Goal: Task Accomplishment & Management: Manage account settings

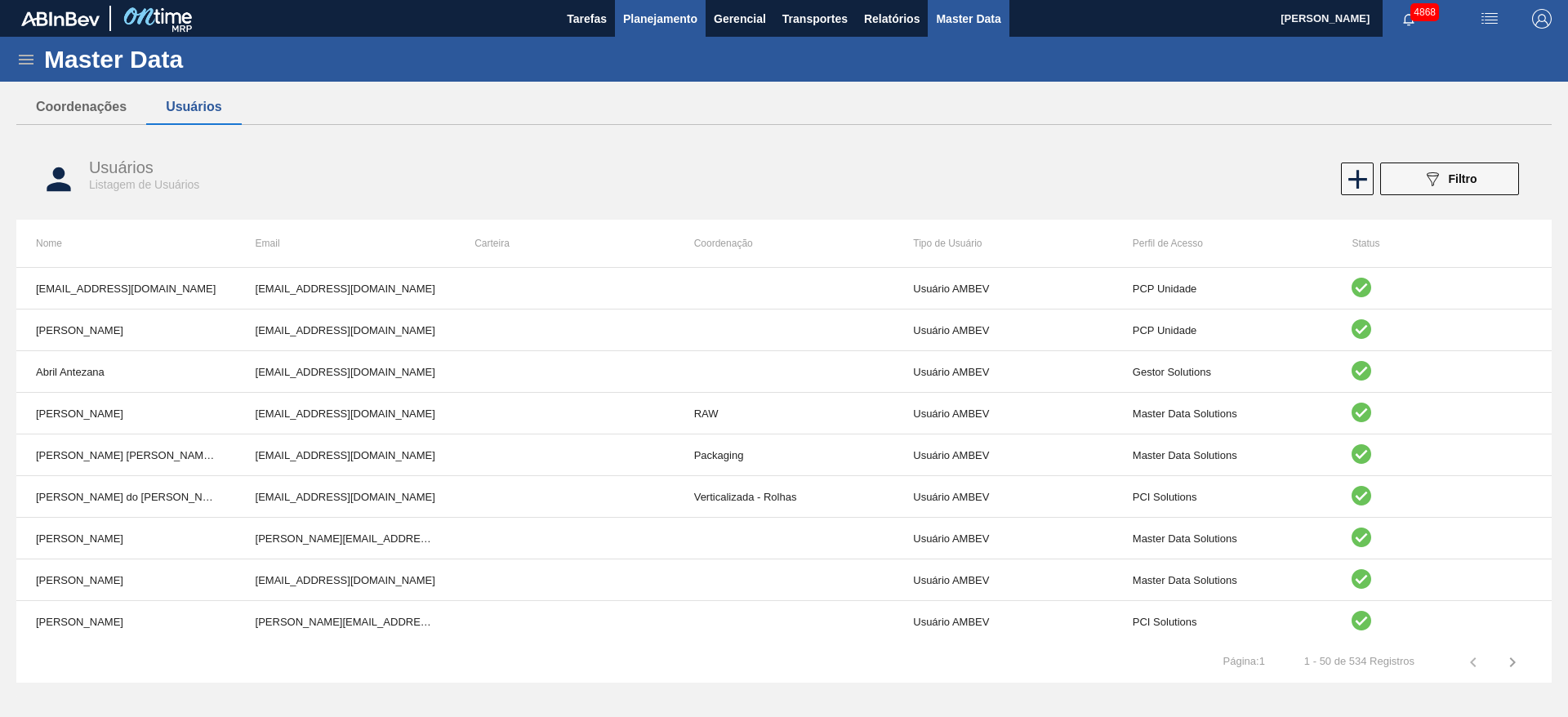
click at [681, 21] on span "Planejamento" at bounding box center [660, 19] width 74 height 19
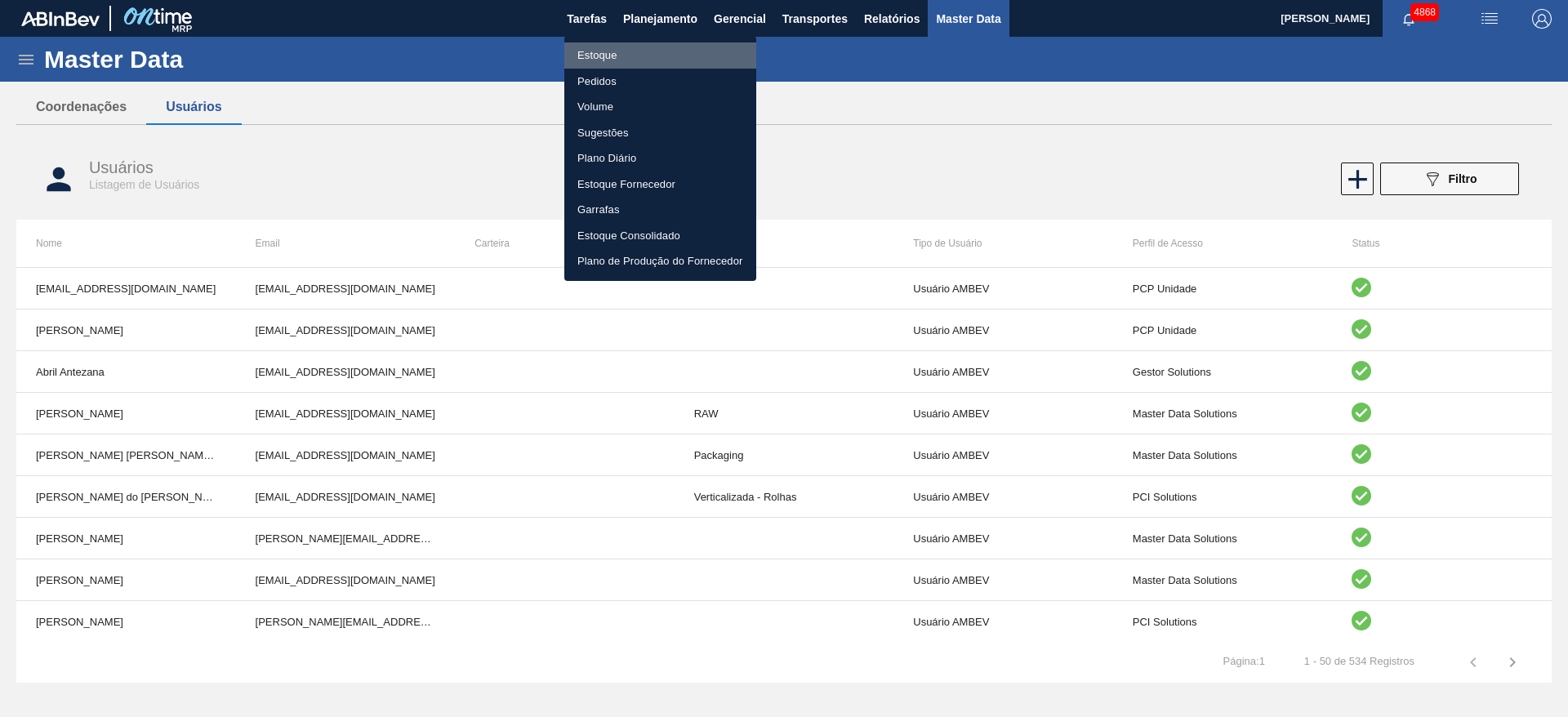
click at [597, 53] on li "Estoque" at bounding box center [659, 56] width 192 height 26
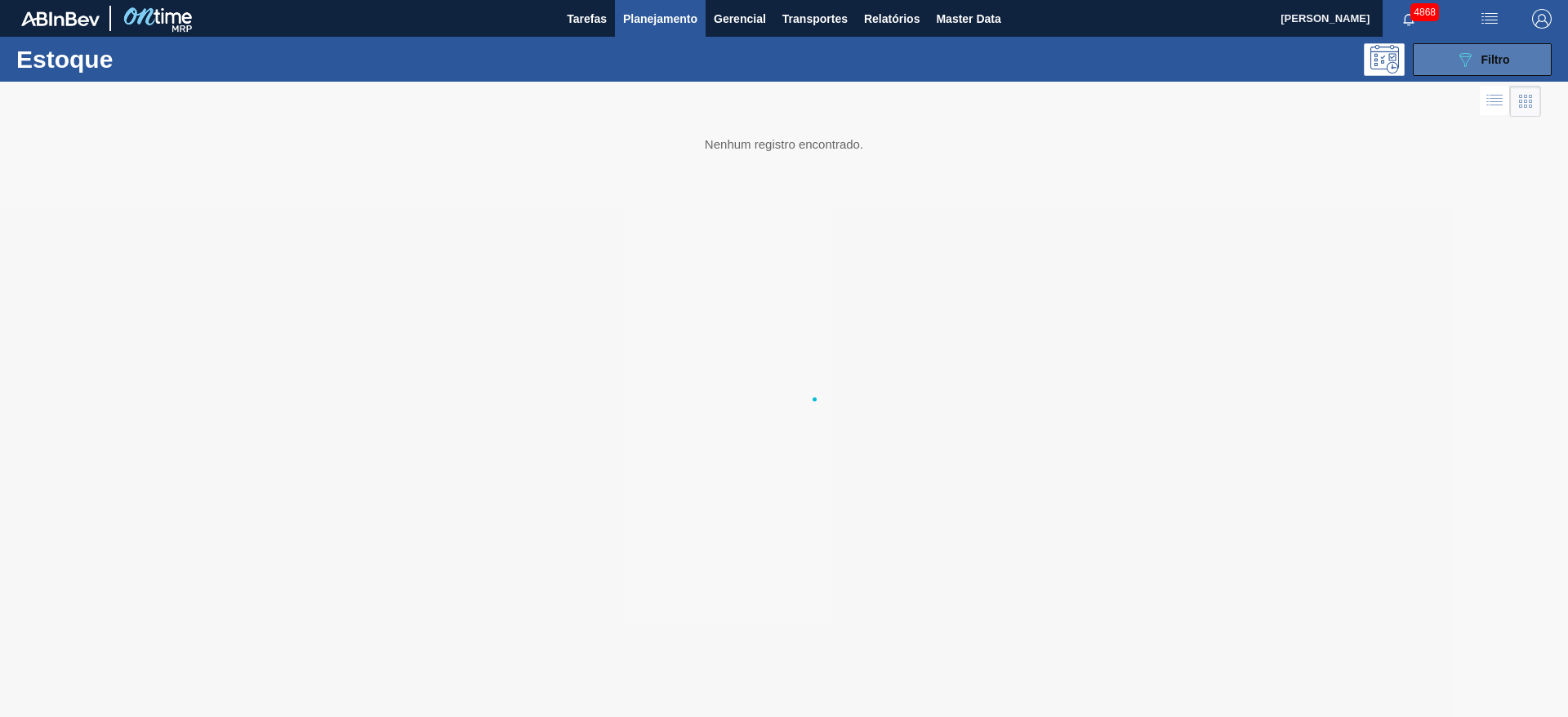
click at [1514, 58] on button "089F7B8B-B2A5-4AFE-B5C0-19BA573D28AC Filtro" at bounding box center [1482, 59] width 139 height 32
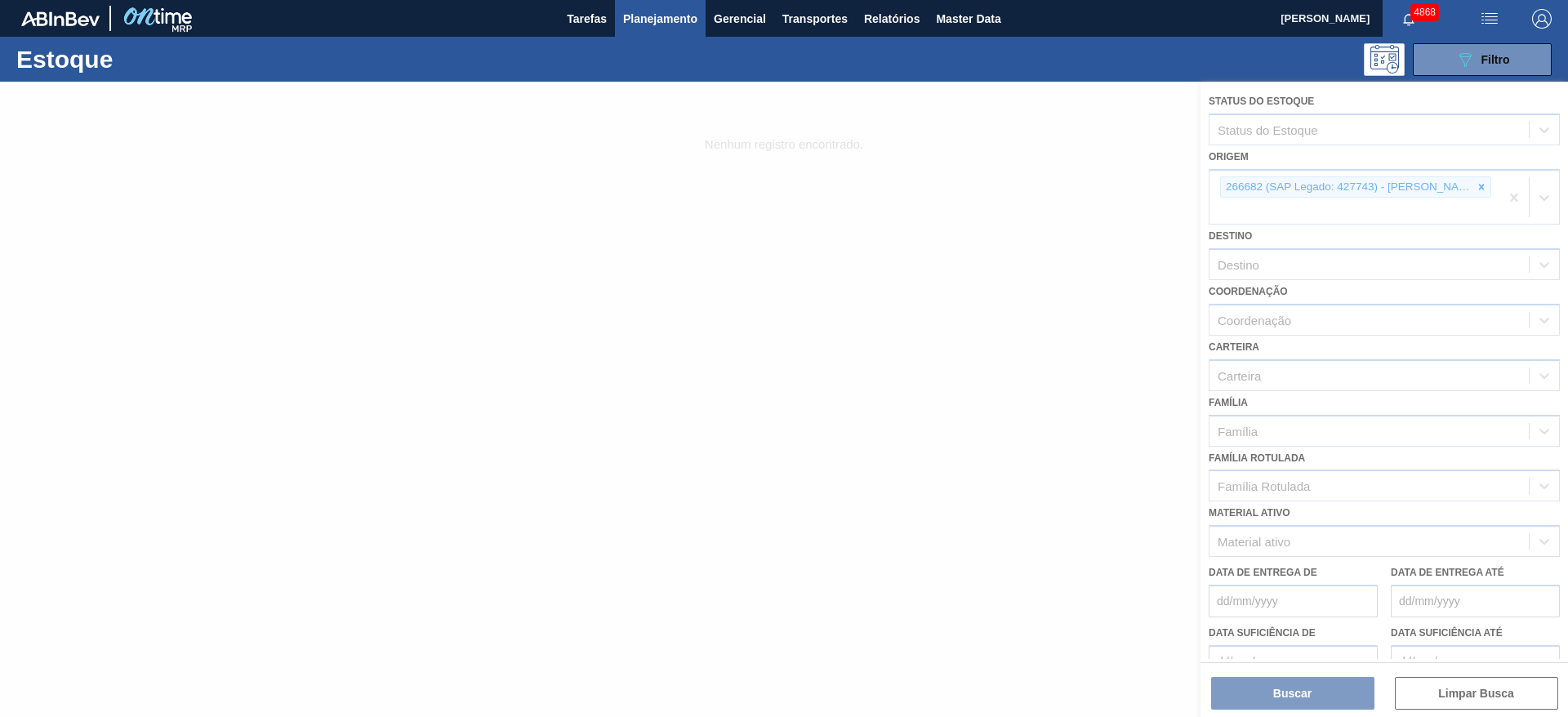
click at [1507, 202] on div at bounding box center [784, 399] width 1568 height 635
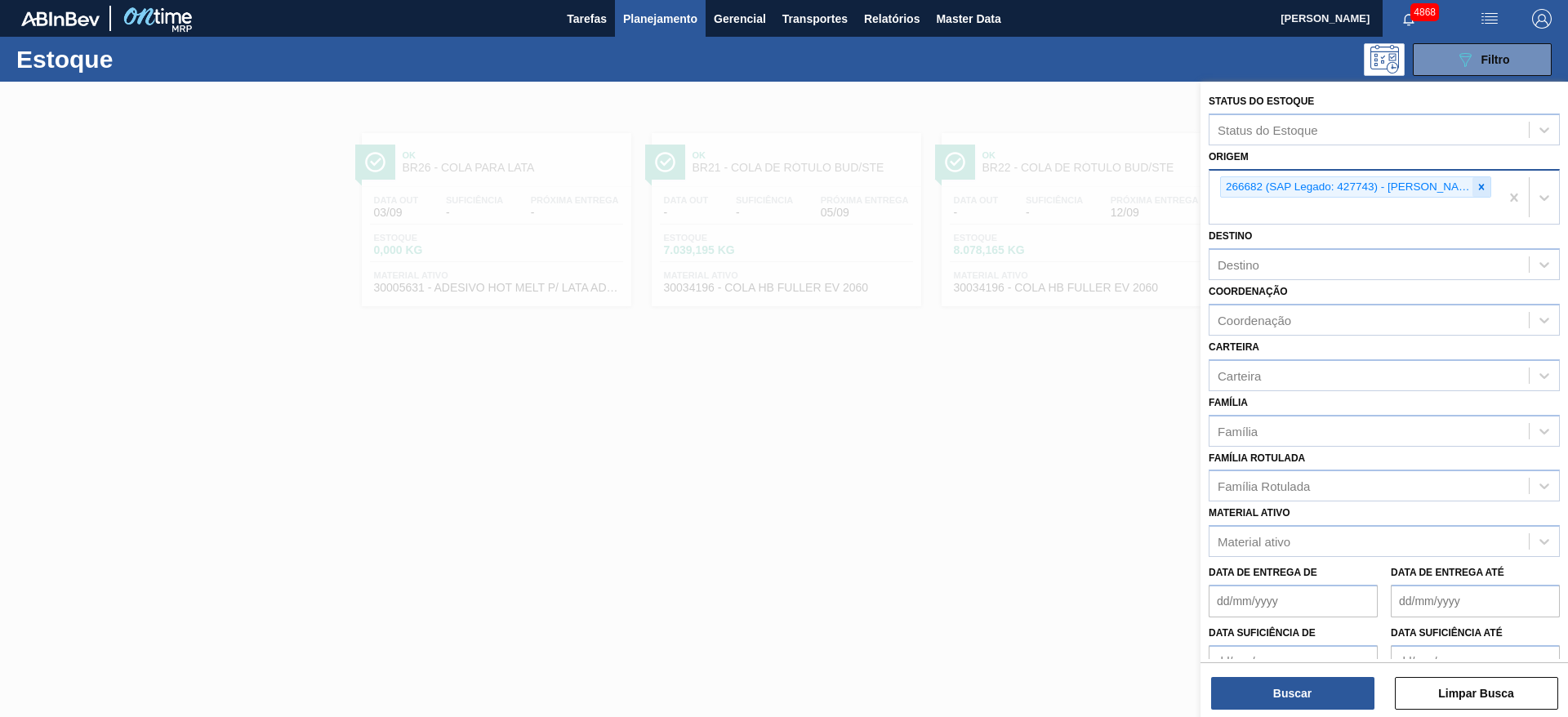
click at [1476, 187] on icon at bounding box center [1481, 187] width 11 height 11
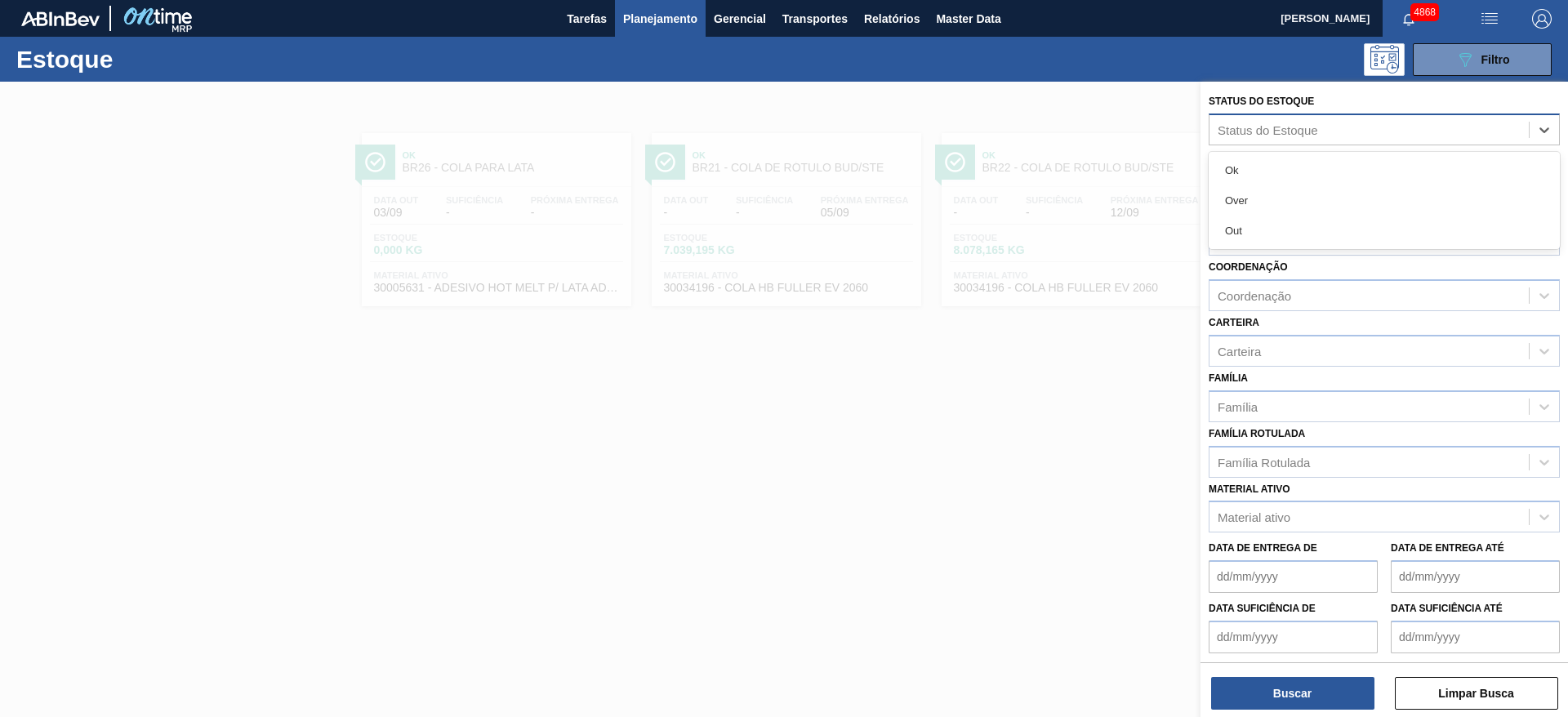
click at [1436, 132] on div "Status do Estoque" at bounding box center [1369, 130] width 320 height 24
click at [1376, 221] on div "Out" at bounding box center [1384, 231] width 351 height 31
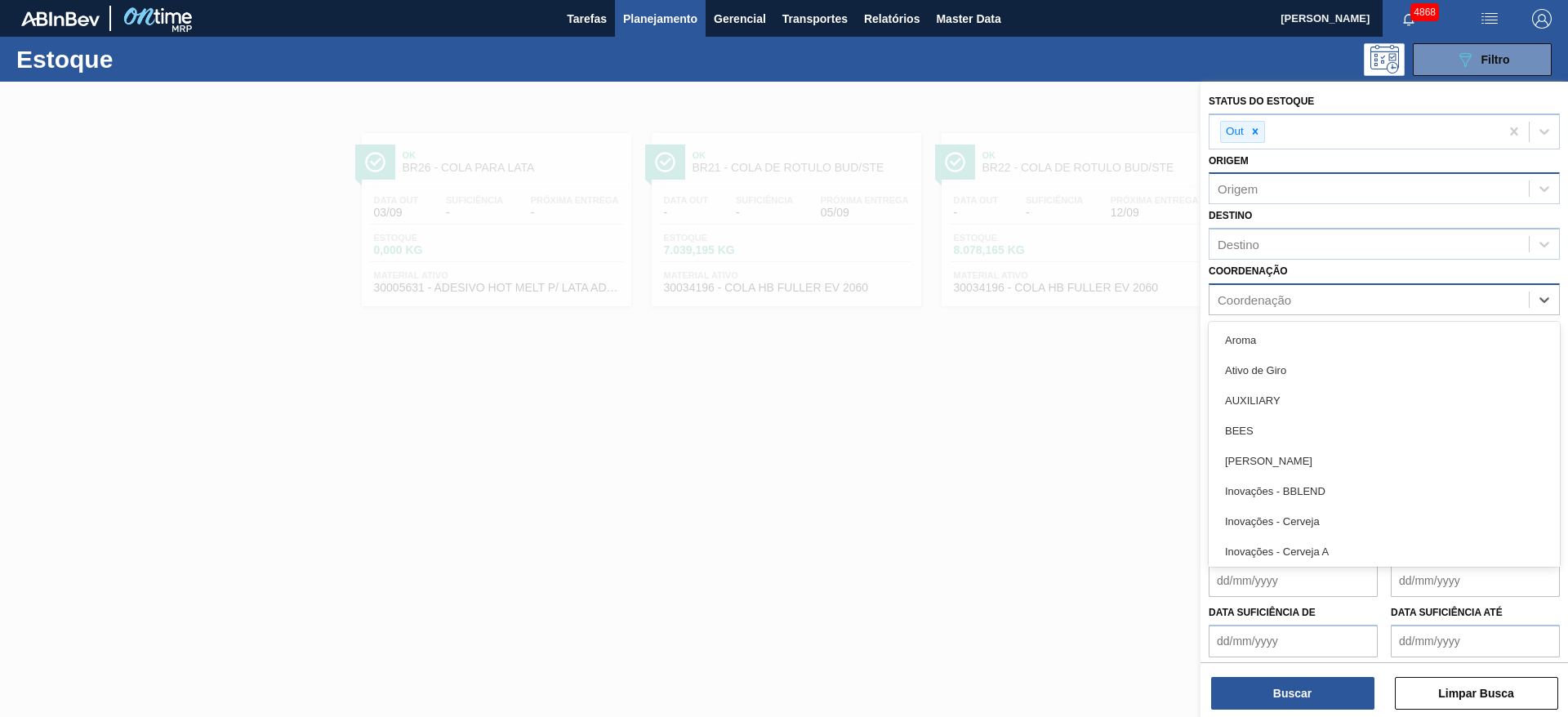
click at [1336, 294] on div "Coordenação" at bounding box center [1369, 300] width 320 height 24
click at [1338, 294] on div "Coordenação" at bounding box center [1369, 300] width 320 height 24
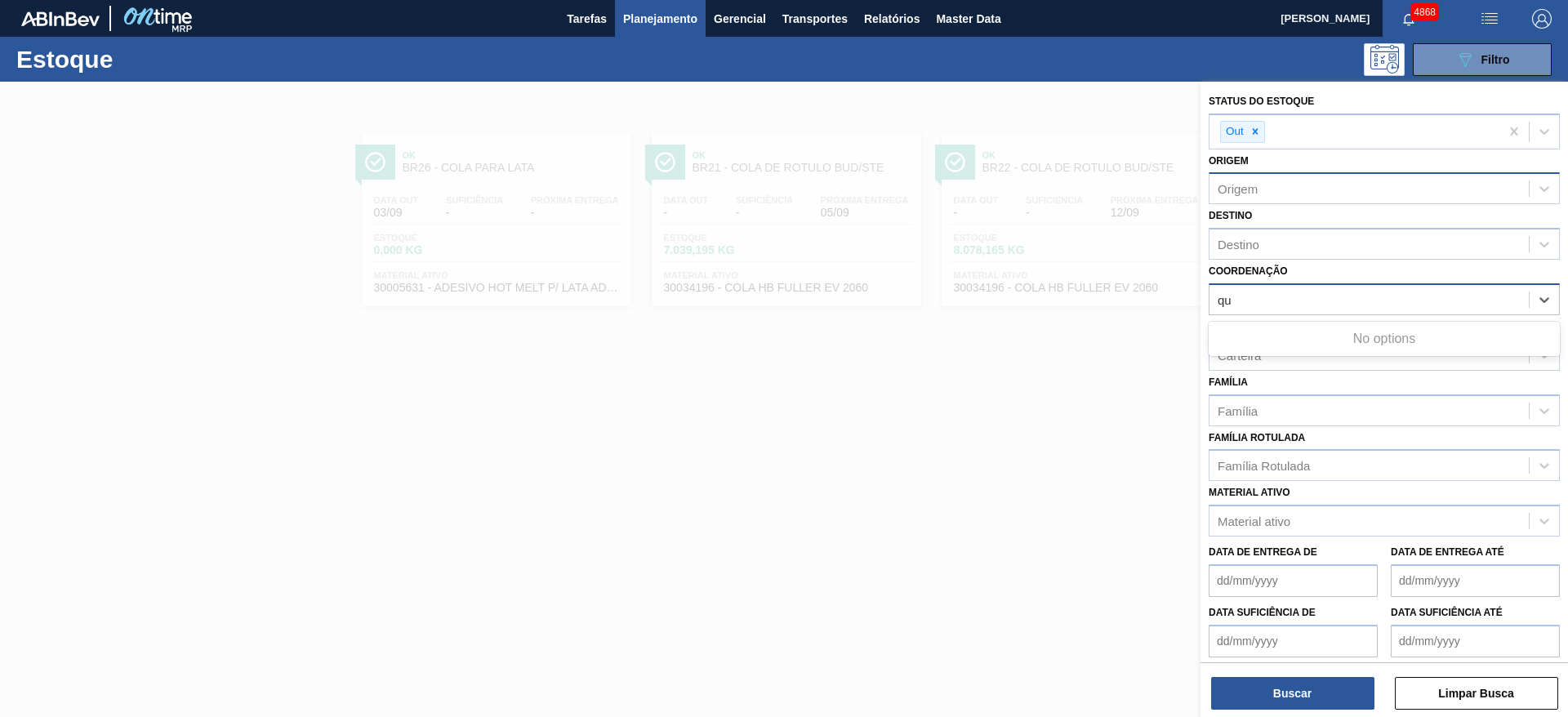
type input "q"
type input "raw"
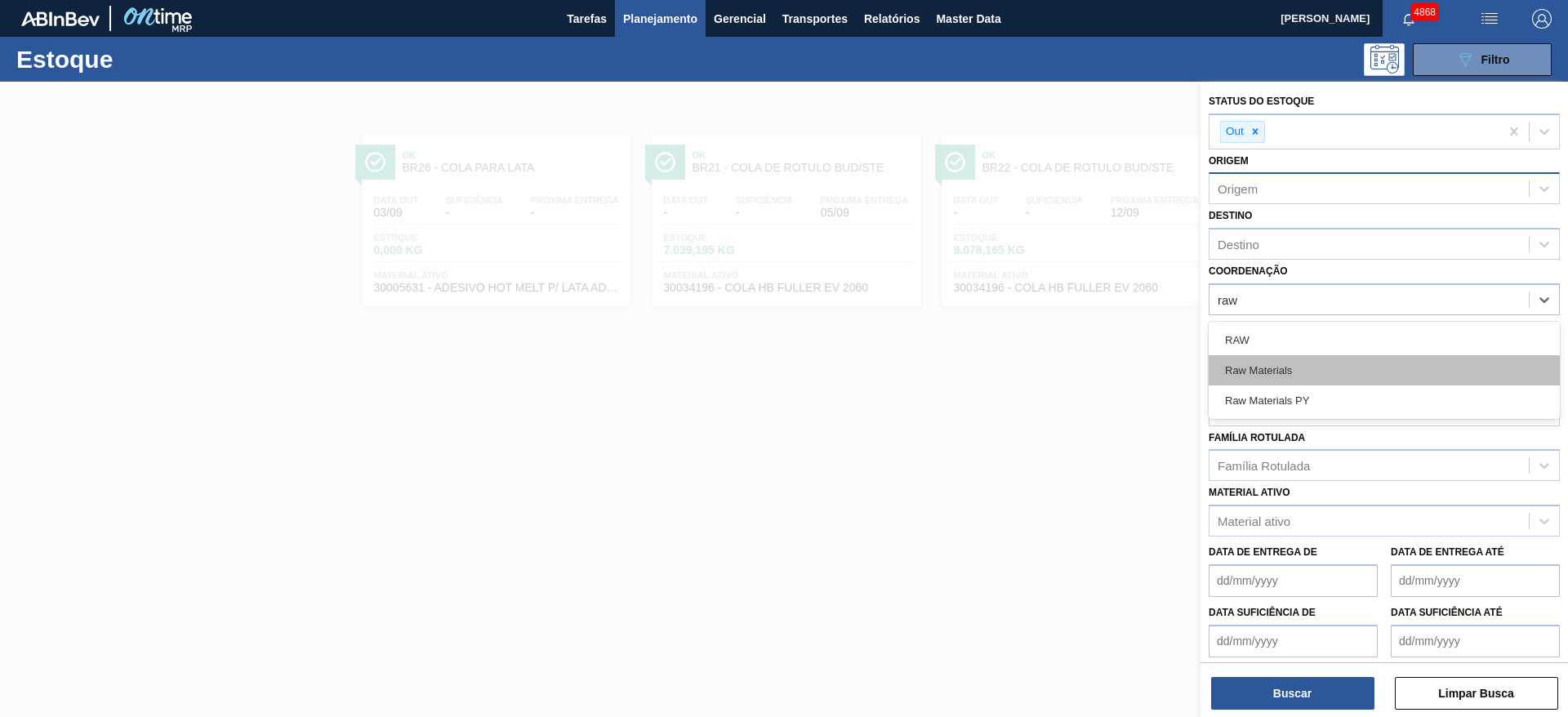
click at [1302, 376] on div "Raw Materials" at bounding box center [1384, 370] width 351 height 31
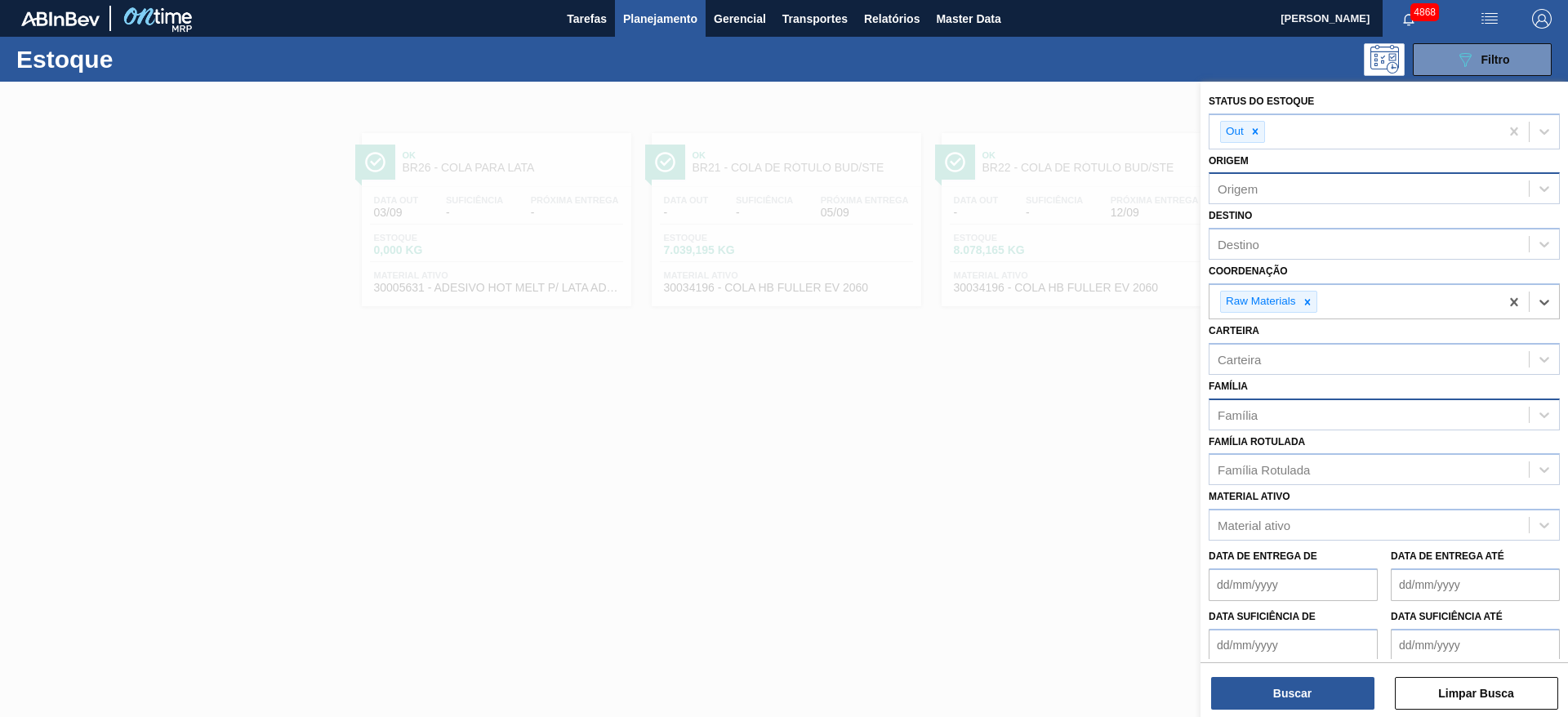
click at [1297, 411] on div "Família" at bounding box center [1369, 415] width 320 height 24
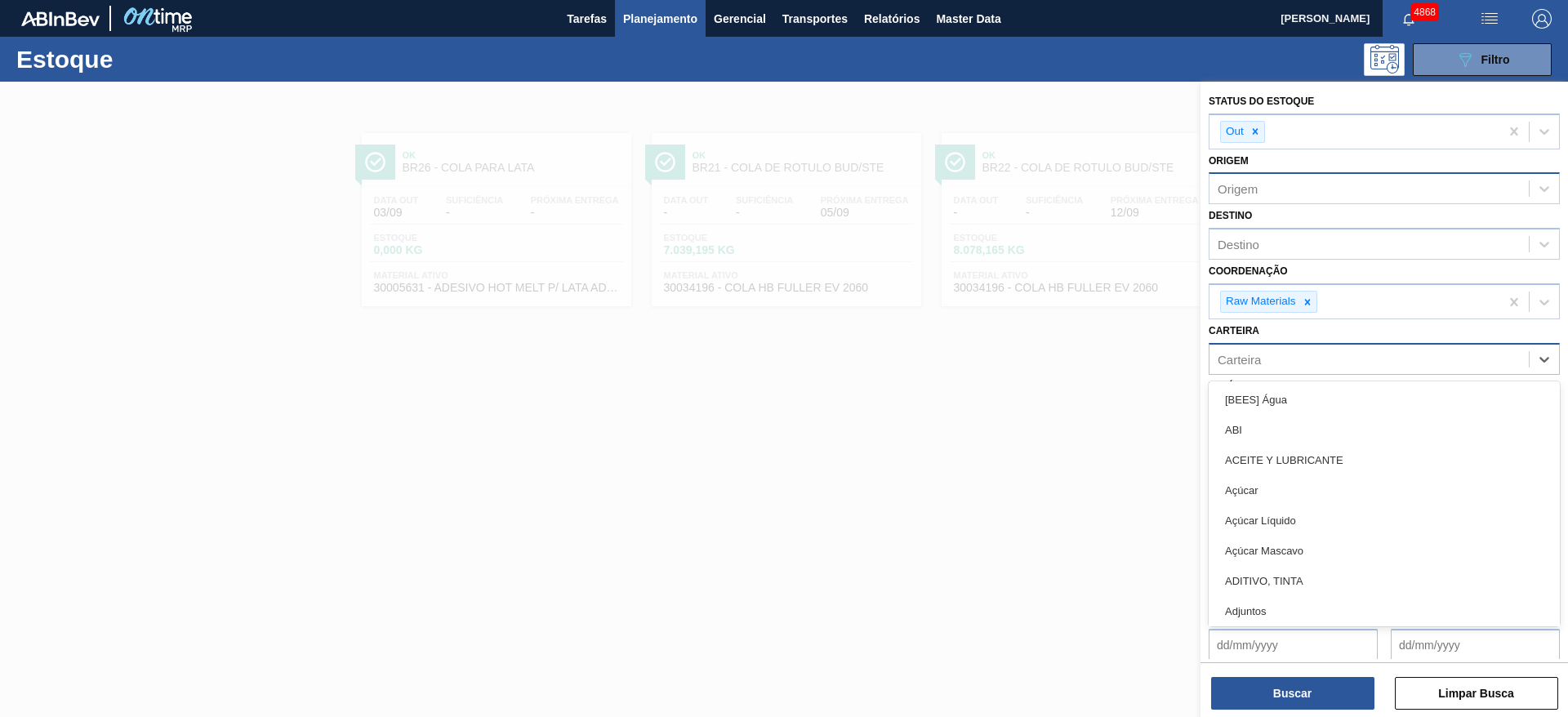
click at [1293, 359] on div "Carteira" at bounding box center [1369, 359] width 320 height 24
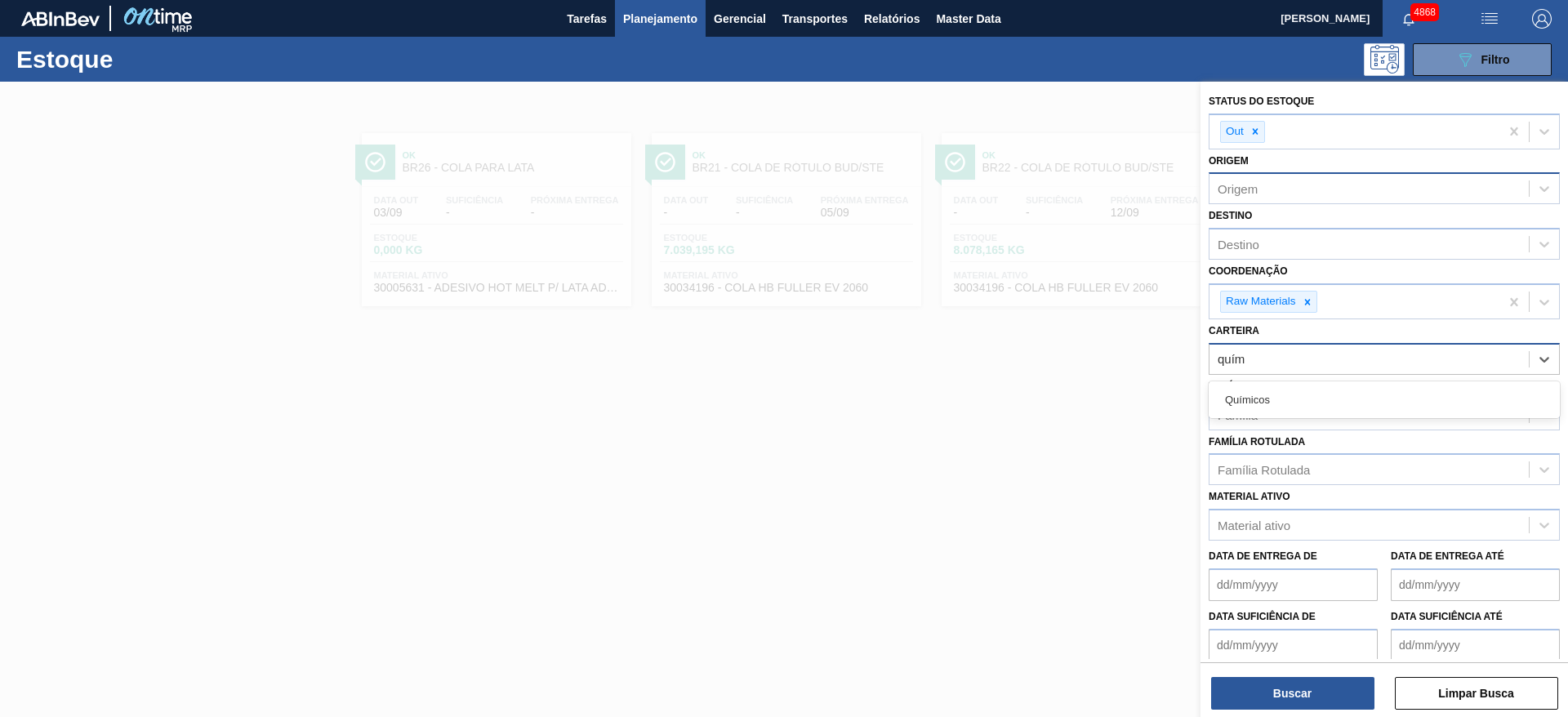
type input "quími"
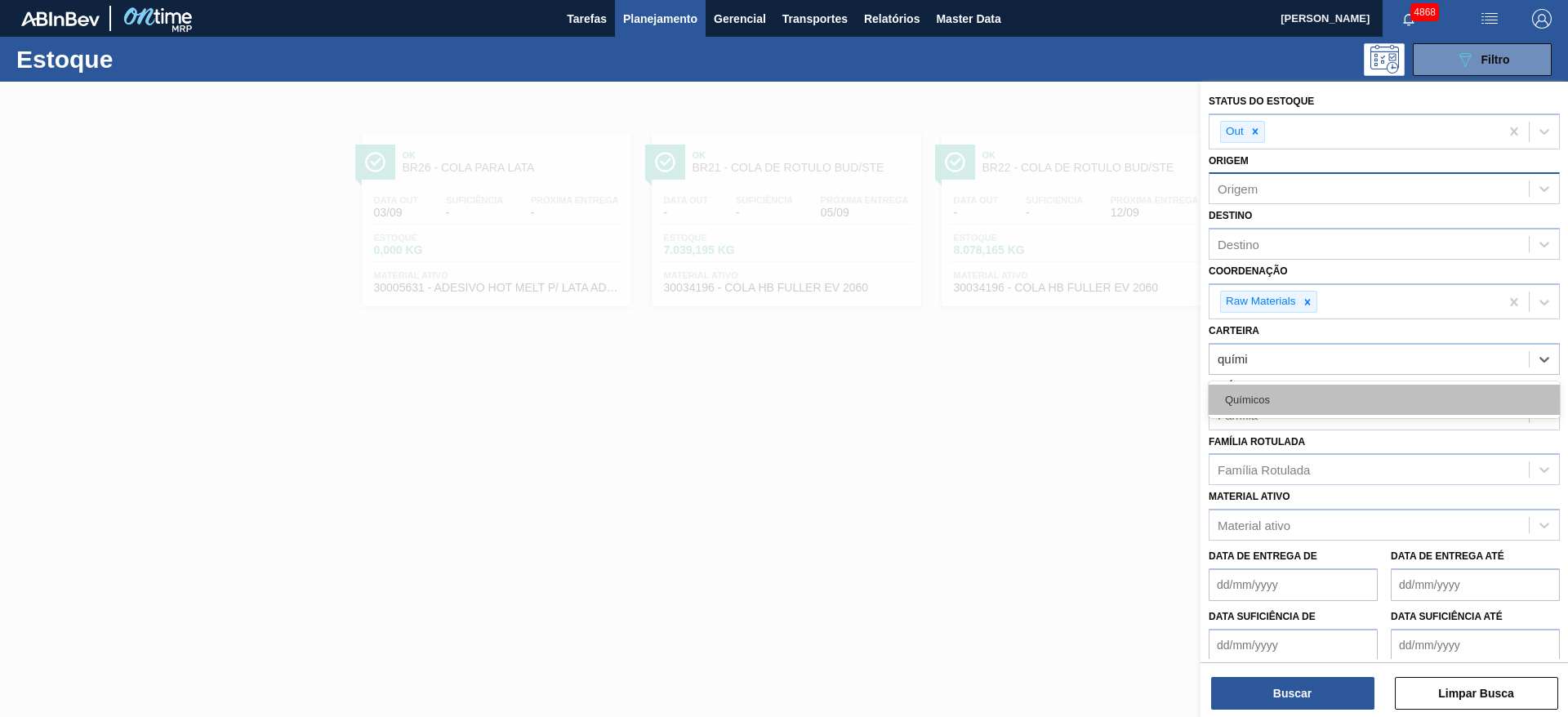
click at [1294, 409] on div "Químicos" at bounding box center [1384, 399] width 351 height 31
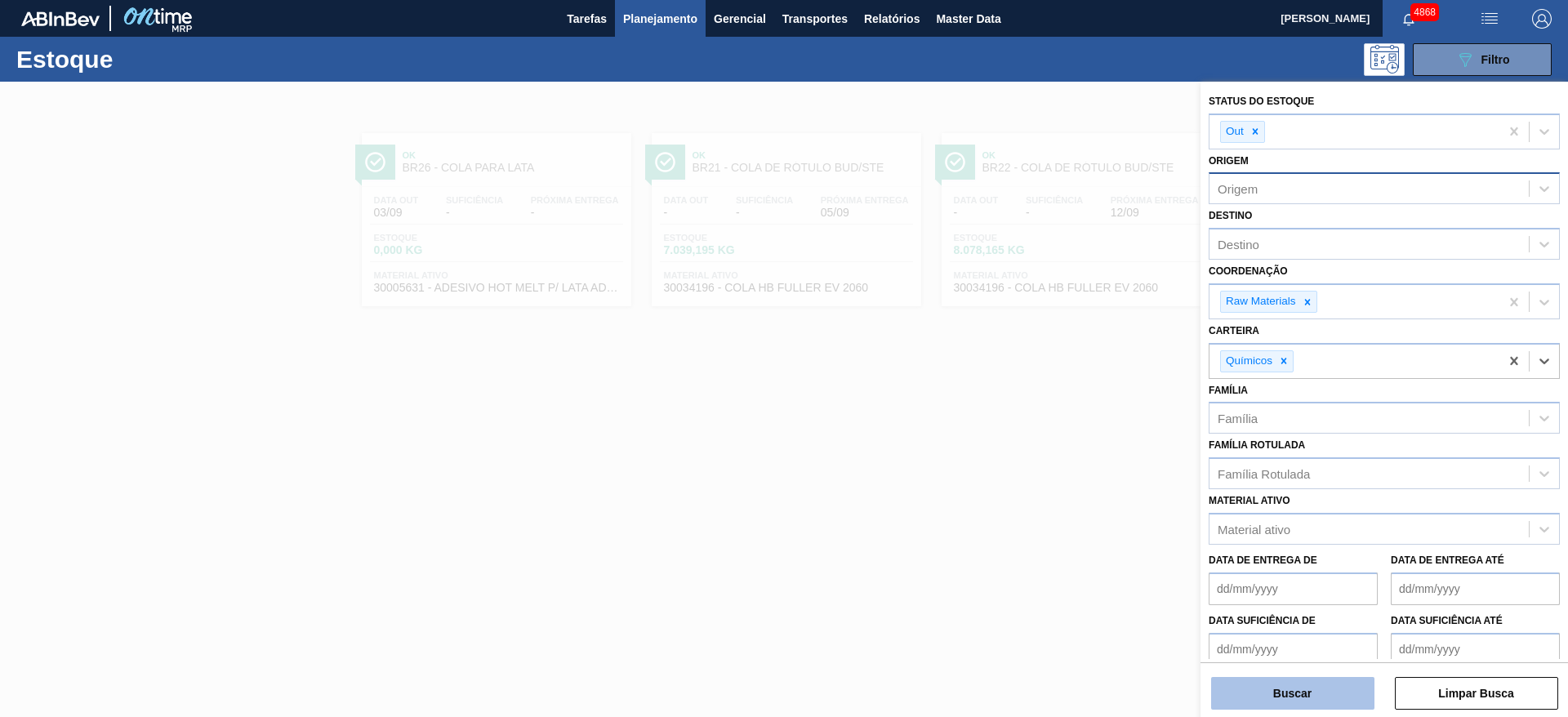
click at [1314, 691] on button "Buscar" at bounding box center [1292, 693] width 163 height 32
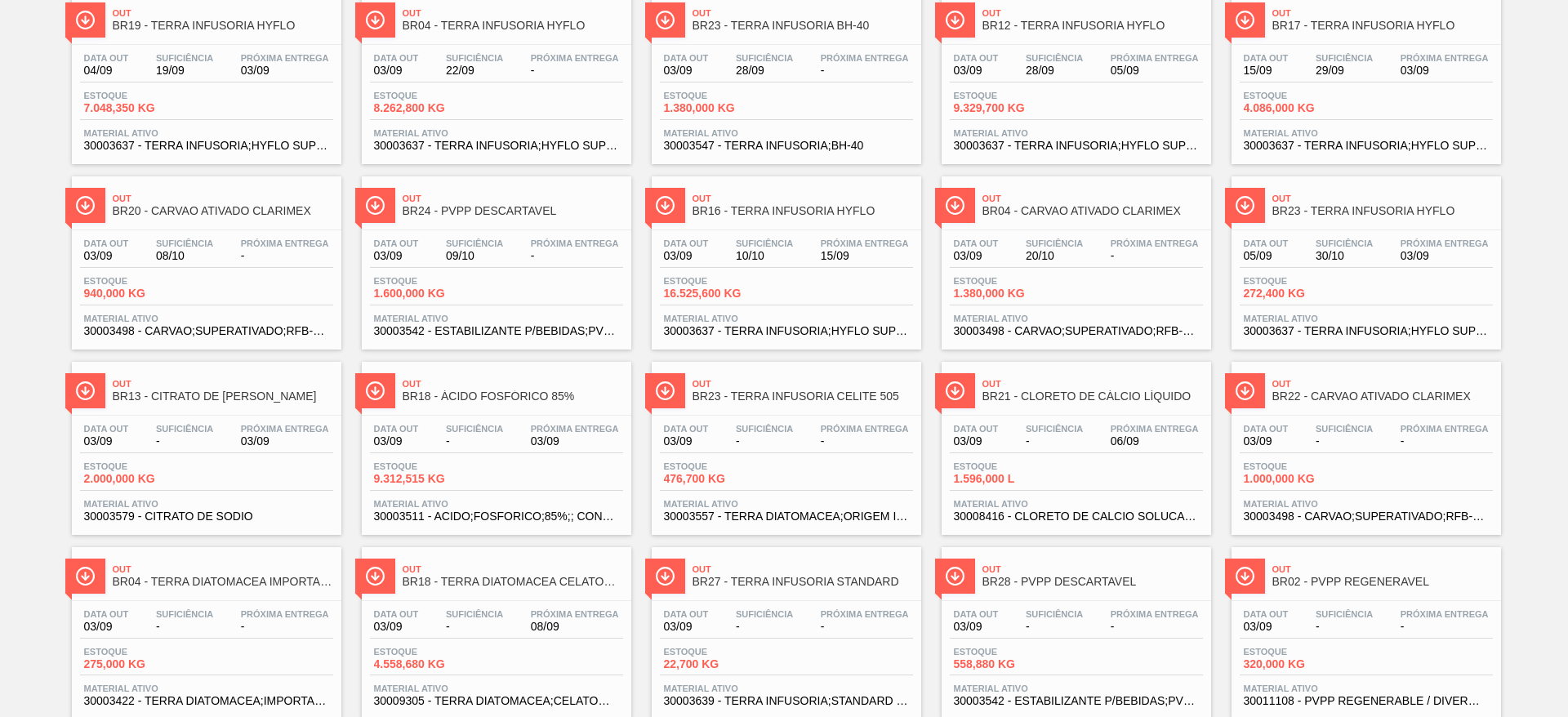
scroll to position [612, 0]
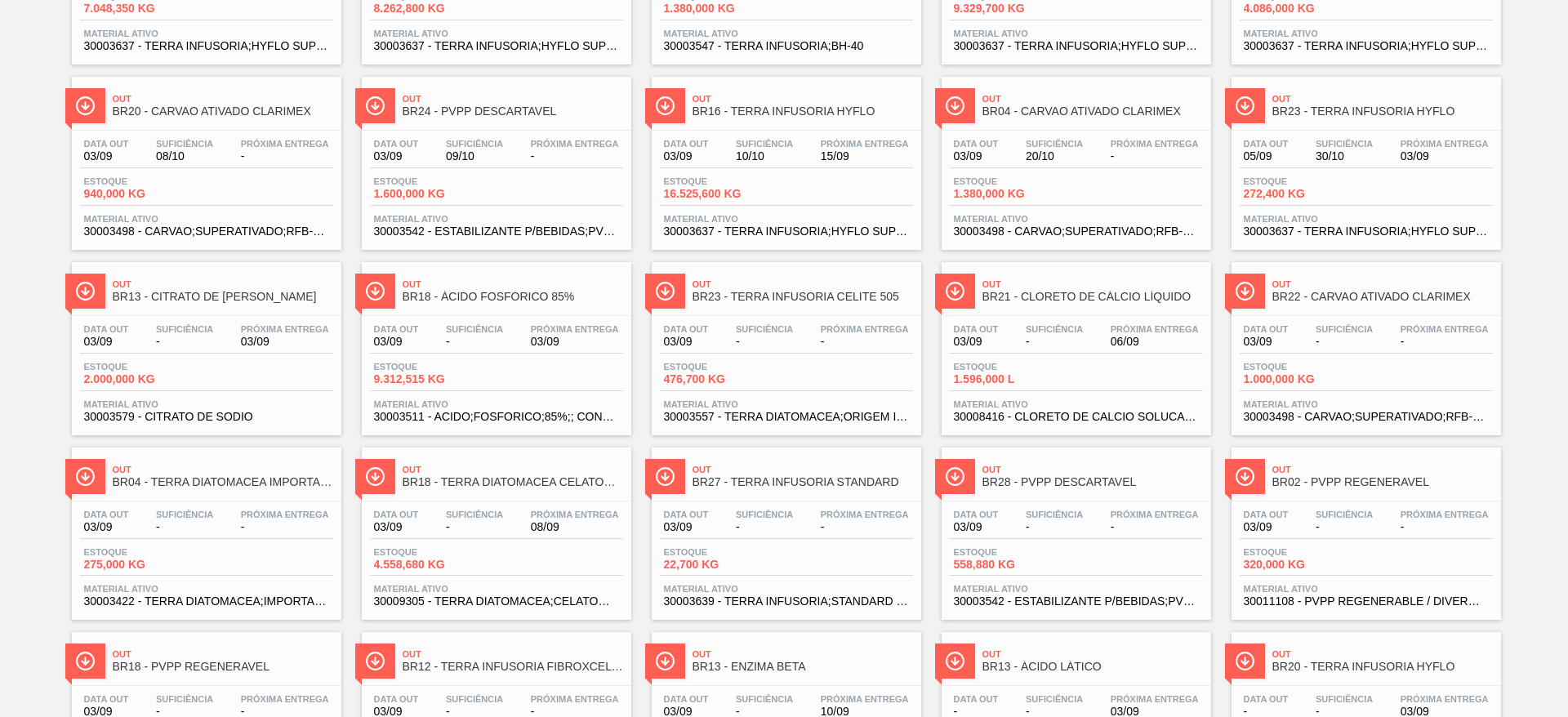
drag, startPoint x: 741, startPoint y: 412, endPoint x: 1121, endPoint y: 383, distance: 381.1
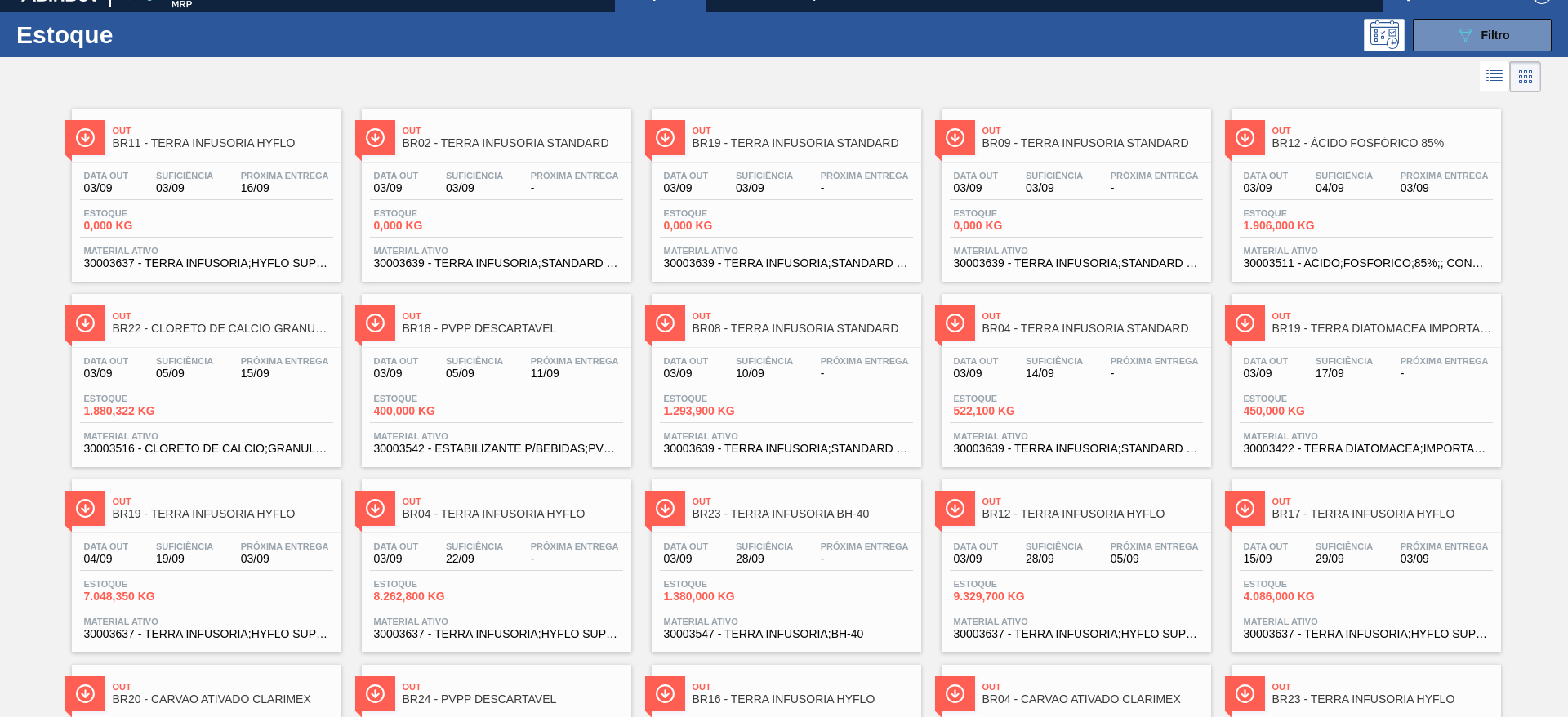
scroll to position [0, 0]
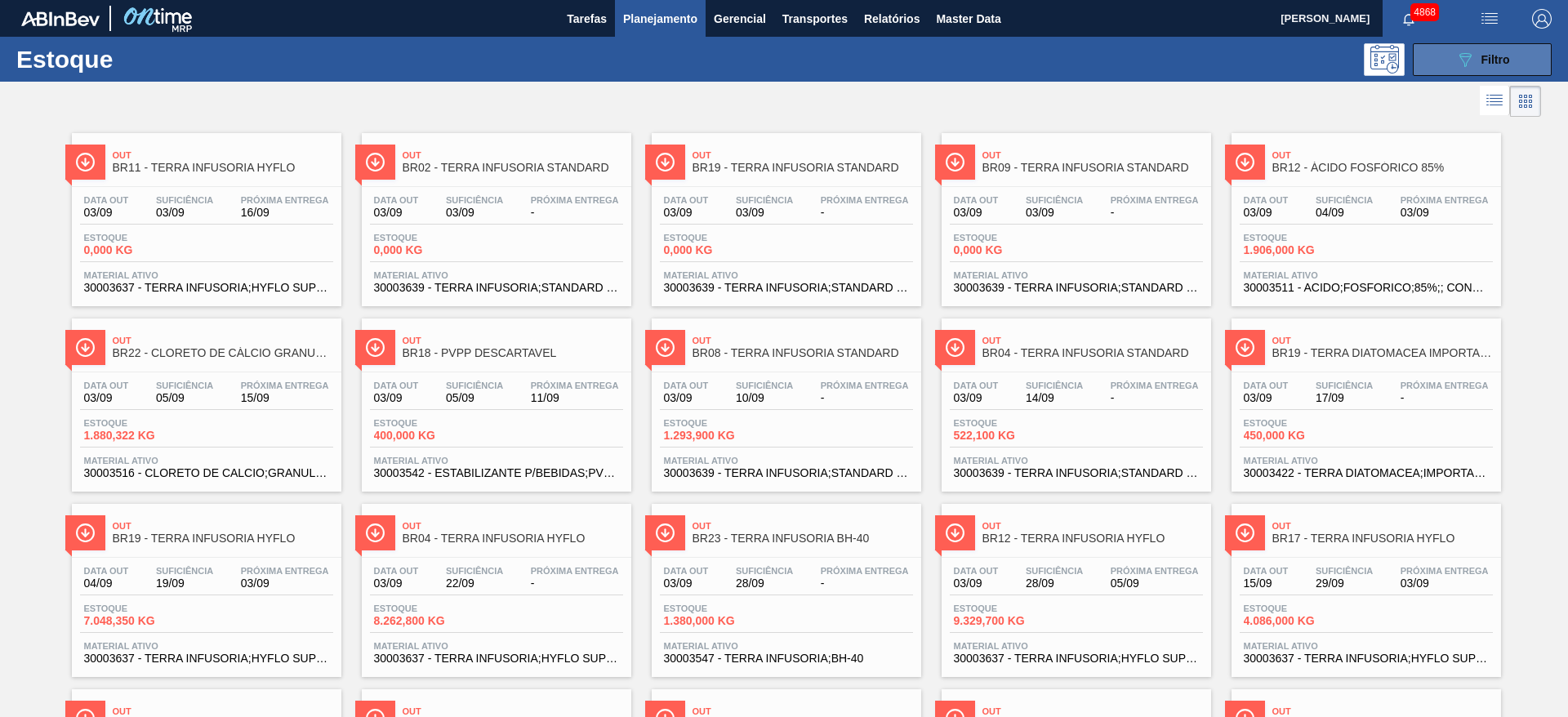
click at [1460, 71] on button "089F7B8B-B2A5-4AFE-B5C0-19BA573D28AC Filtro" at bounding box center [1482, 59] width 139 height 32
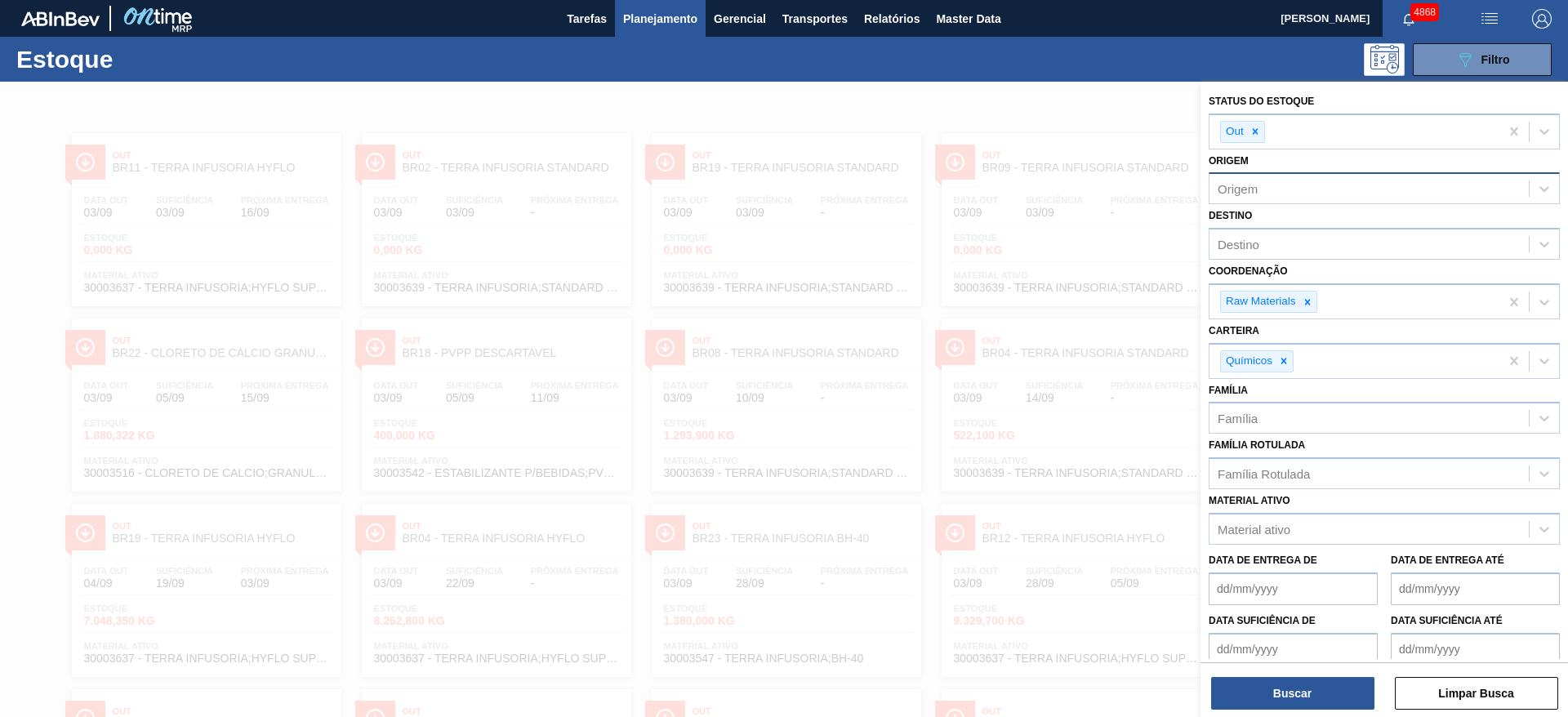
click at [1007, 132] on div at bounding box center [784, 440] width 1568 height 717
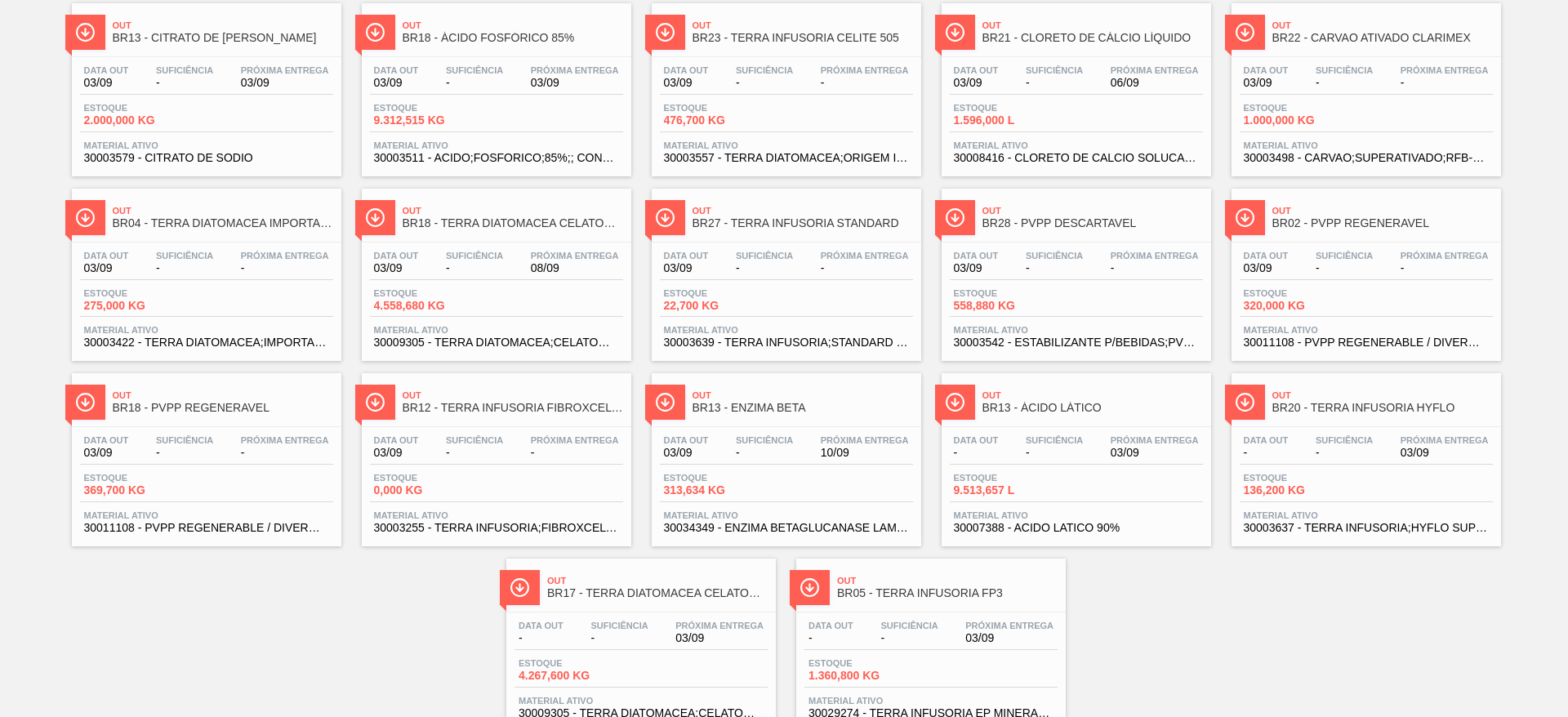
scroll to position [927, 0]
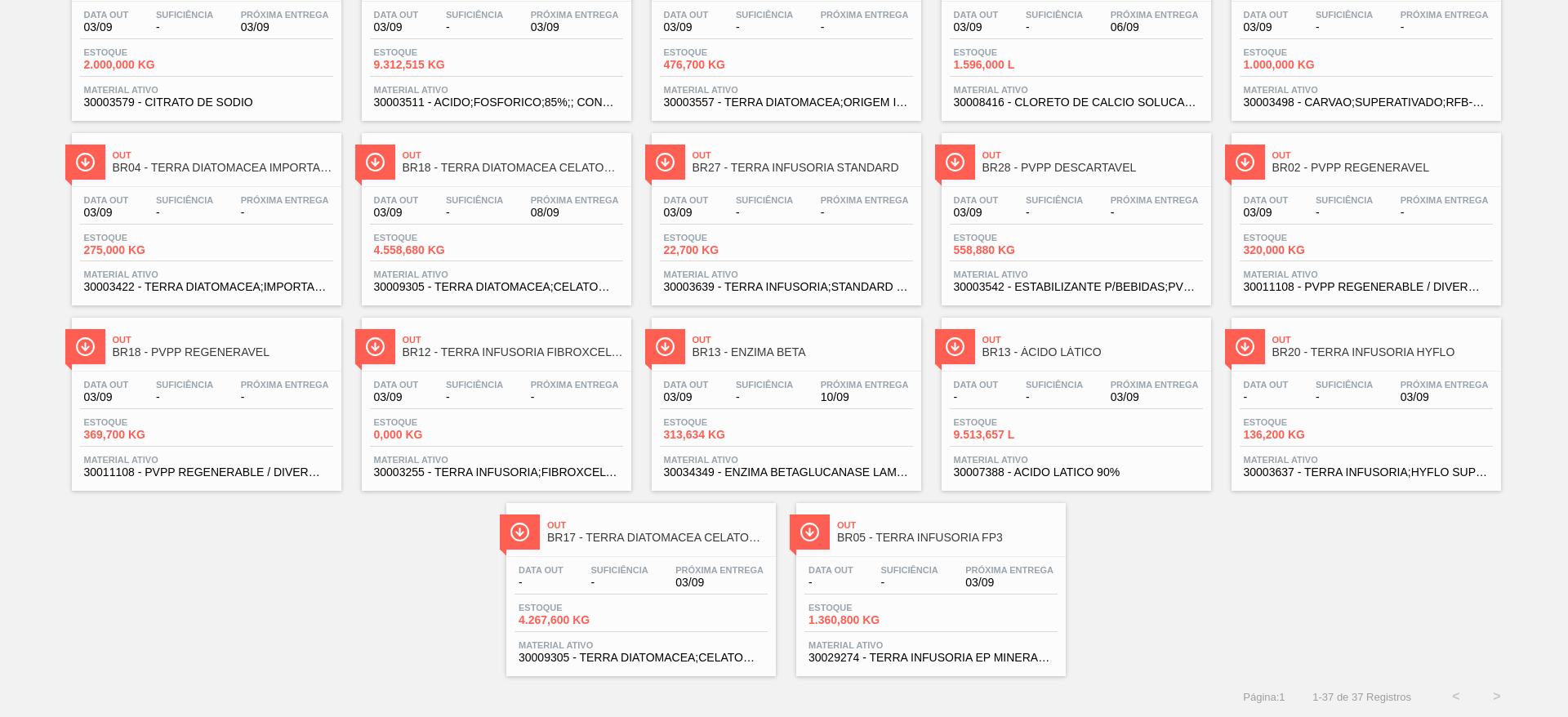
click at [784, 421] on div "Estoque 313,634 KG" at bounding box center [785, 433] width 253 height 30
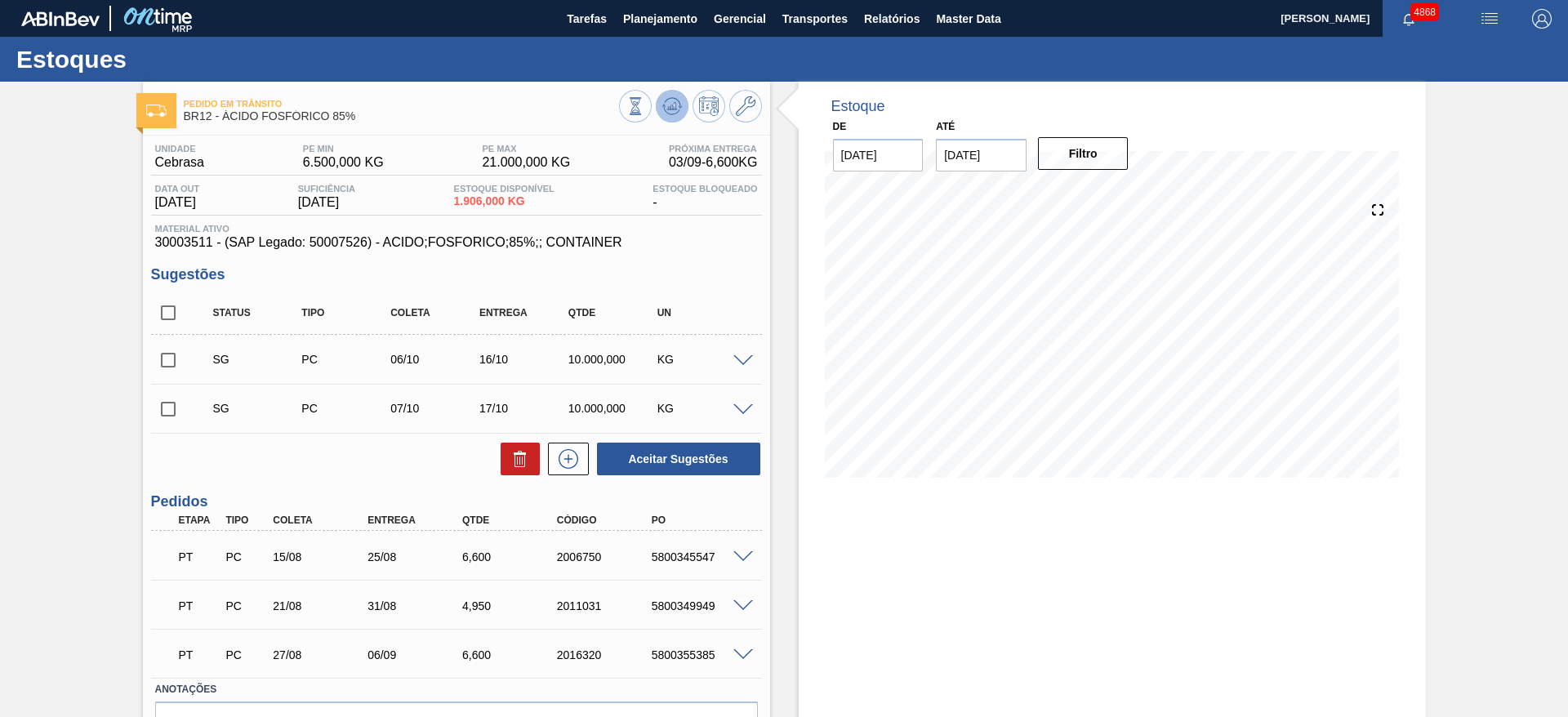
click at [678, 110] on icon at bounding box center [671, 106] width 19 height 19
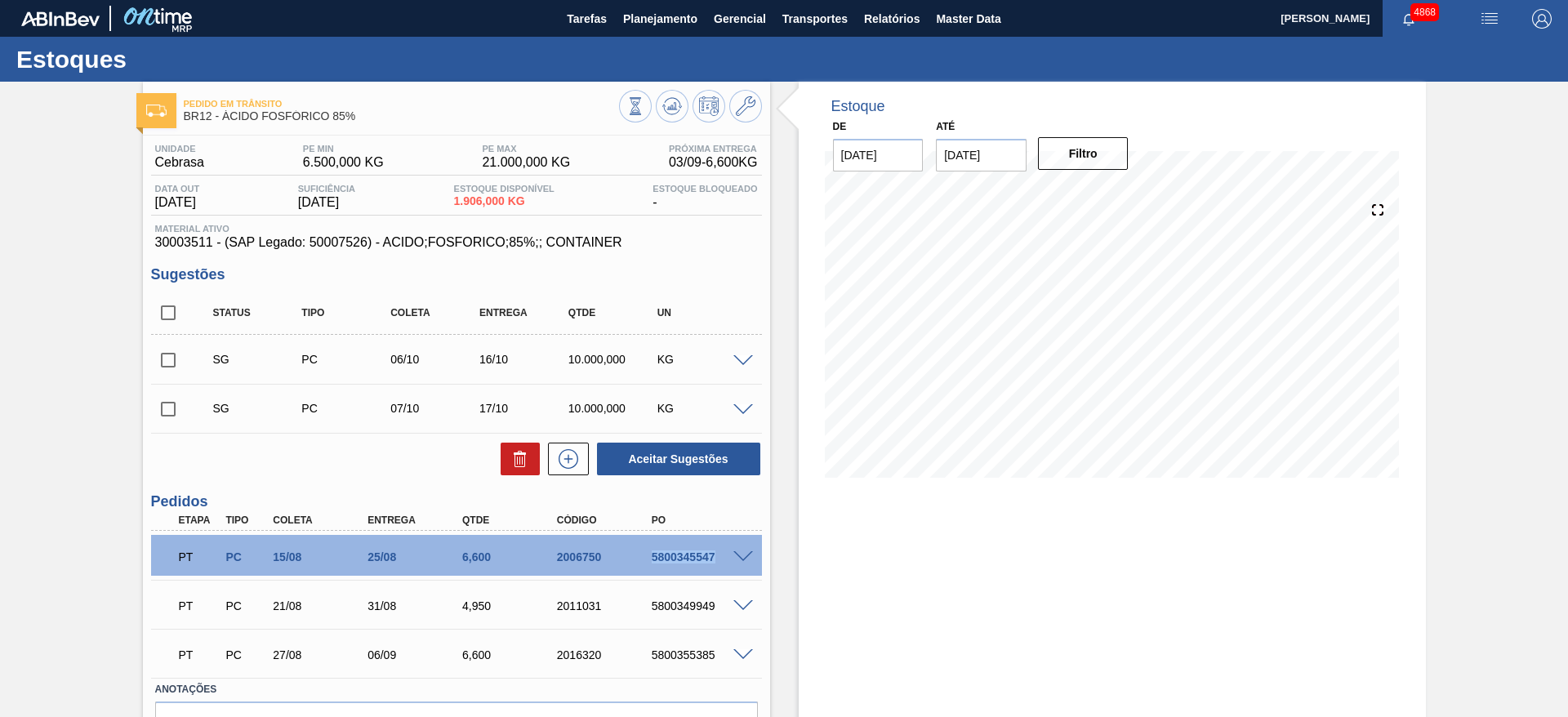
drag, startPoint x: 645, startPoint y: 552, endPoint x: 748, endPoint y: 552, distance: 103.0
click at [748, 552] on div "PT PC 15/08 25/08 6,600 2006750 5800345547" at bounding box center [456, 555] width 610 height 41
copy div "5800345547"
click at [664, 14] on span "Planejamento" at bounding box center [660, 19] width 74 height 19
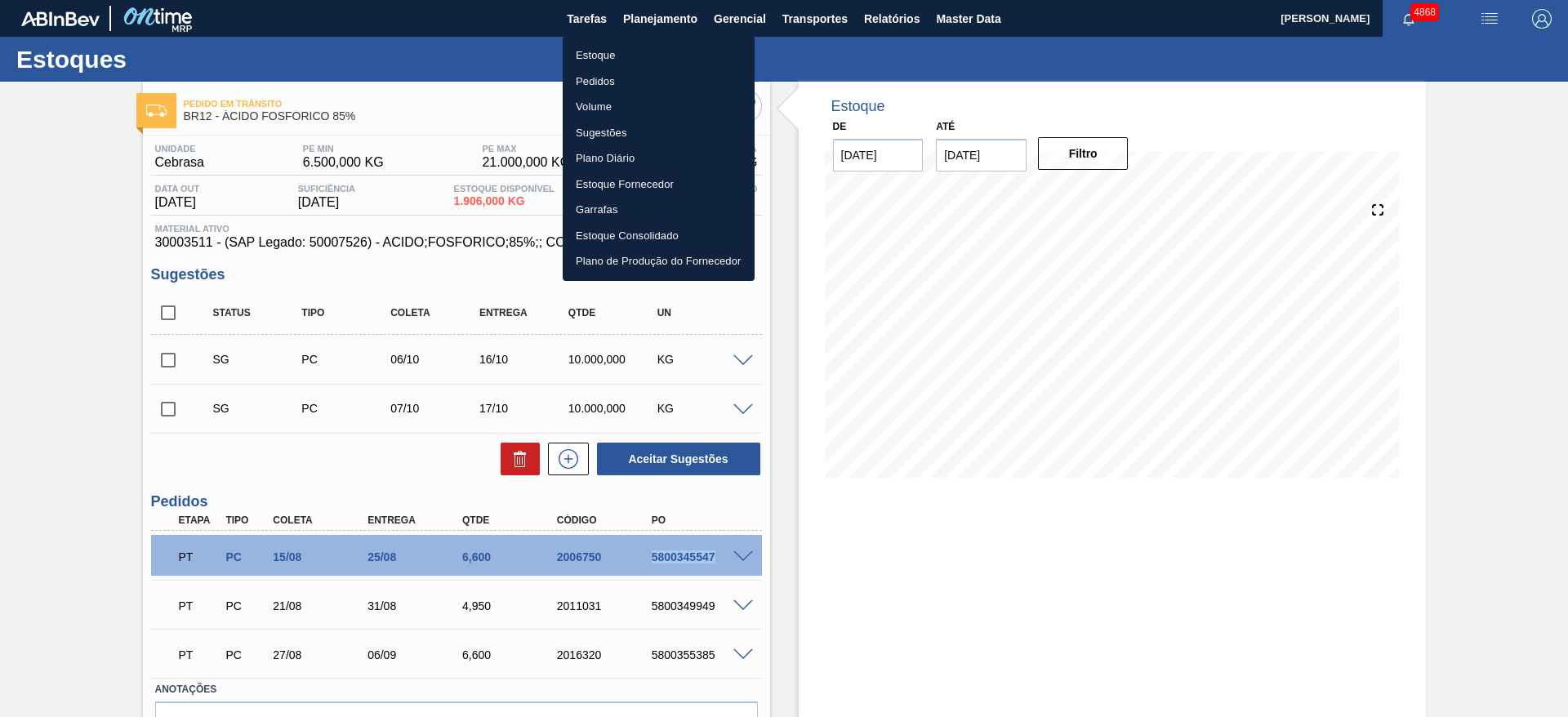
click at [622, 55] on li "Estoque" at bounding box center [658, 56] width 192 height 26
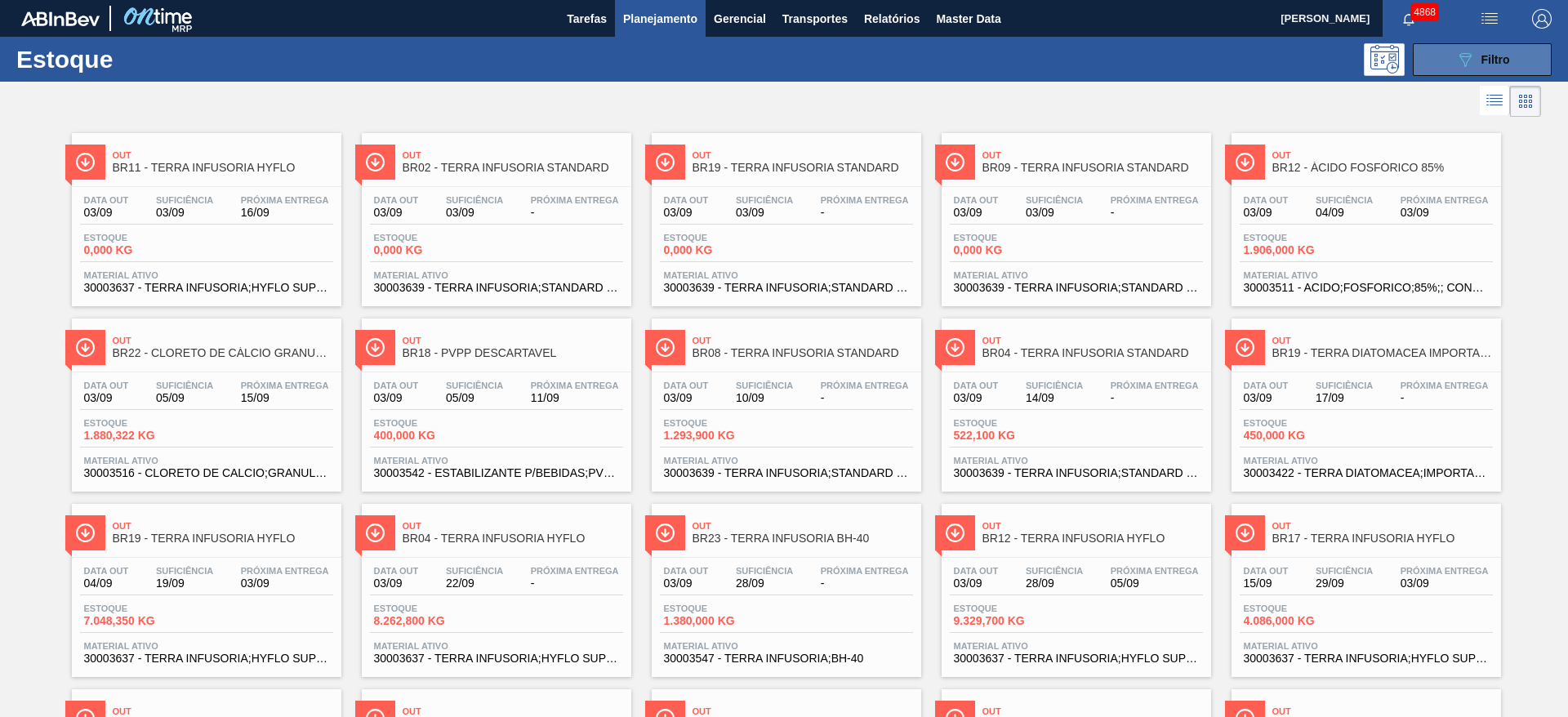
click at [1510, 58] on button "089F7B8B-B2A5-4AFE-B5C0-19BA573D28AC Filtro" at bounding box center [1482, 59] width 139 height 32
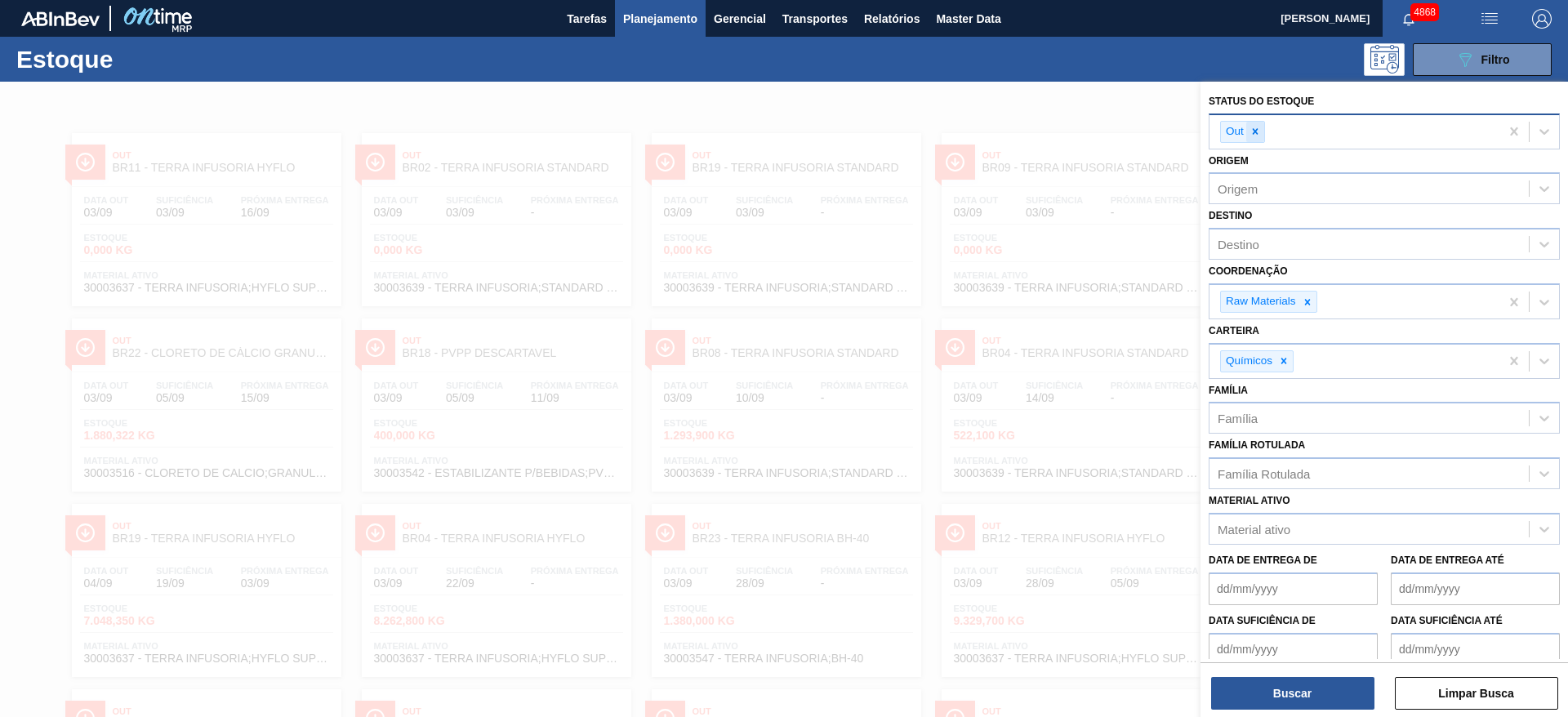
click at [1259, 126] on icon at bounding box center [1255, 132] width 11 height 11
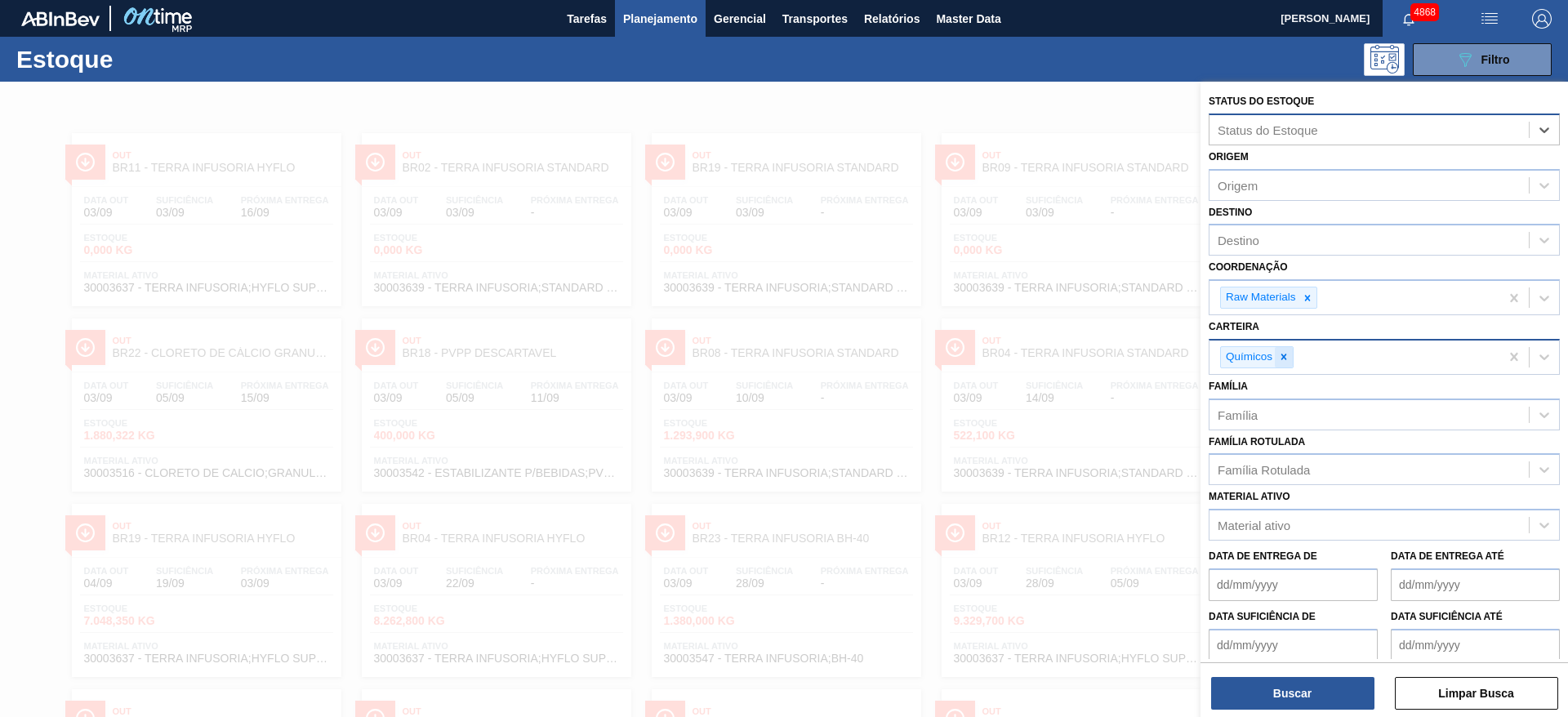
click at [1282, 363] on div at bounding box center [1283, 358] width 18 height 20
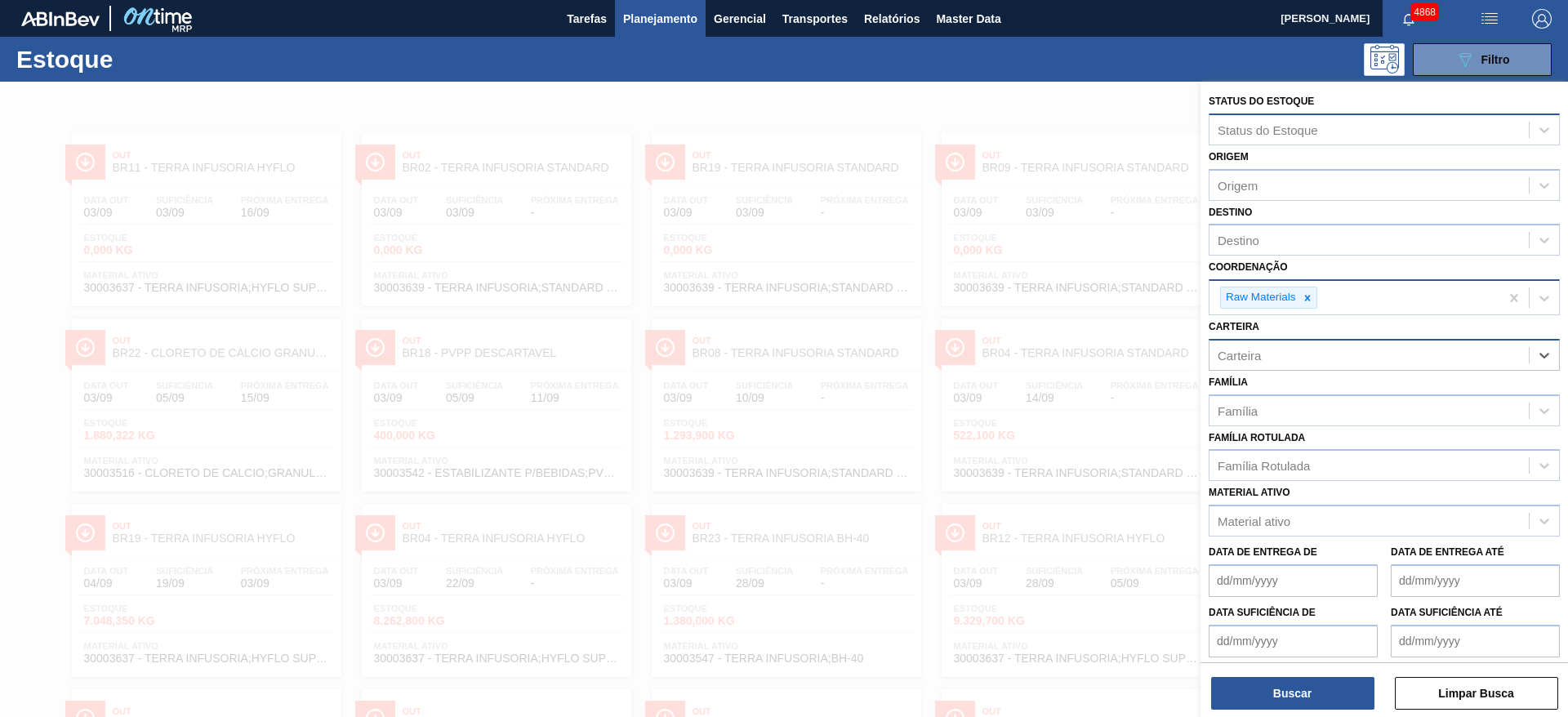
click at [1299, 296] on div at bounding box center [1307, 297] width 18 height 20
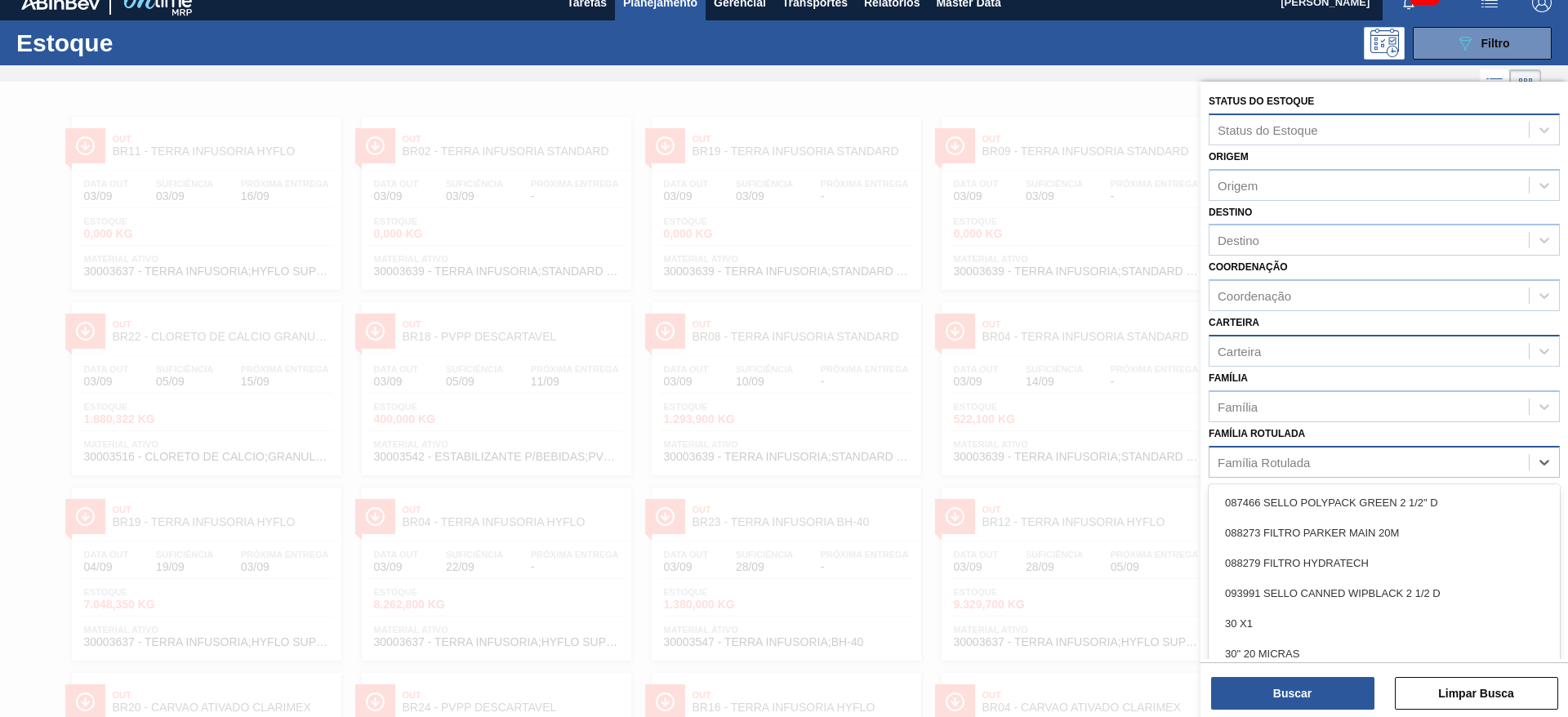
click at [1268, 463] on div "Família Rotulada" at bounding box center [1263, 461] width 93 height 14
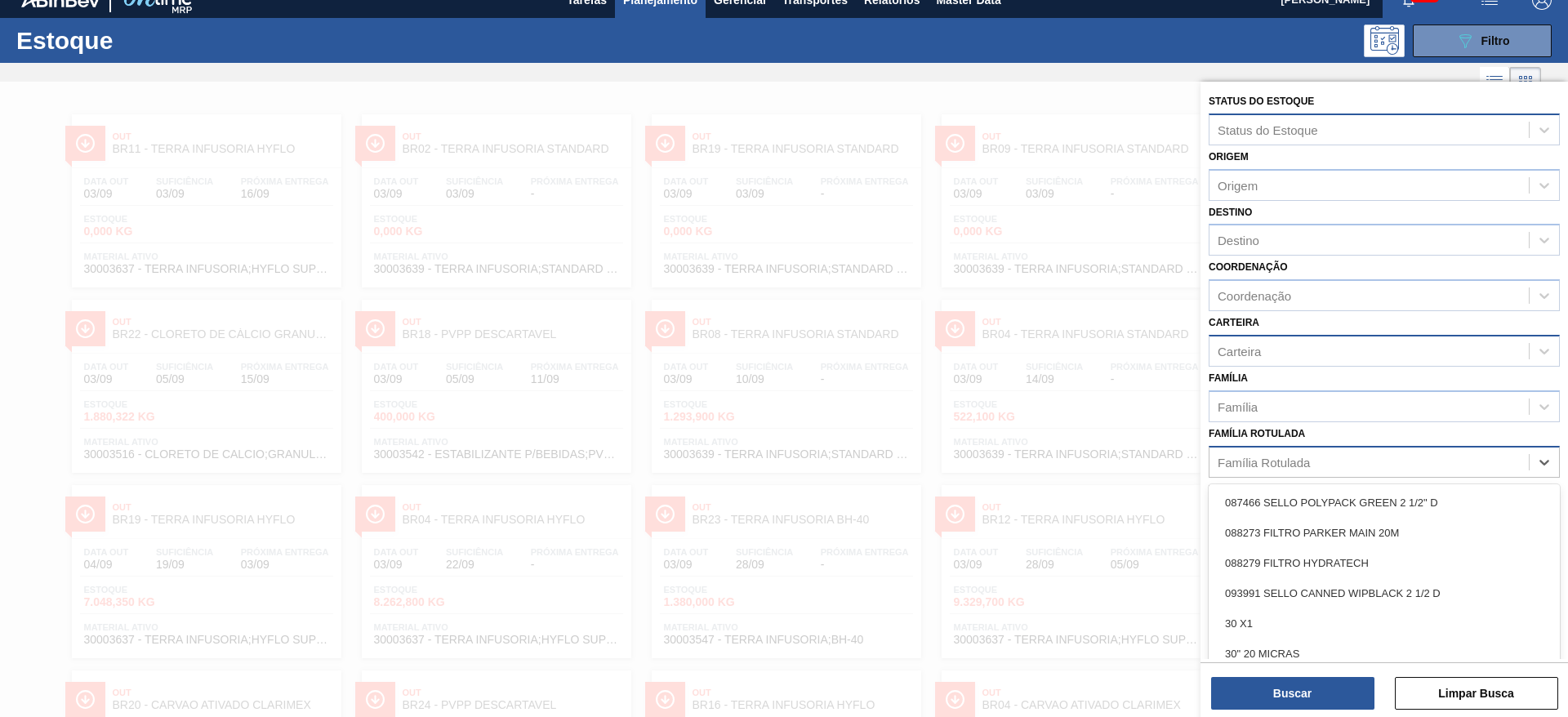
scroll to position [19, 0]
type Rotulada "clore"
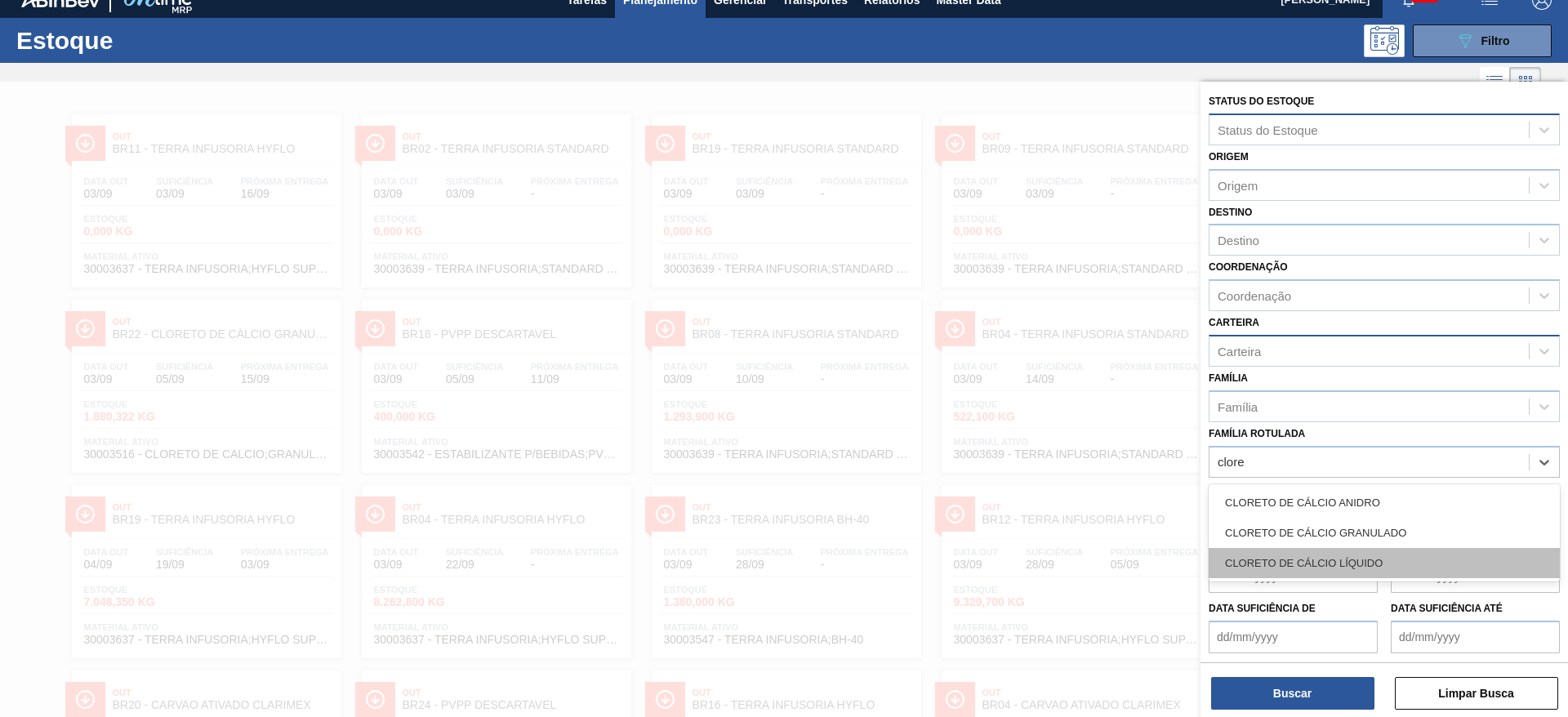
click at [1327, 575] on div "CLORETO DE CÁLCIO LÍQUIDO" at bounding box center [1384, 563] width 351 height 31
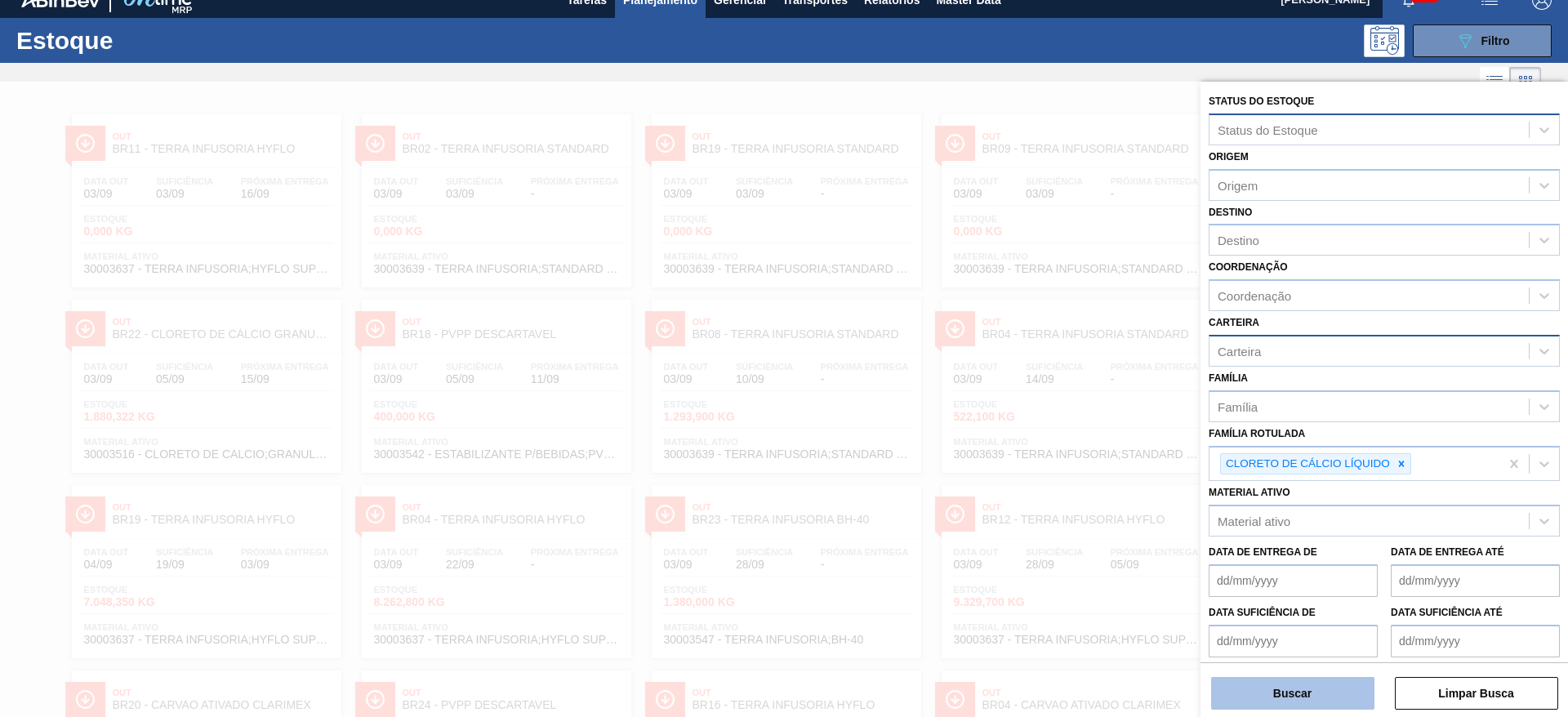
click at [1282, 693] on button "Buscar" at bounding box center [1292, 693] width 163 height 32
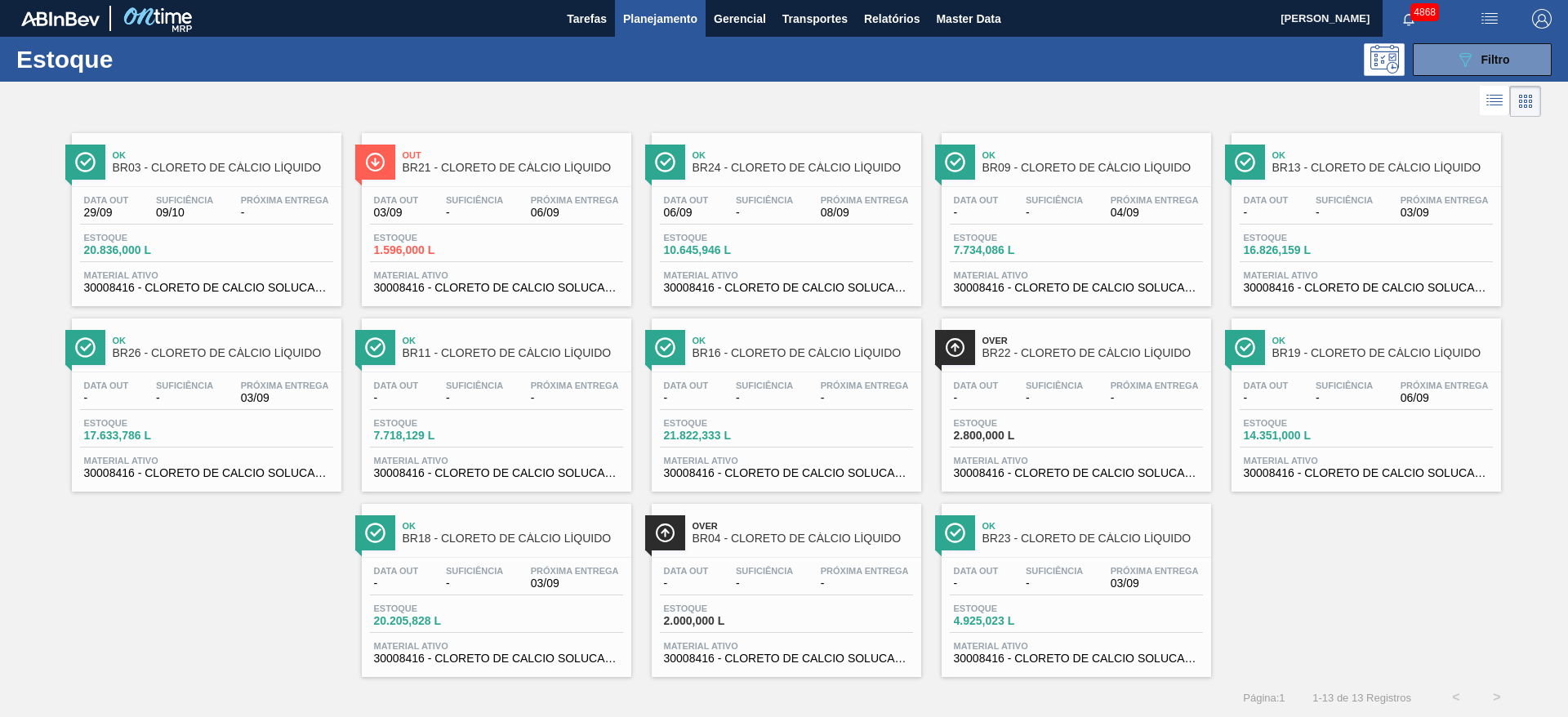
drag, startPoint x: 406, startPoint y: 208, endPoint x: 415, endPoint y: 210, distance: 9.2
click at [1504, 62] on span "Filtro" at bounding box center [1495, 59] width 29 height 13
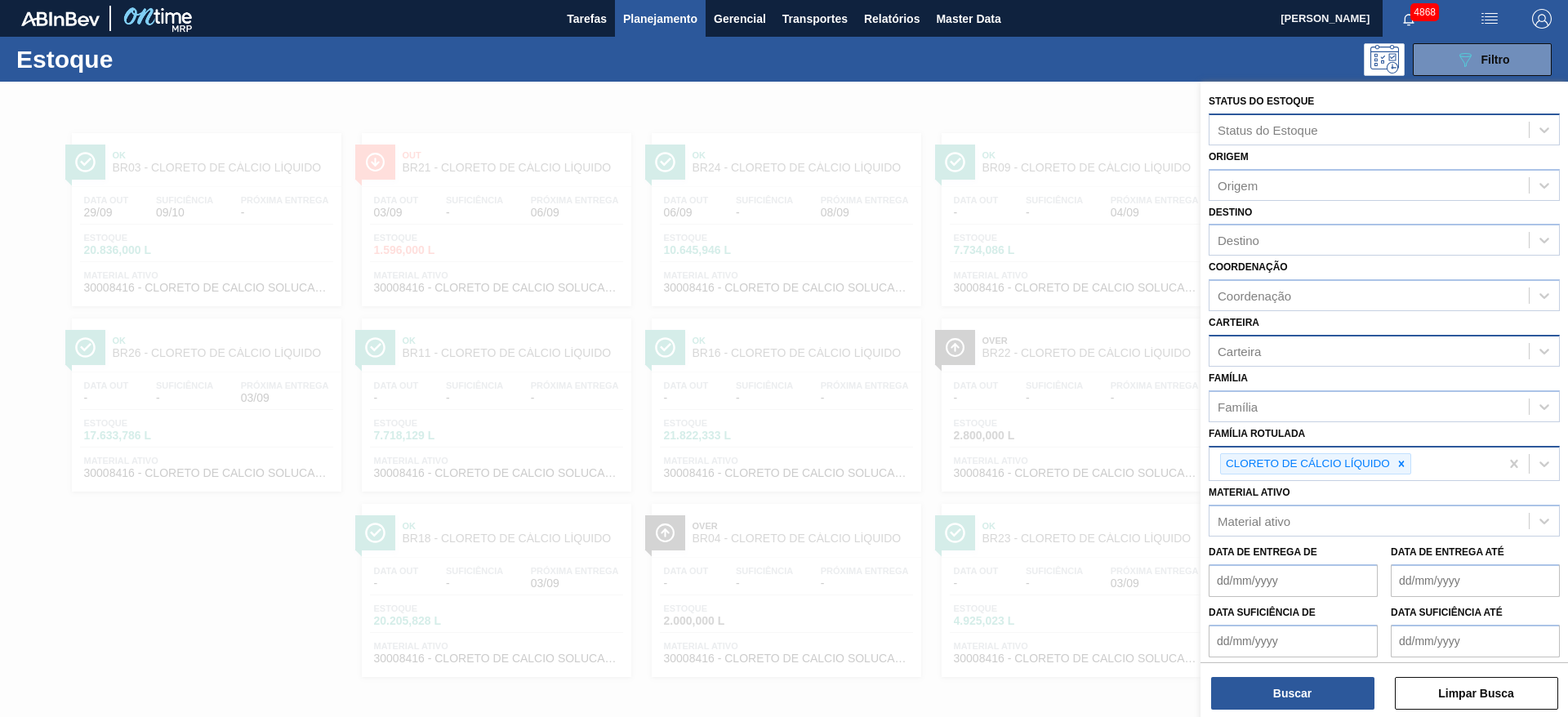
drag, startPoint x: 1403, startPoint y: 461, endPoint x: 1420, endPoint y: 452, distance: 19.2
click at [1405, 461] on icon at bounding box center [1401, 464] width 11 height 11
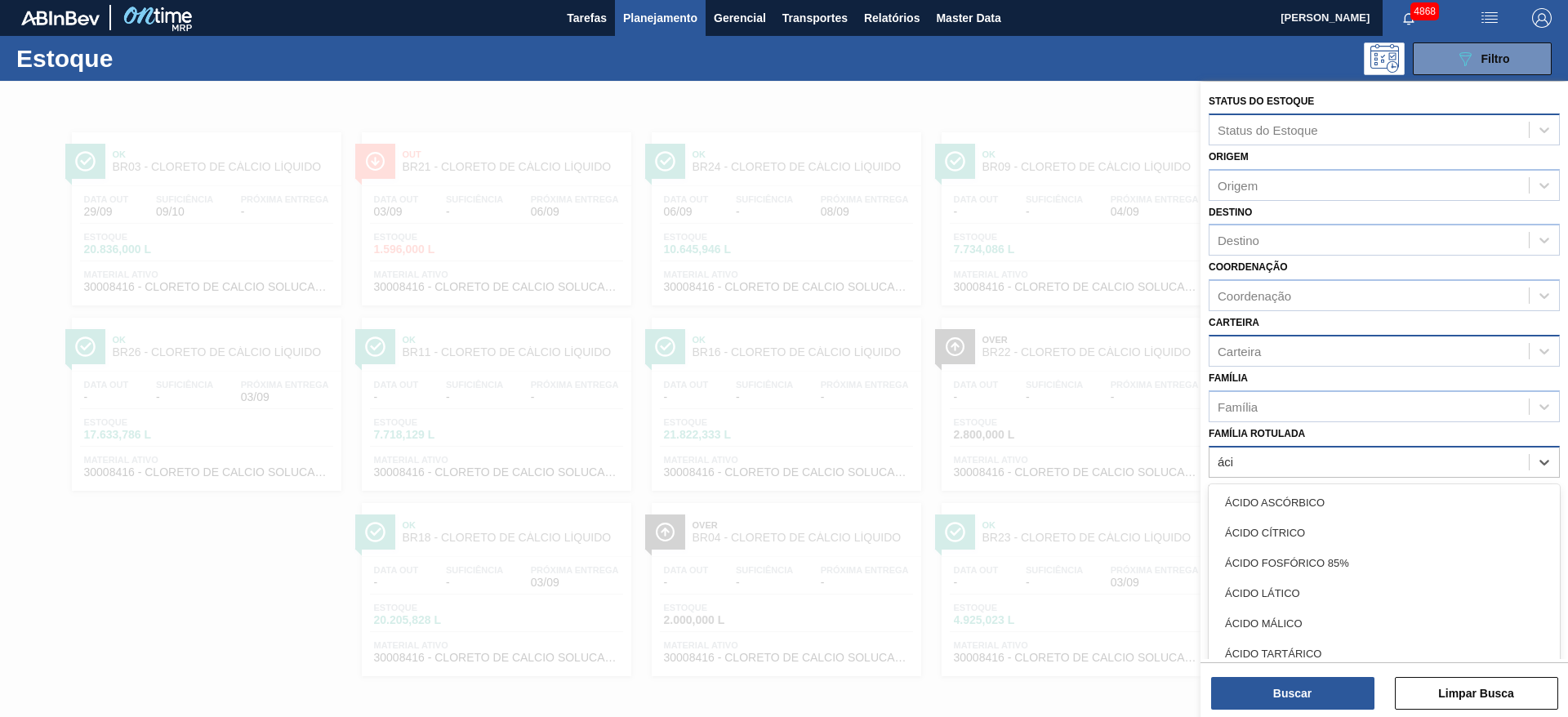
type Rotulada "ácid"
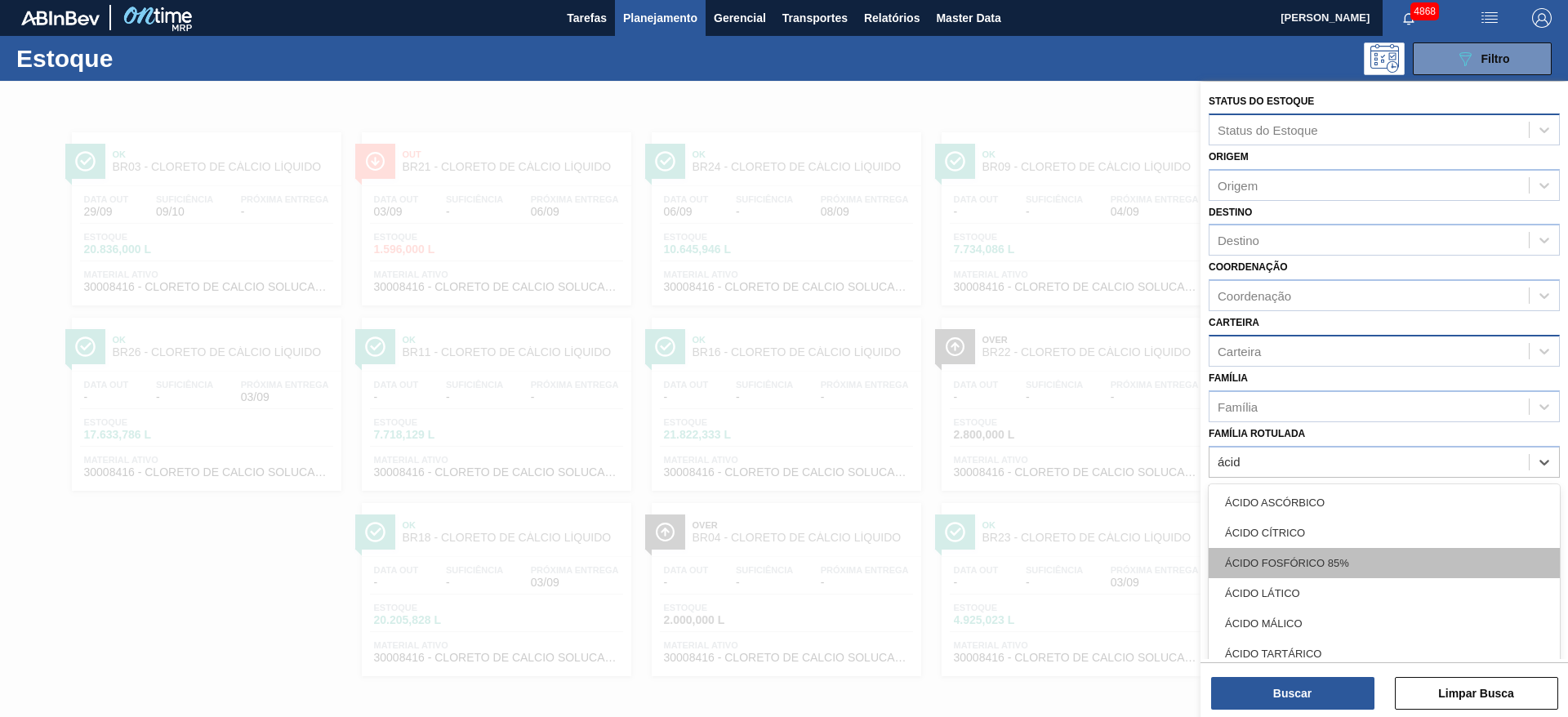
click at [1331, 562] on div "ÁCIDO FOSFÓRICO 85%" at bounding box center [1384, 563] width 351 height 31
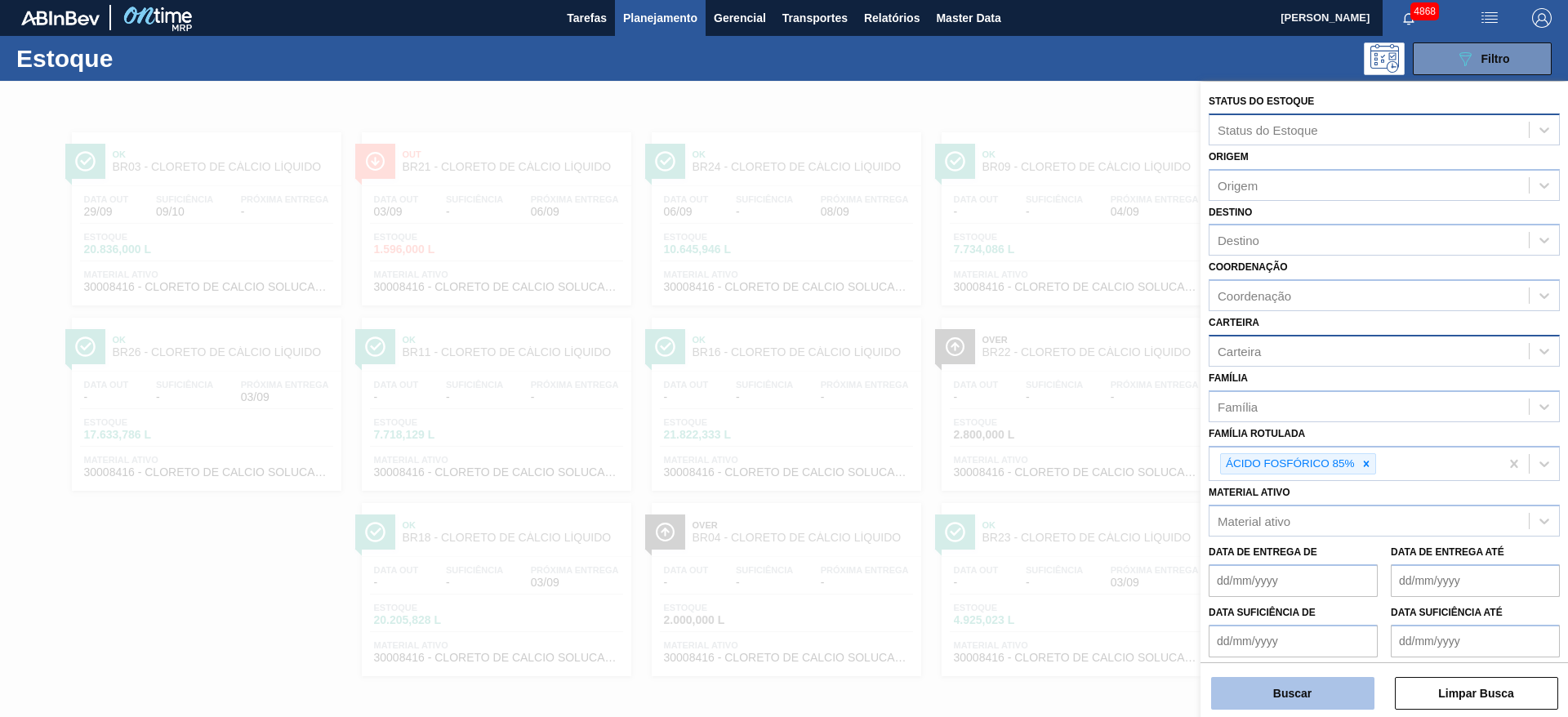
click at [1311, 698] on button "Buscar" at bounding box center [1292, 693] width 163 height 32
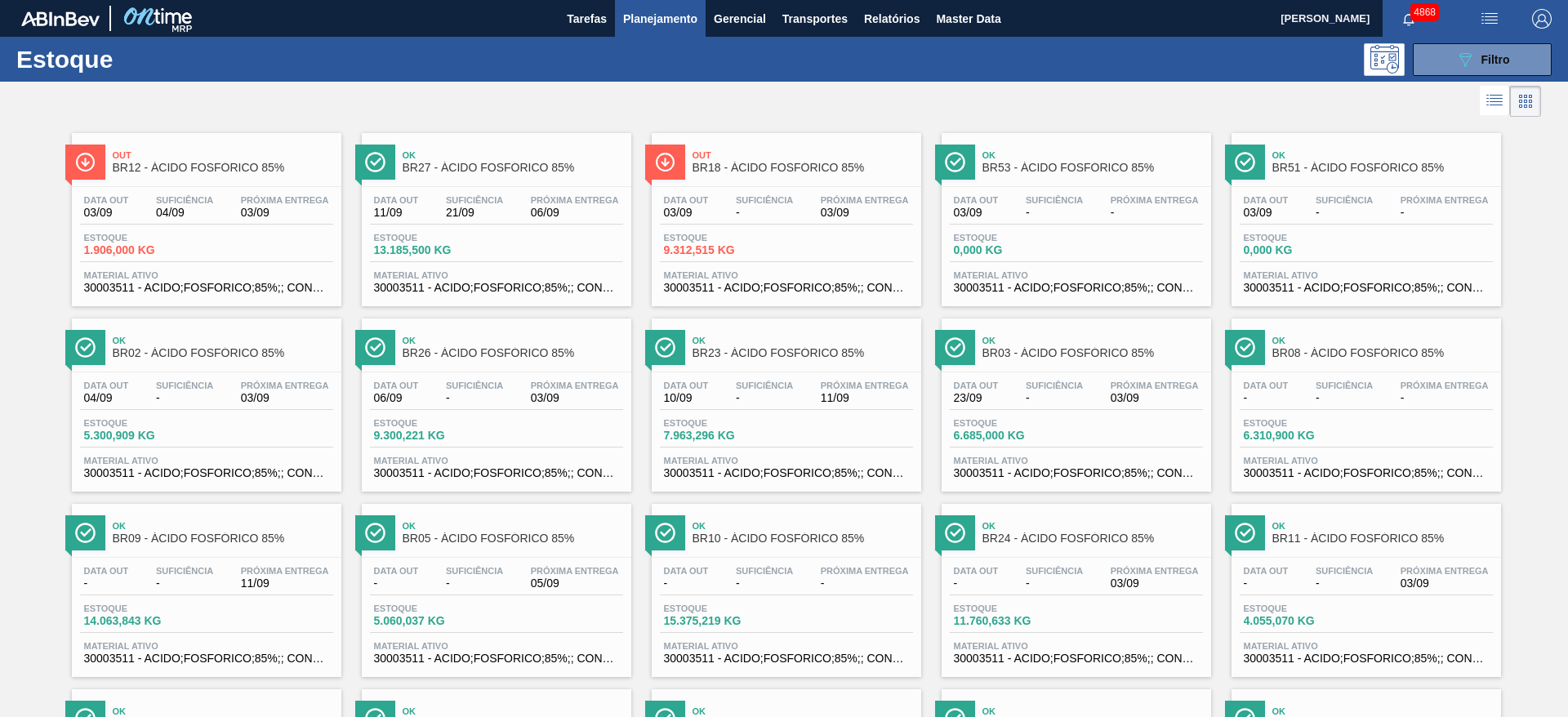
drag, startPoint x: 1051, startPoint y: 224, endPoint x: 177, endPoint y: 367, distance: 885.6
click at [1491, 58] on span "Filtro" at bounding box center [1495, 59] width 29 height 13
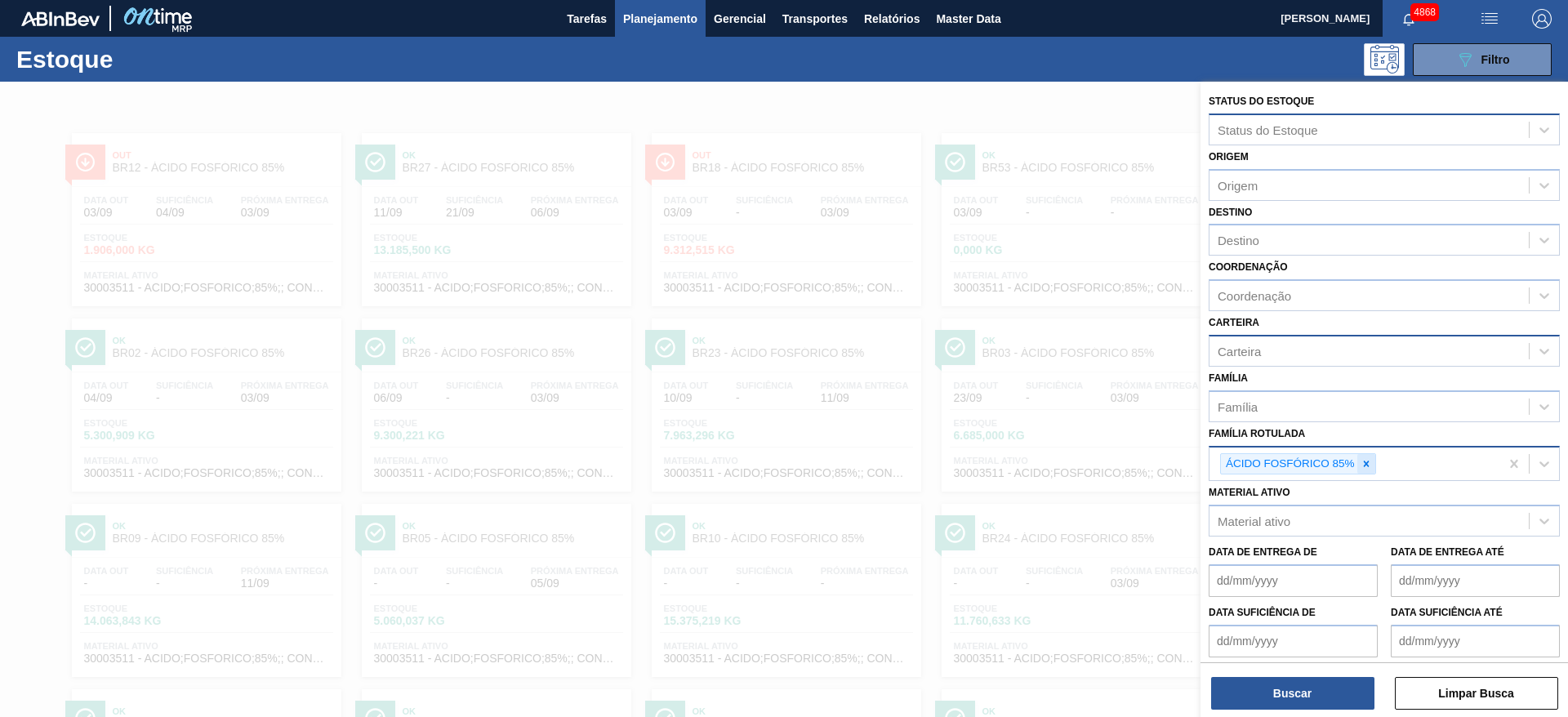
click at [1364, 462] on icon at bounding box center [1365, 463] width 6 height 6
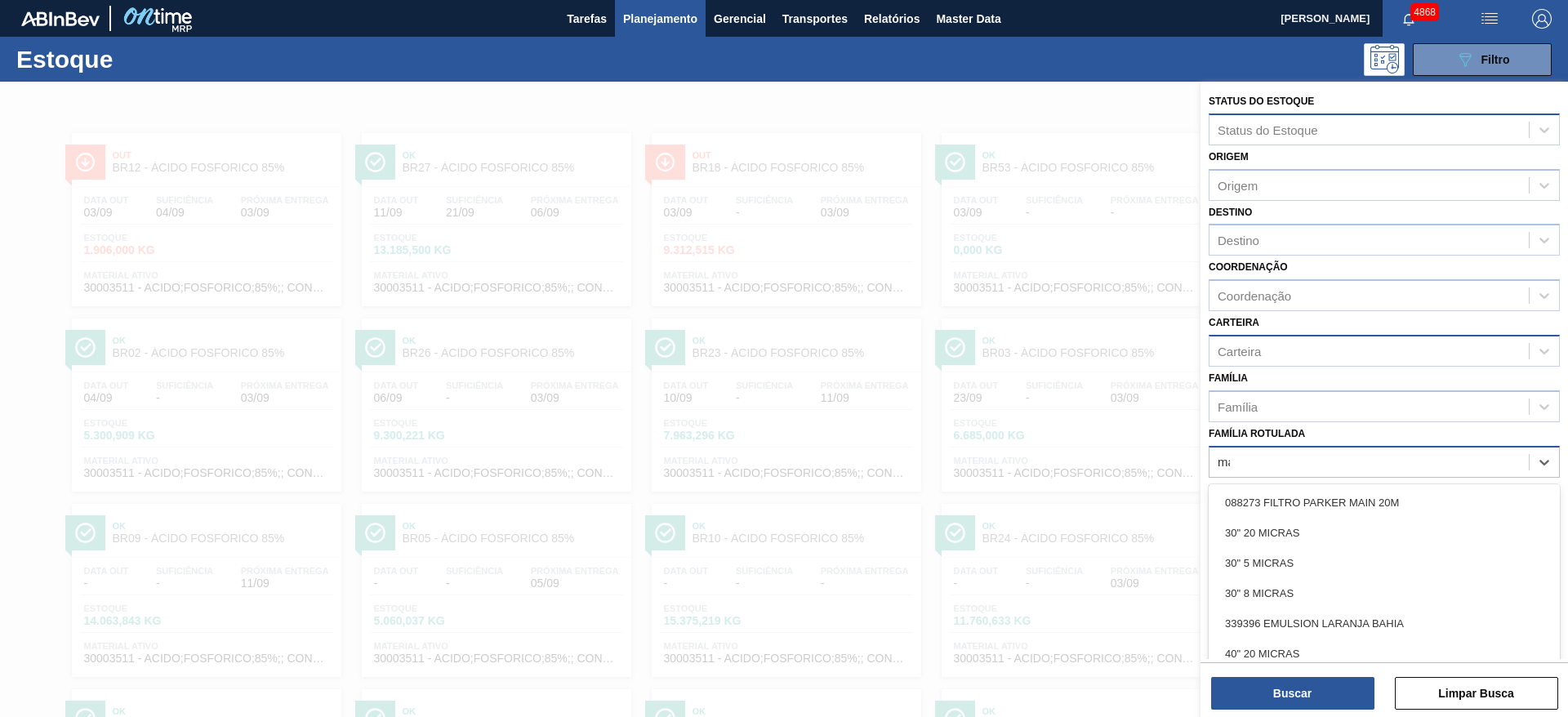
scroll to position [19, 0]
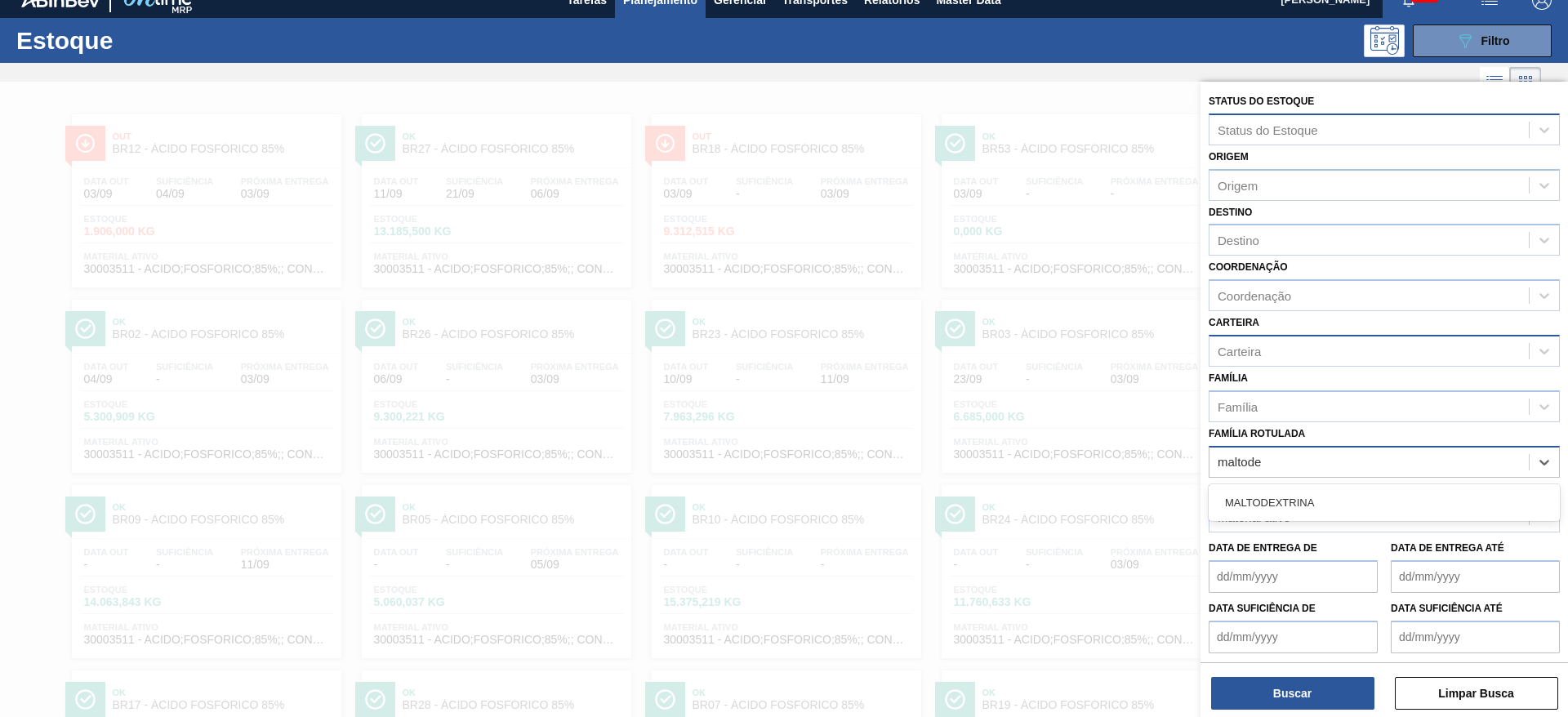
type Rotulada "maltodex"
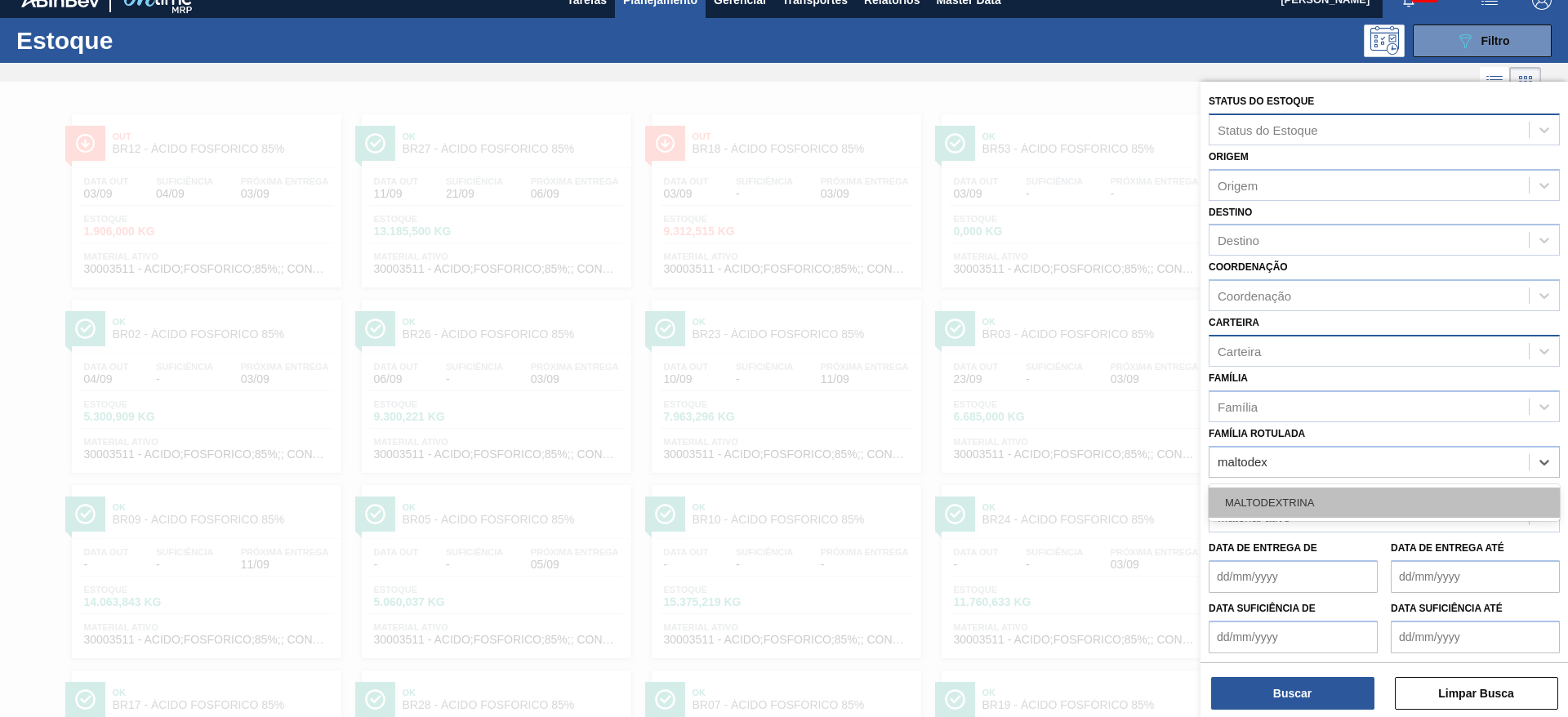
click at [1335, 496] on div "MALTODEXTRINA" at bounding box center [1384, 502] width 351 height 31
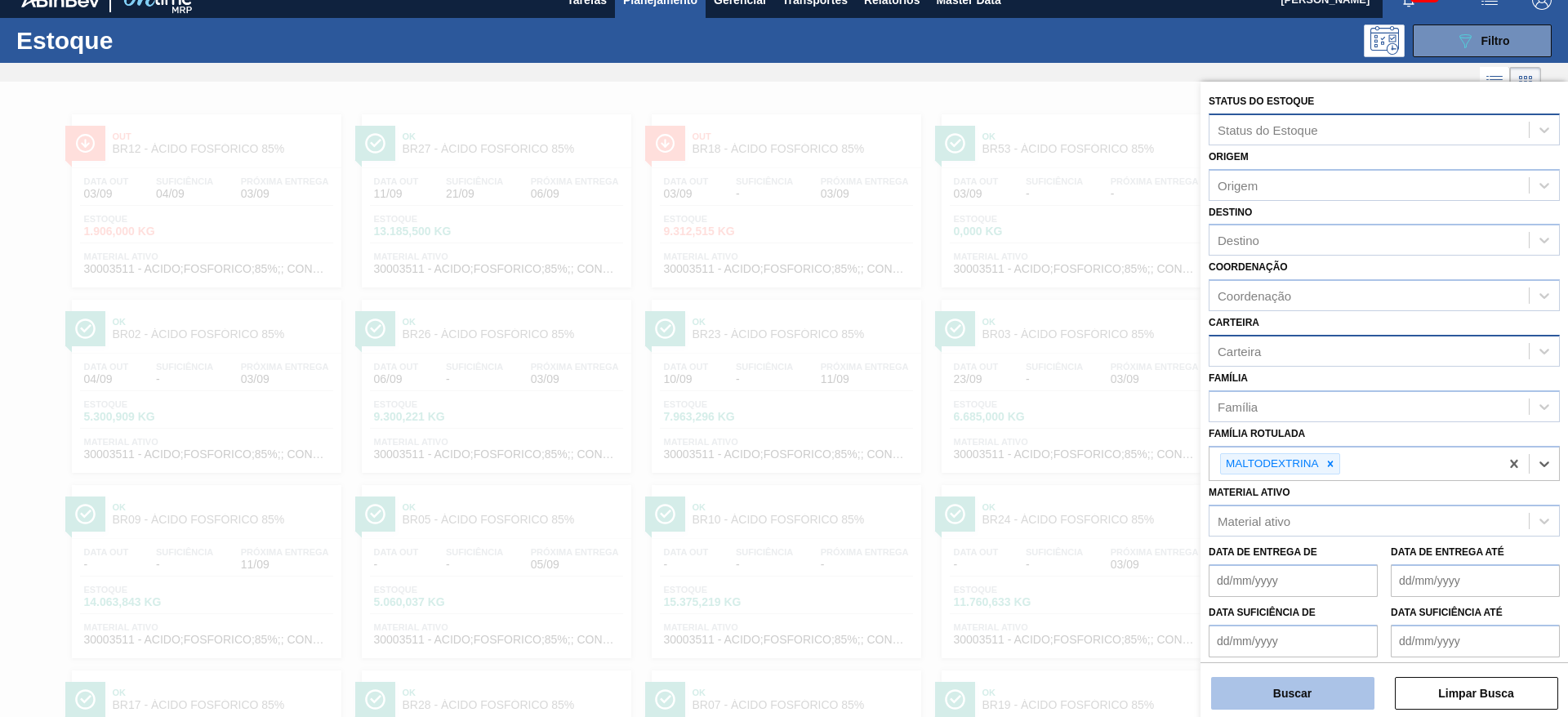
click at [1337, 686] on button "Buscar" at bounding box center [1292, 693] width 163 height 32
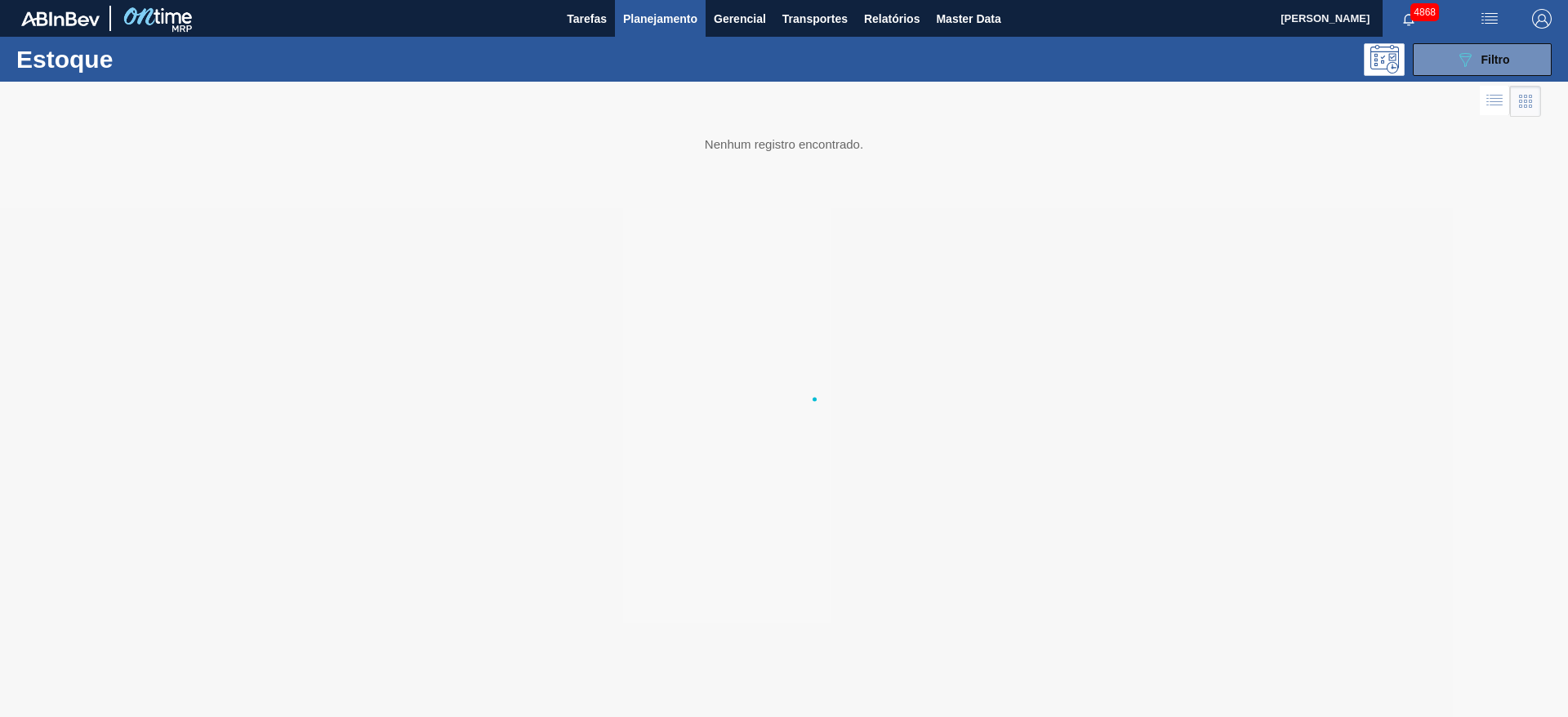
scroll to position [0, 0]
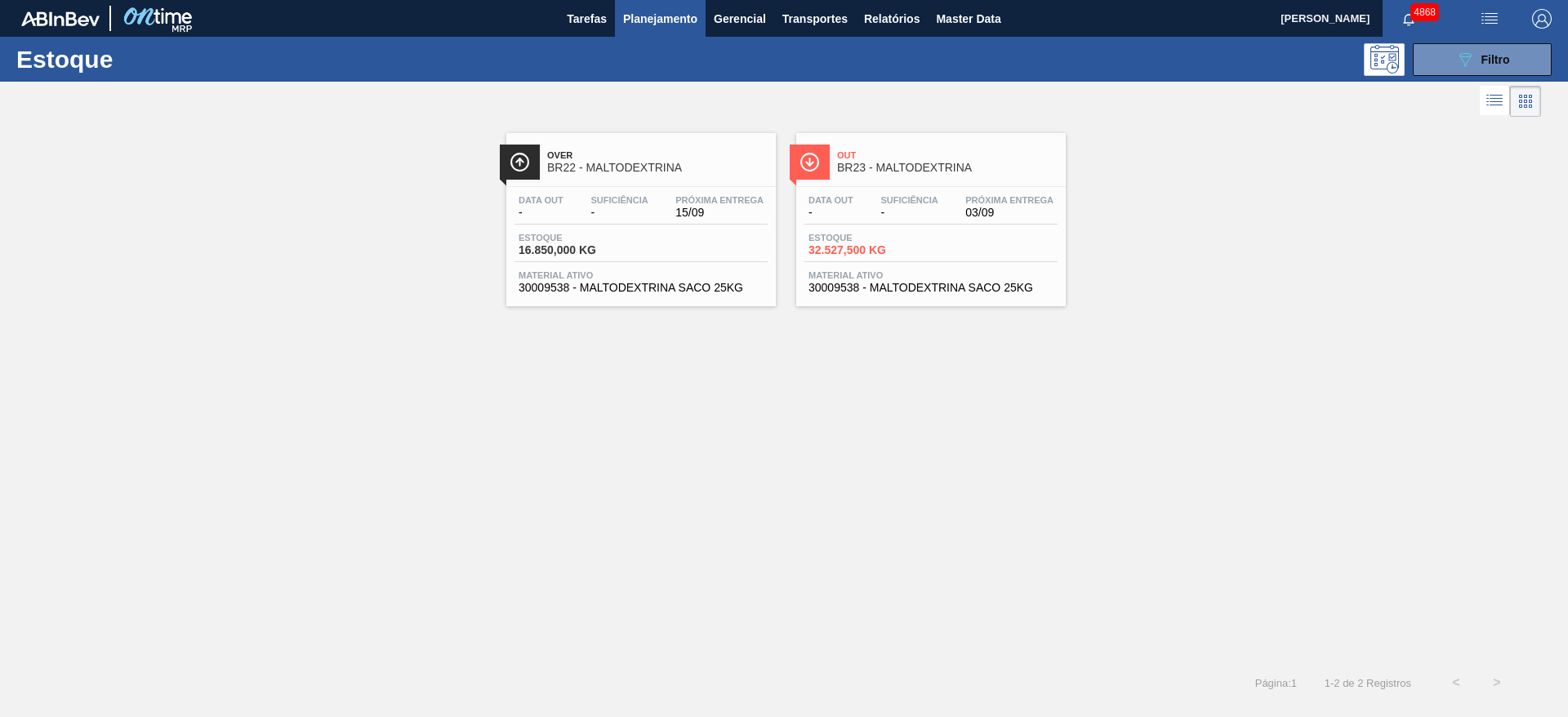
click at [1434, 39] on div "Estoque 089F7B8B-B2A5-4AFE-B5C0-19BA573D28AC Filtro" at bounding box center [784, 59] width 1568 height 44
click at [1452, 57] on button "089F7B8B-B2A5-4AFE-B5C0-19BA573D28AC Filtro" at bounding box center [1482, 59] width 139 height 32
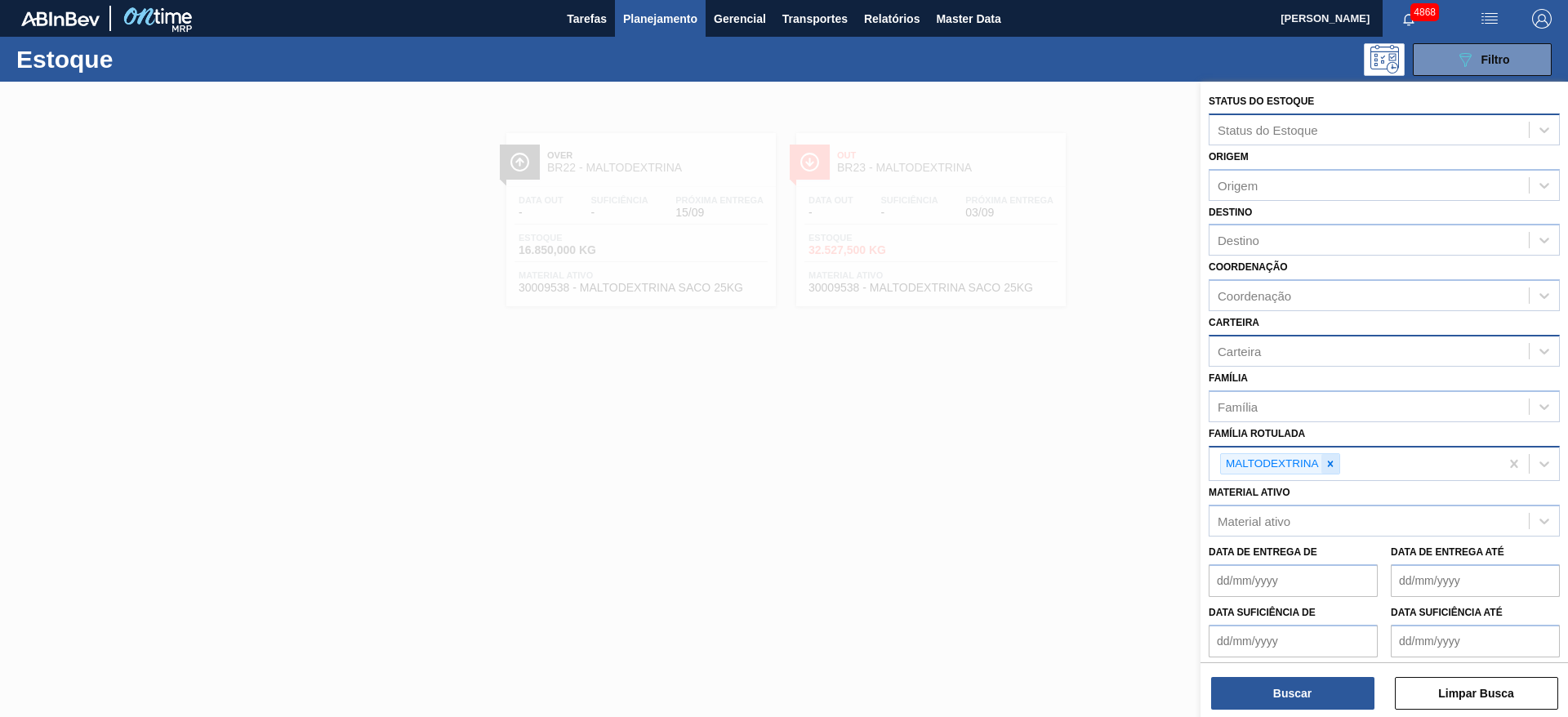
click at [1328, 456] on div at bounding box center [1329, 464] width 18 height 20
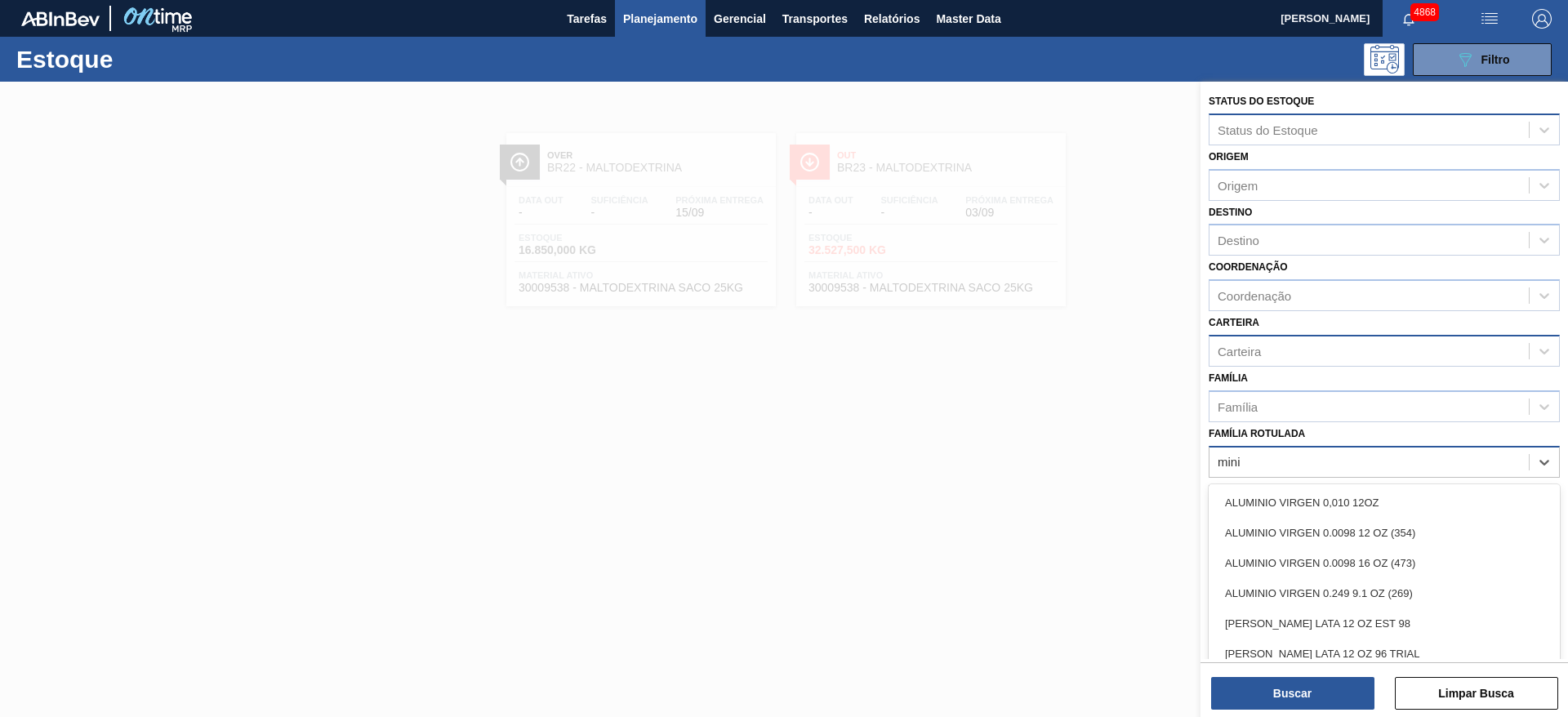
type Rotulada "minic"
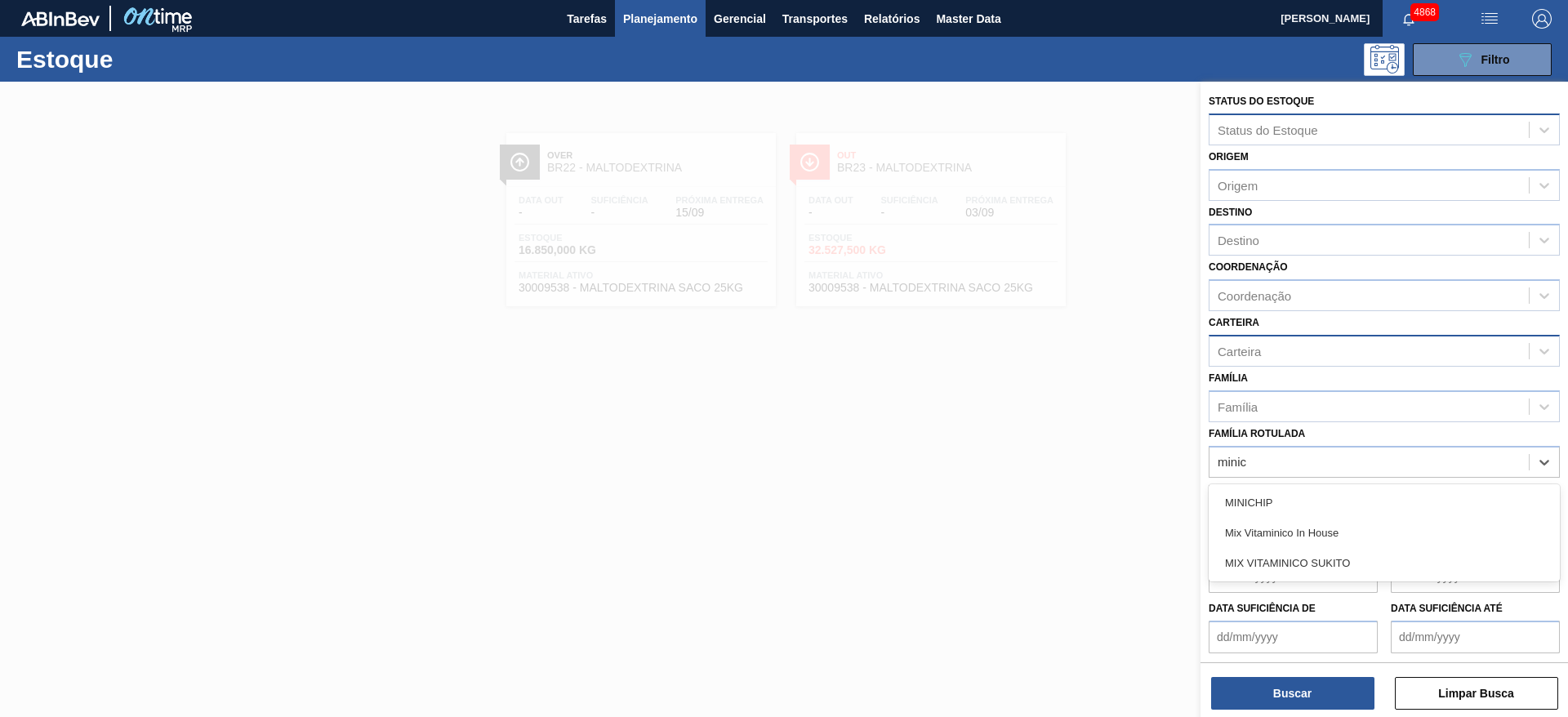
drag, startPoint x: 1317, startPoint y: 496, endPoint x: 1326, endPoint y: 511, distance: 17.5
click at [1317, 497] on div "MINICHIP" at bounding box center [1384, 502] width 351 height 31
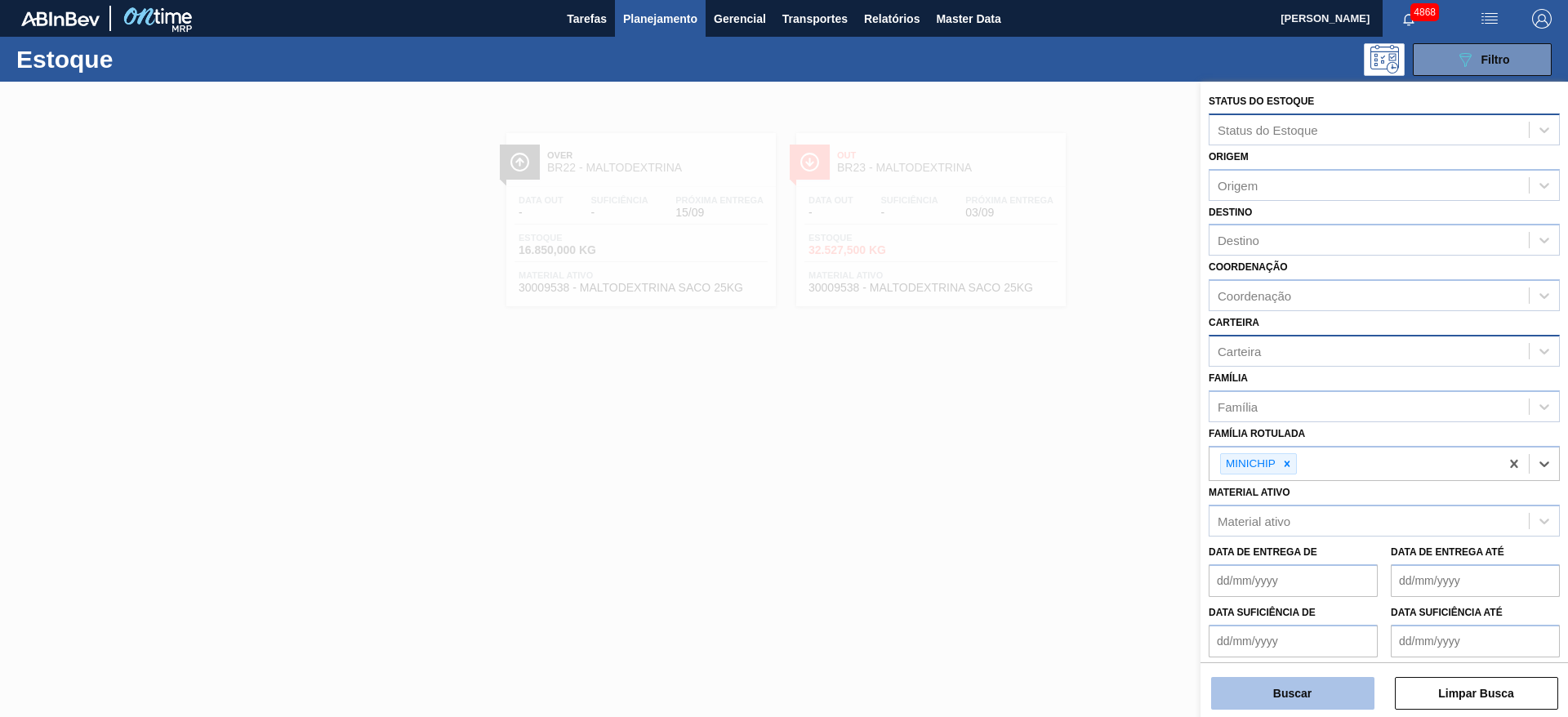
click at [1305, 693] on button "Buscar" at bounding box center [1292, 693] width 163 height 32
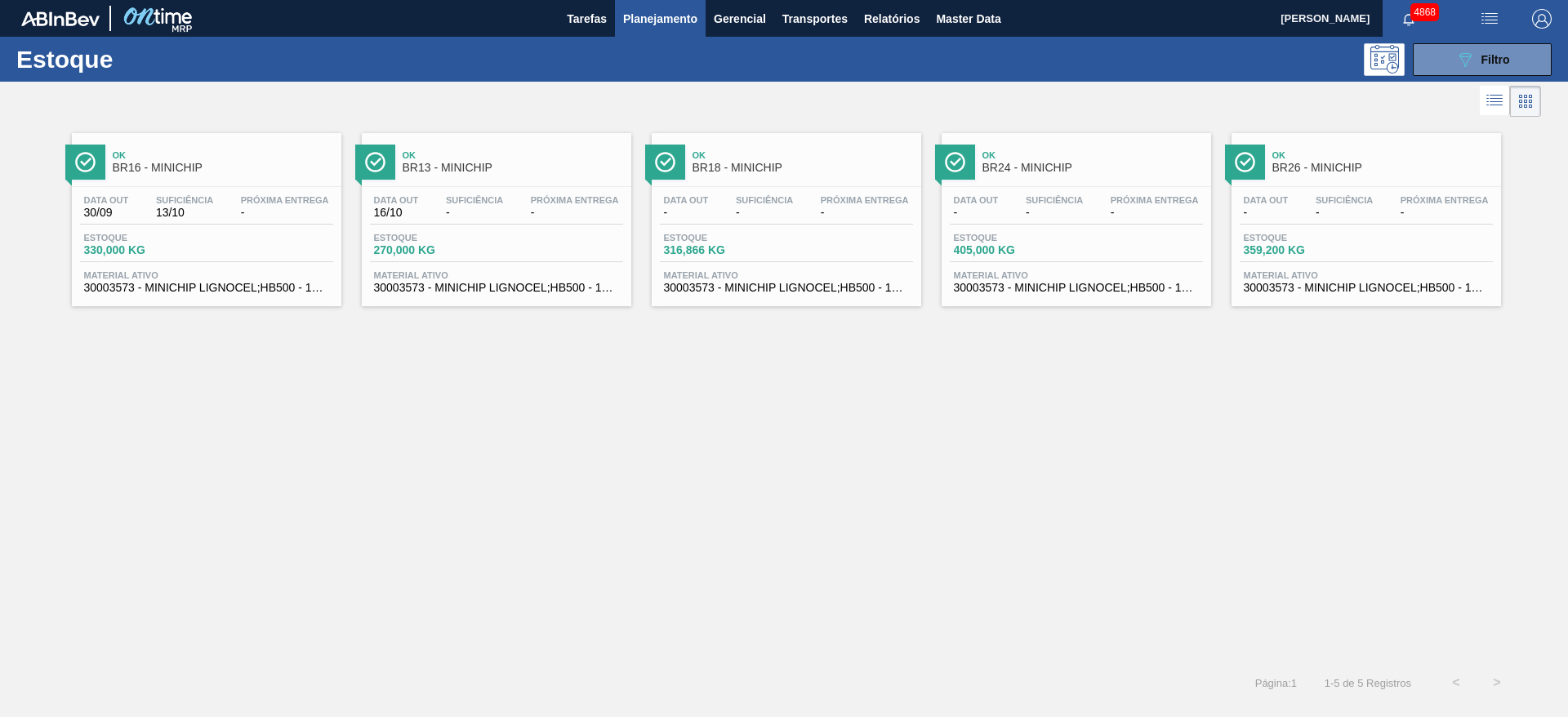
click at [753, 486] on div "Ok BR16 - MINICHIP Data out 30/09 Suficiência 13/10 Próxima Entrega - Estoque 3…" at bounding box center [784, 391] width 1568 height 542
click at [1486, 61] on span "Filtro" at bounding box center [1495, 59] width 29 height 13
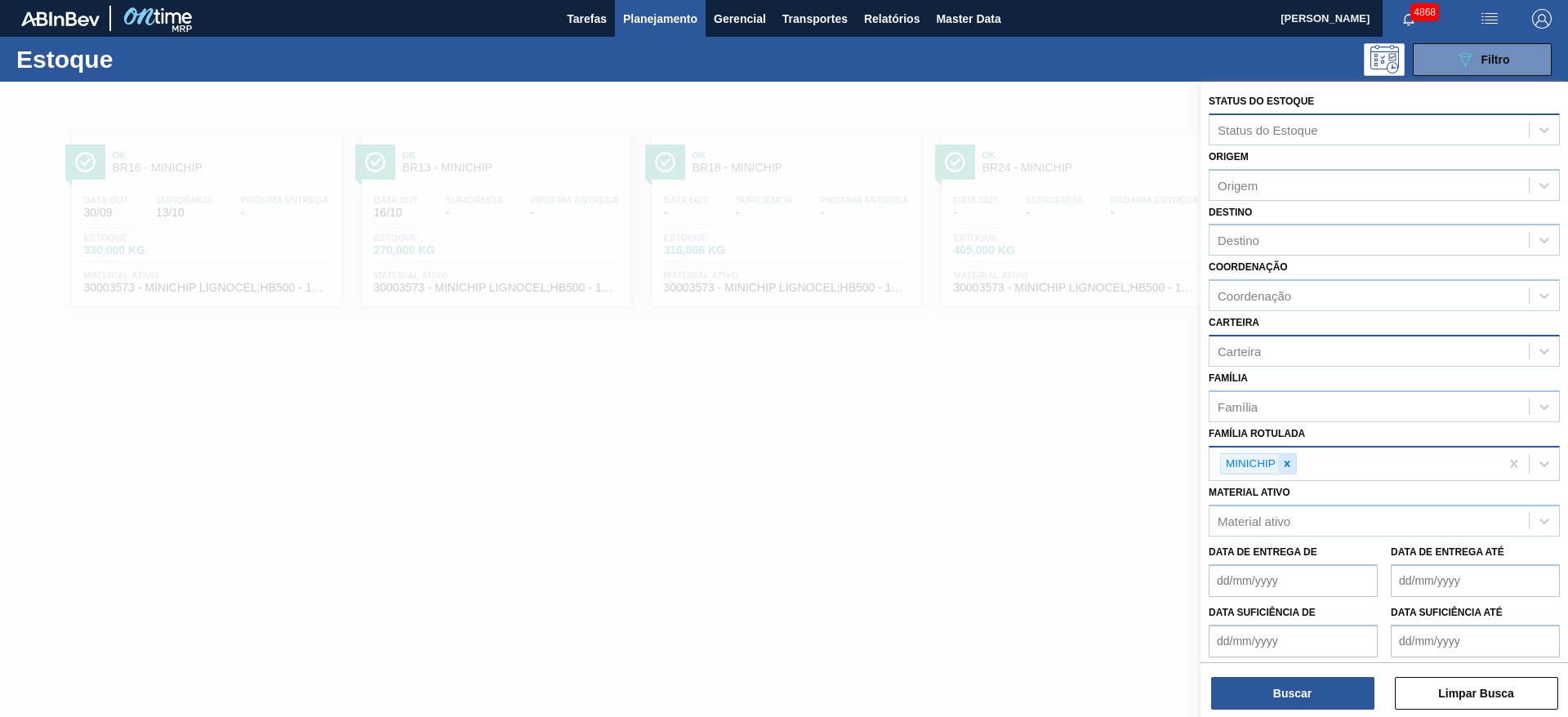
click at [1287, 459] on icon at bounding box center [1286, 464] width 11 height 11
type Rotulada "nutr"
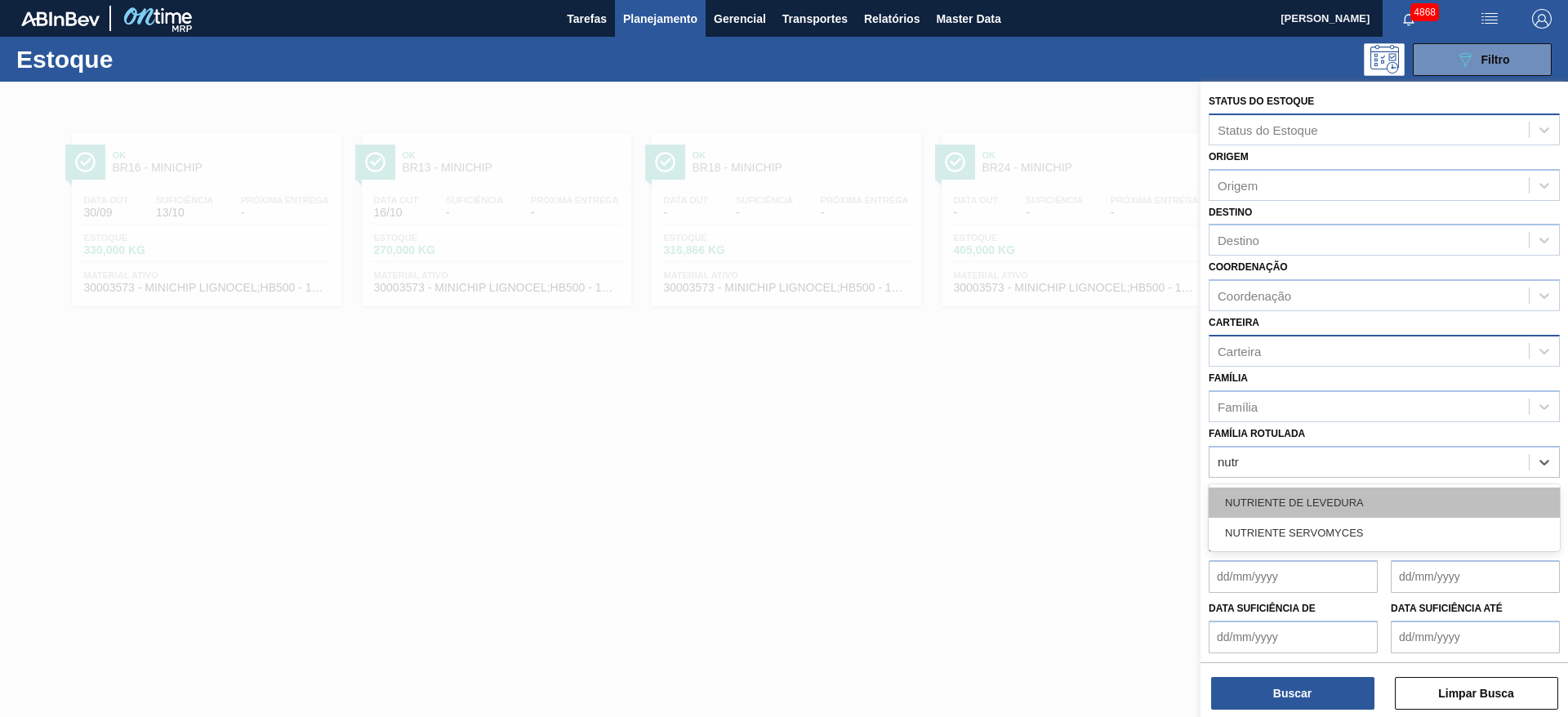
click at [1294, 497] on div "NUTRIENTE DE LEVEDURA" at bounding box center [1384, 502] width 351 height 31
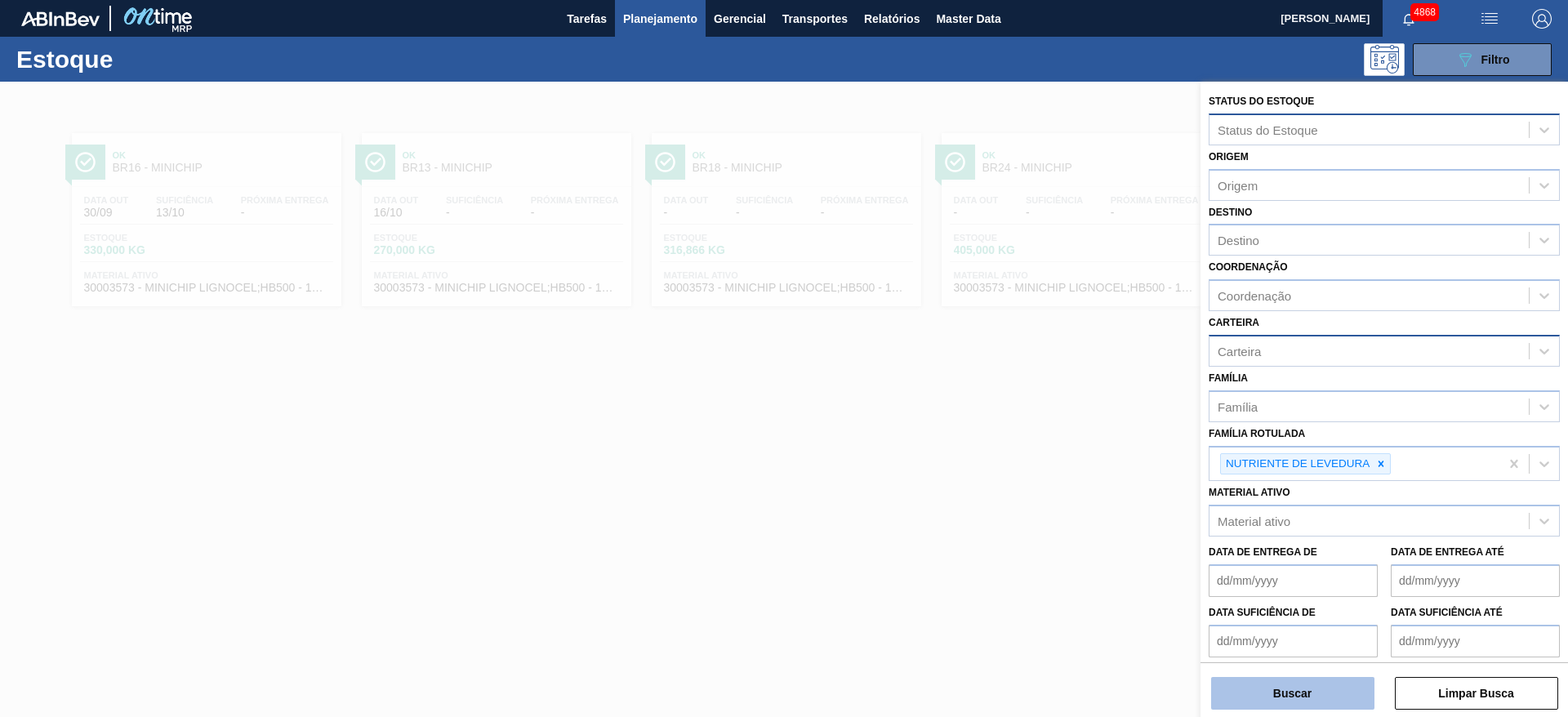
click at [1321, 691] on button "Buscar" at bounding box center [1292, 693] width 163 height 32
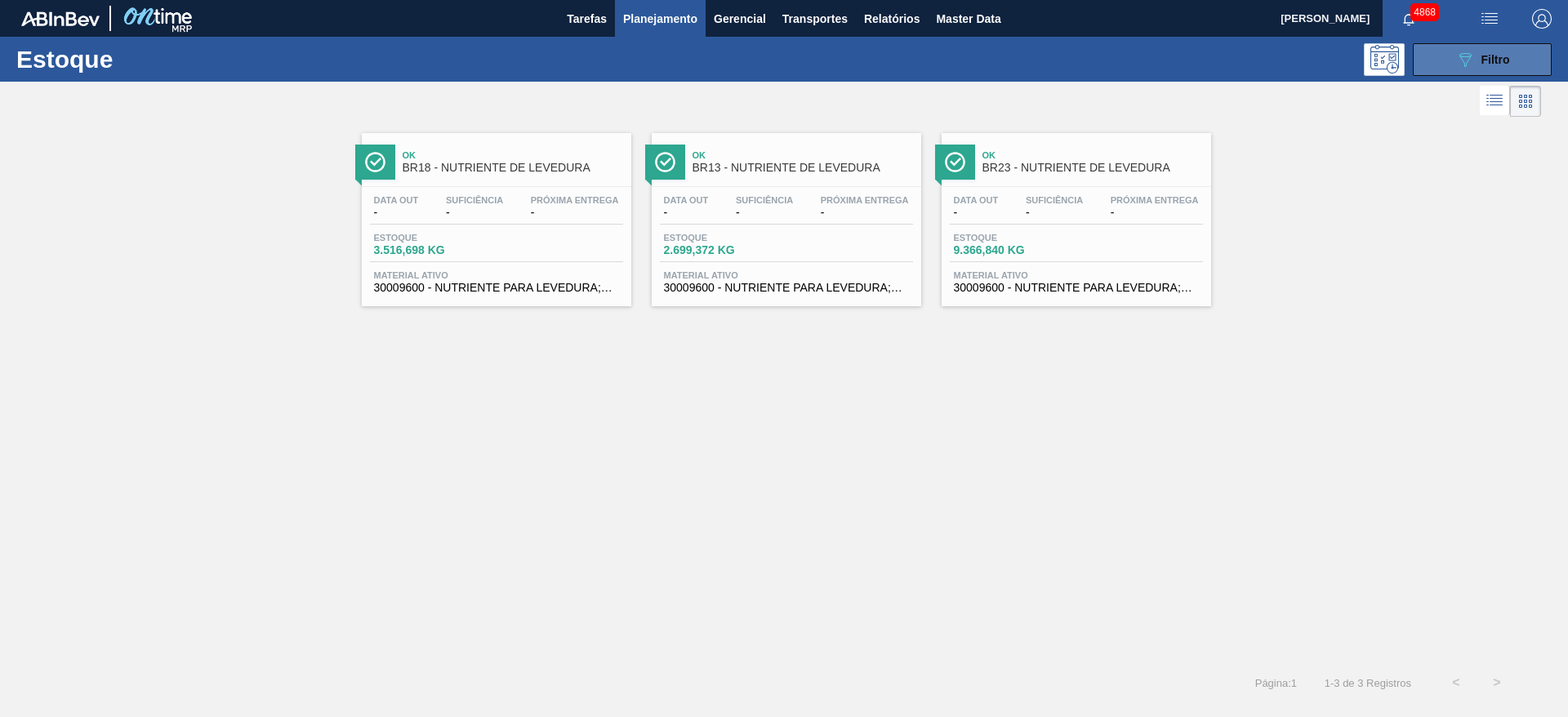
click at [1472, 56] on icon "089F7B8B-B2A5-4AFE-B5C0-19BA573D28AC" at bounding box center [1464, 59] width 19 height 19
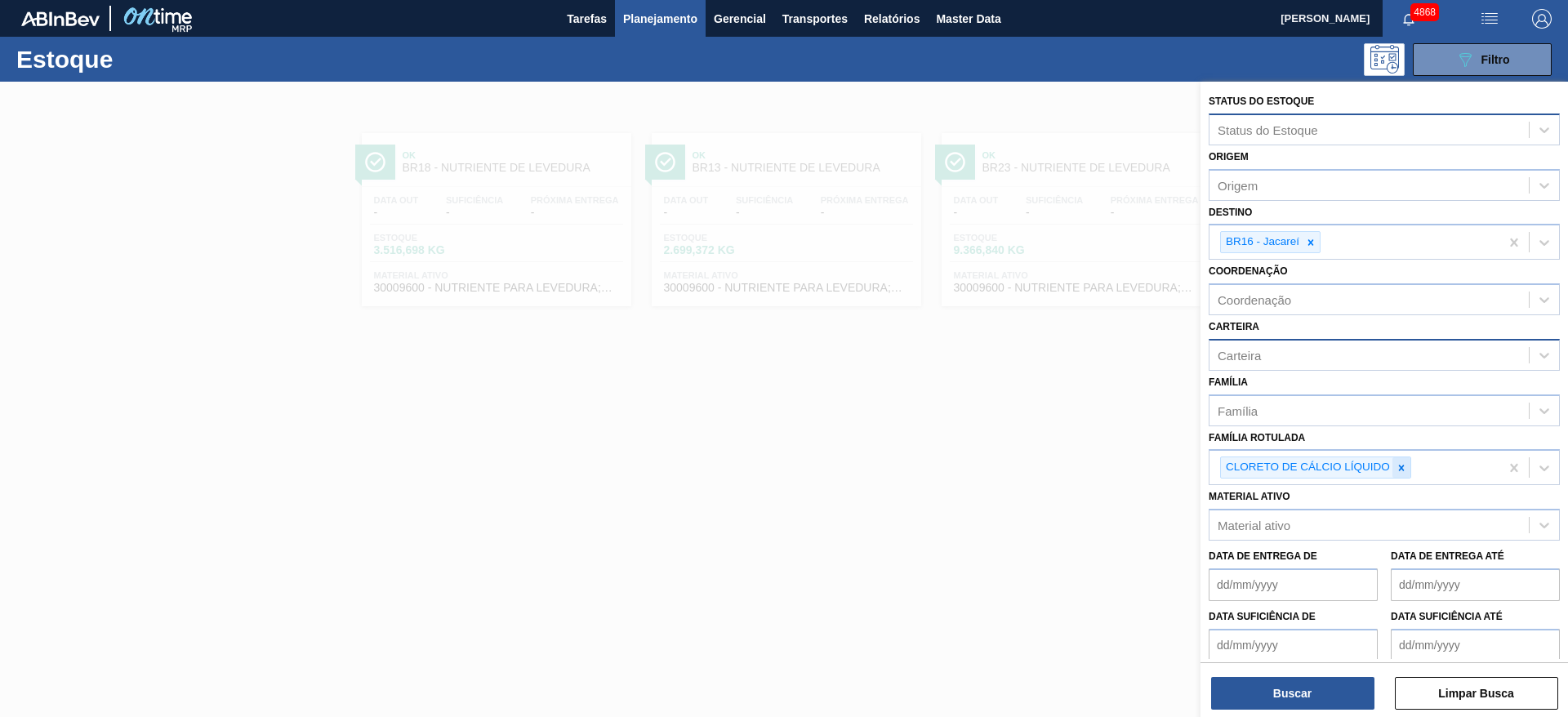
click at [1403, 467] on icon at bounding box center [1401, 468] width 11 height 11
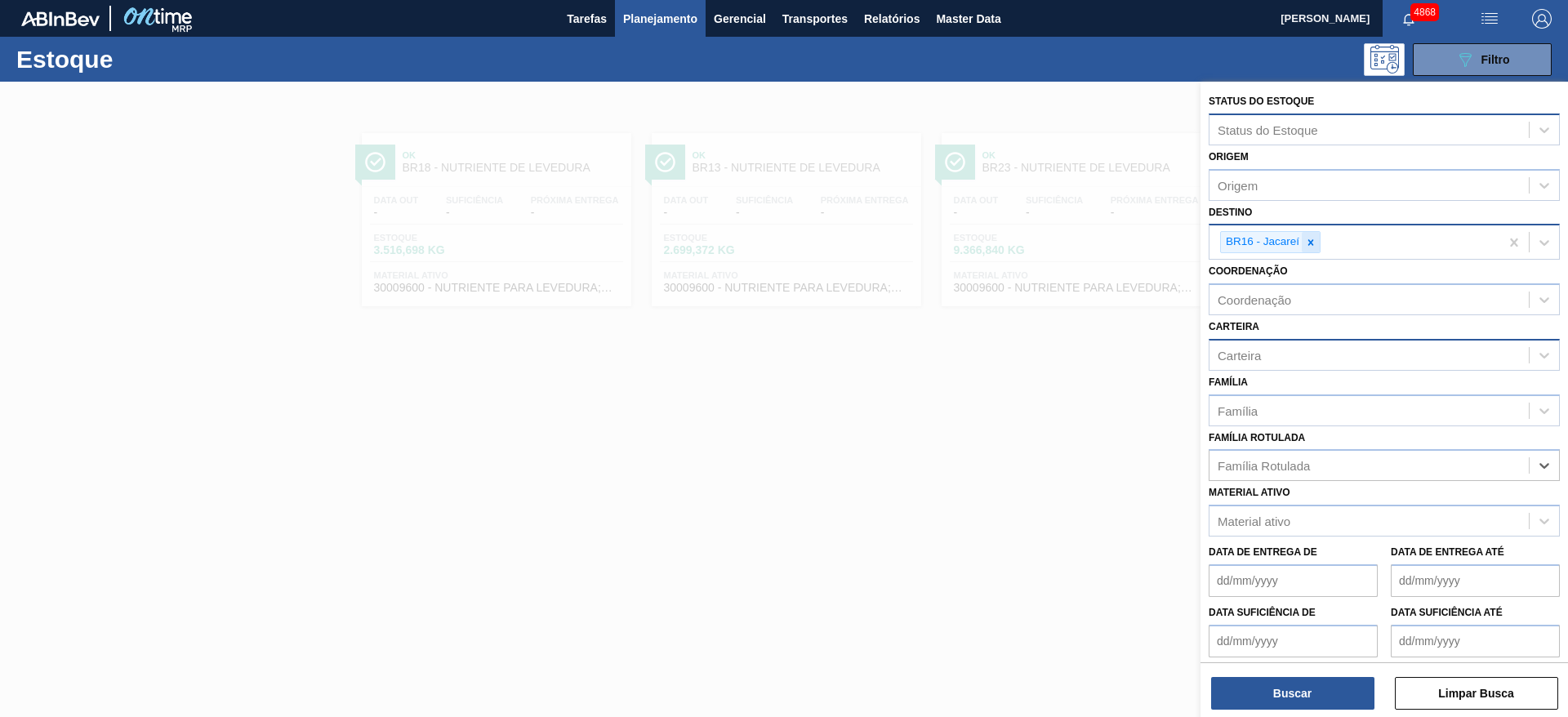
click at [1308, 245] on icon at bounding box center [1311, 242] width 6 height 6
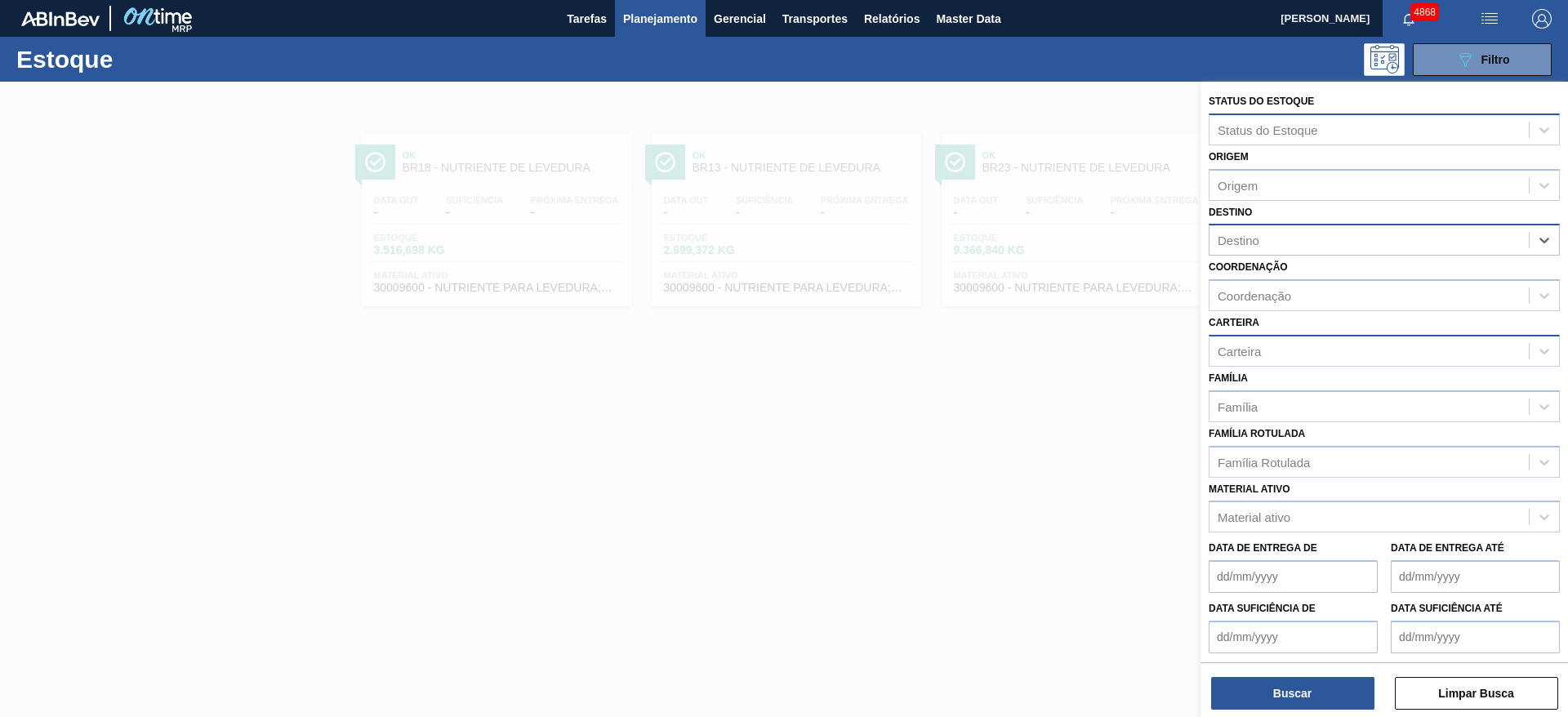
click at [1273, 460] on div "Família Rotulada" at bounding box center [1263, 461] width 93 height 14
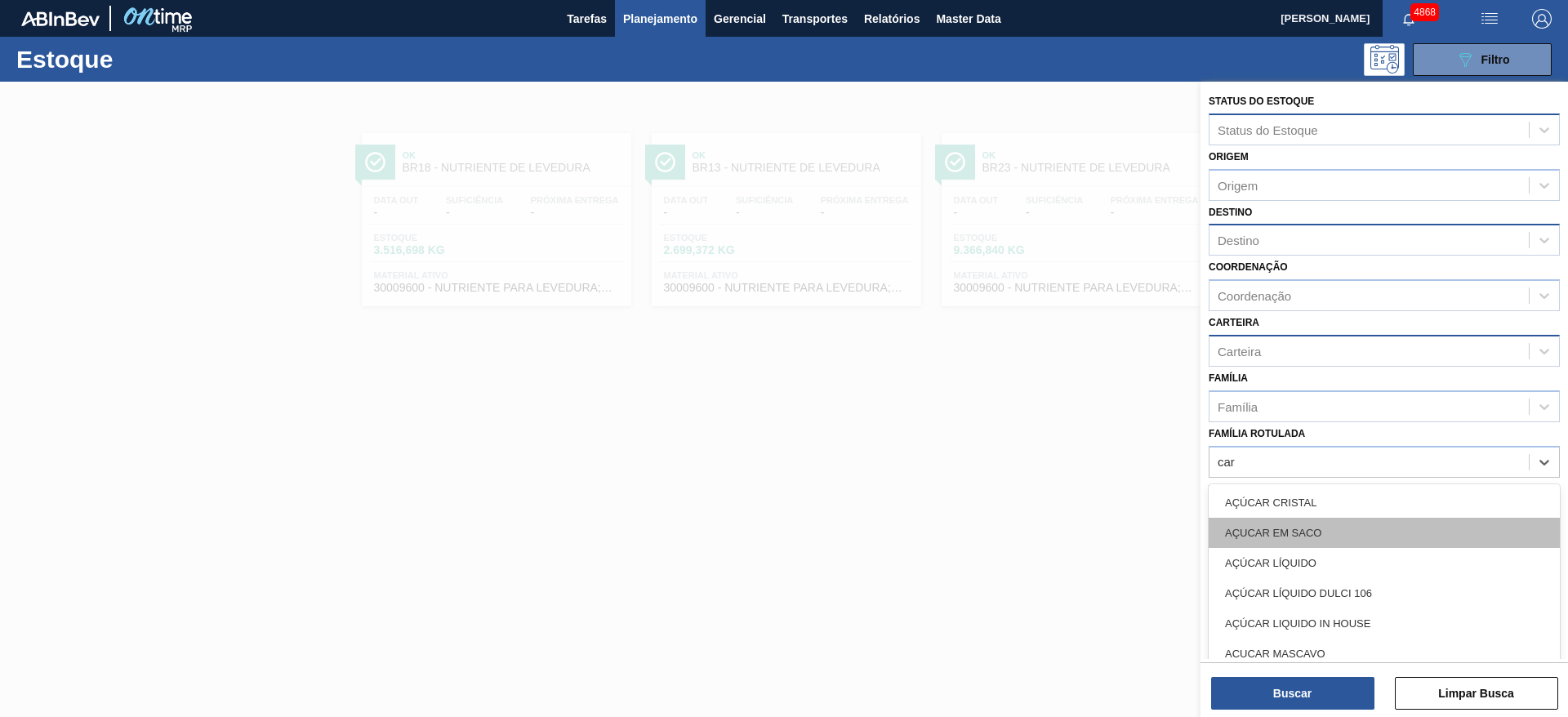
type Rotulada "cara"
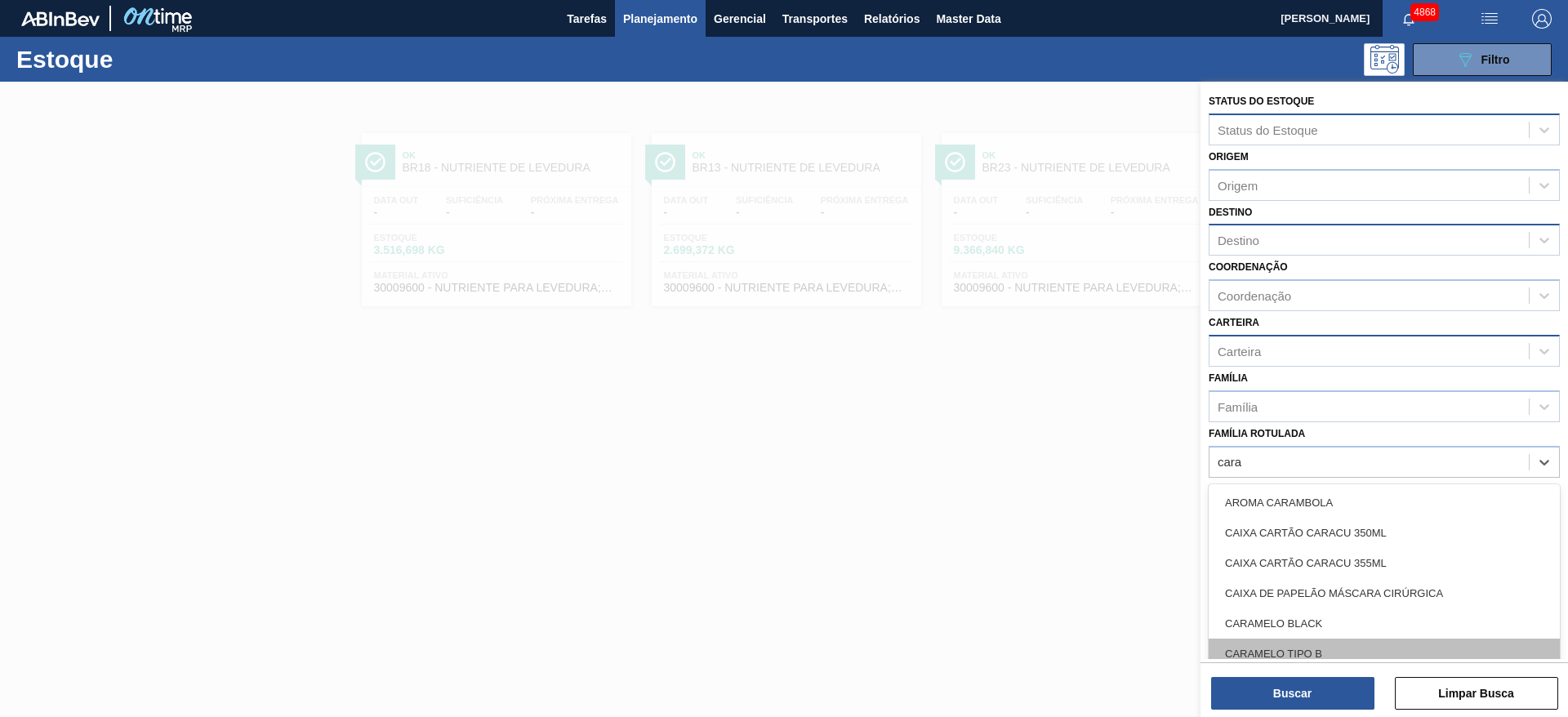
click at [1354, 648] on div "CARAMELO TIPO B" at bounding box center [1384, 653] width 351 height 31
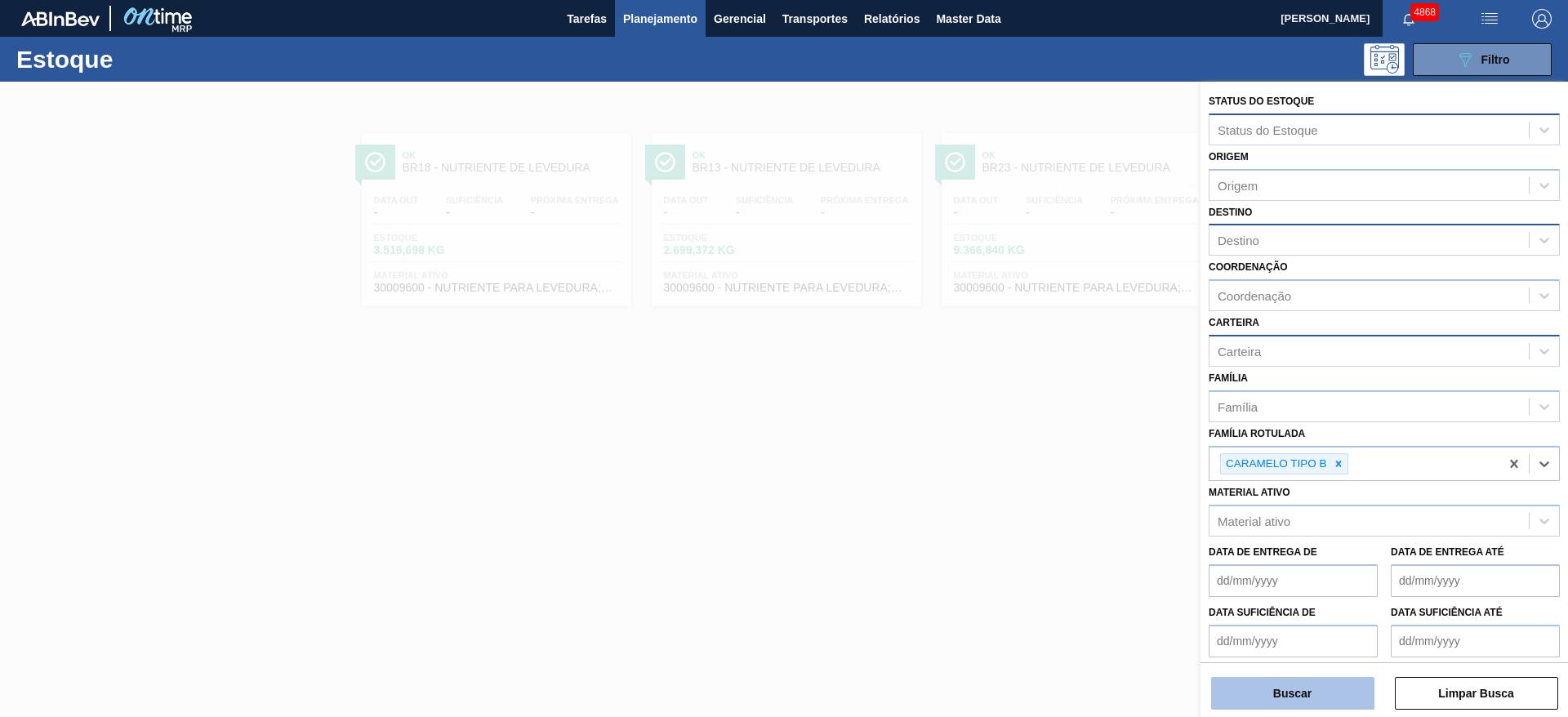
click at [1338, 687] on button "Buscar" at bounding box center [1292, 693] width 163 height 32
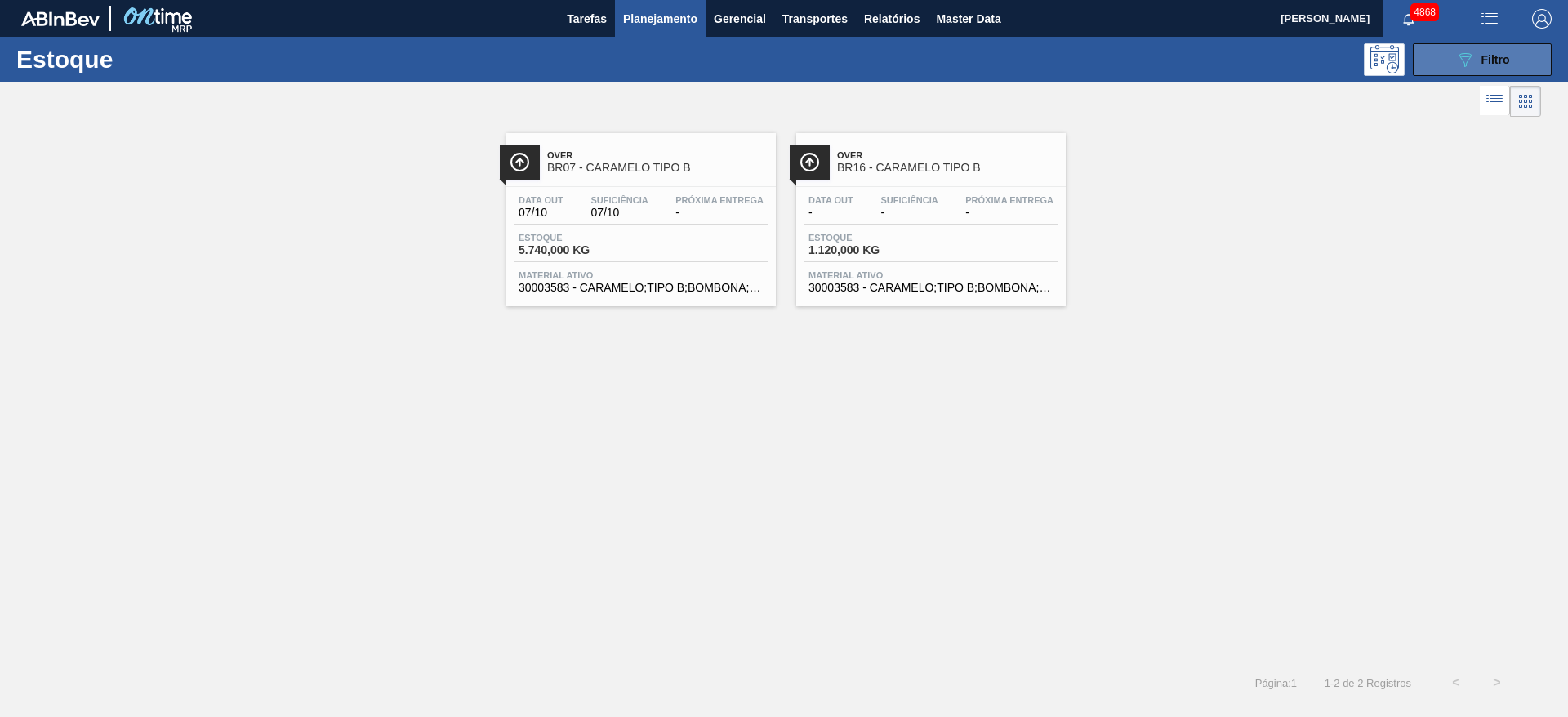
click at [1456, 53] on icon "089F7B8B-B2A5-4AFE-B5C0-19BA573D28AC" at bounding box center [1464, 59] width 19 height 19
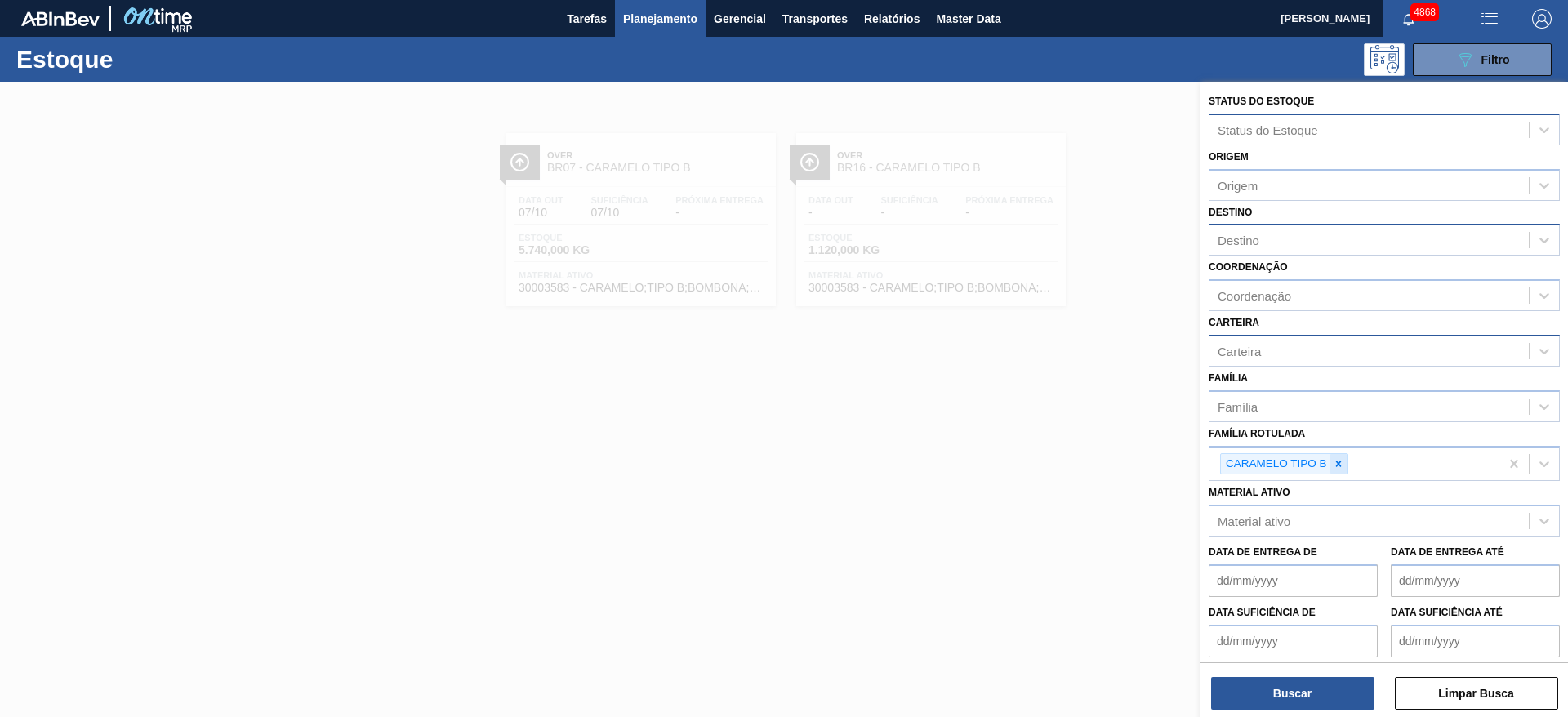
click at [1336, 464] on icon at bounding box center [1337, 463] width 6 height 6
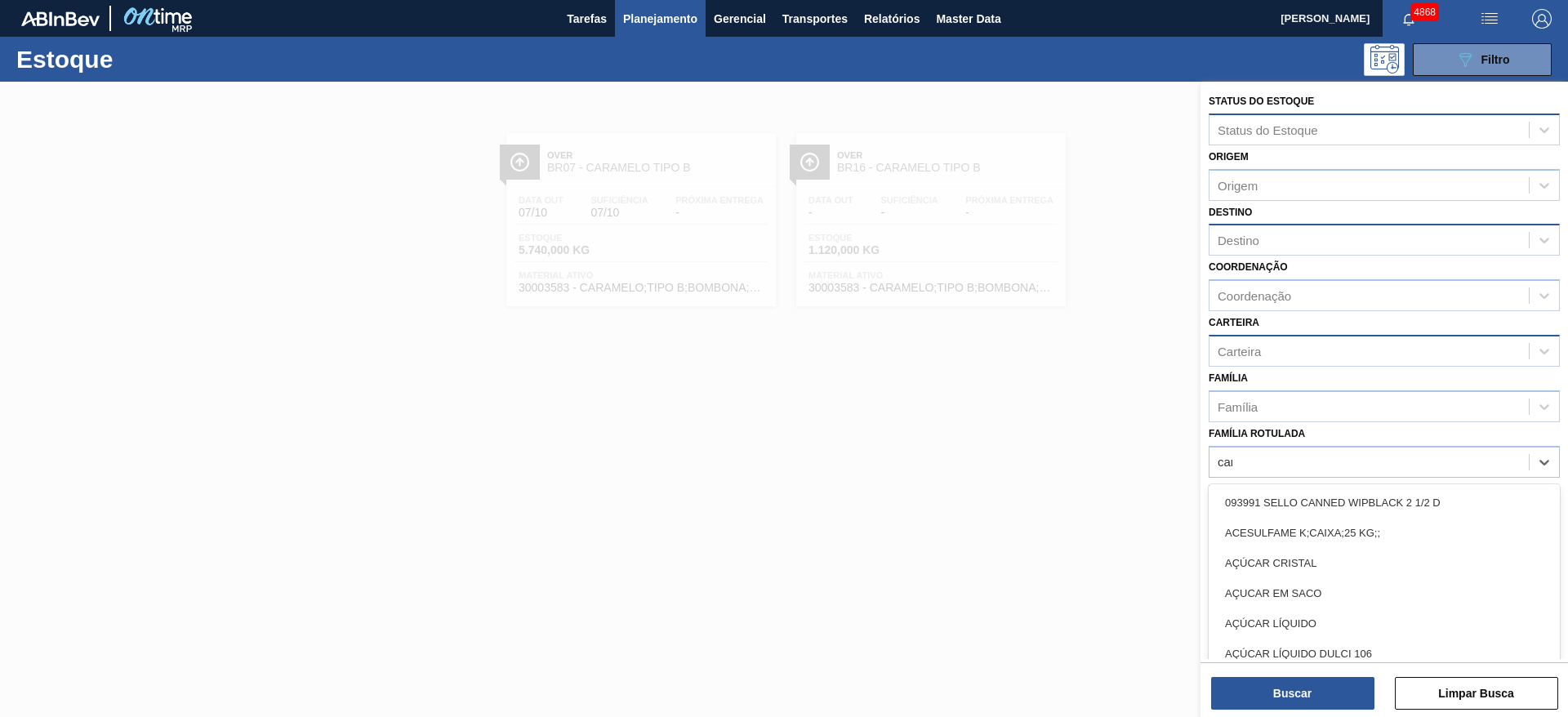
type Rotulada "cara"
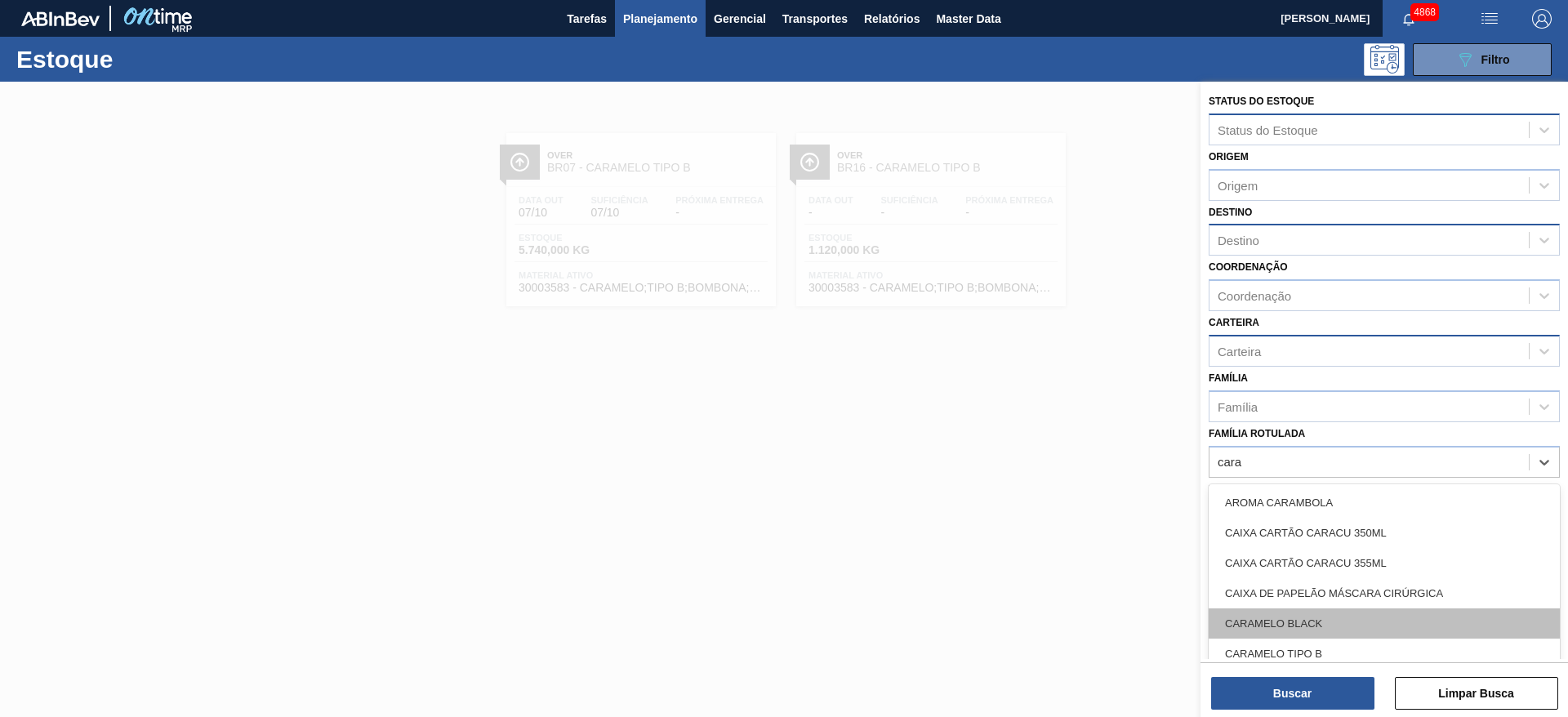
click at [1287, 624] on div "CARAMELO BLACK" at bounding box center [1384, 623] width 351 height 31
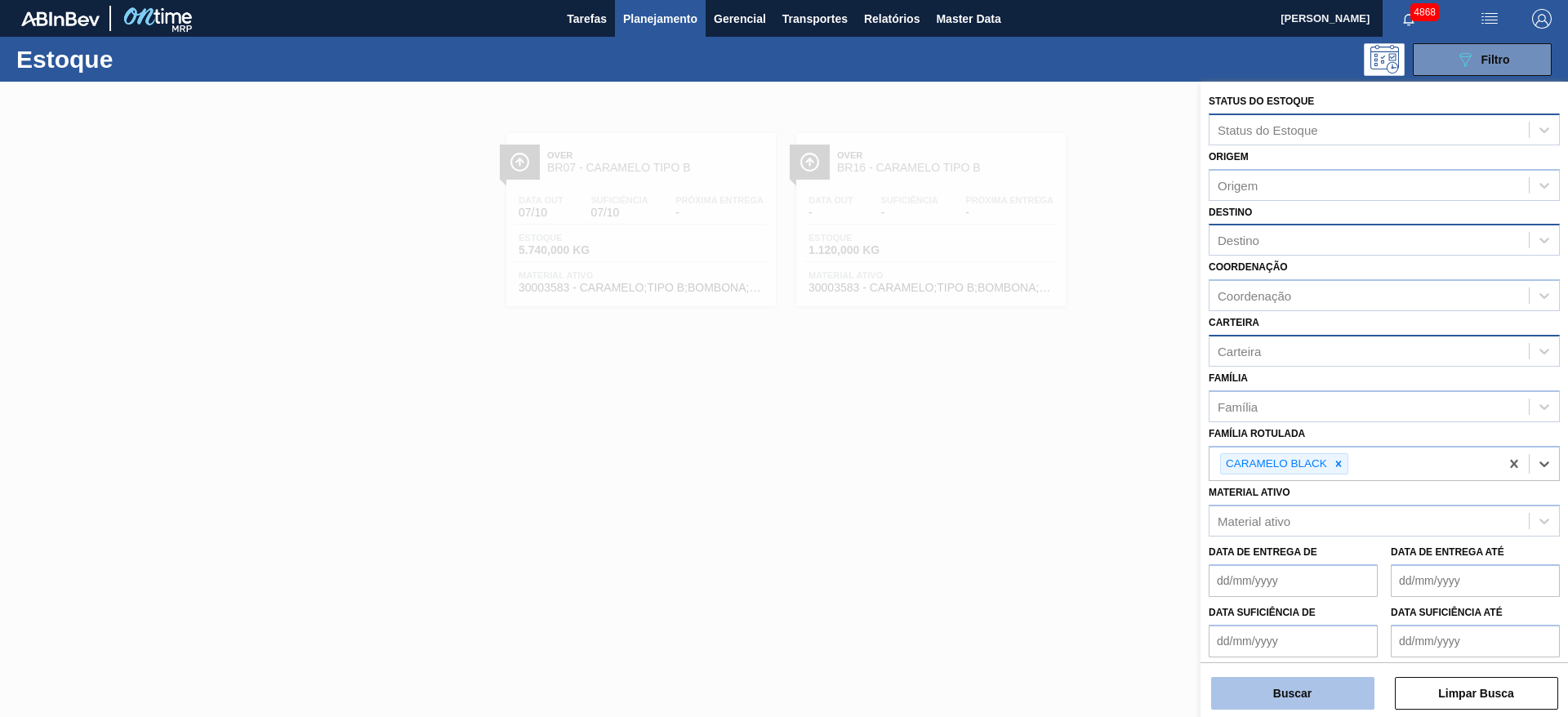
click at [1296, 693] on button "Buscar" at bounding box center [1292, 693] width 163 height 32
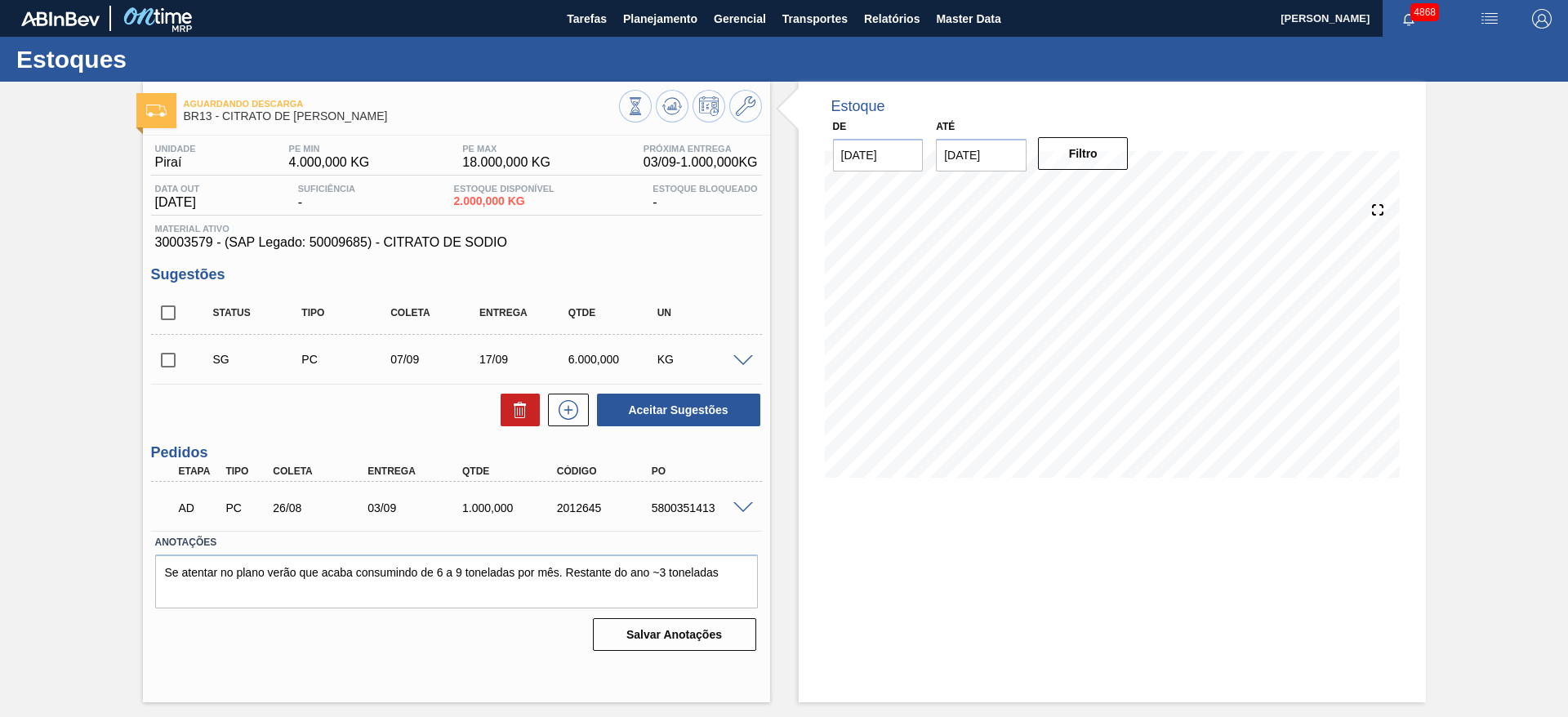
click at [747, 506] on span at bounding box center [743, 508] width 19 height 12
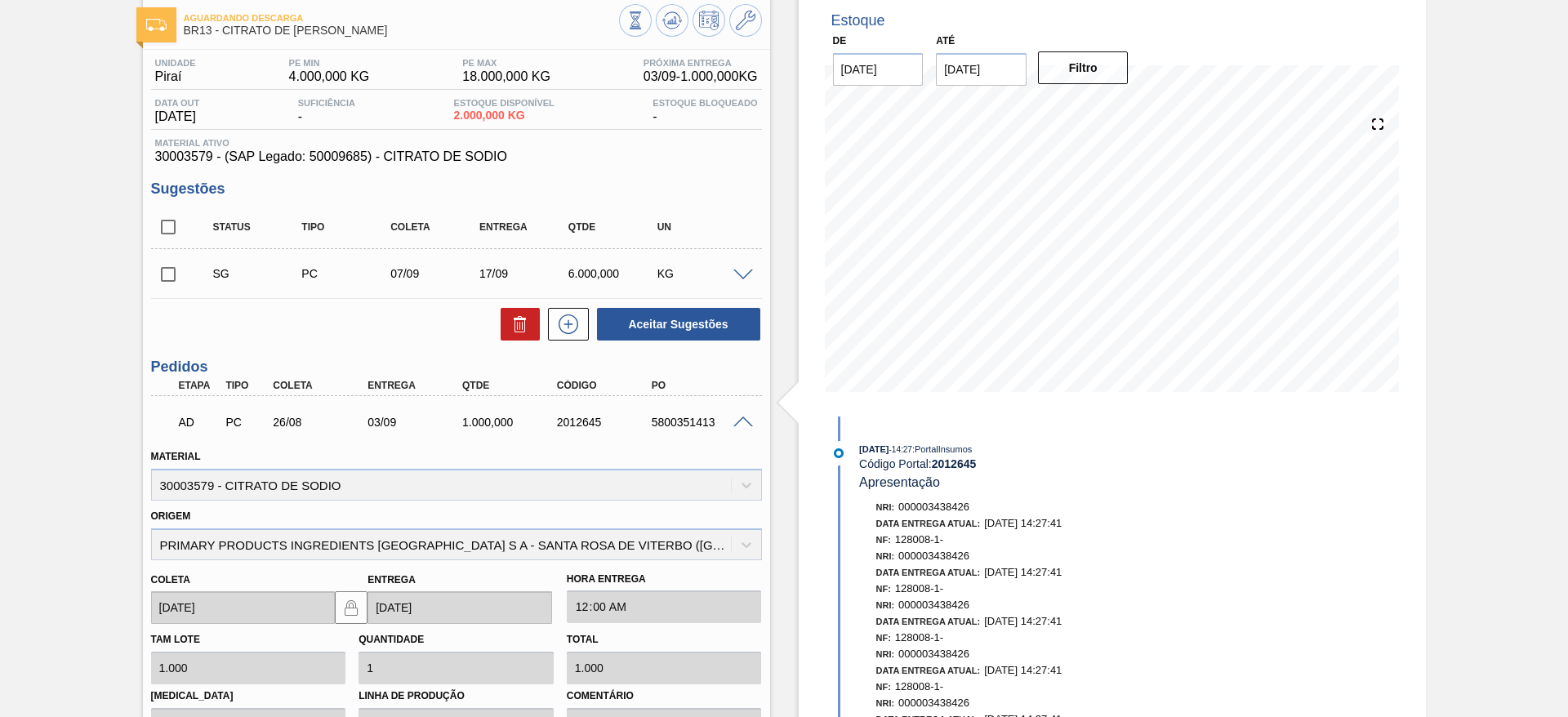
scroll to position [122, 0]
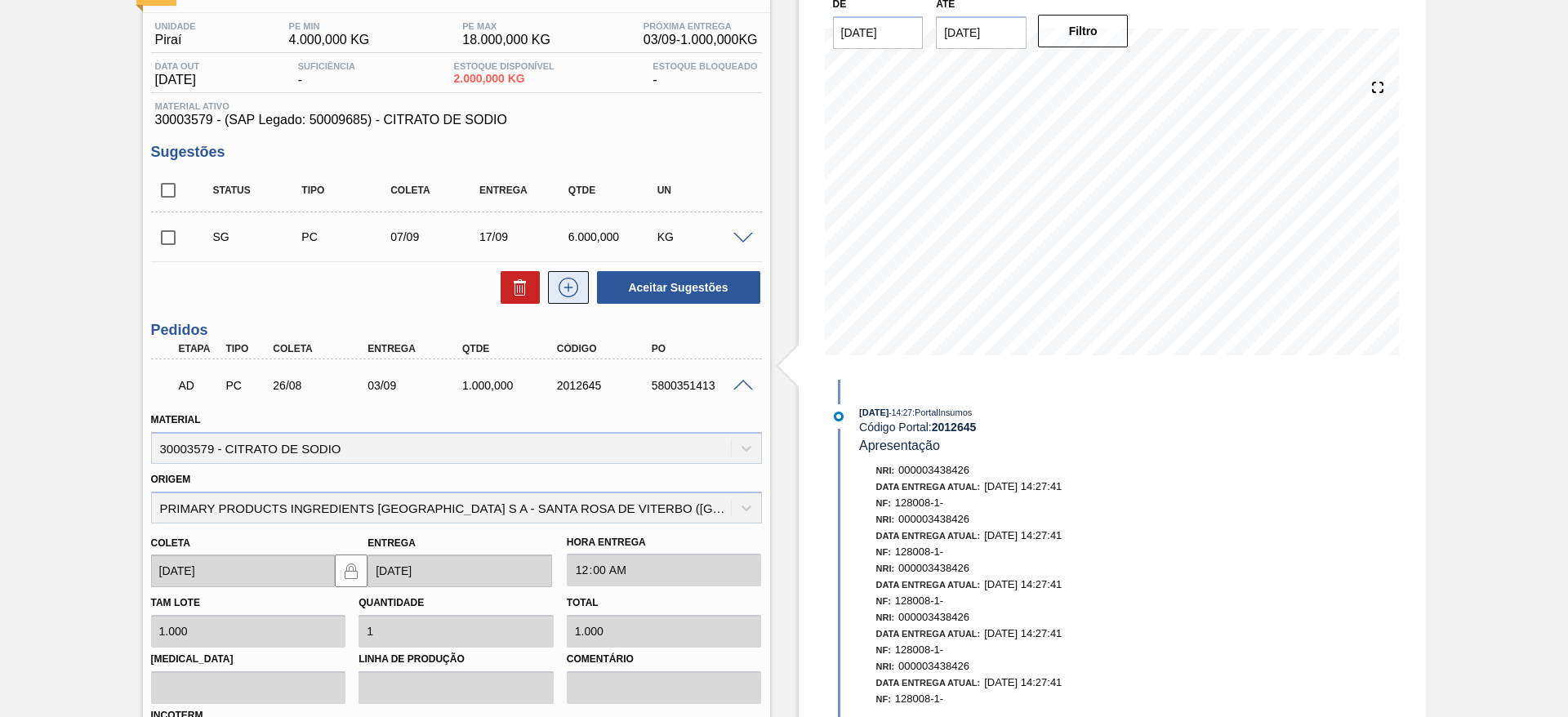
click at [565, 299] on button at bounding box center [569, 287] width 41 height 32
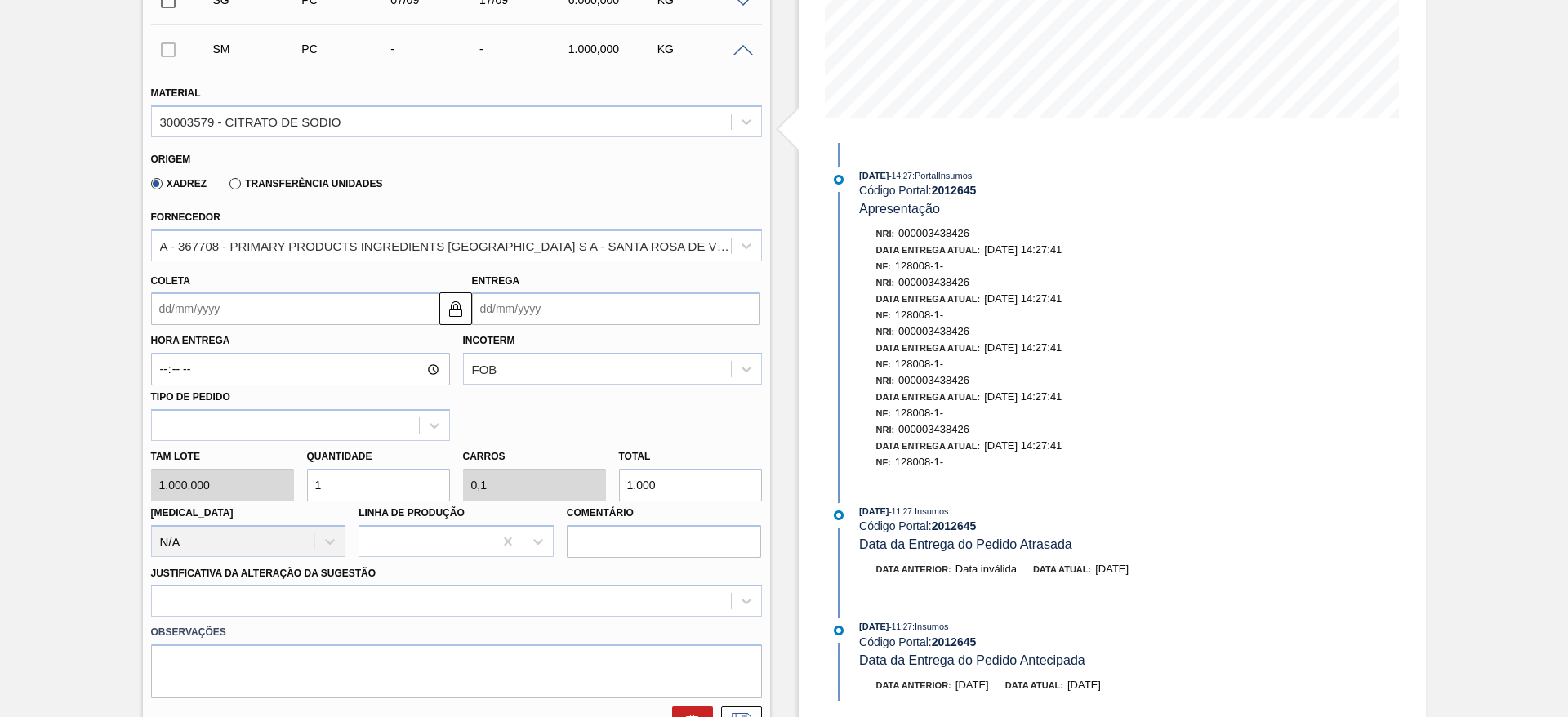
scroll to position [368, 0]
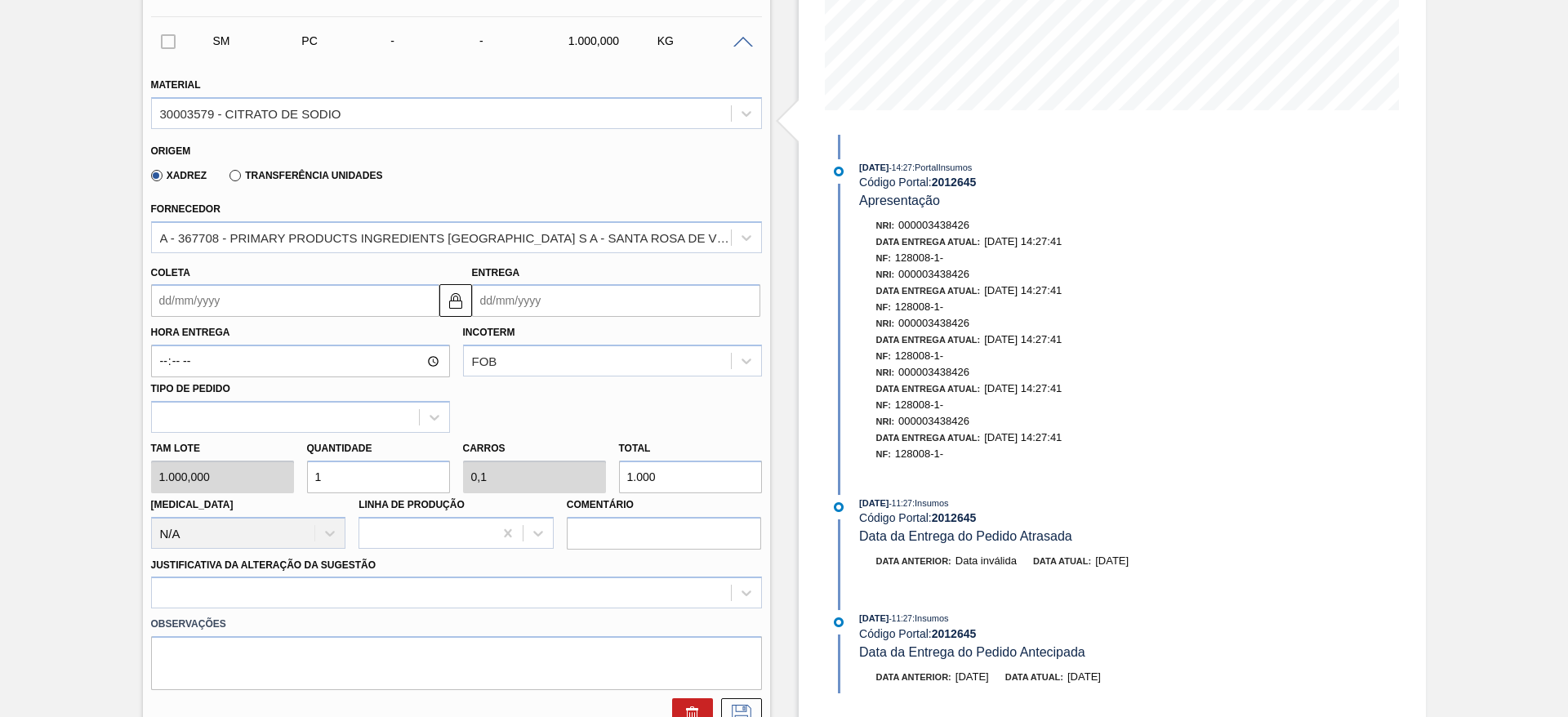
click at [232, 286] on input "Coleta" at bounding box center [295, 300] width 288 height 32
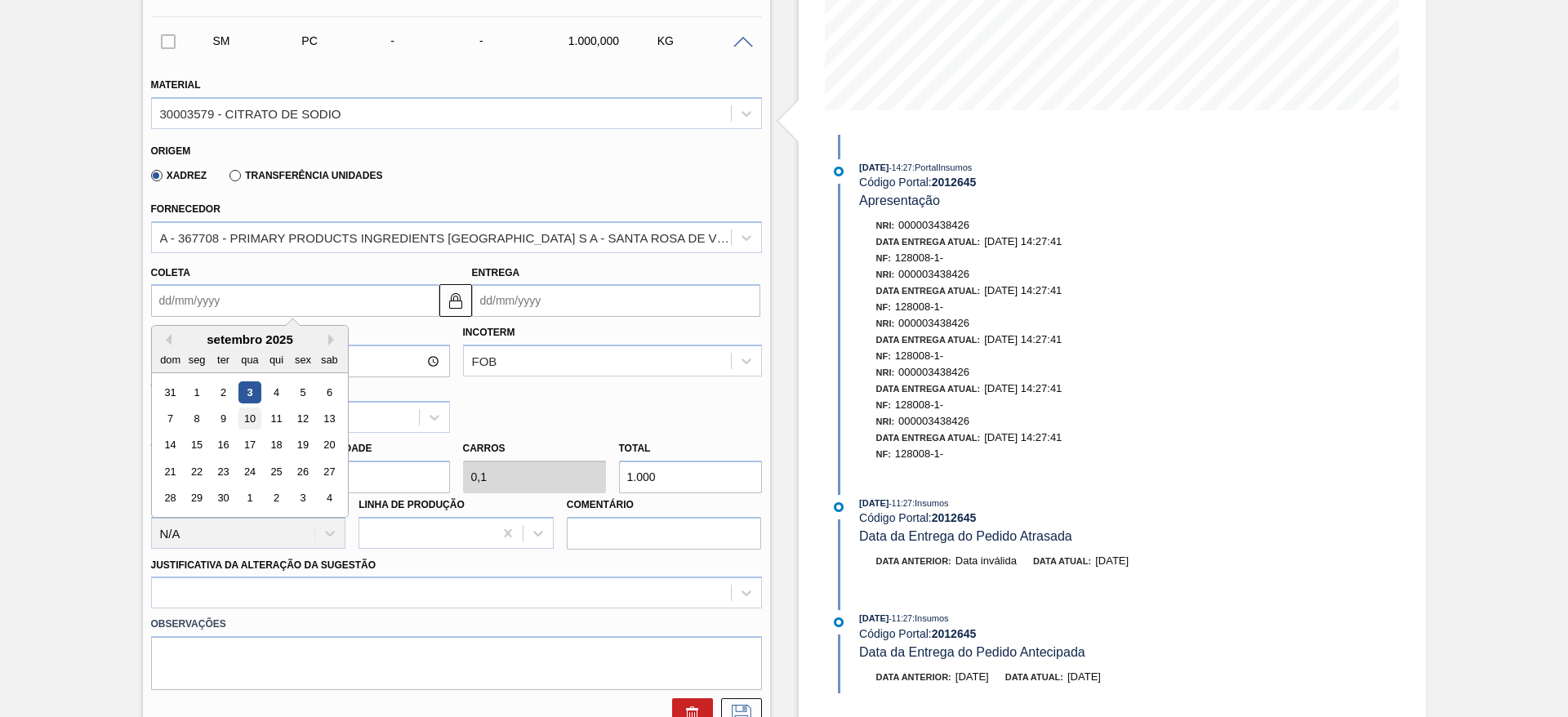
click at [254, 419] on div "10" at bounding box center [249, 419] width 22 height 22
type input "10/09/2025"
type input "20/09/2025"
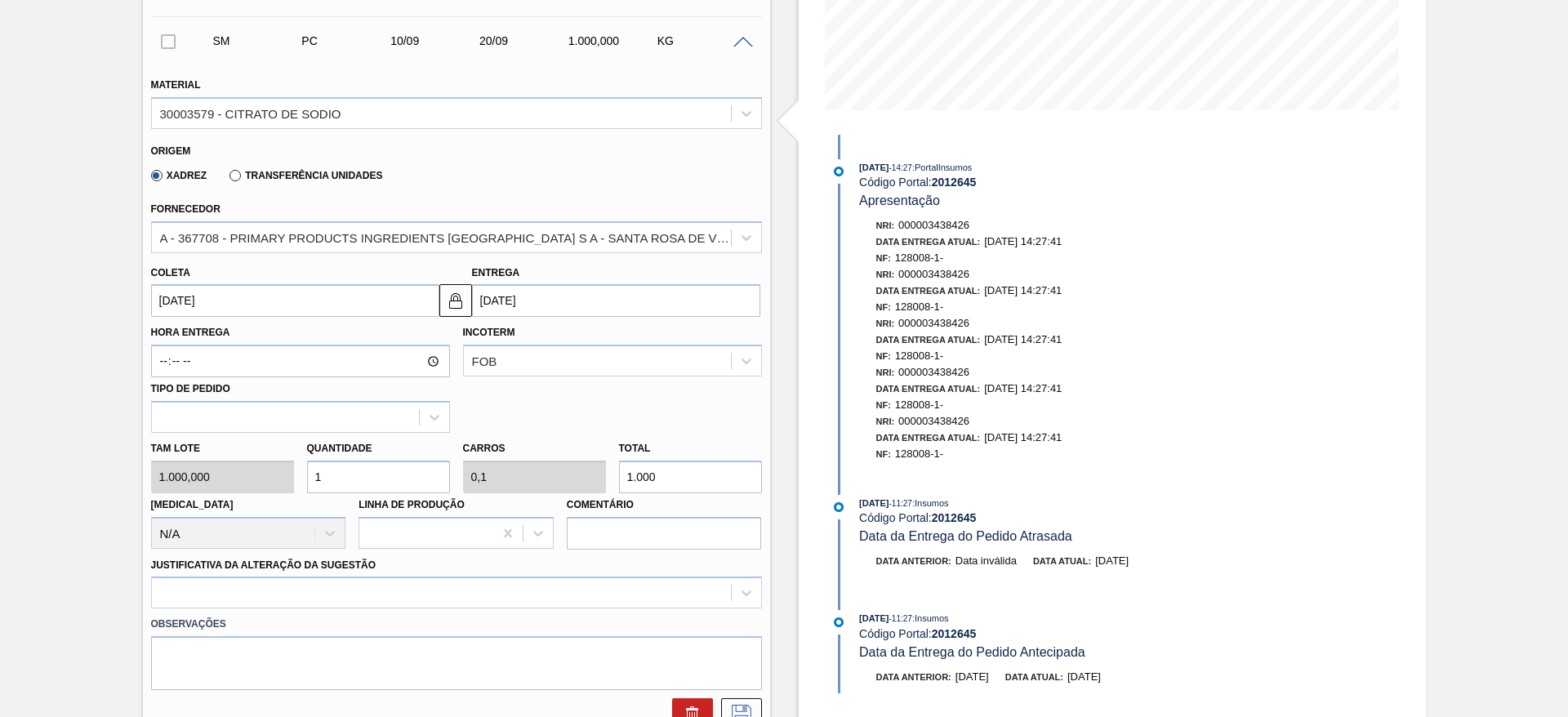
click at [282, 483] on div "Tam lote 1.000,000 Quantidade 1 Carros 0,1 Total 1.000 Doca N/A Linha de Produç…" at bounding box center [457, 491] width 624 height 117
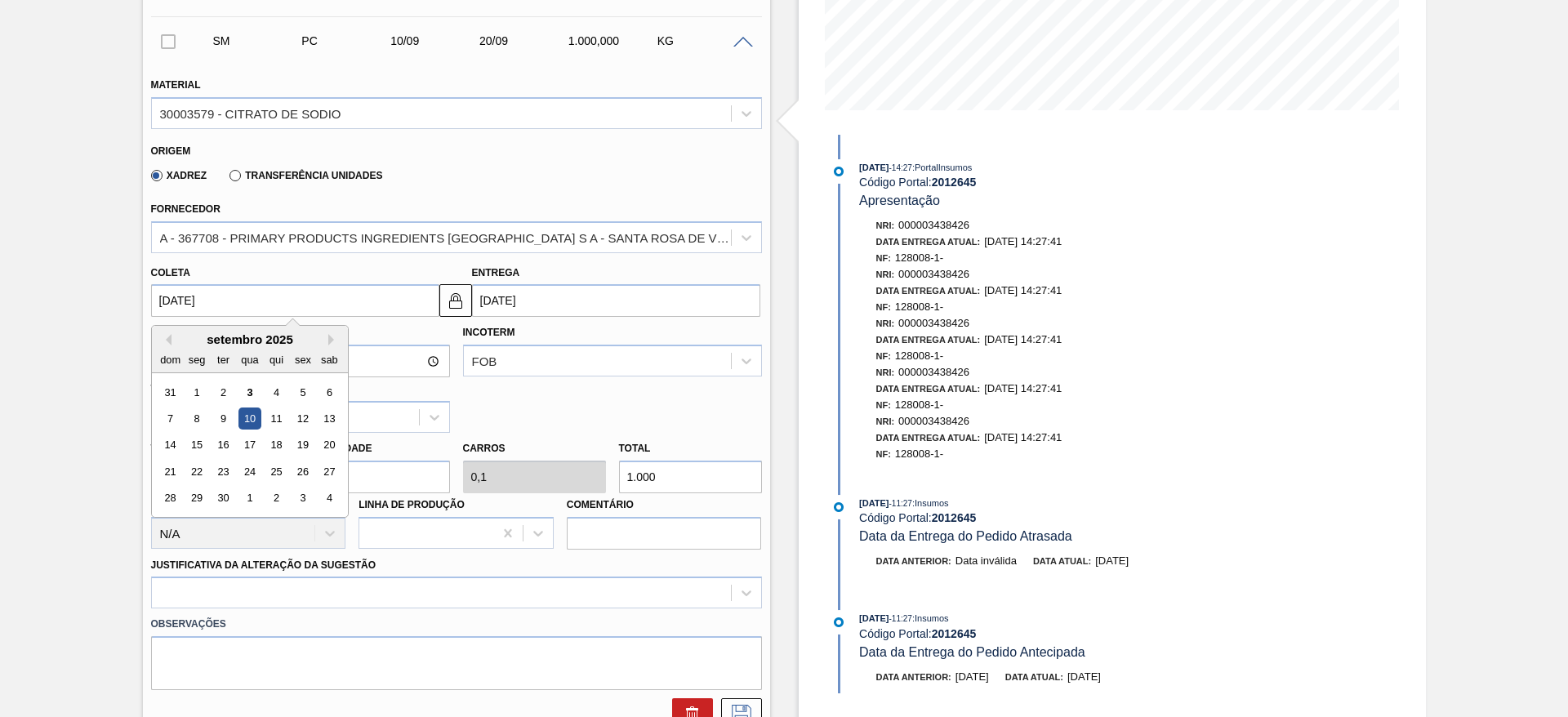
click at [286, 295] on input "10/09/2025" at bounding box center [295, 300] width 288 height 32
click at [204, 419] on div "8" at bounding box center [196, 419] width 22 height 22
type input "08/09/2025"
type input "18/09/2025"
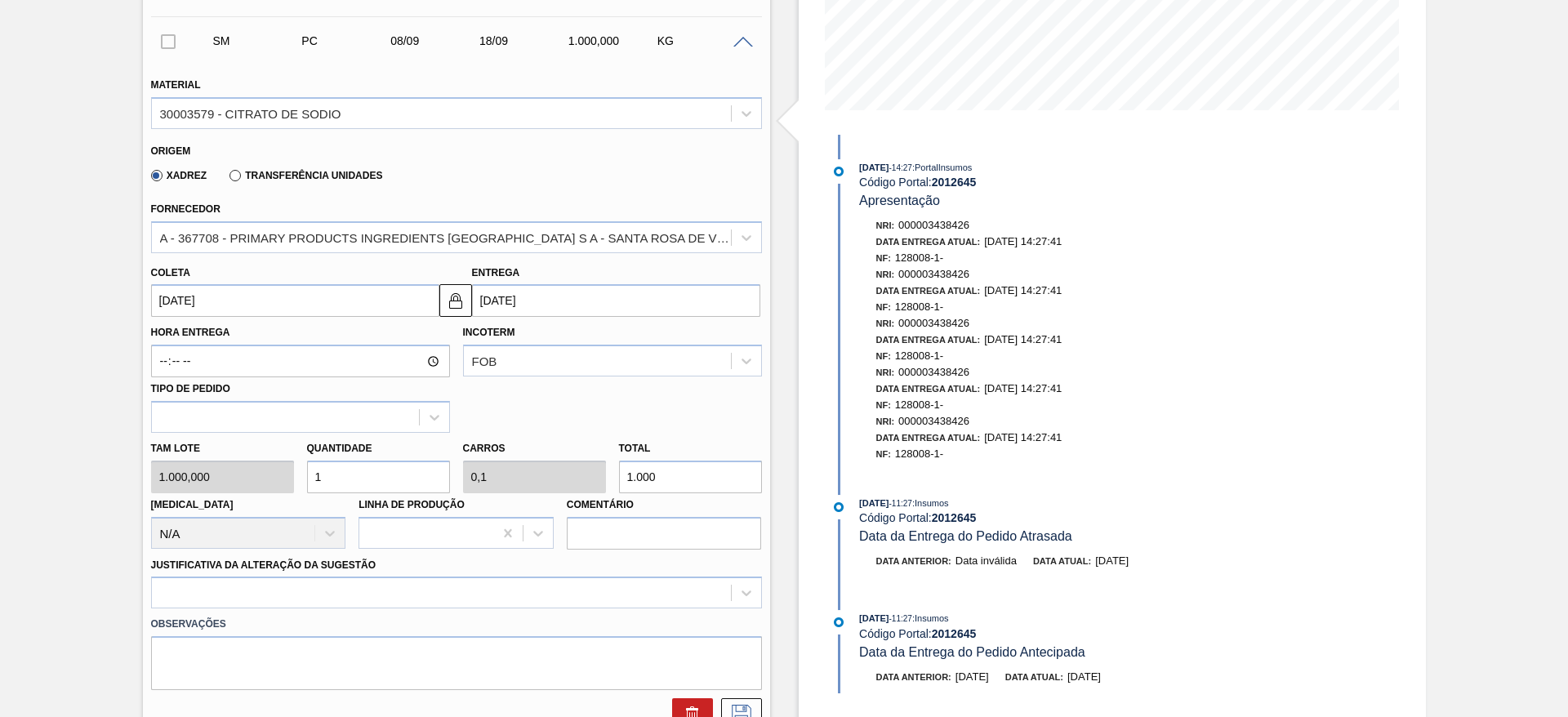
drag, startPoint x: 331, startPoint y: 481, endPoint x: 294, endPoint y: 486, distance: 37.3
click at [294, 486] on div "Tam lote 1.000,000 Quantidade 1 Carros 0,1 Total 1.000 Doca N/A Linha de Produç…" at bounding box center [457, 491] width 624 height 117
type input "4"
type input "0,4"
type input "4.000"
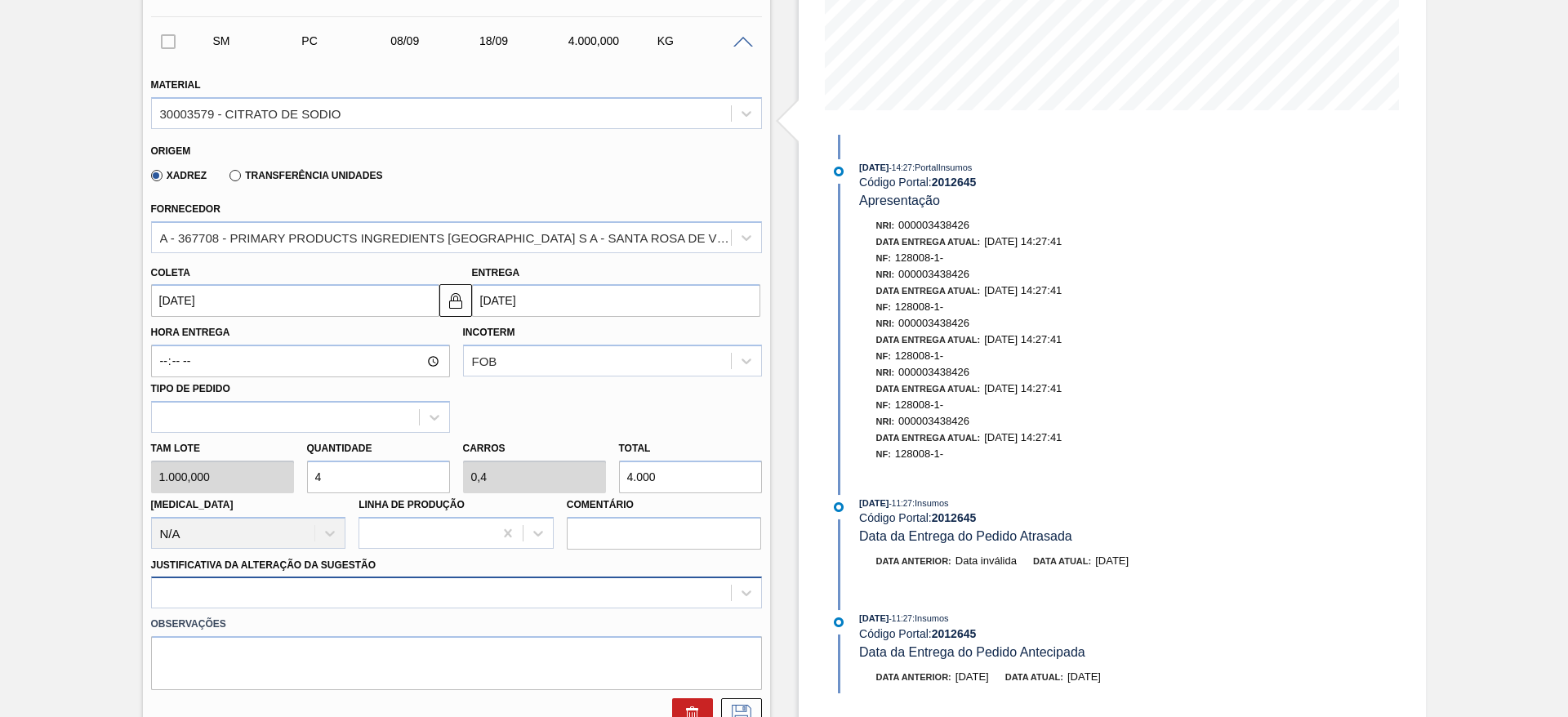
click at [621, 593] on div at bounding box center [456, 592] width 610 height 31
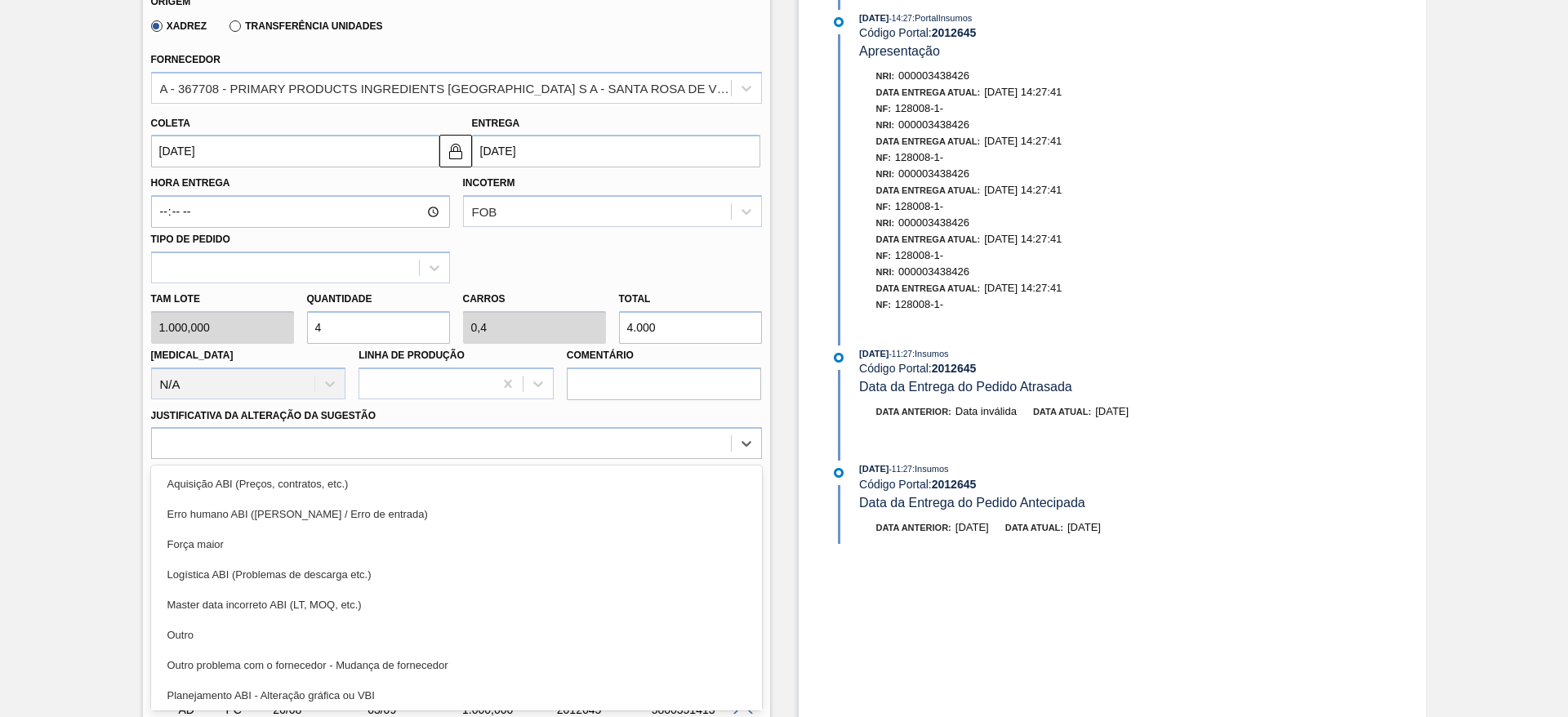
click at [577, 630] on div "Outro" at bounding box center [456, 635] width 610 height 31
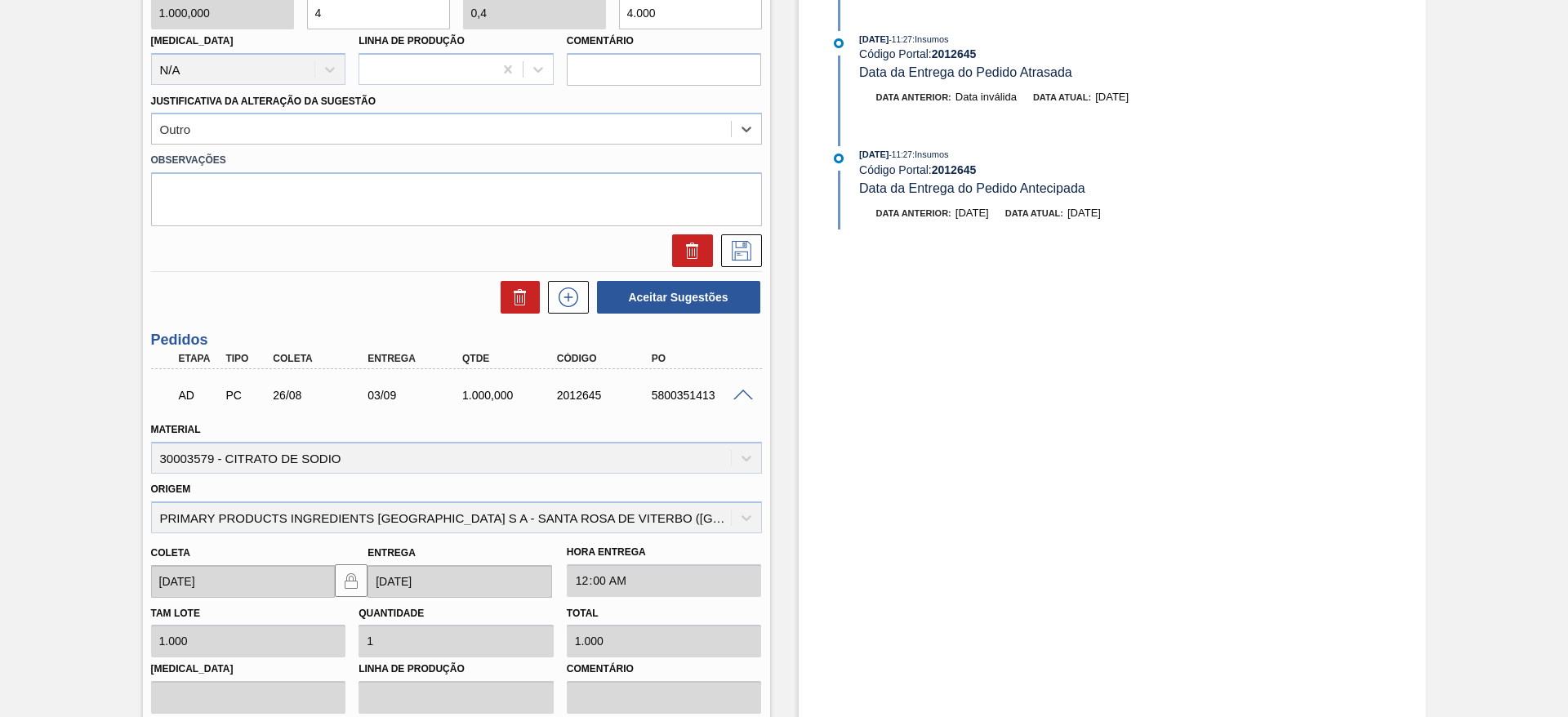
scroll to position [639, 0]
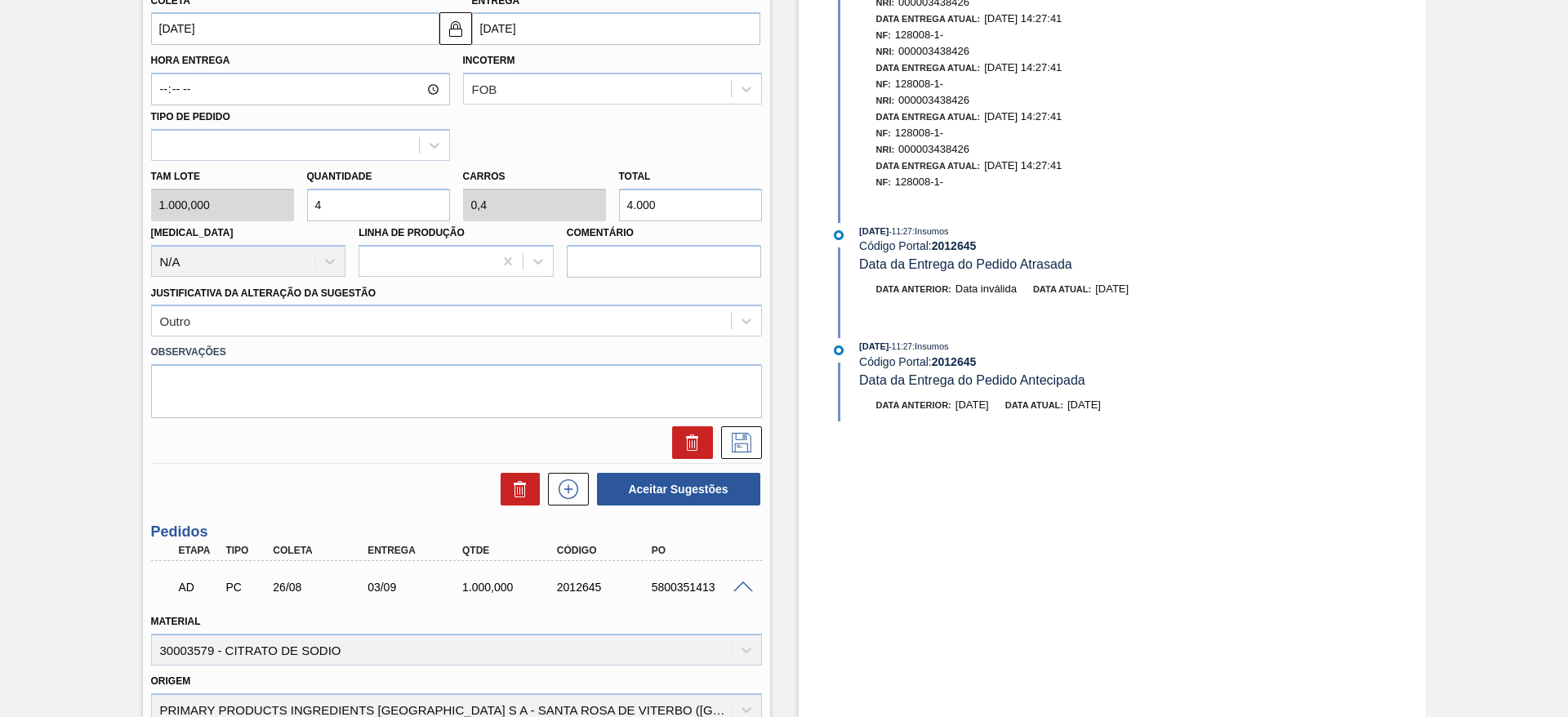
drag, startPoint x: 328, startPoint y: 210, endPoint x: 298, endPoint y: 213, distance: 30.1
click at [298, 213] on div "Tam lote 1.000,000 Quantidade 4 Carros 0,4 Total 4.000 Doca N/A Linha de Produç…" at bounding box center [457, 220] width 624 height 117
type input "5"
type input "0,5"
type input "5.000"
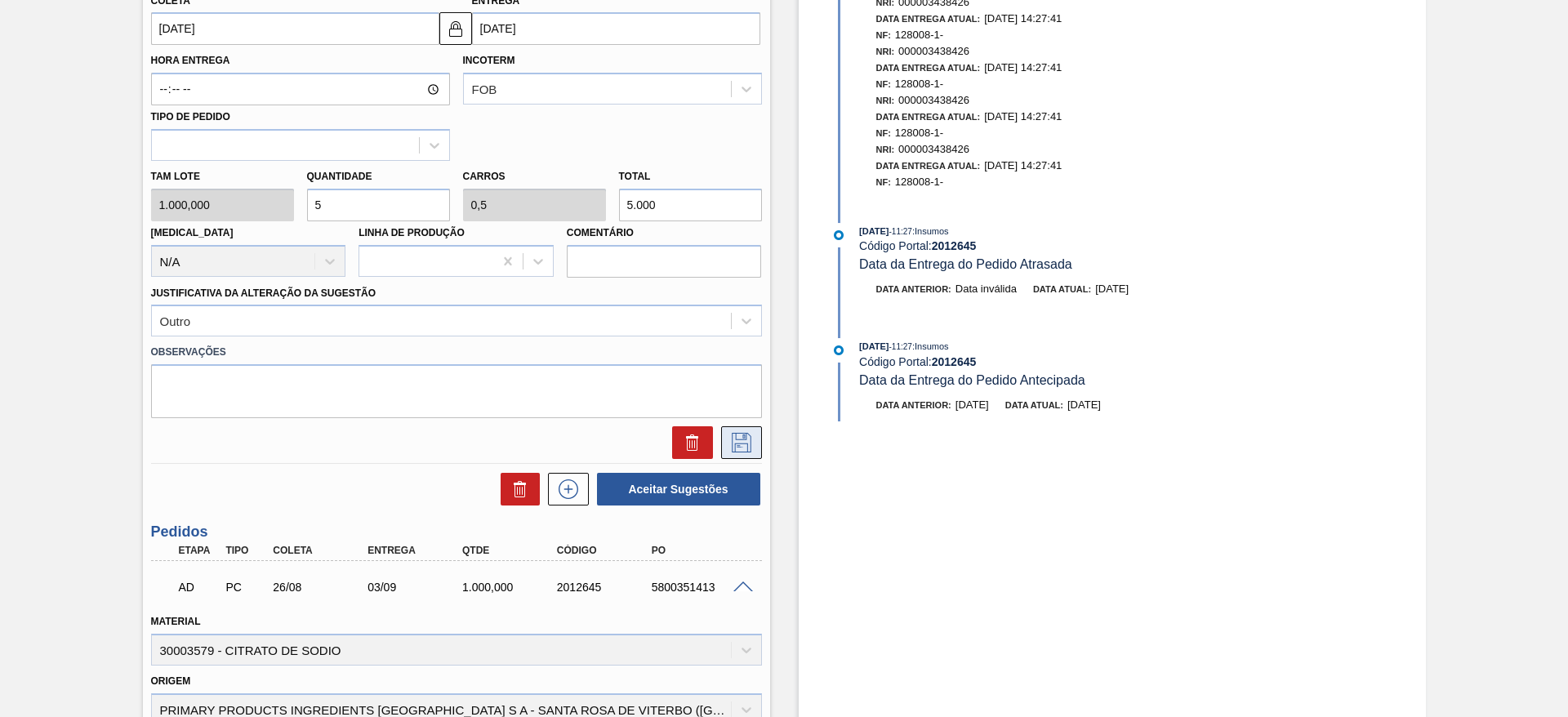
type input "5"
click at [747, 446] on icon at bounding box center [741, 442] width 26 height 19
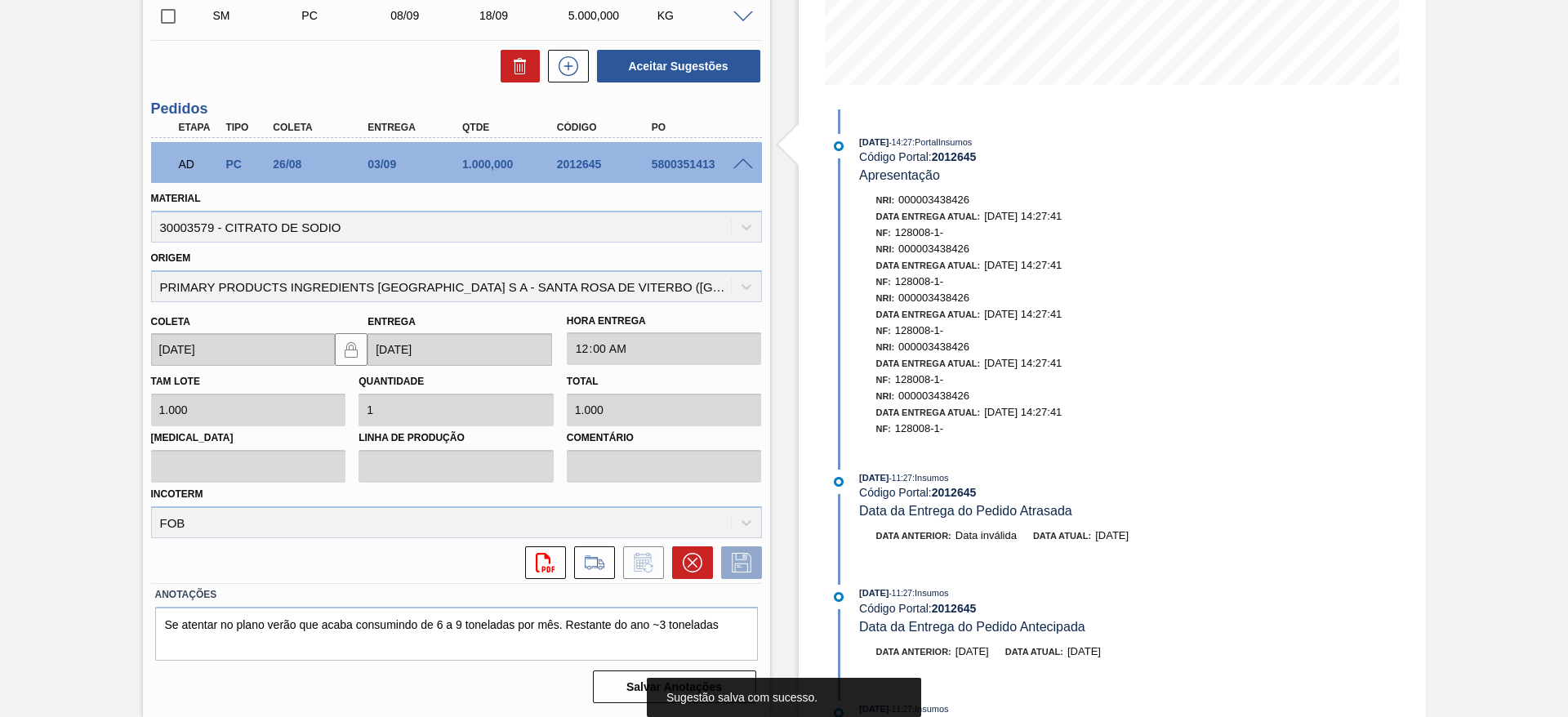
scroll to position [0, 0]
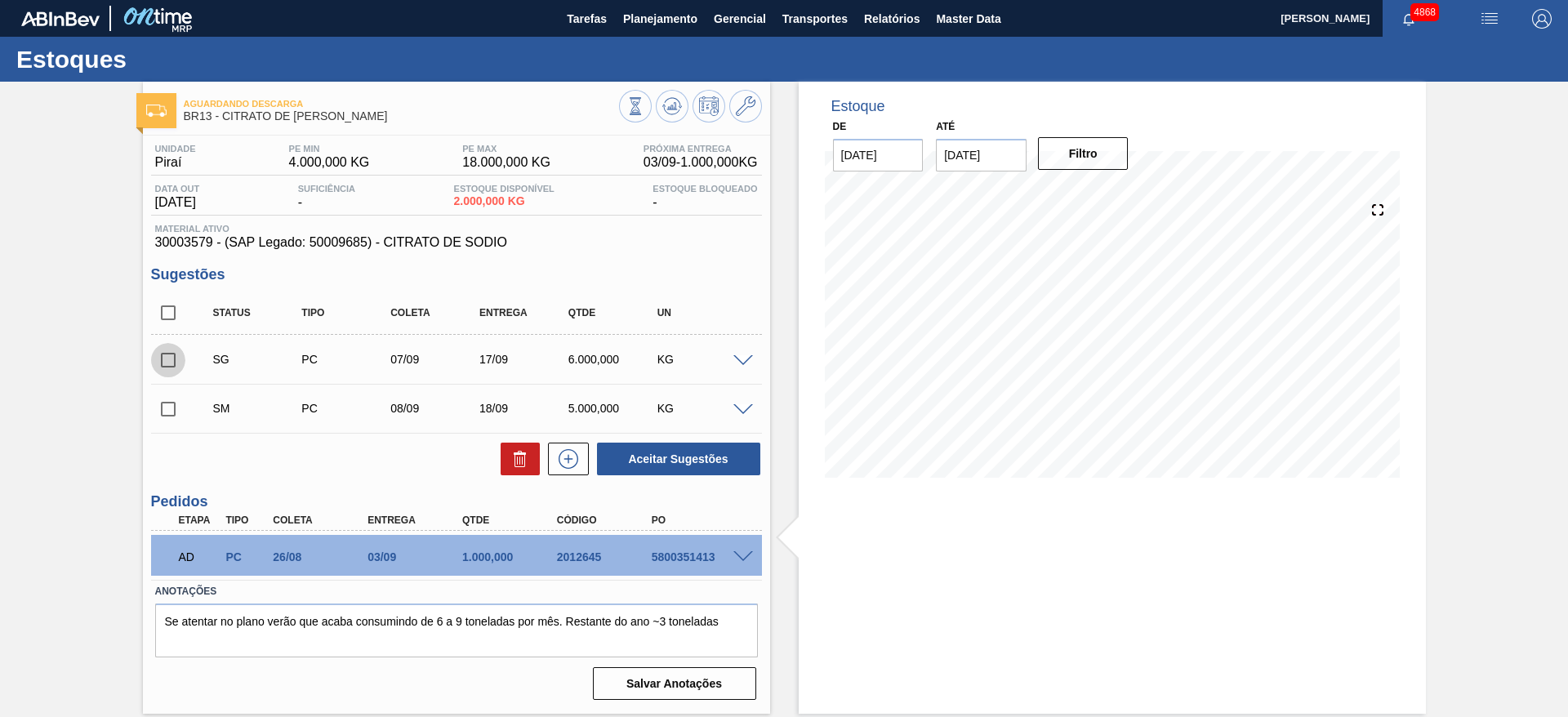
click at [172, 362] on input "checkbox" at bounding box center [168, 359] width 34 height 34
click at [654, 467] on button "Aceitar Sugestões" at bounding box center [678, 459] width 163 height 32
checkbox input "false"
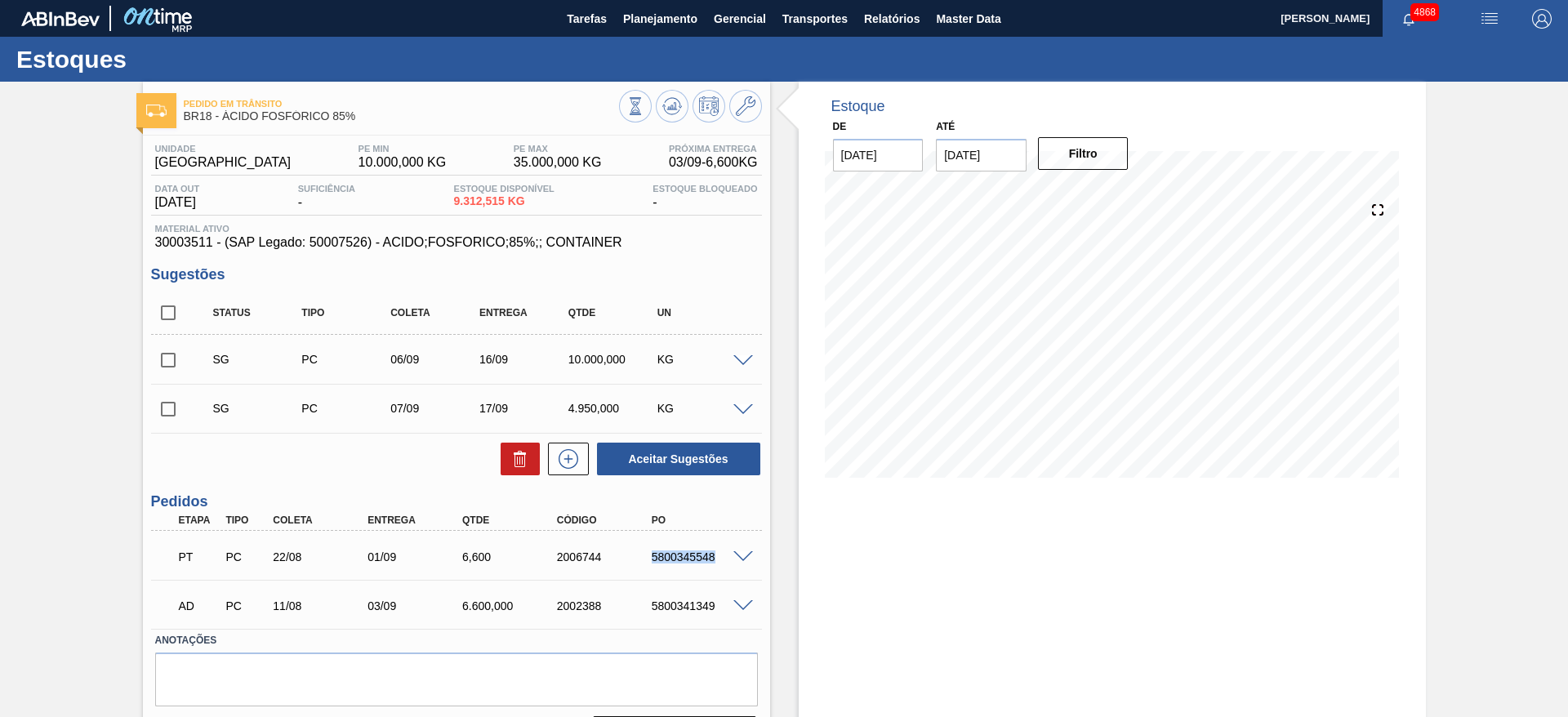
drag, startPoint x: 651, startPoint y: 555, endPoint x: 755, endPoint y: 562, distance: 104.2
click at [755, 562] on div "PT PC 22/08 01/09 6,[PHONE_NUMBER] 5800345548" at bounding box center [456, 555] width 610 height 41
copy div "5800345548"
click at [740, 602] on span at bounding box center [743, 606] width 19 height 12
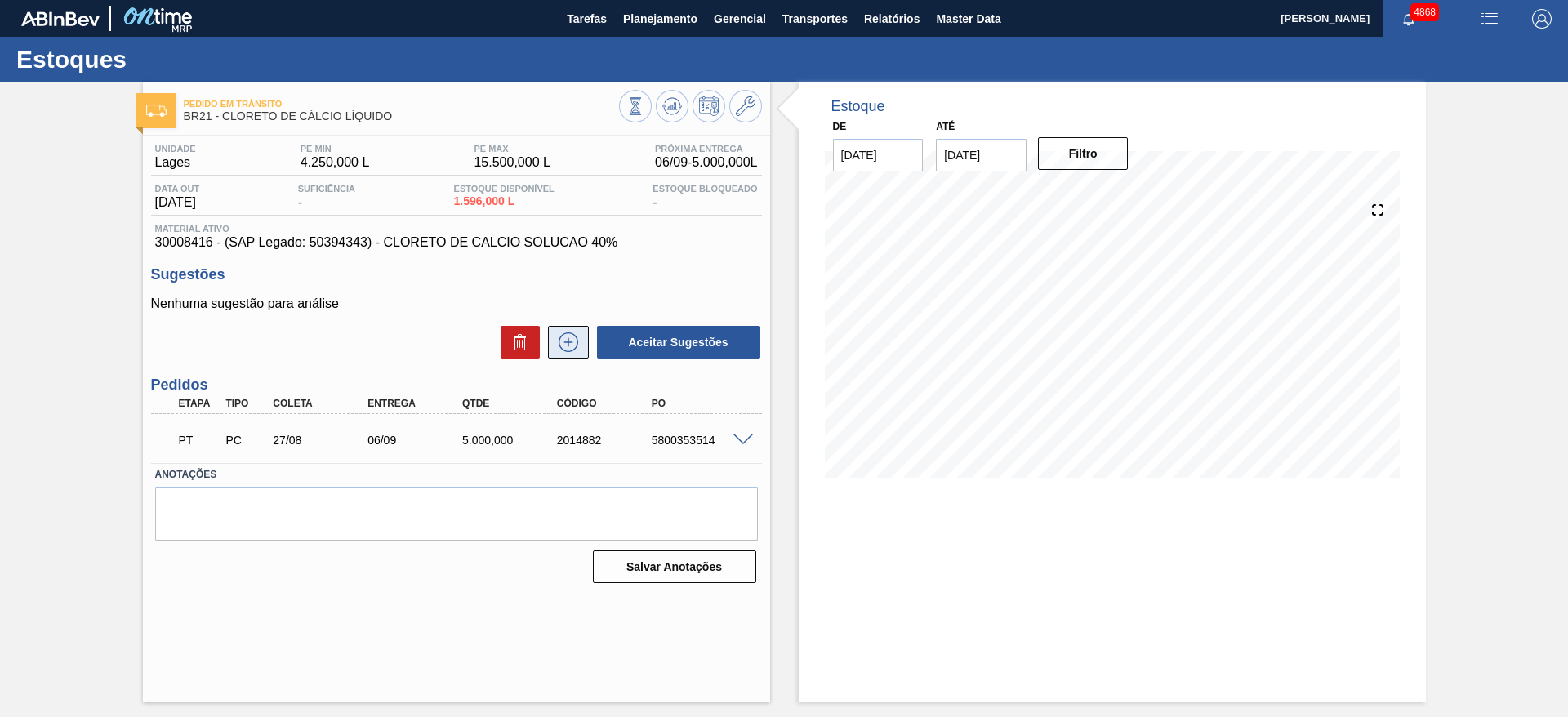
click at [562, 348] on icon at bounding box center [568, 342] width 19 height 19
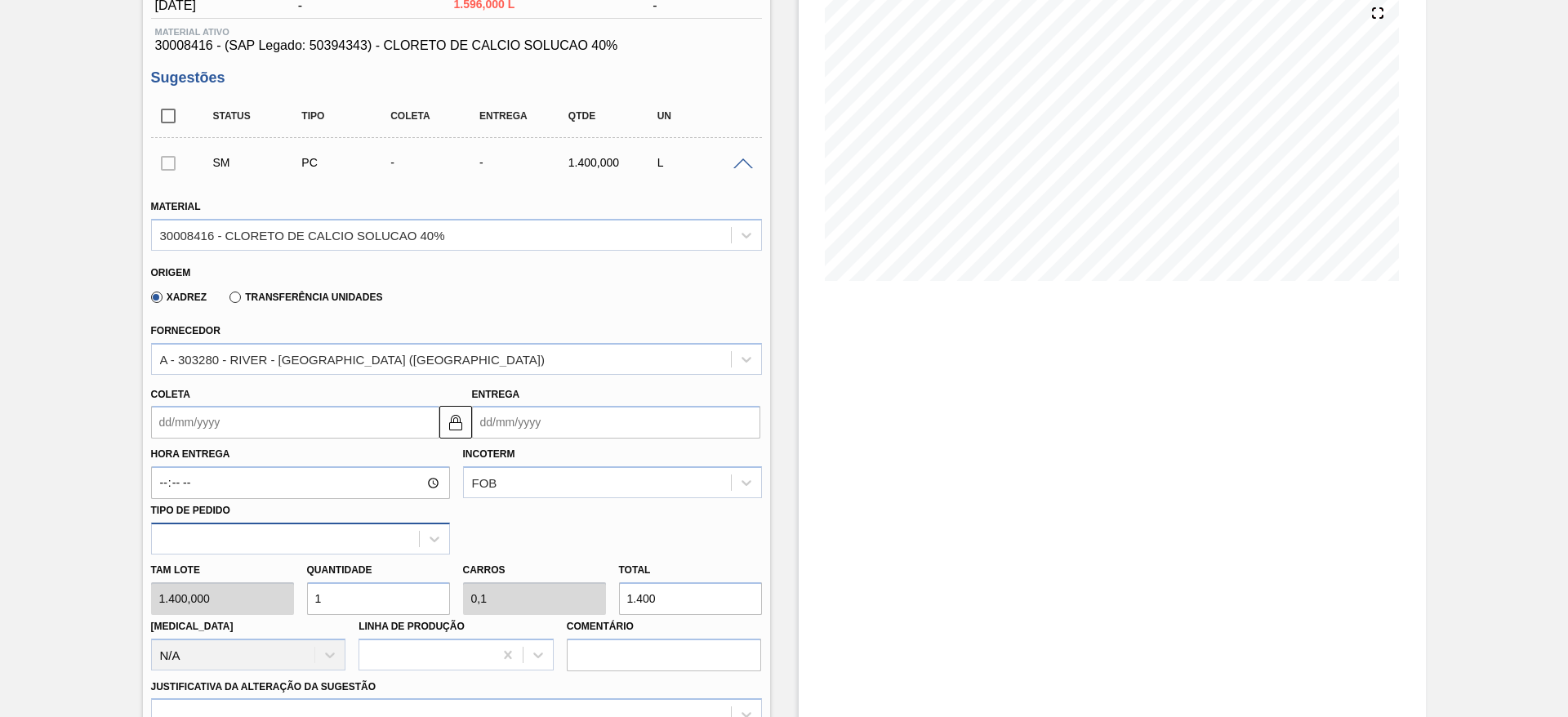
scroll to position [245, 0]
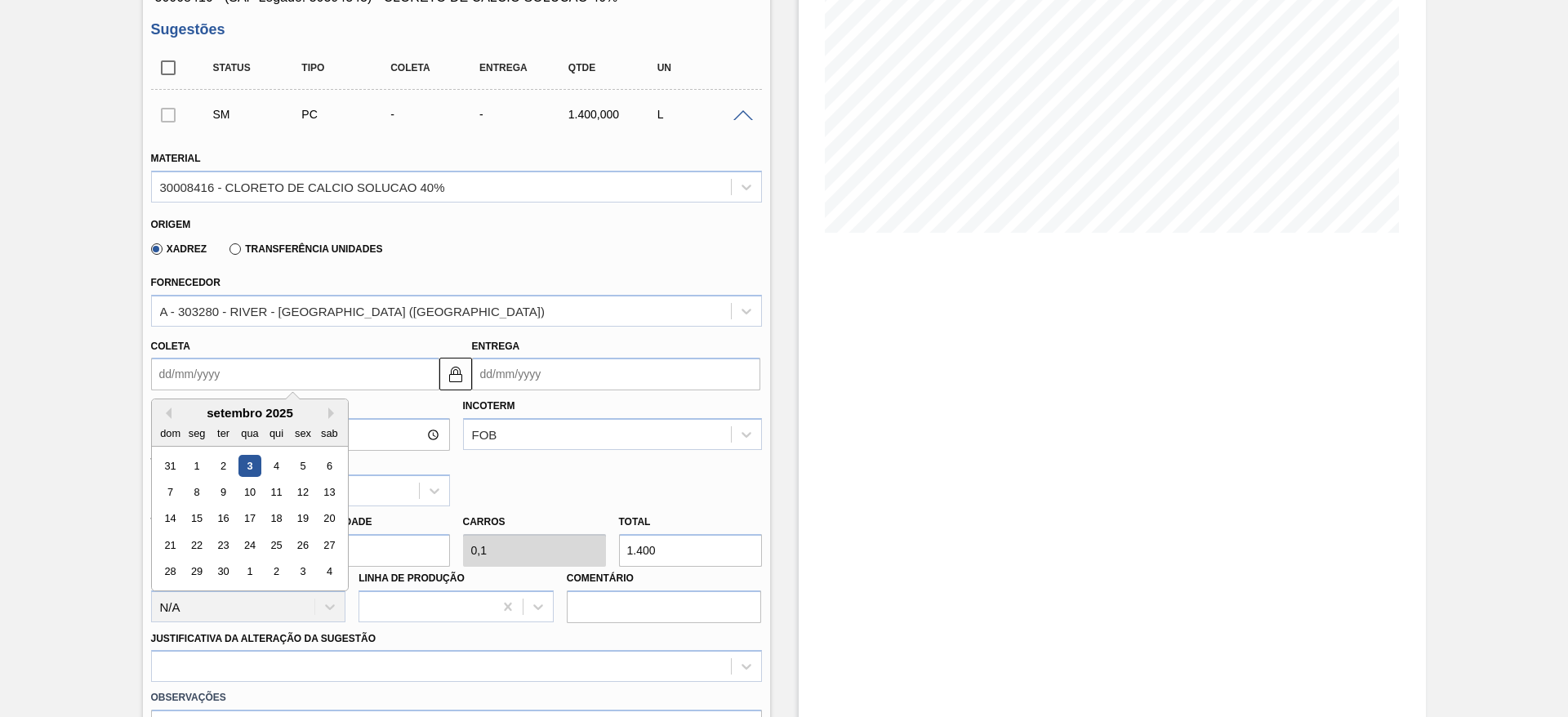
click at [303, 383] on input "Coleta" at bounding box center [295, 373] width 288 height 32
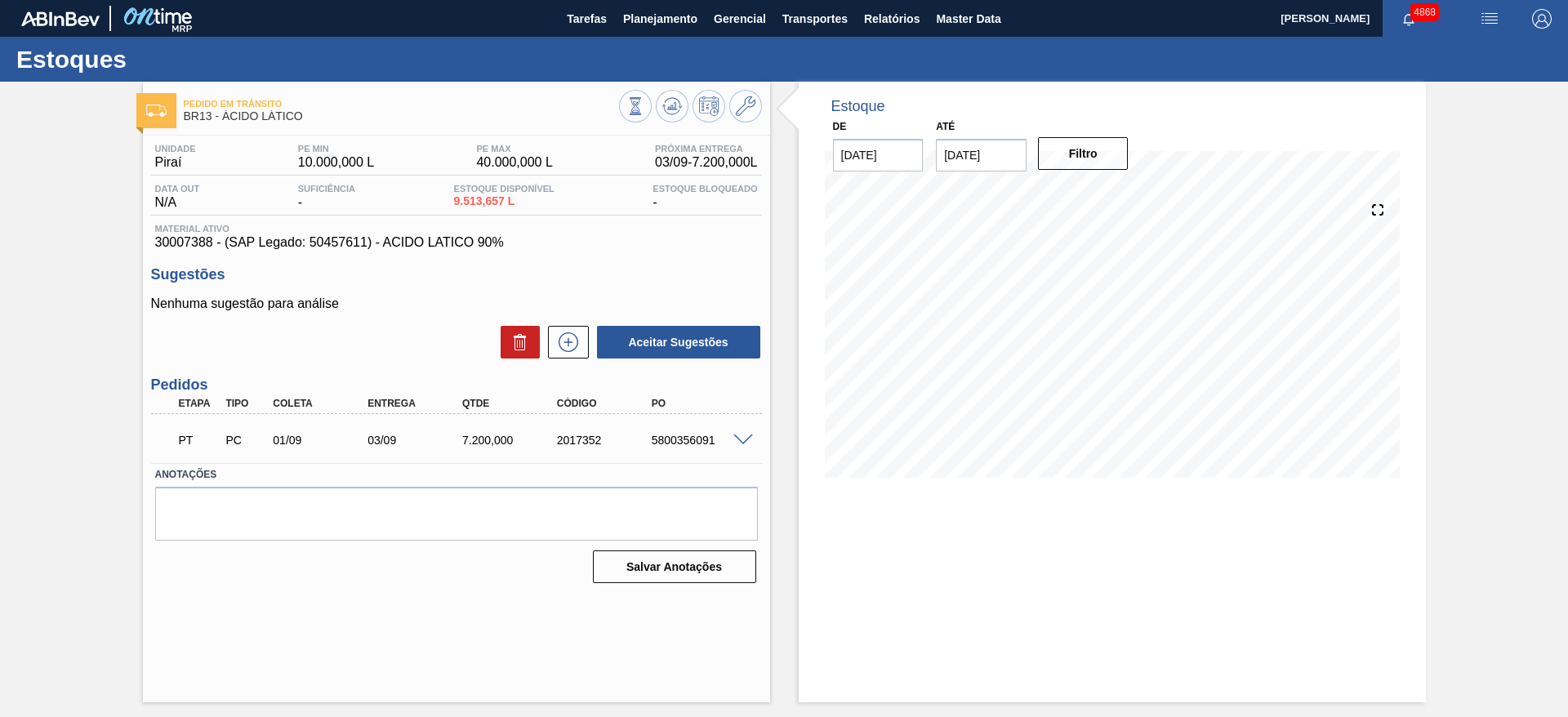
click at [741, 437] on span at bounding box center [743, 440] width 19 height 12
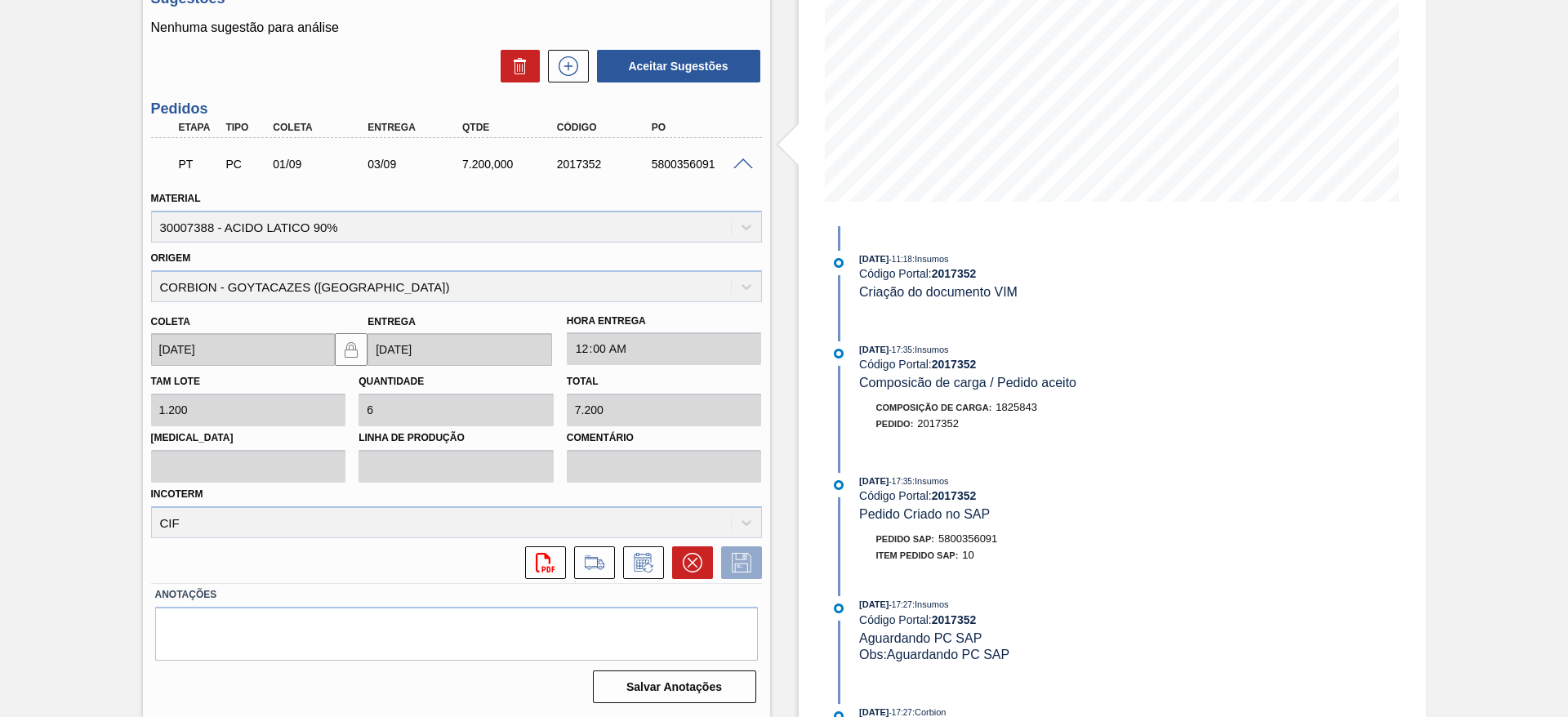
scroll to position [31, 0]
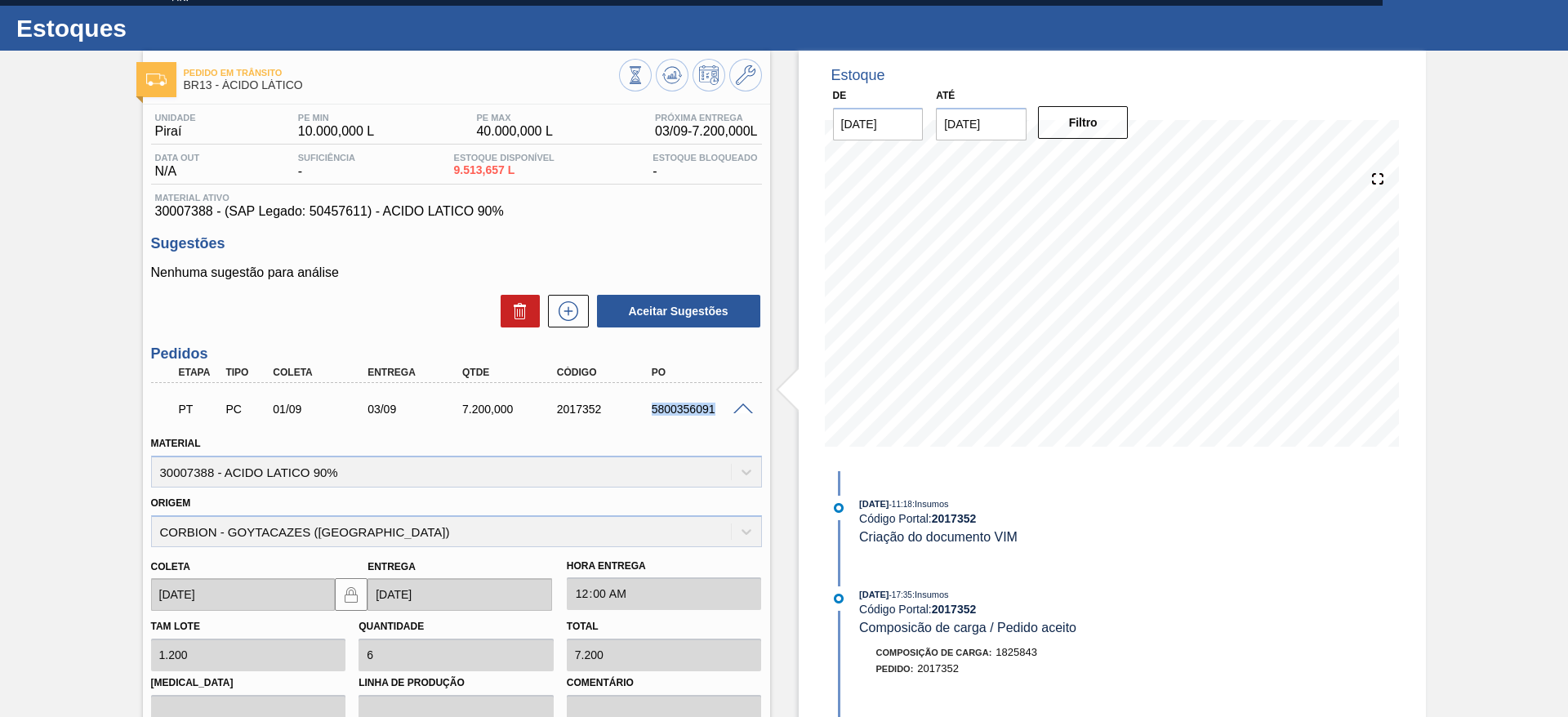
drag, startPoint x: 650, startPoint y: 412, endPoint x: 751, endPoint y: 414, distance: 101.0
click at [735, 414] on div "PT PC 01/09 03/09 7.200,000 2017352 5800356091" at bounding box center [452, 407] width 568 height 32
copy div "5800356091"
click at [565, 317] on icon at bounding box center [568, 310] width 26 height 19
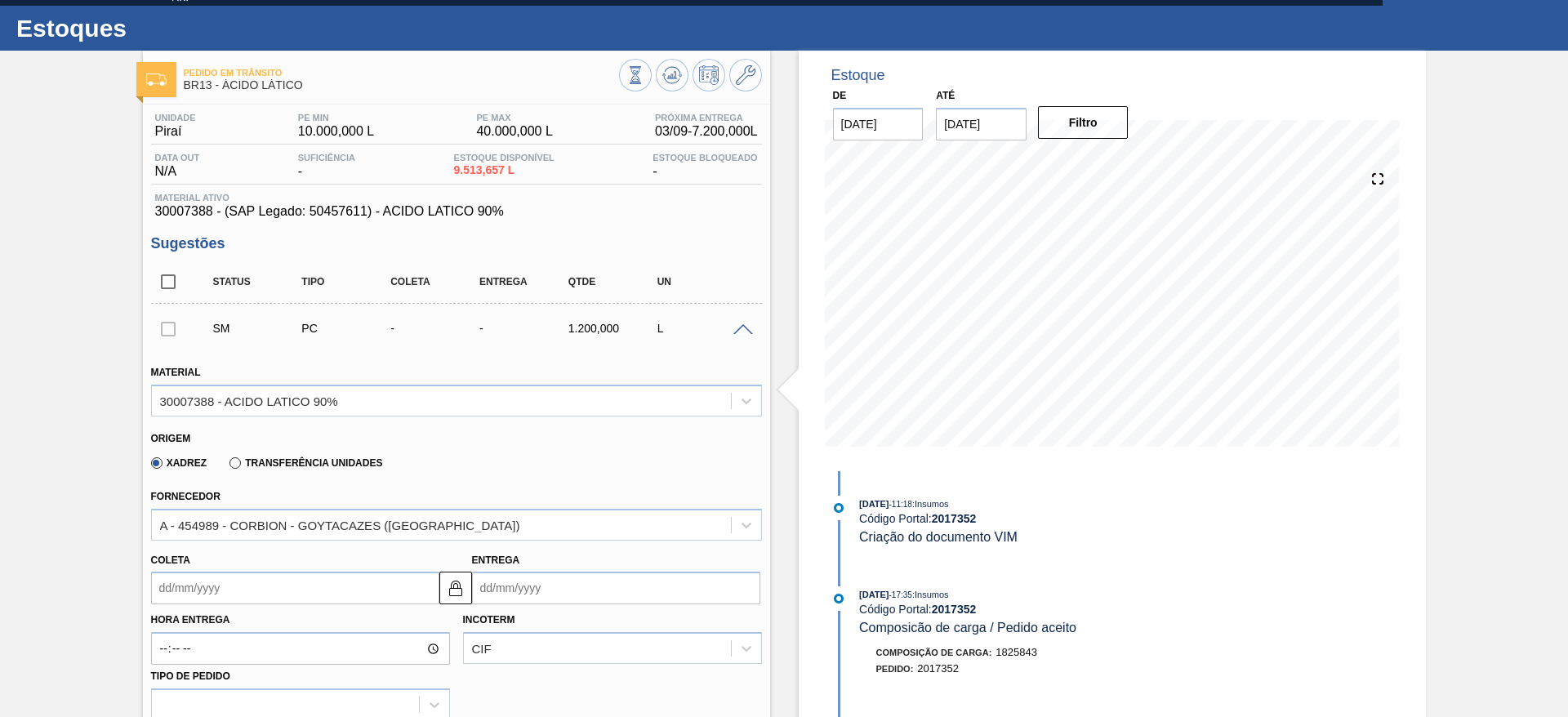
click at [176, 587] on input "Coleta" at bounding box center [295, 587] width 288 height 32
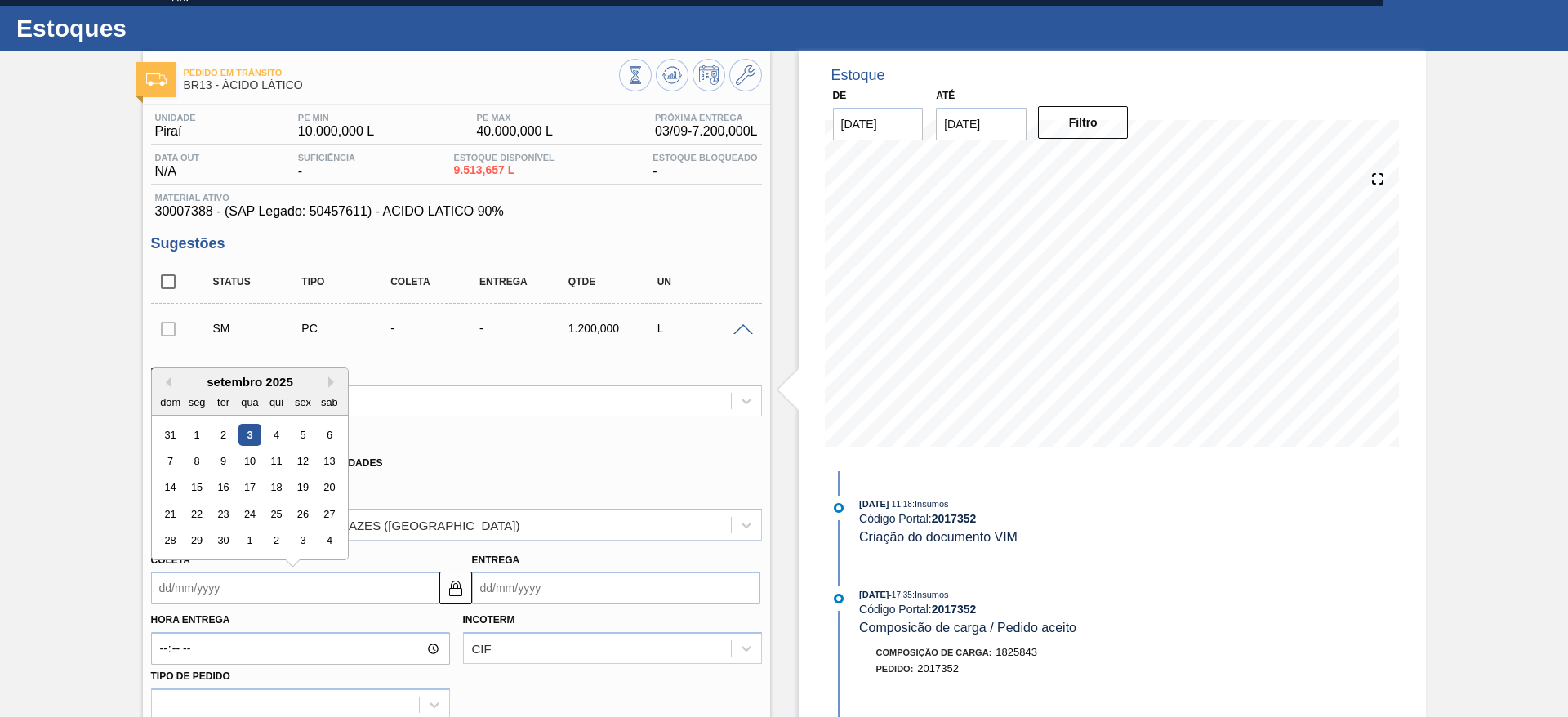
click at [203, 466] on div "8" at bounding box center [196, 461] width 22 height 22
type input "[DATE]"
click at [293, 585] on input "[DATE]" at bounding box center [295, 587] width 288 height 32
click at [254, 462] on div "10" at bounding box center [249, 461] width 22 height 22
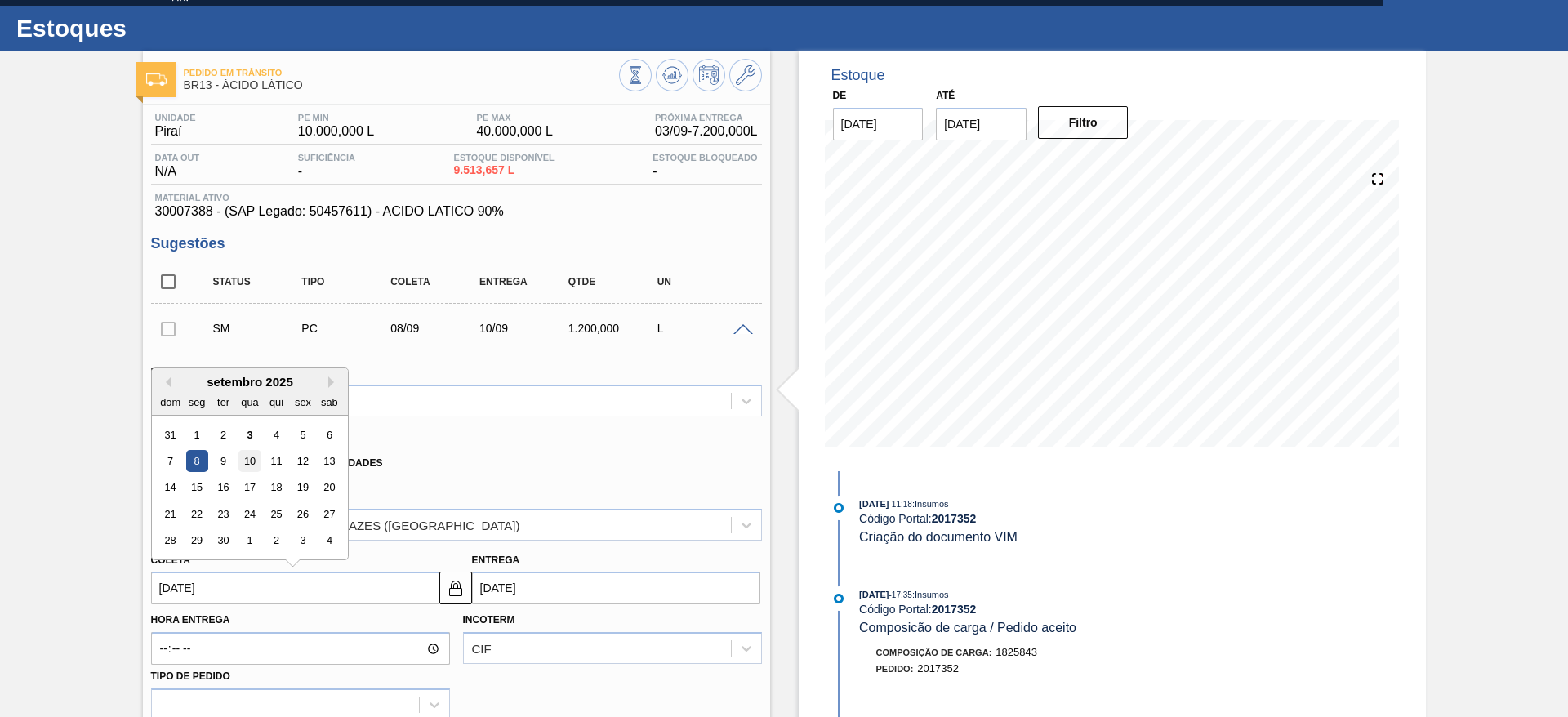
type input "10/09/2025"
type input "12/09/2025"
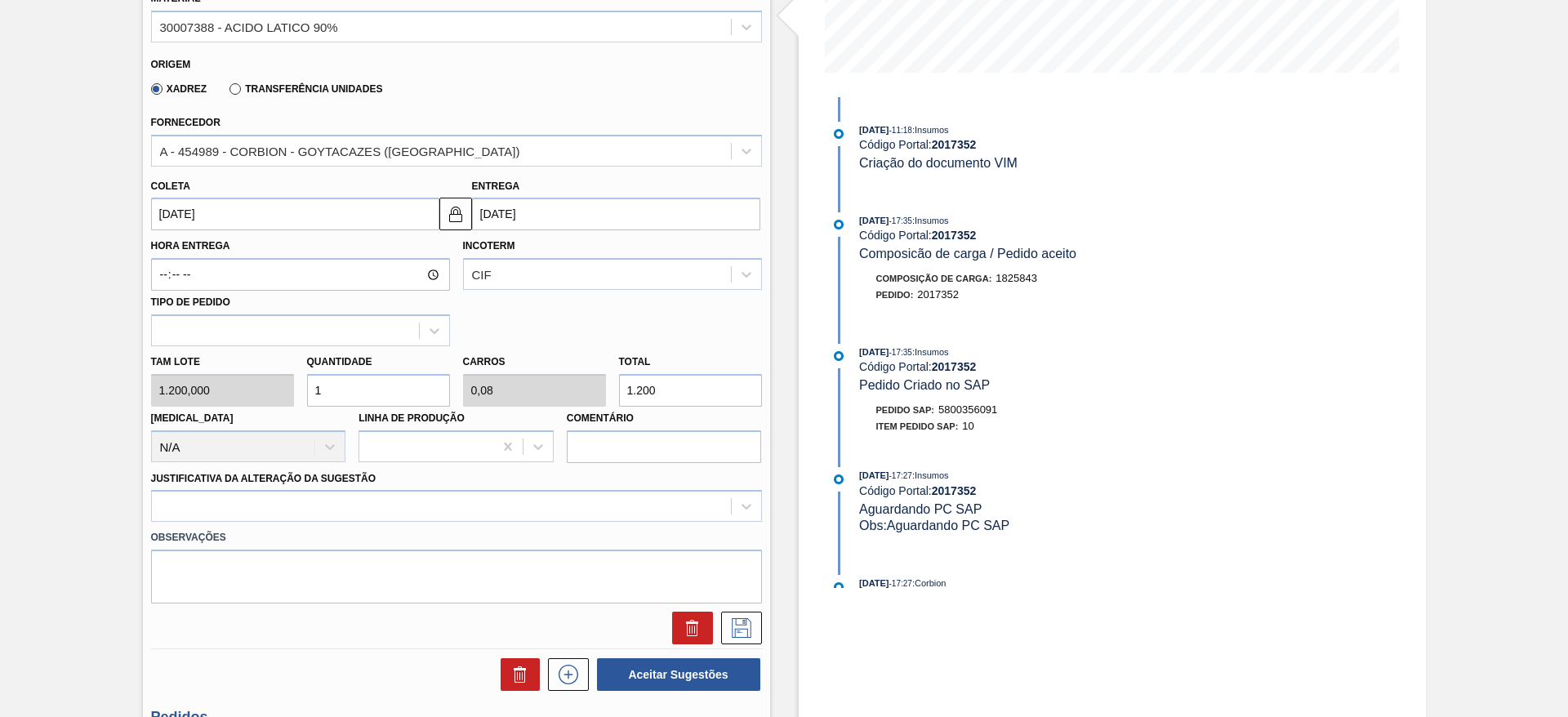
scroll to position [490, 0]
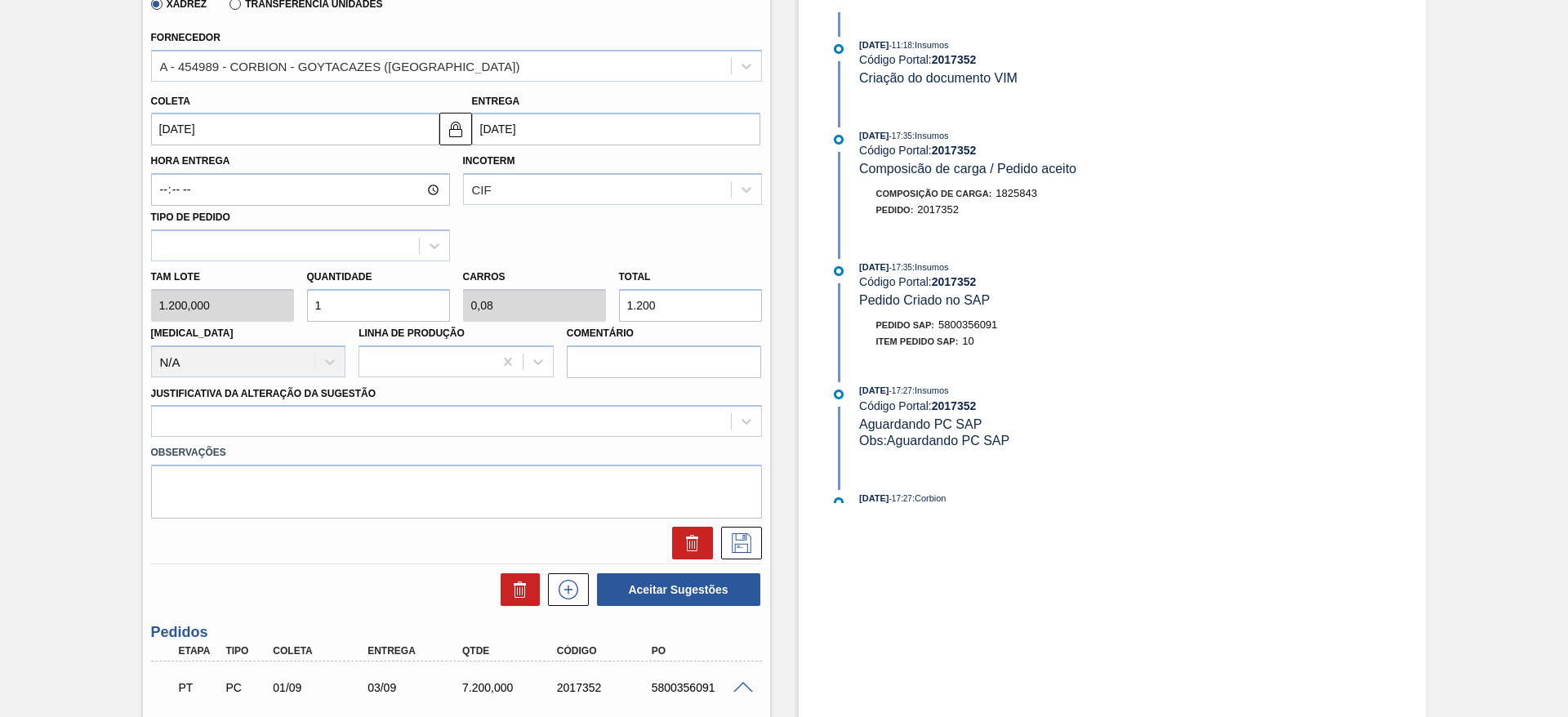
drag, startPoint x: 324, startPoint y: 294, endPoint x: 306, endPoint y: 298, distance: 18.4
click at [307, 298] on input "1" at bounding box center [378, 305] width 143 height 32
type input "8"
type input "0,64"
type input "9.600"
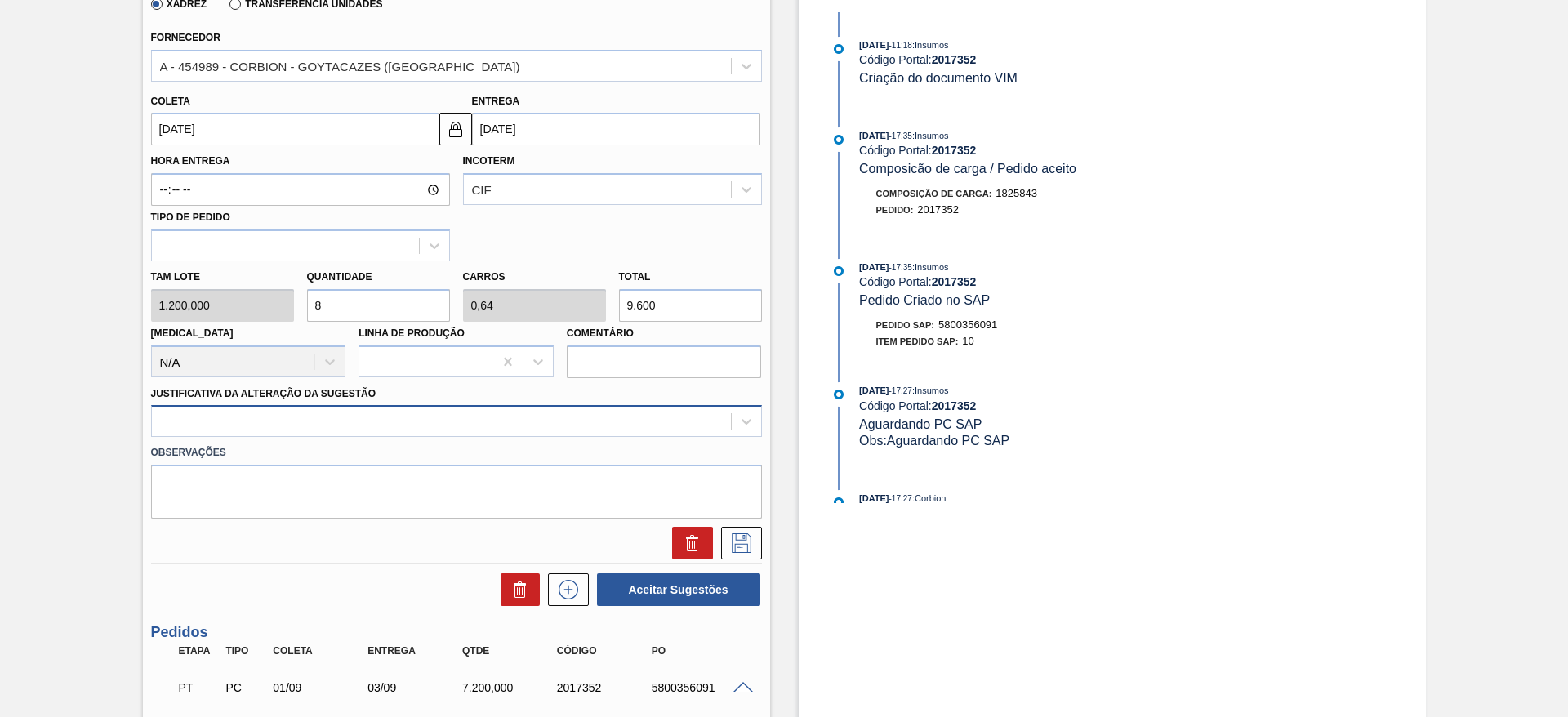
type input "8"
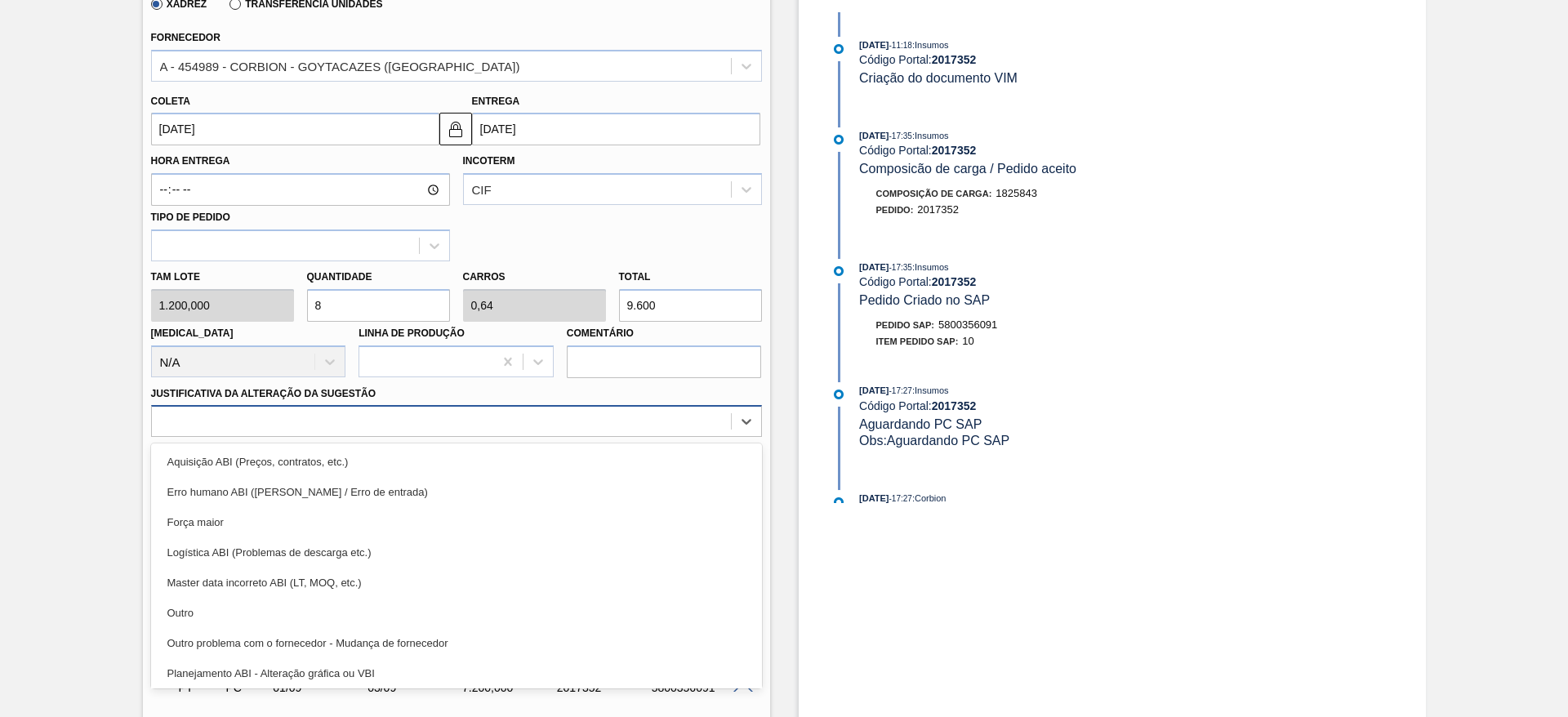
click at [714, 427] on div at bounding box center [441, 422] width 579 height 24
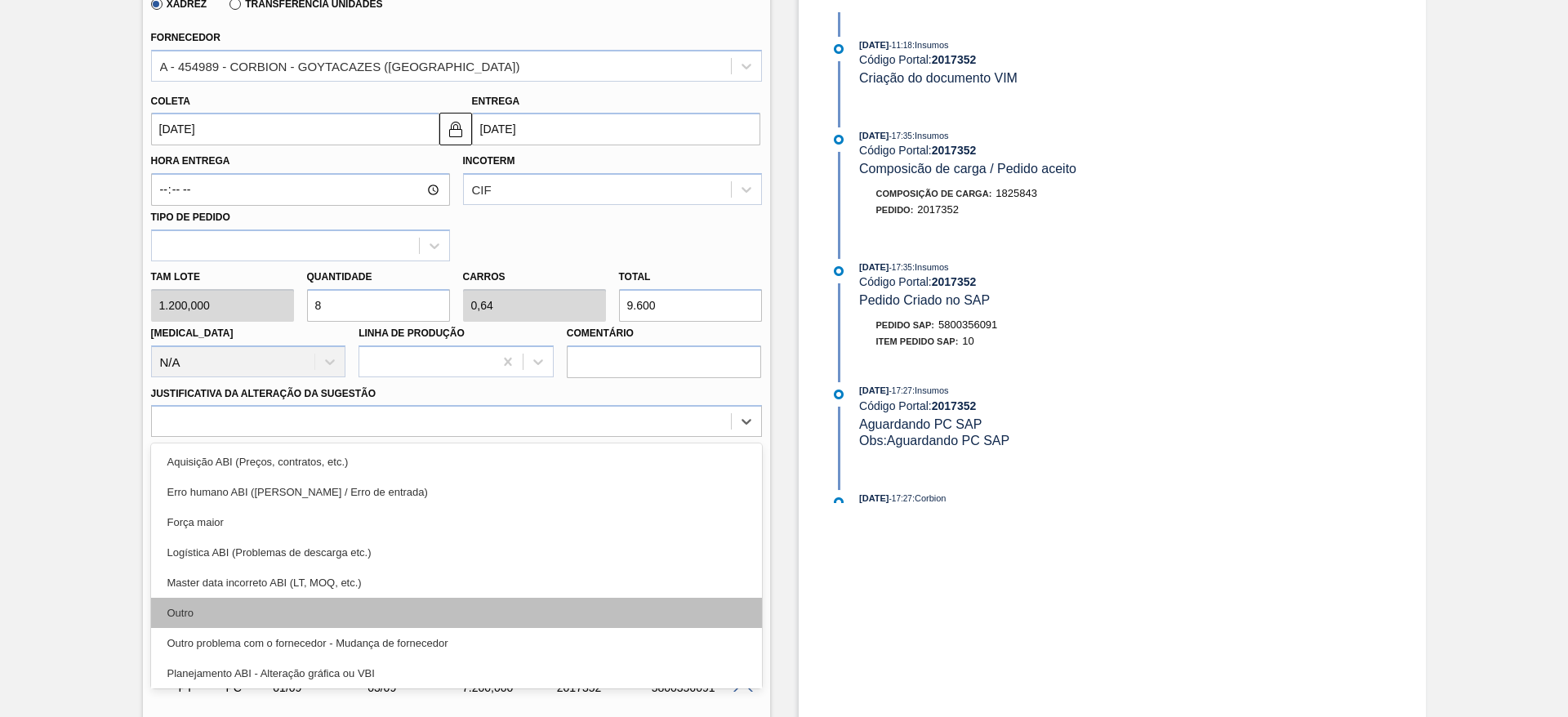
click at [660, 601] on div "Outro" at bounding box center [456, 612] width 610 height 31
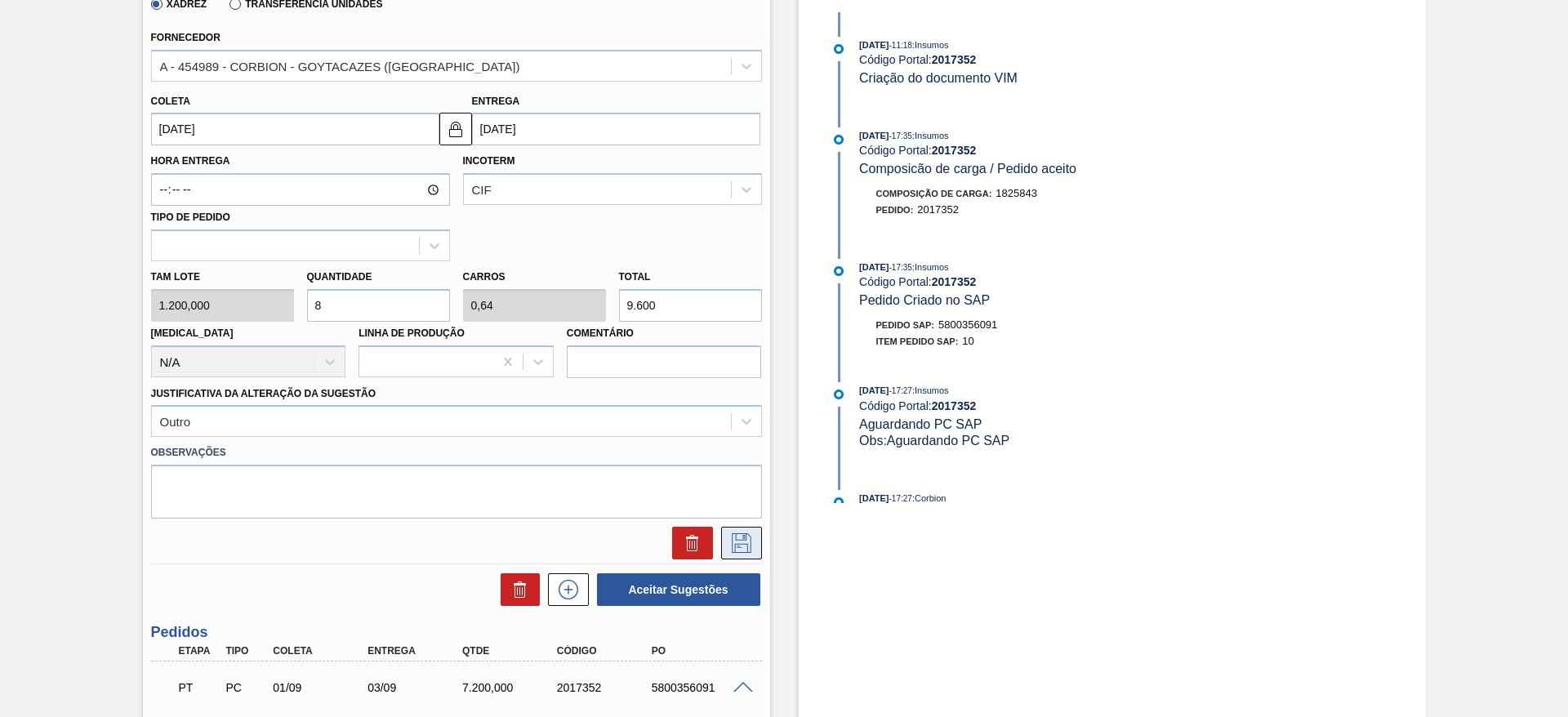
click at [736, 542] on icon at bounding box center [741, 543] width 26 height 19
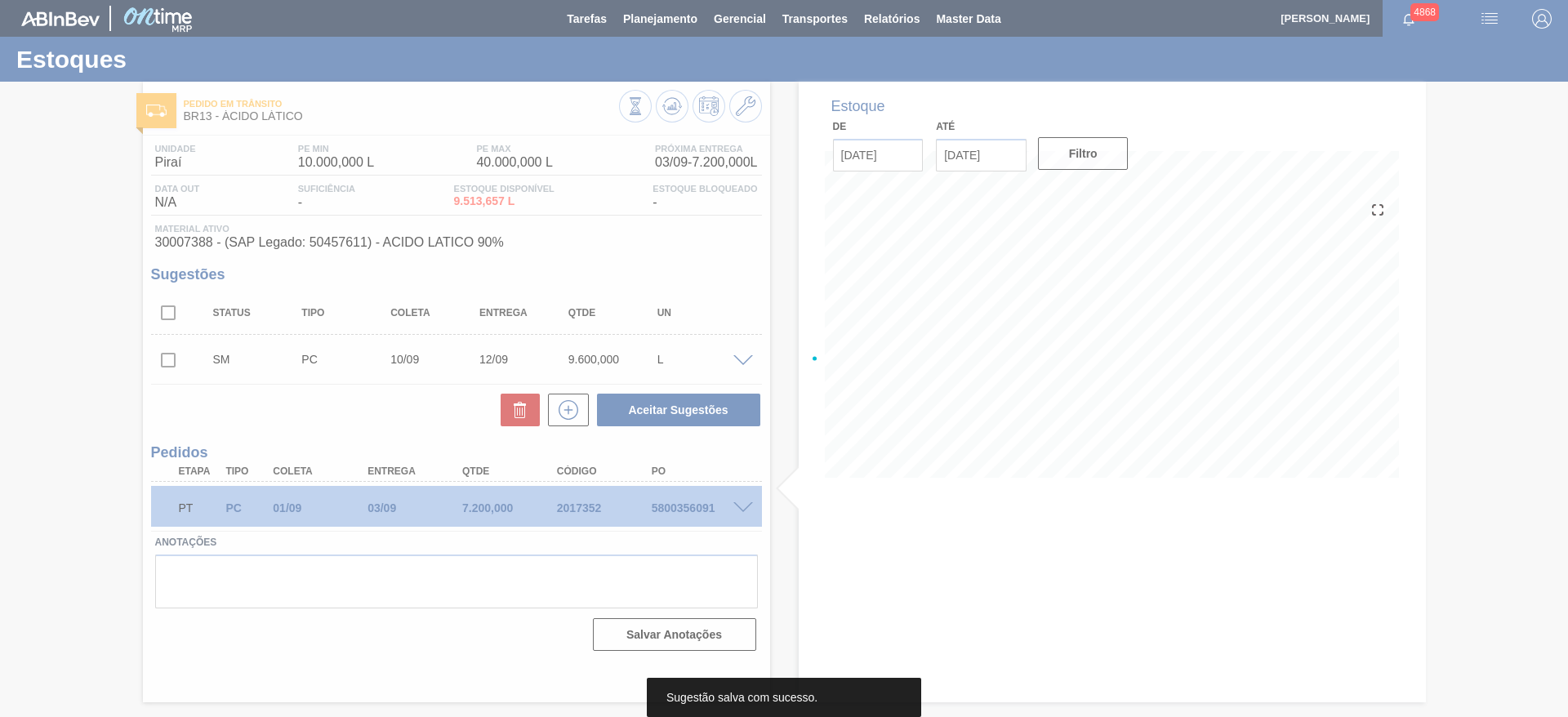
scroll to position [0, 0]
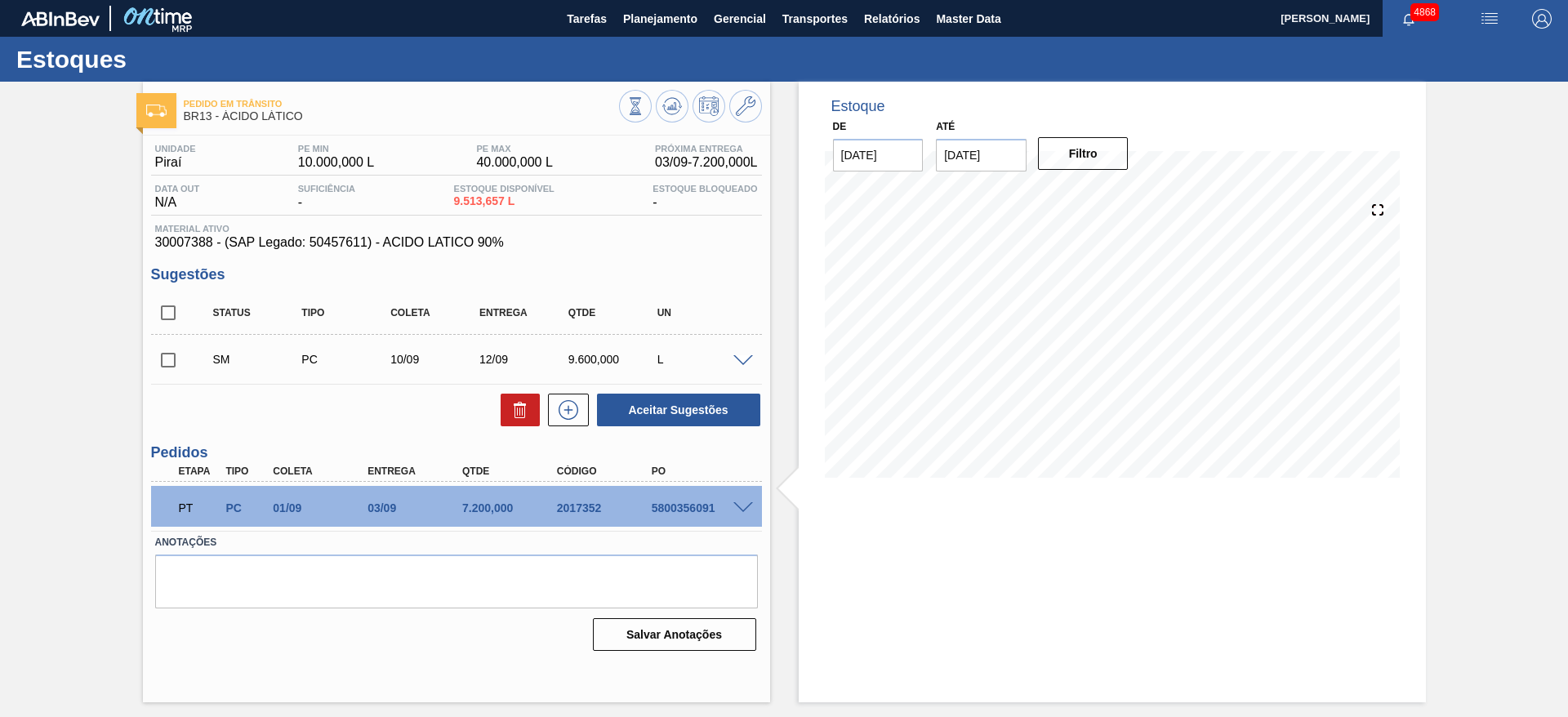
click at [734, 359] on span at bounding box center [743, 360] width 19 height 12
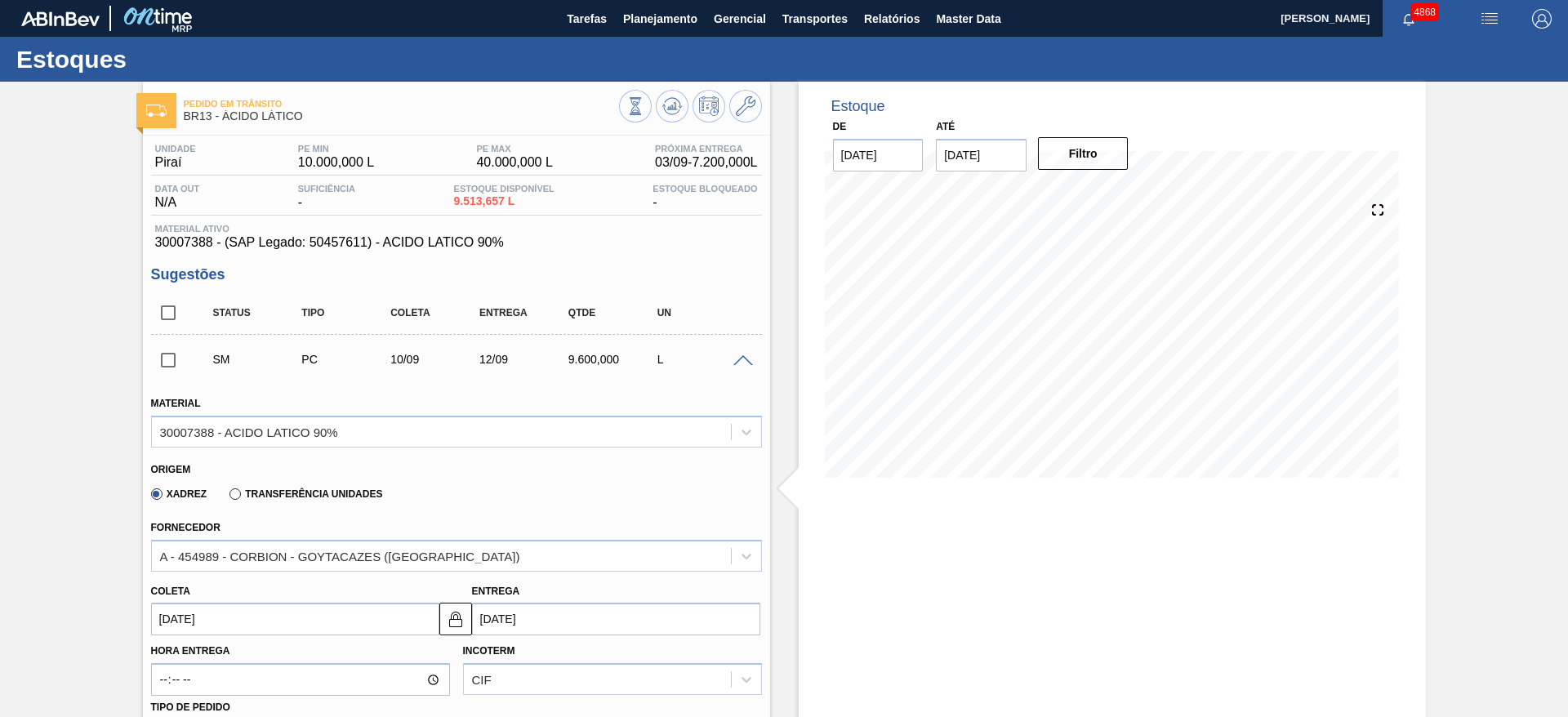
scroll to position [245, 0]
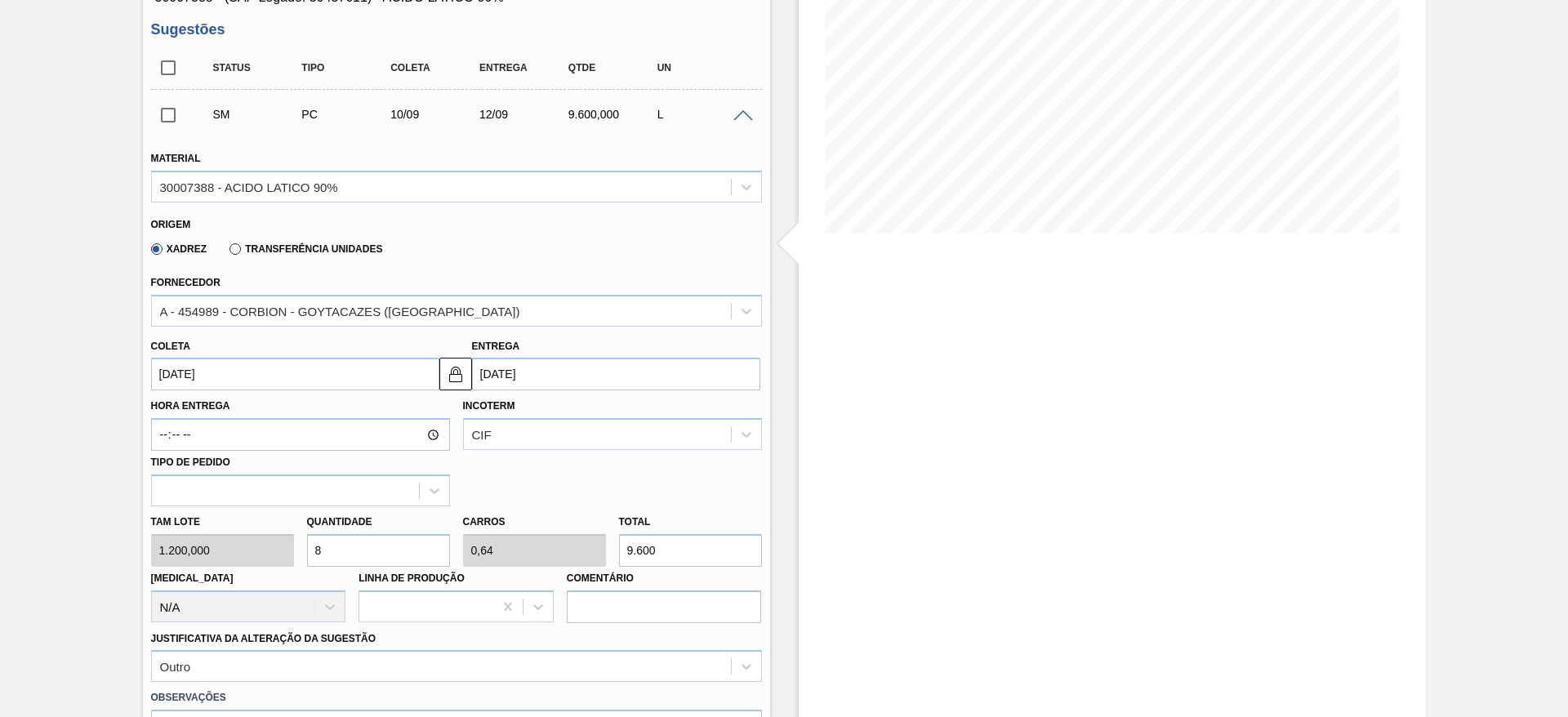
click at [412, 375] on input "10/09/2025" at bounding box center [295, 373] width 288 height 32
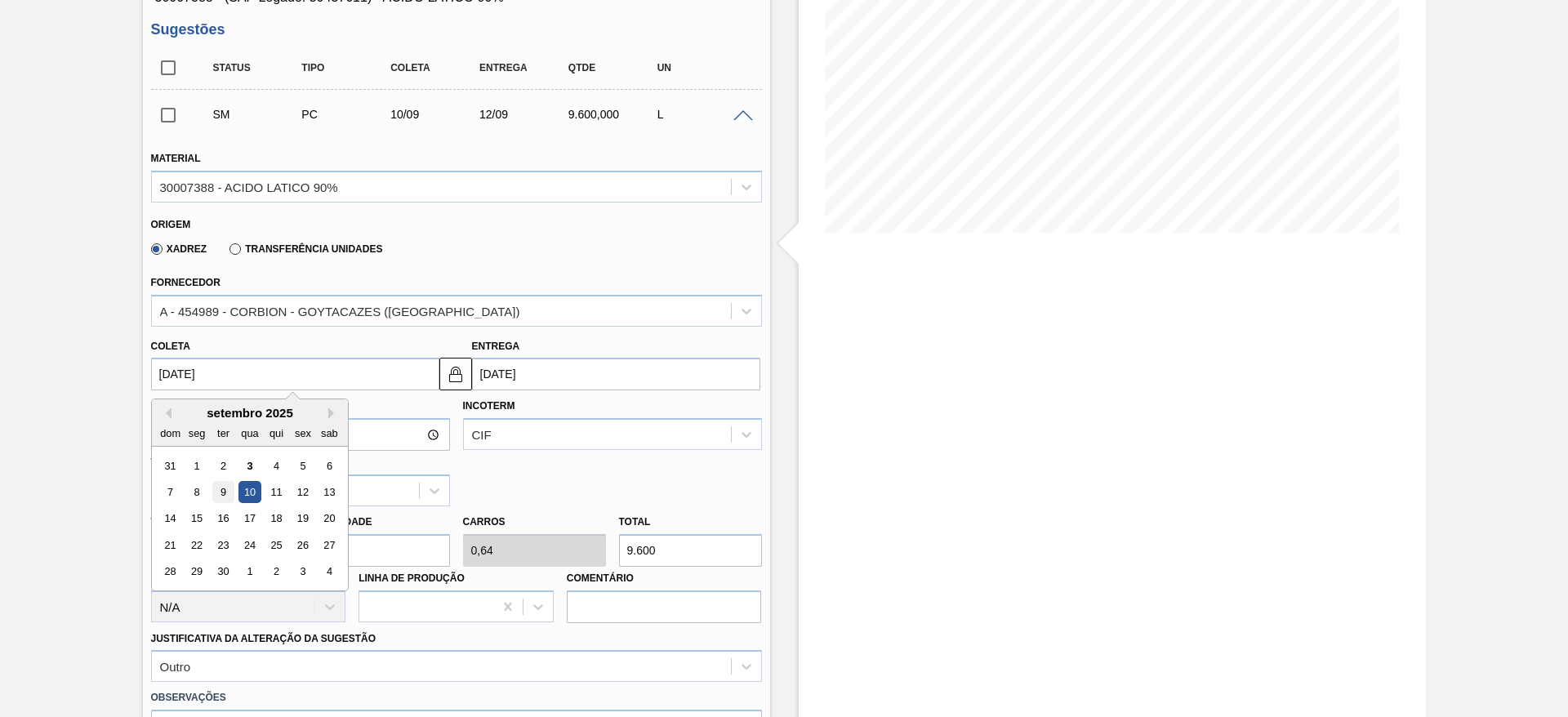
click at [220, 483] on div "9" at bounding box center [222, 492] width 22 height 22
type input "09/09/2025"
type input "11/09/2025"
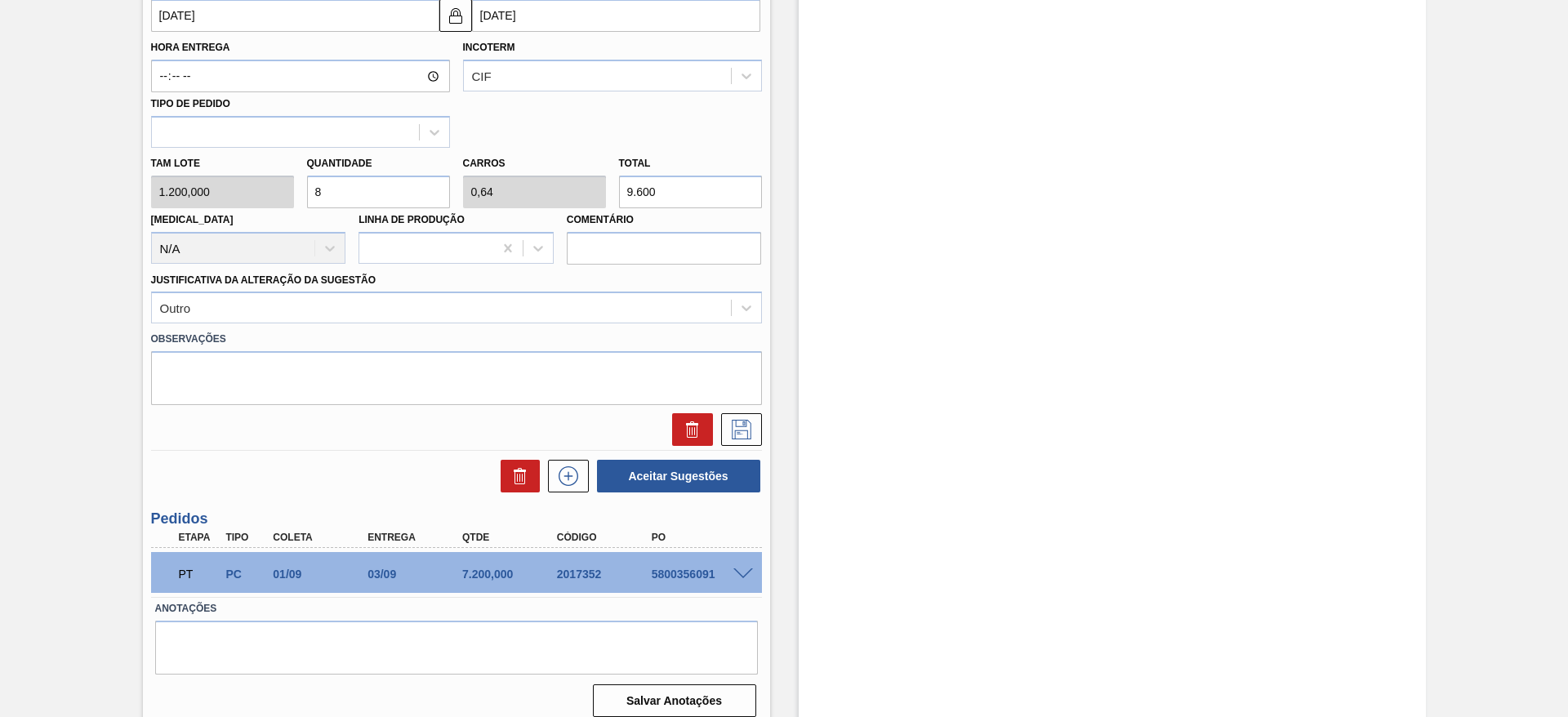
scroll to position [612, 0]
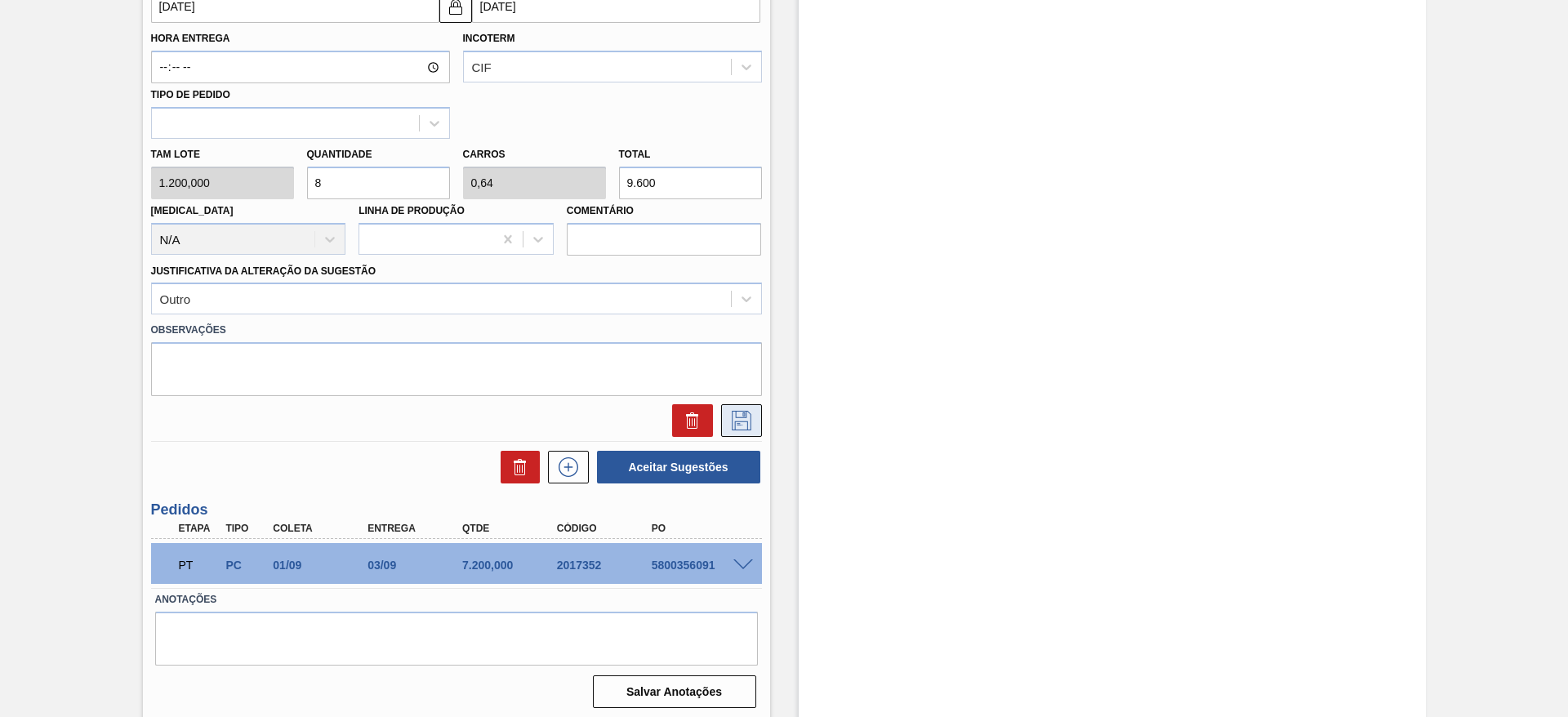
click at [734, 412] on icon at bounding box center [741, 420] width 19 height 19
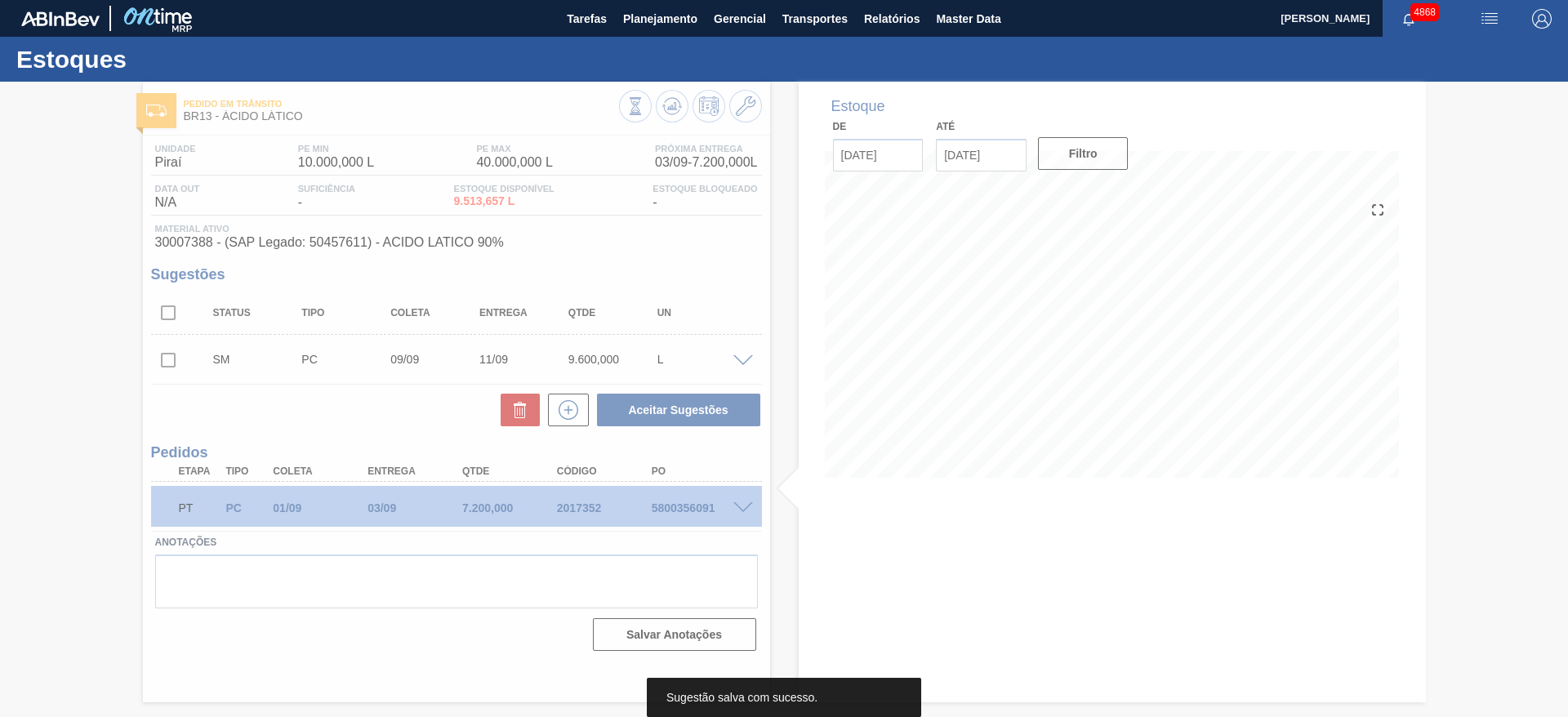
scroll to position [0, 0]
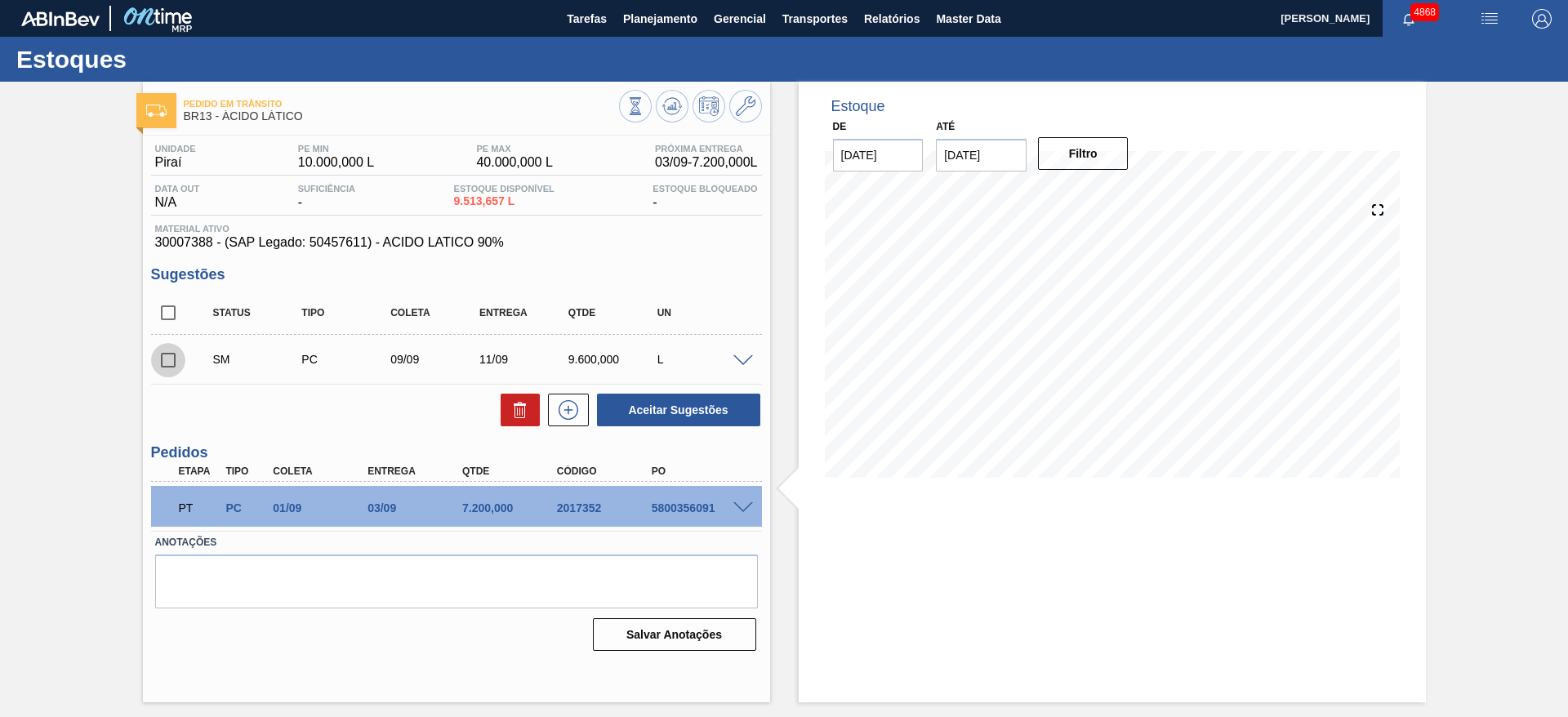
click at [169, 358] on input "checkbox" at bounding box center [168, 359] width 34 height 34
click at [713, 415] on button "Aceitar Sugestões" at bounding box center [678, 409] width 163 height 32
checkbox input "false"
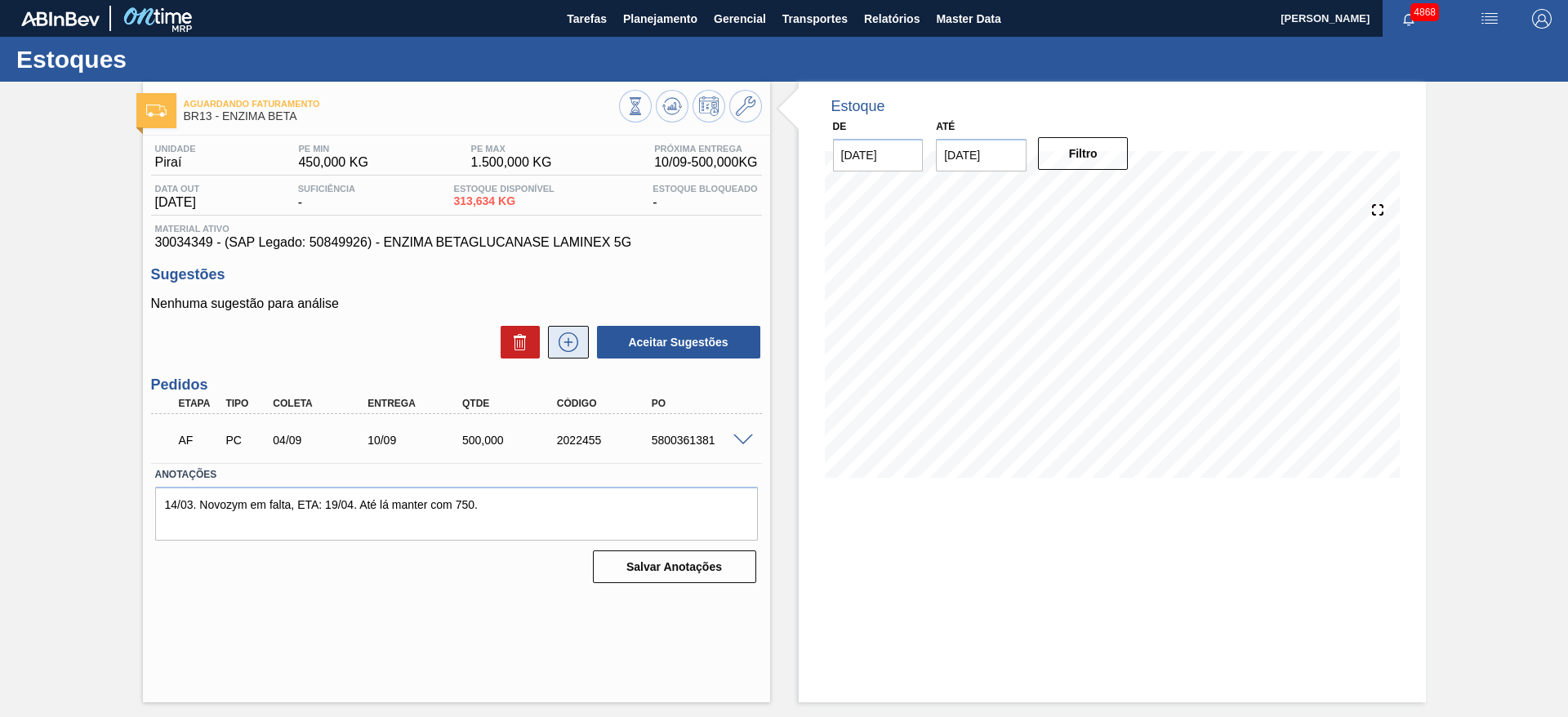
click at [579, 348] on icon at bounding box center [568, 342] width 26 height 19
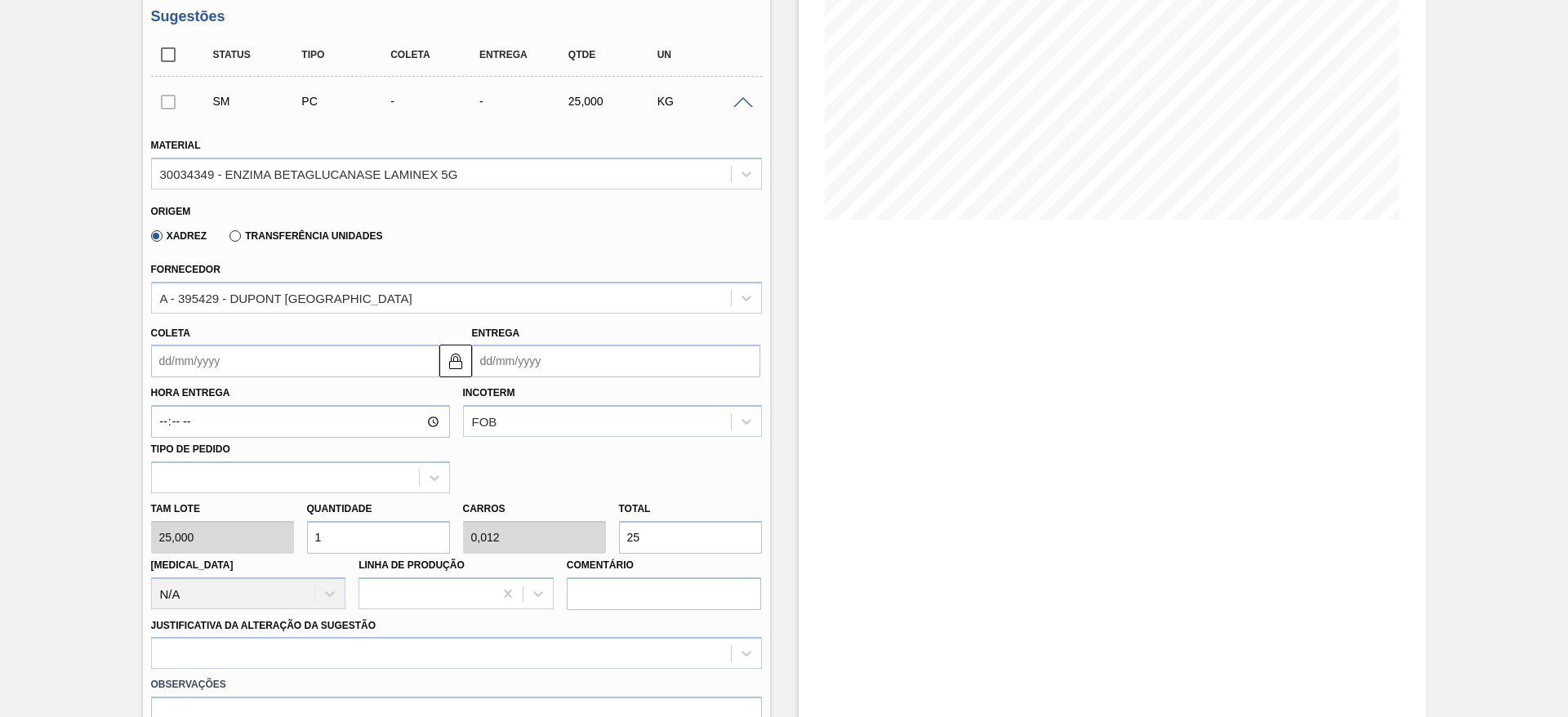
scroll to position [250, 0]
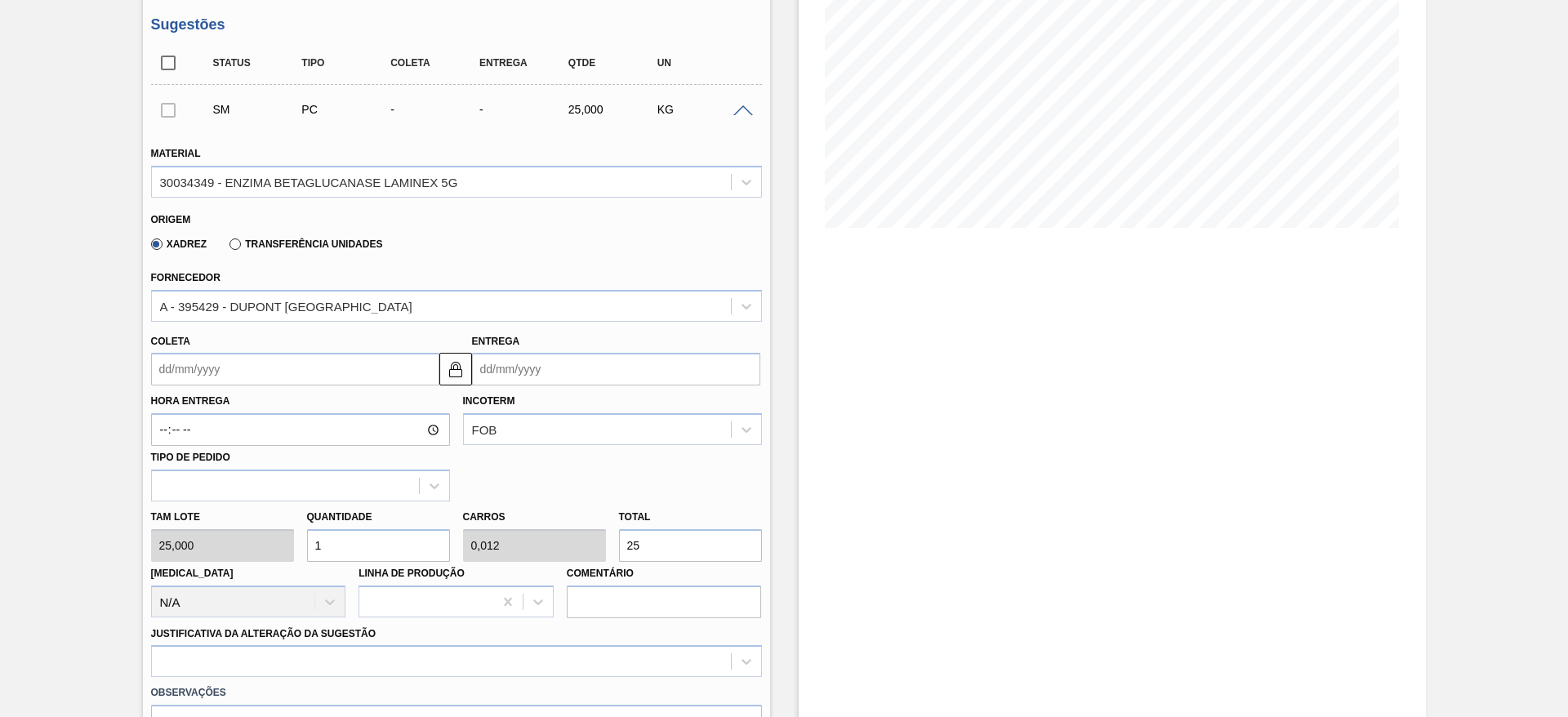
click at [297, 369] on input "Coleta" at bounding box center [295, 369] width 288 height 32
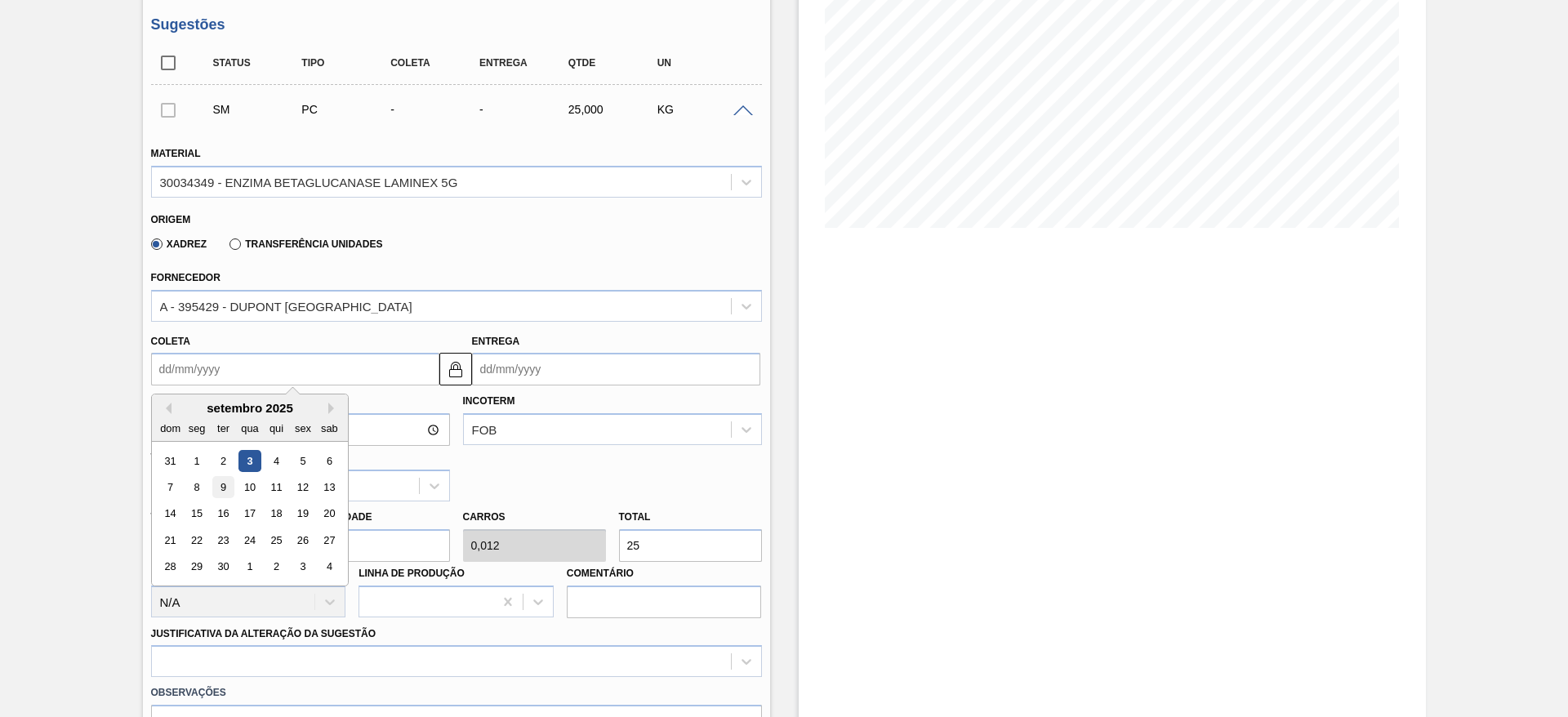
click at [215, 493] on div "9" at bounding box center [222, 487] width 22 height 22
type input "[DATE]"
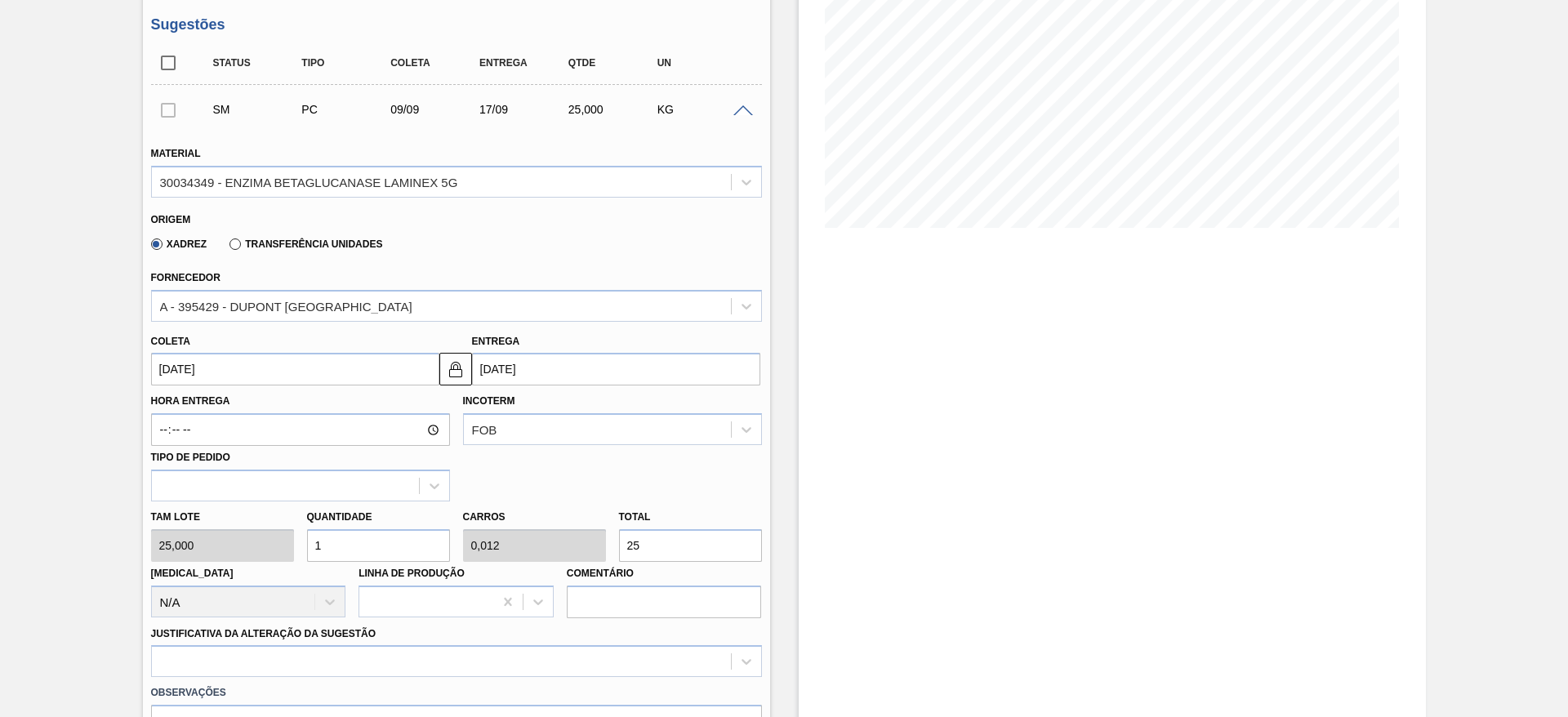
drag, startPoint x: 331, startPoint y: 542, endPoint x: 293, endPoint y: 556, distance: 40.5
click at [293, 556] on div "Tam lote 25,000 Quantidade 1 Carros 0,012 Total 25 Doca N/A Linha de Produção C…" at bounding box center [457, 560] width 624 height 117
type input "2"
type input "0,025"
type input "50"
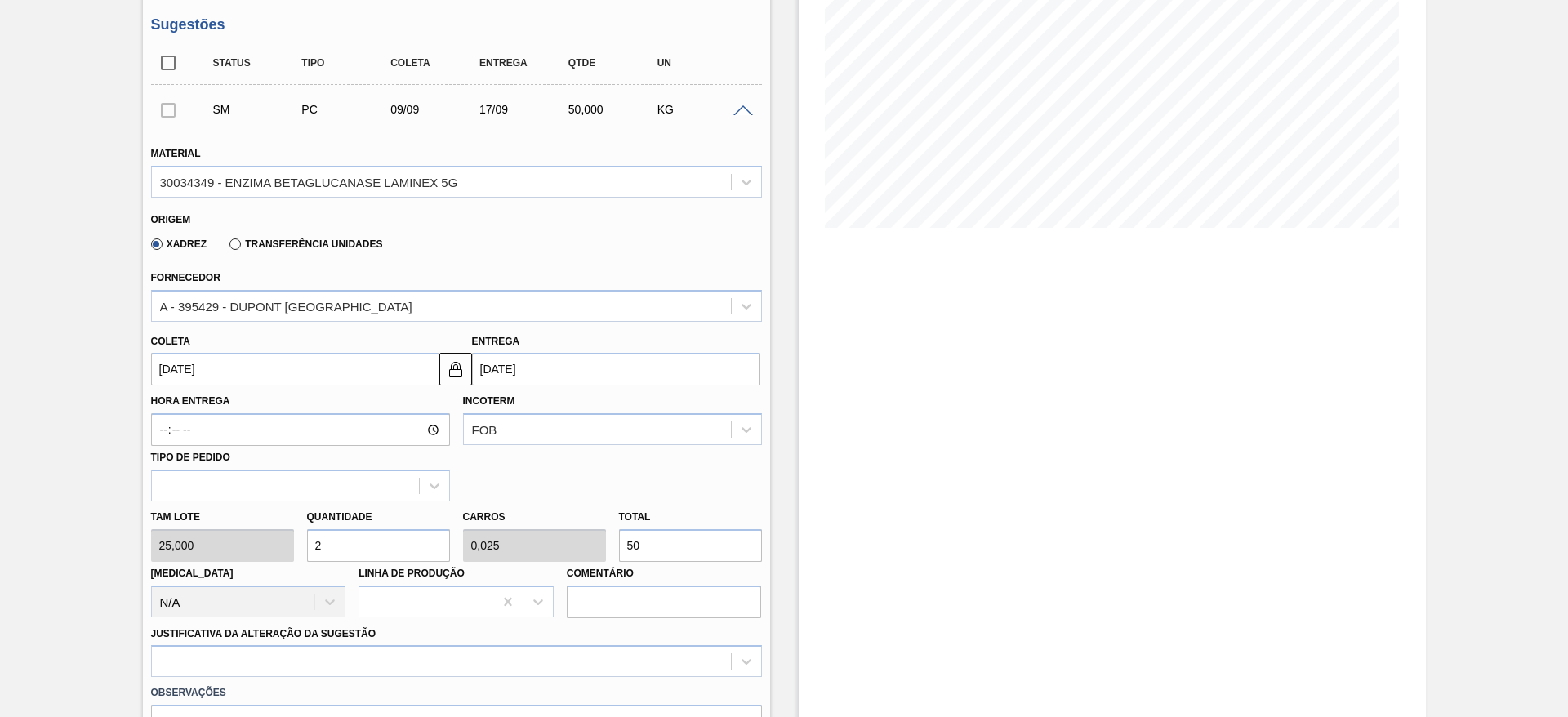
type input "20"
type input "0,25"
type input "500"
drag, startPoint x: 344, startPoint y: 550, endPoint x: 298, endPoint y: 554, distance: 46.2
click at [298, 554] on div "Tam lote 25,000 Quantidade 20 Carros 0,25 Total 500 Doca N/A Linha de Produção …" at bounding box center [457, 560] width 624 height 117
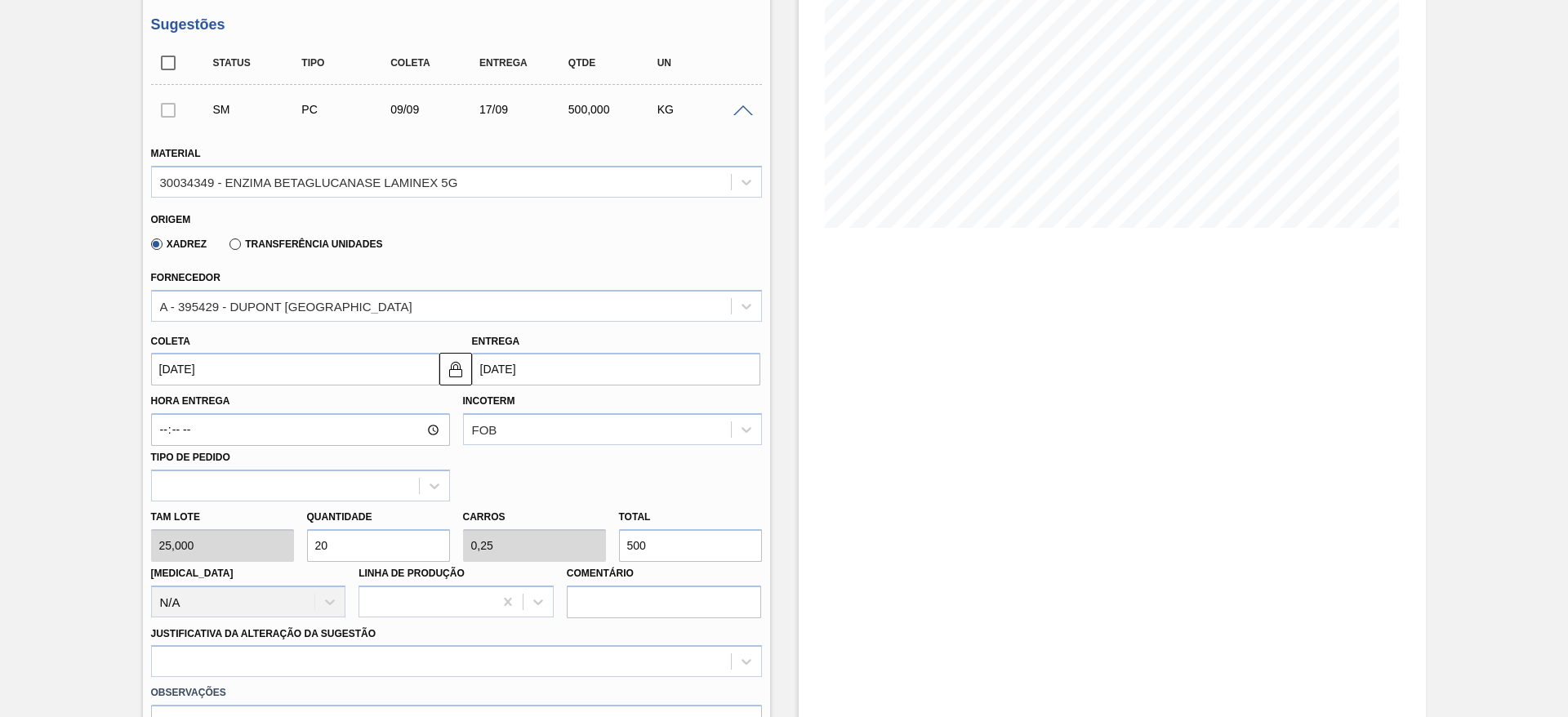
type input "1"
type input "0,013"
type input "25"
type input "15"
type input "0,188"
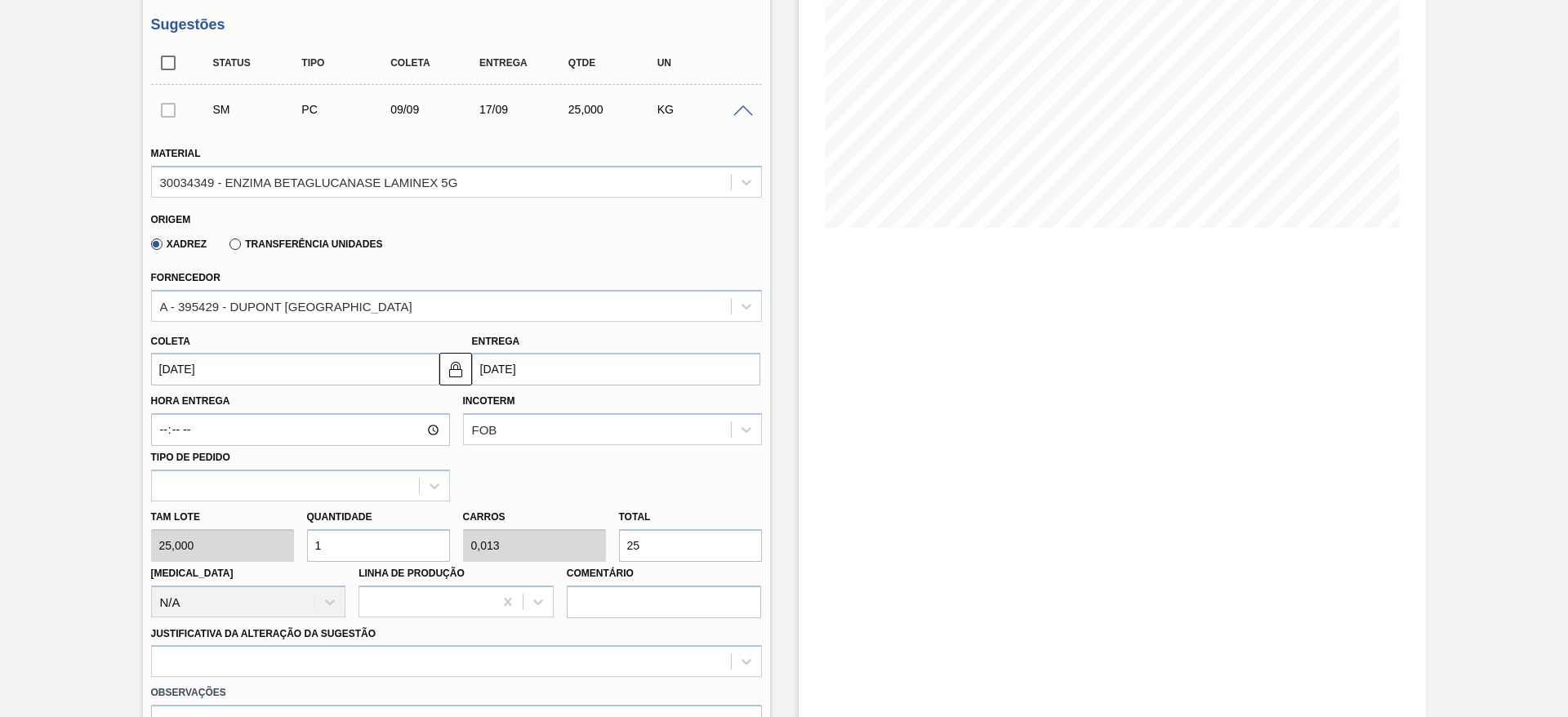
type input "375"
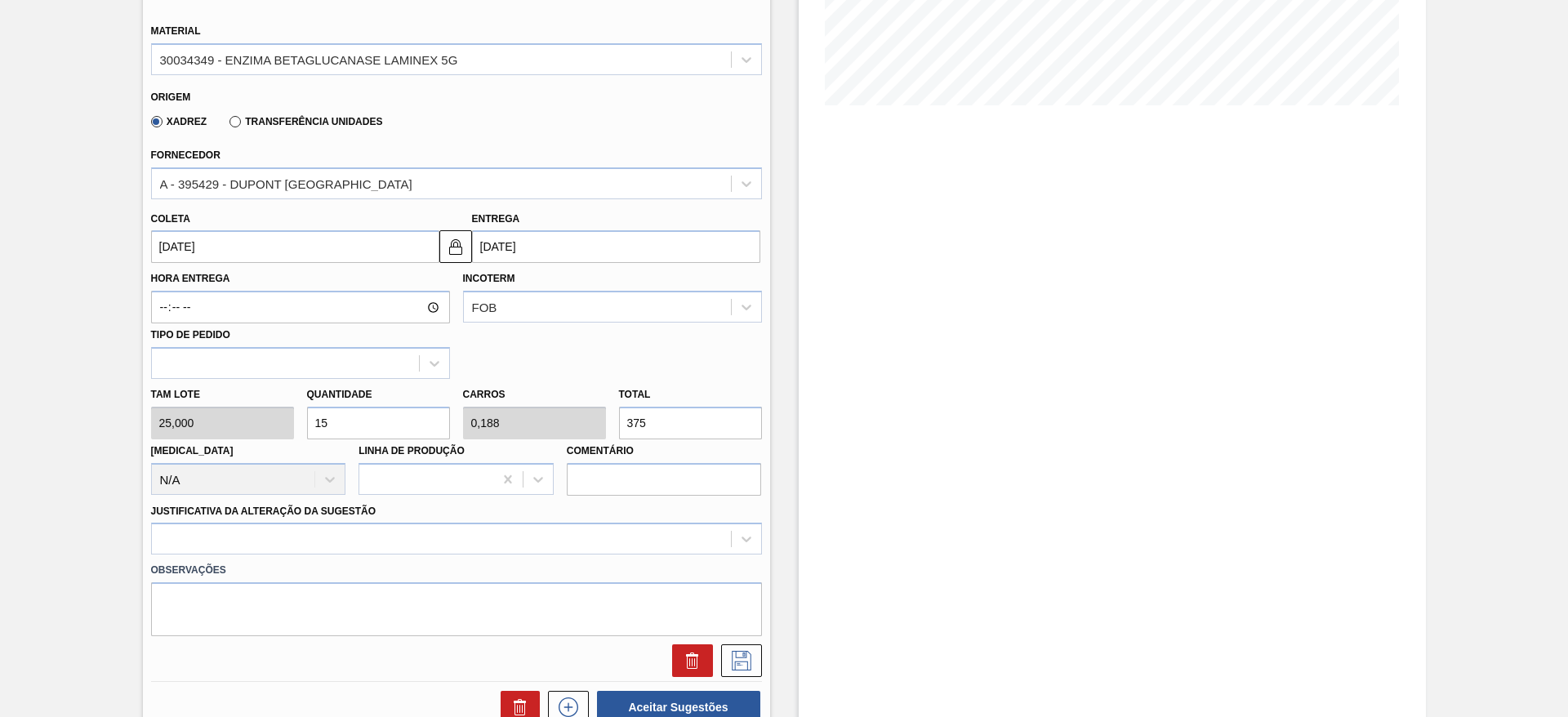
type input "1"
type input "0,013"
type input "25"
type input "12"
type input "0,15"
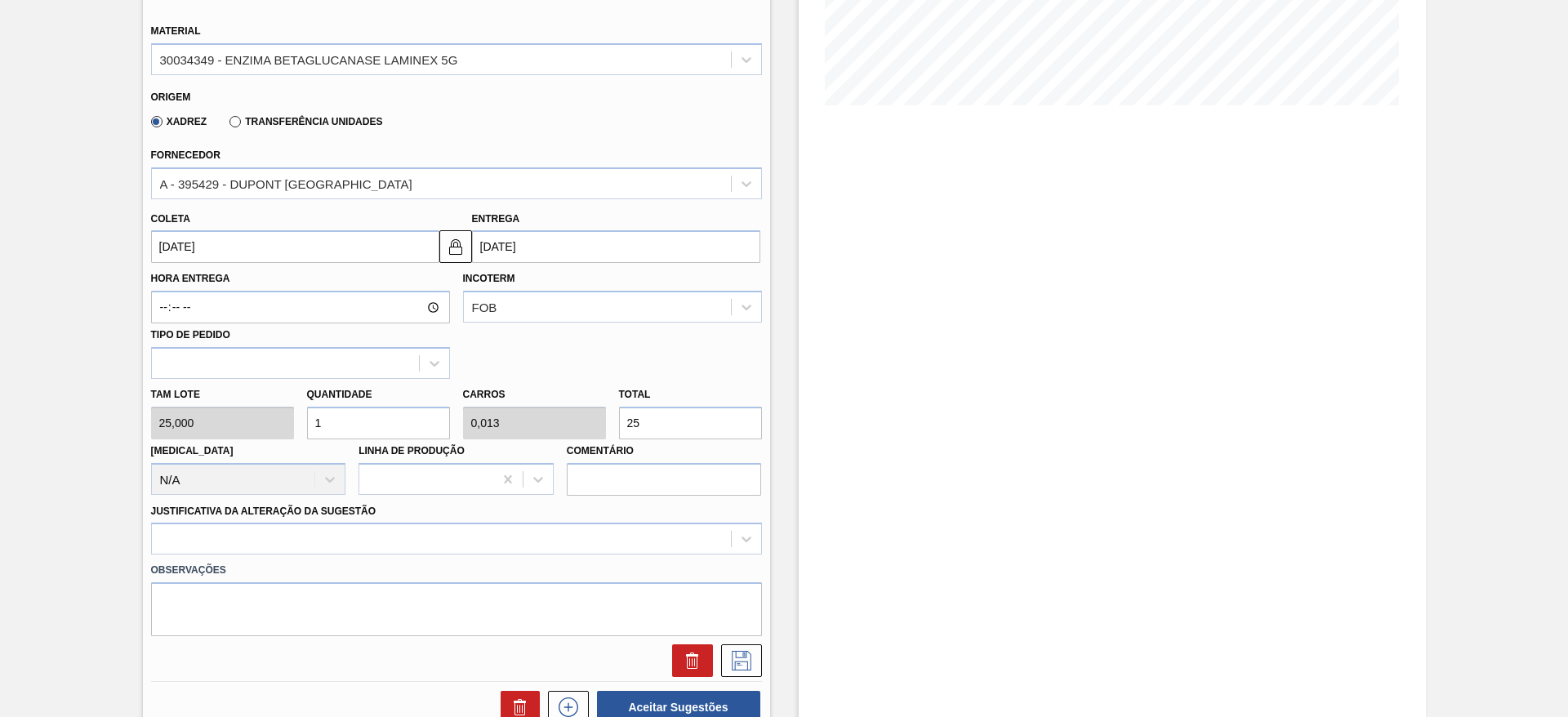
type input "300"
type input "12"
click at [336, 534] on div at bounding box center [456, 538] width 610 height 31
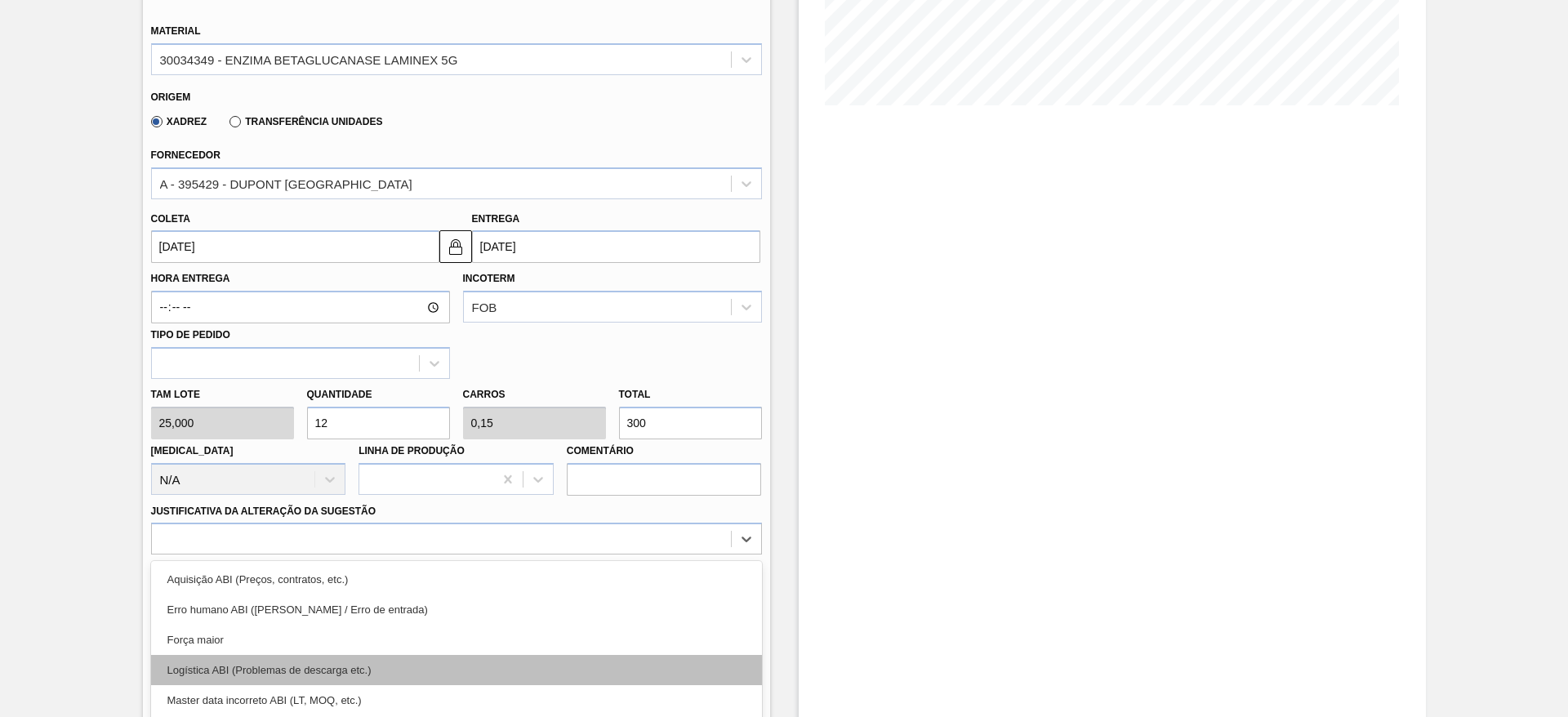
scroll to position [468, 0]
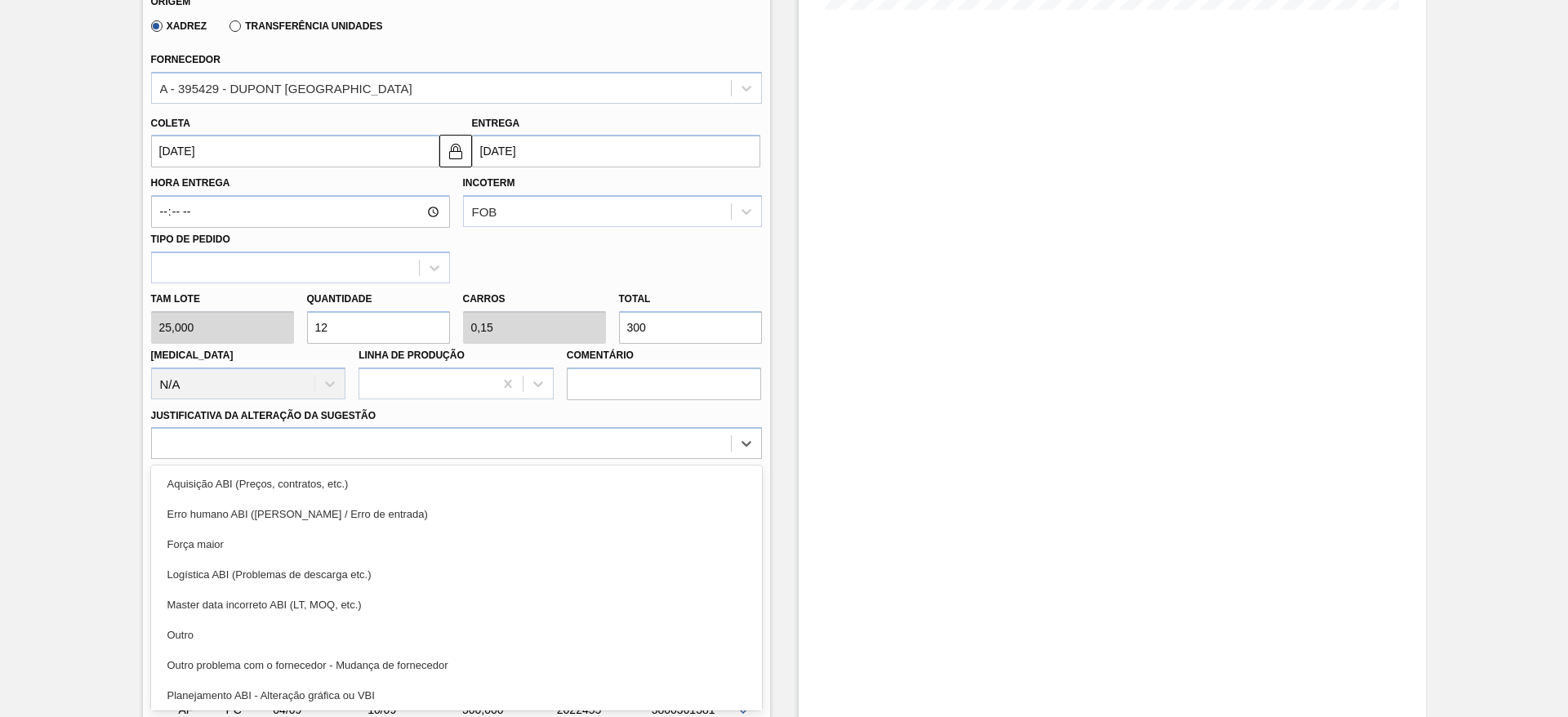
drag, startPoint x: 343, startPoint y: 633, endPoint x: 476, endPoint y: 598, distance: 137.5
click at [345, 633] on div "Outro" at bounding box center [456, 635] width 610 height 31
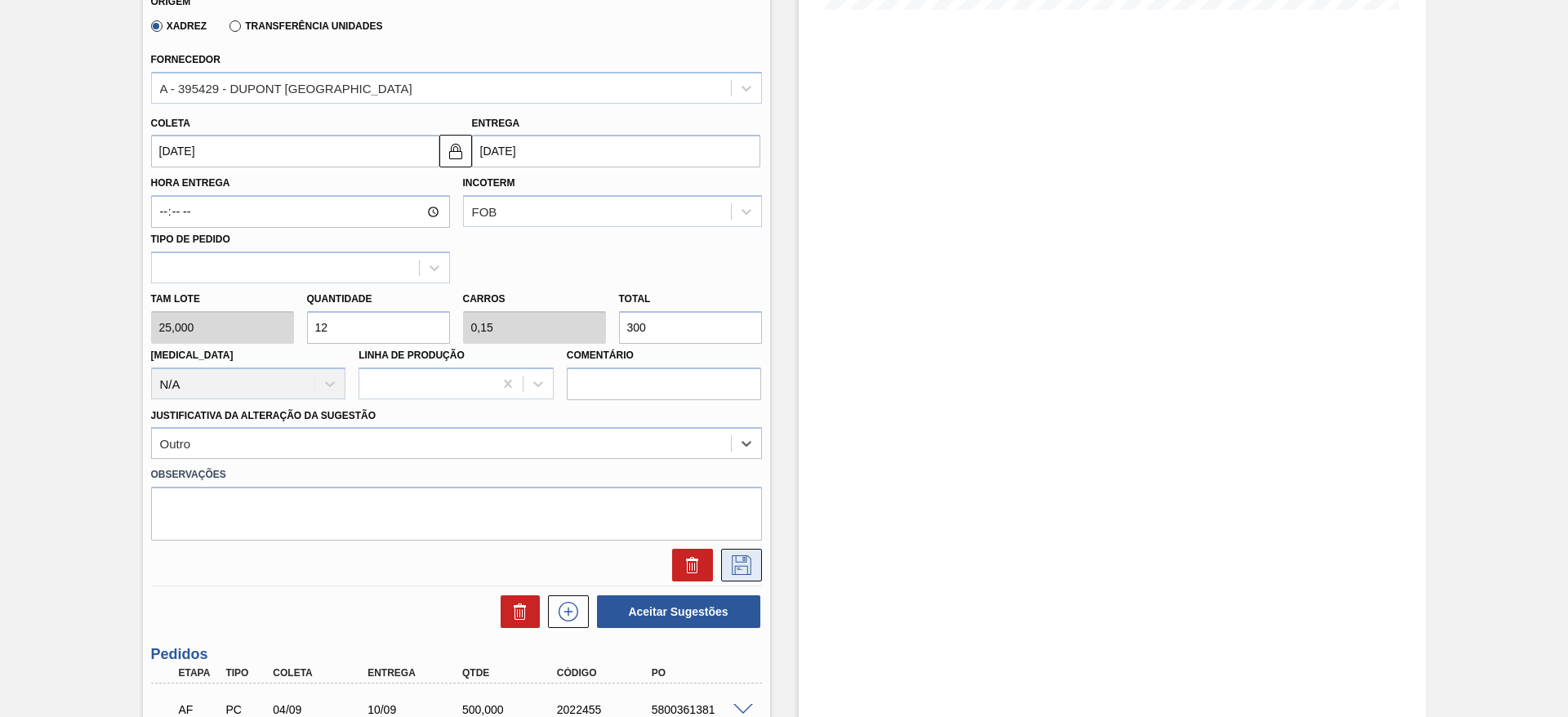
click at [738, 563] on icon at bounding box center [741, 564] width 26 height 19
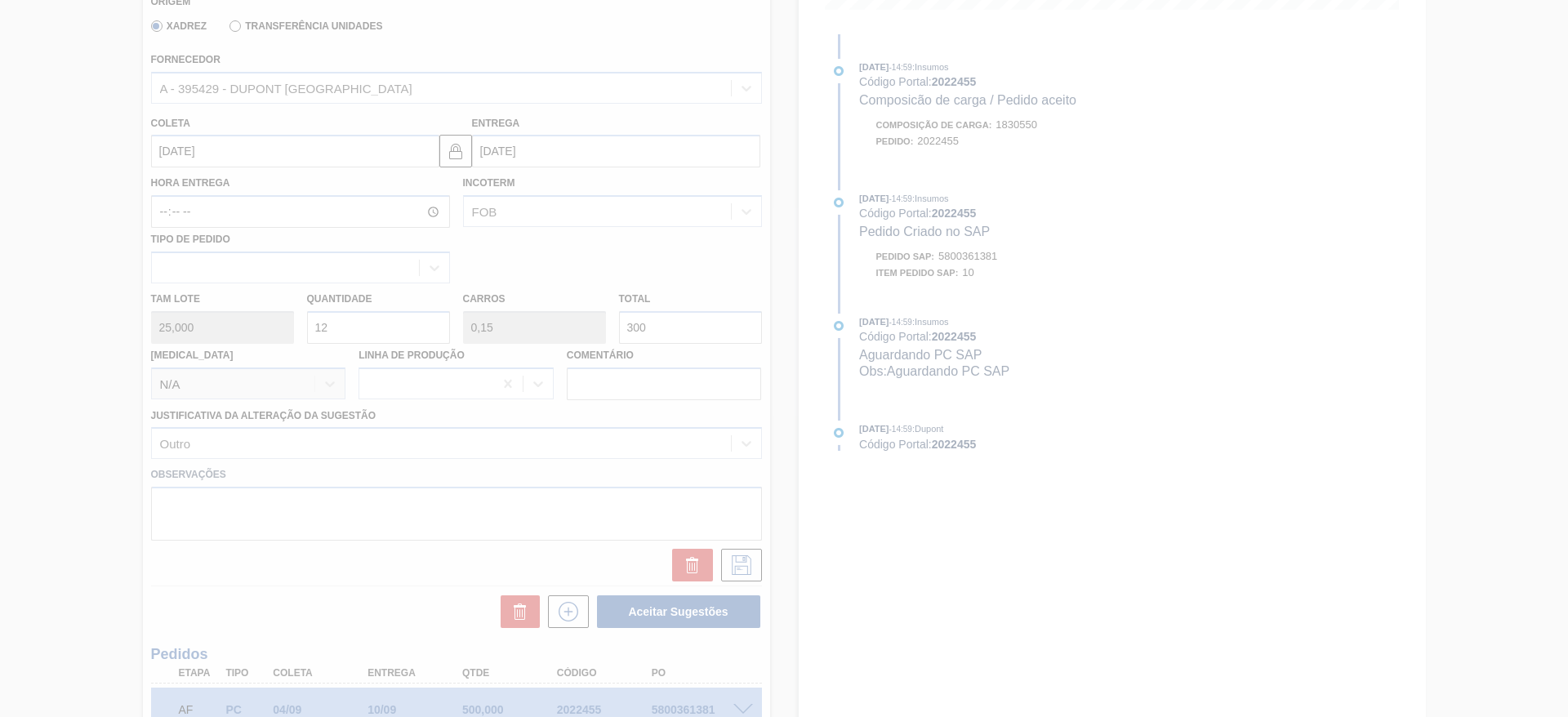
scroll to position [0, 0]
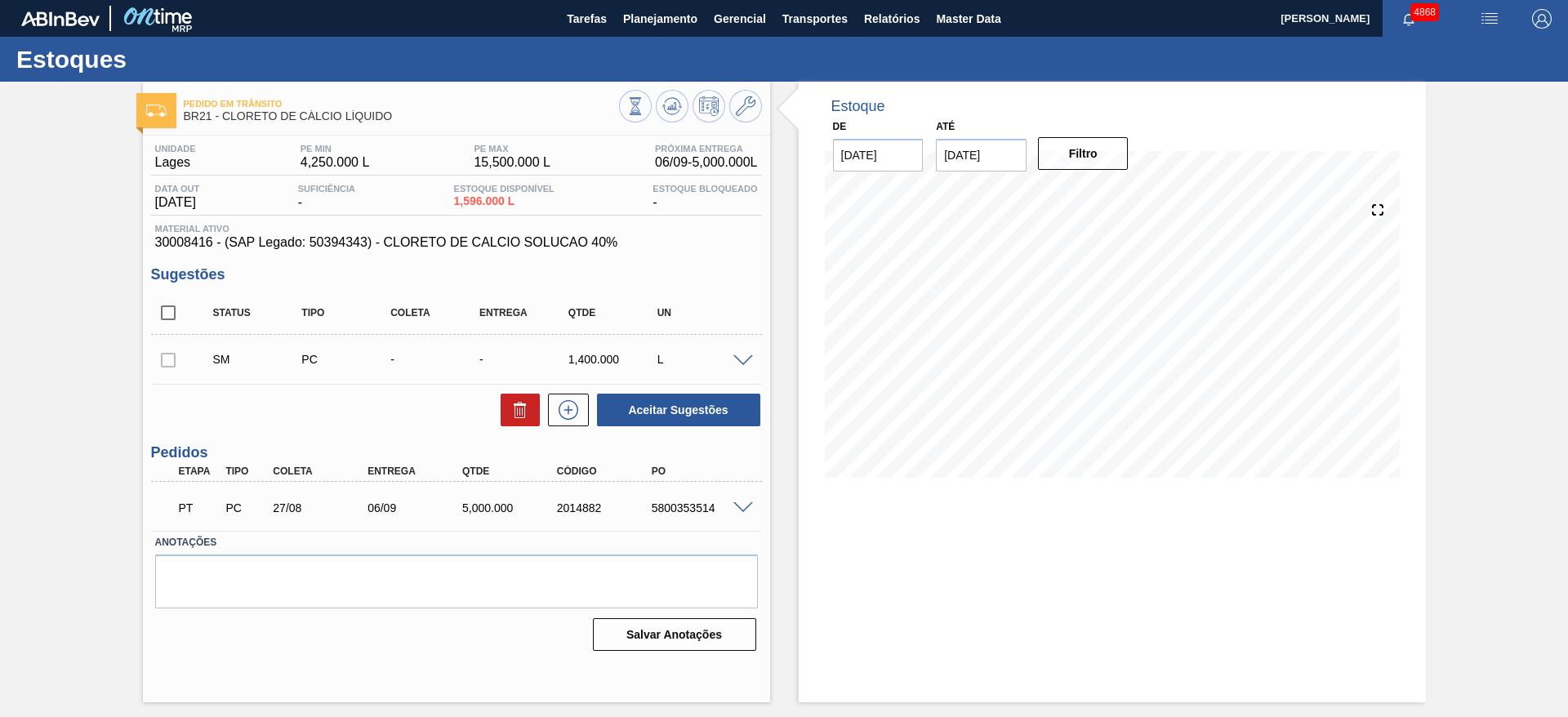
click at [746, 362] on span at bounding box center [743, 360] width 19 height 12
type input "1.400,000"
type input "0,1"
type input "1.400"
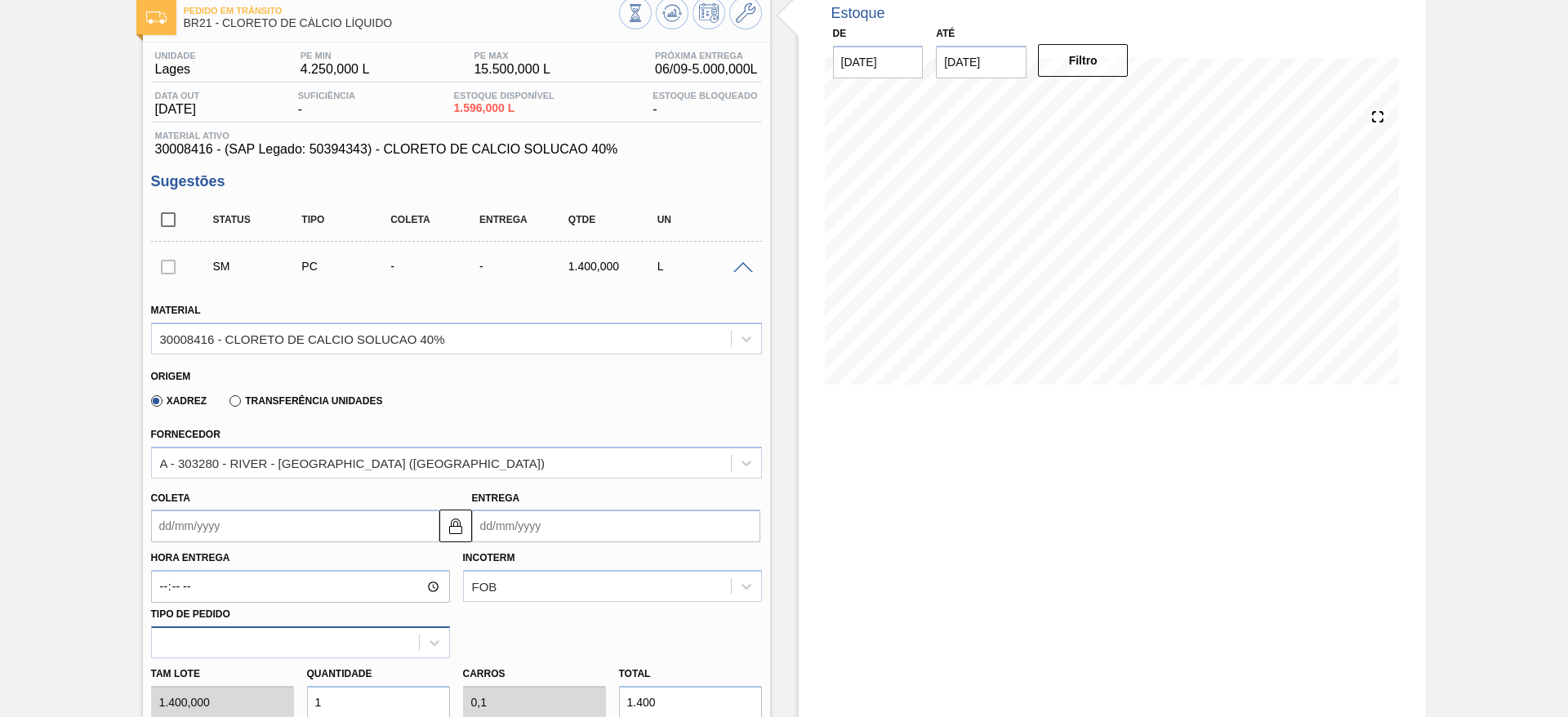
scroll to position [245, 0]
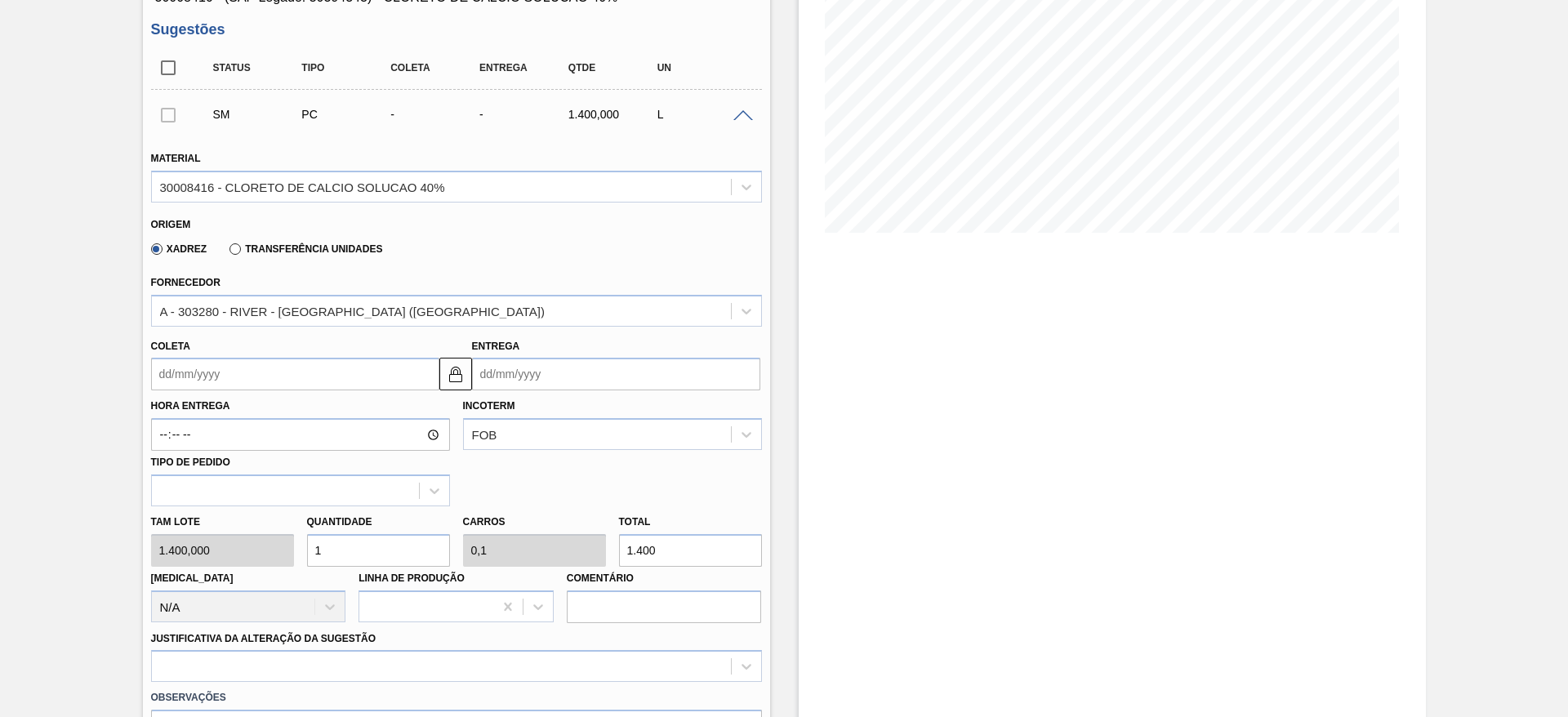
click at [366, 379] on input "Coleta" at bounding box center [295, 373] width 288 height 32
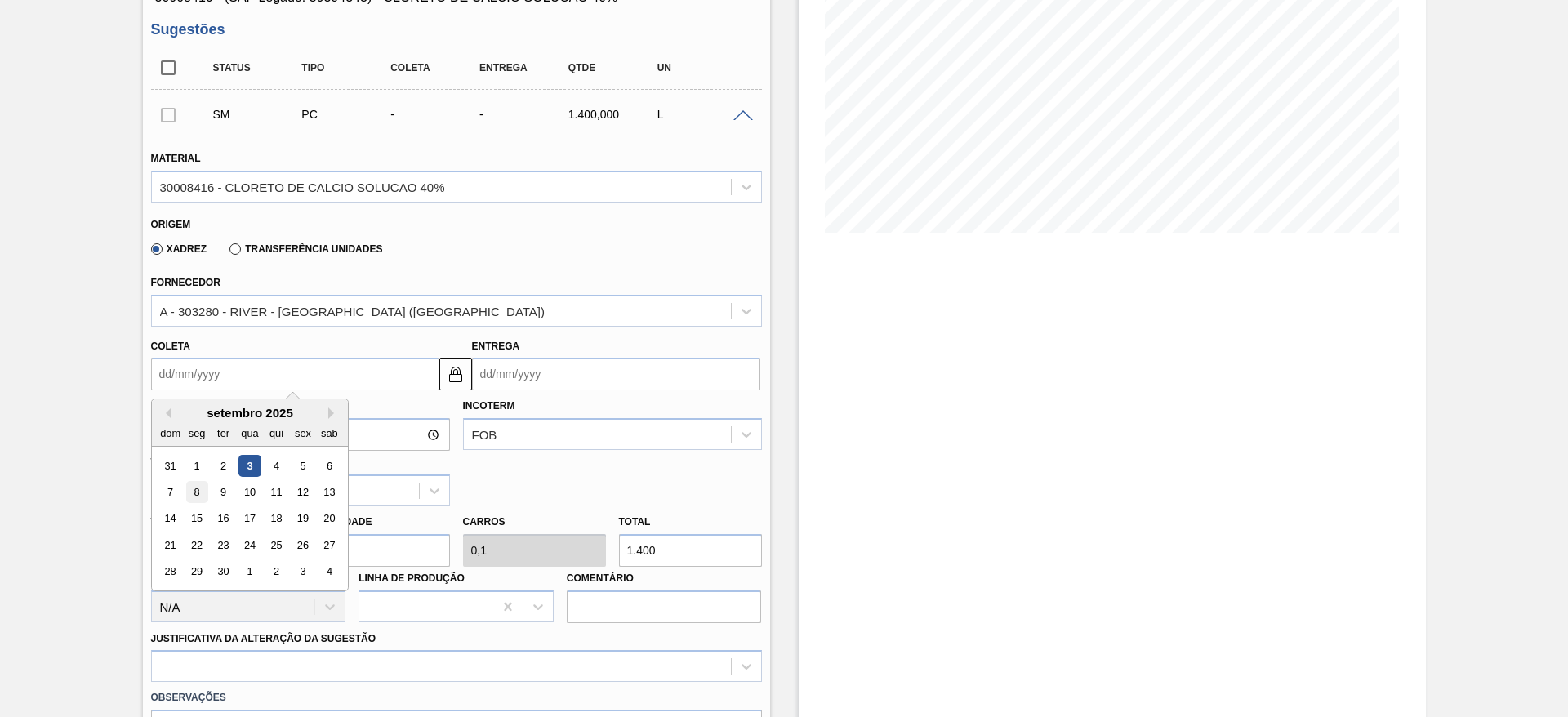
click at [189, 497] on div "8" at bounding box center [196, 492] width 22 height 22
type input "[DATE]"
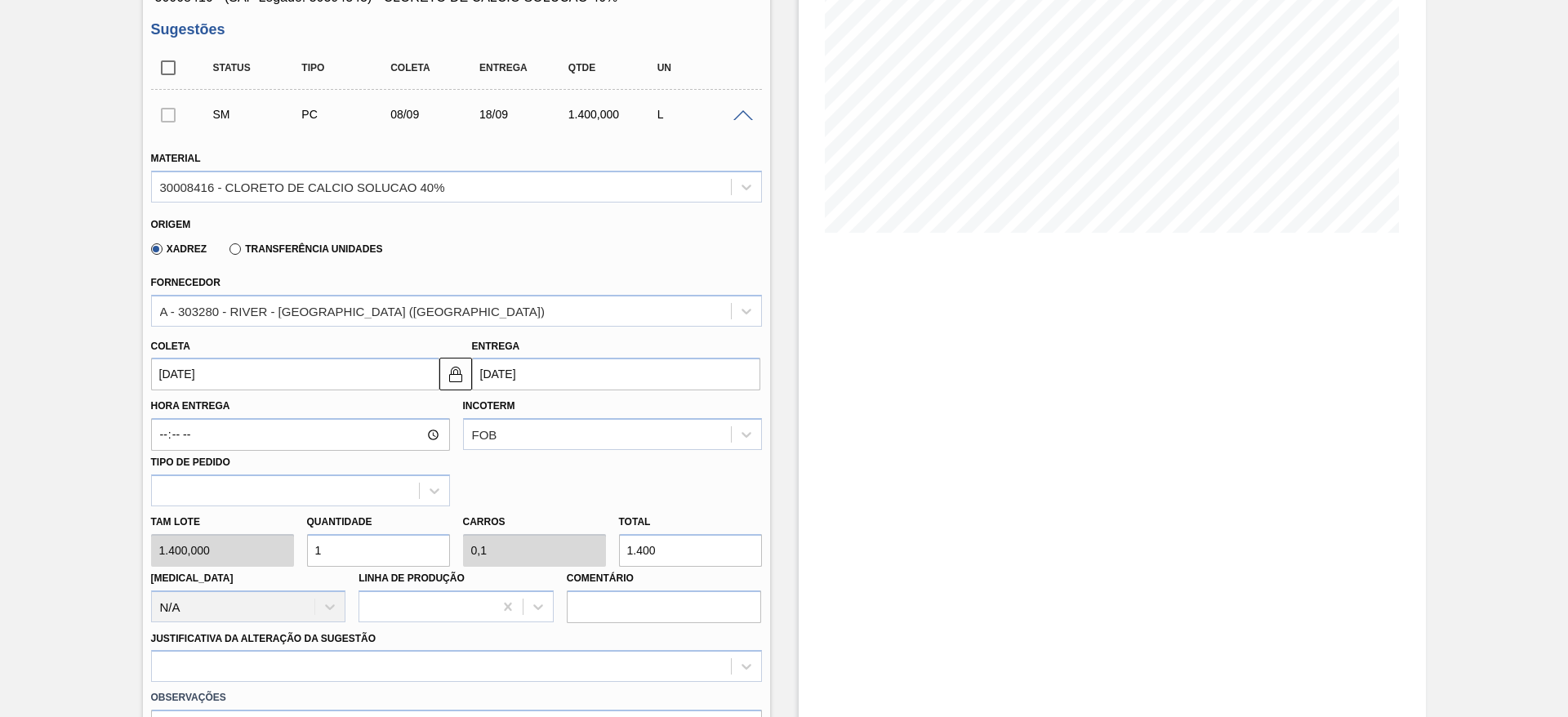
drag, startPoint x: 353, startPoint y: 545, endPoint x: 299, endPoint y: 552, distance: 54.5
click at [300, 552] on div "Quantidade 1" at bounding box center [378, 538] width 156 height 57
type input "6"
type input "0,6"
type input "8.400"
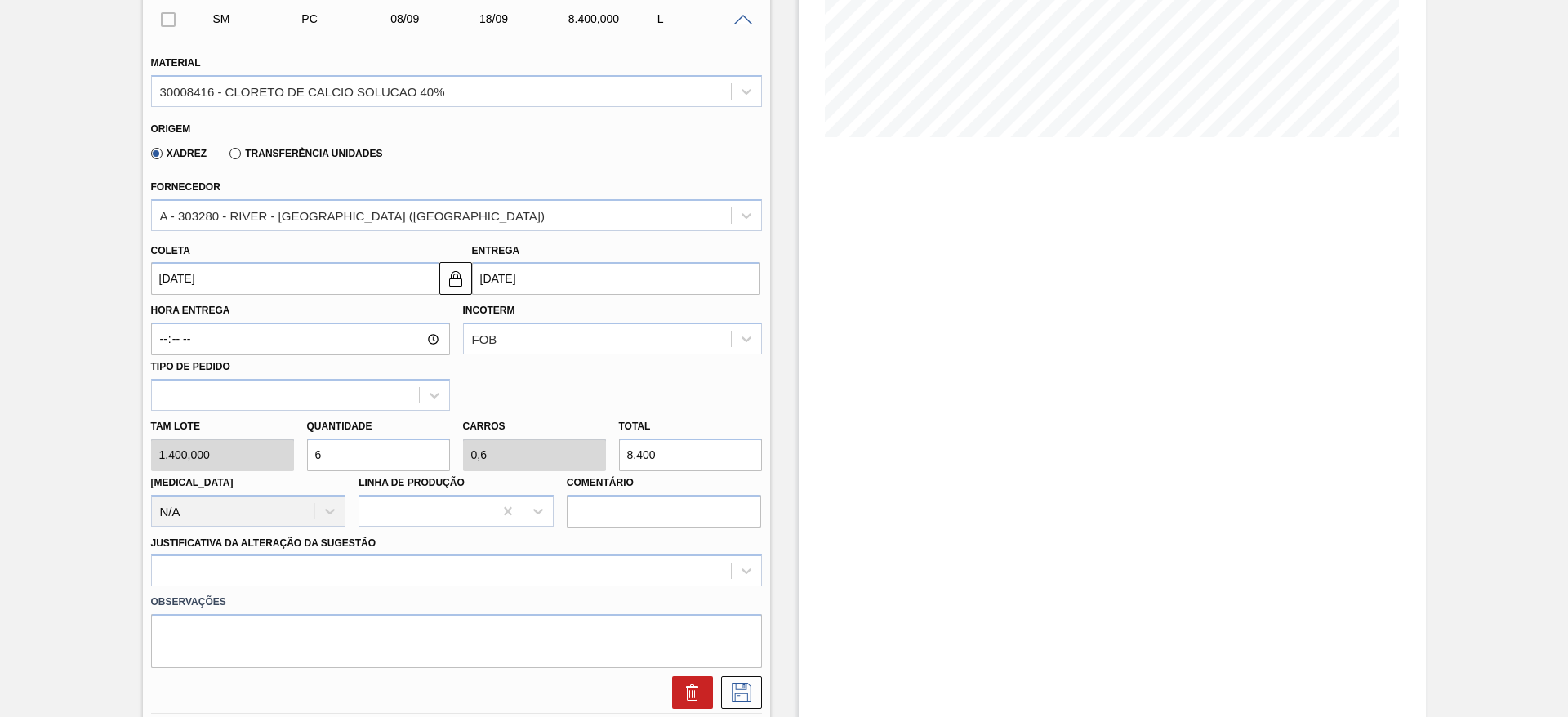
scroll to position [490, 0]
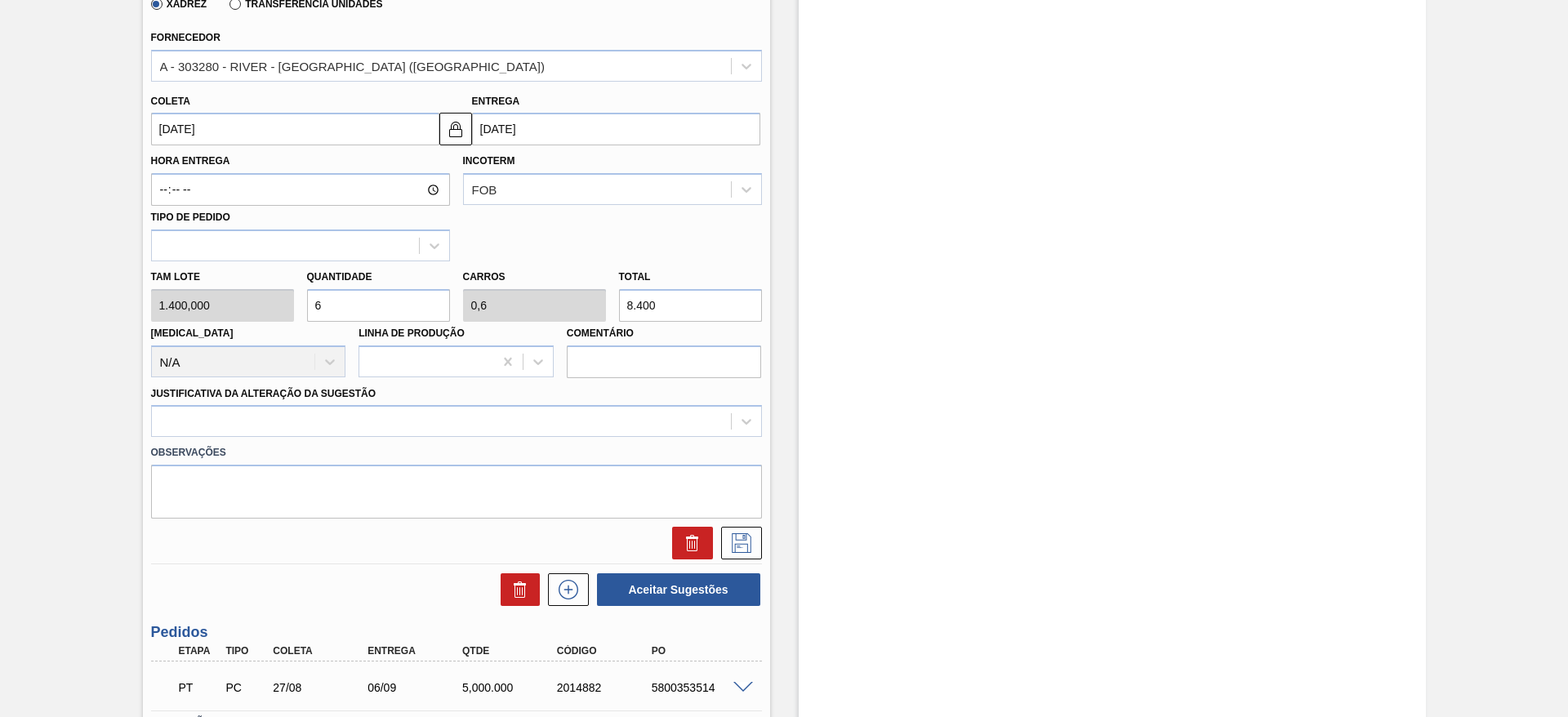
type input "6"
click at [409, 401] on div "Justificativa da Alteração da Sugestão" at bounding box center [456, 410] width 610 height 56
click at [420, 430] on div at bounding box center [441, 422] width 579 height 24
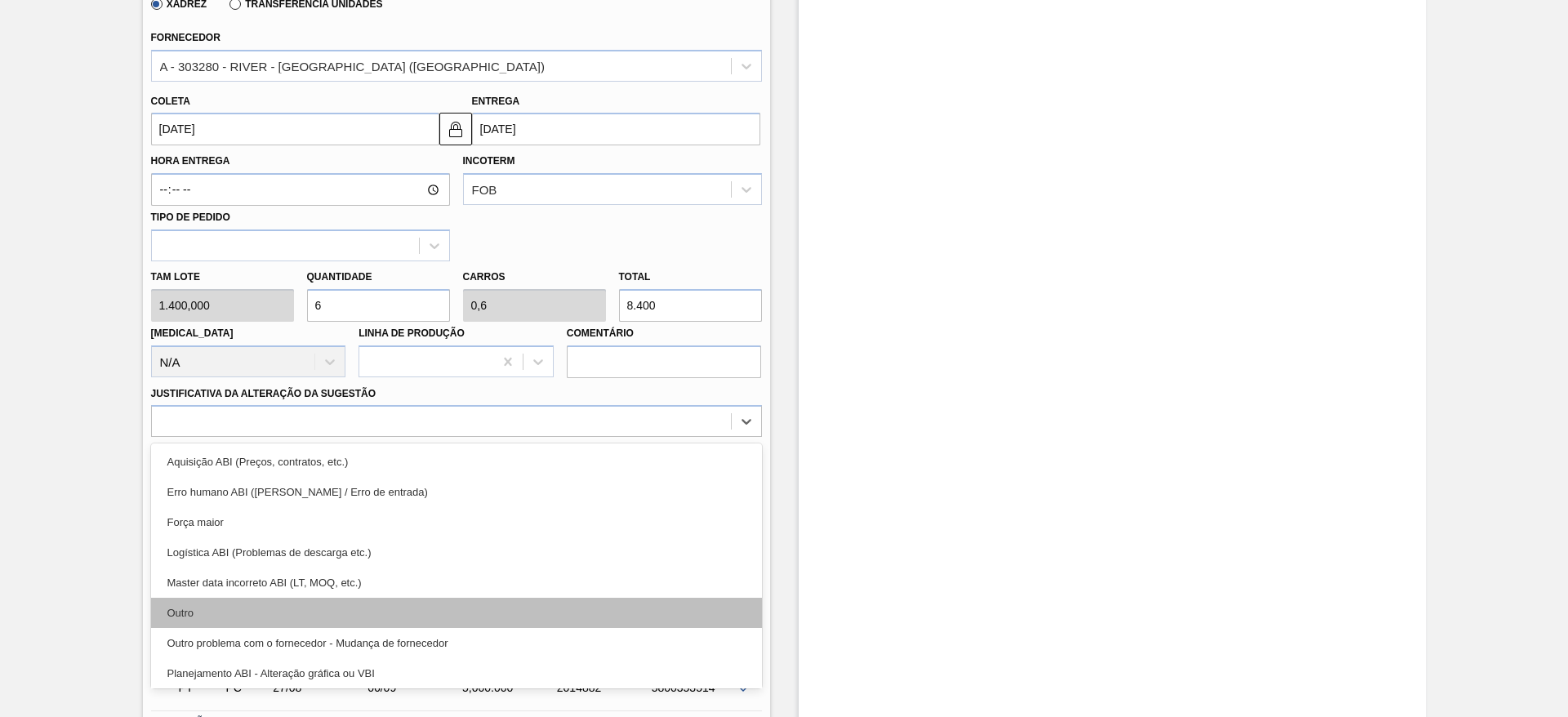
click at [316, 625] on div "Outro" at bounding box center [456, 612] width 610 height 31
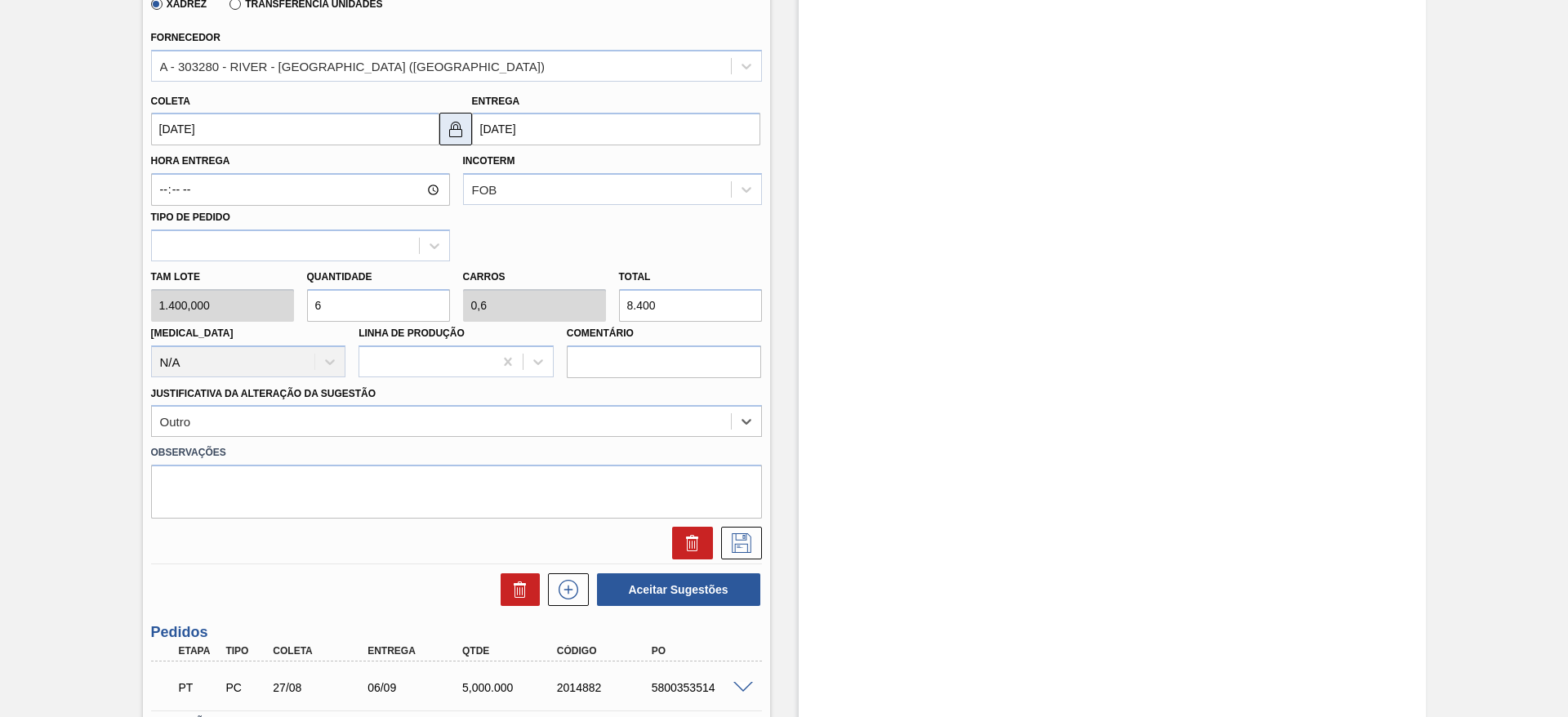
click at [457, 125] on img at bounding box center [455, 129] width 19 height 19
drag, startPoint x: 496, startPoint y: 125, endPoint x: 503, endPoint y: 134, distance: 11.4
click at [498, 125] on input "[DATE]" at bounding box center [616, 129] width 288 height 32
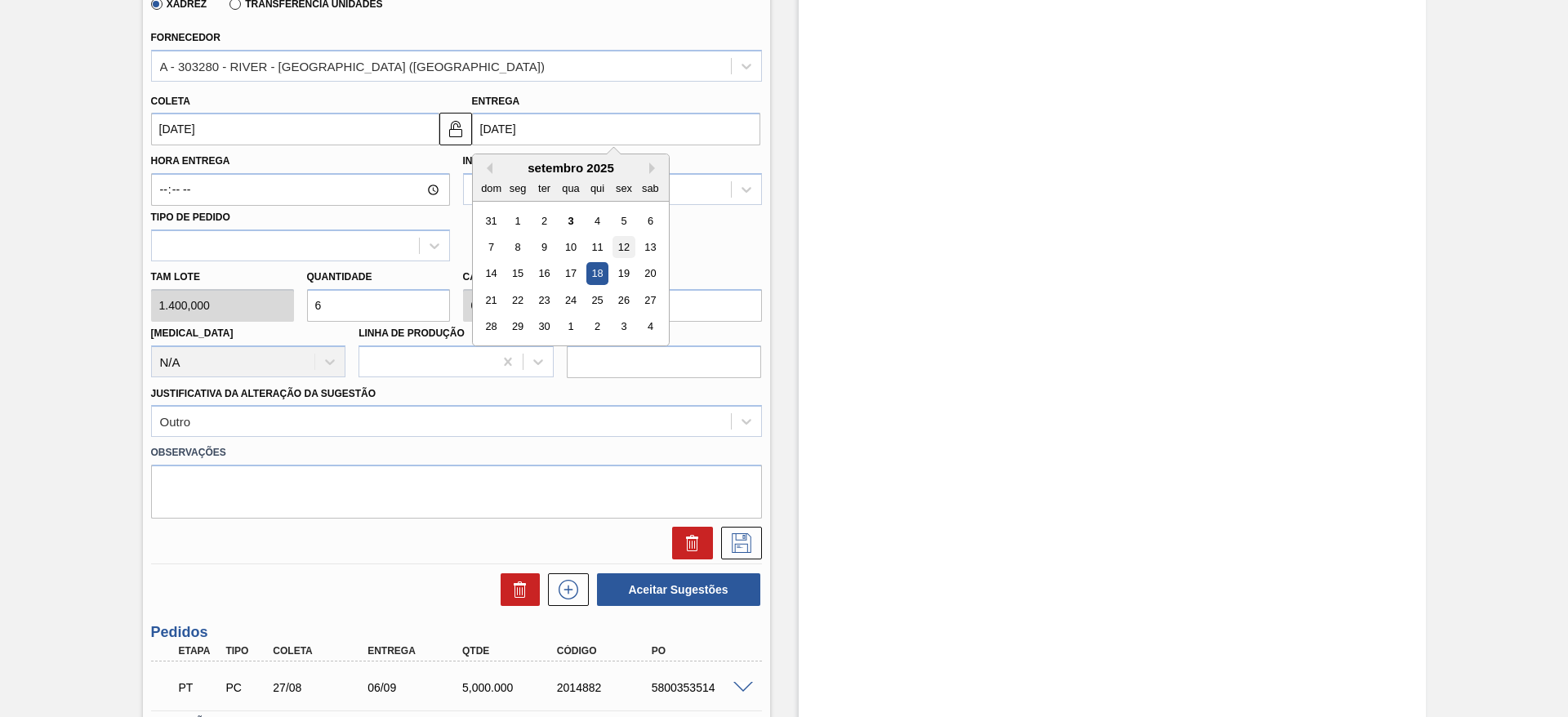
click at [627, 240] on div "12" at bounding box center [623, 247] width 22 height 22
type input "[DATE]"
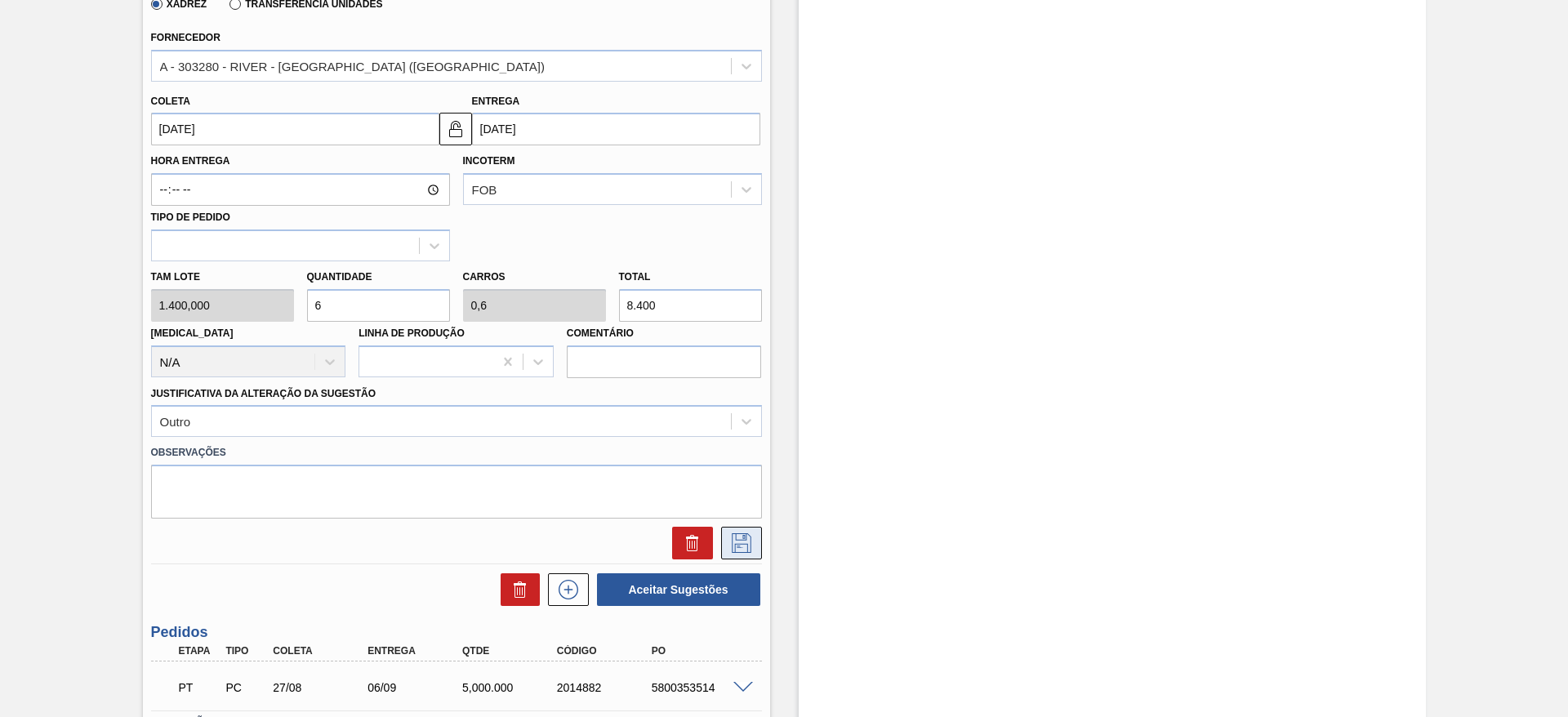
click at [741, 535] on icon at bounding box center [741, 543] width 26 height 19
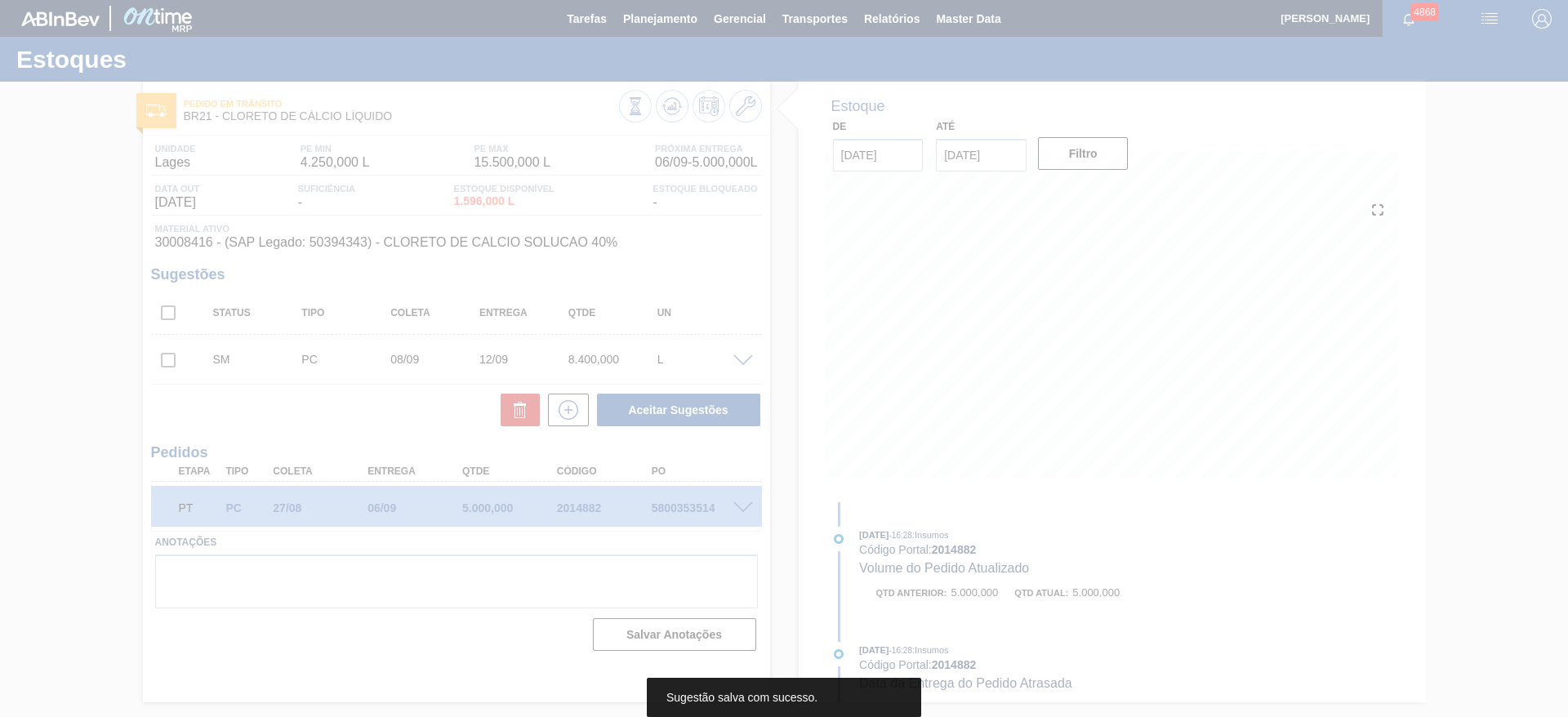
scroll to position [0, 0]
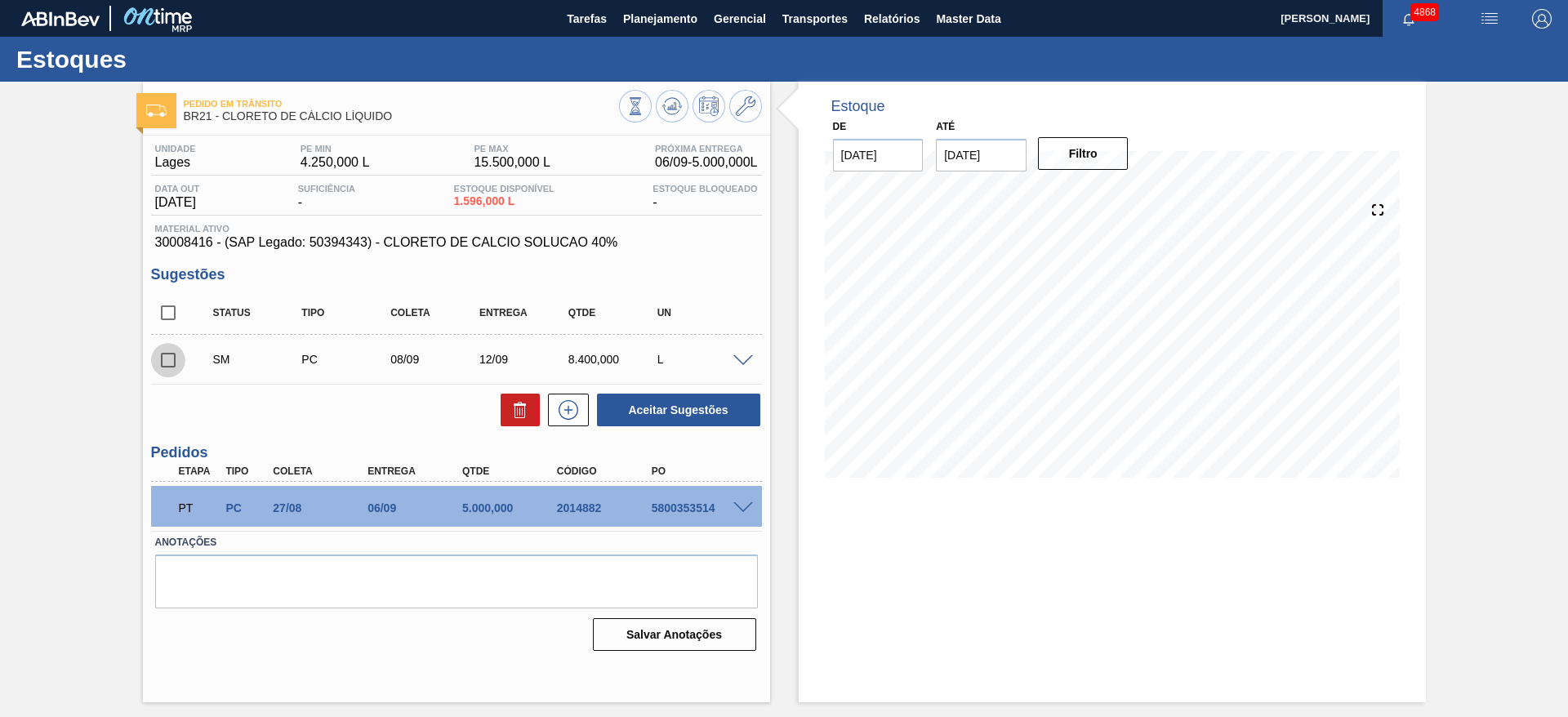
click at [160, 361] on input "checkbox" at bounding box center [168, 359] width 34 height 34
click at [719, 404] on button "Aceitar Sugestões" at bounding box center [678, 409] width 163 height 32
checkbox input "false"
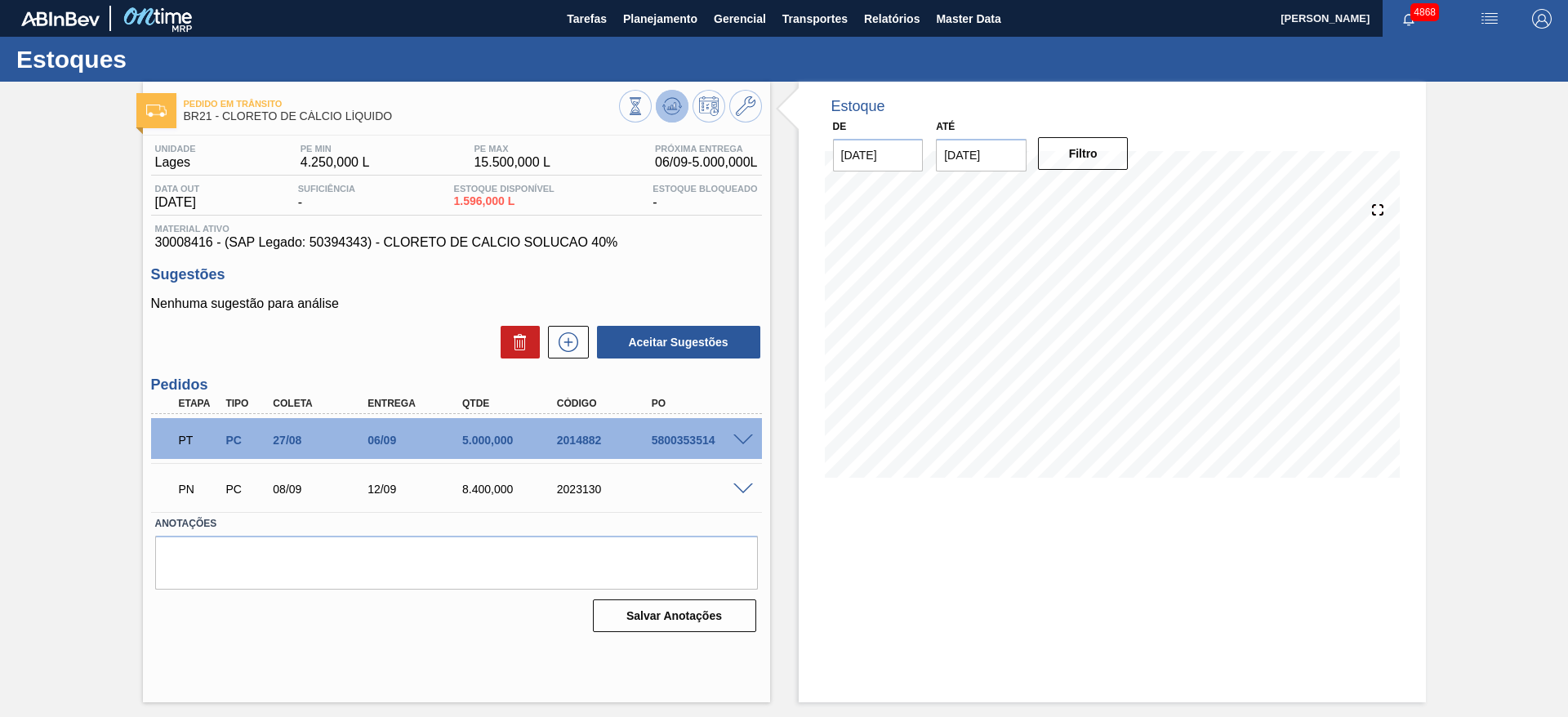
click at [672, 114] on icon at bounding box center [671, 110] width 17 height 8
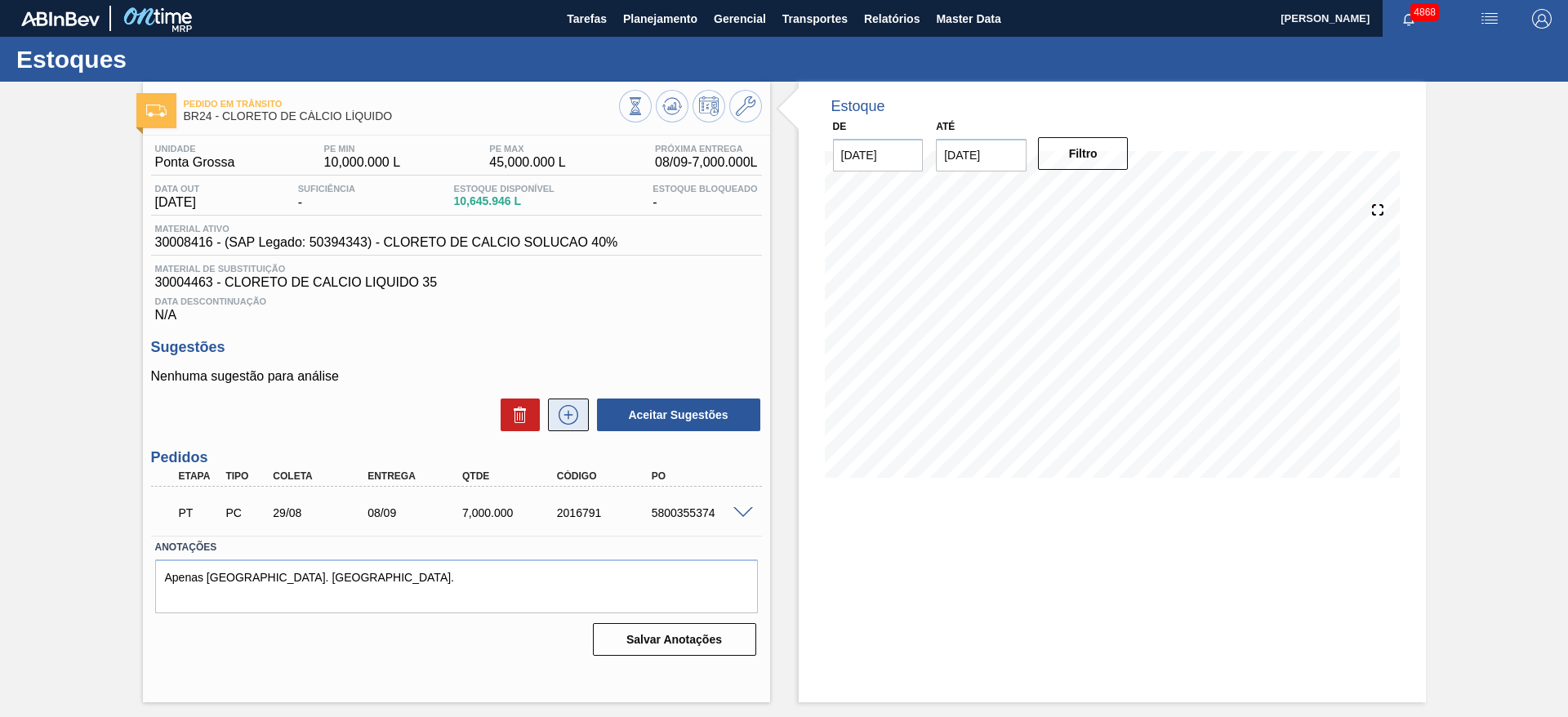
click at [563, 409] on icon at bounding box center [568, 414] width 26 height 19
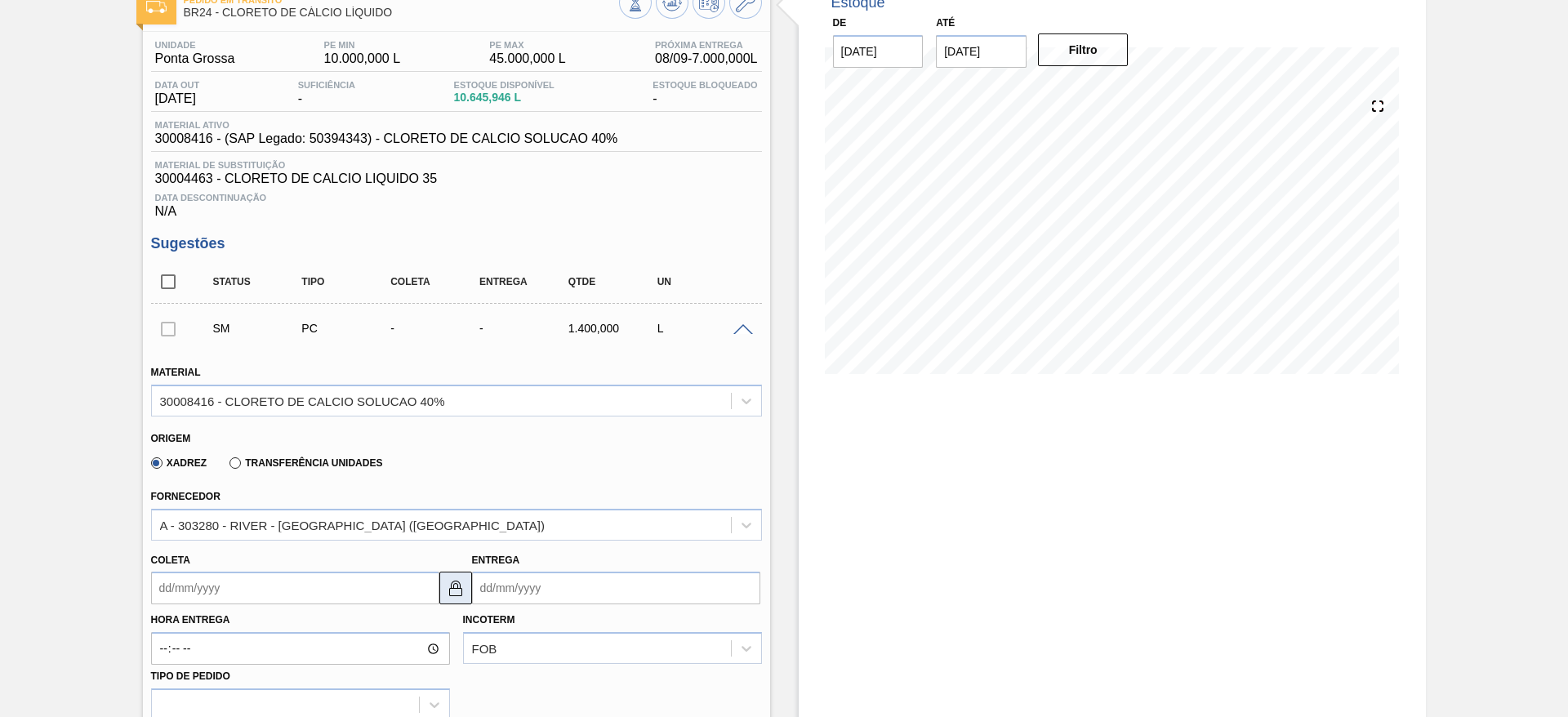
scroll to position [245, 0]
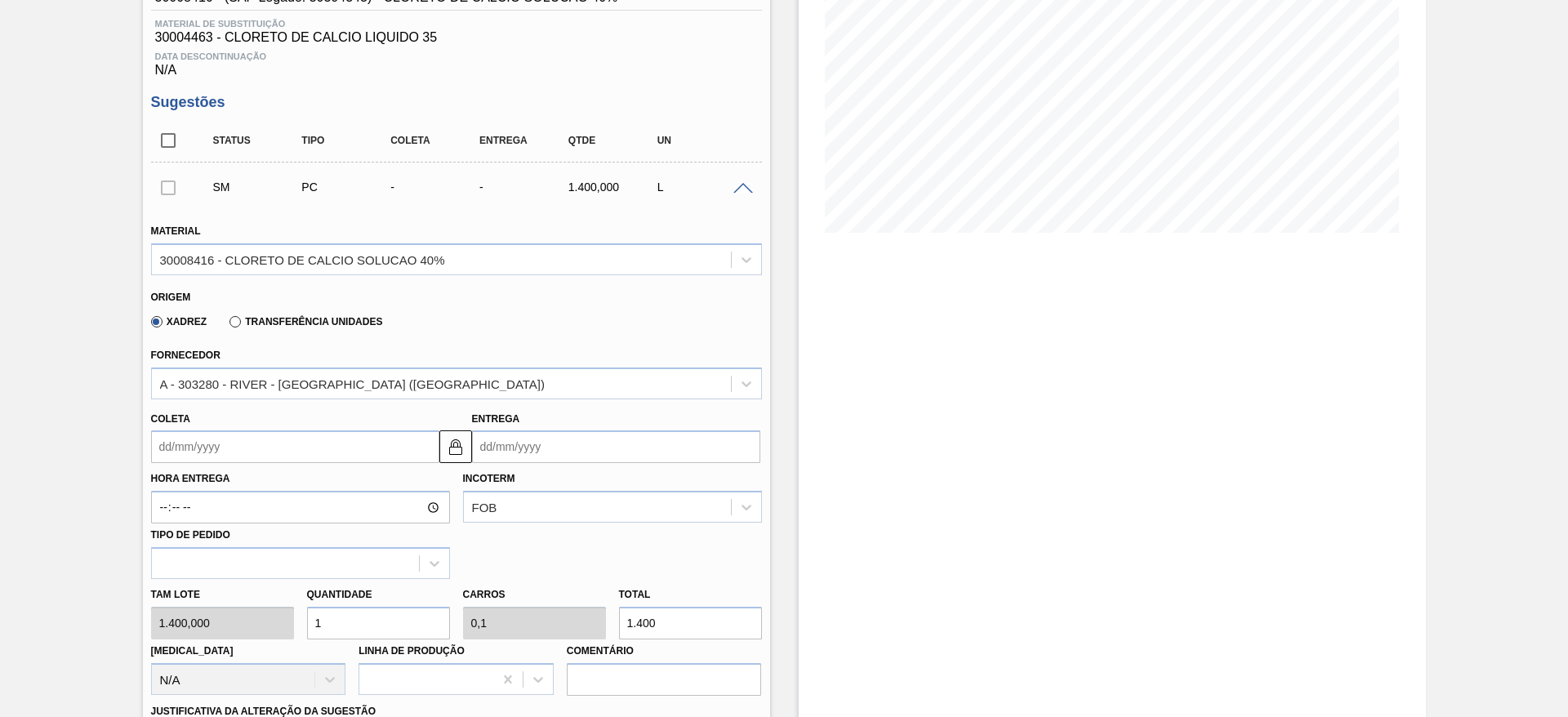
click at [388, 446] on input "Coleta" at bounding box center [295, 447] width 288 height 32
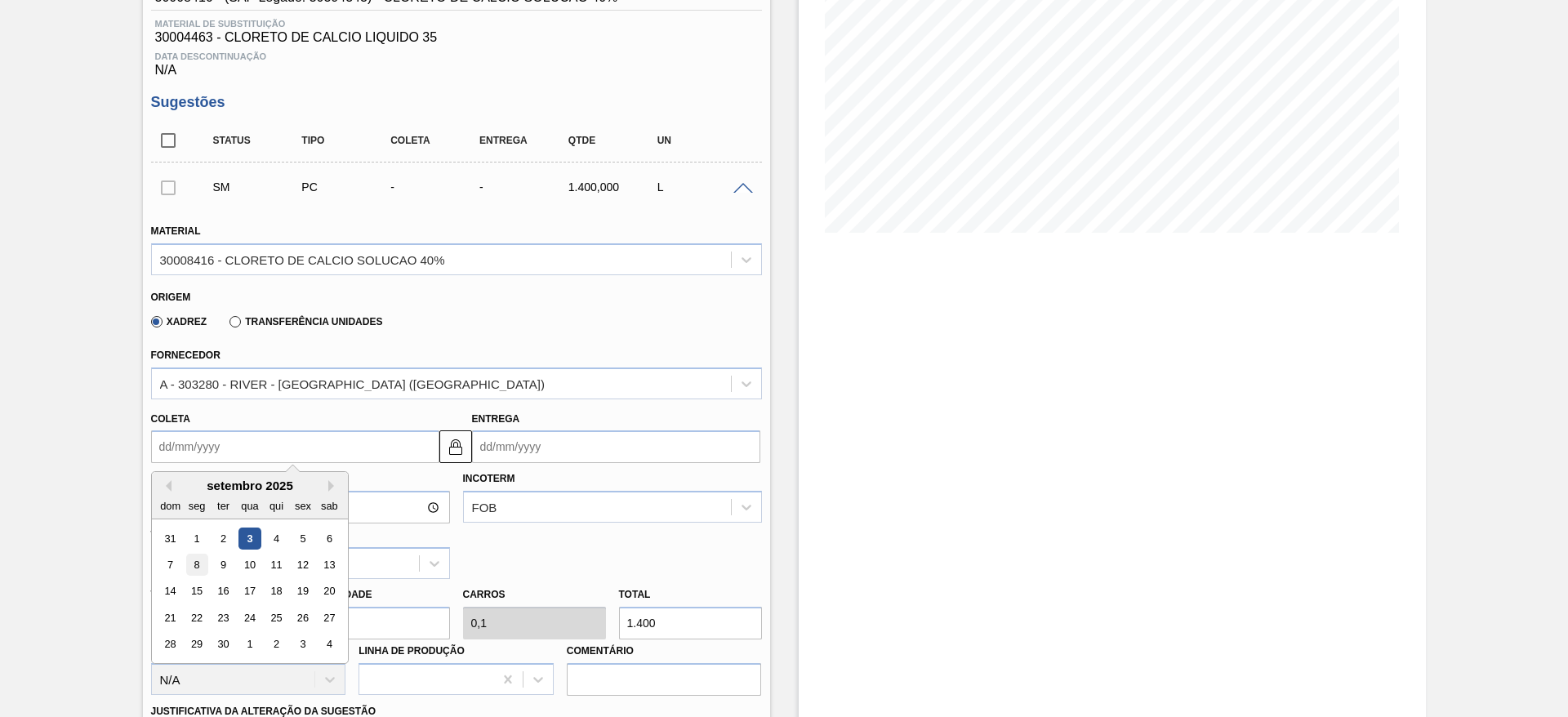
click at [199, 572] on div "8" at bounding box center [196, 565] width 22 height 22
type input "08/09/2025"
type input "18/09/2025"
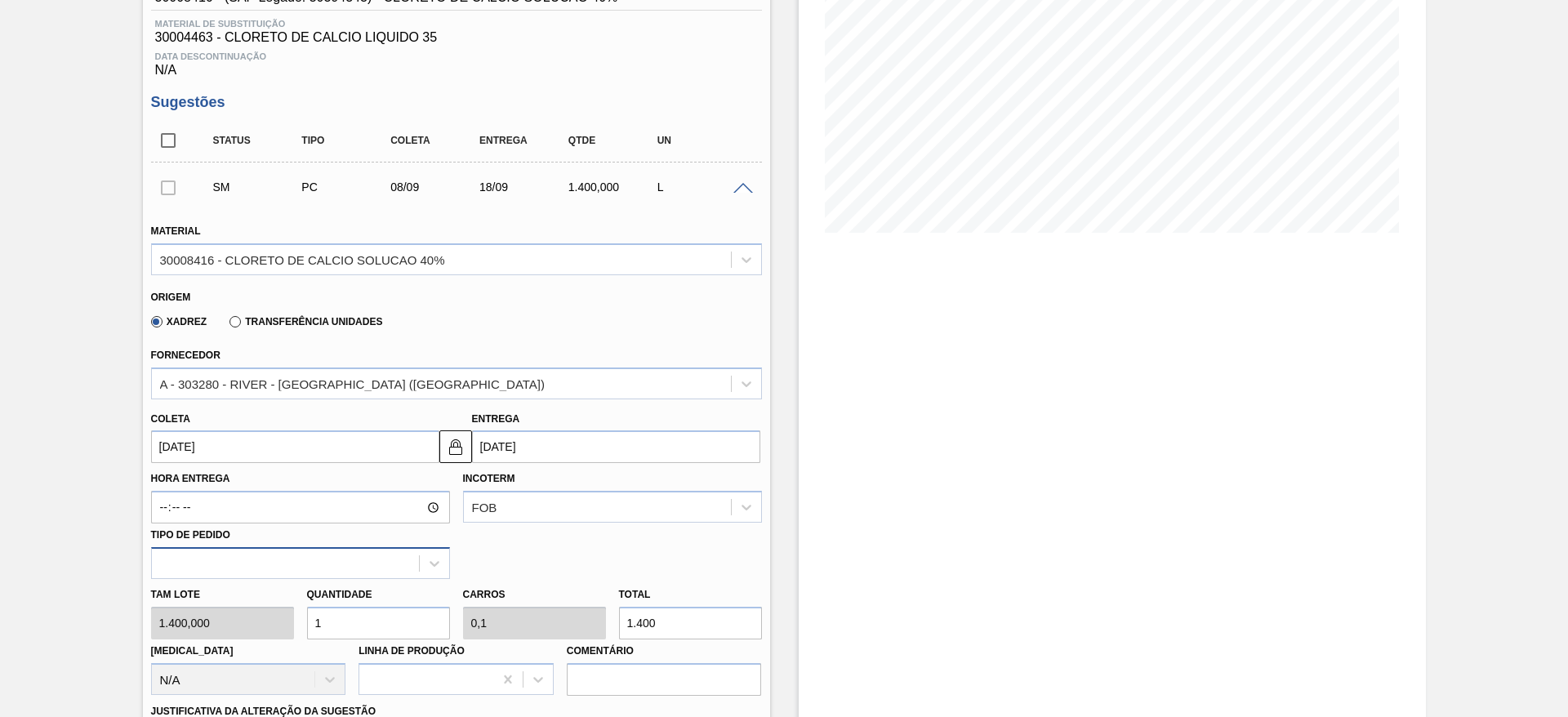
scroll to position [490, 0]
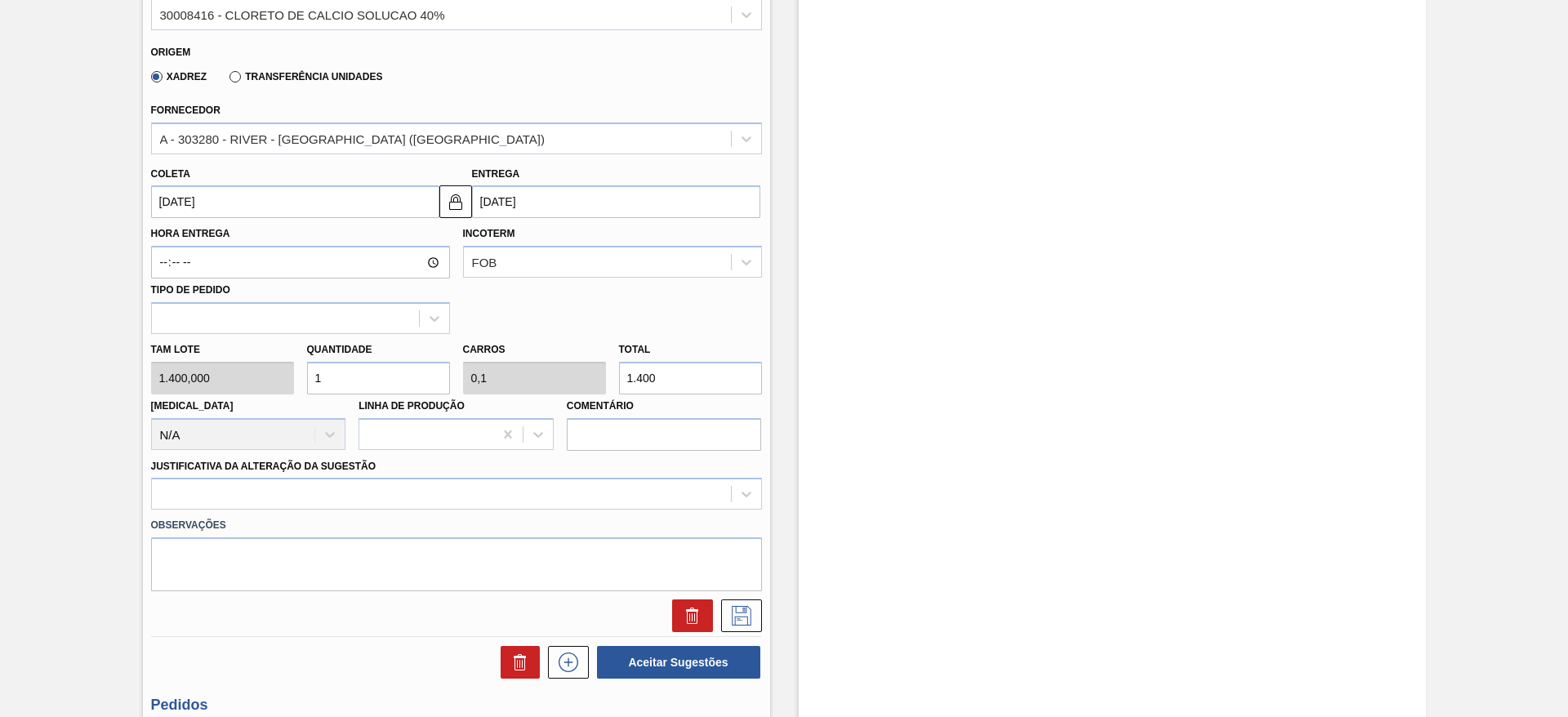
click at [280, 370] on div "Tam lote 1.400,000 Quantidade 1 Carros 0,1 Total 1.400 [MEDICAL_DATA] N/A Linha…" at bounding box center [457, 393] width 624 height 117
type input "7"
type input "0,7"
type input "9.800"
type input "7"
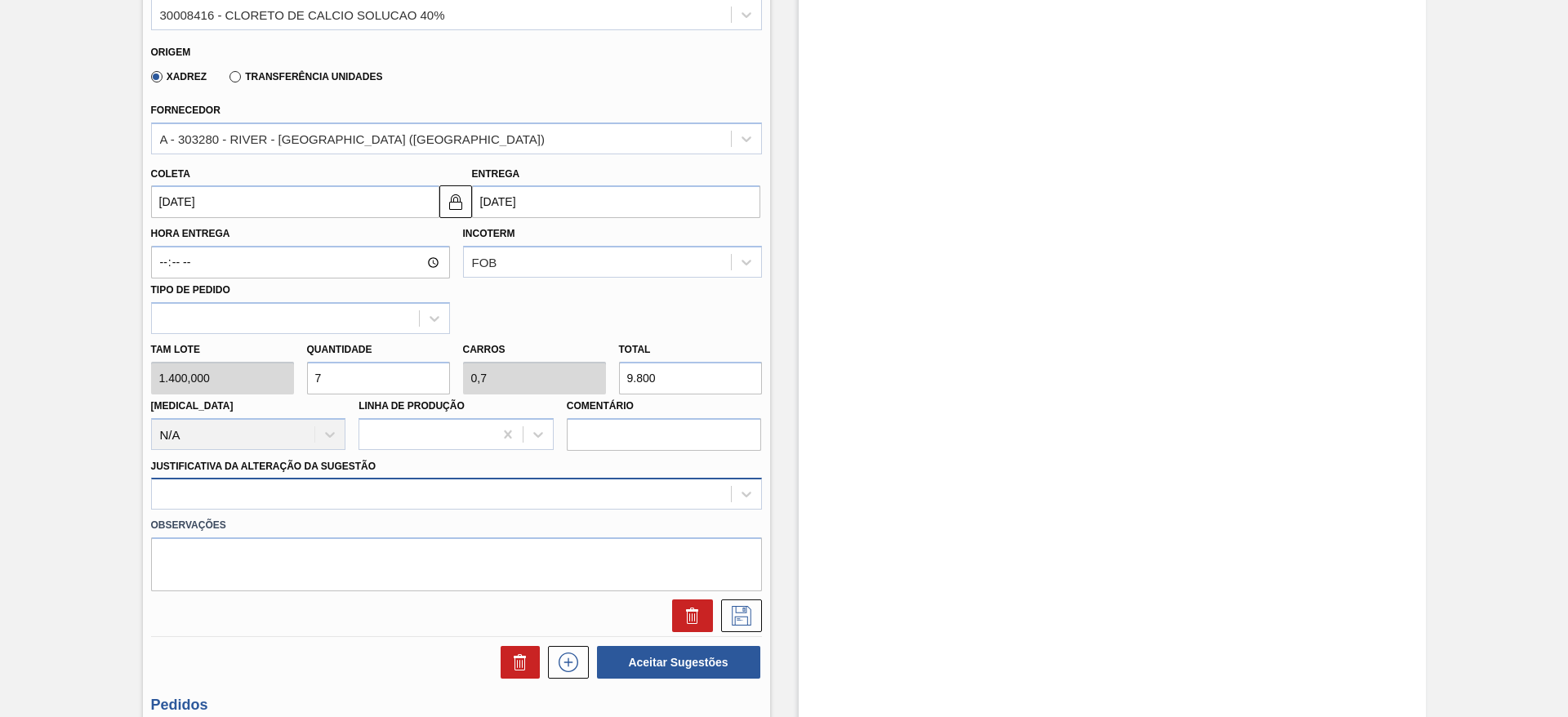
click at [470, 499] on div at bounding box center [456, 494] width 610 height 31
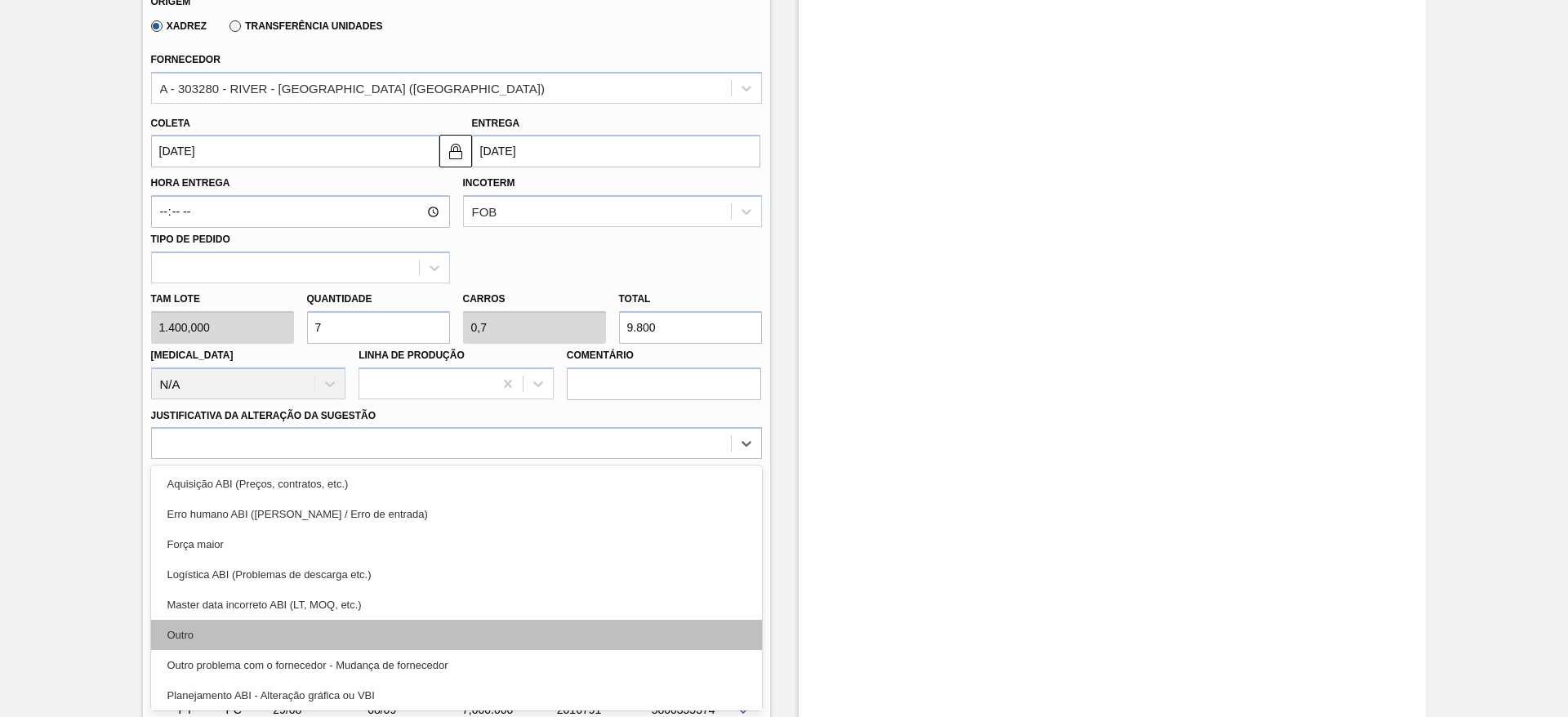
click at [438, 643] on div "Outro" at bounding box center [456, 635] width 610 height 31
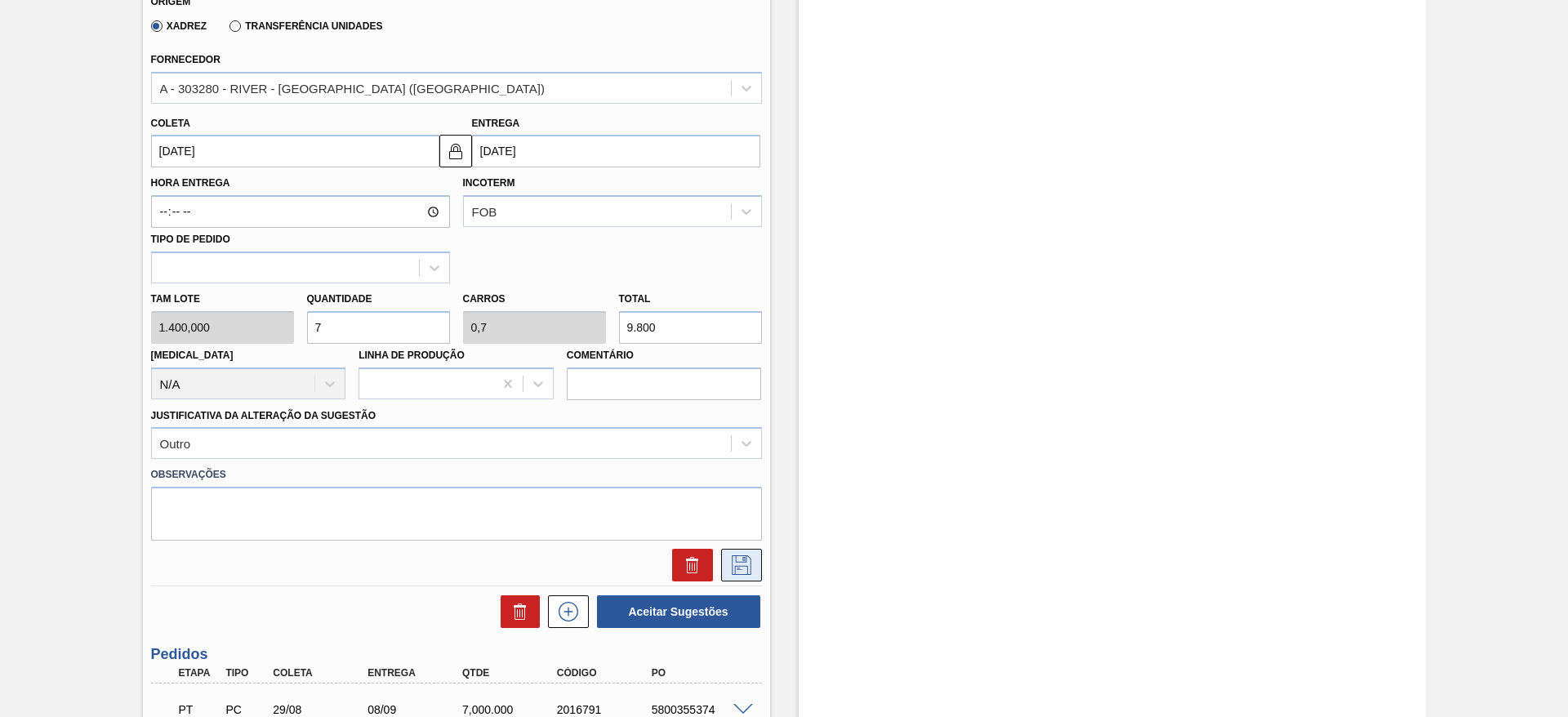
click at [738, 567] on icon at bounding box center [741, 564] width 26 height 19
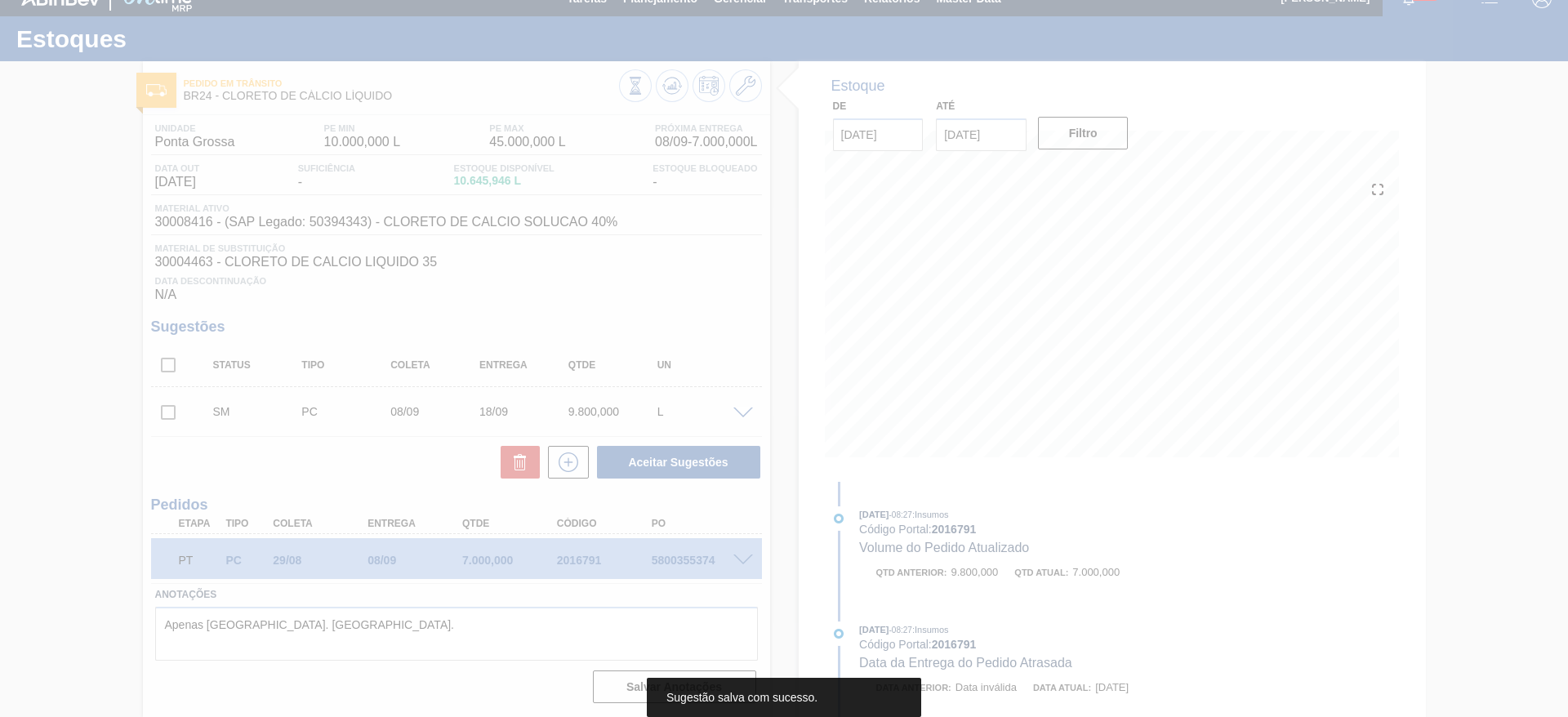
scroll to position [20, 0]
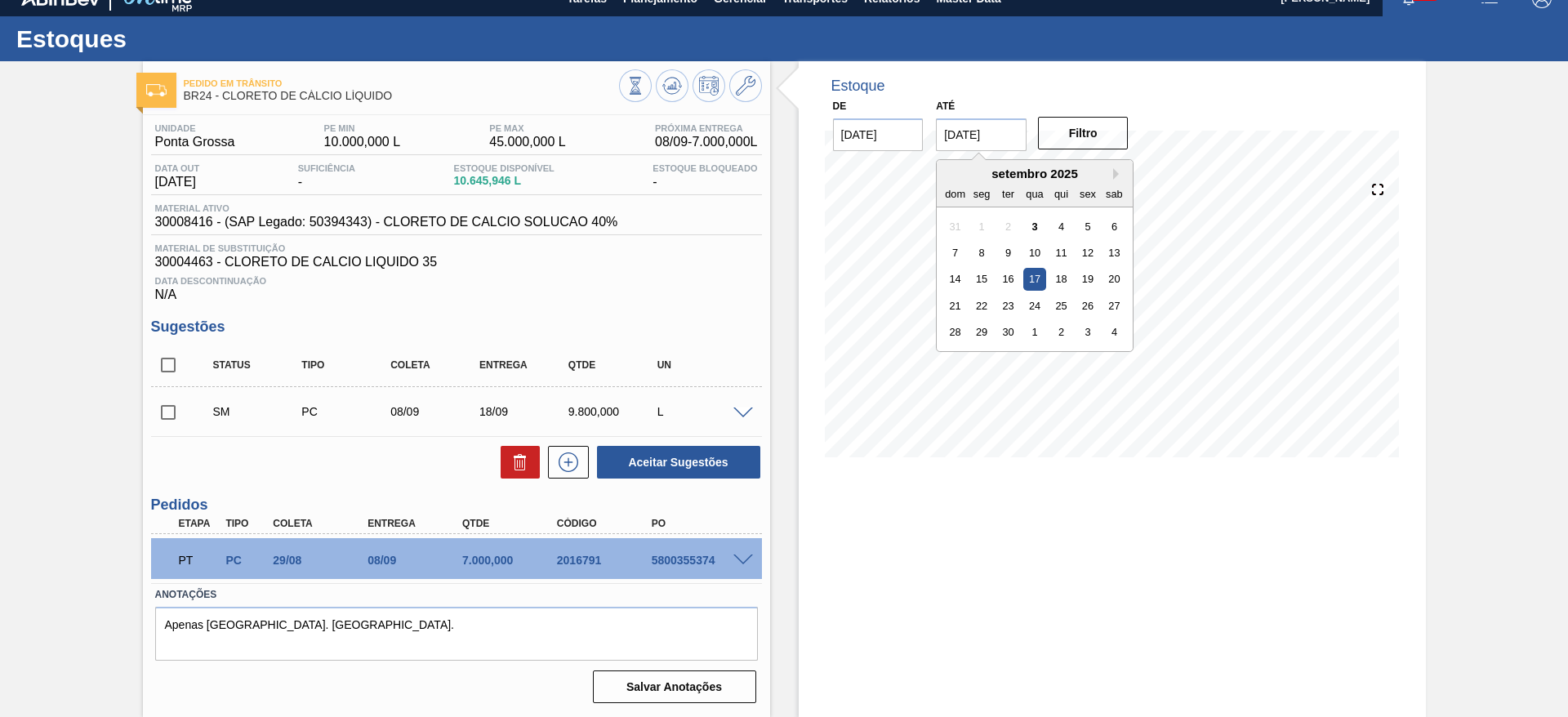
click at [990, 149] on input "17/09/2025" at bounding box center [981, 134] width 91 height 32
click at [1004, 335] on div "30" at bounding box center [1008, 332] width 22 height 22
type input "[DATE]"
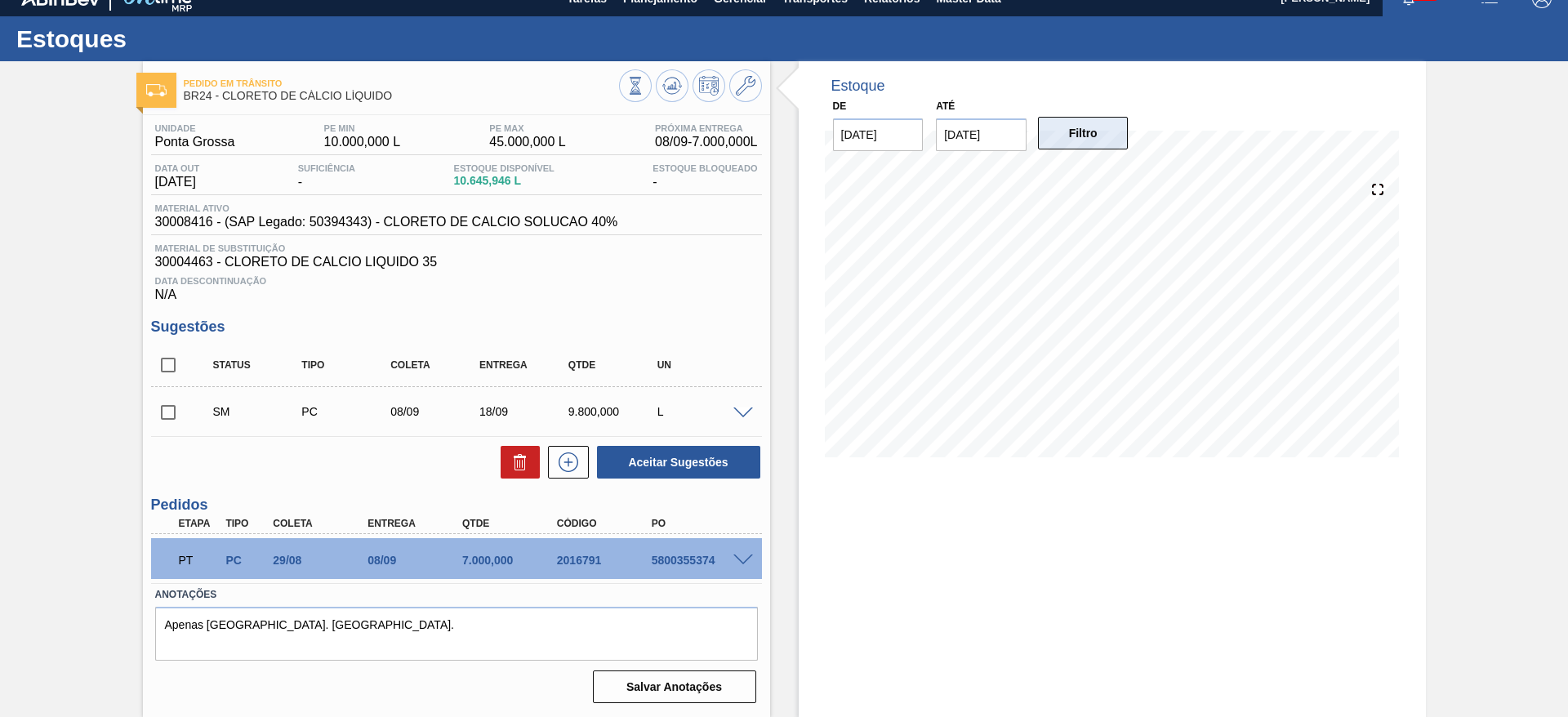
click at [1087, 125] on button "Filtro" at bounding box center [1084, 132] width 91 height 32
click at [746, 412] on span at bounding box center [743, 413] width 19 height 12
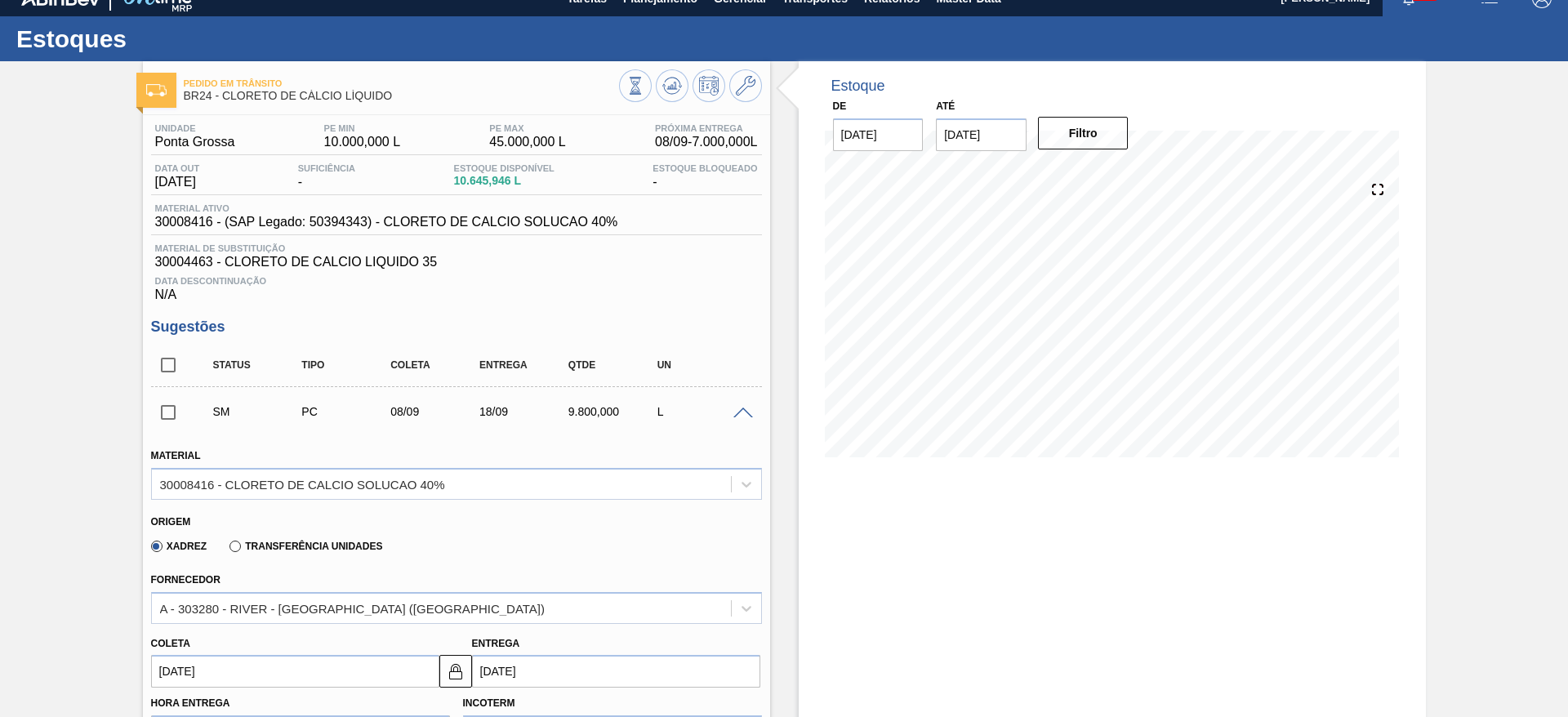
scroll to position [266, 0]
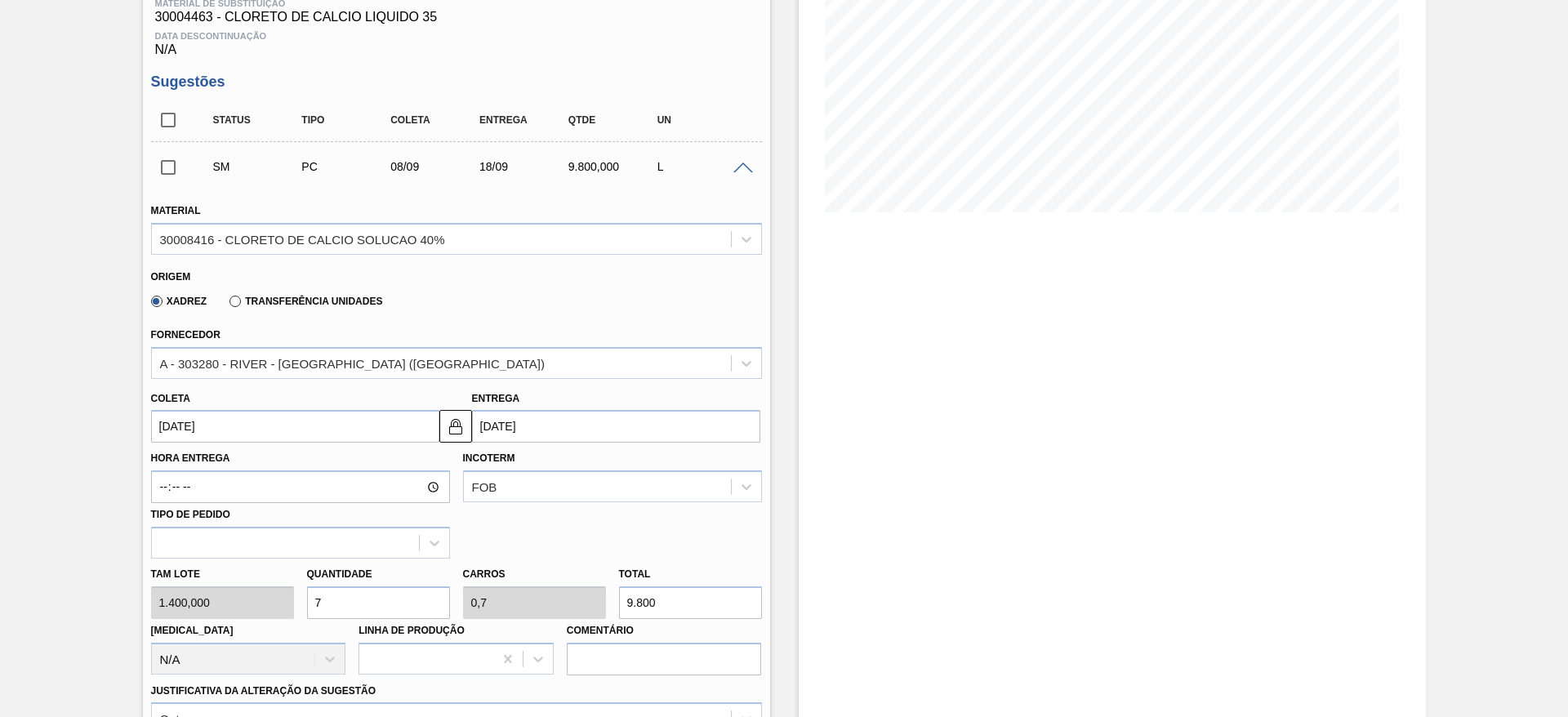
click at [284, 612] on div "Tam lote 1.400,000 Quantidade 7 Carros 0,7 Total 9.800 Doca N/A Linha de Produç…" at bounding box center [457, 617] width 624 height 117
type input "8"
type input "0,8"
type input "11.200"
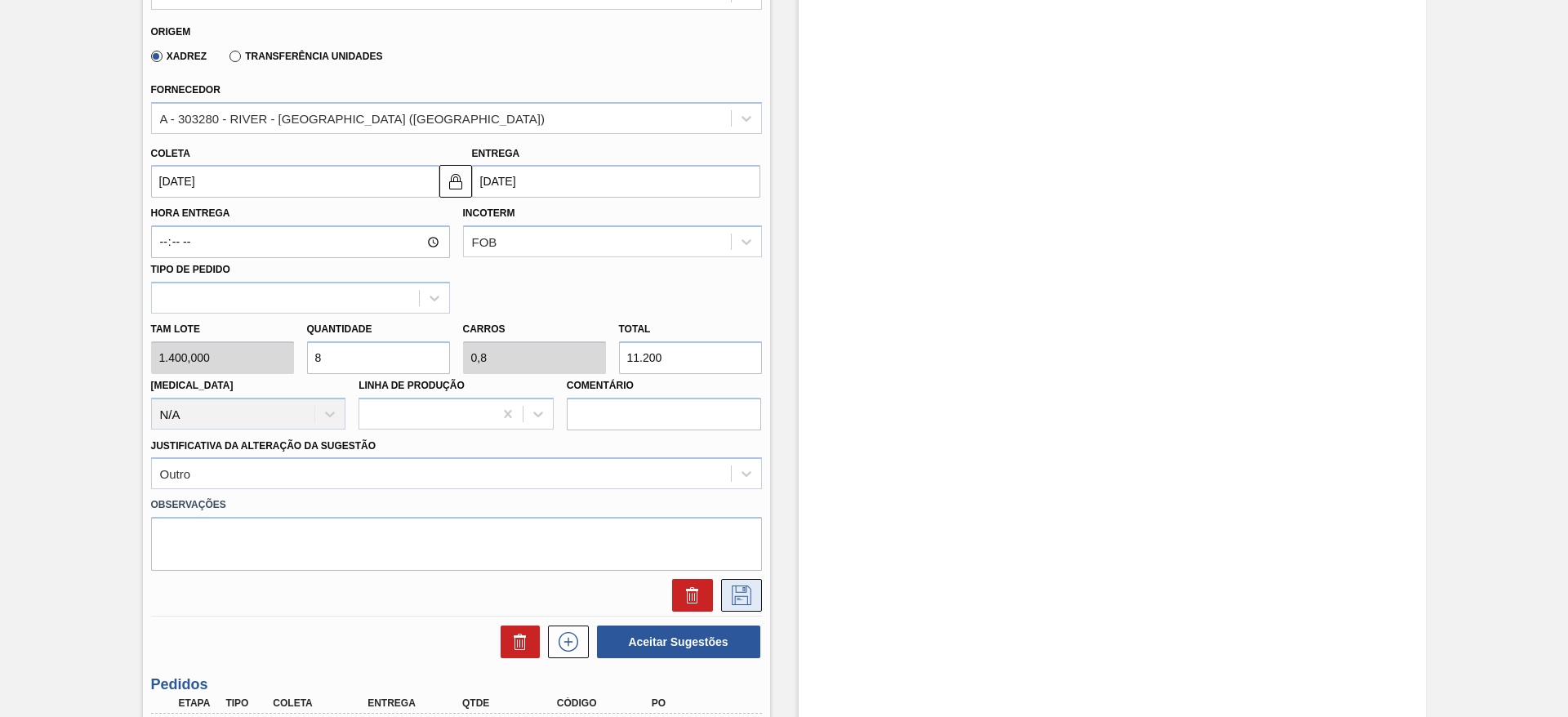
click at [745, 594] on icon at bounding box center [741, 595] width 26 height 19
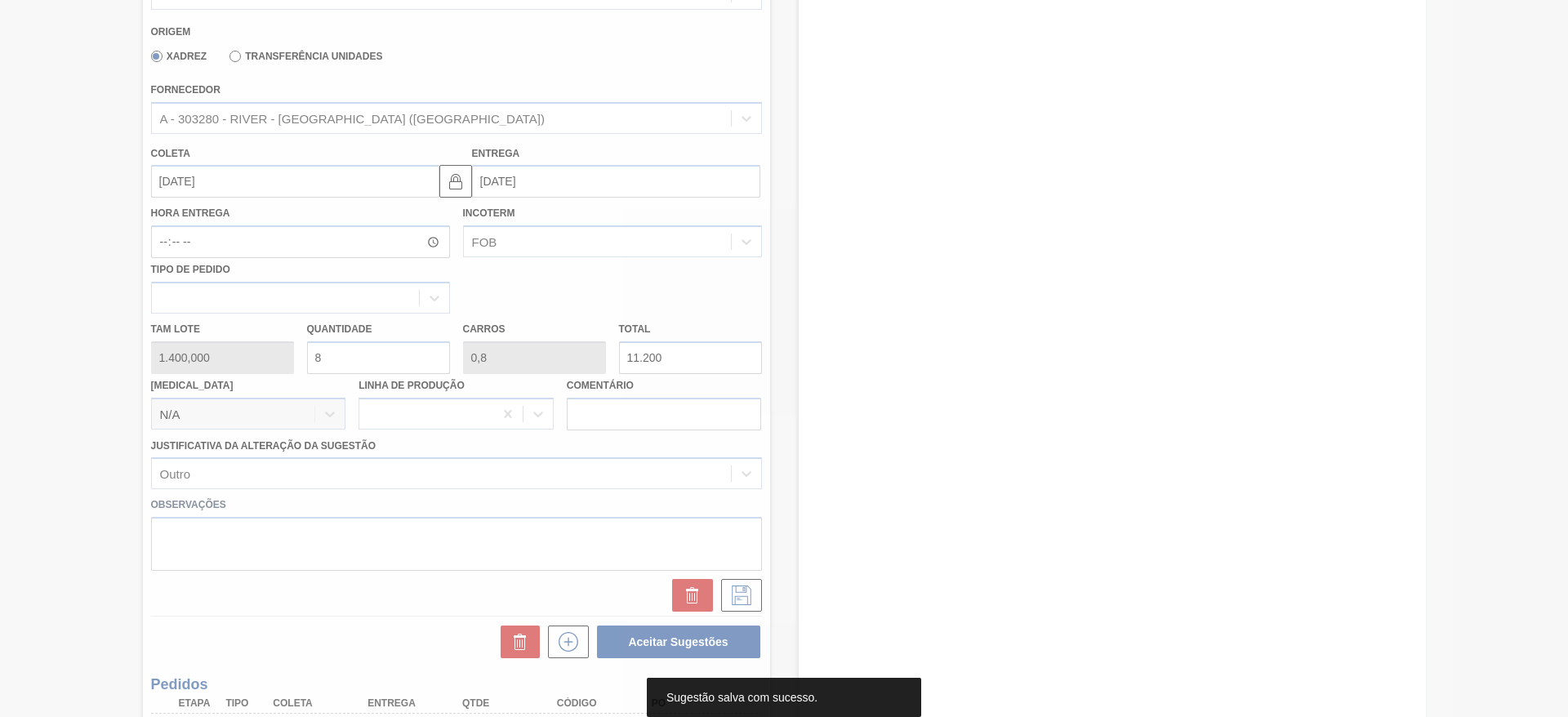
scroll to position [20, 0]
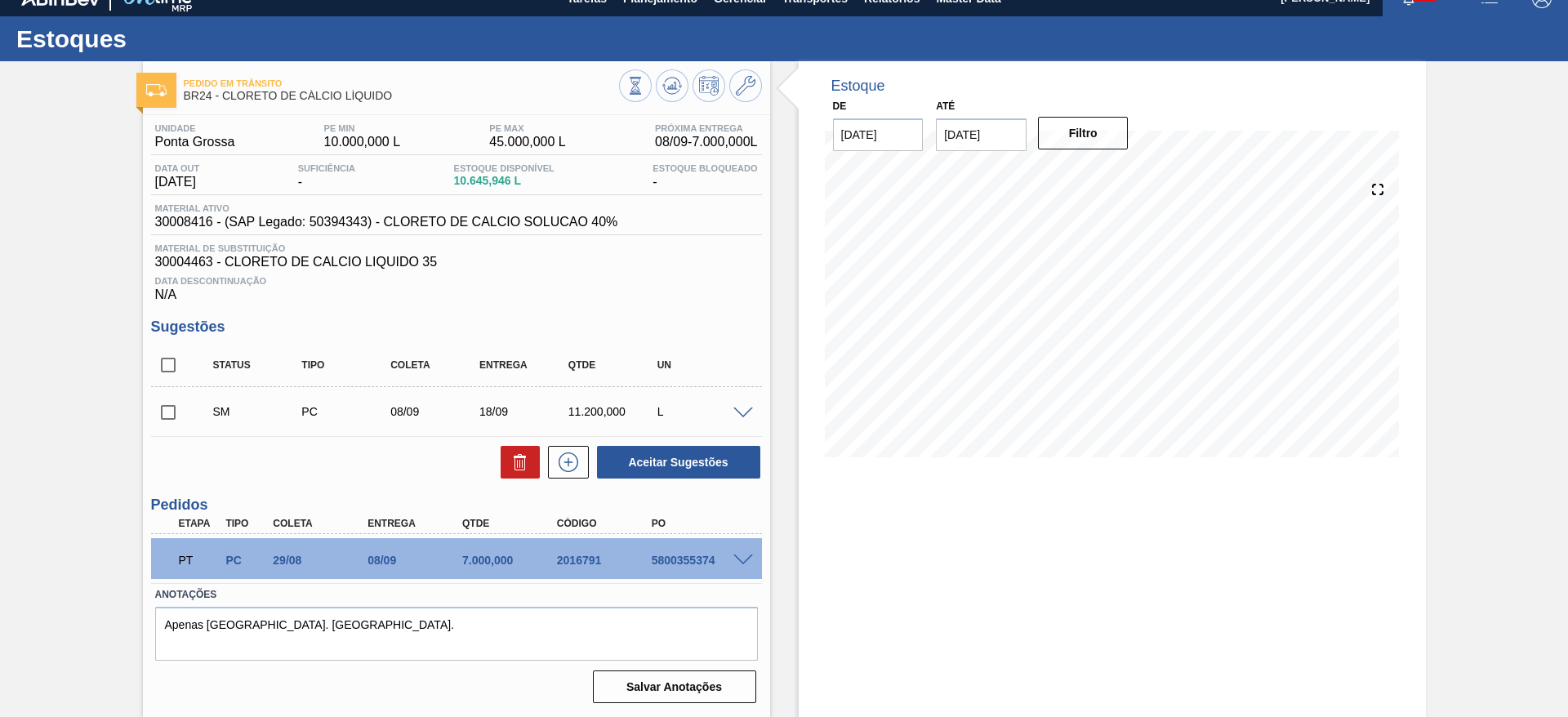
click at [737, 409] on span at bounding box center [743, 413] width 19 height 12
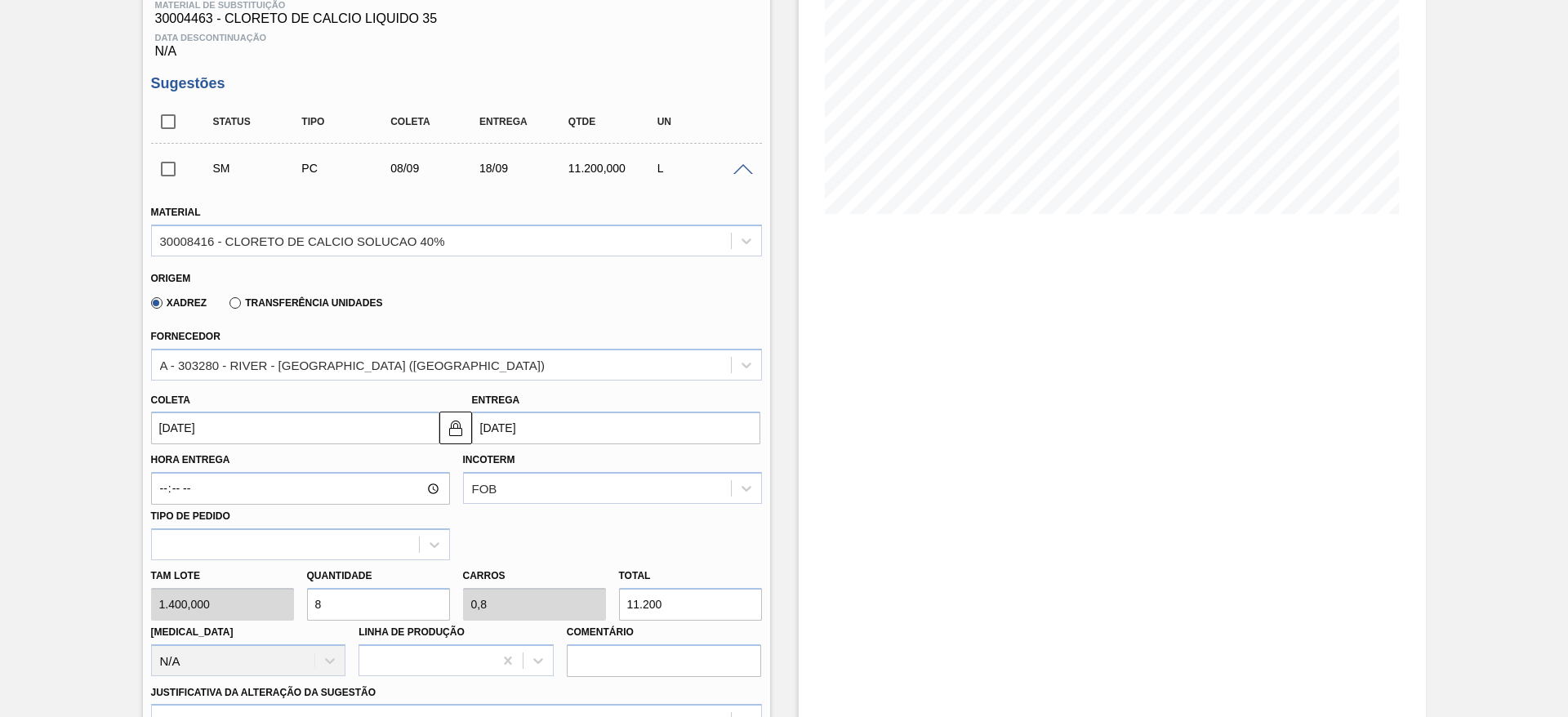
scroll to position [266, 0]
drag, startPoint x: 339, startPoint y: 608, endPoint x: 300, endPoint y: 593, distance: 41.8
click at [300, 593] on div "Quantidade 8" at bounding box center [378, 590] width 156 height 57
type input "9"
type input "0,9"
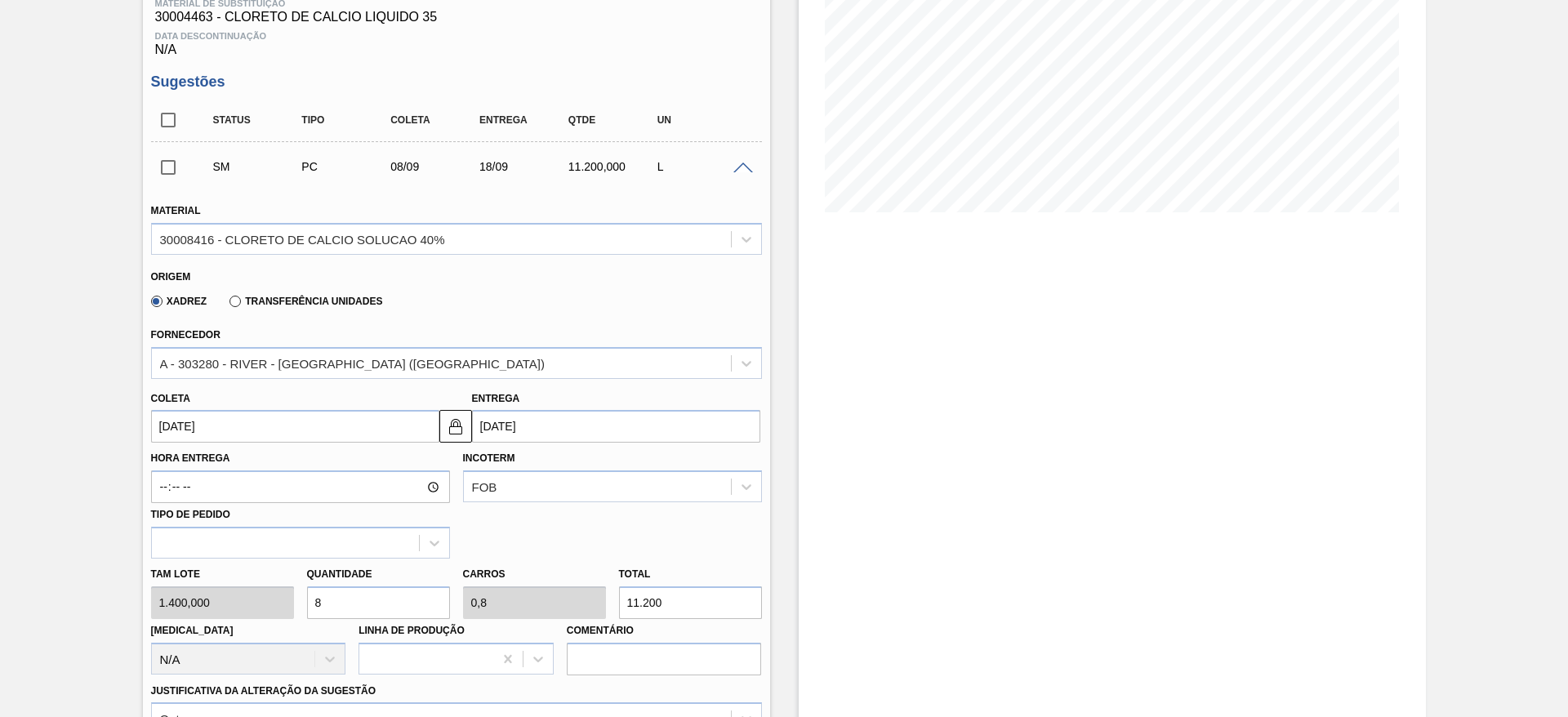
type input "12.600"
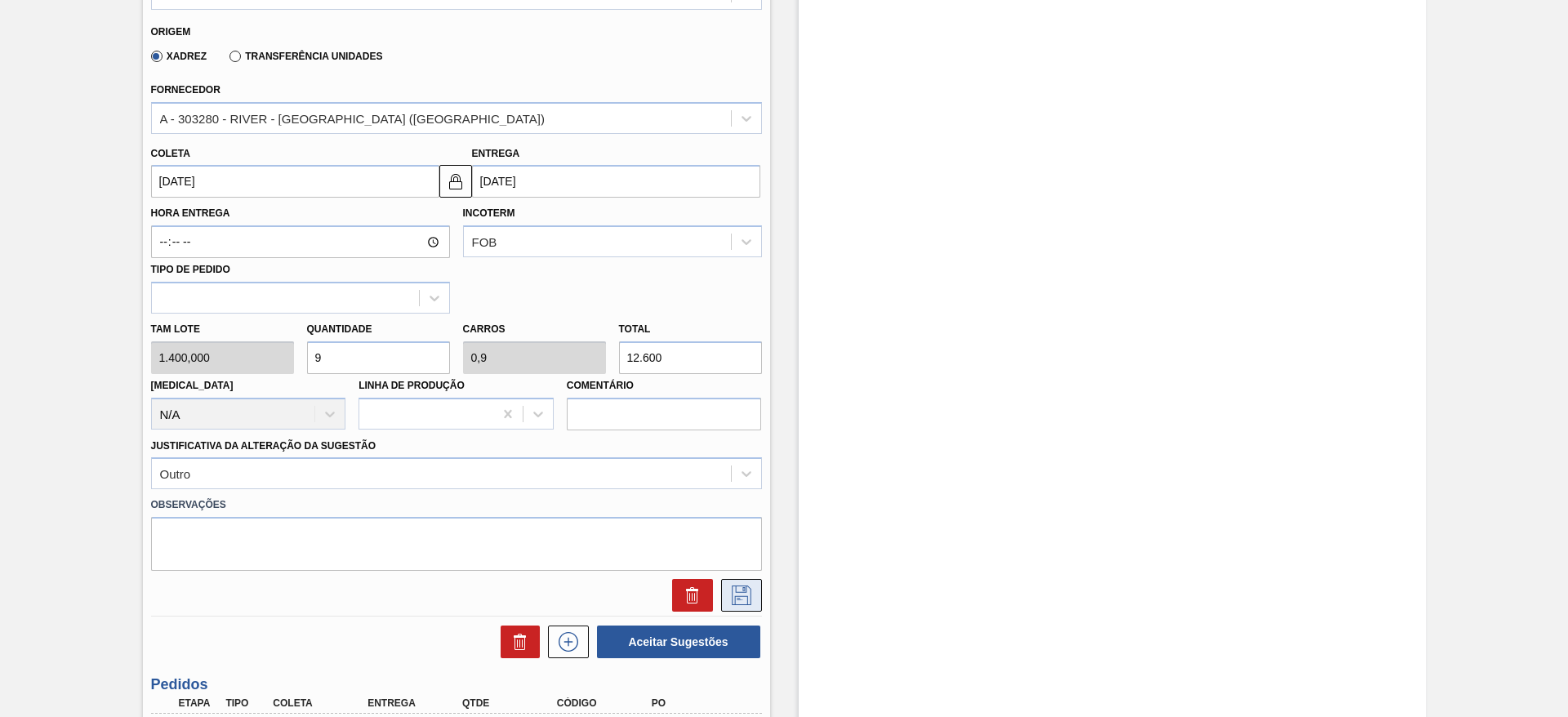
type input "9"
click at [740, 598] on icon at bounding box center [741, 595] width 26 height 19
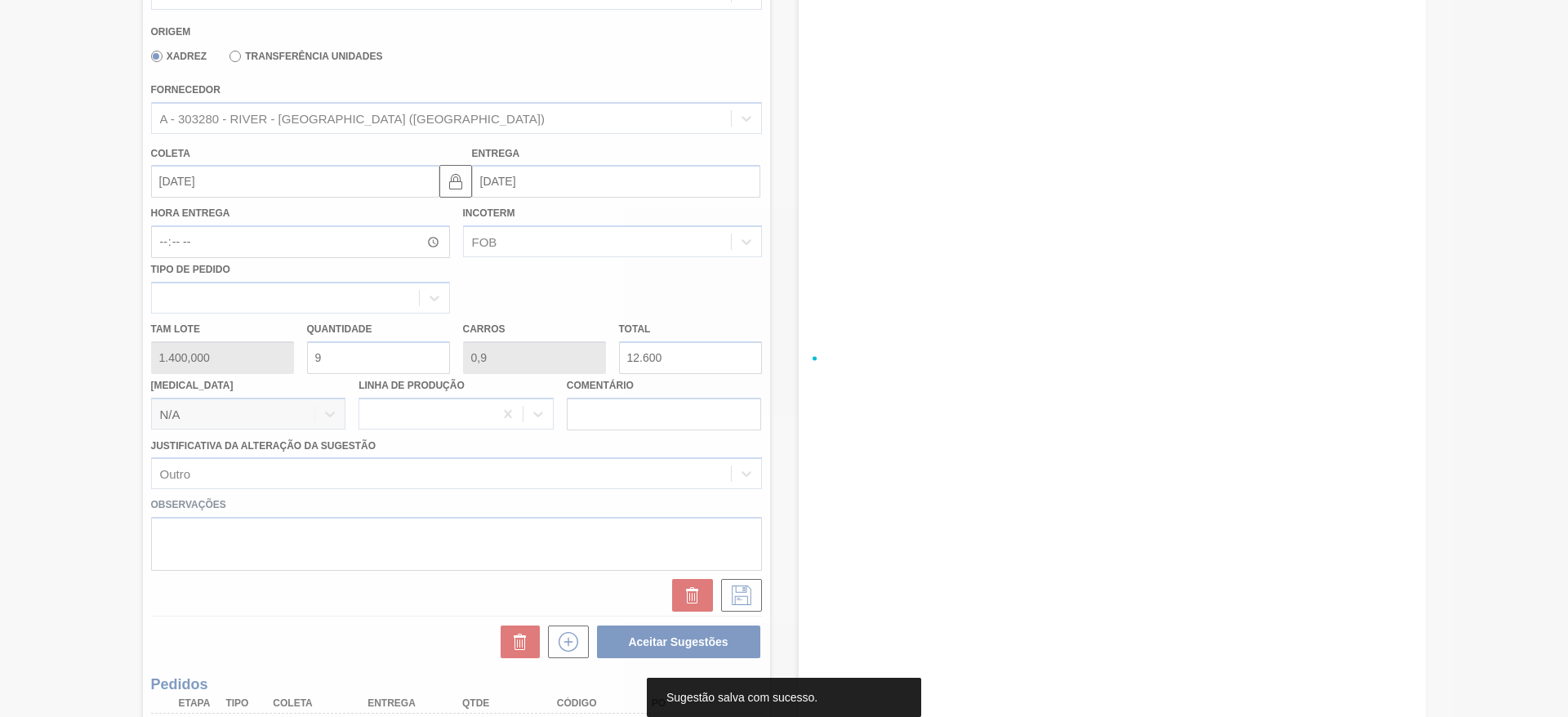
scroll to position [20, 0]
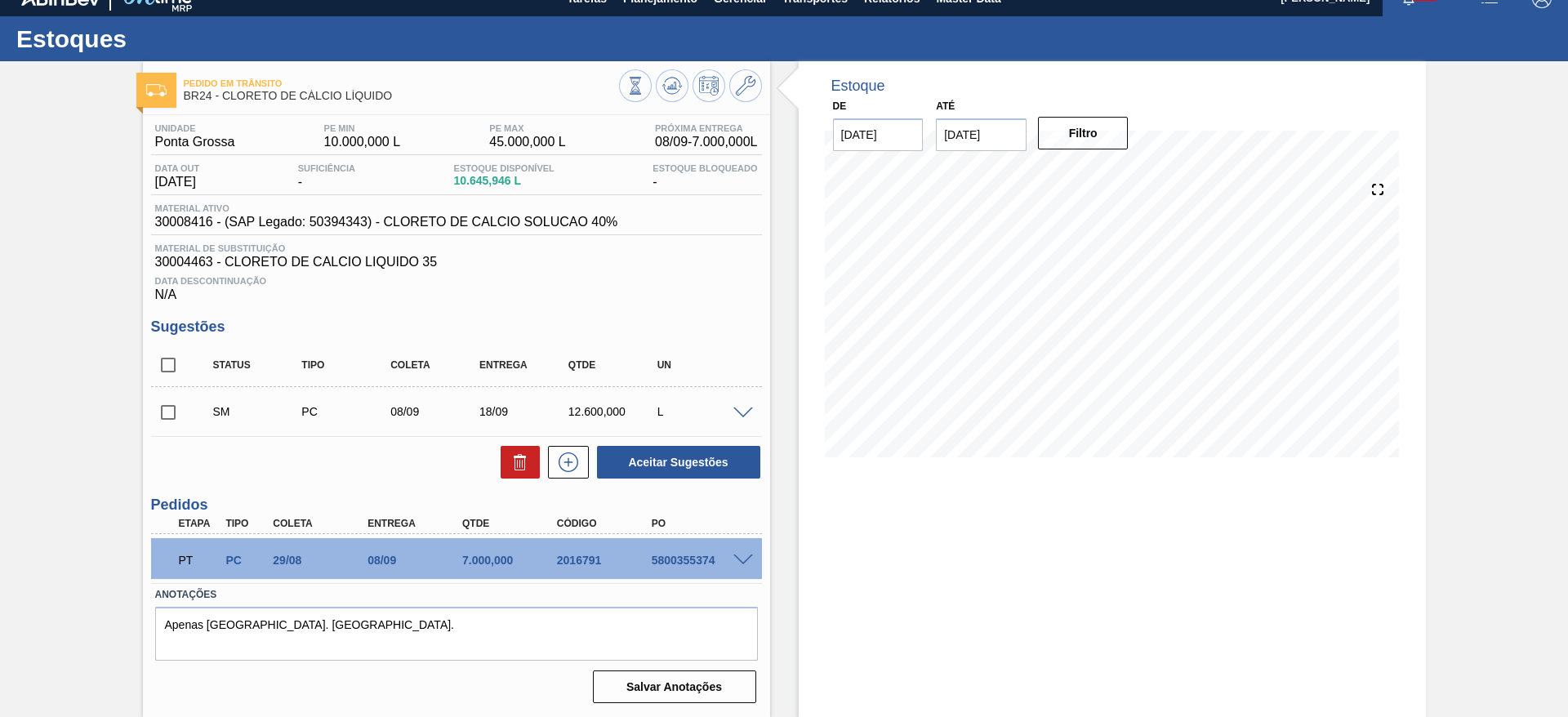
click at [158, 418] on input "checkbox" at bounding box center [168, 412] width 34 height 34
click at [742, 409] on span at bounding box center [743, 413] width 19 height 12
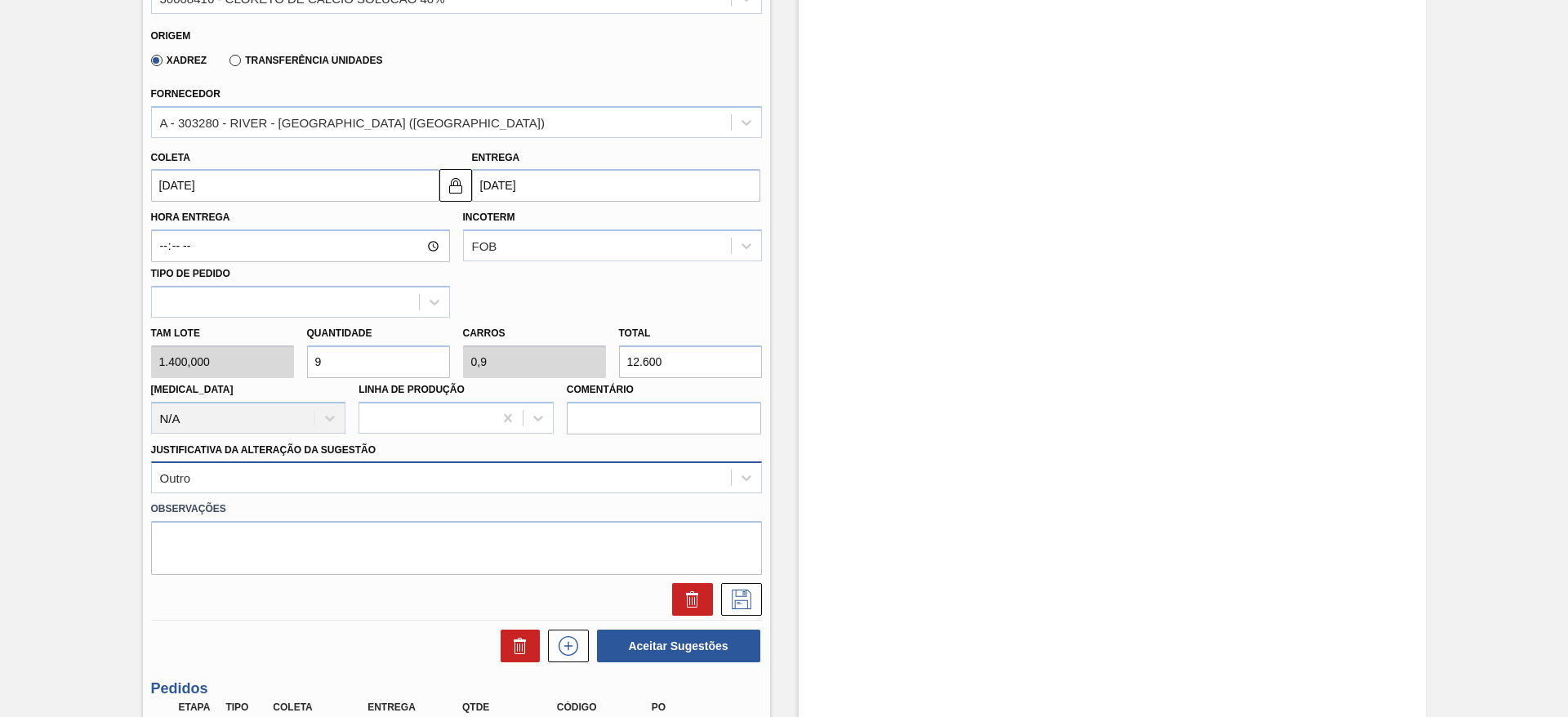
scroll to position [510, 0]
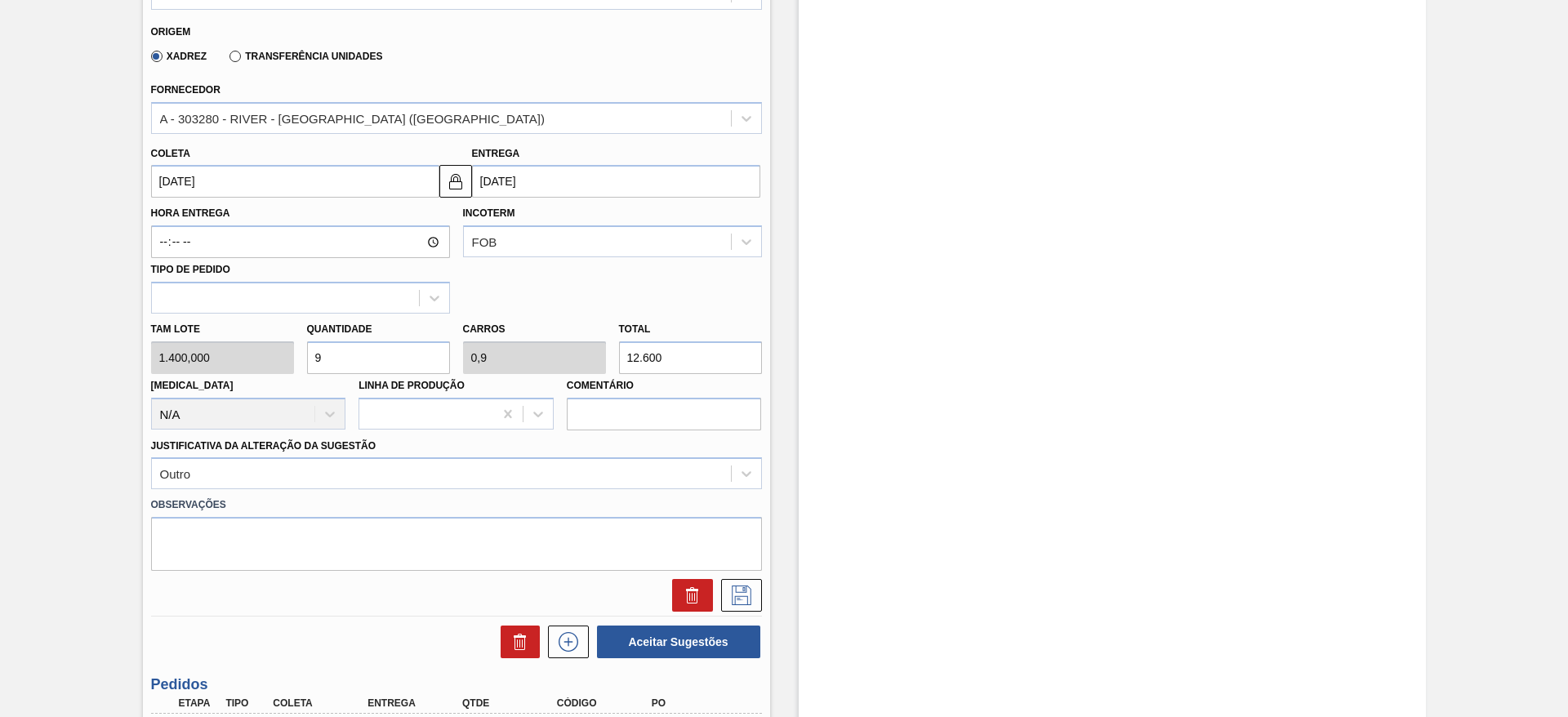
click at [293, 360] on div "Tam lote 1.400,000 Quantidade 9 Carros 0,9 Total 12.600 Doca N/A Linha de Produ…" at bounding box center [457, 372] width 624 height 117
checkbox input "false"
type input "1"
type input "0,1"
type input "1.400"
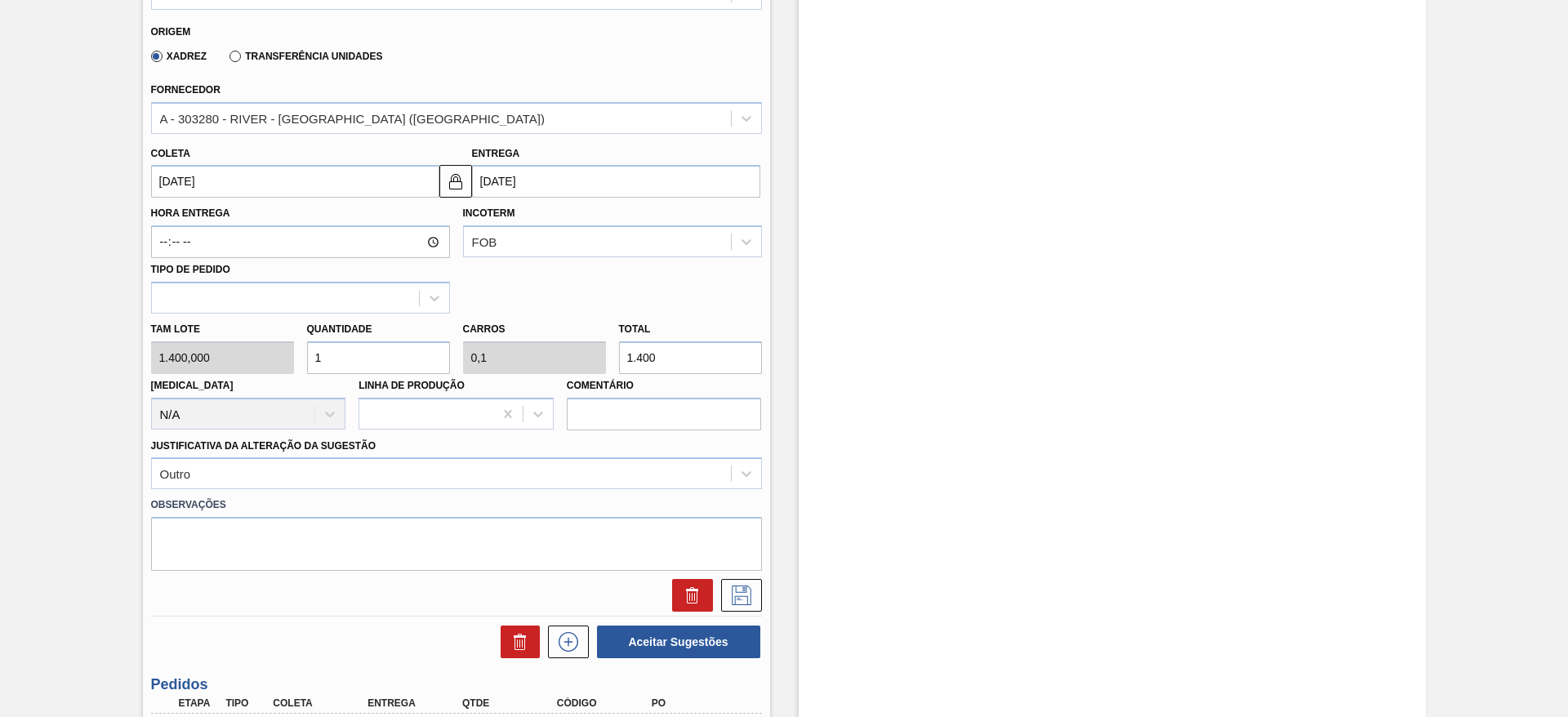
type input "10"
type input "1"
type input "14.000"
type input "10"
click at [740, 595] on icon at bounding box center [741, 595] width 26 height 19
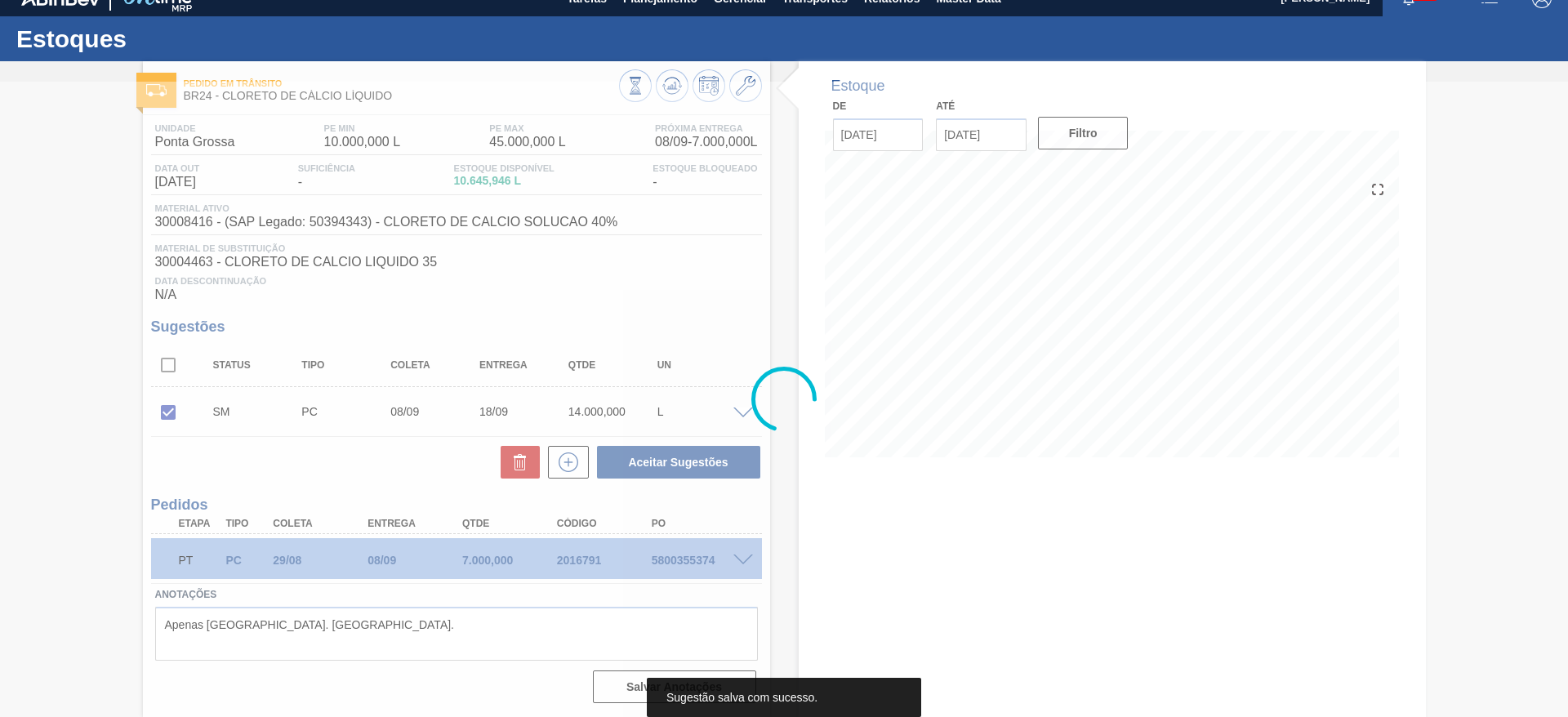
scroll to position [20, 0]
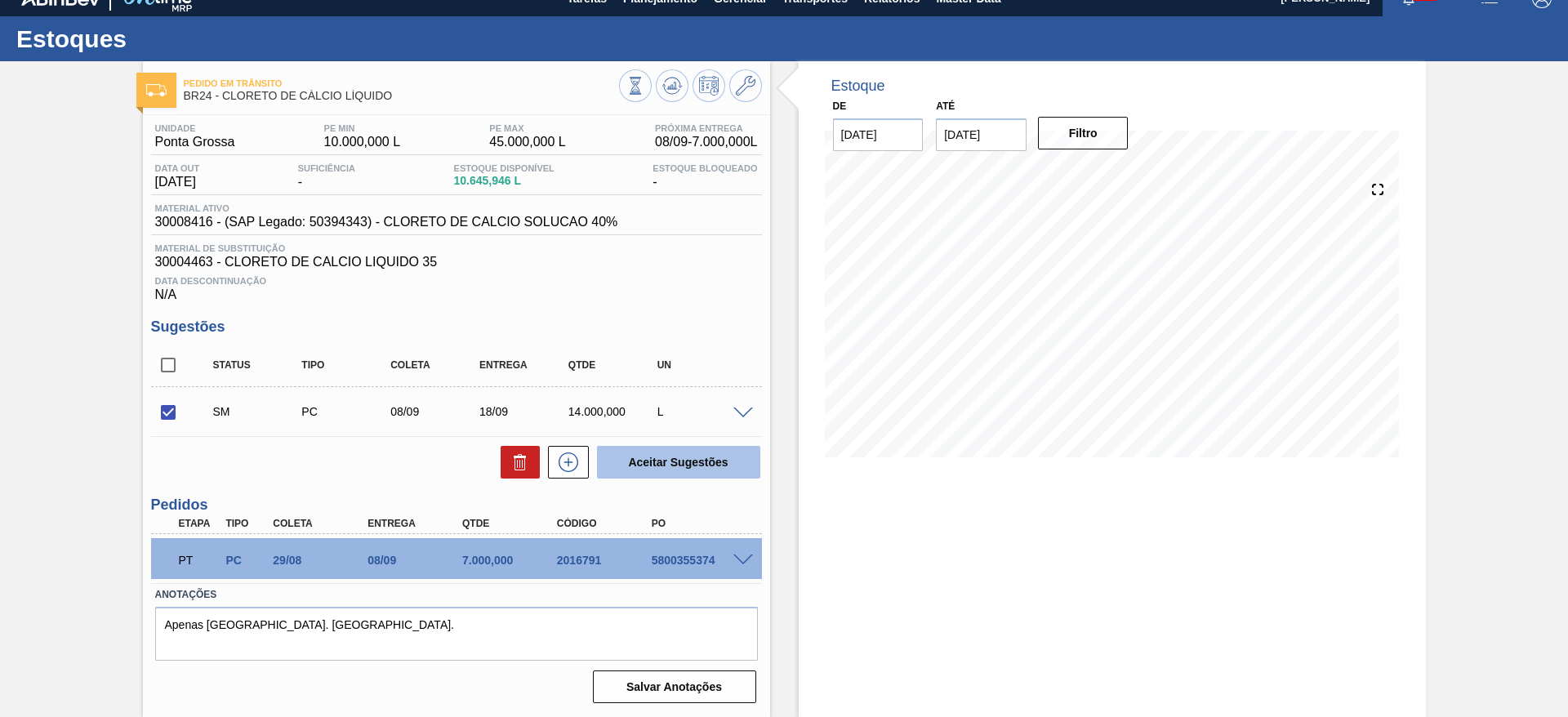
click at [667, 461] on button "Aceitar Sugestões" at bounding box center [678, 461] width 163 height 32
checkbox input "false"
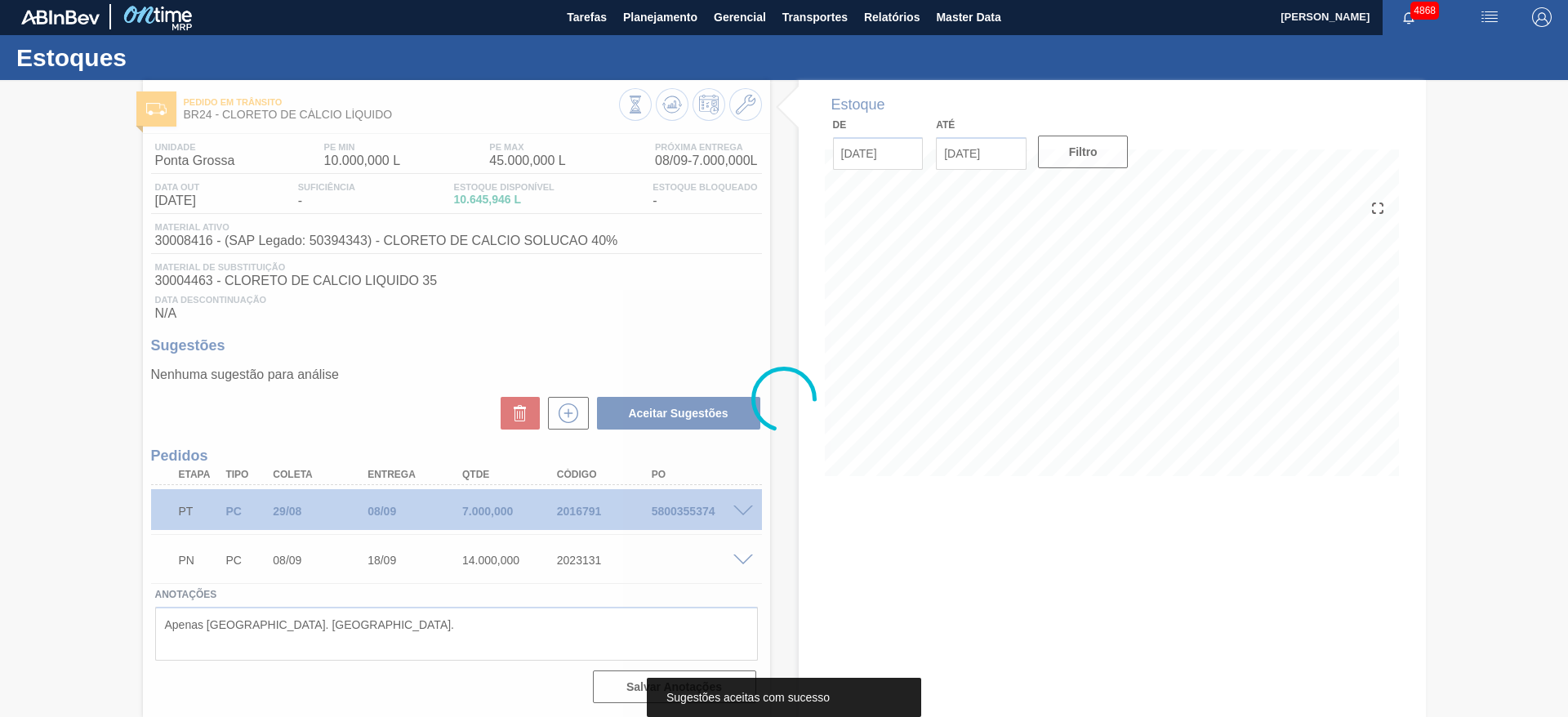
scroll to position [2, 0]
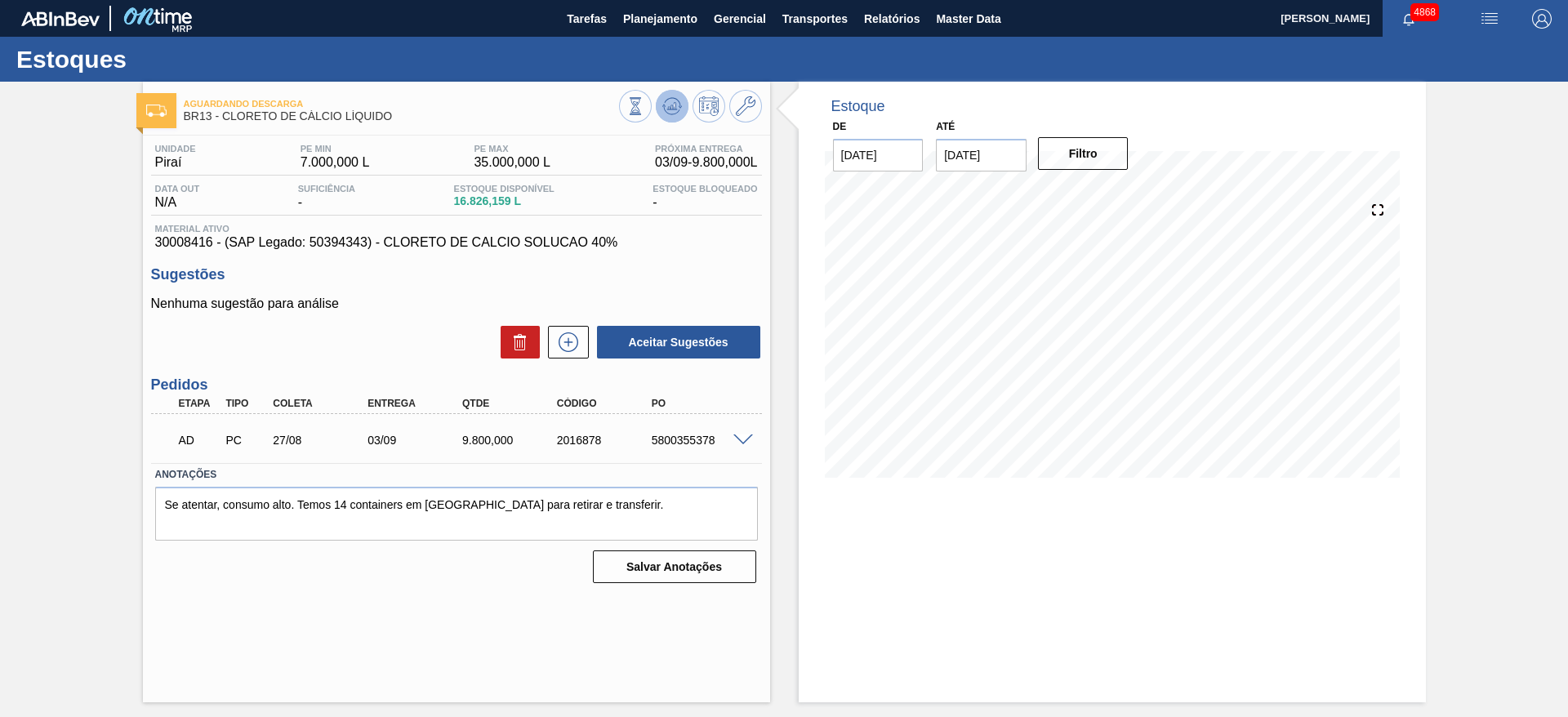
click at [672, 104] on icon at bounding box center [671, 106] width 19 height 19
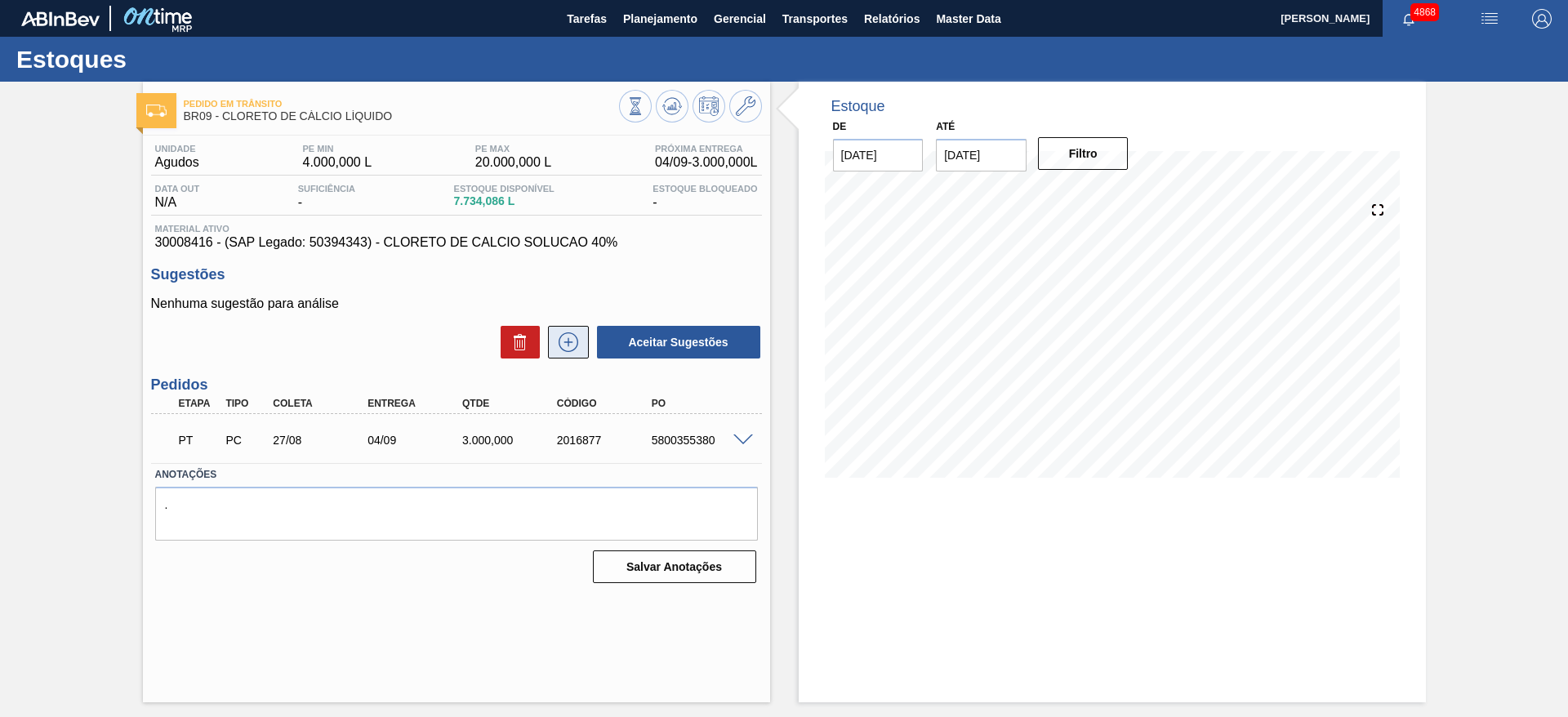
click at [567, 345] on icon at bounding box center [568, 342] width 26 height 19
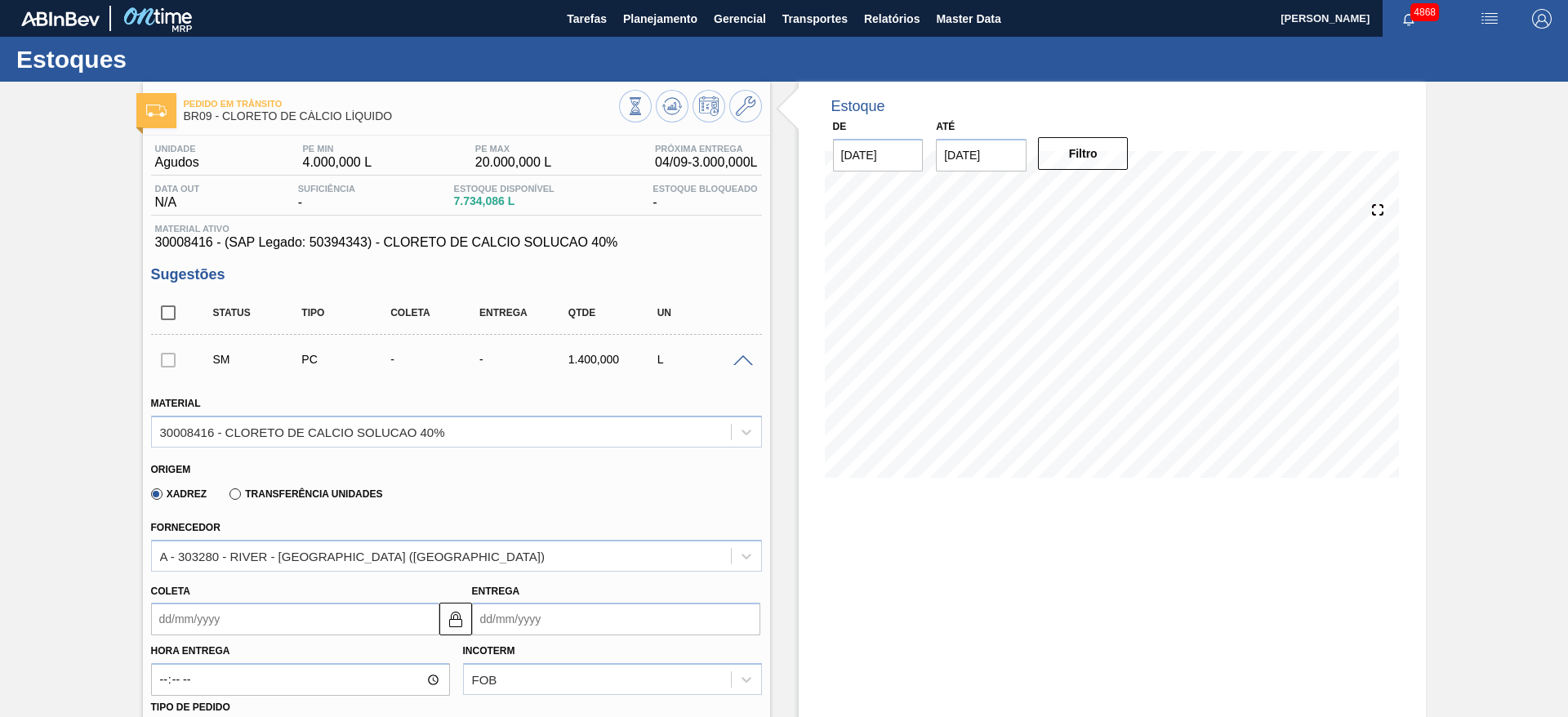
click at [235, 639] on label "Hora Entrega" at bounding box center [300, 651] width 299 height 24
click at [235, 663] on input "Hora Entrega" at bounding box center [300, 679] width 299 height 32
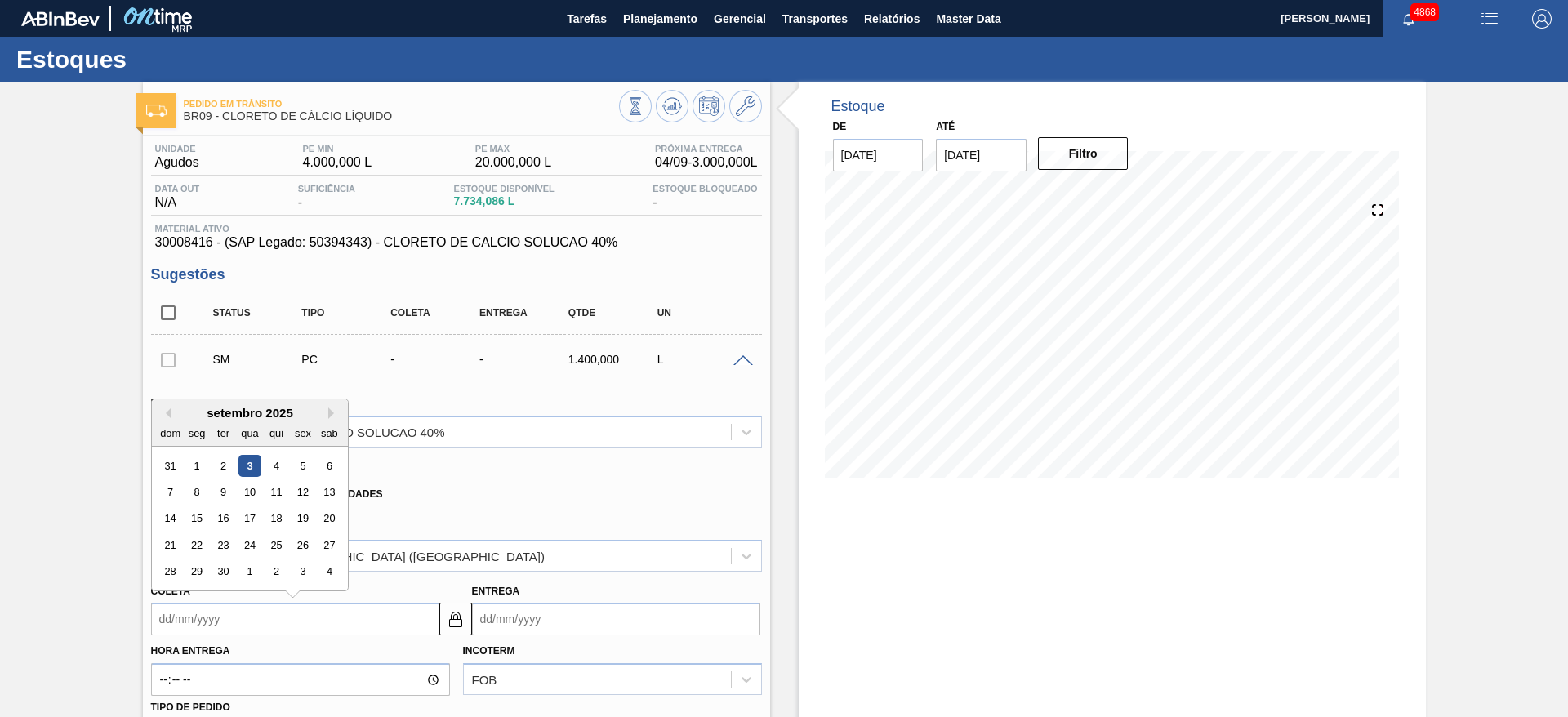
click at [227, 627] on input "Coleta" at bounding box center [295, 619] width 288 height 32
click at [196, 497] on div "8" at bounding box center [196, 492] width 22 height 22
type input "[DATE]"
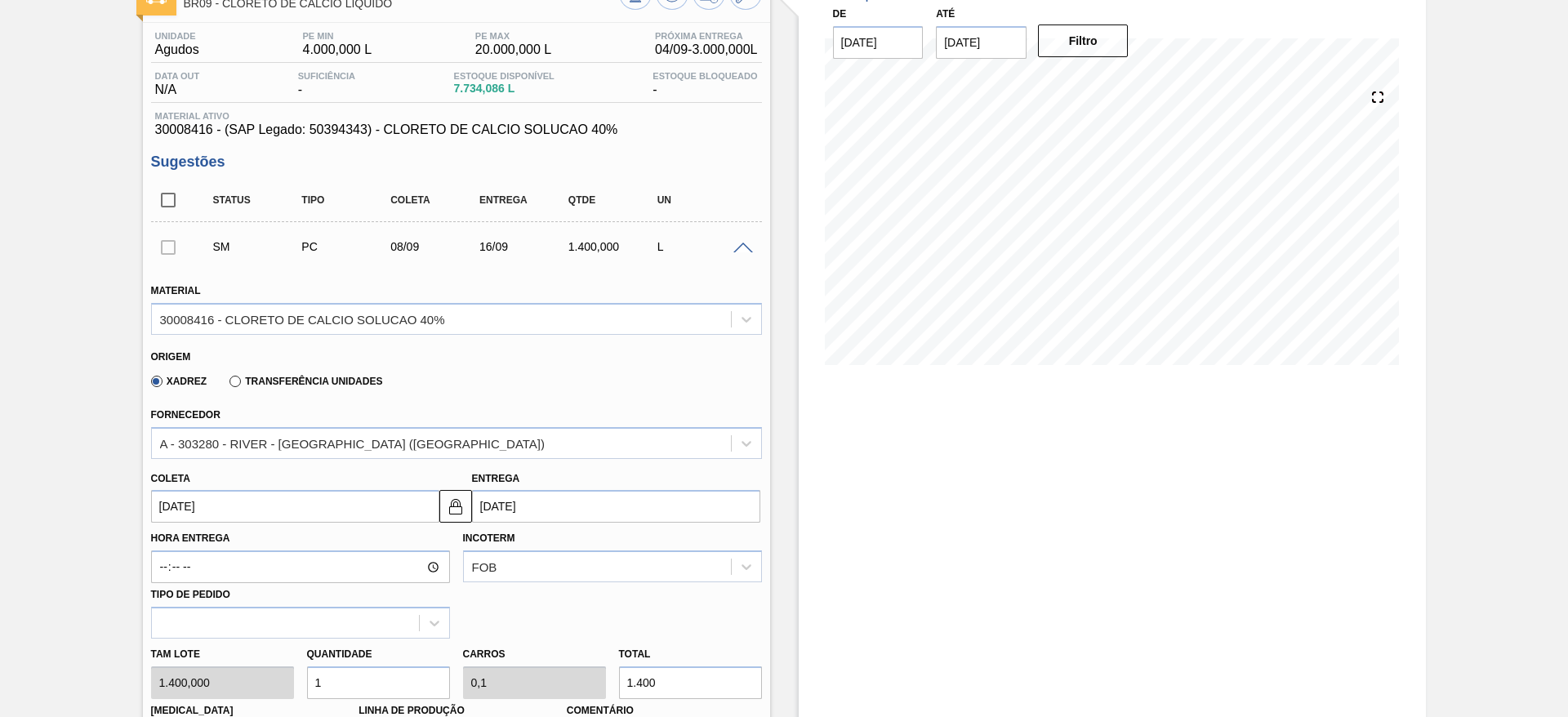
scroll to position [368, 0]
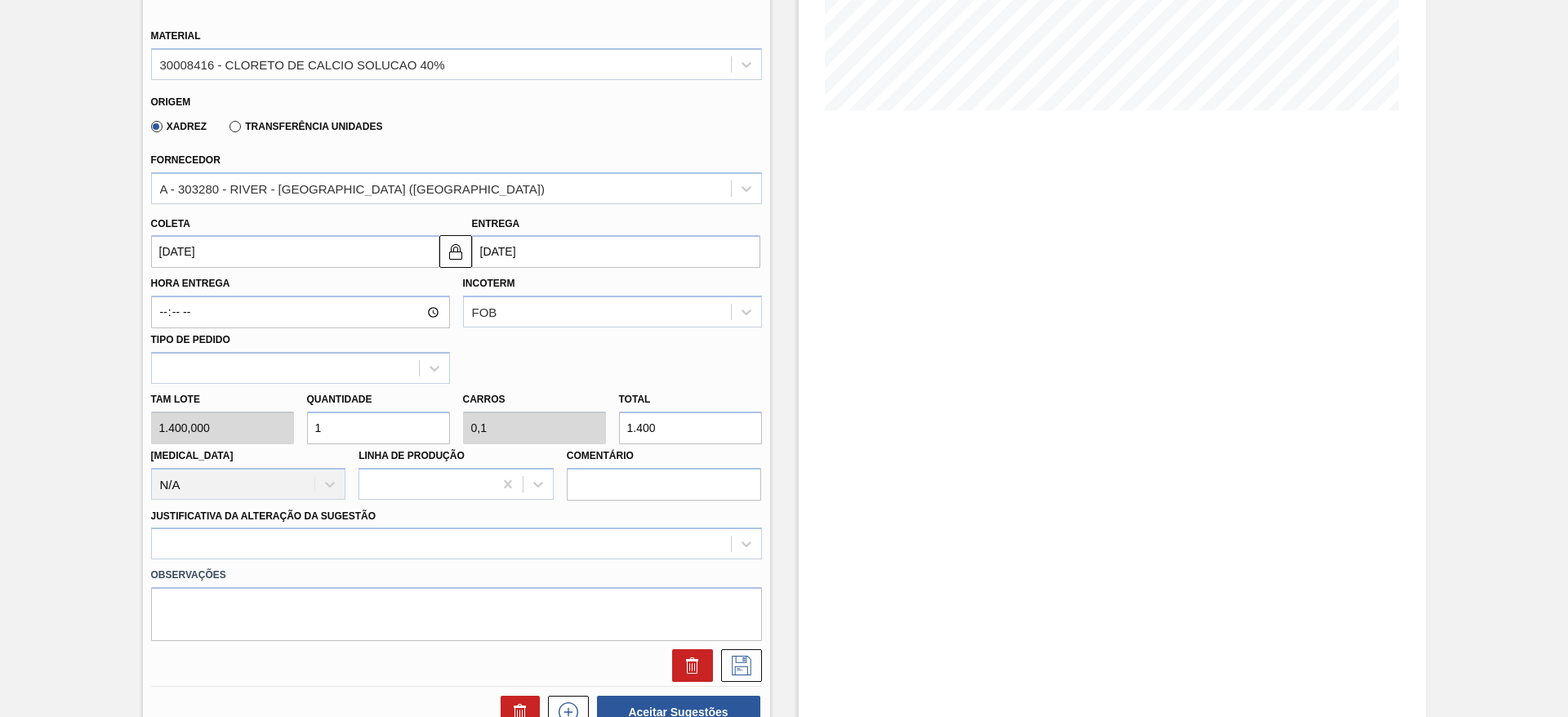
drag, startPoint x: 390, startPoint y: 424, endPoint x: 274, endPoint y: 410, distance: 116.8
click at [276, 409] on div "Tam lote 1.400,000 Quantidade 1 Carros 0,1 Total 1.400 [MEDICAL_DATA] N/A Linha…" at bounding box center [457, 442] width 624 height 117
type input "4"
type input "0,4"
type input "5.600"
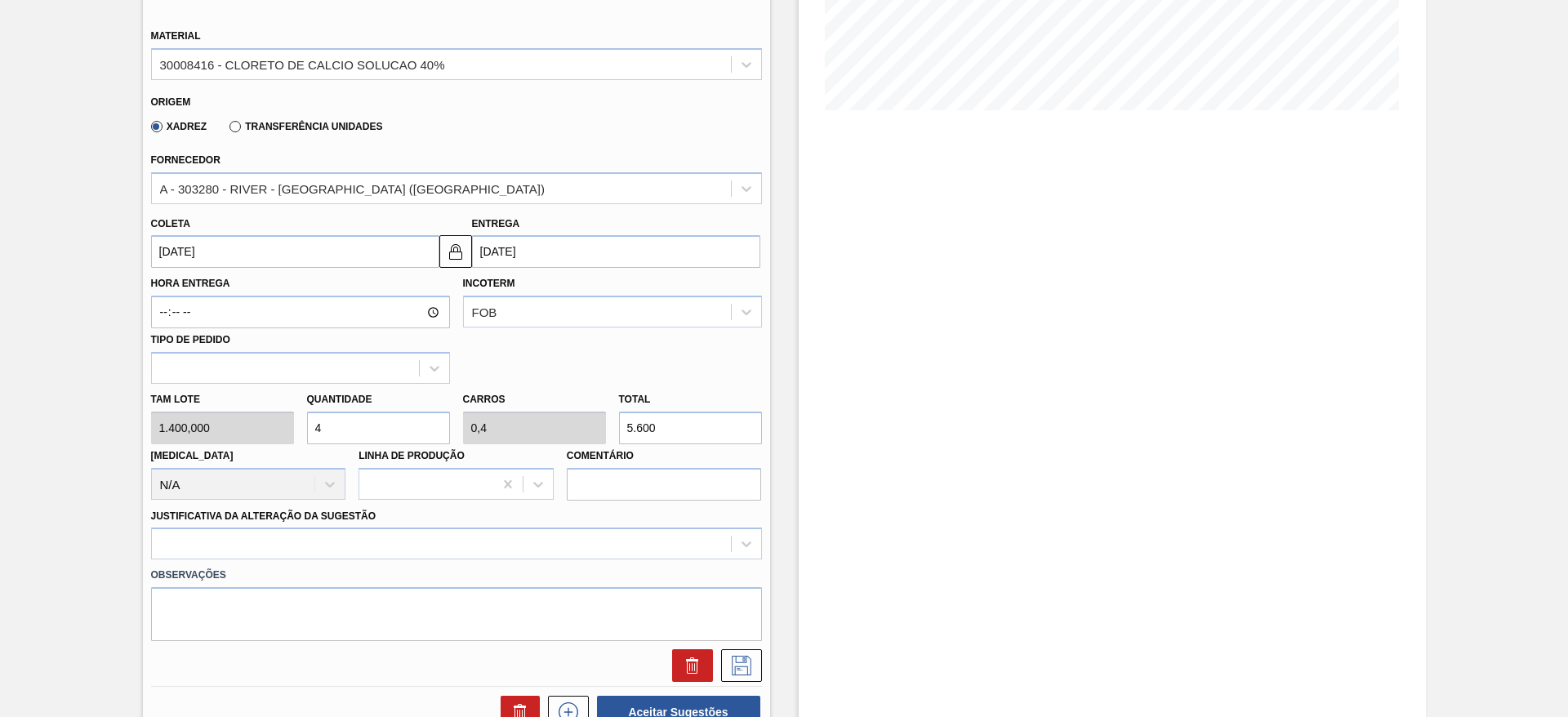
type input "0"
type input "3"
type input "0,3"
type input "4.200"
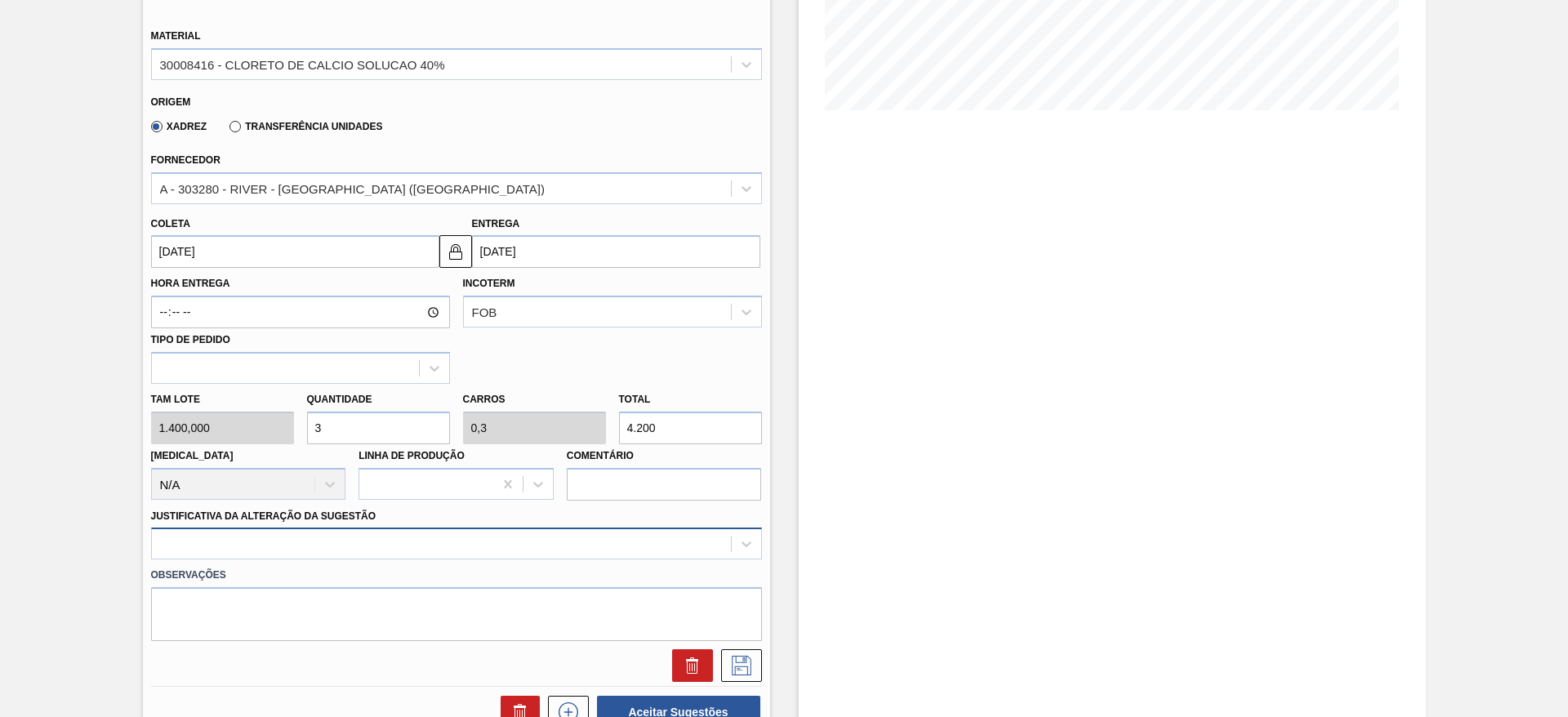
type input "3"
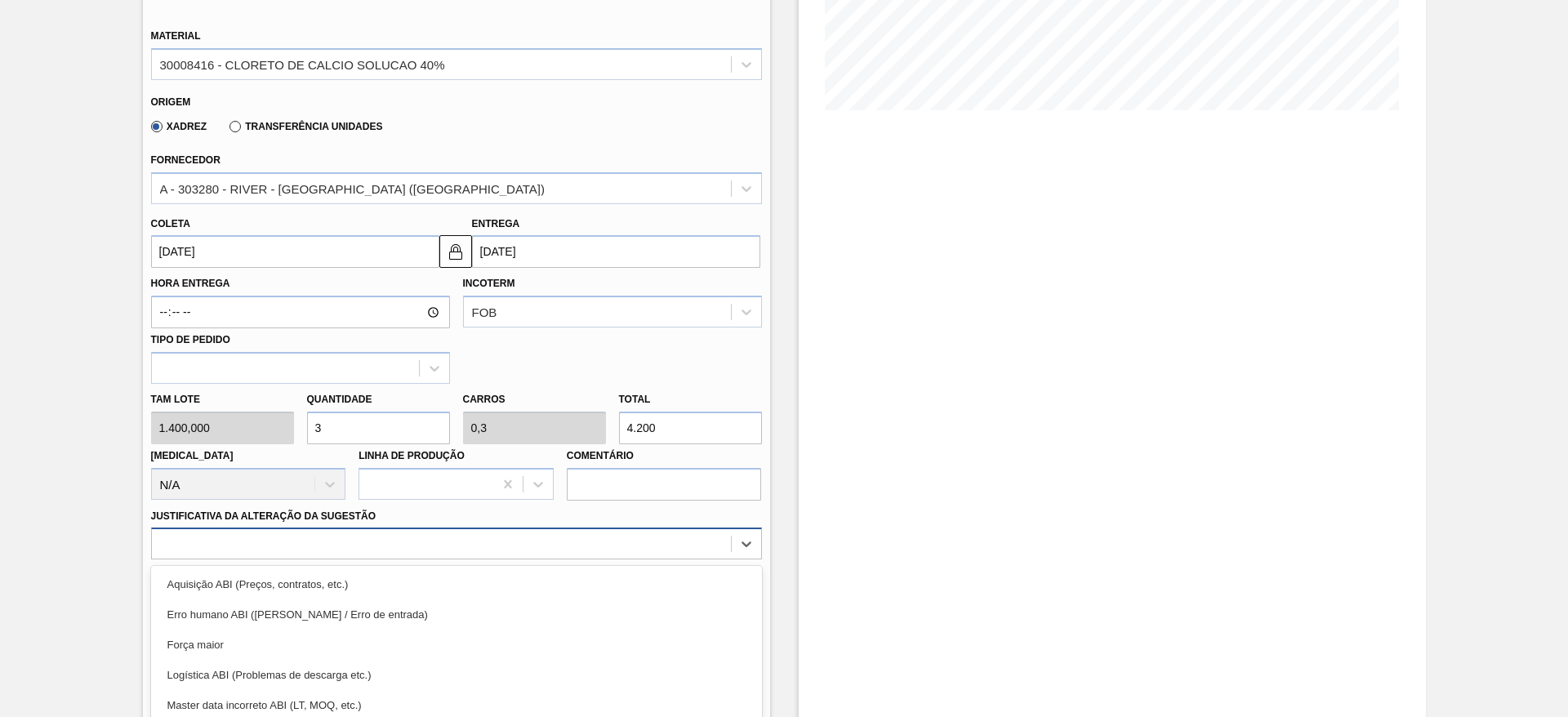
click at [691, 548] on div "option Força maior focused, 3 of 18. 18 results available. Use Up and Down to c…" at bounding box center [456, 544] width 610 height 31
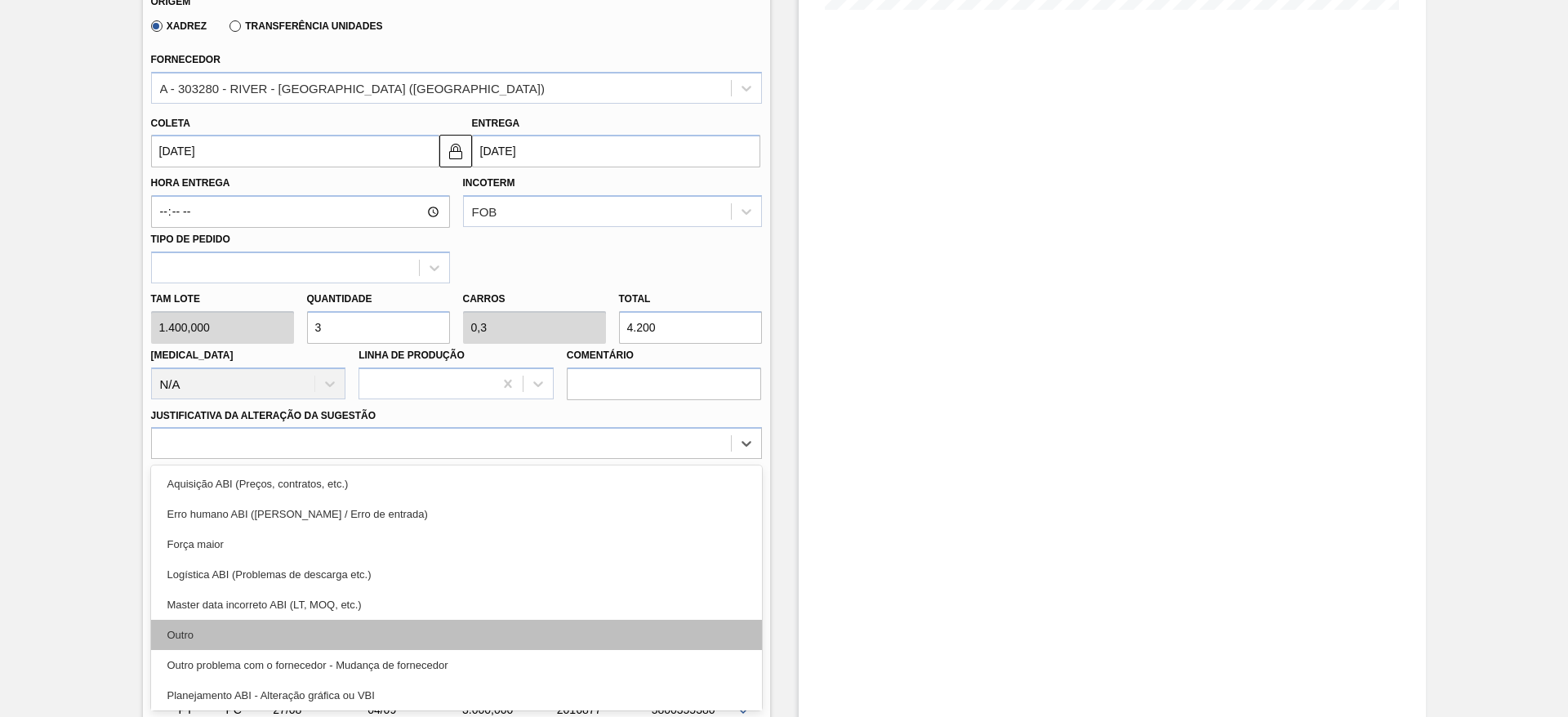
click at [554, 630] on div "Outro" at bounding box center [456, 635] width 610 height 31
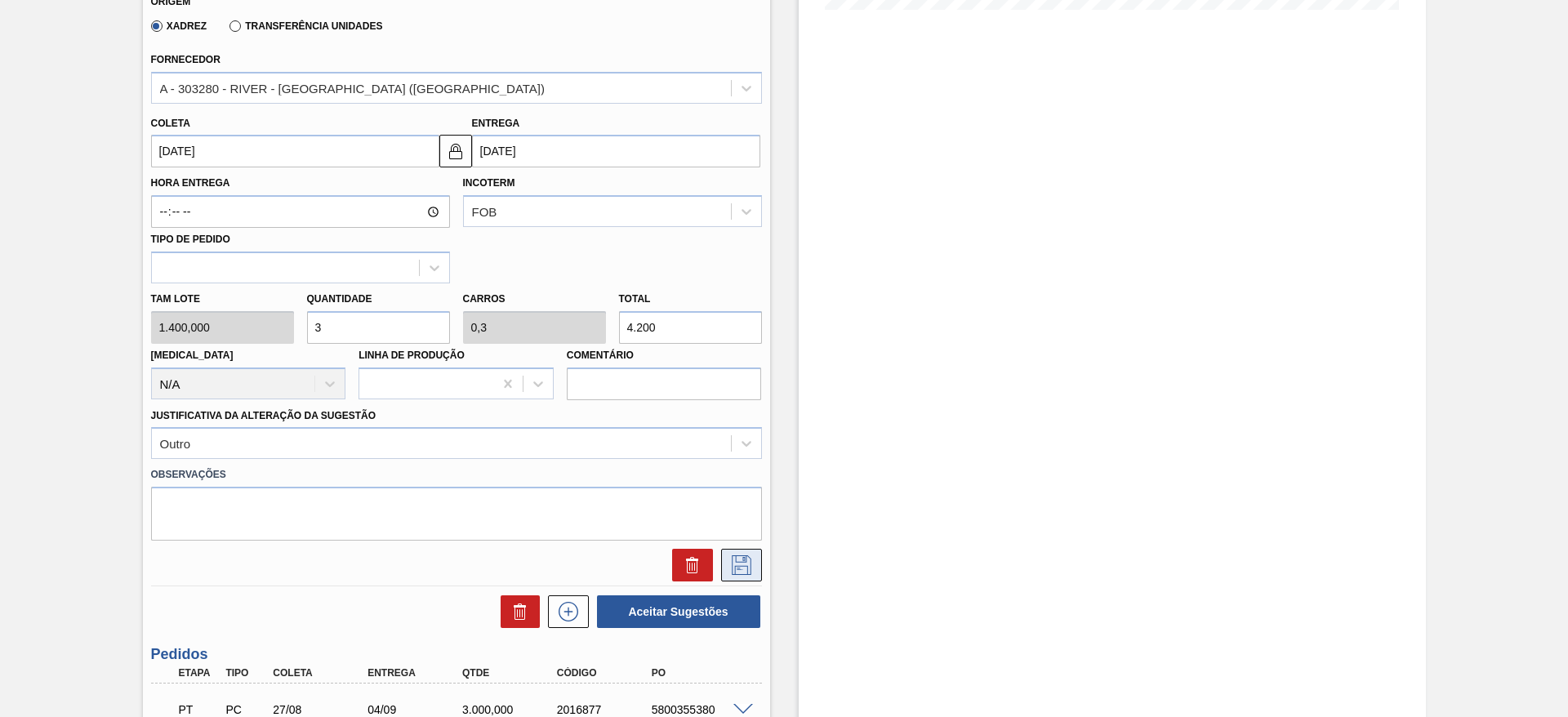
click at [741, 567] on icon at bounding box center [741, 564] width 26 height 19
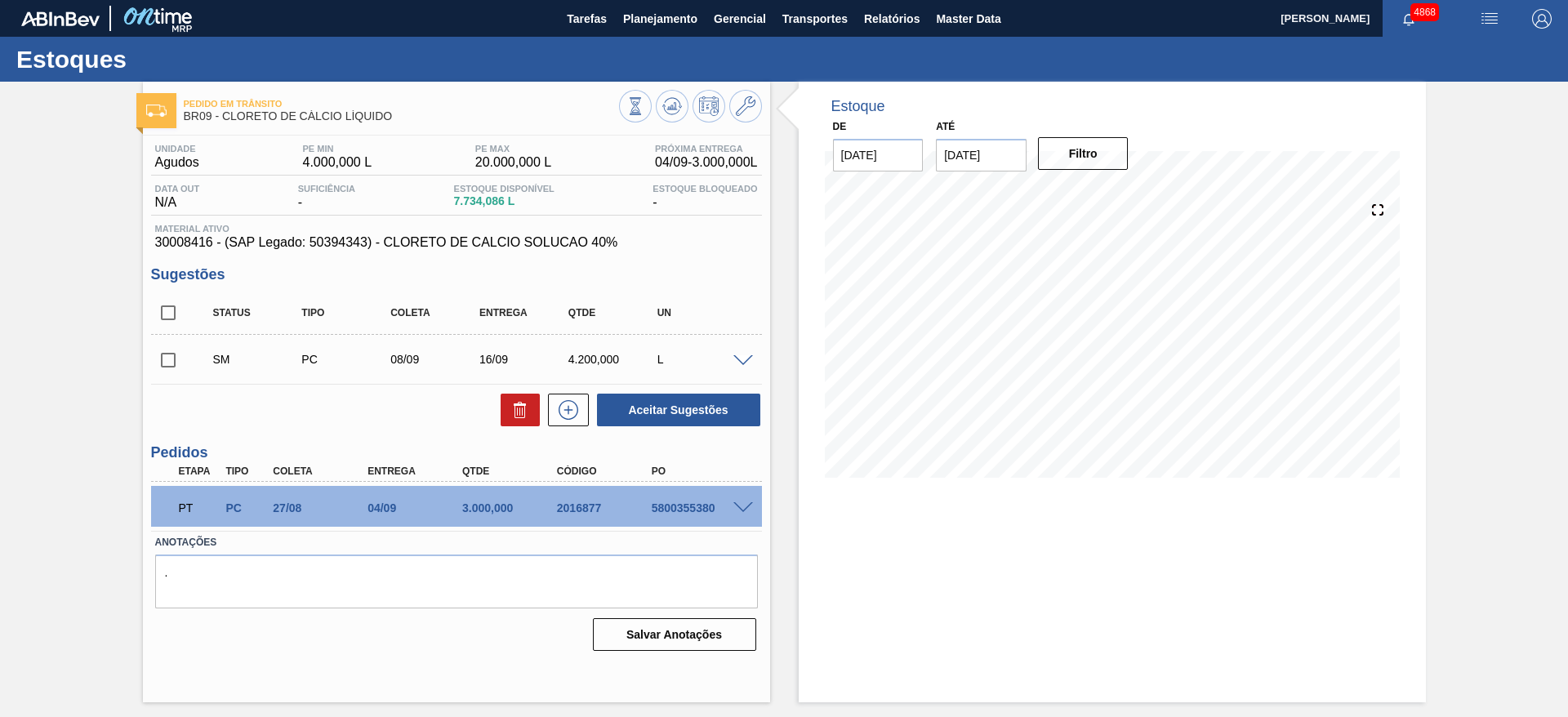
scroll to position [0, 0]
click at [177, 355] on input "checkbox" at bounding box center [168, 359] width 34 height 34
click at [747, 413] on button "Aceitar Sugestões" at bounding box center [678, 409] width 163 height 32
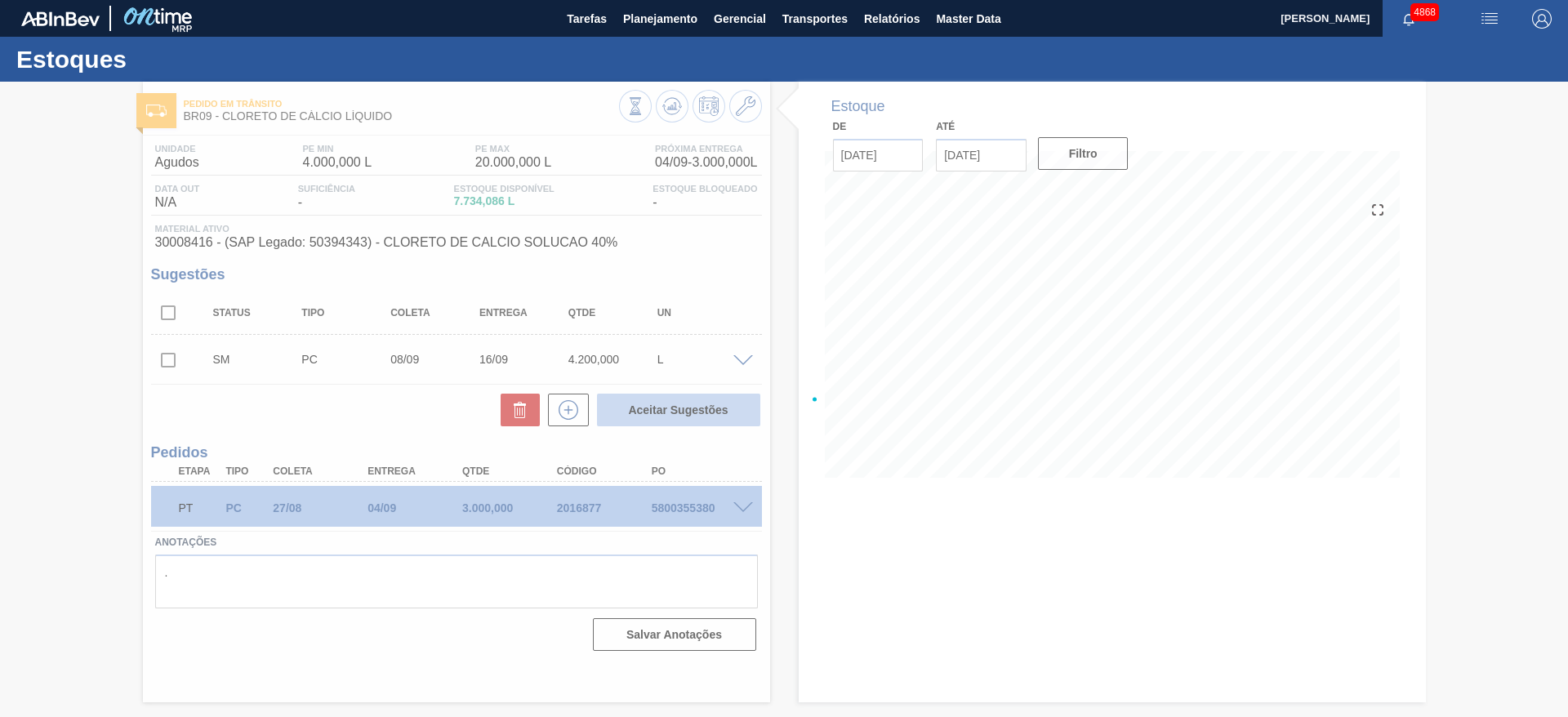
checkbox input "false"
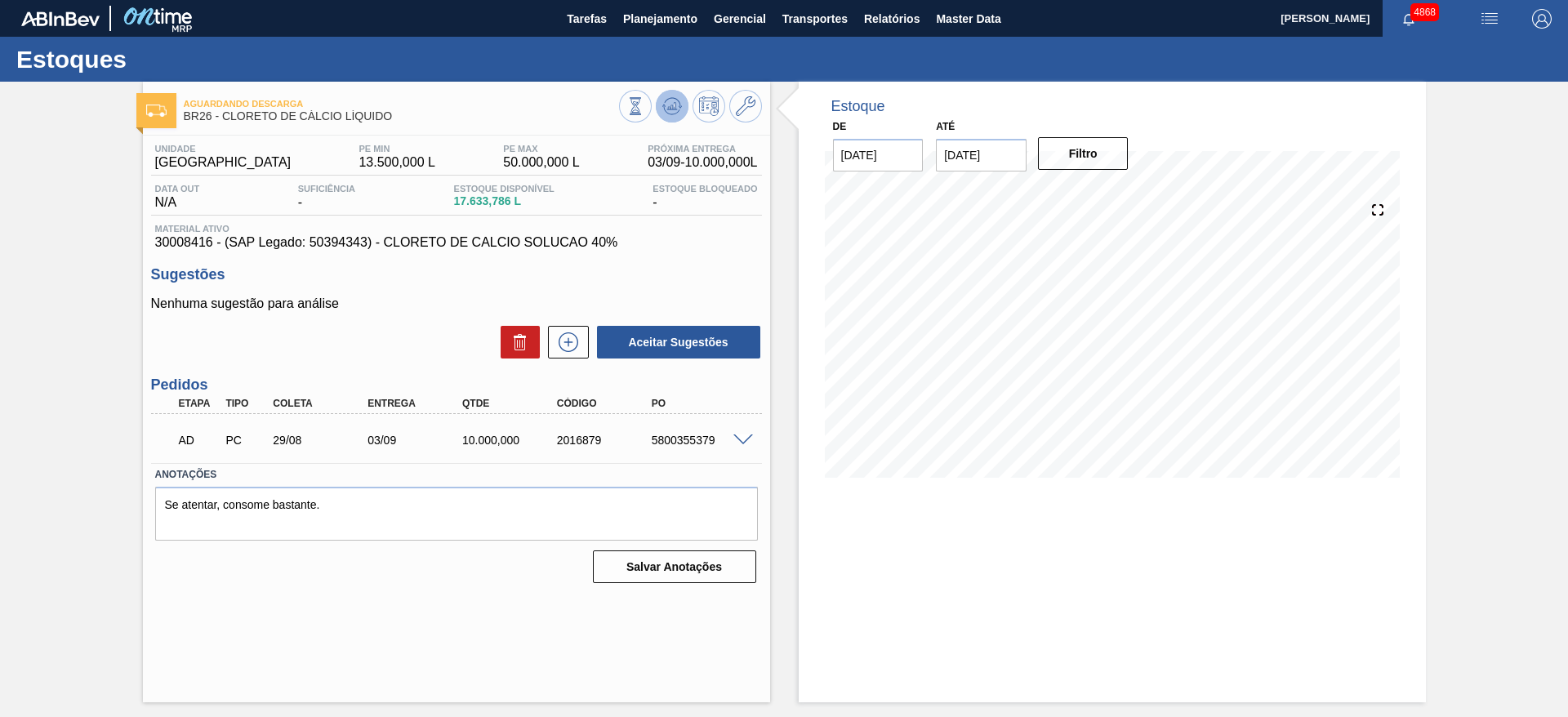
click at [674, 104] on icon at bounding box center [674, 106] width 2 height 6
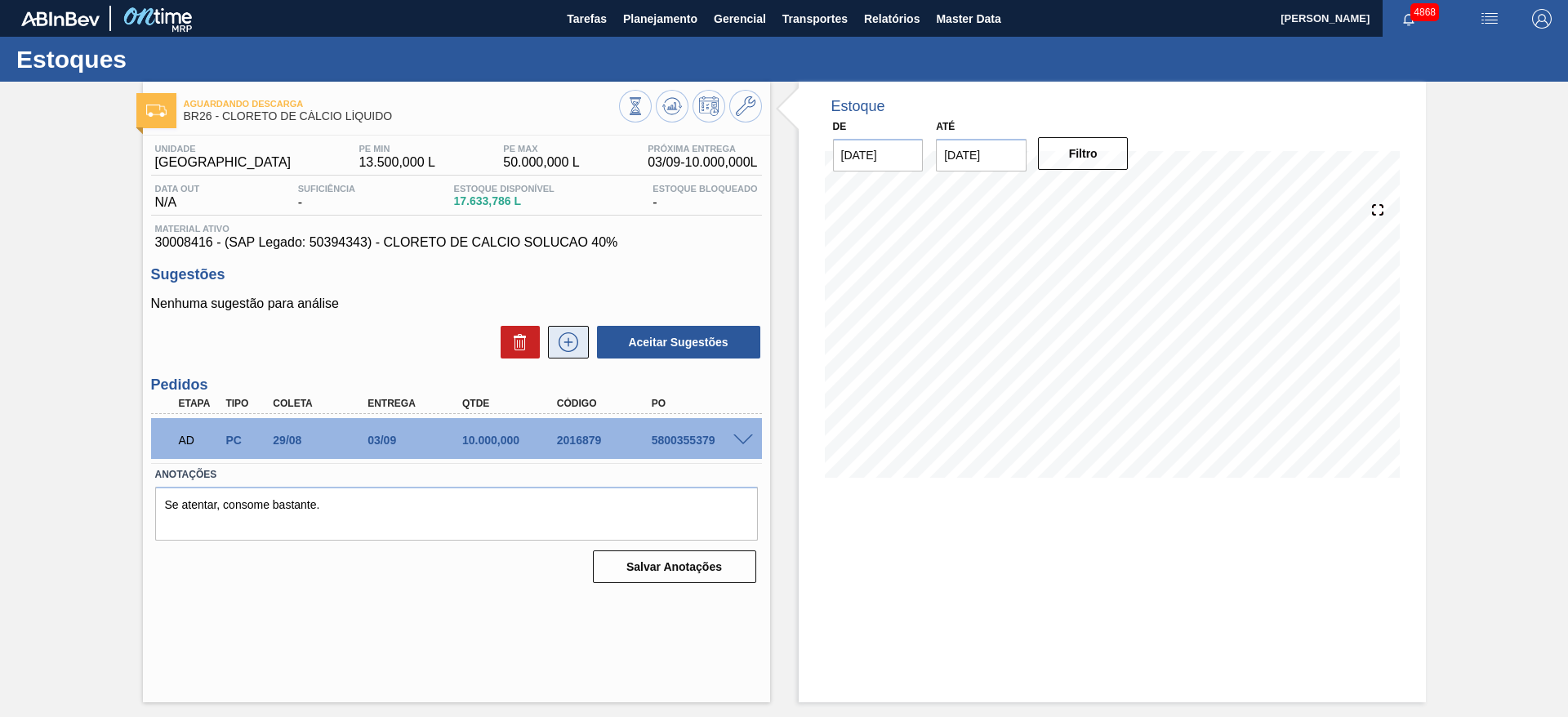
click at [569, 339] on icon at bounding box center [568, 343] width 1 height 9
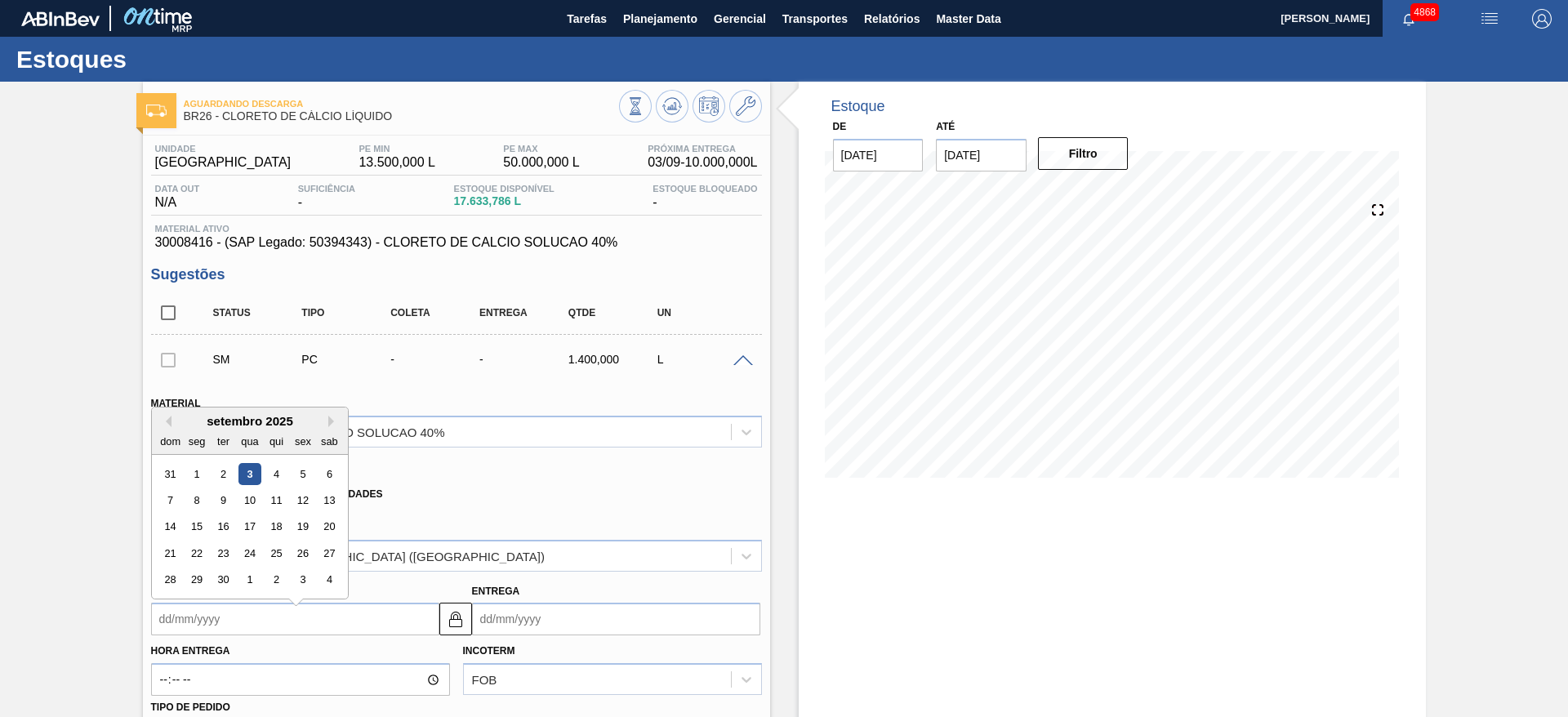
click at [243, 620] on input "Coleta" at bounding box center [295, 619] width 288 height 32
click at [197, 484] on div "8" at bounding box center [196, 492] width 22 height 22
type input "[DATE]"
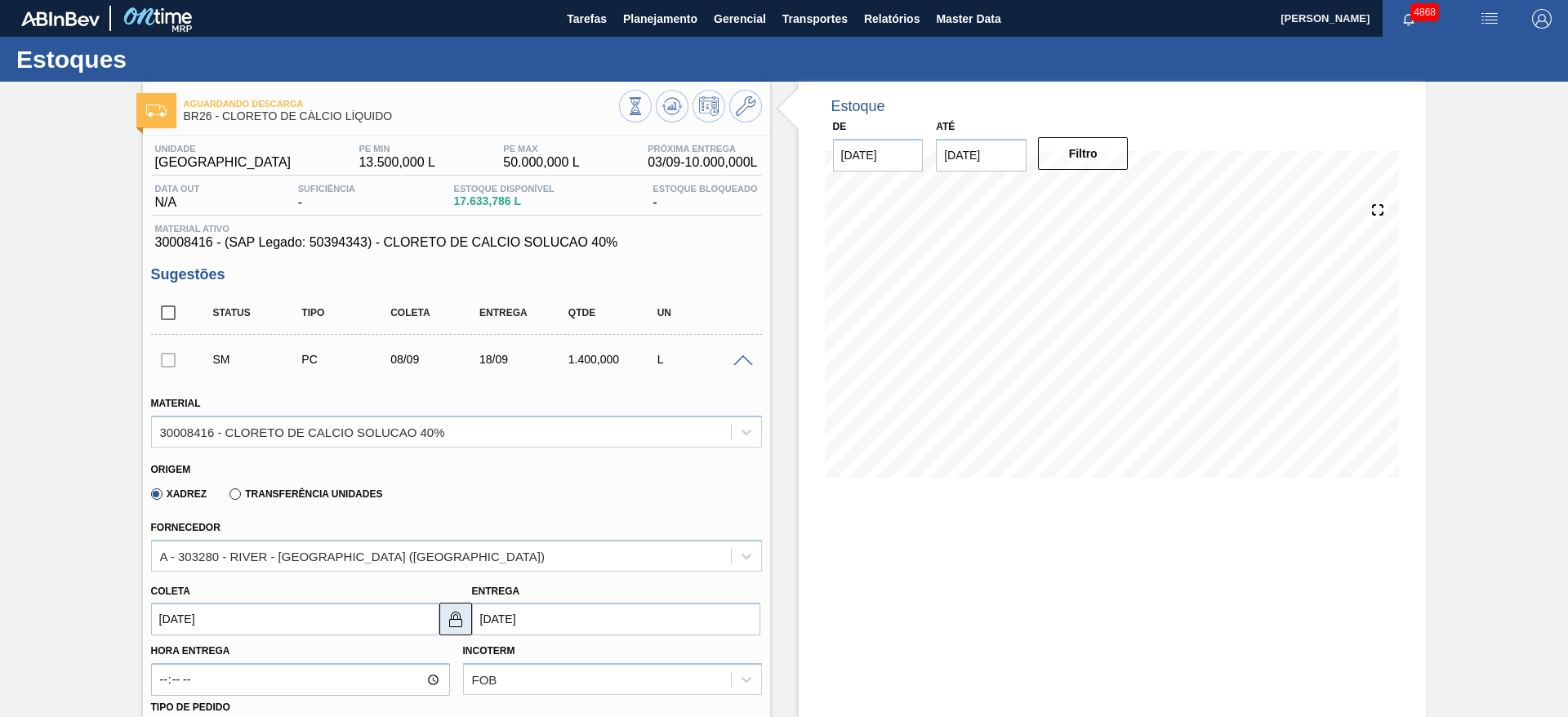
click at [457, 628] on img at bounding box center [455, 619] width 19 height 19
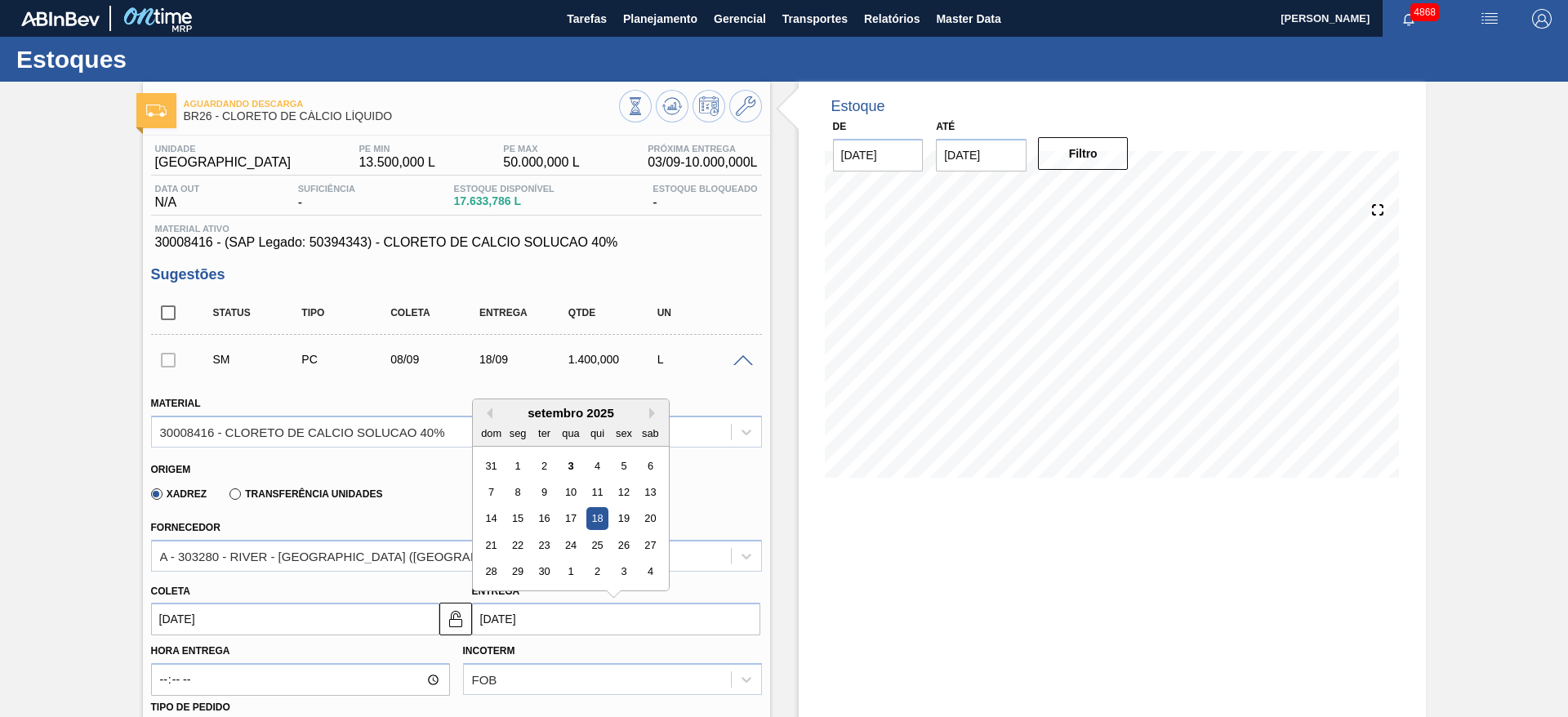
click at [500, 628] on input "18/09/2025" at bounding box center [616, 619] width 288 height 32
click at [517, 523] on div "15" at bounding box center [518, 519] width 22 height 22
type input "[DATE]"
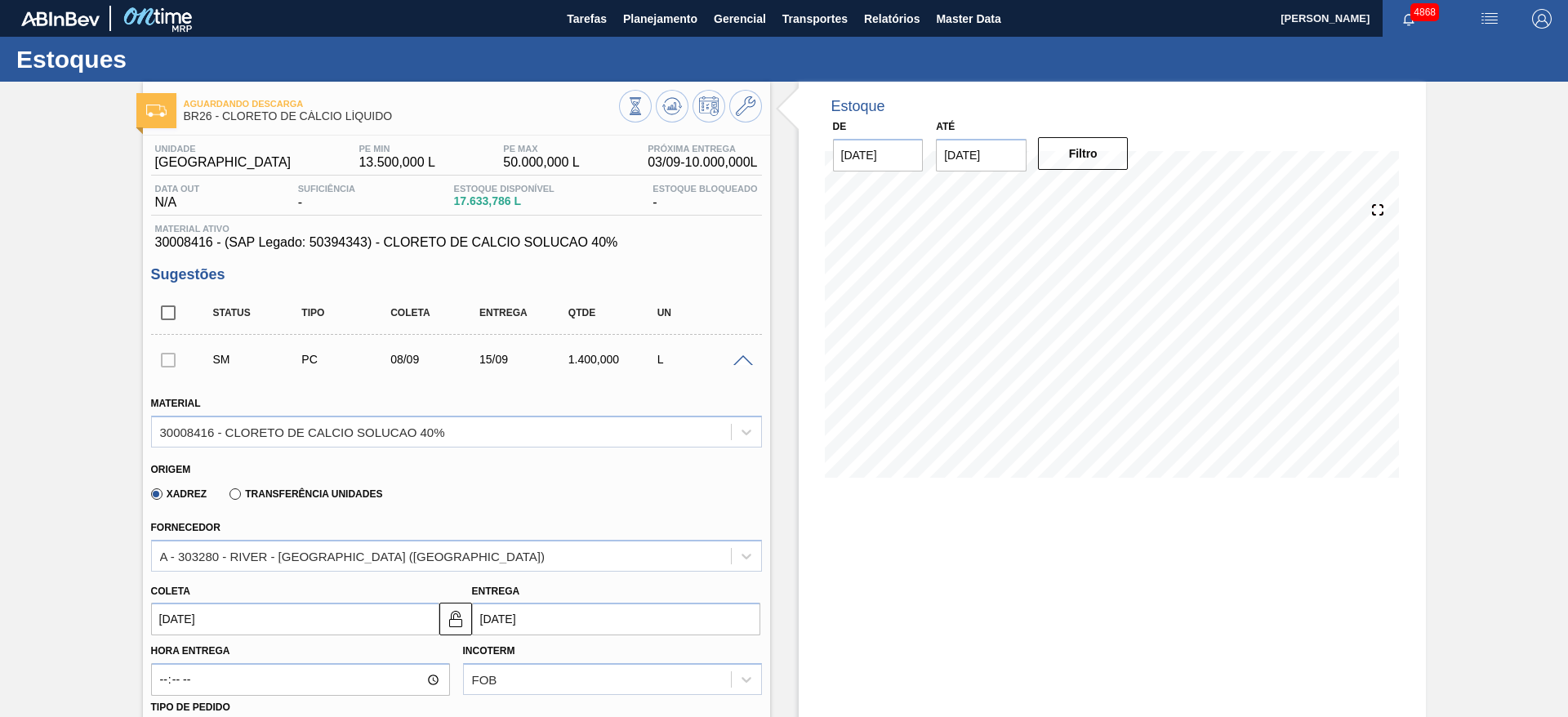
scroll to position [245, 0]
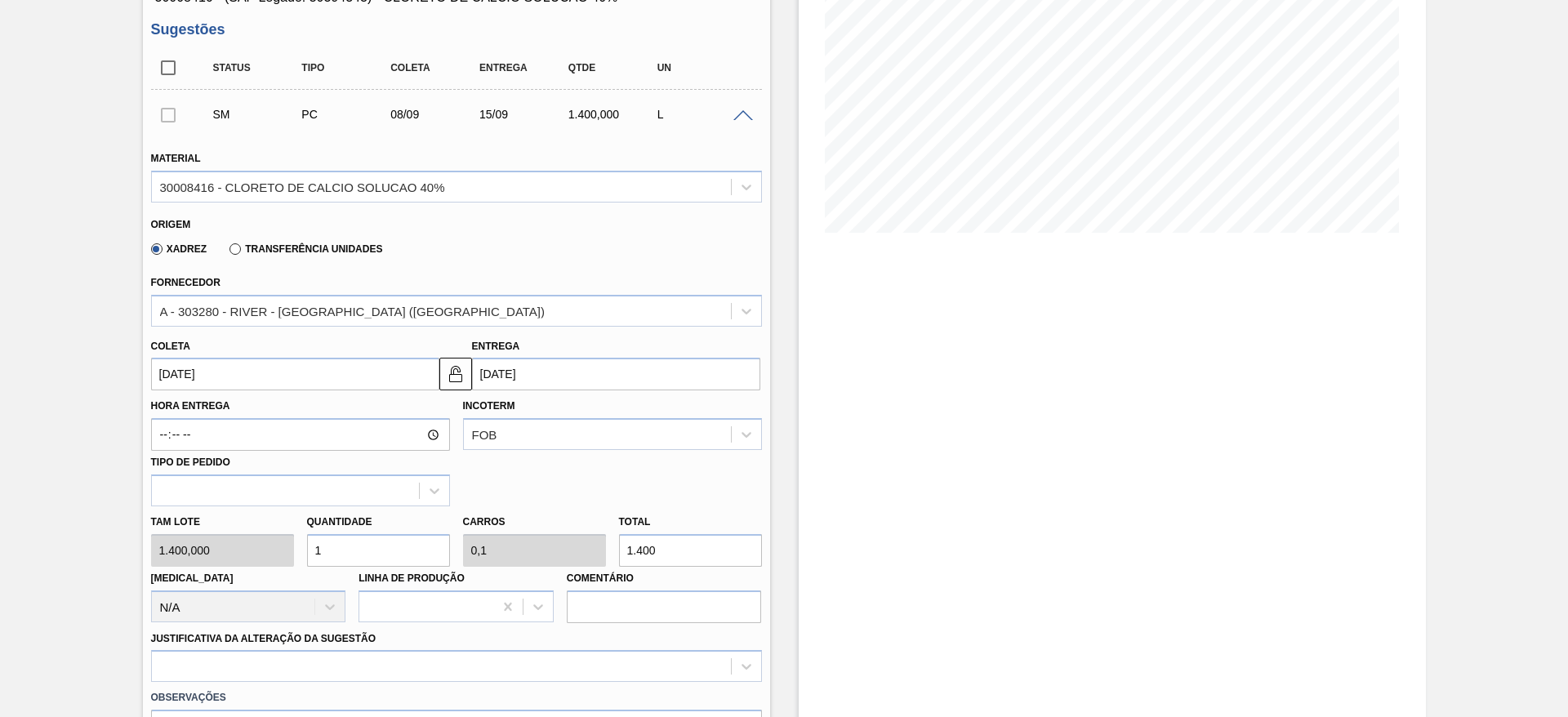
click at [282, 547] on div "Tam lote 1.400,000 Quantidade 1 Carros 0,1 Total 1.400 Doca N/A Linha de Produç…" at bounding box center [457, 565] width 624 height 117
type input "8"
type input "0,8"
type input "11.200"
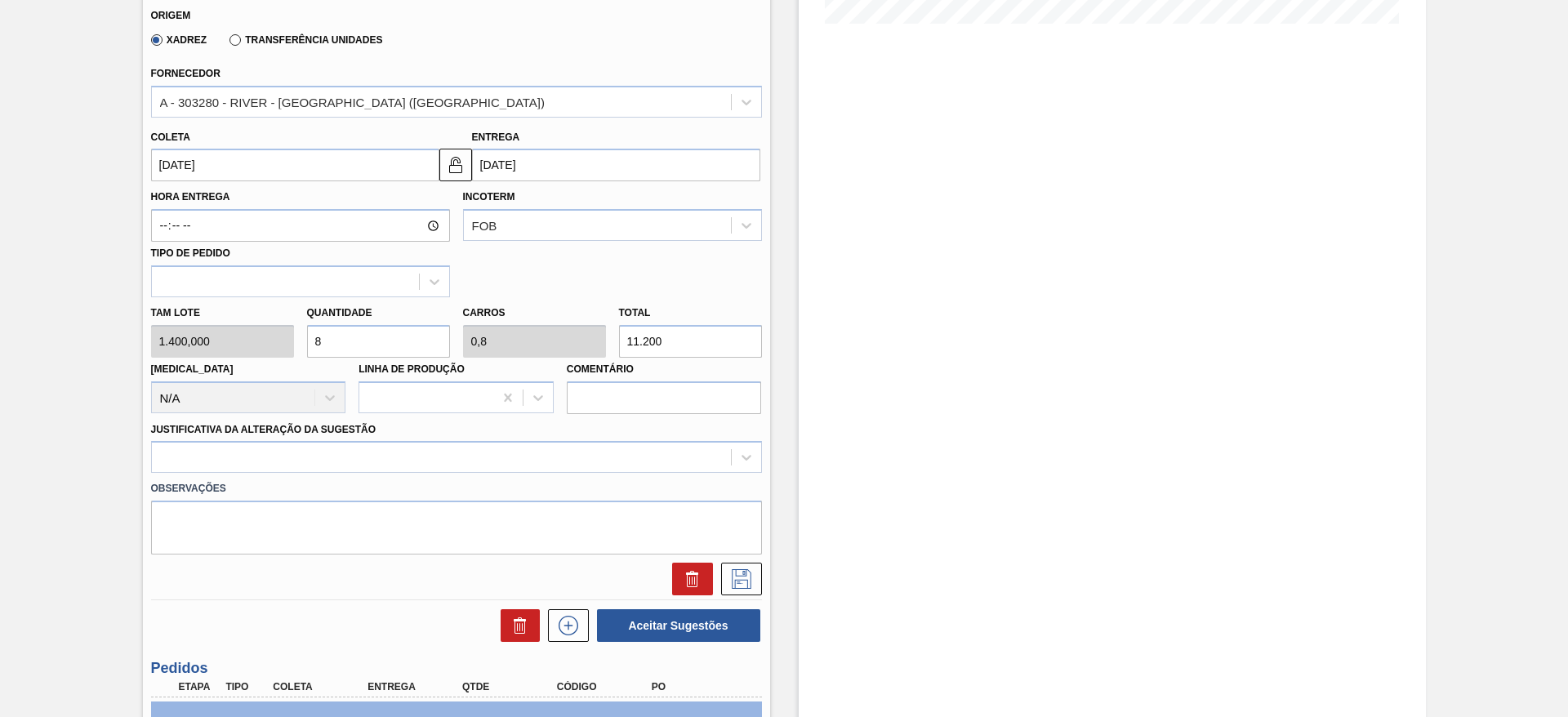
scroll to position [490, 0]
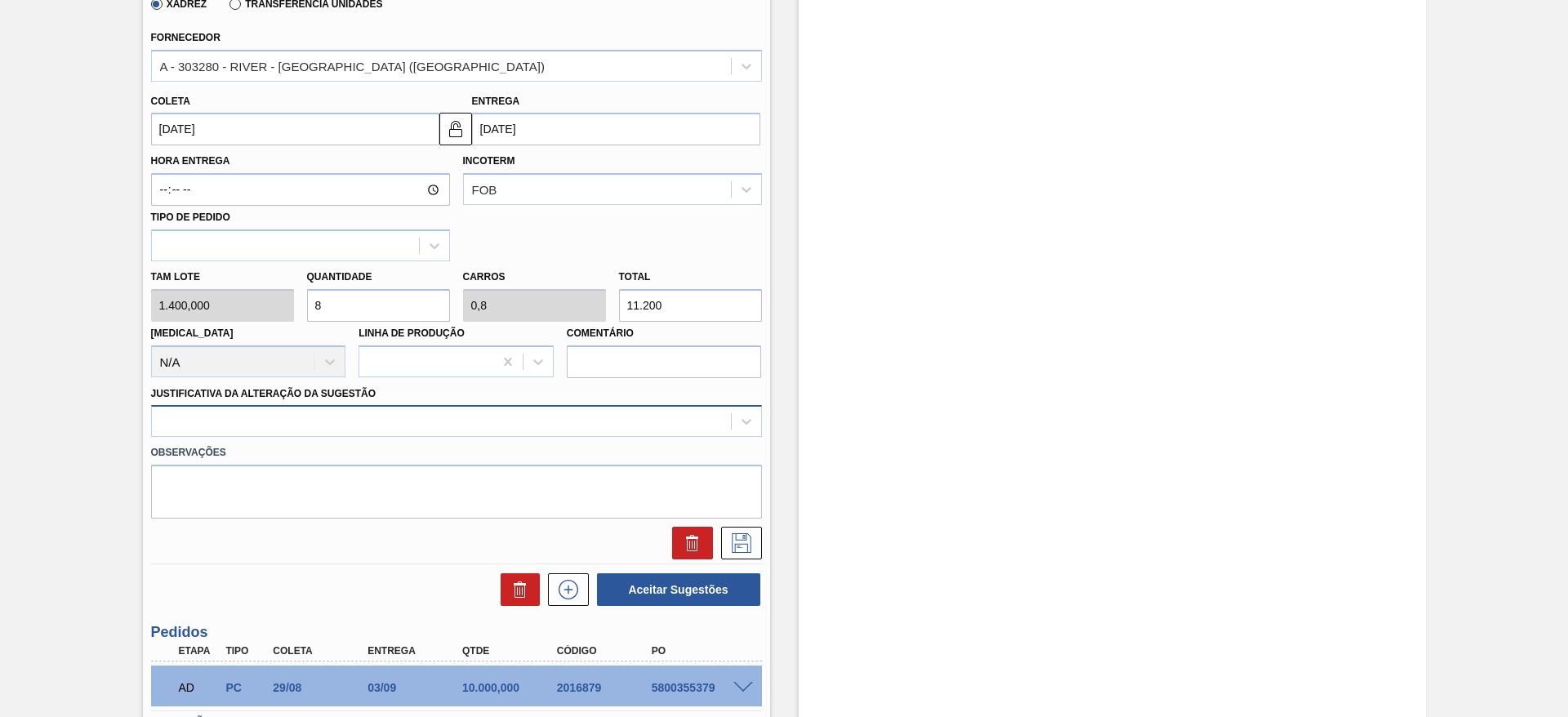
click at [389, 430] on div at bounding box center [441, 422] width 579 height 24
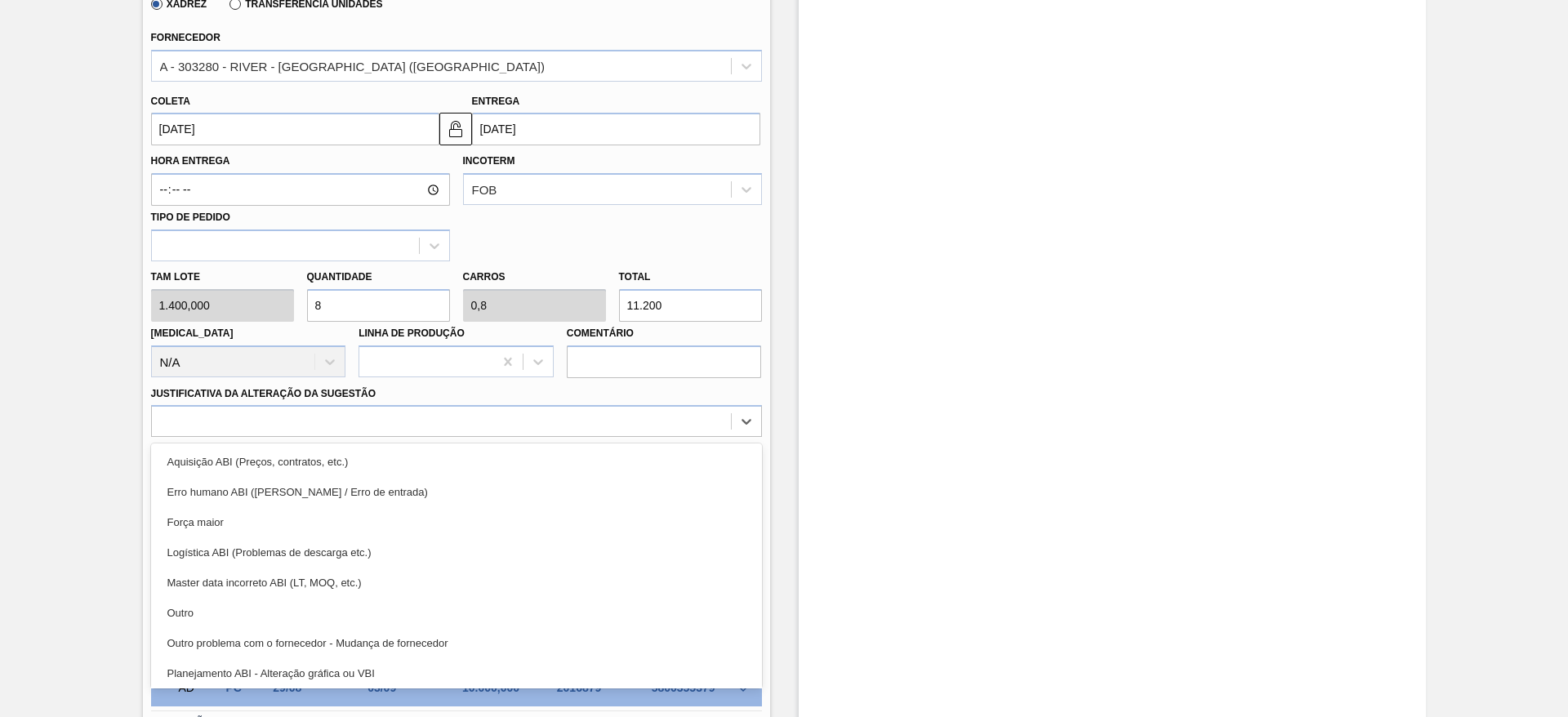
drag, startPoint x: 332, startPoint y: 609, endPoint x: 358, endPoint y: 599, distance: 27.9
click at [332, 607] on div "Outro" at bounding box center [456, 612] width 610 height 31
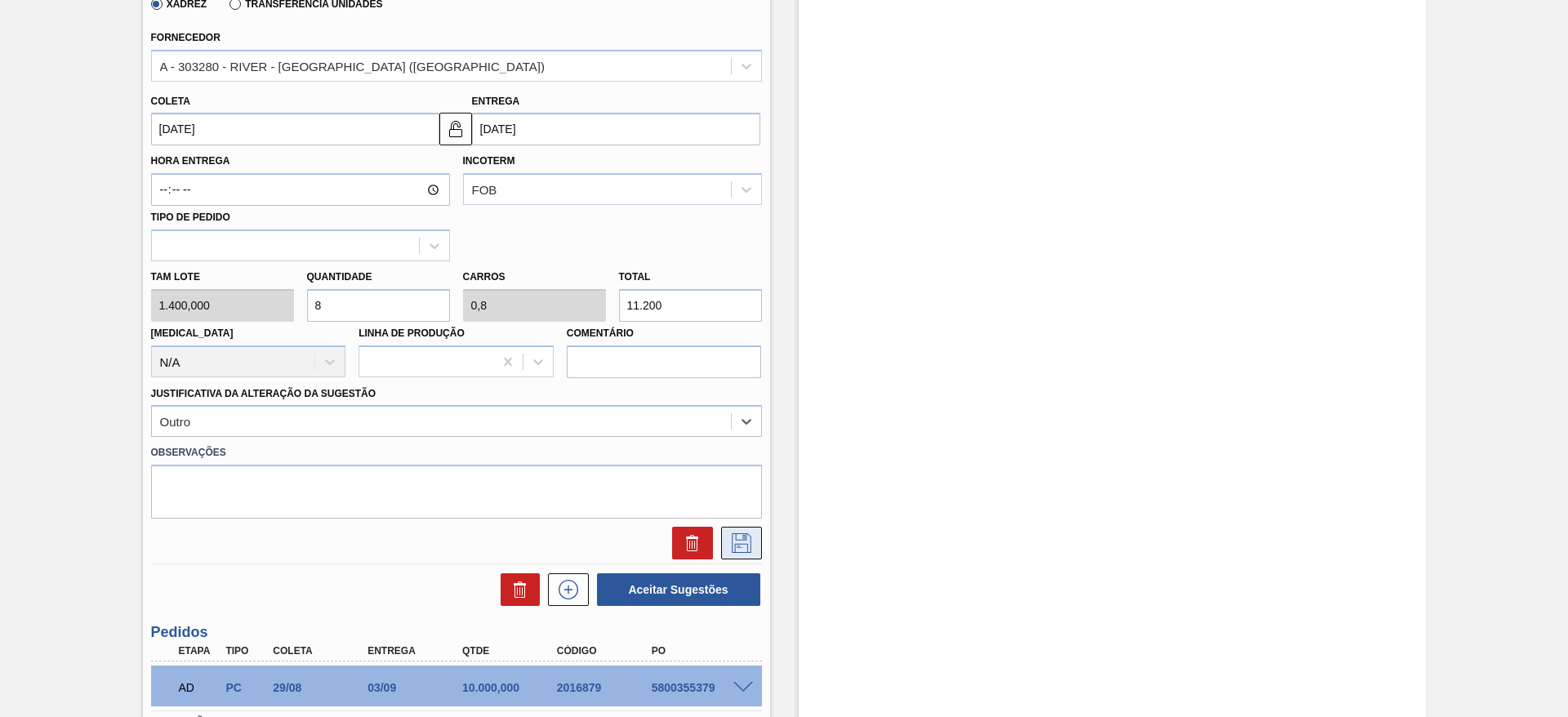
click at [728, 537] on icon at bounding box center [741, 543] width 26 height 19
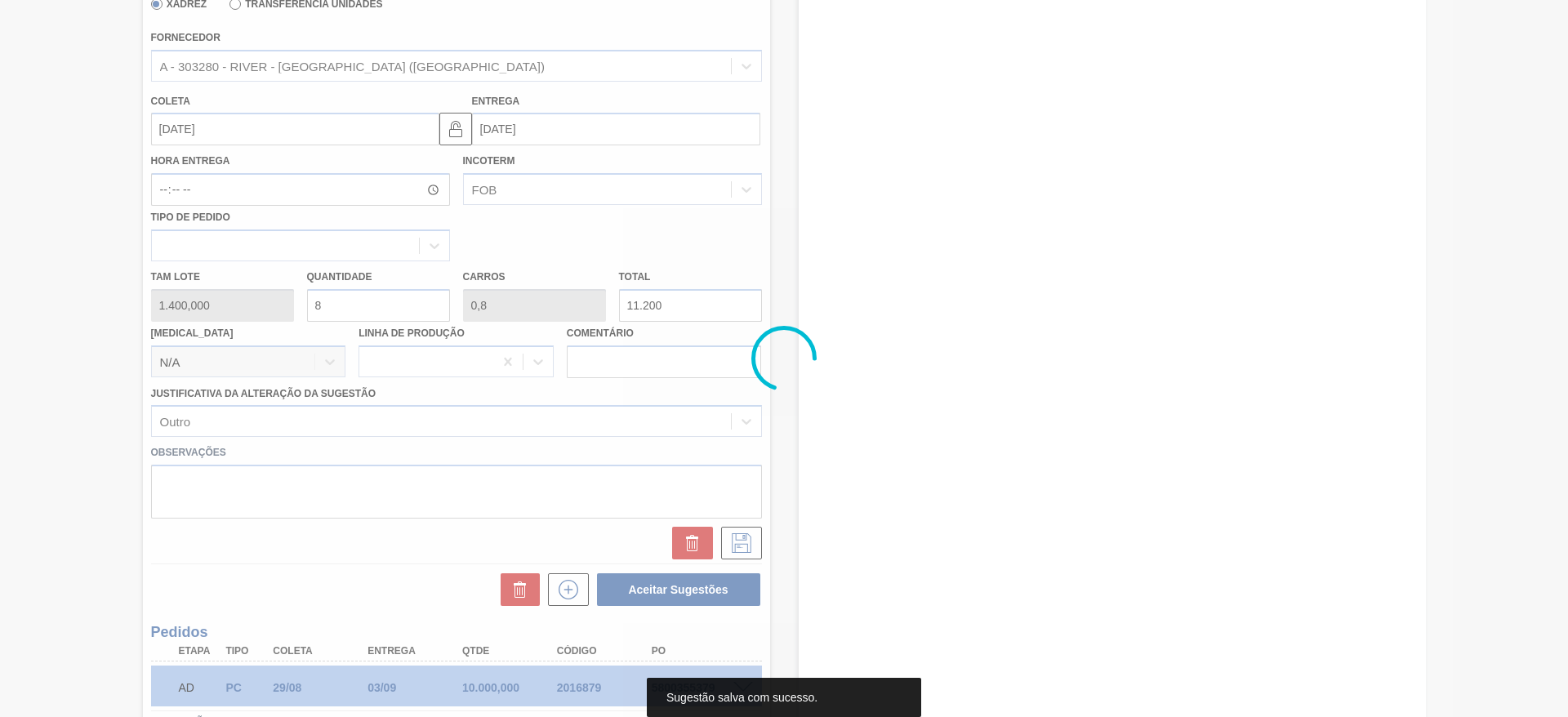
scroll to position [0, 0]
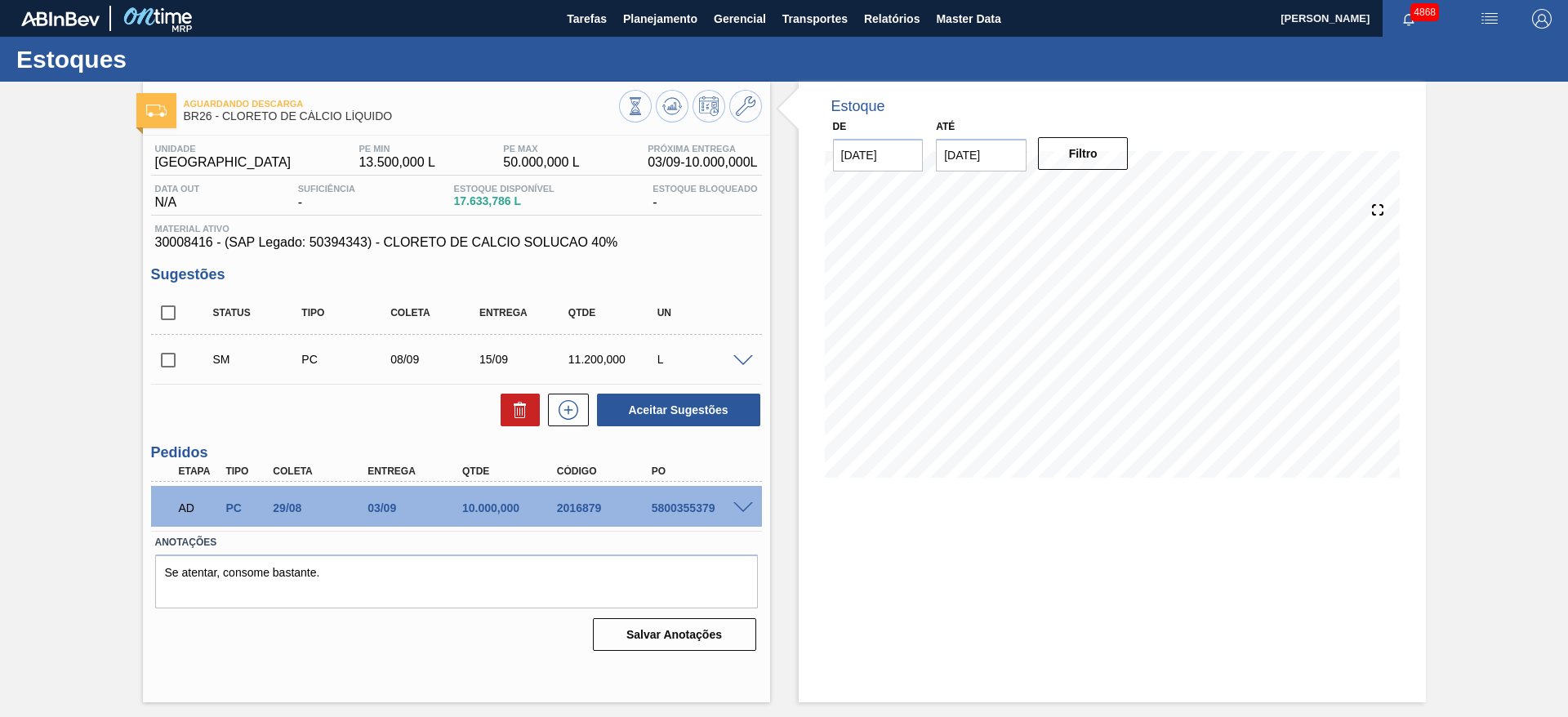
click at [744, 358] on span at bounding box center [743, 360] width 19 height 12
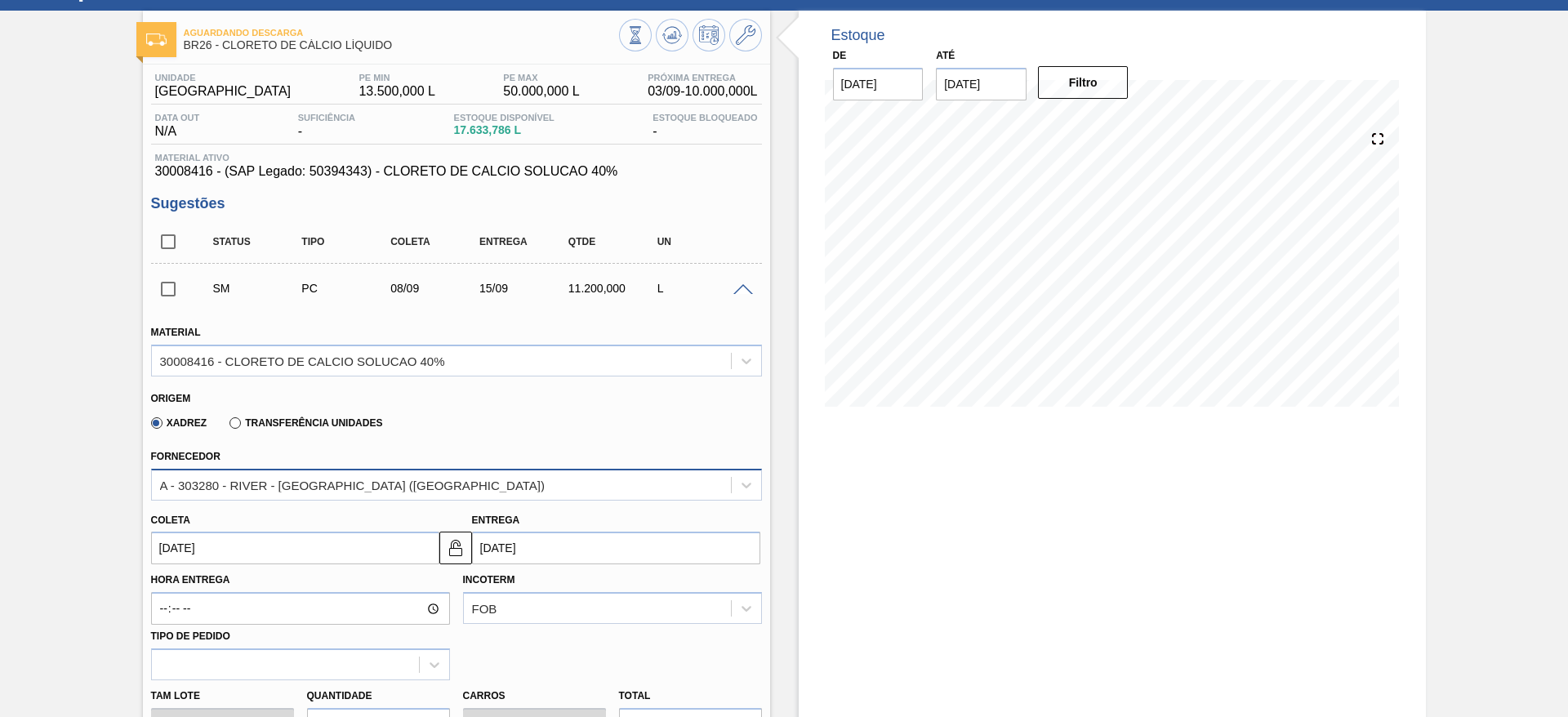
scroll to position [122, 0]
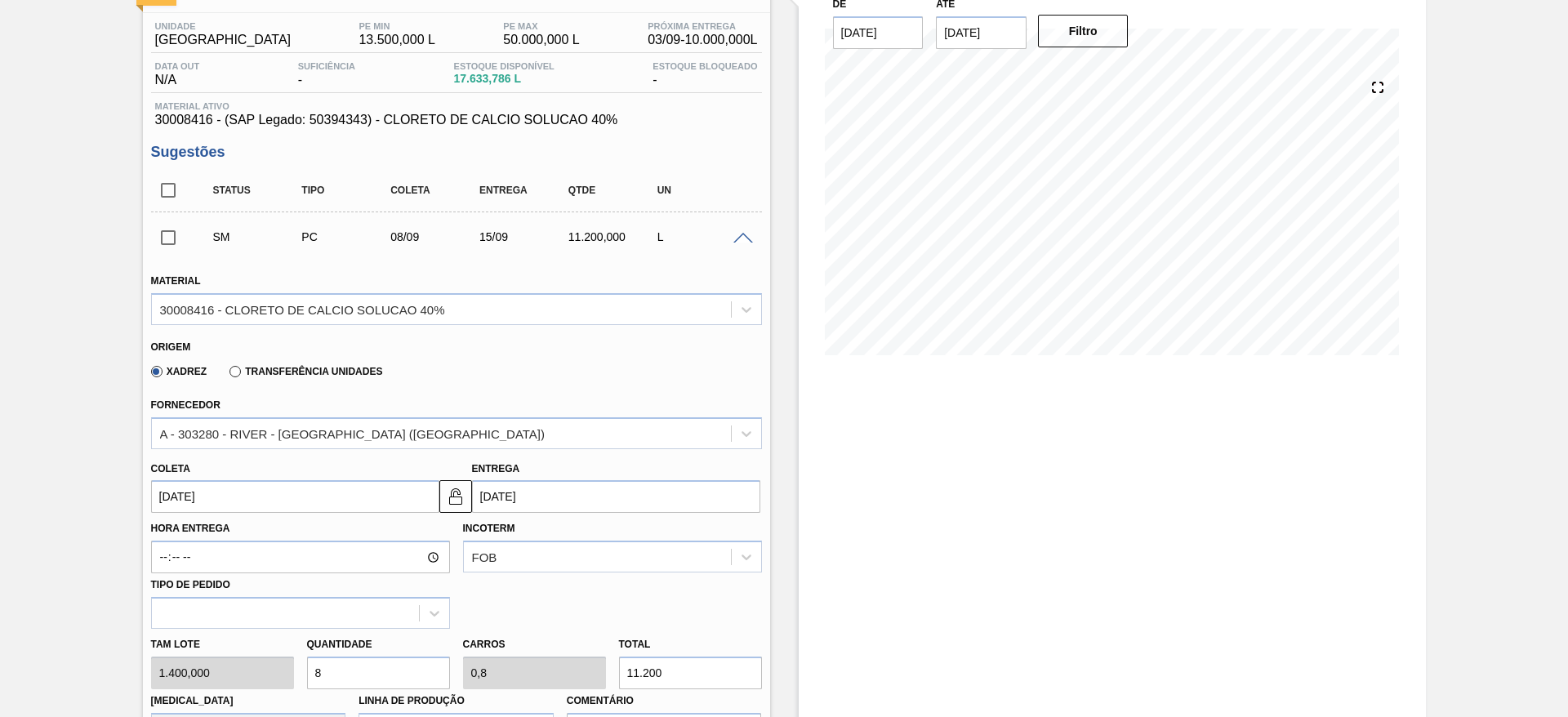
click at [274, 679] on div "Tam lote 1.400,000 Quantidade 8 Carros 0,8 Total 11.200 Doca N/A Linha de Produ…" at bounding box center [457, 687] width 624 height 117
type input "9"
type input "0,9"
type input "12.600"
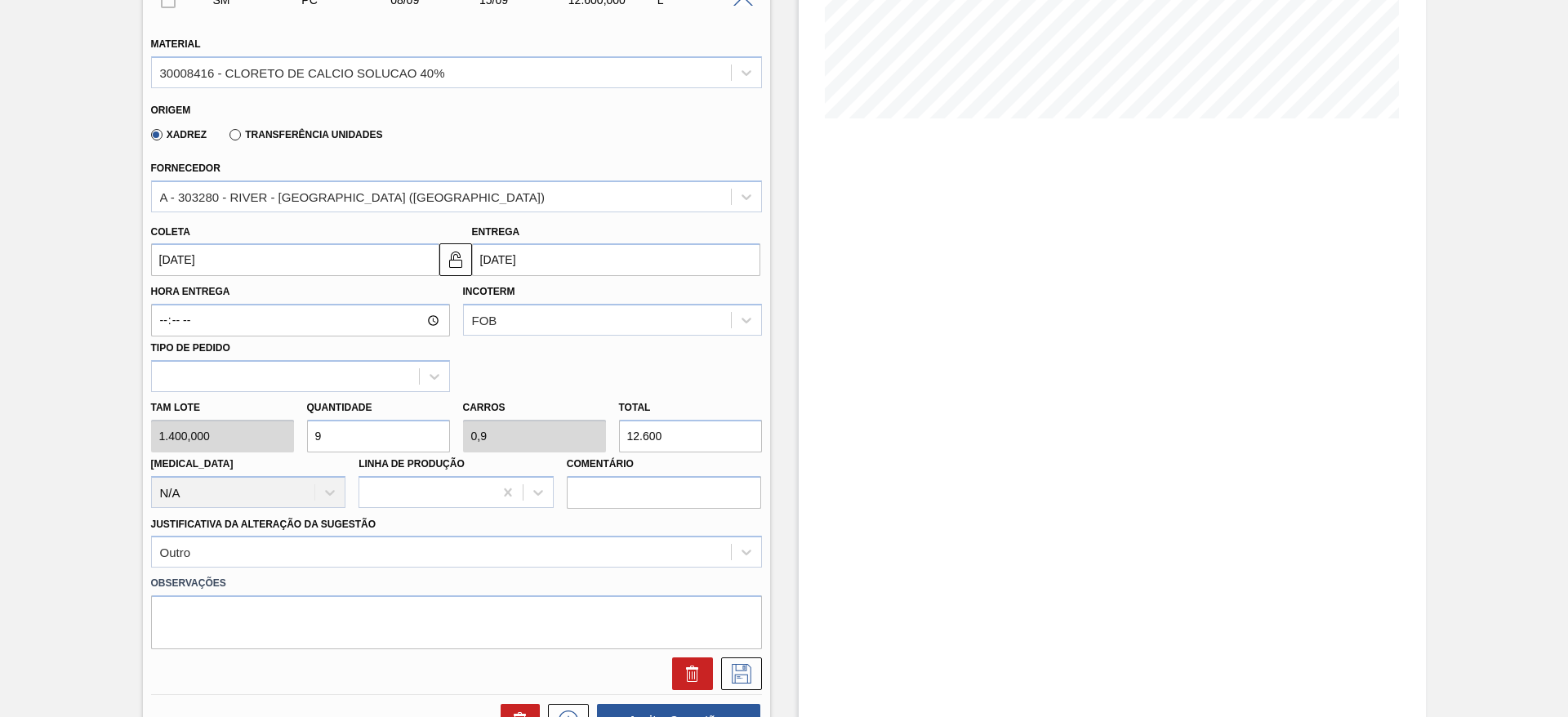
scroll to position [368, 0]
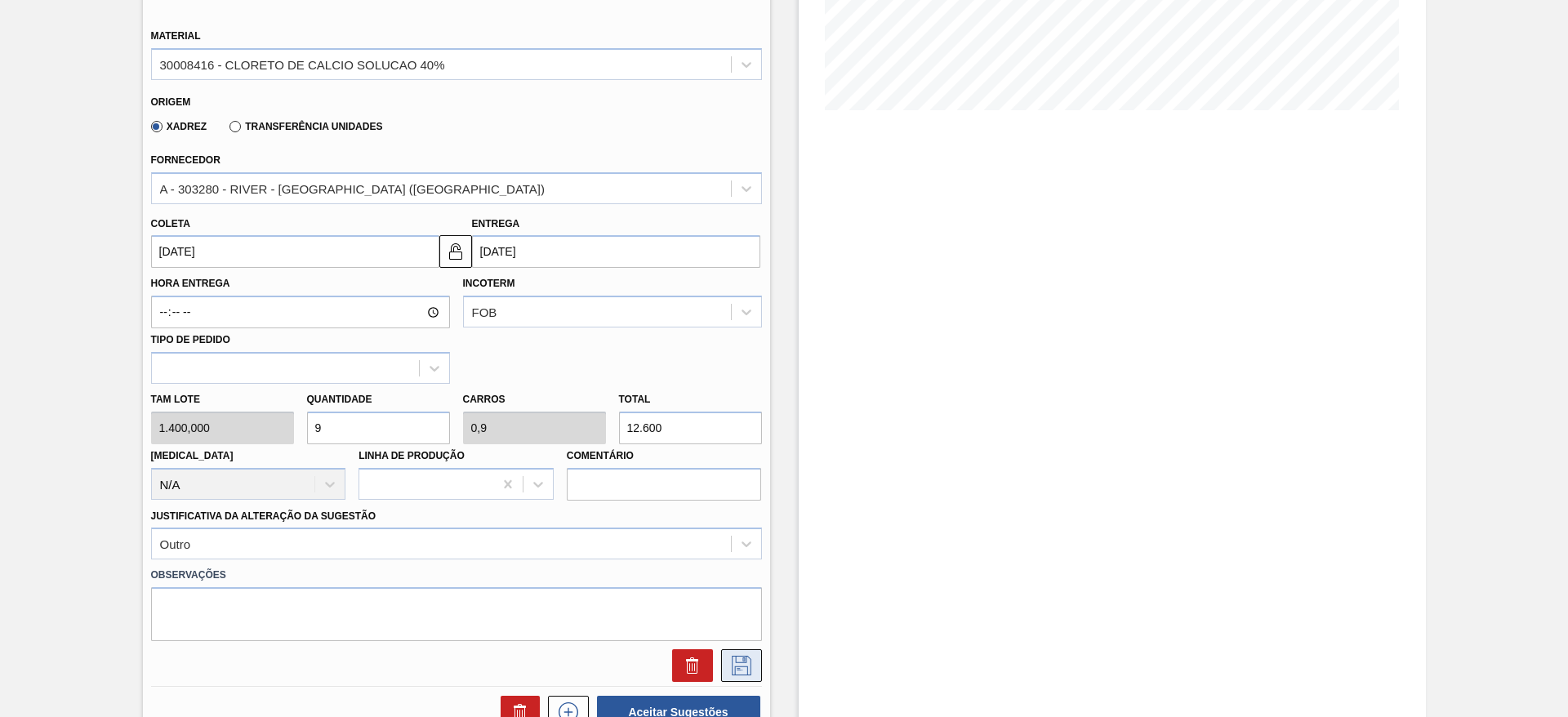
type input "9"
click at [744, 667] on icon at bounding box center [741, 665] width 26 height 19
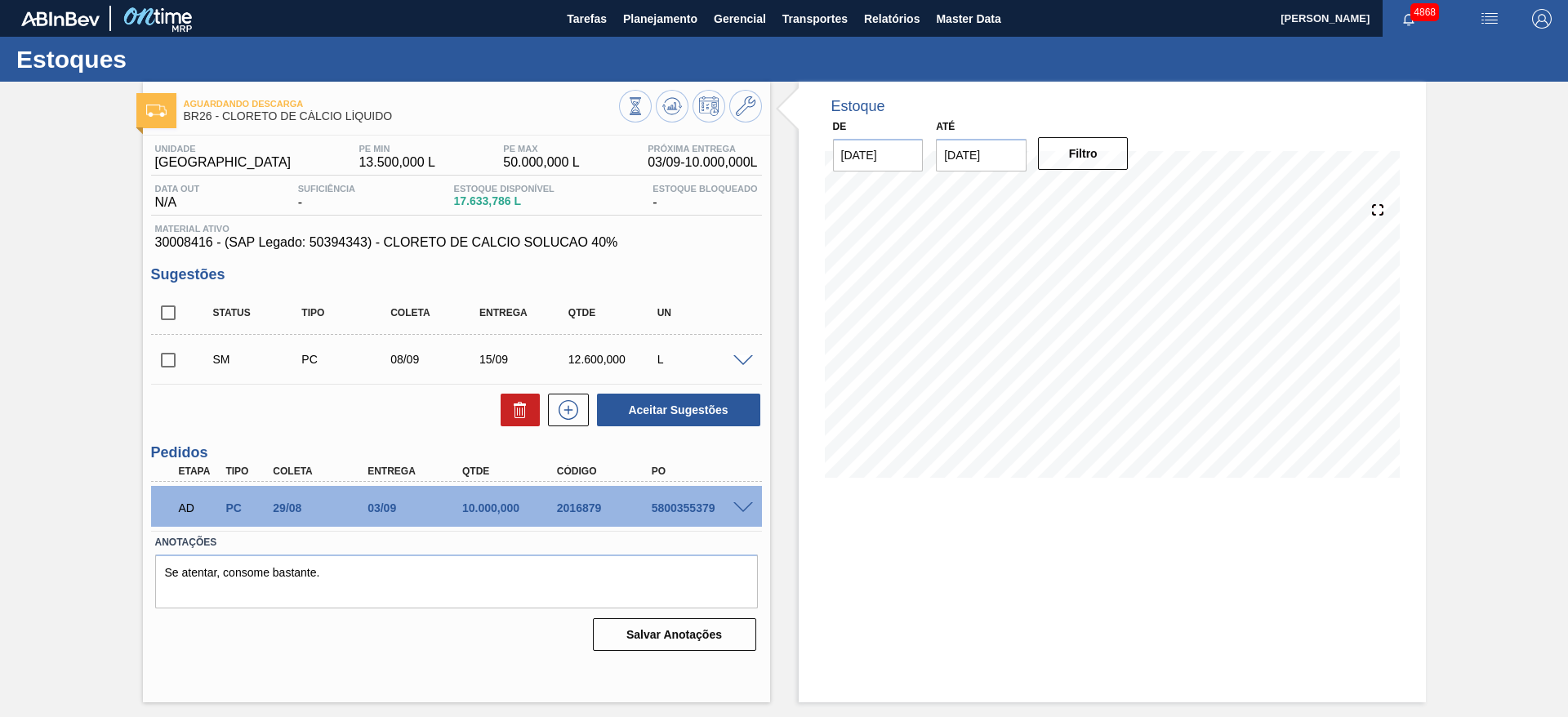
scroll to position [0, 0]
click at [170, 370] on input "checkbox" at bounding box center [168, 359] width 34 height 34
click at [660, 419] on button "Aceitar Sugestões" at bounding box center [678, 409] width 163 height 32
checkbox input "false"
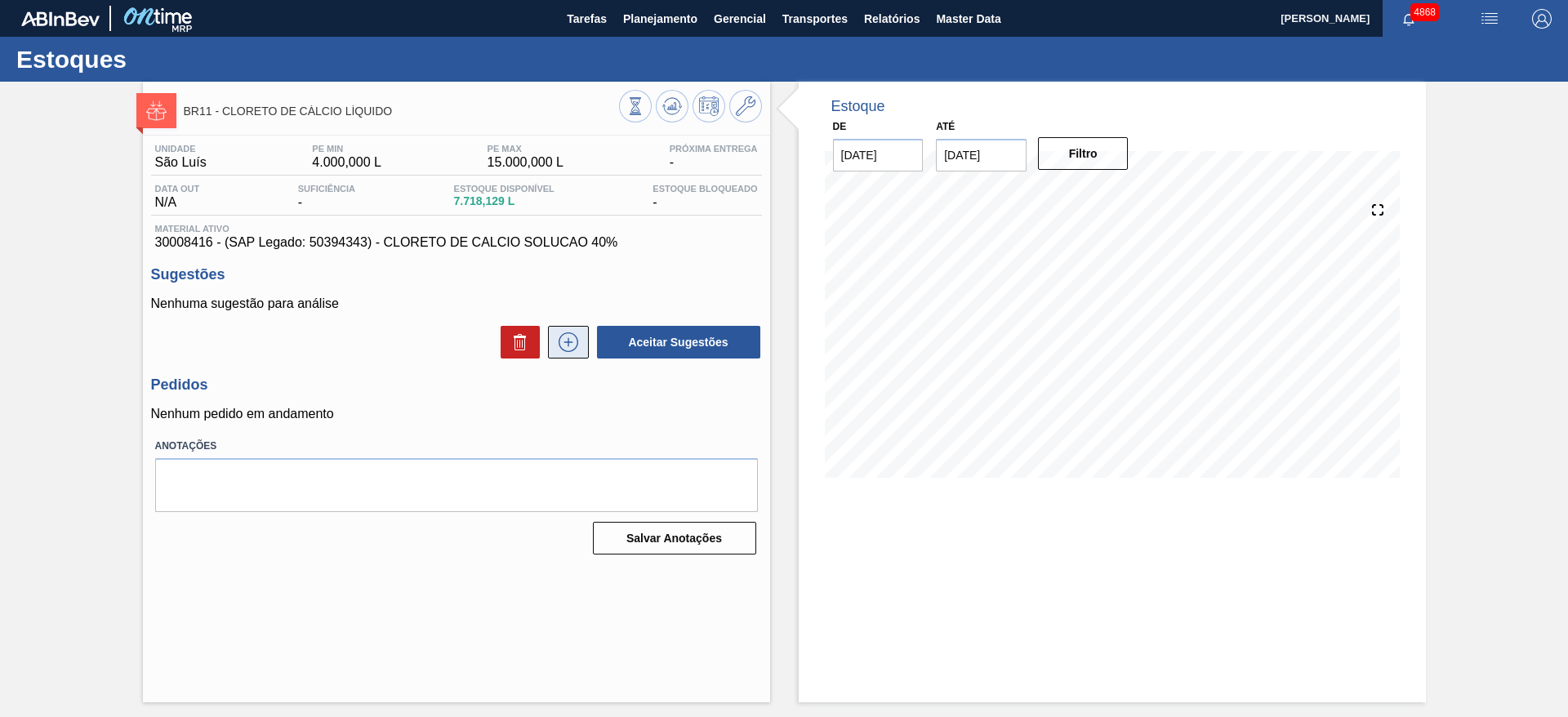
click at [578, 344] on icon at bounding box center [568, 342] width 26 height 19
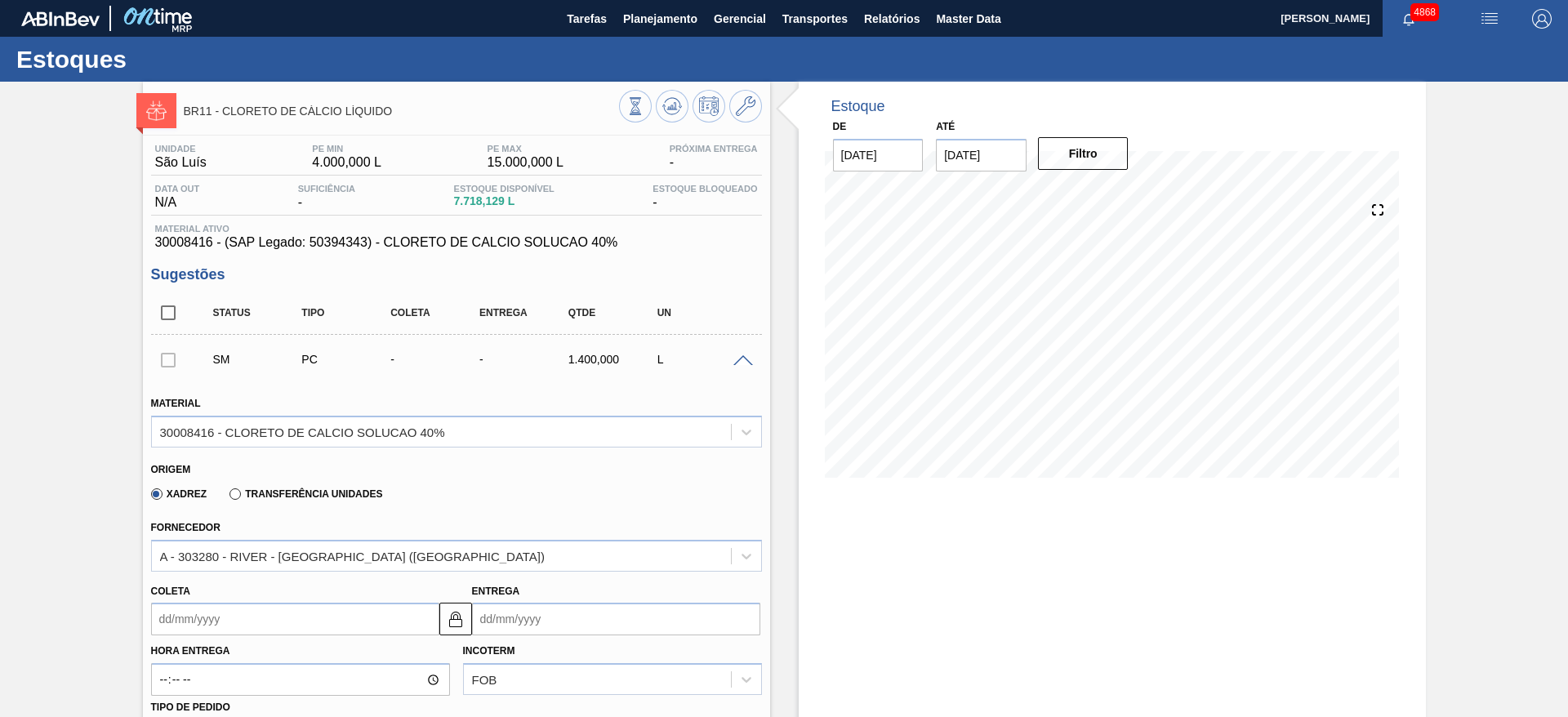
click at [165, 619] on input "Coleta" at bounding box center [295, 619] width 288 height 32
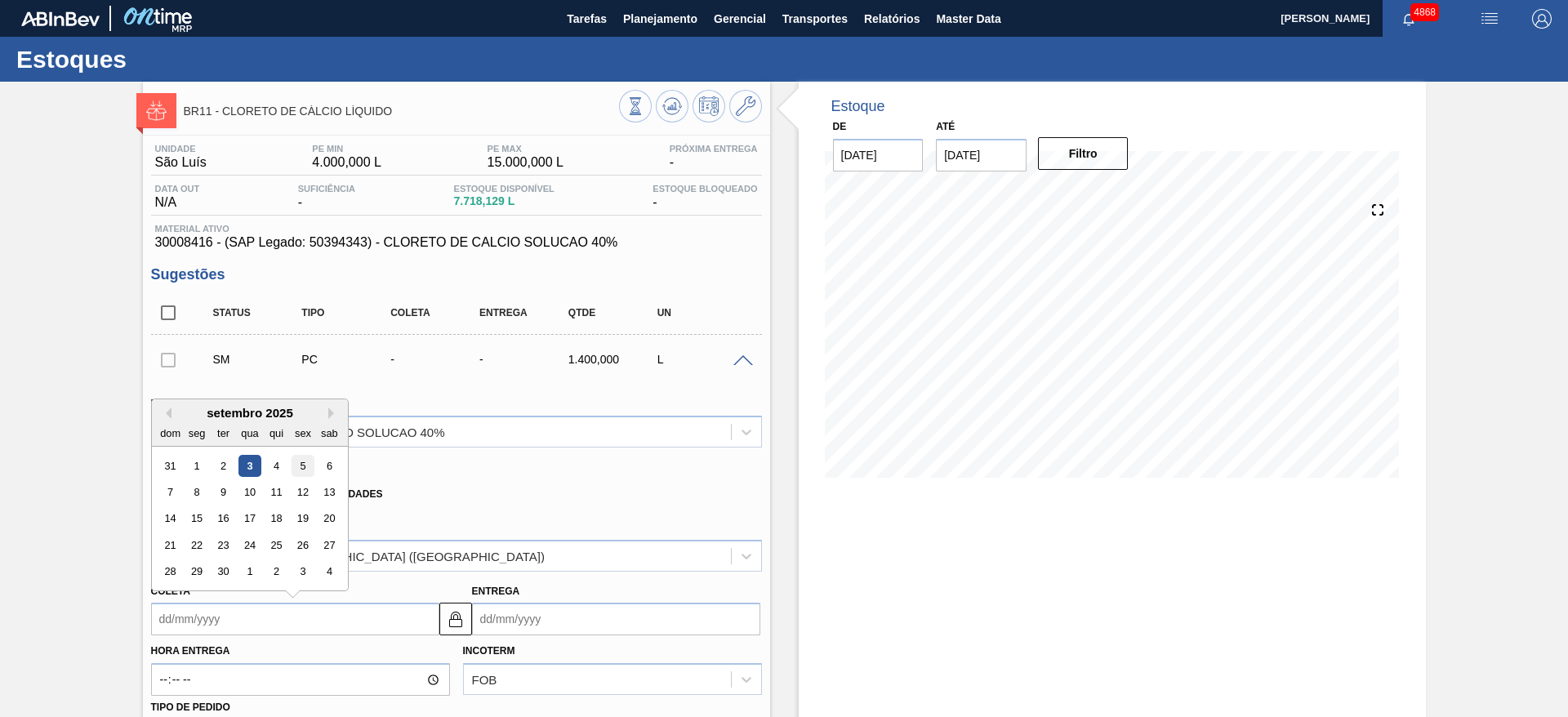
click at [303, 465] on div "5" at bounding box center [303, 466] width 22 height 22
type input "[DATE]"
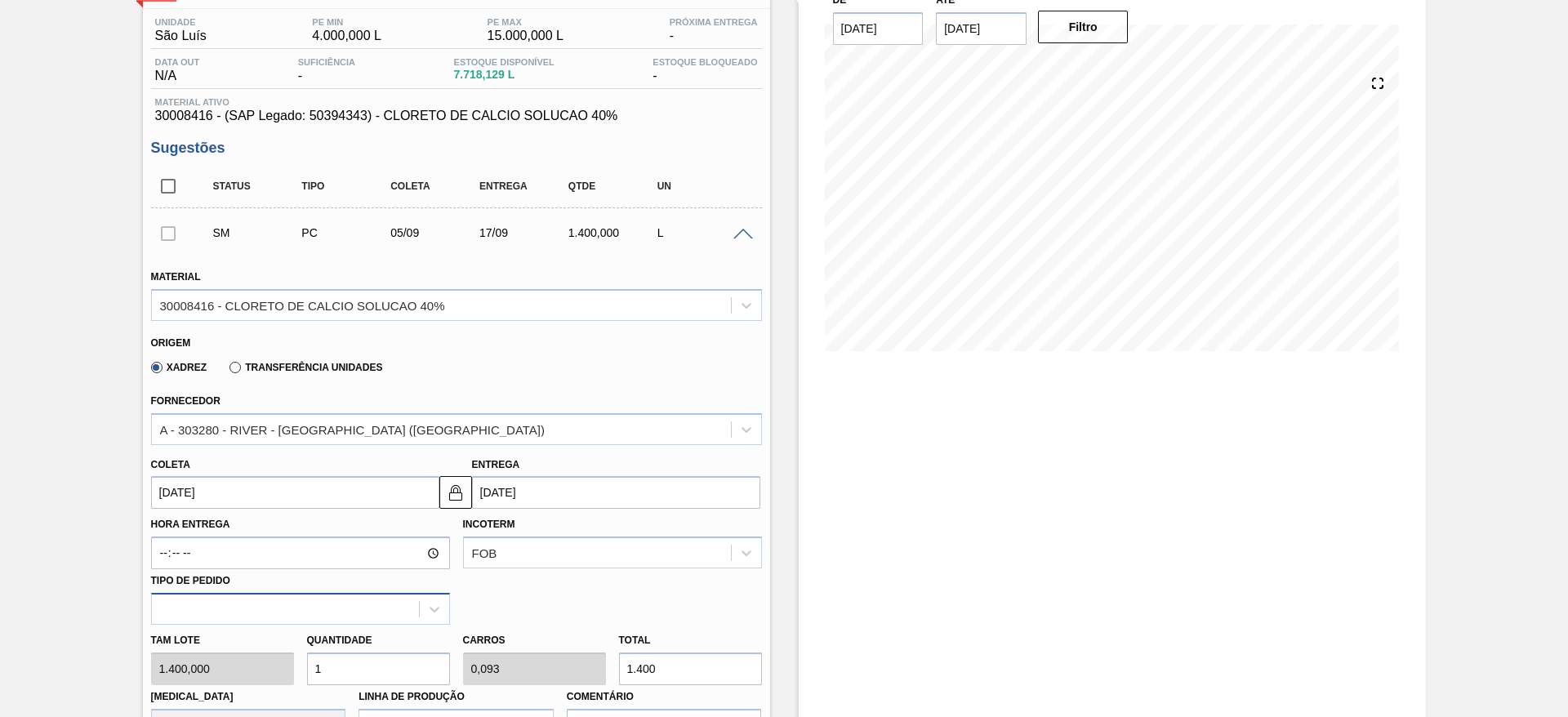
scroll to position [245, 0]
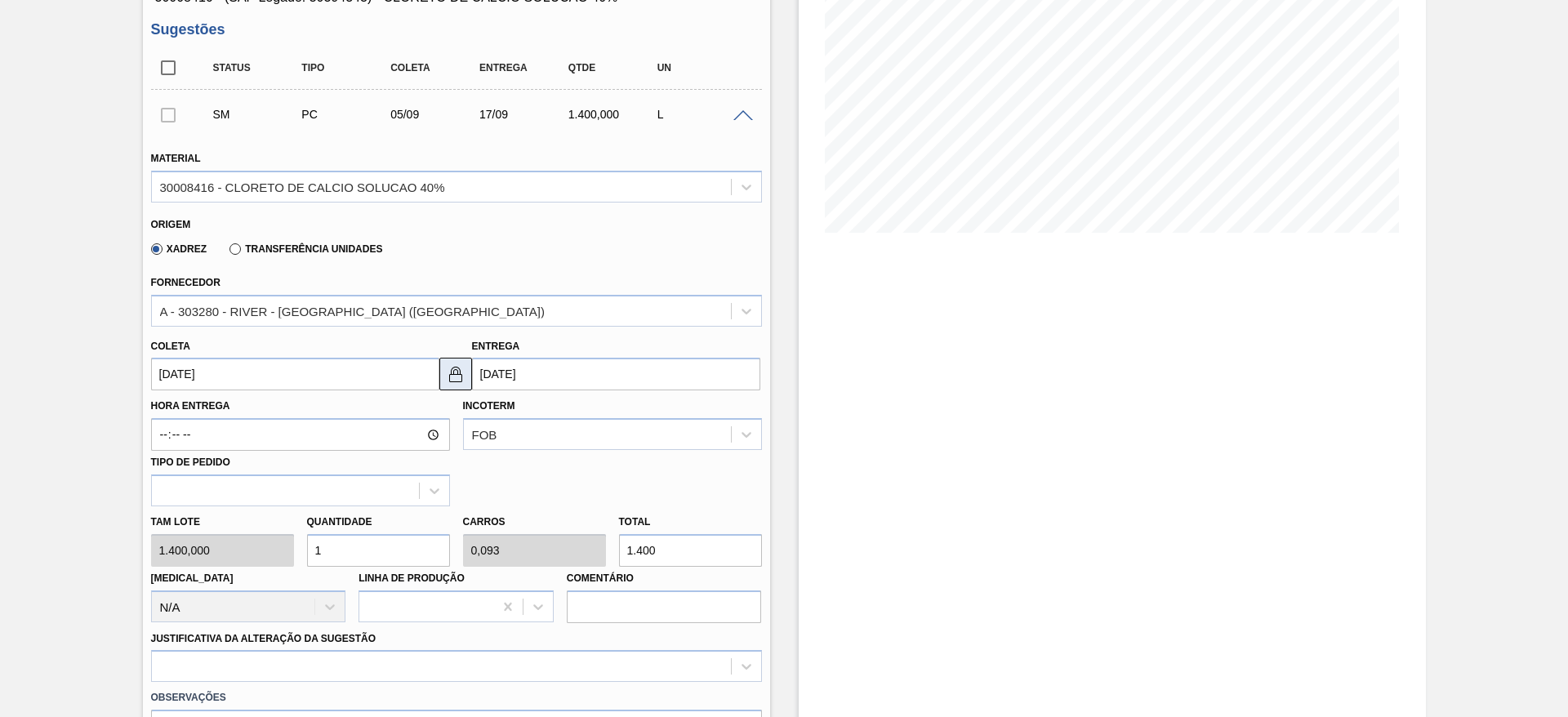
click at [451, 374] on img at bounding box center [455, 373] width 19 height 19
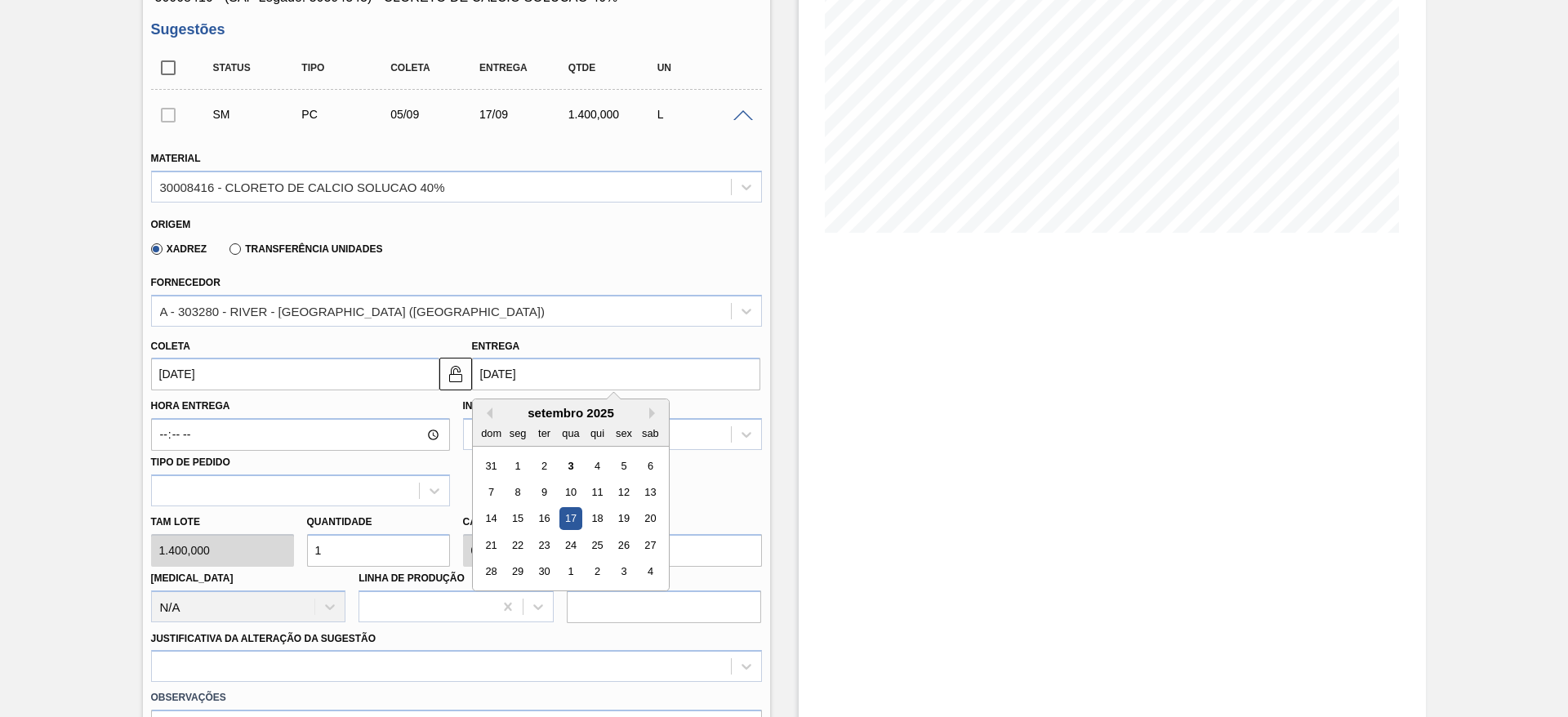
click at [483, 374] on input "17/09/2025" at bounding box center [616, 373] width 288 height 32
click at [515, 515] on div "15" at bounding box center [518, 519] width 22 height 22
type input "[DATE]"
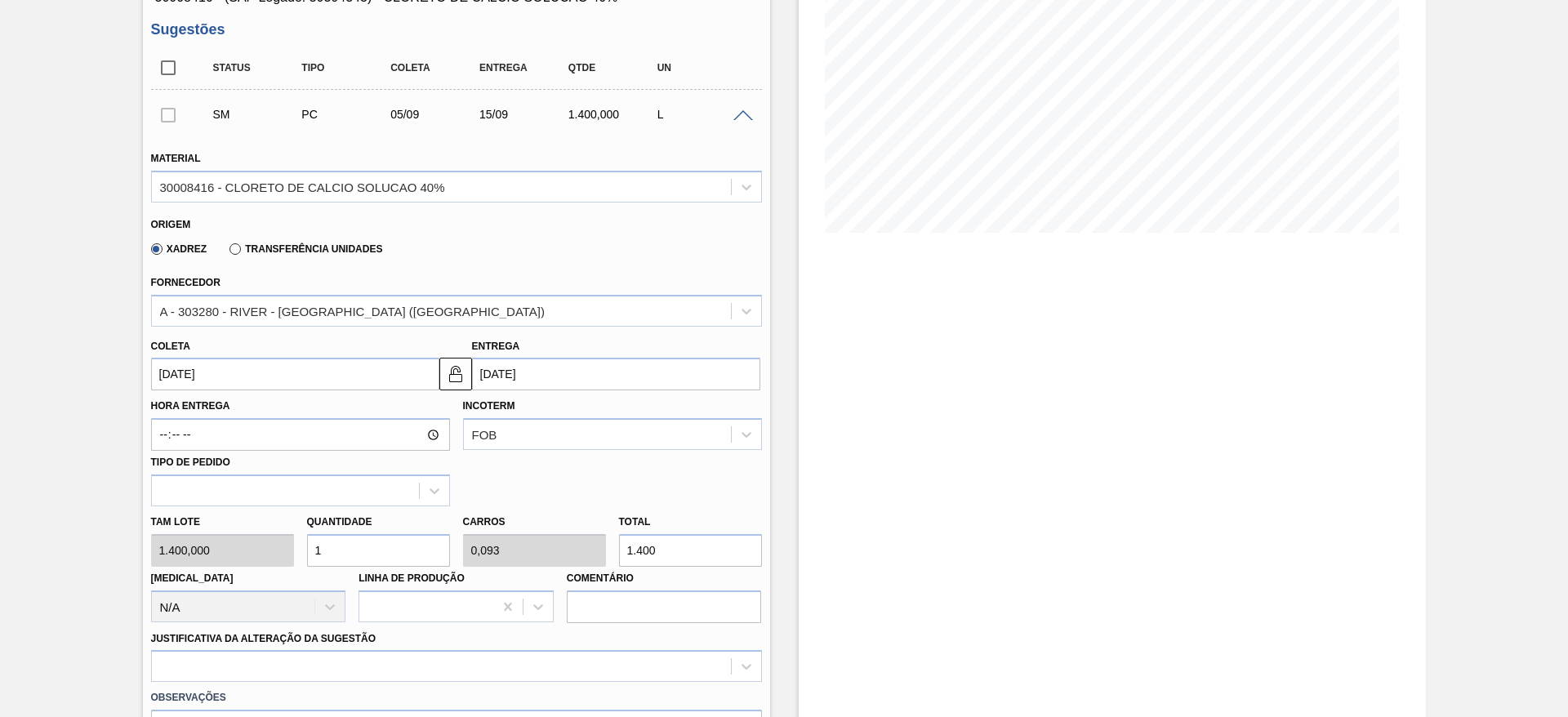
click at [220, 537] on div "Tam lote 1.400,000 Quantidade 1 Carros 0,093 Total 1.400 Doca N/A Linha de Prod…" at bounding box center [457, 565] width 624 height 117
type input "7"
type input "0,653"
type input "9.800"
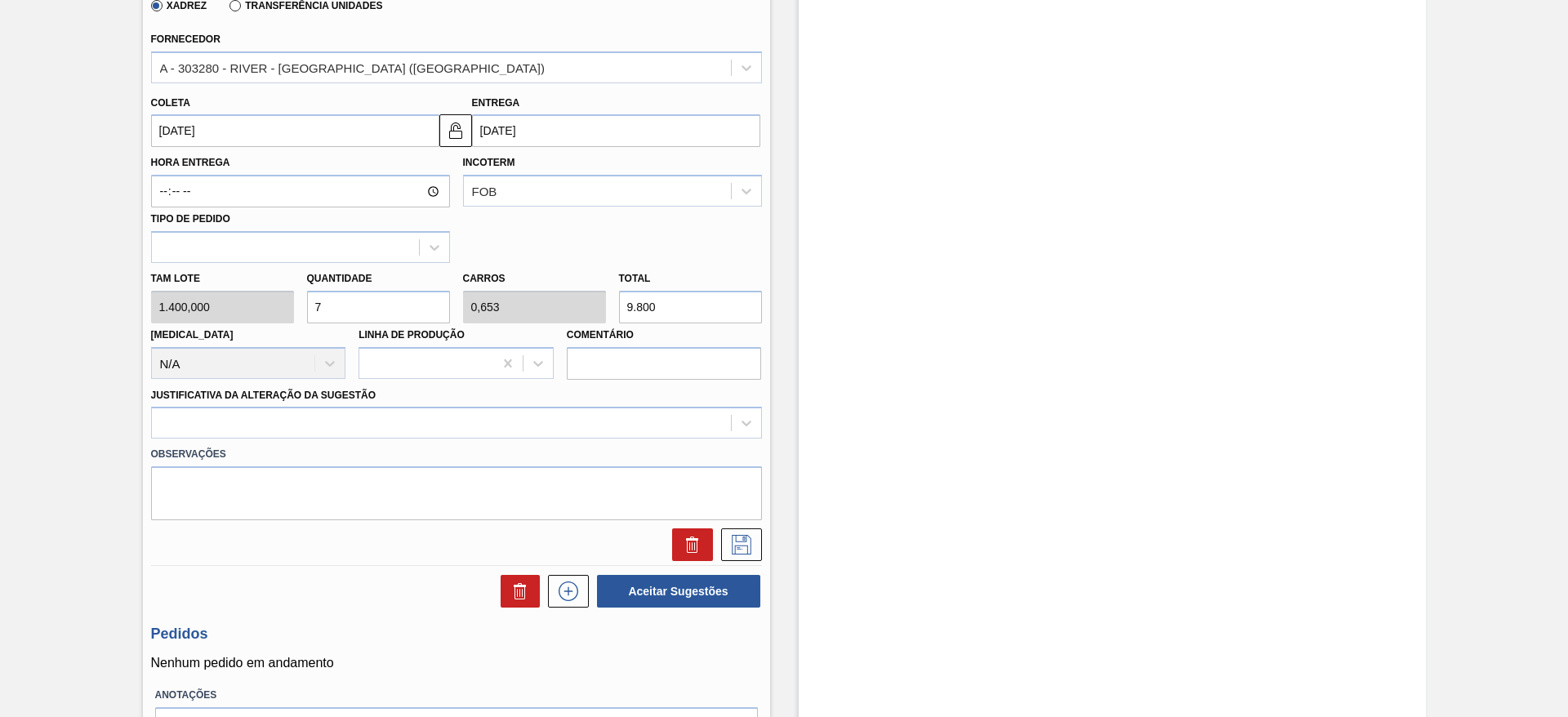
scroll to position [490, 0]
click at [424, 415] on div at bounding box center [441, 422] width 579 height 24
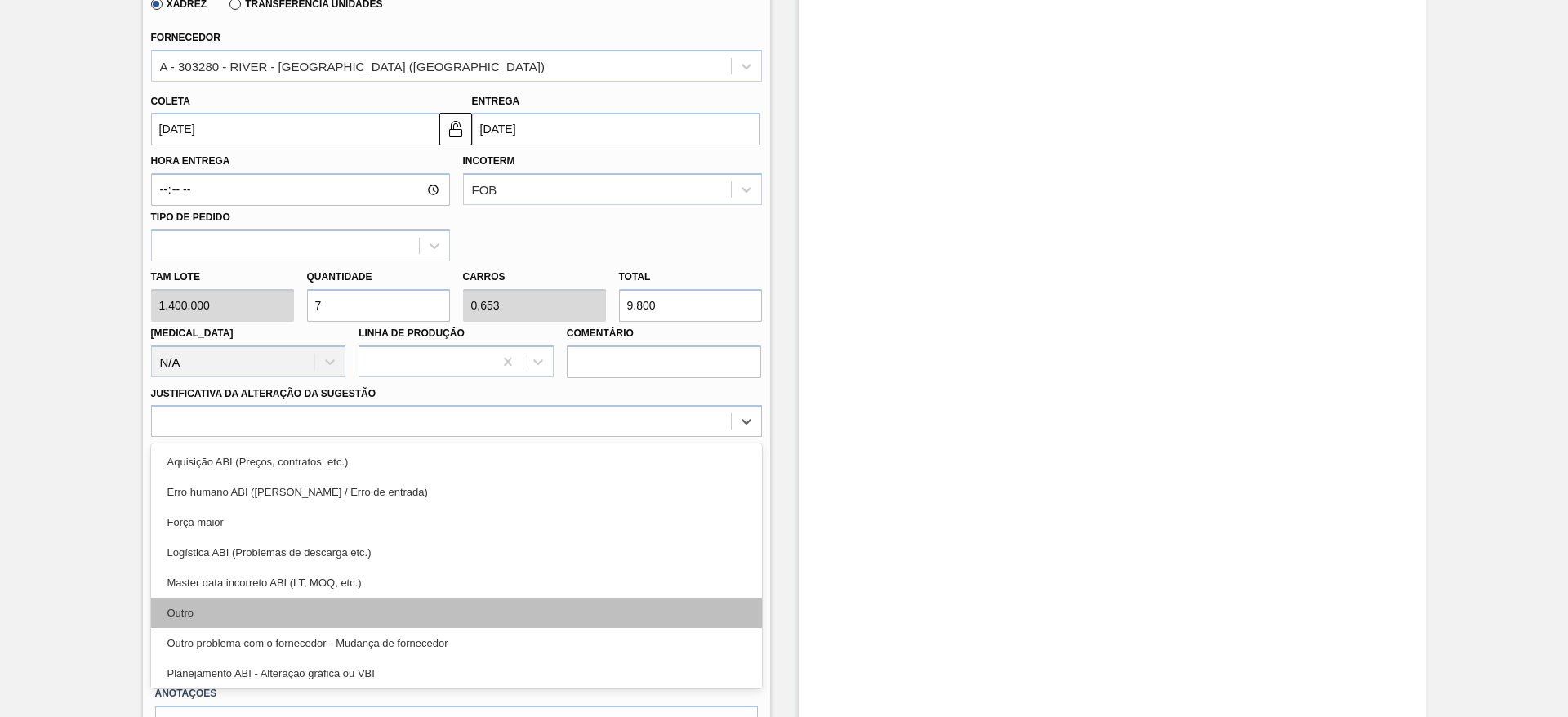
click at [405, 604] on div "Outro" at bounding box center [456, 612] width 610 height 31
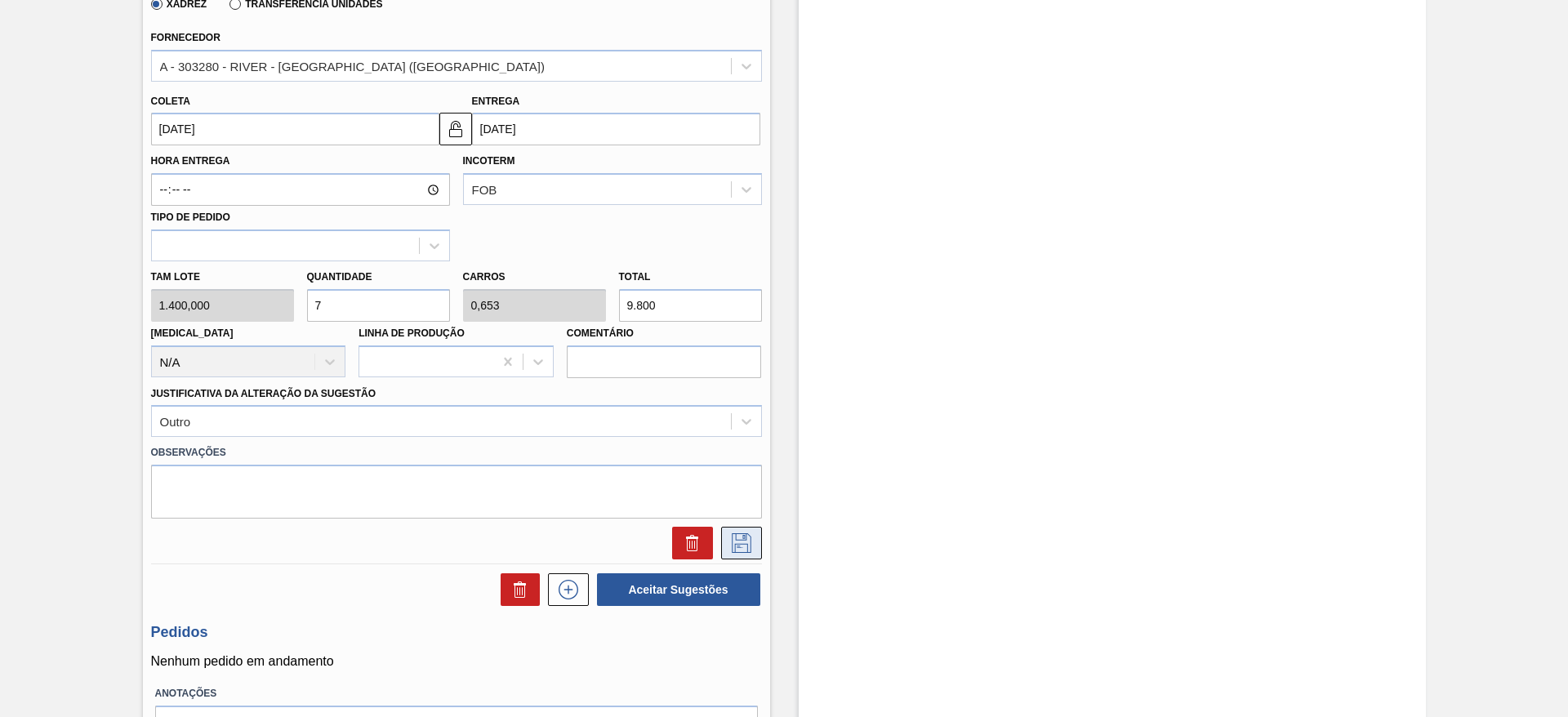
click at [734, 542] on icon at bounding box center [741, 543] width 26 height 19
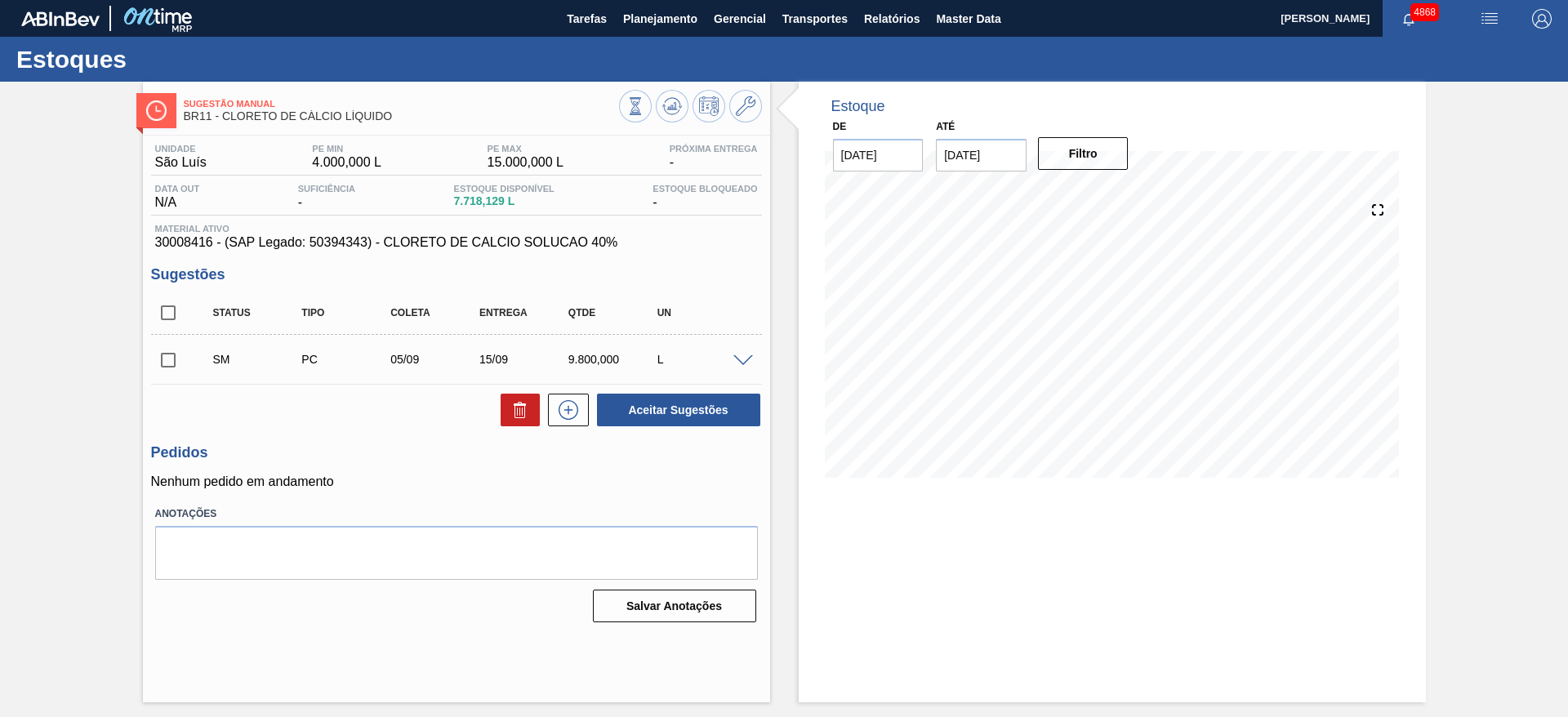
scroll to position [0, 0]
click at [750, 361] on span at bounding box center [743, 360] width 19 height 12
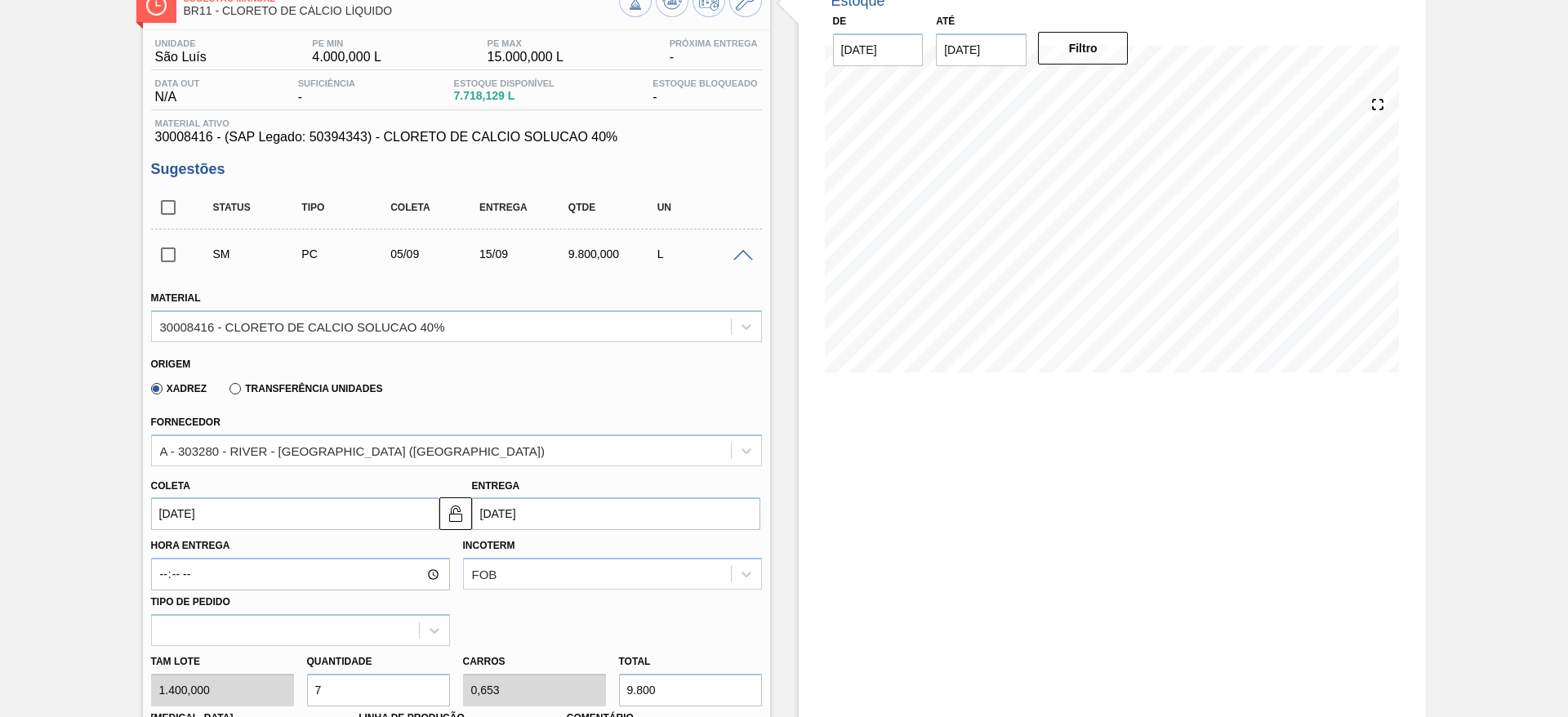
scroll to position [245, 0]
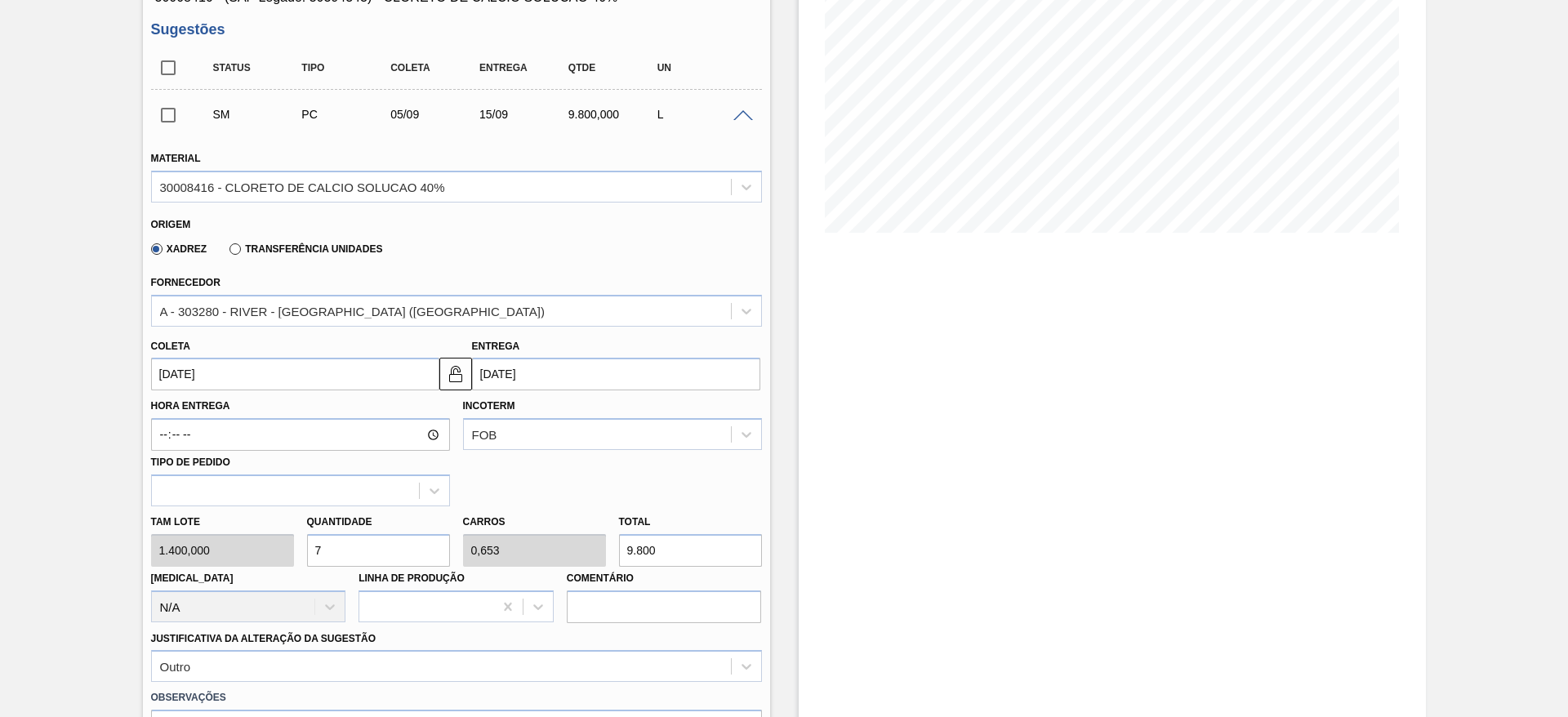
drag, startPoint x: 356, startPoint y: 545, endPoint x: 299, endPoint y: 555, distance: 57.9
click at [300, 555] on div "Quantidade 7" at bounding box center [378, 538] width 156 height 57
type input "5"
type input "0,467"
type input "7.000"
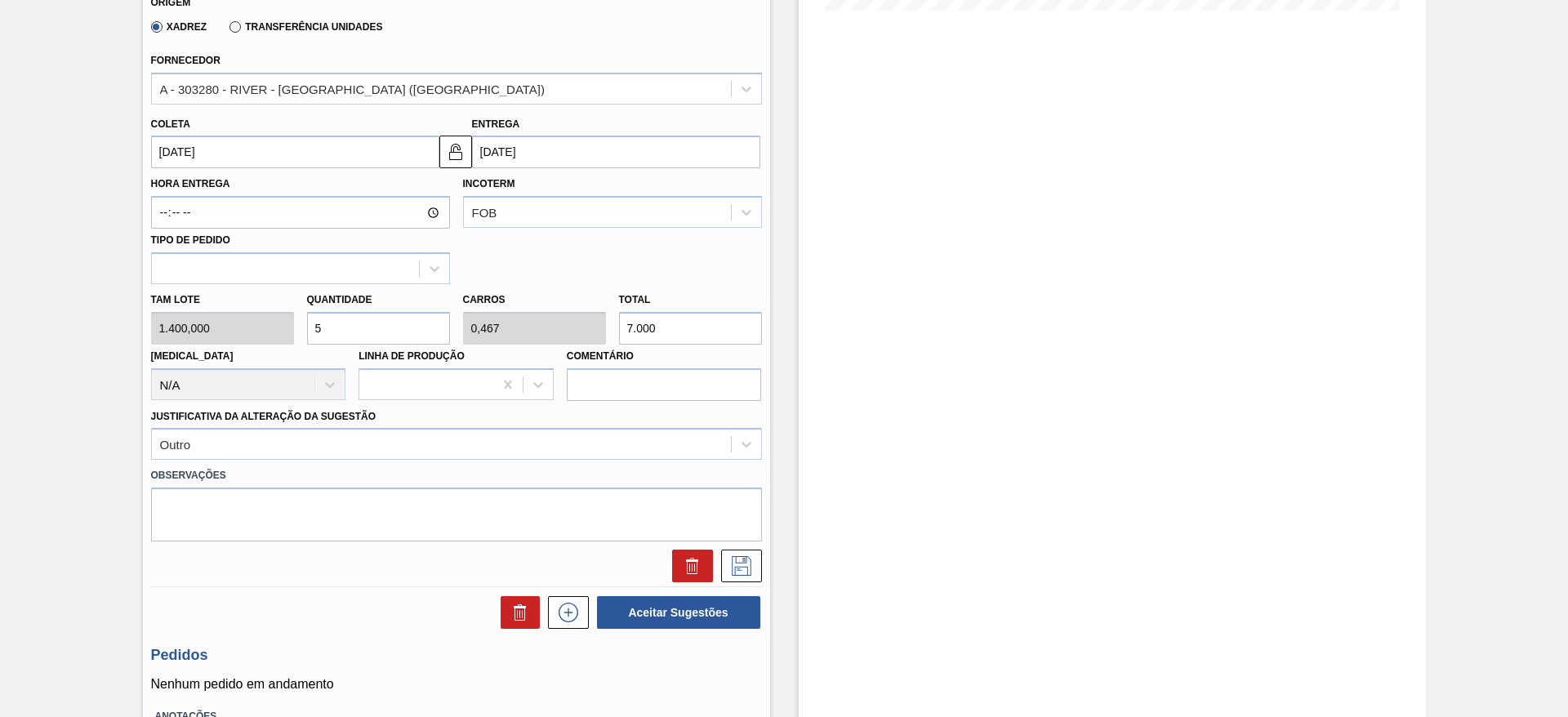
scroll to position [490, 0]
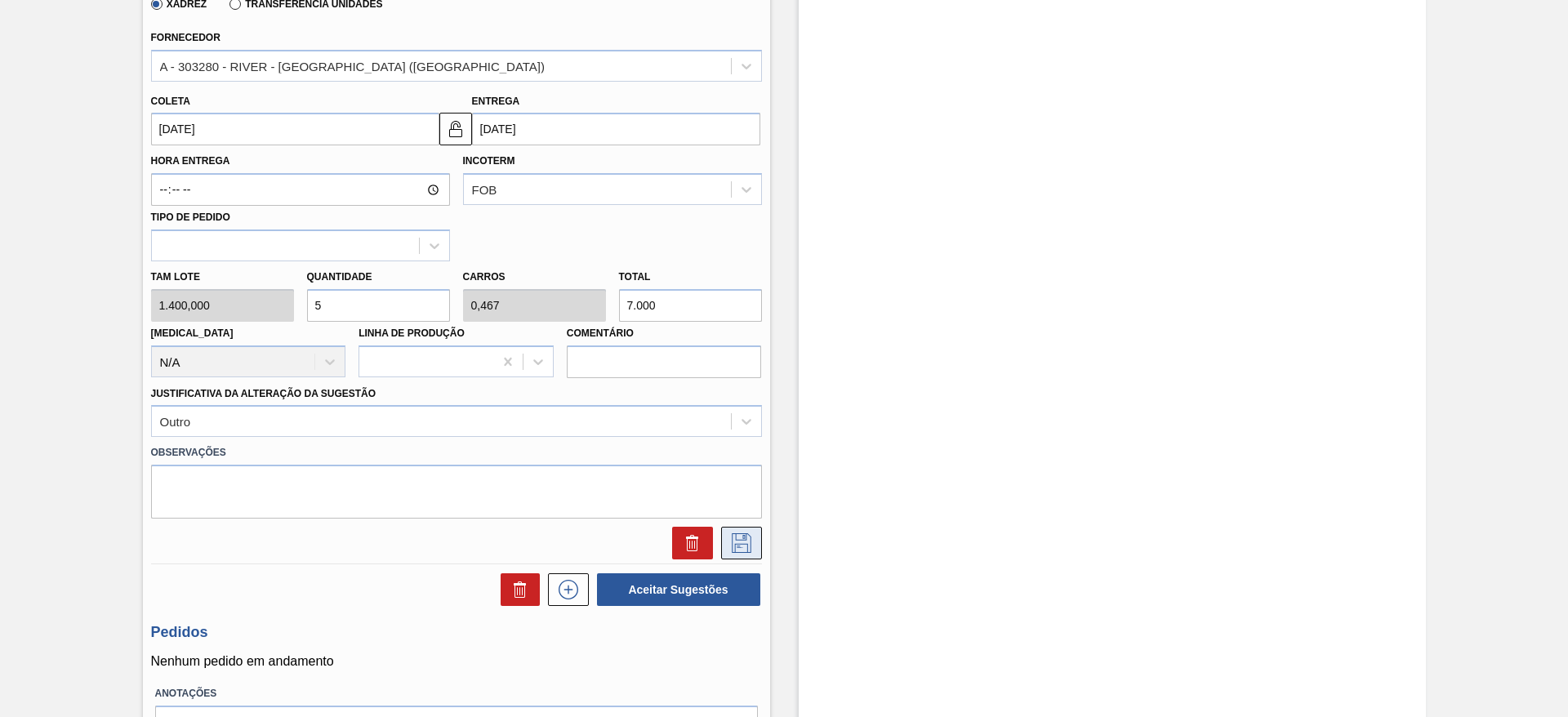
type input "5"
click at [734, 528] on button at bounding box center [741, 543] width 41 height 32
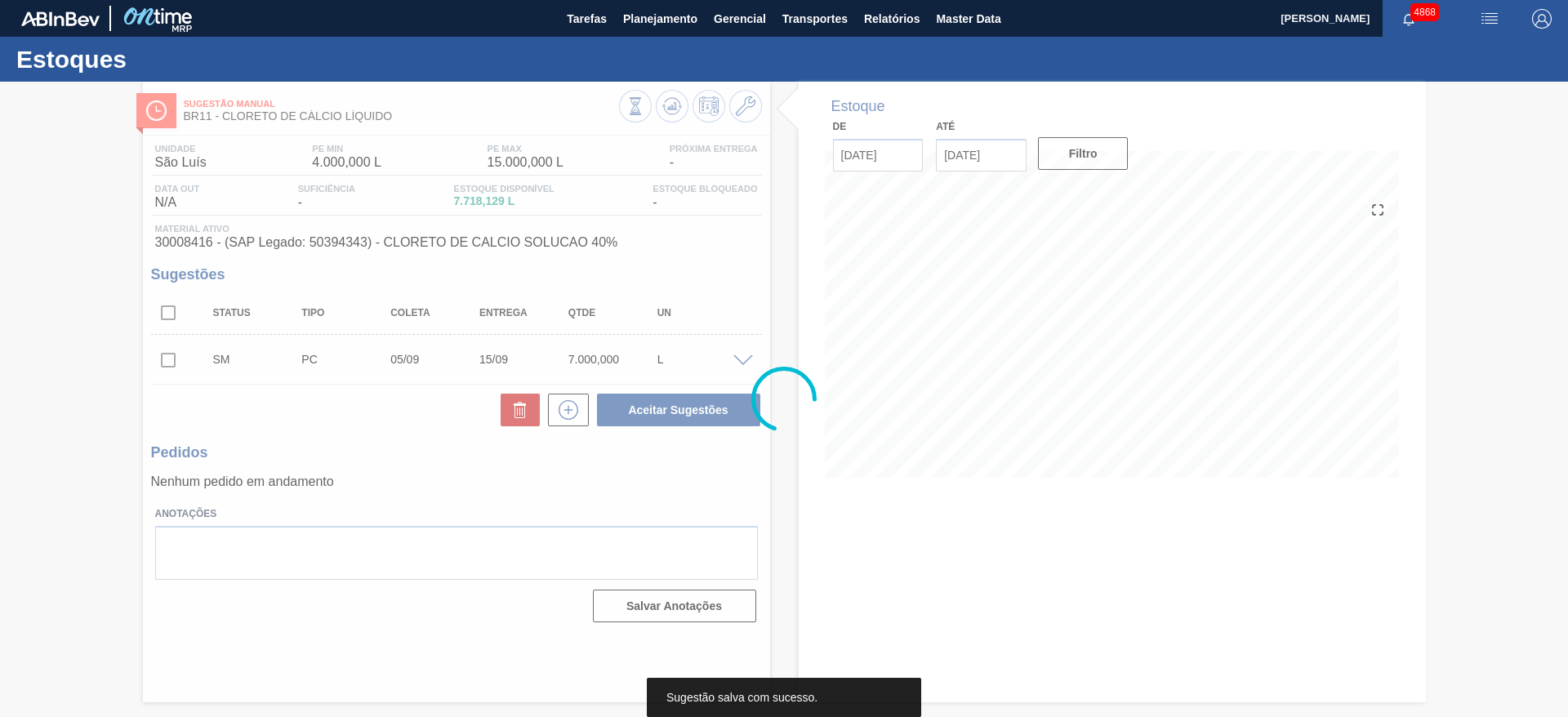
scroll to position [0, 0]
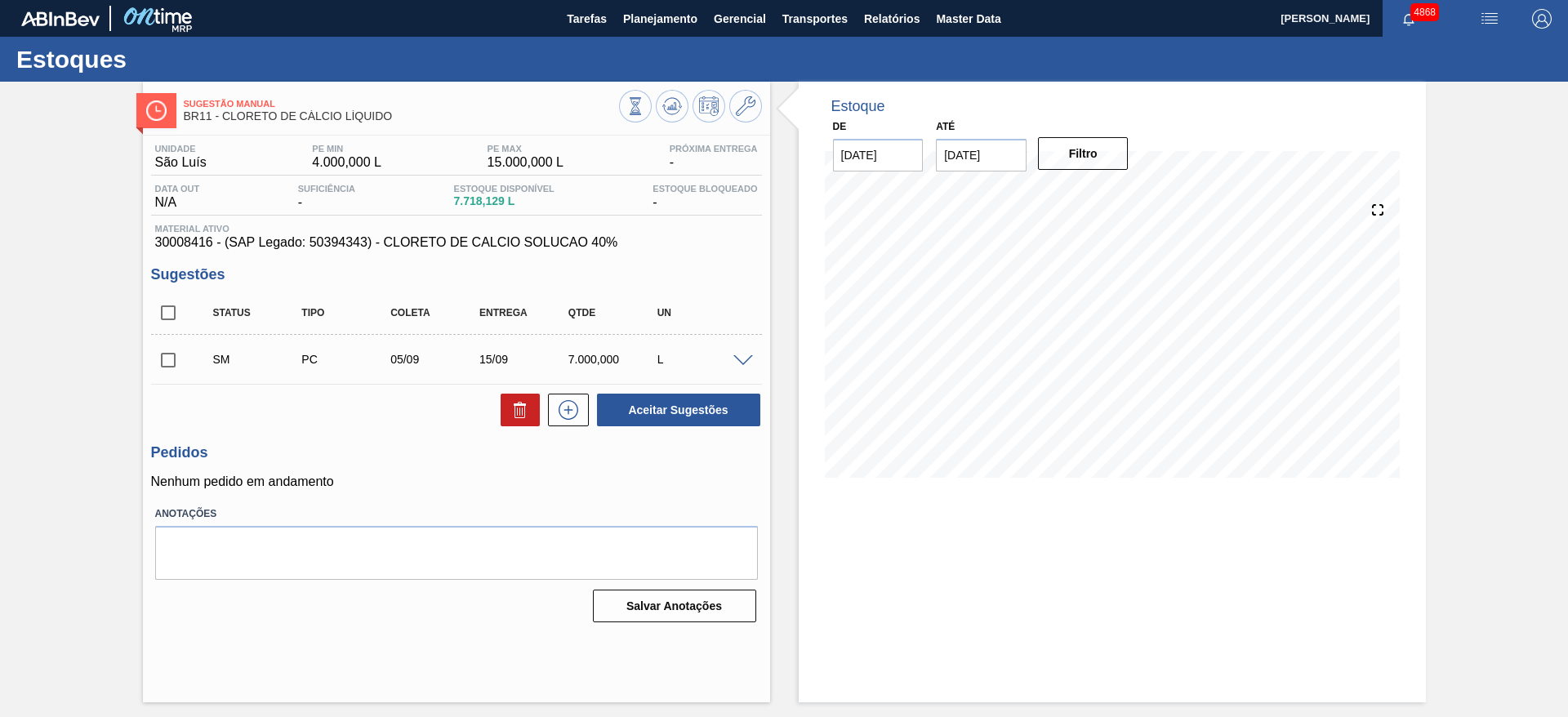
click at [178, 362] on input "checkbox" at bounding box center [168, 359] width 34 height 34
click at [734, 407] on button "Aceitar Sugestões" at bounding box center [678, 409] width 163 height 32
checkbox input "false"
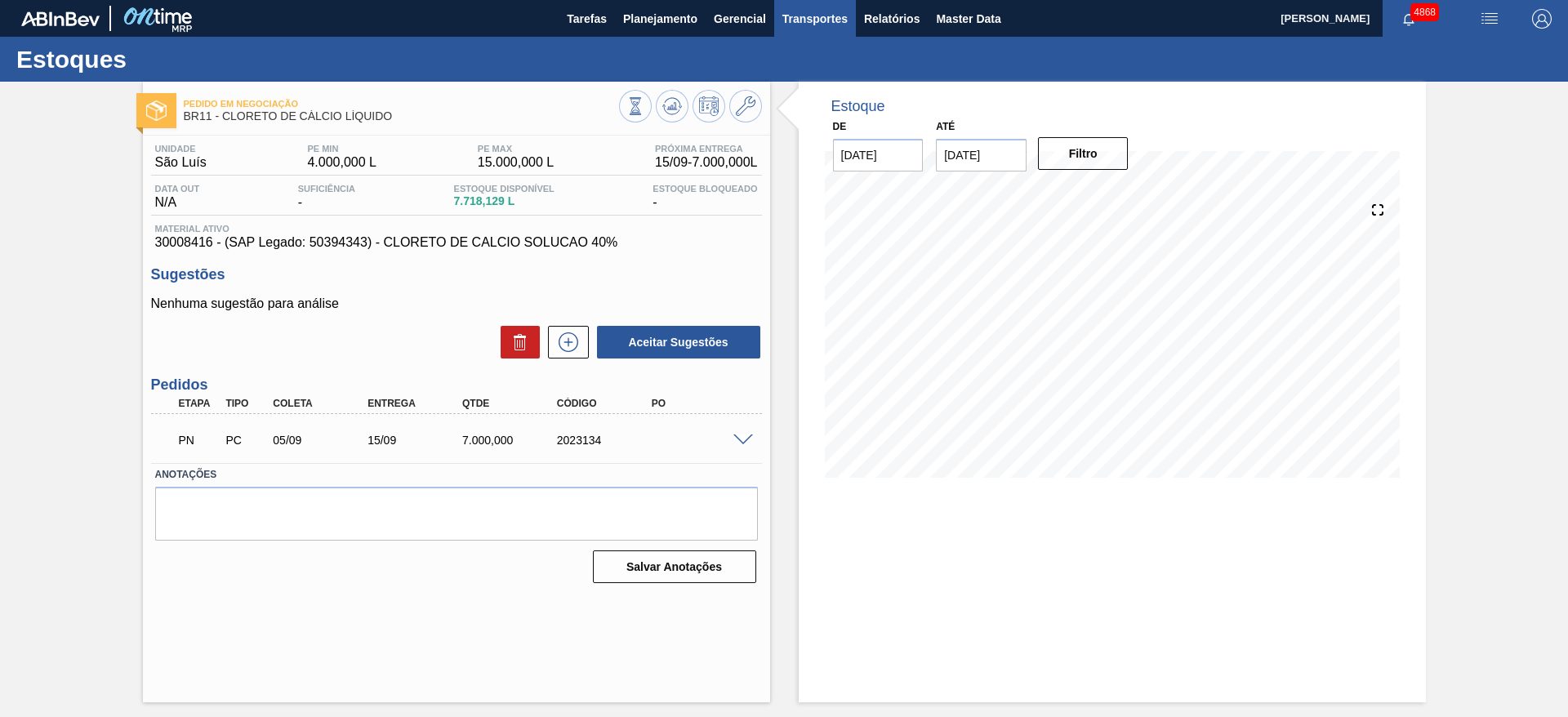
drag, startPoint x: 670, startPoint y: 94, endPoint x: 820, endPoint y: 6, distance: 173.9
click at [671, 97] on button at bounding box center [671, 106] width 32 height 32
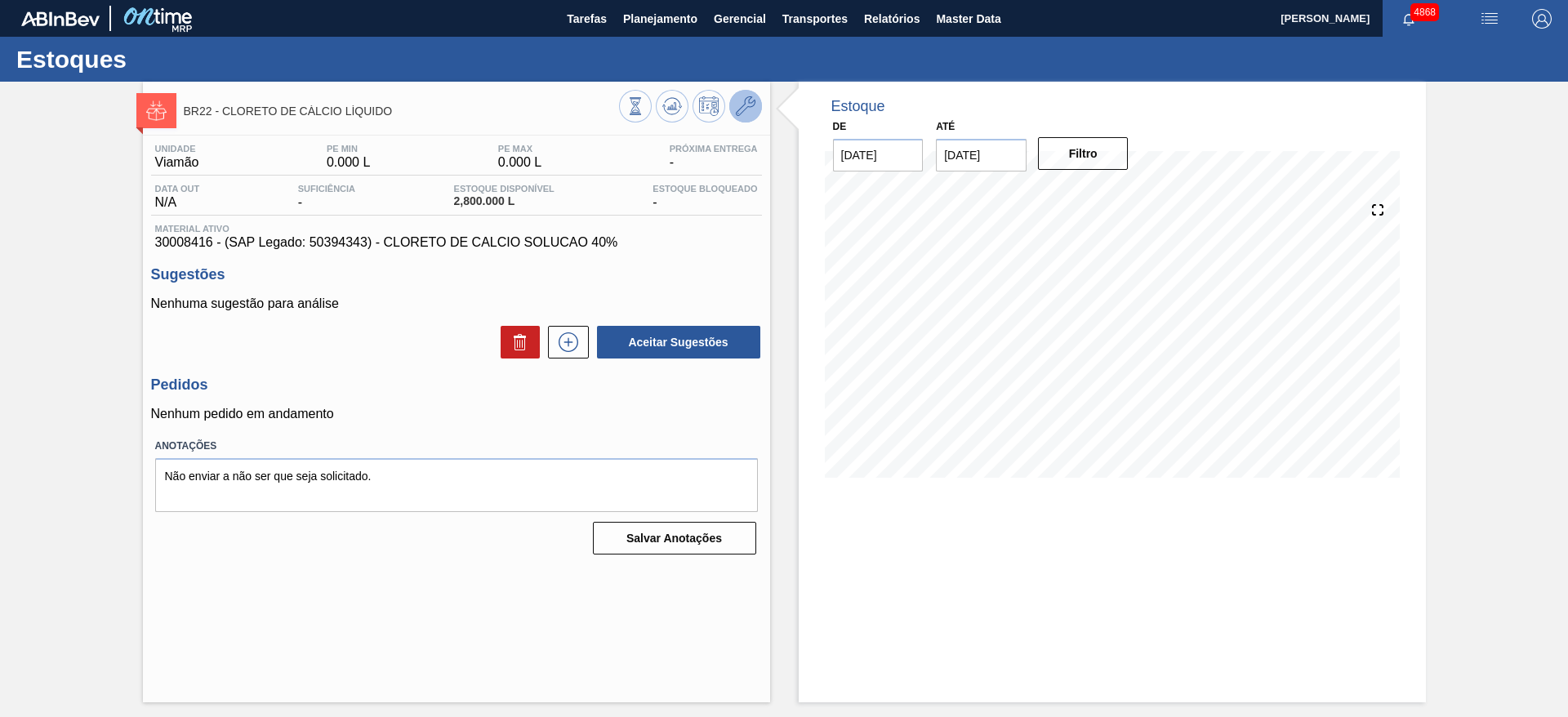
click at [747, 104] on icon at bounding box center [745, 106] width 19 height 19
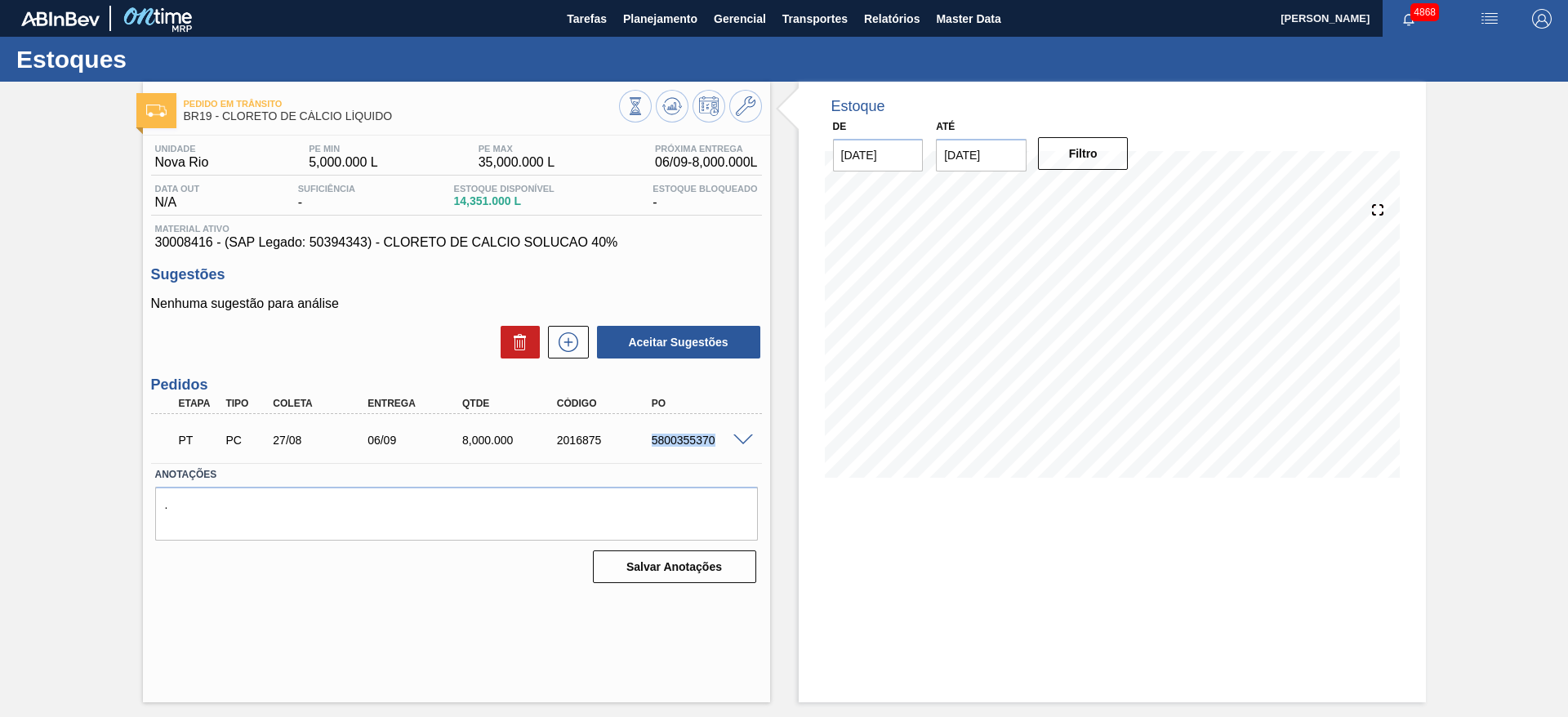
drag, startPoint x: 649, startPoint y: 440, endPoint x: 728, endPoint y: 437, distance: 79.1
click at [728, 437] on div "5800355370" at bounding box center [688, 440] width 94 height 13
copy div "5800355370"
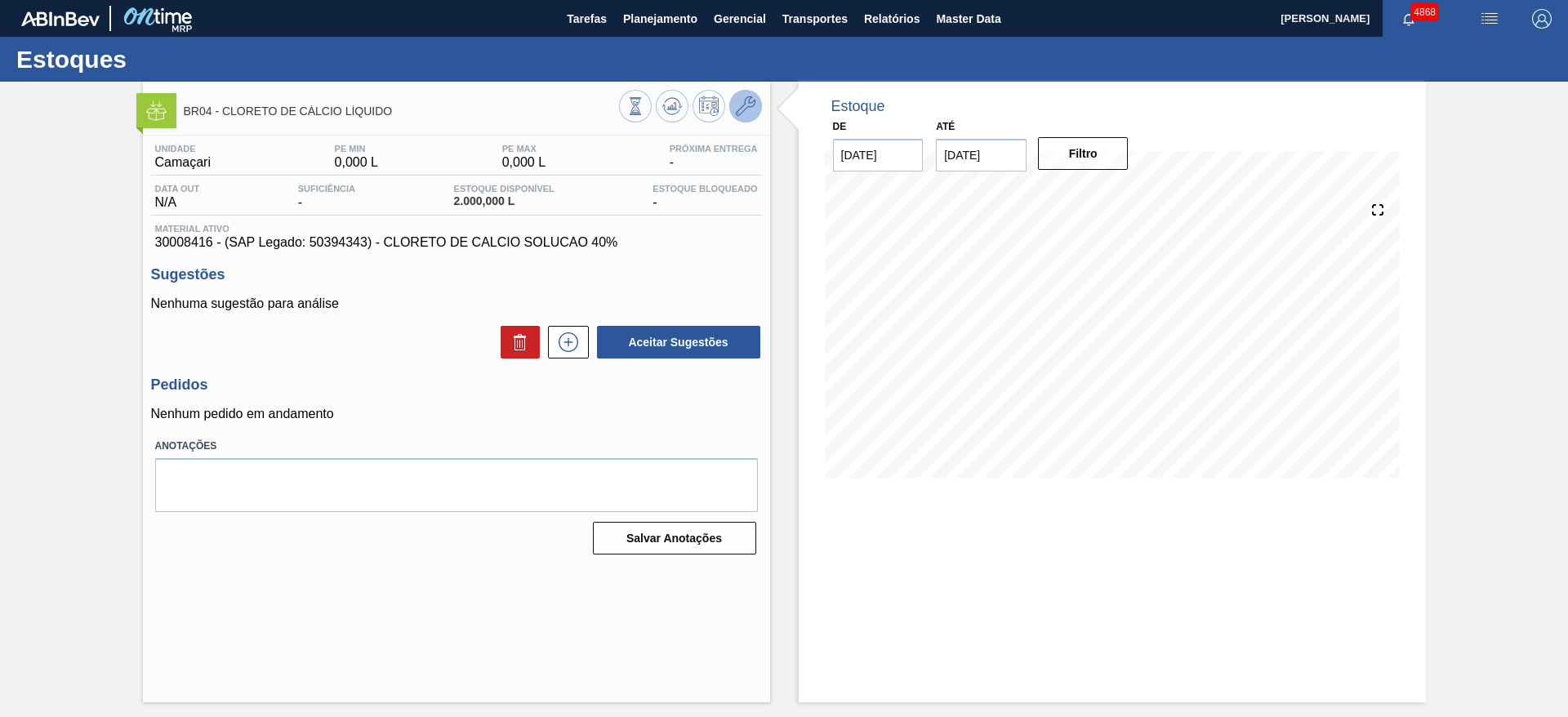
click at [748, 97] on icon at bounding box center [745, 106] width 19 height 19
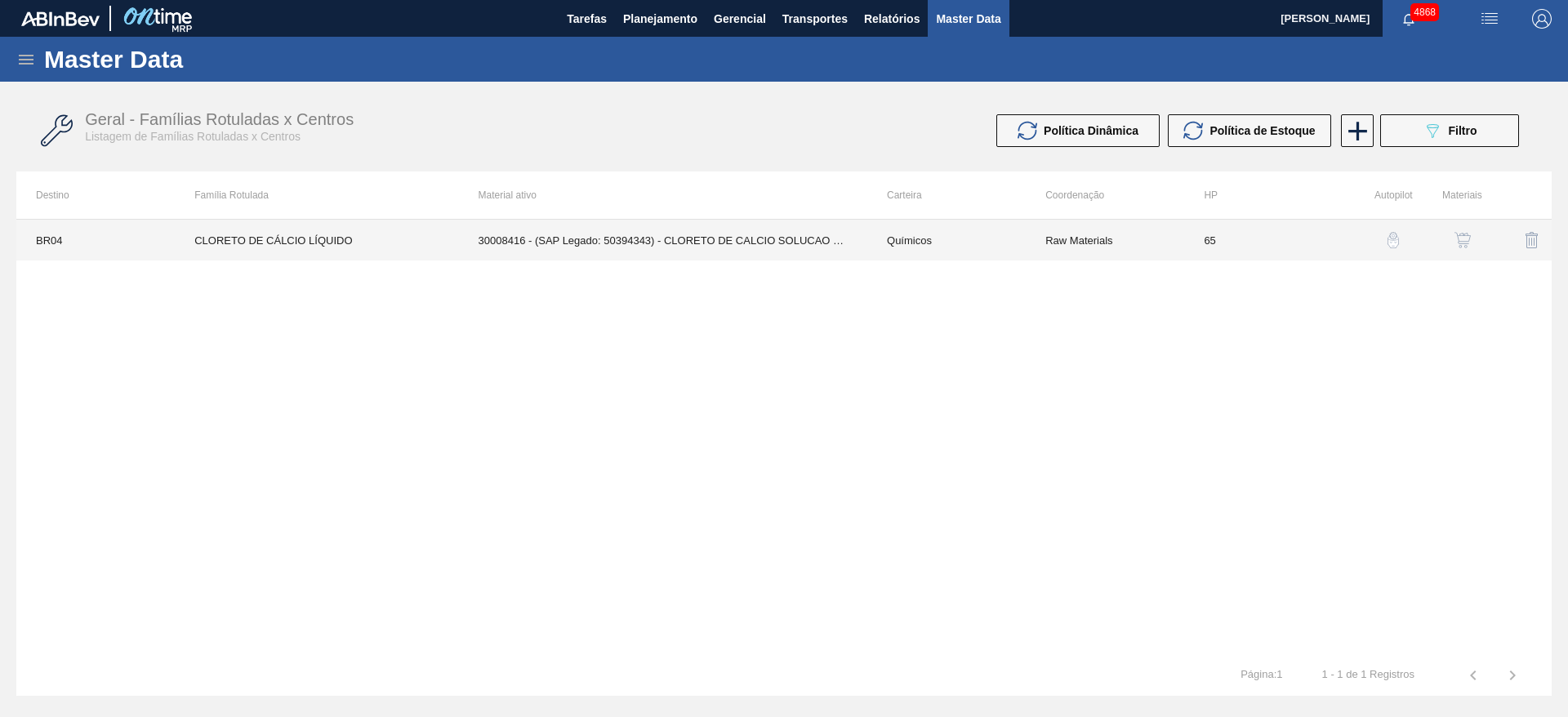
click at [1302, 244] on td "65" at bounding box center [1262, 240] width 158 height 41
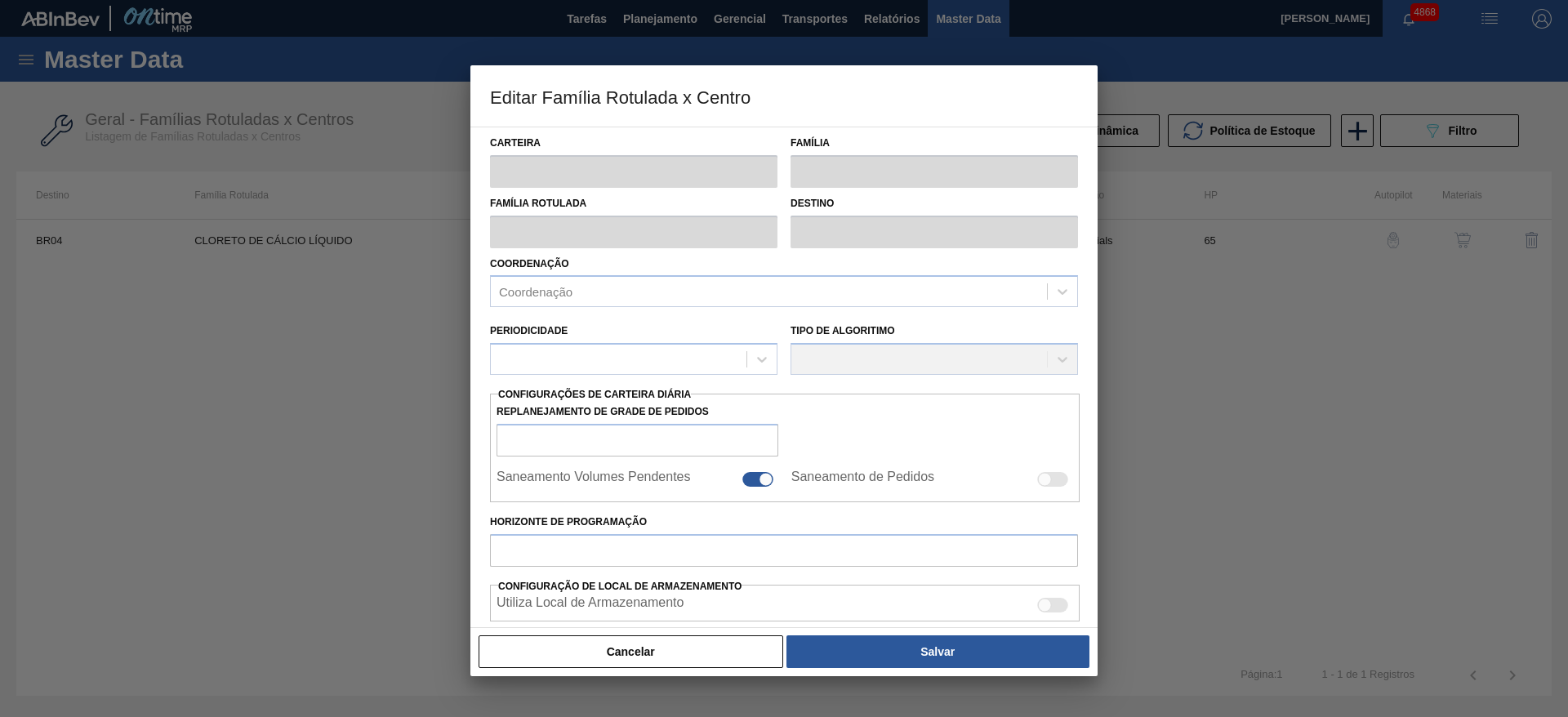
type input "Químicos"
type input "Cloreto de Cálcio"
type input "CLORETO DE CÁLCIO LÍQUIDO"
type input "BR04 - Camaçari"
type input "65"
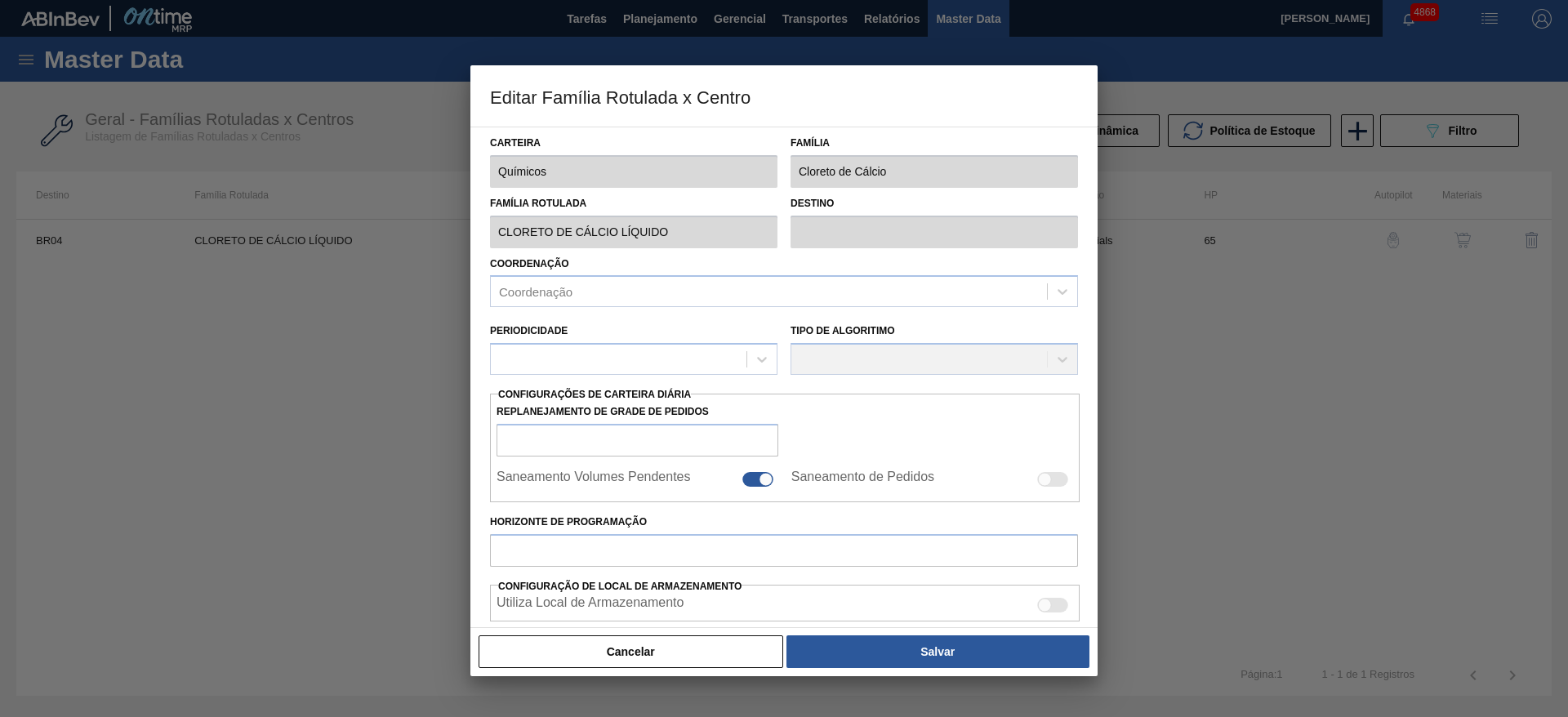
type input "0"
type input "100"
type input "0,000"
checkbox input "true"
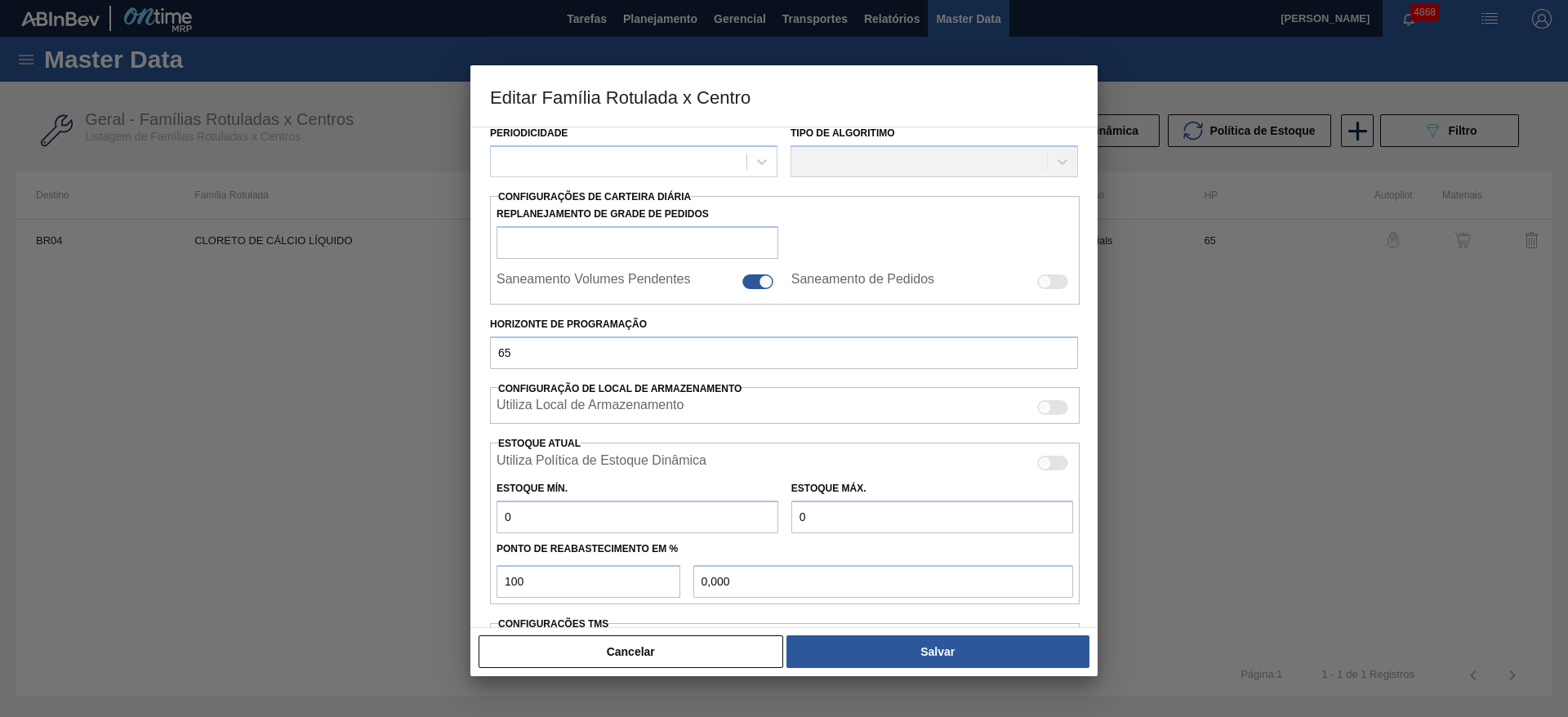
scroll to position [249, 0]
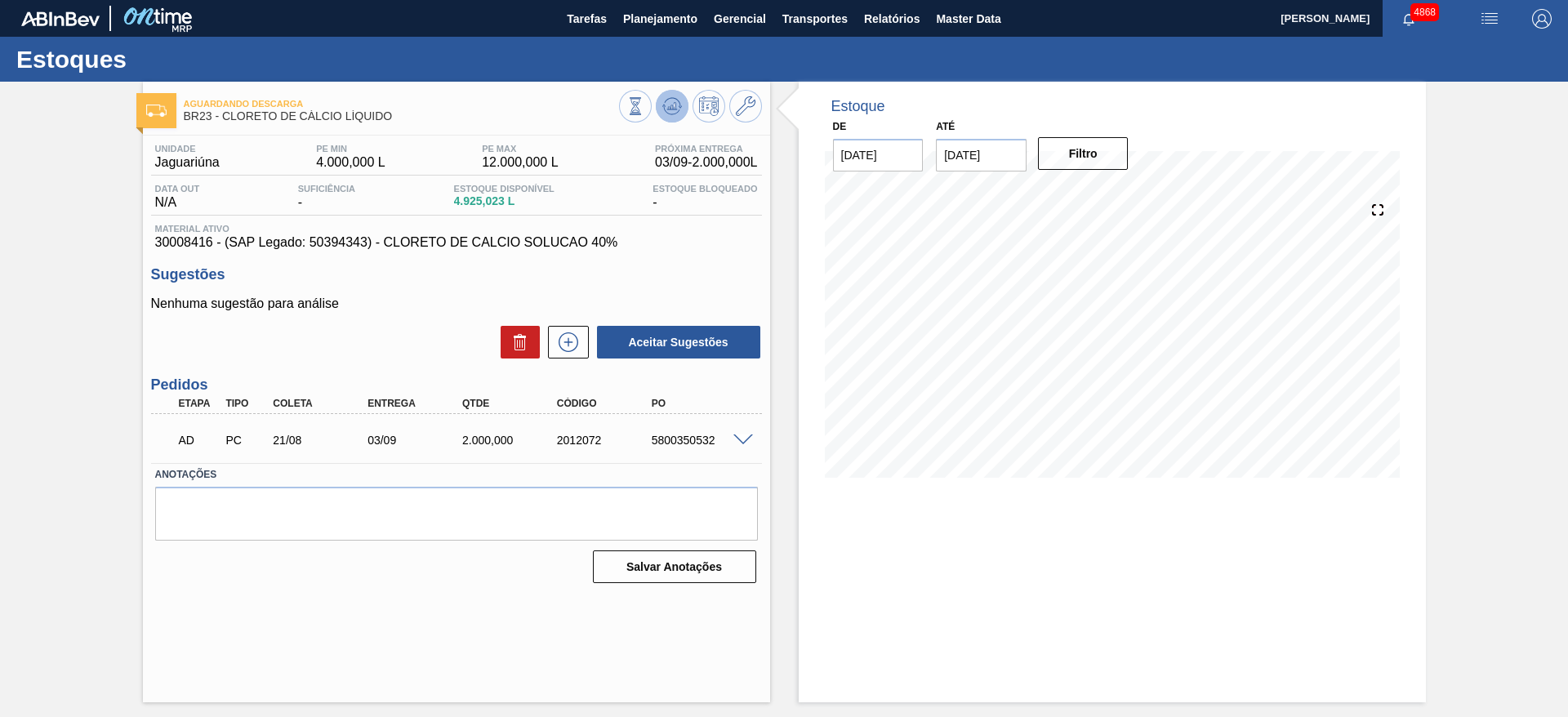
click at [669, 110] on icon at bounding box center [671, 106] width 19 height 19
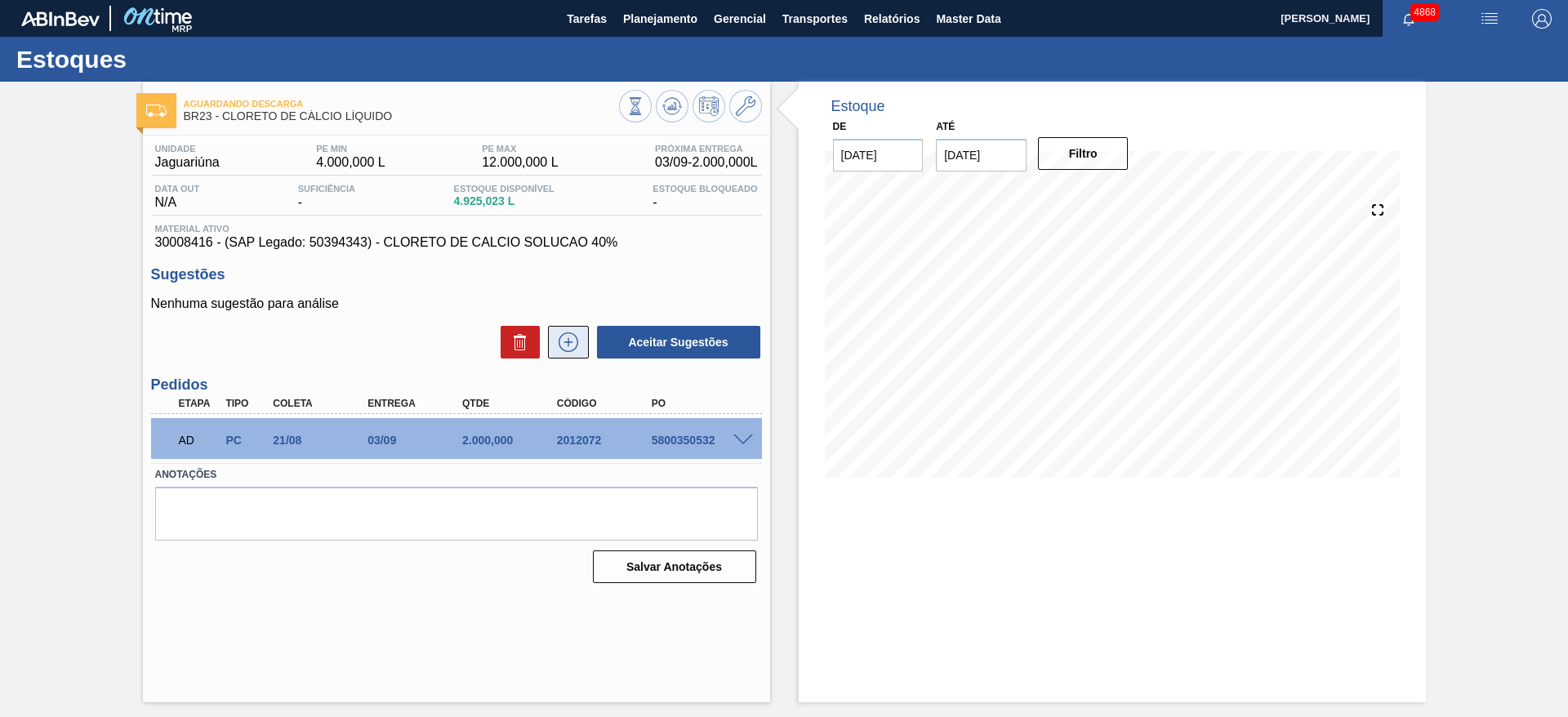
click at [571, 342] on icon at bounding box center [568, 342] width 26 height 19
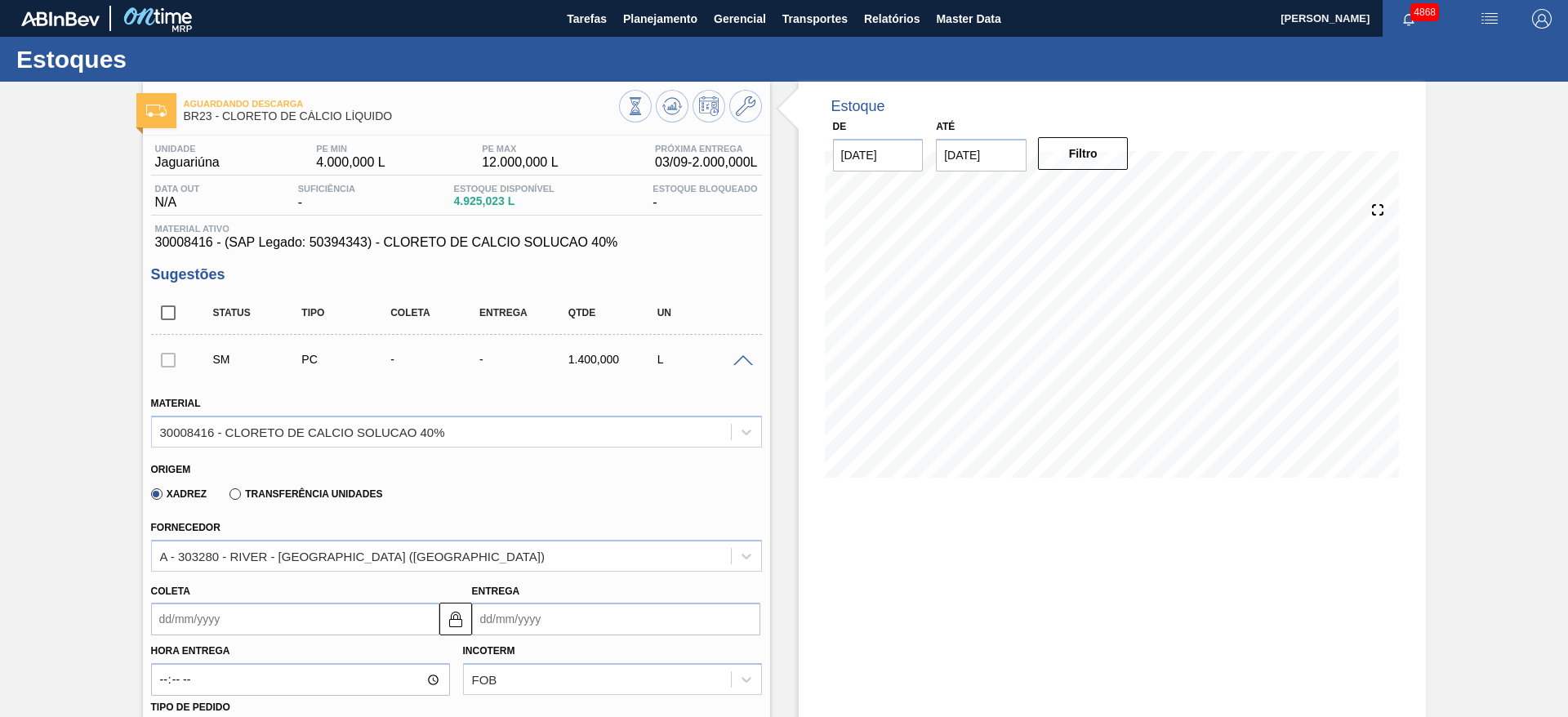
click at [383, 614] on input "Coleta" at bounding box center [295, 619] width 288 height 32
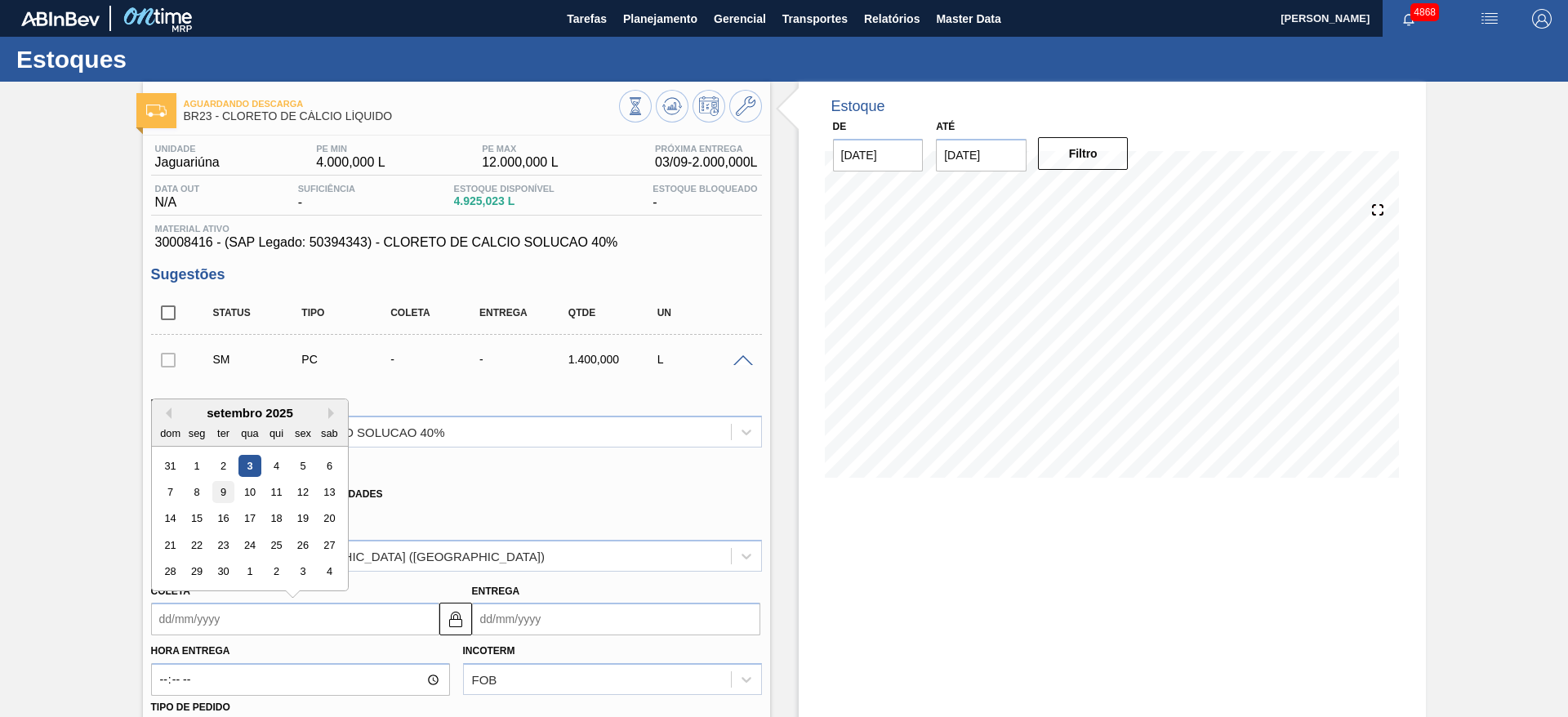
click at [215, 485] on div "9" at bounding box center [222, 492] width 22 height 22
type input "[DATE]"
click at [235, 623] on input "[DATE]" at bounding box center [295, 619] width 288 height 32
click at [189, 485] on div "8" at bounding box center [196, 492] width 22 height 22
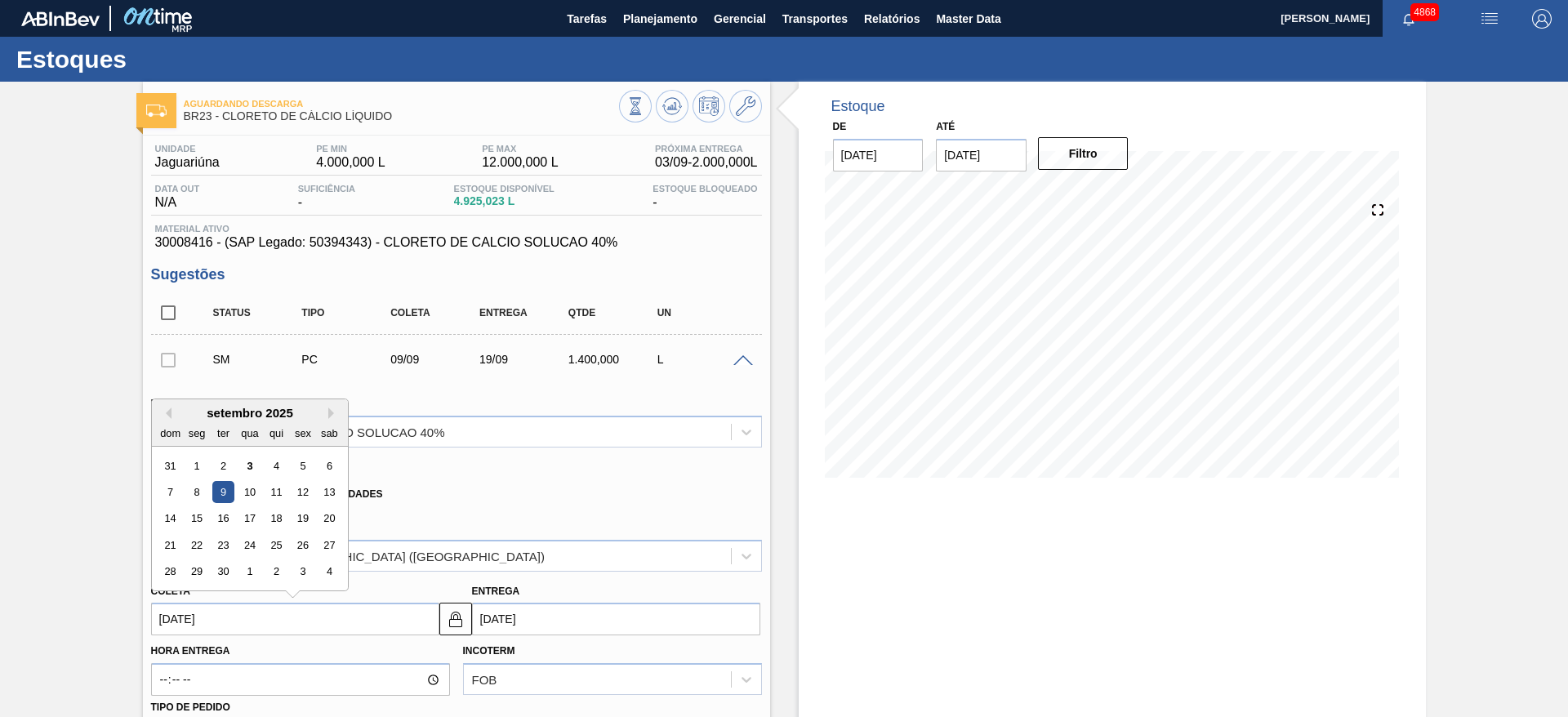
type input "[DATE]"
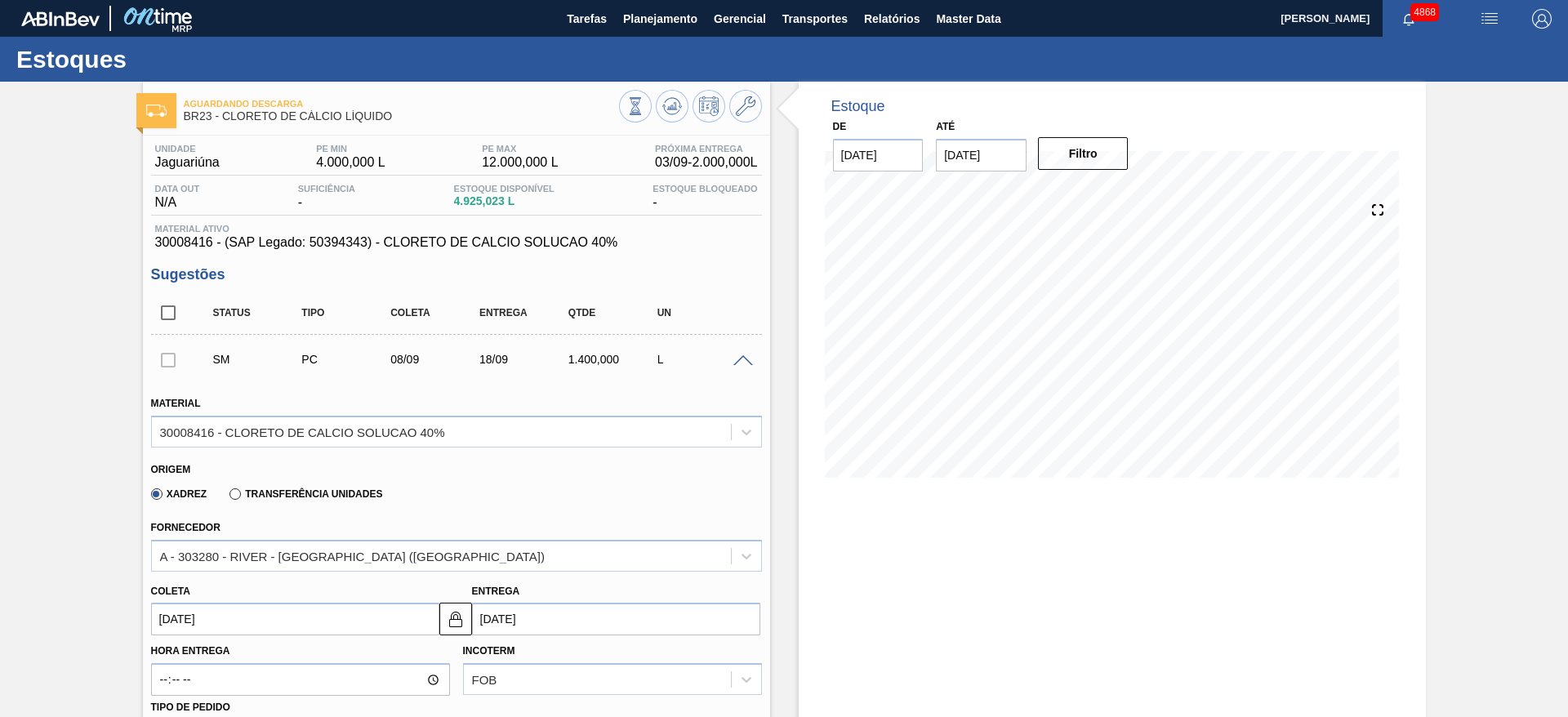
scroll to position [245, 0]
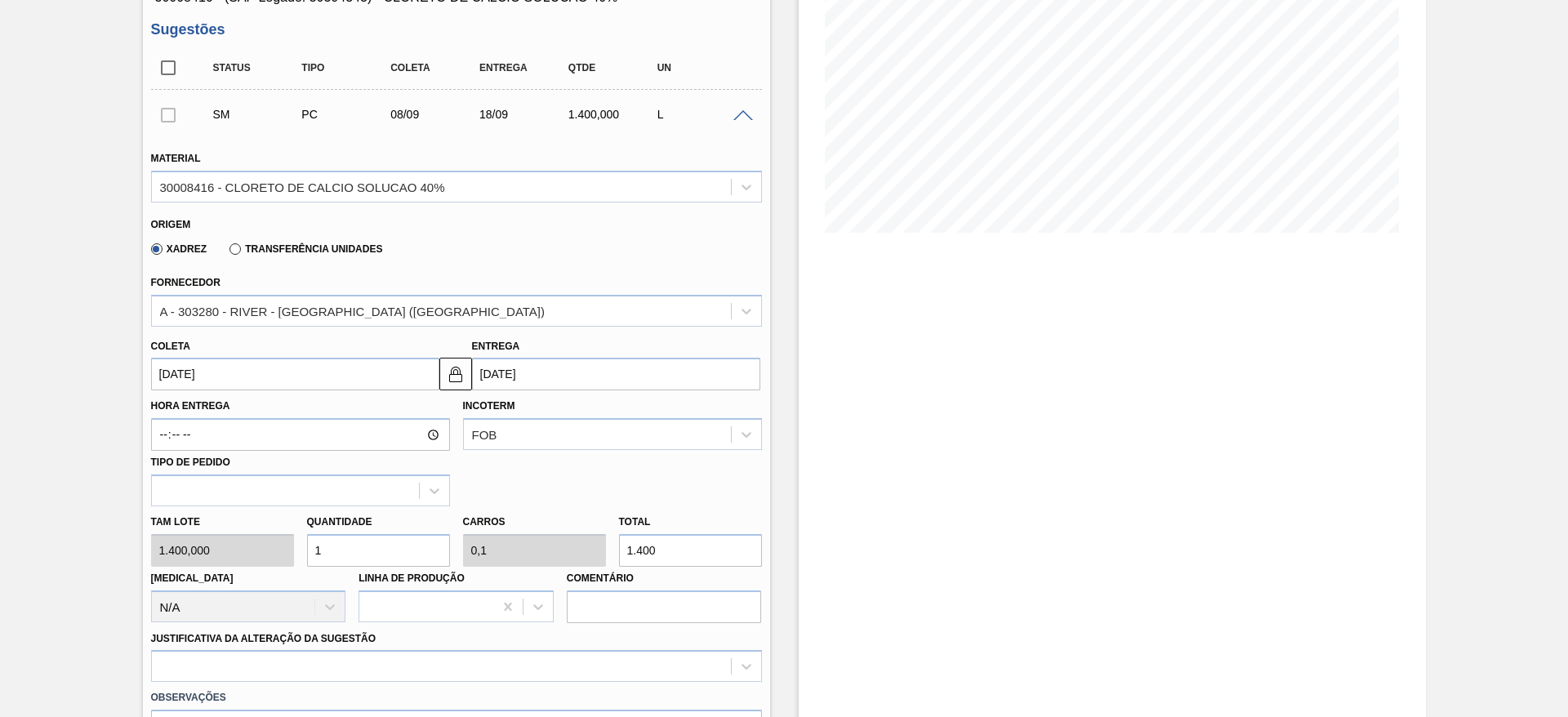
drag, startPoint x: 321, startPoint y: 558, endPoint x: 301, endPoint y: 560, distance: 20.1
click at [301, 560] on div "Quantidade 1" at bounding box center [378, 538] width 156 height 57
type input "2"
type input "0,2"
type input "2.800"
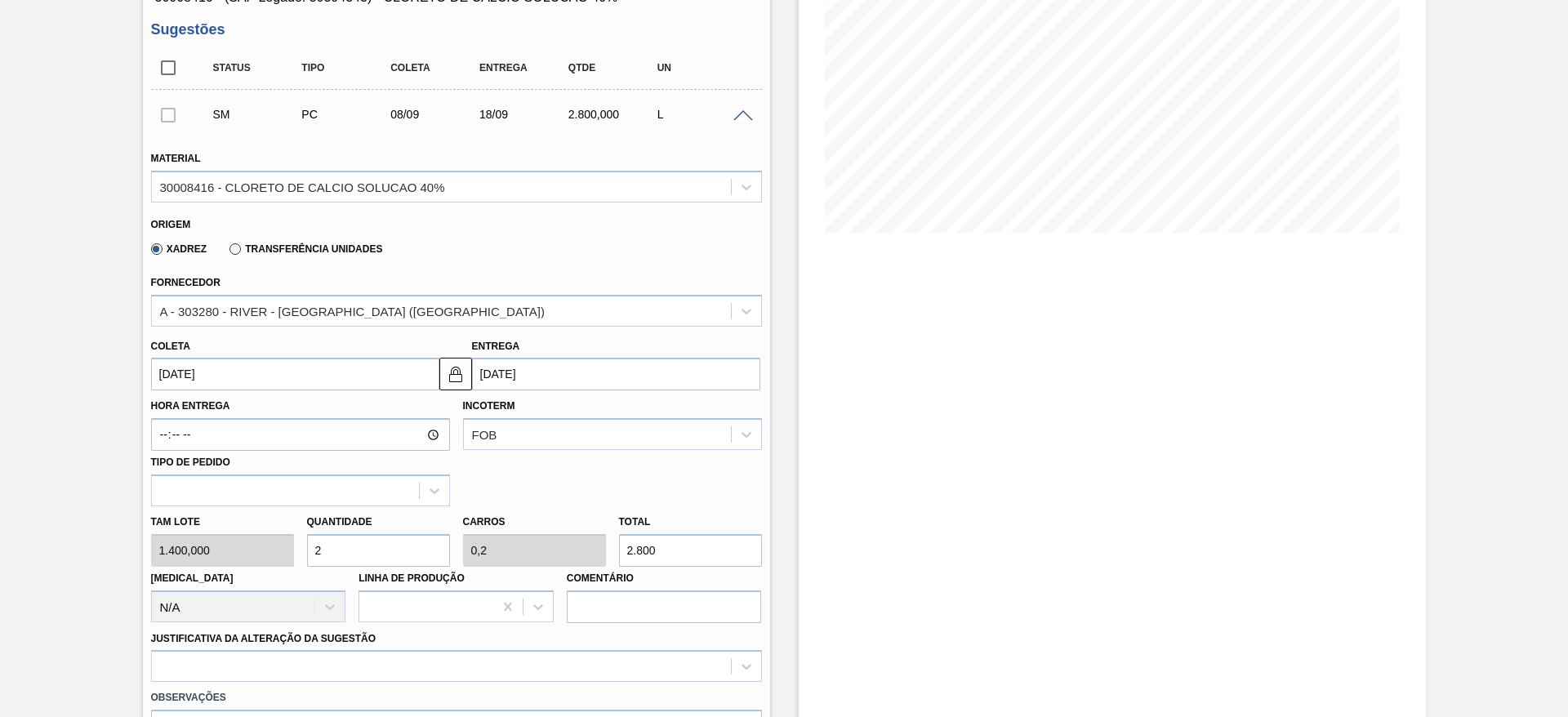
click at [281, 548] on div "Tam lote 1.400,000 Quantidade 2 Carros 0,2 Total 2.800 Doca N/A Linha de Produç…" at bounding box center [457, 565] width 624 height 117
type input "3"
type input "0,3"
type input "4.200"
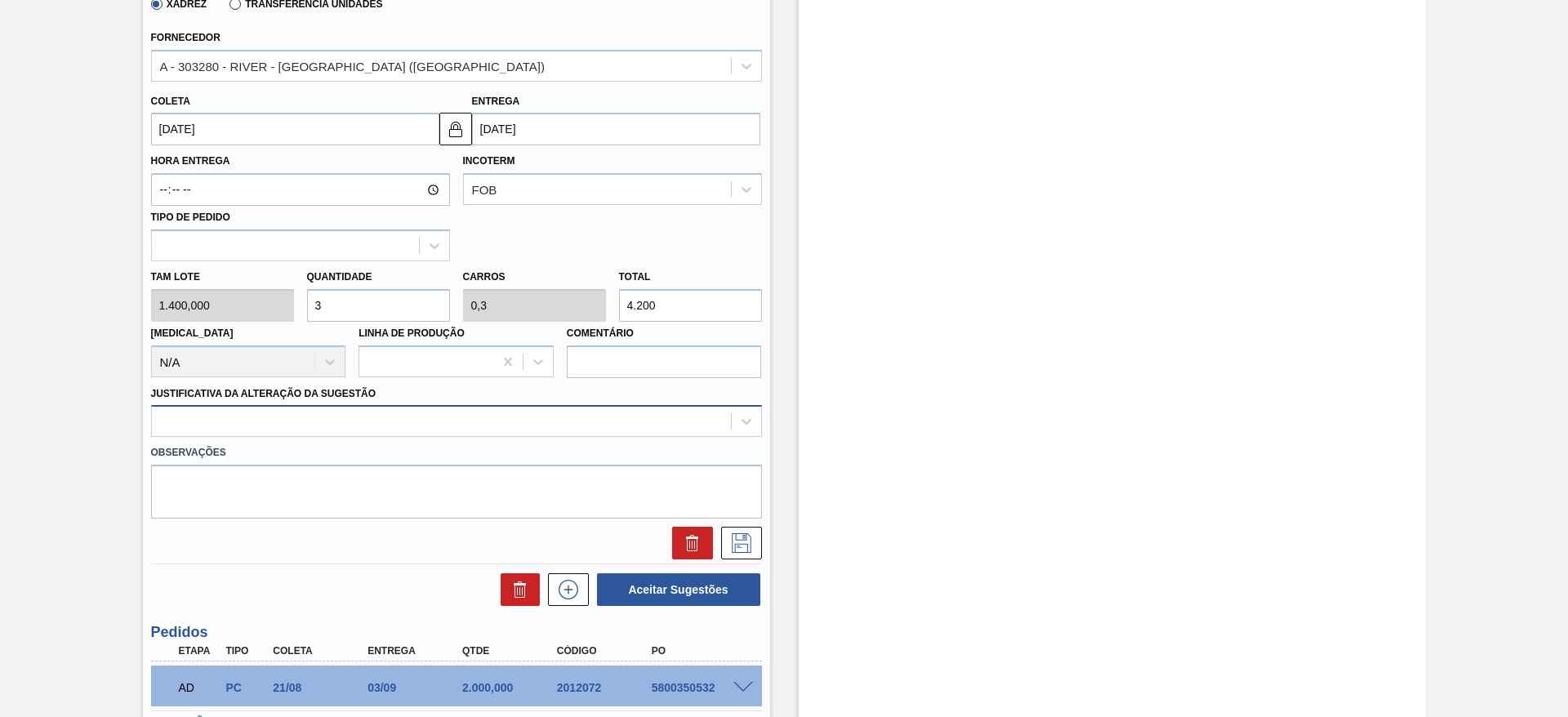
click at [398, 431] on div at bounding box center [441, 422] width 579 height 24
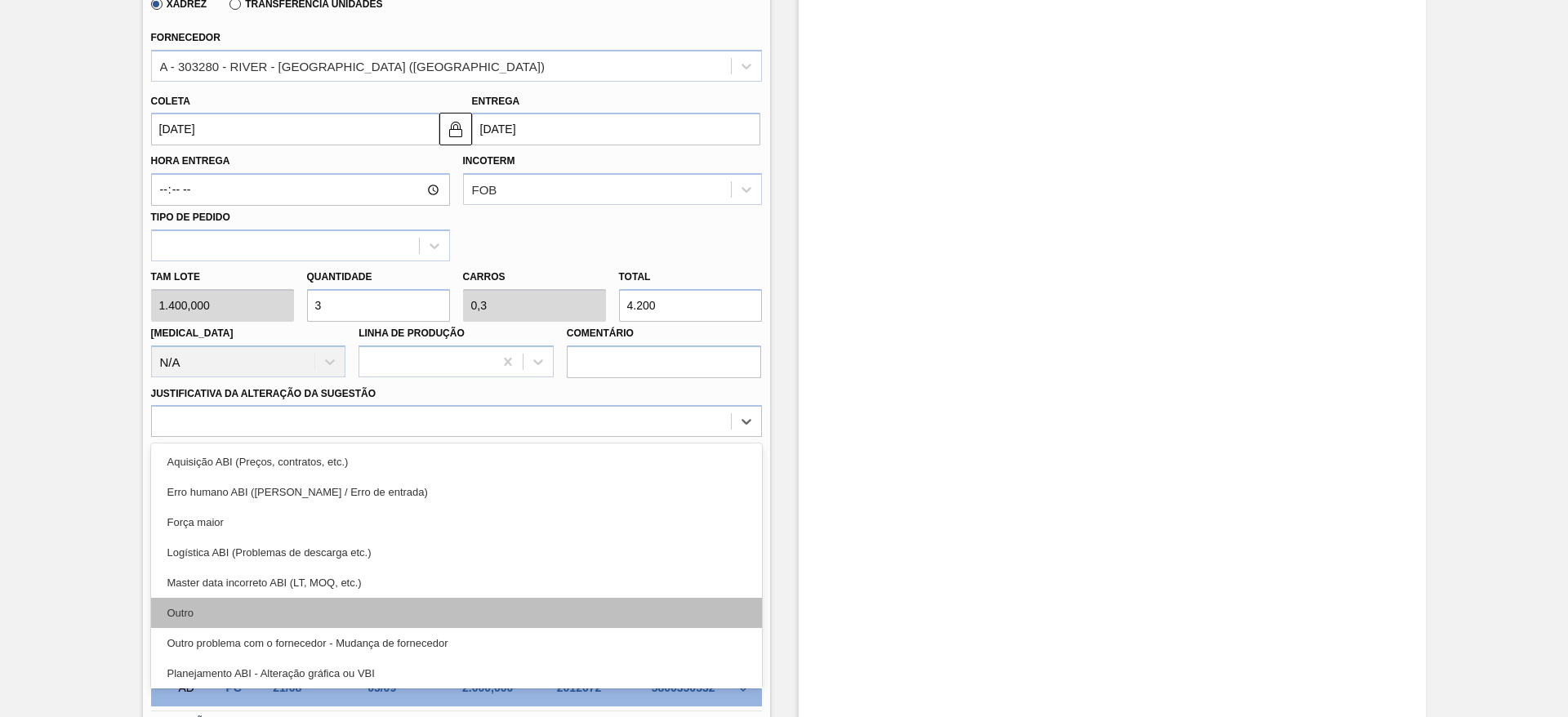
click at [376, 616] on div "Outro" at bounding box center [456, 612] width 610 height 31
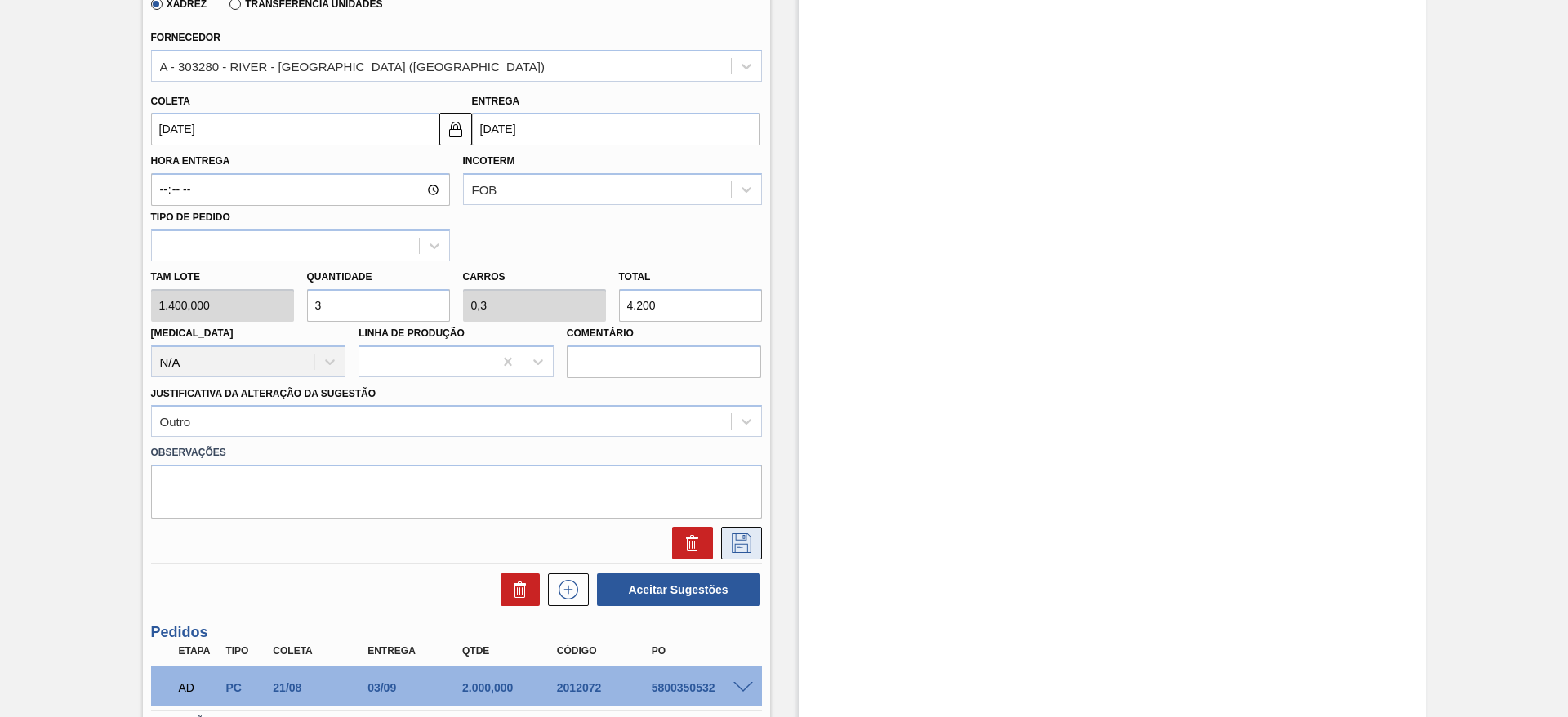
click at [750, 549] on icon at bounding box center [741, 543] width 26 height 19
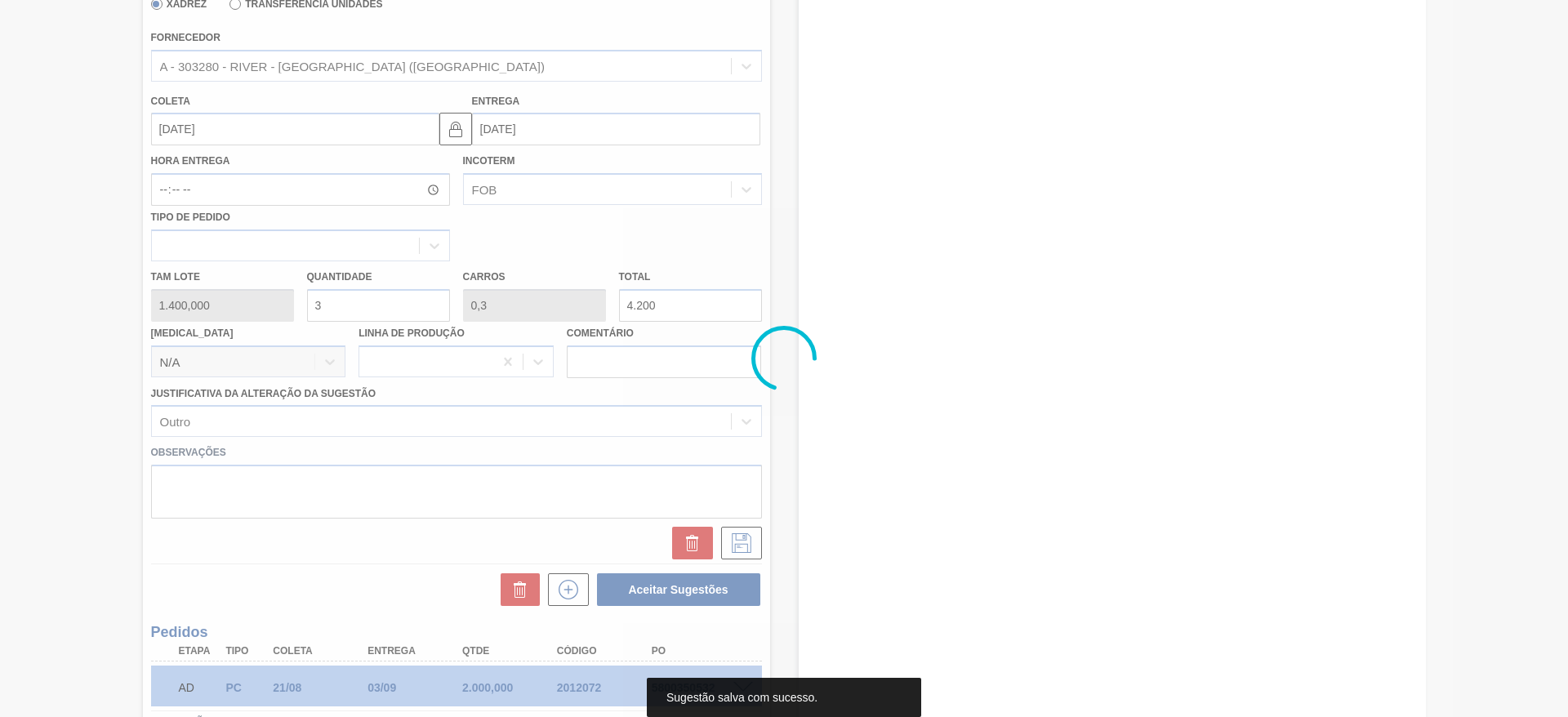
scroll to position [0, 0]
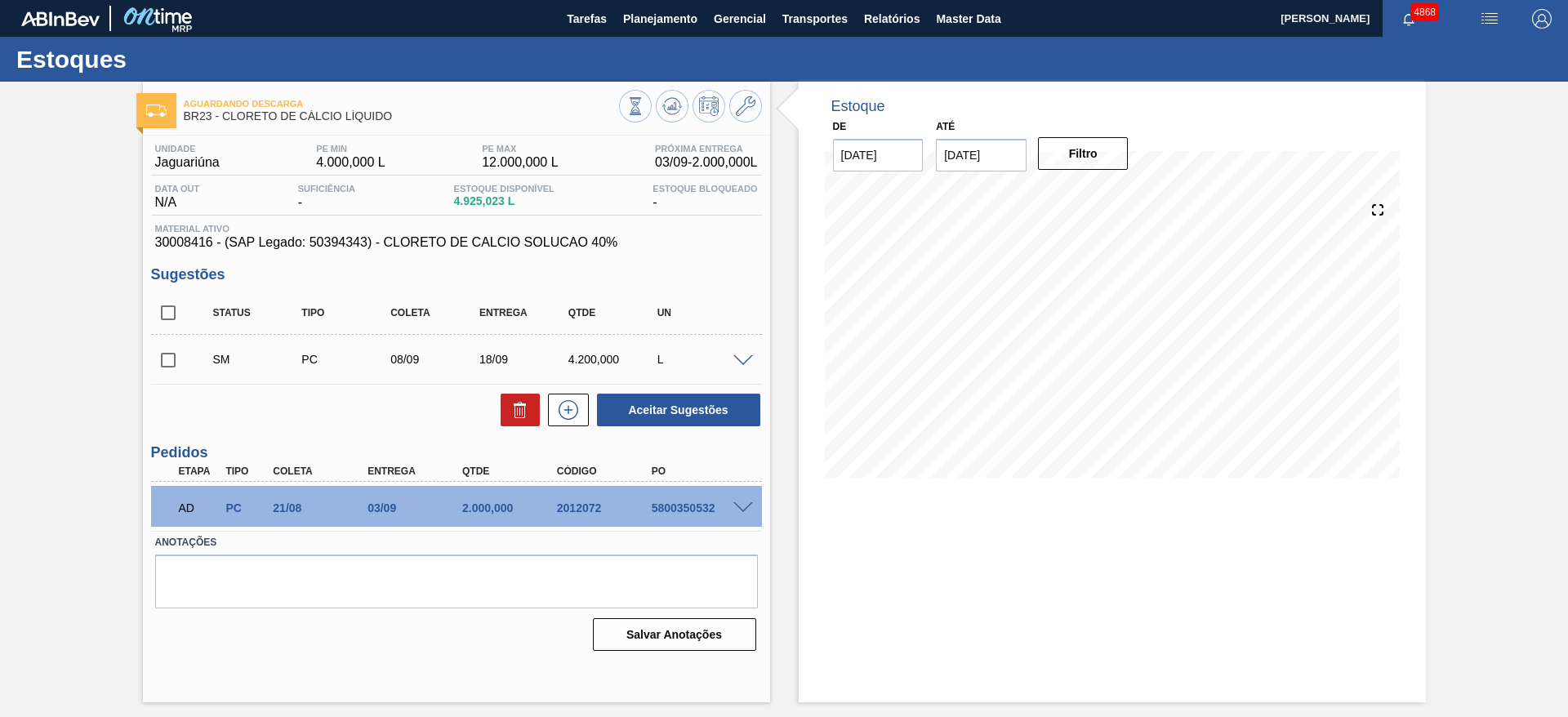
click at [738, 356] on span at bounding box center [743, 360] width 19 height 12
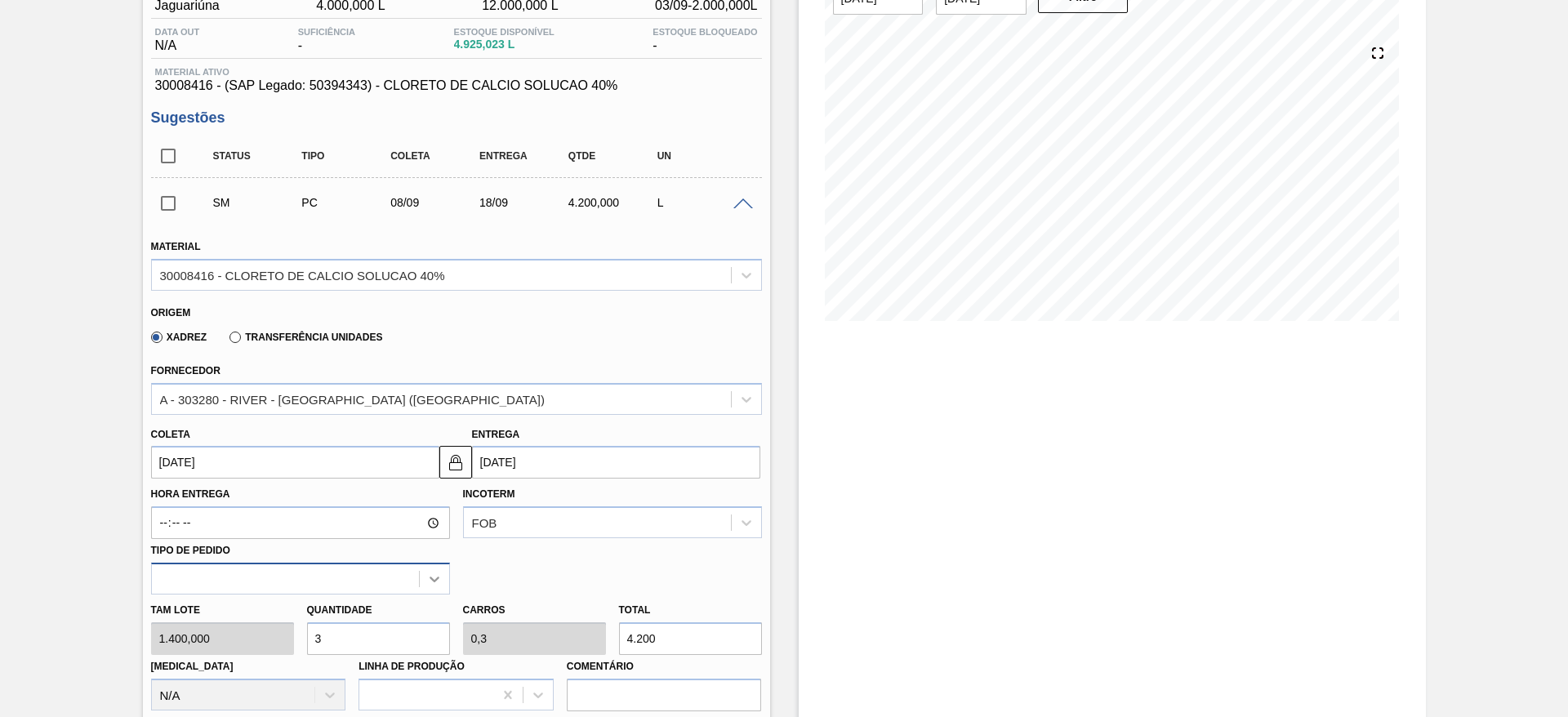
scroll to position [245, 0]
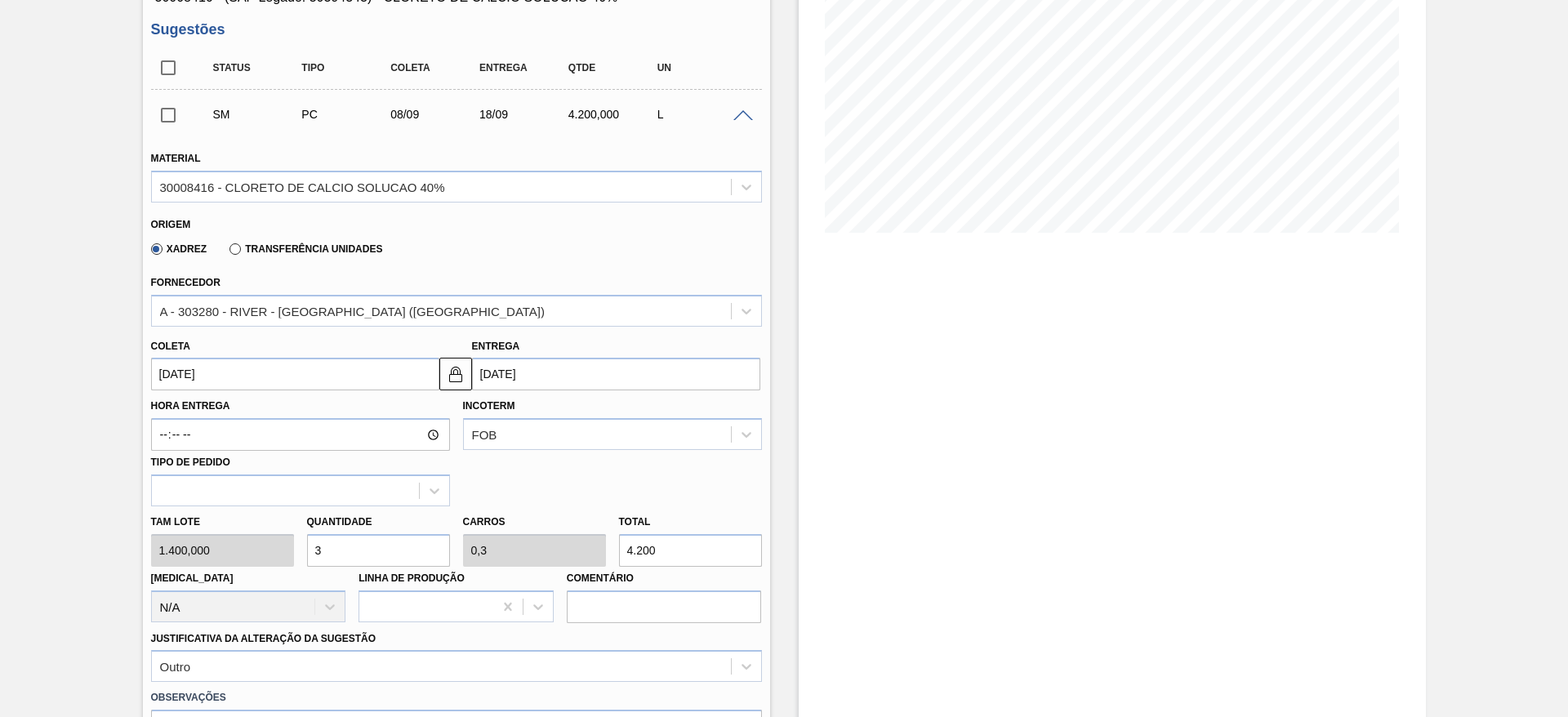
click at [281, 547] on div "Tam lote 1.400,000 Quantidade 3 Carros 0,3 Total 4.200 Doca N/A Linha de Produç…" at bounding box center [457, 565] width 624 height 117
type input "2"
type input "0,2"
type input "2.800"
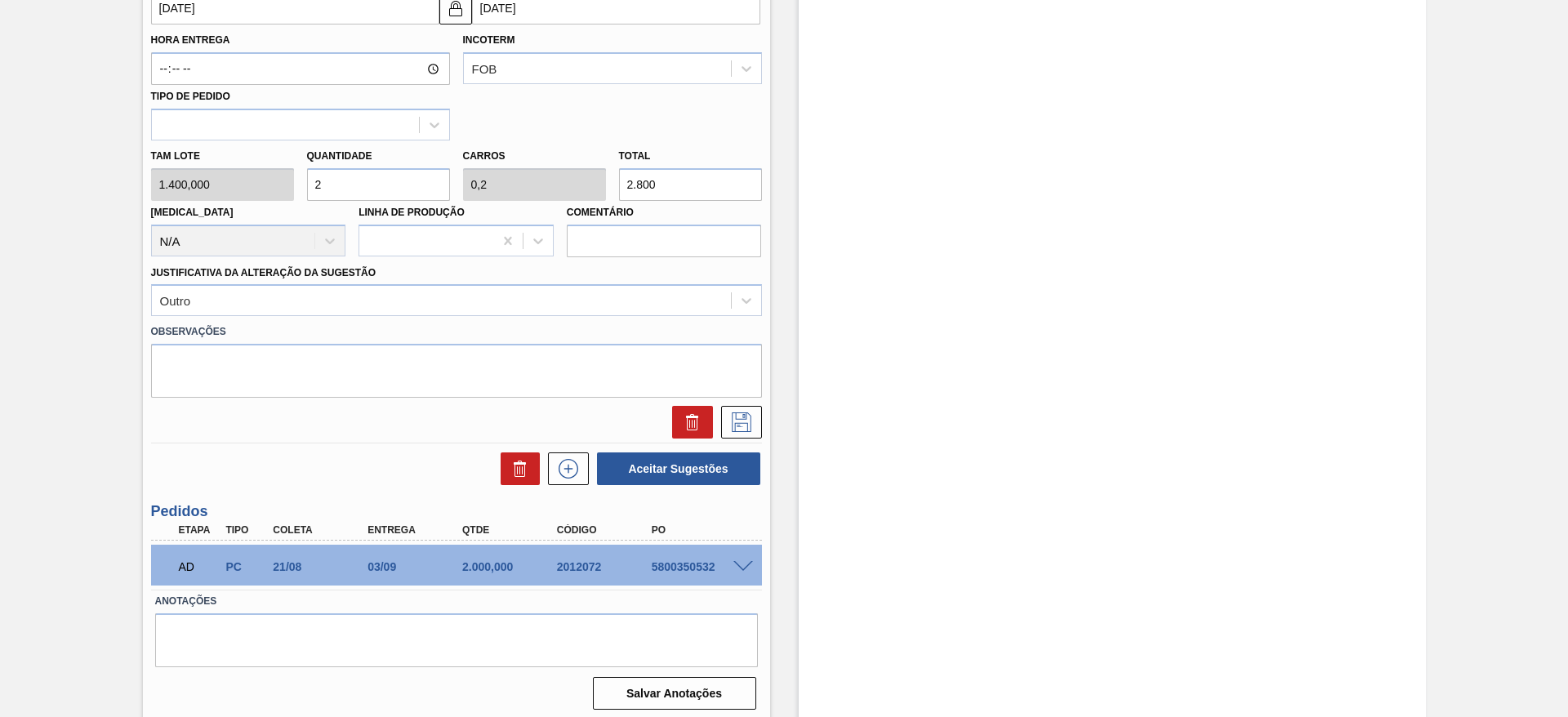
scroll to position [612, 0]
type input "2"
click at [729, 418] on icon at bounding box center [741, 420] width 26 height 19
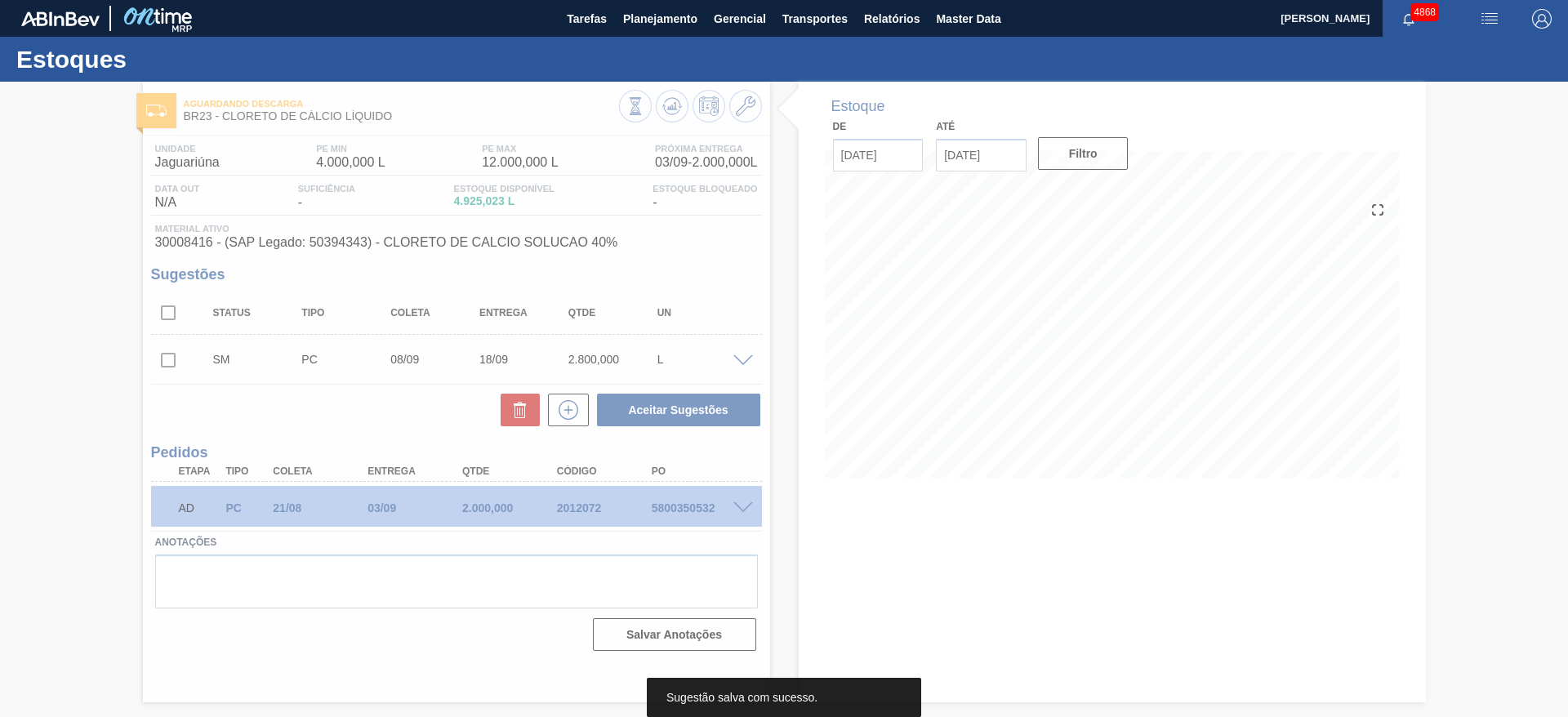
scroll to position [0, 0]
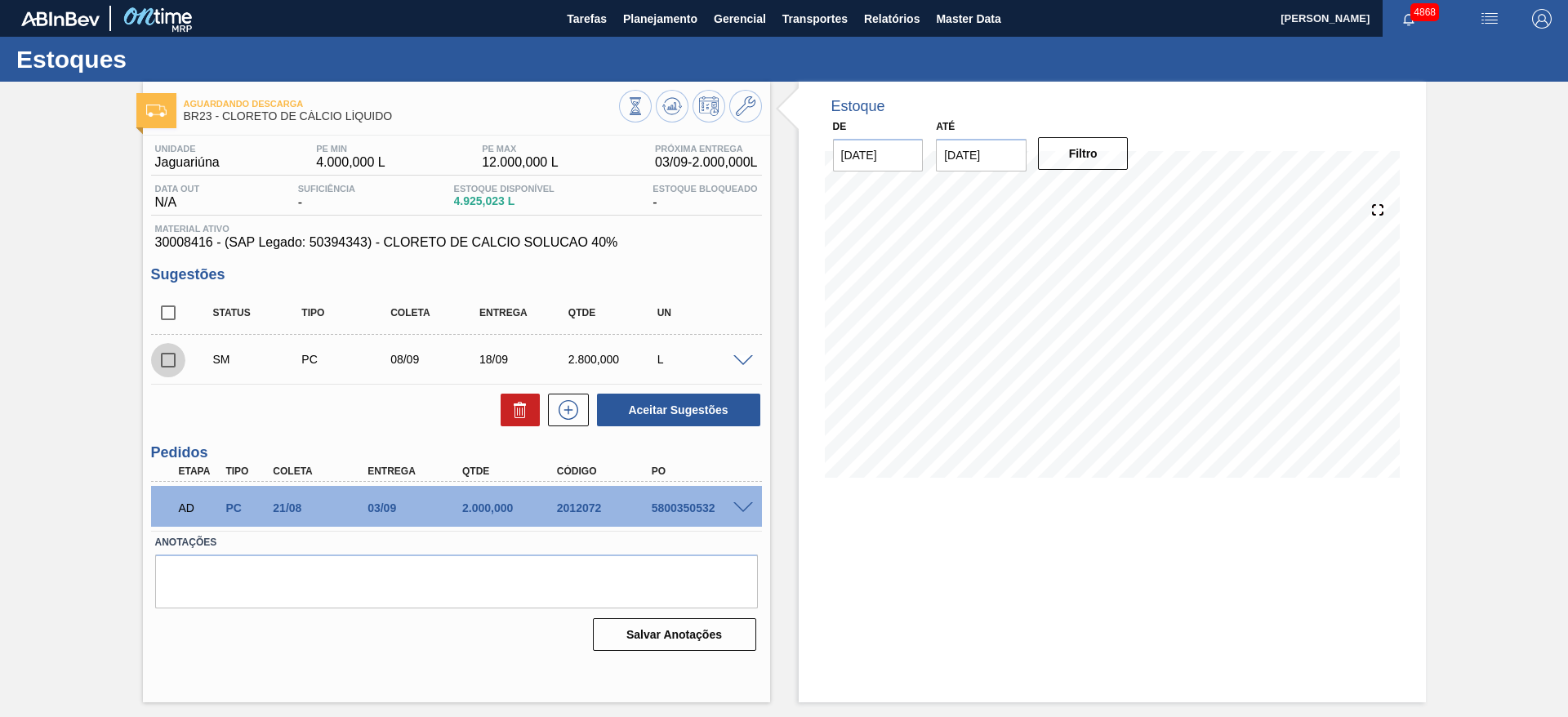
click at [161, 362] on input "checkbox" at bounding box center [168, 359] width 34 height 34
click at [647, 410] on button "Aceitar Sugestões" at bounding box center [678, 409] width 163 height 32
checkbox input "false"
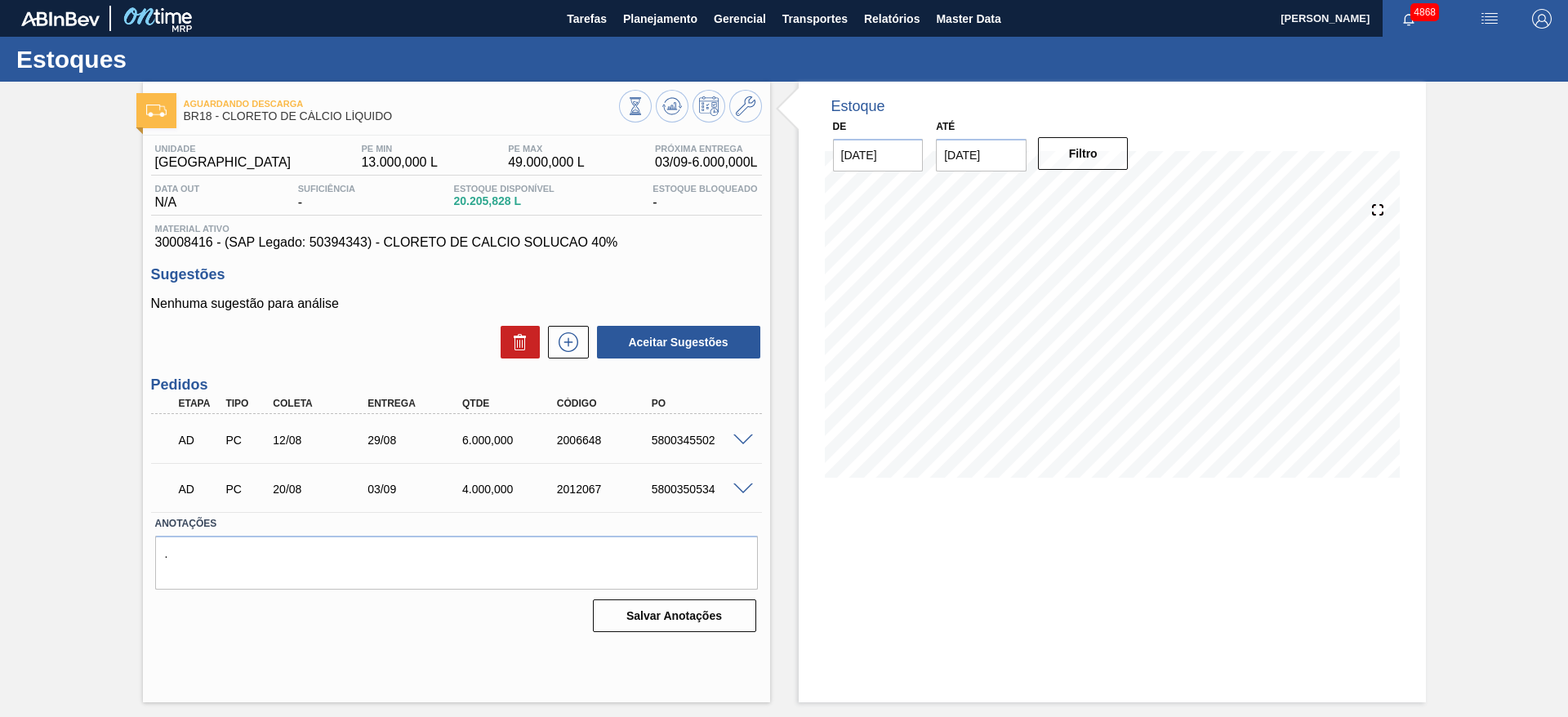
click at [747, 437] on span at bounding box center [743, 440] width 19 height 12
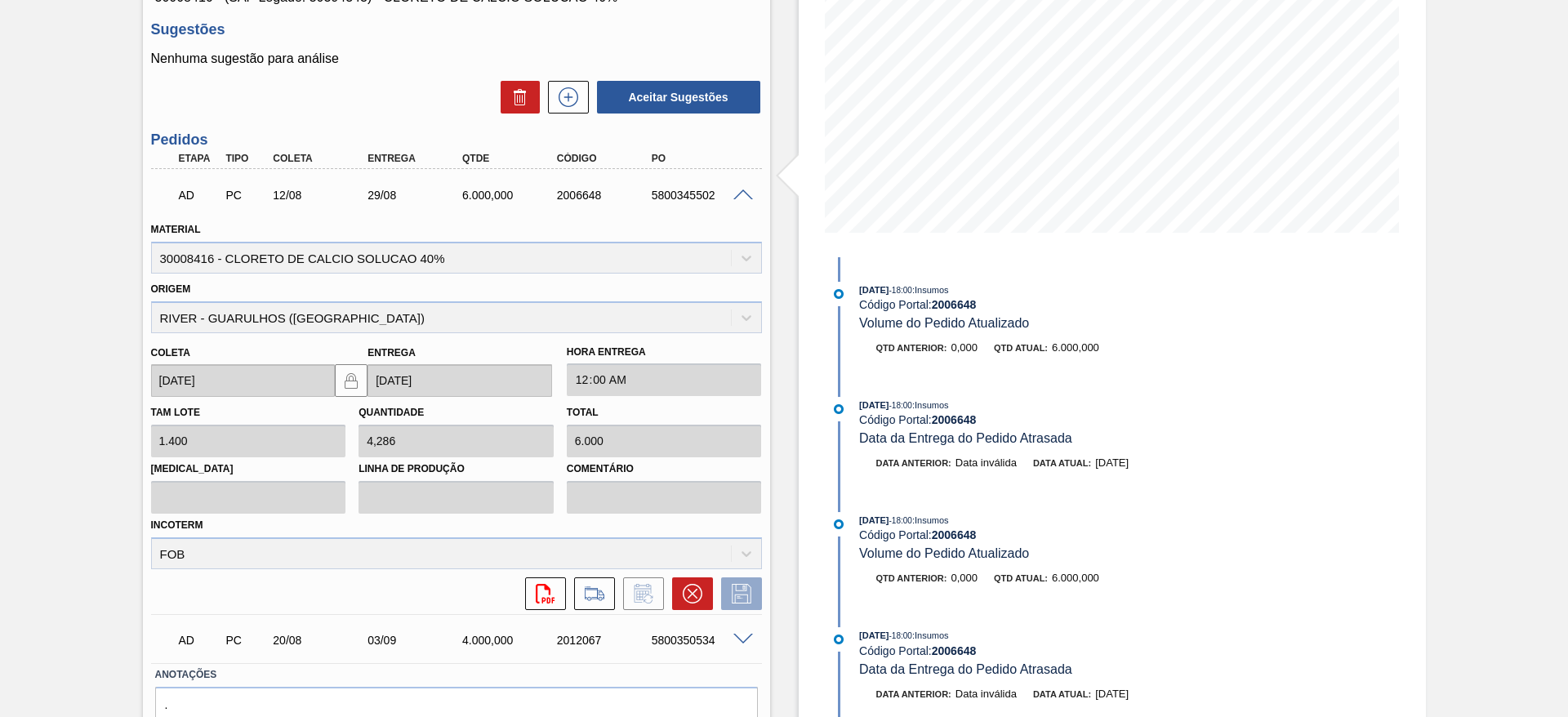
click at [741, 638] on span at bounding box center [743, 639] width 19 height 12
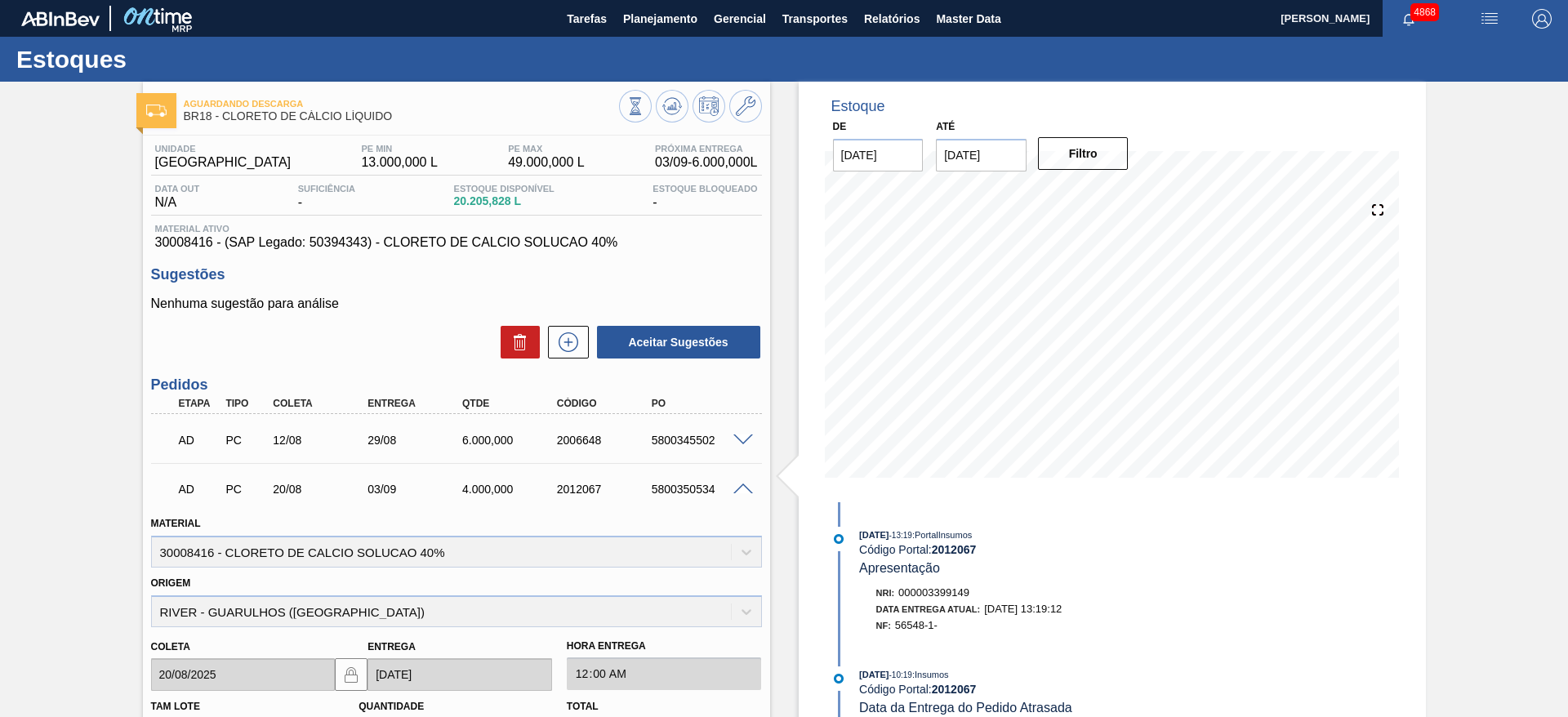
click at [738, 441] on span at bounding box center [743, 440] width 19 height 12
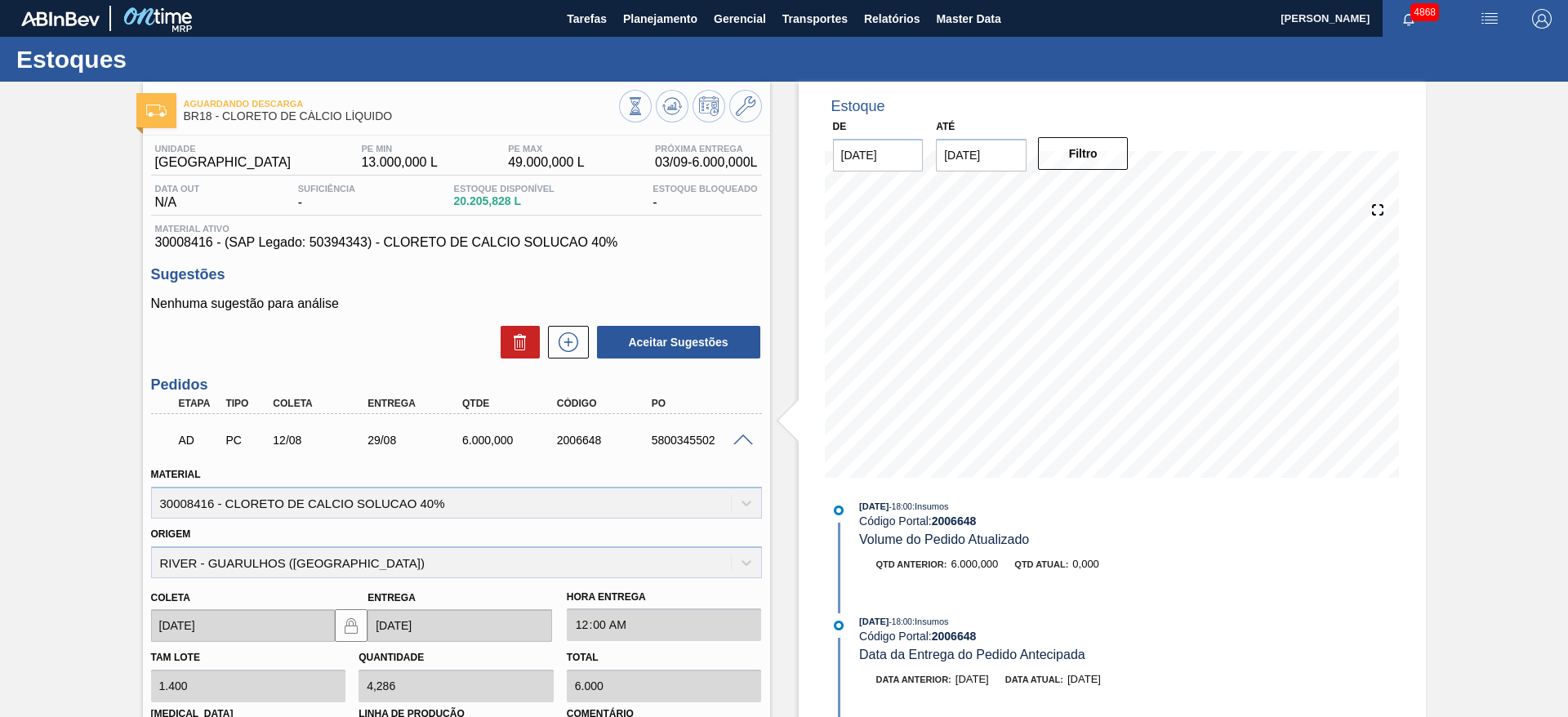
scroll to position [122, 0]
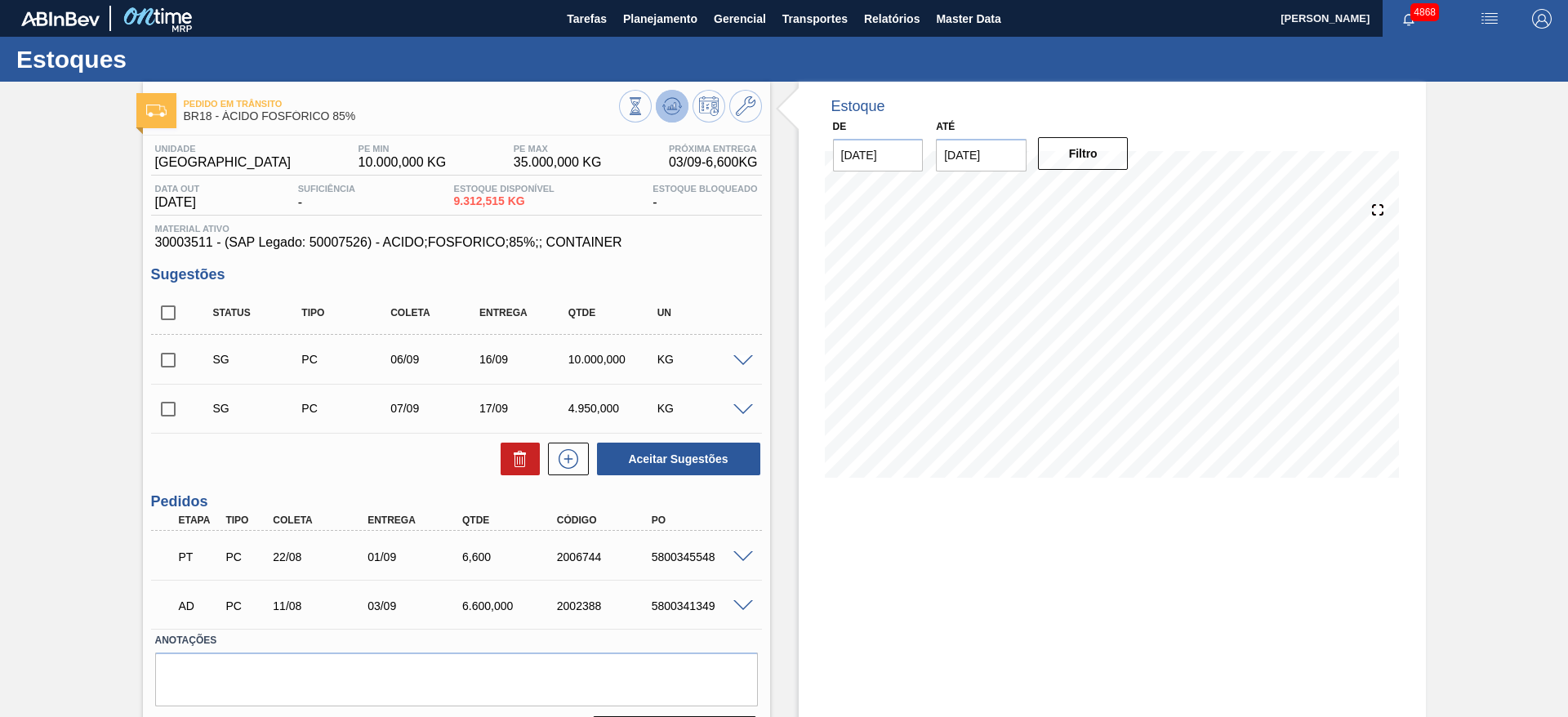
click at [667, 107] on g at bounding box center [671, 107] width 19 height 18
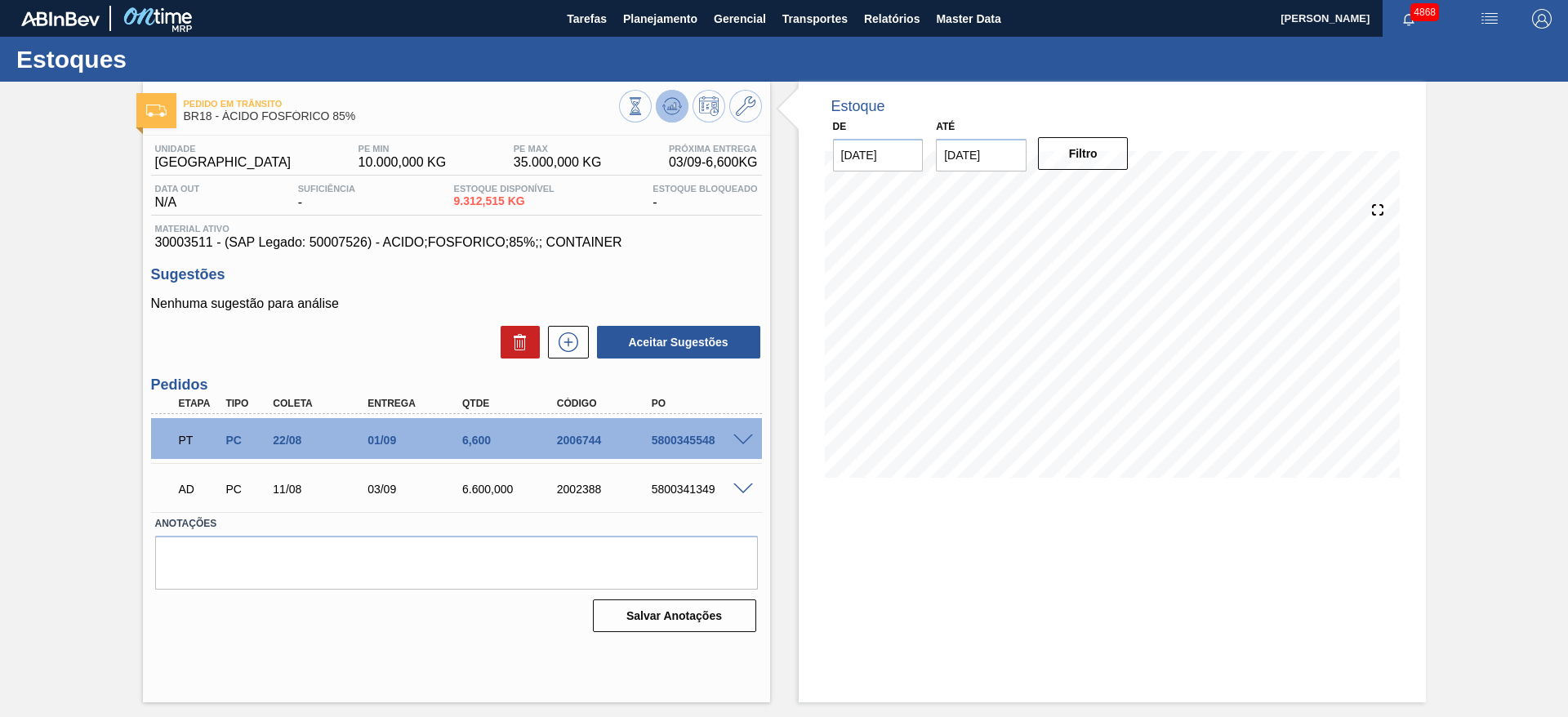
click at [673, 102] on icon at bounding box center [671, 106] width 10 height 7
click at [567, 346] on icon at bounding box center [568, 342] width 26 height 19
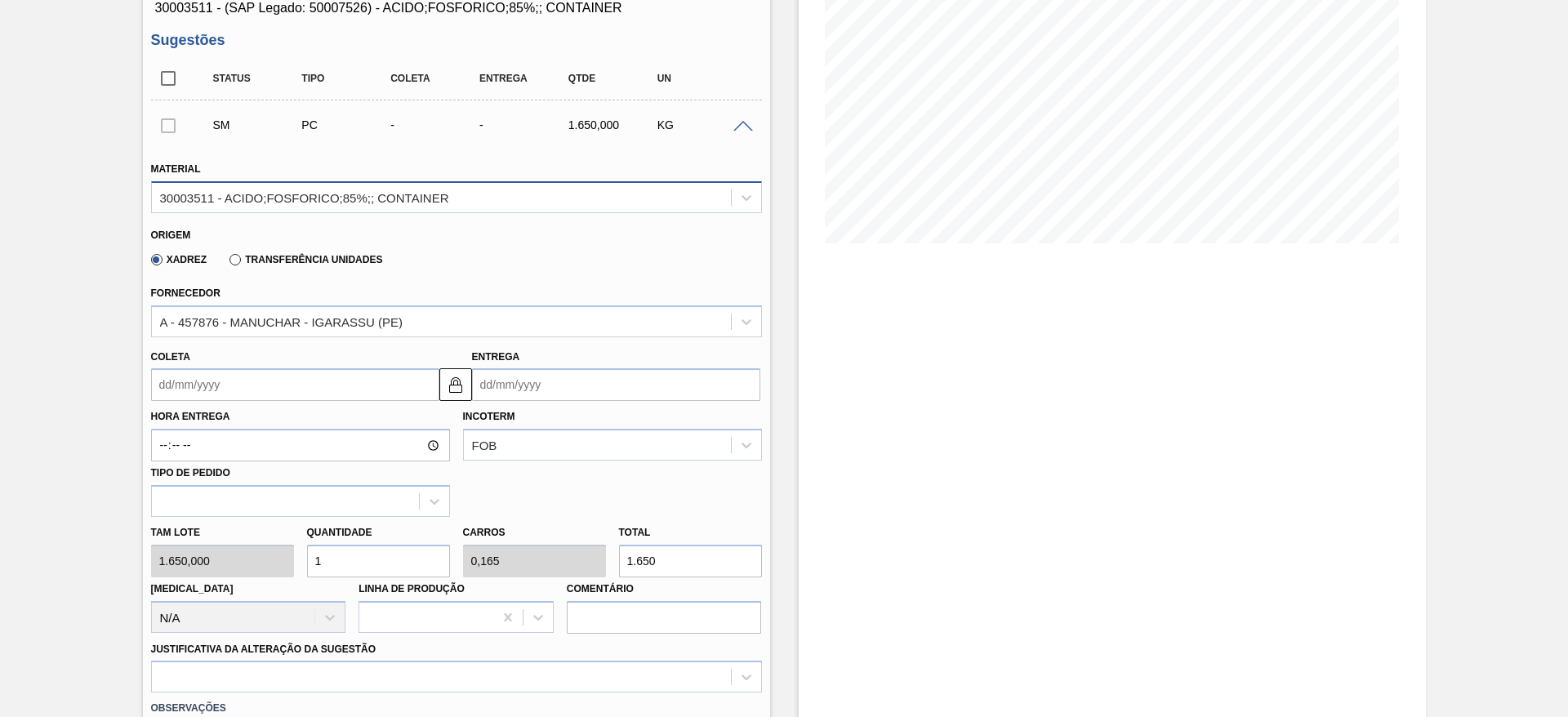
scroll to position [245, 0]
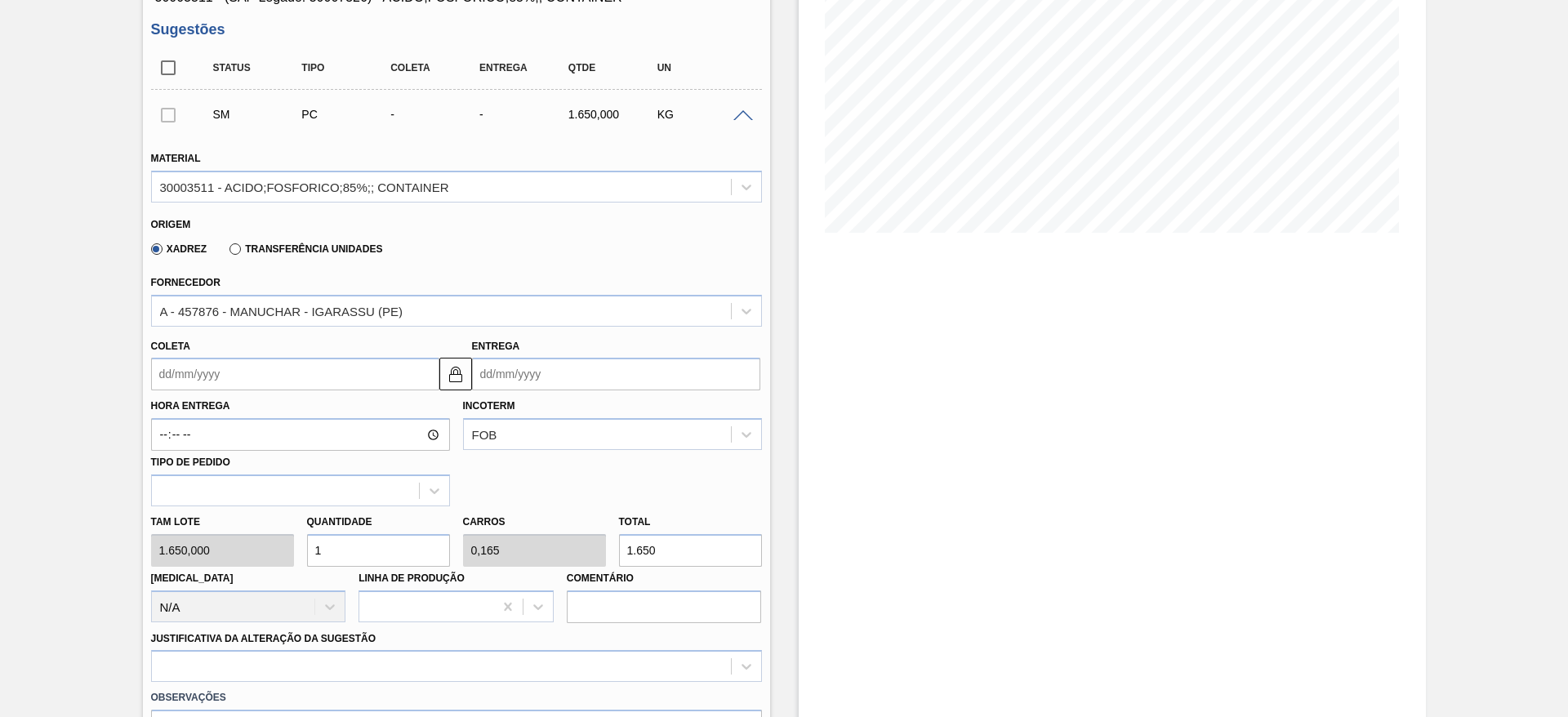
click at [342, 372] on input "Coleta" at bounding box center [295, 373] width 288 height 32
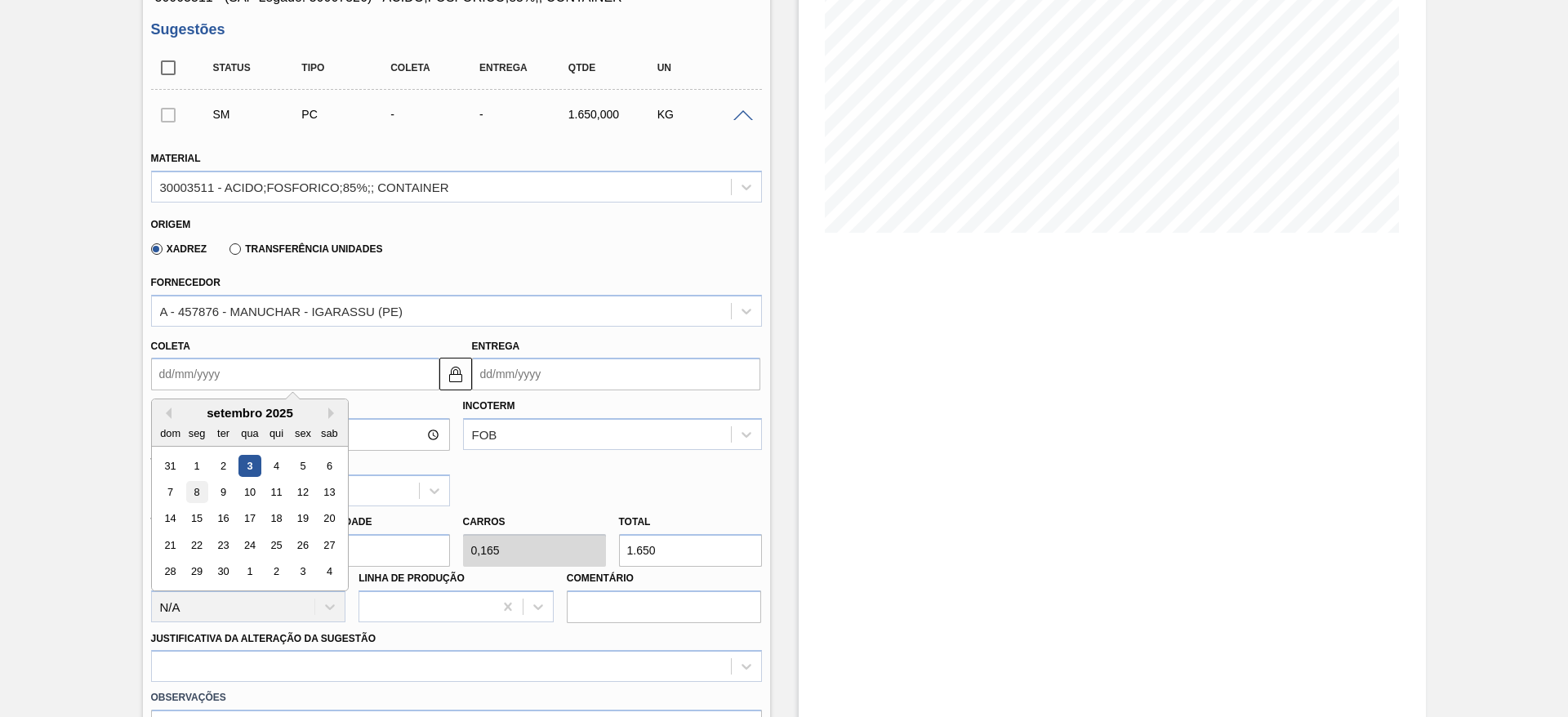
click at [197, 499] on div "8" at bounding box center [196, 492] width 22 height 22
type input "[DATE]"
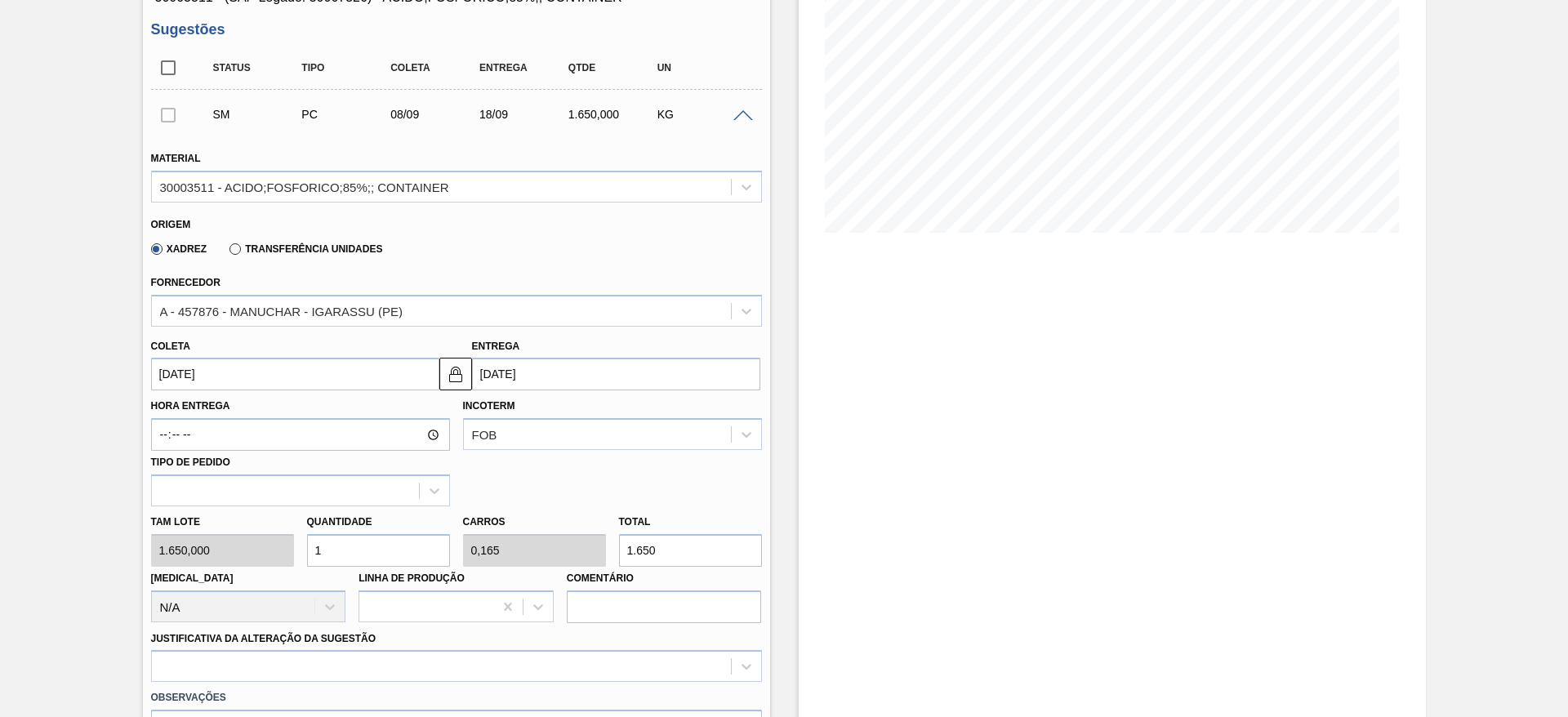
click at [282, 543] on div "Tam lote 1.650,000 Quantidade 1 Carros 0,165 Total 1.650 [MEDICAL_DATA] N/A Lin…" at bounding box center [457, 565] width 624 height 117
type input "7"
type input "1,155"
type input "11.550"
click at [338, 549] on input "7" at bounding box center [378, 550] width 143 height 32
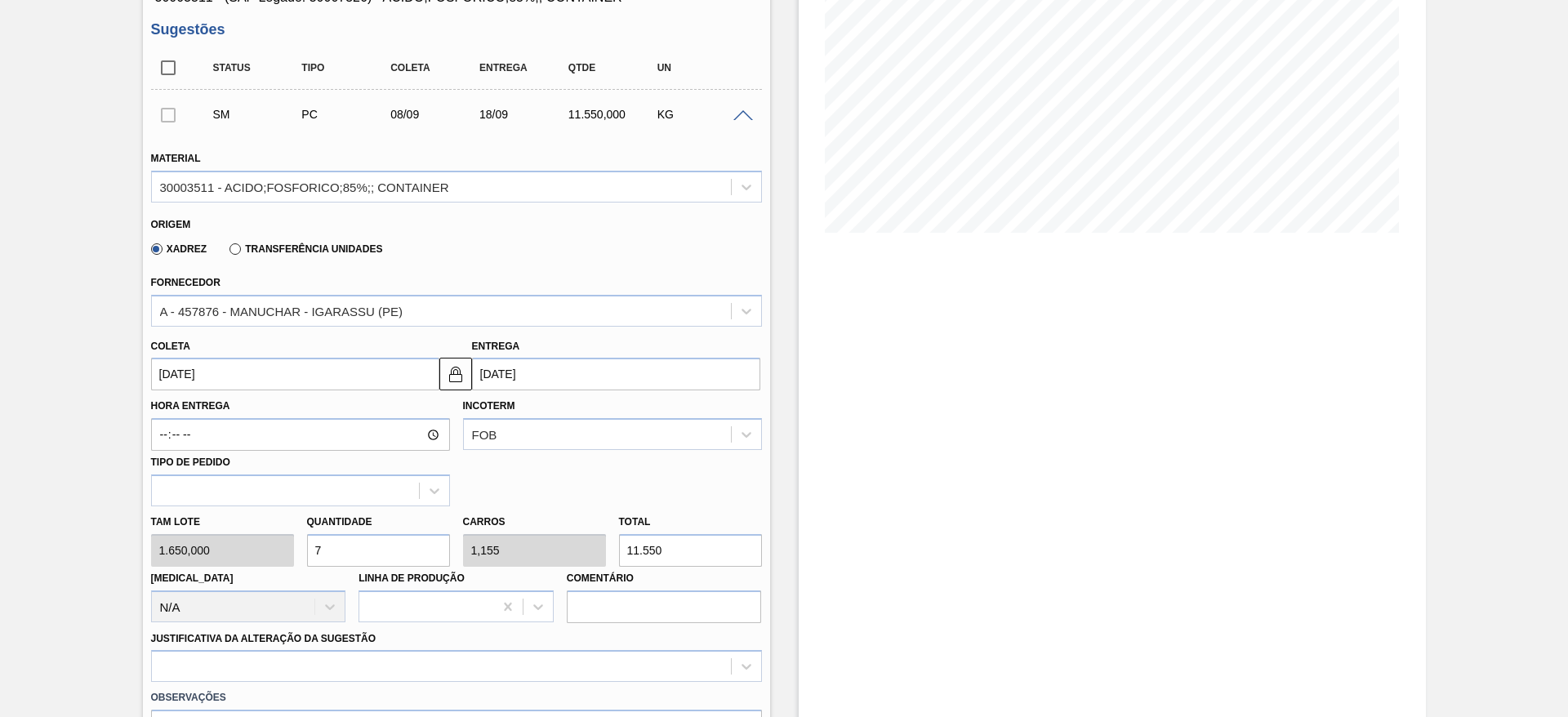
click at [293, 565] on div "Tam lote 1.650,000 Quantidade 7 Carros 1,155 Total 11.550 [MEDICAL_DATA] N/A Li…" at bounding box center [457, 565] width 624 height 117
type input "6"
type input "0,99"
type input "9.900"
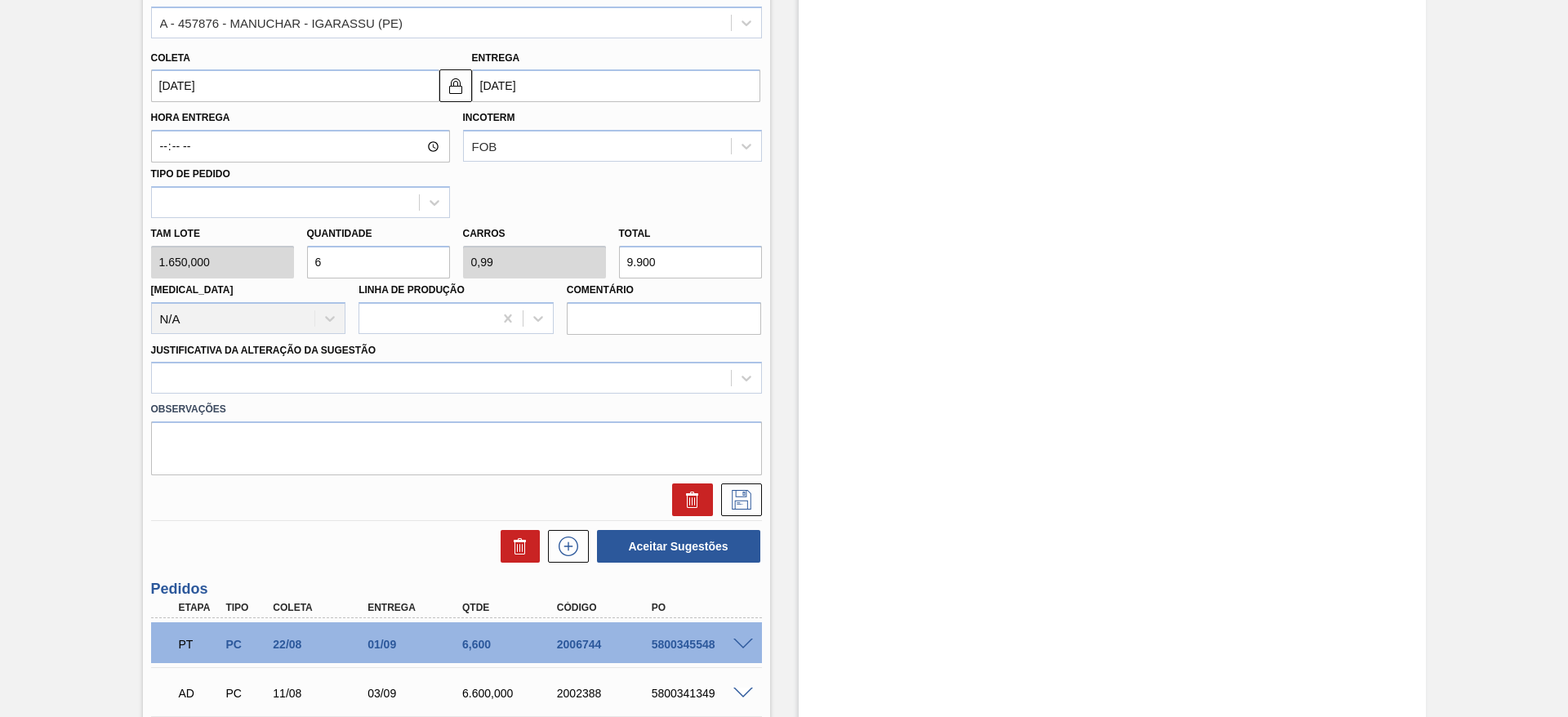
scroll to position [612, 0]
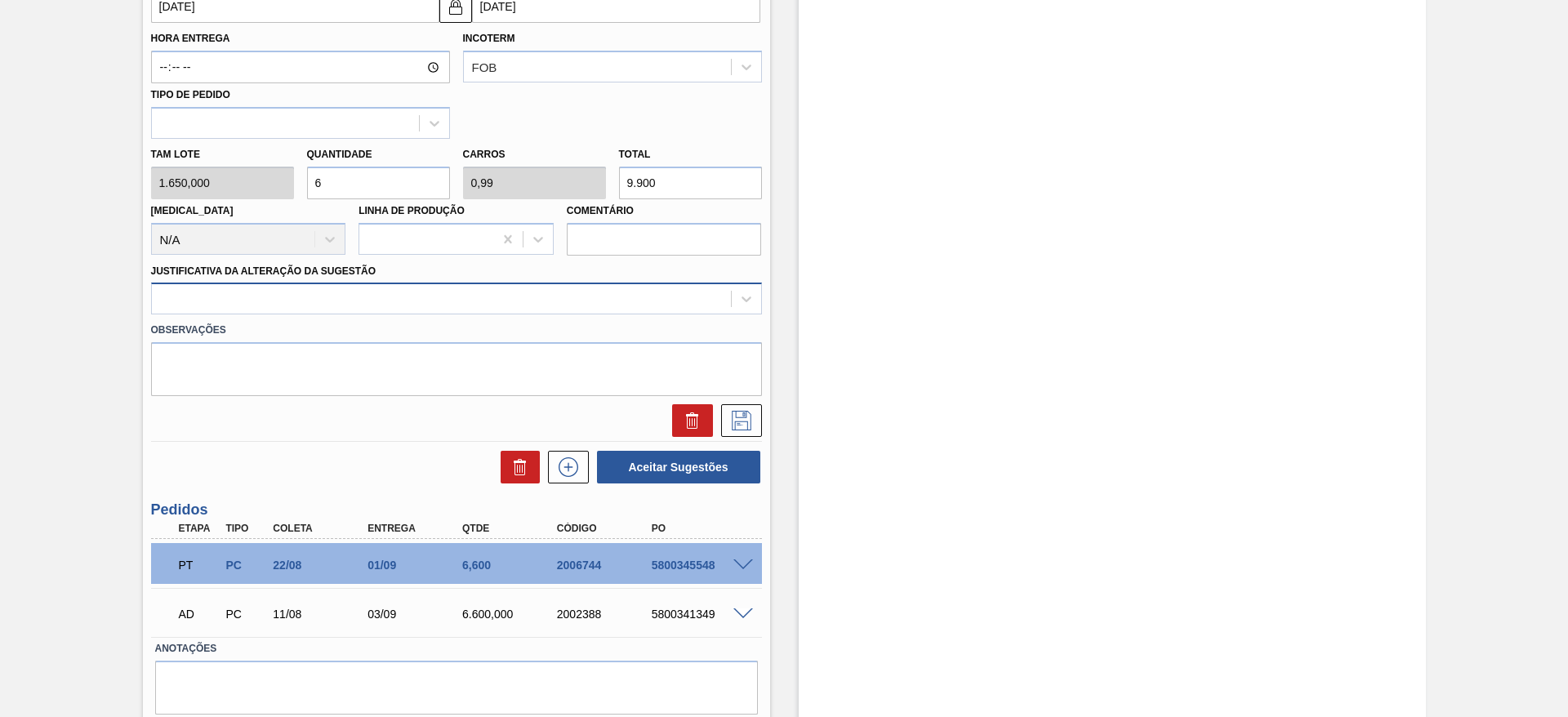
type input "6"
click at [386, 305] on div at bounding box center [441, 299] width 579 height 24
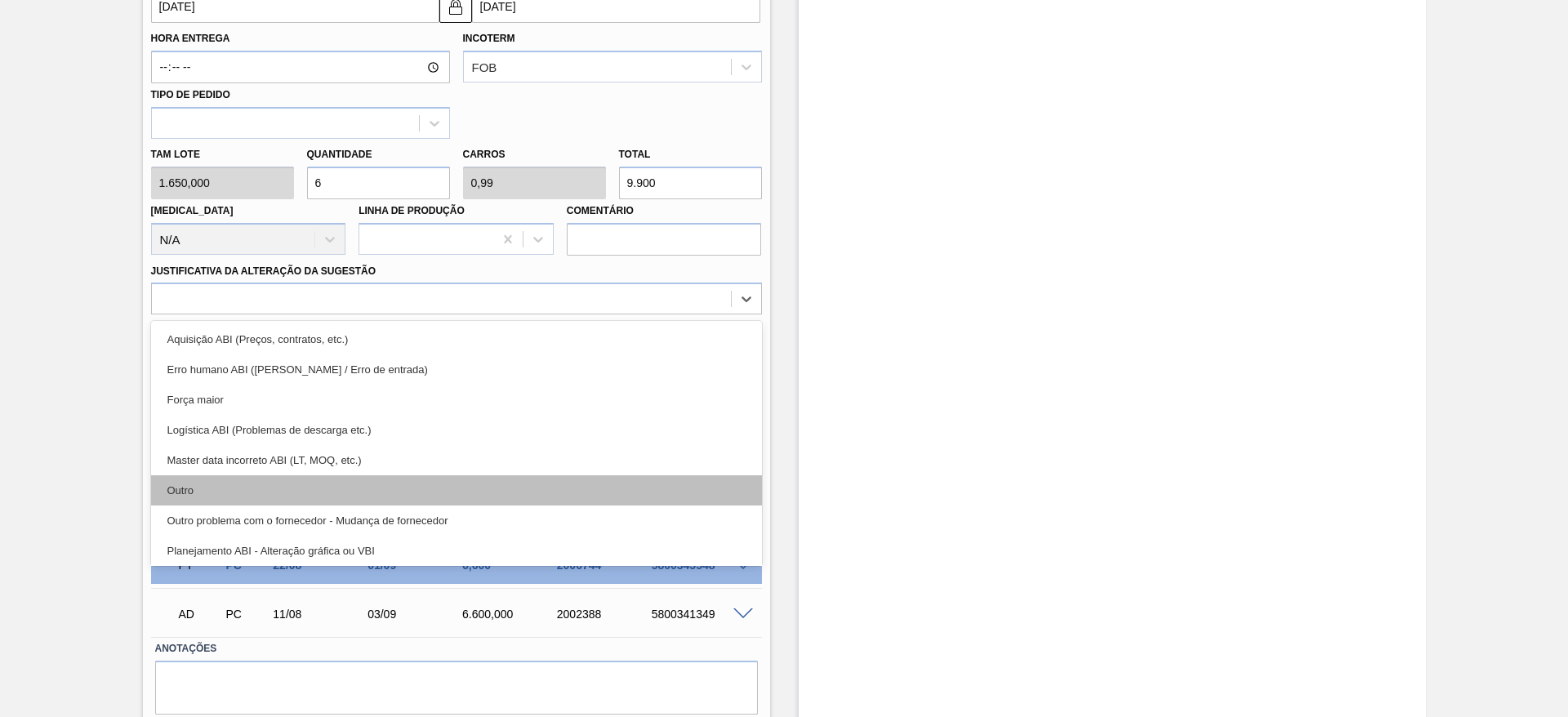
click at [360, 484] on div "Outro" at bounding box center [456, 490] width 610 height 31
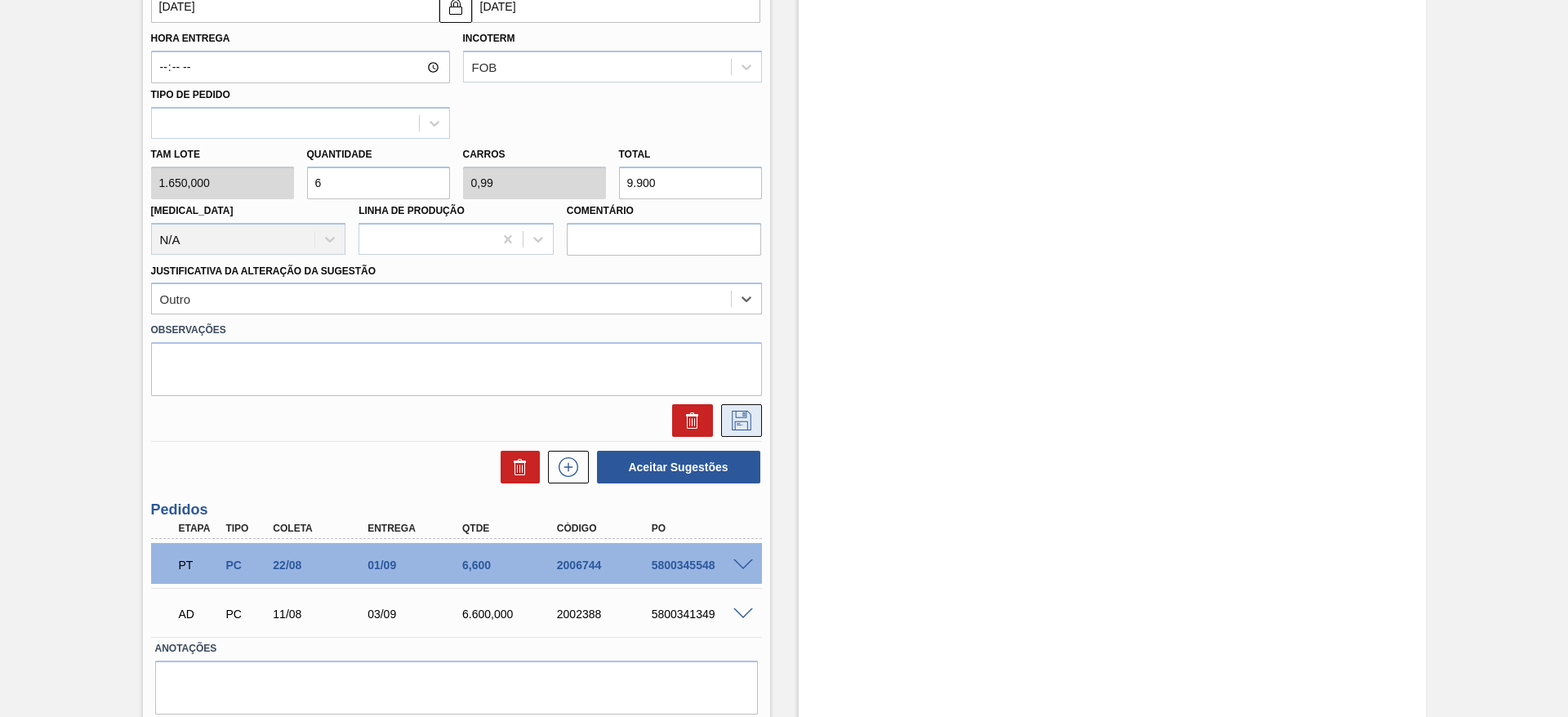
click at [744, 410] on icon at bounding box center [741, 420] width 19 height 19
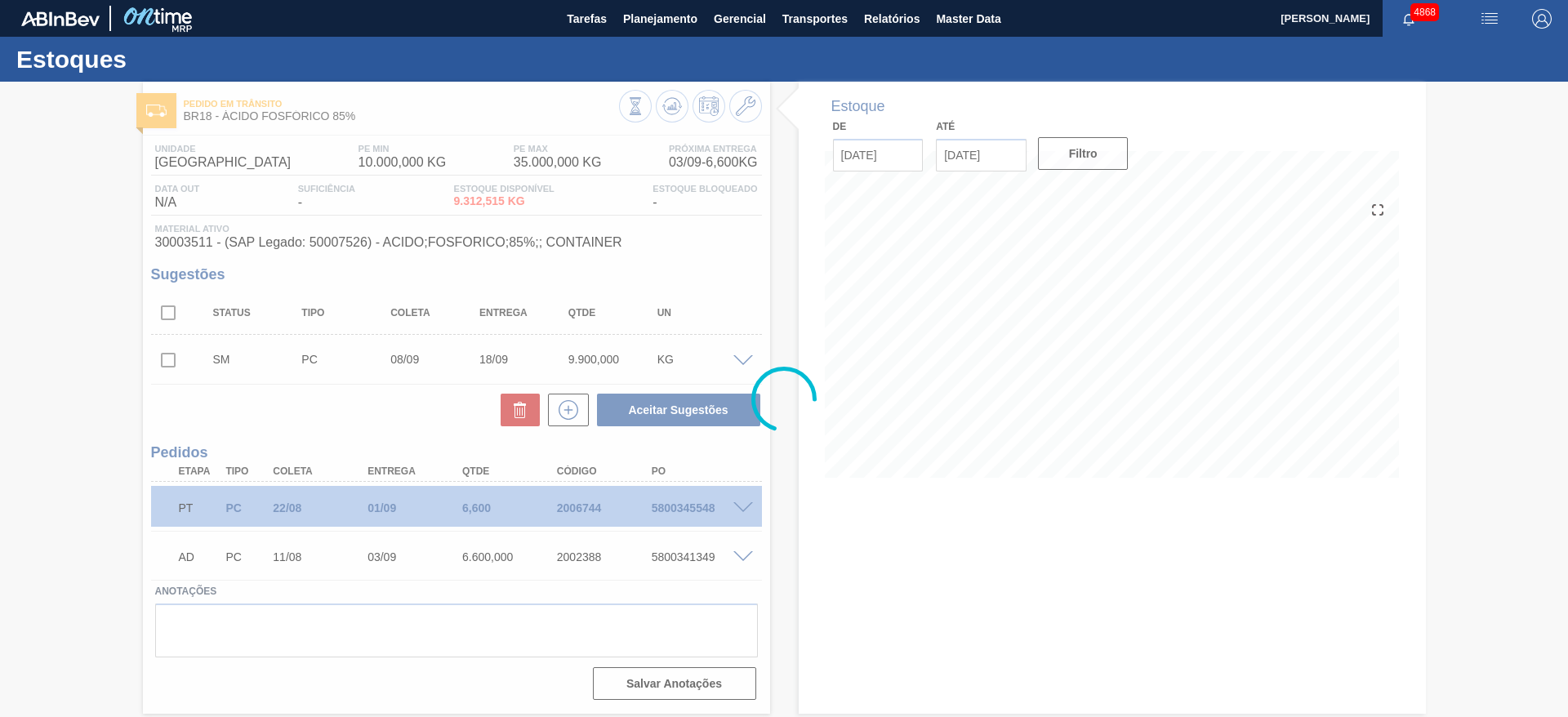
scroll to position [0, 0]
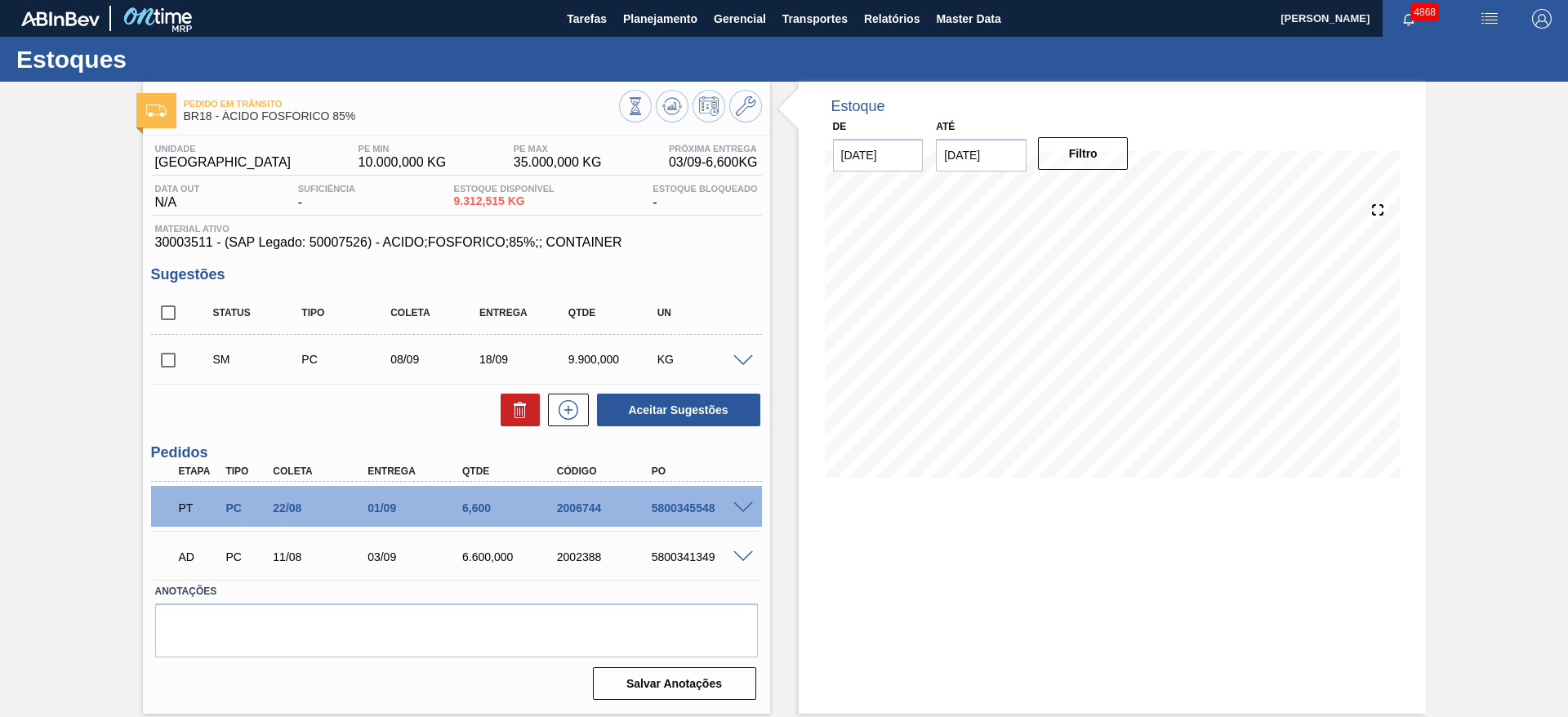
click at [164, 363] on input "checkbox" at bounding box center [168, 359] width 34 height 34
click at [664, 409] on button "Aceitar Sugestões" at bounding box center [678, 409] width 163 height 32
checkbox input "false"
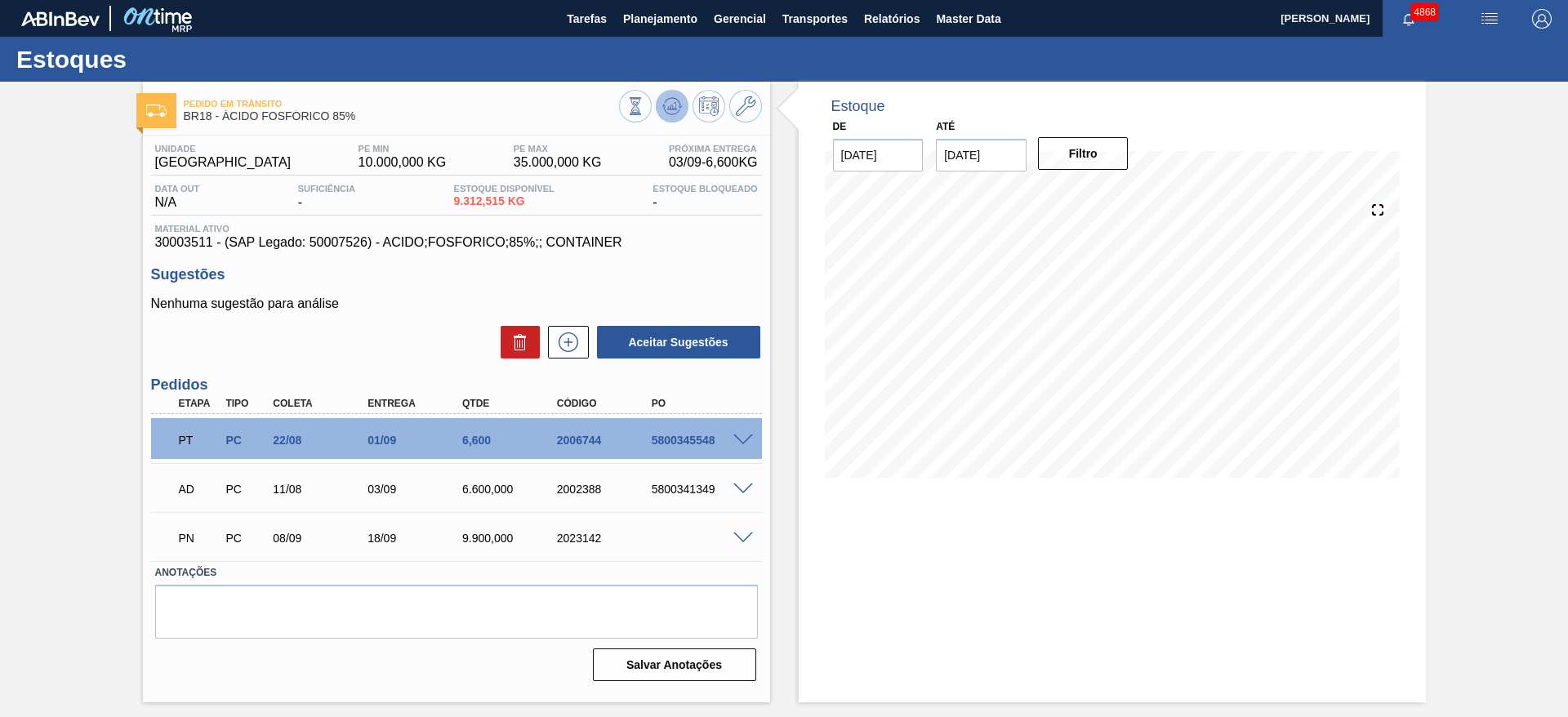
click at [680, 113] on icon at bounding box center [671, 106] width 19 height 19
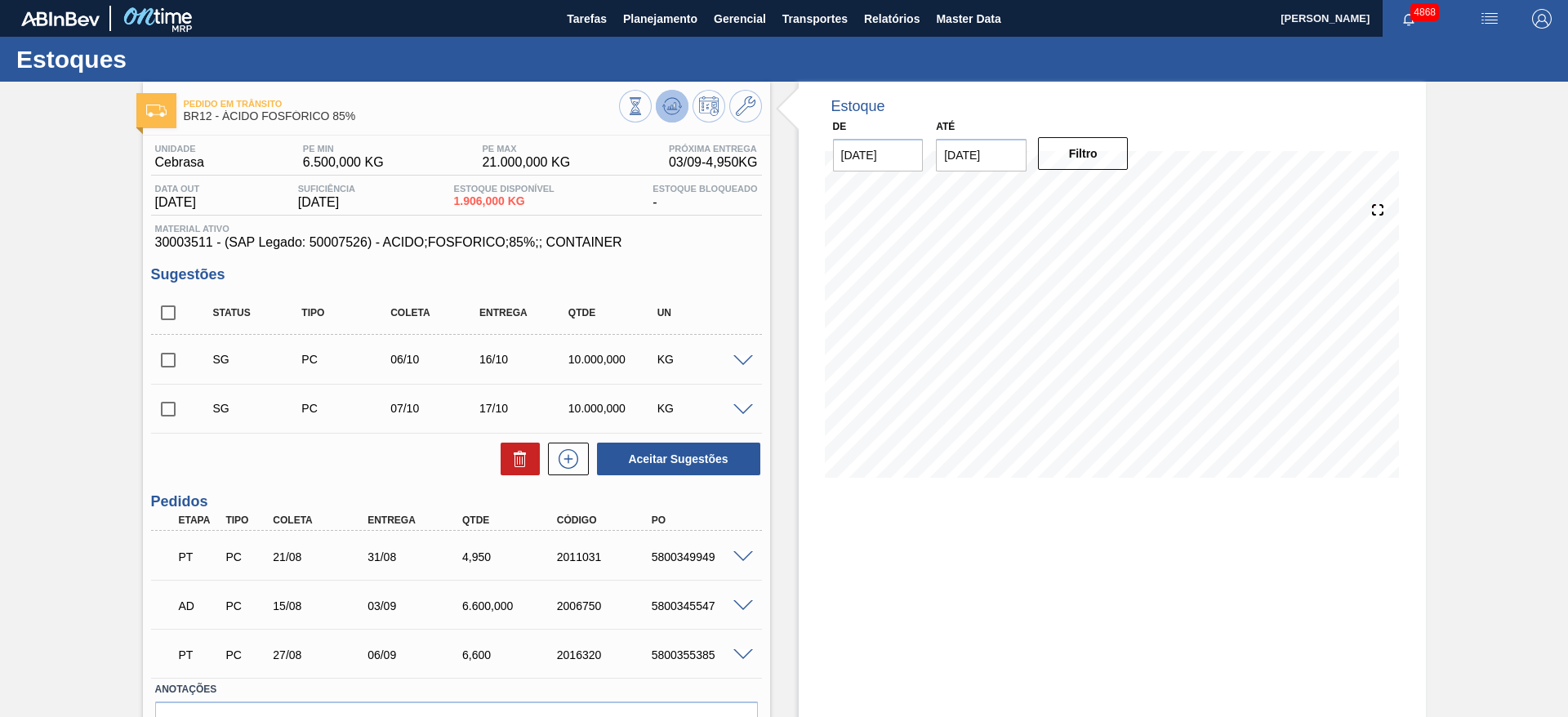
click at [668, 98] on icon at bounding box center [672, 103] width 17 height 9
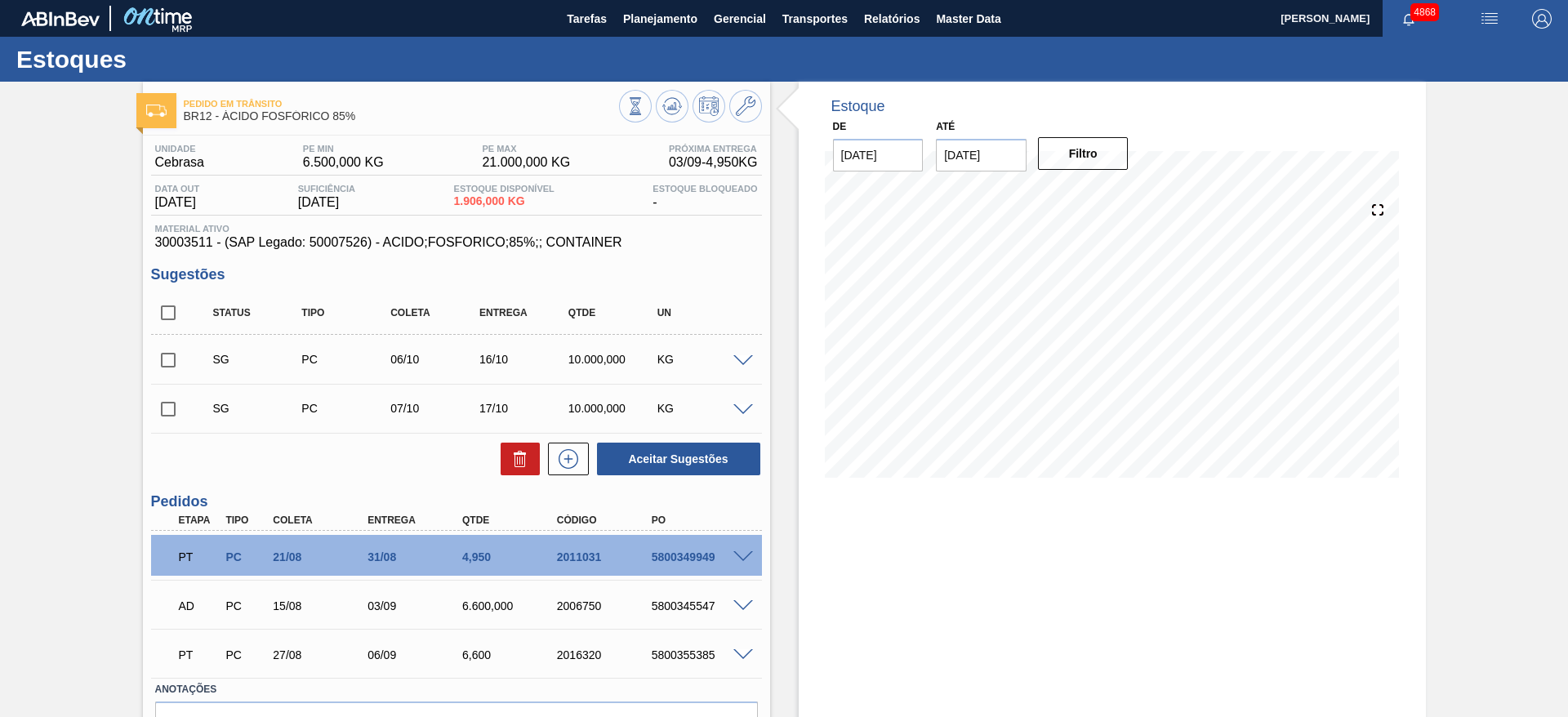
click at [689, 103] on div at bounding box center [690, 108] width 143 height 37
click at [686, 106] on div at bounding box center [690, 108] width 143 height 37
click at [674, 109] on icon at bounding box center [671, 106] width 19 height 19
click at [746, 120] on button at bounding box center [745, 106] width 32 height 32
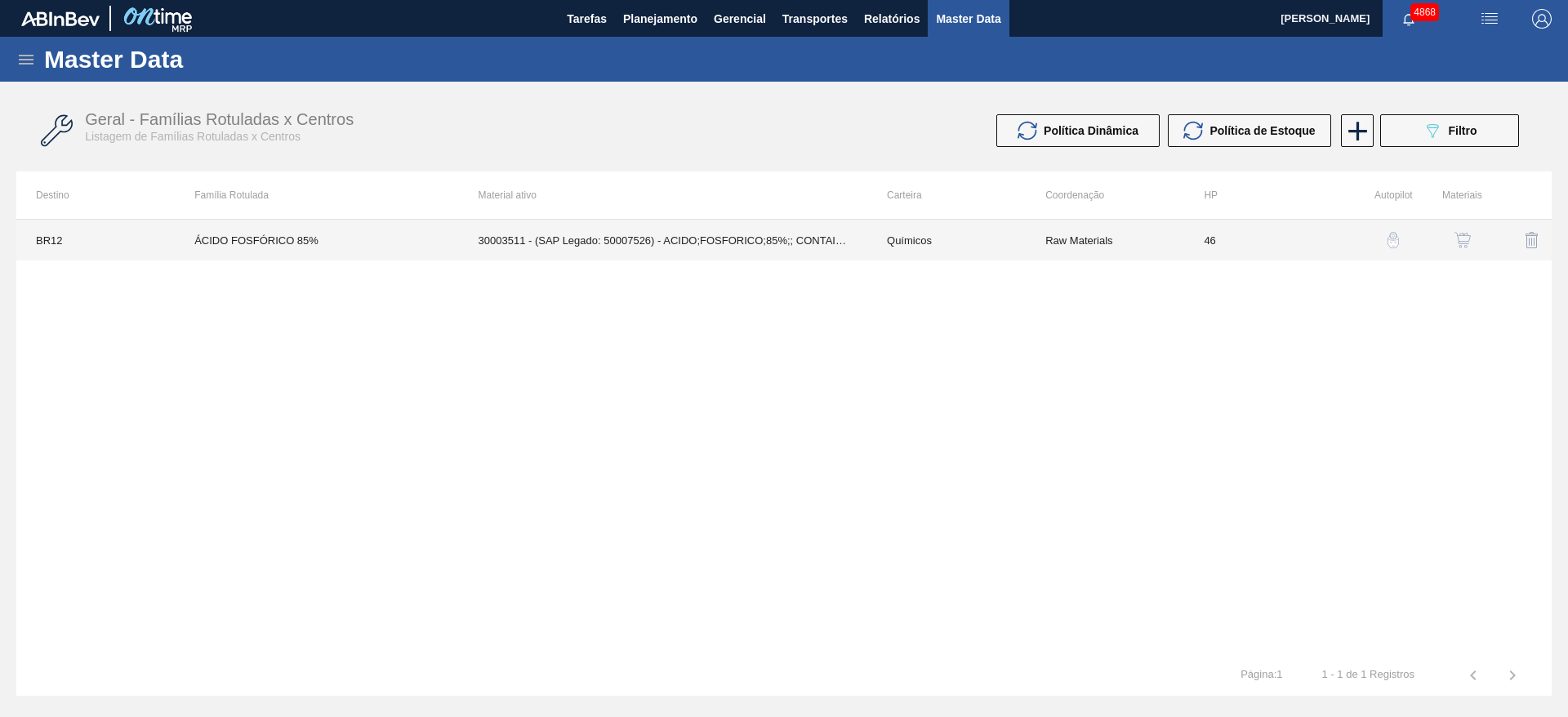
click at [1309, 255] on td "46" at bounding box center [1262, 240] width 158 height 41
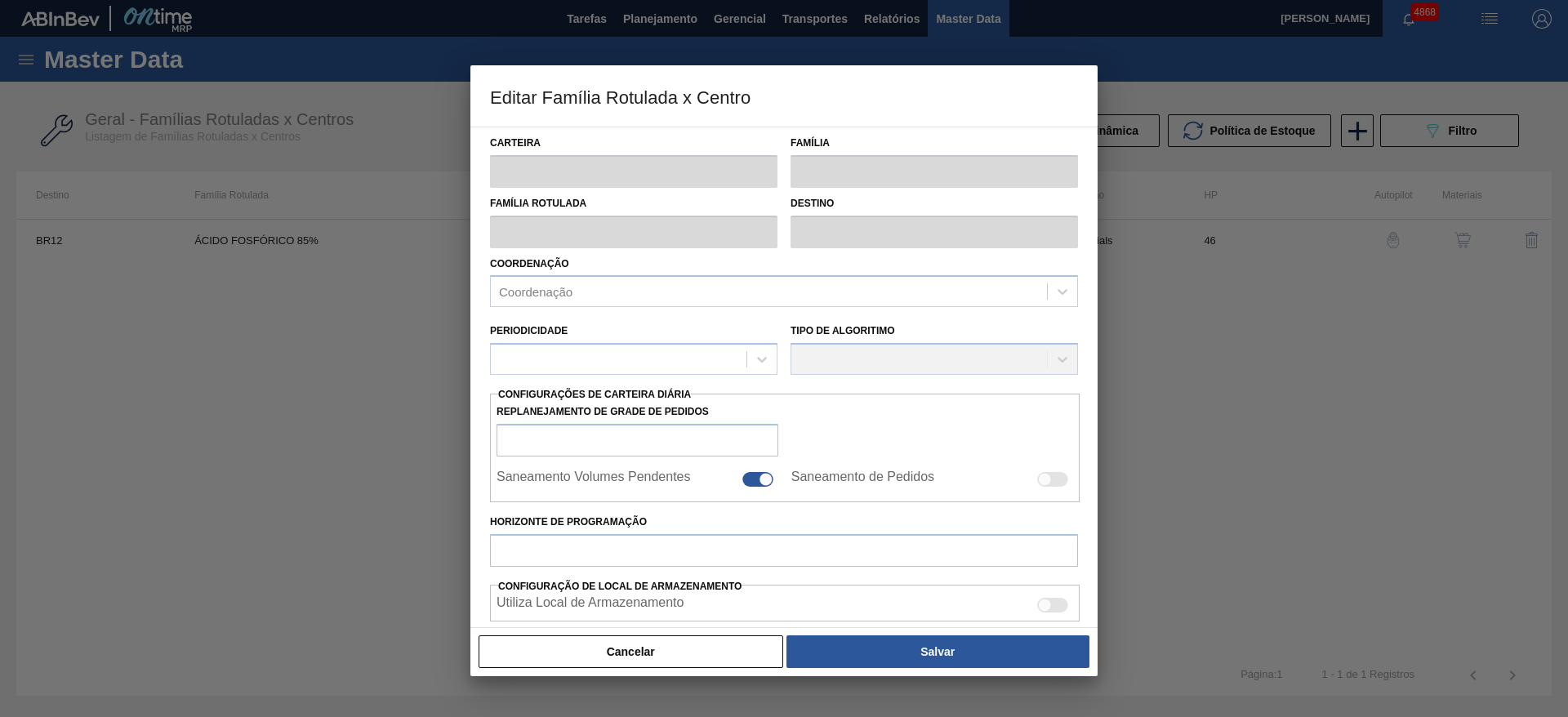
type input "Químicos"
type input "Ácido Fosfórico"
type input "ÁCIDO FOSFÓRICO 85%"
type input "BR12 - Cebrasa"
type input "46"
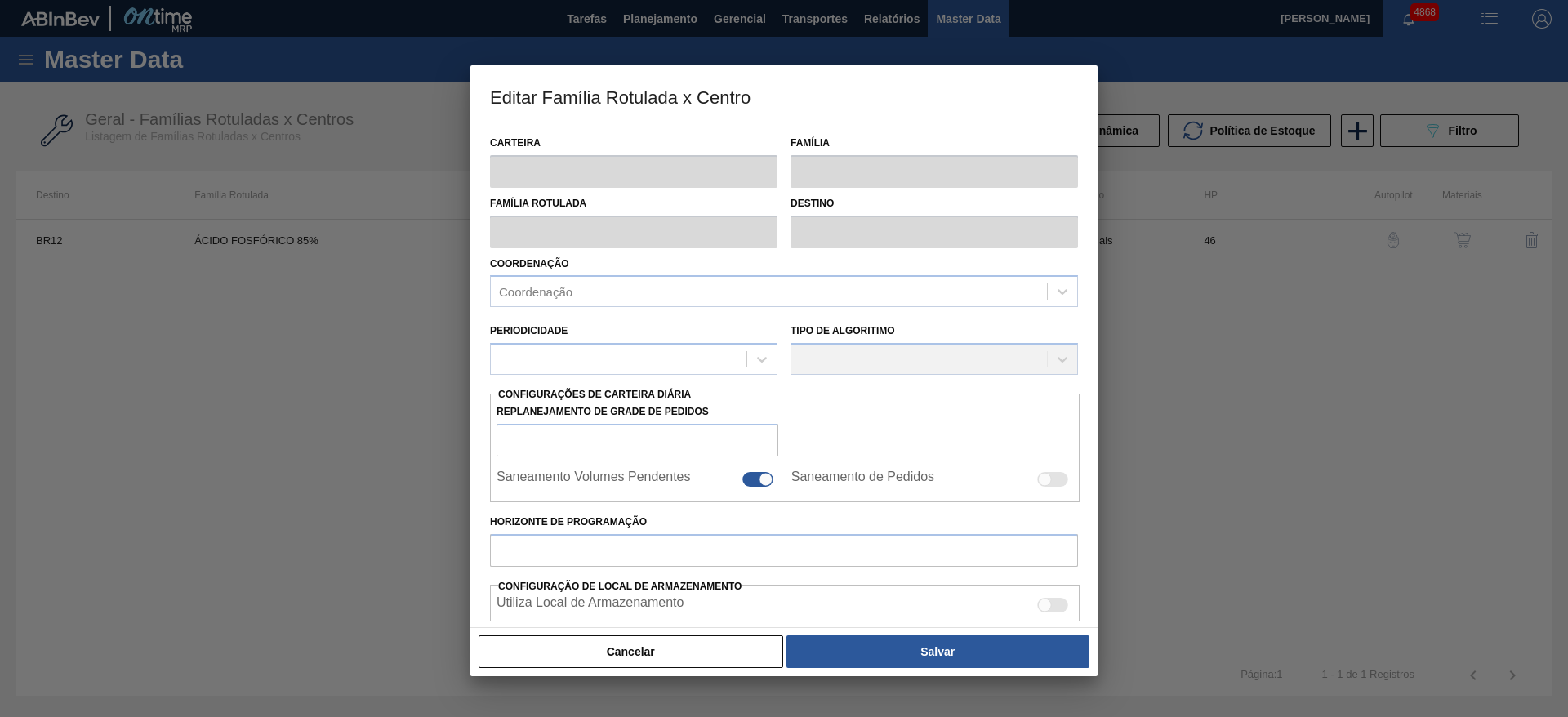
type input "6.500"
type input "21.000"
type input "65"
type input "15.925,000"
checkbox input "true"
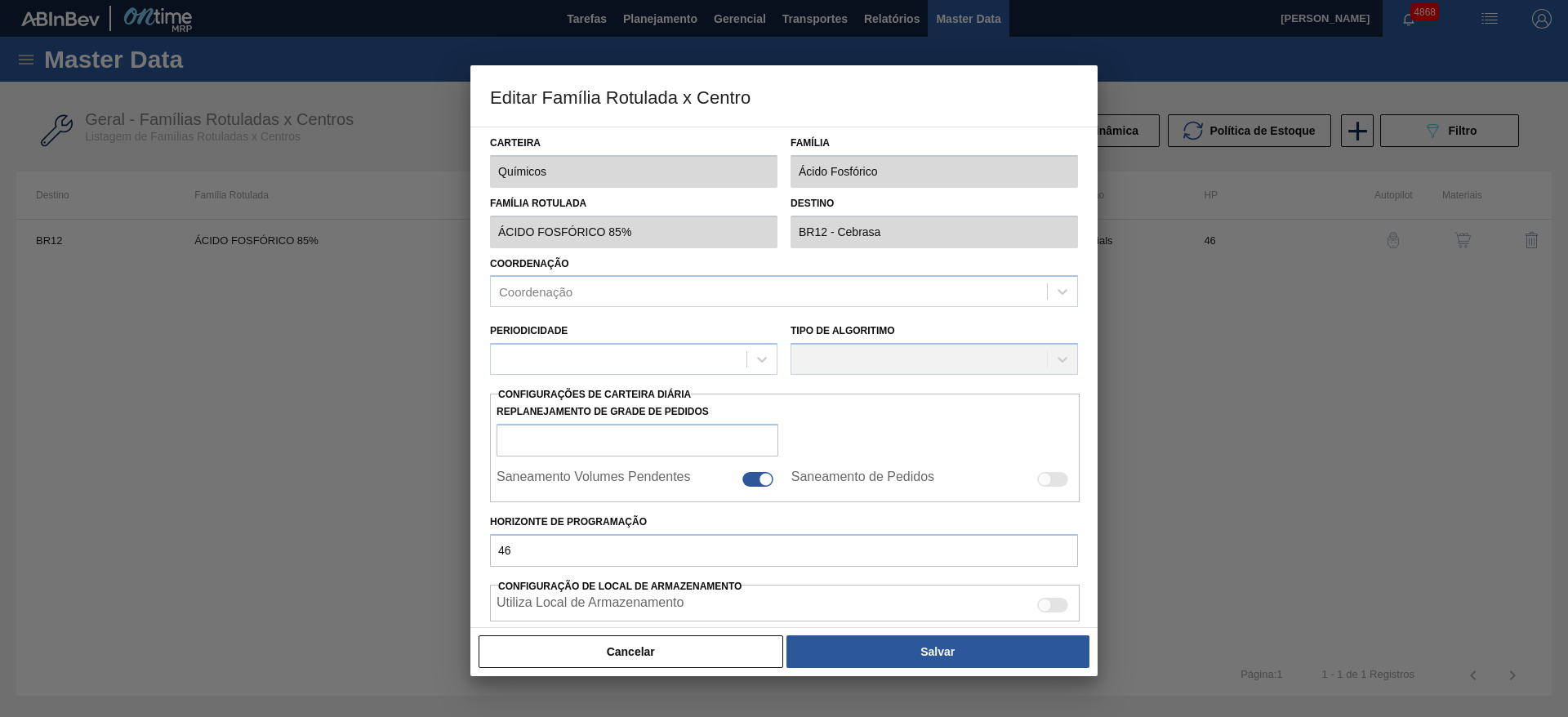
checkbox input "true"
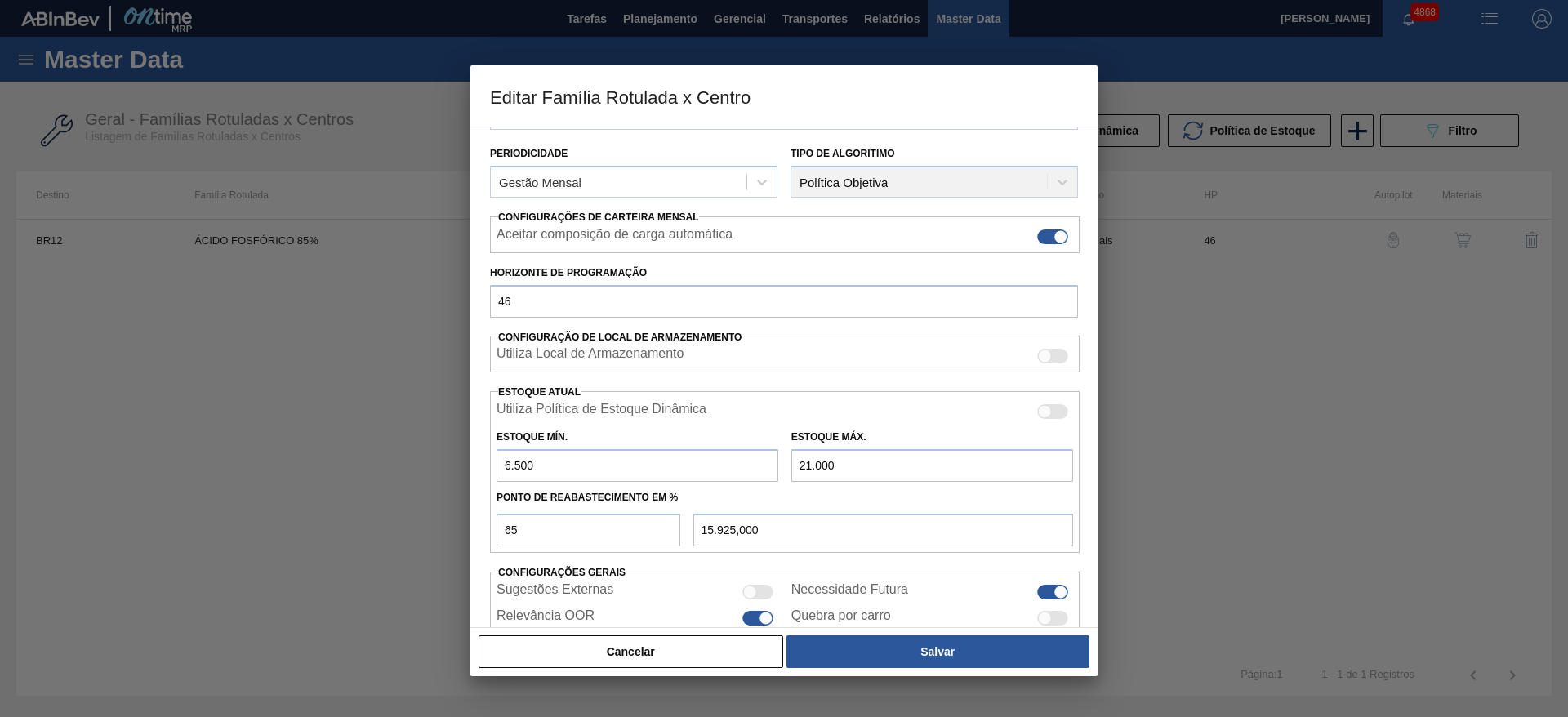
scroll to position [249, 0]
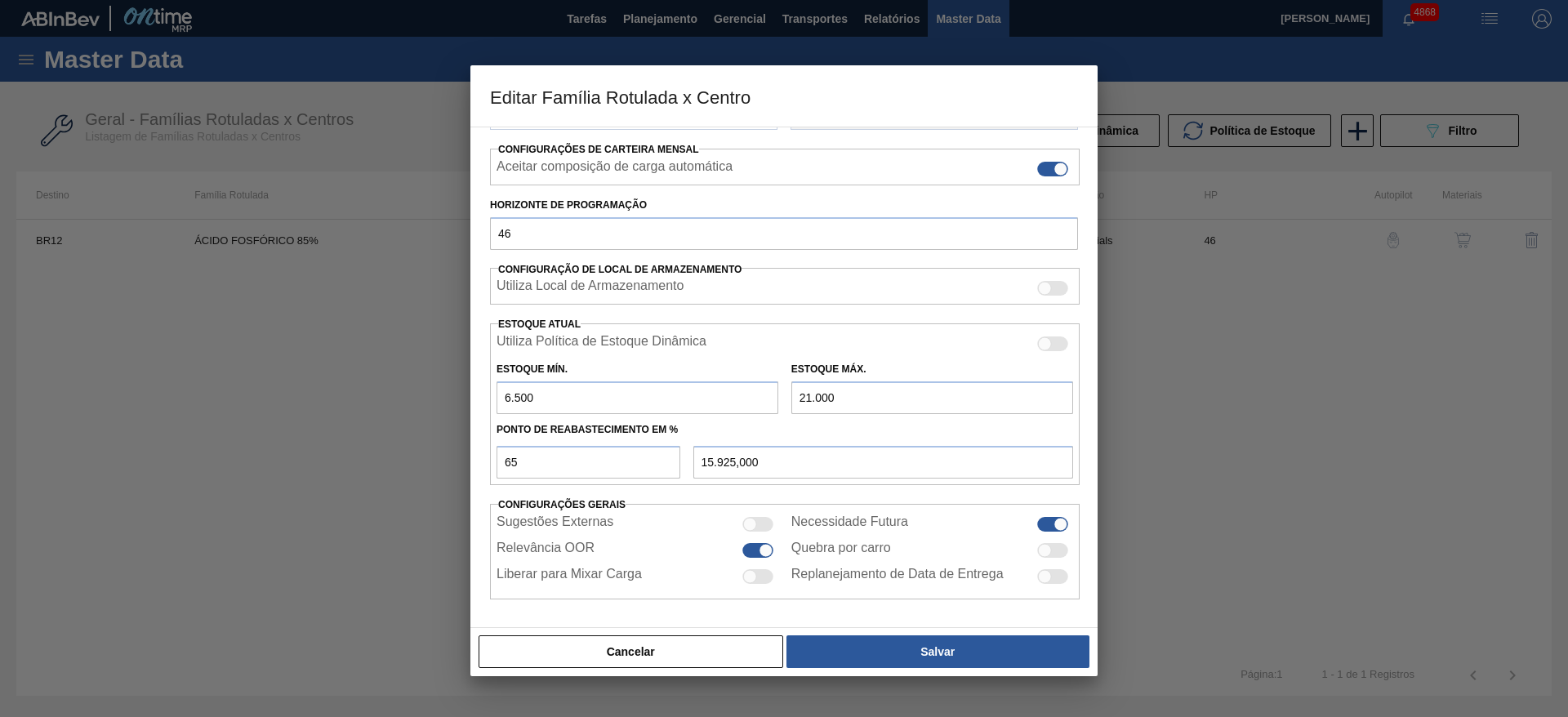
click at [512, 396] on input "6.500" at bounding box center [637, 397] width 282 height 32
type input "9.500"
type input "16.975,000"
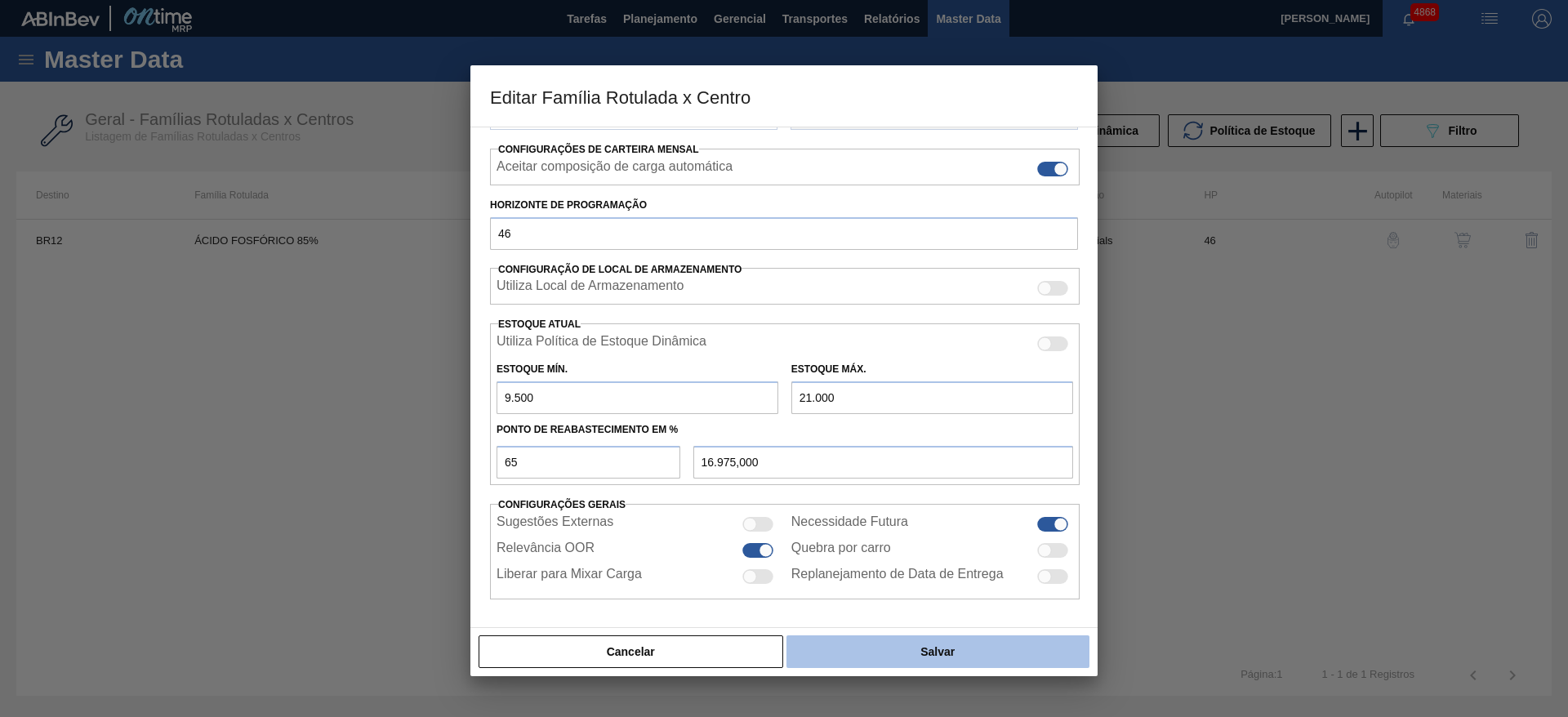
type input "9.500"
click at [943, 653] on button "Salvar" at bounding box center [937, 651] width 303 height 32
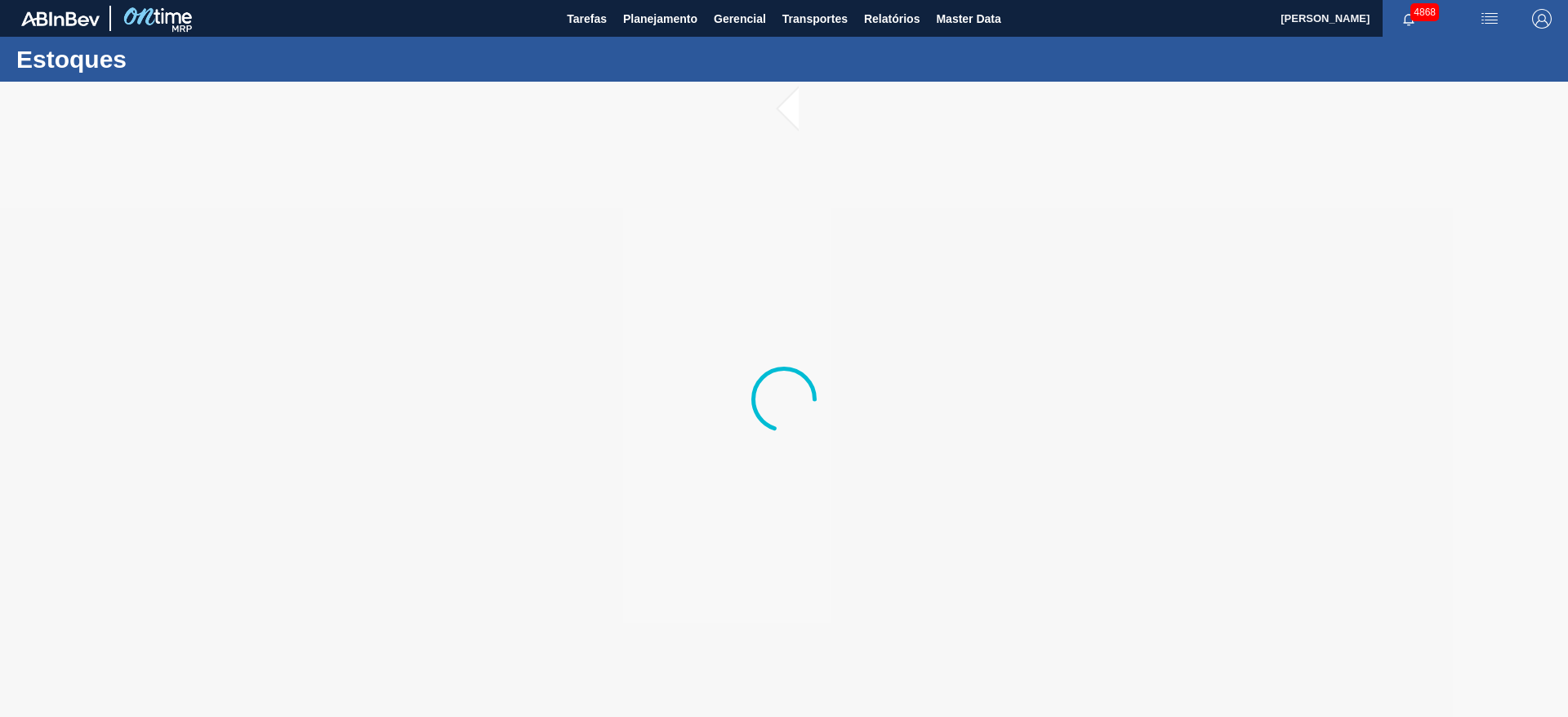
click at [636, 280] on div at bounding box center [784, 399] width 1568 height 635
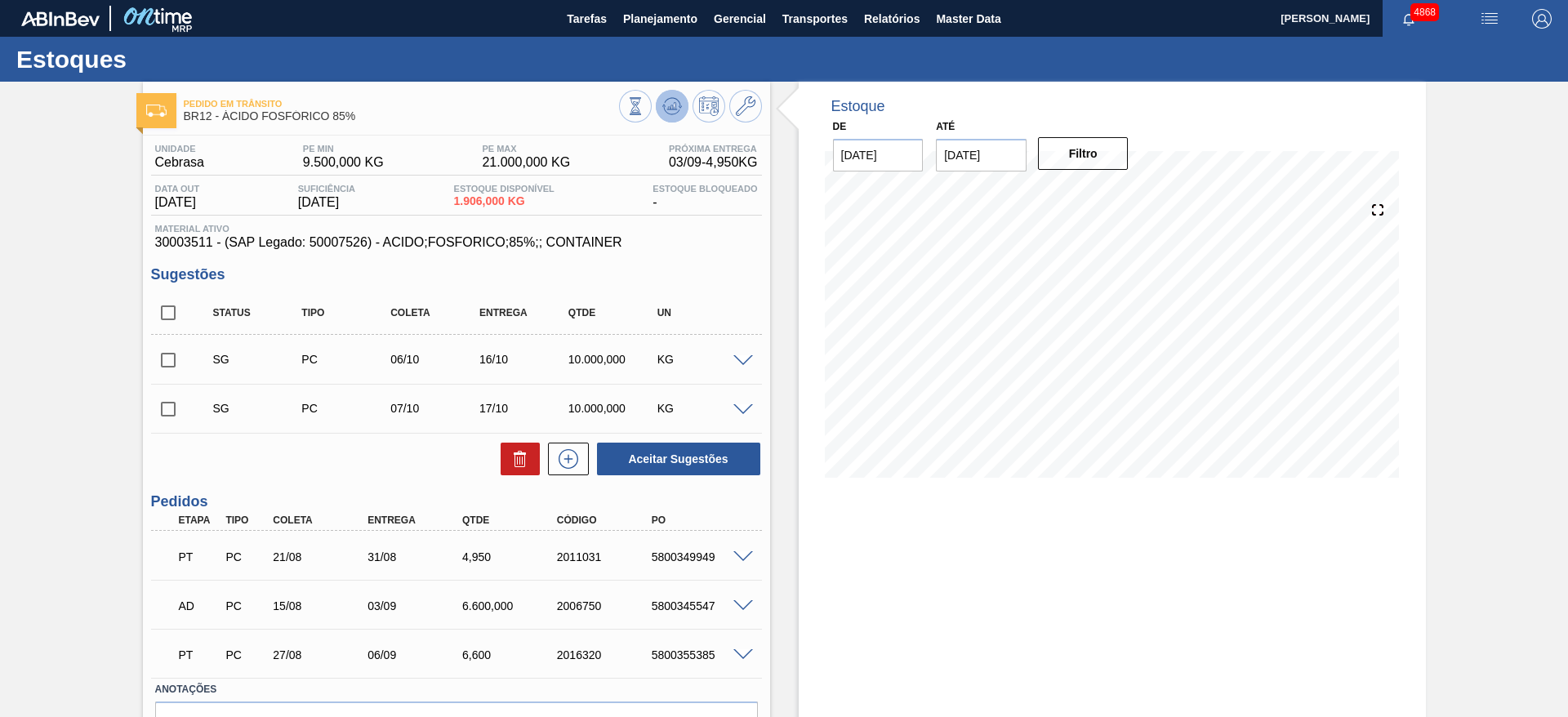
click at [671, 111] on icon at bounding box center [671, 106] width 19 height 19
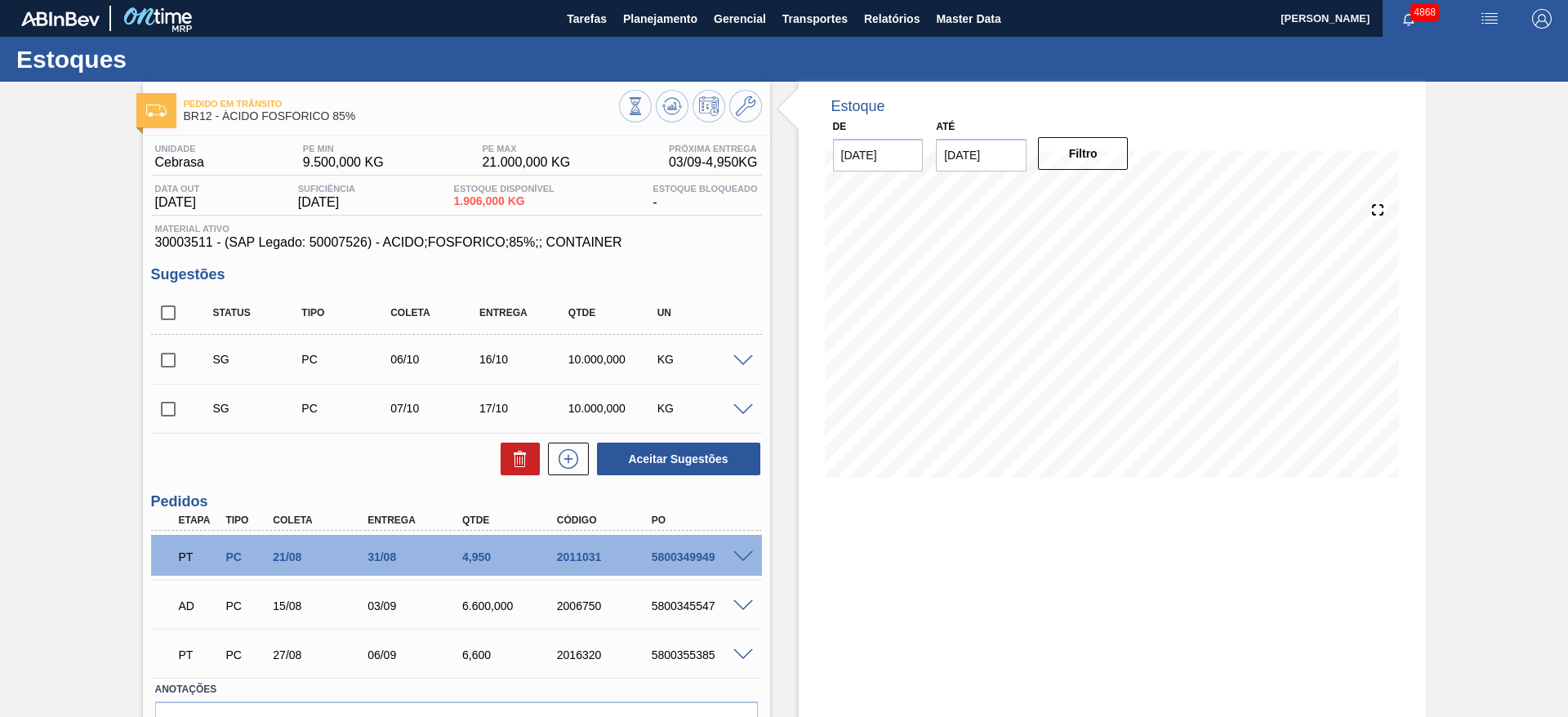
click at [737, 355] on span at bounding box center [743, 360] width 19 height 12
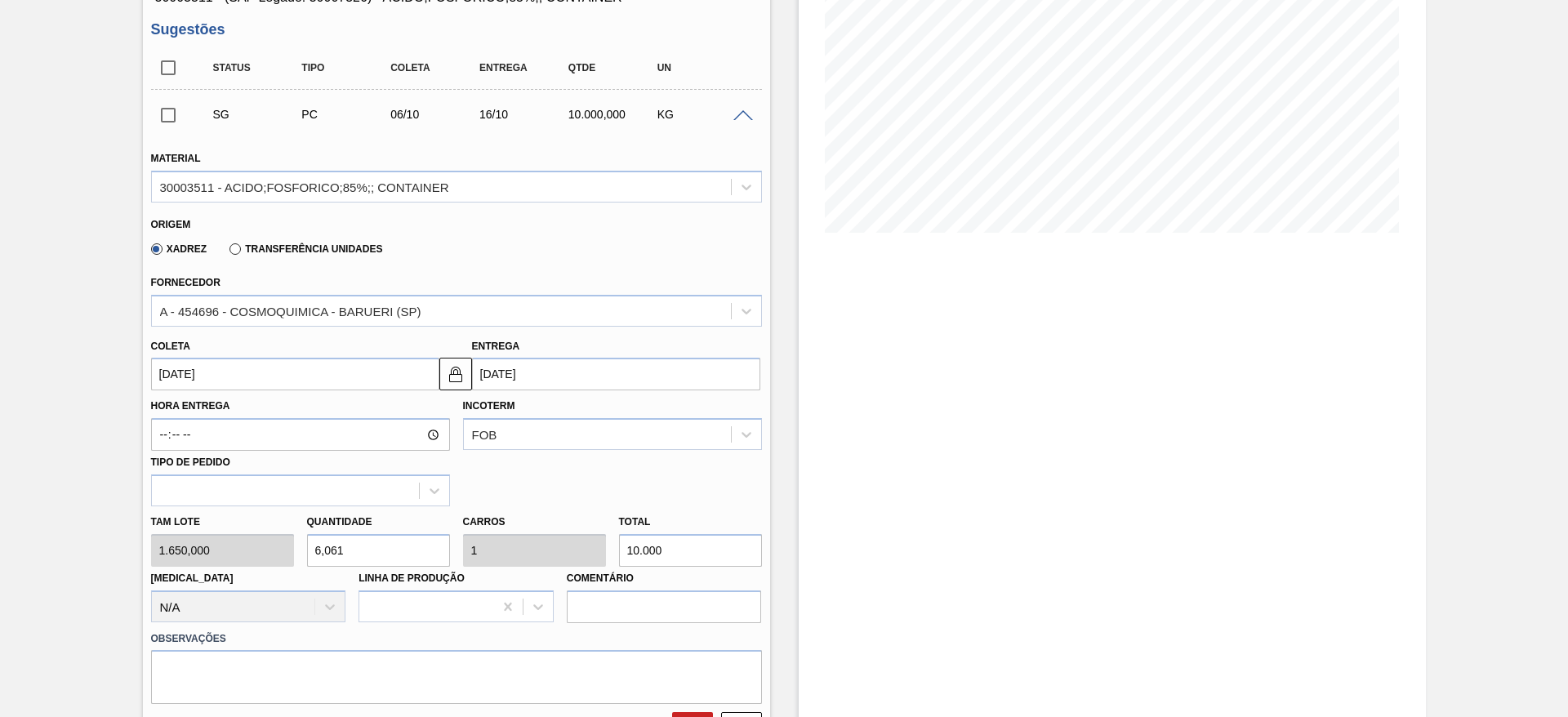
scroll to position [368, 0]
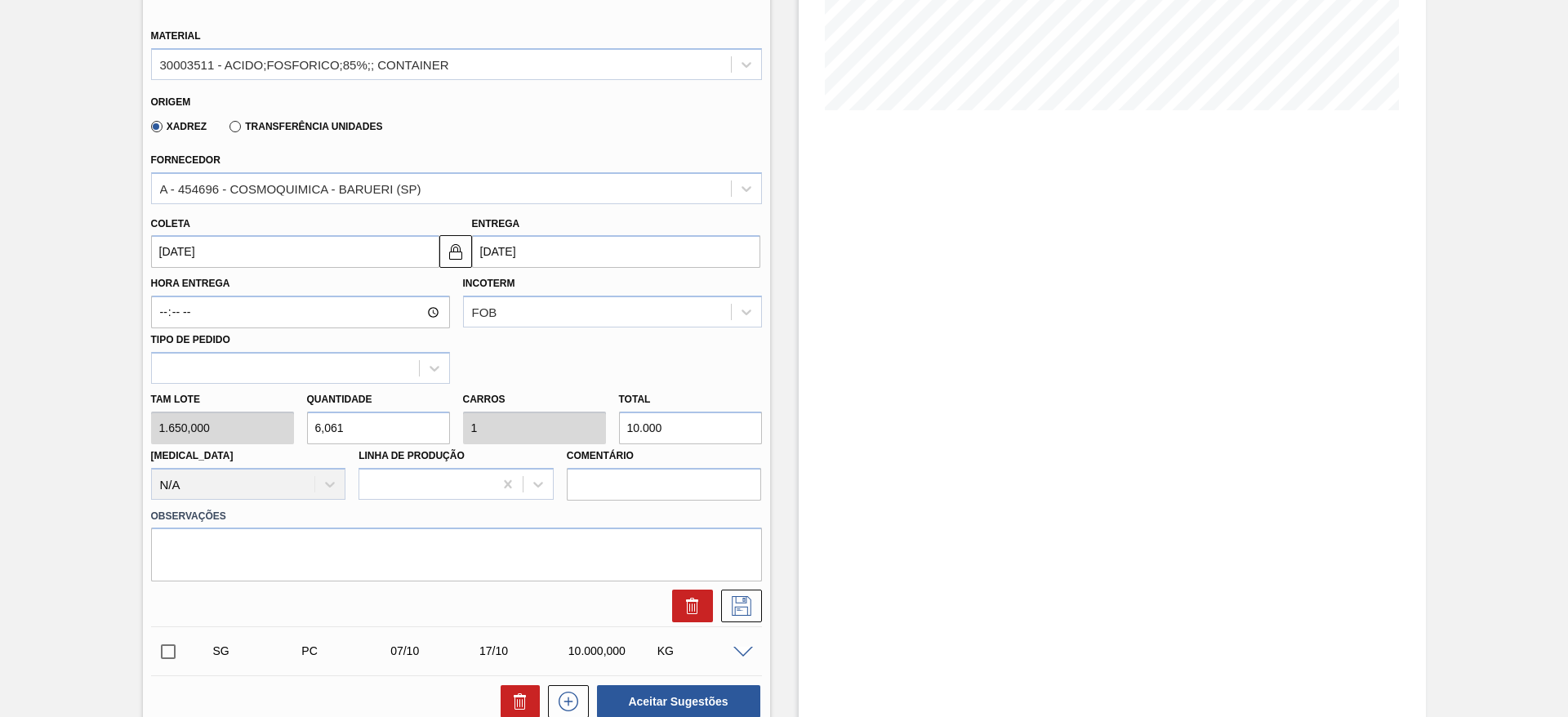
click at [231, 250] on input "06/10/2025" at bounding box center [295, 251] width 288 height 32
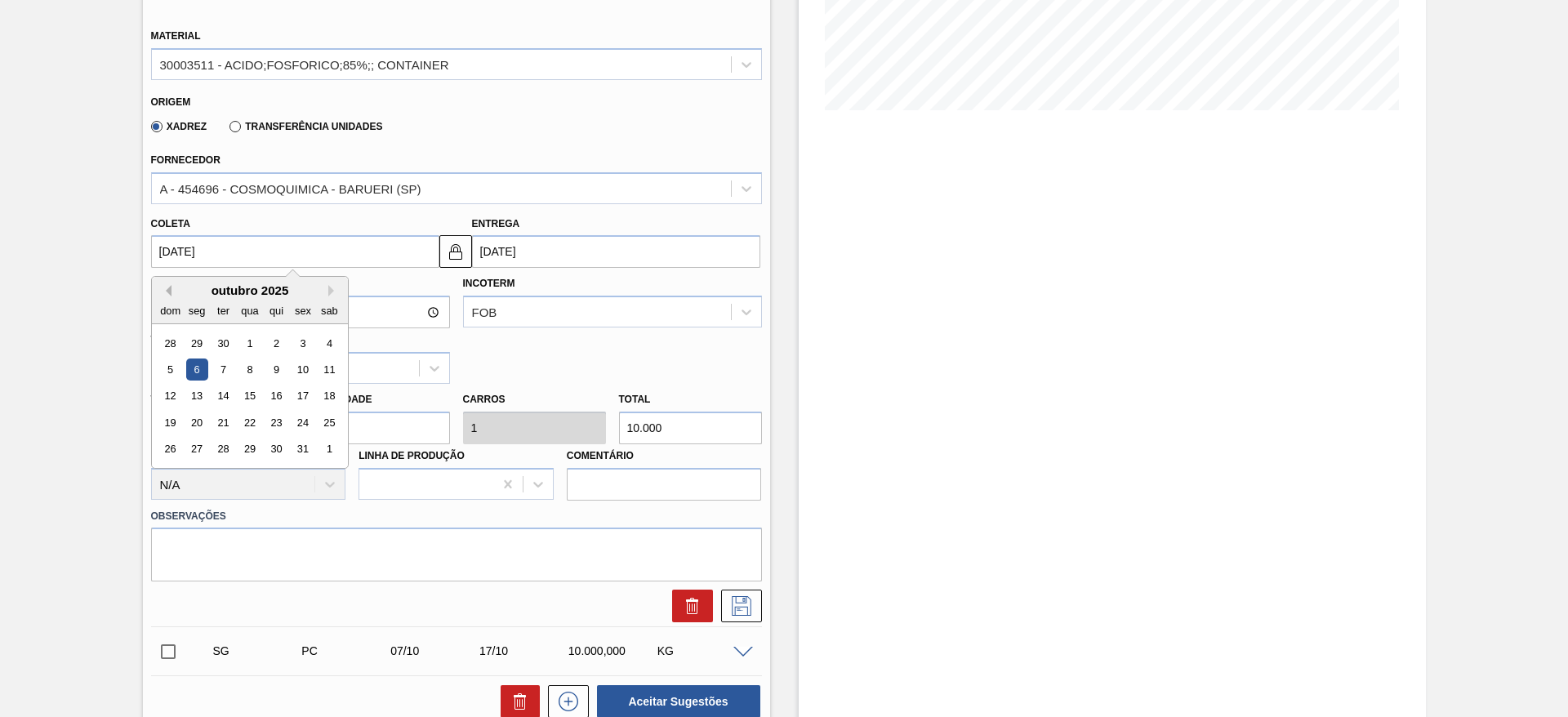
click at [166, 285] on button "Previous Month" at bounding box center [166, 291] width 11 height 11
click at [307, 342] on div "5" at bounding box center [303, 344] width 22 height 22
type input "[DATE]"
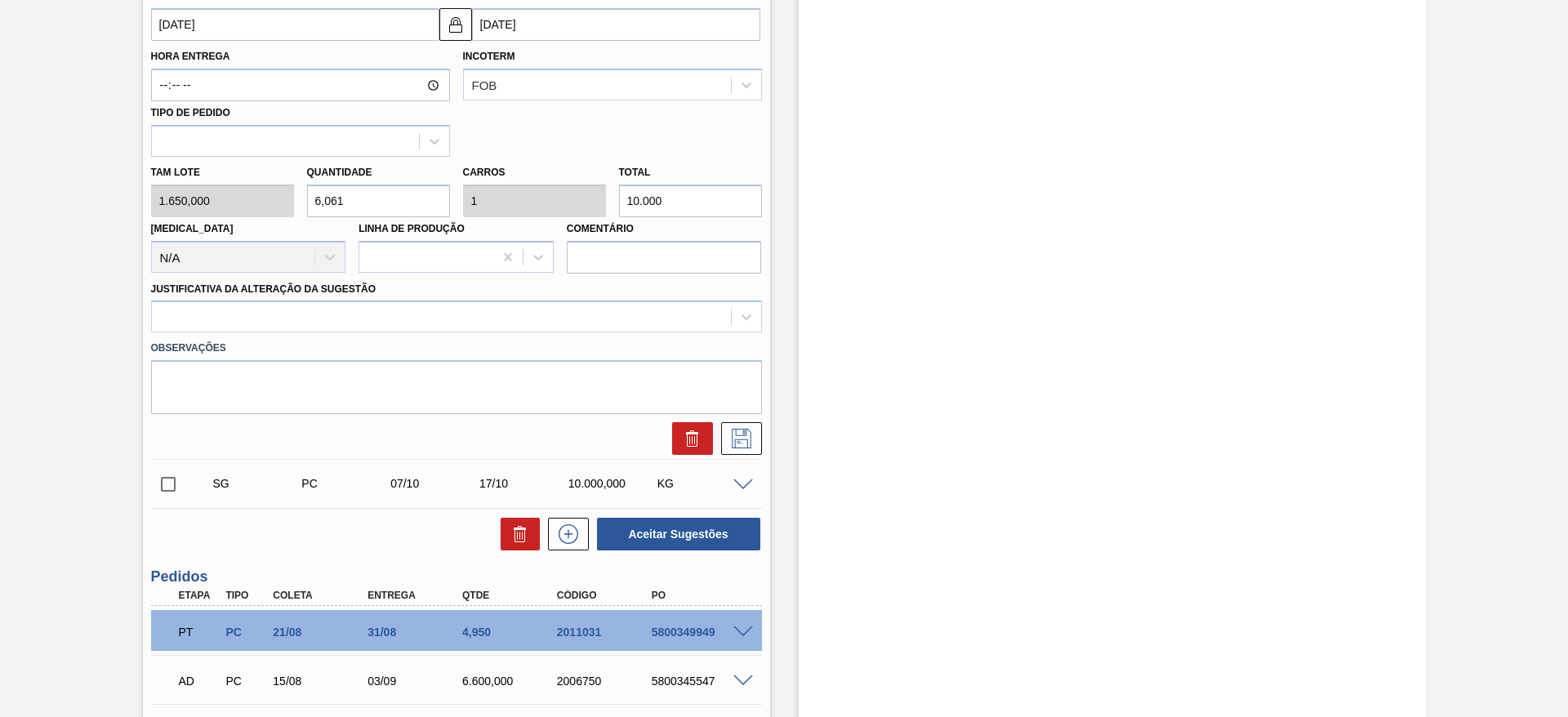
scroll to position [612, 0]
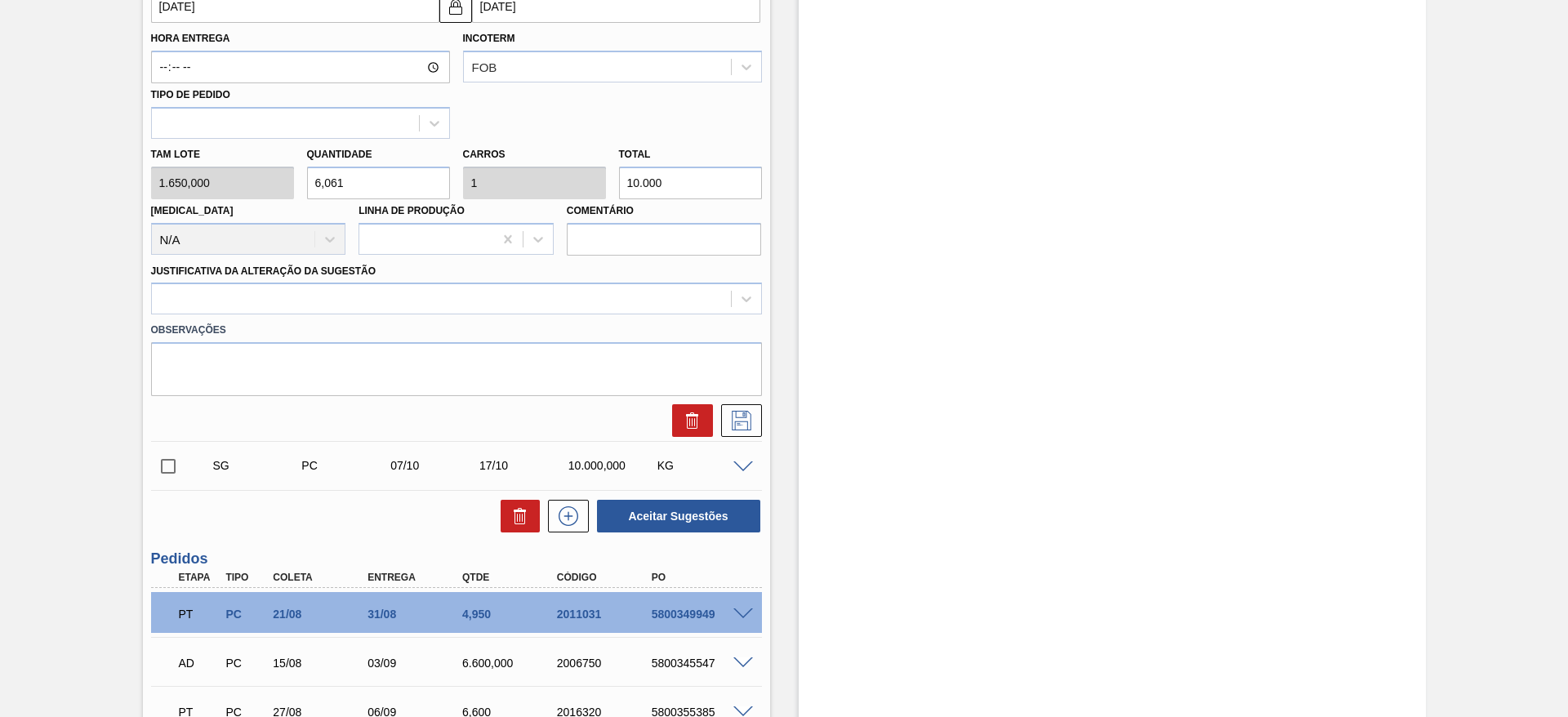
click at [196, 188] on div "Tam lote 1.650,000 Quantidade 6,061 Carros 1 Total 10.000 Doca N/A Linha de Pro…" at bounding box center [457, 197] width 624 height 117
type input "6"
type input "0,99"
type input "9.900"
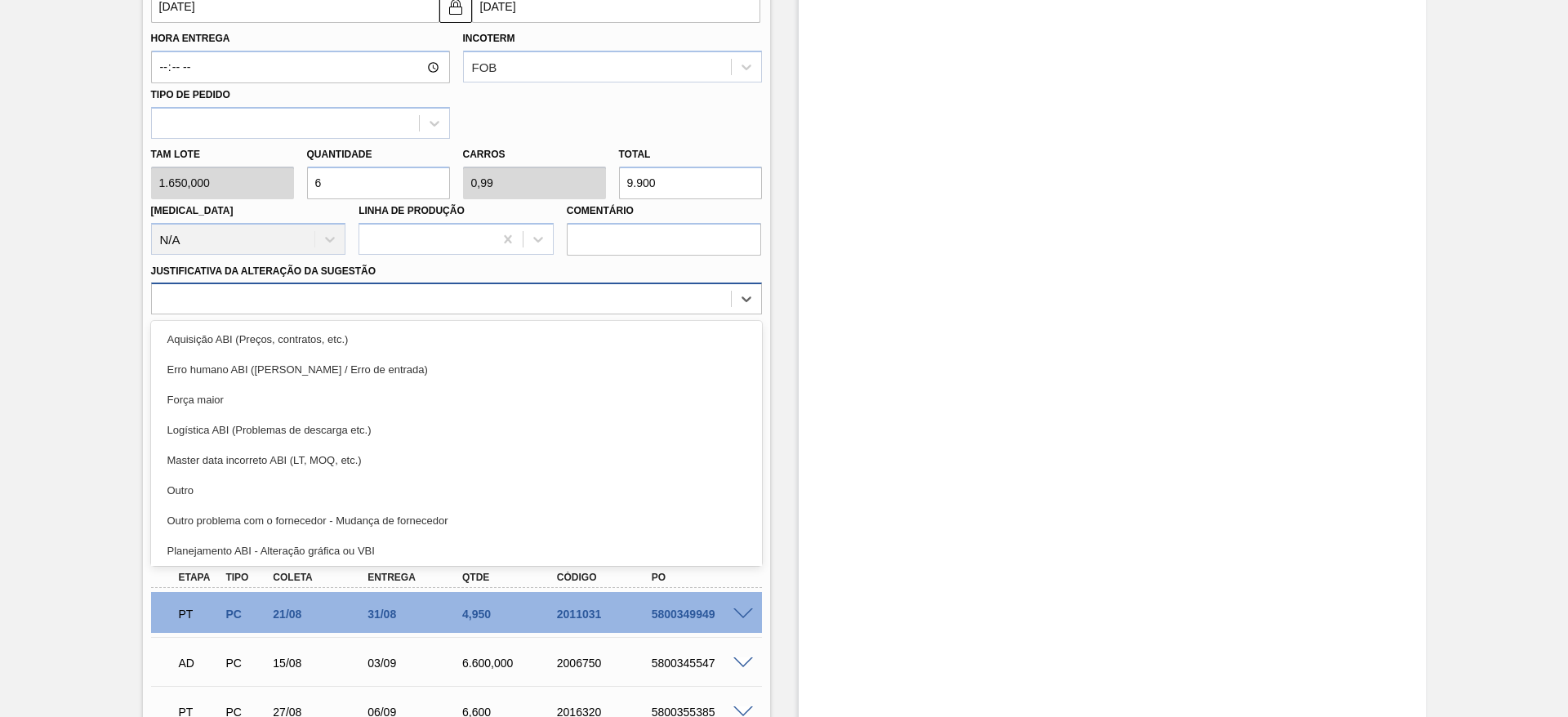
click at [396, 298] on div at bounding box center [441, 299] width 579 height 24
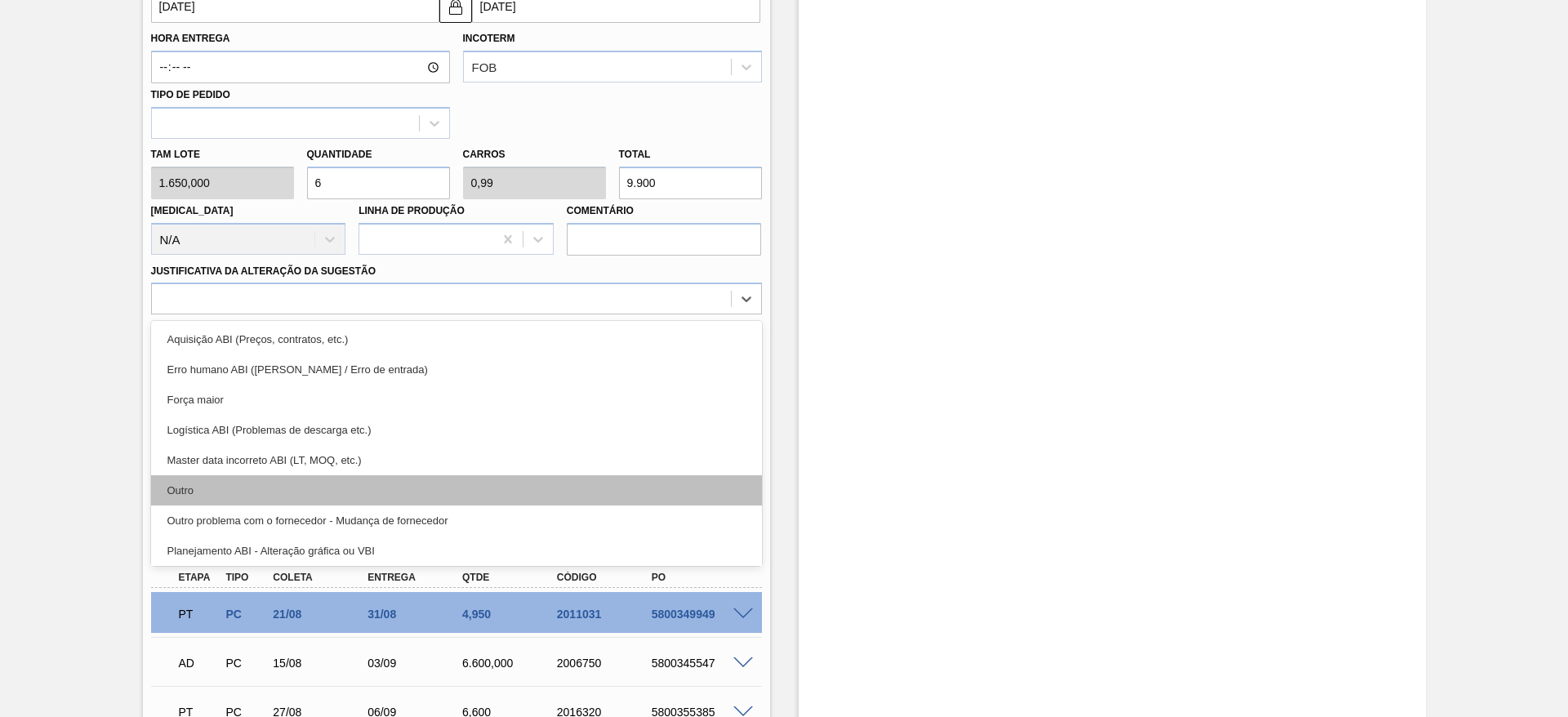
click at [299, 486] on div "Outro" at bounding box center [456, 490] width 610 height 31
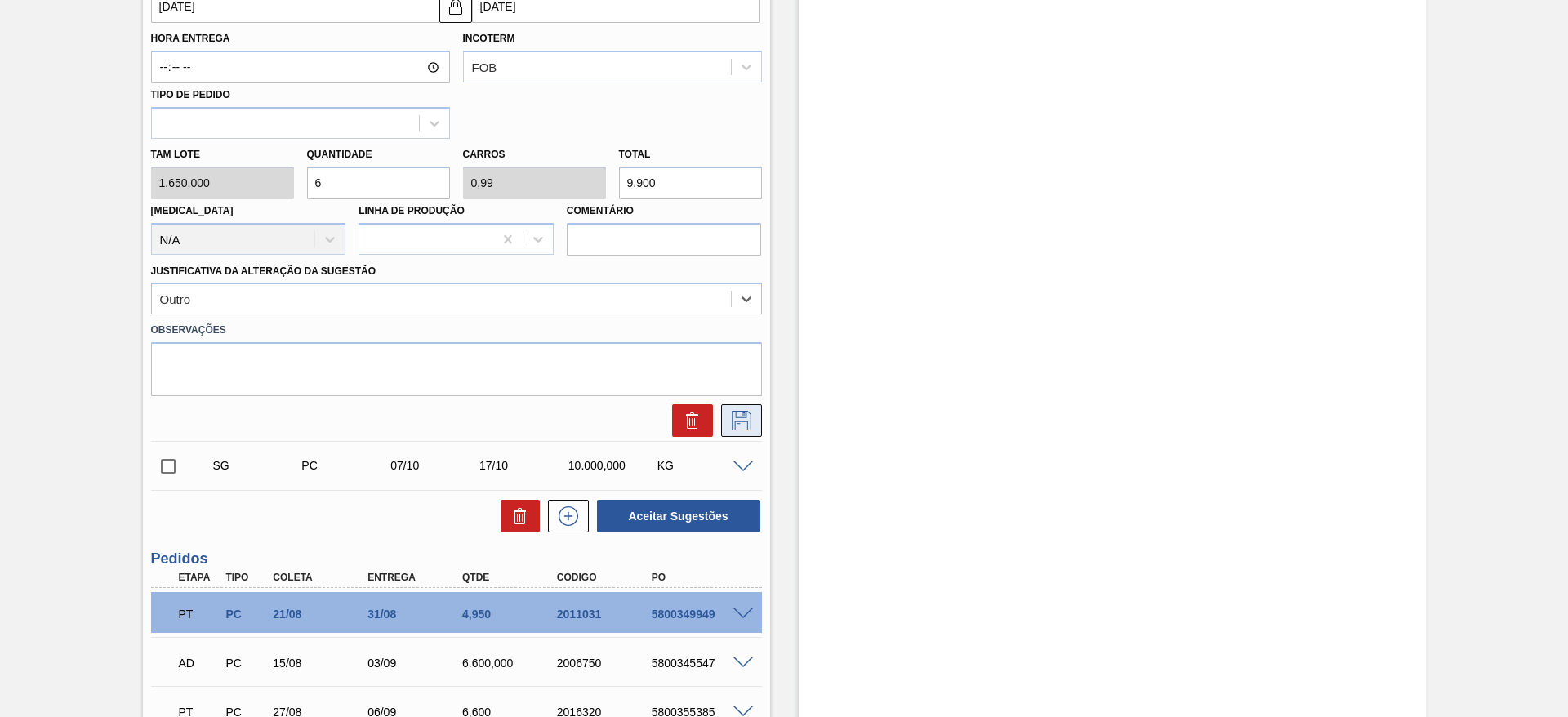
click at [739, 418] on icon at bounding box center [741, 420] width 26 height 19
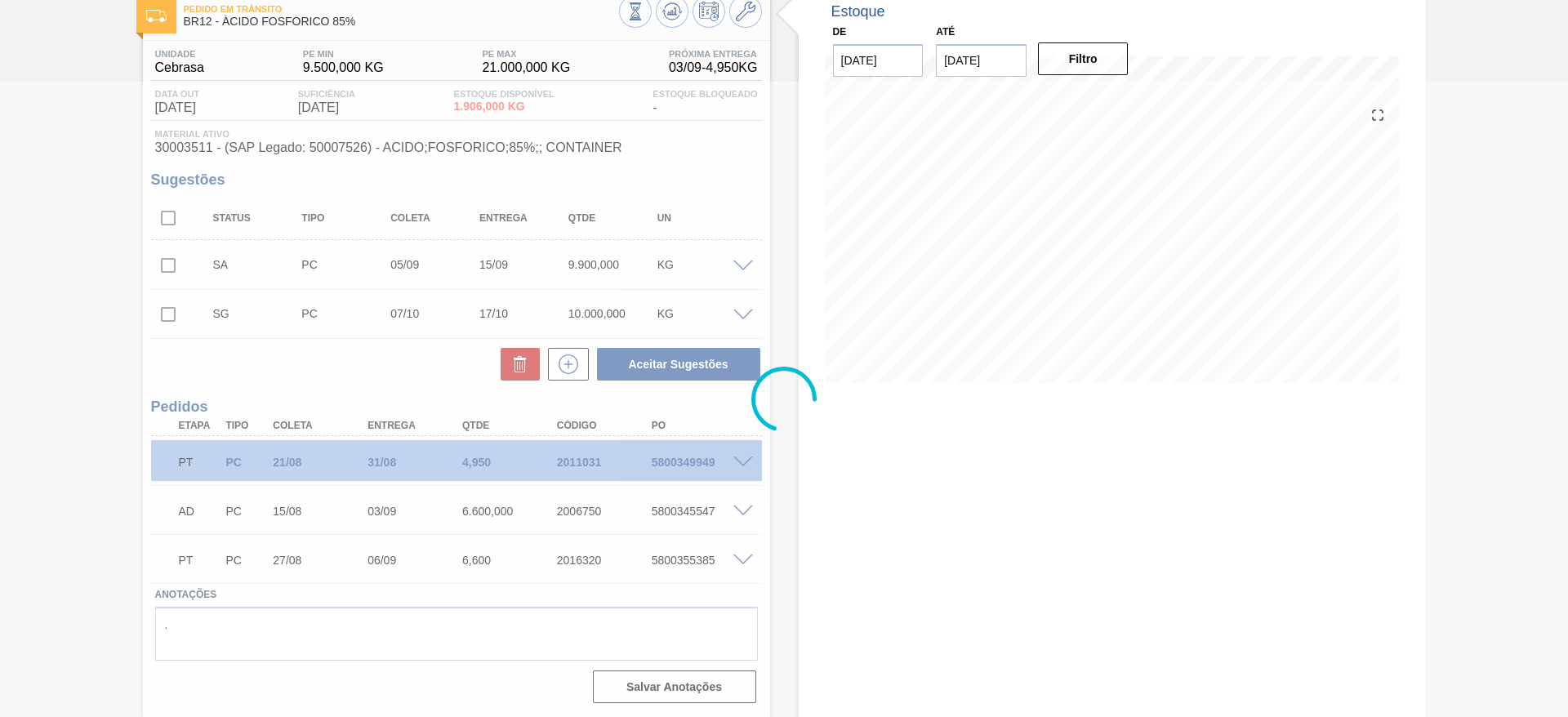
scroll to position [94, 0]
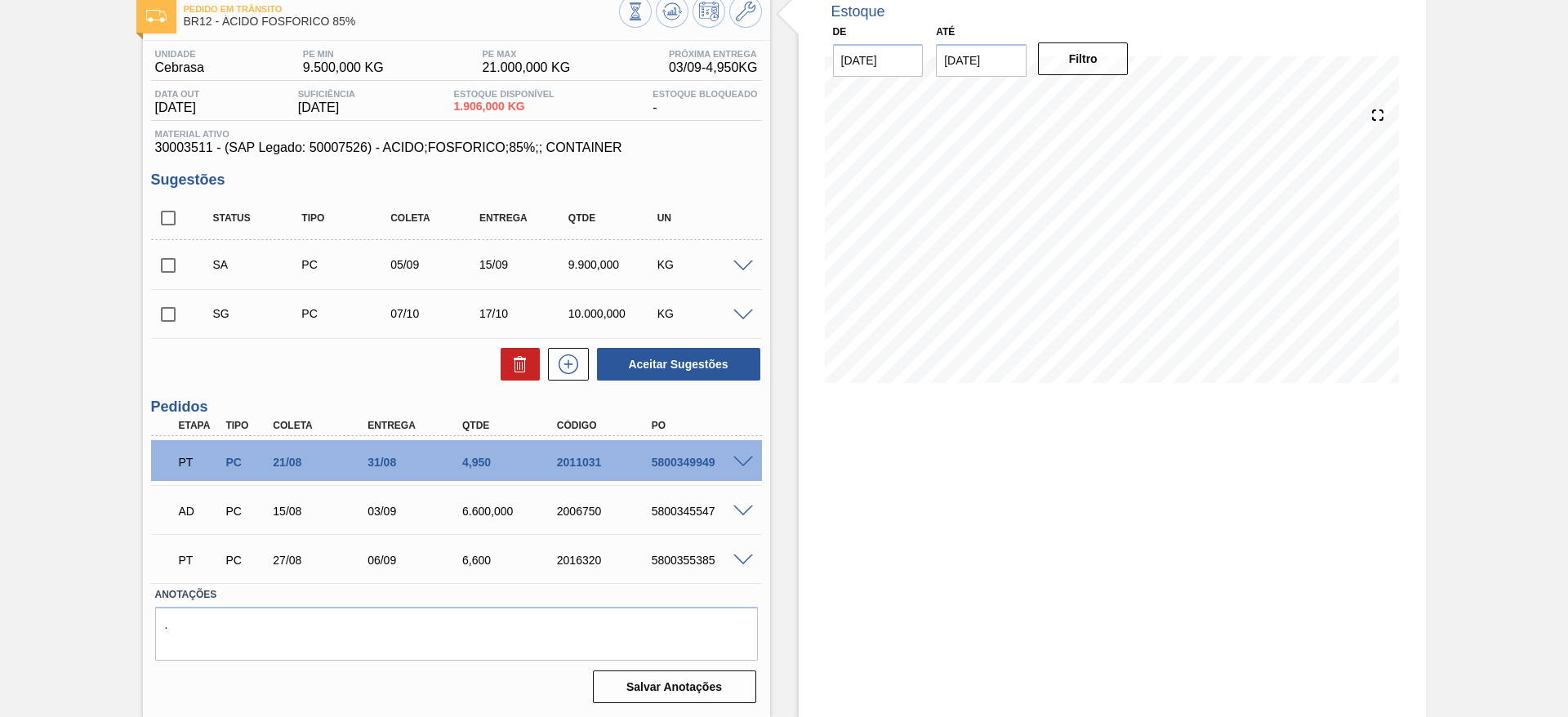
click at [748, 267] on span at bounding box center [743, 266] width 19 height 12
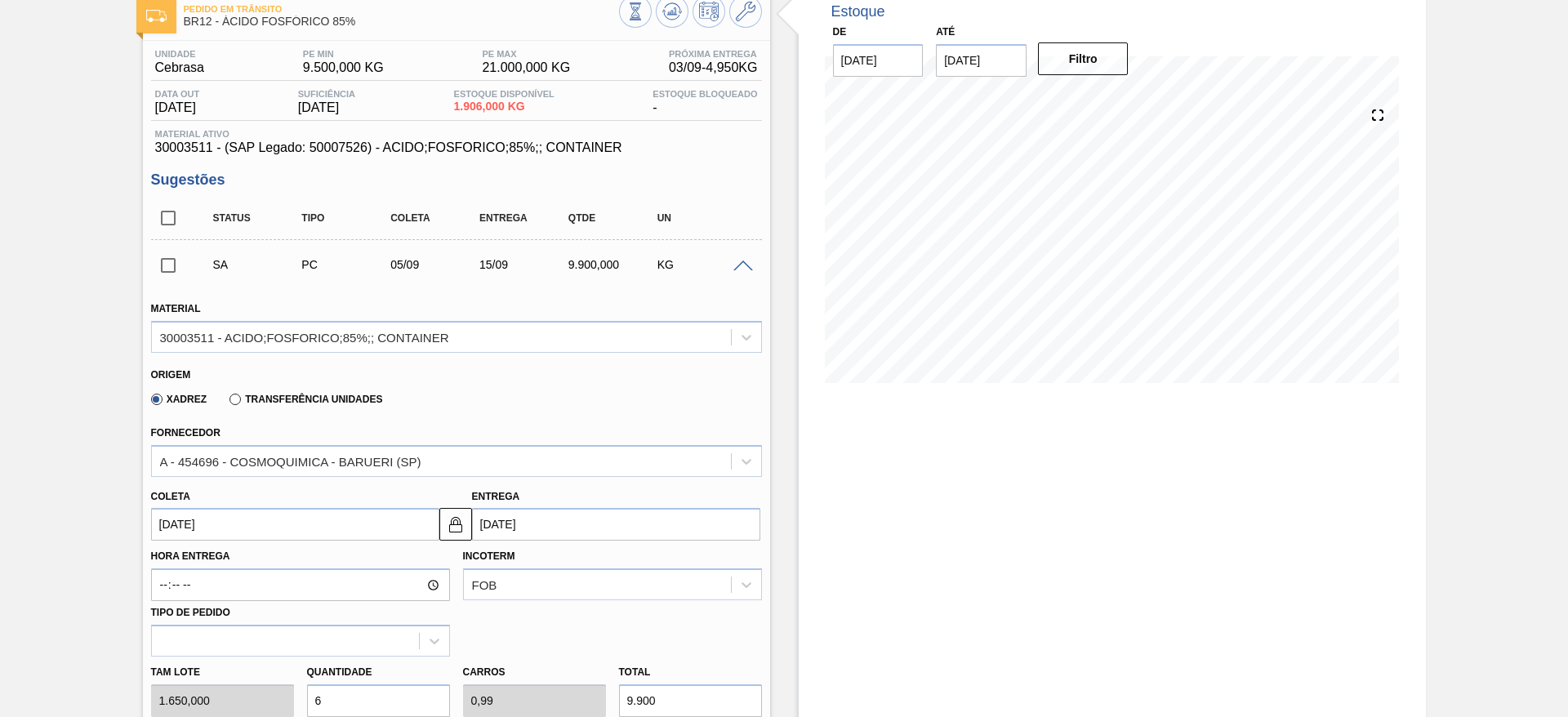
scroll to position [340, 0]
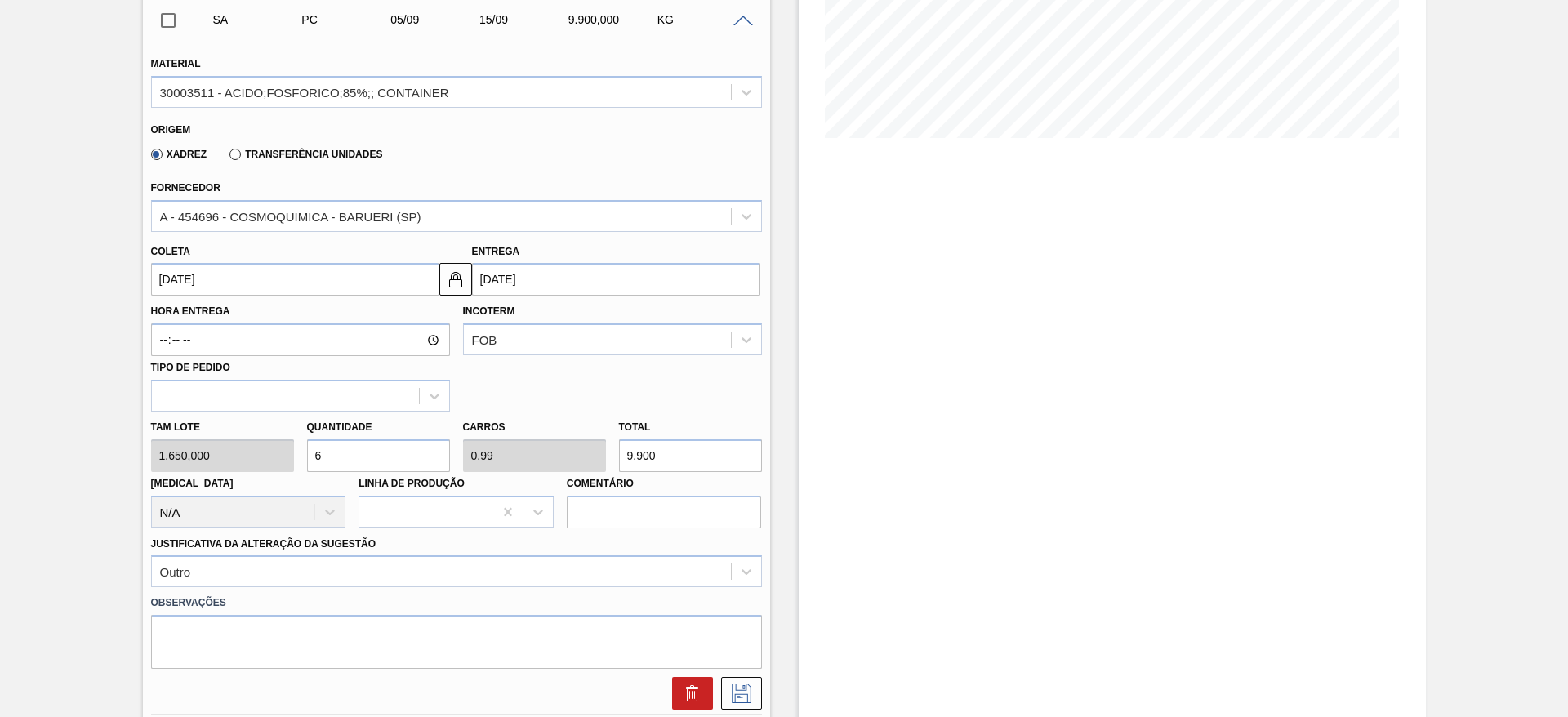
drag, startPoint x: 322, startPoint y: 450, endPoint x: 308, endPoint y: 455, distance: 14.9
click at [308, 455] on input "6" at bounding box center [378, 455] width 143 height 32
type input "8"
type input "1,32"
type input "13.200"
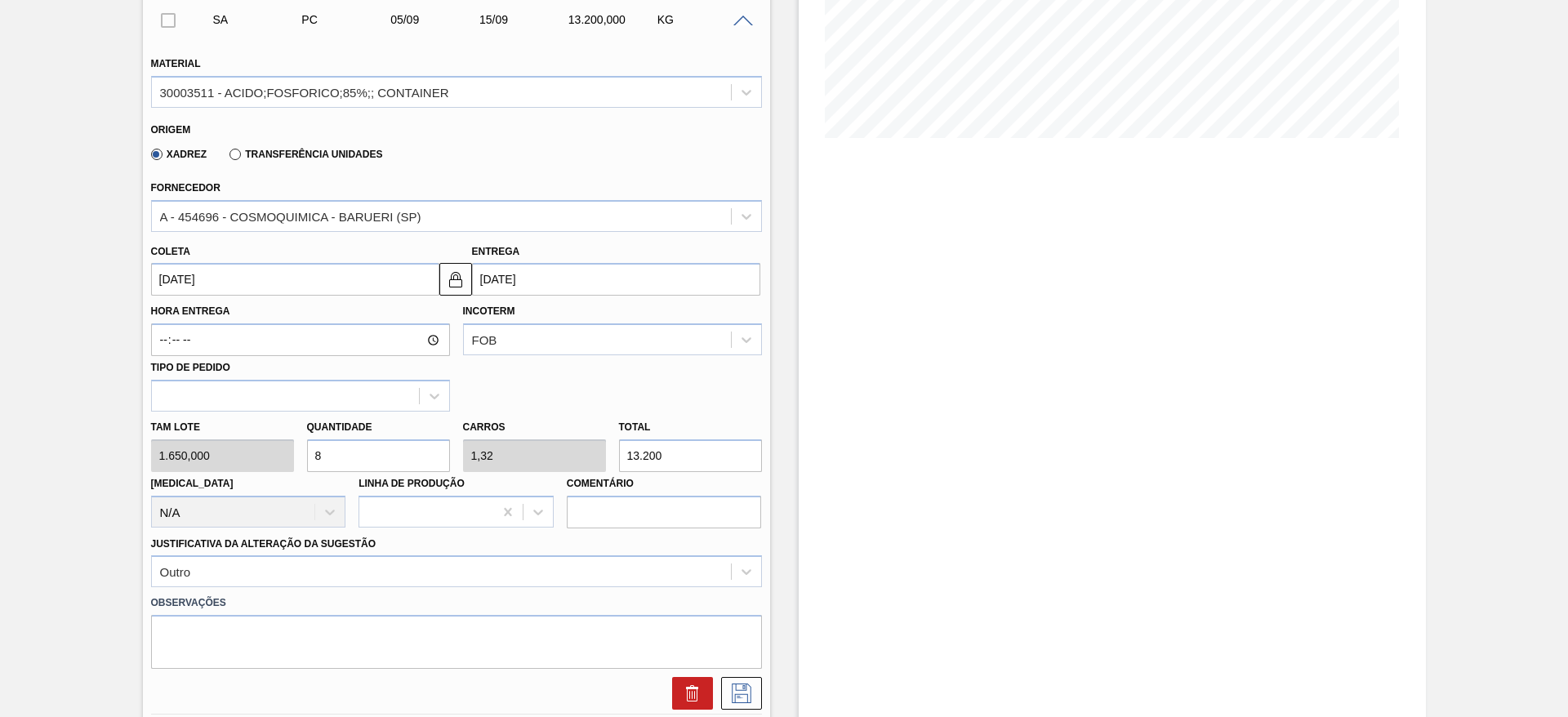
scroll to position [462, 0]
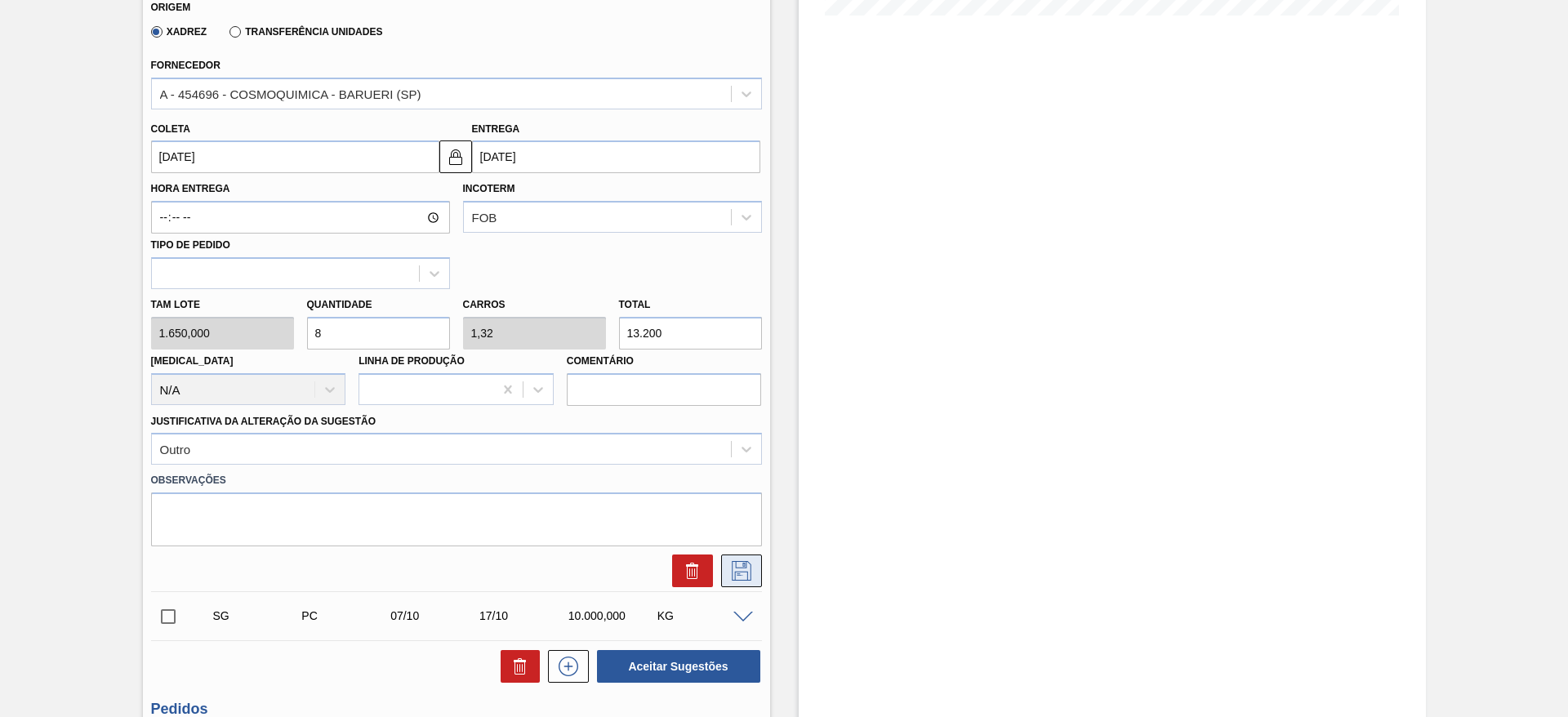
type input "8"
click at [736, 567] on icon at bounding box center [741, 571] width 26 height 19
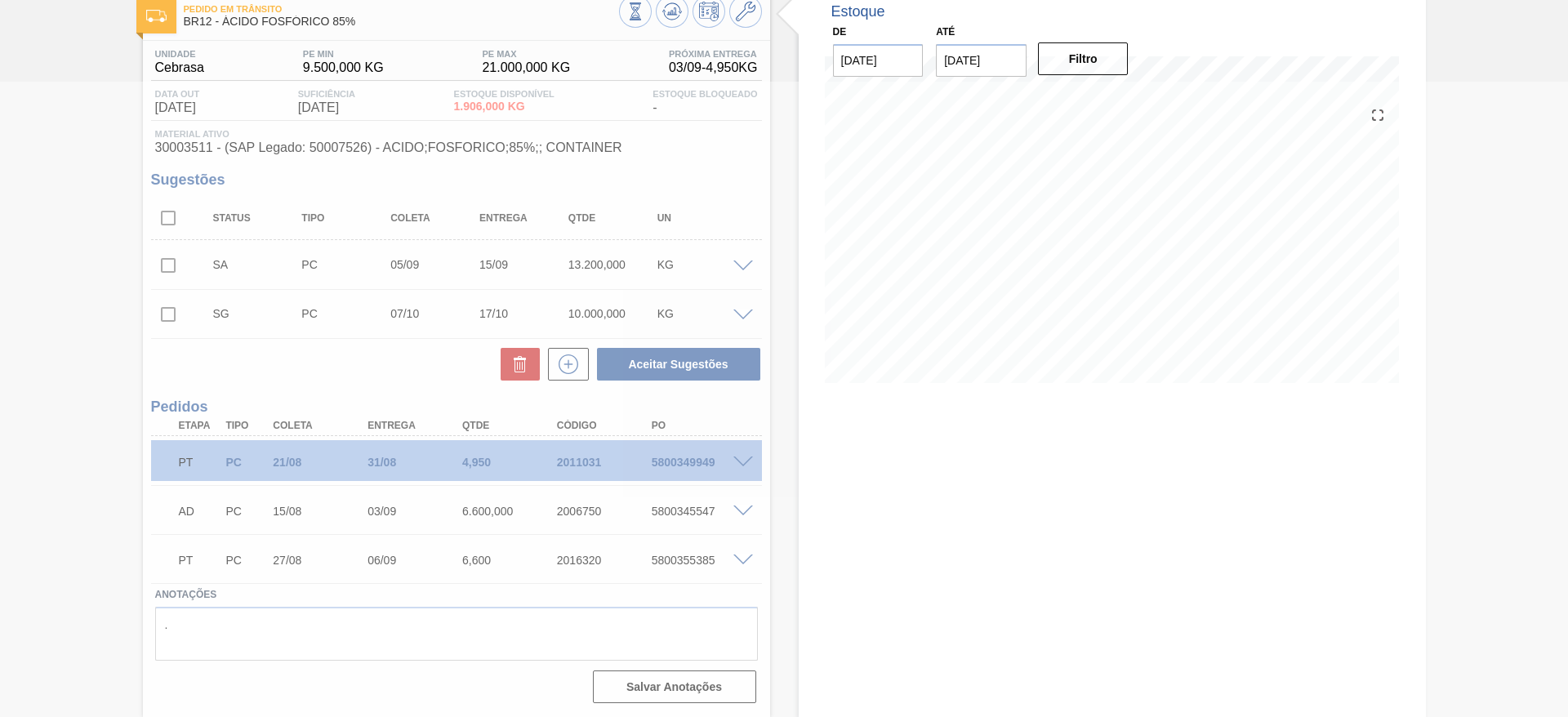
scroll to position [94, 0]
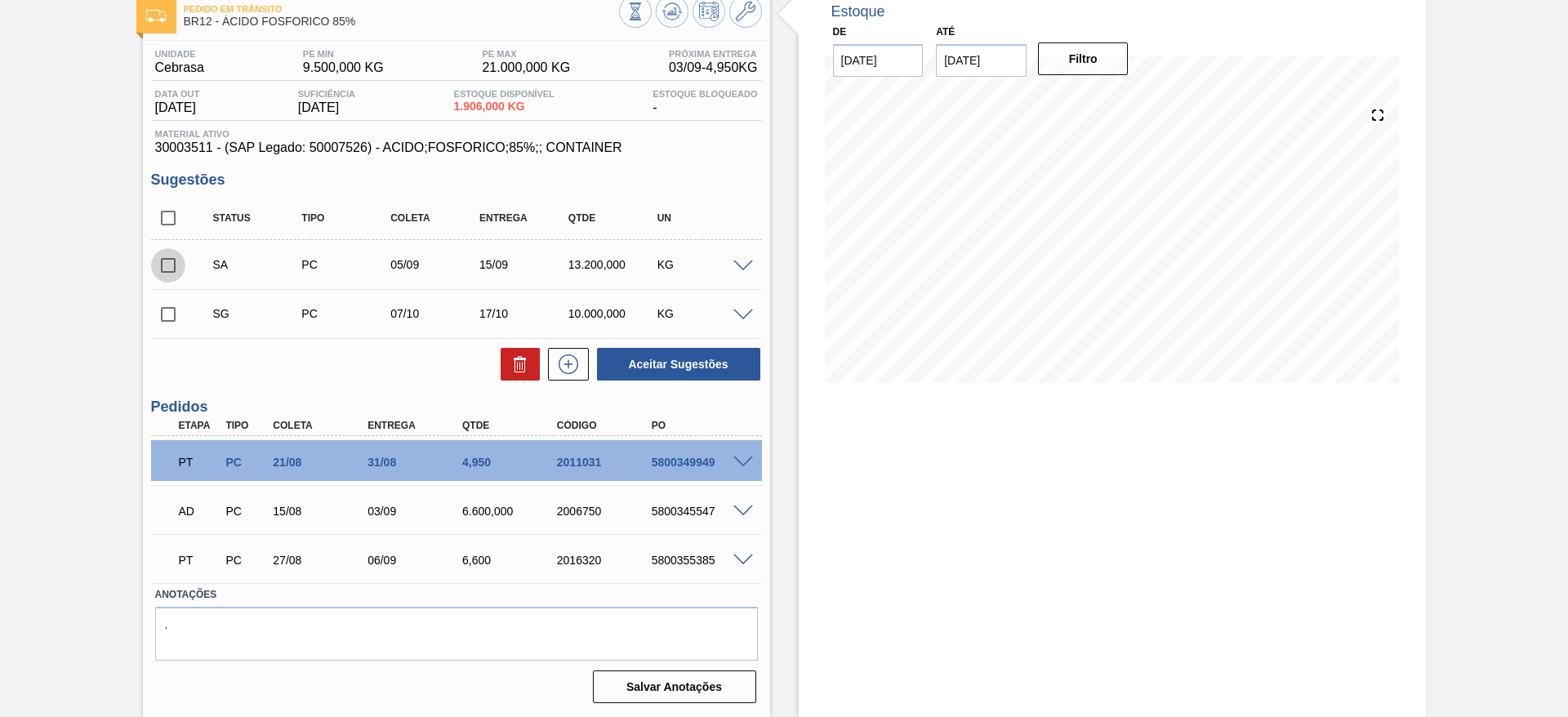
click at [175, 270] on input "checkbox" at bounding box center [168, 265] width 34 height 34
click at [657, 361] on button "Aceitar Sugestões" at bounding box center [678, 364] width 163 height 32
checkbox input "false"
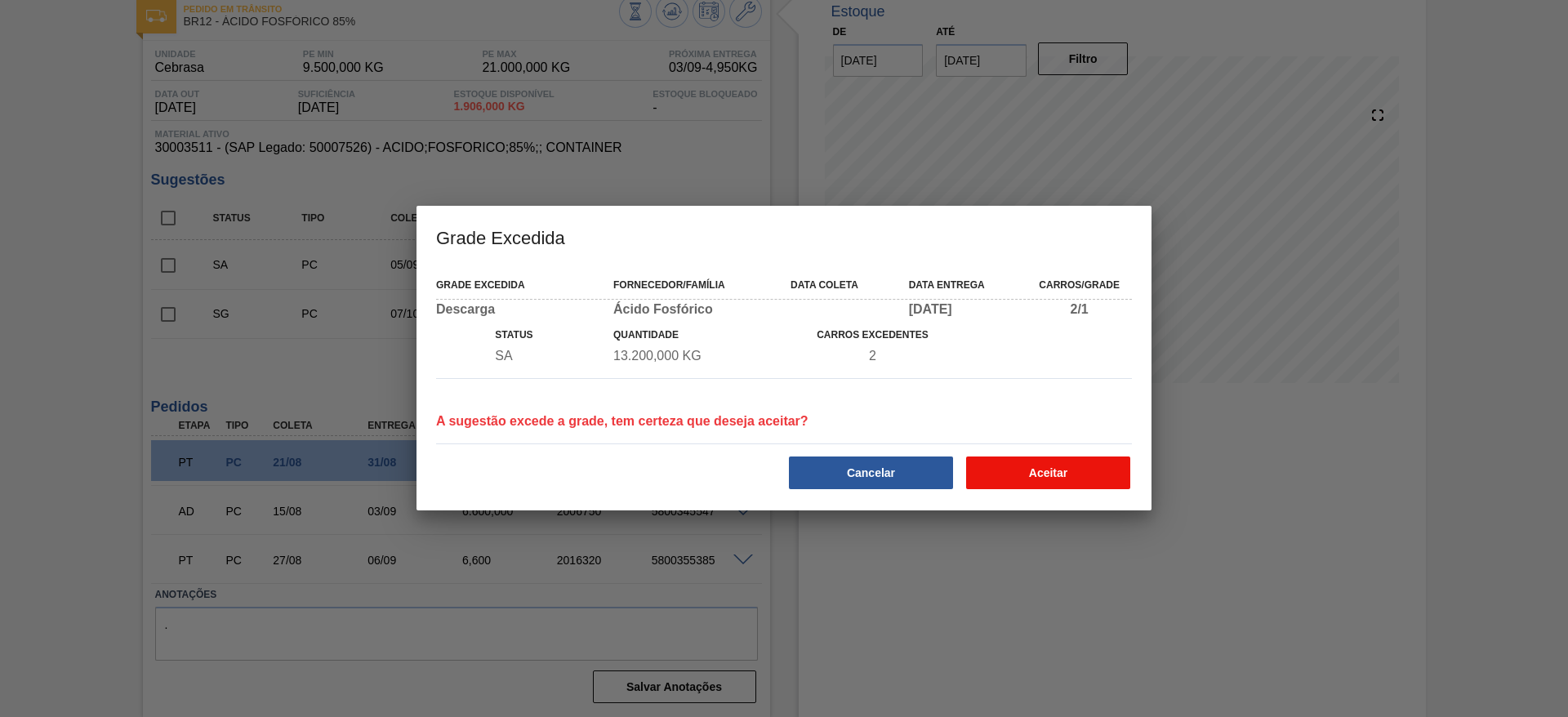
click at [1022, 470] on button "Aceitar" at bounding box center [1047, 472] width 164 height 32
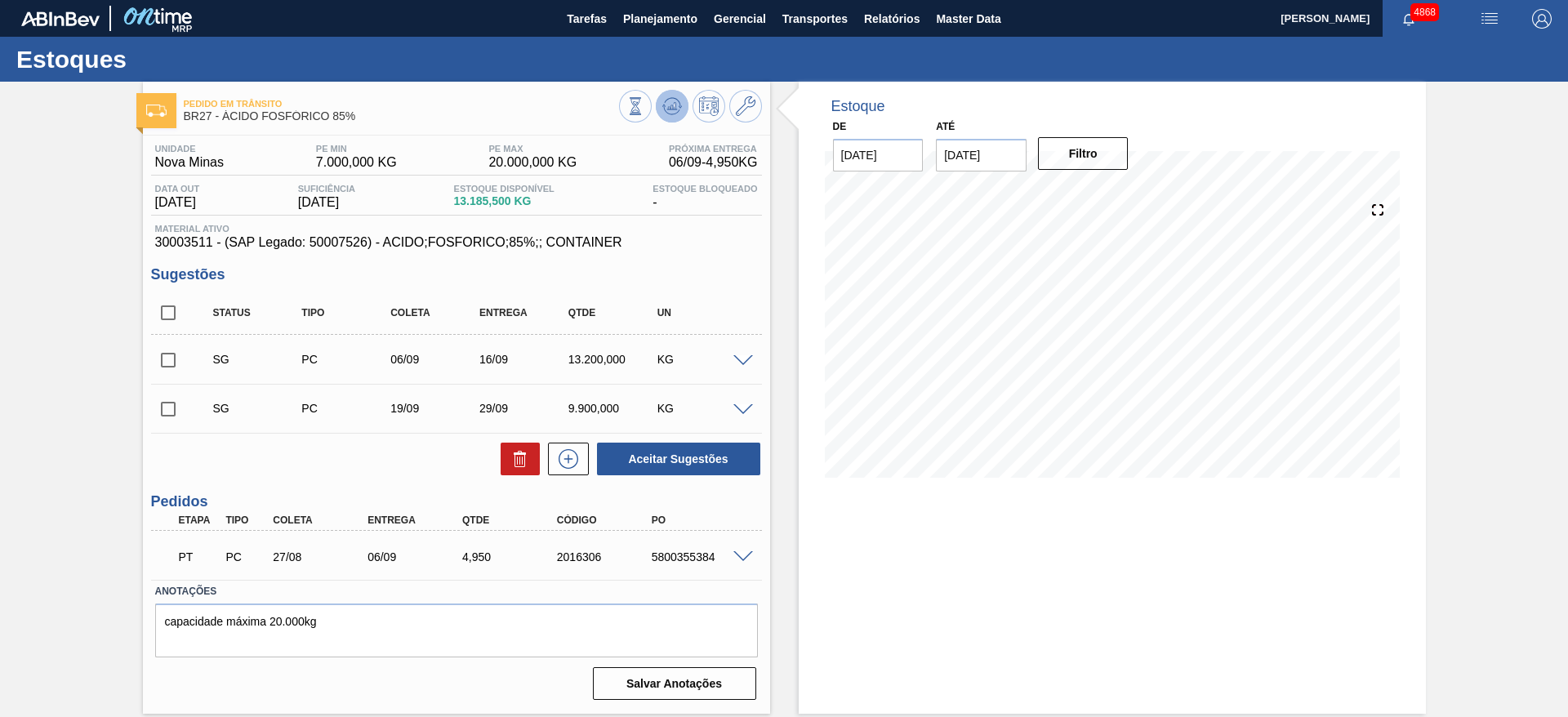
click at [679, 106] on icon at bounding box center [671, 106] width 19 height 19
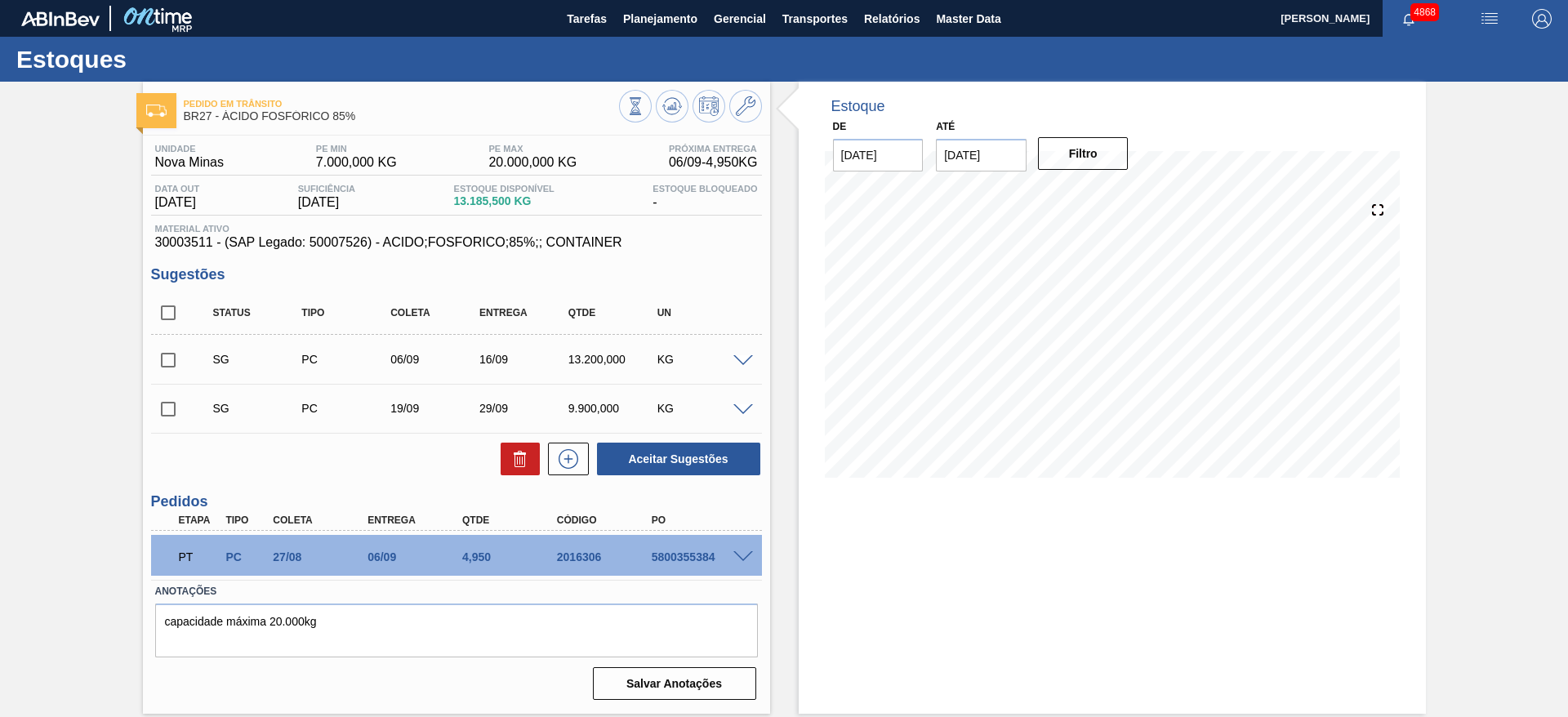
click at [743, 364] on span at bounding box center [743, 360] width 19 height 12
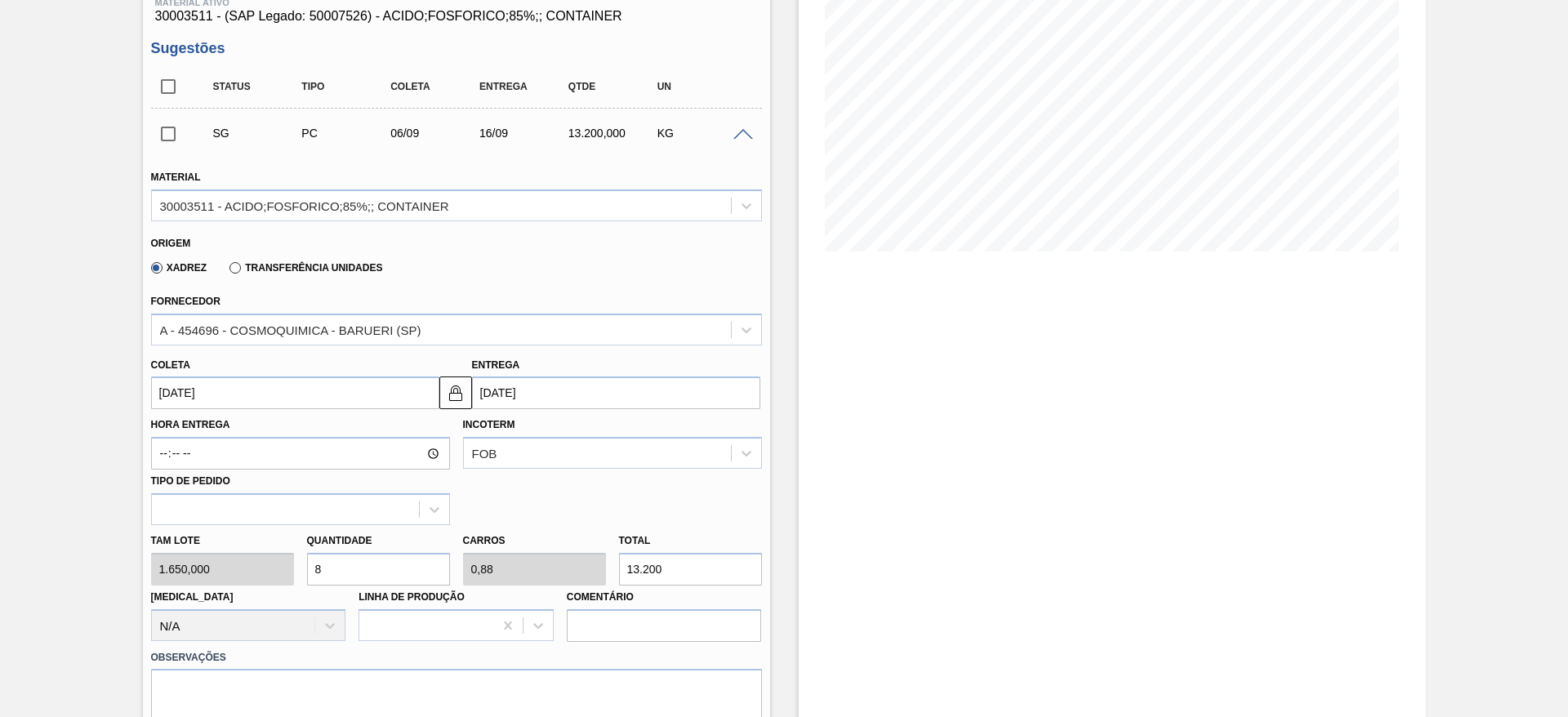
scroll to position [245, 0]
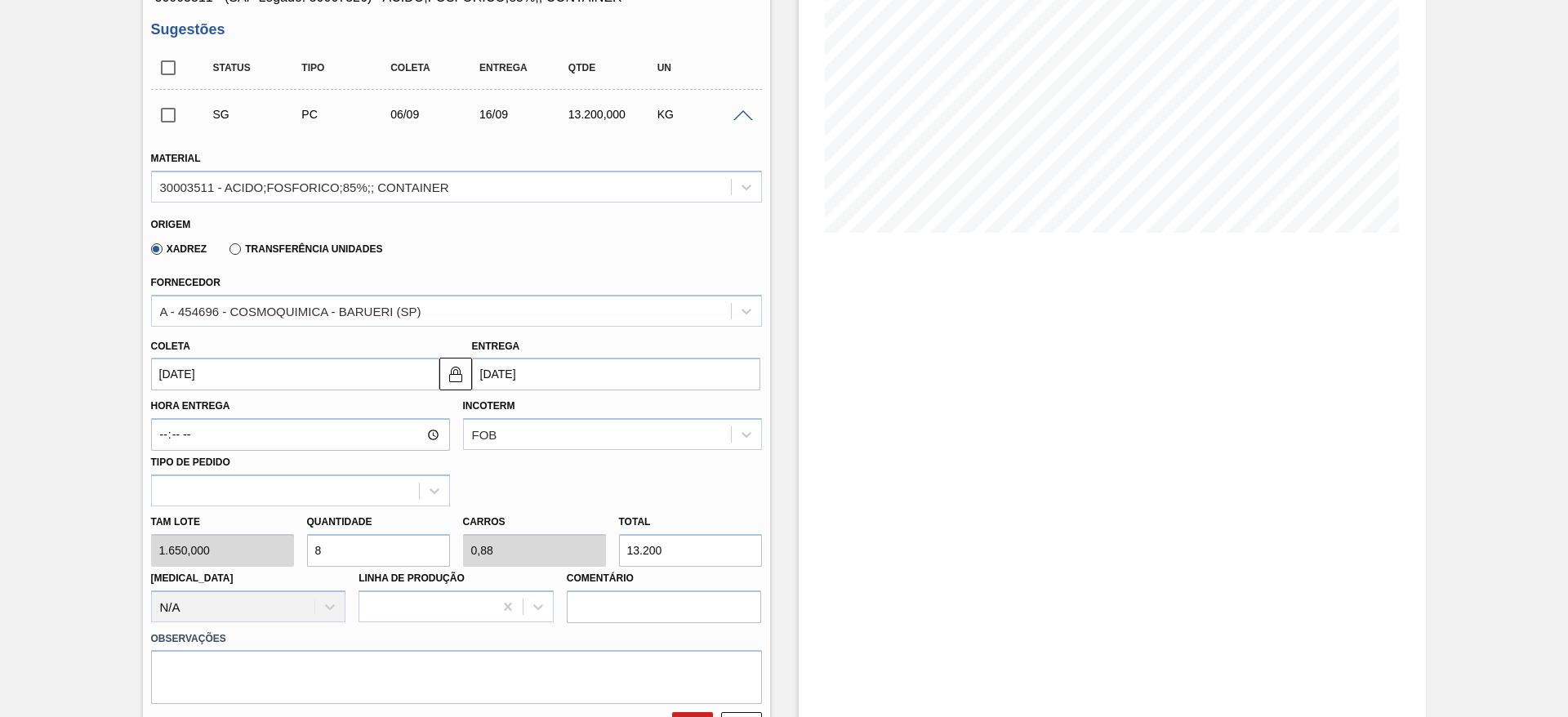
click at [245, 371] on input "[DATE]" at bounding box center [295, 373] width 288 height 32
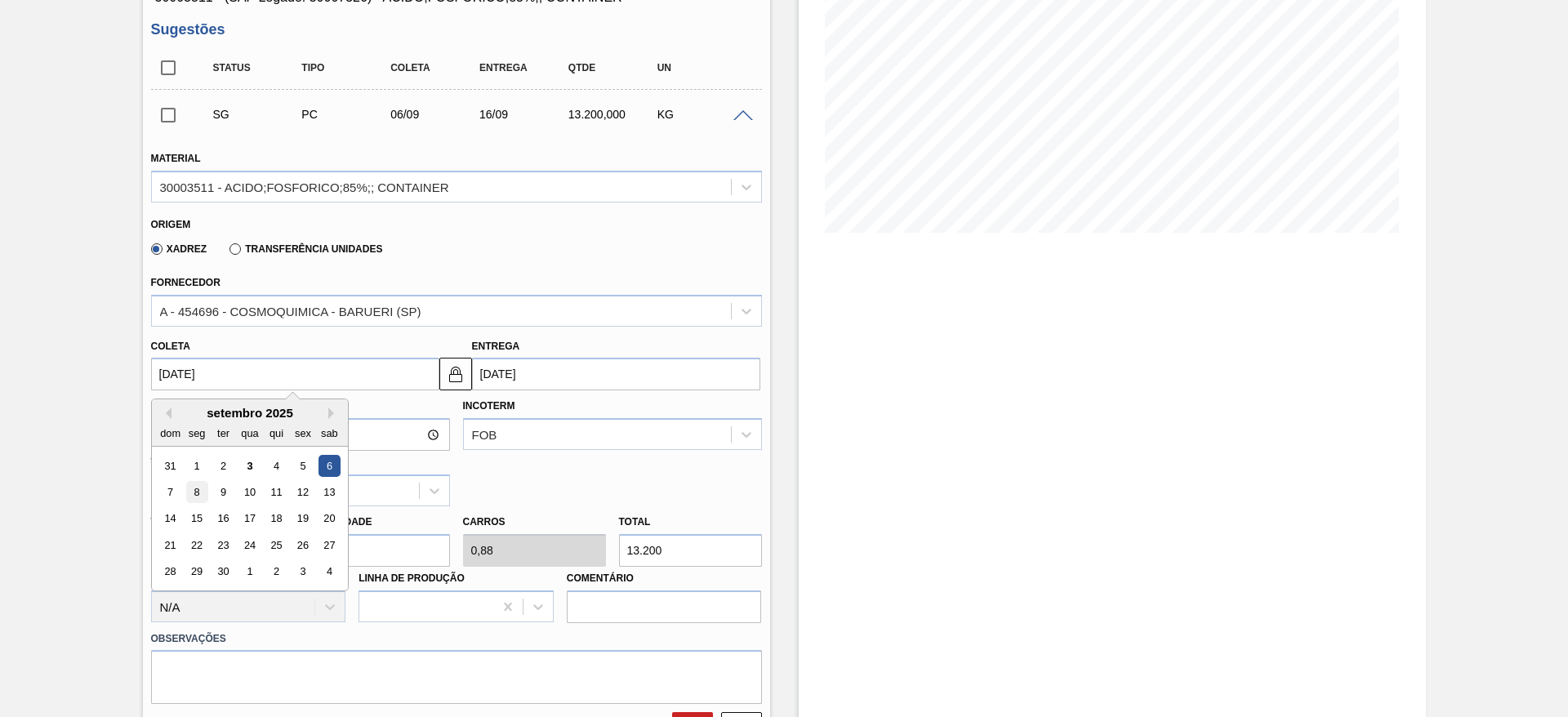
click at [194, 500] on div "8" at bounding box center [196, 492] width 22 height 22
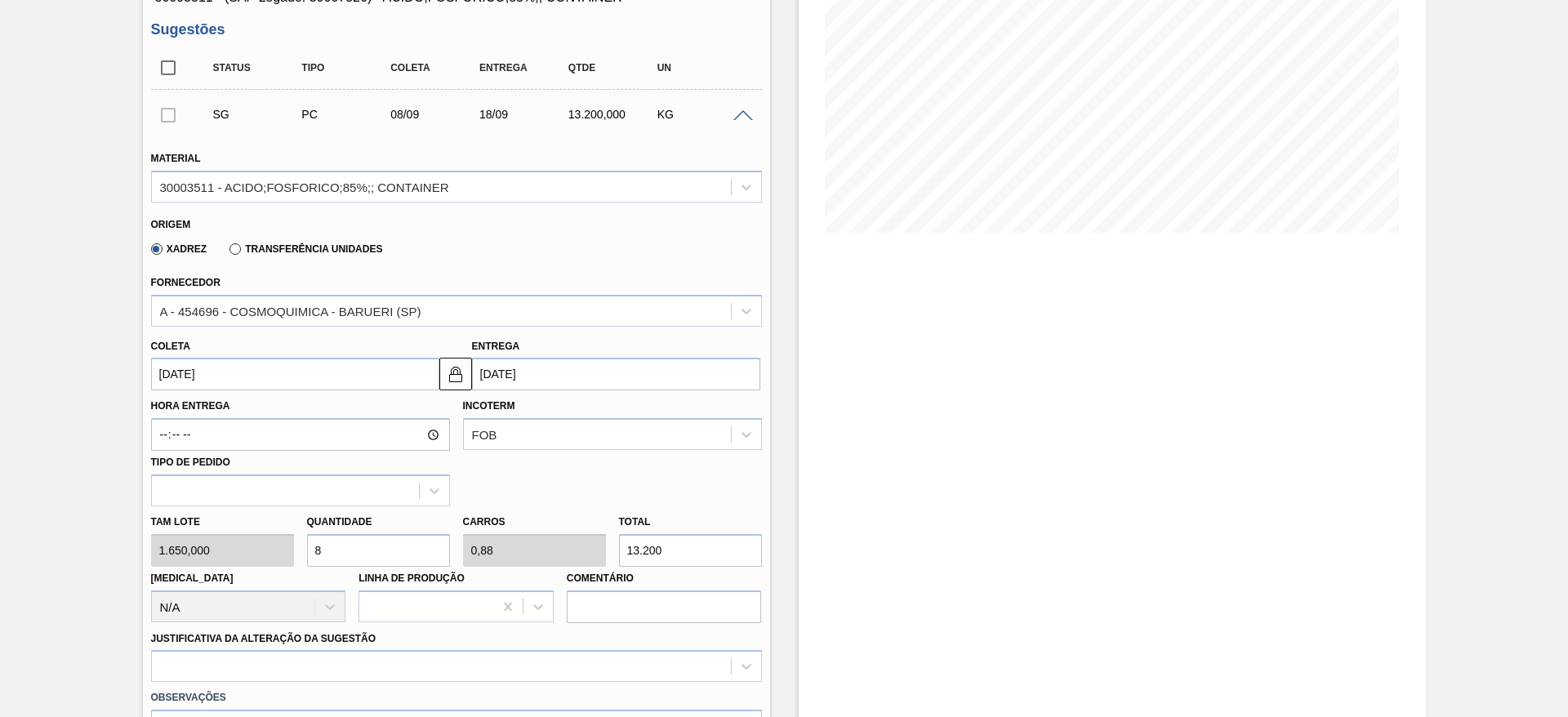
type input "[DATE]"
drag, startPoint x: 352, startPoint y: 555, endPoint x: 309, endPoint y: 565, distance: 44.1
click at [309, 565] on input "8" at bounding box center [378, 550] width 143 height 32
type input "5"
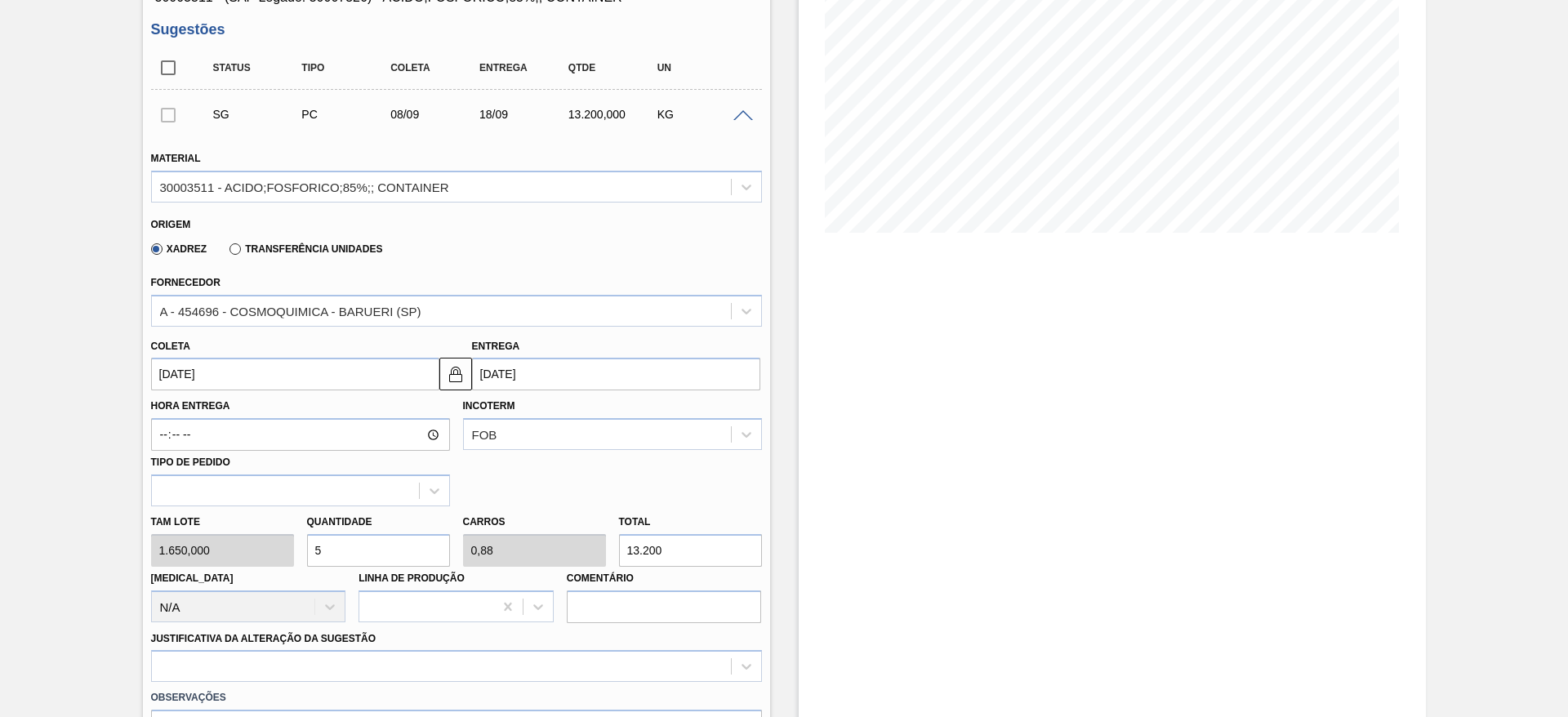
type input "0,55"
type input "8.250"
type input "5"
click at [463, 661] on div "option Outro problema com o fornecedor - Mudança de fornecedor focused, 7 of 18…" at bounding box center [456, 666] width 610 height 31
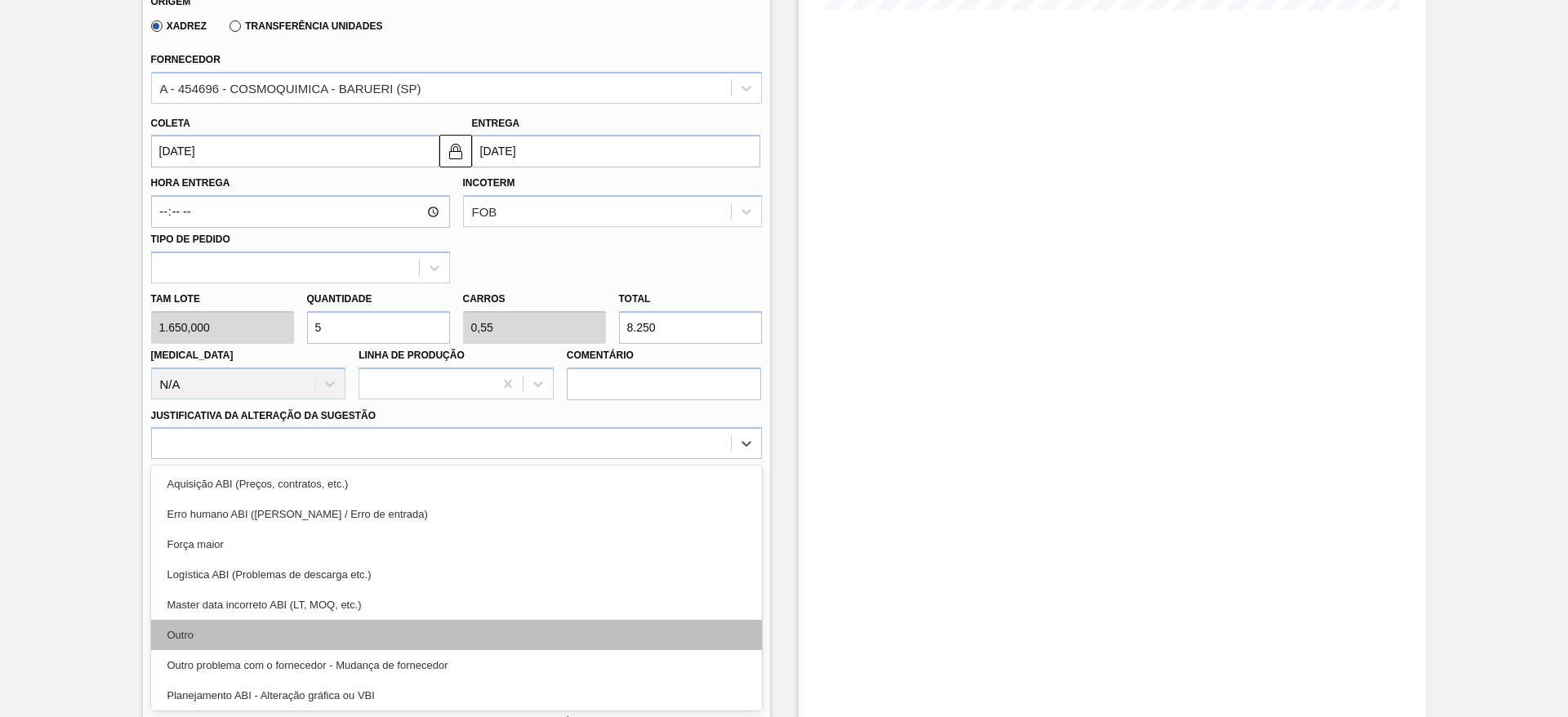
click at [383, 639] on div "Outro" at bounding box center [456, 635] width 610 height 31
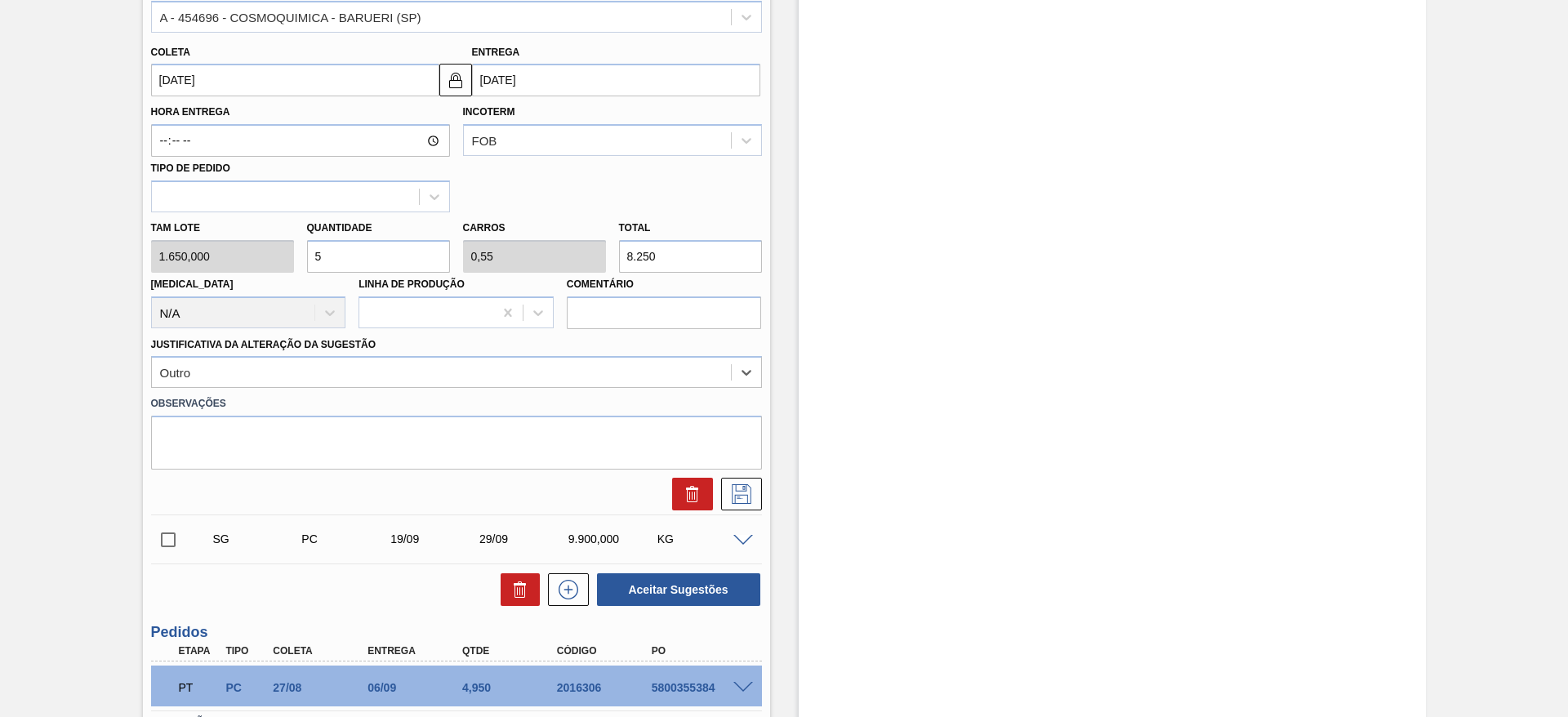
scroll to position [590, 0]
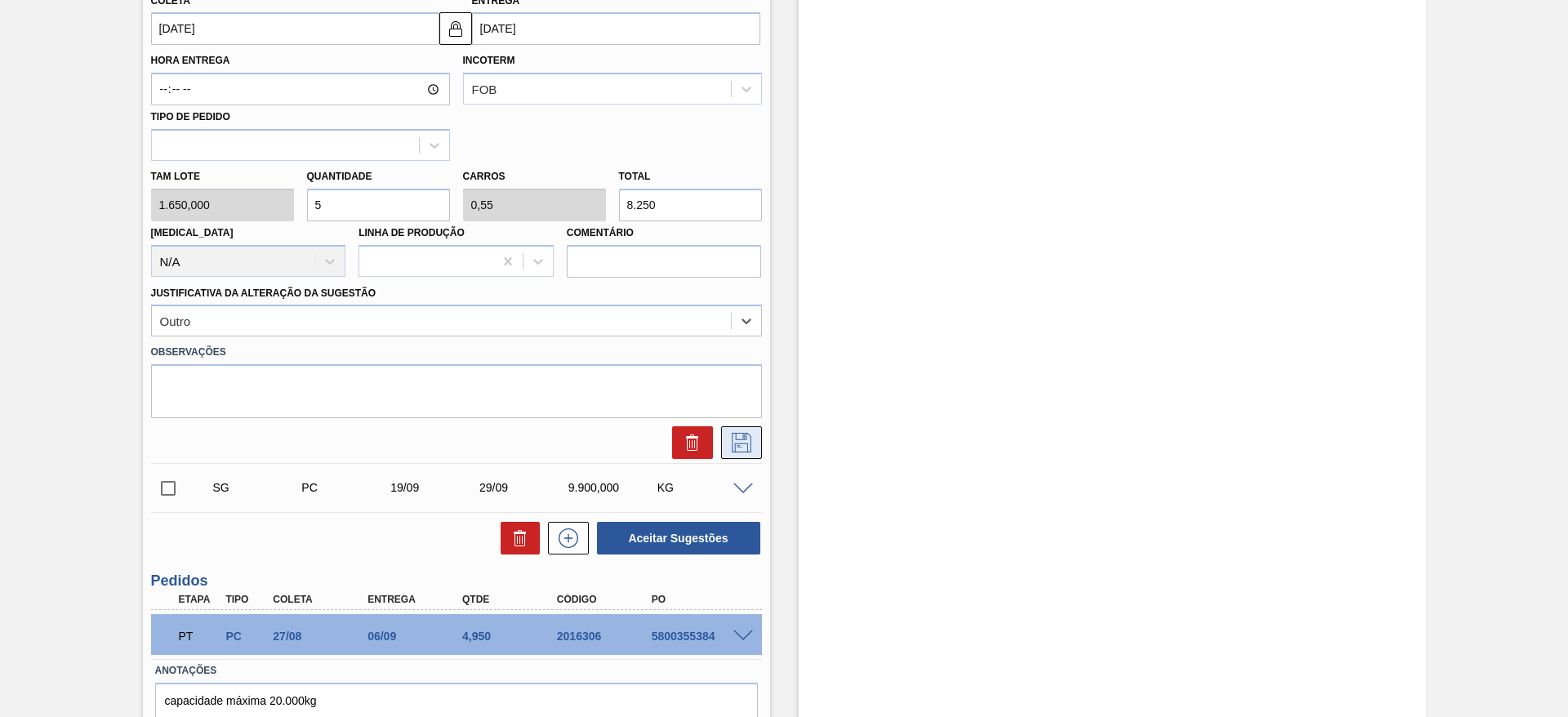
click at [732, 438] on icon at bounding box center [741, 442] width 26 height 19
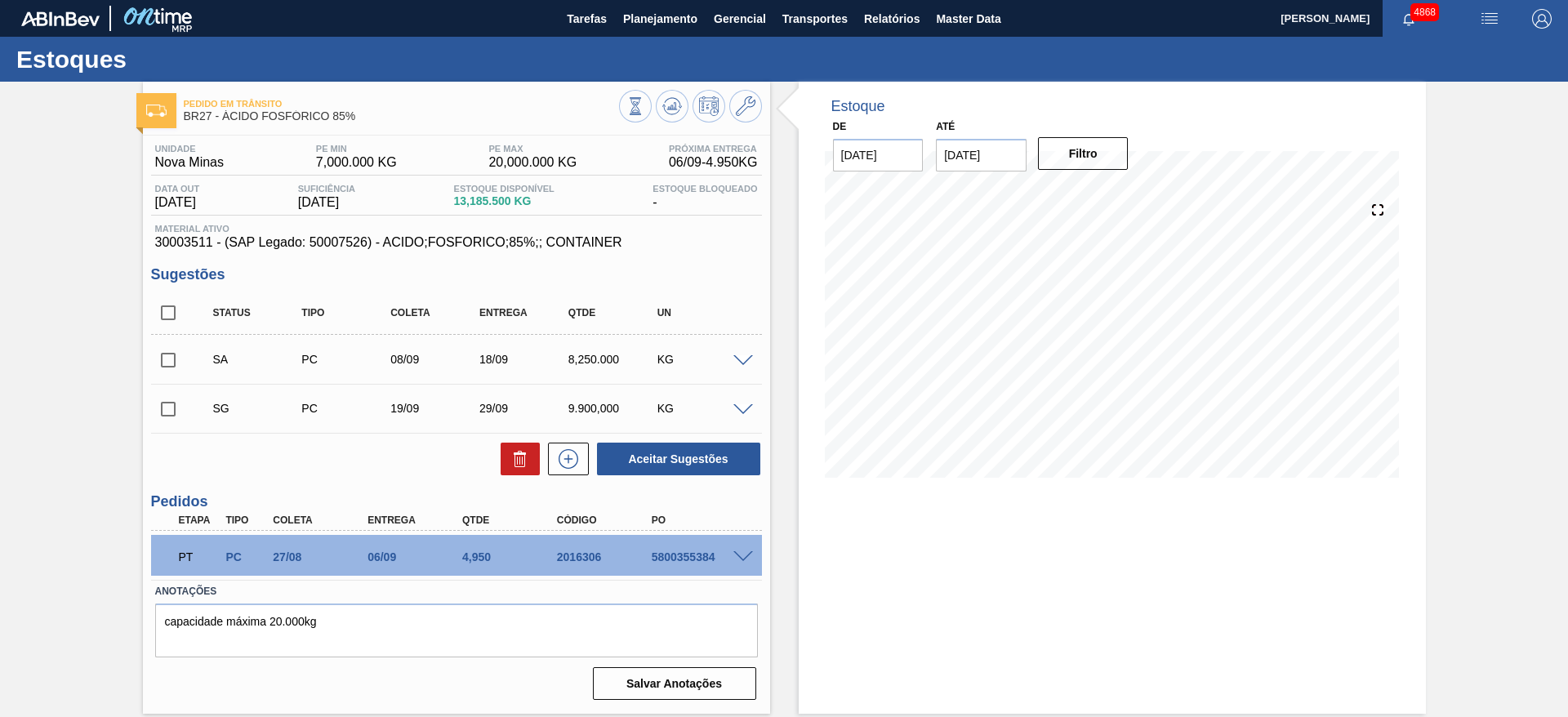
scroll to position [0, 0]
click at [739, 358] on span at bounding box center [743, 360] width 19 height 12
type input "1.650,000"
type input "0,55"
type input "8.250"
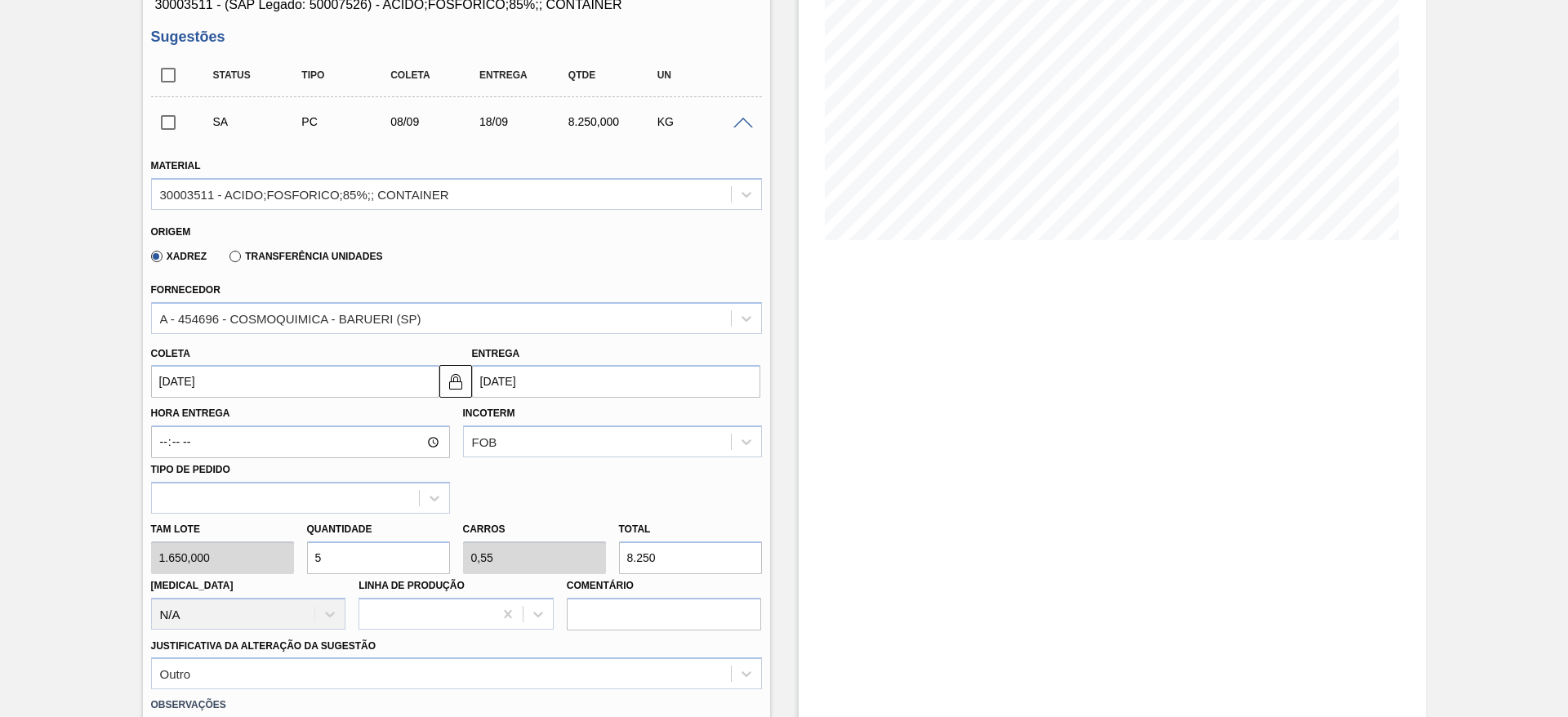
scroll to position [245, 0]
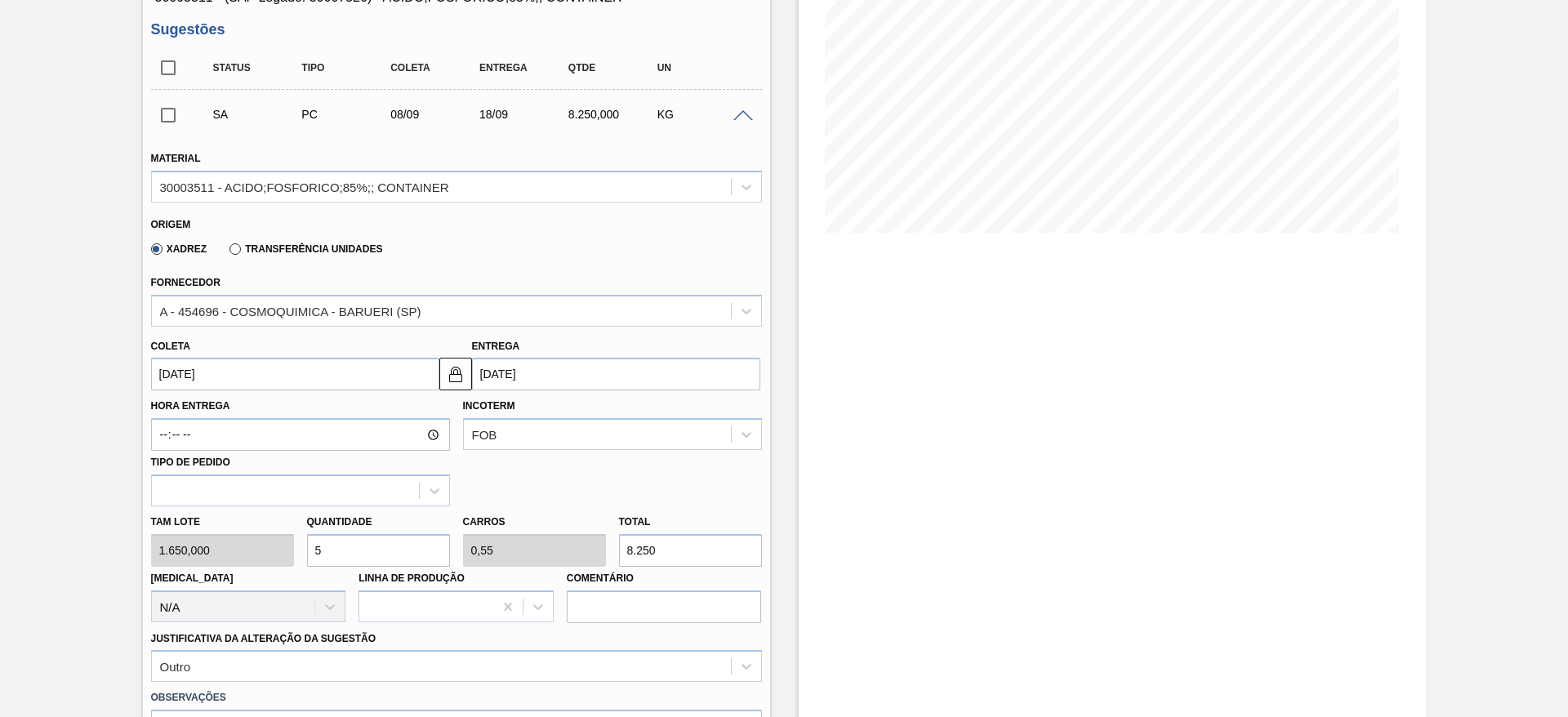
click at [221, 384] on input "[DATE]" at bounding box center [295, 373] width 288 height 32
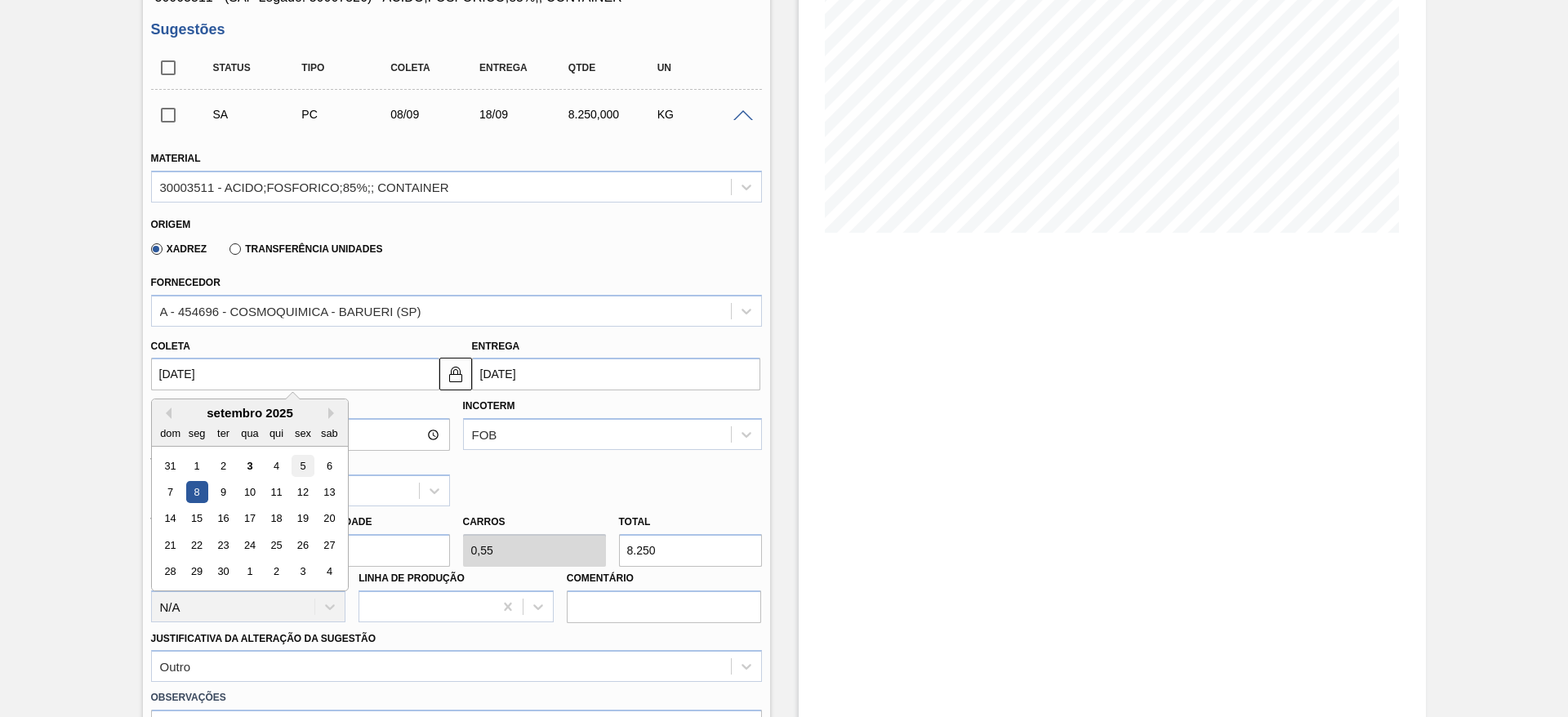
click at [301, 463] on div "5" at bounding box center [303, 466] width 22 height 22
type input "[DATE]"
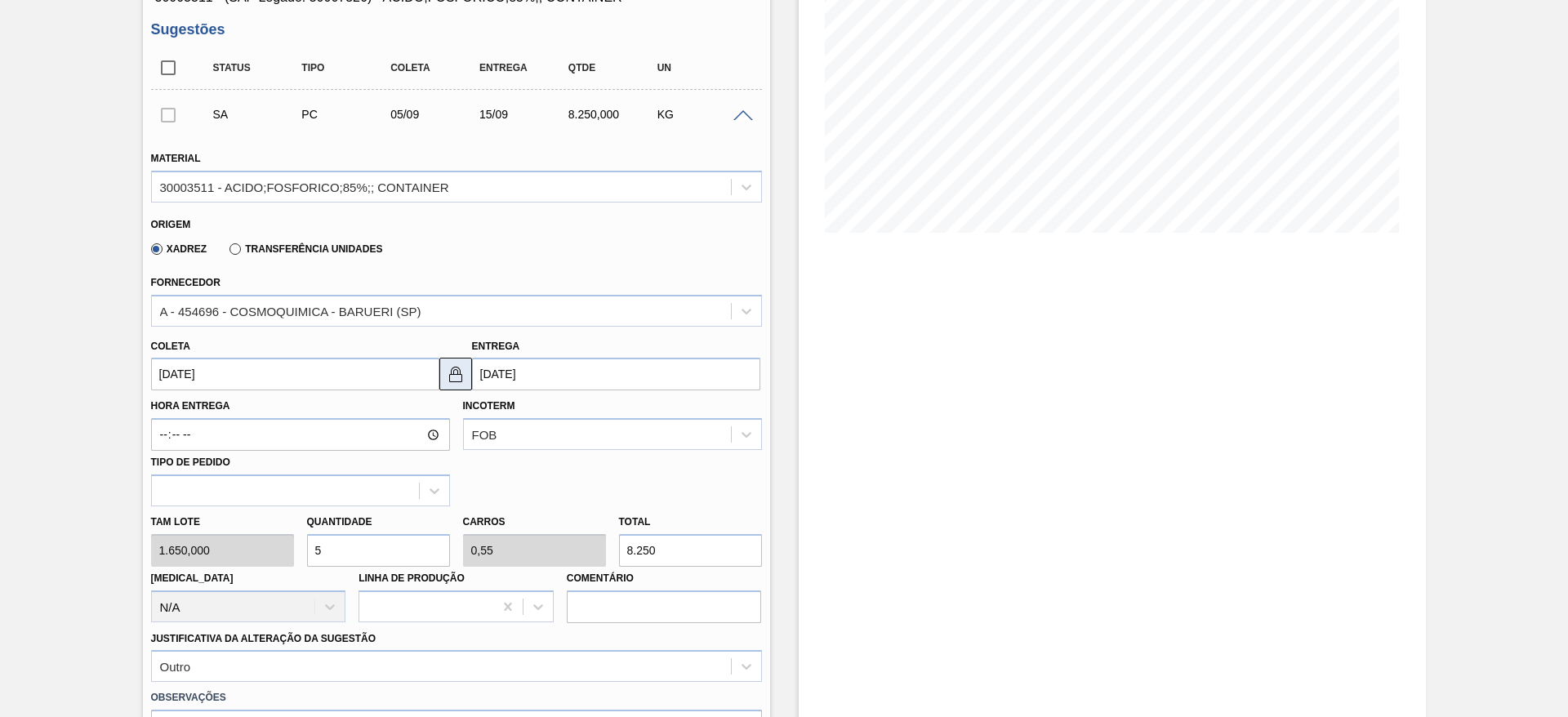
click at [450, 368] on img at bounding box center [455, 373] width 19 height 19
click at [488, 368] on input "[DATE]" at bounding box center [616, 373] width 288 height 32
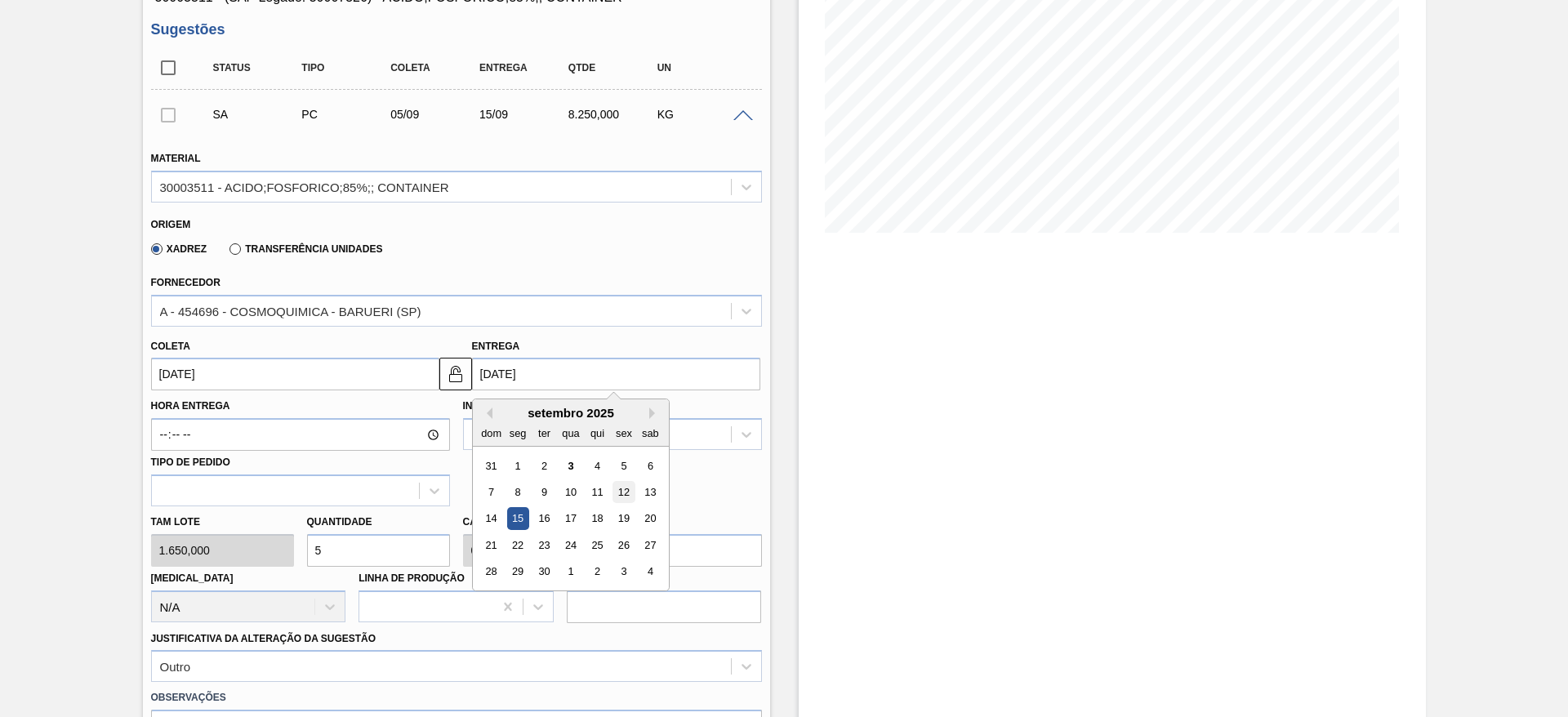
click at [624, 484] on div "12" at bounding box center [623, 492] width 22 height 22
type input "[DATE]"
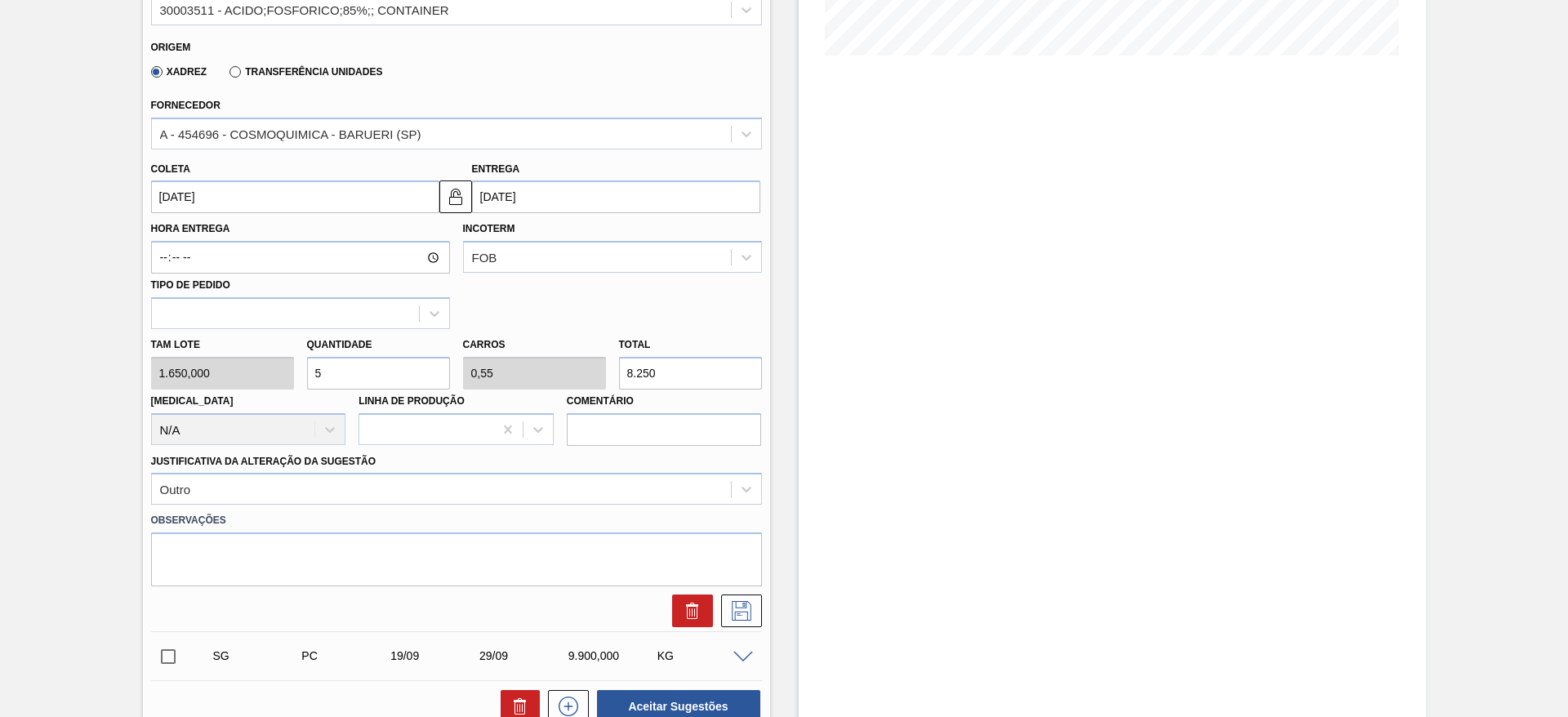
scroll to position [490, 0]
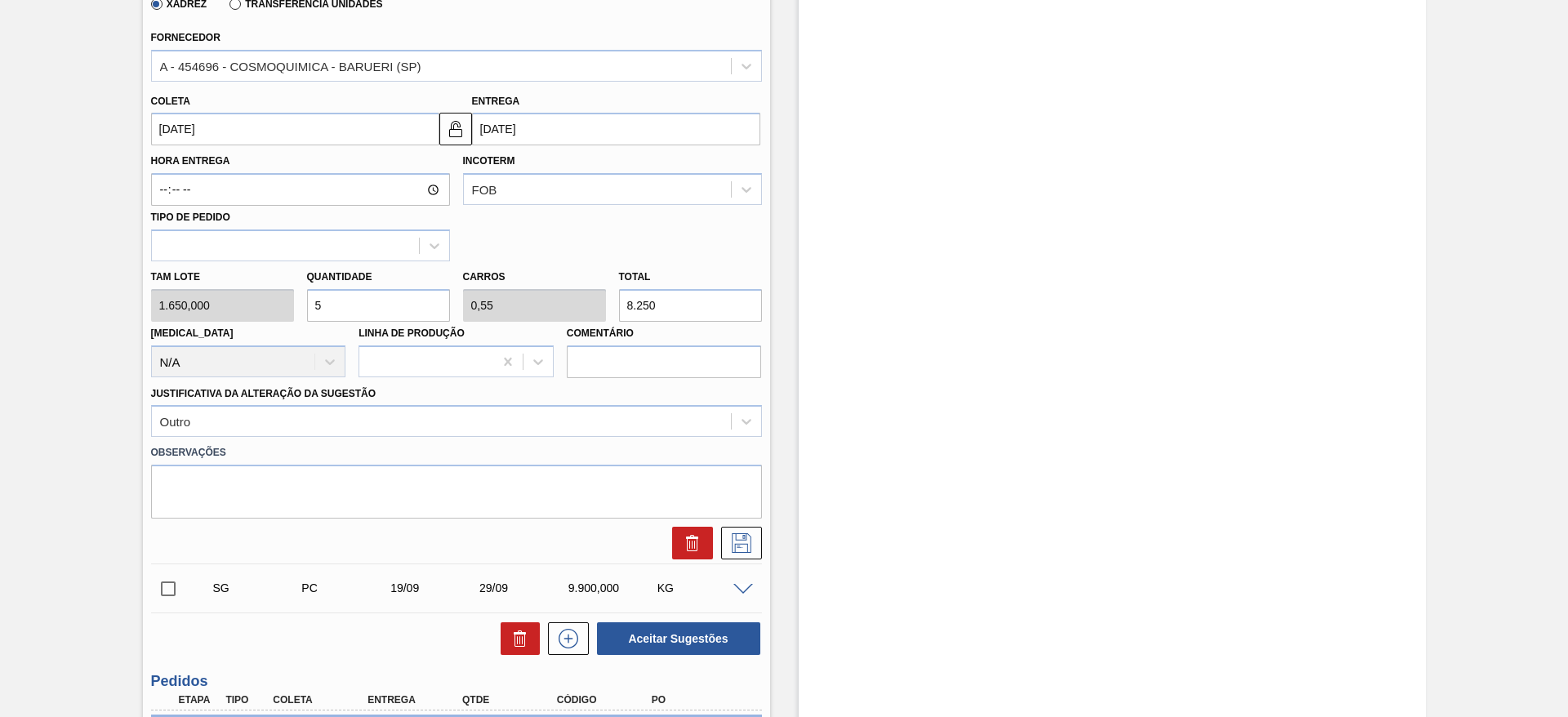
drag, startPoint x: 351, startPoint y: 294, endPoint x: 305, endPoint y: 306, distance: 47.5
click at [305, 306] on div "Quantidade 5" at bounding box center [378, 294] width 156 height 57
type input "6"
type input "0,66"
type input "9.900"
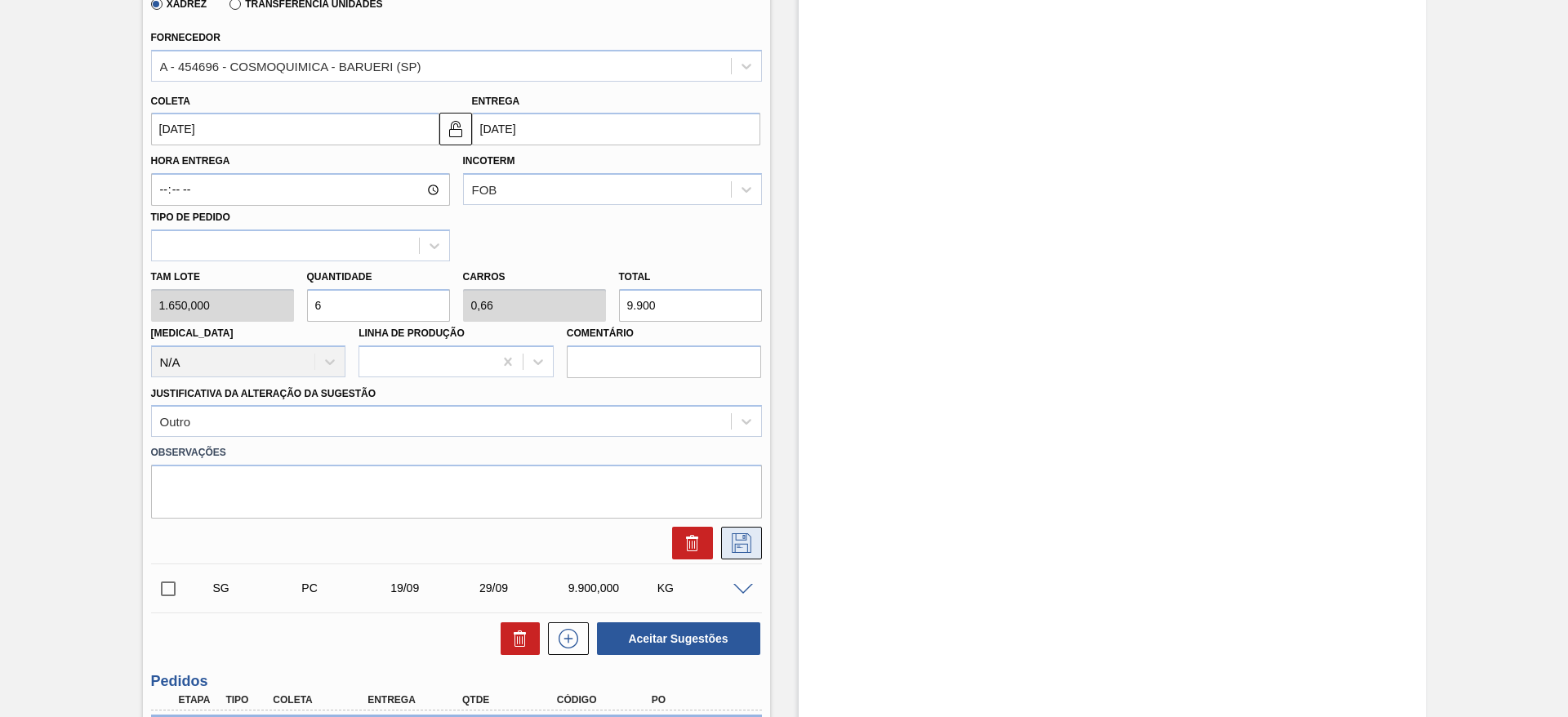
click at [753, 543] on button at bounding box center [741, 543] width 41 height 32
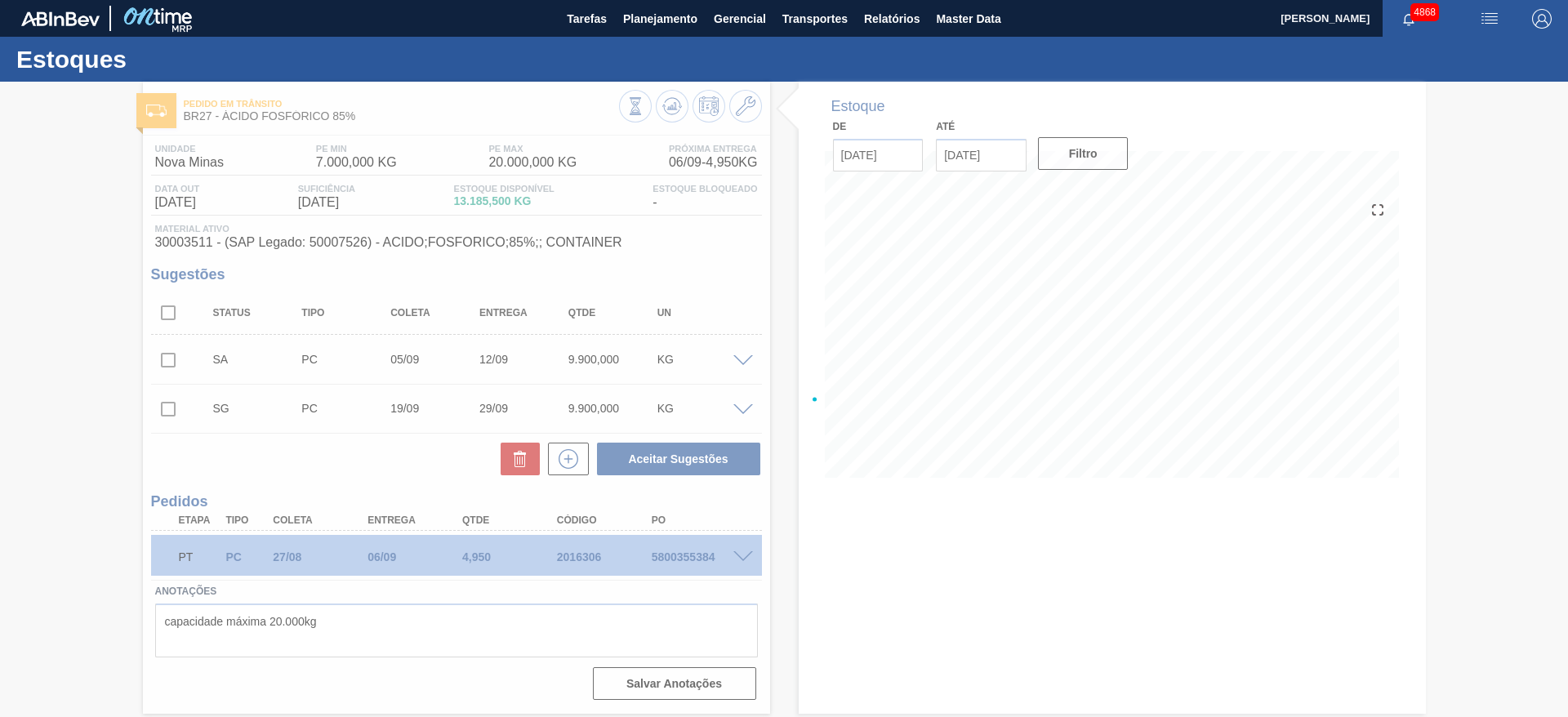
scroll to position [0, 0]
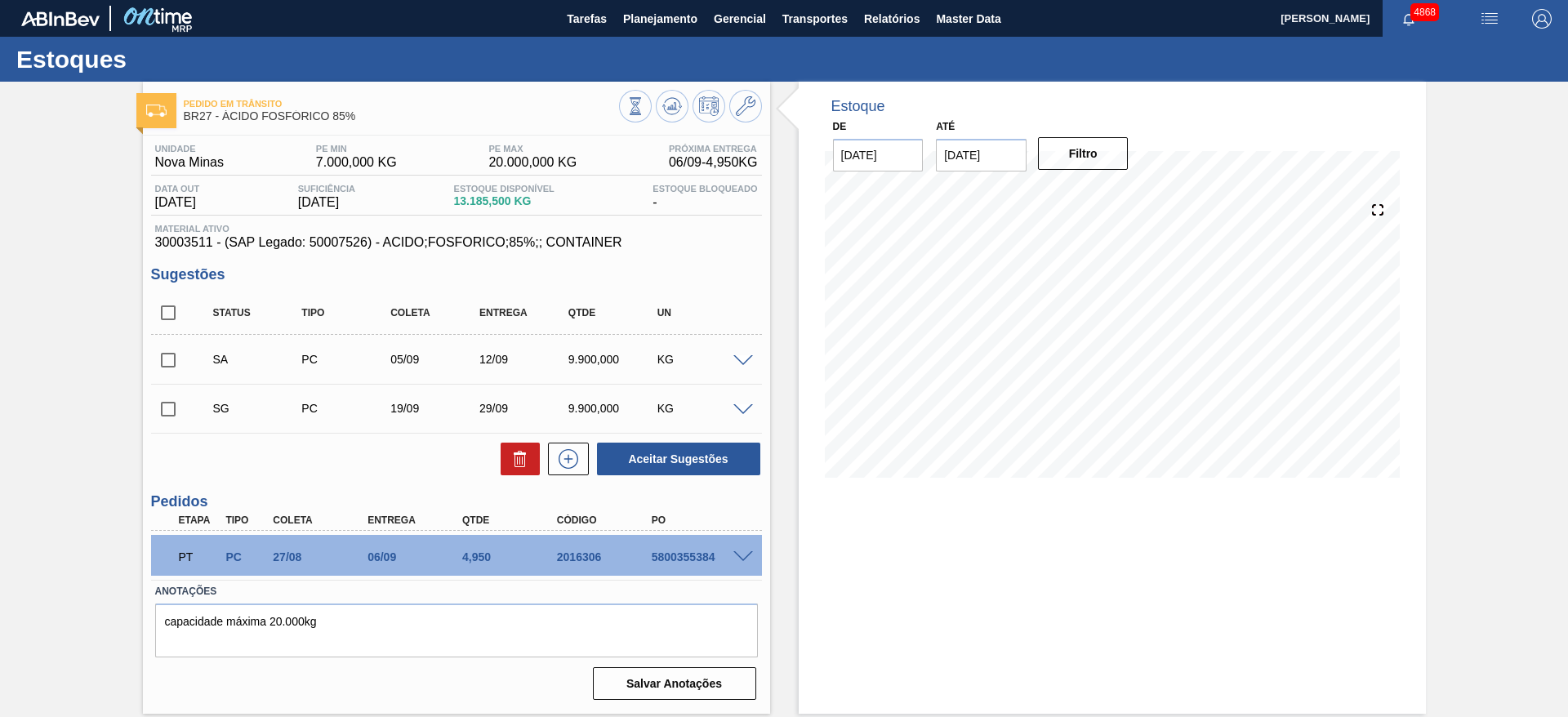
click at [739, 359] on span at bounding box center [743, 360] width 19 height 12
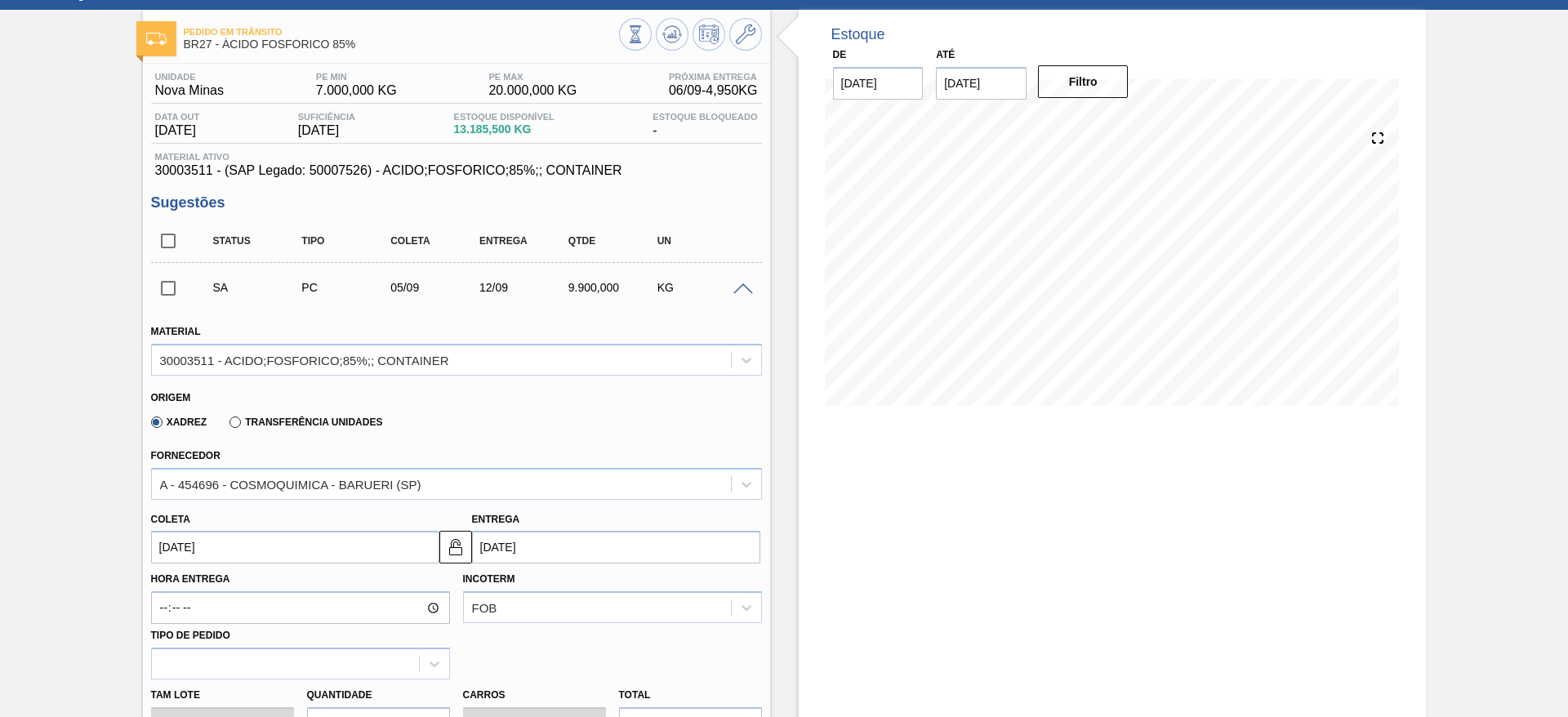
scroll to position [122, 0]
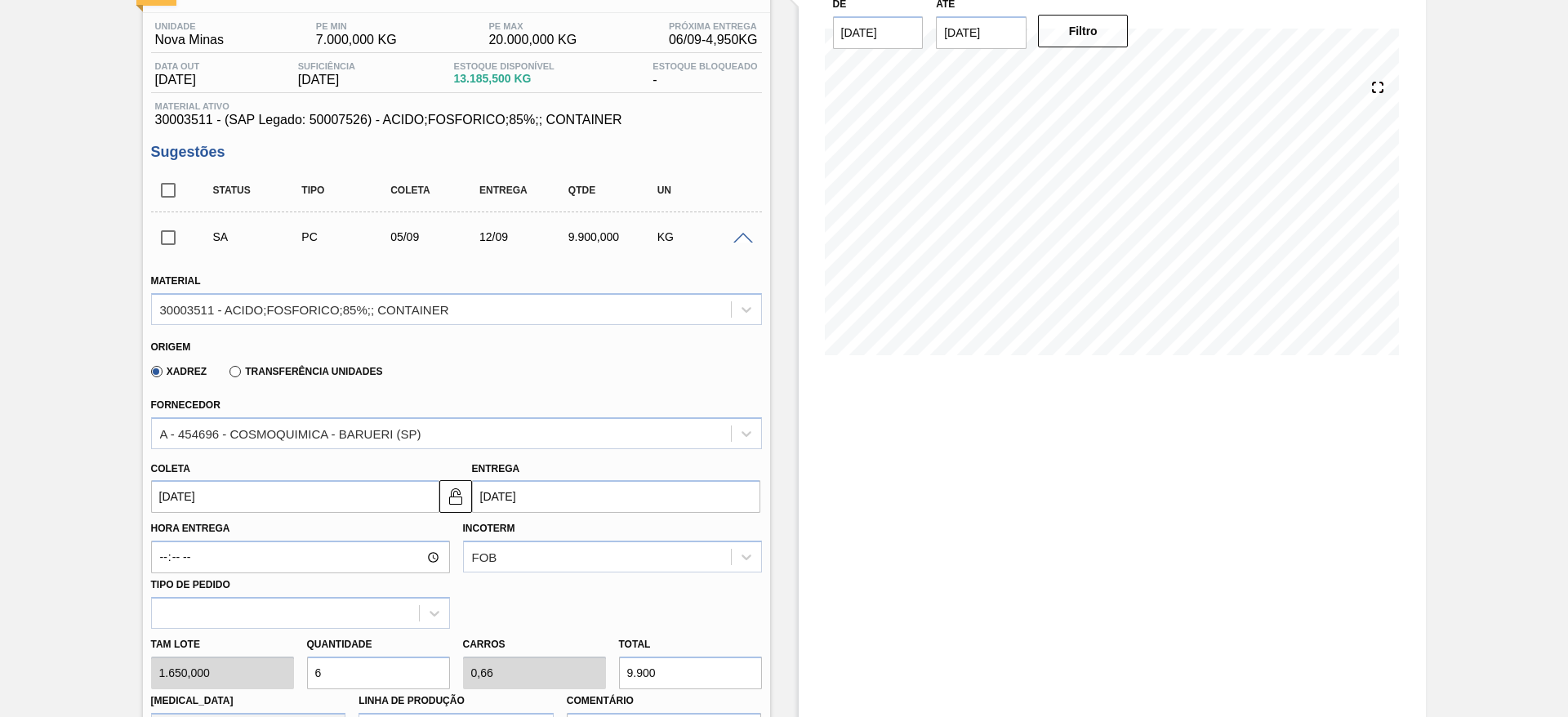
click at [282, 667] on div "[PERSON_NAME] 1.650,000 Quantidade 6 Carros 0,66 Total 9.900 [MEDICAL_DATA] N/A…" at bounding box center [457, 687] width 624 height 117
type input "5"
type input "0,55"
type input "8.250"
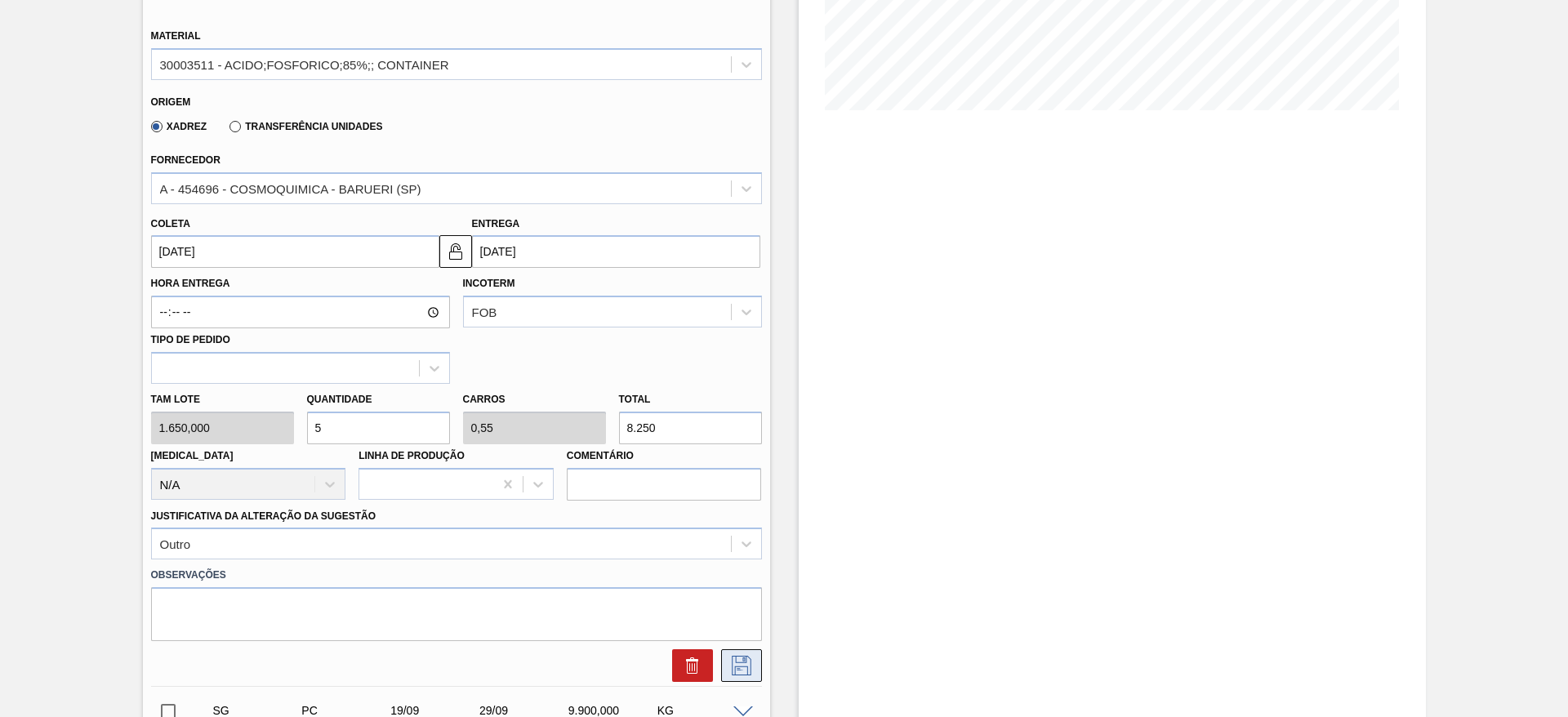
type input "5"
click at [741, 661] on icon at bounding box center [741, 665] width 26 height 19
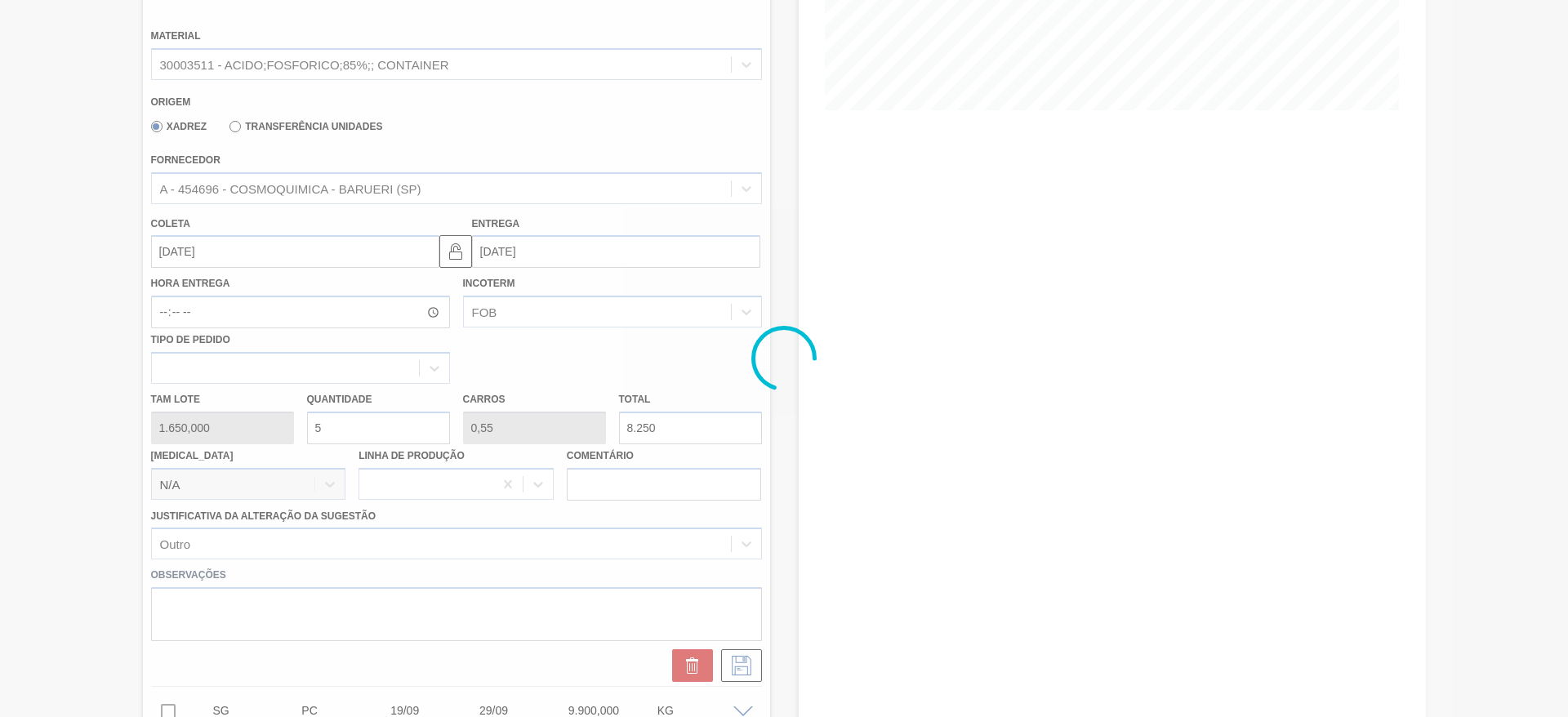
scroll to position [0, 0]
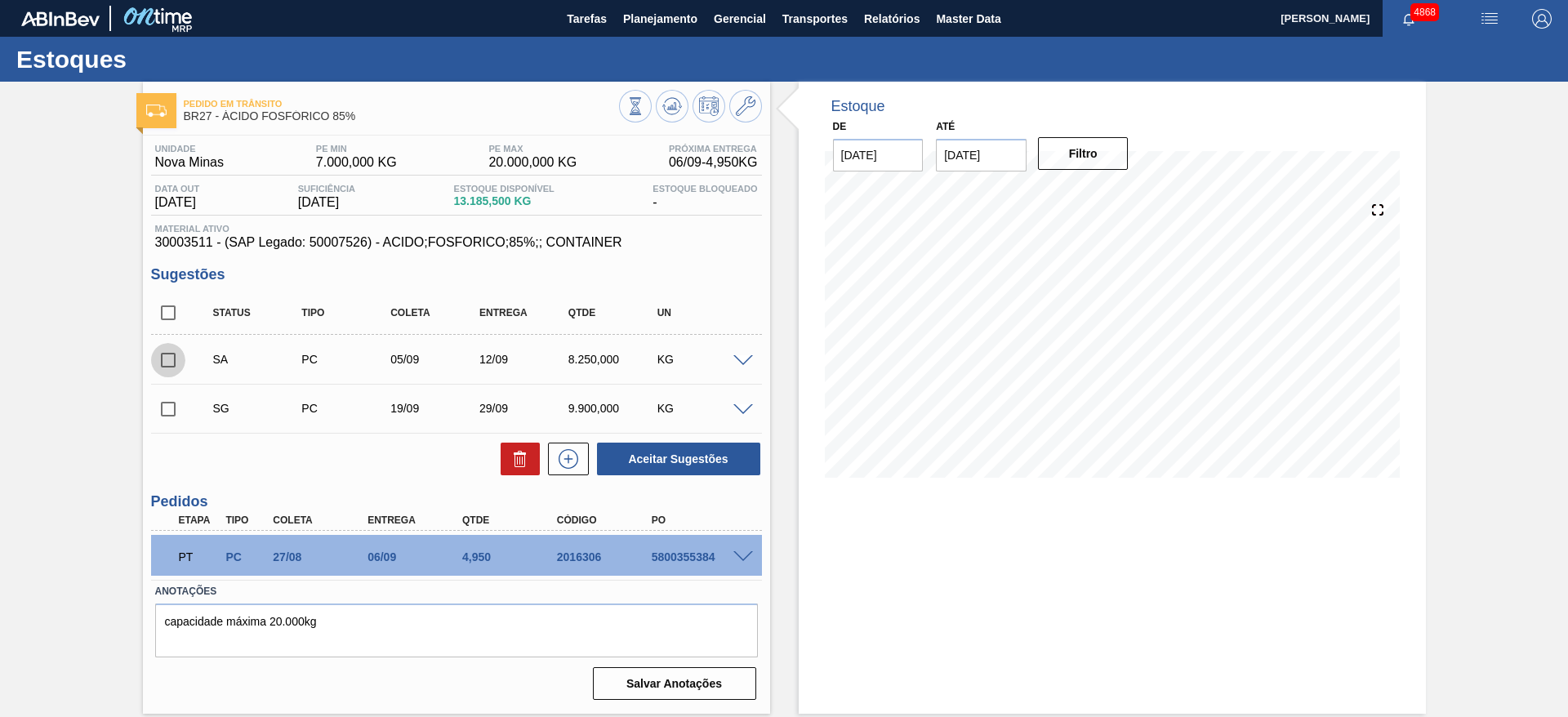
click at [175, 359] on input "checkbox" at bounding box center [168, 359] width 34 height 34
click at [657, 459] on button "Aceitar Sugestões" at bounding box center [678, 459] width 163 height 32
checkbox input "false"
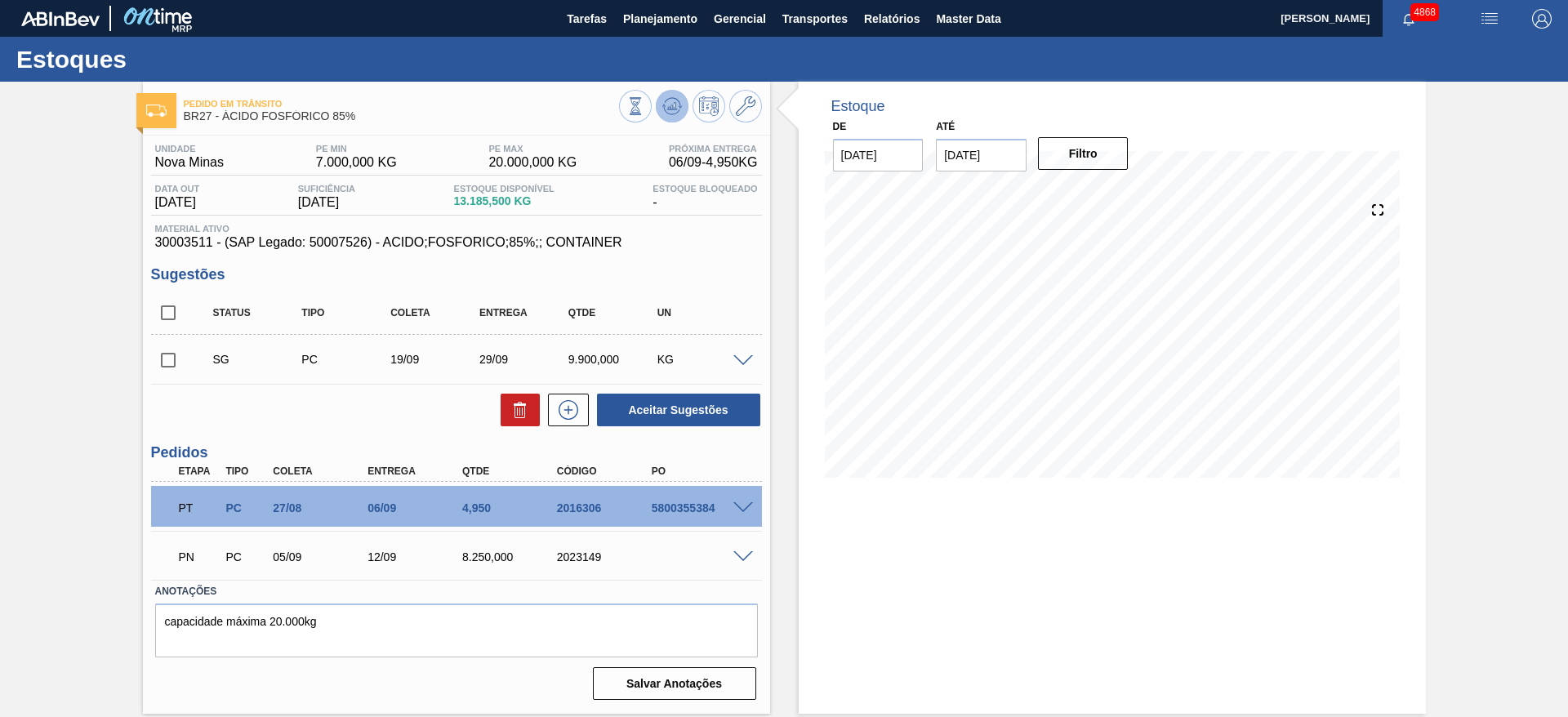
click at [672, 93] on button at bounding box center [671, 106] width 32 height 32
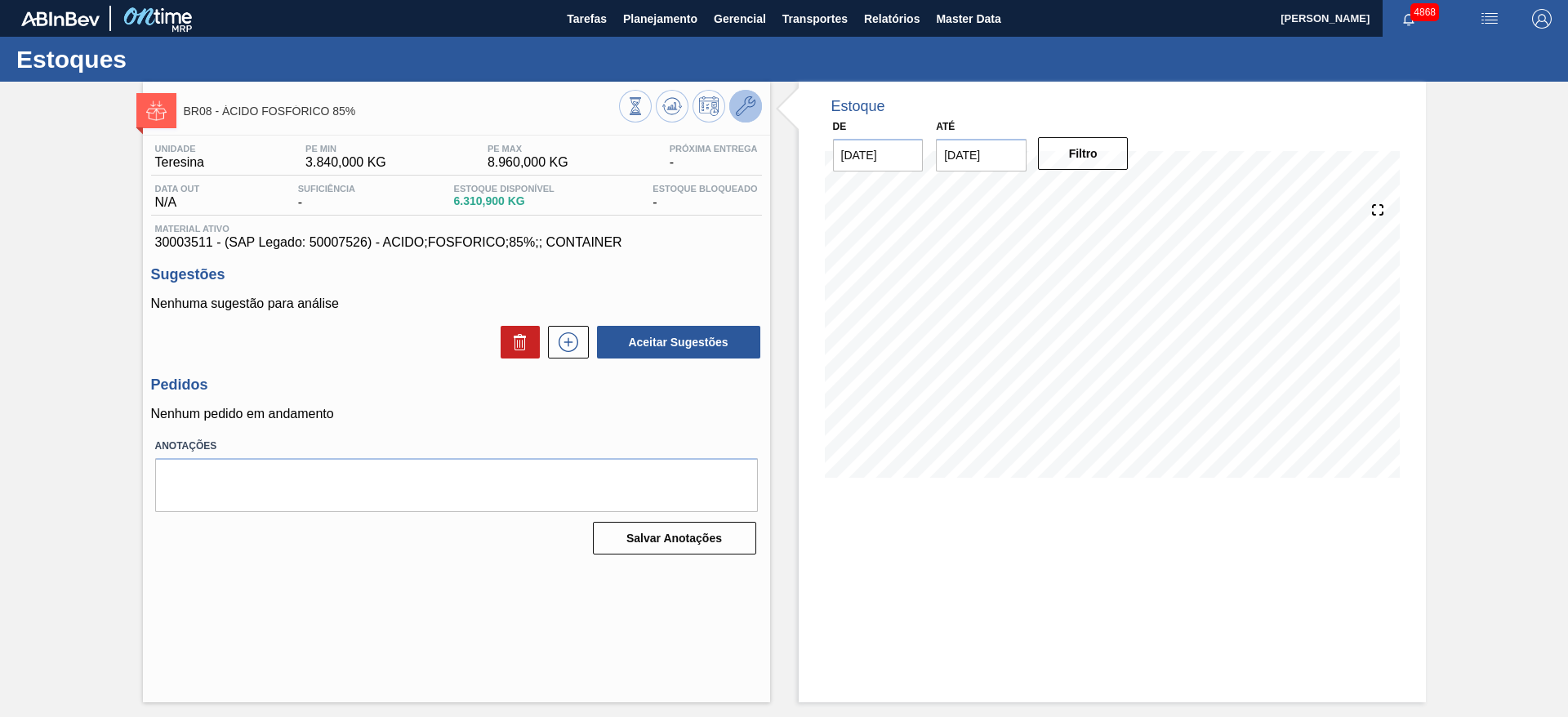
click at [736, 109] on icon at bounding box center [745, 106] width 19 height 19
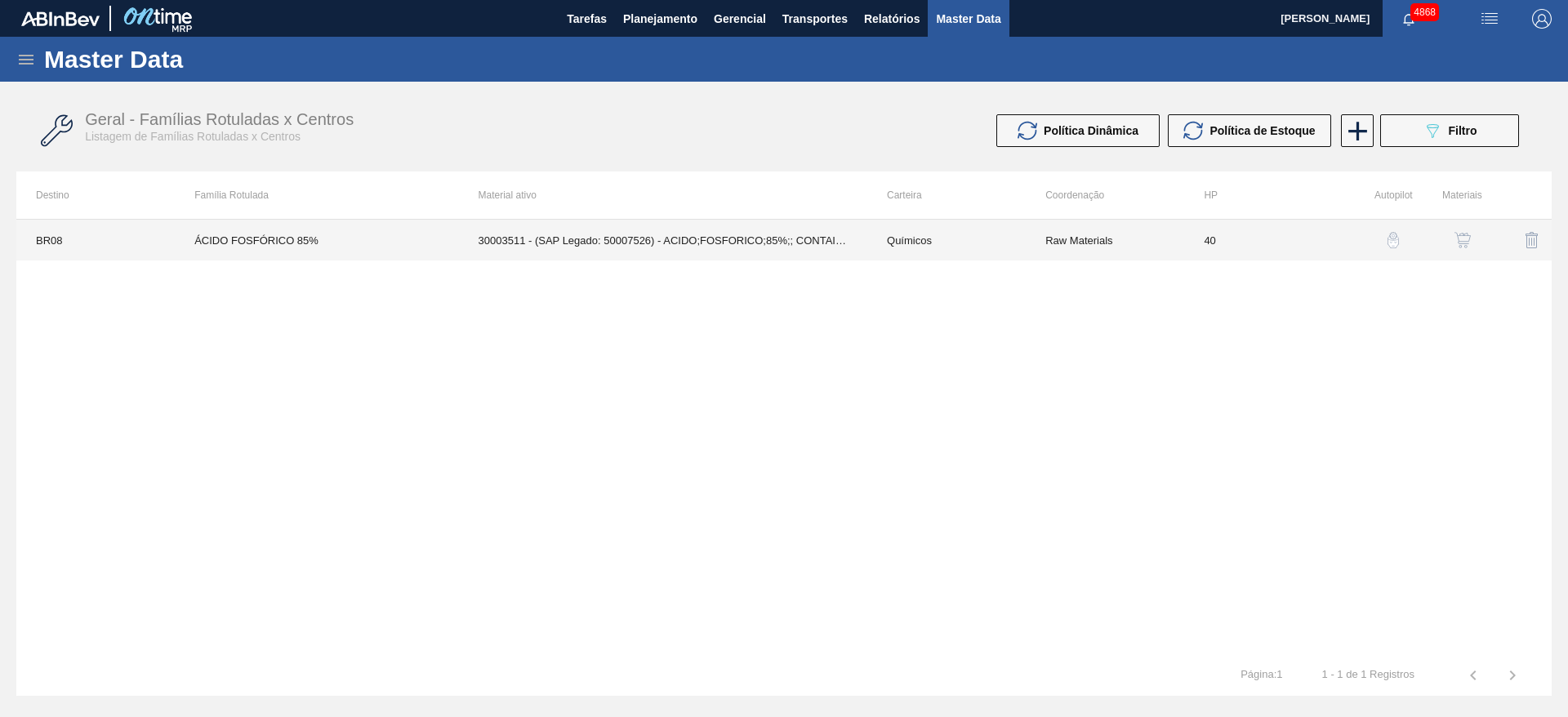
click at [754, 244] on td "30003511 - (SAP Legado: 50007526) - ACIDO;FOSFORICO;85%;; CONTAINER" at bounding box center [662, 240] width 408 height 41
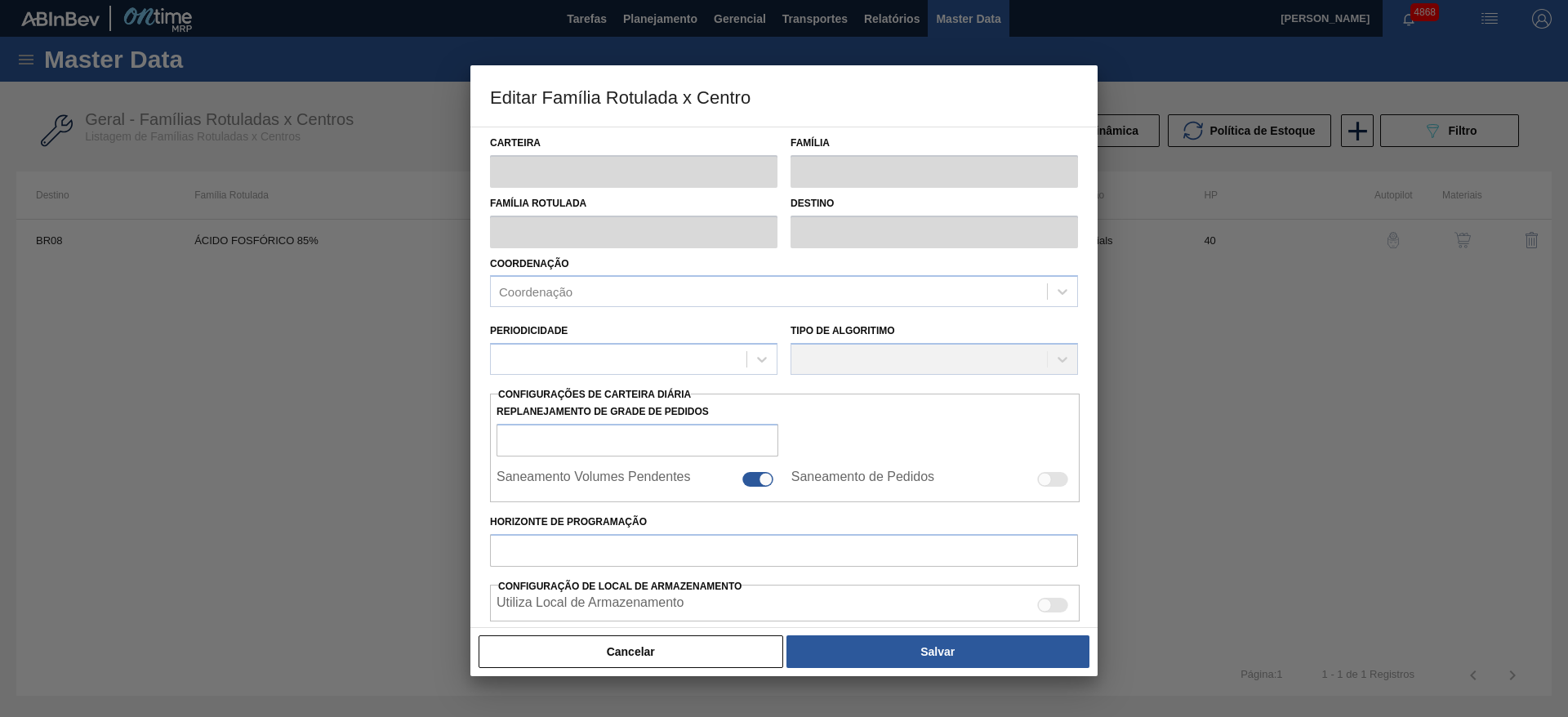
type input "Químicos"
type input "Ácido Fosfórico"
type input "ÁCIDO FOSFÓRICO 85%"
type input "BR08 - Teresina"
type input "40"
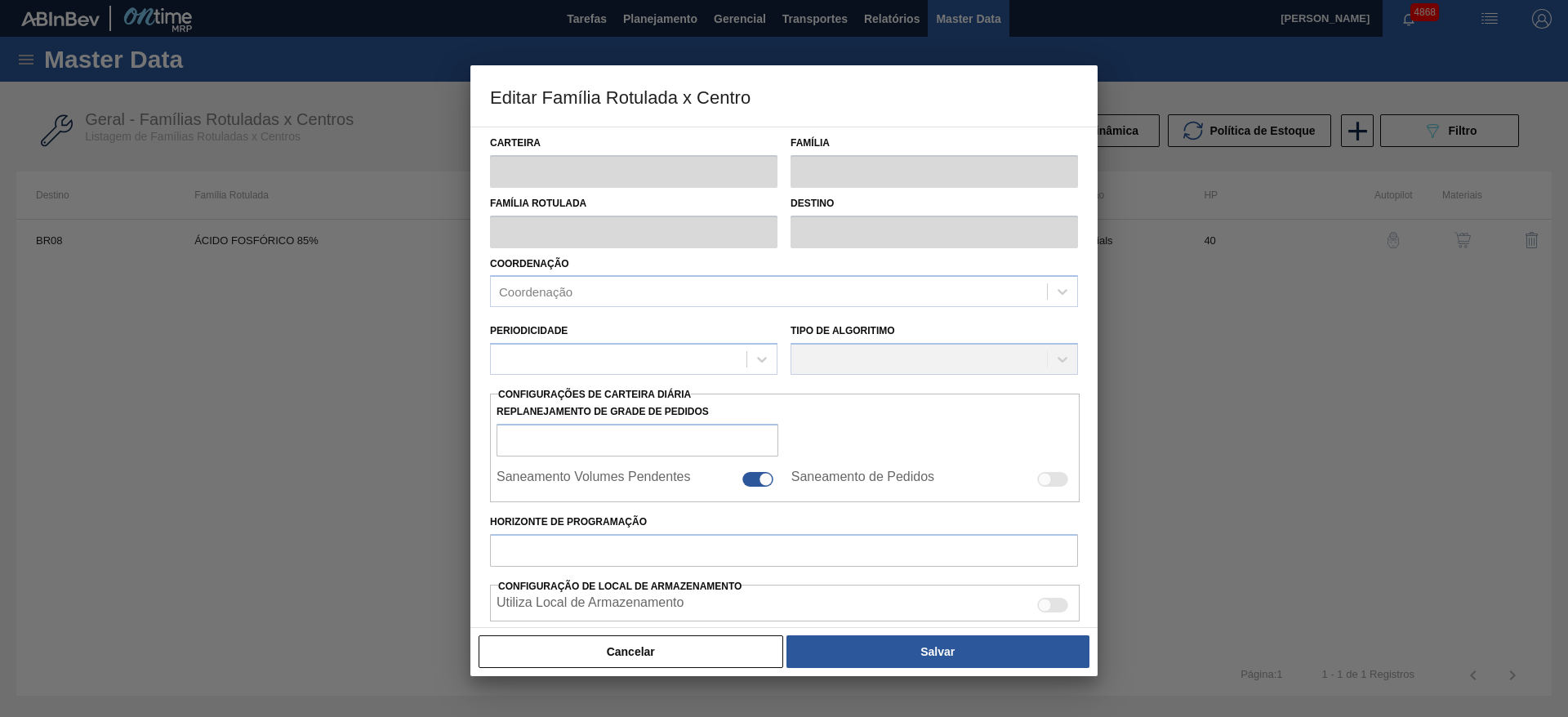
type input "3.840"
type input "8.960"
type input "80"
type input "7.936,000"
checkbox input "true"
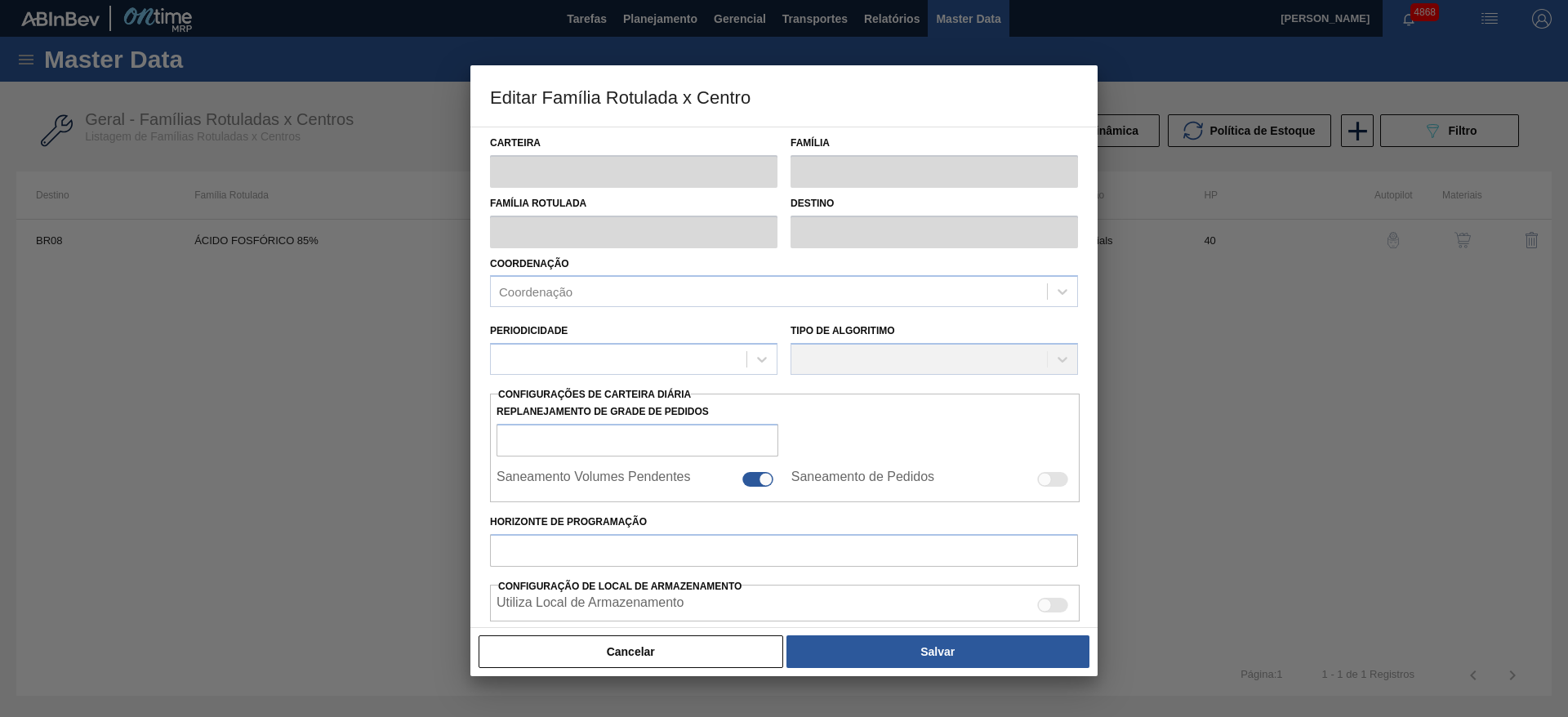
checkbox input "true"
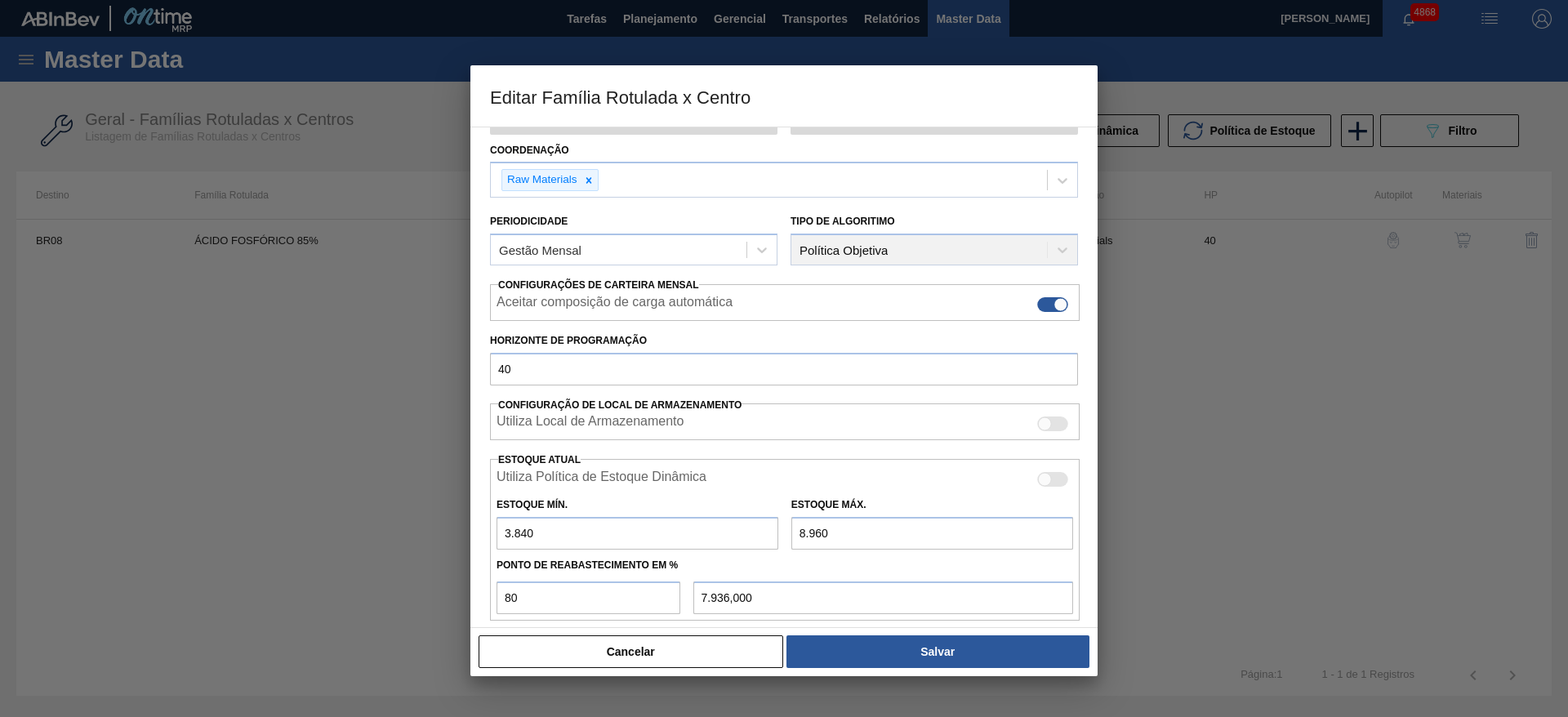
scroll to position [249, 0]
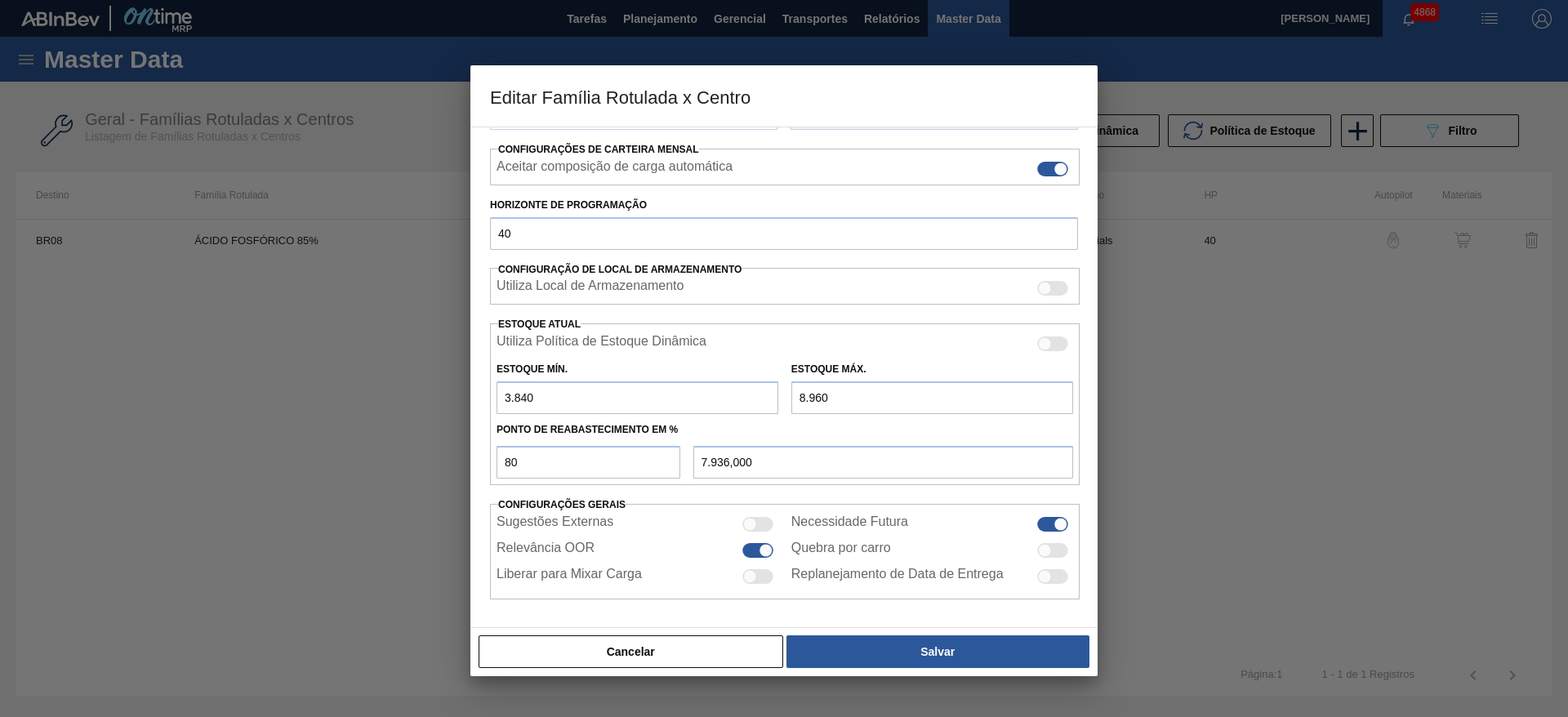
click at [508, 395] on input "3.840" at bounding box center [637, 397] width 282 height 32
type input "2.840"
type input "7.736,000"
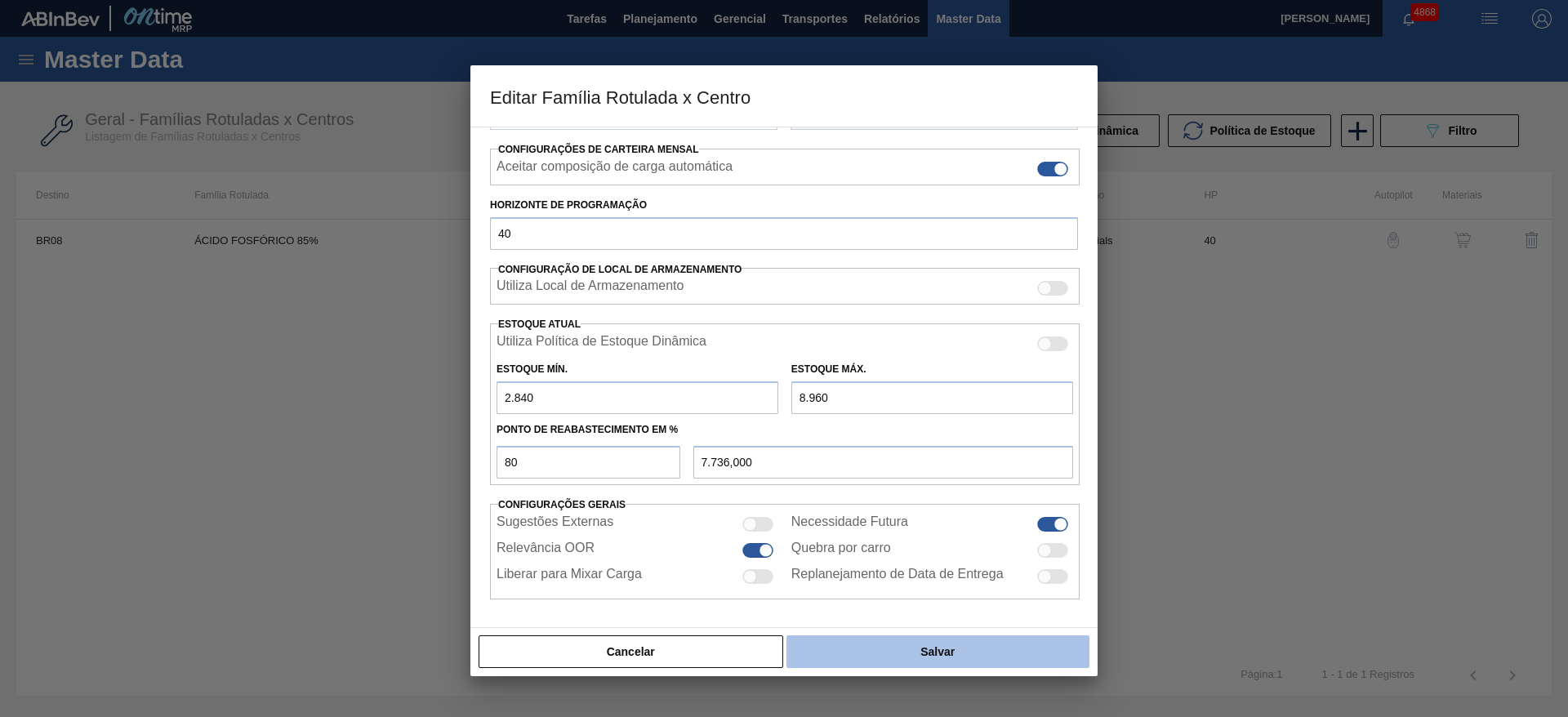
type input "2.840"
click at [940, 652] on button "Salvar" at bounding box center [937, 651] width 303 height 32
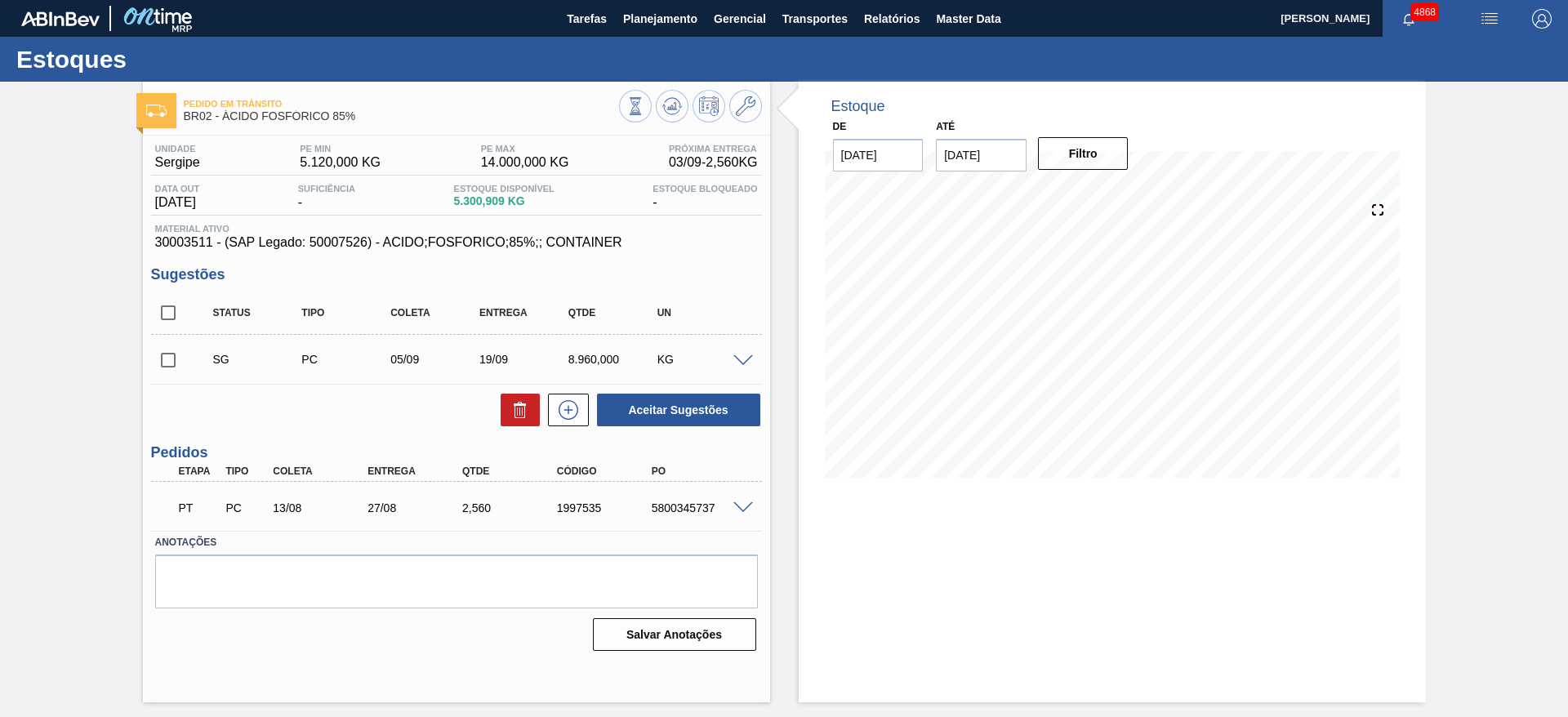
click at [746, 359] on span at bounding box center [743, 360] width 19 height 12
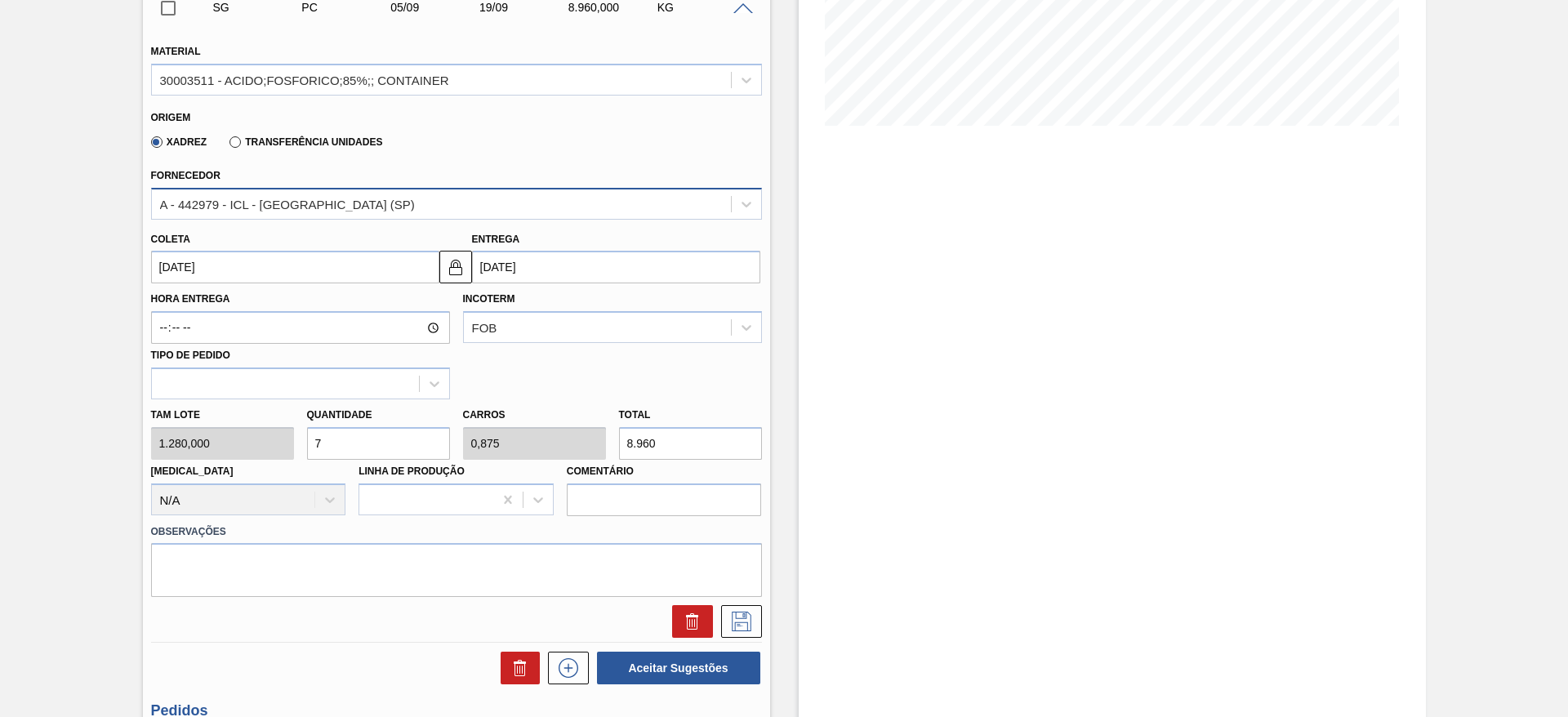
scroll to position [368, 0]
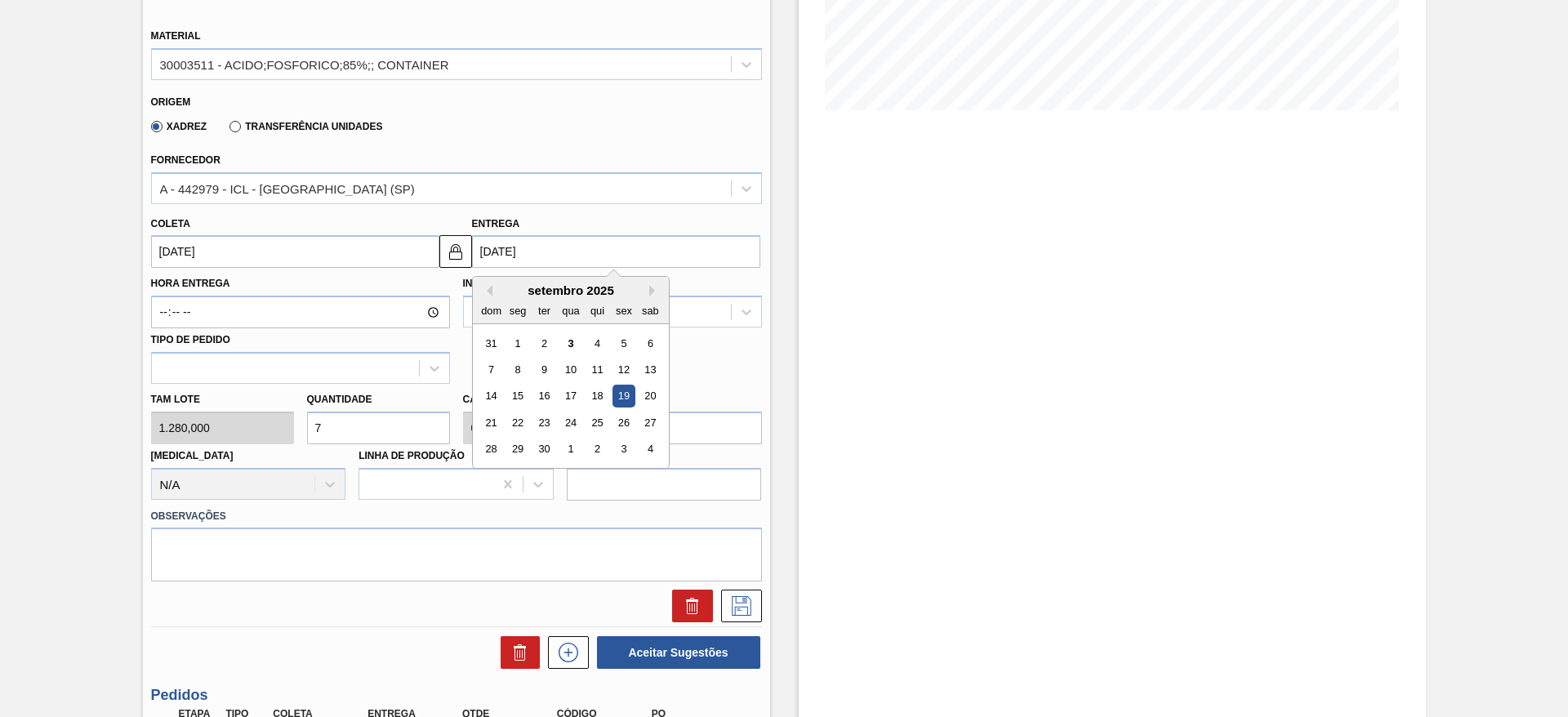
click at [544, 246] on input "[DATE]" at bounding box center [616, 251] width 288 height 32
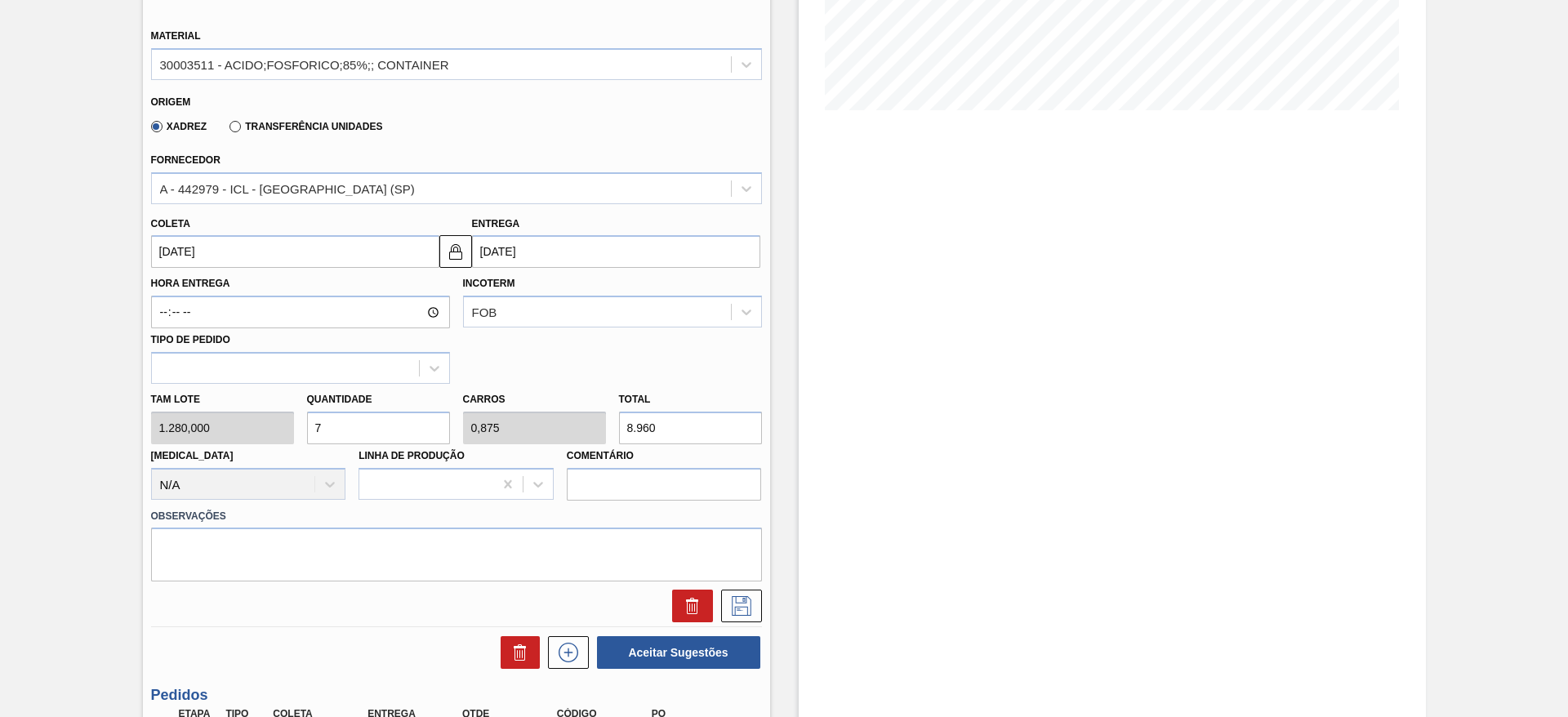
click at [268, 438] on div "Tam lote 1.280,000 Quantidade 7 Carros 0,875 Total 8.960 [MEDICAL_DATA] N/A Lin…" at bounding box center [457, 442] width 624 height 117
type input "3"
type input "0,375"
type input "3.840"
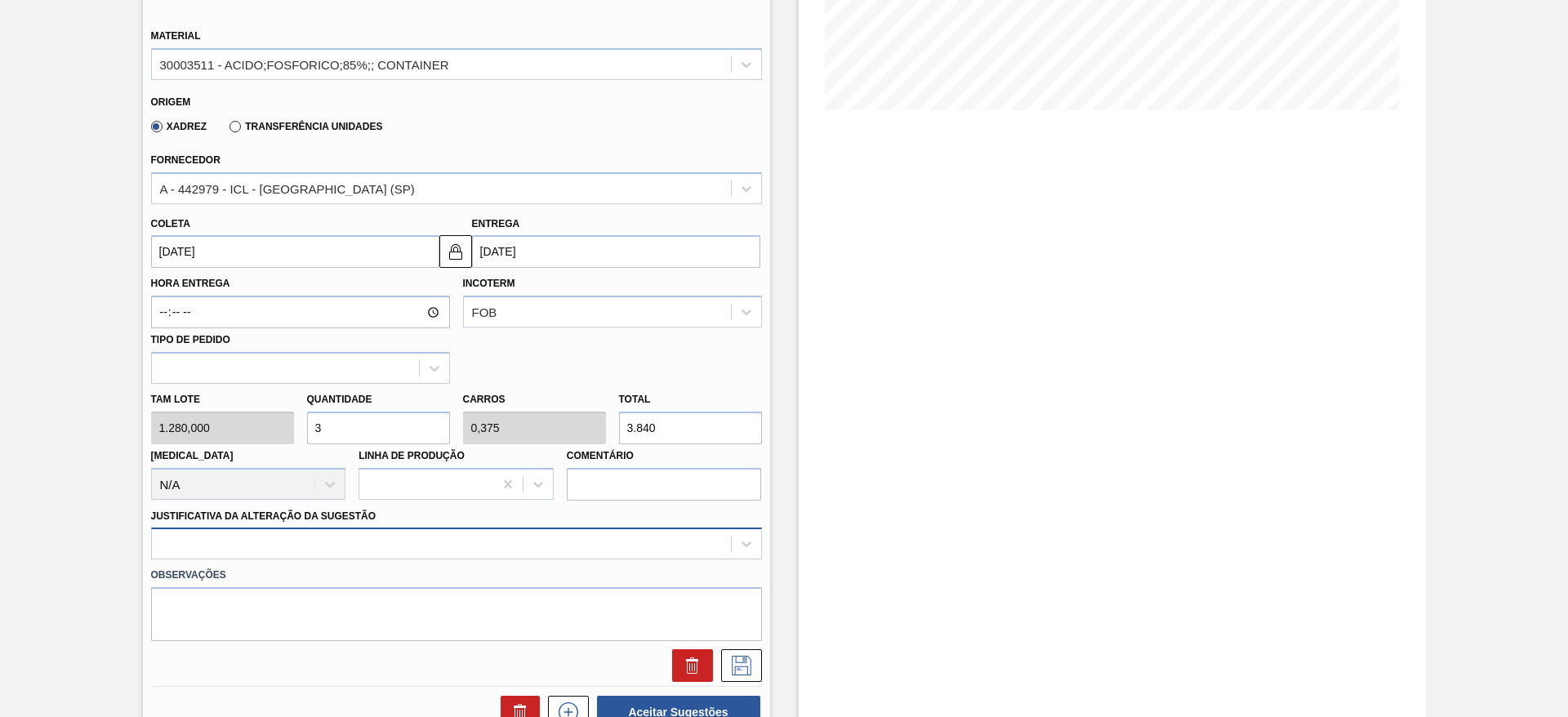
type input "3"
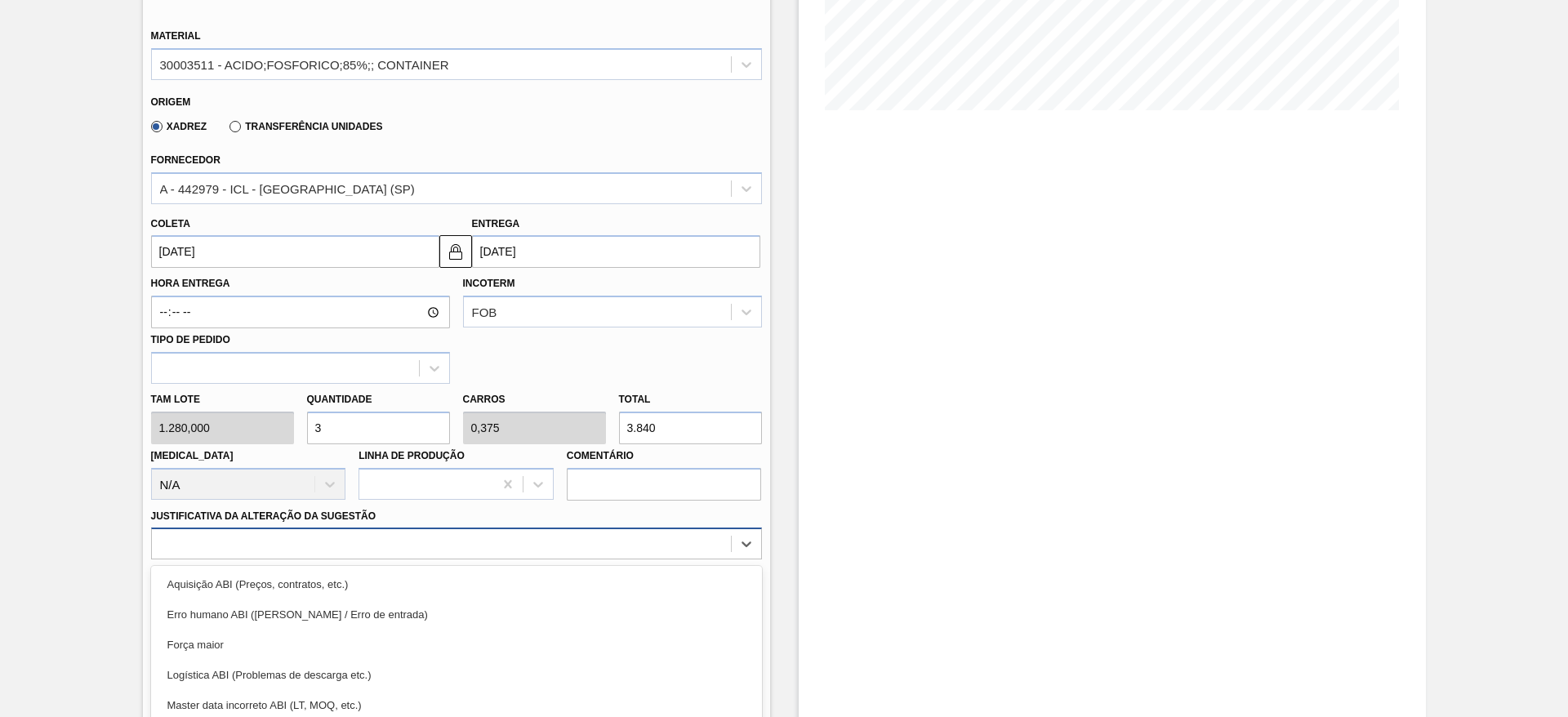
click at [422, 547] on div "option Força maior focused, 3 of 18. 18 results available. Use Up and Down to c…" at bounding box center [456, 544] width 610 height 31
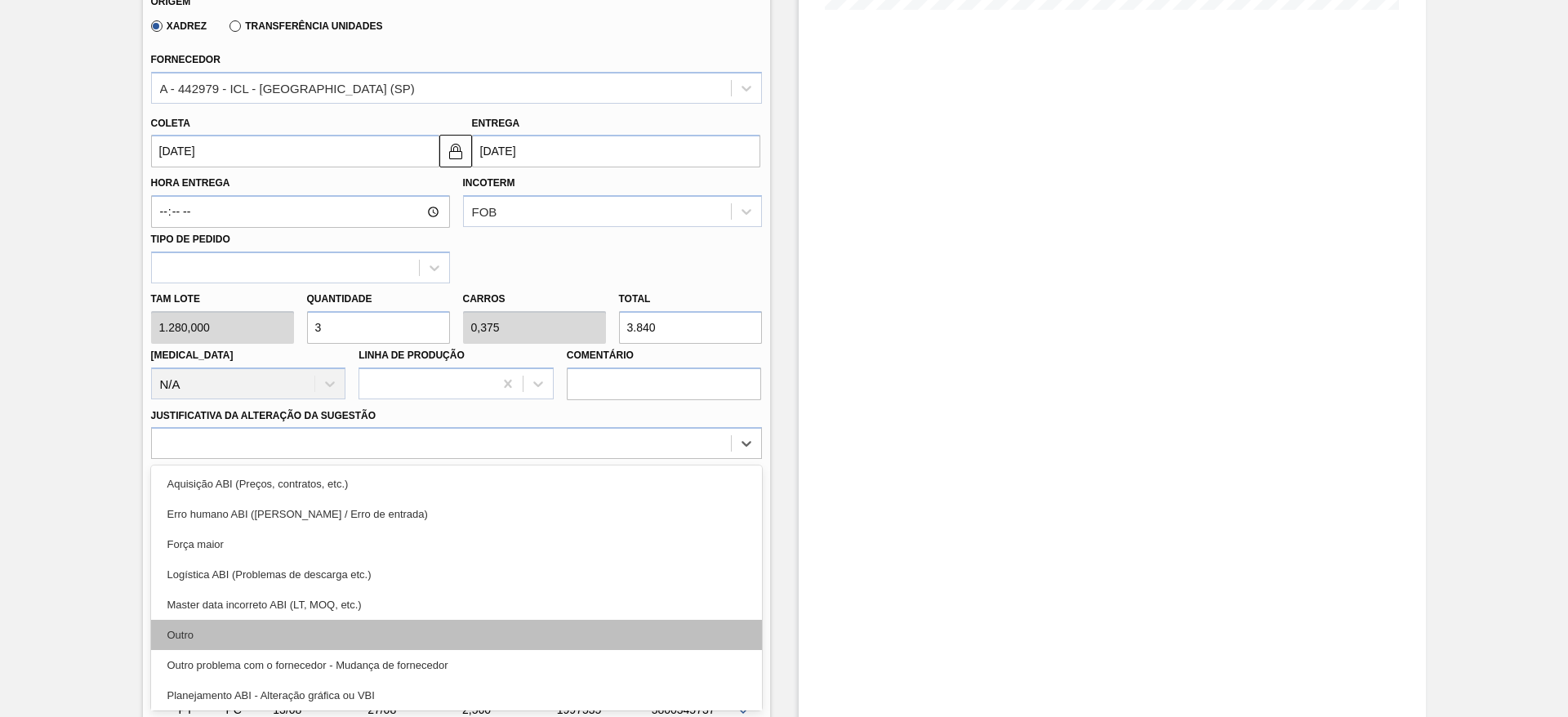
click at [409, 632] on div "Outro" at bounding box center [456, 635] width 610 height 31
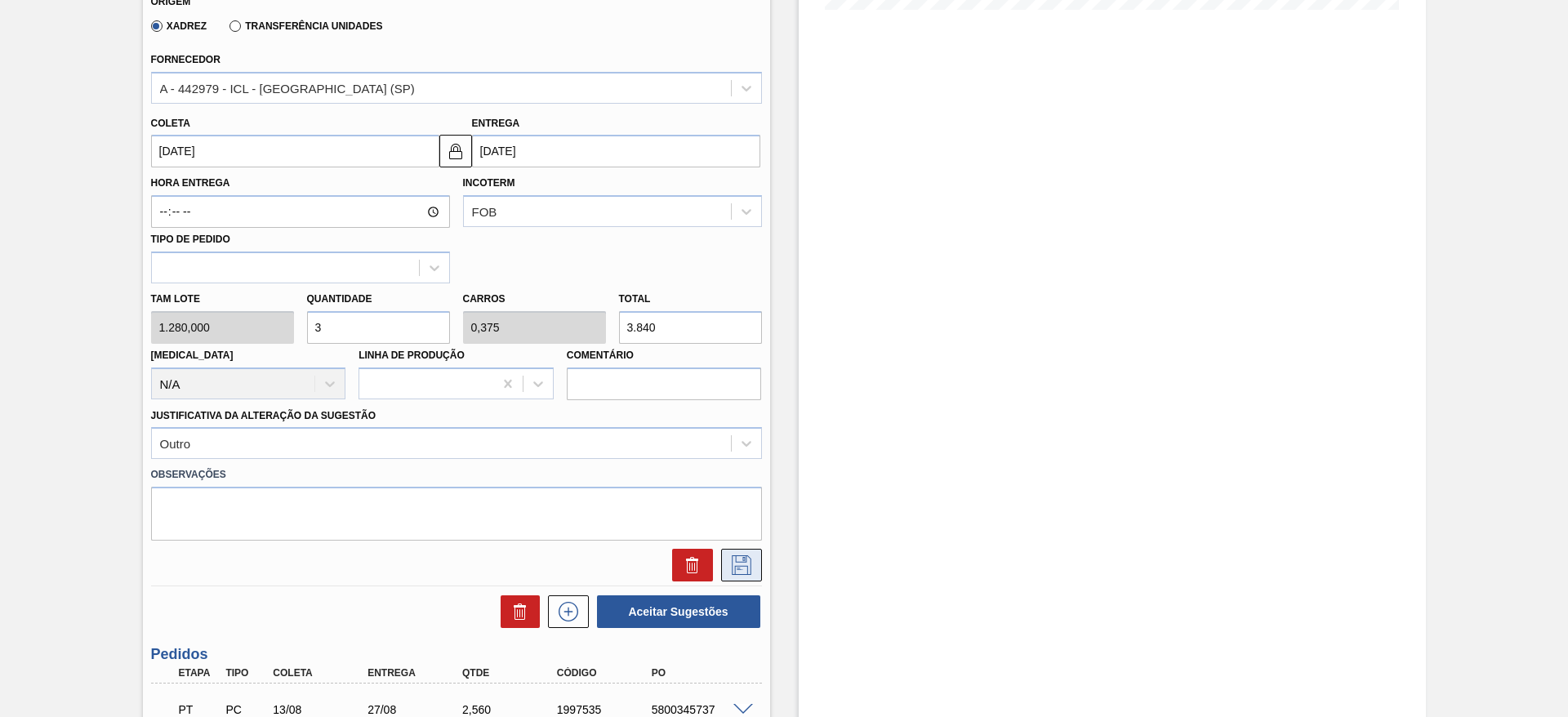
click at [730, 562] on icon at bounding box center [741, 564] width 26 height 19
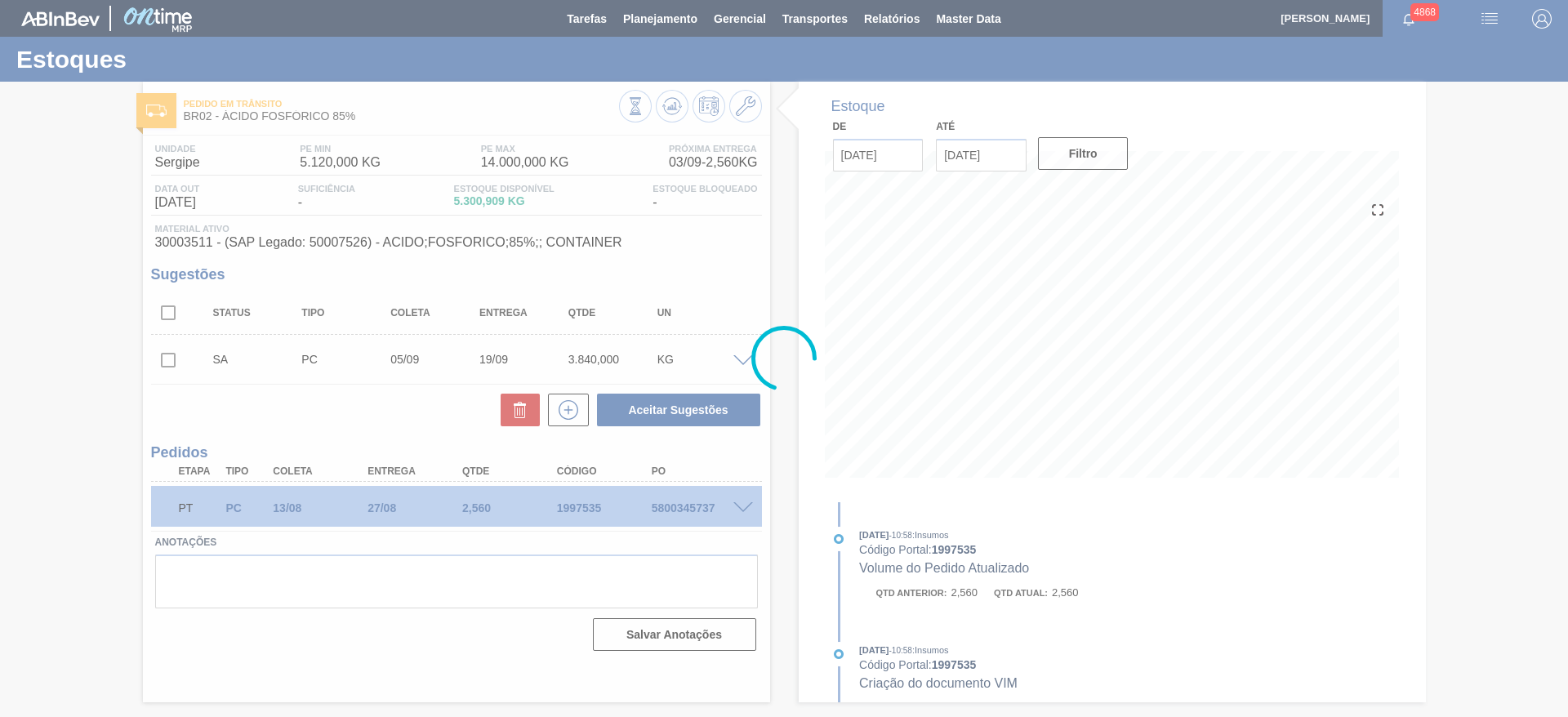
scroll to position [0, 0]
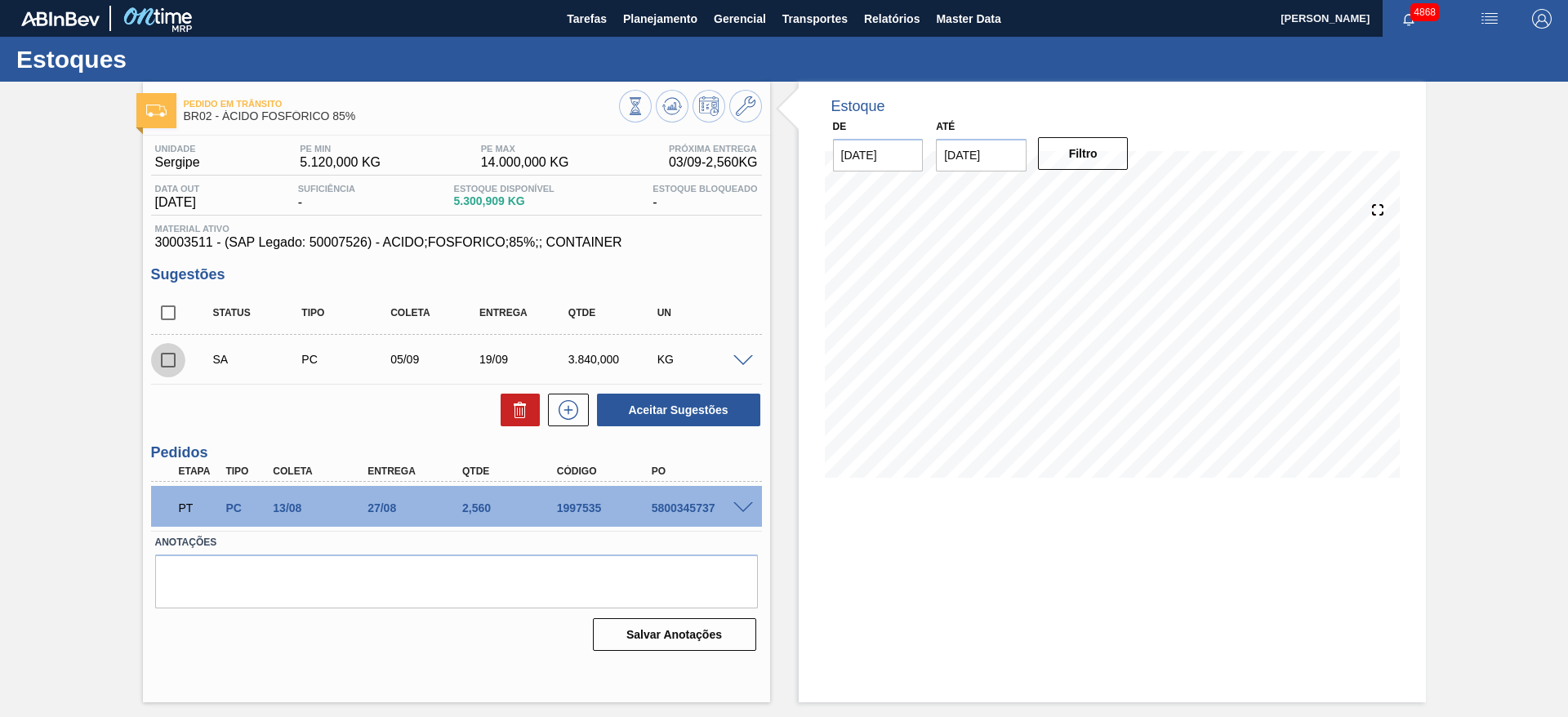
click at [169, 348] on input "checkbox" at bounding box center [168, 359] width 34 height 34
click at [645, 421] on button "Aceitar Sugestões" at bounding box center [678, 409] width 163 height 32
checkbox input "false"
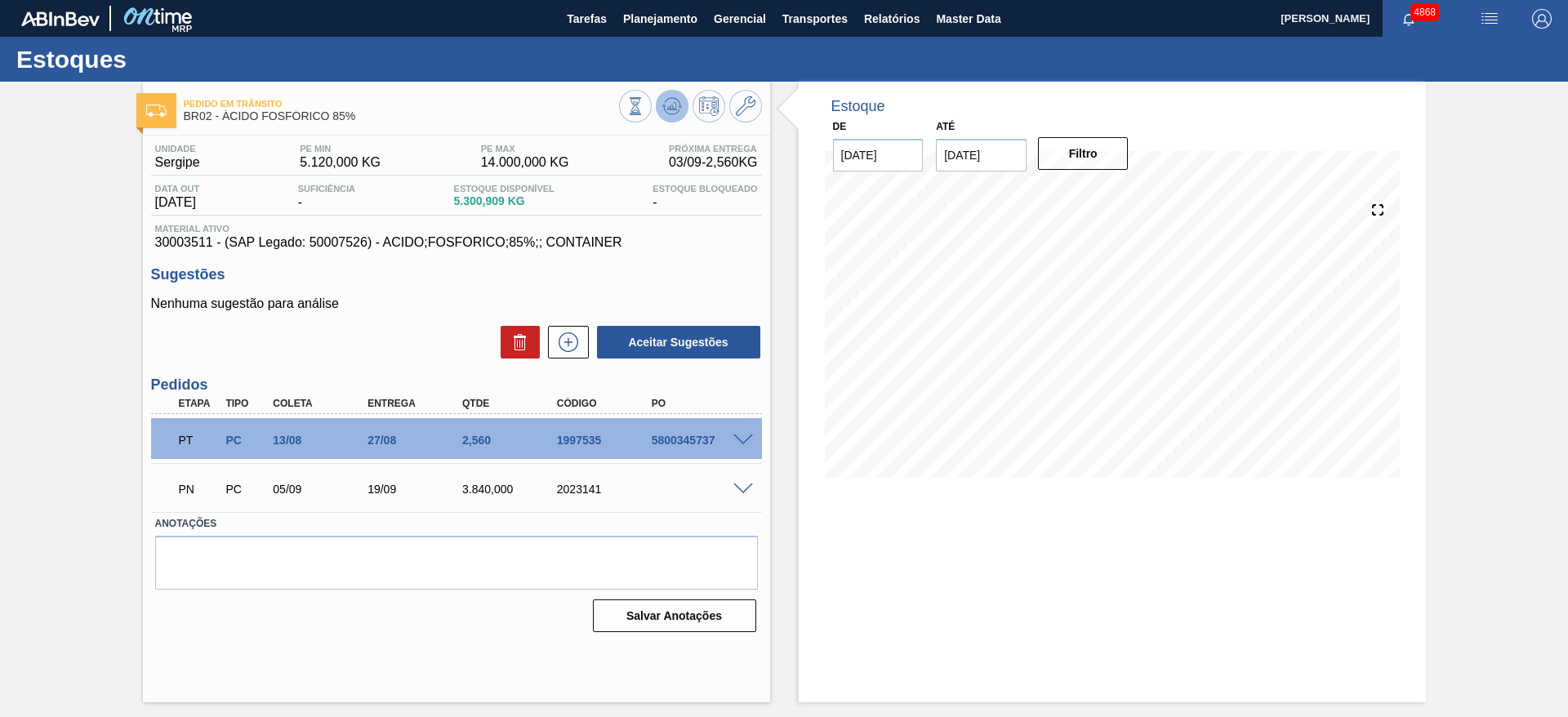
click at [673, 103] on icon at bounding box center [671, 106] width 10 height 7
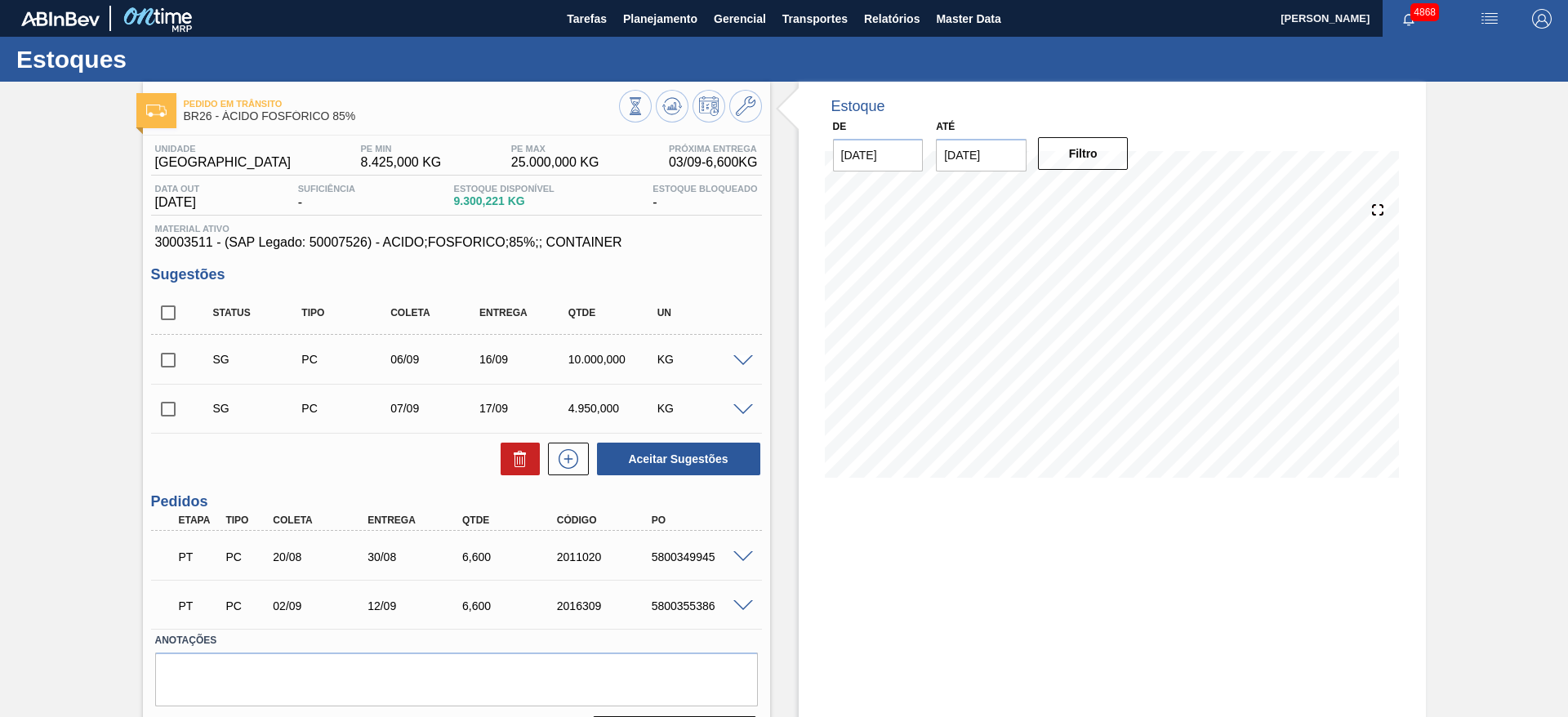
click at [745, 355] on span at bounding box center [743, 360] width 19 height 12
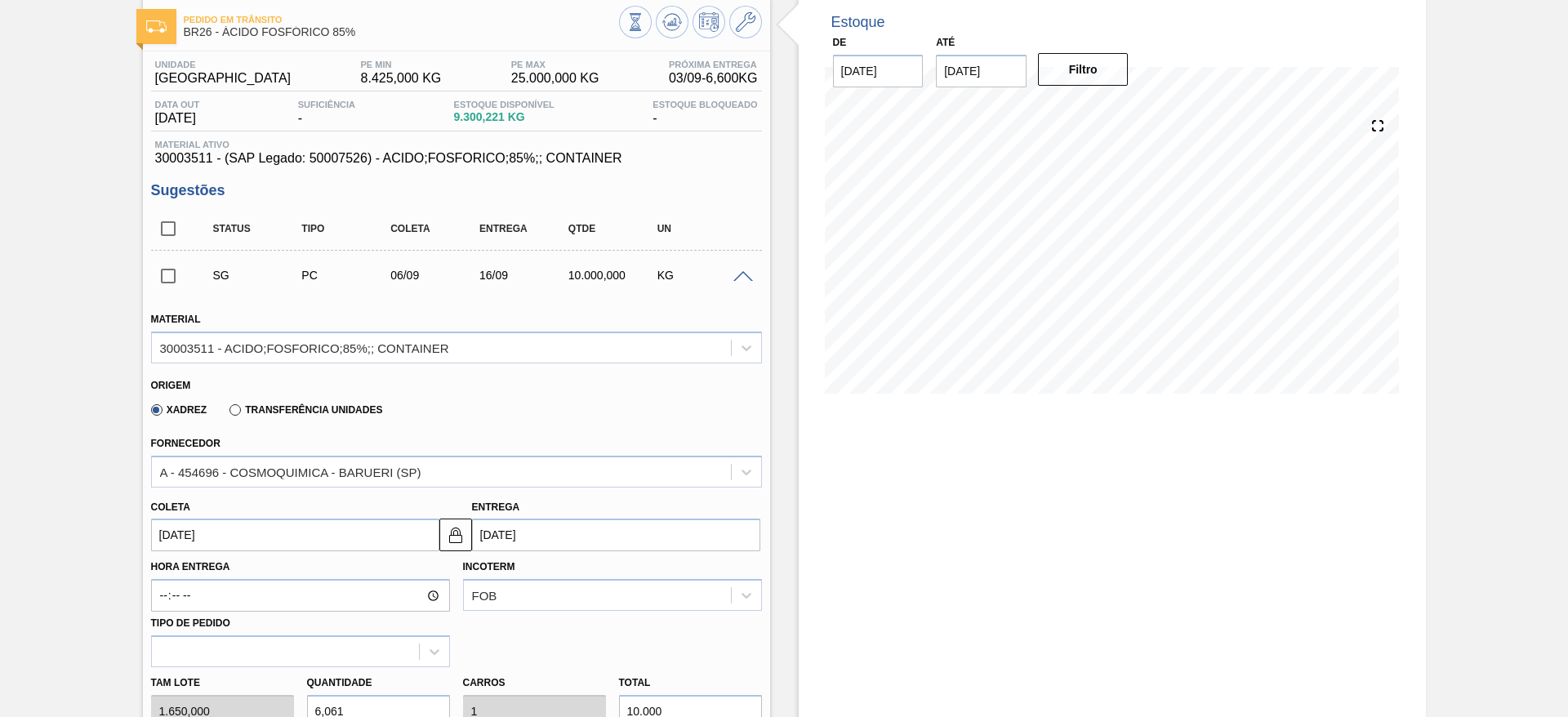
scroll to position [122, 0]
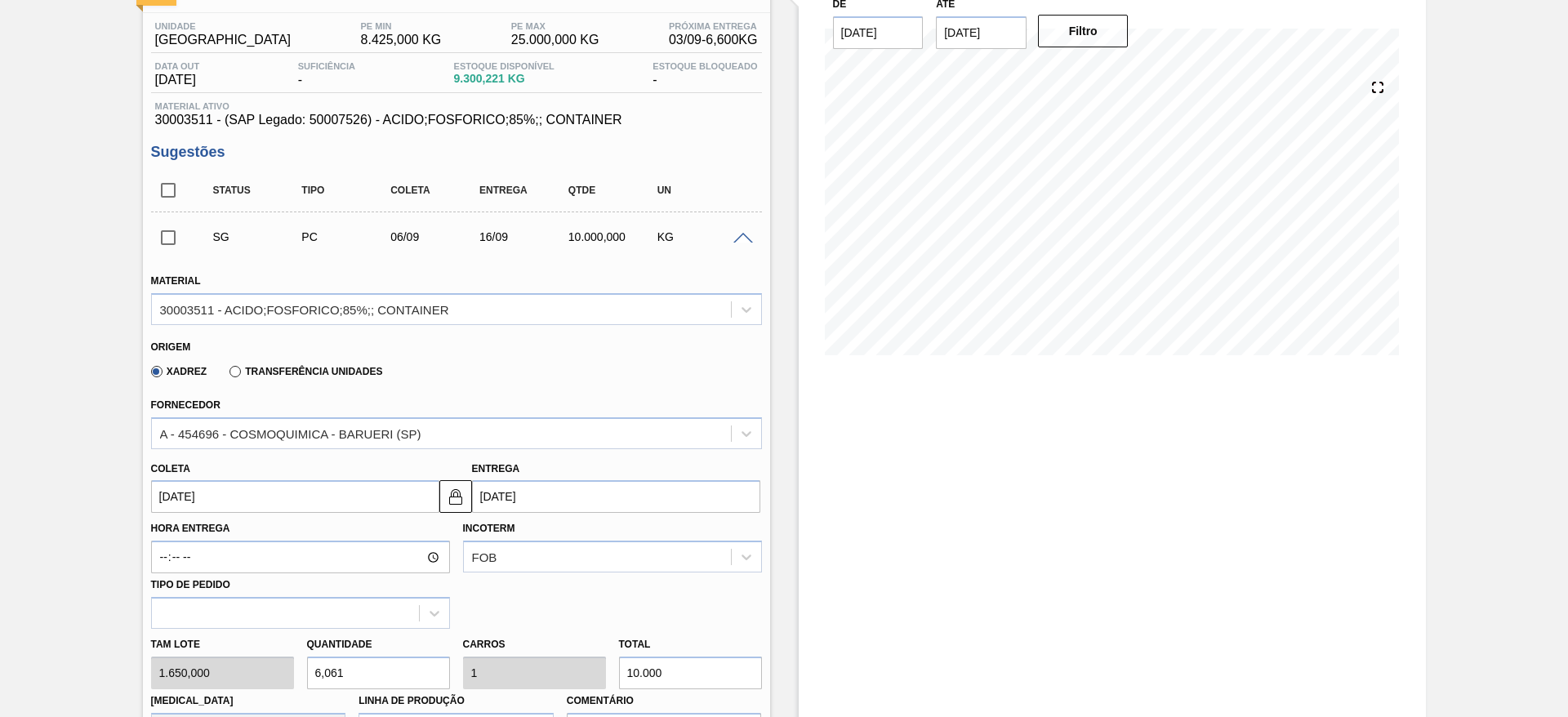
click at [338, 493] on input "[DATE]" at bounding box center [295, 496] width 288 height 32
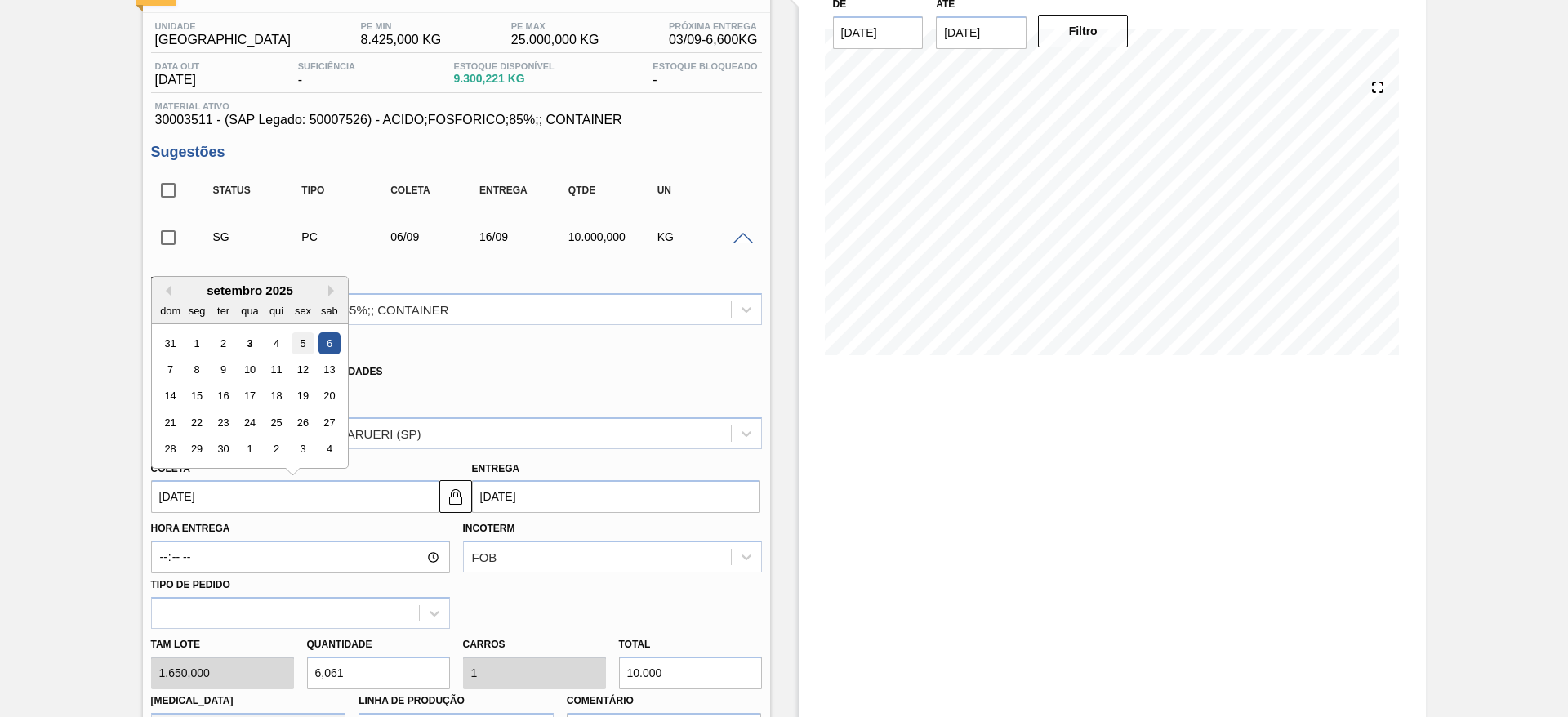
click at [305, 346] on div "5" at bounding box center [303, 344] width 22 height 22
type input "[DATE]"
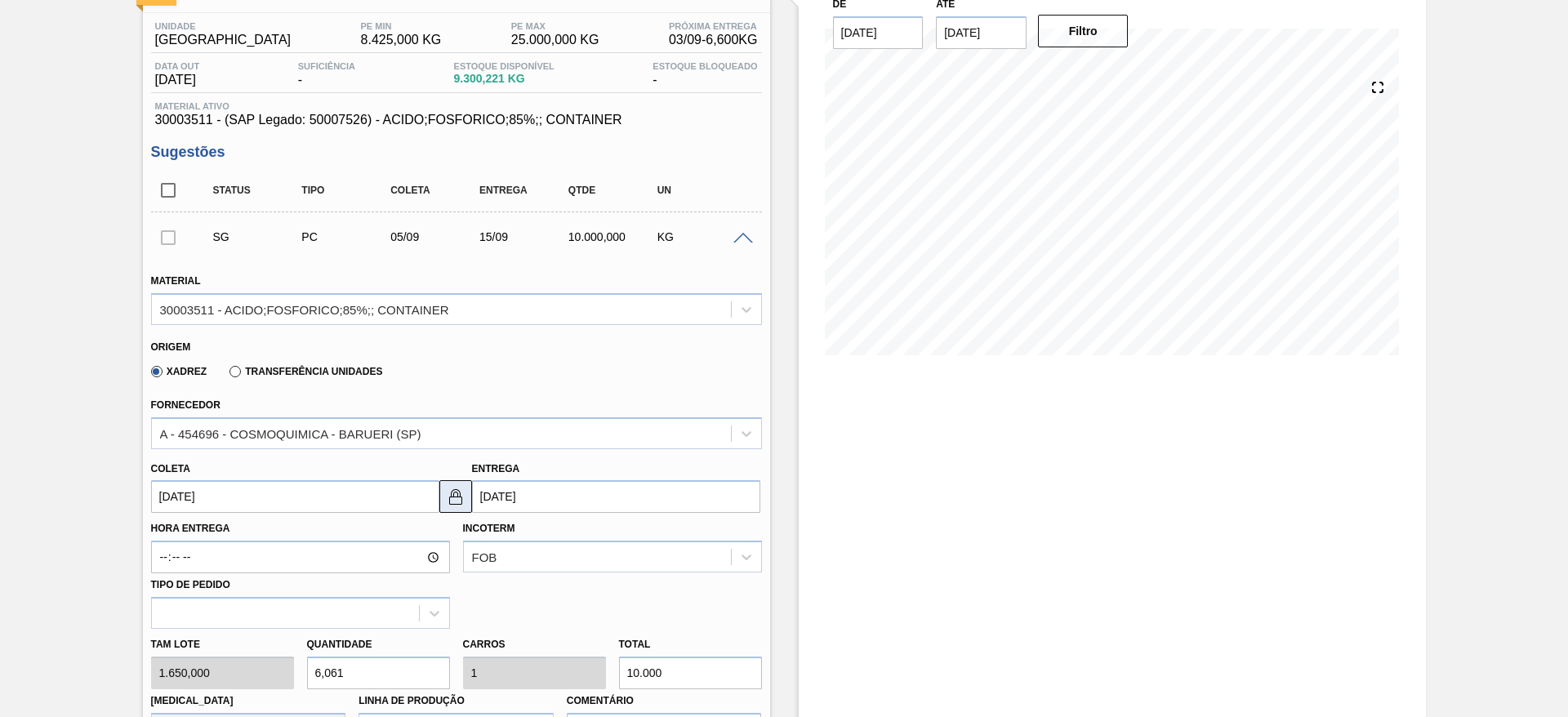
click at [459, 493] on img at bounding box center [455, 496] width 19 height 19
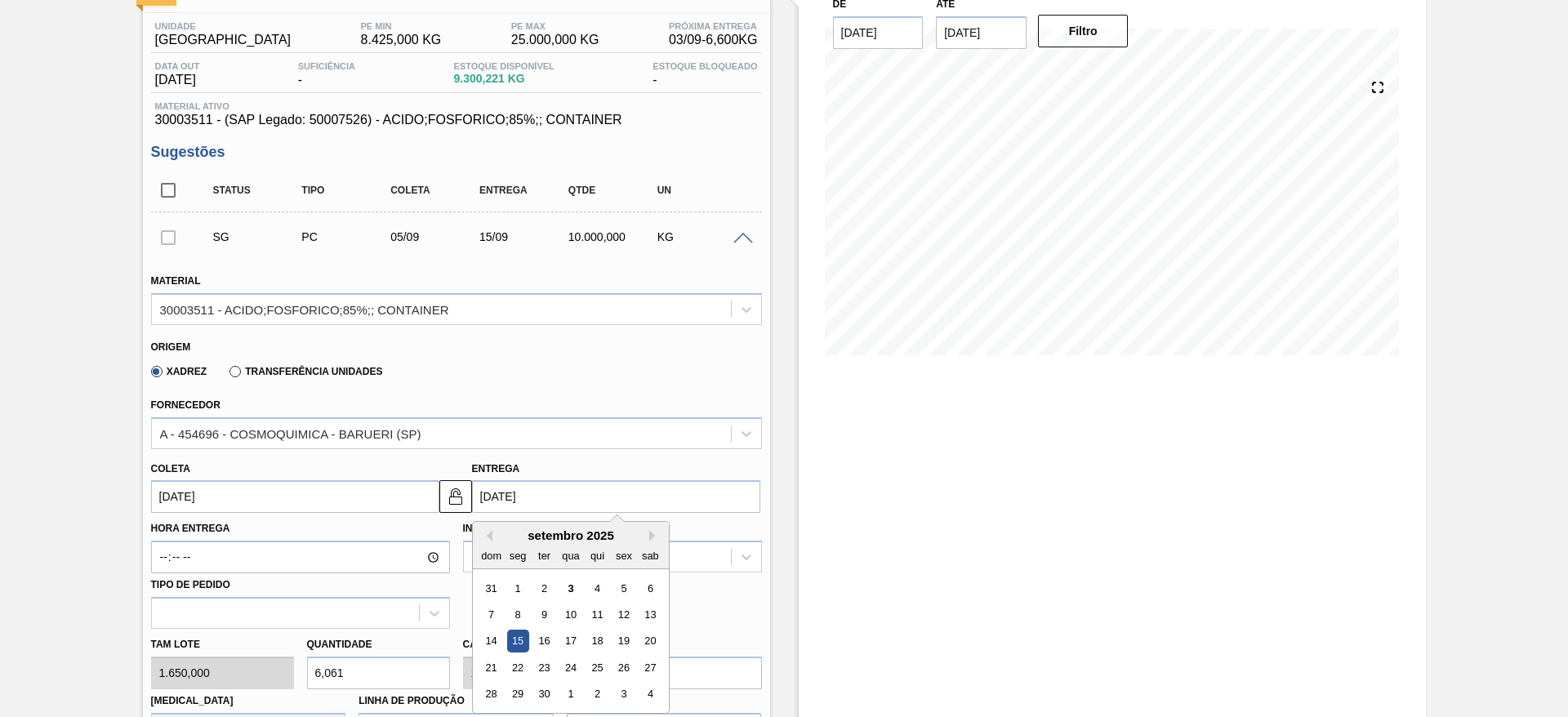
click at [489, 495] on input "[DATE]" at bounding box center [616, 496] width 288 height 32
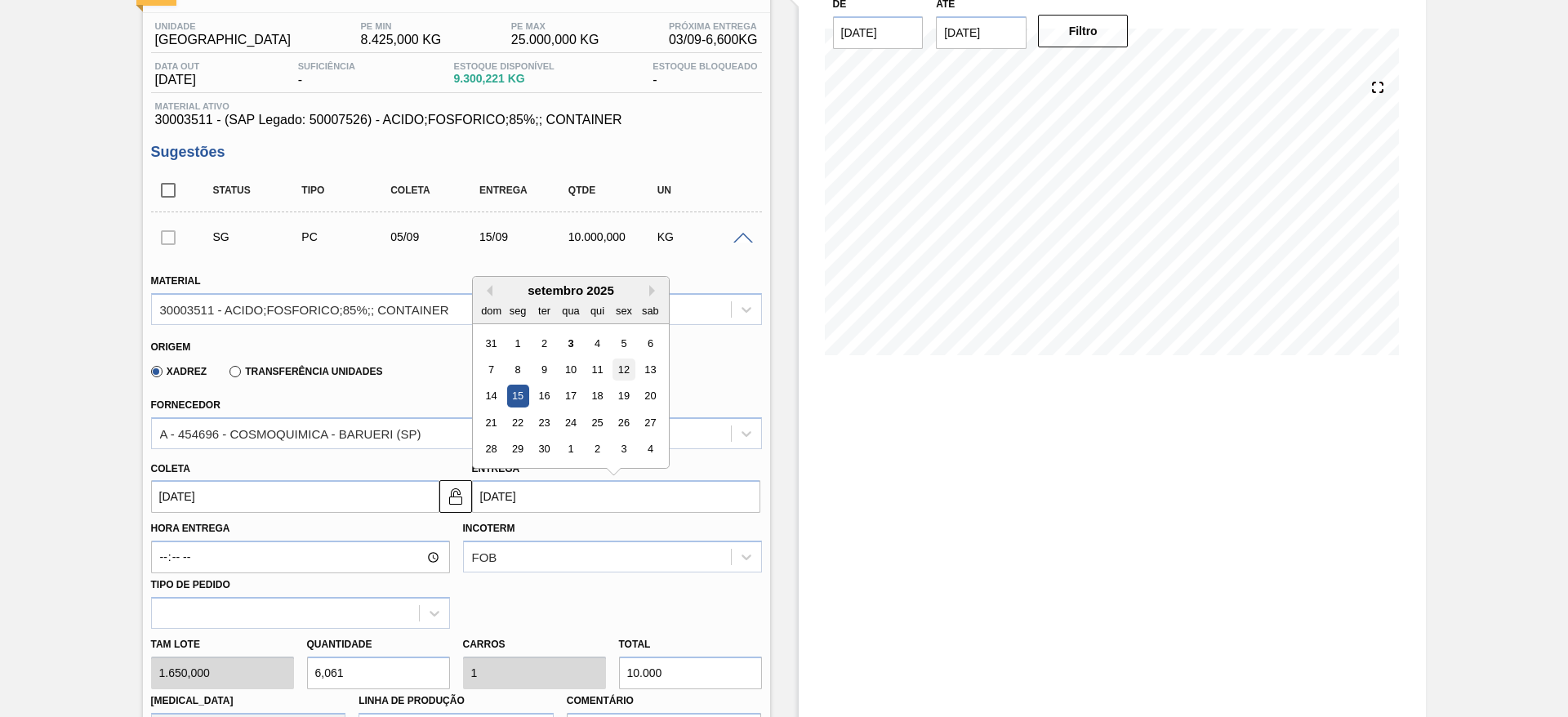
click at [629, 369] on div "12" at bounding box center [623, 370] width 22 height 22
type input "[DATE]"
click at [259, 670] on div "Tam lote 1.650,000 Quantidade 6,061 Carros 1 Total 10.000 [MEDICAL_DATA] N/A Li…" at bounding box center [457, 687] width 624 height 117
type input "4"
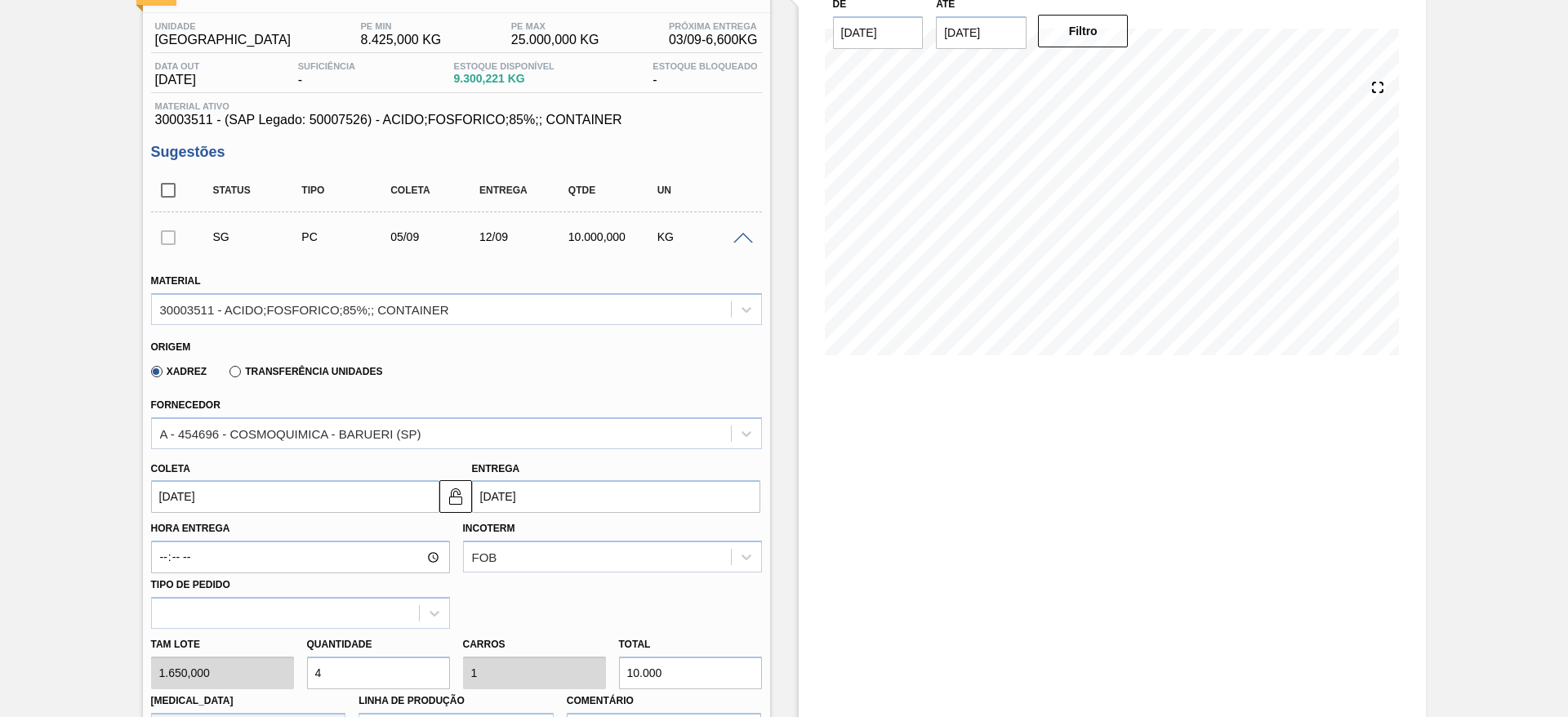
type input "0,66"
type input "6.600"
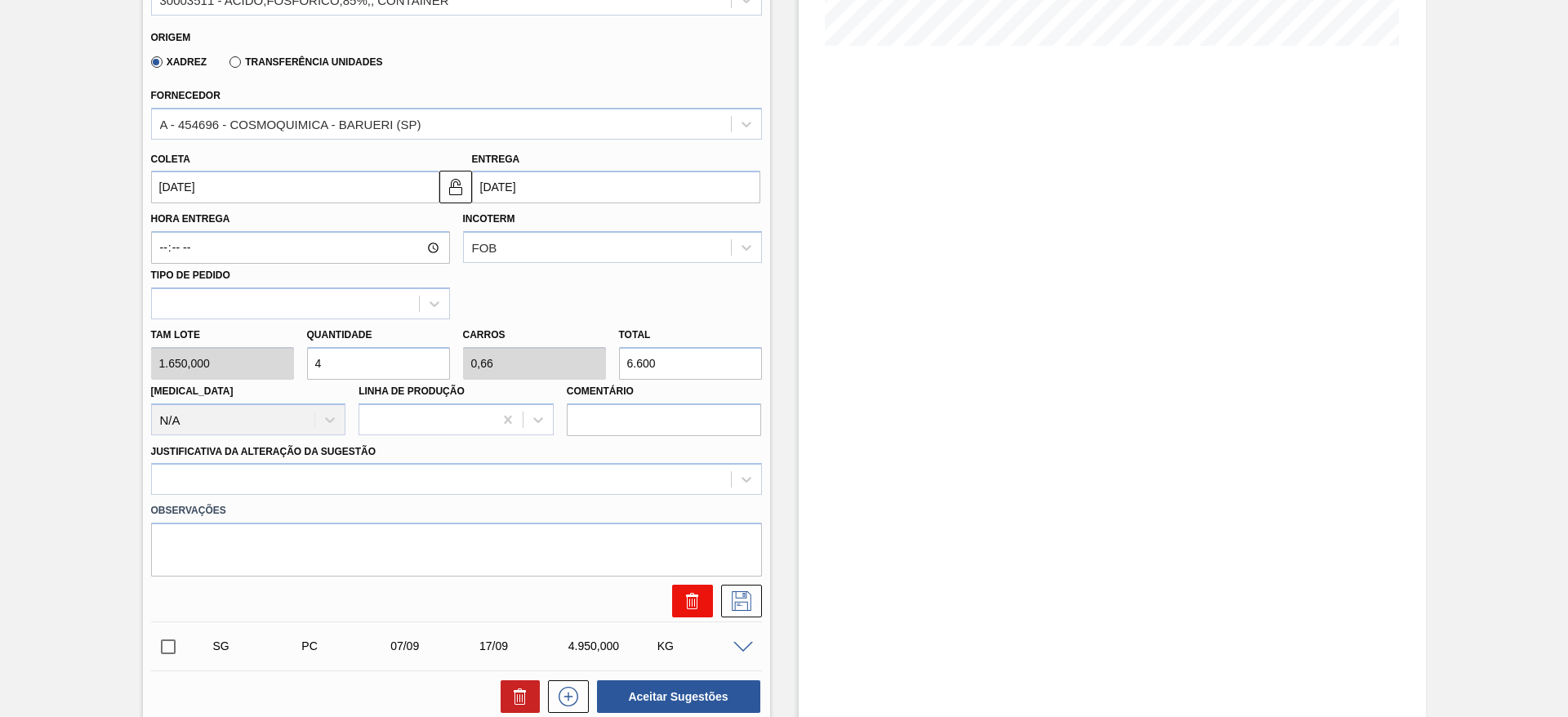
scroll to position [490, 0]
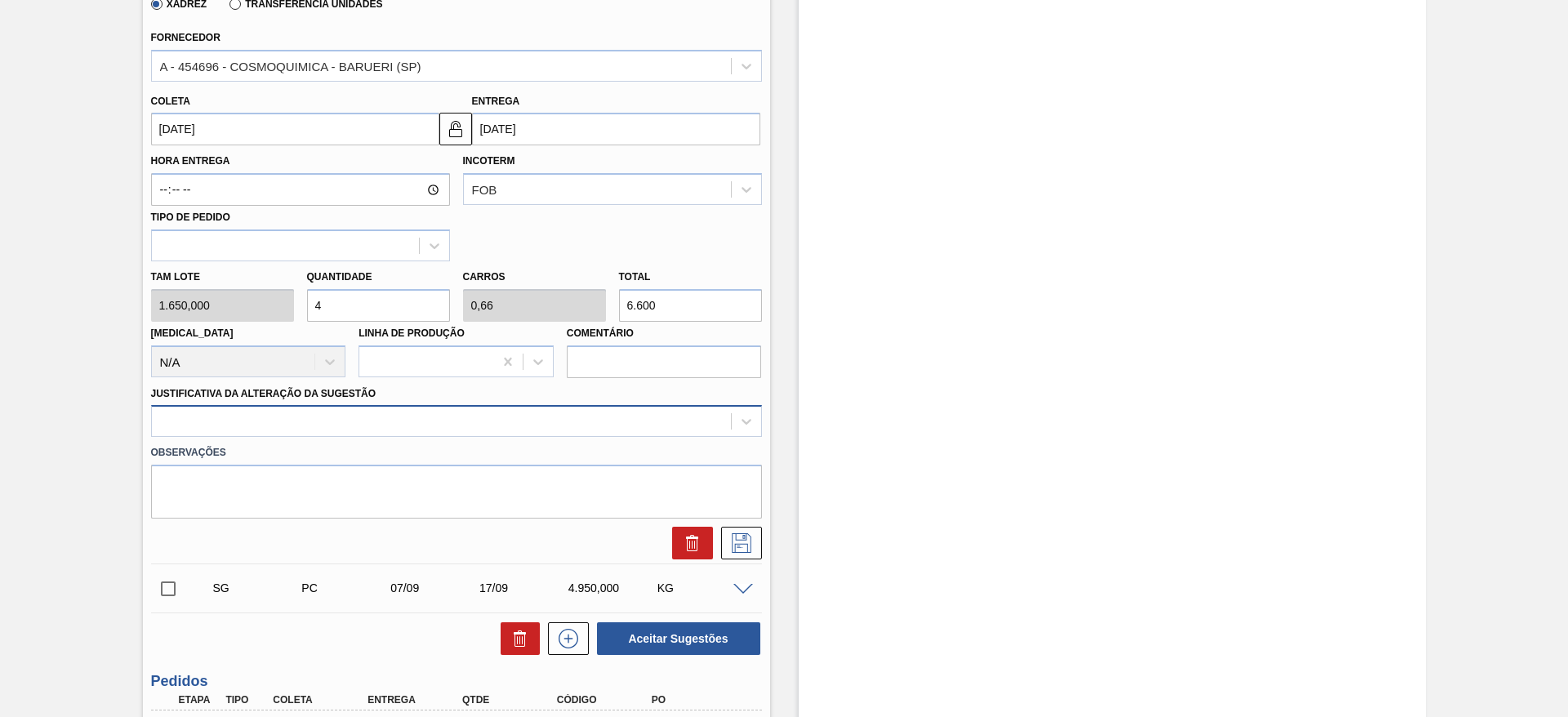
type input "4"
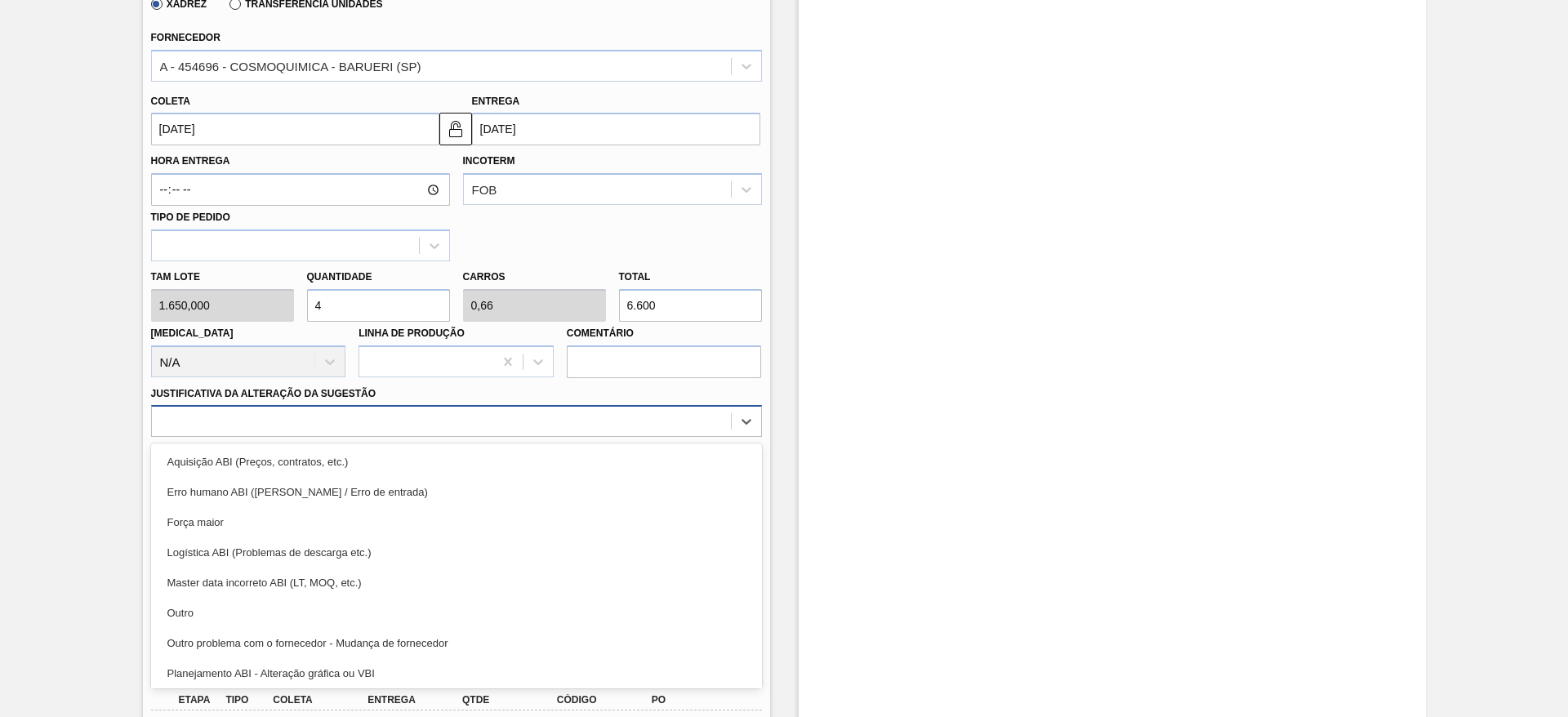
click at [548, 416] on div at bounding box center [441, 422] width 579 height 24
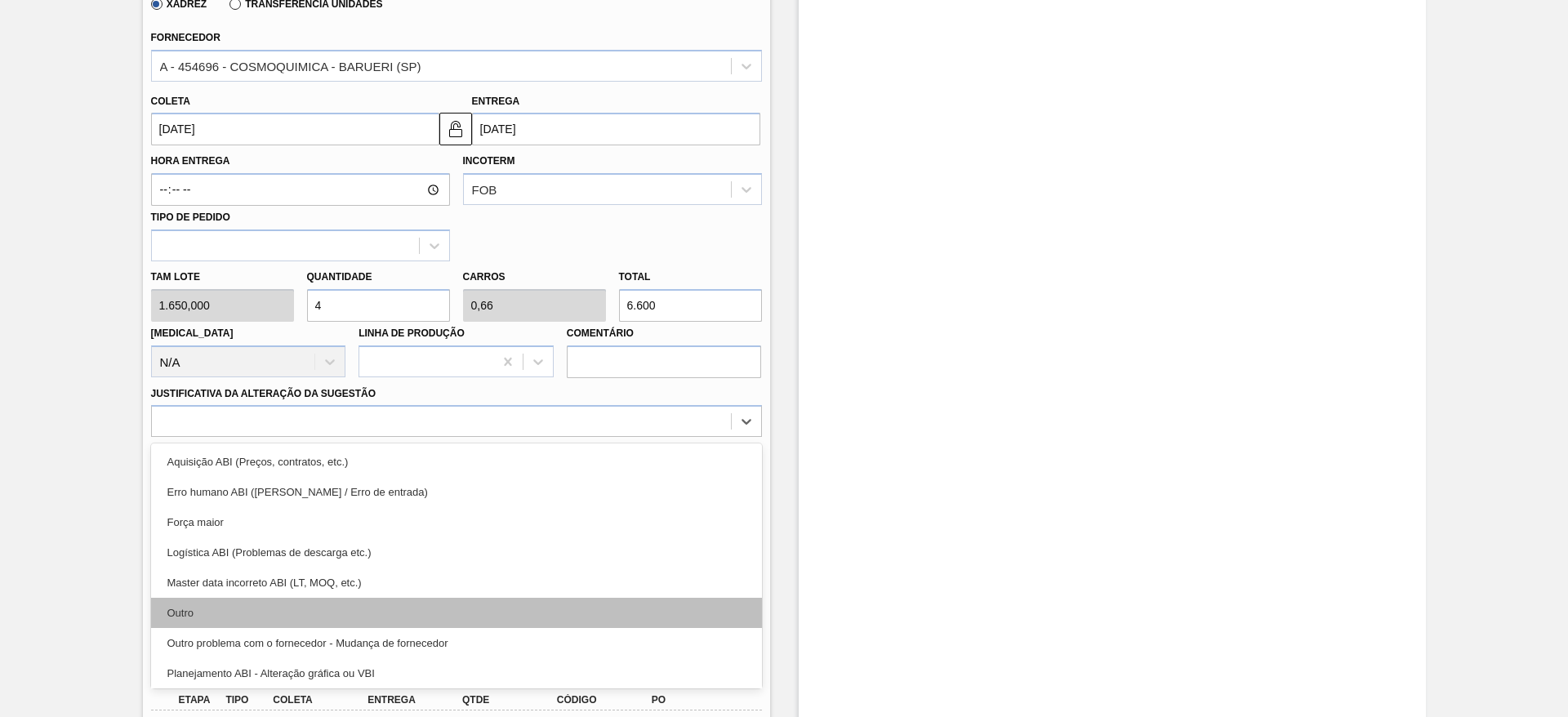
click at [514, 617] on div "Outro" at bounding box center [456, 612] width 610 height 31
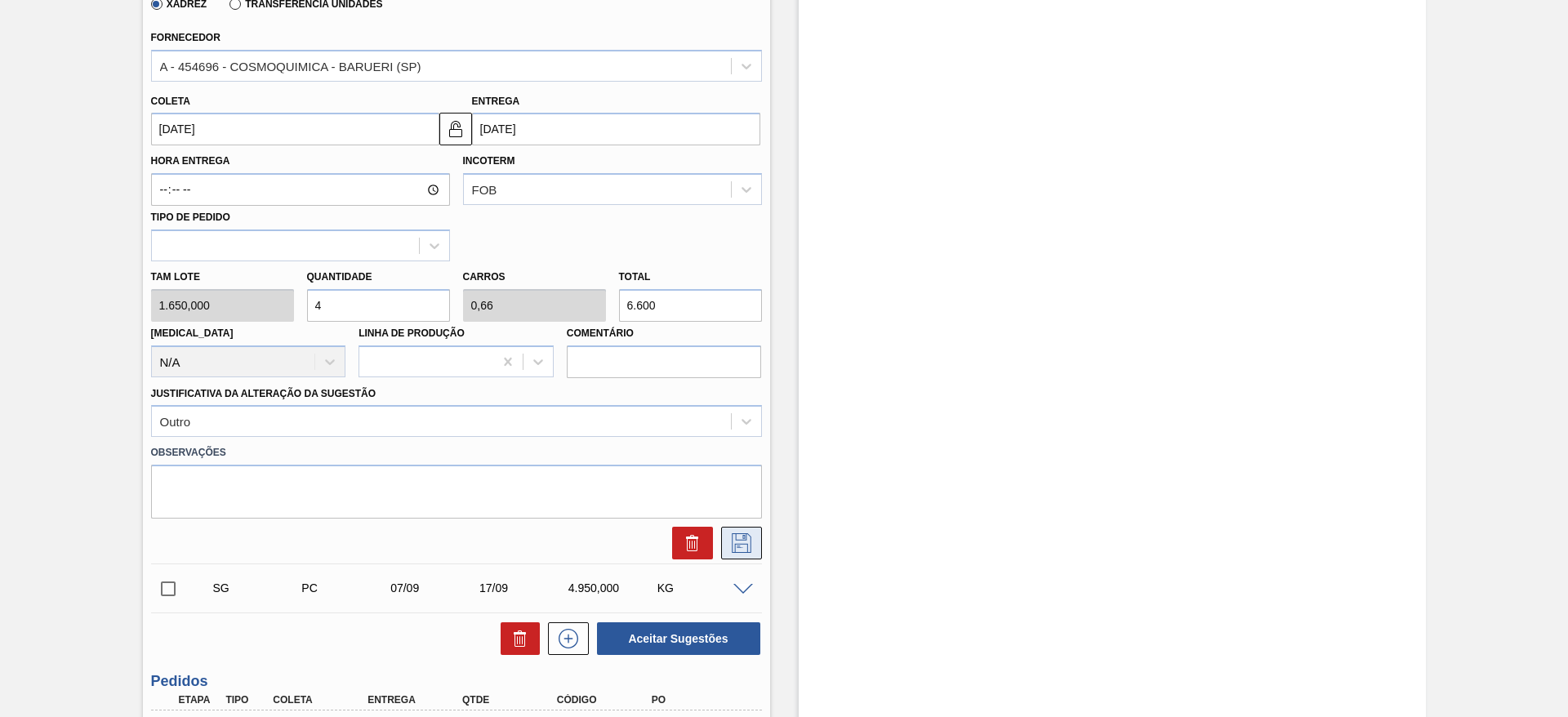
click at [748, 544] on icon at bounding box center [741, 543] width 26 height 19
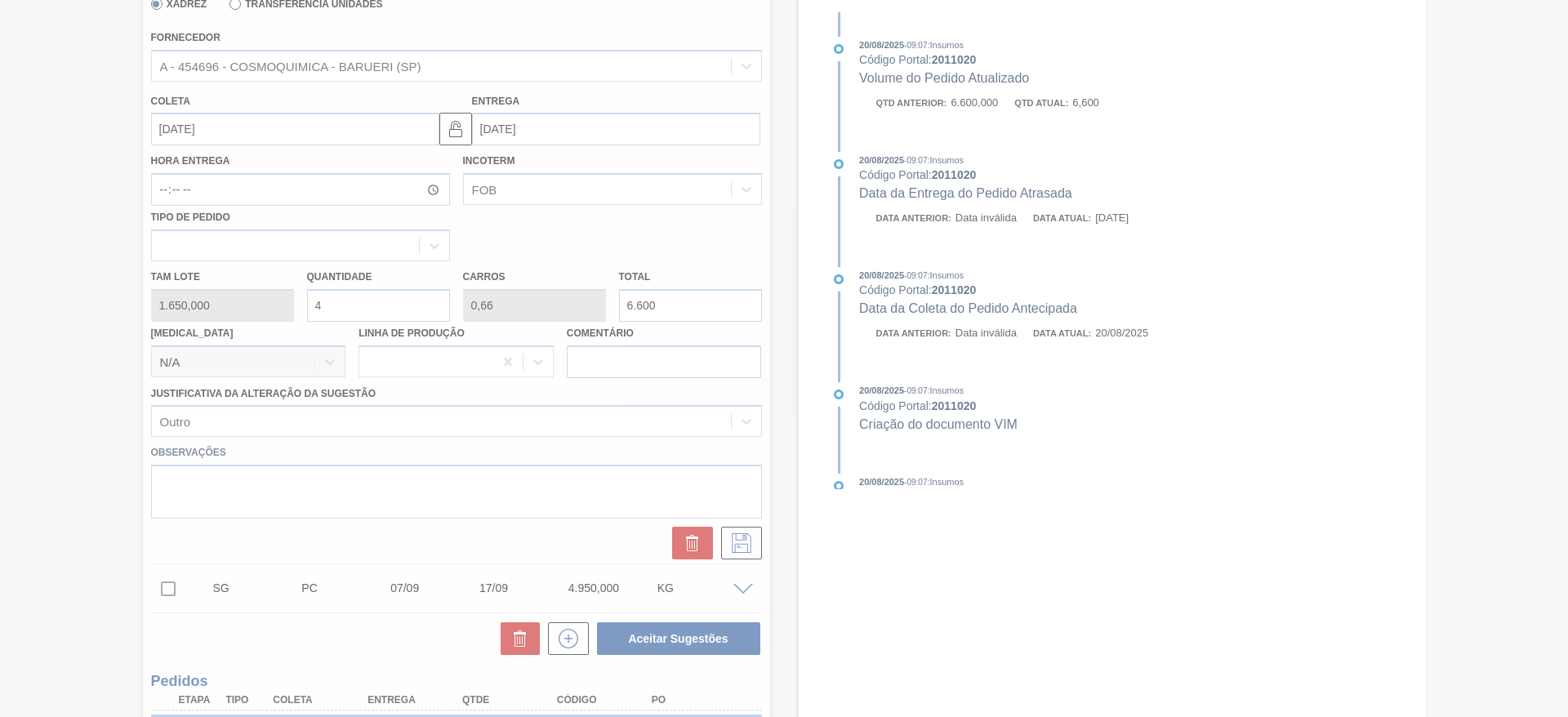
scroll to position [45, 0]
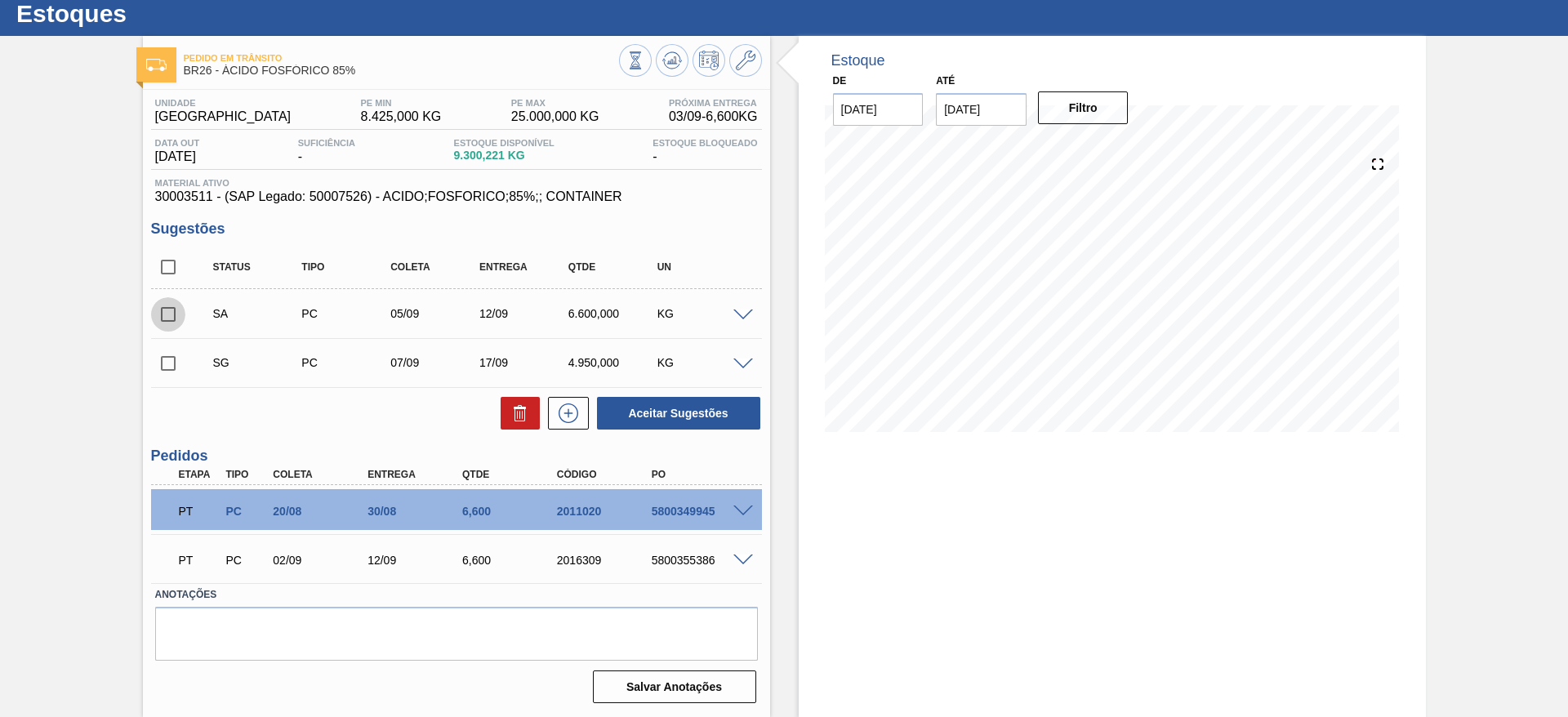
click at [168, 314] on input "checkbox" at bounding box center [168, 314] width 34 height 34
click at [689, 418] on button "Aceitar Sugestões" at bounding box center [678, 412] width 163 height 32
checkbox input "false"
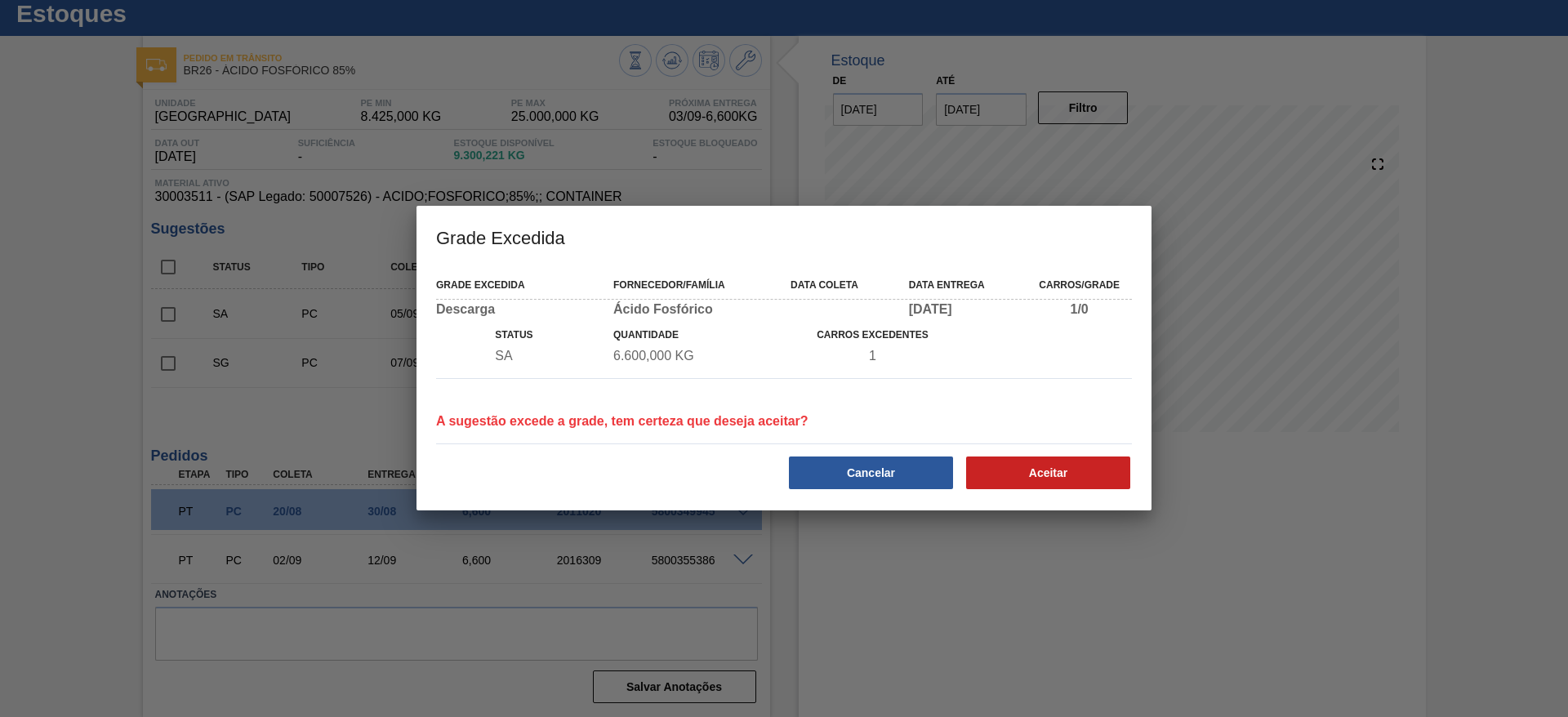
drag, startPoint x: 1096, startPoint y: 461, endPoint x: 852, endPoint y: 120, distance: 419.3
click at [852, 120] on div "Grade Excedida Grade Excedida Fornecedor/Família Data coleta Data entrega Carro…" at bounding box center [784, 358] width 1568 height 717
click at [924, 468] on button "Cancelar" at bounding box center [871, 472] width 164 height 32
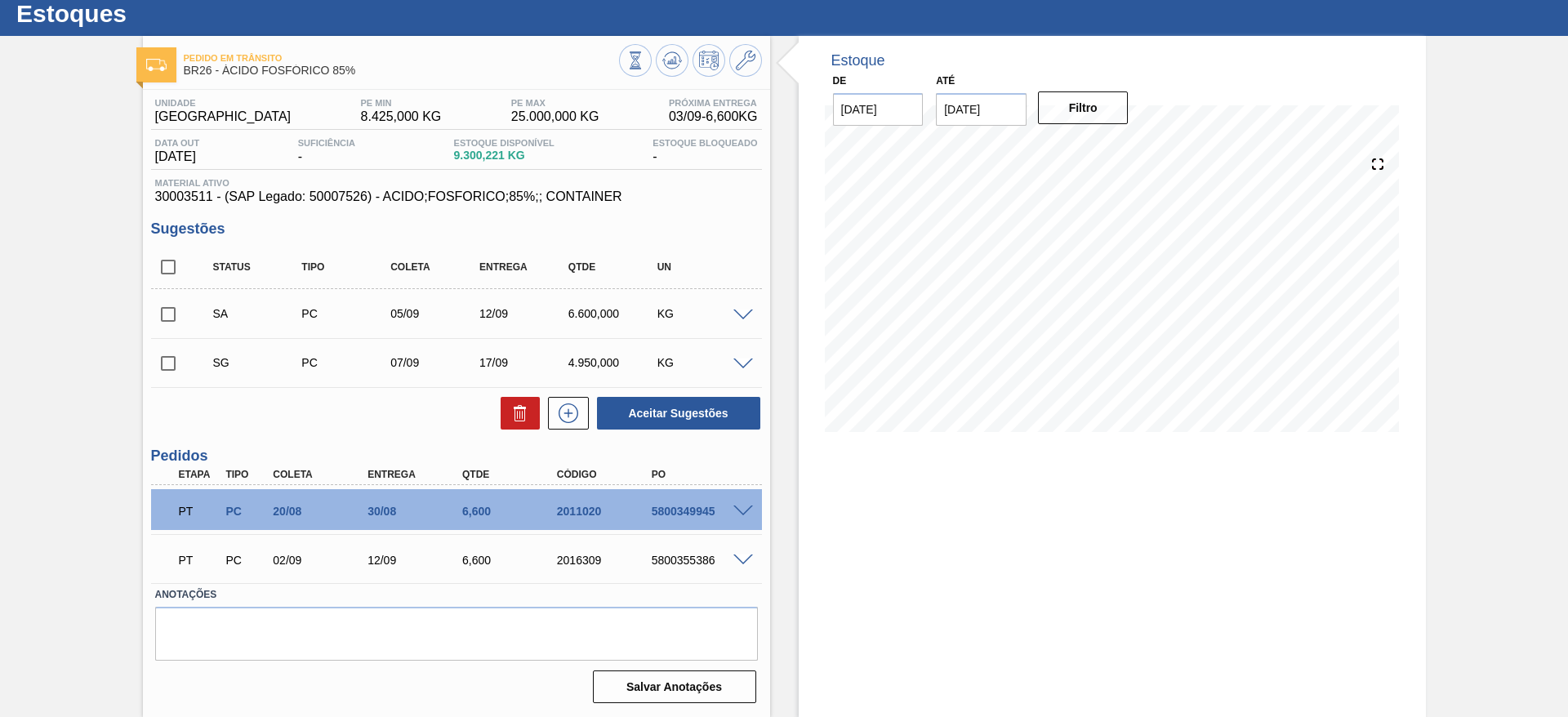
click at [745, 314] on span at bounding box center [743, 315] width 19 height 12
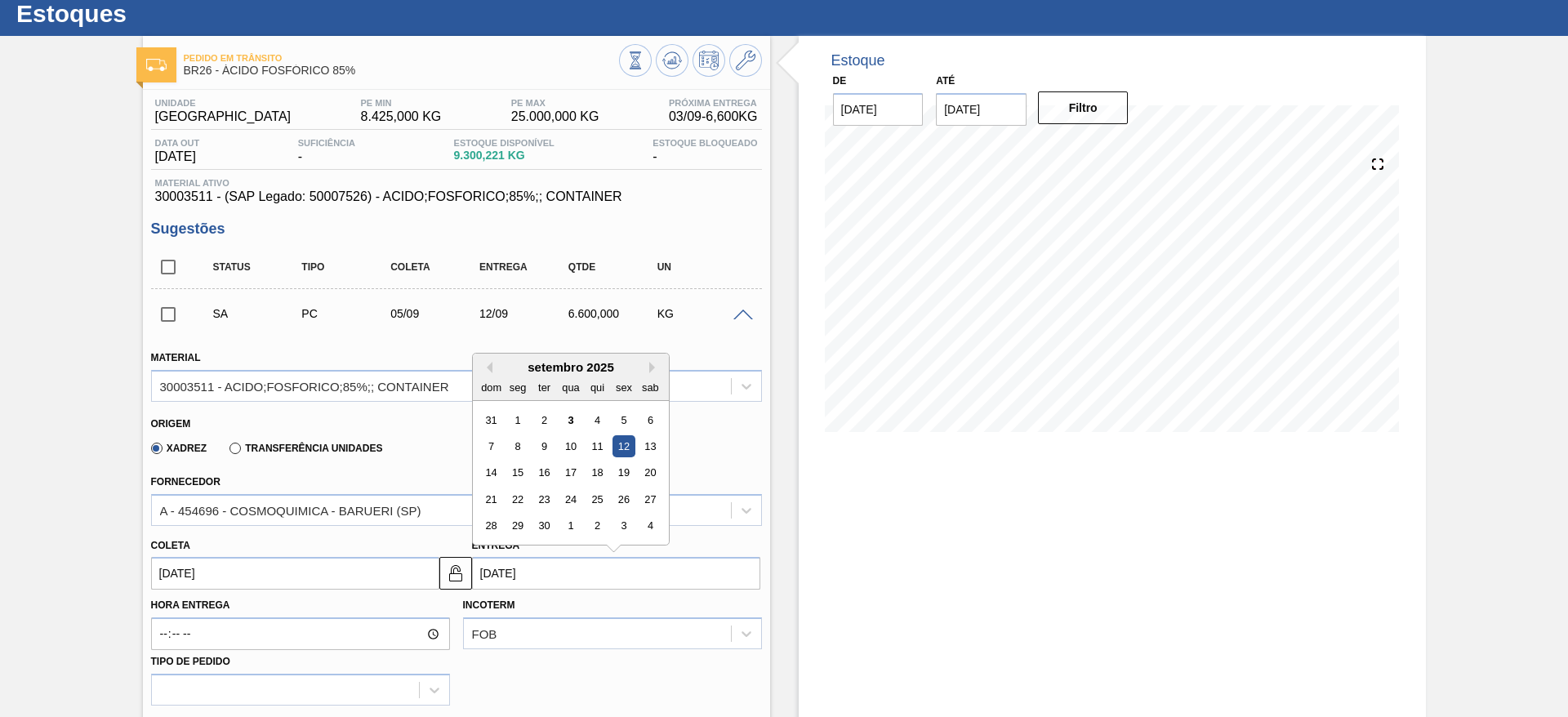
click at [554, 568] on input "12/09/2025" at bounding box center [616, 572] width 288 height 32
click at [607, 447] on div "11" at bounding box center [596, 447] width 22 height 22
type input "[DATE]"
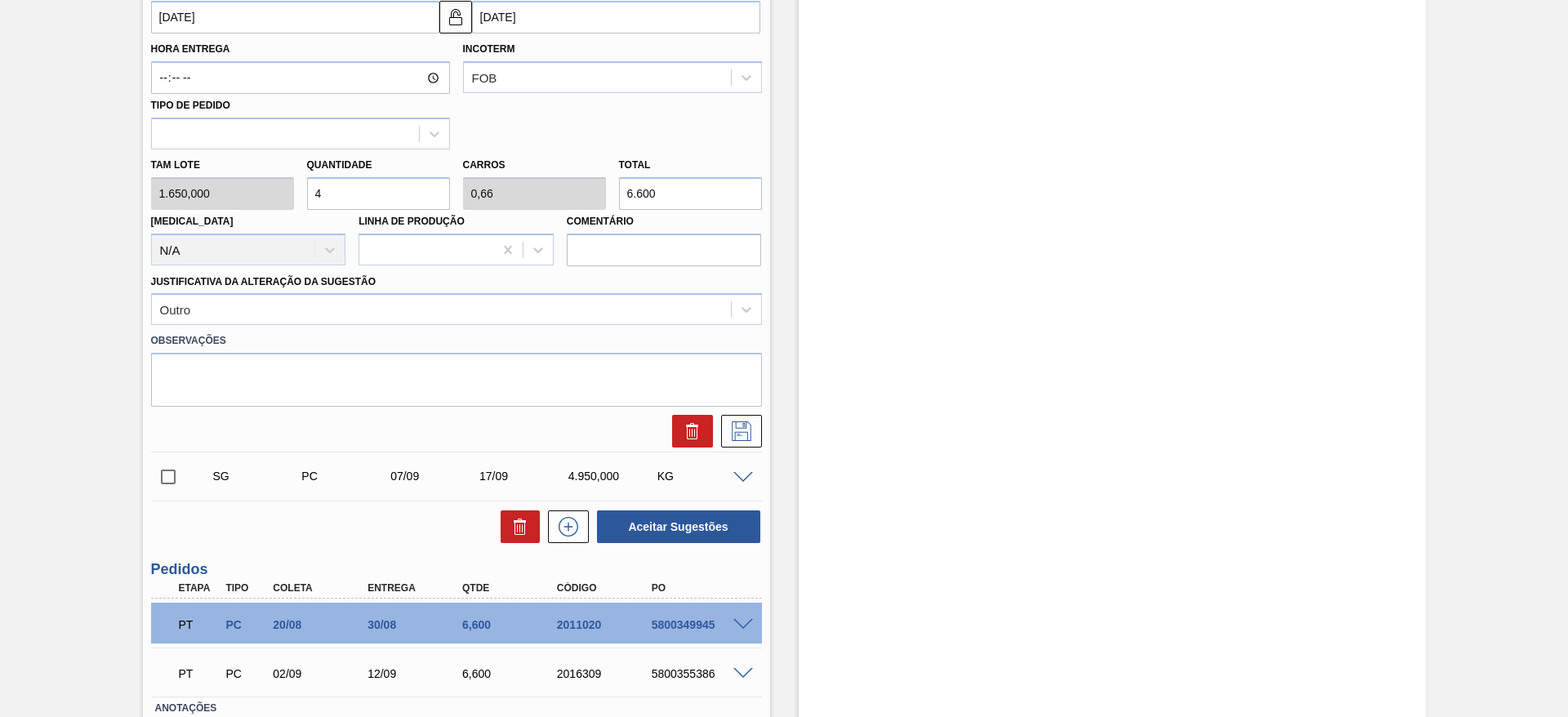
scroll to position [659, 0]
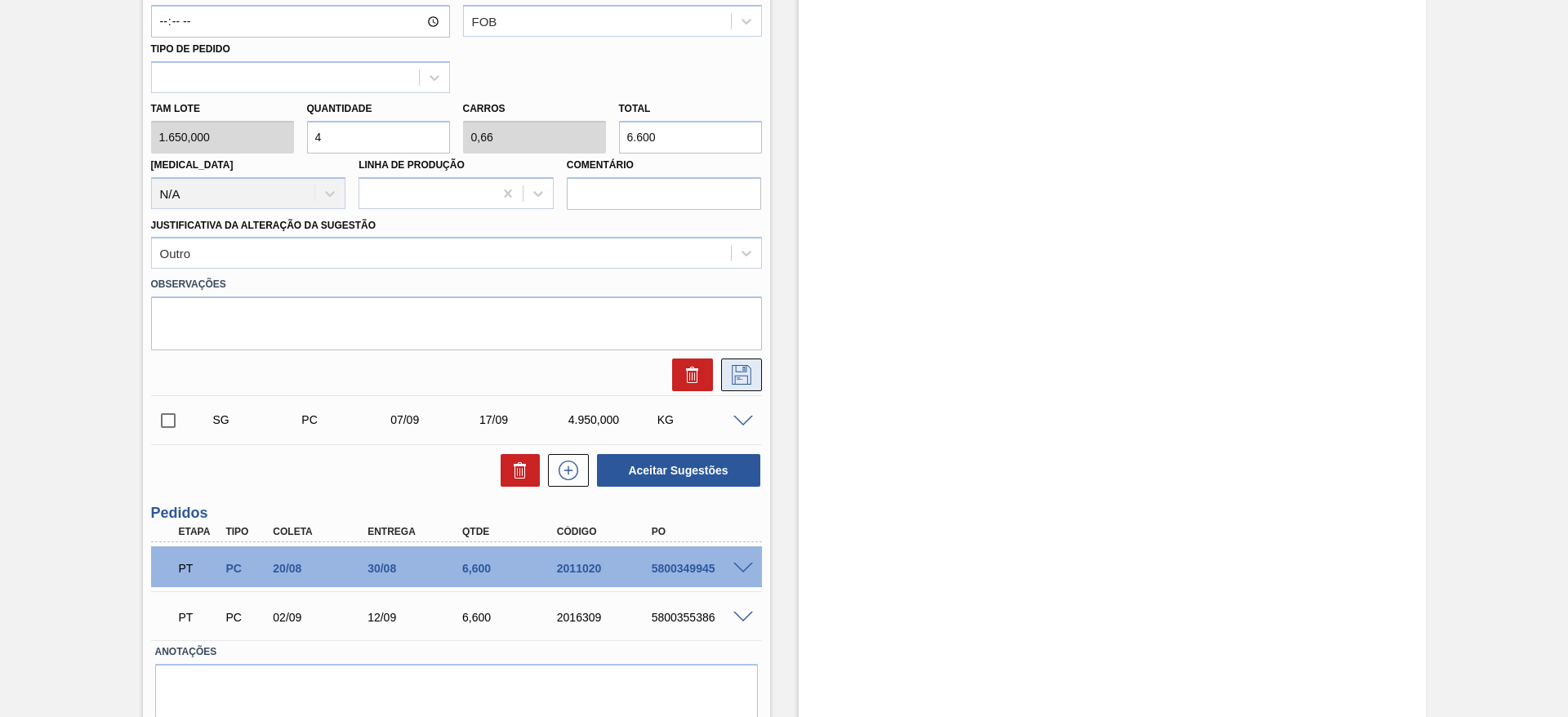
click at [738, 381] on icon at bounding box center [741, 374] width 26 height 19
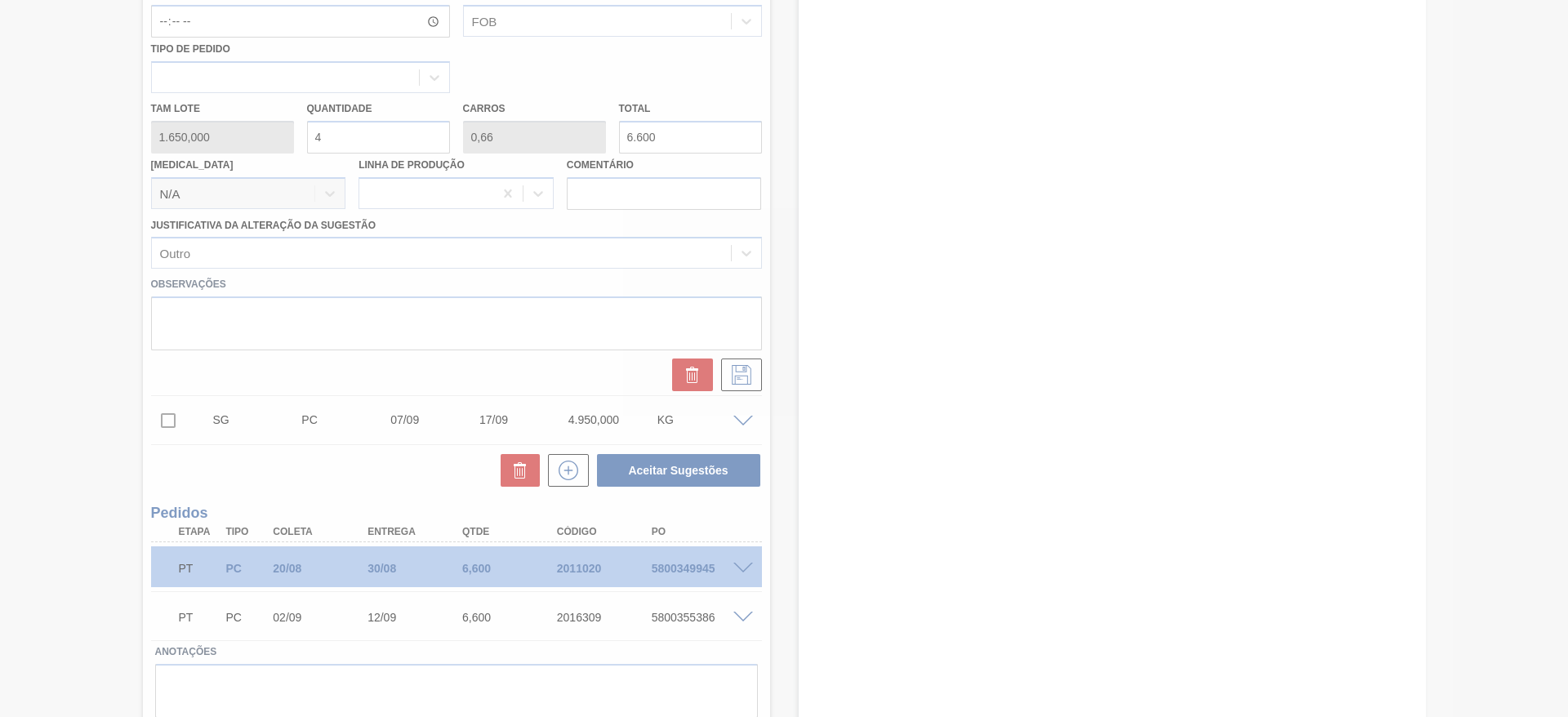
scroll to position [45, 0]
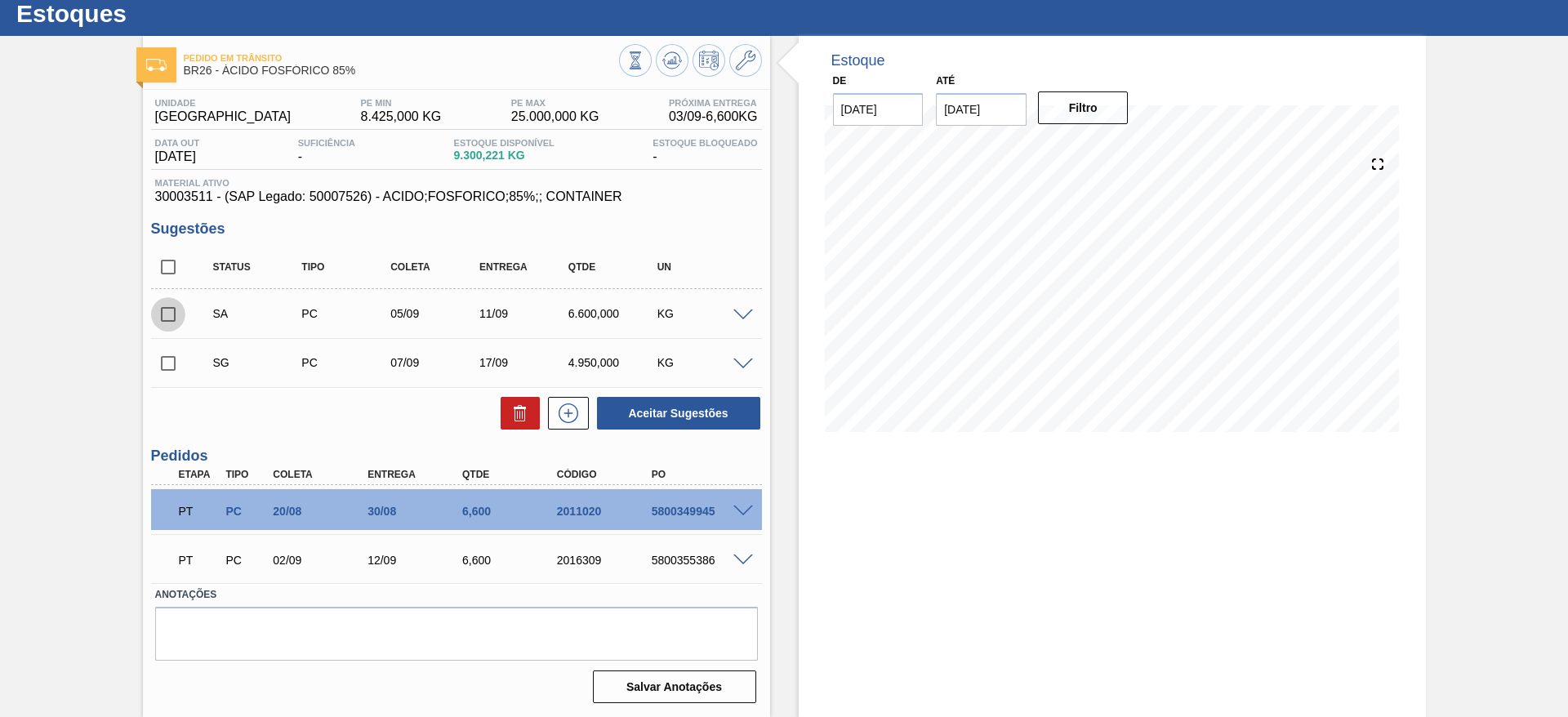
click at [160, 310] on input "checkbox" at bounding box center [168, 314] width 34 height 34
click at [675, 420] on button "Aceitar Sugestões" at bounding box center [678, 412] width 163 height 32
checkbox input "false"
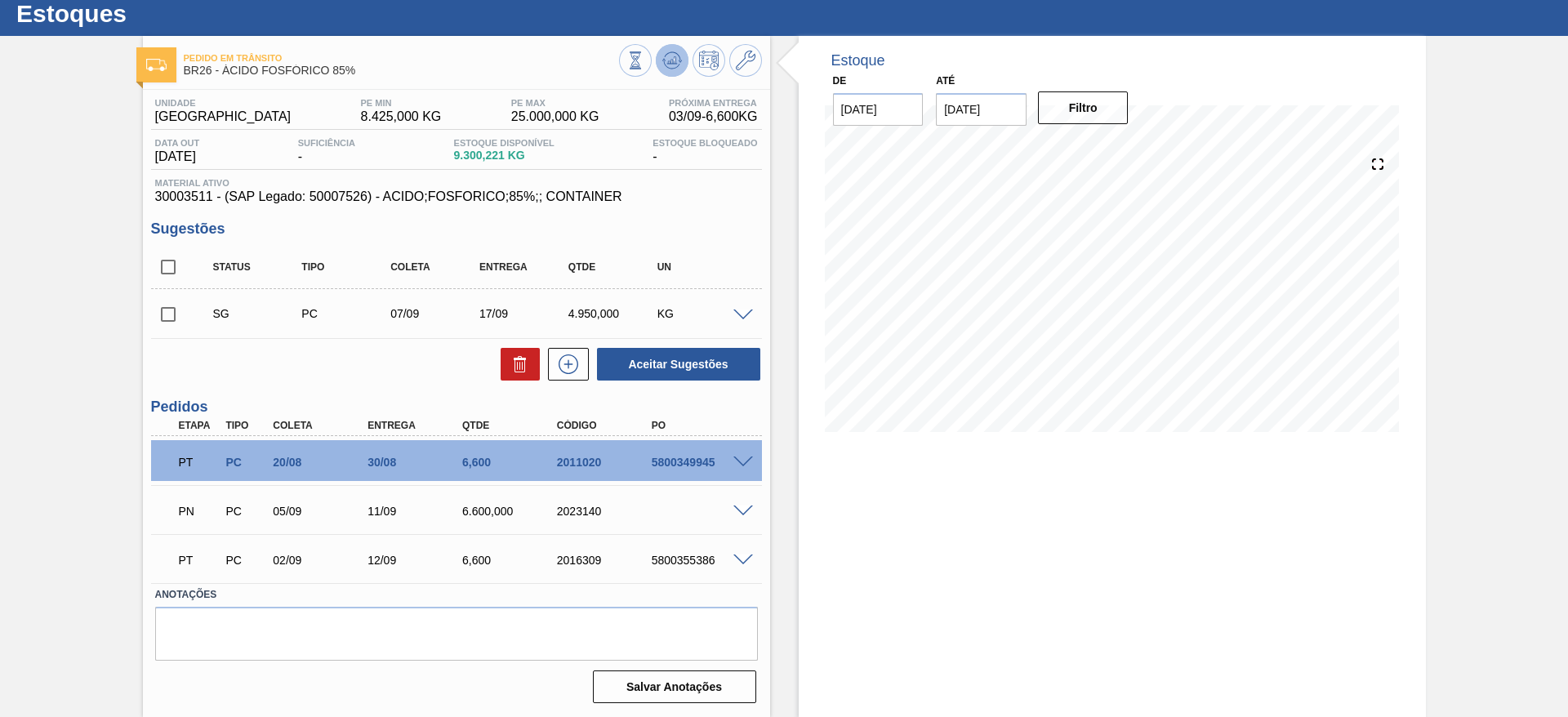
click at [666, 61] on icon at bounding box center [671, 60] width 10 height 7
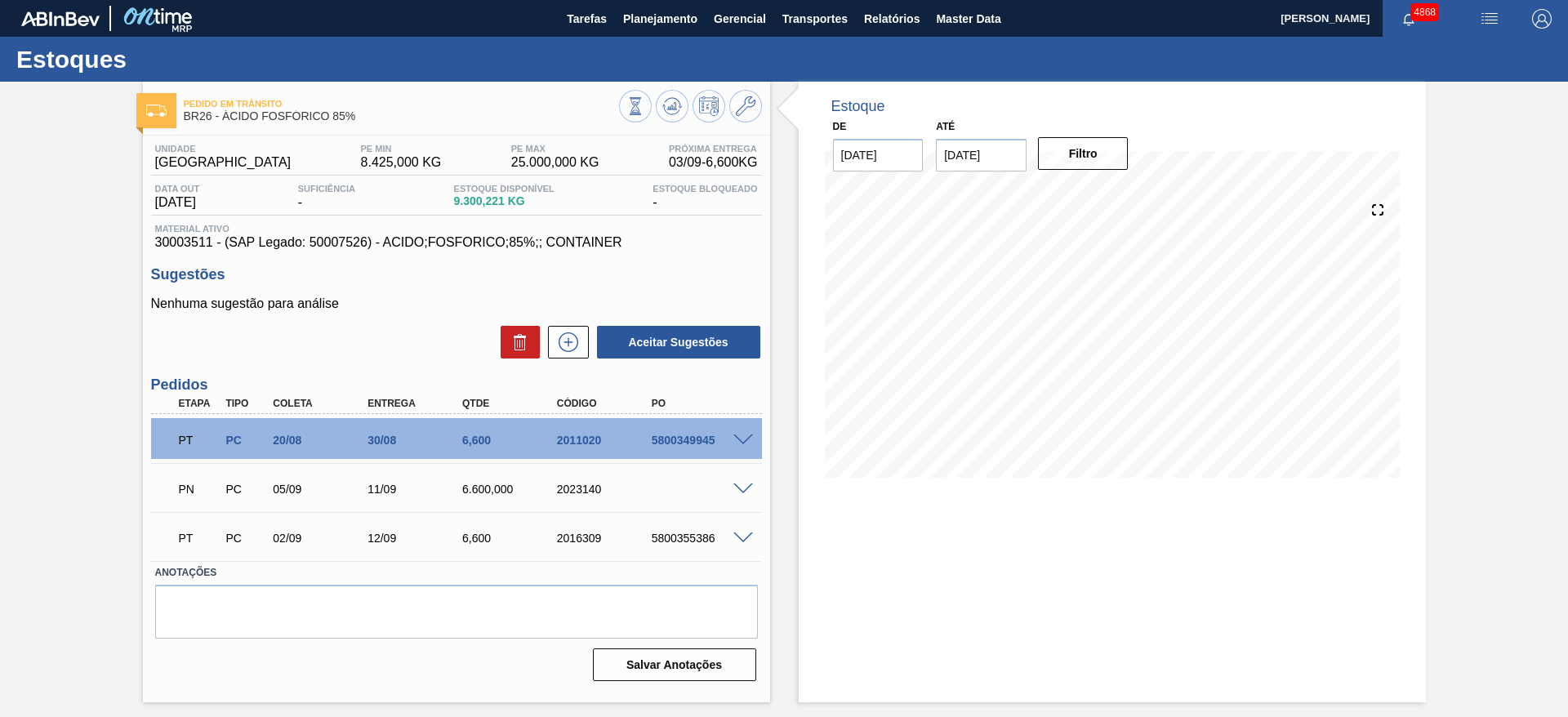
scroll to position [0, 0]
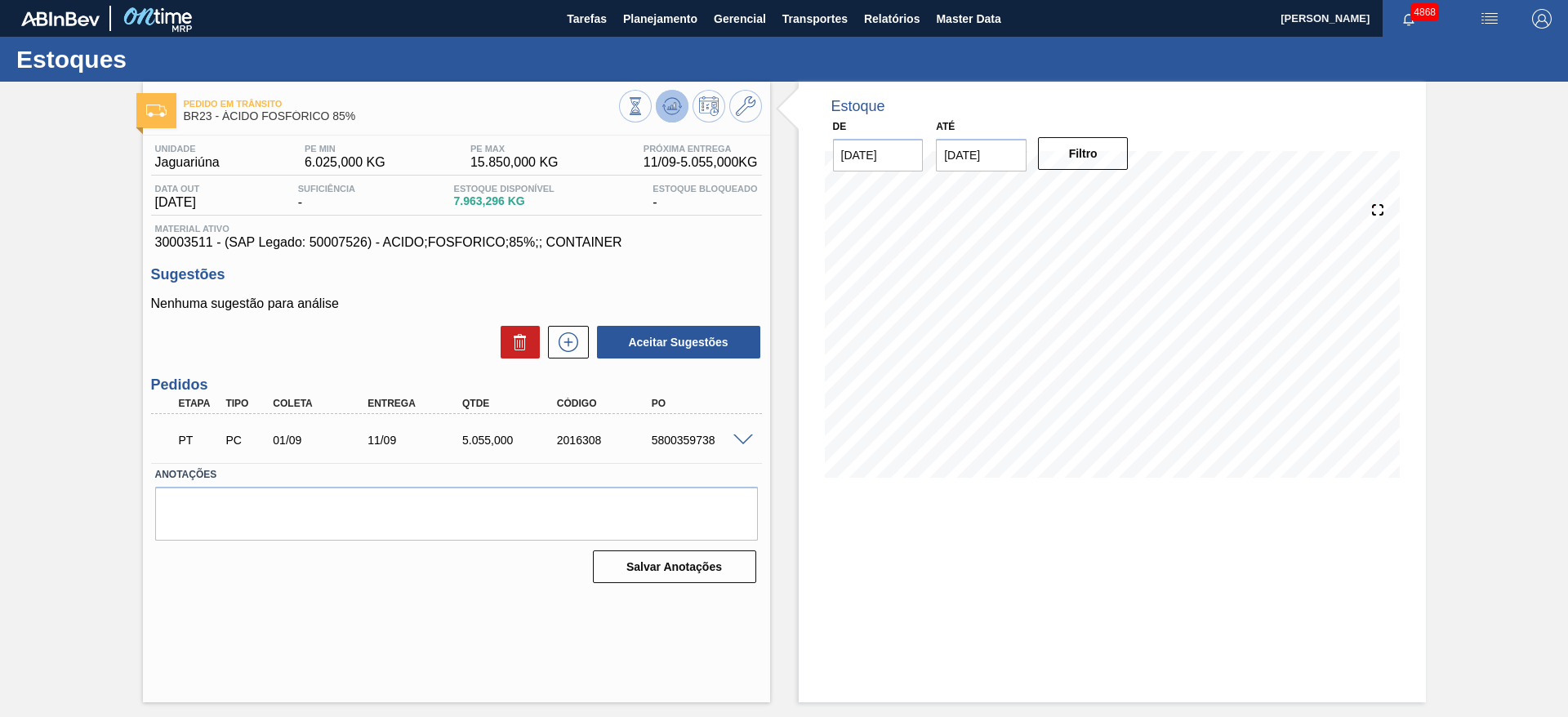
click at [676, 106] on icon at bounding box center [671, 106] width 19 height 19
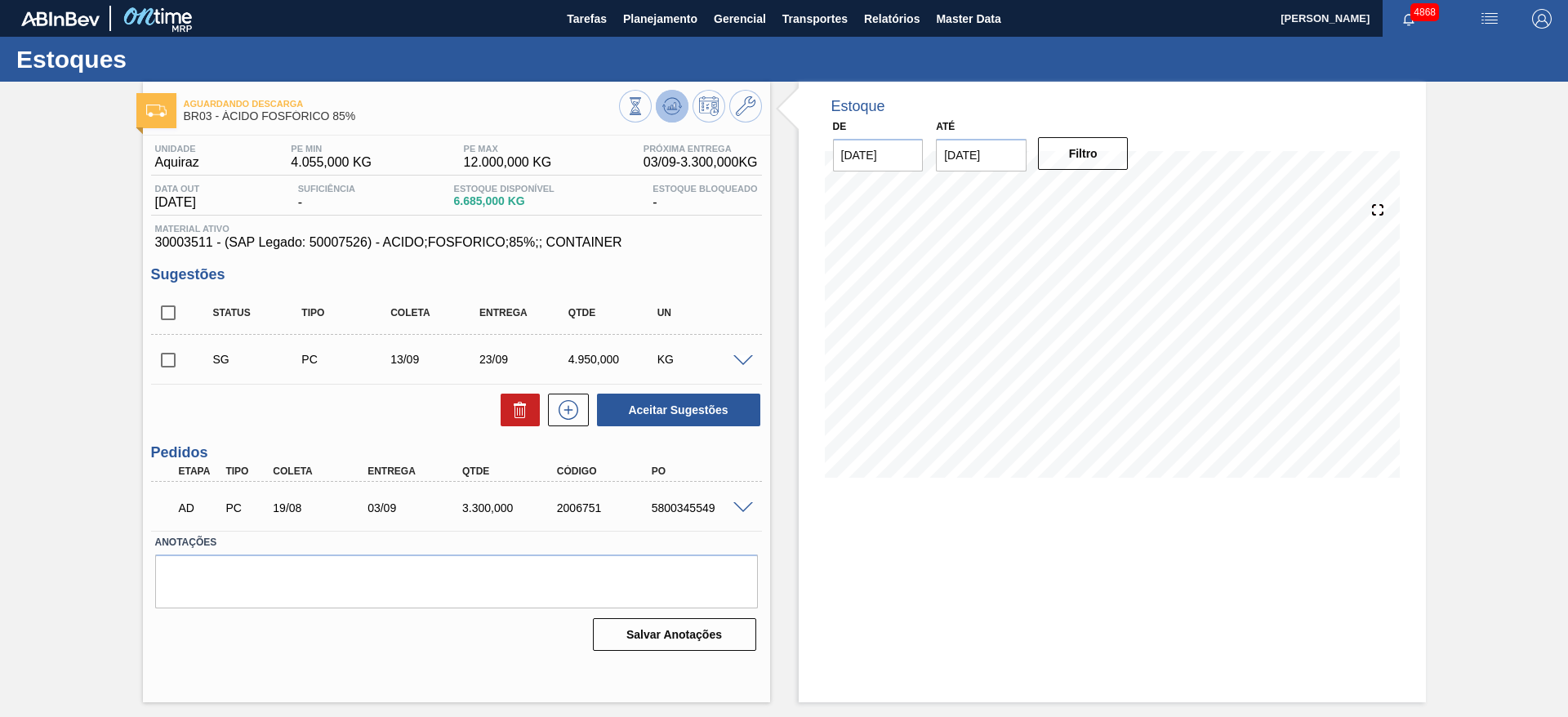
click at [666, 107] on icon at bounding box center [671, 106] width 19 height 19
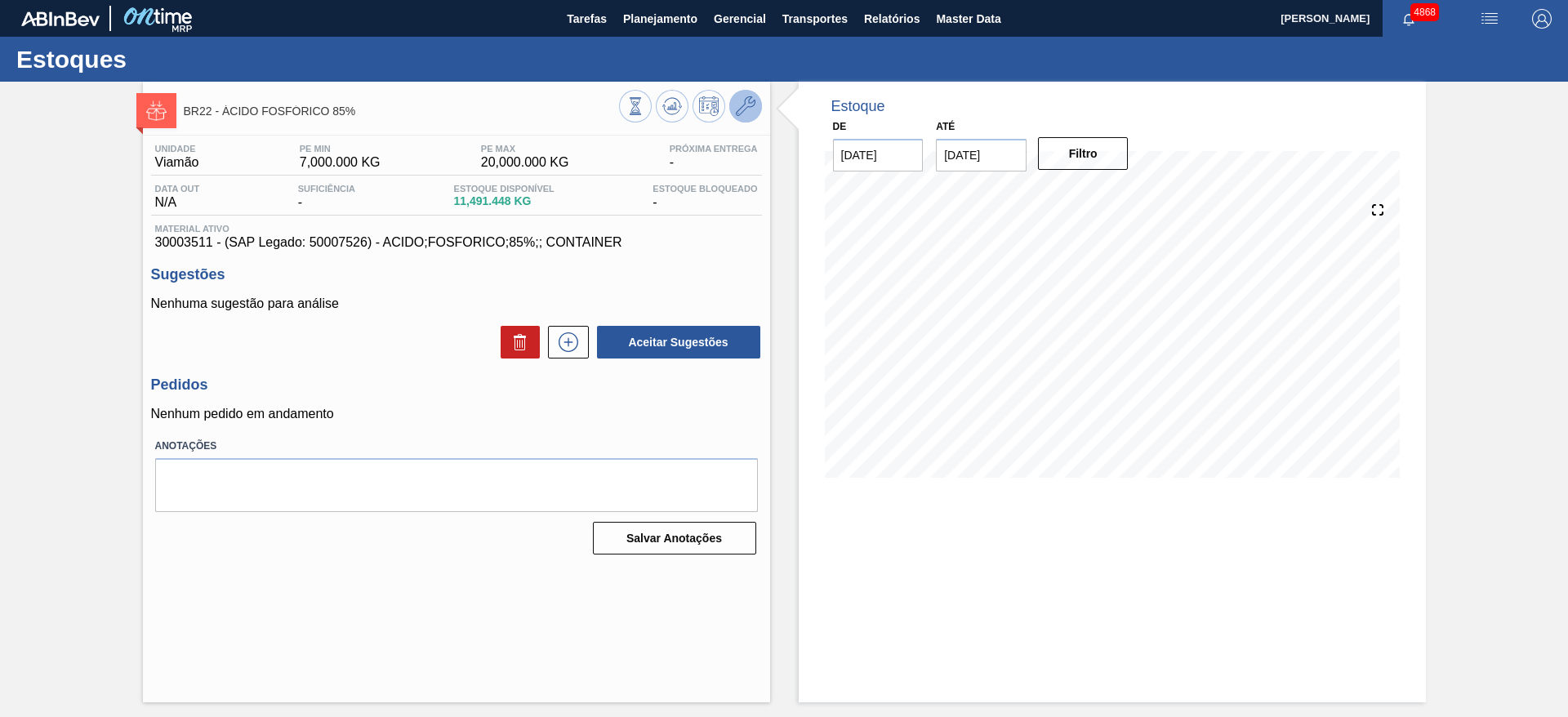
click at [746, 102] on icon at bounding box center [745, 106] width 19 height 19
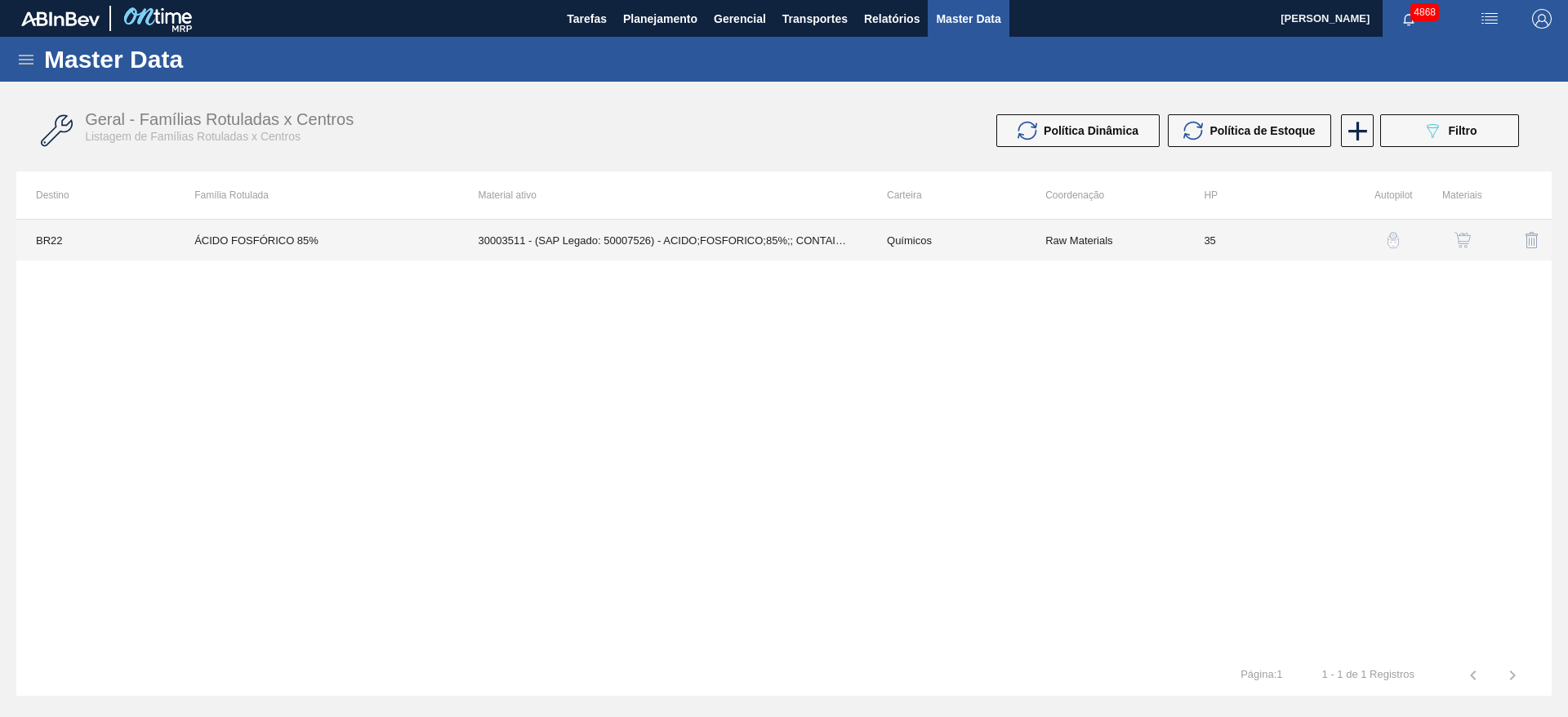
click at [731, 251] on td "30003511 - (SAP Legado: 50007526) - ACIDO;FOSFORICO;85%;; CONTAINER" at bounding box center [662, 240] width 408 height 41
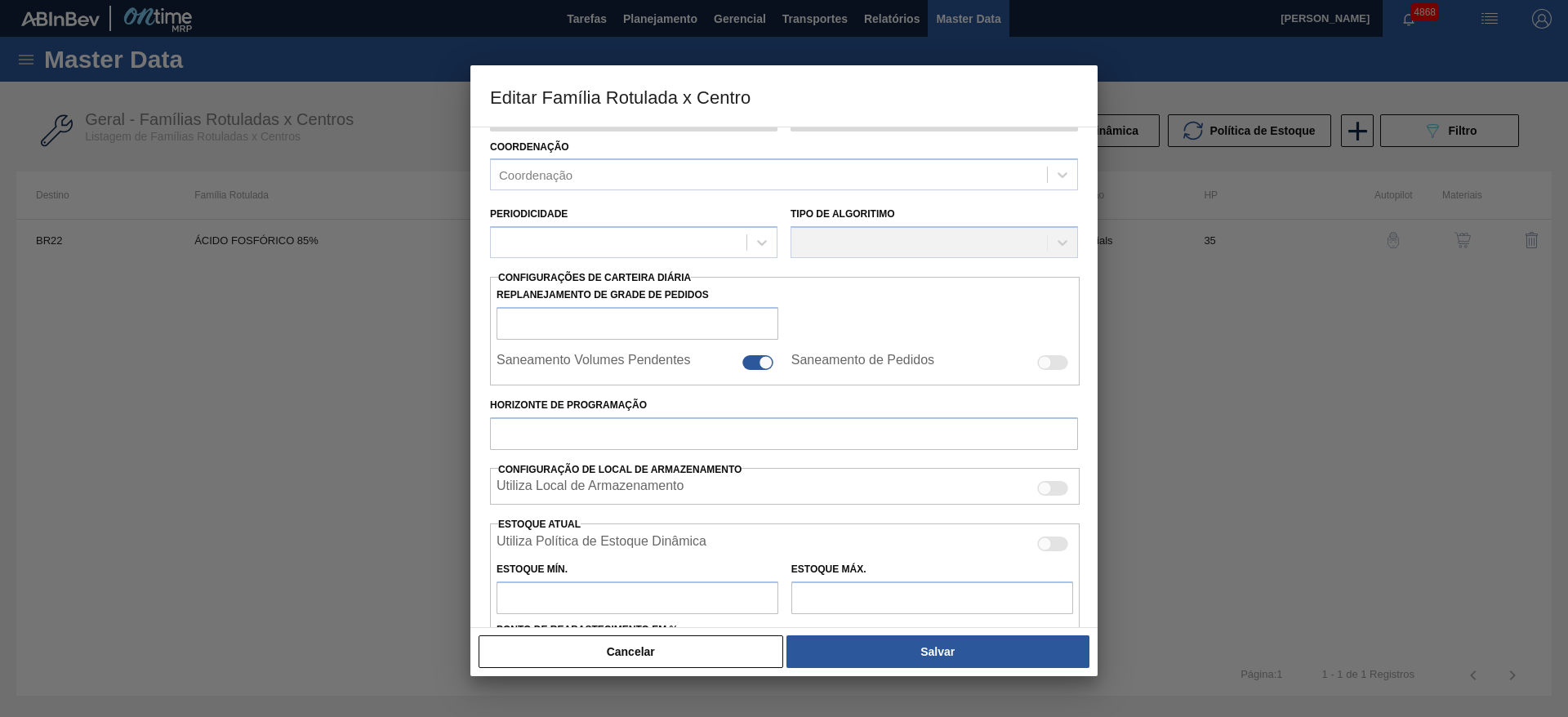
type input "Químicos"
type input "Ácido Fosfórico"
type input "ÁCIDO FOSFÓRICO 85%"
type input "BR22 - Viamão"
type input "35"
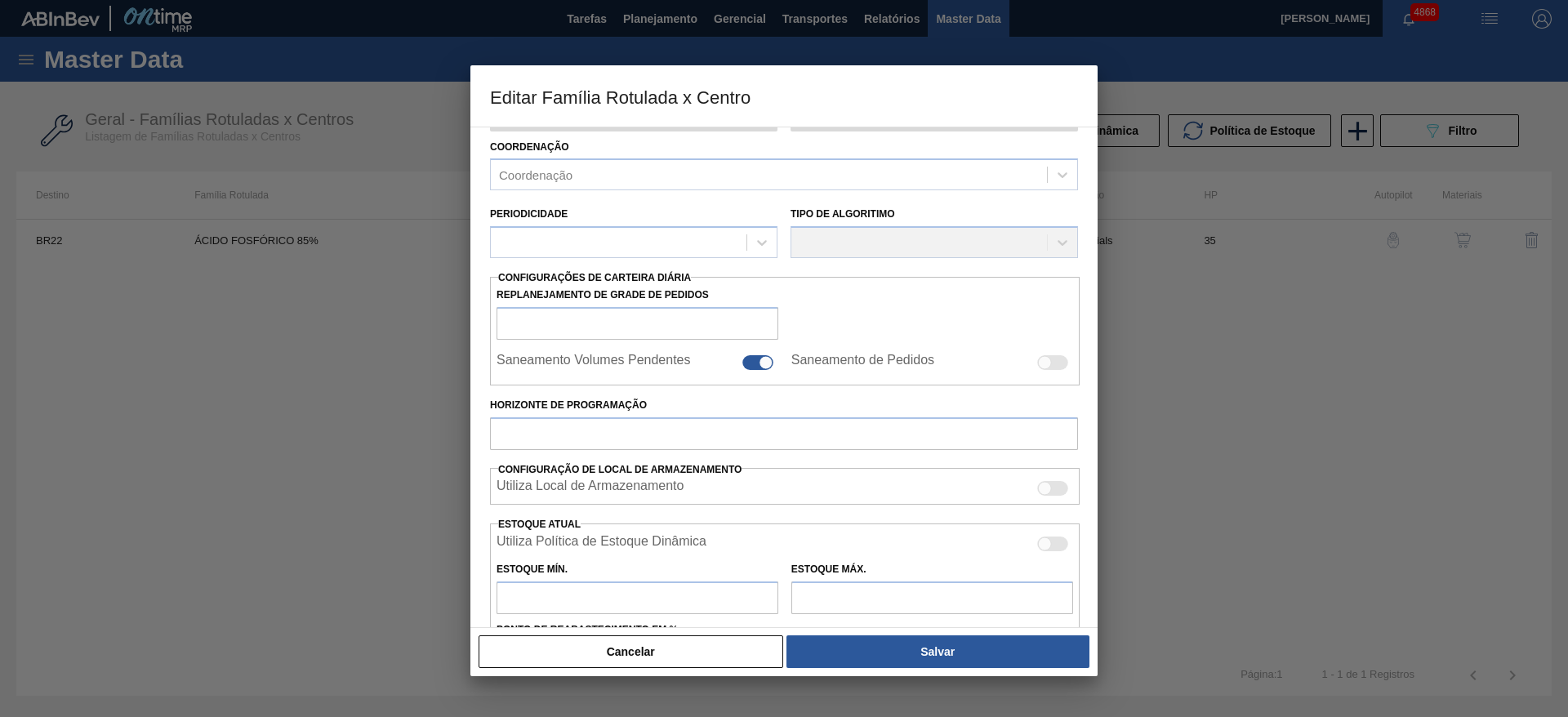
type input "7.000"
type input "20.000"
type input "50"
type input "13.500,000"
checkbox input "true"
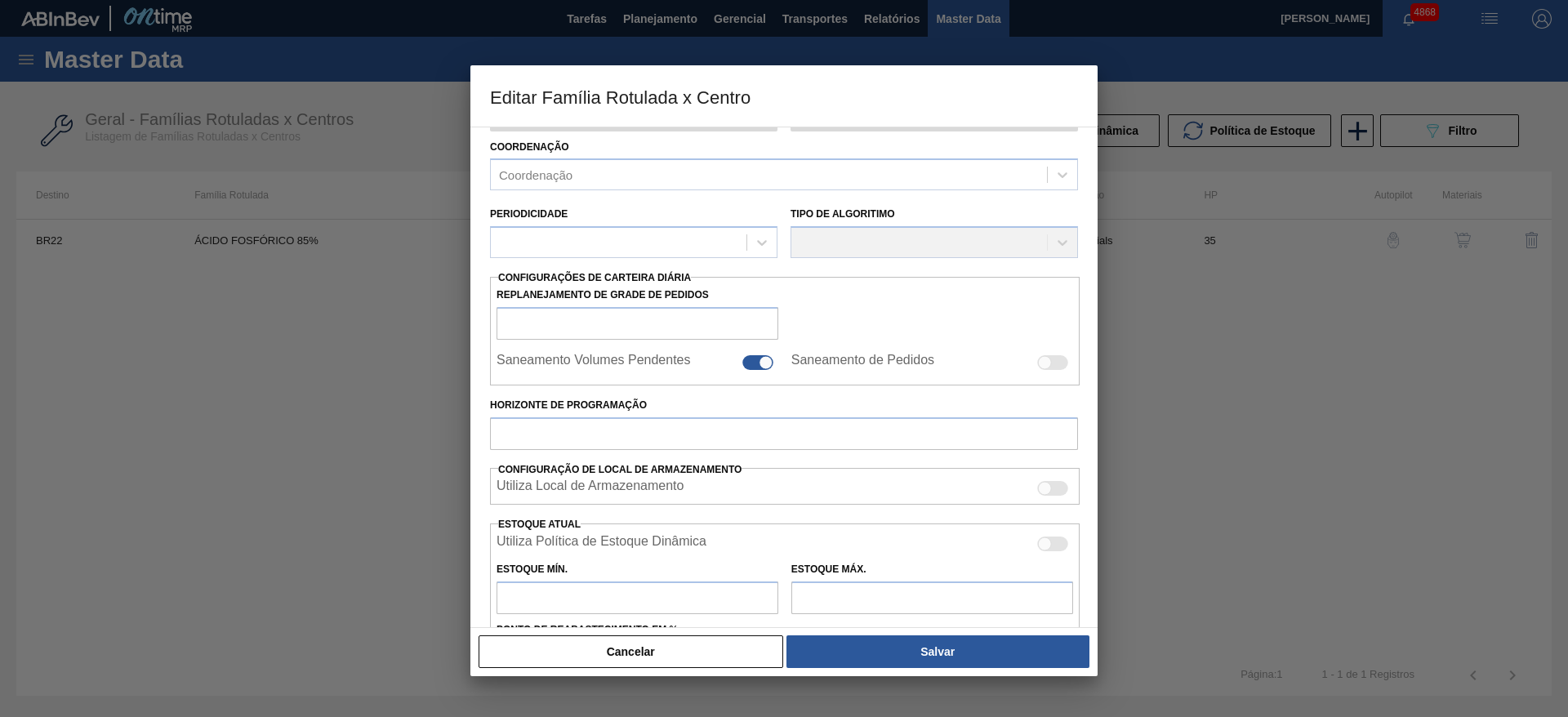
checkbox input "true"
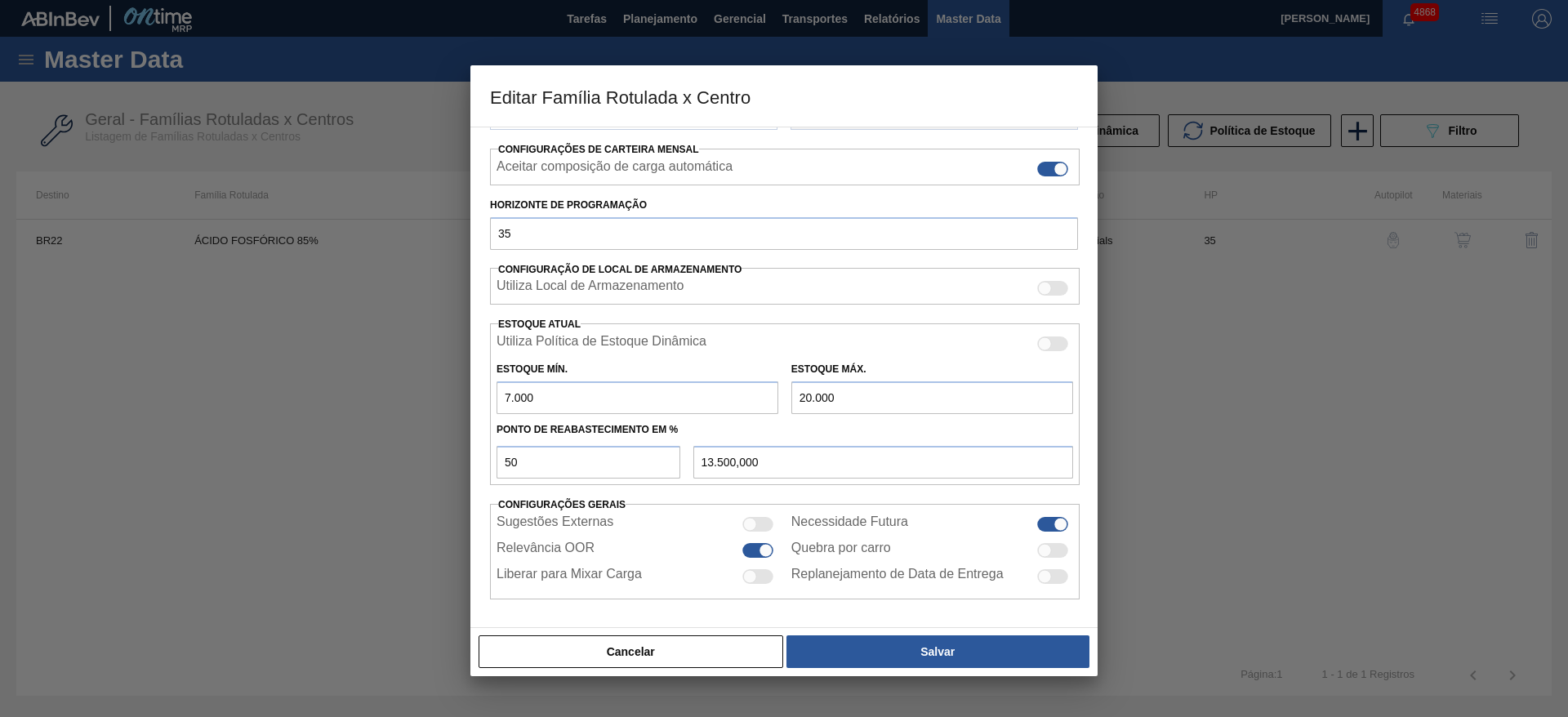
drag, startPoint x: 560, startPoint y: 399, endPoint x: 430, endPoint y: 424, distance: 132.4
click at [430, 424] on div "Editar Família Rotulada x Centro Carteira Químicos Família Ácido Fosfórico Famí…" at bounding box center [784, 358] width 1568 height 717
type input "5"
type input "10.002,500"
type input "50"
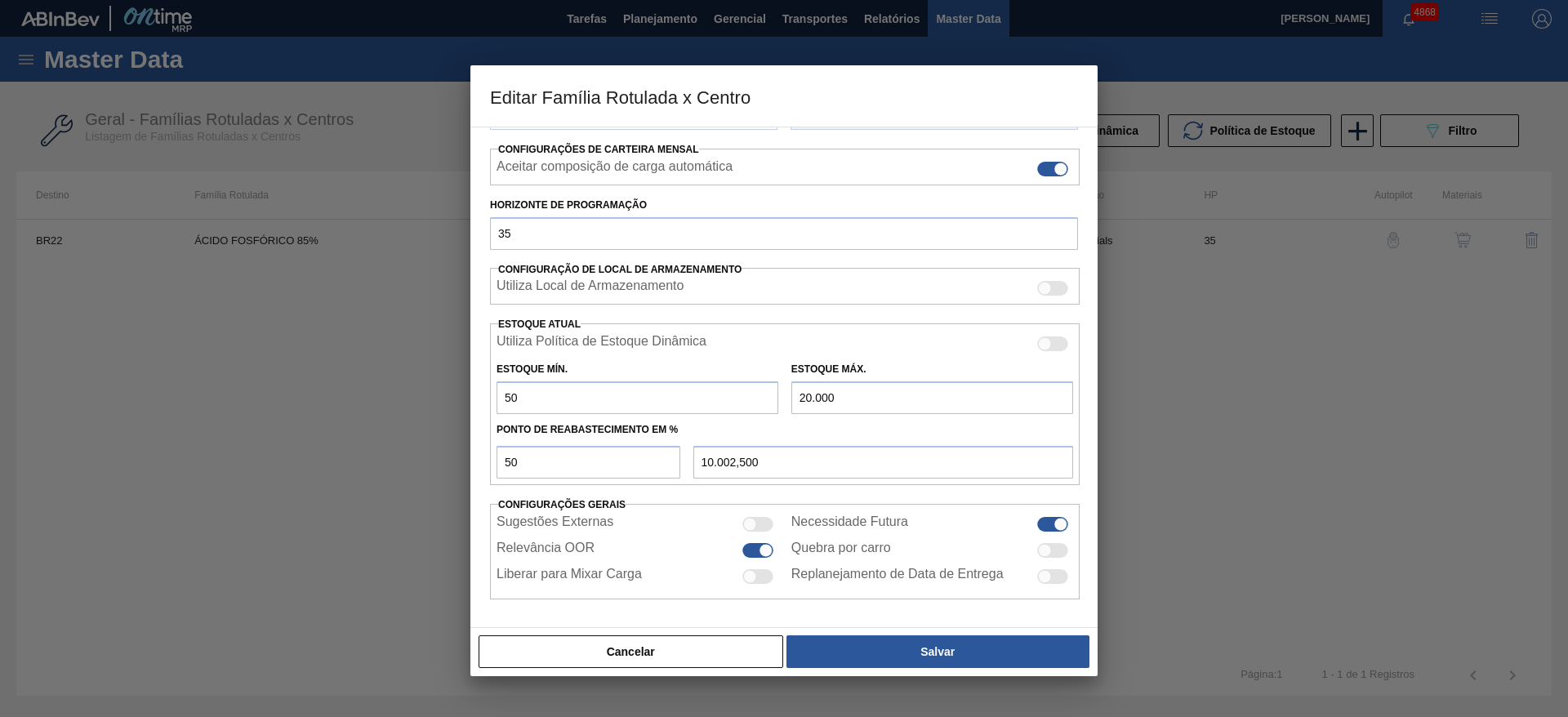
type input "10.025,000"
type input "500"
type input "10.250,000"
type input "5.000"
type input "12.500,000"
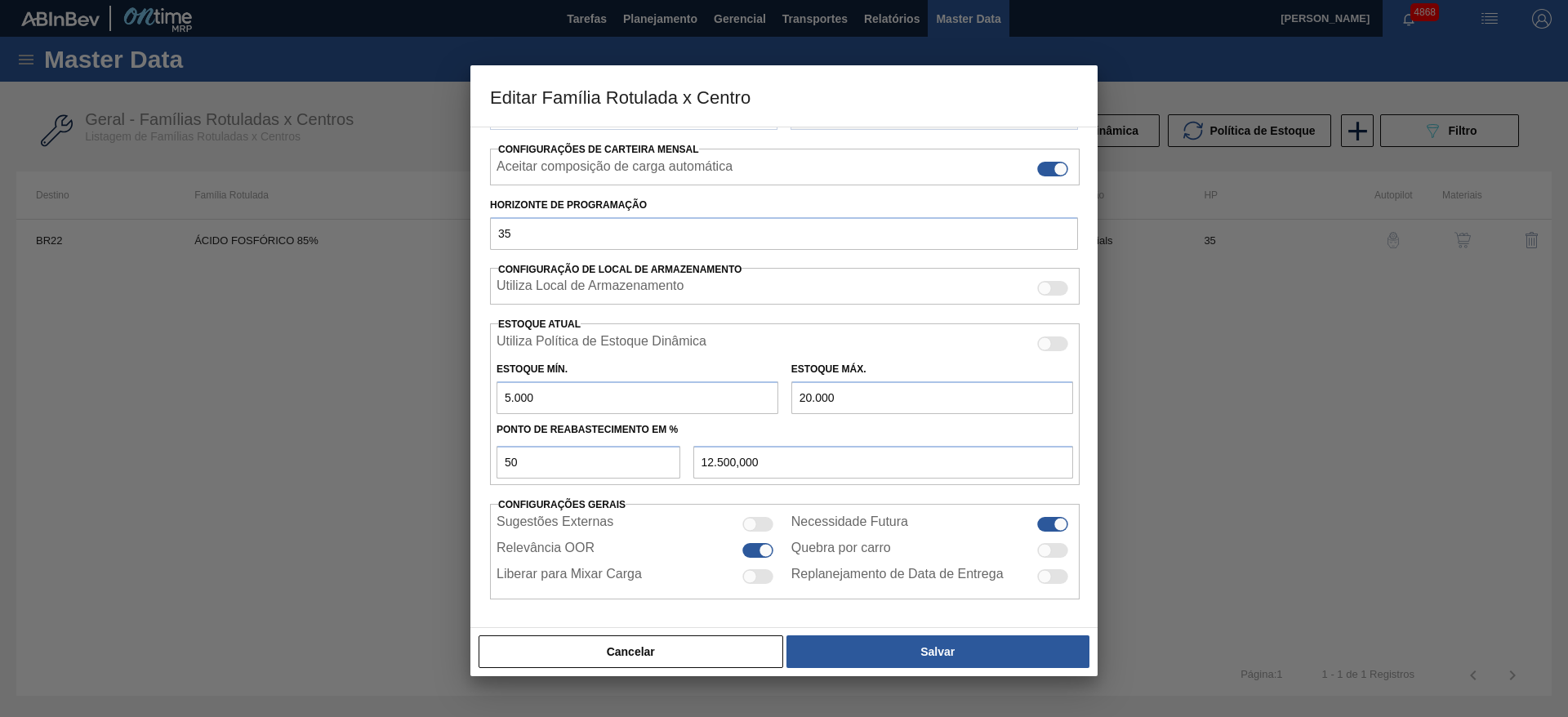
type input "5.000"
drag, startPoint x: 854, startPoint y: 387, endPoint x: 769, endPoint y: 399, distance: 85.8
click at [769, 399] on div "Estoque Mín. 5.000 Estoque Máx. 20.000" at bounding box center [784, 384] width 590 height 60
type input "1"
type input "2.500,500"
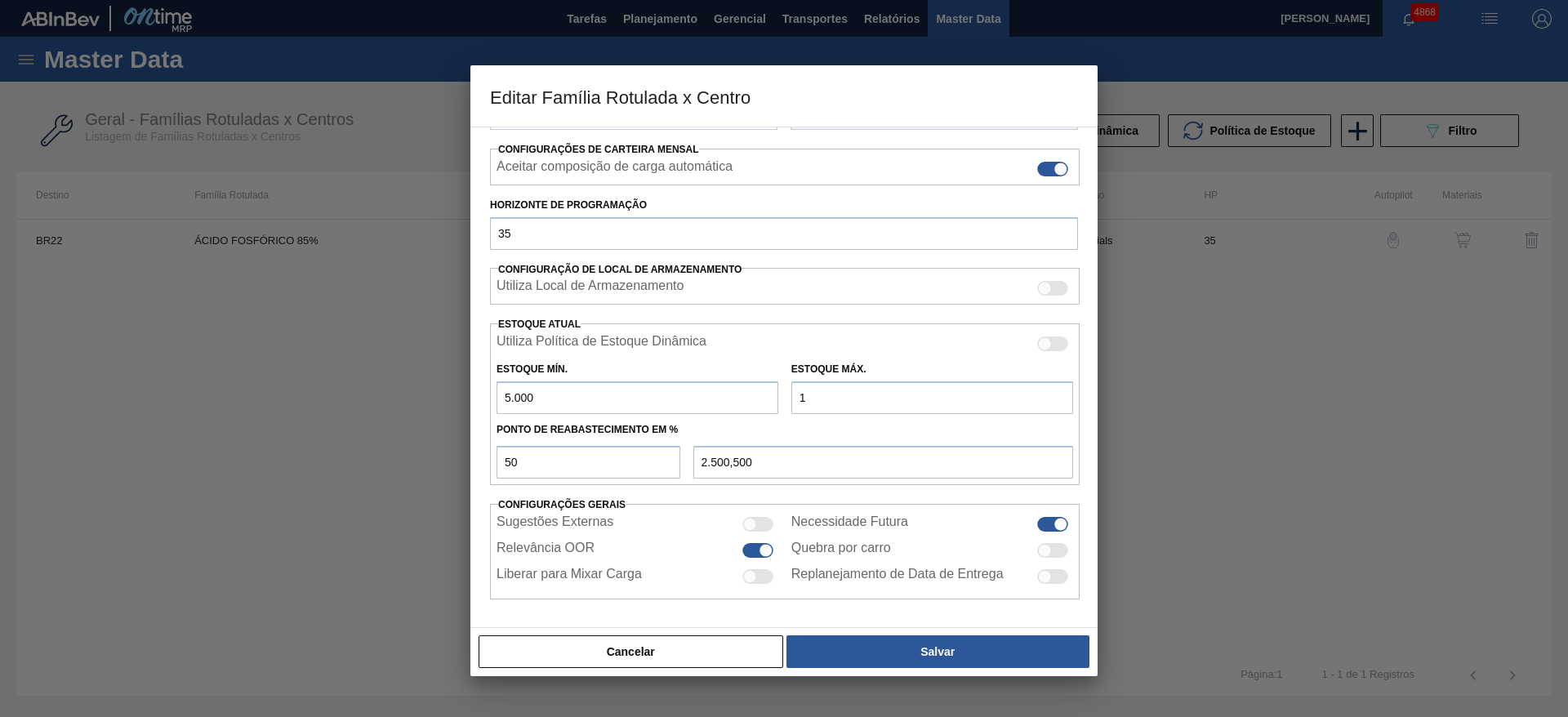
type input "15"
type input "2.507,500"
type input "150"
type input "2.575,000"
type input "1.500"
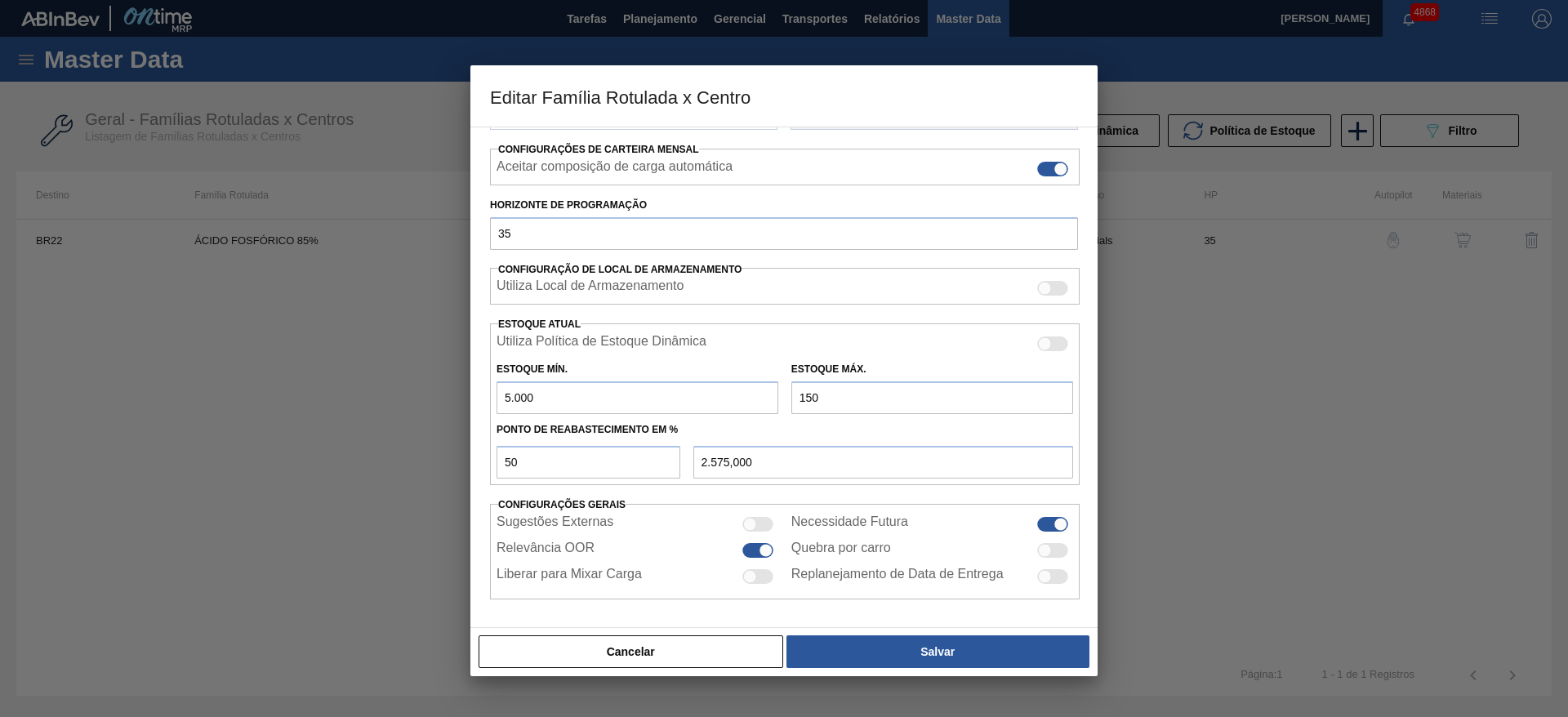
type input "3.250,000"
type input "15.000"
type input "10.000,000"
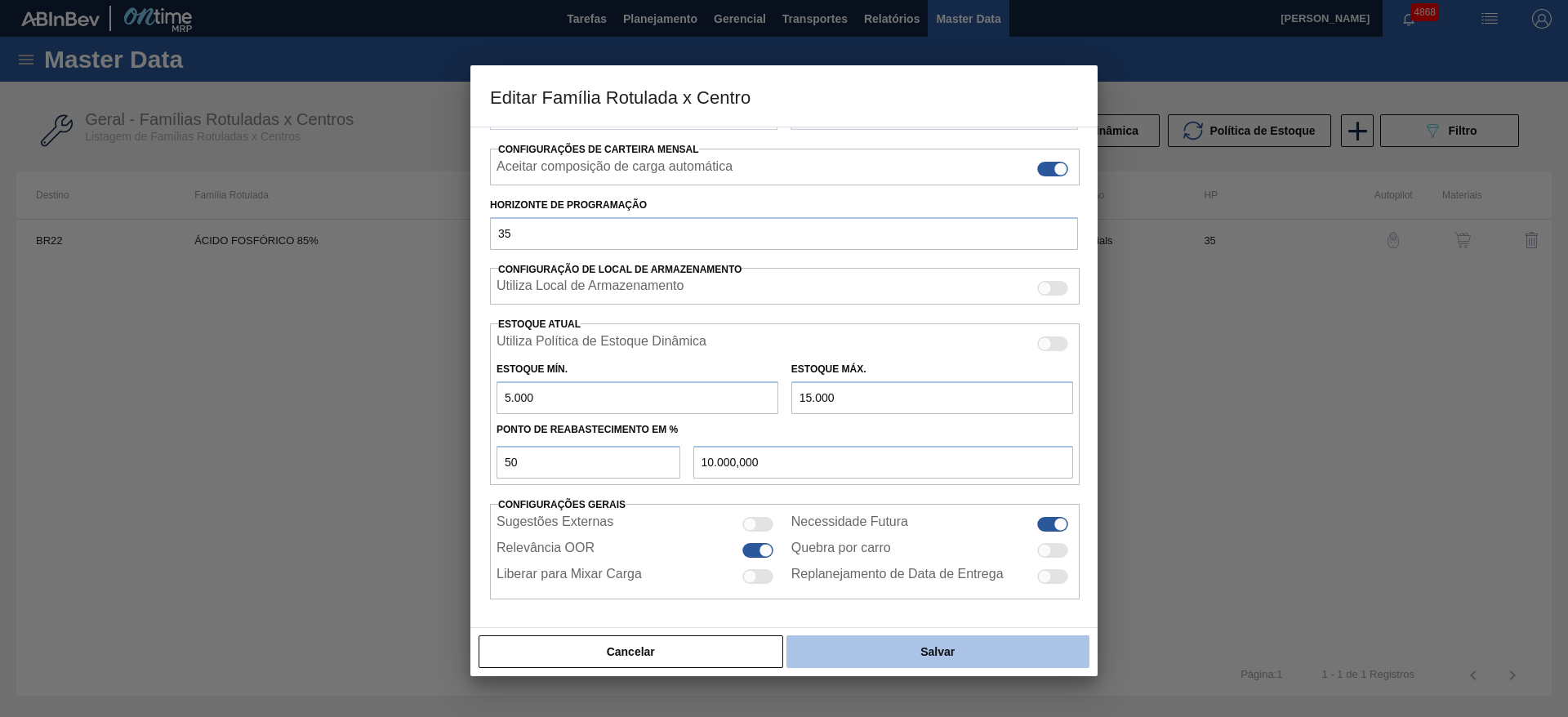
type input "15.000"
click at [867, 648] on button "Salvar" at bounding box center [937, 651] width 303 height 32
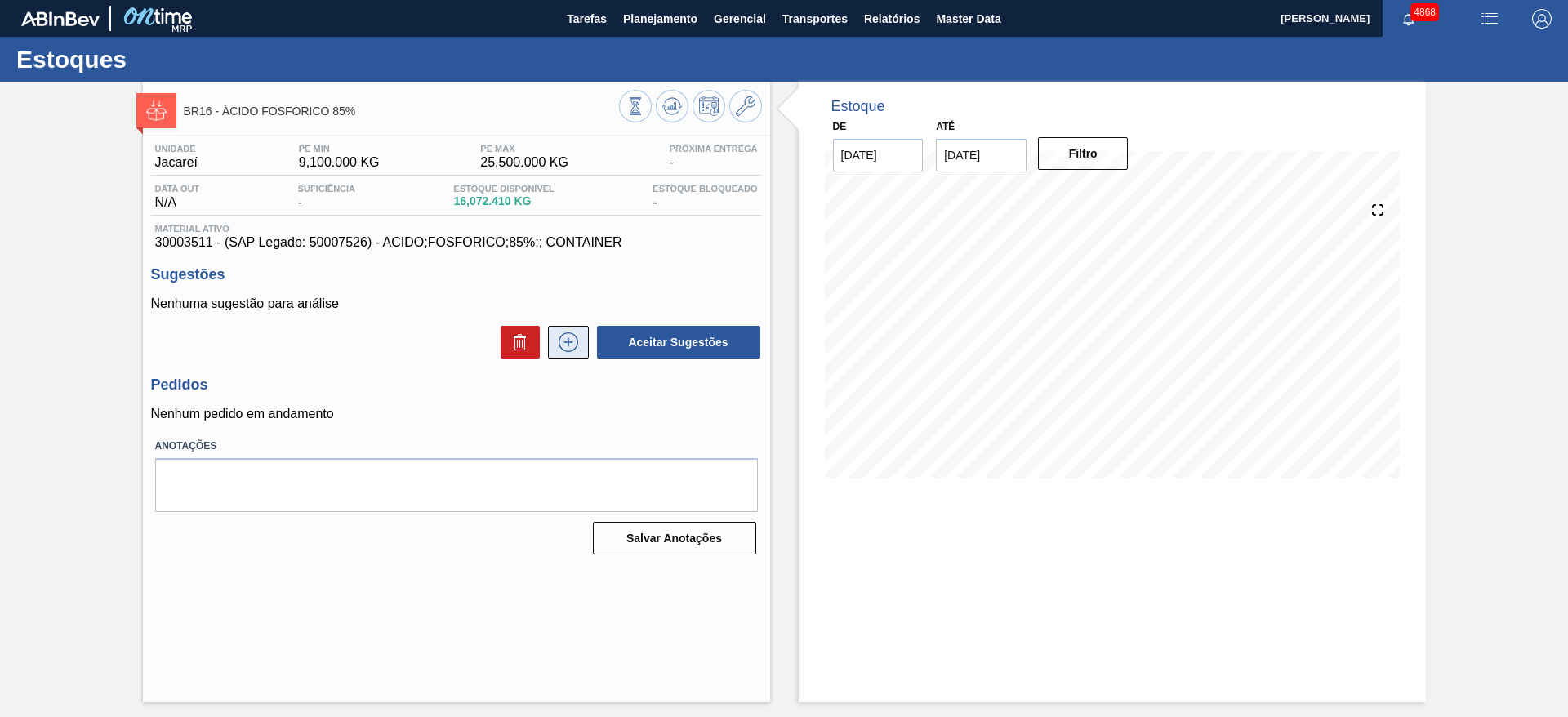
click at [564, 343] on icon at bounding box center [568, 342] width 26 height 19
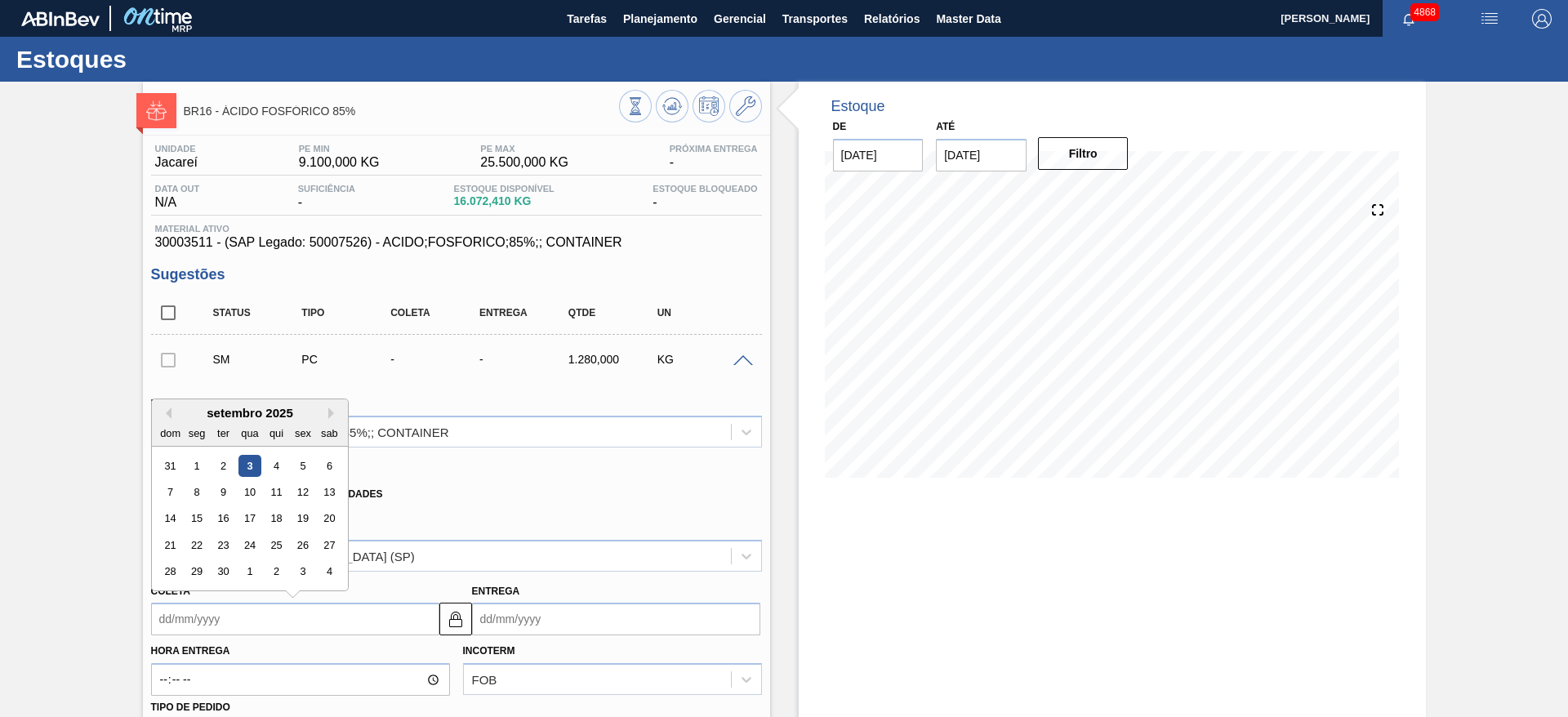
click at [246, 614] on input "Coleta" at bounding box center [295, 619] width 288 height 32
click at [204, 486] on div "8" at bounding box center [196, 492] width 22 height 22
type input "[DATE]"
type input "18/09/2025"
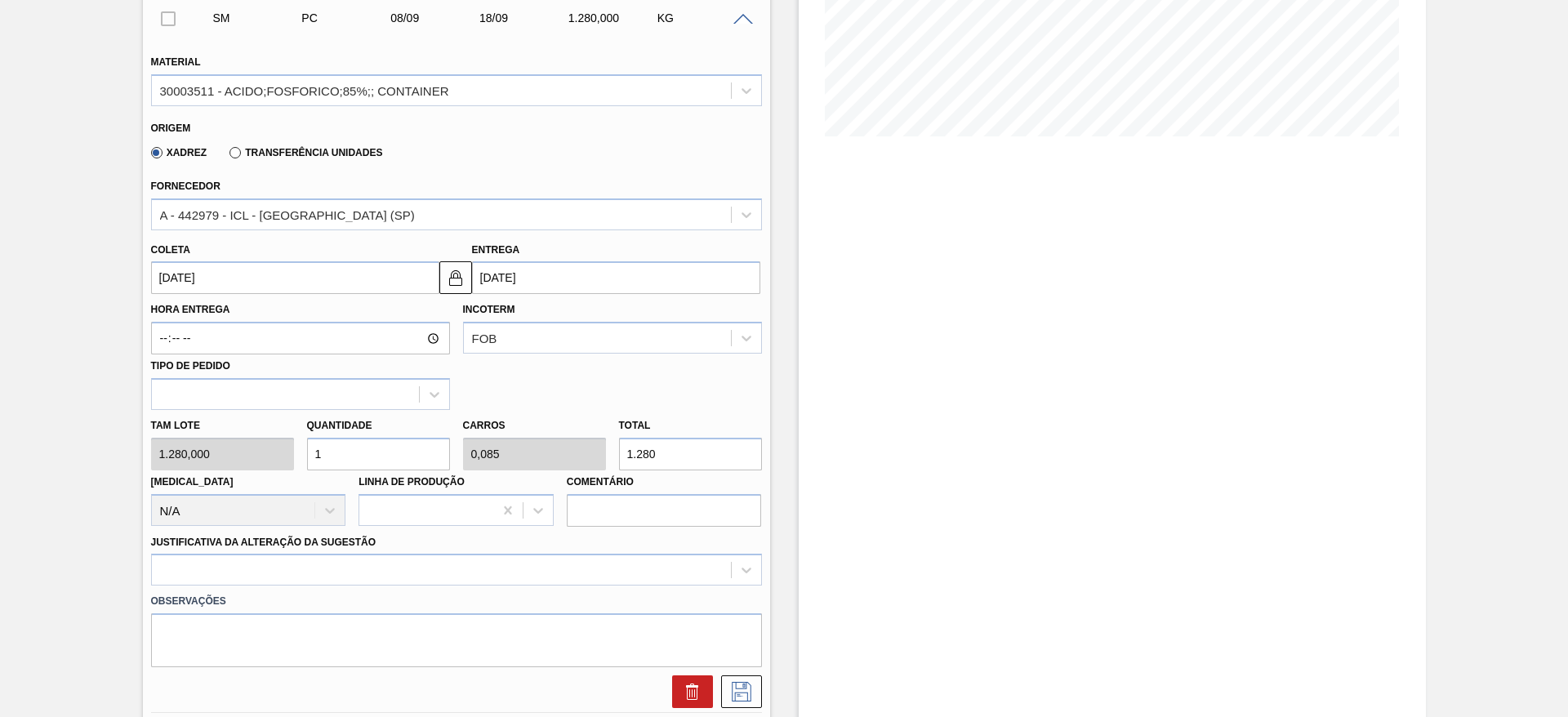
scroll to position [368, 0]
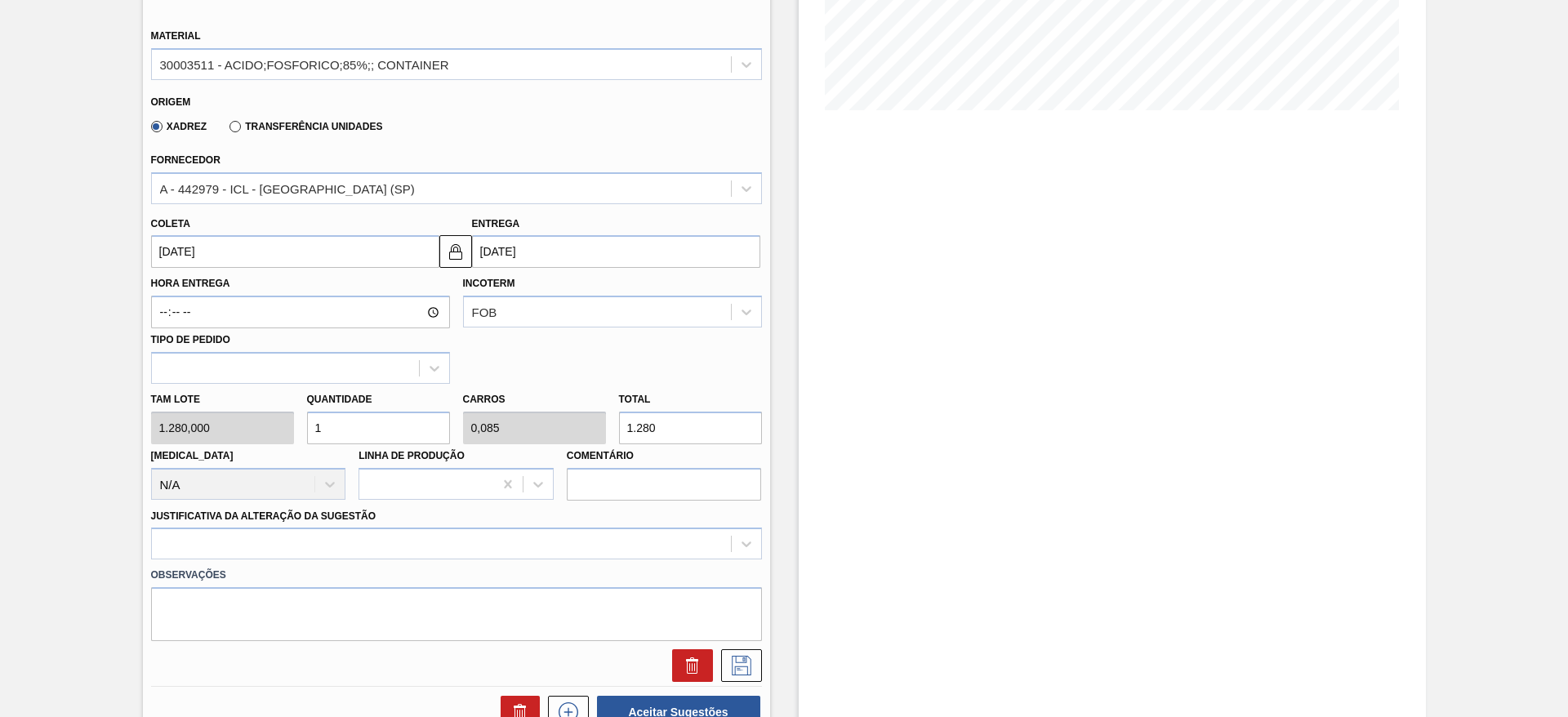
click at [286, 436] on div "Tam lote 1.280,000 Quantidade 1 Carros 0,085 Total 1.280 Doca N/A Linha de Prod…" at bounding box center [457, 442] width 624 height 117
type input "4"
type input "0,341"
type input "5.120"
type input "4"
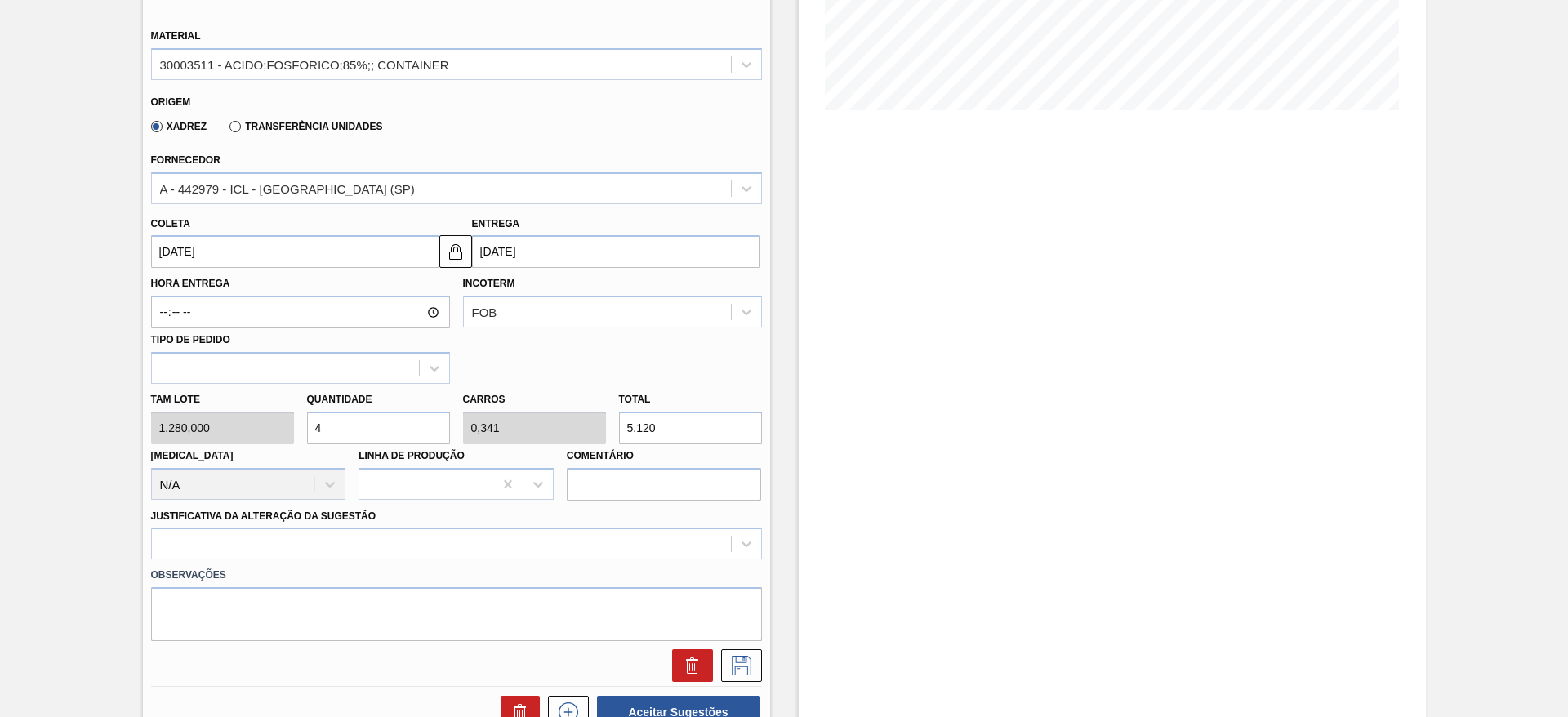
type input "0"
type input "5"
type input "0,427"
type input "6.400"
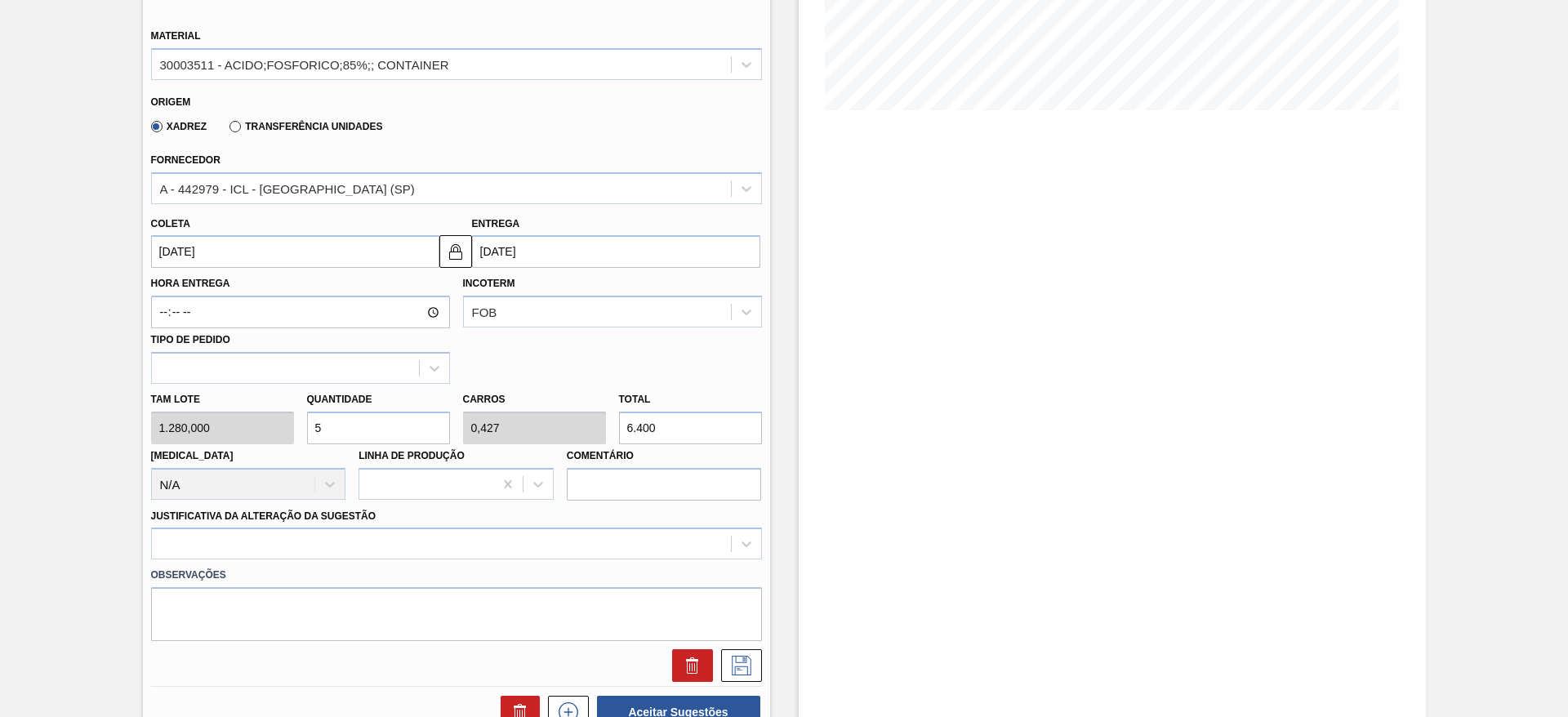
type input "5"
click at [286, 525] on div "Justificativa da Alteração da Sugestão" at bounding box center [456, 533] width 610 height 56
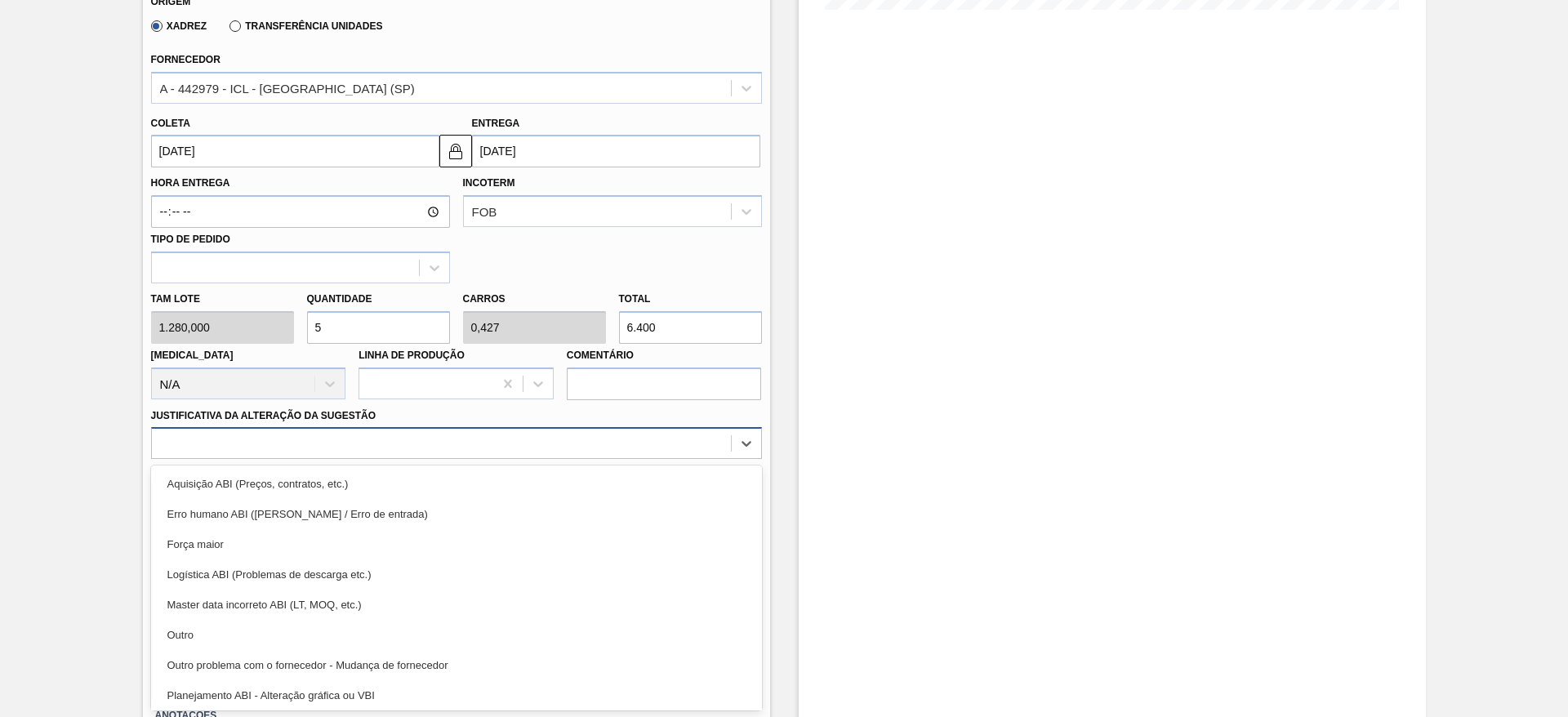
click at [307, 459] on div "option Erro humano ABI (Cálculo / Erro de entrada) focused, 2 of 18. 18 results…" at bounding box center [456, 443] width 610 height 31
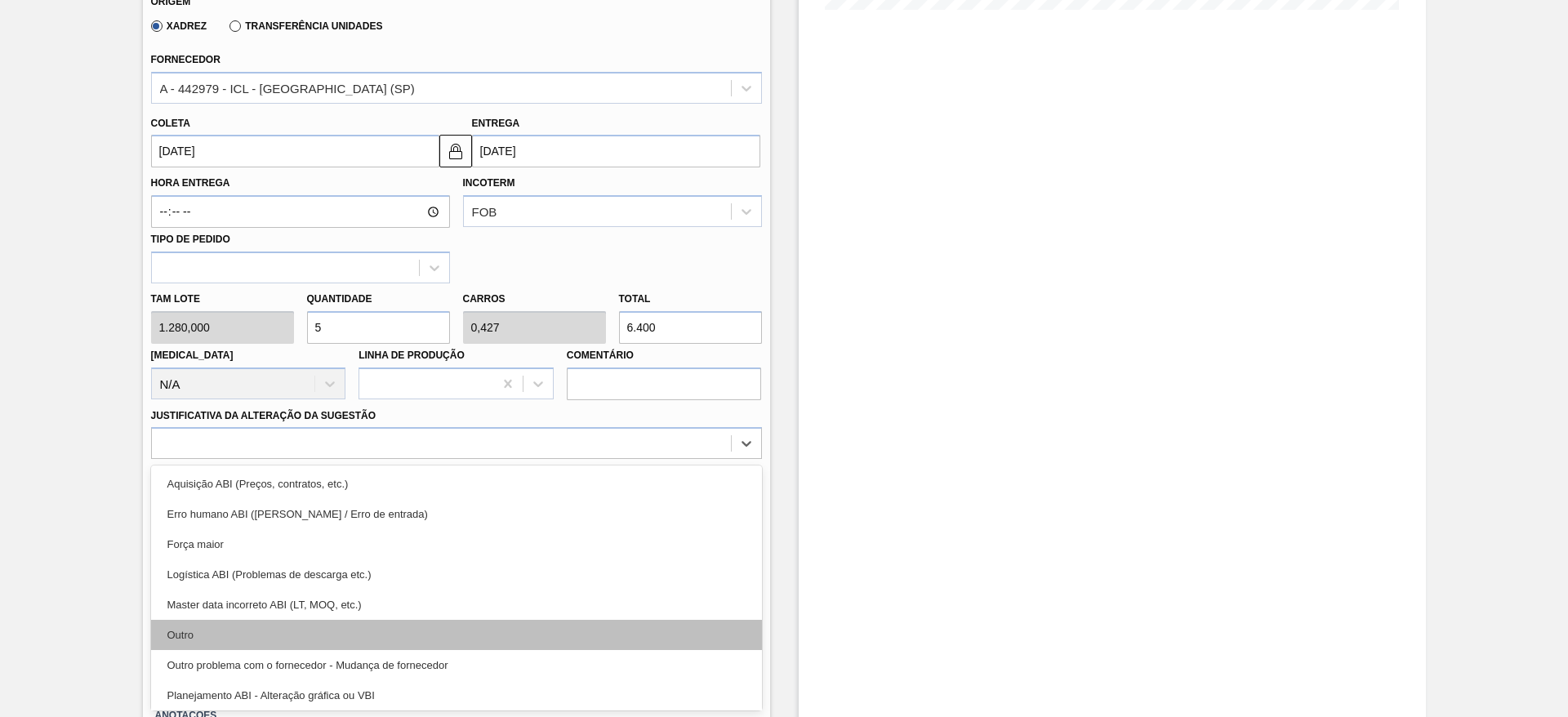
click at [298, 630] on div "Outro" at bounding box center [456, 635] width 610 height 31
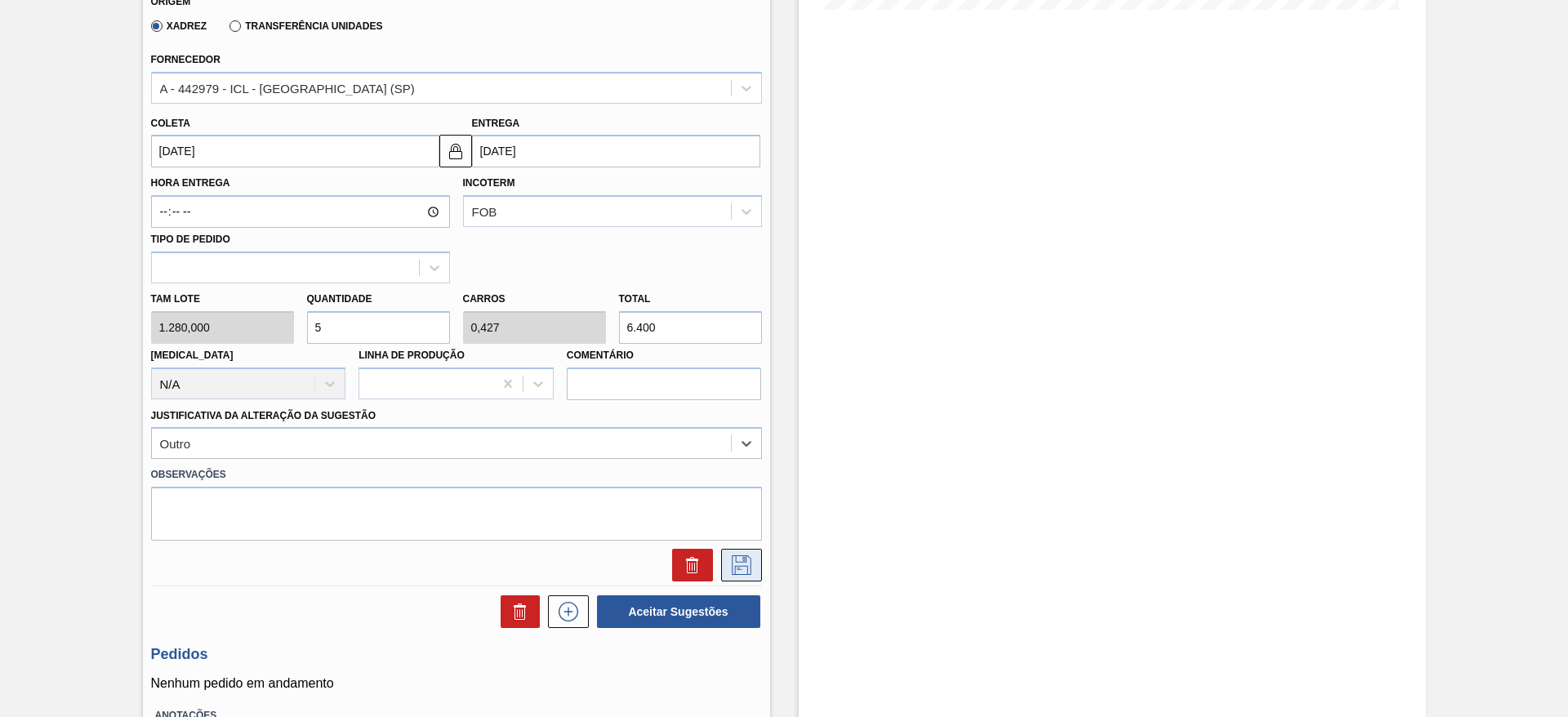
click at [737, 555] on button at bounding box center [741, 564] width 41 height 32
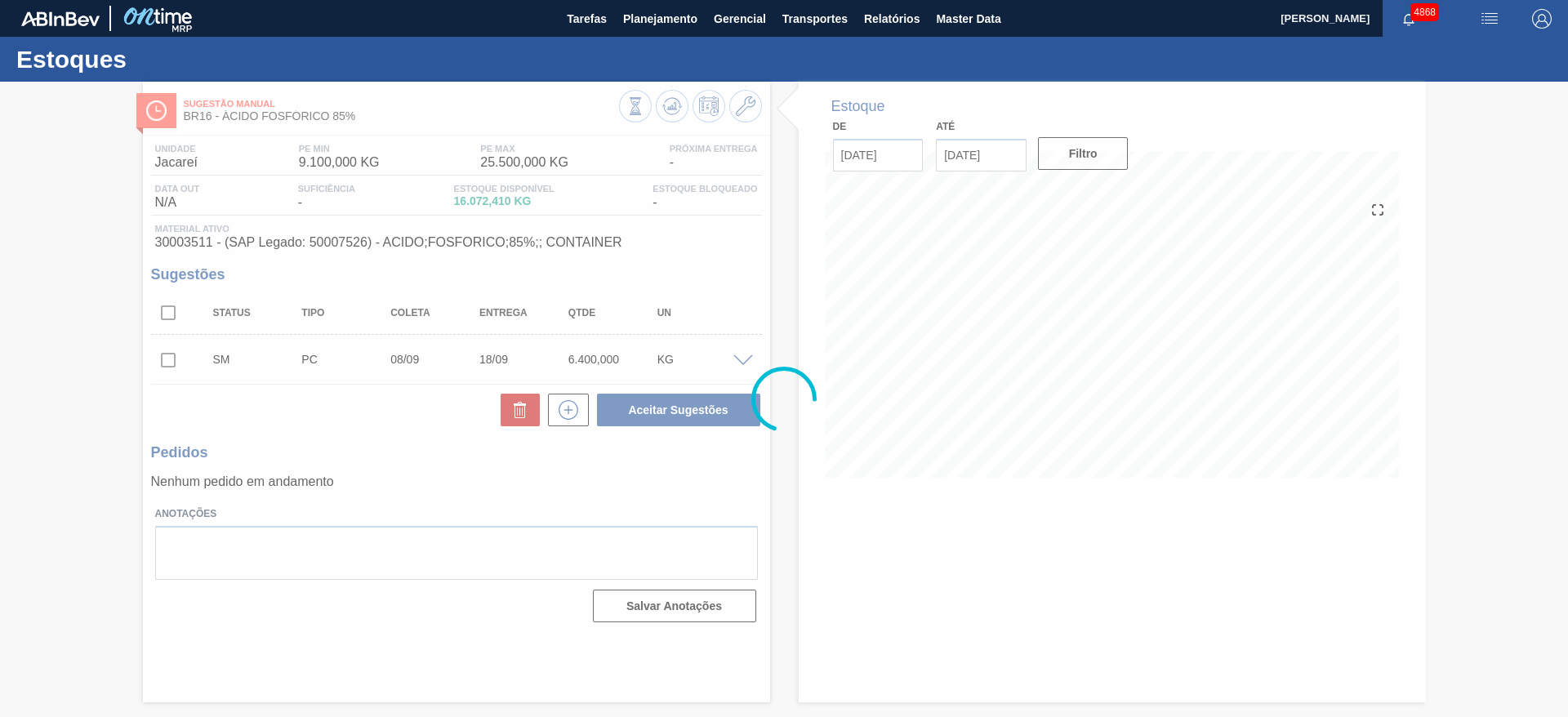
scroll to position [0, 0]
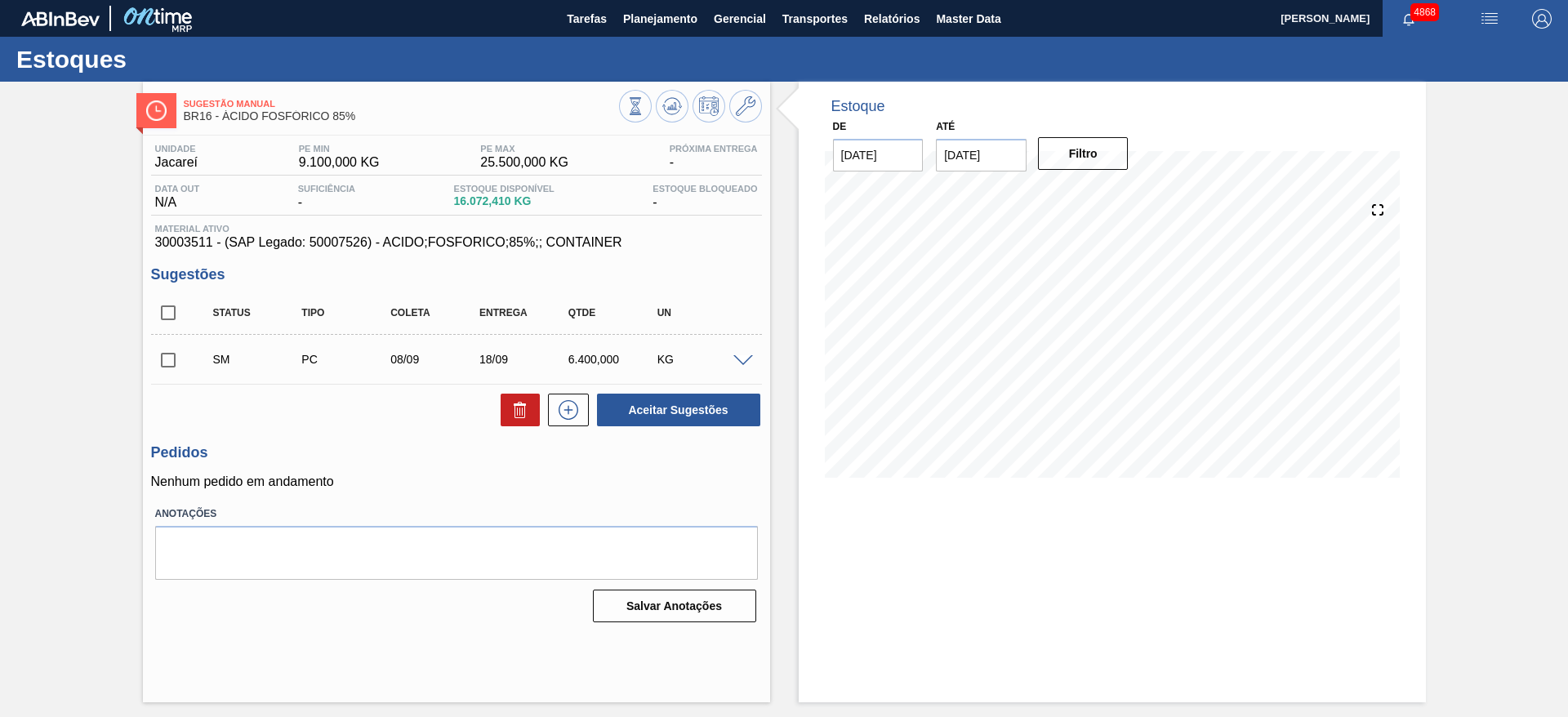
click at [166, 357] on input "checkbox" at bounding box center [168, 359] width 34 height 34
click at [731, 419] on button "Aceitar Sugestões" at bounding box center [678, 409] width 163 height 32
checkbox input "false"
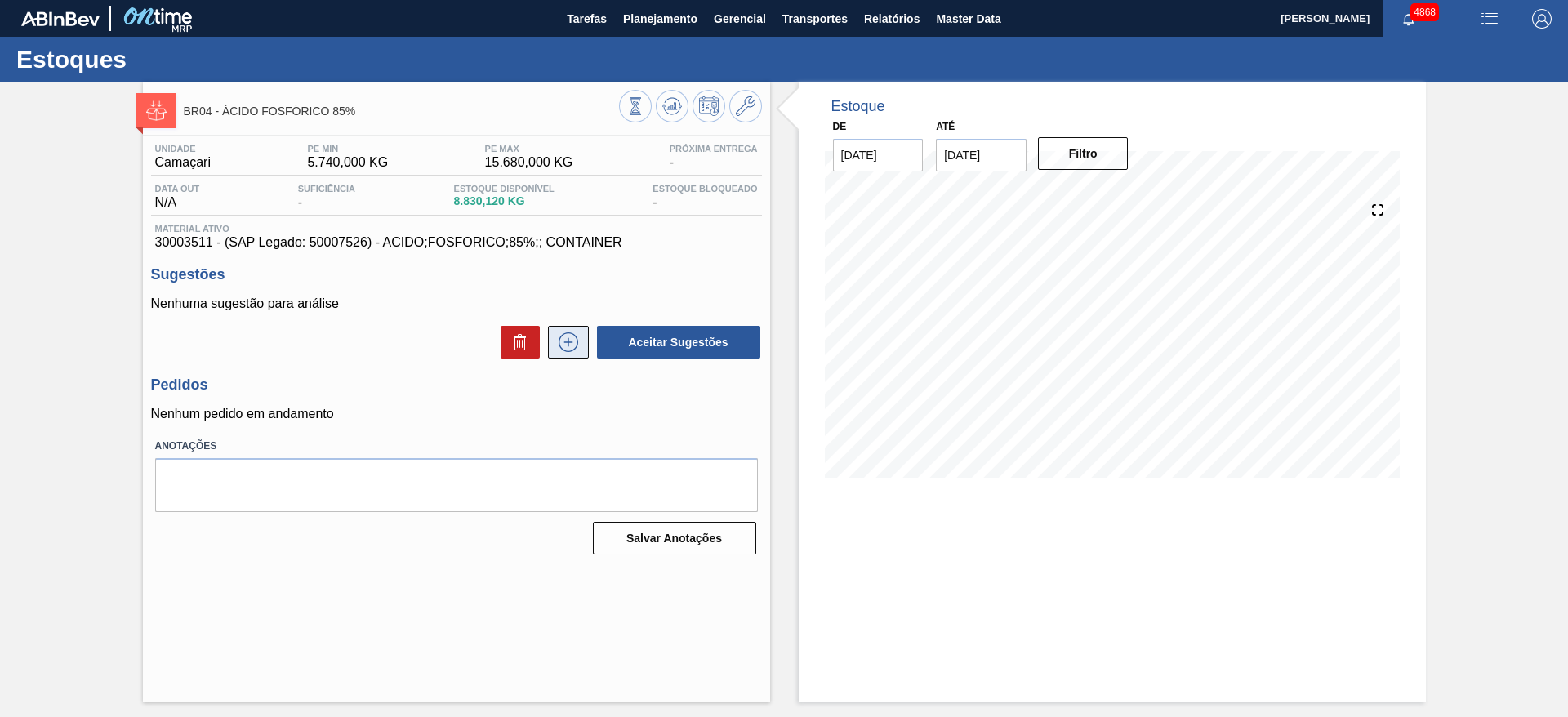
click at [559, 344] on icon at bounding box center [568, 342] width 19 height 19
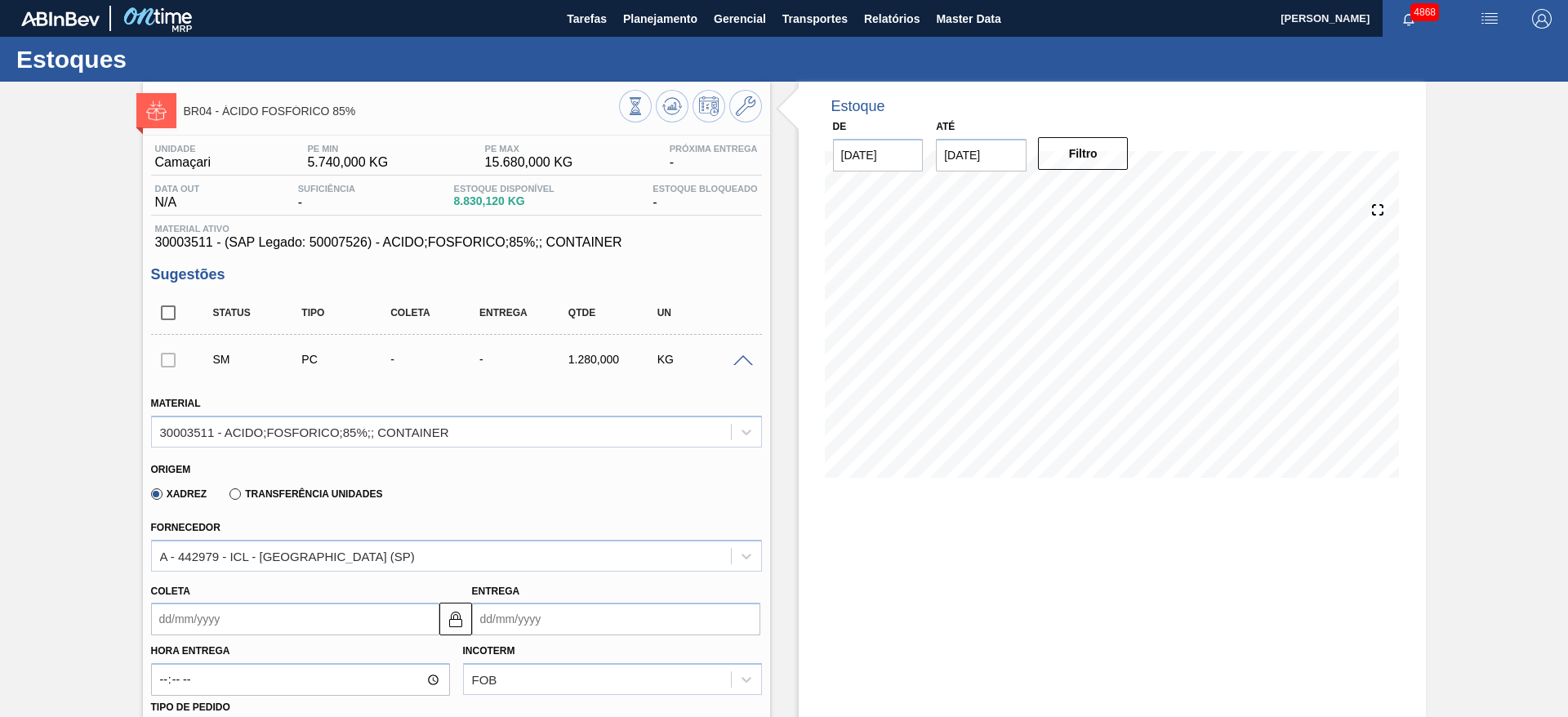
click at [246, 617] on input "Coleta" at bounding box center [295, 619] width 288 height 32
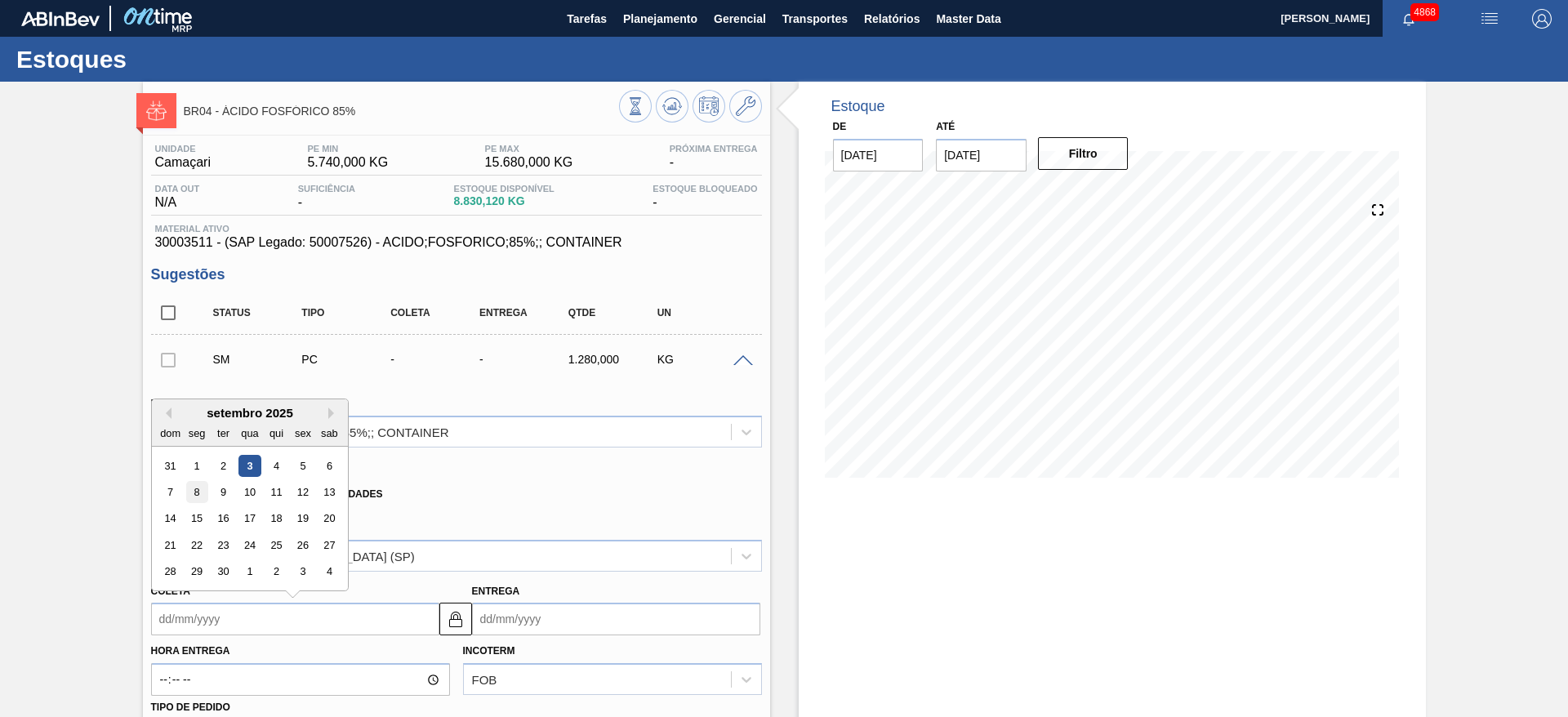
click at [191, 491] on div "8" at bounding box center [196, 492] width 22 height 22
type input "[DATE]"
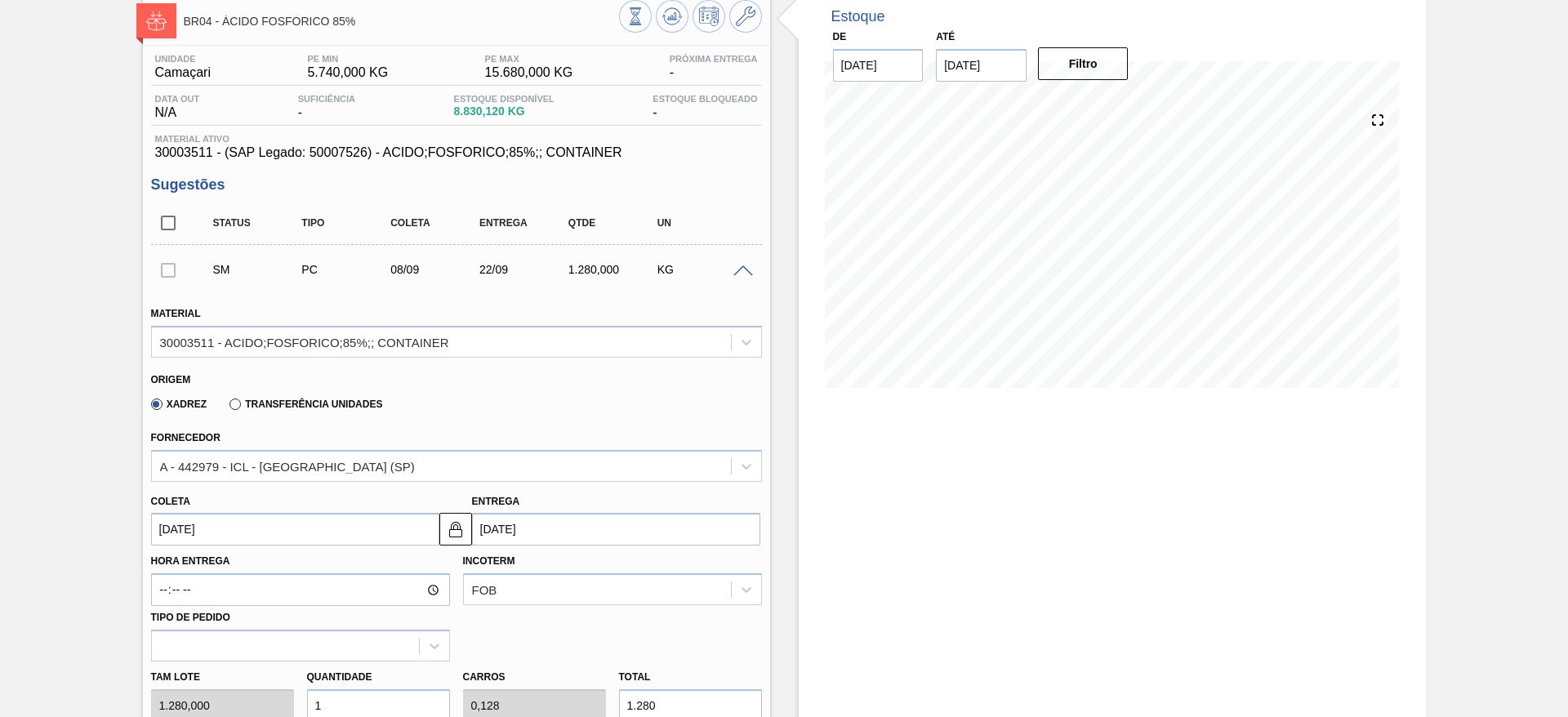
scroll to position [245, 0]
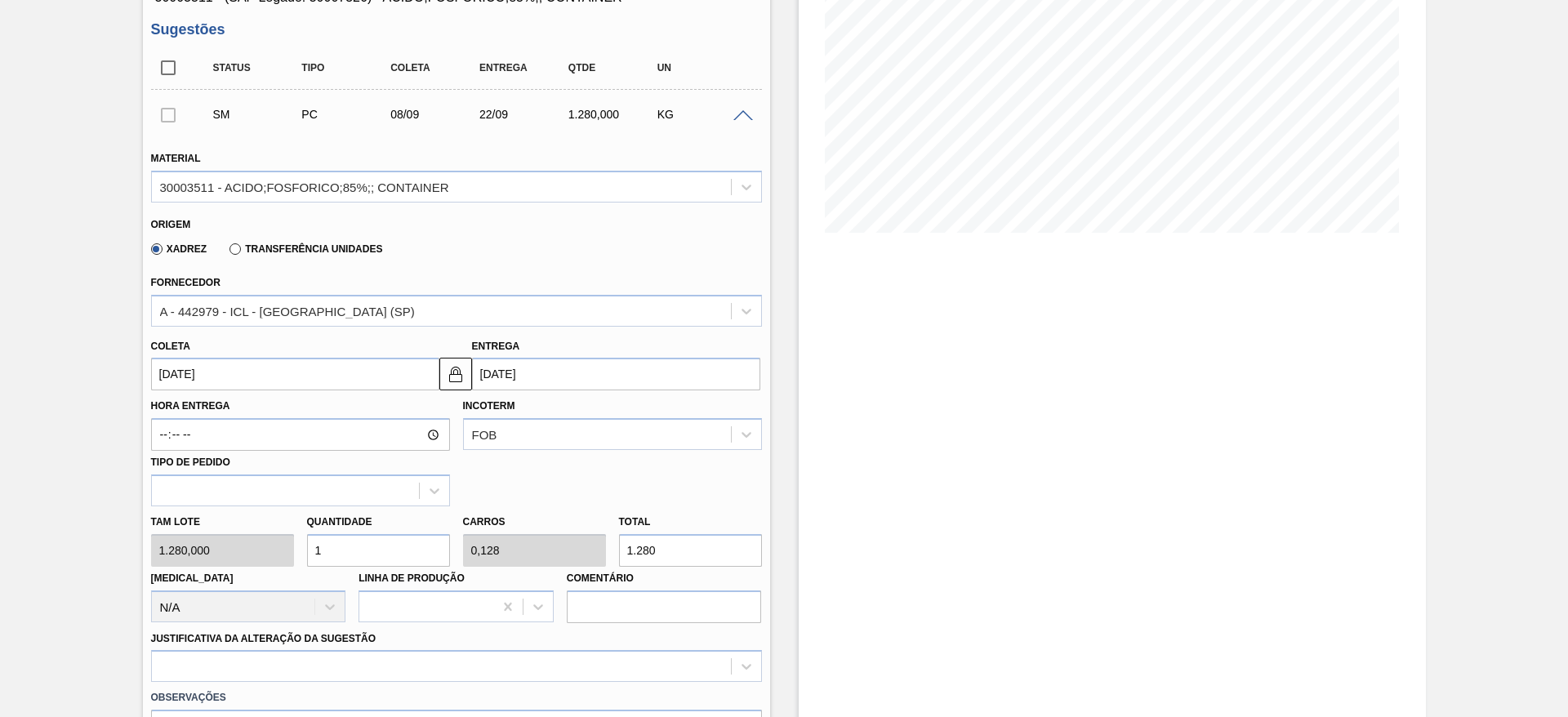
drag, startPoint x: 348, startPoint y: 548, endPoint x: 300, endPoint y: 548, distance: 48.0
click at [300, 548] on div "Quantidade 1" at bounding box center [378, 538] width 156 height 57
type input "3"
type input "0,384"
type input "3.840"
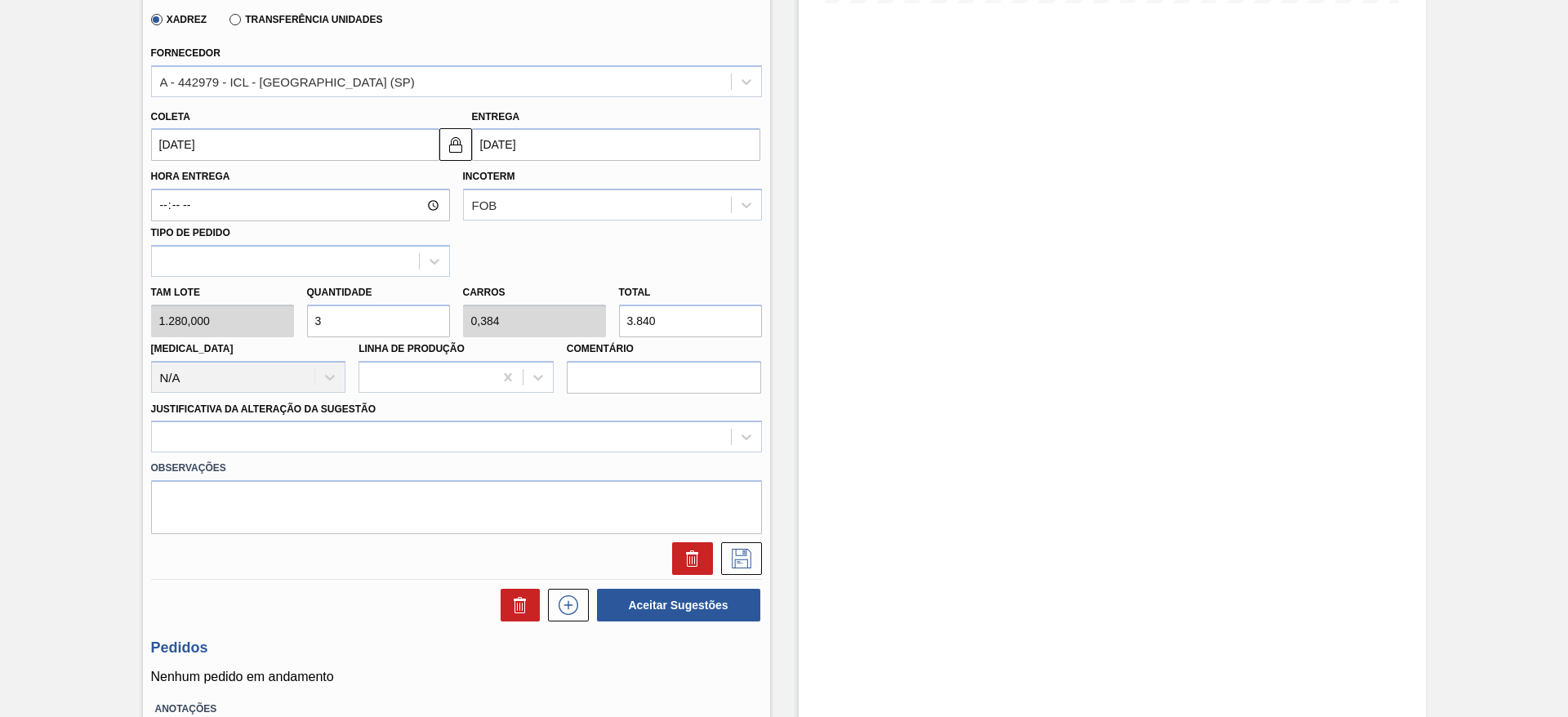
scroll to position [490, 0]
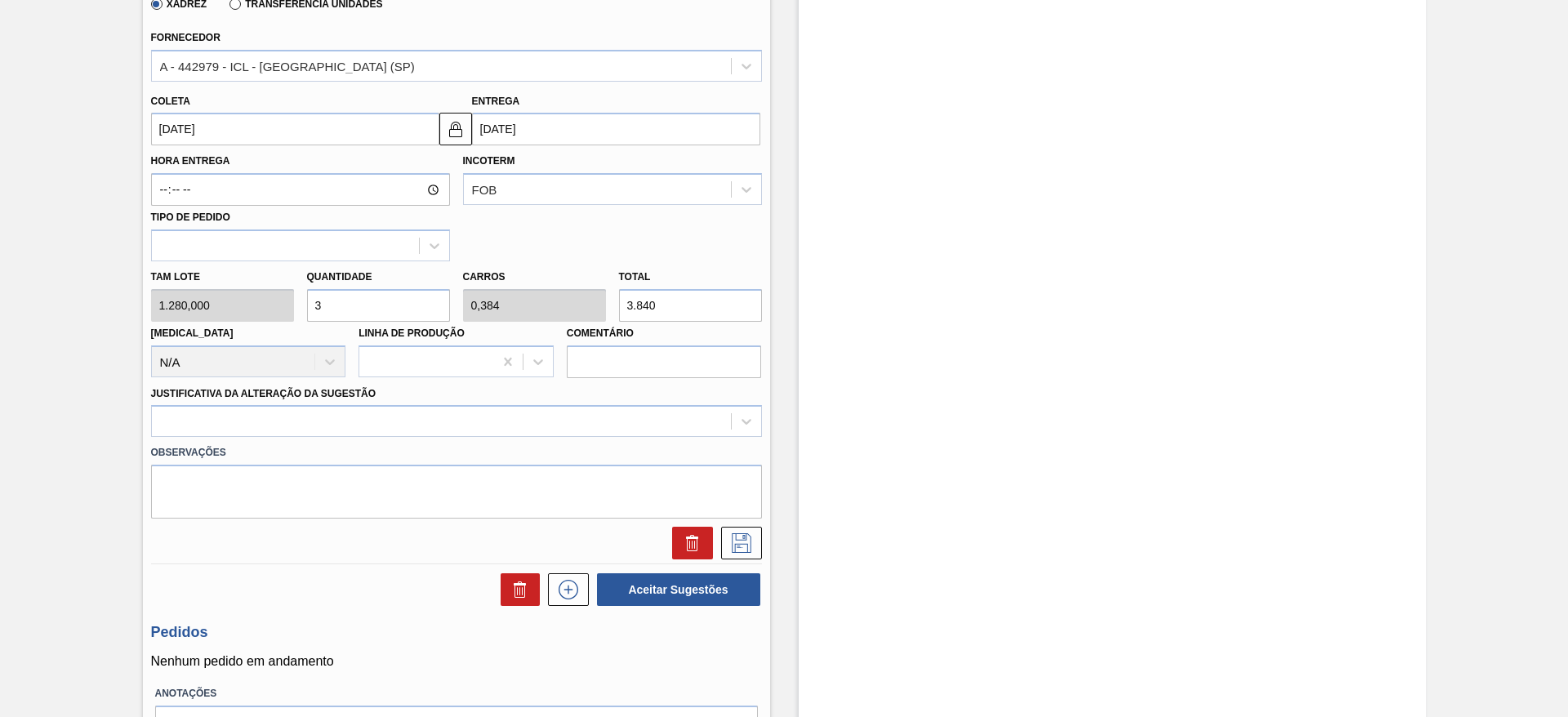
drag, startPoint x: 343, startPoint y: 292, endPoint x: 298, endPoint y: 309, distance: 48.1
click at [298, 309] on div "Tam lote 1.280,000 Quantidade 3 Carros 0,384 Total 3.840 [MEDICAL_DATA] N/A Lin…" at bounding box center [457, 320] width 624 height 117
type input "4"
type input "0,512"
type input "5.120"
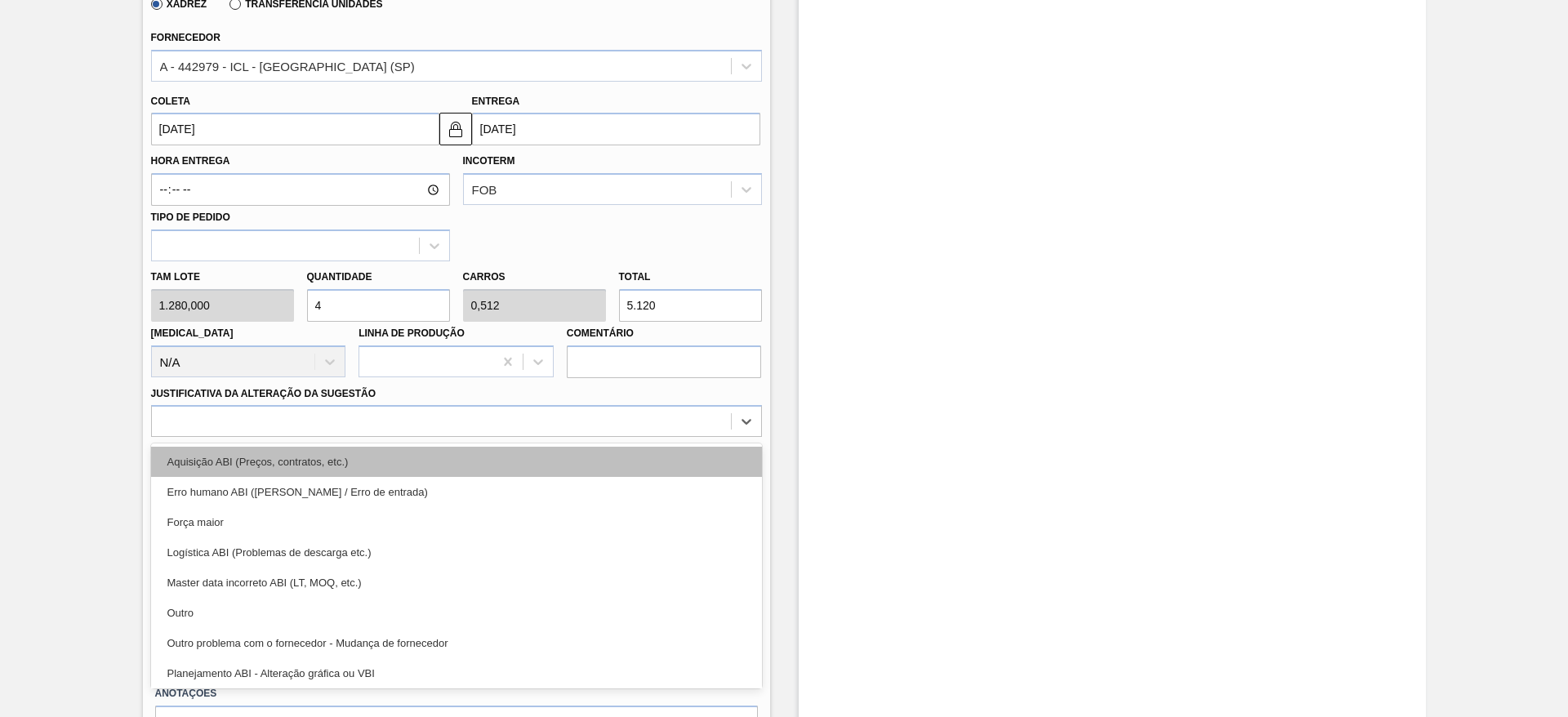
drag, startPoint x: 702, startPoint y: 421, endPoint x: 700, endPoint y: 466, distance: 45.0
click at [707, 424] on div at bounding box center [441, 422] width 579 height 24
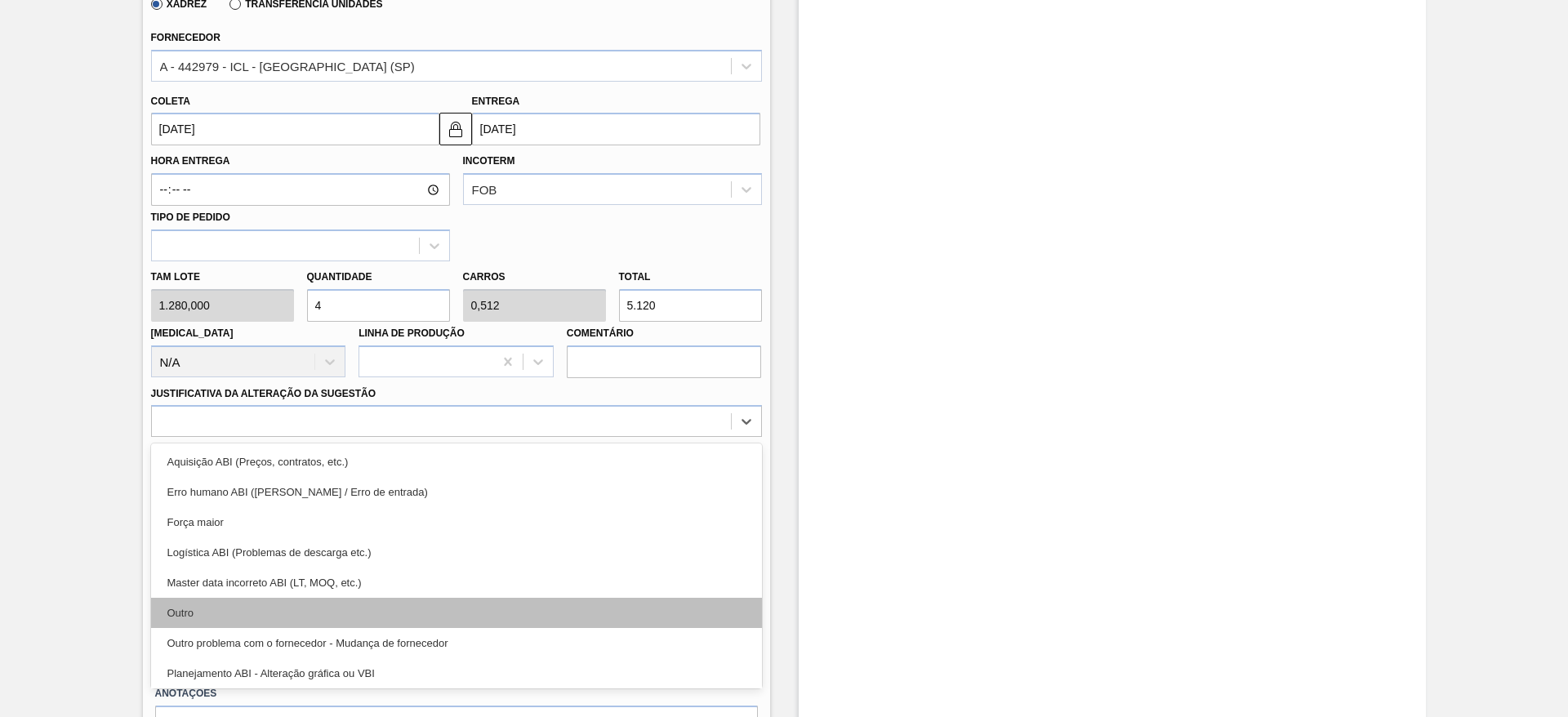
click at [612, 614] on div "Outro" at bounding box center [456, 612] width 610 height 31
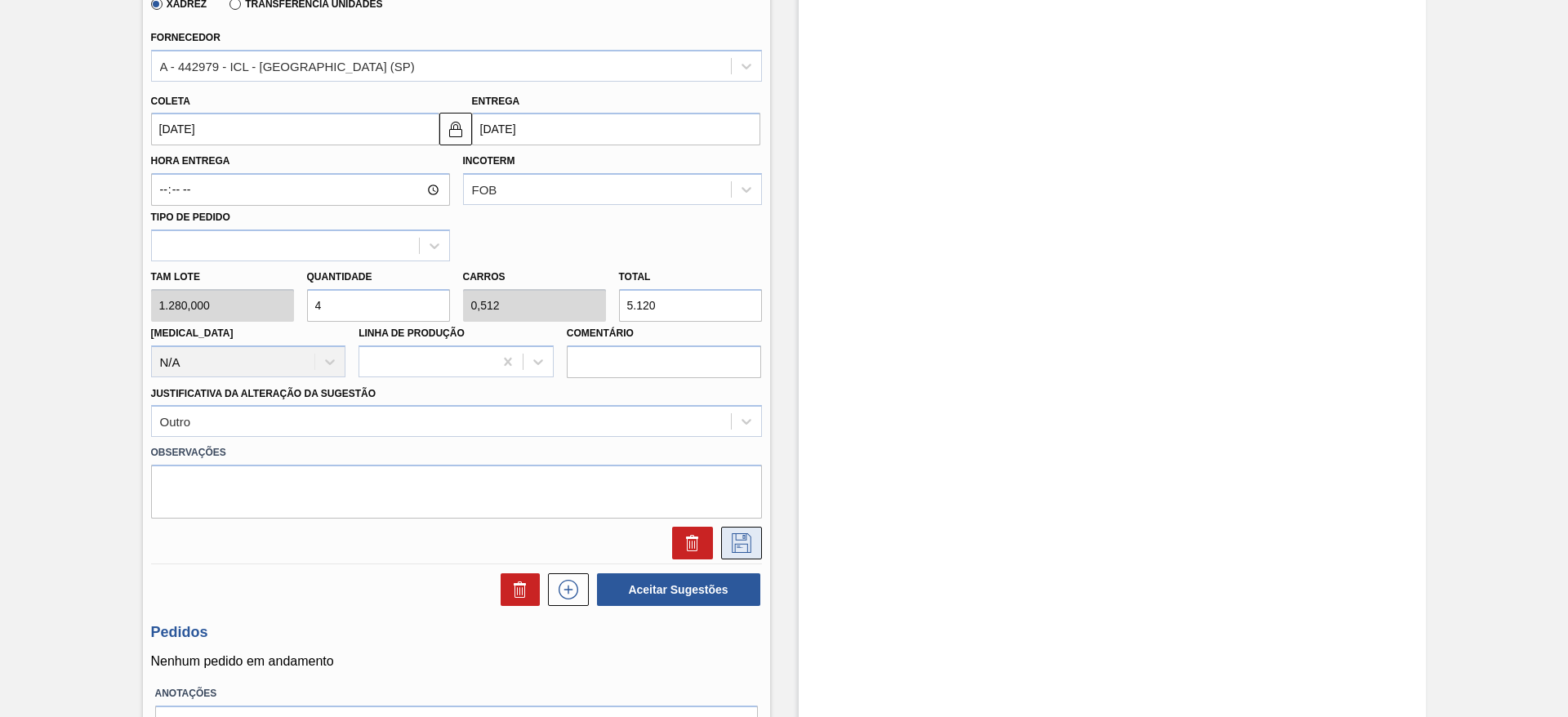
click at [746, 547] on icon at bounding box center [741, 543] width 19 height 19
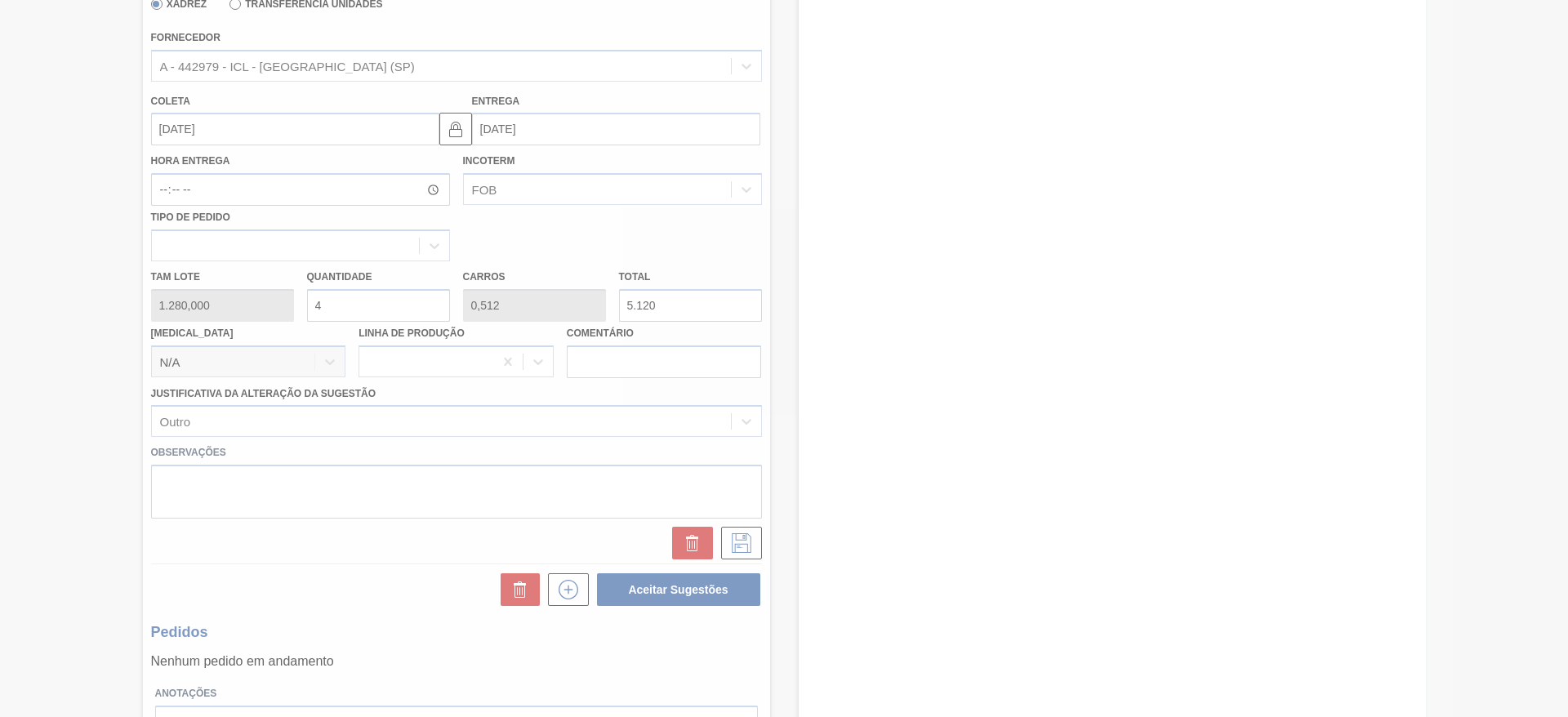
scroll to position [0, 0]
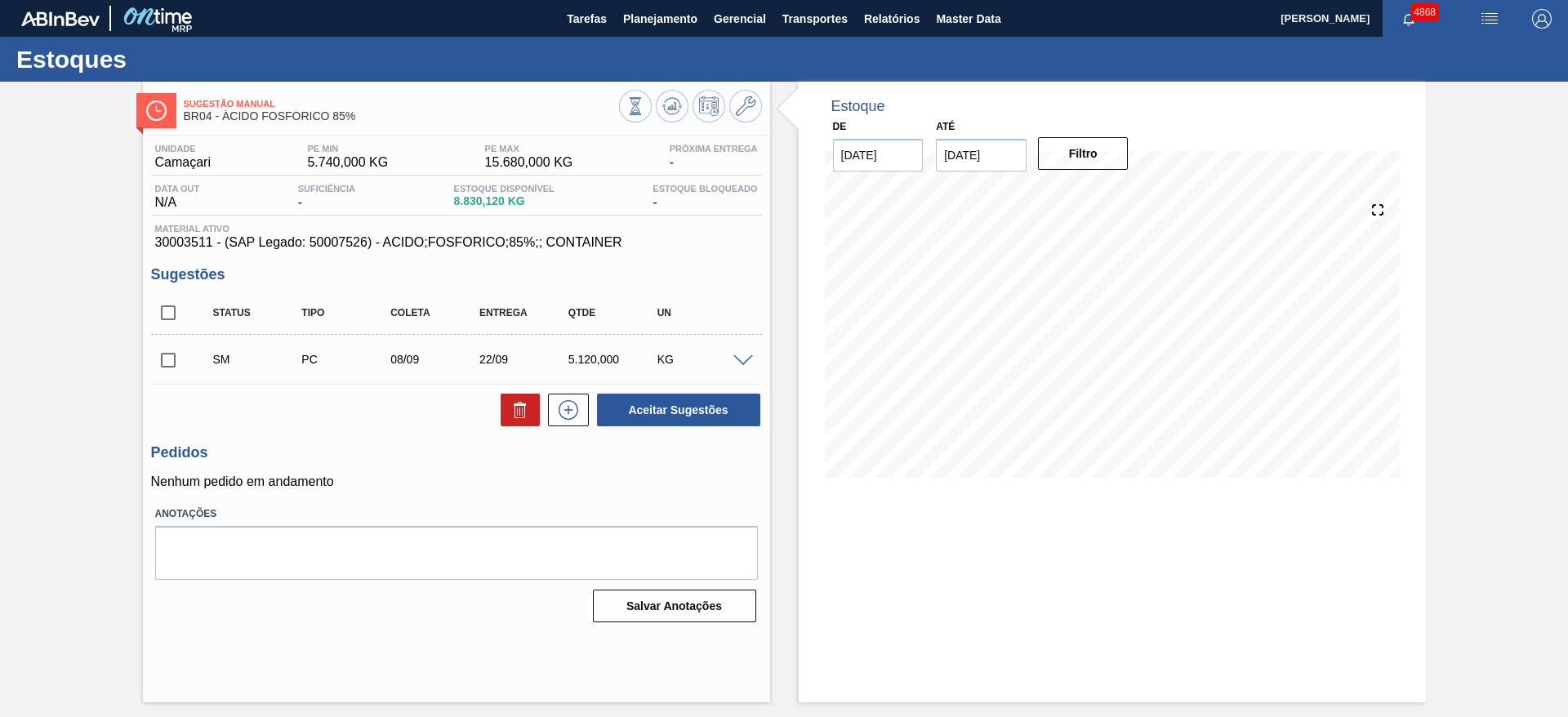
click at [742, 358] on span at bounding box center [743, 360] width 19 height 12
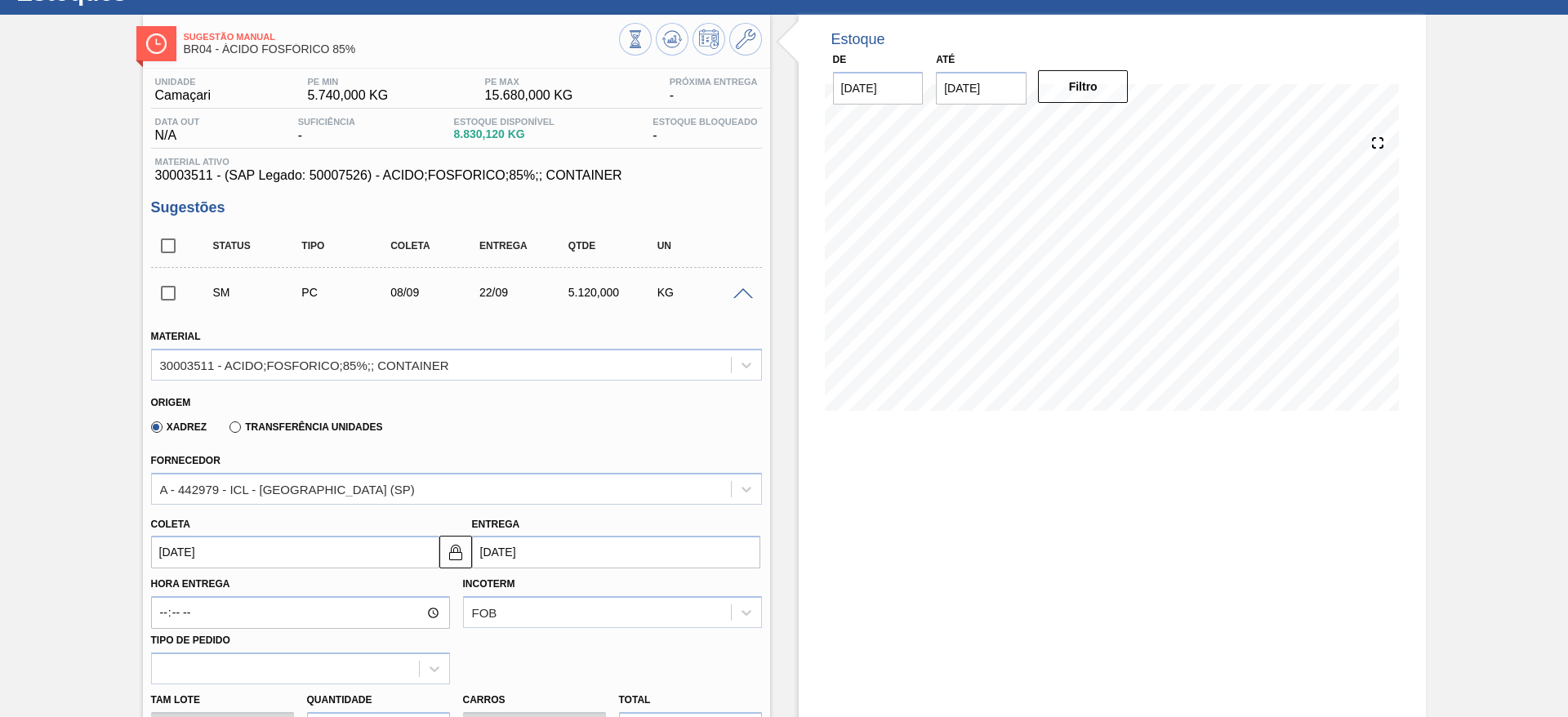
scroll to position [245, 0]
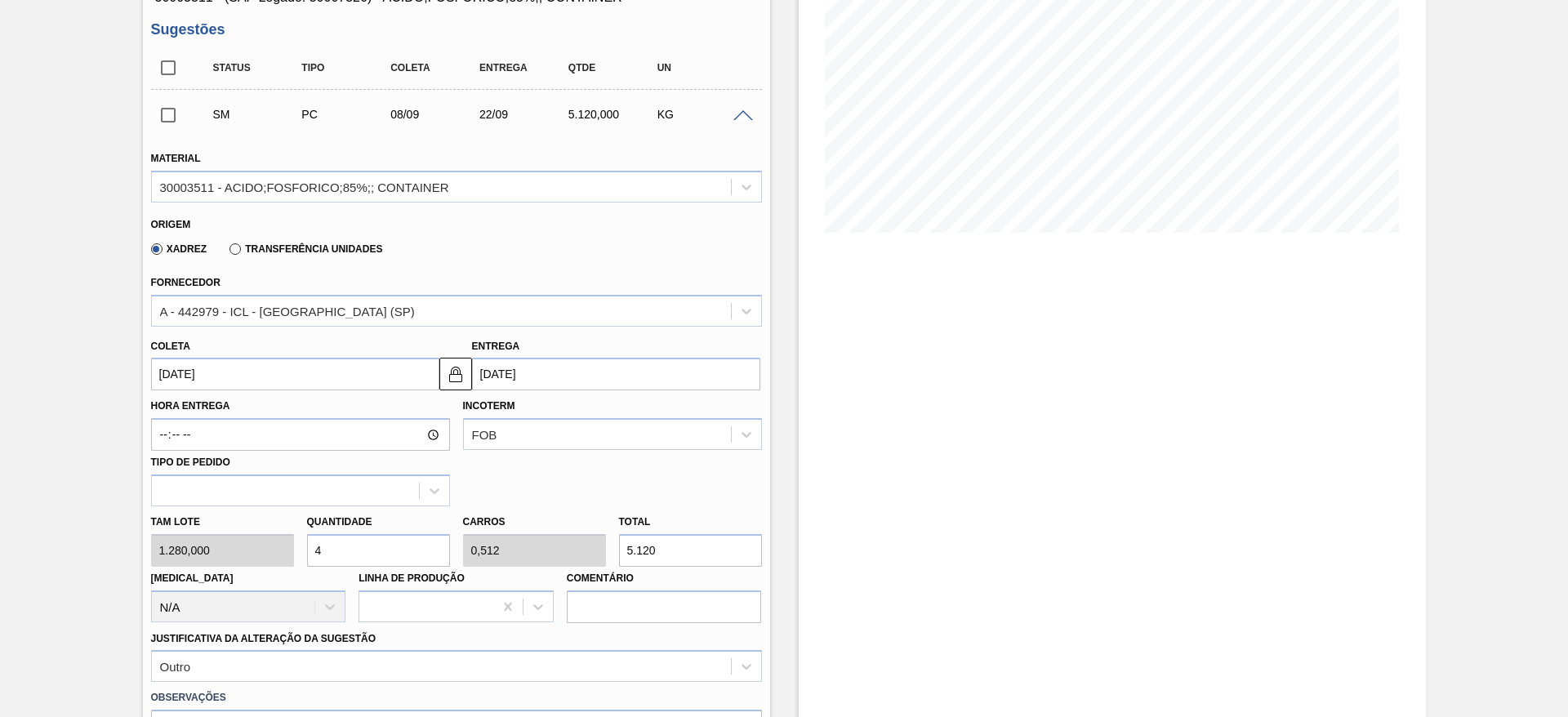
click at [281, 535] on div "Tam lote 1.280,000 Quantidade 4 Carros 0,512 Total 5.120 Doca N/A Linha de Prod…" at bounding box center [457, 565] width 624 height 117
type input "3"
type input "0,384"
type input "3.840"
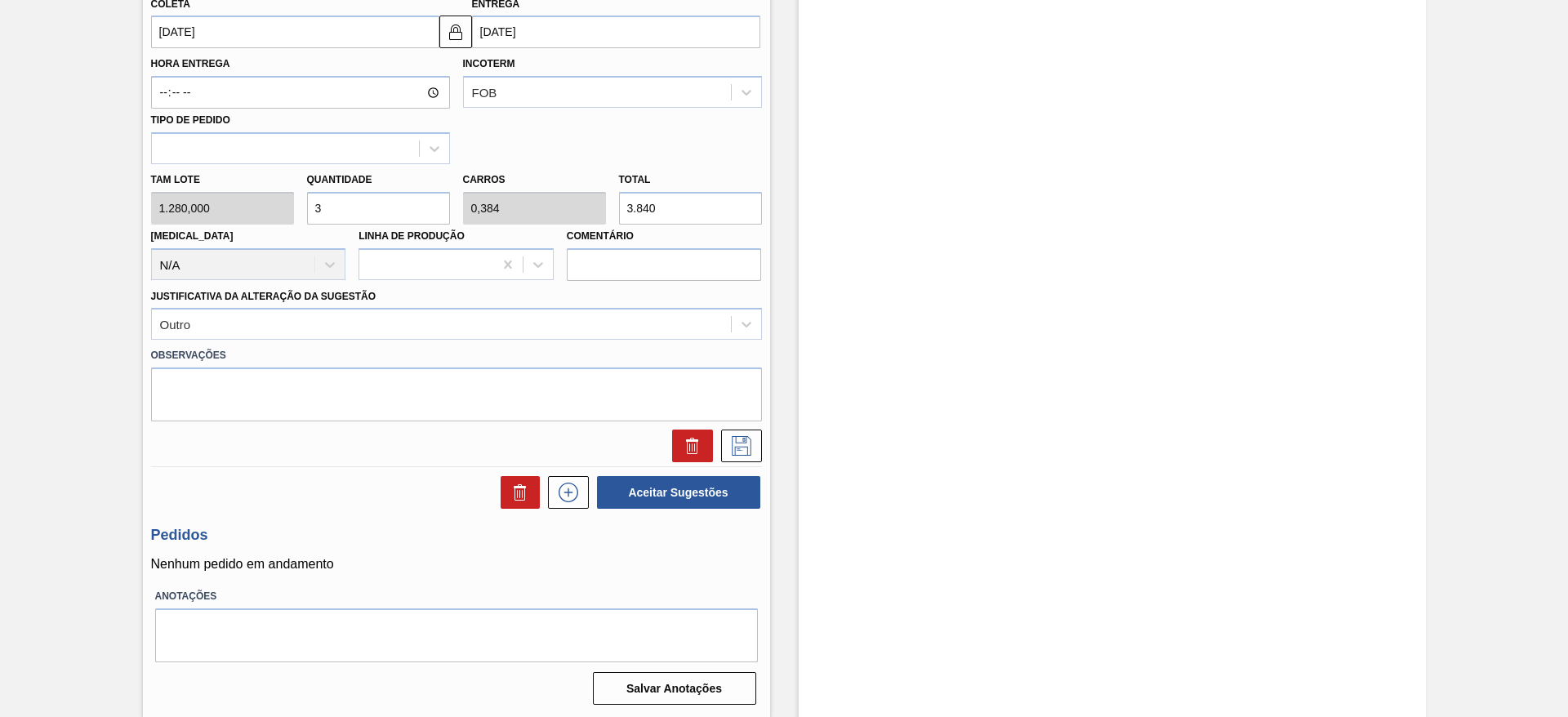
scroll to position [589, 0]
type input "3"
click at [729, 433] on button at bounding box center [741, 444] width 41 height 32
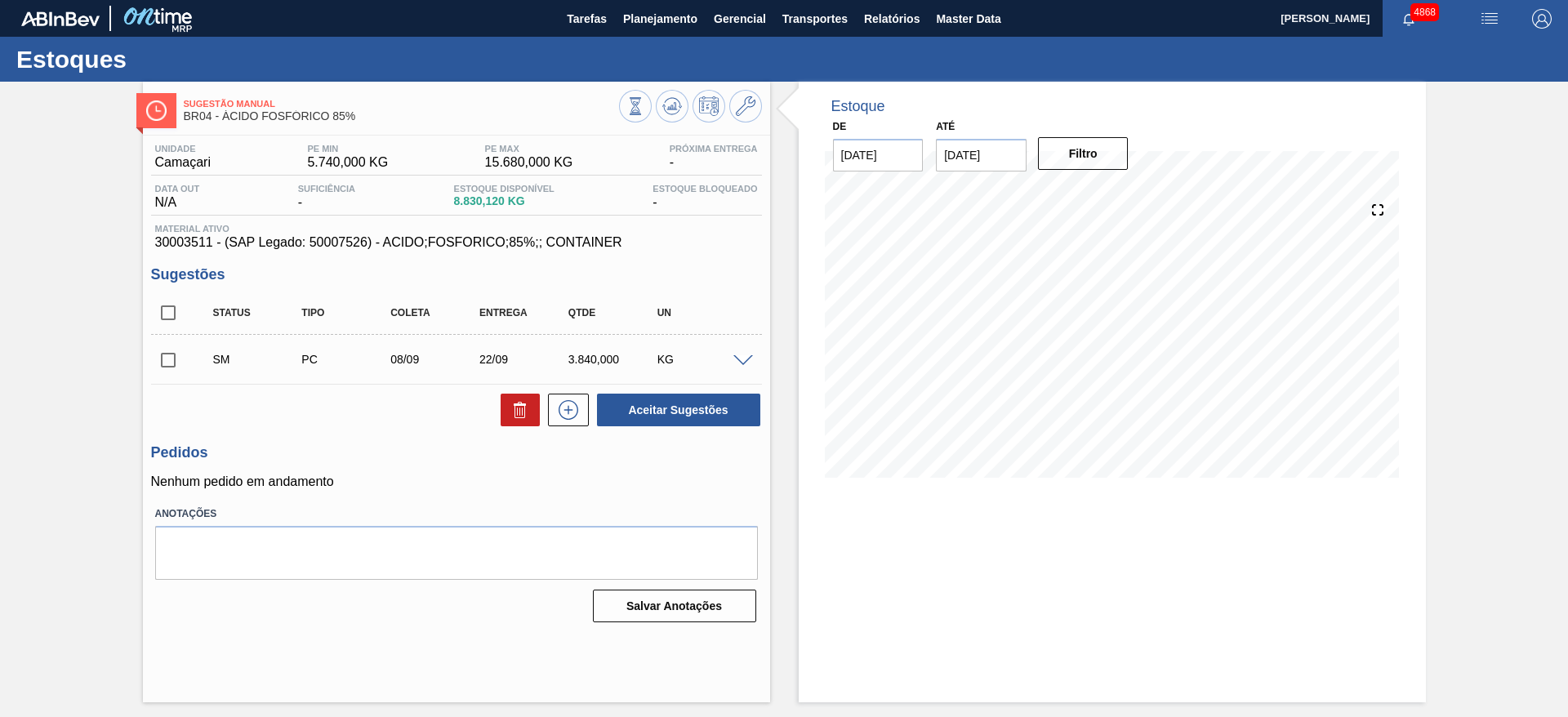
scroll to position [0, 0]
click at [169, 365] on input "checkbox" at bounding box center [168, 359] width 34 height 34
click at [646, 406] on button "Aceitar Sugestões" at bounding box center [678, 409] width 163 height 32
checkbox input "false"
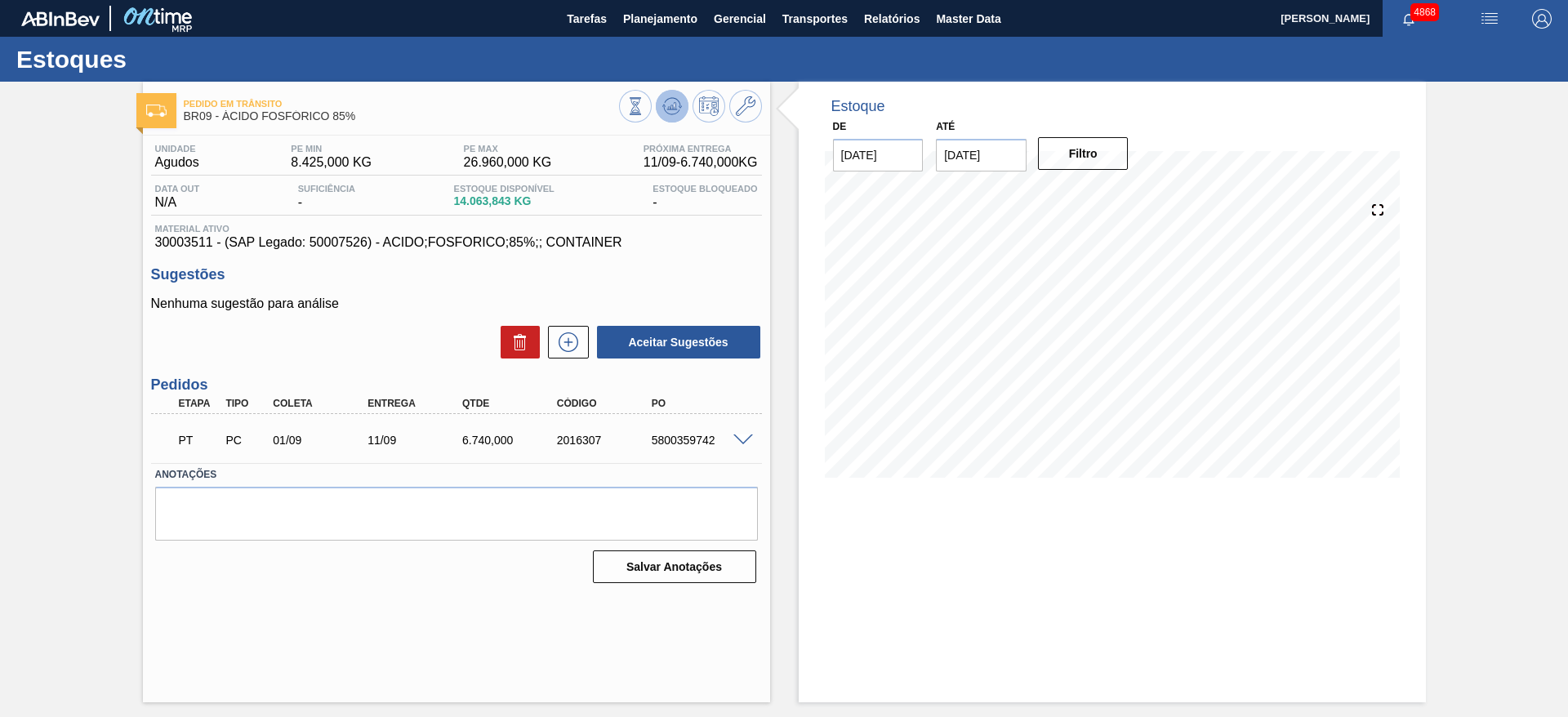
click at [673, 120] on button at bounding box center [671, 106] width 32 height 32
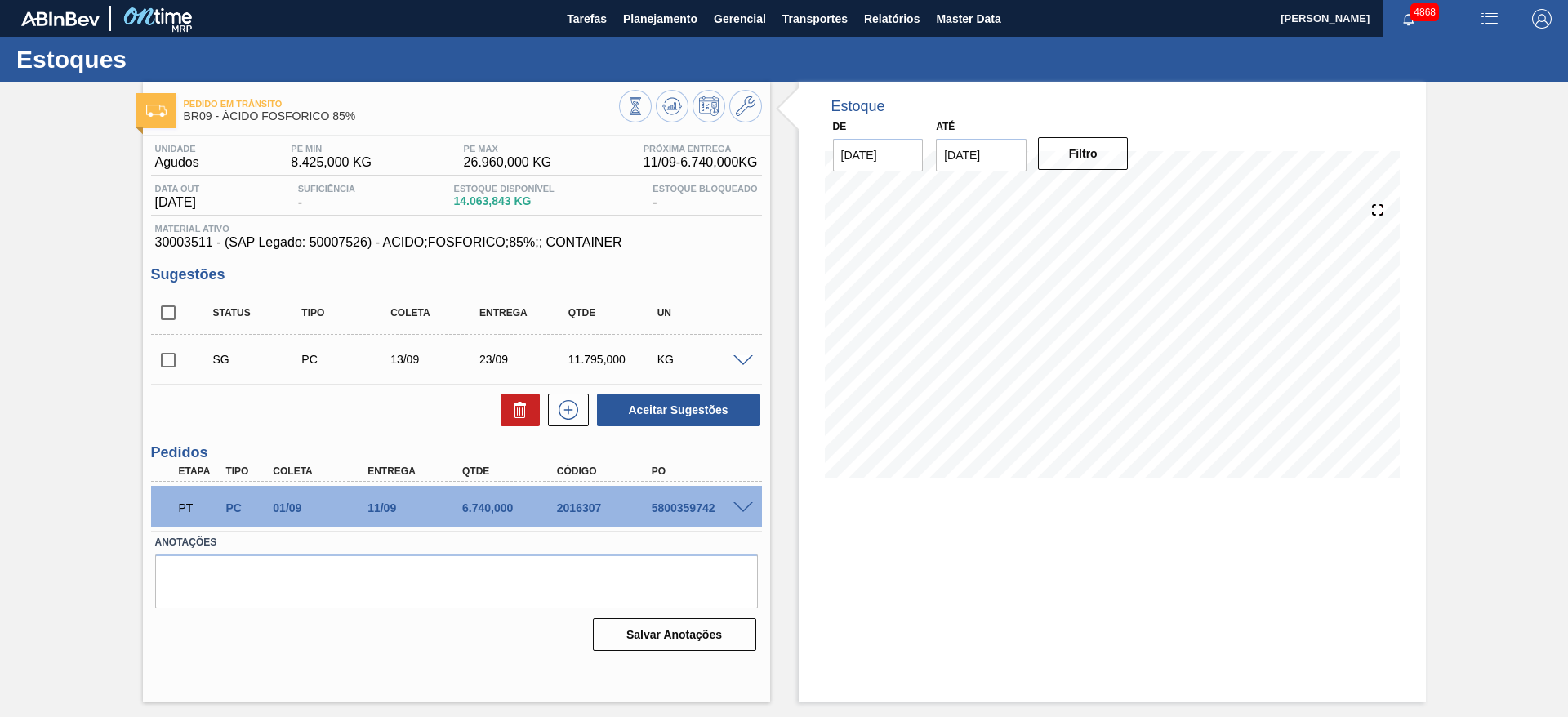
click at [736, 358] on span at bounding box center [743, 360] width 19 height 12
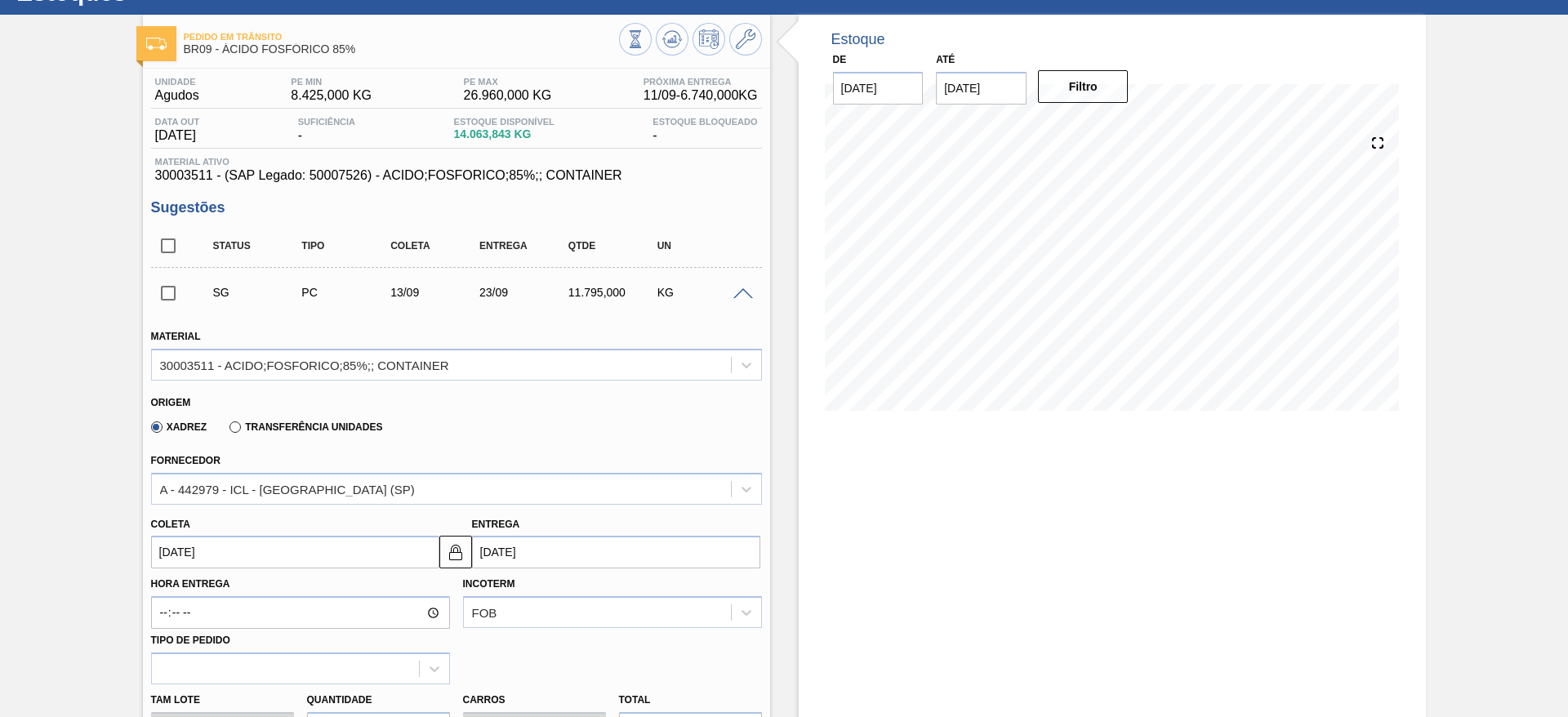
scroll to position [122, 0]
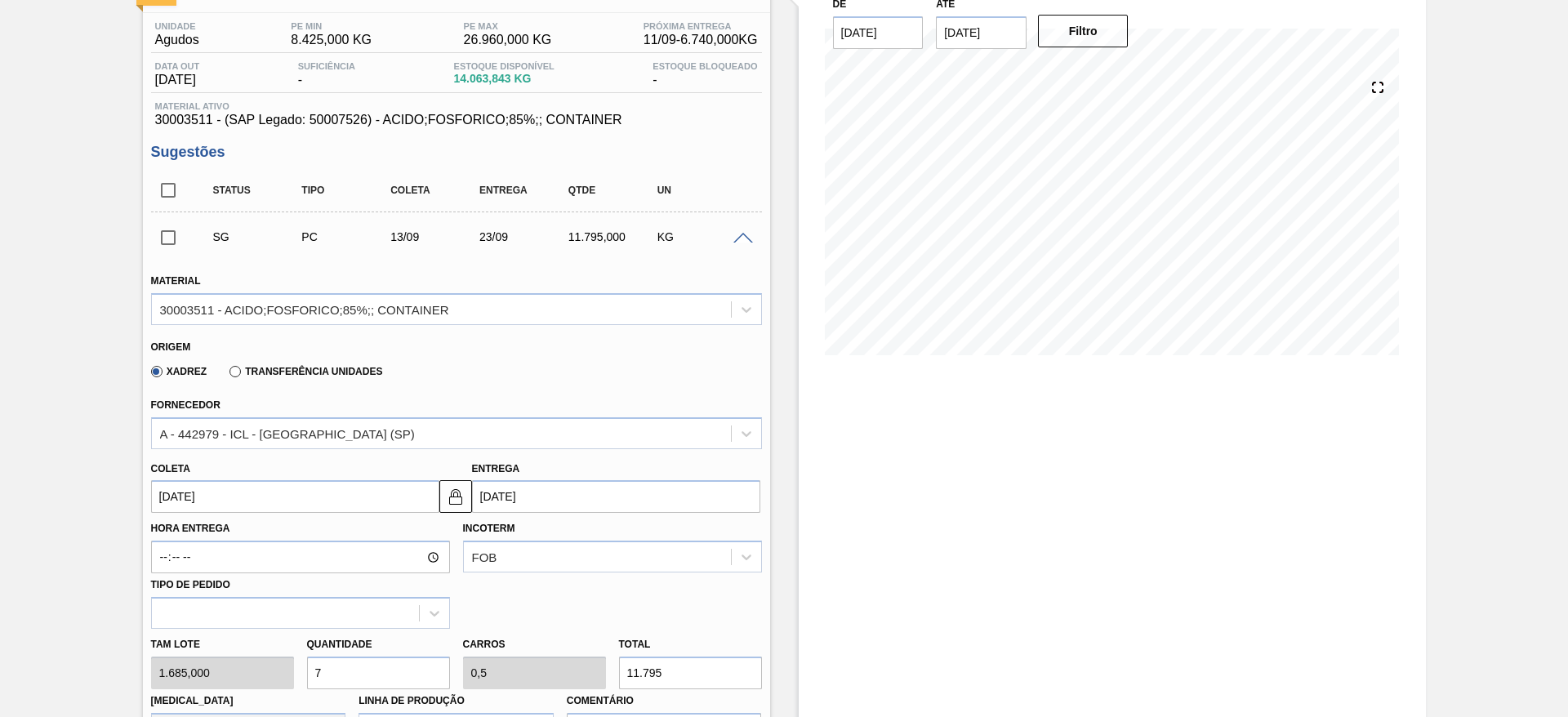
click at [182, 490] on input "[DATE]" at bounding box center [295, 496] width 288 height 32
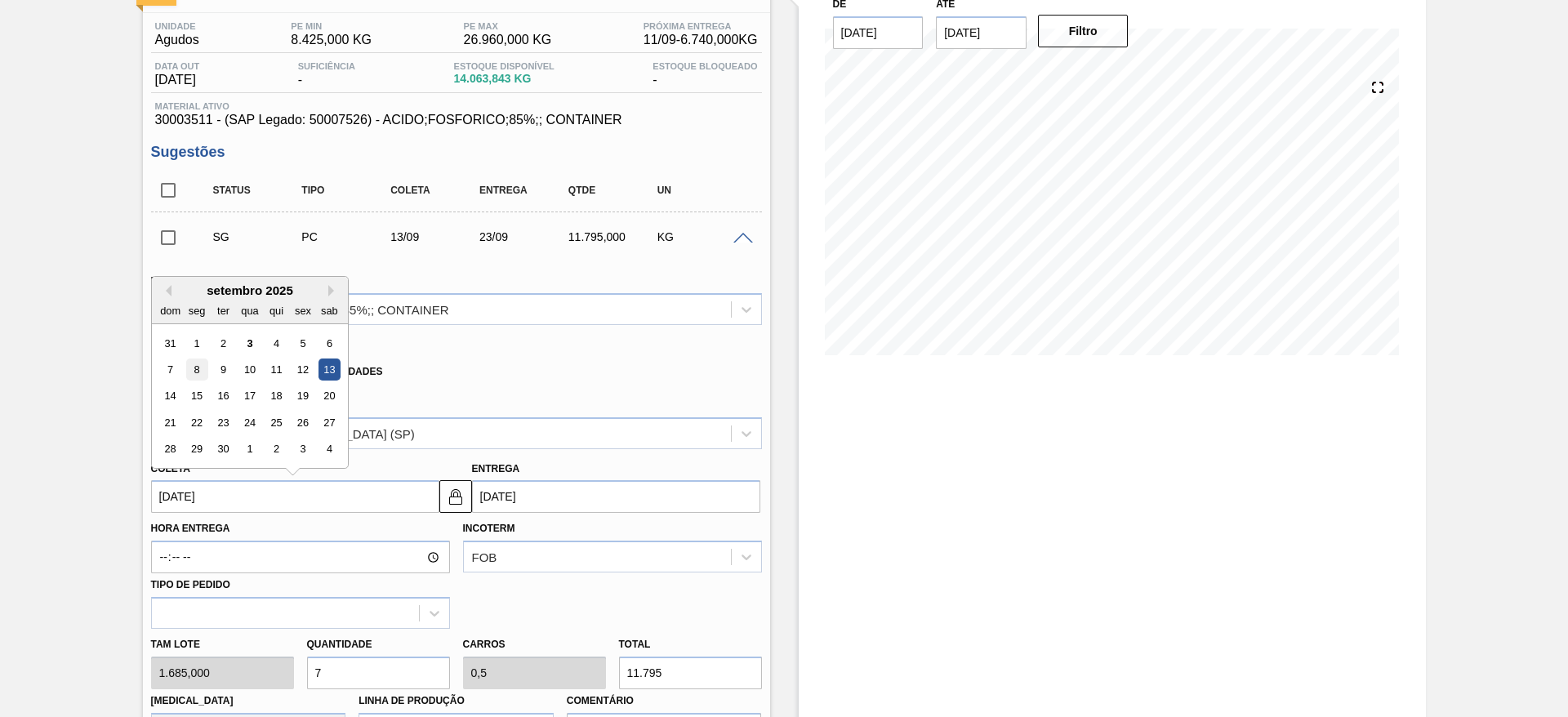
click at [198, 369] on div "8" at bounding box center [196, 370] width 22 height 22
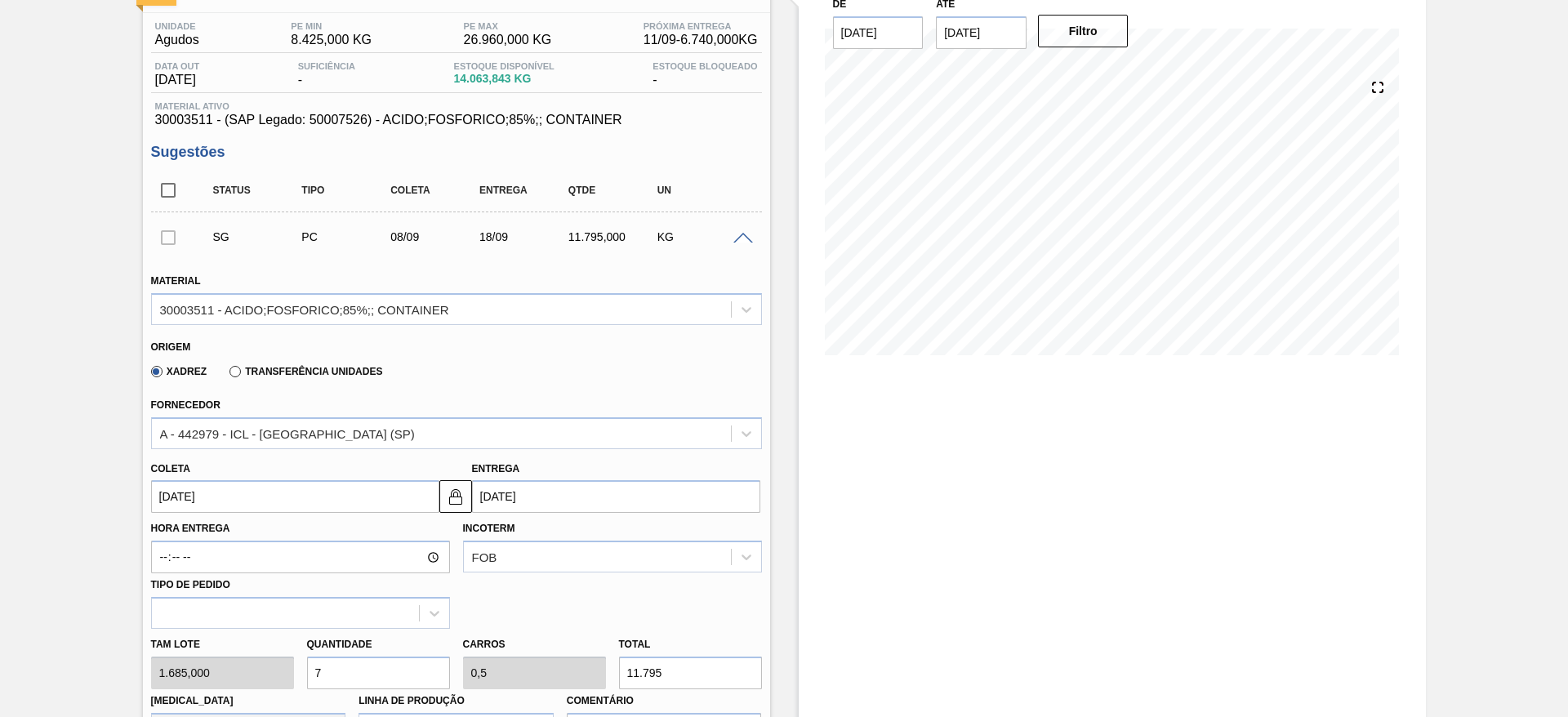
type input "[DATE]"
click at [282, 679] on div "Tam lote 1.685,000 Quantidade 7 Carros 0,5 Total 11.795 [MEDICAL_DATA] N/A Linh…" at bounding box center [457, 687] width 624 height 117
type input "5"
type input "0,357"
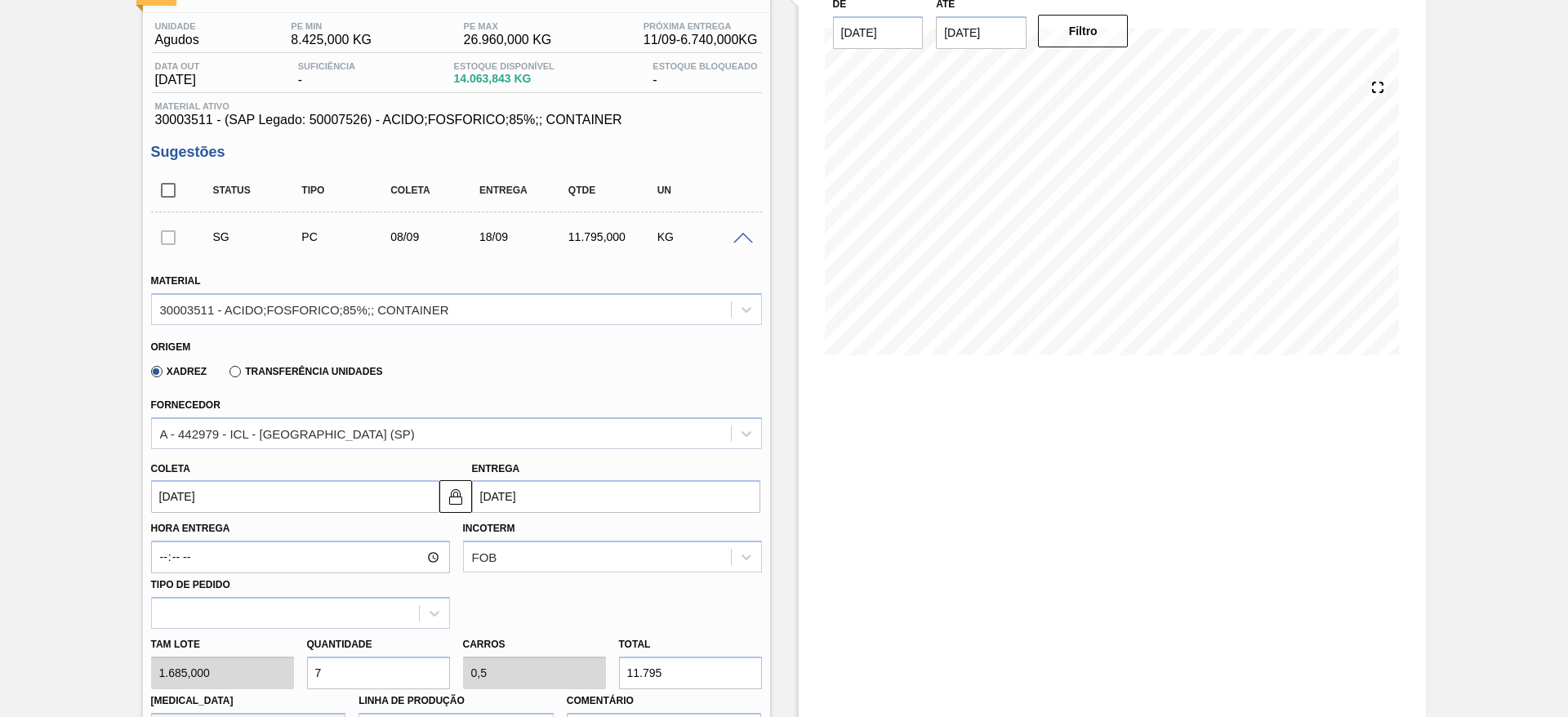
type input "8.425"
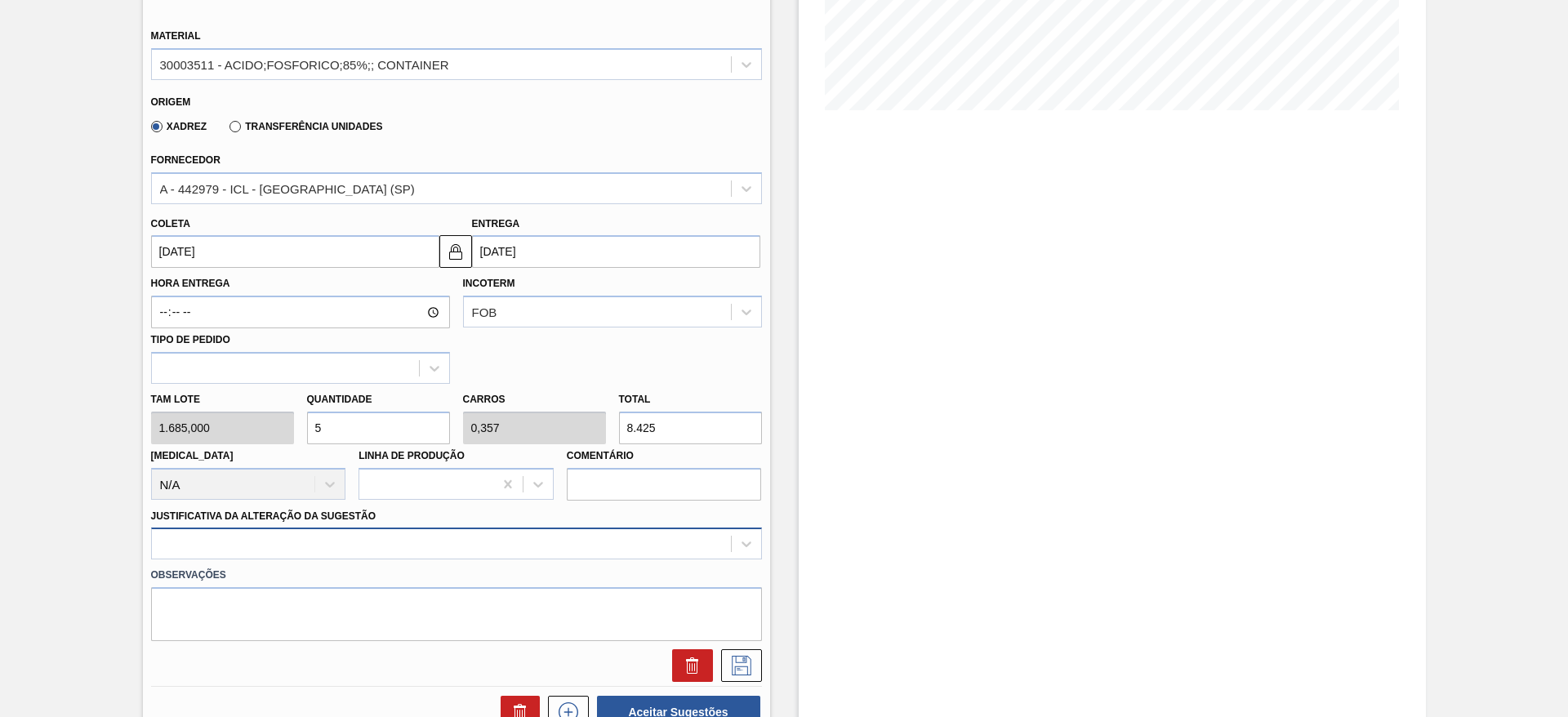
type input "5"
click at [476, 542] on div at bounding box center [456, 544] width 610 height 31
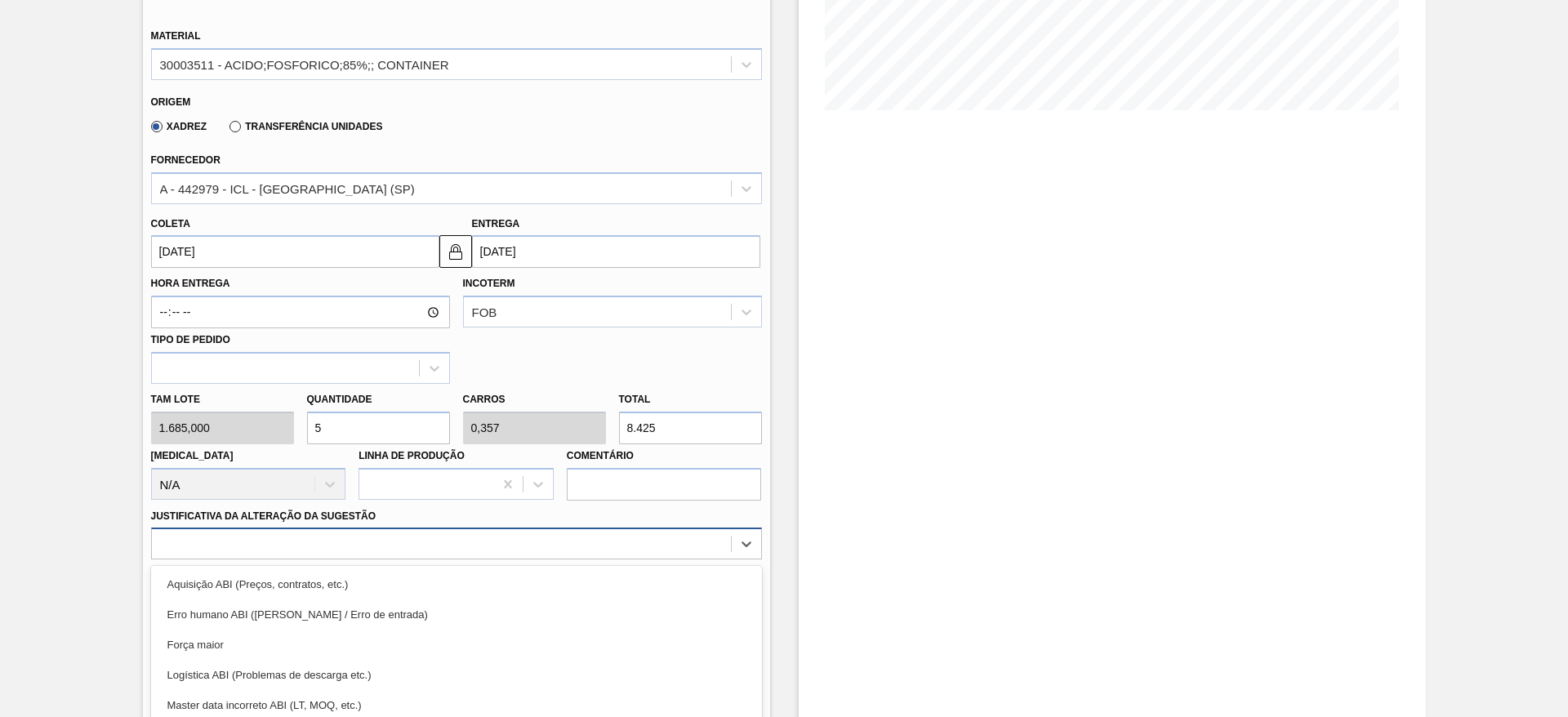
scroll to position [468, 0]
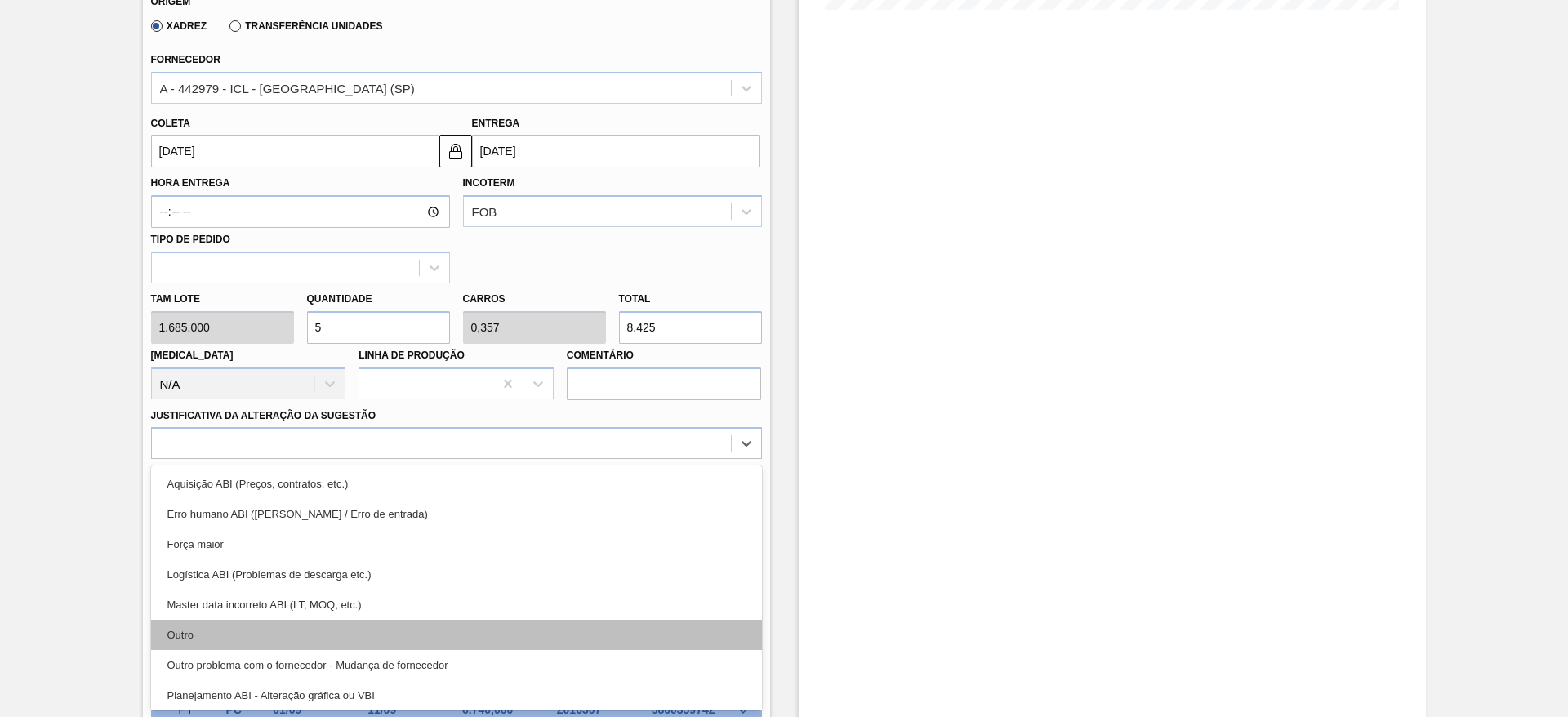
click at [471, 636] on div "Outro" at bounding box center [456, 635] width 610 height 31
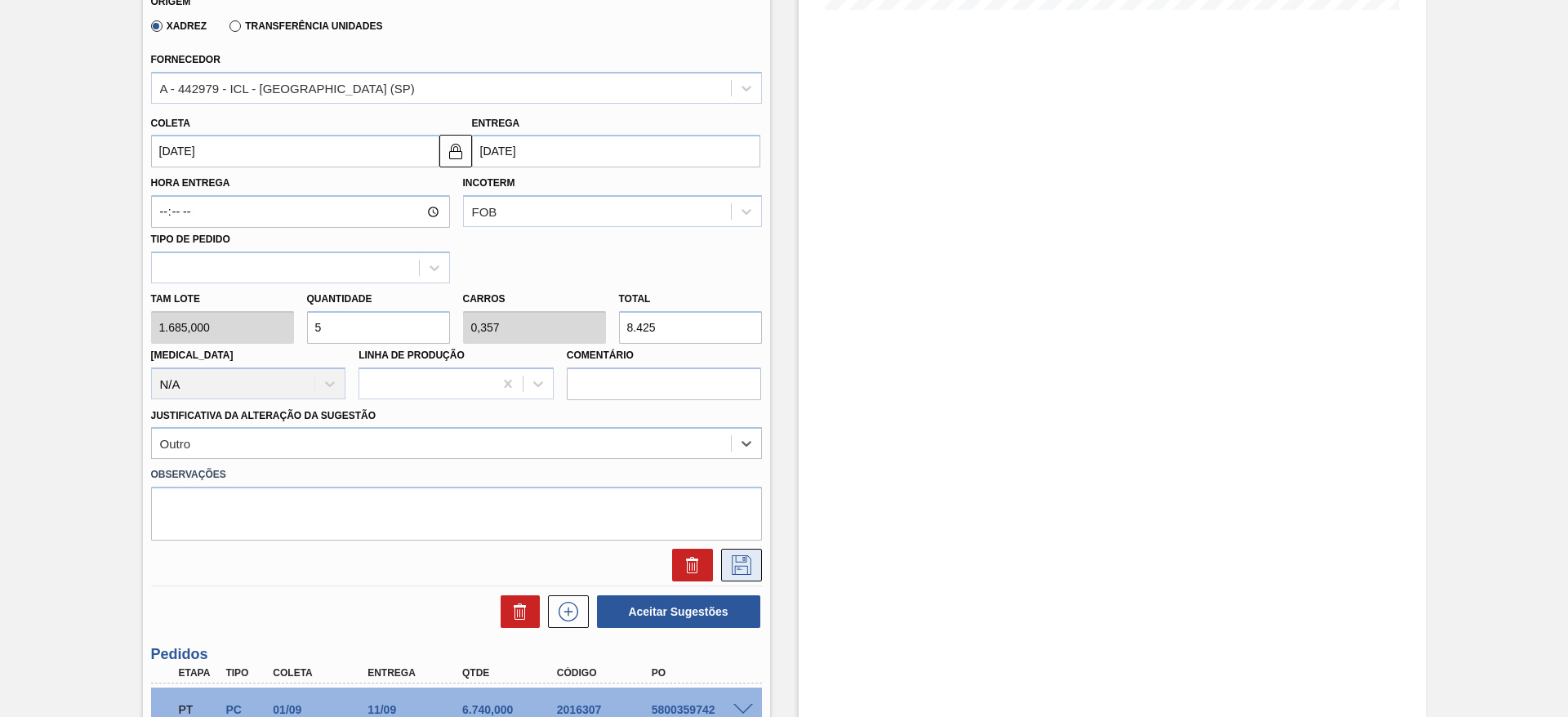
click at [741, 550] on button at bounding box center [741, 564] width 41 height 32
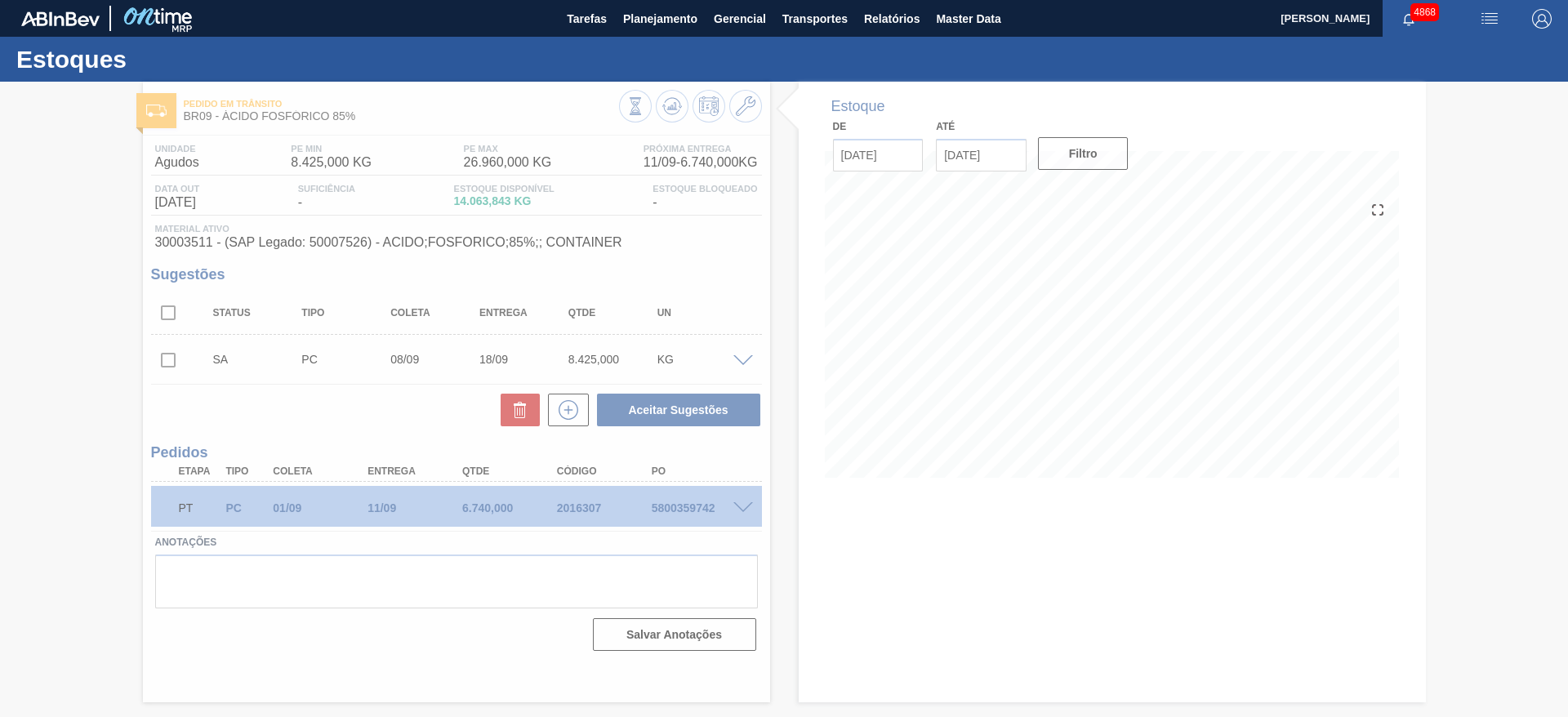
scroll to position [0, 0]
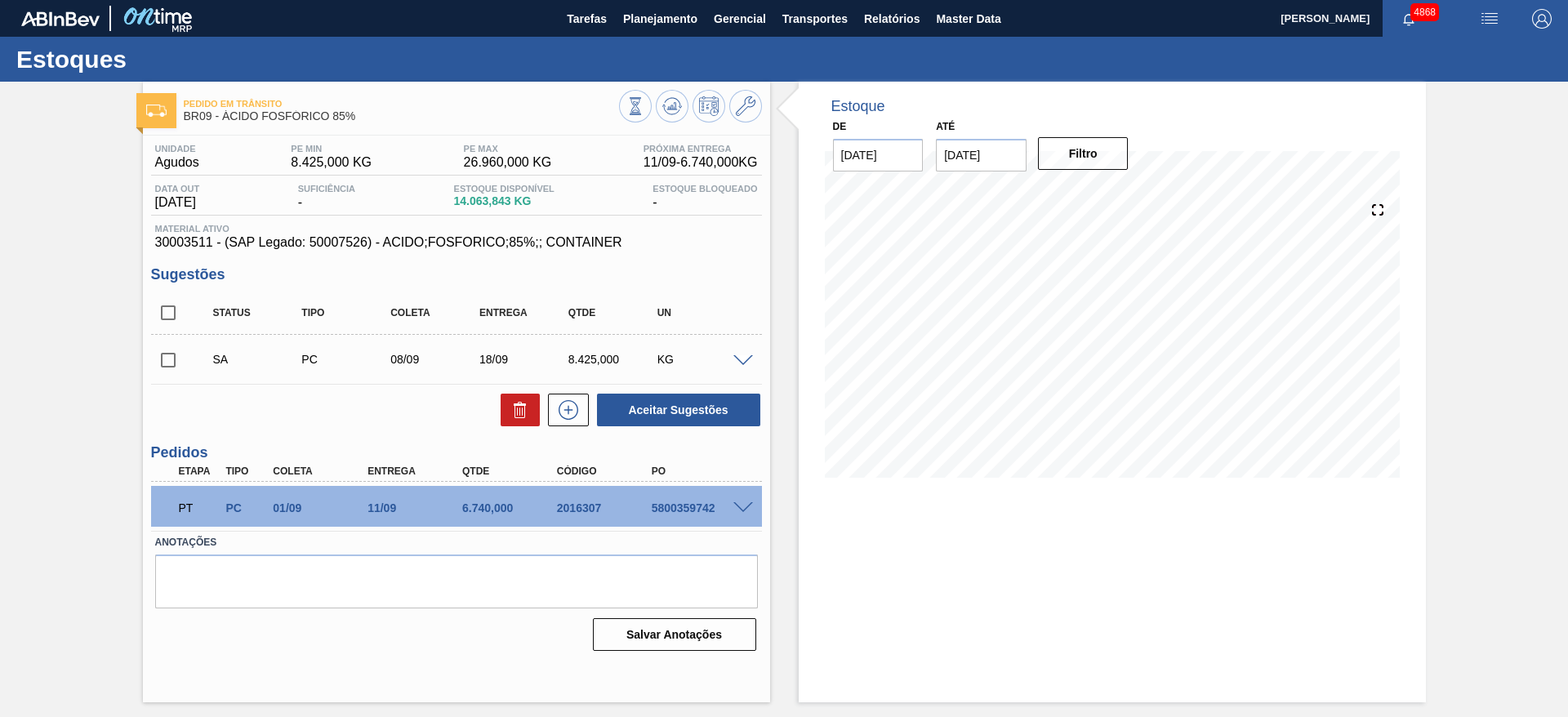
click at [170, 358] on input "checkbox" at bounding box center [168, 359] width 34 height 34
click at [696, 404] on button "Aceitar Sugestões" at bounding box center [678, 409] width 163 height 32
checkbox input "false"
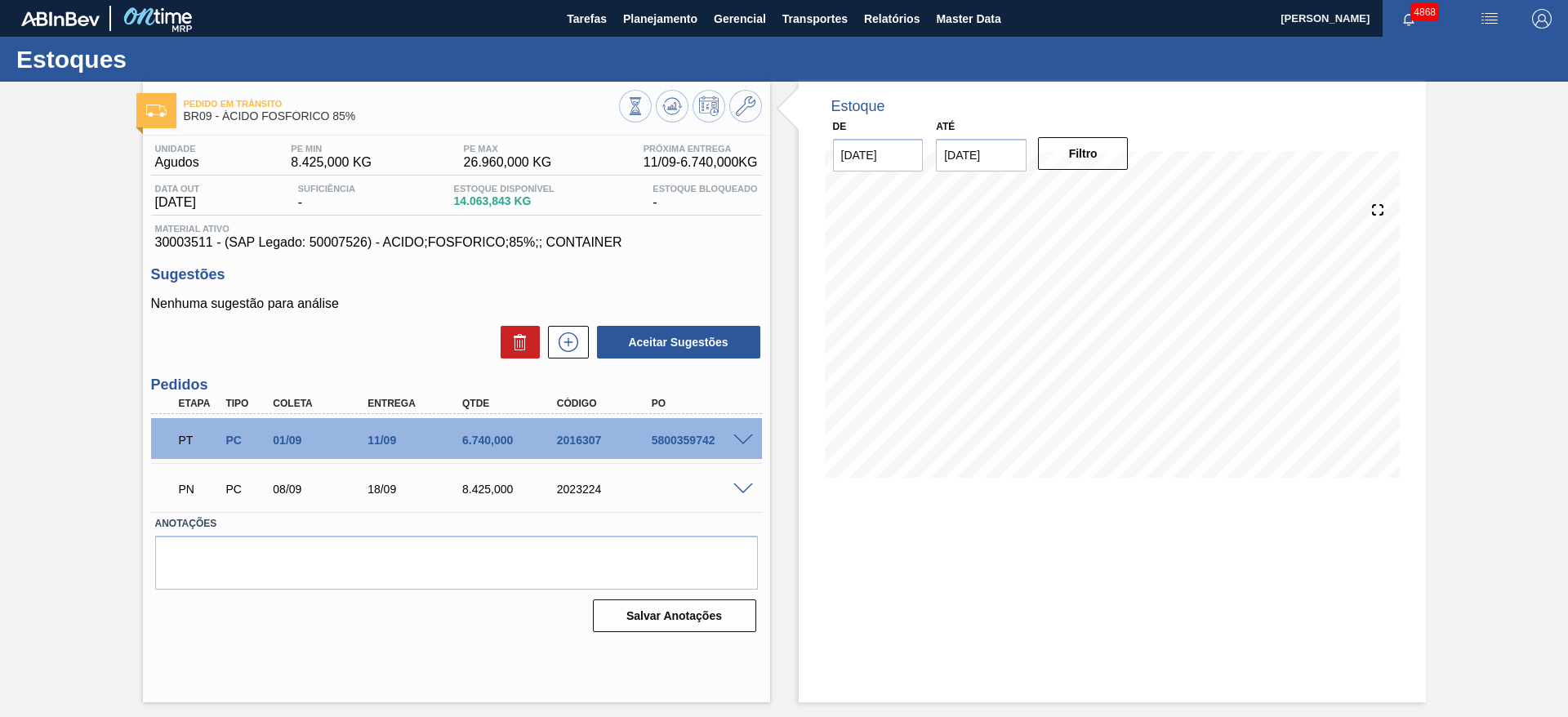
click at [989, 663] on div "Estoque De [DATE] Até [DATE] Filtro 12/09 Projeção de Estoque 14,201.101 [DOMAI…" at bounding box center [1111, 392] width 627 height 621
click at [670, 102] on icon at bounding box center [671, 106] width 19 height 19
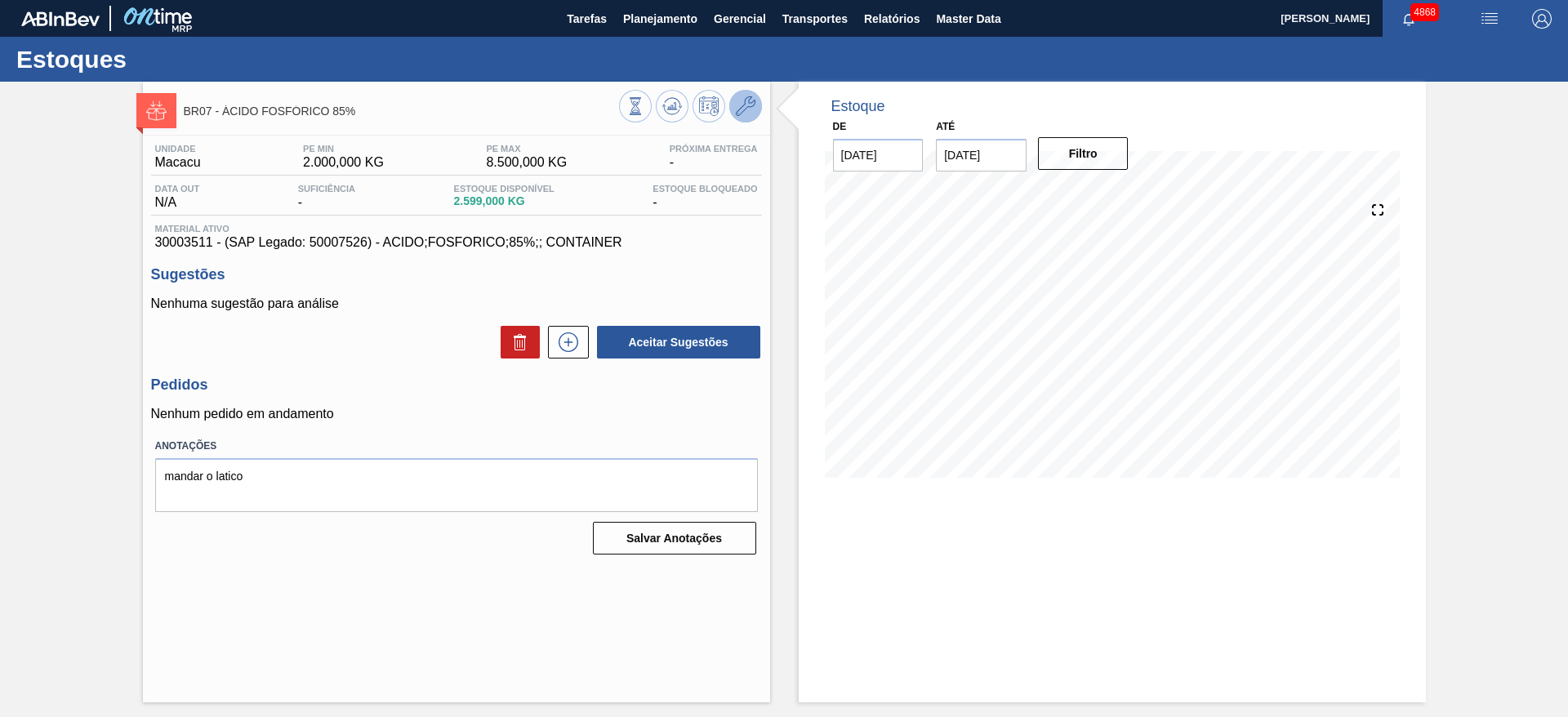
click at [750, 101] on icon at bounding box center [745, 106] width 19 height 19
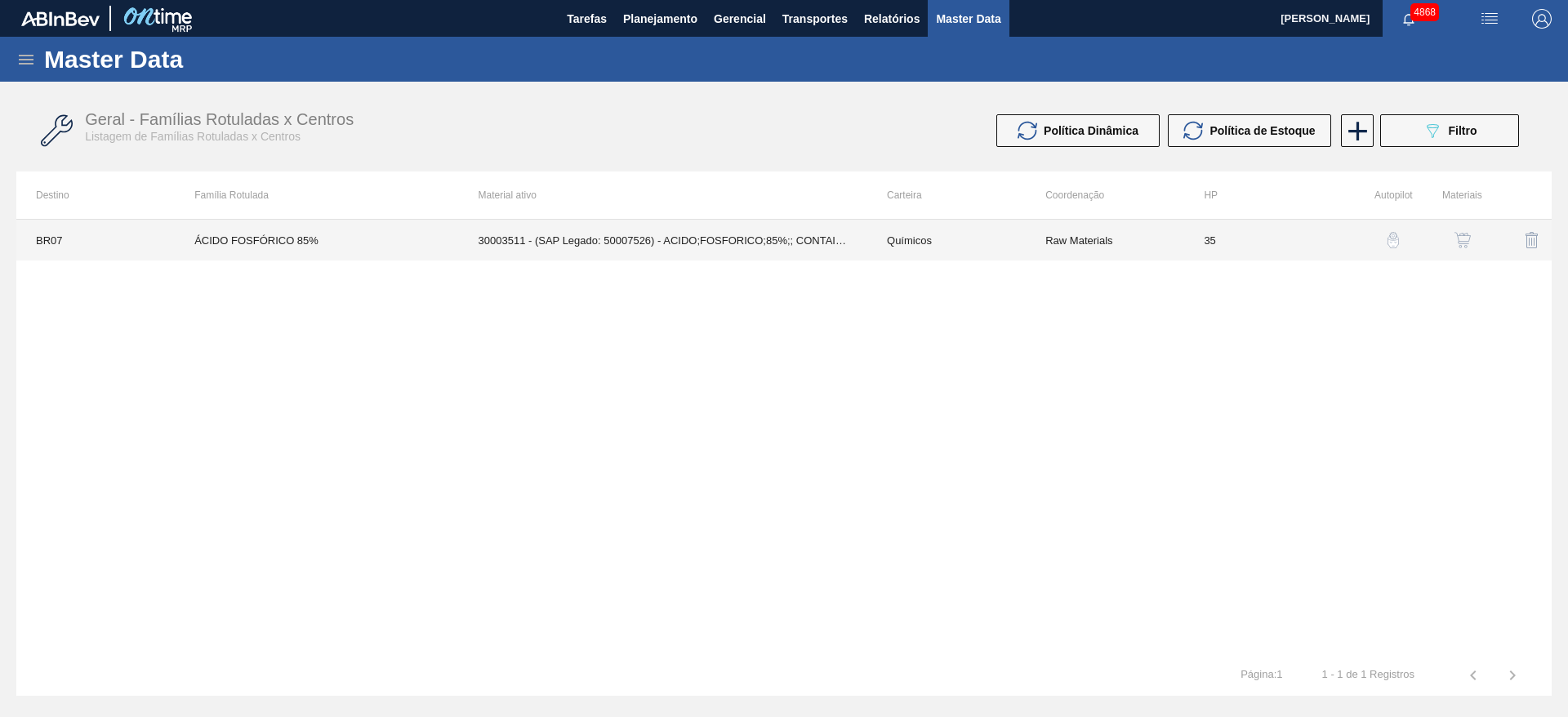
click at [505, 245] on td "30003511 - (SAP Legado: 50007526) - ACIDO;FOSFORICO;85%;; CONTAINER" at bounding box center [662, 240] width 408 height 41
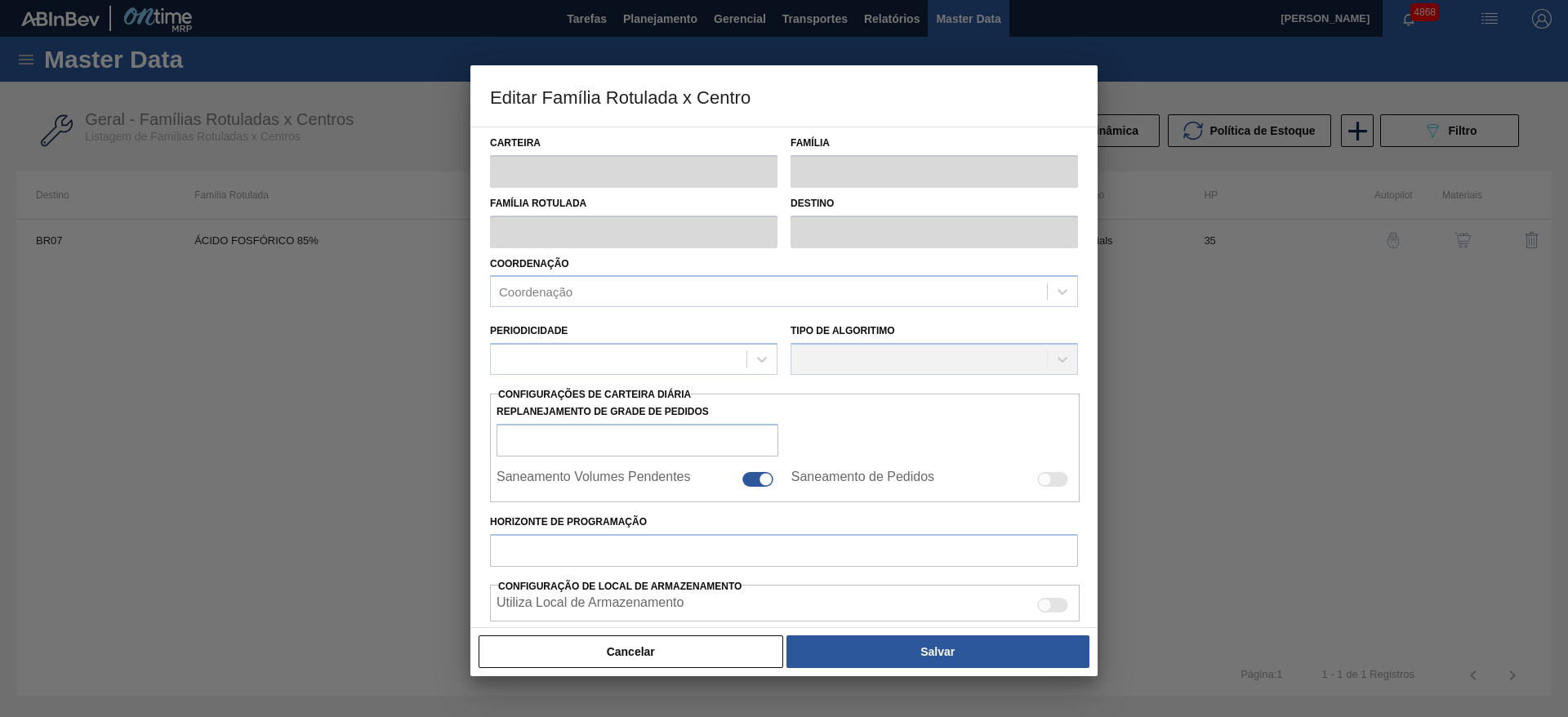
type input "Químicos"
type input "Ácido Fosfórico"
type input "ÁCIDO FOSFÓRICO 85%"
type input "BR07 - Macacu"
type input "35"
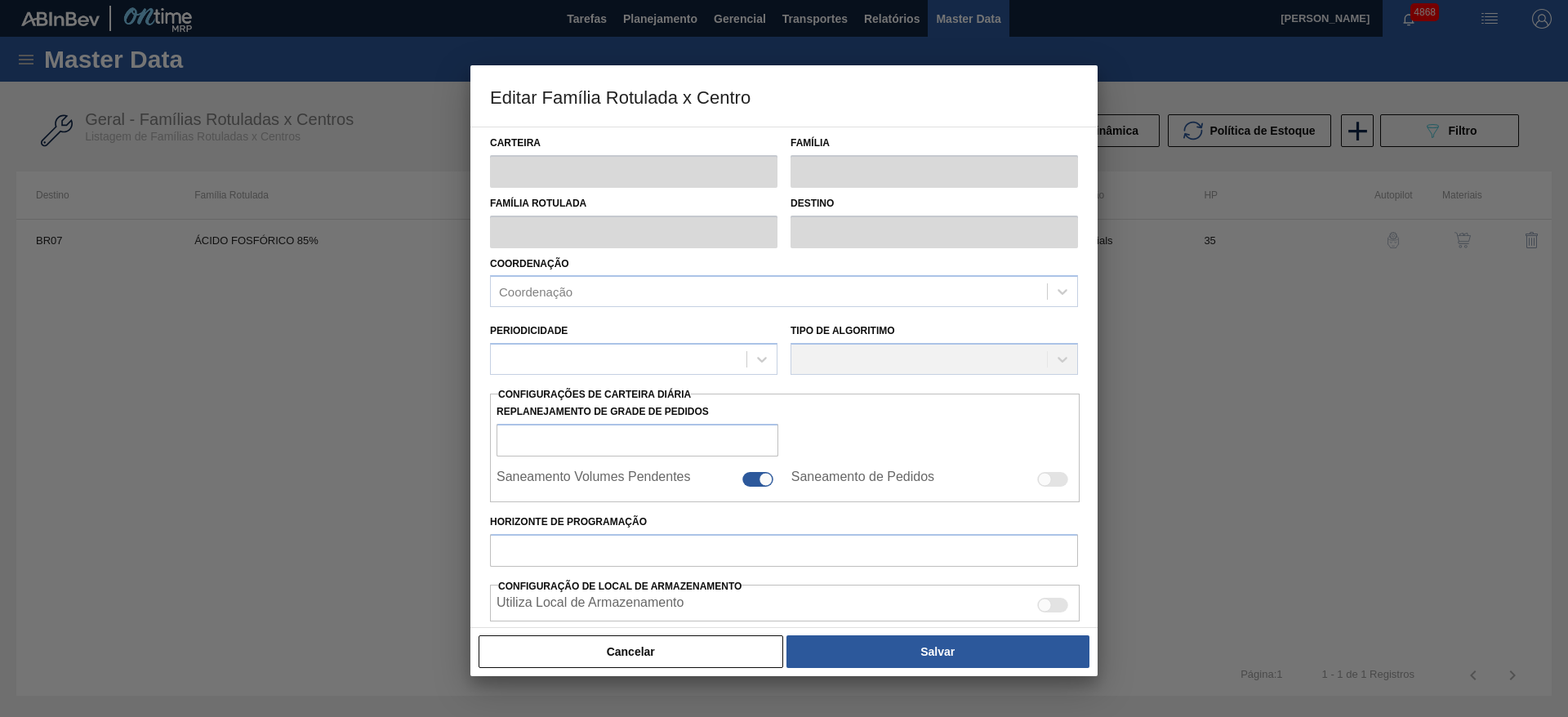
type input "2.000"
type input "8.500"
type input "50"
type input "5.250,000"
checkbox input "true"
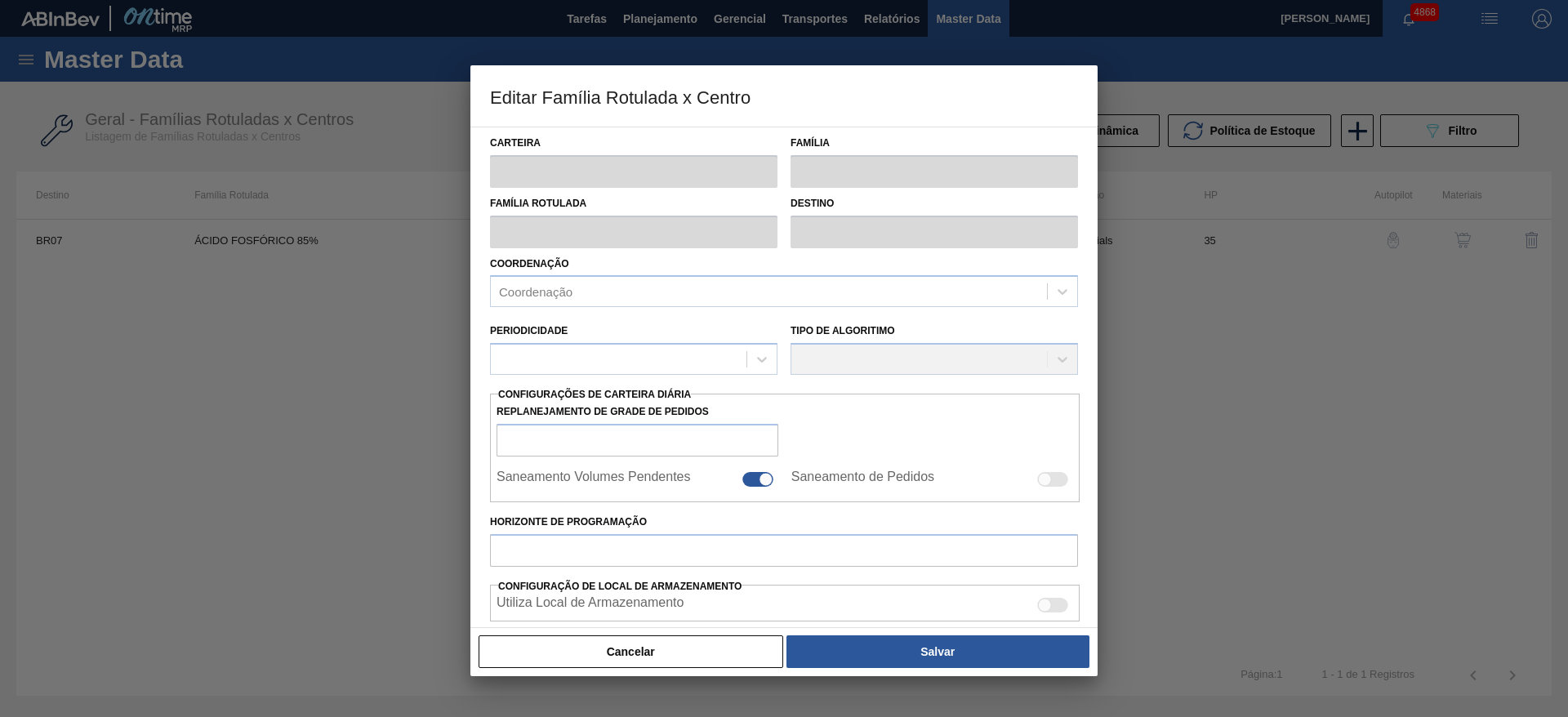
checkbox input "true"
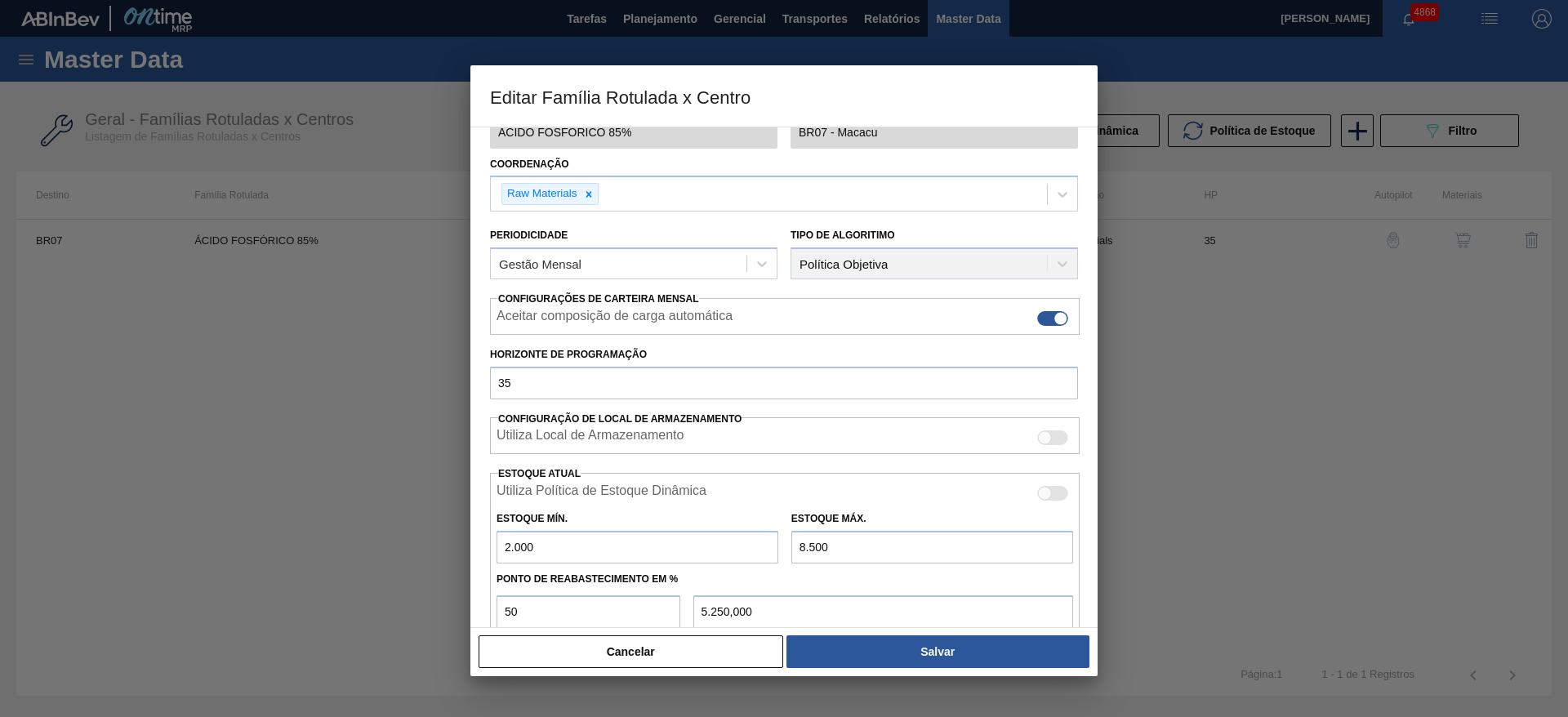
scroll to position [245, 0]
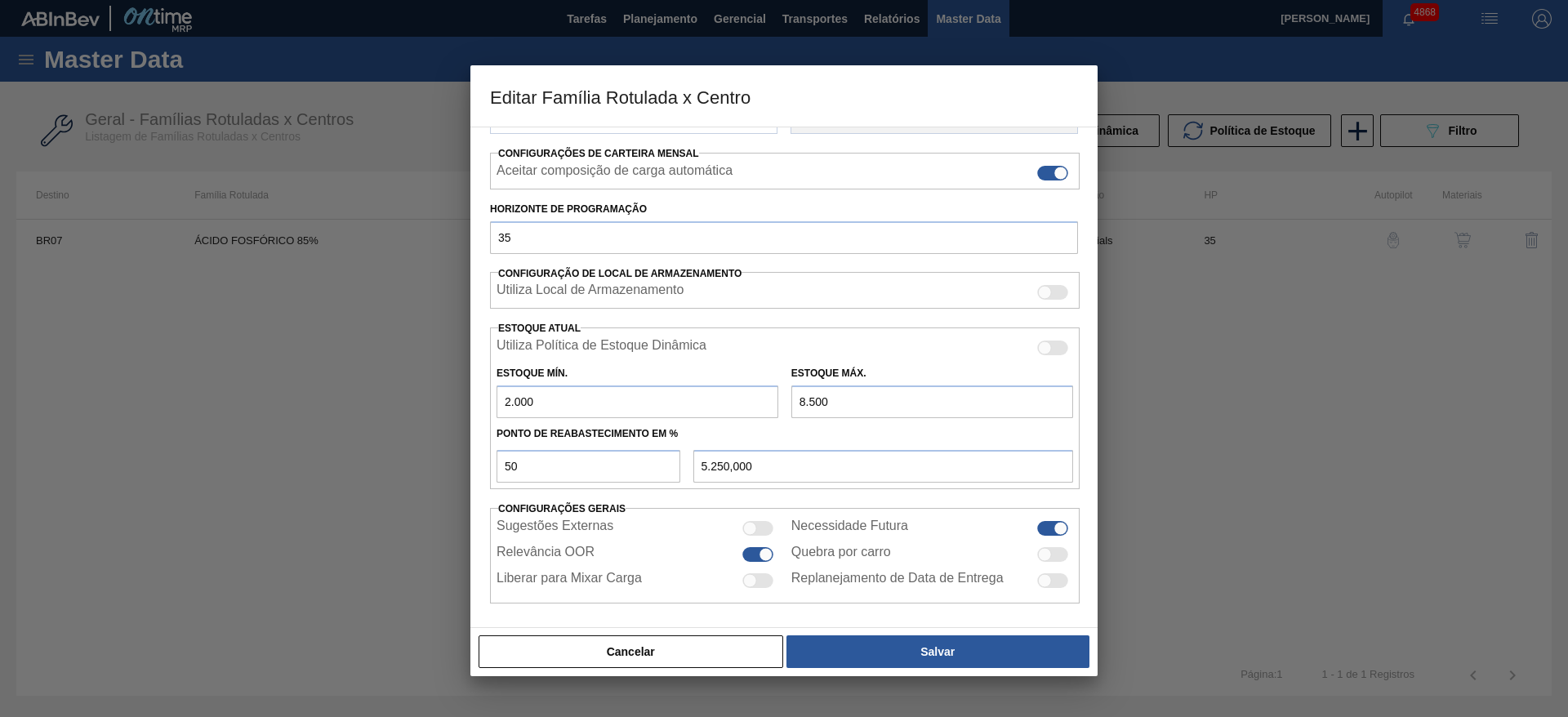
drag, startPoint x: 549, startPoint y: 401, endPoint x: 396, endPoint y: 403, distance: 153.0
click at [396, 401] on div "Editar Família Rotulada x Centro Carteira Químicos Família Ácido Fosfórico Famí…" at bounding box center [784, 358] width 1568 height 717
type input "1"
type input "4.250,500"
type input "15"
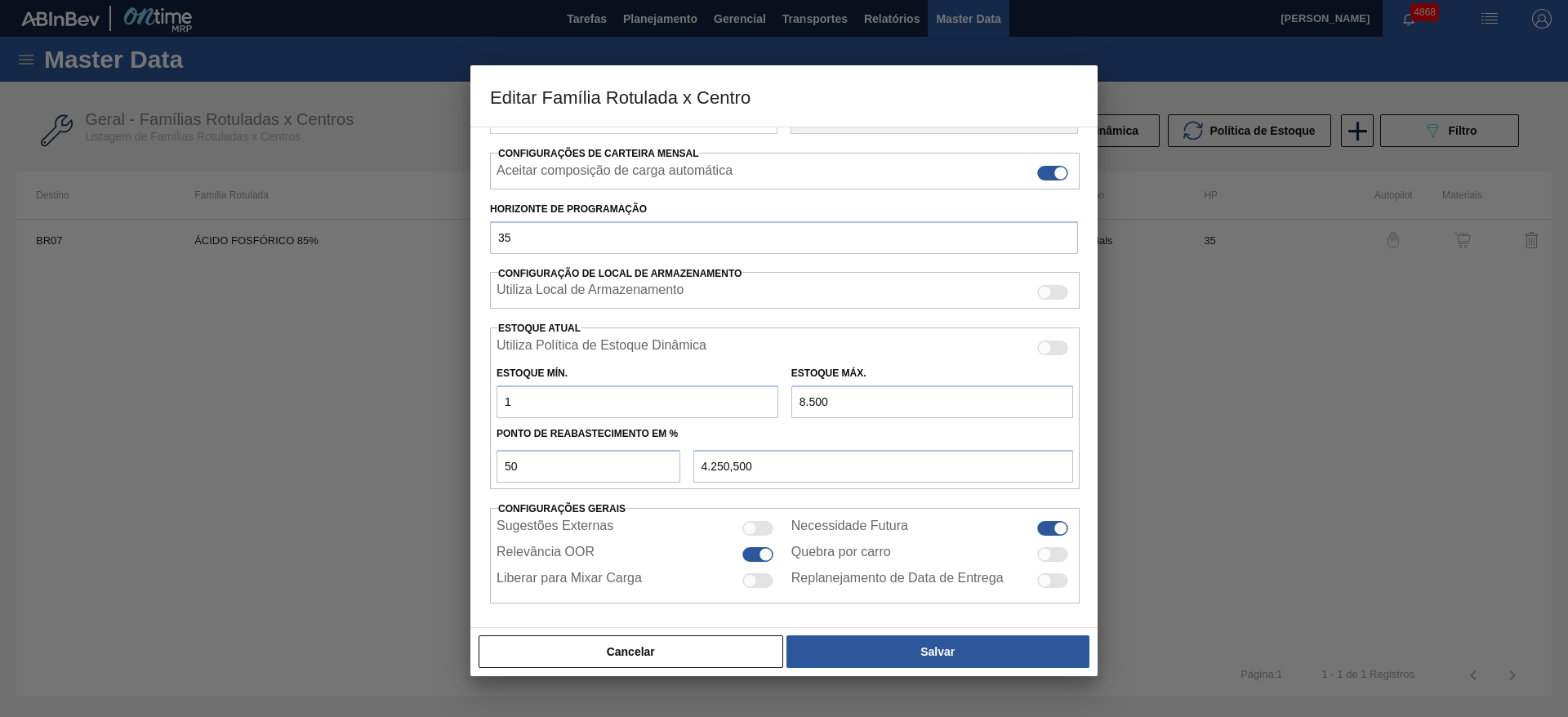
type input "4.257,500"
type input "150"
type input "4.325,000"
type input "1.500"
type input "5.000,000"
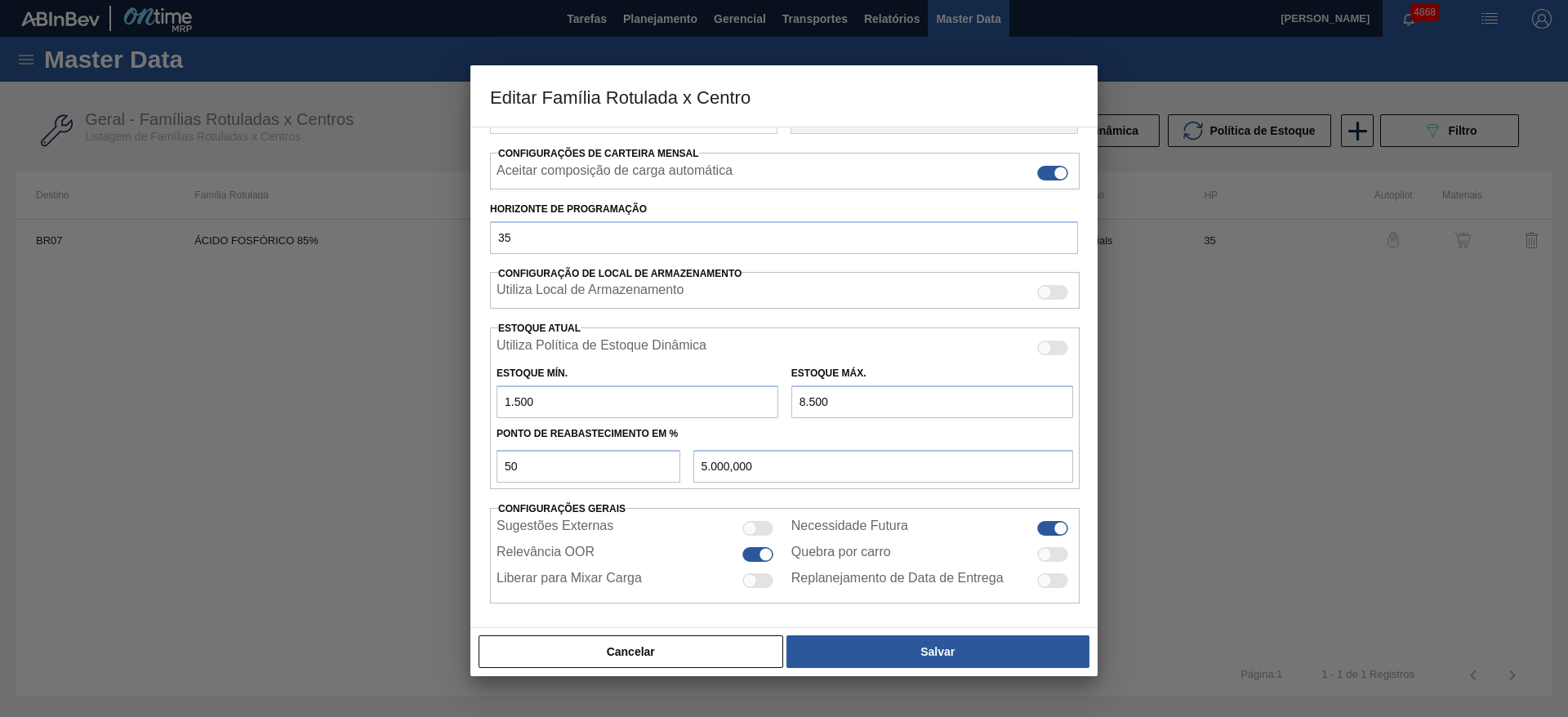
type input "1.500"
click at [804, 399] on input "8.500" at bounding box center [932, 401] width 282 height 32
type input "6.500"
type input "4.000,000"
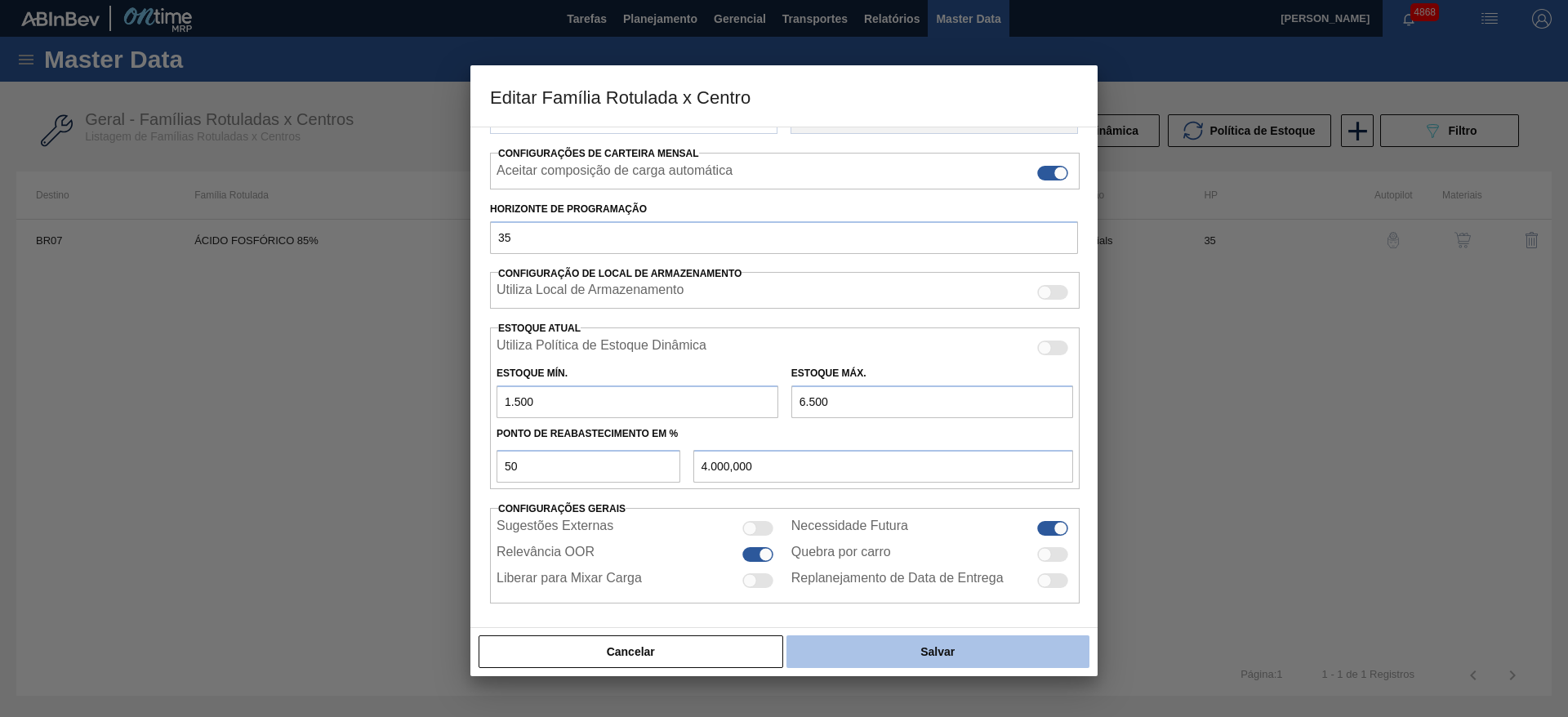
type input "6.500"
click at [985, 647] on button "Salvar" at bounding box center [937, 651] width 303 height 32
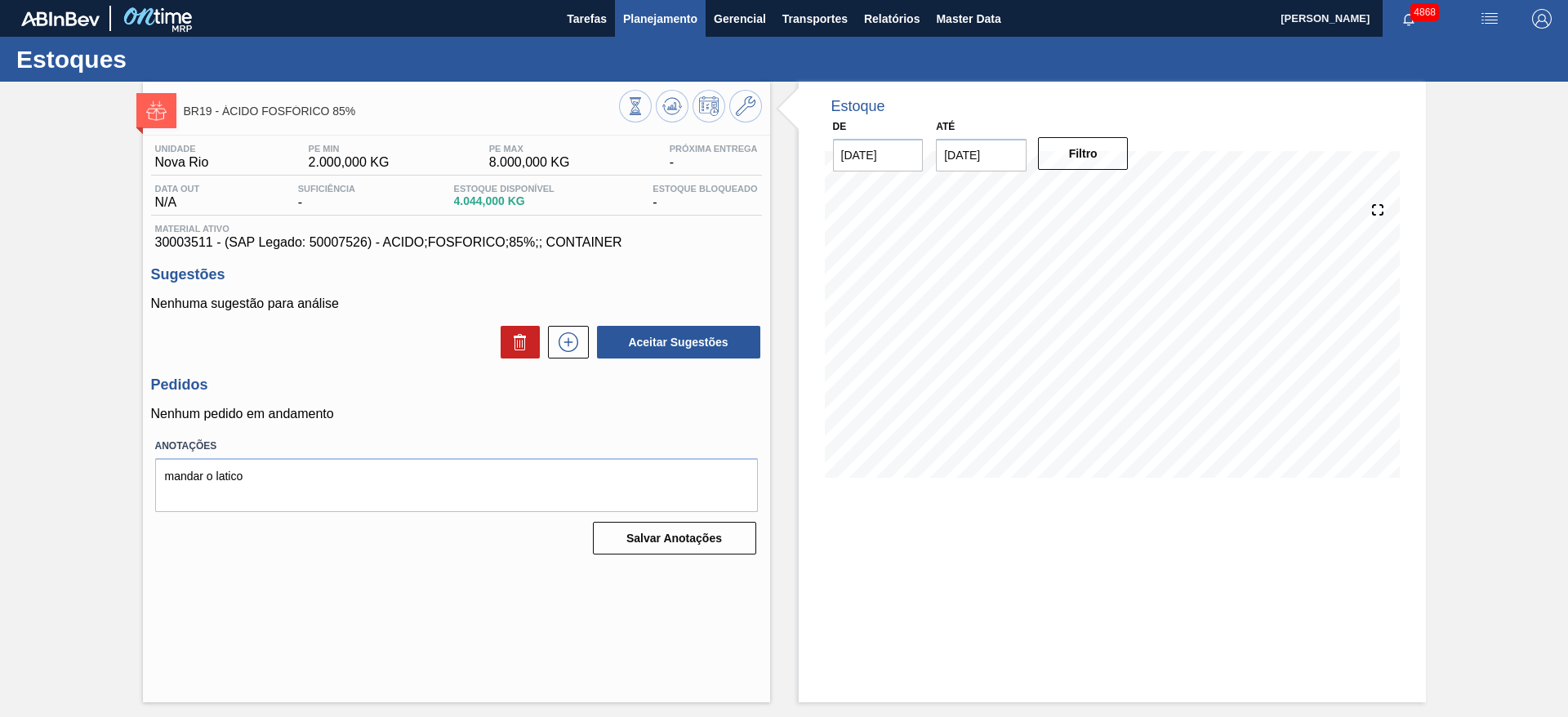
drag, startPoint x: 752, startPoint y: 112, endPoint x: 631, endPoint y: 0, distance: 164.9
click at [752, 110] on icon at bounding box center [745, 106] width 19 height 19
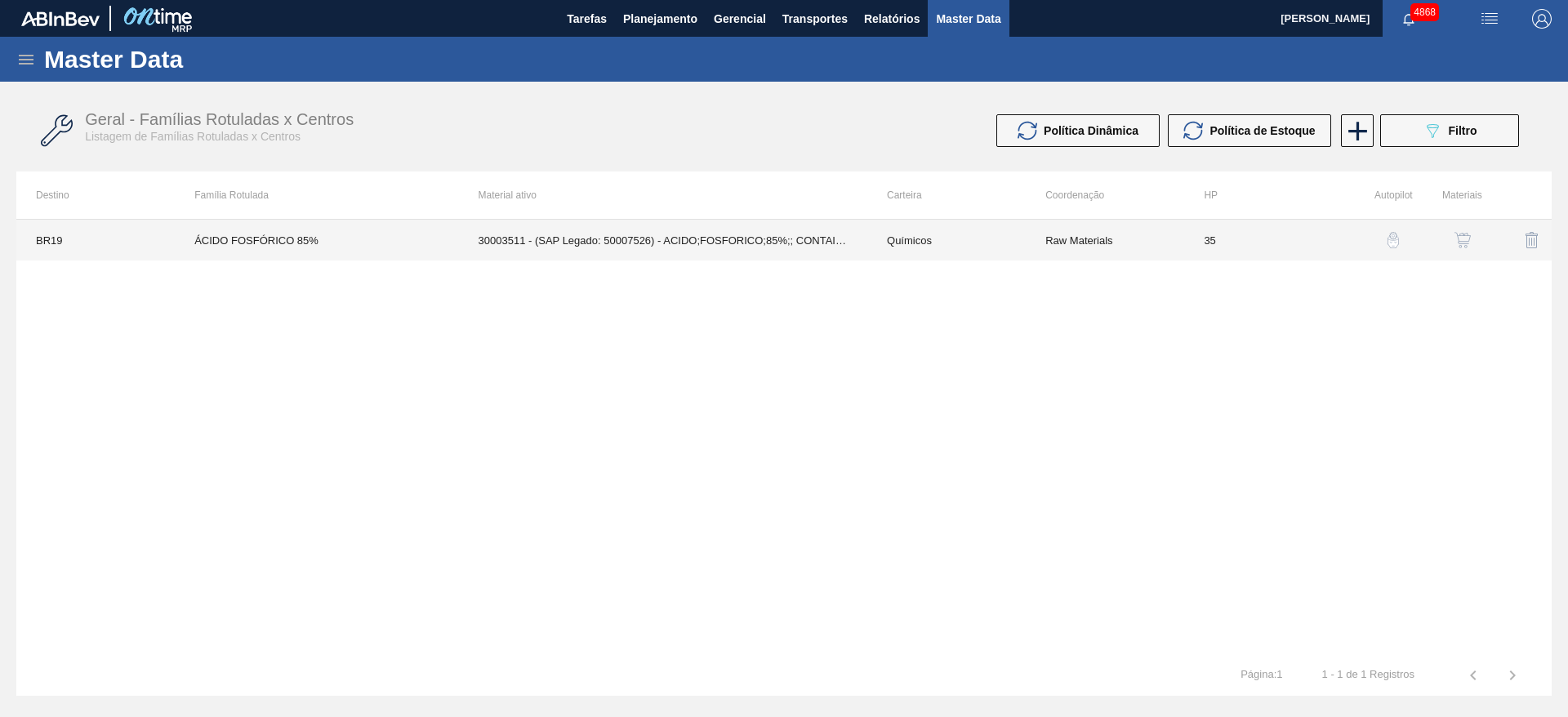
click at [444, 238] on td "ÁCIDO FOSFÓRICO 85%" at bounding box center [317, 240] width 283 height 41
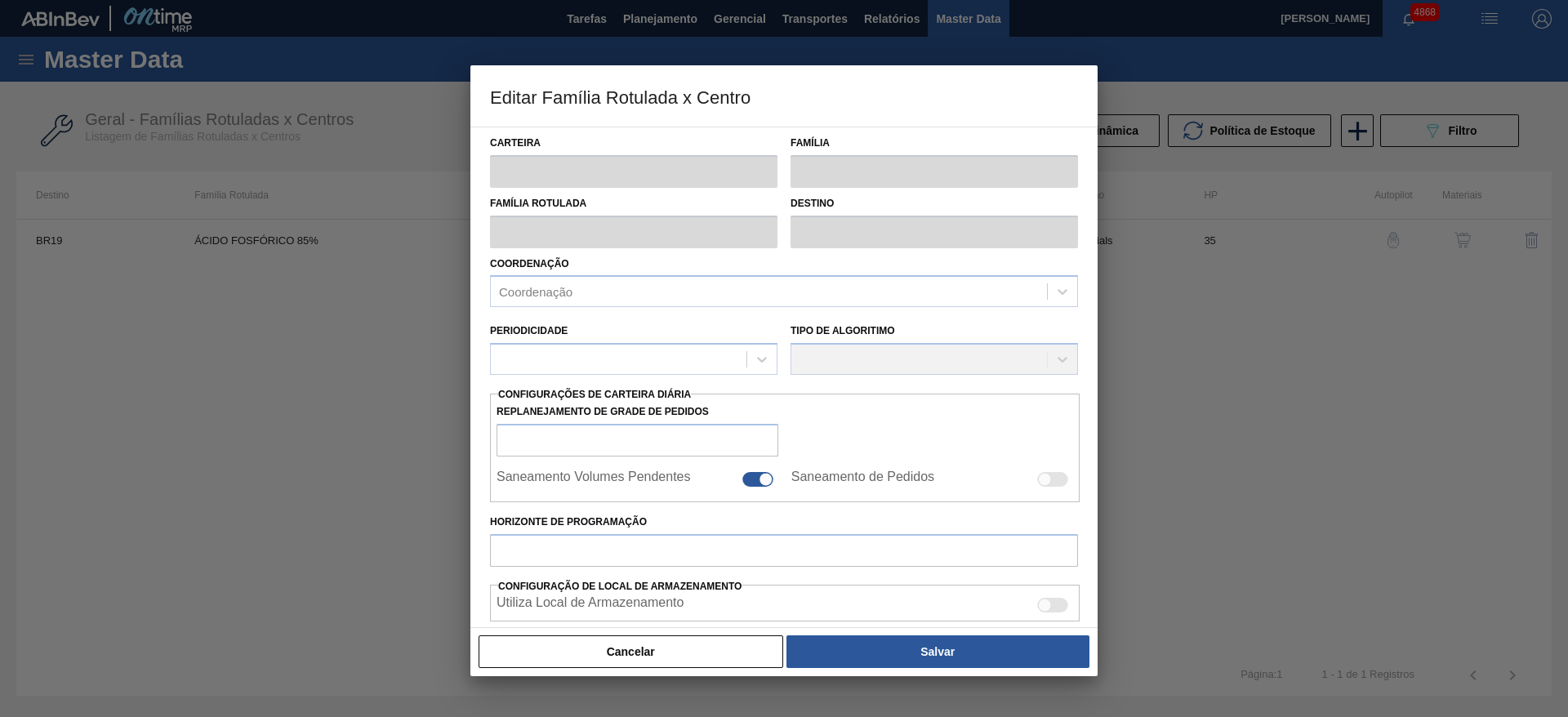
type input "Químicos"
type input "Ácido Fosfórico"
type input "ÁCIDO FOSFÓRICO 85%"
type input "BR19 - Nova Rio"
type input "35"
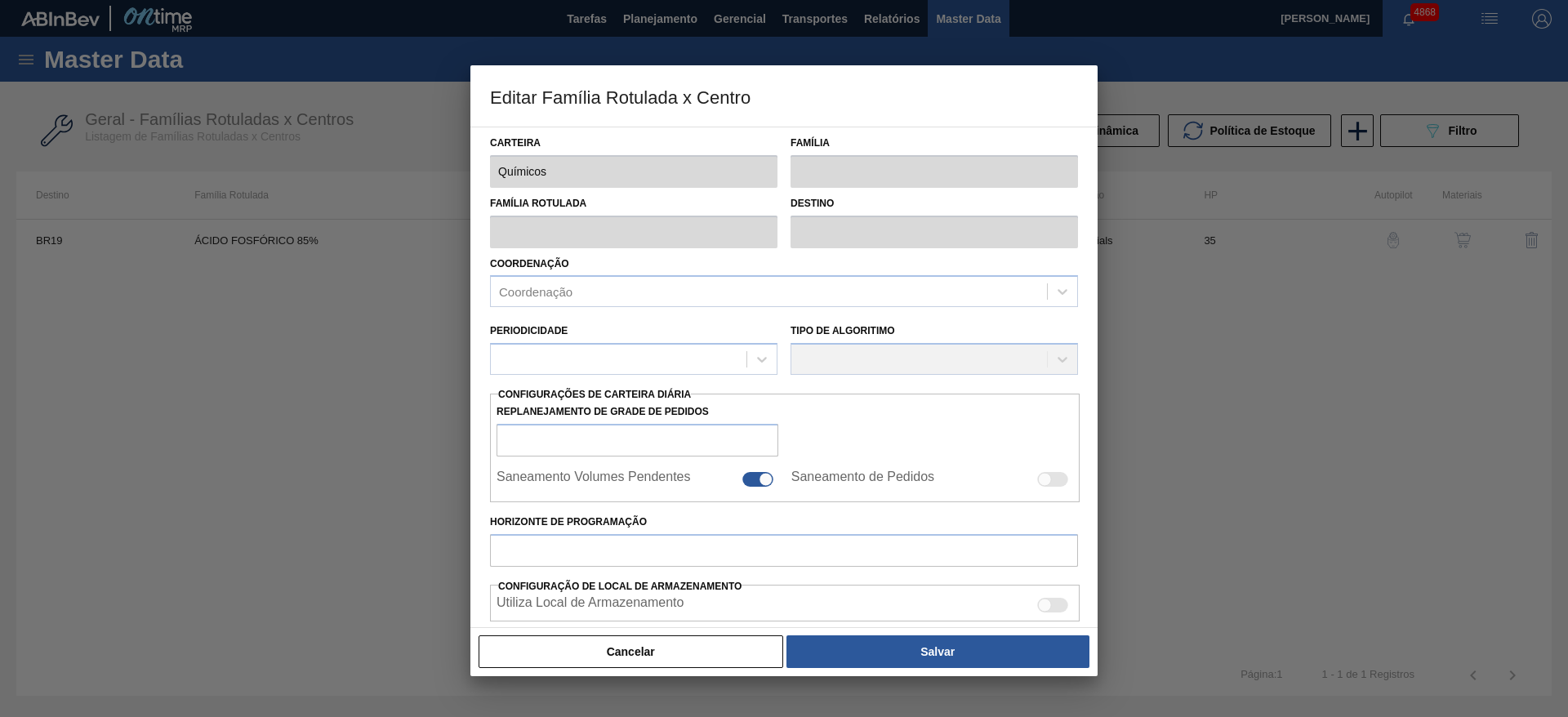
type input "2.000"
type input "8.000"
type input "50"
type input "5.000,000"
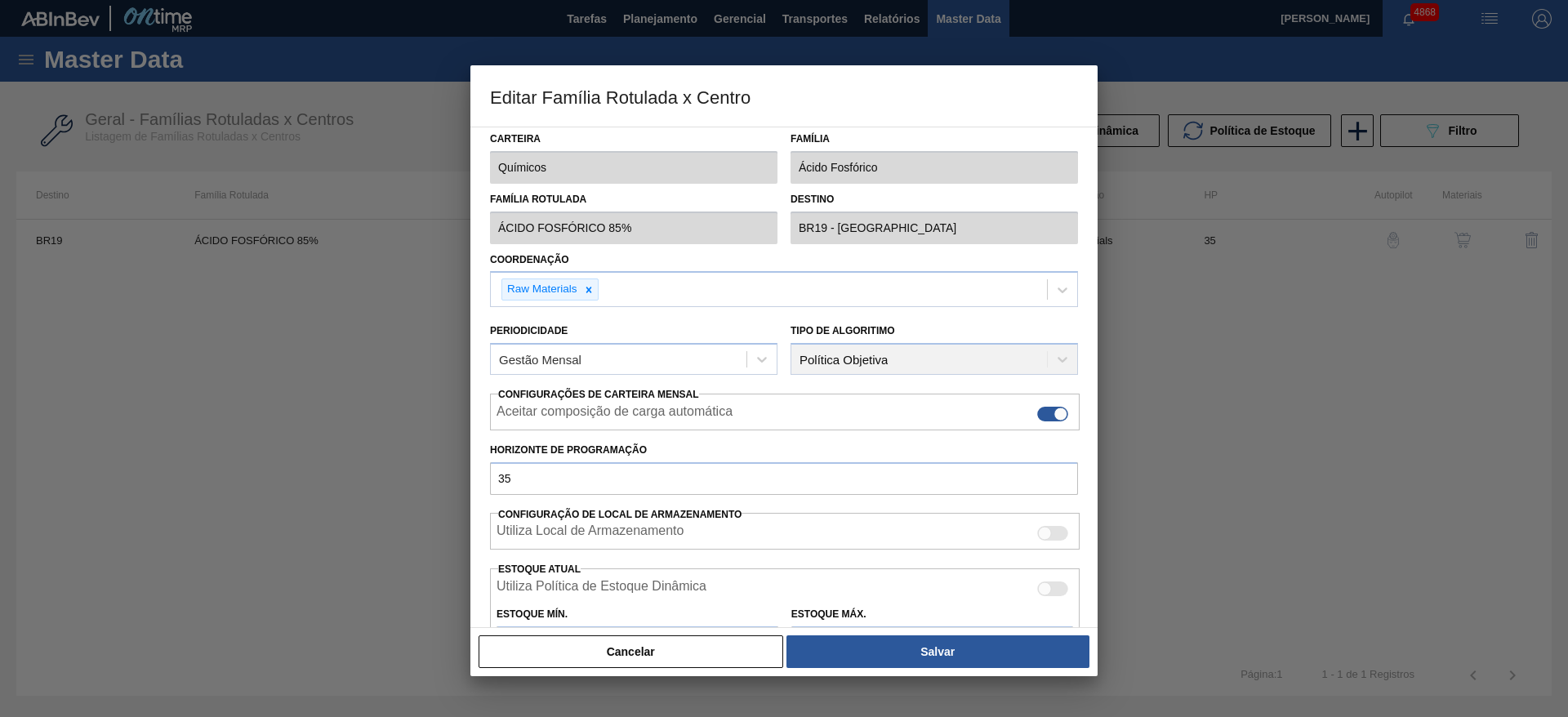
scroll to position [249, 0]
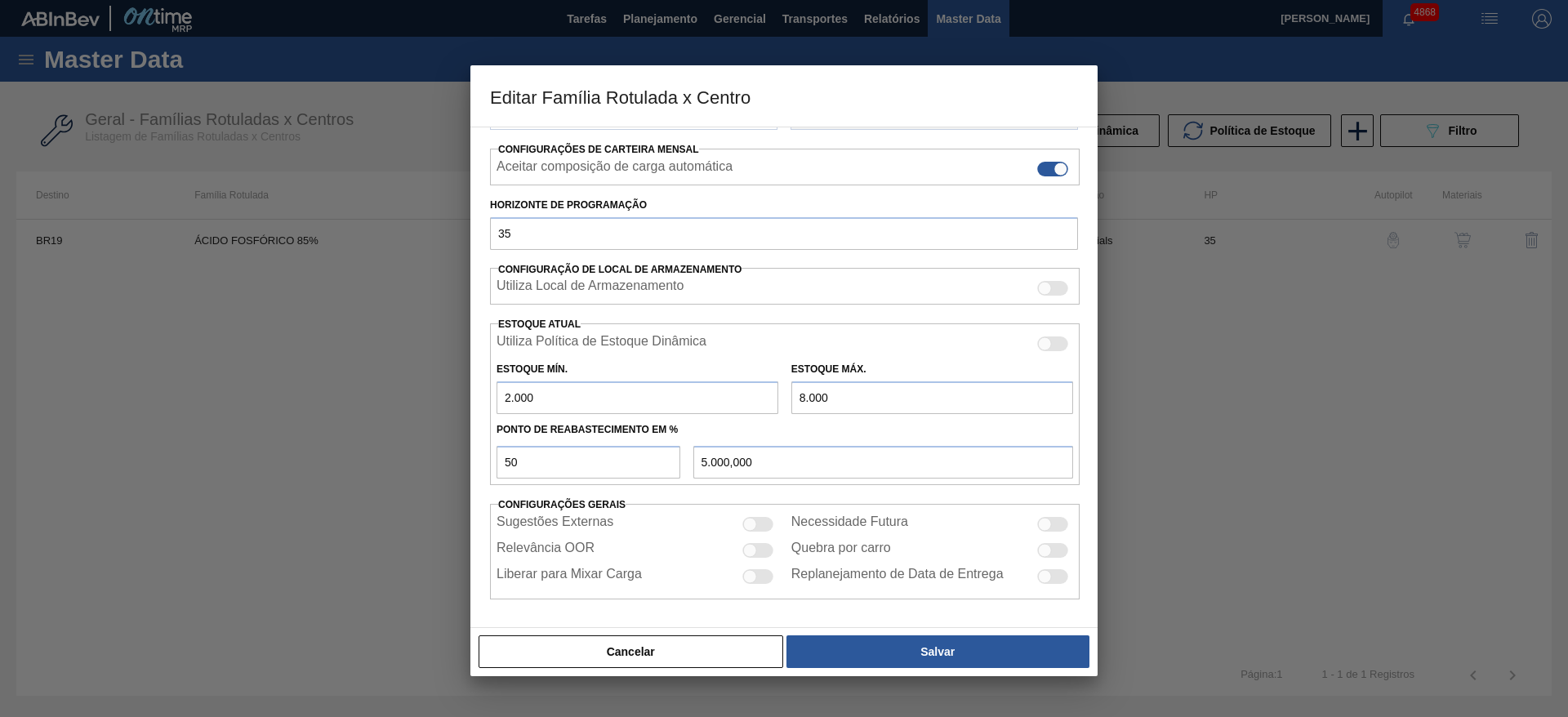
click at [758, 555] on div at bounding box center [758, 550] width 31 height 15
checkbox input "true"
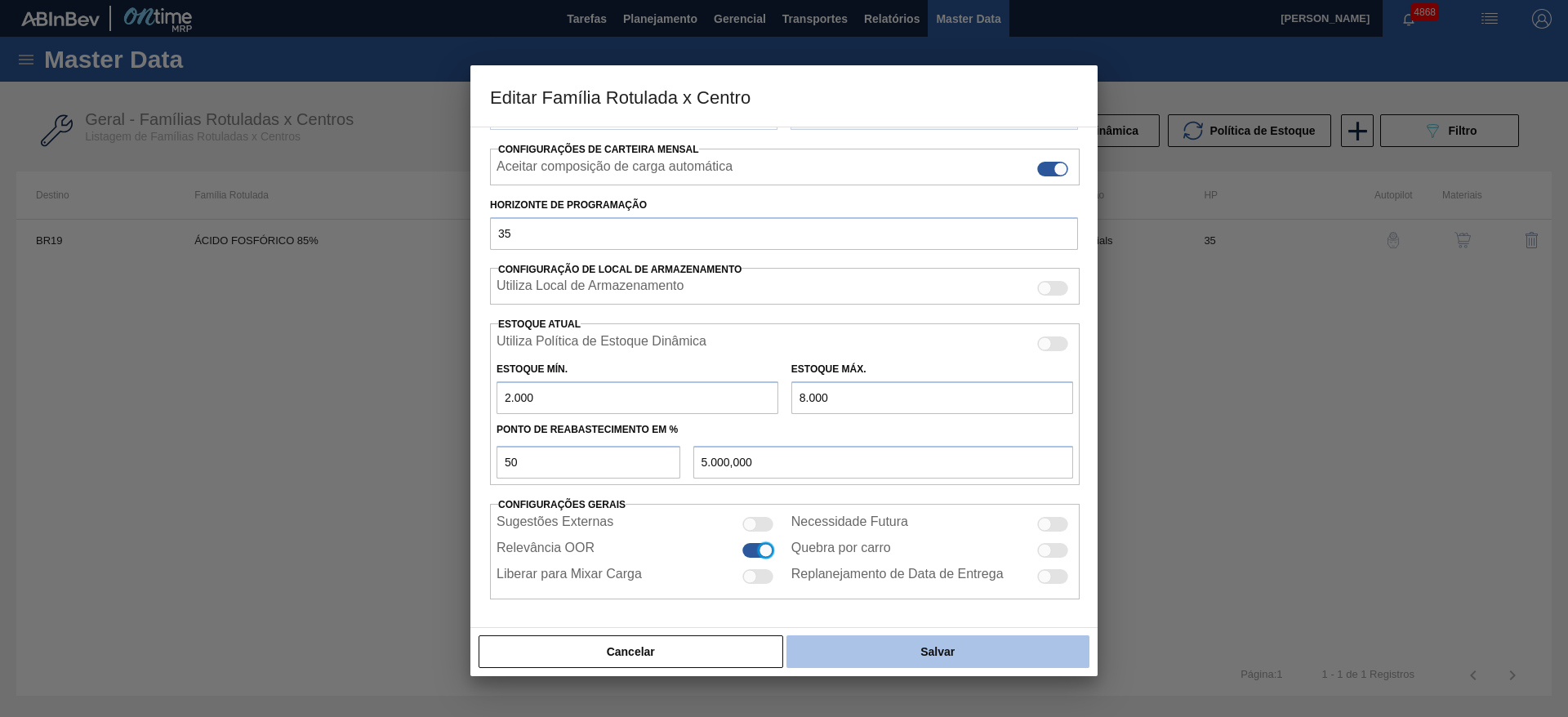
click at [890, 646] on button "Salvar" at bounding box center [937, 651] width 303 height 32
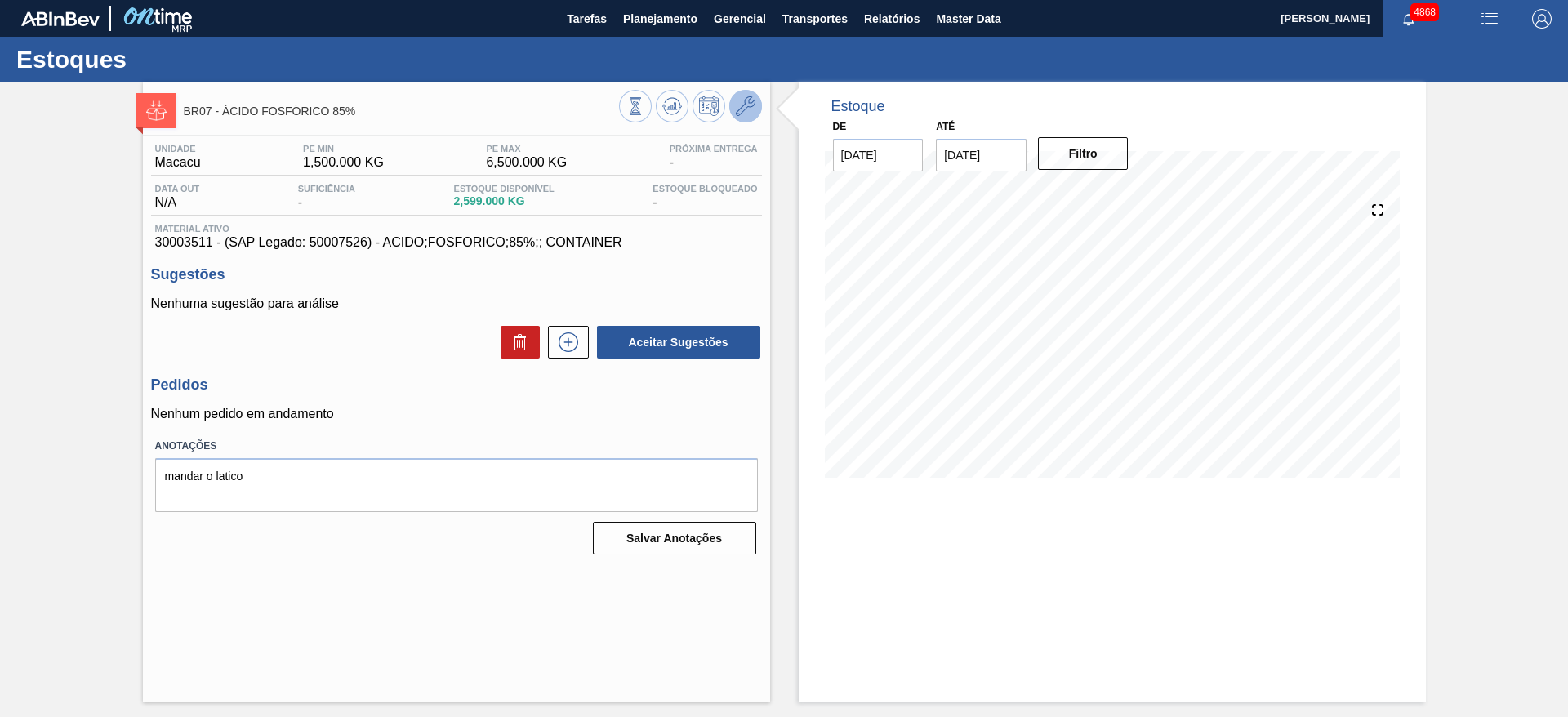
click at [745, 106] on icon at bounding box center [745, 106] width 19 height 19
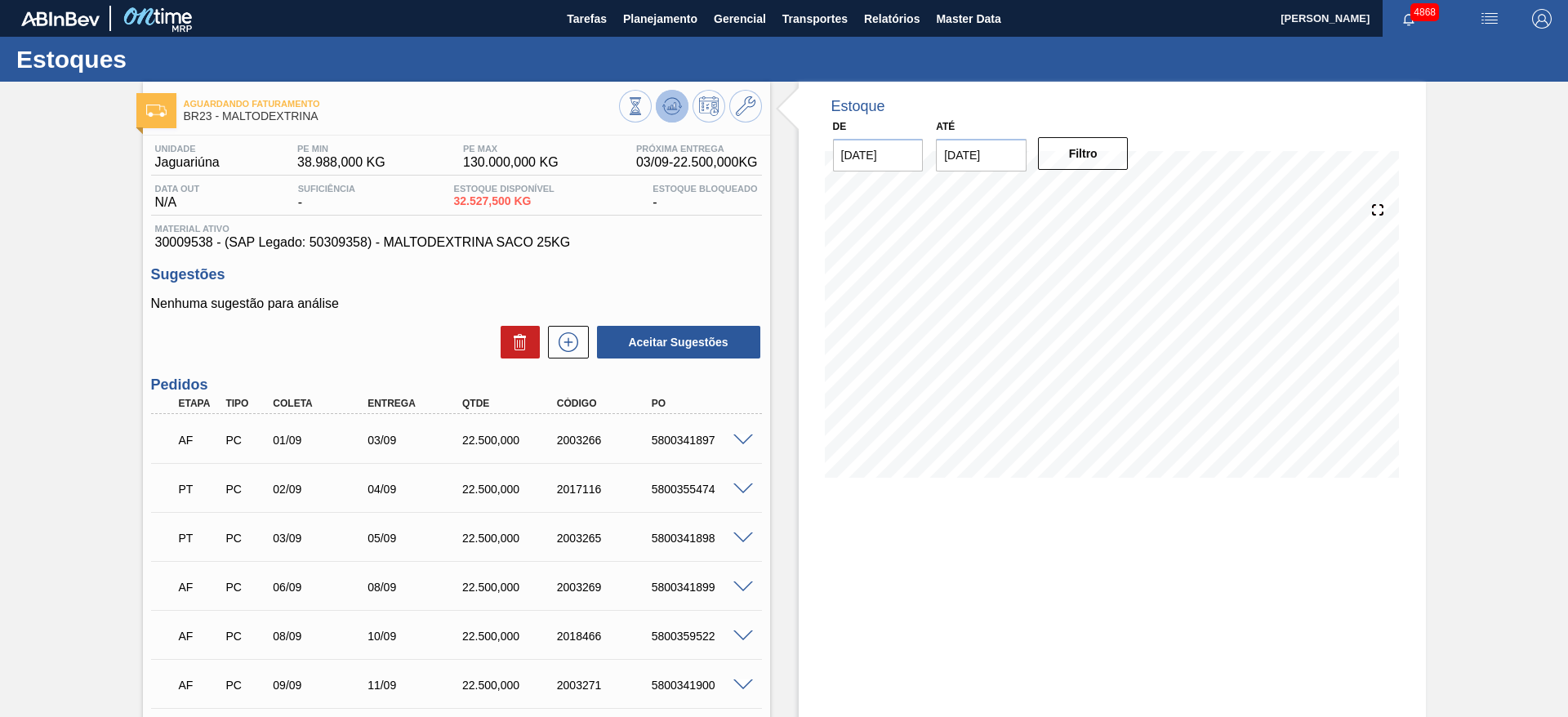
click at [659, 108] on button at bounding box center [671, 106] width 32 height 32
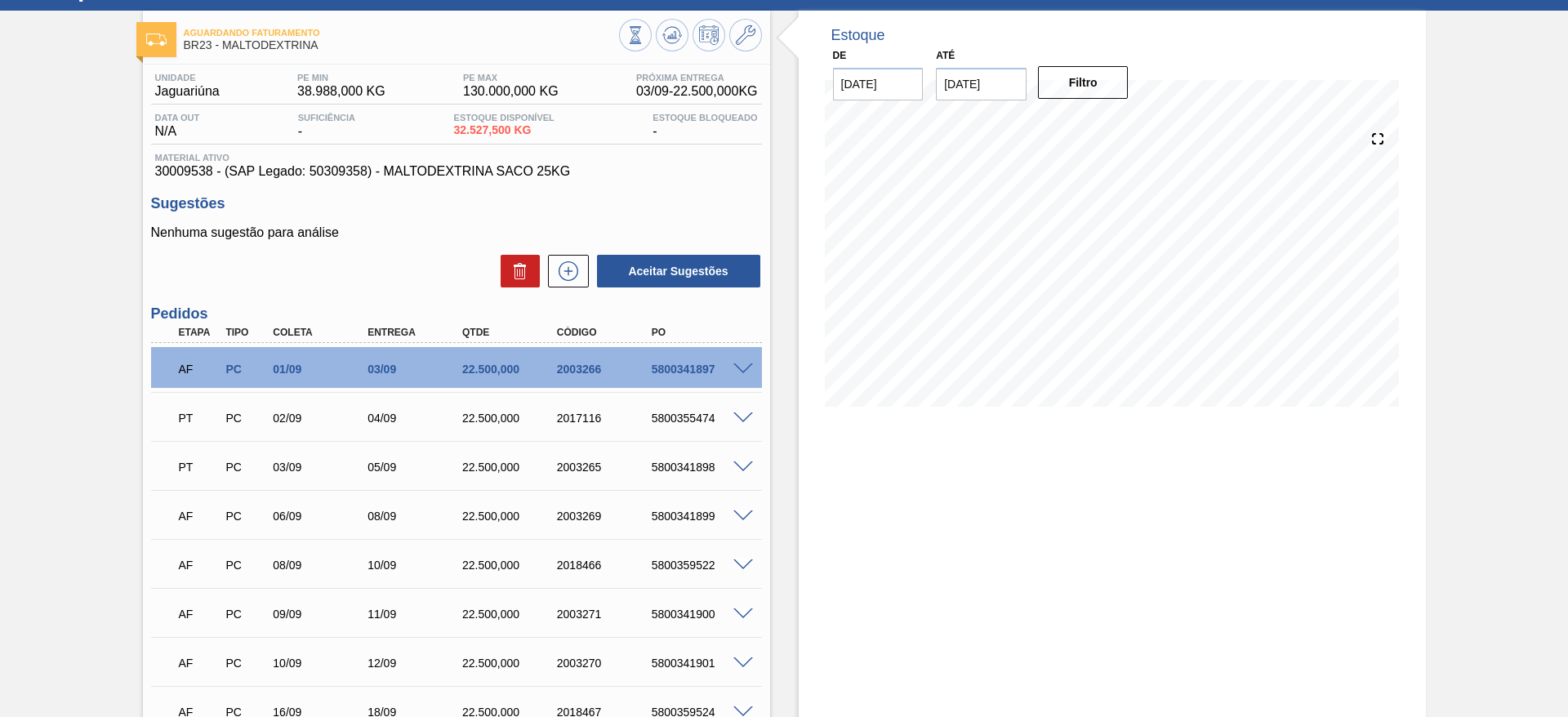
scroll to position [122, 0]
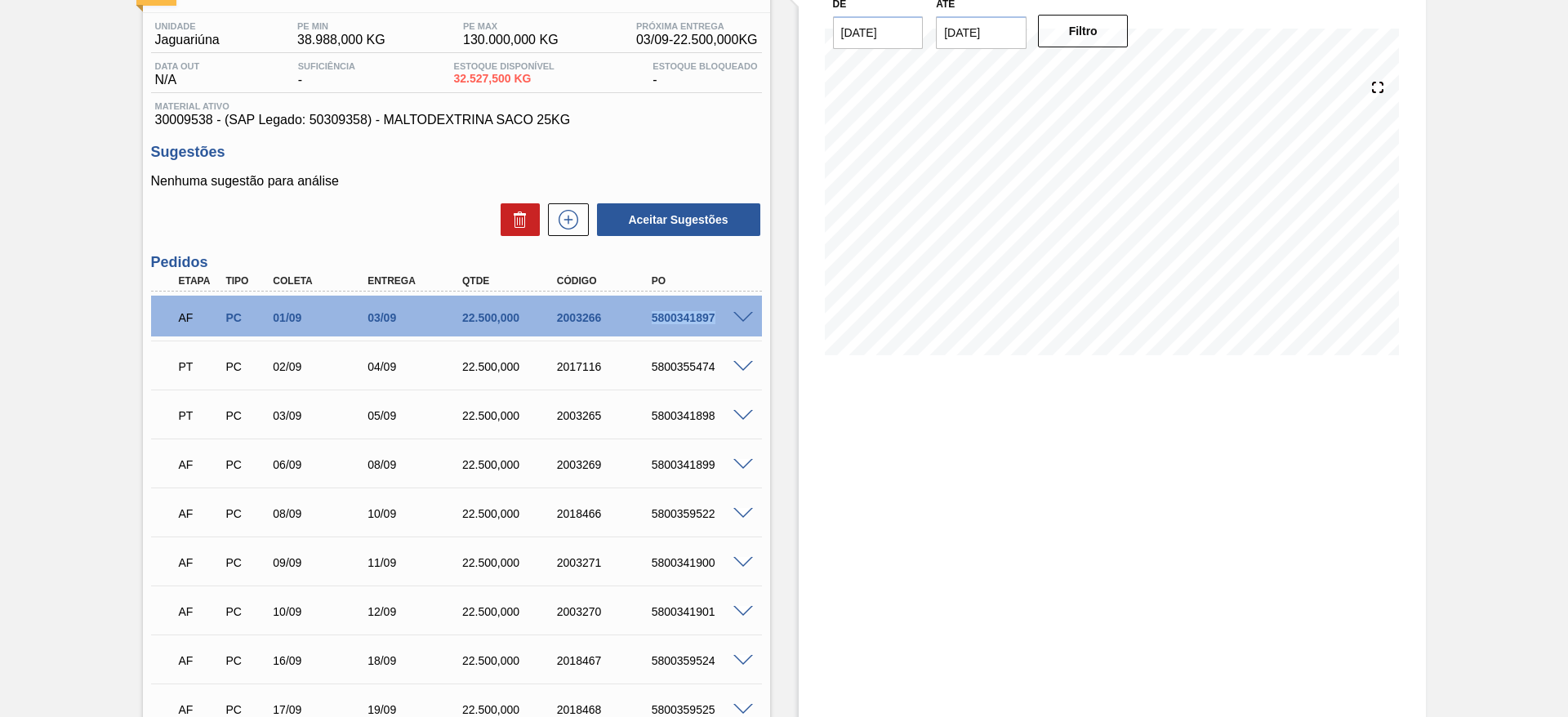
drag, startPoint x: 637, startPoint y: 322, endPoint x: 714, endPoint y: 328, distance: 77.2
click at [714, 328] on div "AF PC 01/09 03/09 22.500,000 2003266 5800341897" at bounding box center [452, 316] width 568 height 32
copy div "5800341897"
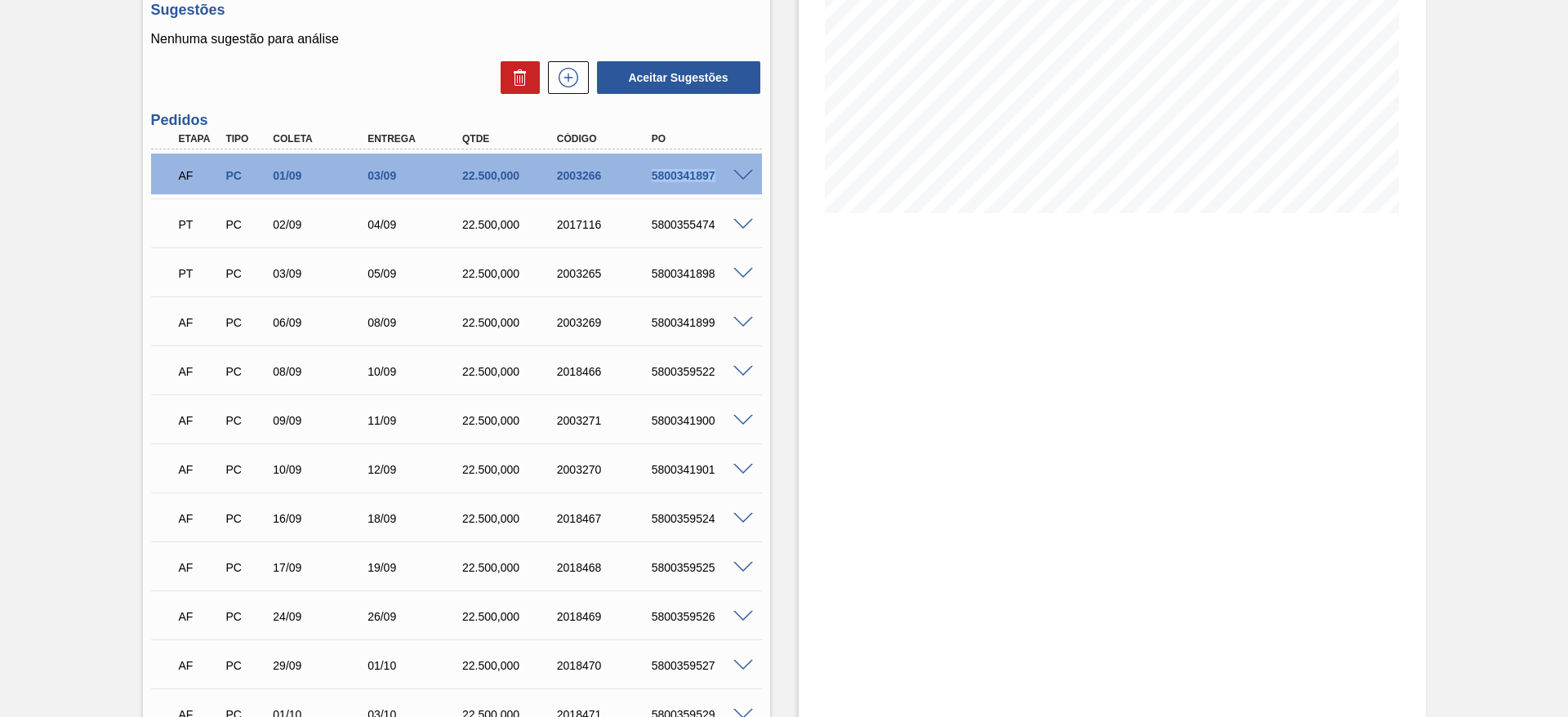
scroll to position [0, 0]
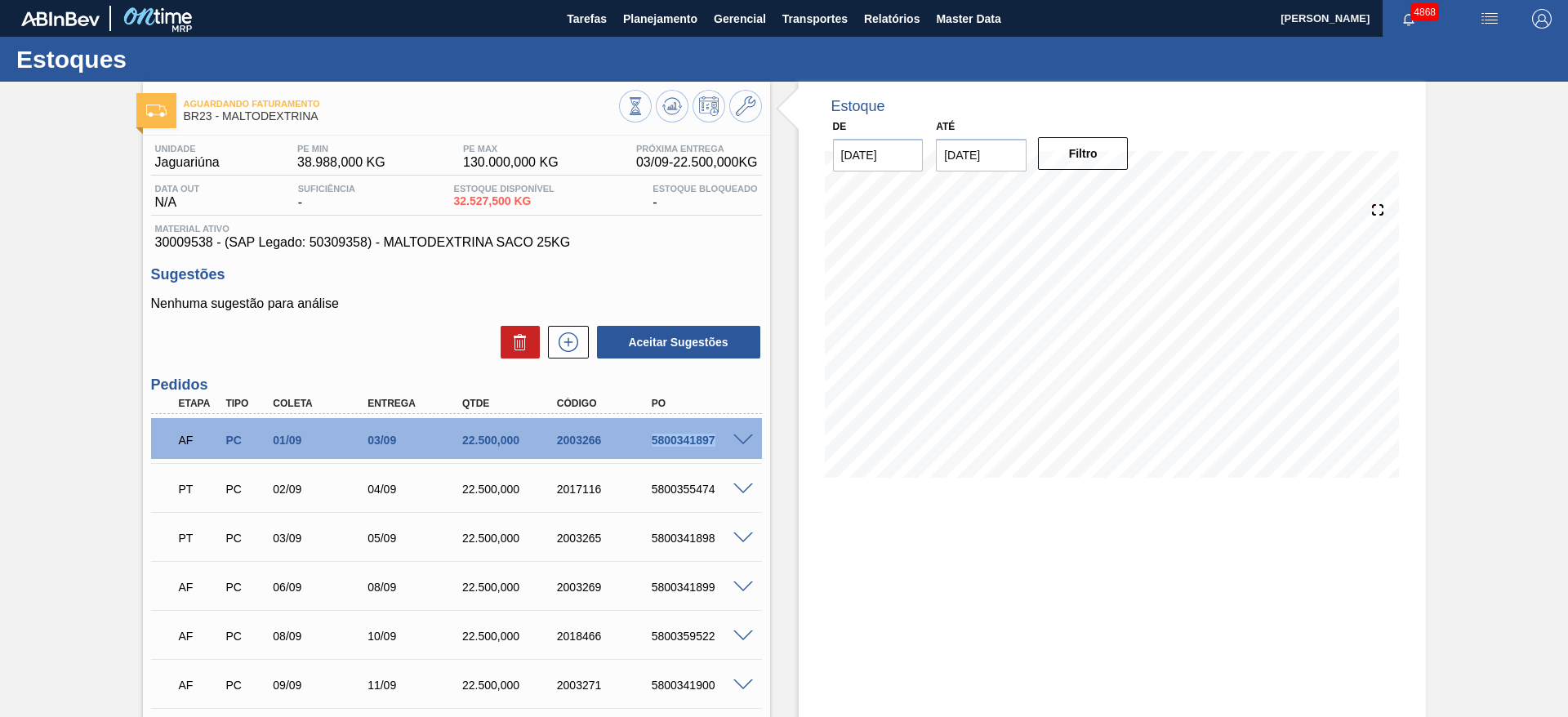
click at [1010, 156] on input "30/09/2025" at bounding box center [981, 155] width 91 height 32
click at [1115, 201] on div "dom seg ter qua qui sex sab" at bounding box center [1035, 214] width 196 height 26
click at [1113, 195] on button "Next Month" at bounding box center [1119, 195] width 11 height 11
click at [1058, 348] on div "30" at bounding box center [1061, 353] width 22 height 22
type input "[DATE]"
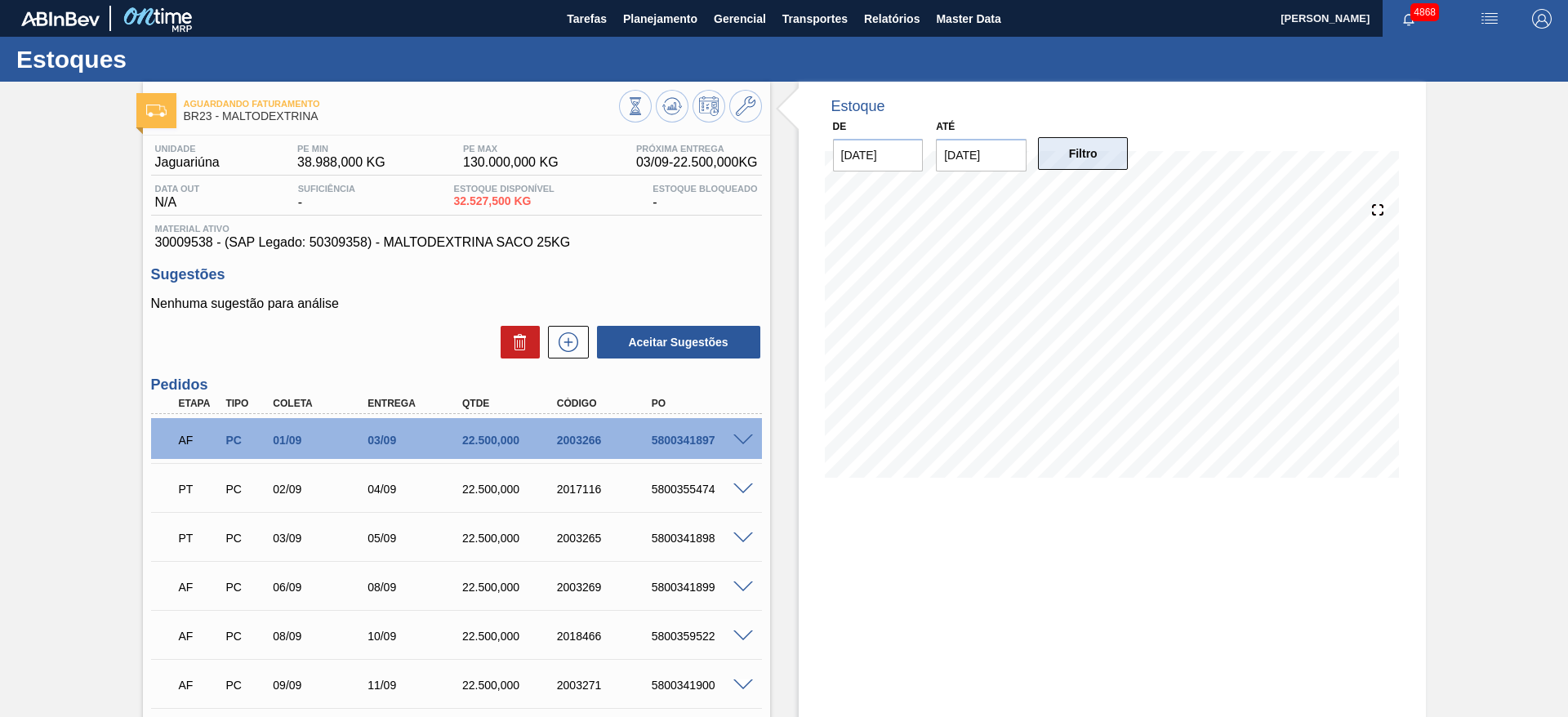
click at [1080, 145] on button "Filtro" at bounding box center [1084, 153] width 91 height 32
click at [1046, 517] on div "Estoque De 03/09/2025 Até 30/10/2025 Filtro 15/09 Projeção de Estoque 106,656.9…" at bounding box center [1111, 633] width 627 height 1103
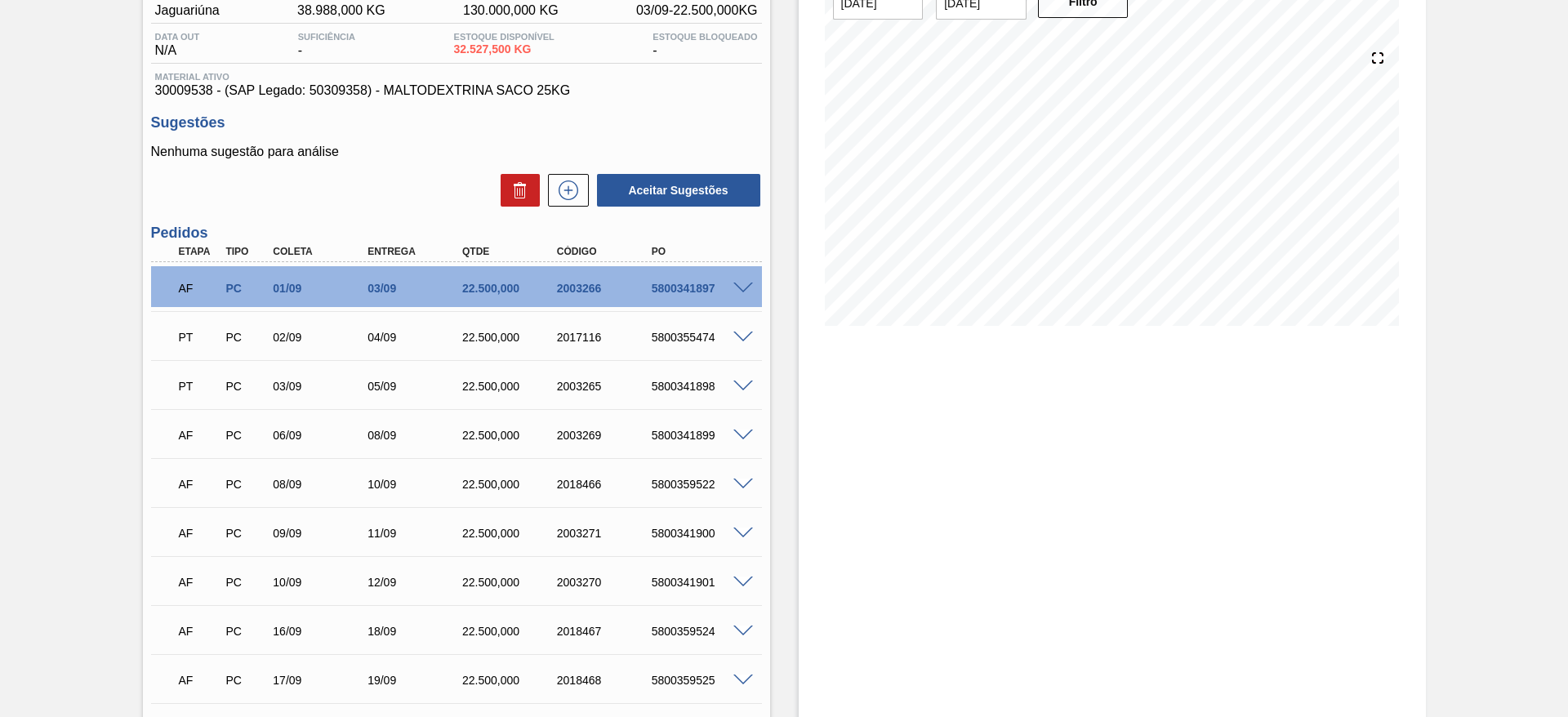
scroll to position [100, 0]
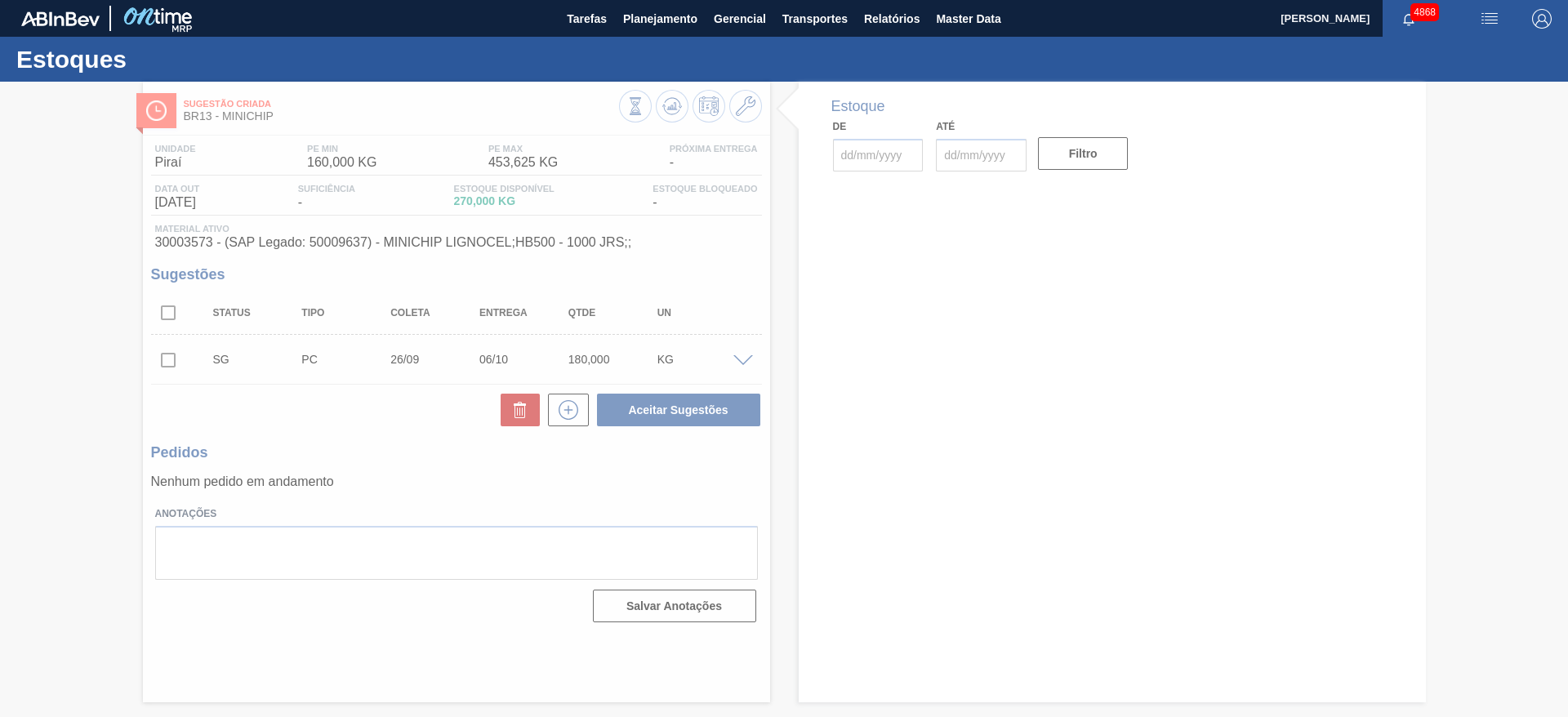
type input "[DATE]"
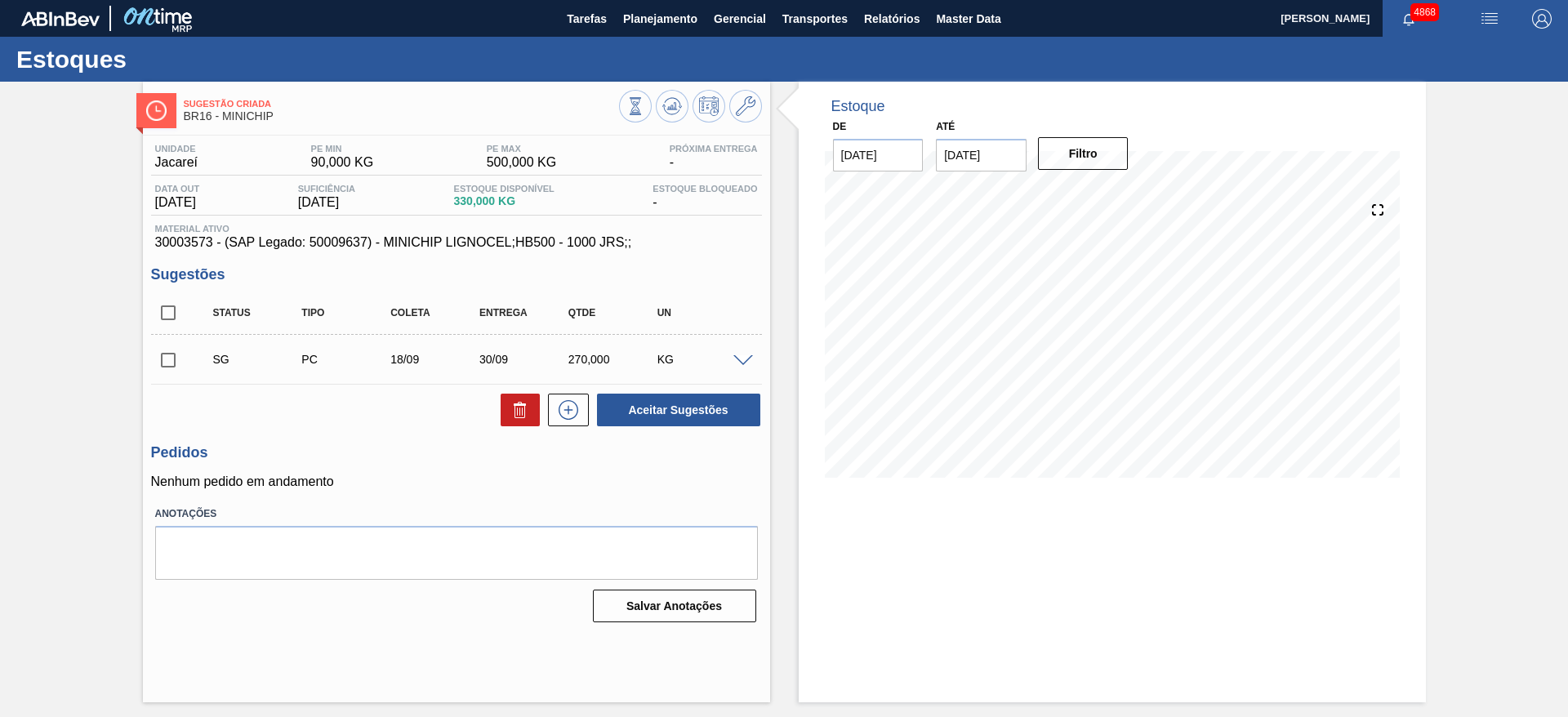
click at [1105, 571] on div "Estoque De [DATE] Até [DATE] Filtro 05/09 Projeção de Estoque 313.752 [DOMAIN_N…" at bounding box center [1111, 392] width 627 height 621
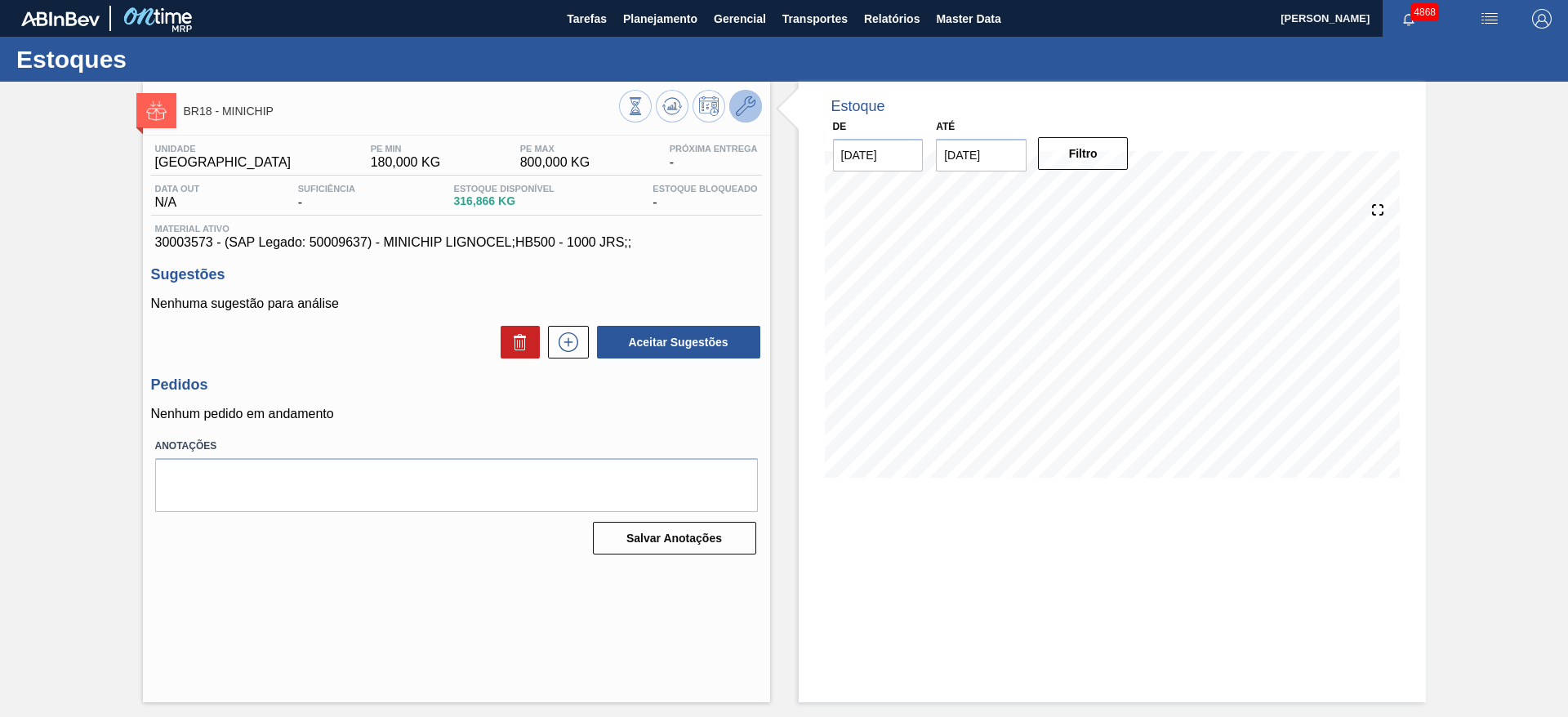
click at [746, 114] on icon at bounding box center [745, 106] width 19 height 19
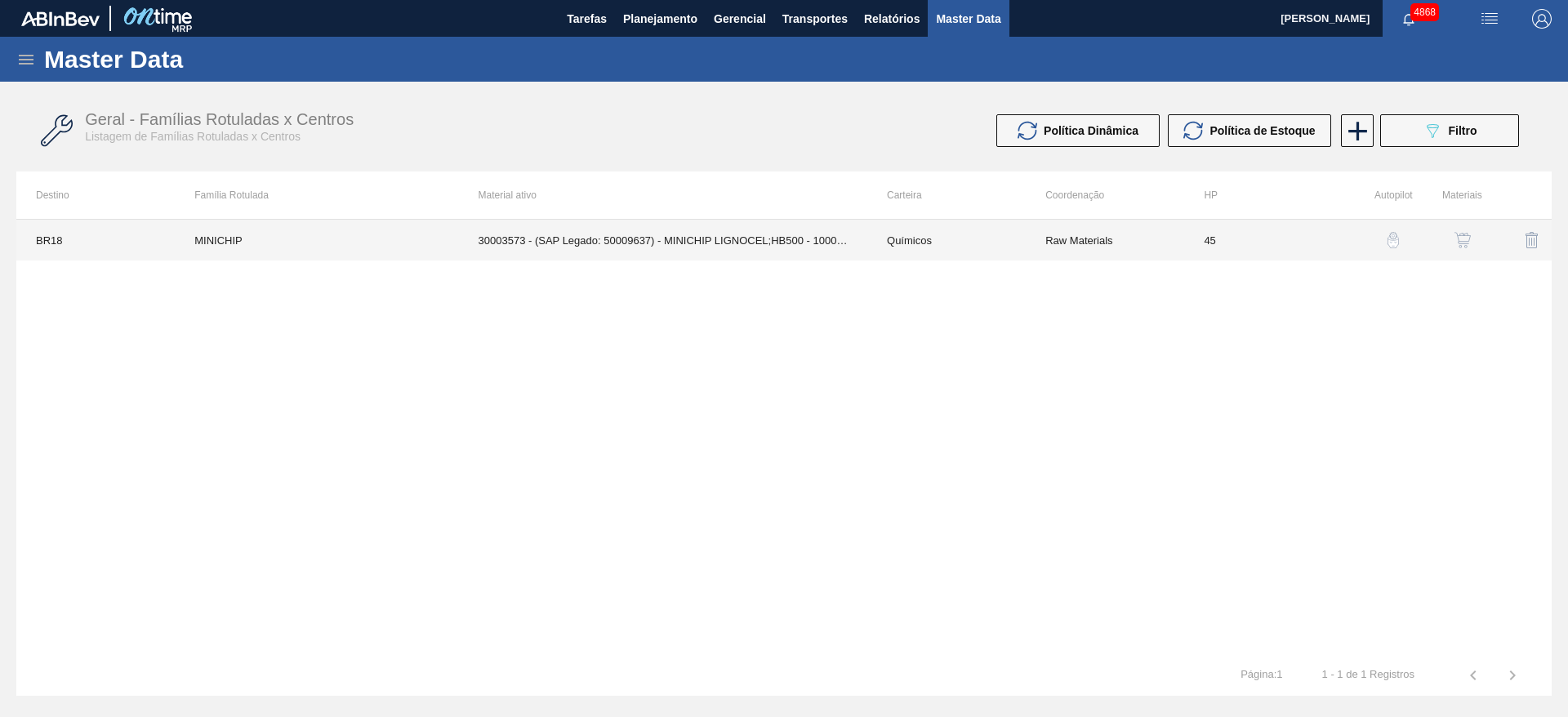
click at [576, 220] on td "30003573 - (SAP Legado: 50009637) - MINICHIP LIGNOCEL;HB500 - 1000 JRS;;" at bounding box center [662, 240] width 408 height 41
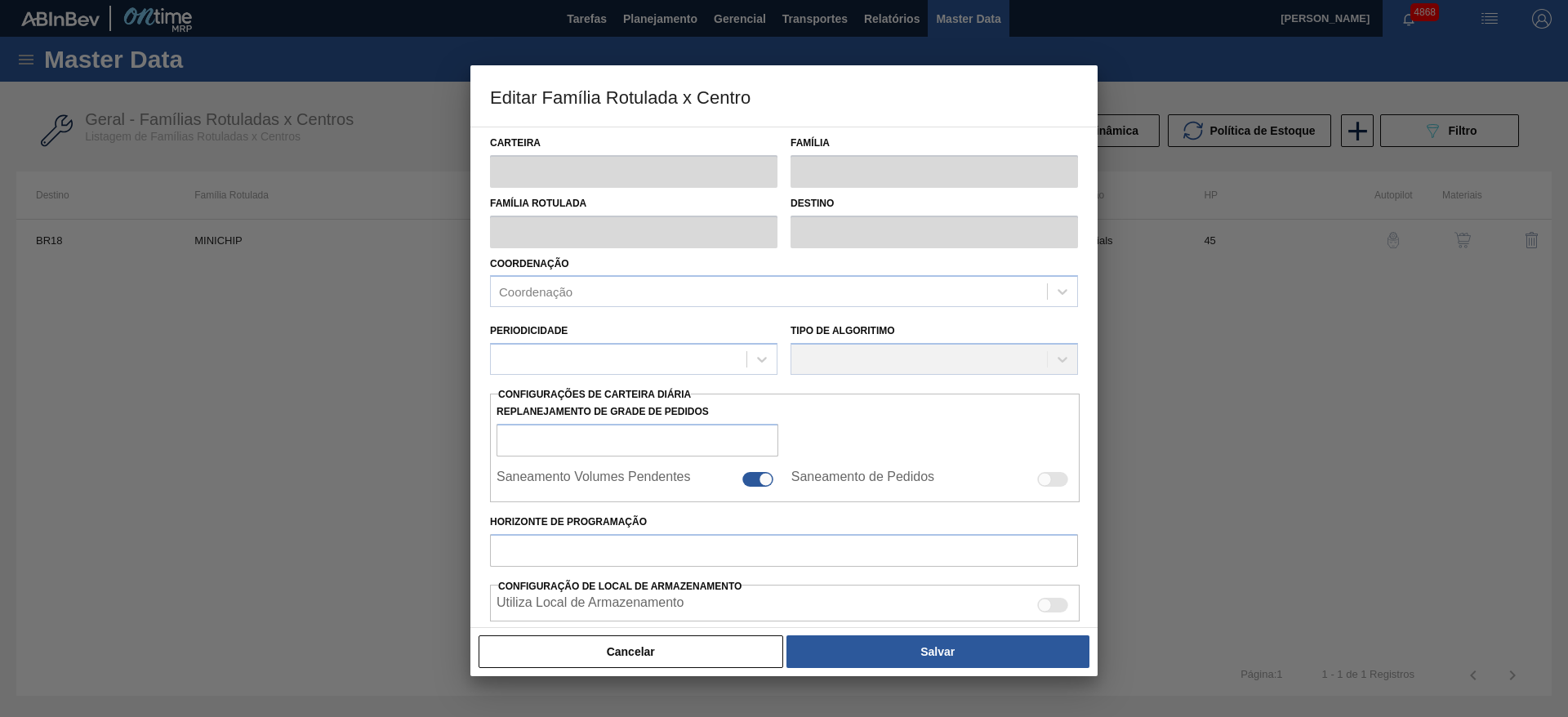
type input "Químicos"
type input "Minichip"
type input "MINICHIP"
type input "BR18 - [GEOGRAPHIC_DATA]"
type input "45"
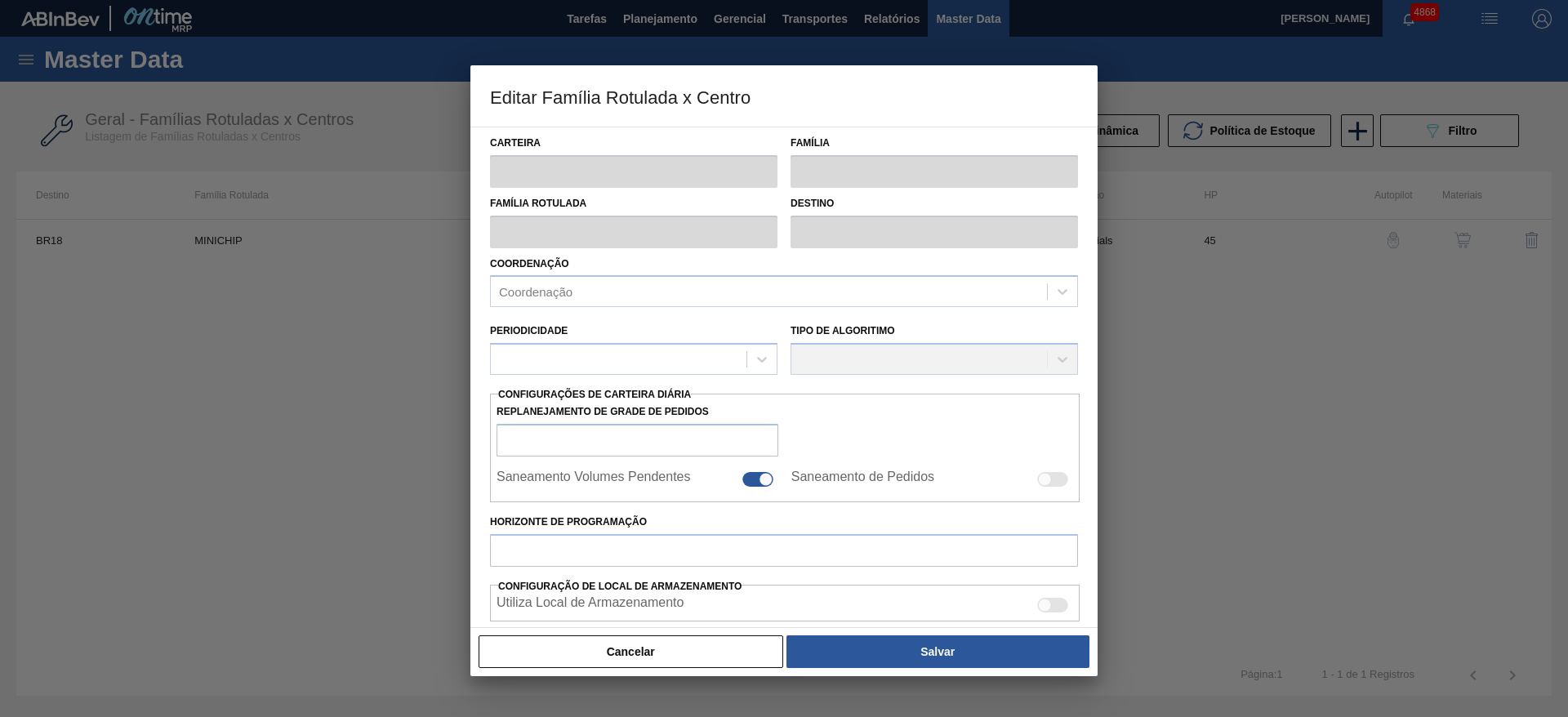
type input "180"
type input "800"
type input "65"
type input "583,000"
checkbox input "true"
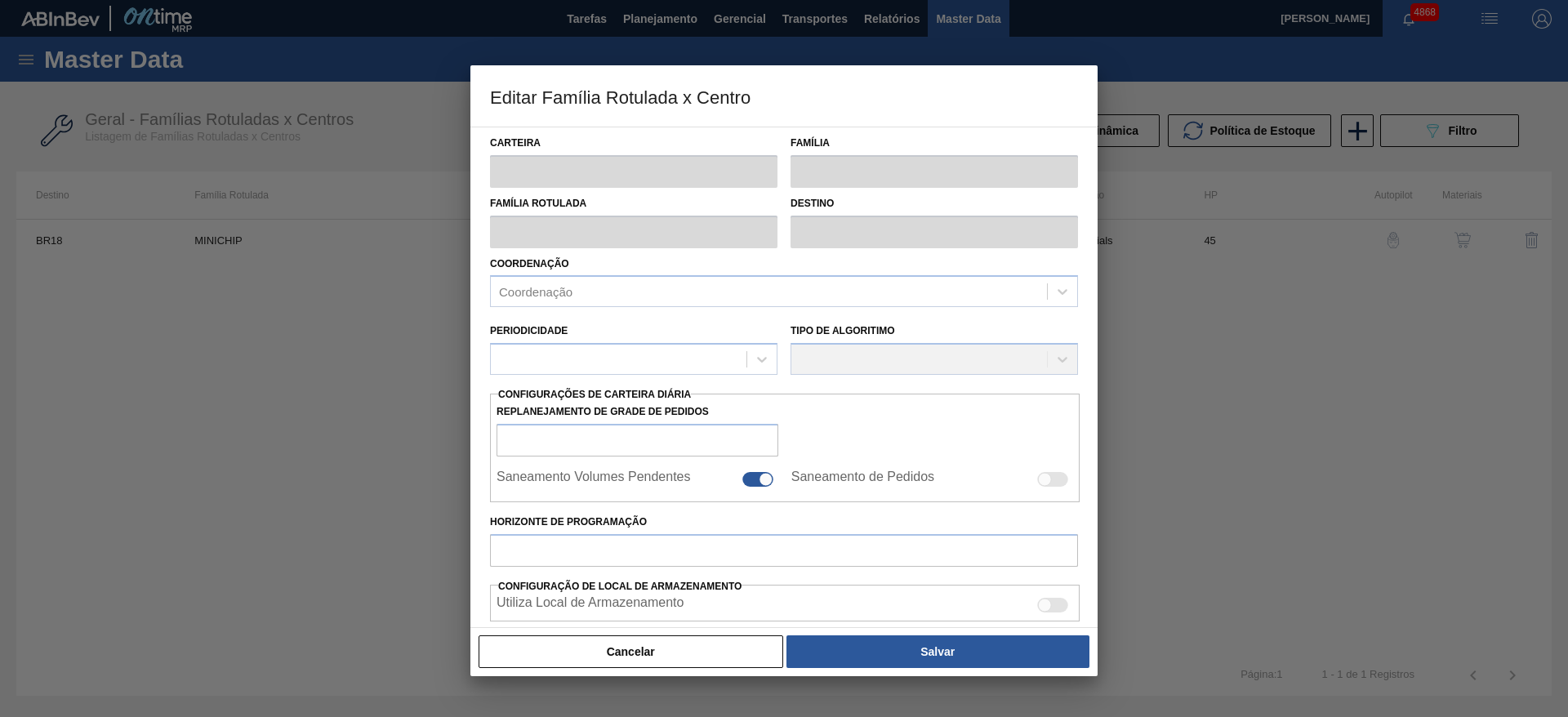
checkbox input "true"
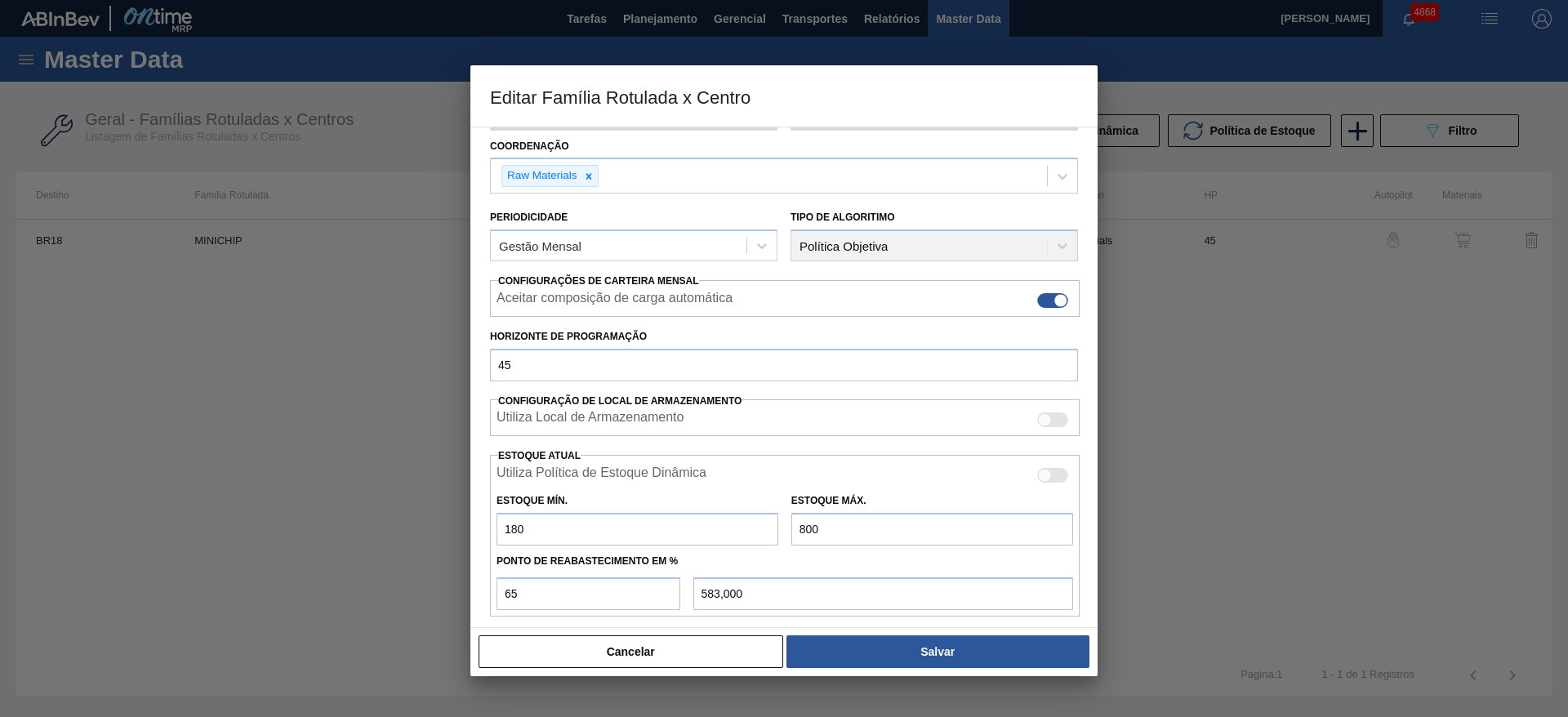
scroll to position [122, 0]
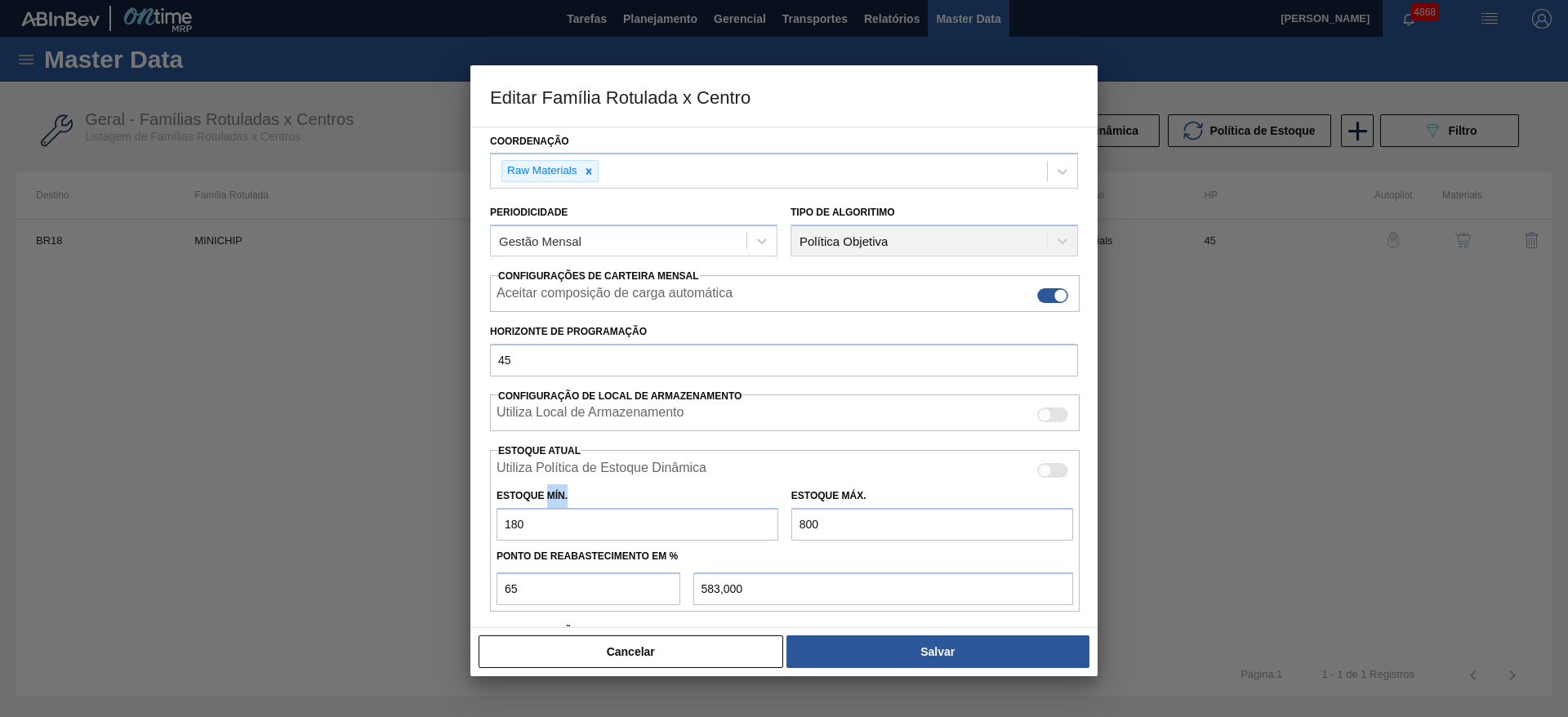
drag, startPoint x: 547, startPoint y: 506, endPoint x: 503, endPoint y: 522, distance: 46.8
click at [503, 522] on div "Estoque Mín. 180" at bounding box center [637, 512] width 282 height 57
drag, startPoint x: 535, startPoint y: 531, endPoint x: 445, endPoint y: 539, distance: 90.4
click at [445, 539] on div "Editar Família Rotulada x Centro Carteira Químicos Família Minichip Família Rot…" at bounding box center [784, 358] width 1568 height 717
type input "1"
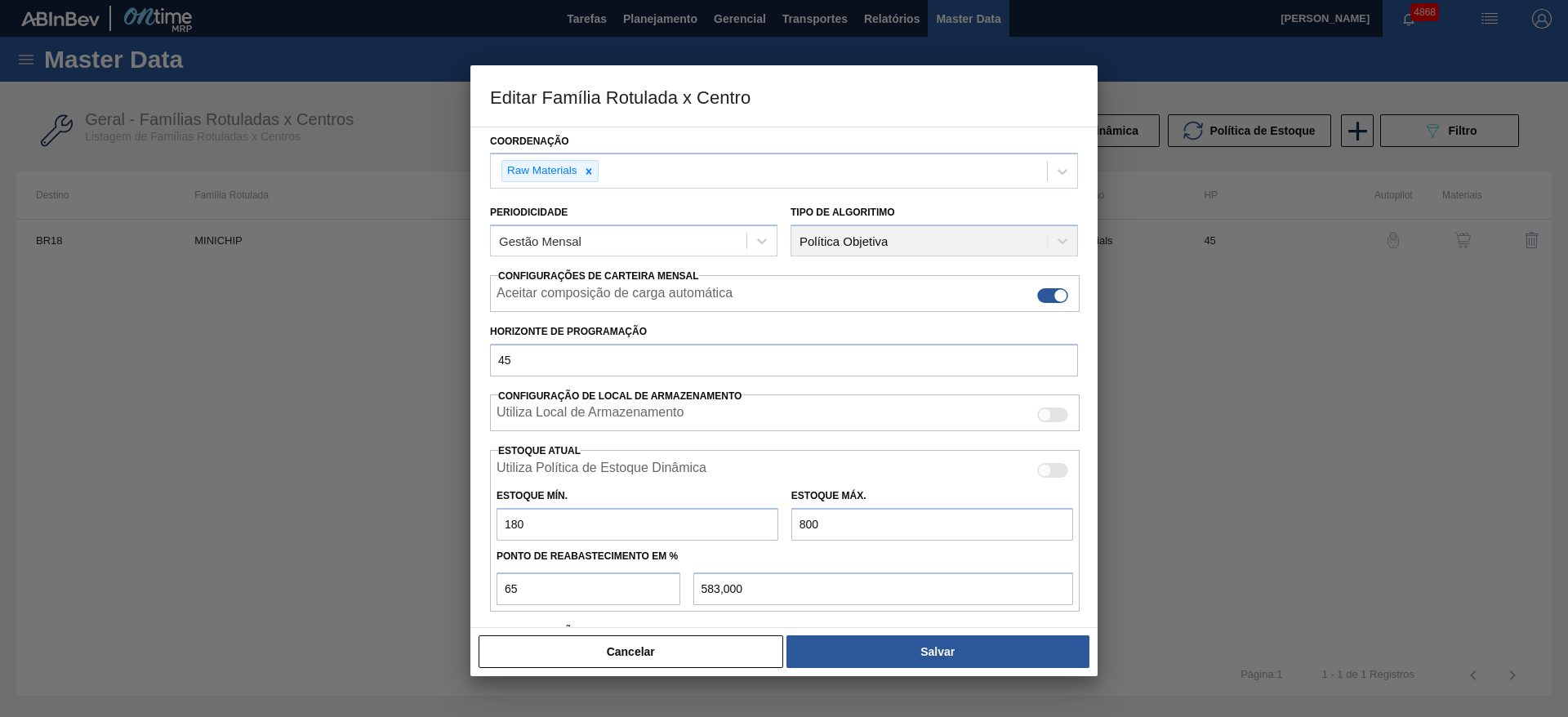
type input "520,350"
type input "12"
type input "524,200"
type input "120"
type input "562,000"
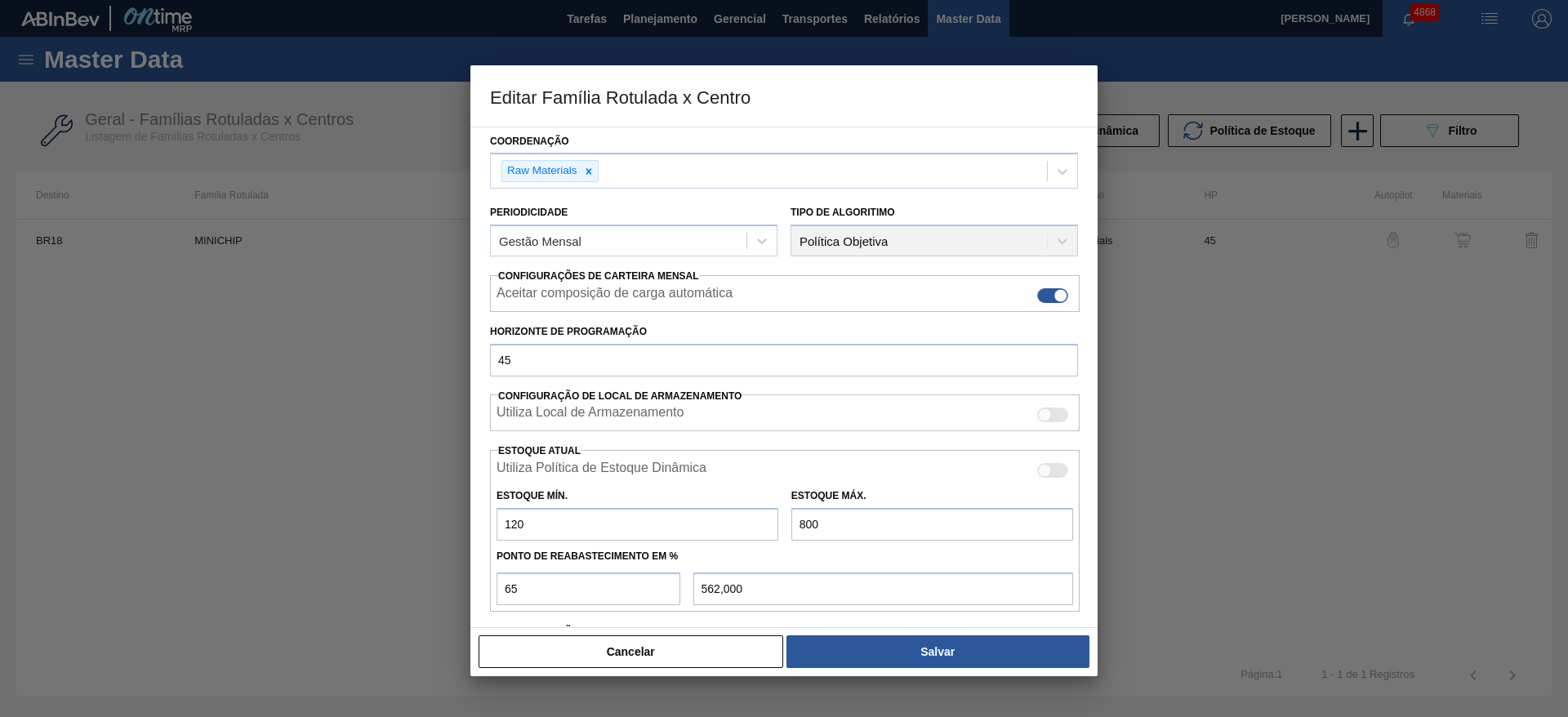
type input "120"
drag, startPoint x: 839, startPoint y: 527, endPoint x: 708, endPoint y: 535, distance: 131.2
click at [708, 535] on div "Estoque Mín. 120 Estoque Máx. 800" at bounding box center [784, 509] width 590 height 60
type input "7"
type input "46,550"
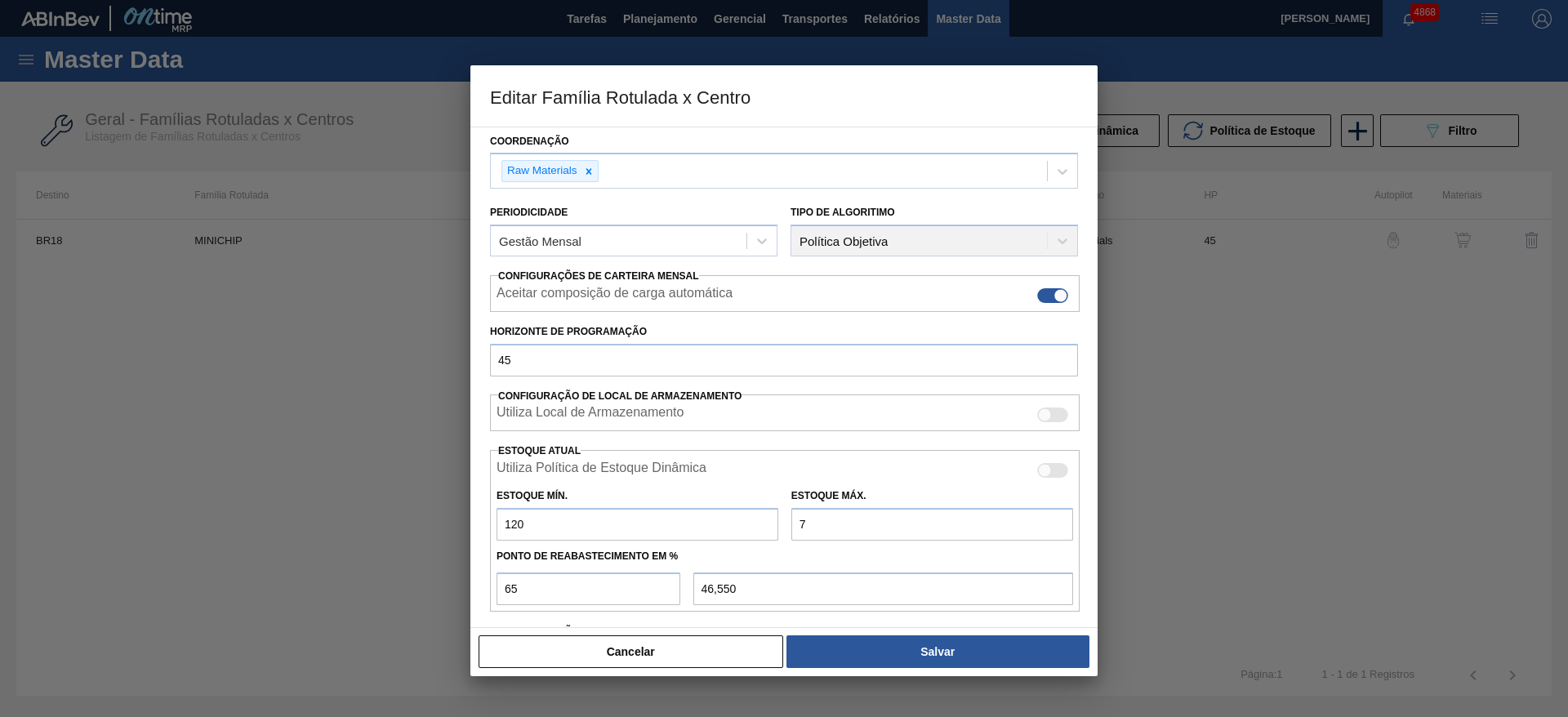
type input "70"
type input "87,500"
type input "700"
type input "497,000"
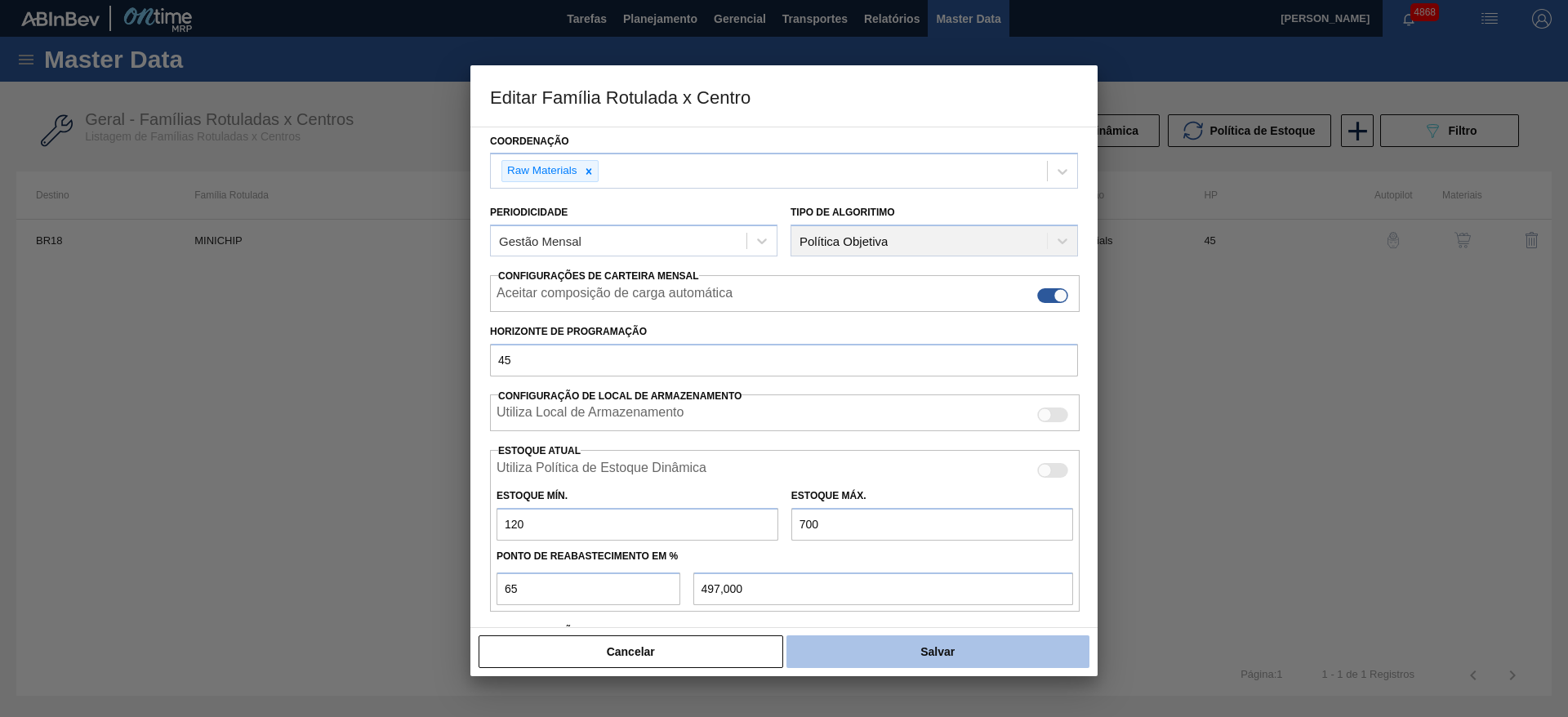
type input "700"
click at [909, 645] on button "Salvar" at bounding box center [937, 651] width 303 height 32
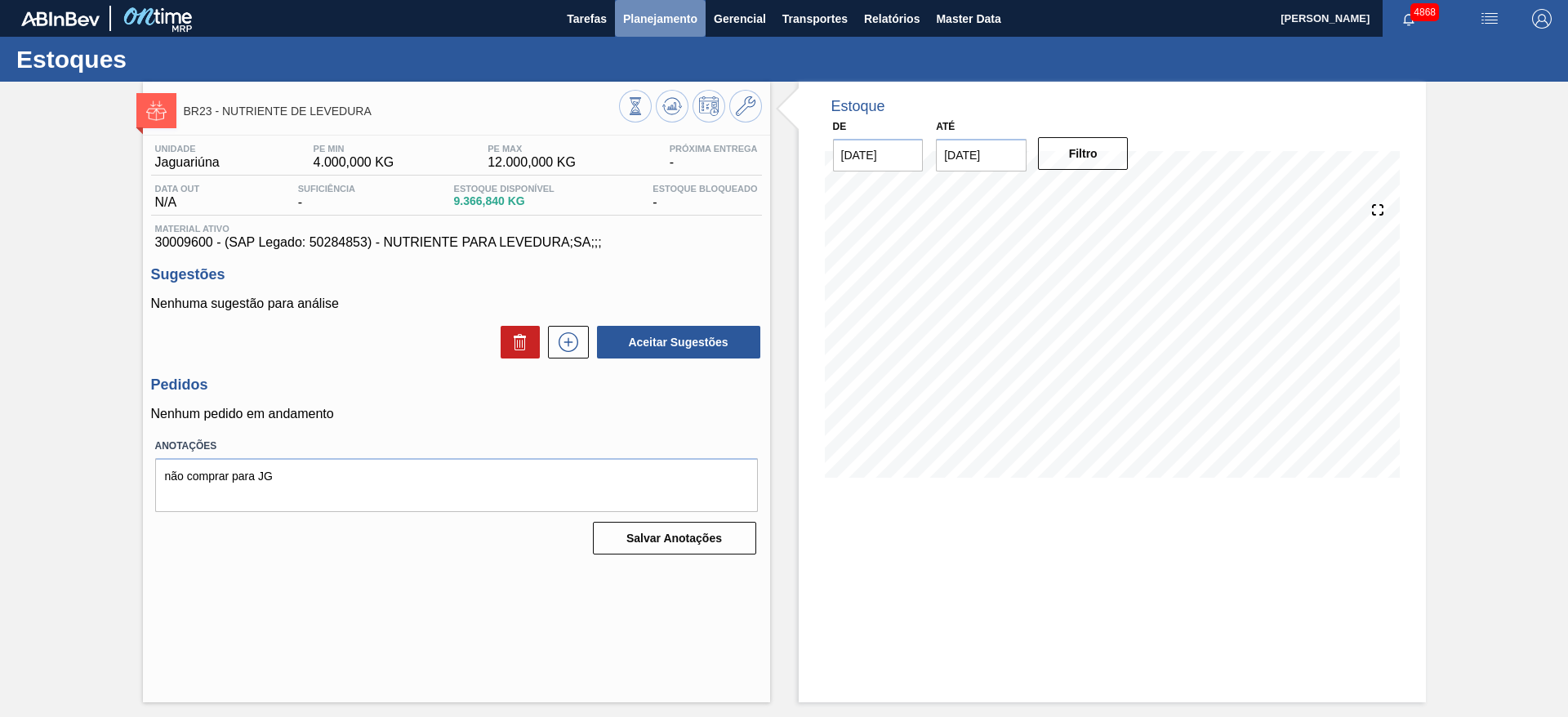
click at [638, 20] on span "Planejamento" at bounding box center [660, 19] width 74 height 19
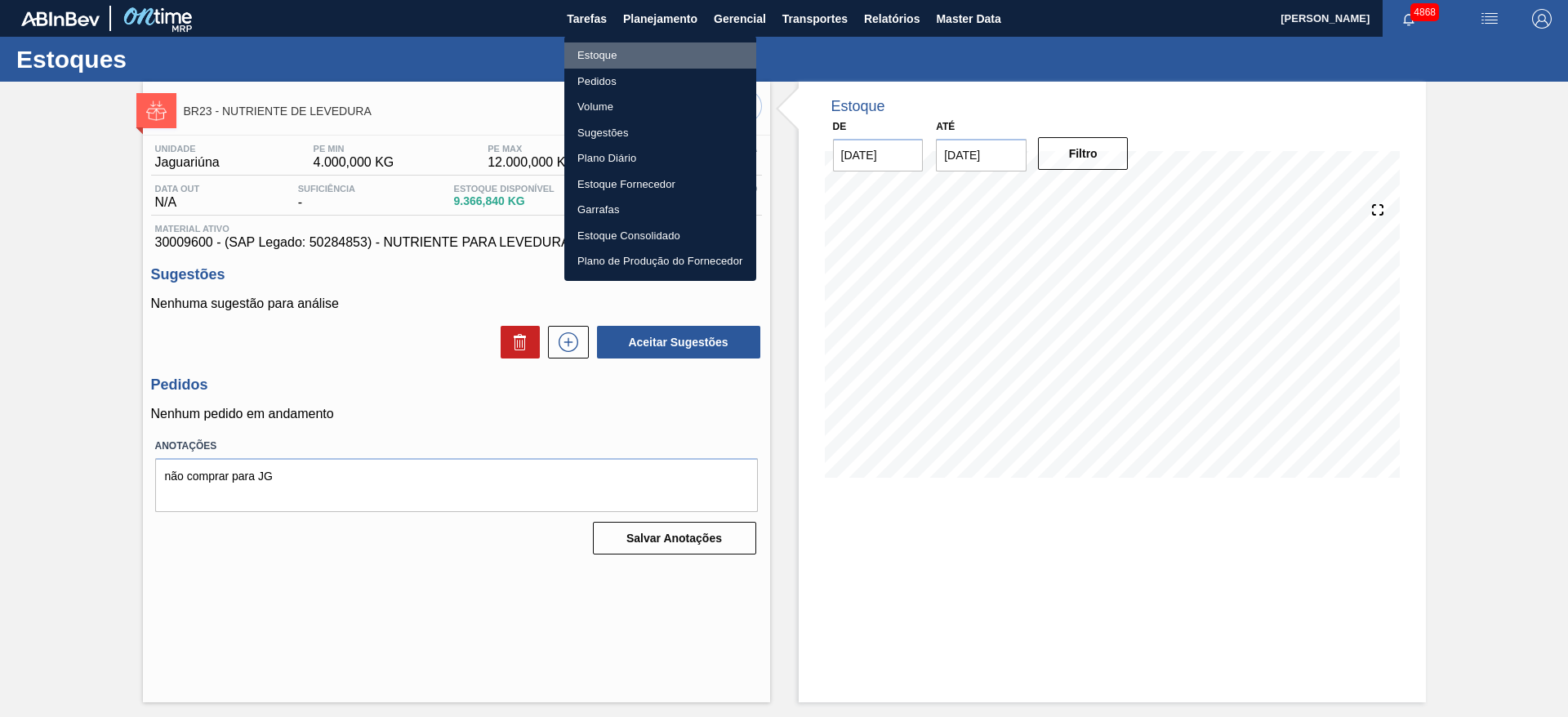
click at [638, 52] on li "Estoque" at bounding box center [659, 56] width 192 height 26
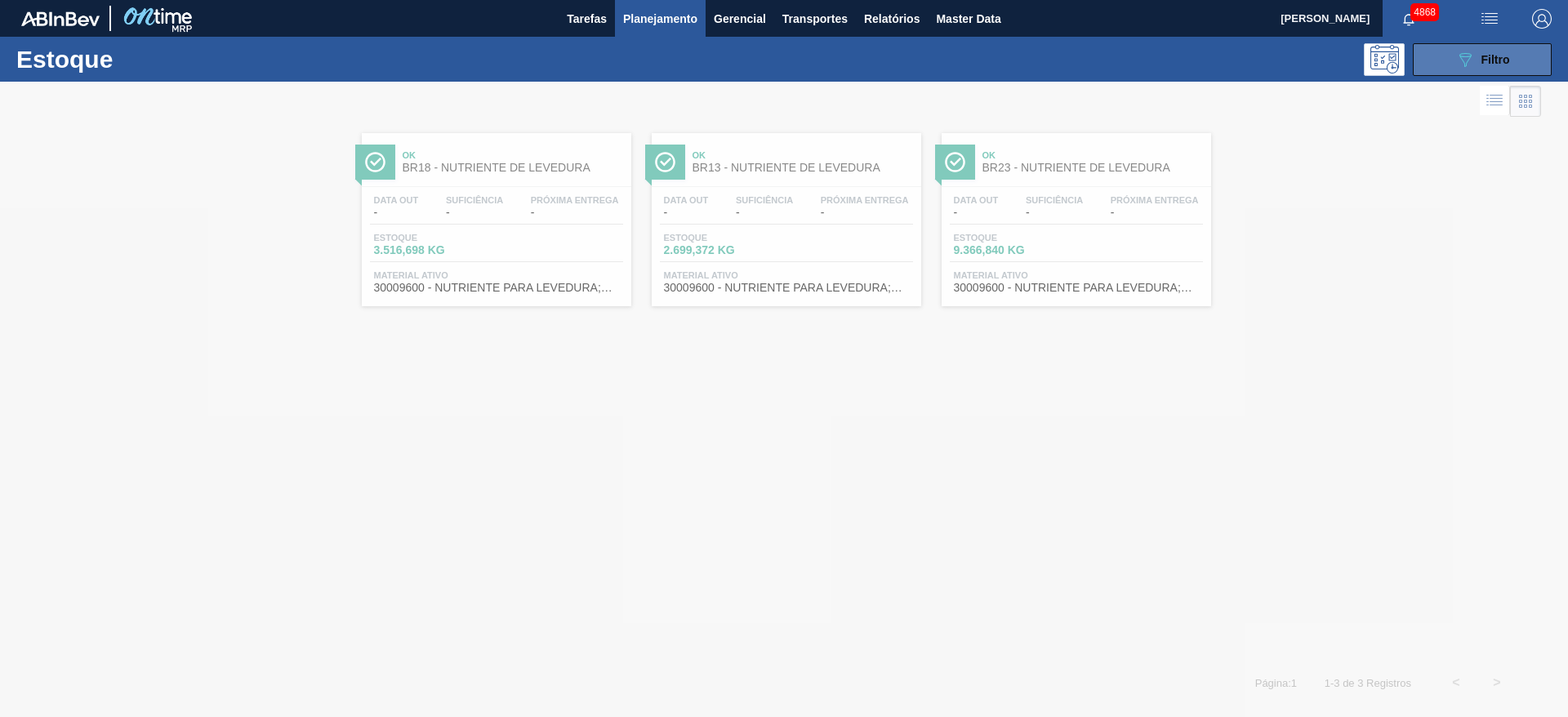
click at [1443, 57] on button "089F7B8B-B2A5-4AFE-B5C0-19BA573D28AC Filtro" at bounding box center [1482, 59] width 139 height 32
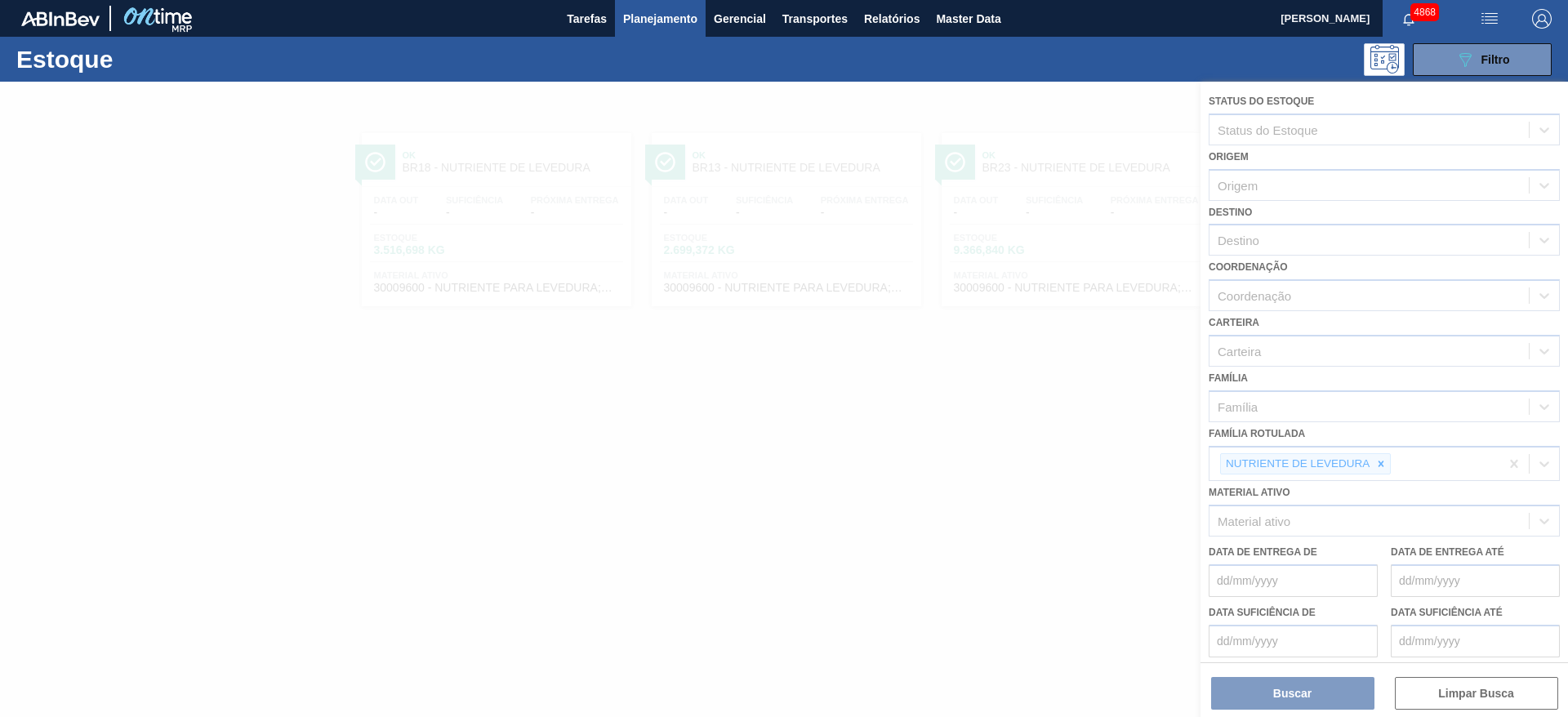
click at [1377, 461] on div at bounding box center [784, 399] width 1568 height 635
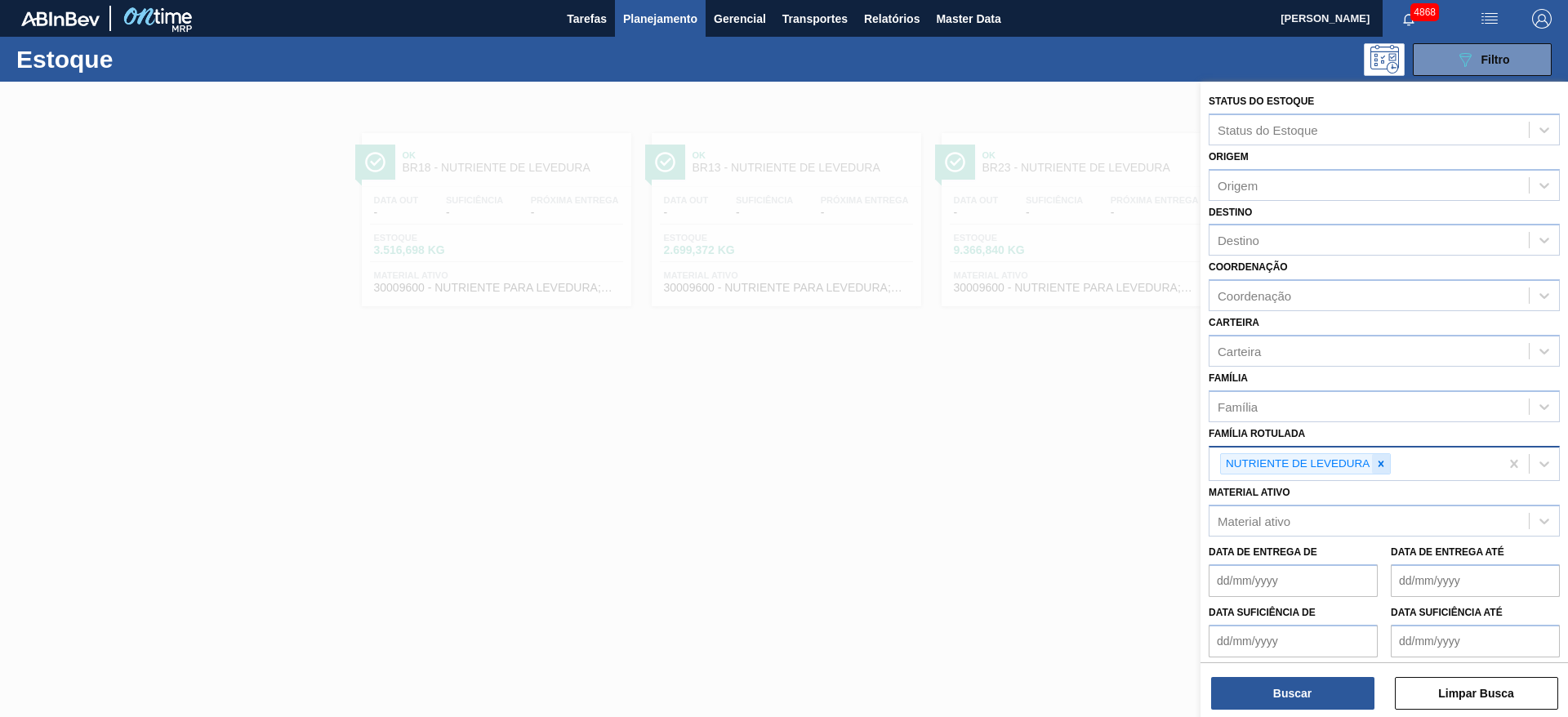
click at [1386, 464] on icon at bounding box center [1381, 464] width 11 height 11
type Rotulada "clore"
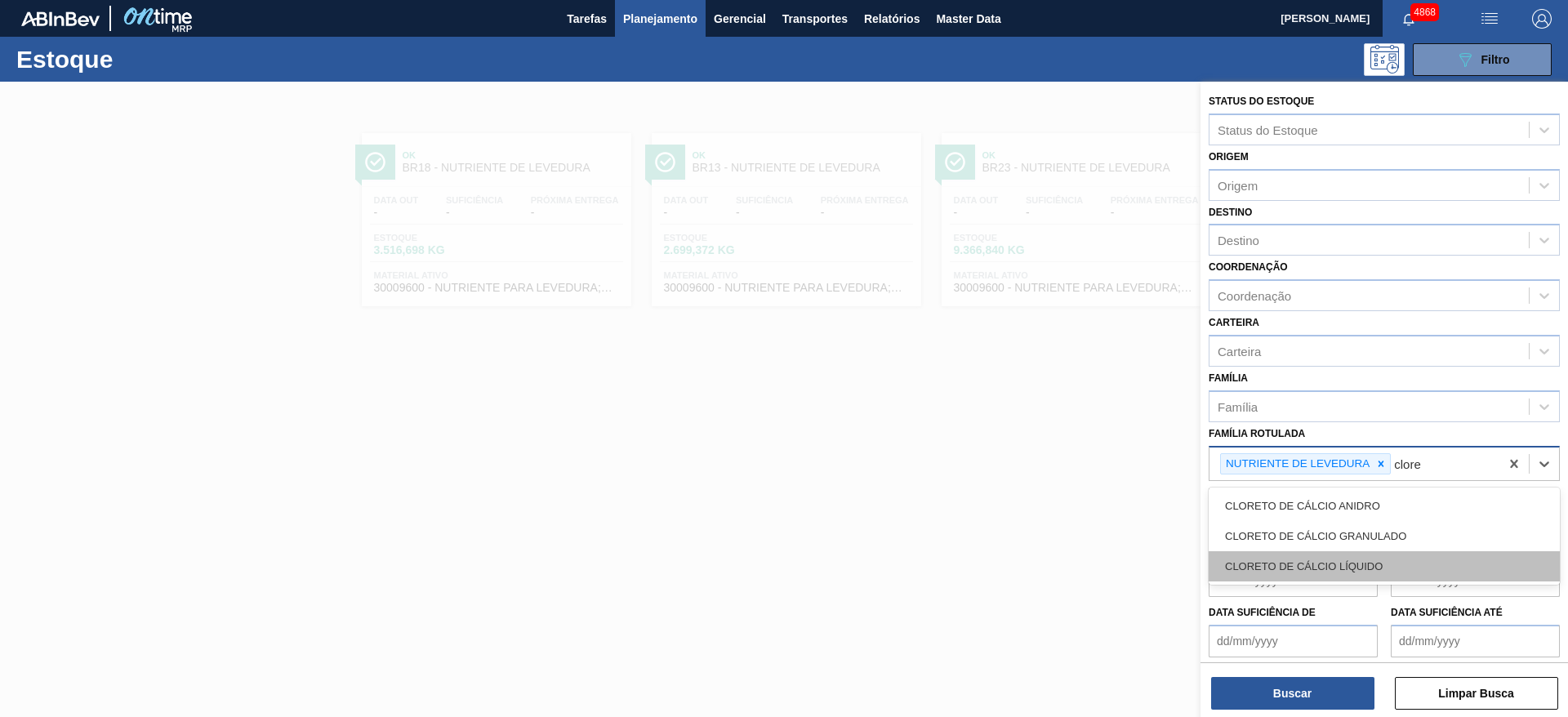
click at [1404, 572] on div "CLORETO DE CÁLCIO LÍQUIDO" at bounding box center [1384, 566] width 351 height 31
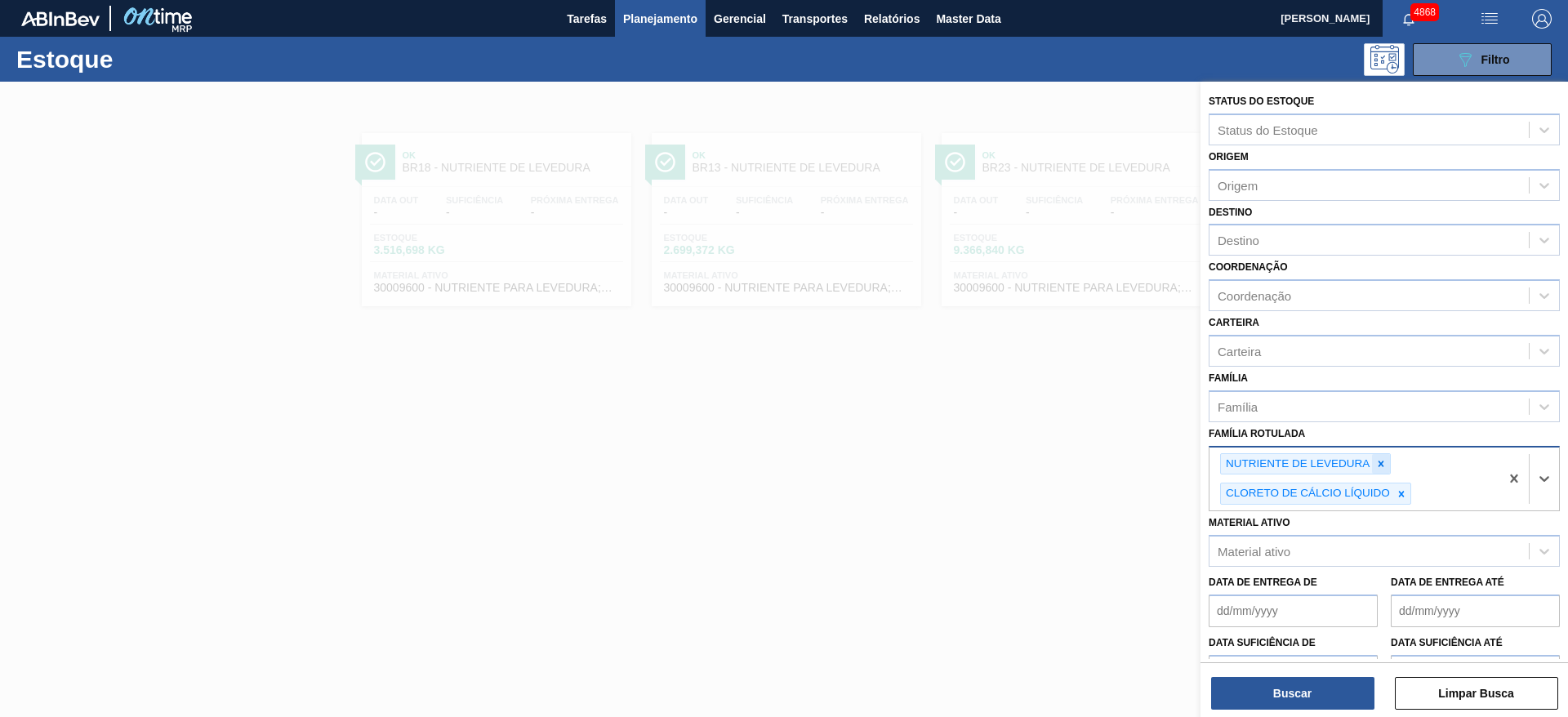
click at [1378, 464] on icon at bounding box center [1381, 464] width 11 height 11
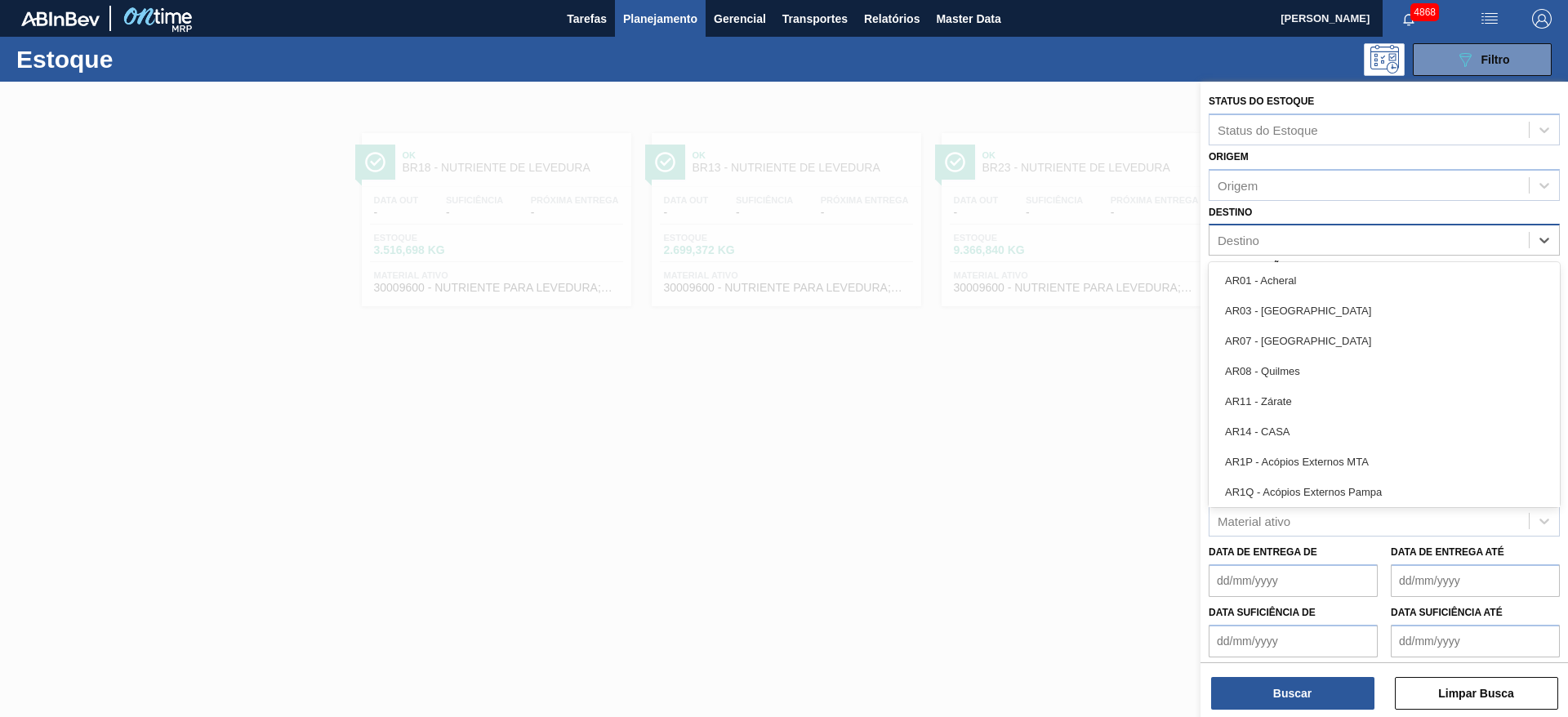
click at [1287, 242] on div "Destino" at bounding box center [1369, 241] width 320 height 24
type input "16"
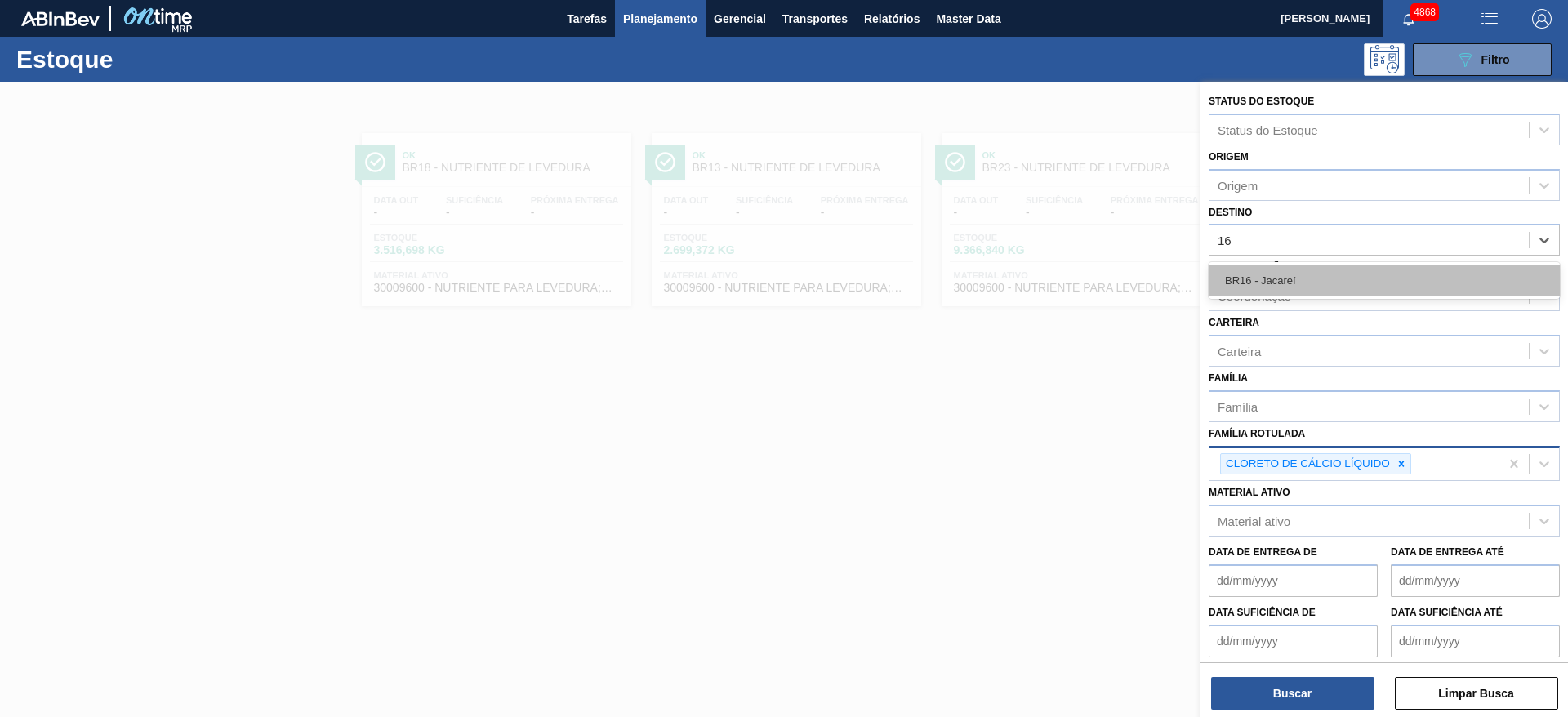
click at [1308, 282] on div "BR16 - Jacareí" at bounding box center [1384, 281] width 351 height 31
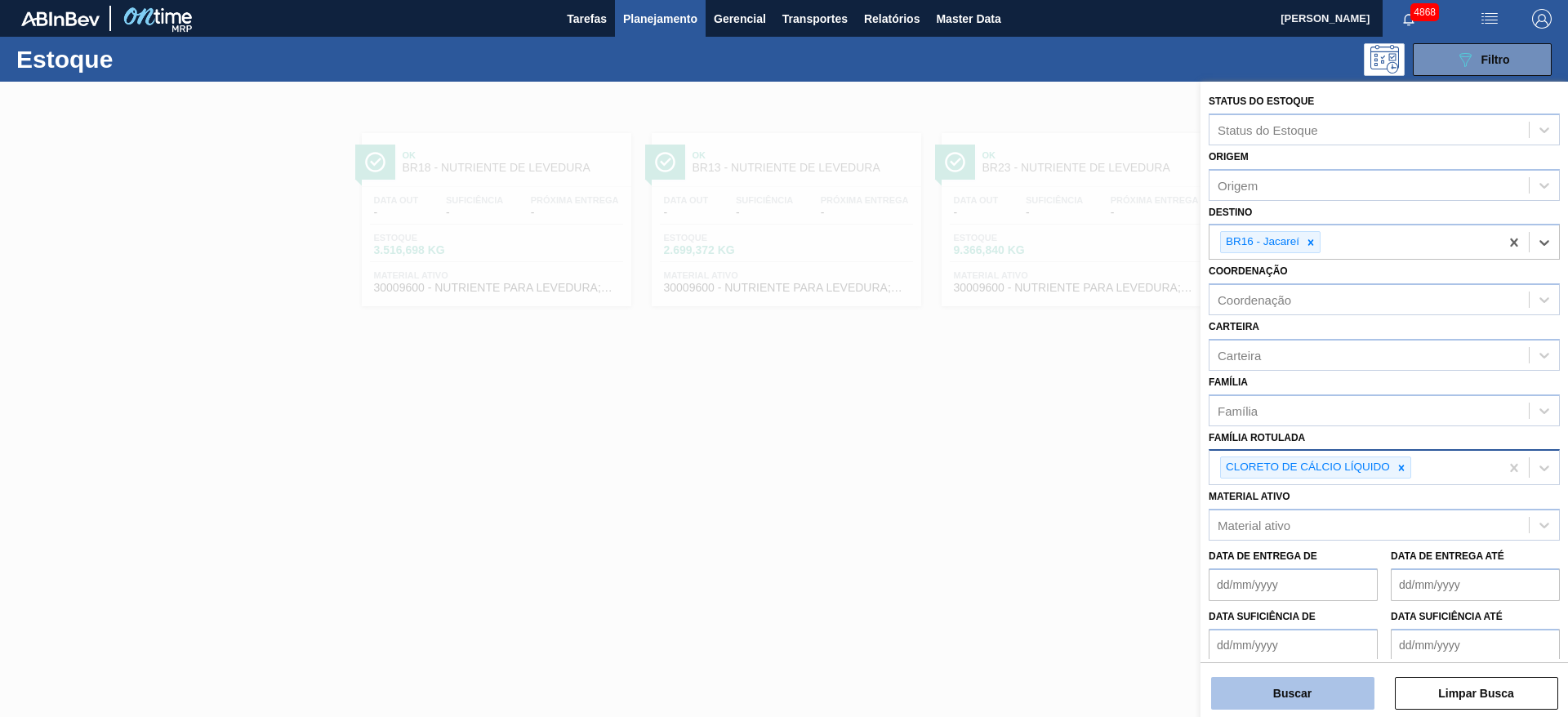
click at [1327, 697] on button "Buscar" at bounding box center [1292, 693] width 163 height 32
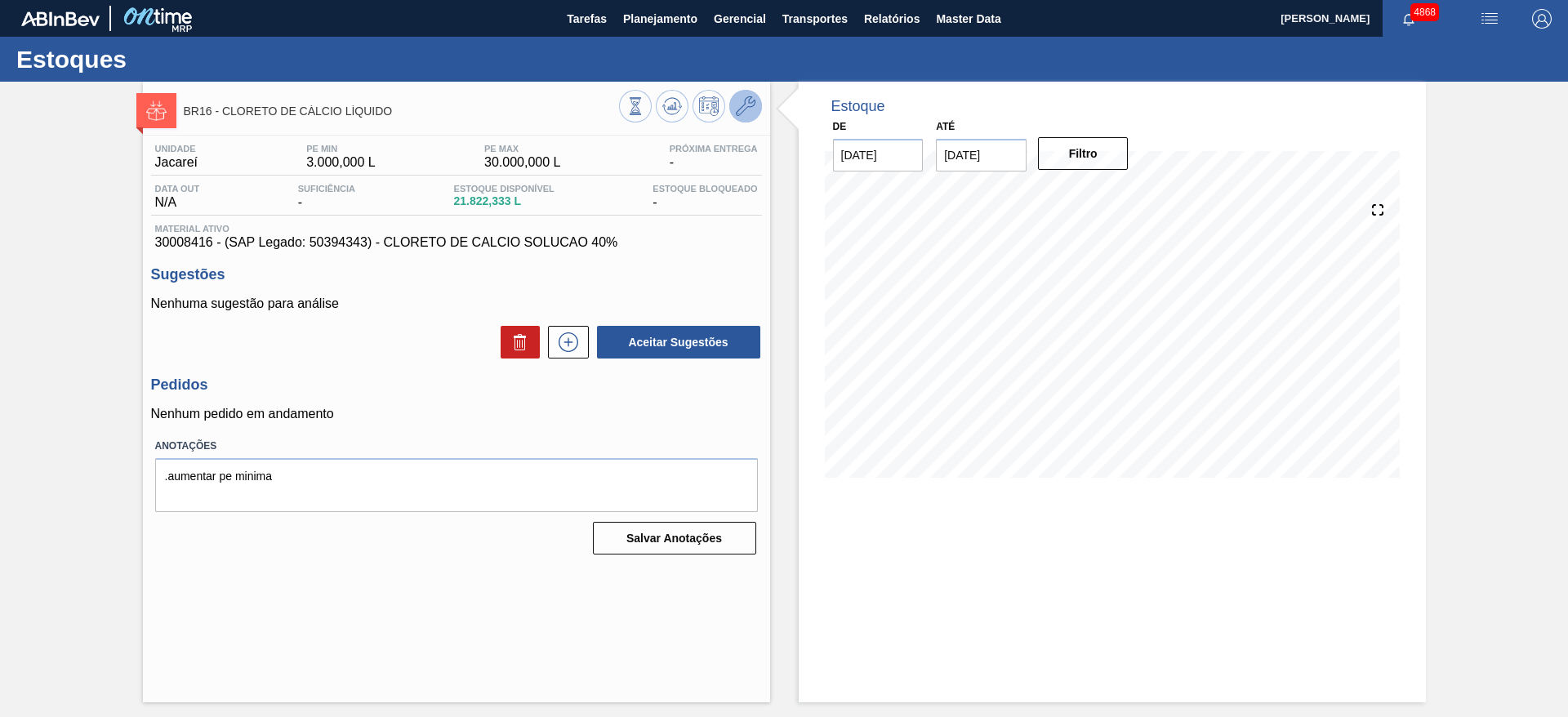
click at [751, 100] on icon at bounding box center [745, 106] width 19 height 19
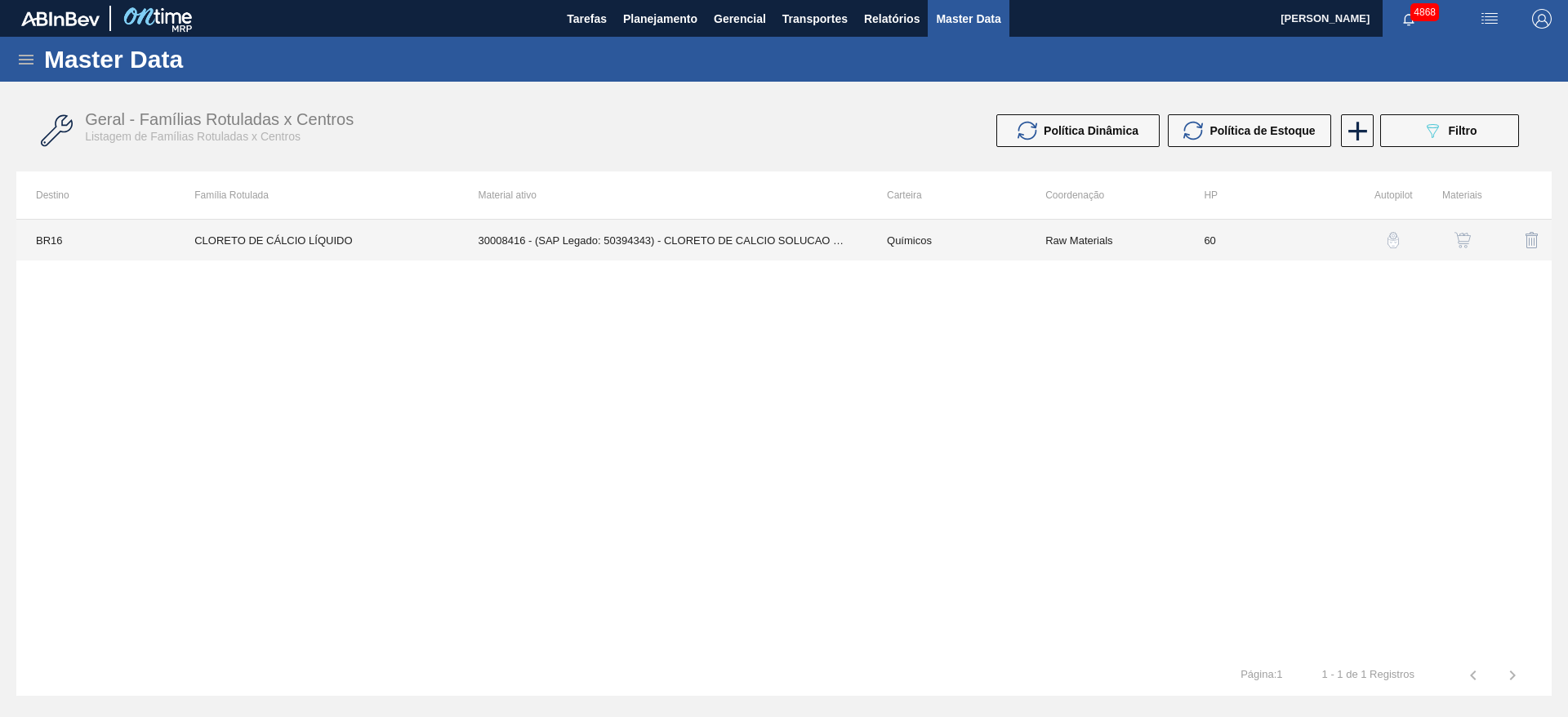
click at [696, 227] on td "30008416 - (SAP Legado: 50394343) - CLORETO DE CALCIO SOLUCAO 40%" at bounding box center [662, 240] width 408 height 41
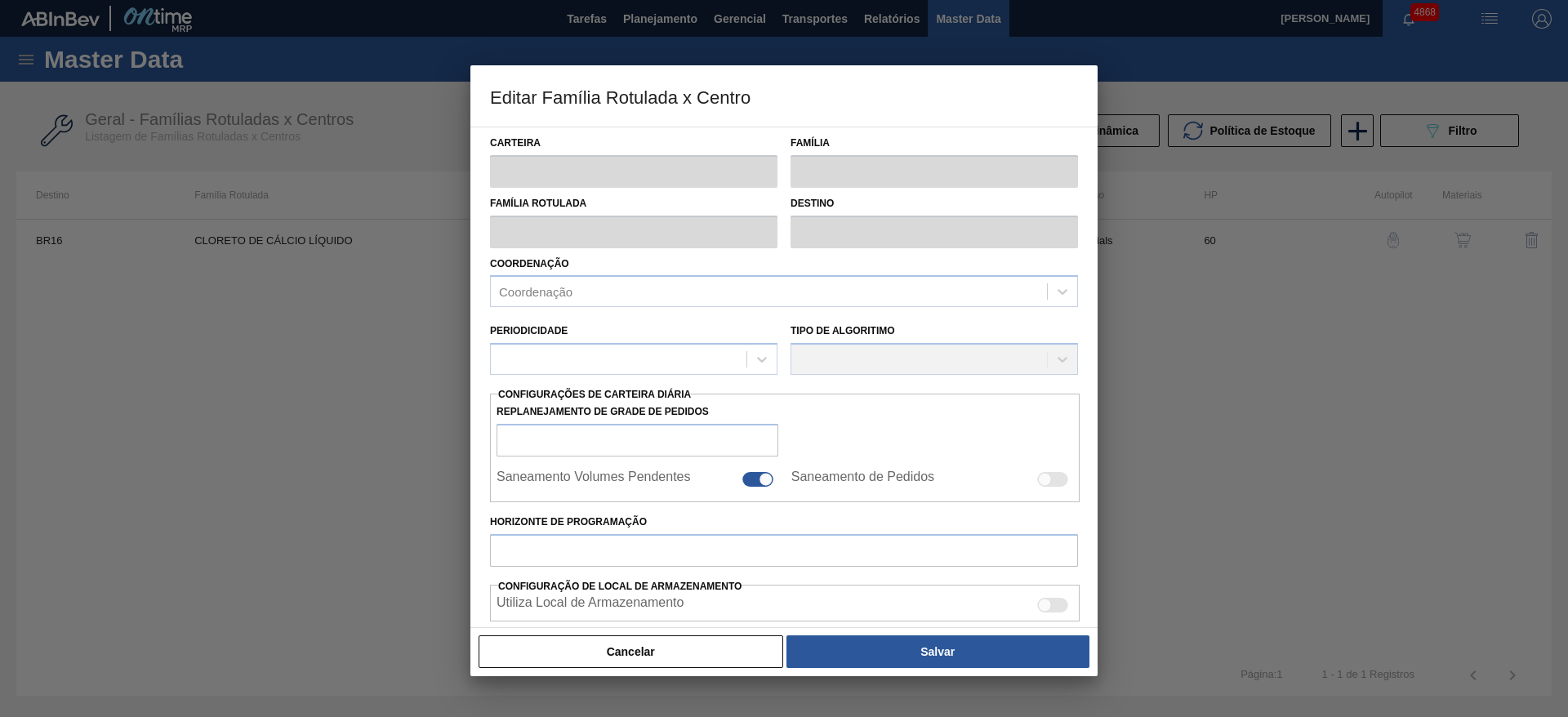
type input "Químicos"
type input "Cloreto de Cálcio"
type input "CLORETO DE CÁLCIO LÍQUIDO"
type input "BR16 - Jacareí"
type input "60"
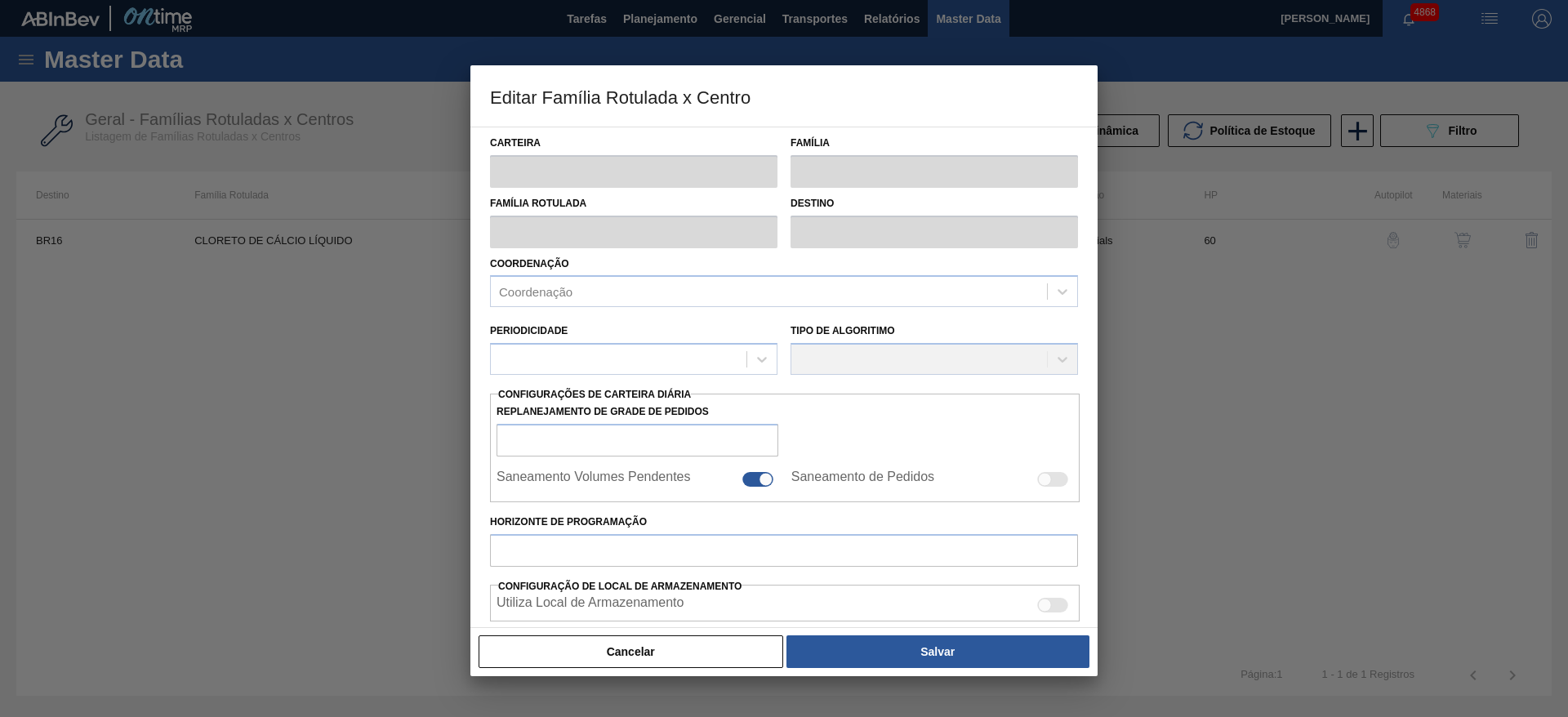
type input "3.000"
type input "30.000"
type input "50"
type input "16.500,000"
checkbox input "true"
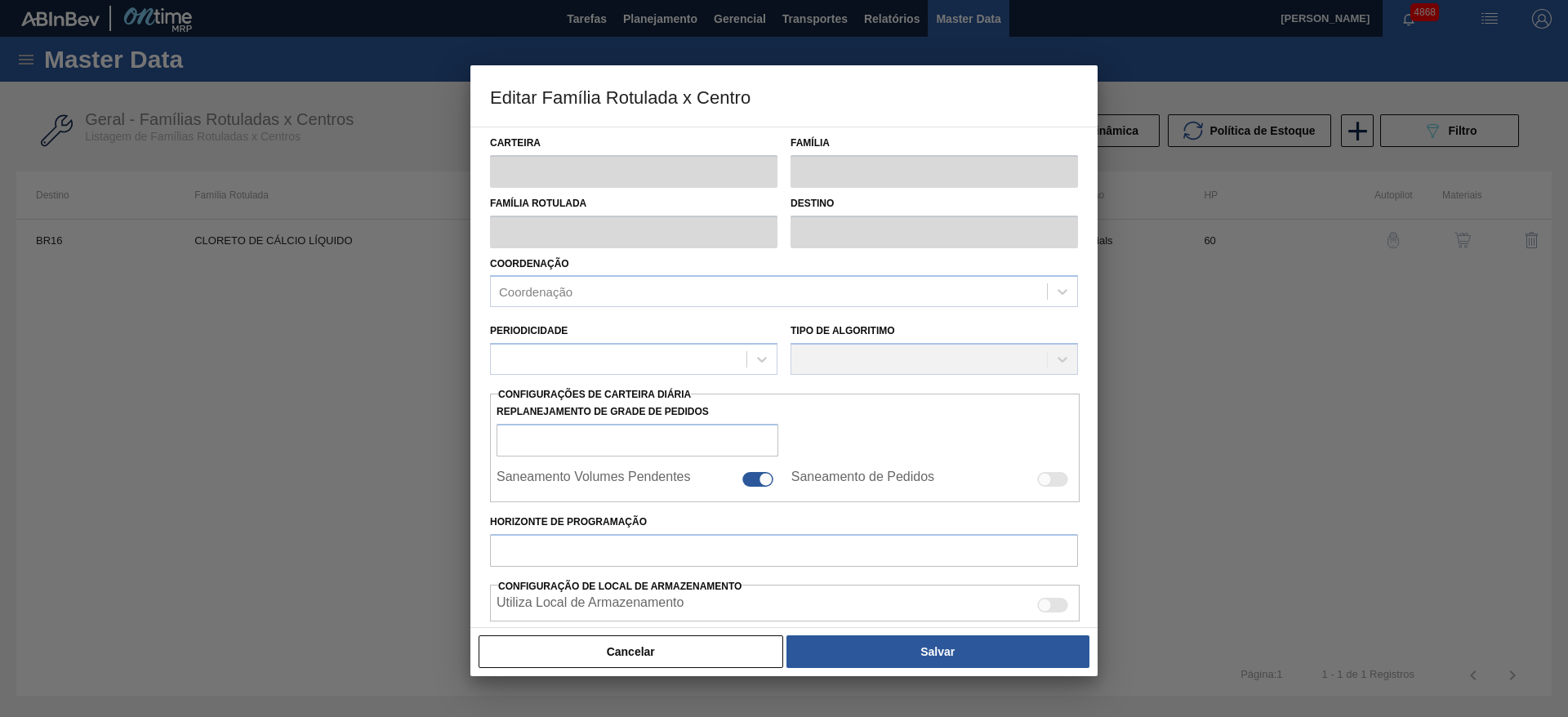
checkbox input "true"
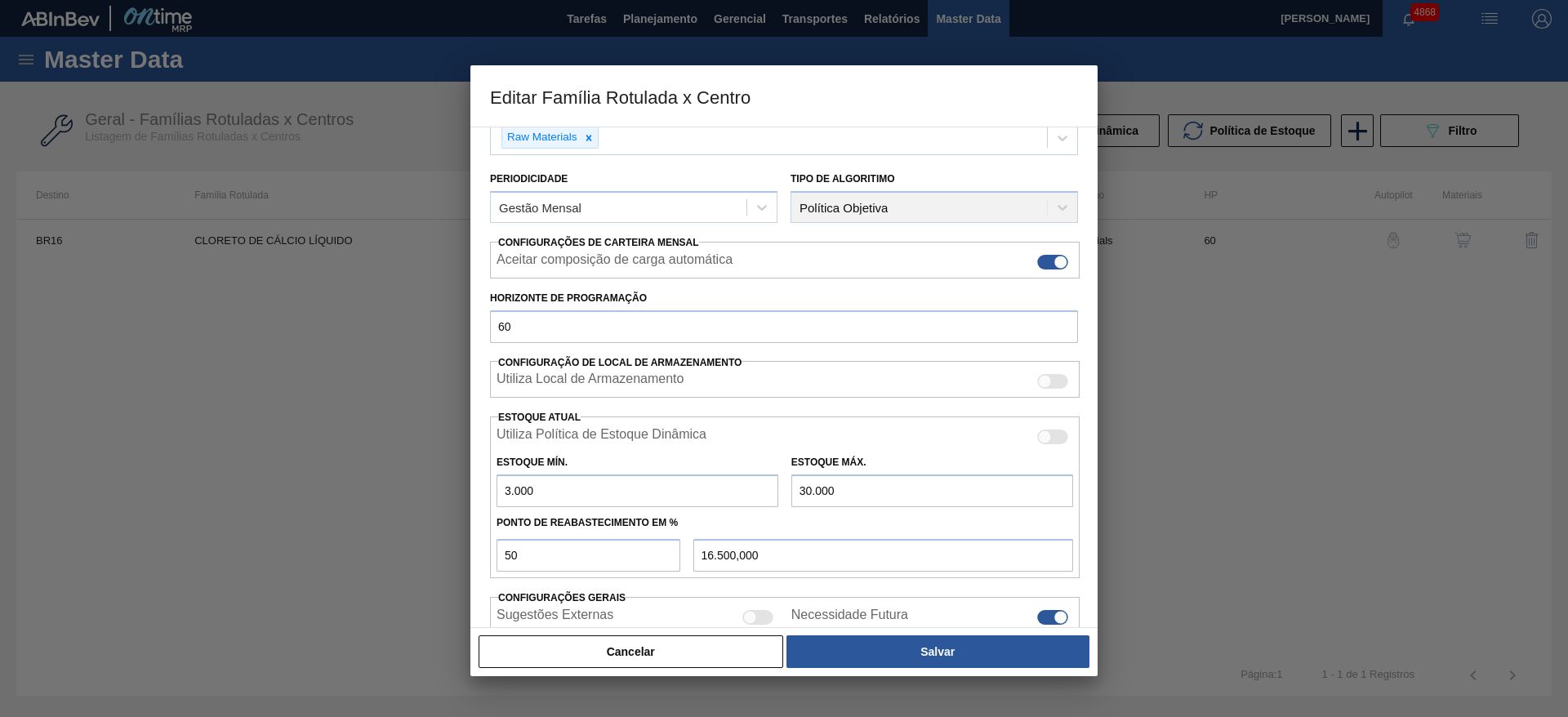
scroll to position [245, 0]
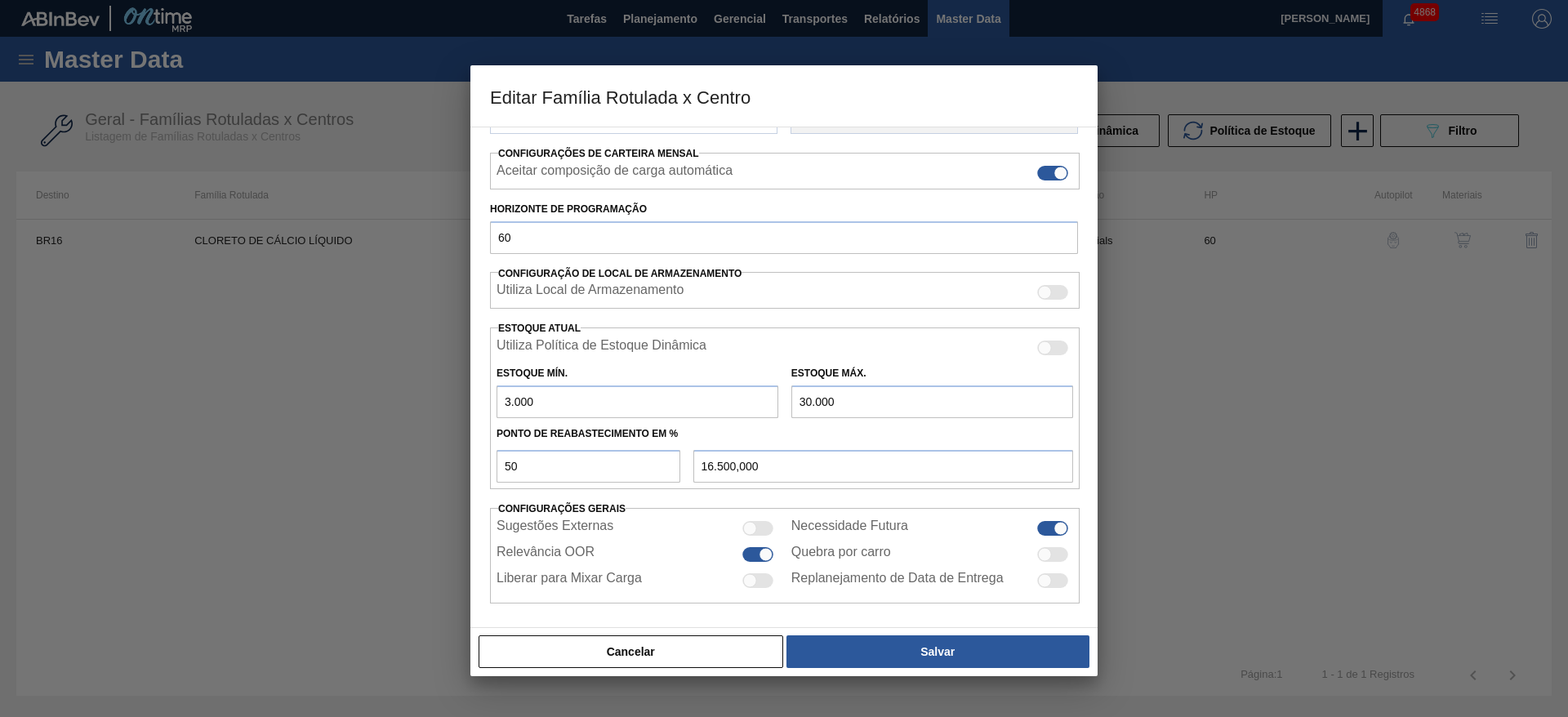
drag, startPoint x: 569, startPoint y: 409, endPoint x: 446, endPoint y: 401, distance: 123.3
click at [446, 401] on div "Editar Família Rotulada x Centro Carteira Químicos Família Cloreto de Cálcio Fa…" at bounding box center [784, 358] width 1568 height 717
type input "6"
type input "15.003,000"
type input "60"
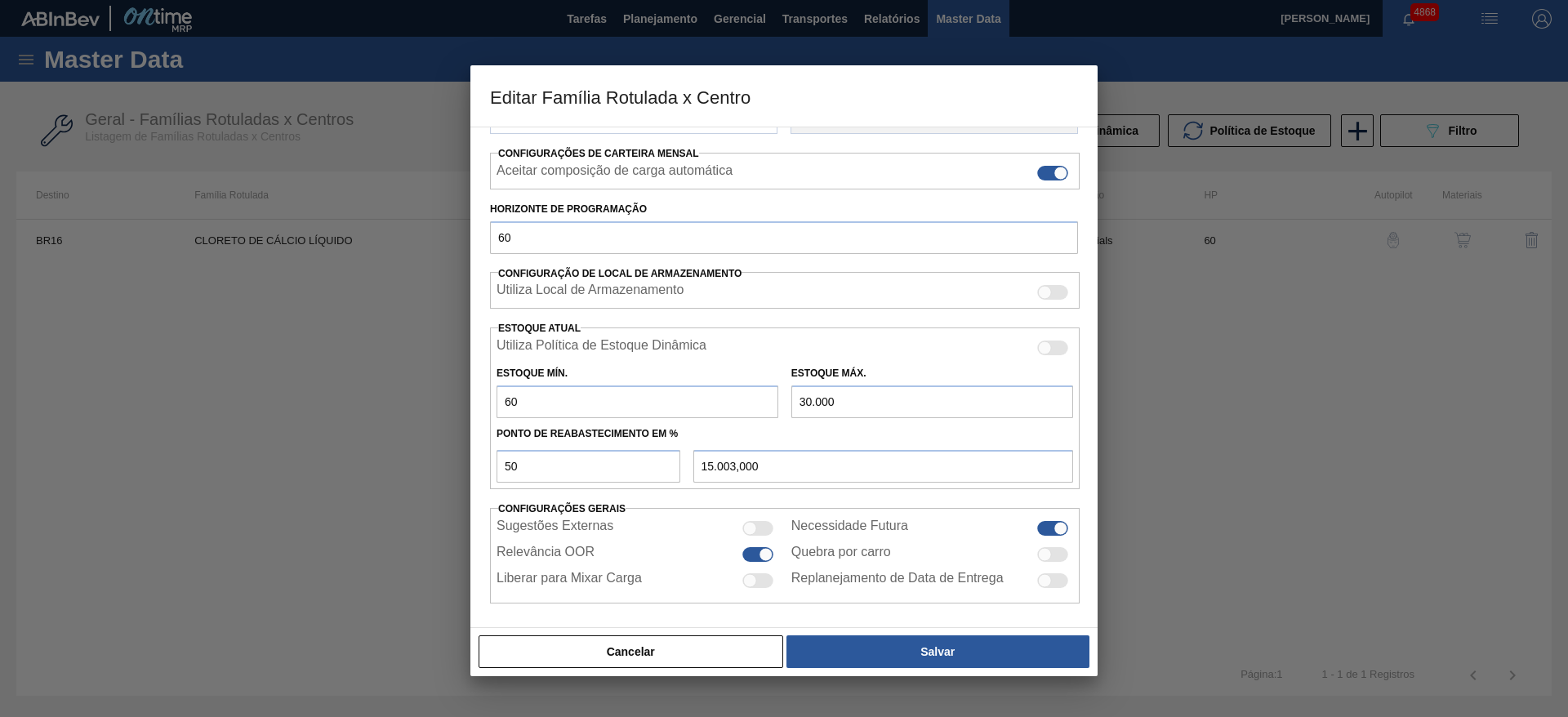
type input "15.030,000"
type input "600"
type input "15.300,000"
type input "6.000"
type input "18.000,000"
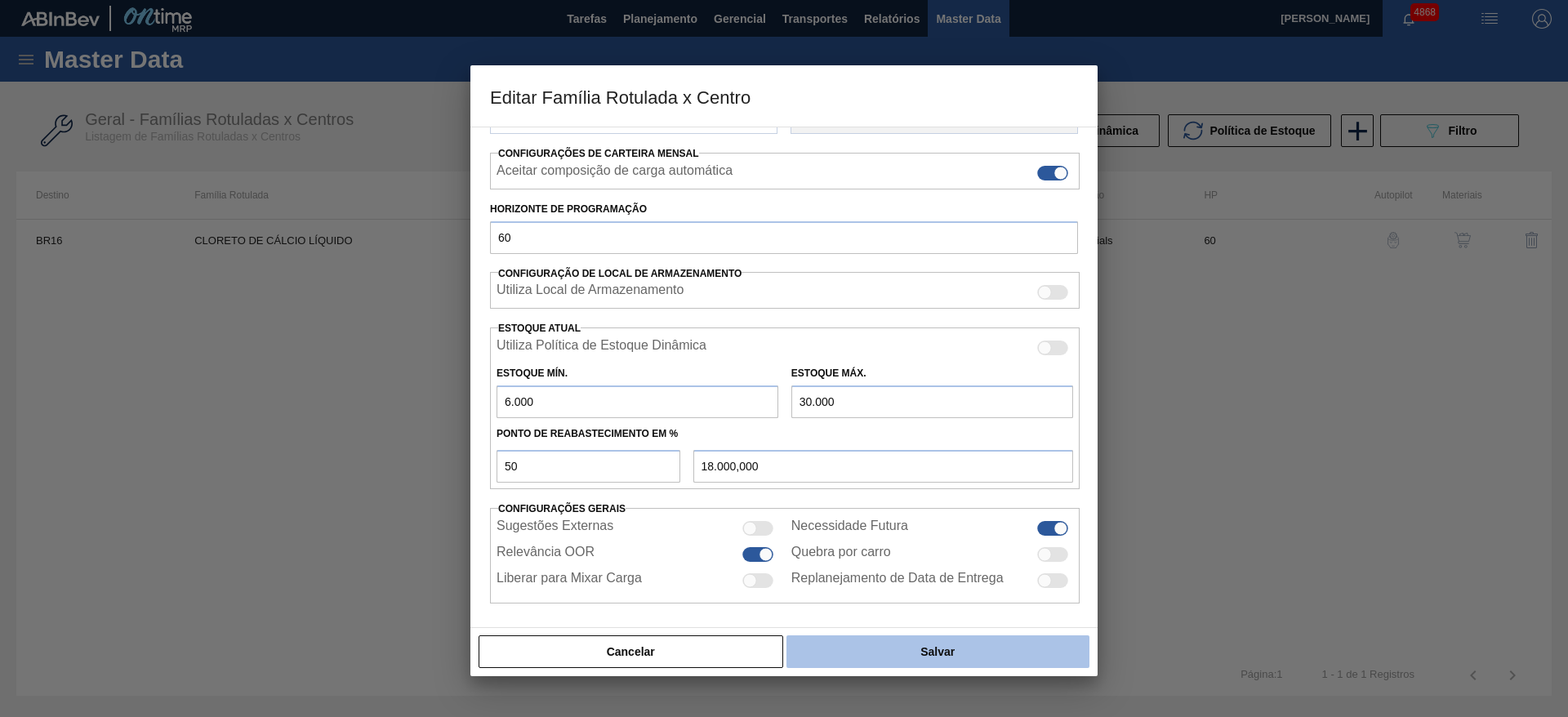
type input "6.000"
click at [919, 648] on button "Salvar" at bounding box center [937, 651] width 303 height 32
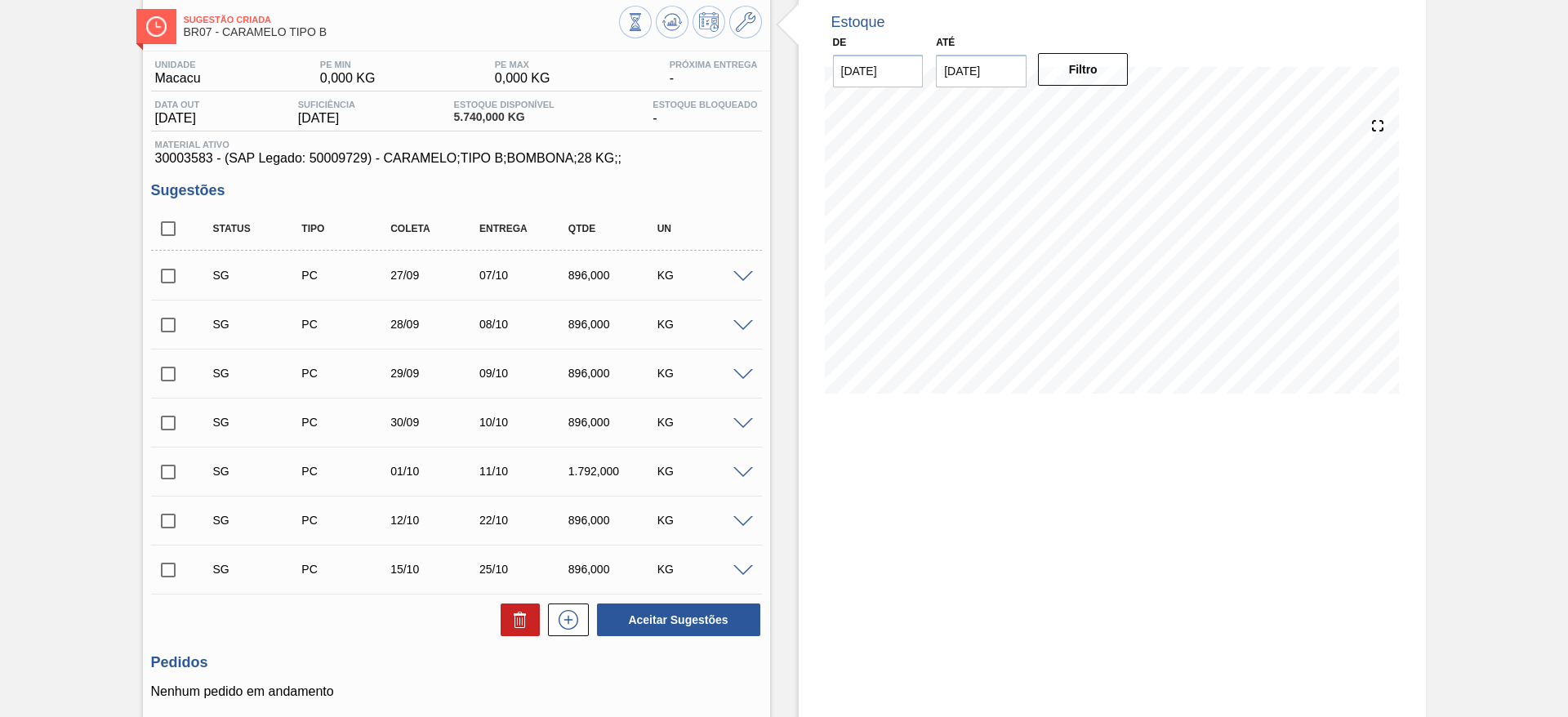
scroll to position [122, 0]
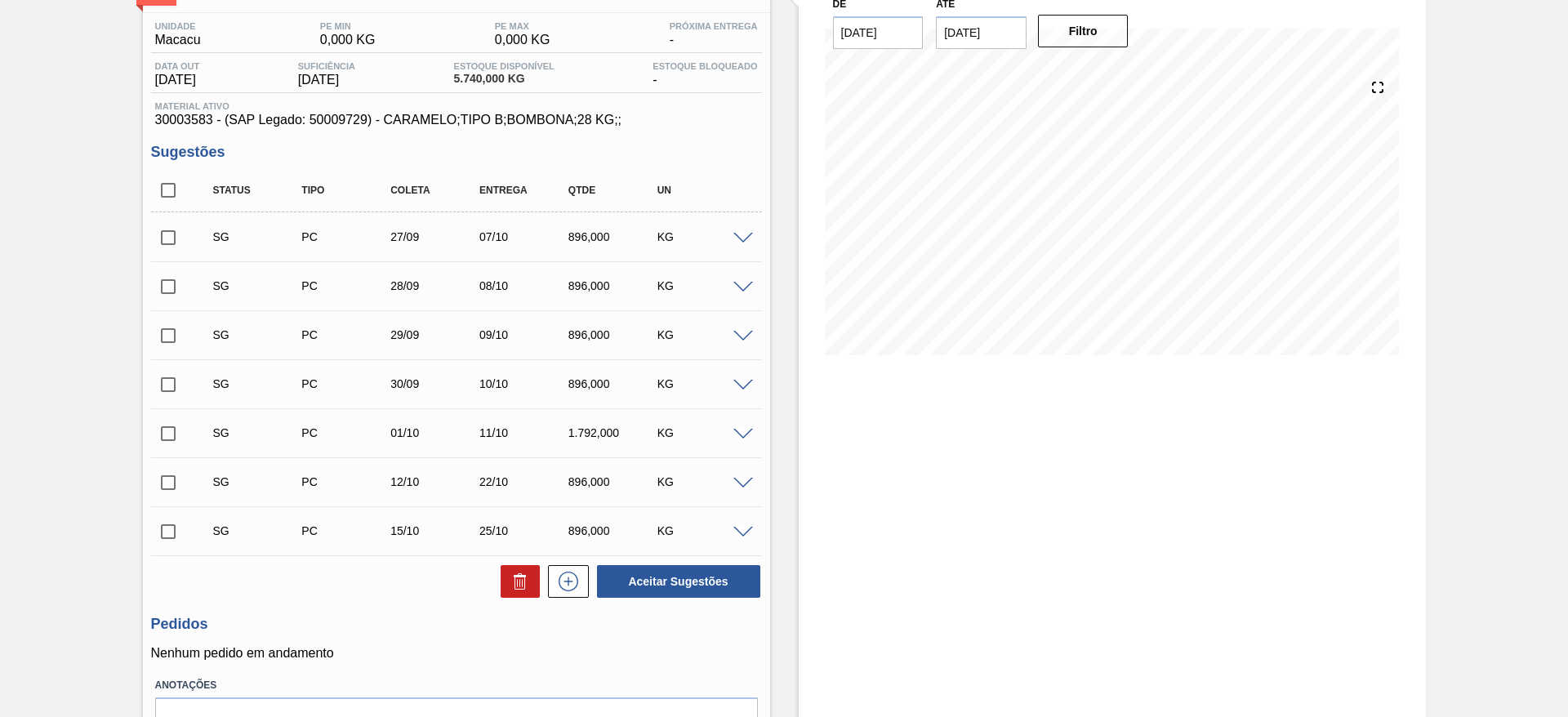
click at [739, 235] on span at bounding box center [743, 238] width 19 height 12
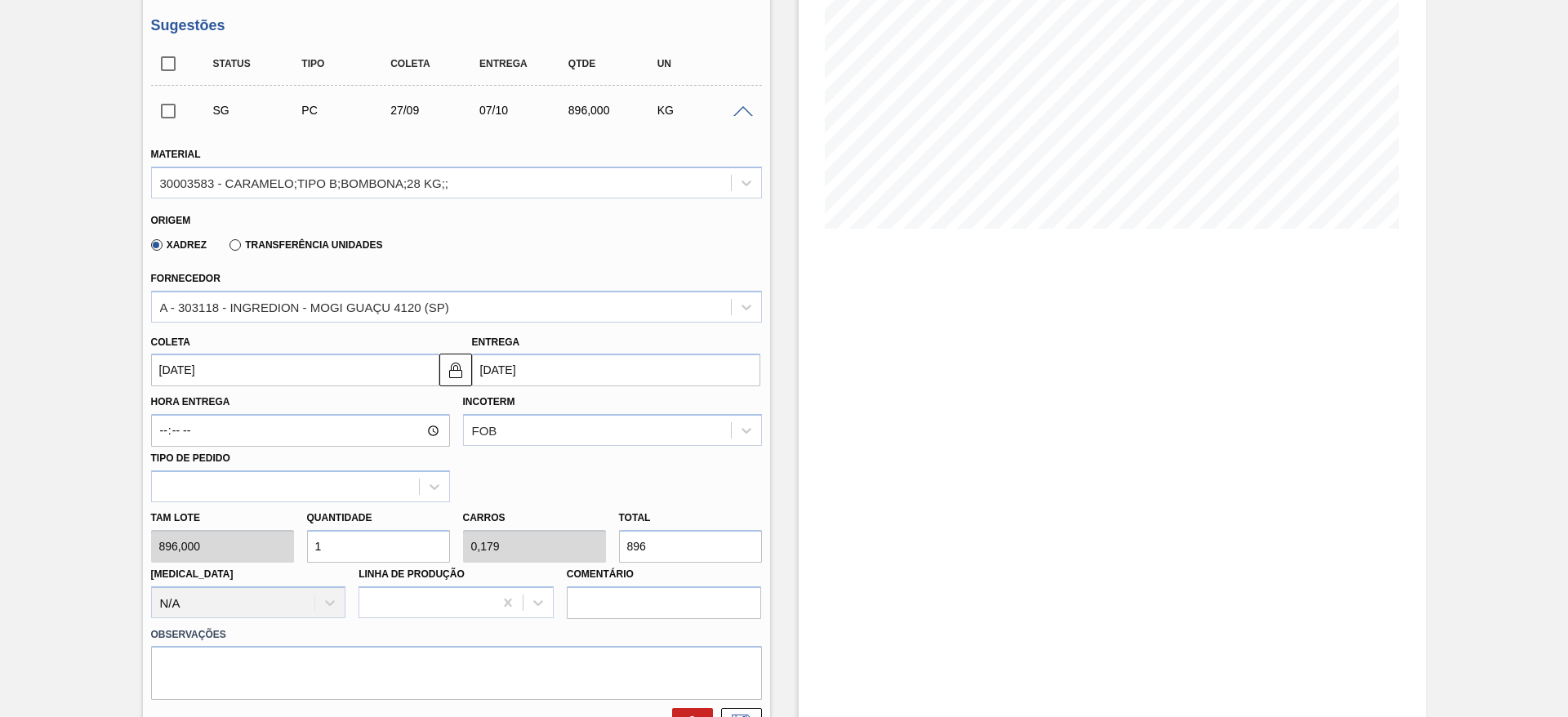
scroll to position [368, 0]
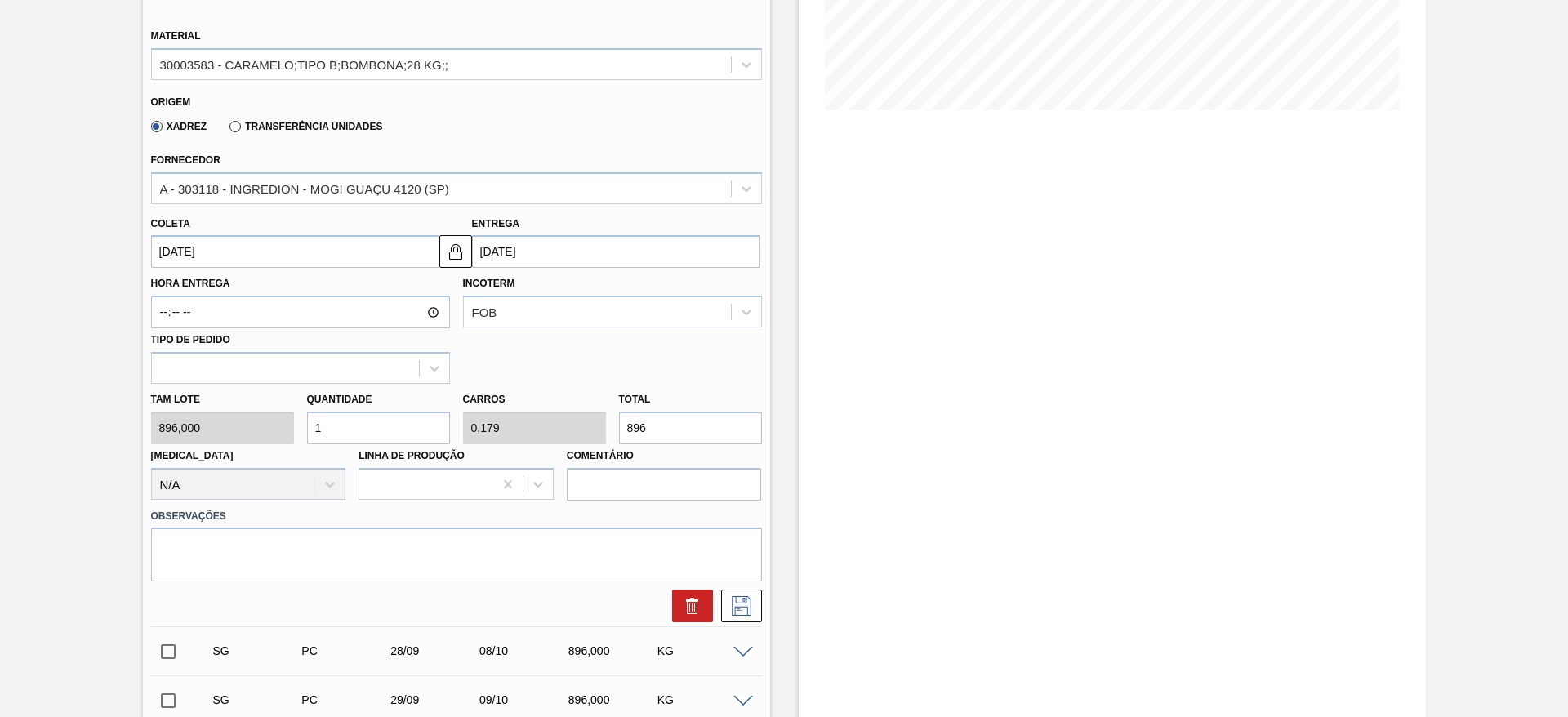
click at [307, 257] on input "27/09/2025" at bounding box center [295, 251] width 288 height 32
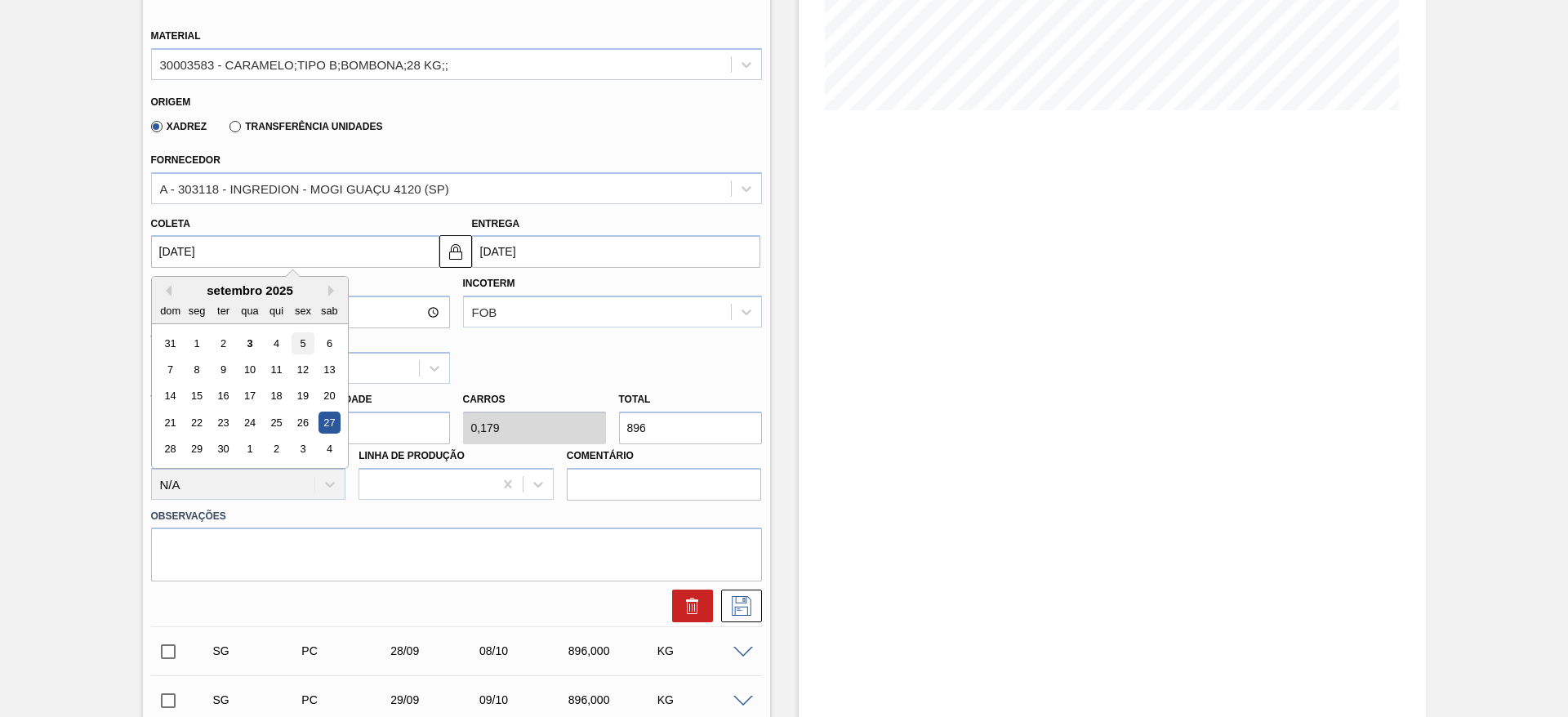
click at [297, 346] on div "5" at bounding box center [303, 344] width 22 height 22
type input "05/09/2025"
type input "15/09/2025"
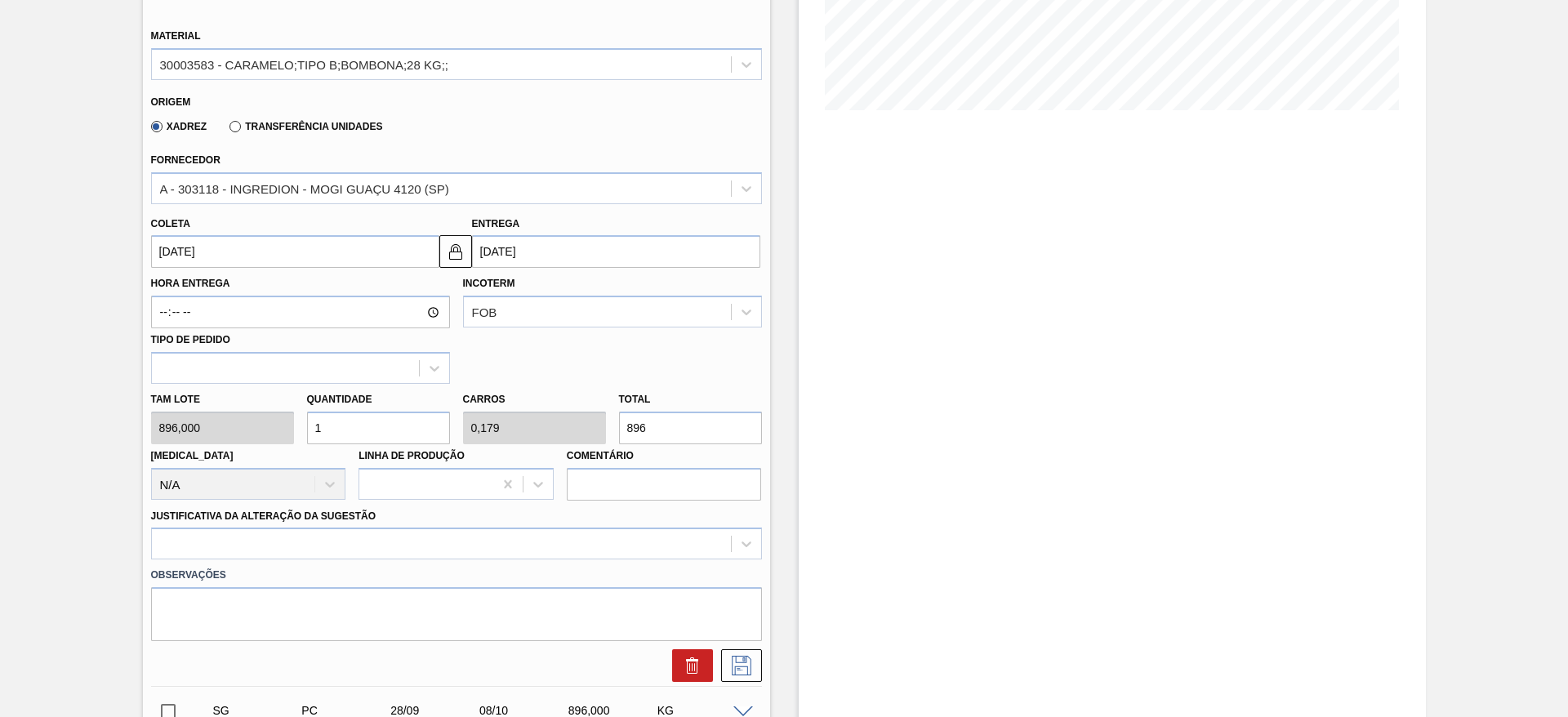
click at [496, 252] on input "15/09/2025" at bounding box center [616, 251] width 288 height 32
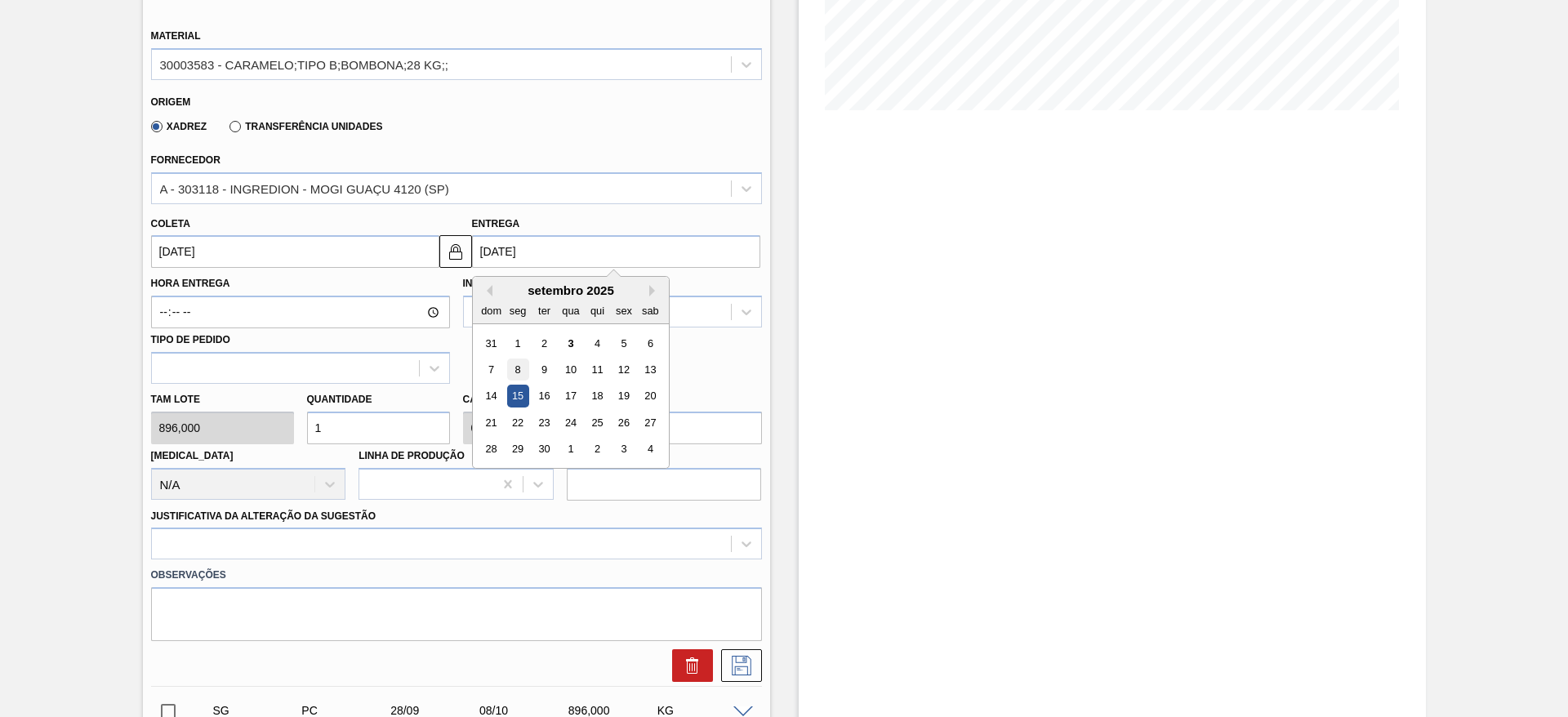
click at [520, 364] on div "8" at bounding box center [518, 370] width 22 height 22
type input "29/08/2025"
type input "08/09/2025"
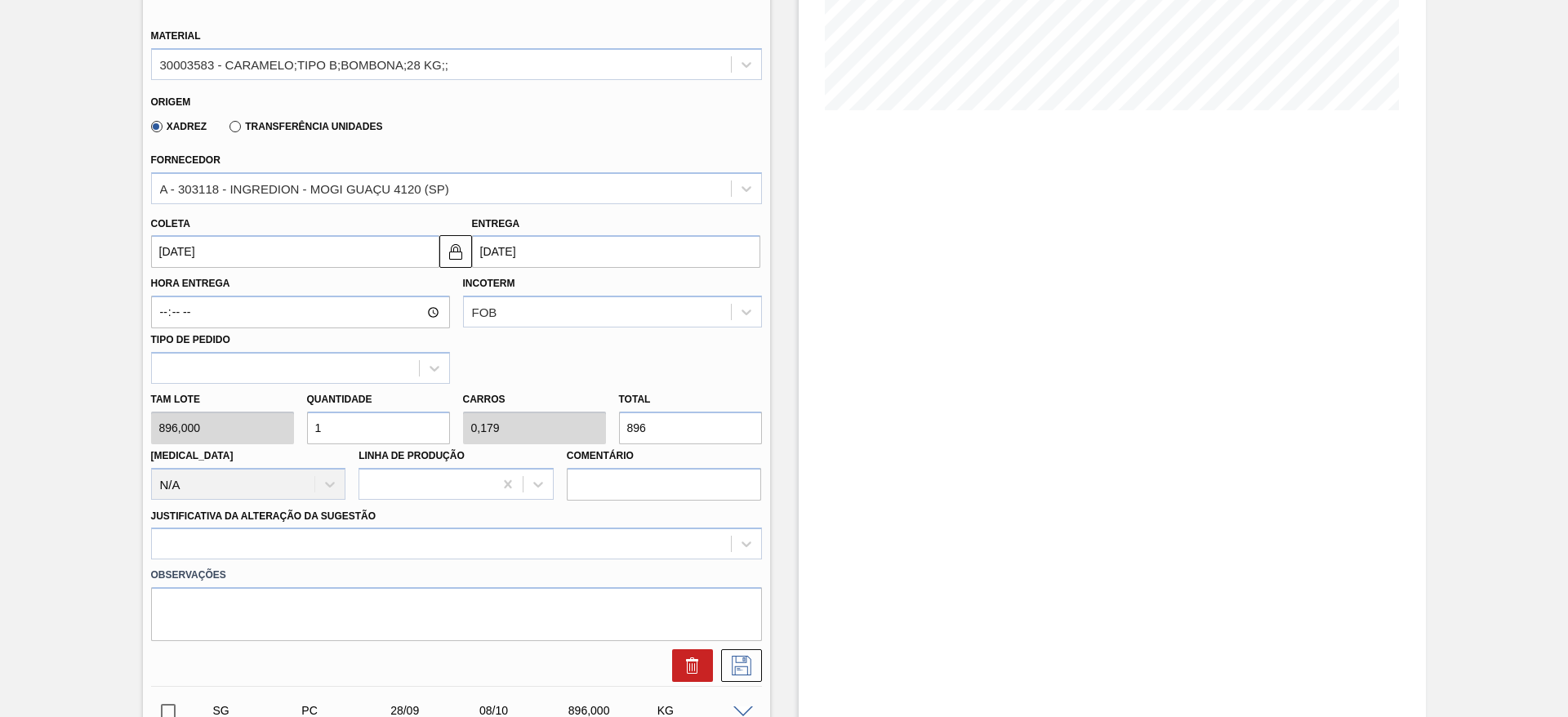
click at [400, 255] on input "29/08/2025" at bounding box center [295, 251] width 288 height 32
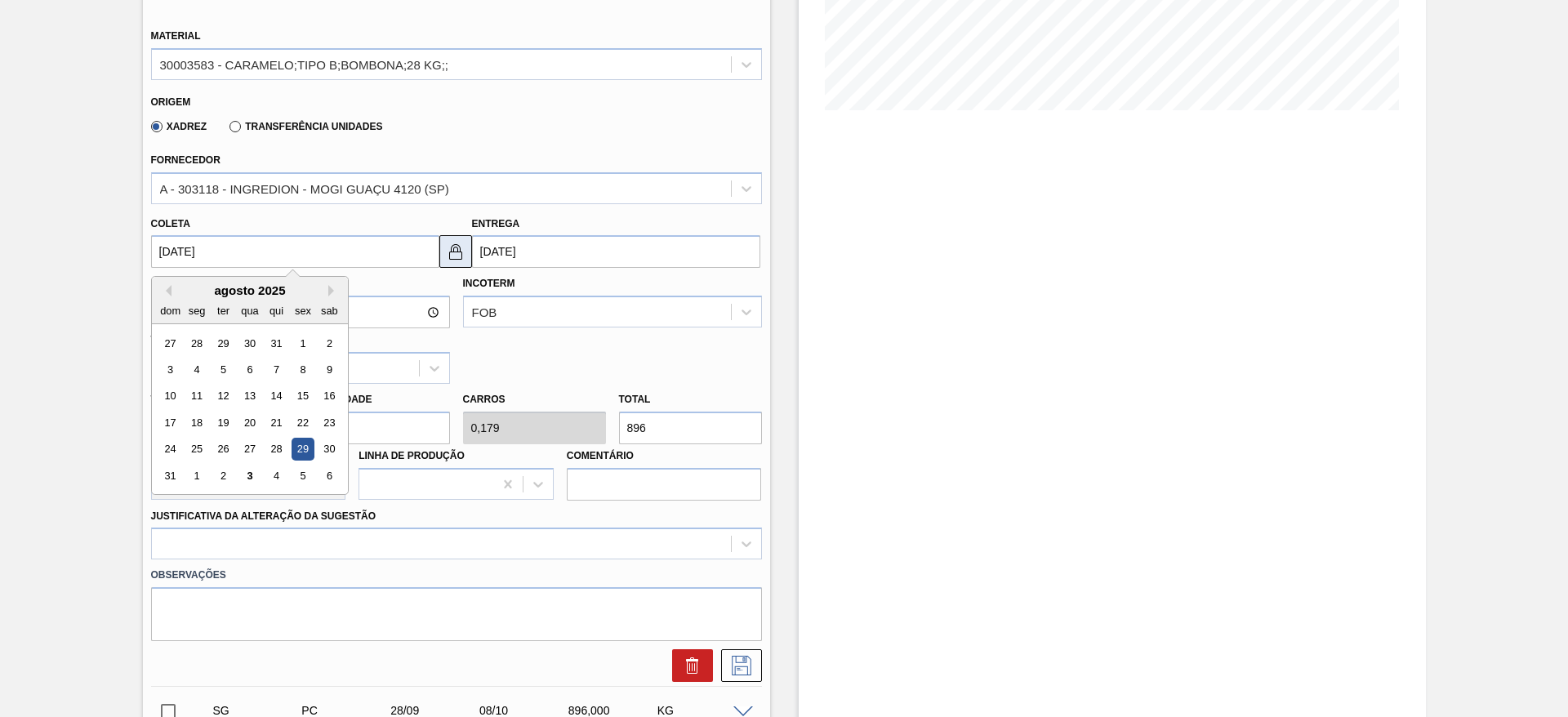
click at [453, 247] on img at bounding box center [455, 251] width 19 height 19
click at [356, 251] on input "29/08/2025" at bounding box center [295, 251] width 288 height 32
click at [329, 289] on button "Next Month" at bounding box center [333, 291] width 11 height 11
click at [280, 343] on div "4" at bounding box center [276, 344] width 22 height 22
type input "04/09/2025"
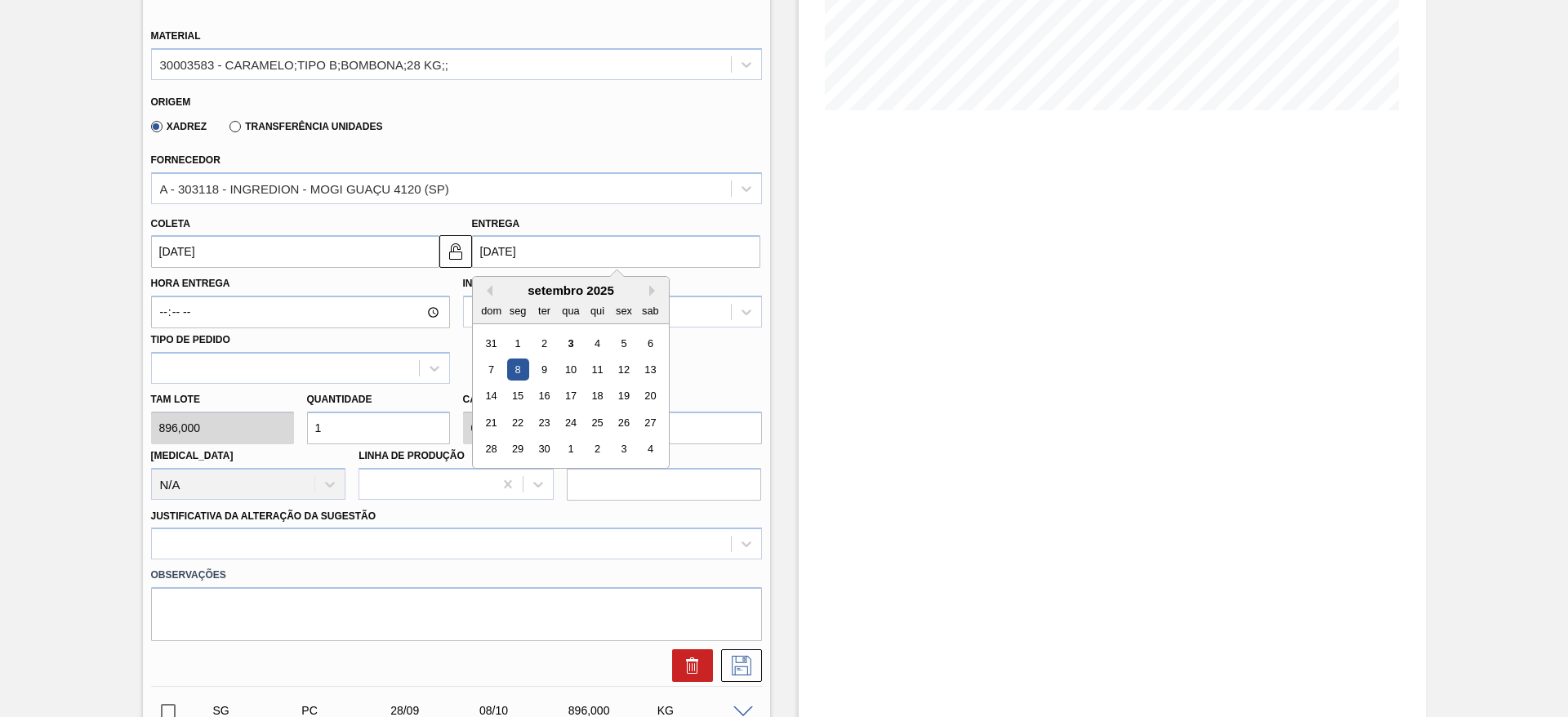
click at [517, 248] on input "[DATE]" at bounding box center [616, 251] width 288 height 32
click at [618, 333] on div "5" at bounding box center [623, 344] width 22 height 22
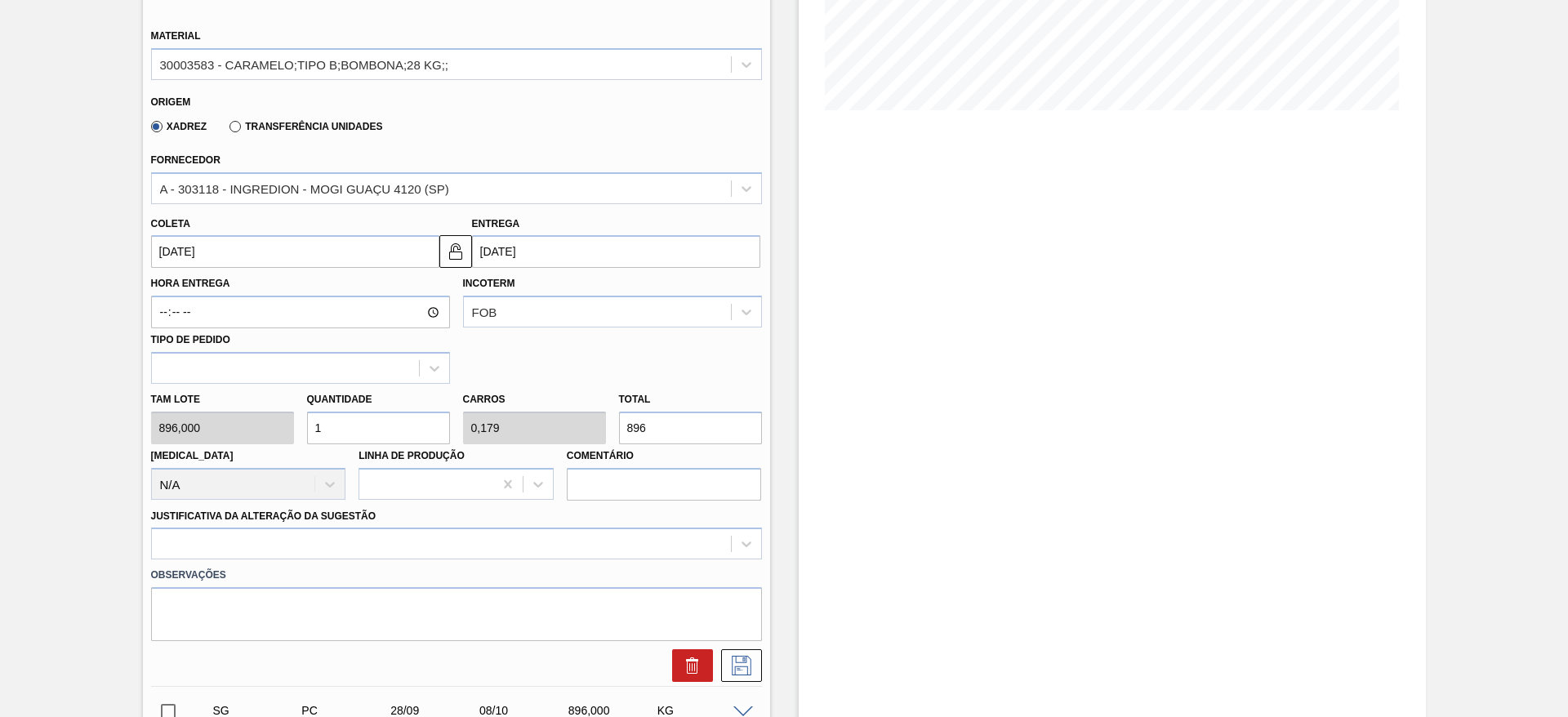
type input "05/09/2025"
drag, startPoint x: 327, startPoint y: 428, endPoint x: 314, endPoint y: 430, distance: 13.2
click at [314, 430] on input "1" at bounding box center [378, 427] width 143 height 32
click at [591, 424] on div "Tam lote 896,000 Quantidade 1 Carros 0,179 Total 896 Doca N/A Linha de Produção…" at bounding box center [457, 442] width 624 height 117
type input "0,003"
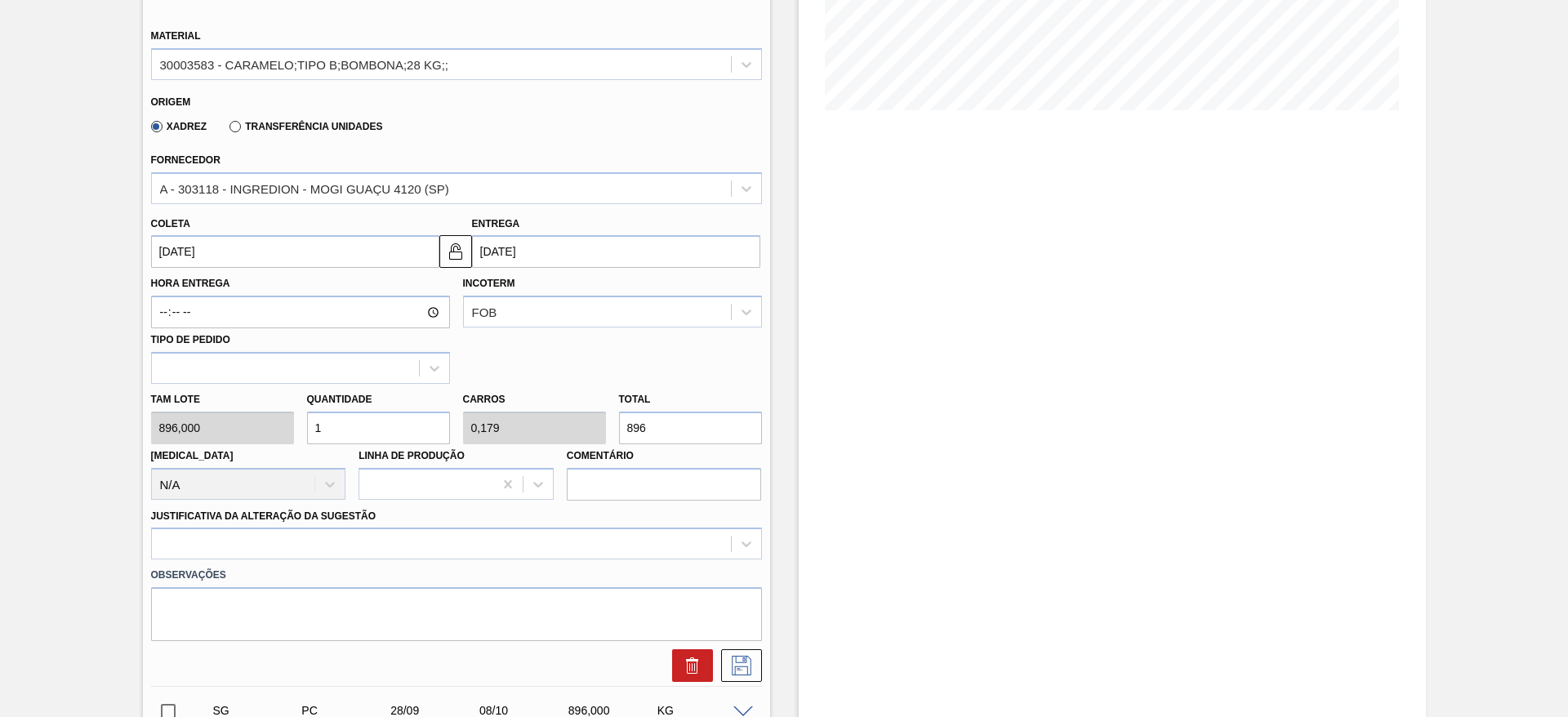
type input "0,001"
type input "3"
type input "0,033"
type input "0,006"
type input "30"
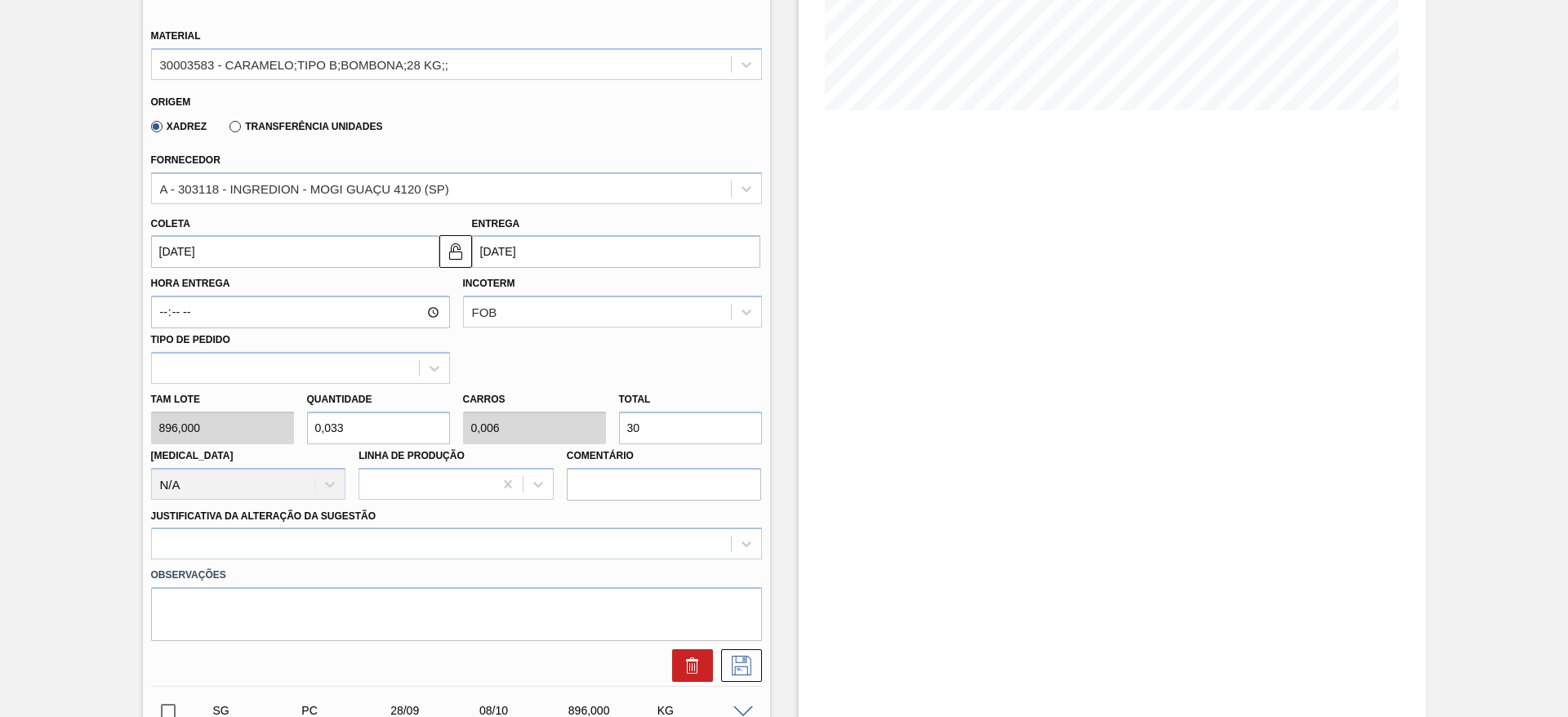
type input "0,335"
type input "0,06"
type input "300"
type input "3,348"
type input "0,6"
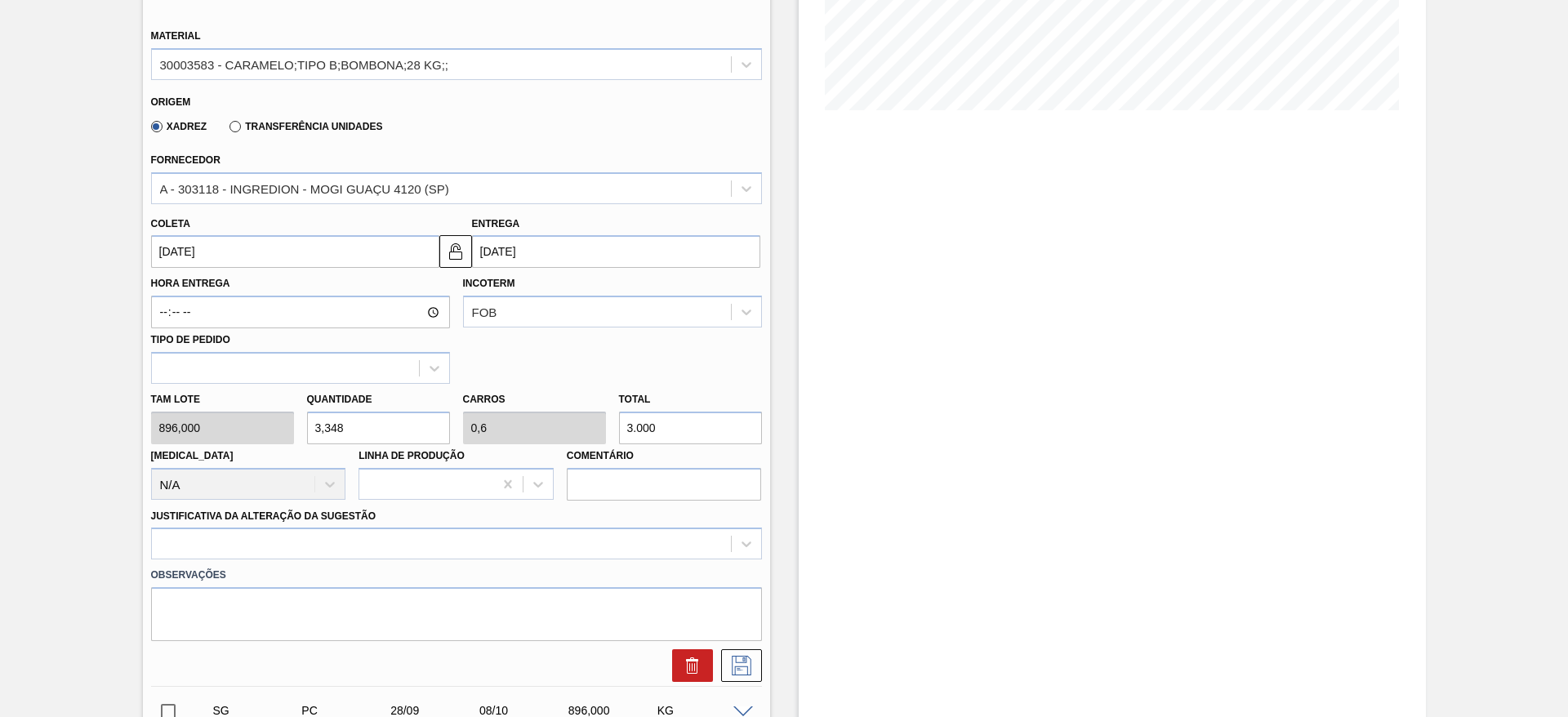
type input "3.000"
drag, startPoint x: 352, startPoint y: 428, endPoint x: 302, endPoint y: 431, distance: 50.1
click at [302, 431] on div "Quantidade 3,348" at bounding box center [378, 416] width 156 height 57
type input "4"
type input "0,717"
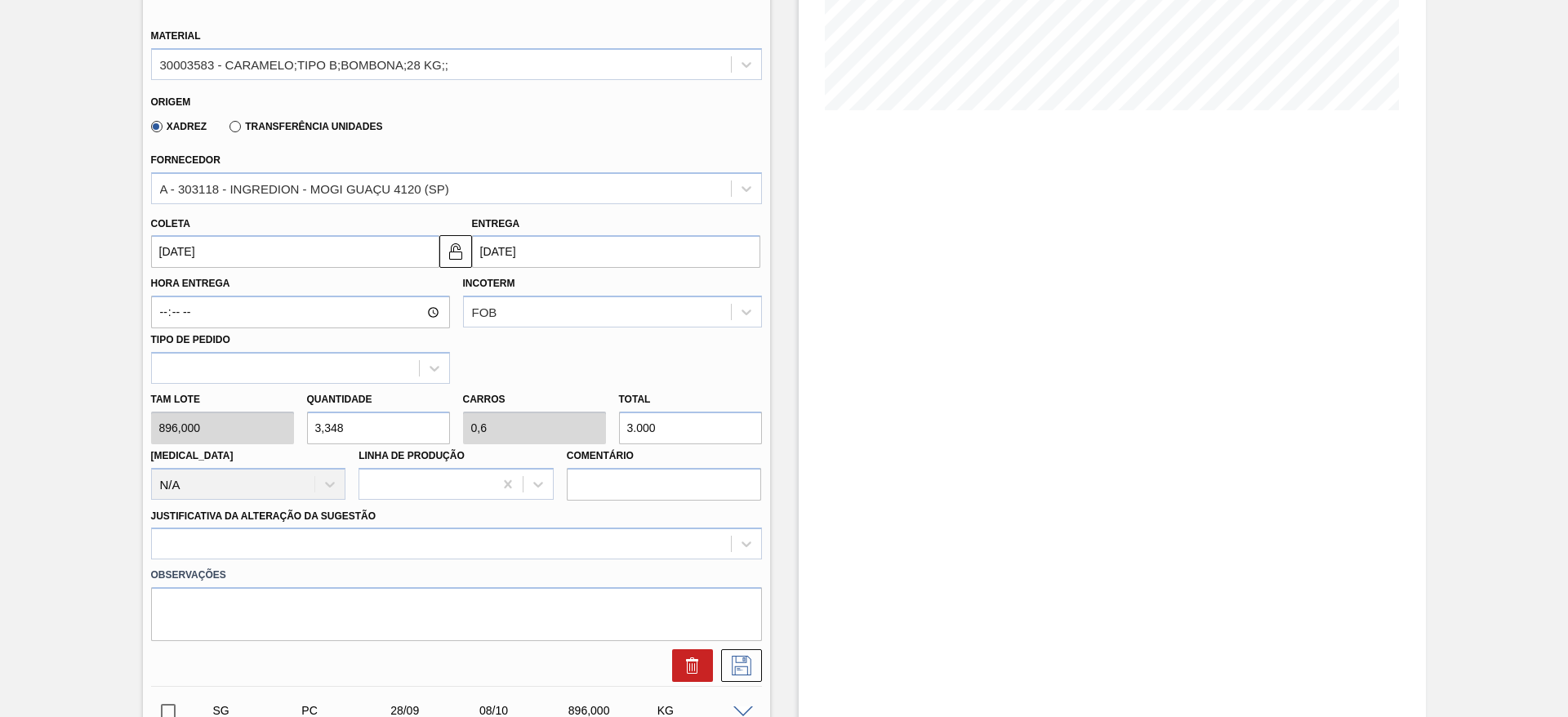
type input "3.584"
type input "4"
click at [564, 543] on div at bounding box center [456, 544] width 610 height 31
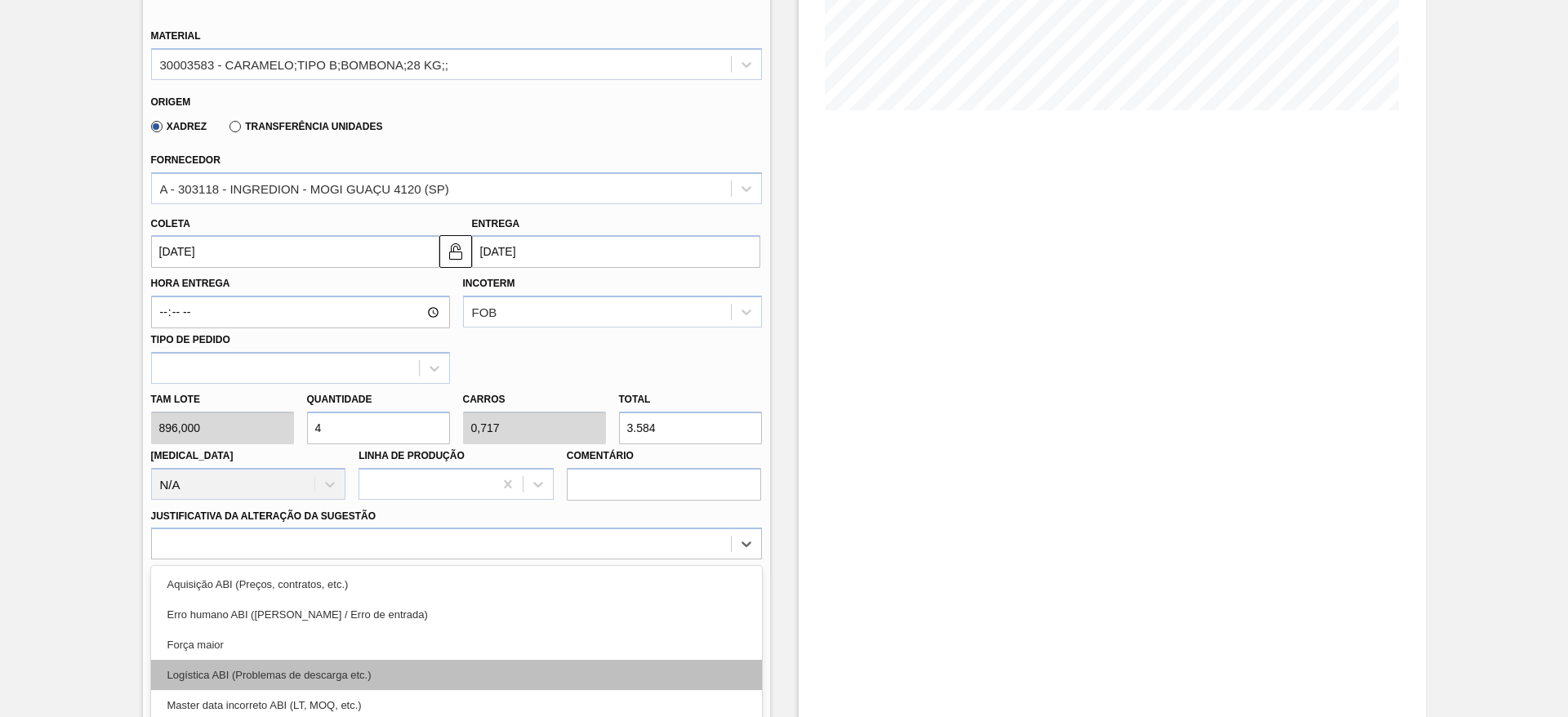
scroll to position [468, 0]
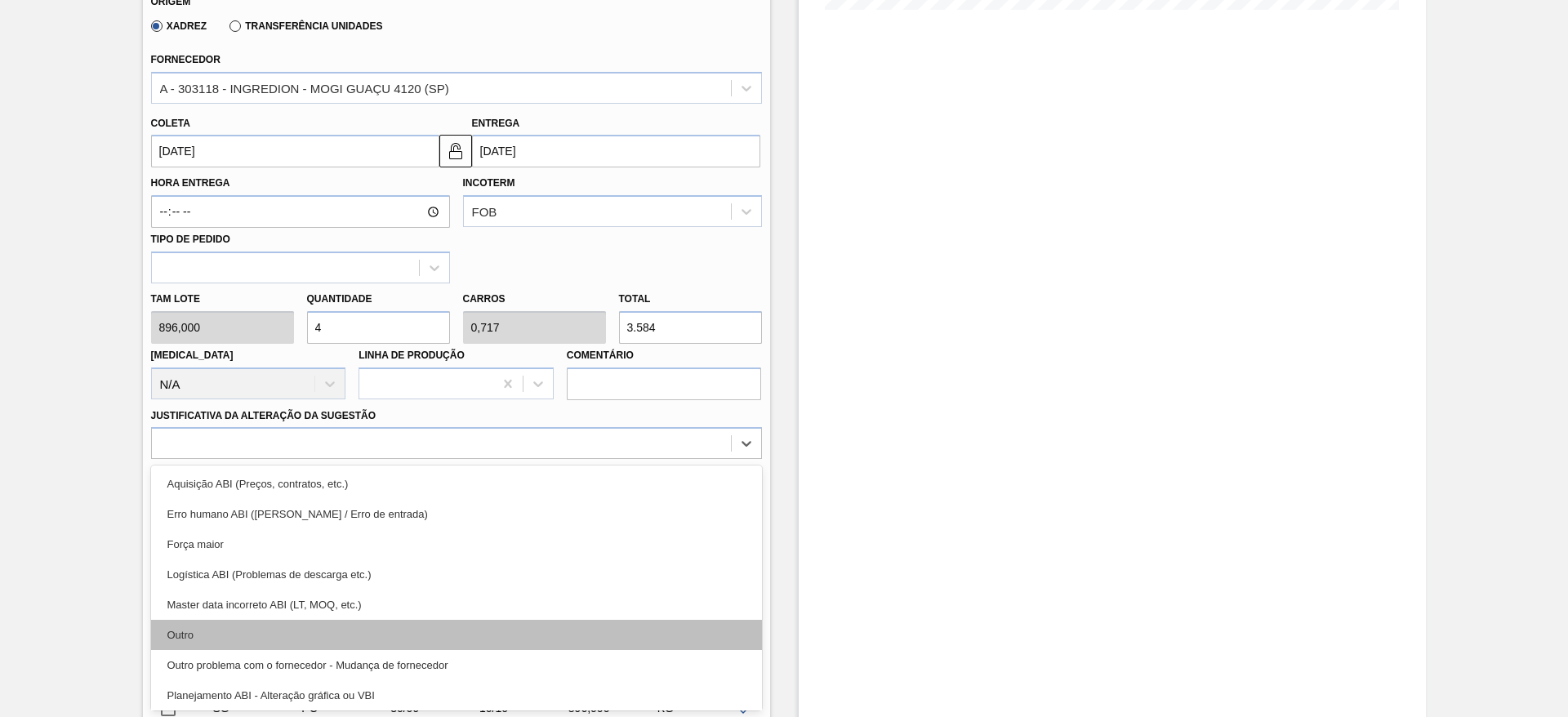
click at [506, 624] on div "Outro" at bounding box center [456, 635] width 610 height 31
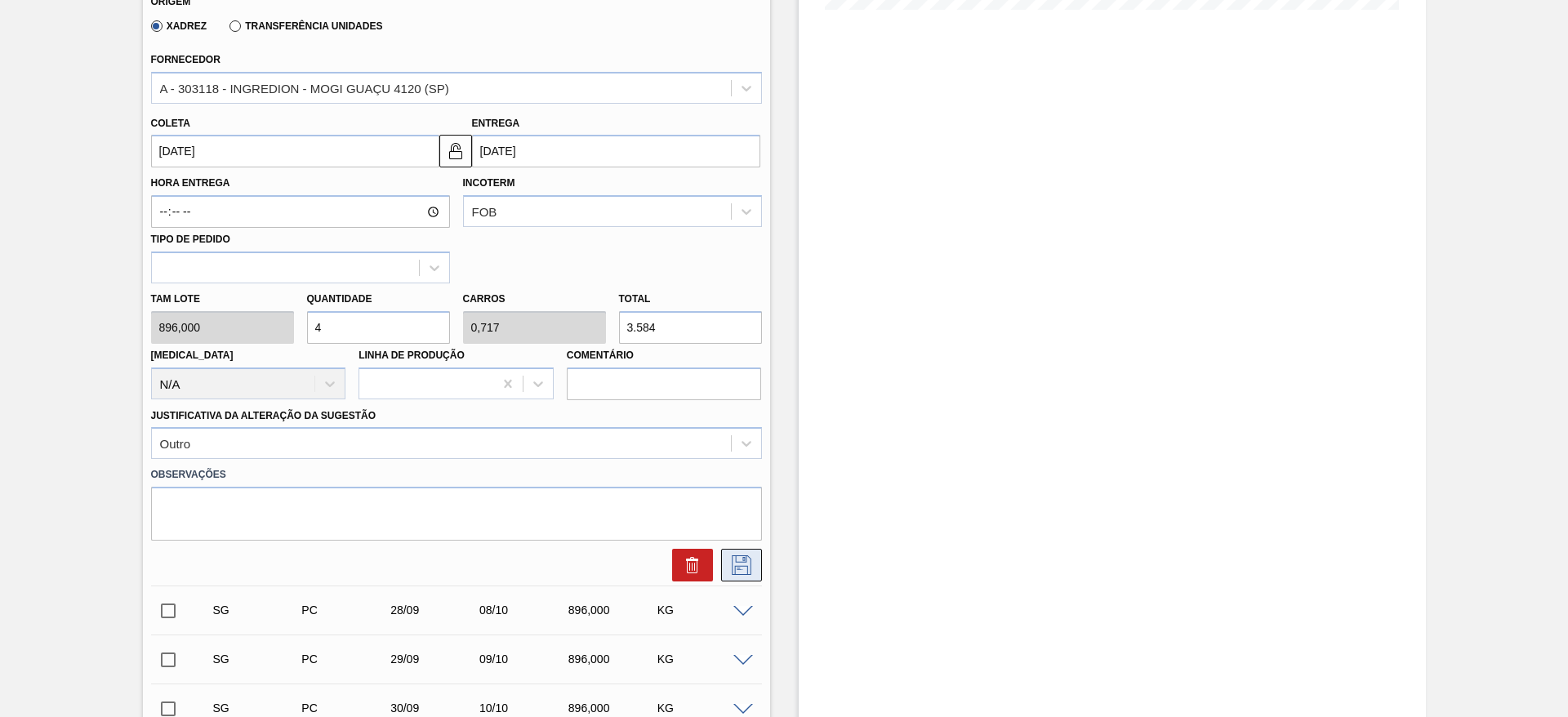
click at [750, 564] on icon at bounding box center [741, 564] width 26 height 19
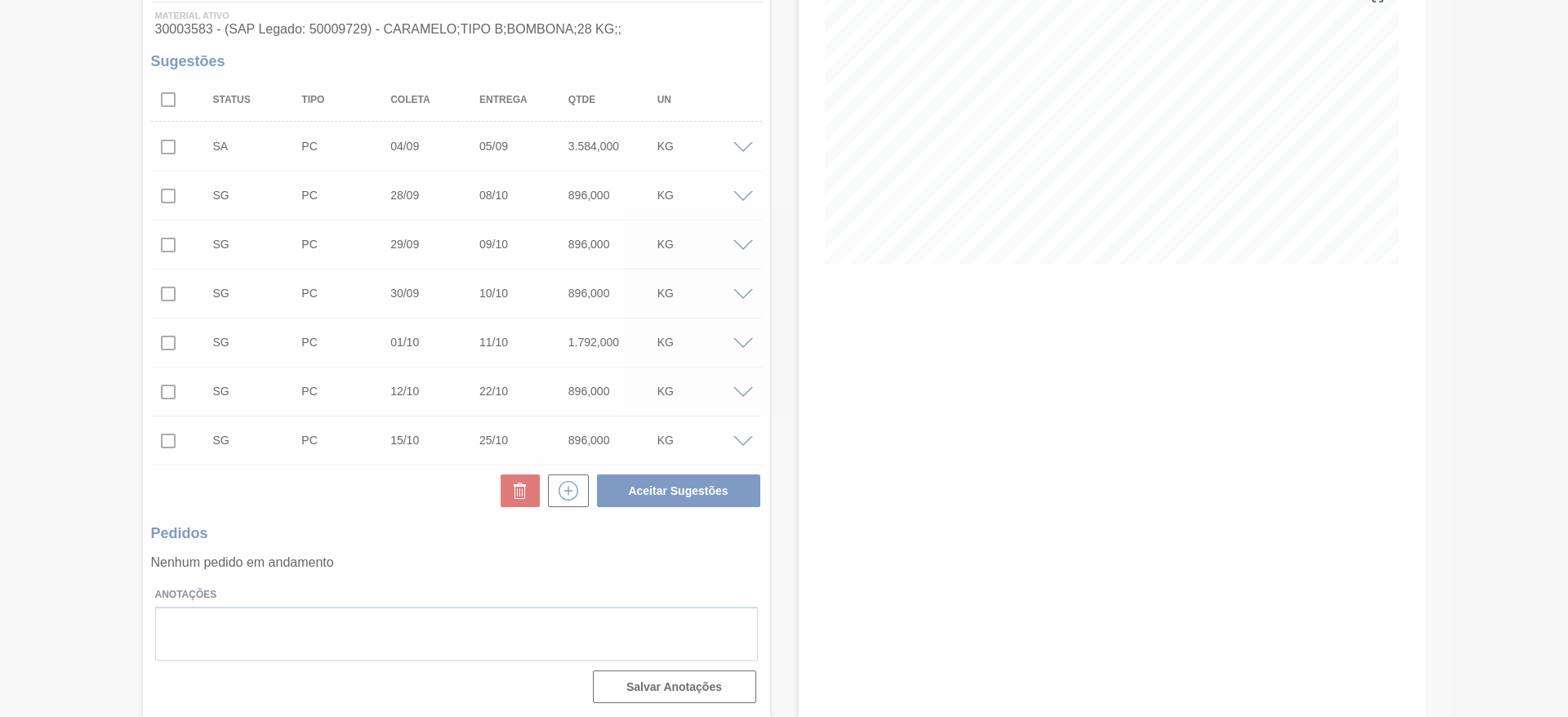
scroll to position [213, 0]
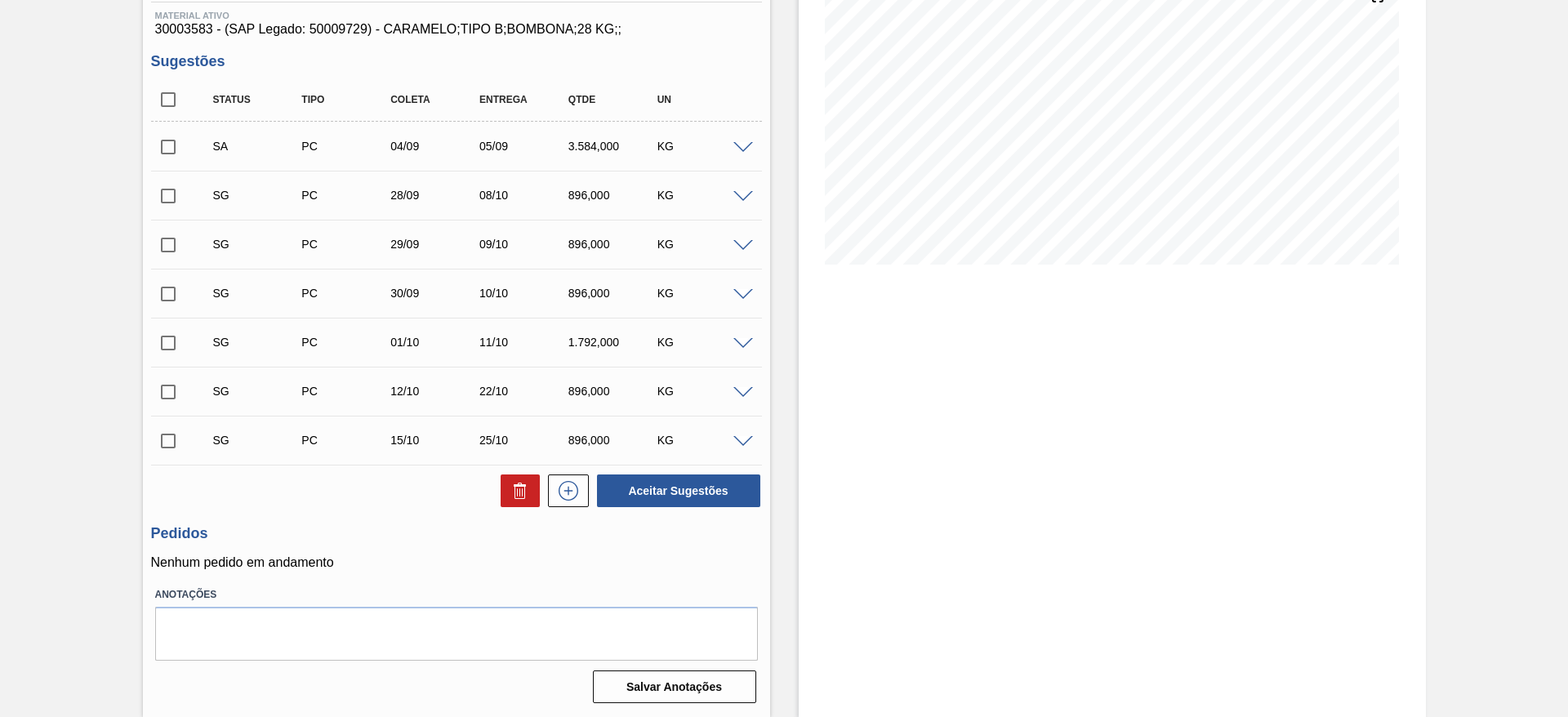
click at [169, 148] on input "checkbox" at bounding box center [168, 146] width 34 height 34
click at [680, 489] on button "Aceitar Sugestões" at bounding box center [678, 490] width 163 height 32
checkbox input "false"
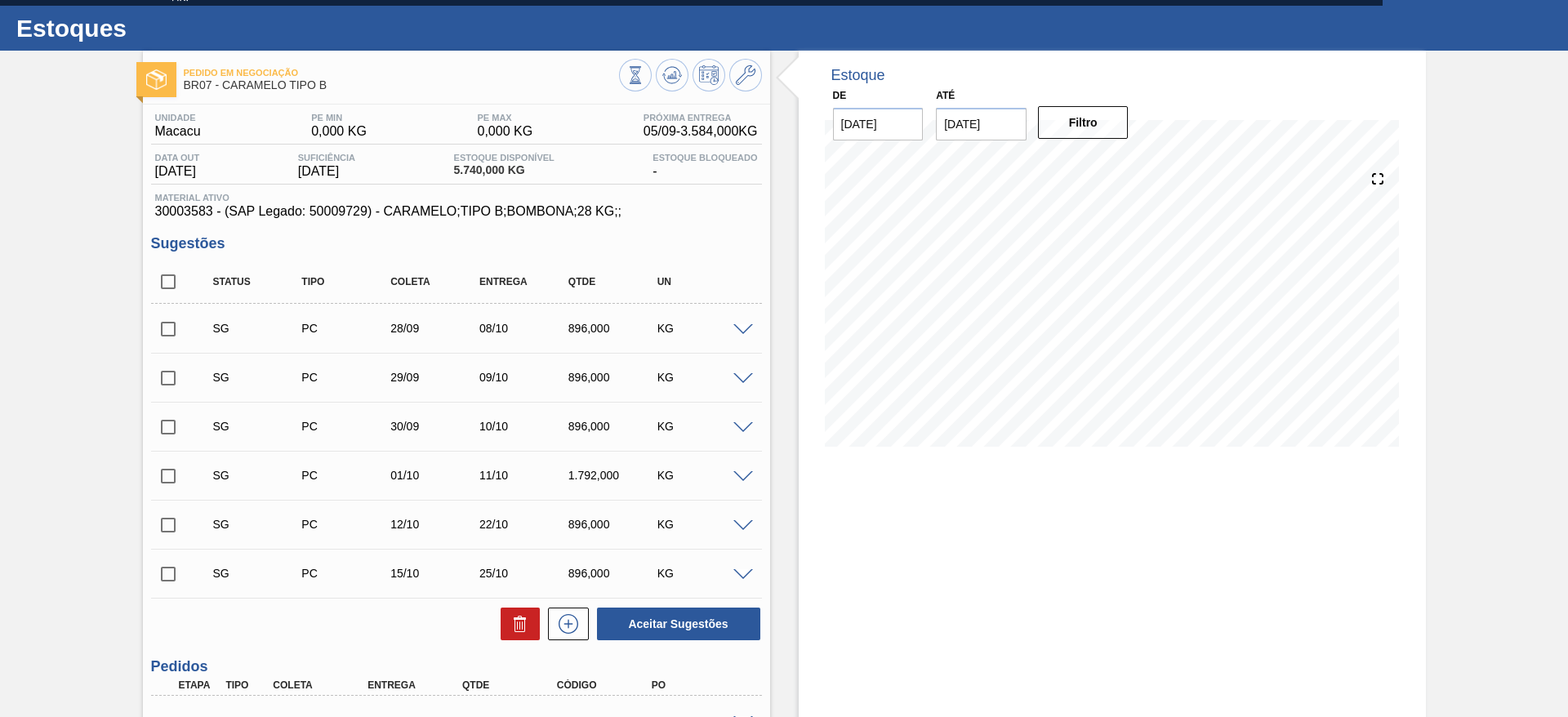
scroll to position [0, 0]
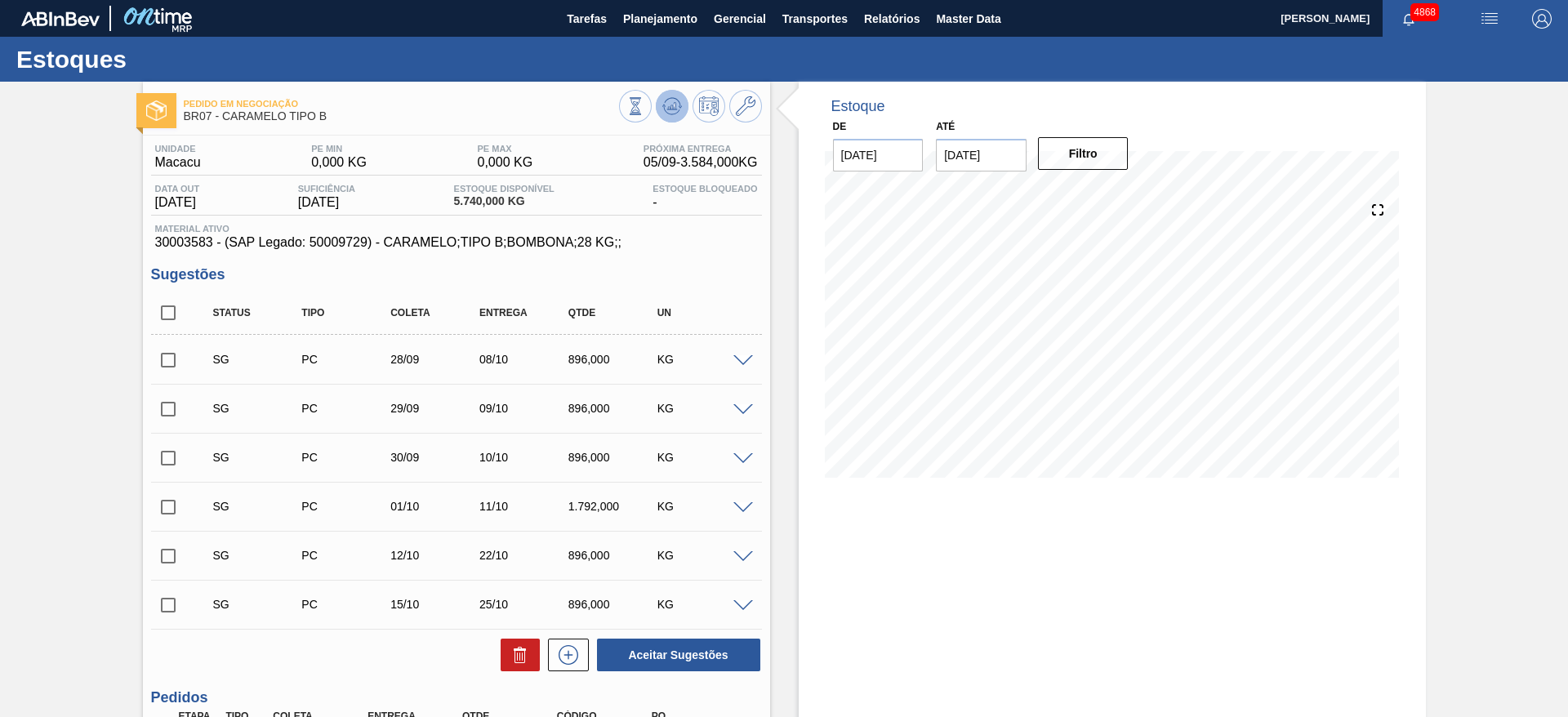
click at [673, 107] on icon at bounding box center [674, 106] width 2 height 6
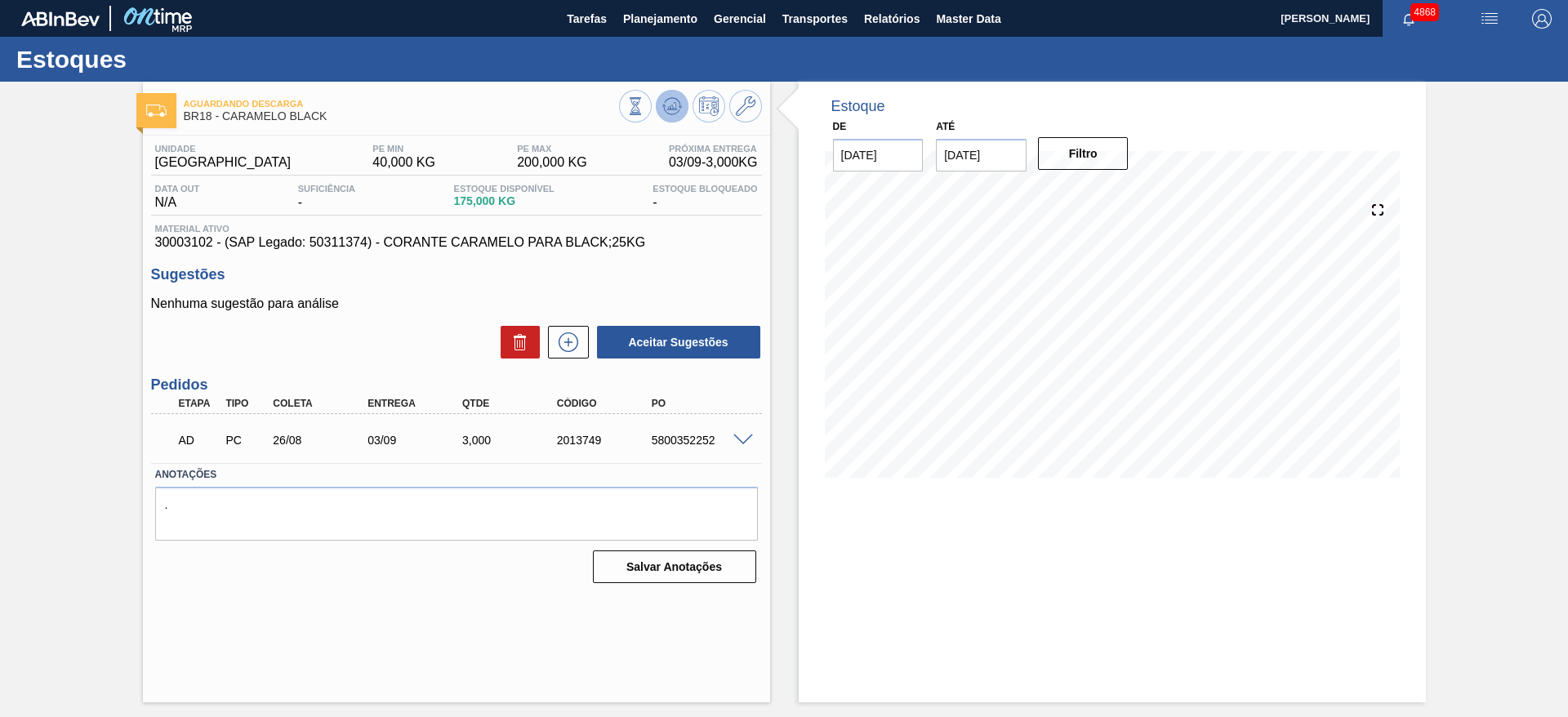
click at [668, 99] on icon at bounding box center [672, 103] width 17 height 9
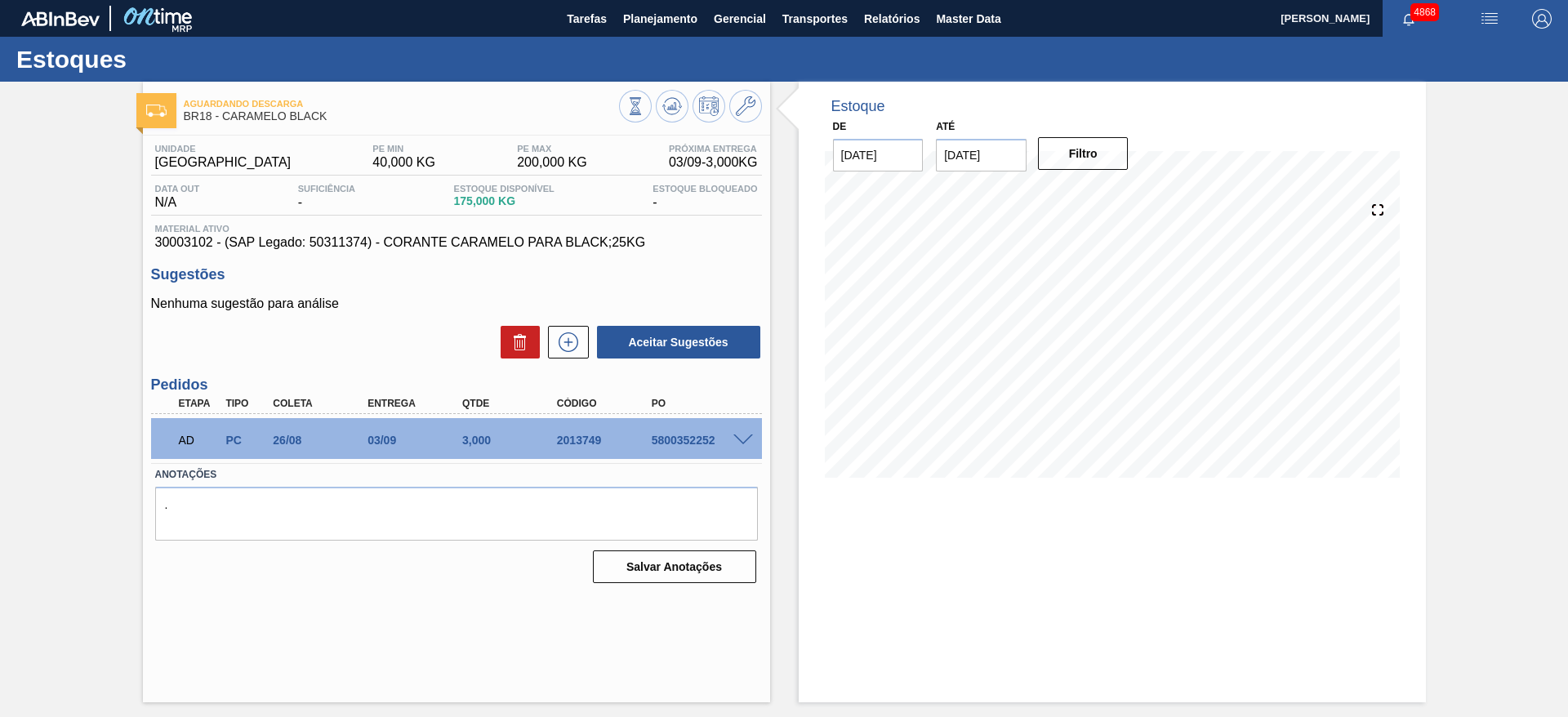
click at [735, 445] on div "5800352252" at bounding box center [700, 440] width 107 height 13
click at [744, 433] on div at bounding box center [745, 438] width 32 height 12
click at [744, 438] on span at bounding box center [743, 440] width 19 height 12
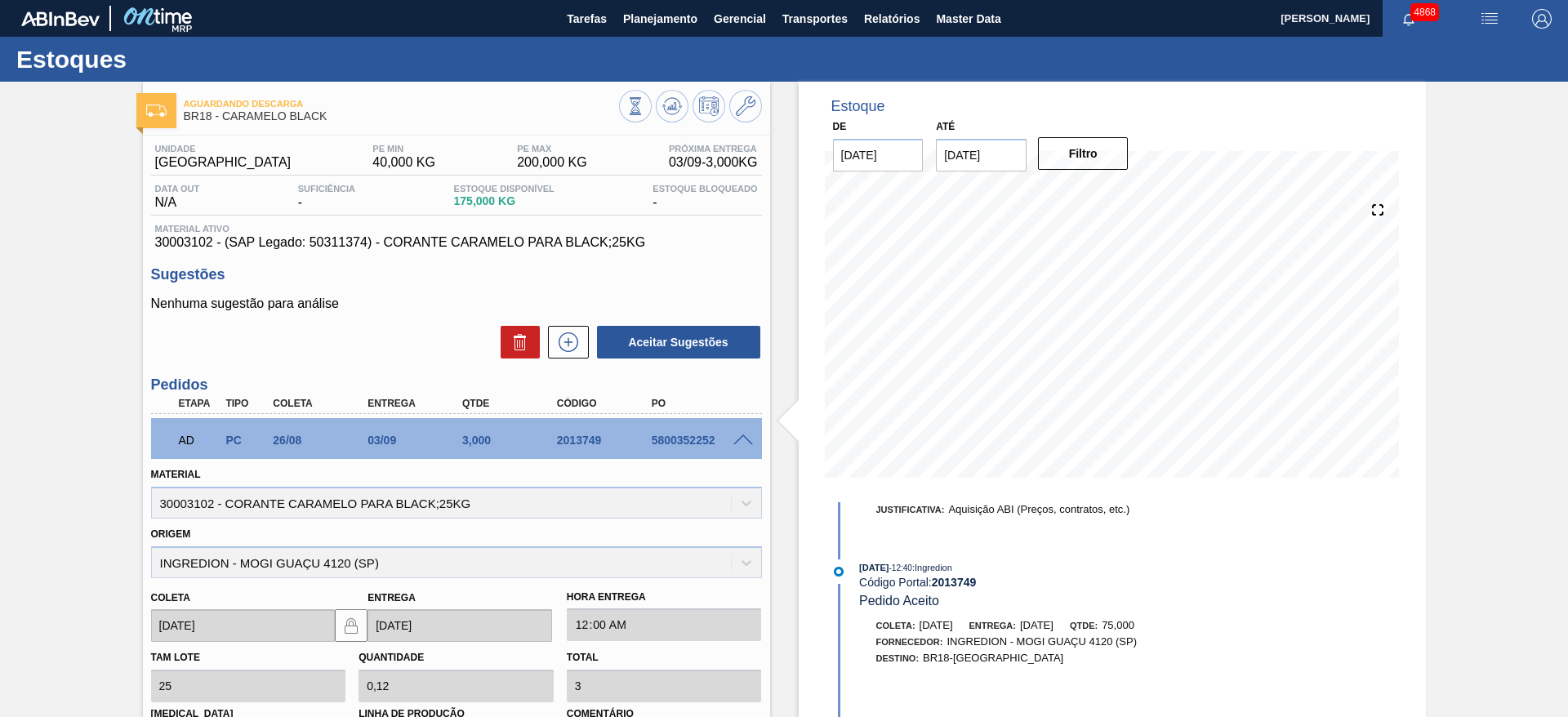
scroll to position [1508, 0]
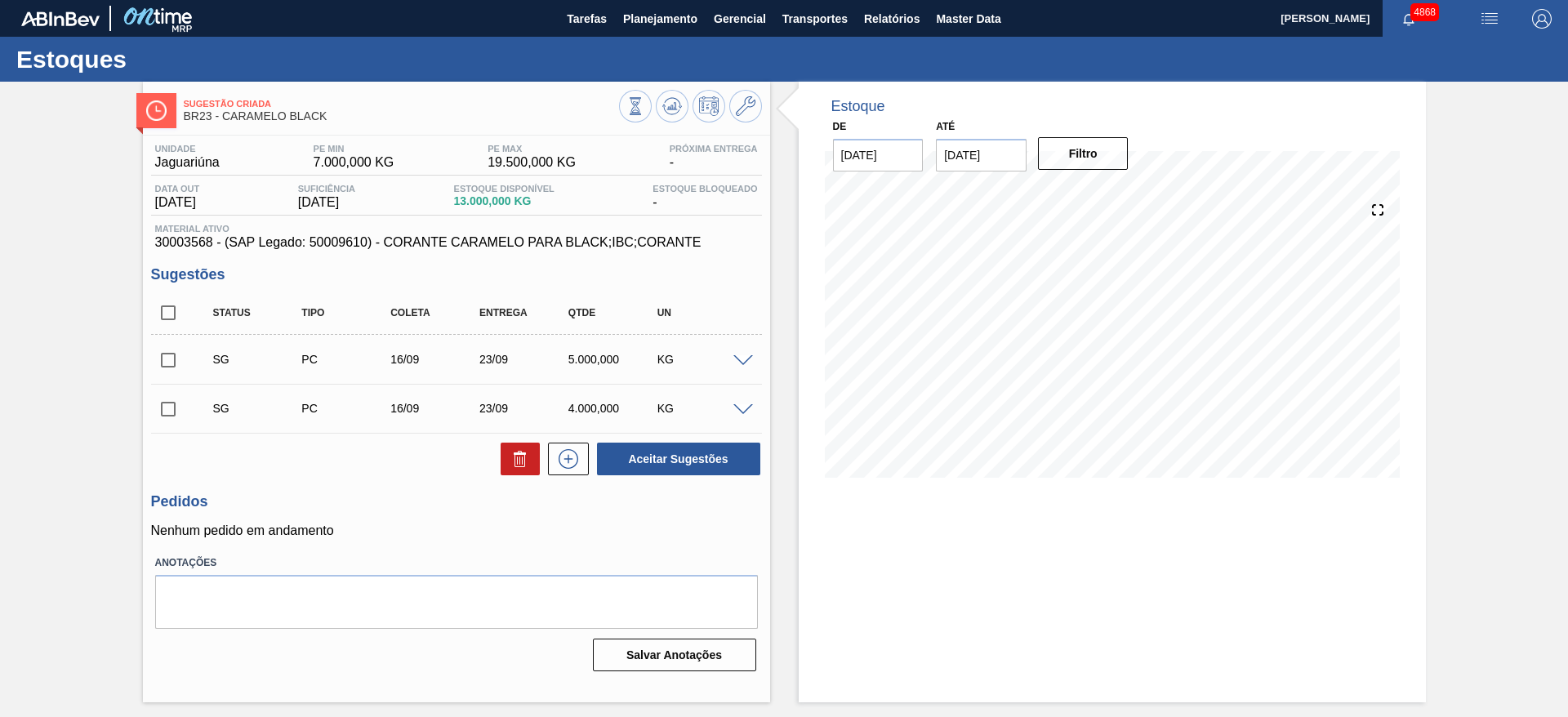
click at [736, 351] on div "SG PC 16/09 23/09 5.000,000 KG" at bounding box center [456, 359] width 610 height 41
click at [742, 361] on span at bounding box center [743, 360] width 19 height 12
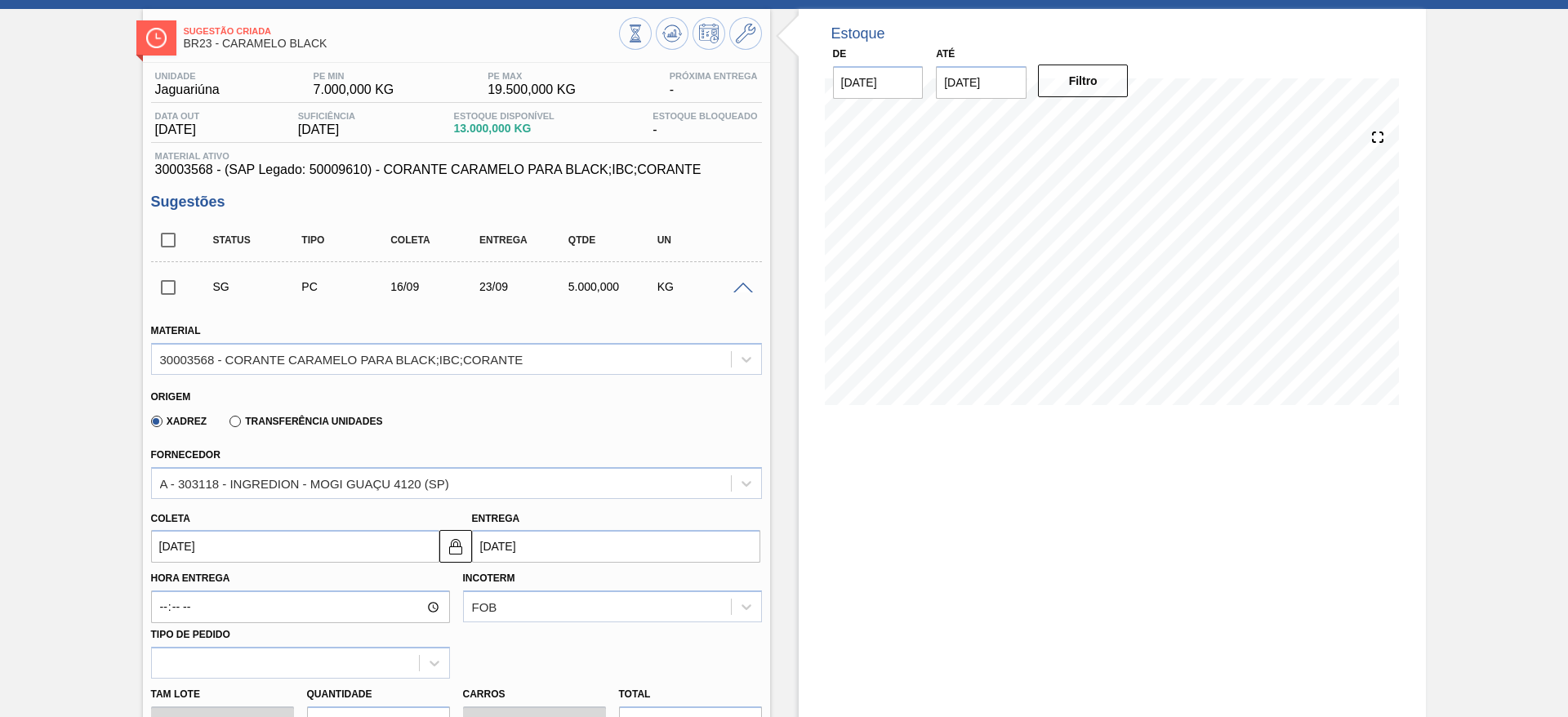
scroll to position [122, 0]
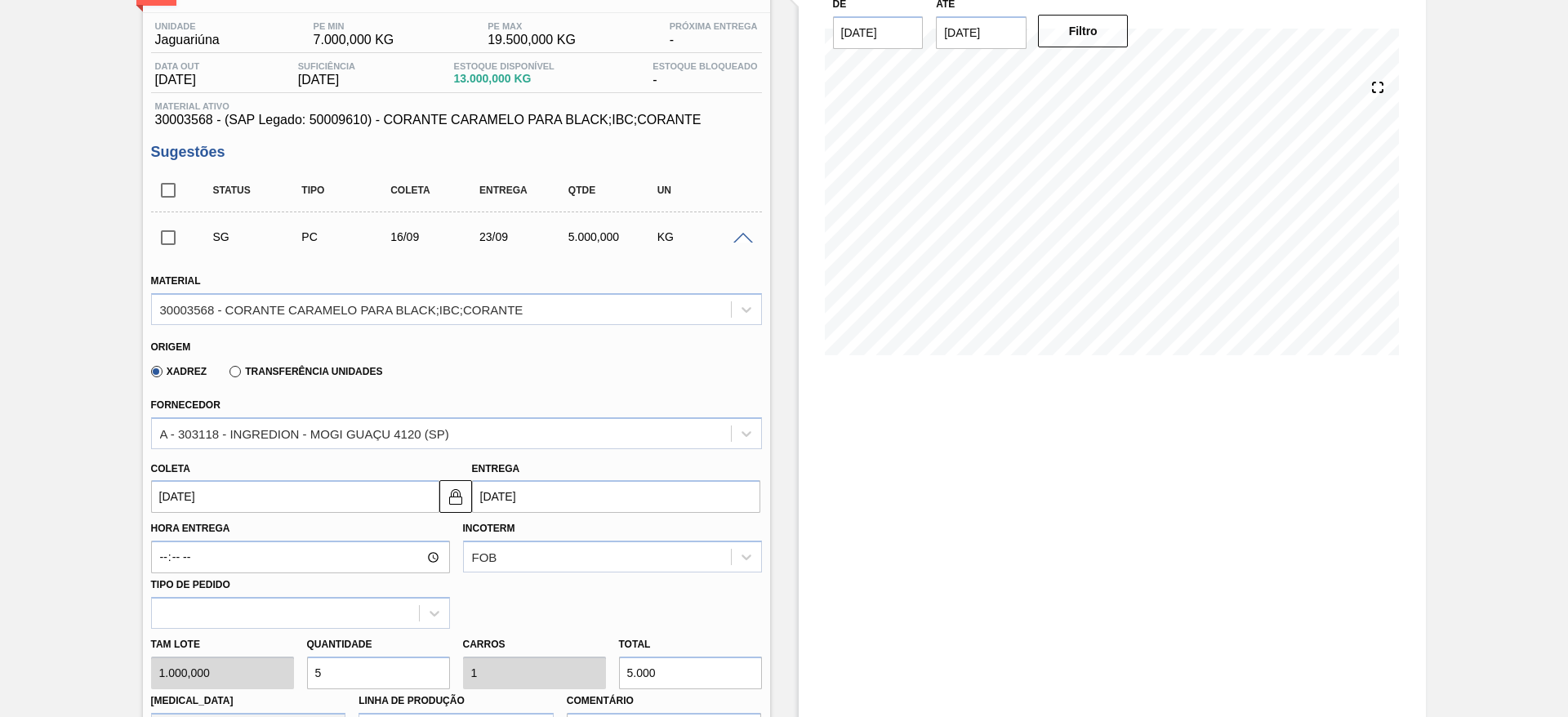
click at [295, 502] on input "16/09/2025" at bounding box center [295, 496] width 288 height 32
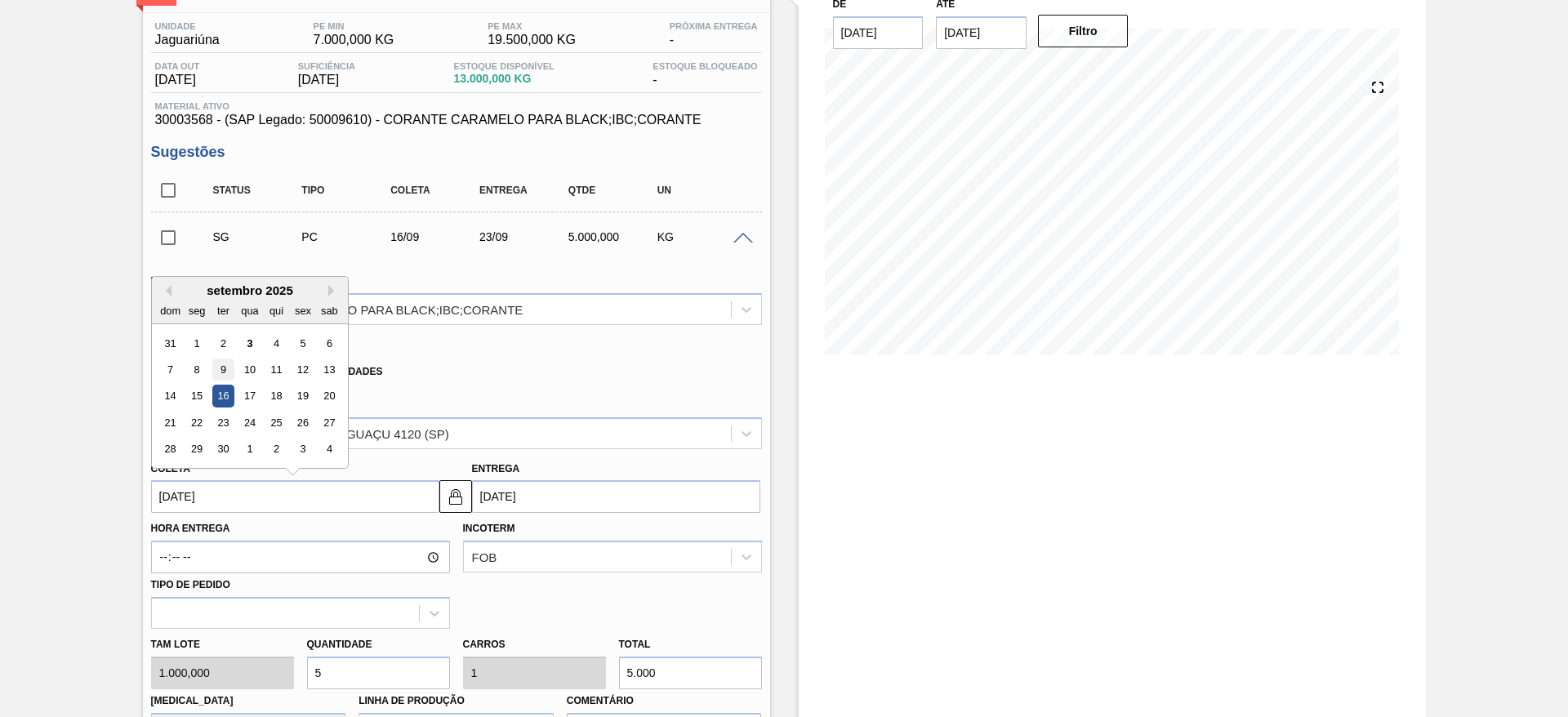
click at [223, 374] on div "9" at bounding box center [222, 370] width 22 height 22
type input "[DATE]"
type input "16/09/2025"
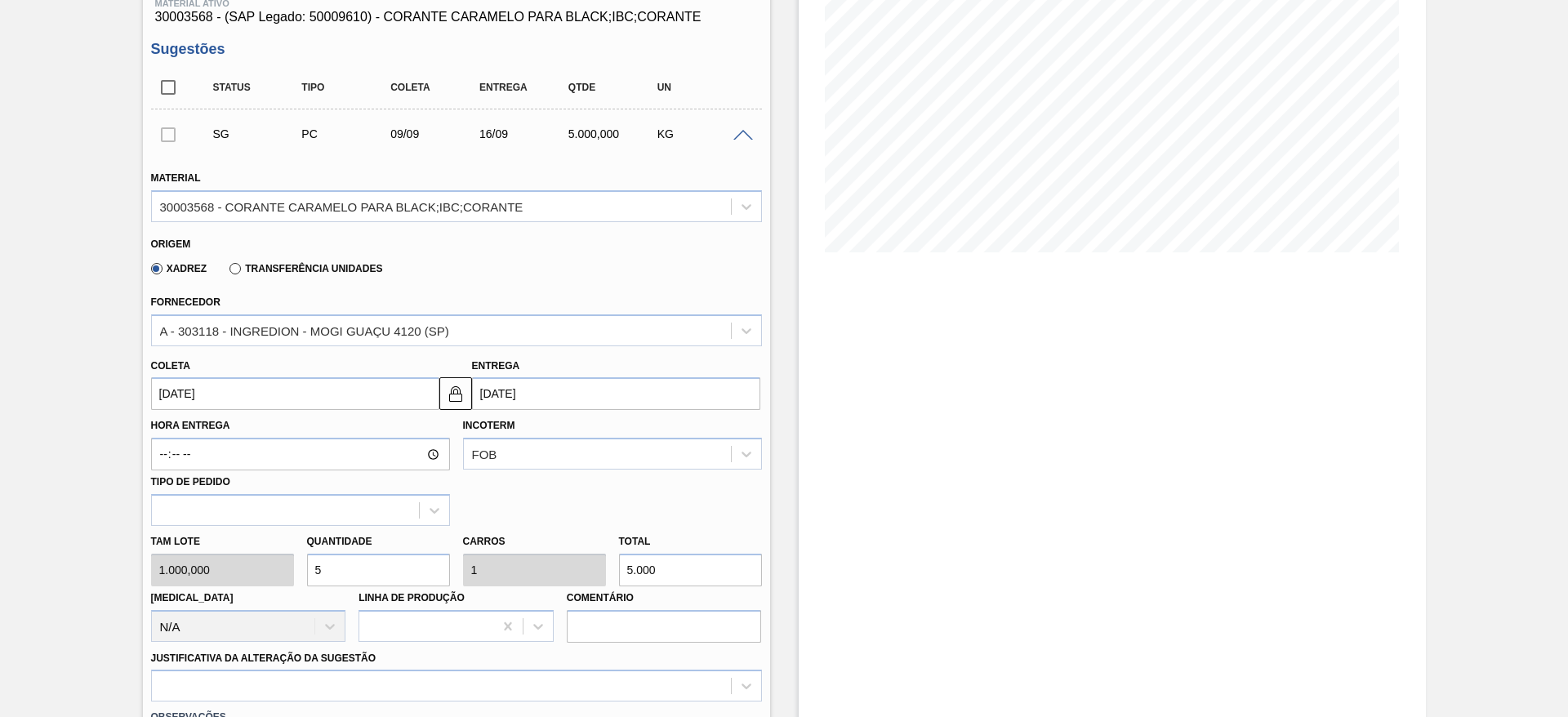
scroll to position [368, 0]
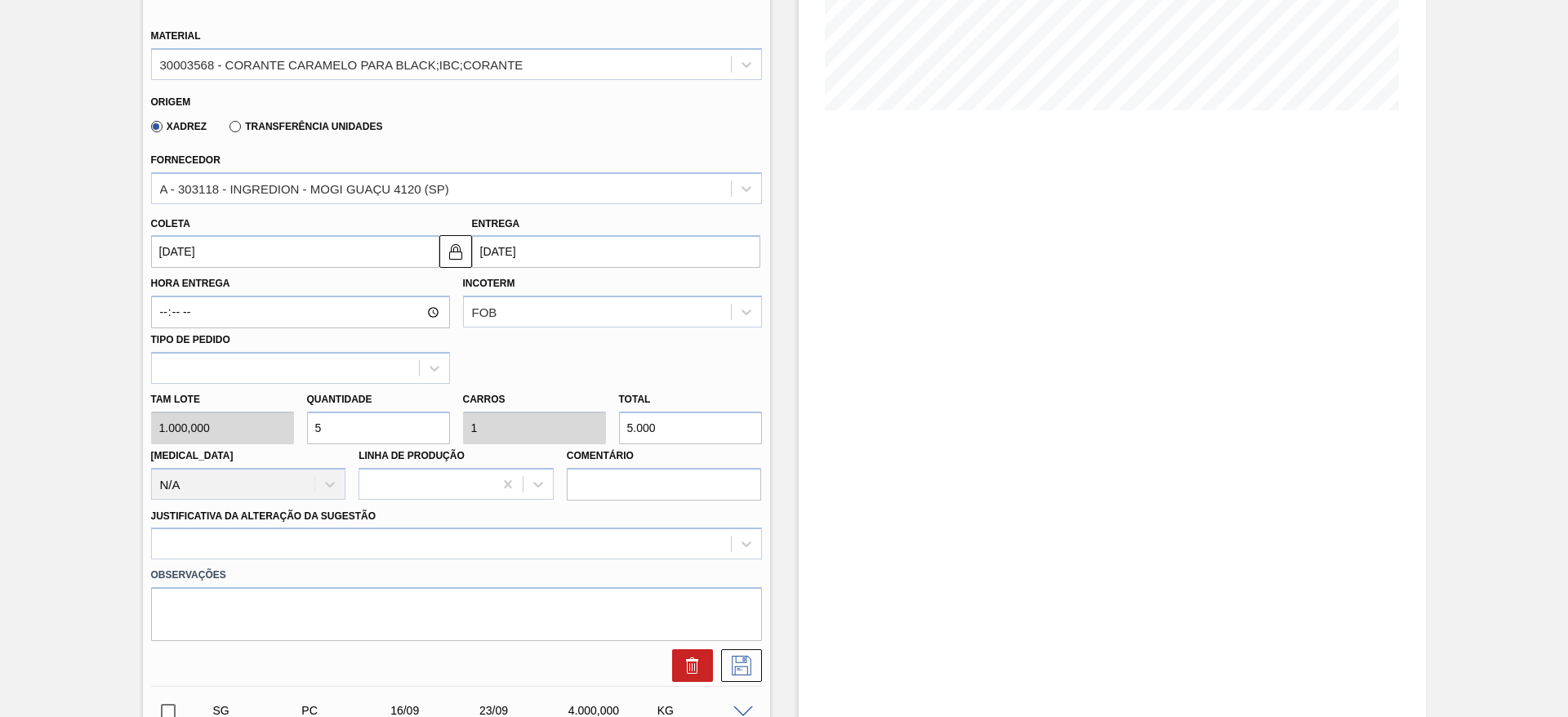
click at [289, 440] on div "Tam lote 1.000,000 Quantidade 5 Carros 1 Total 5.000 Doca N/A Linha de Produção…" at bounding box center [457, 442] width 624 height 117
type input "4"
type input "0,8"
type input "4.000"
type input "4"
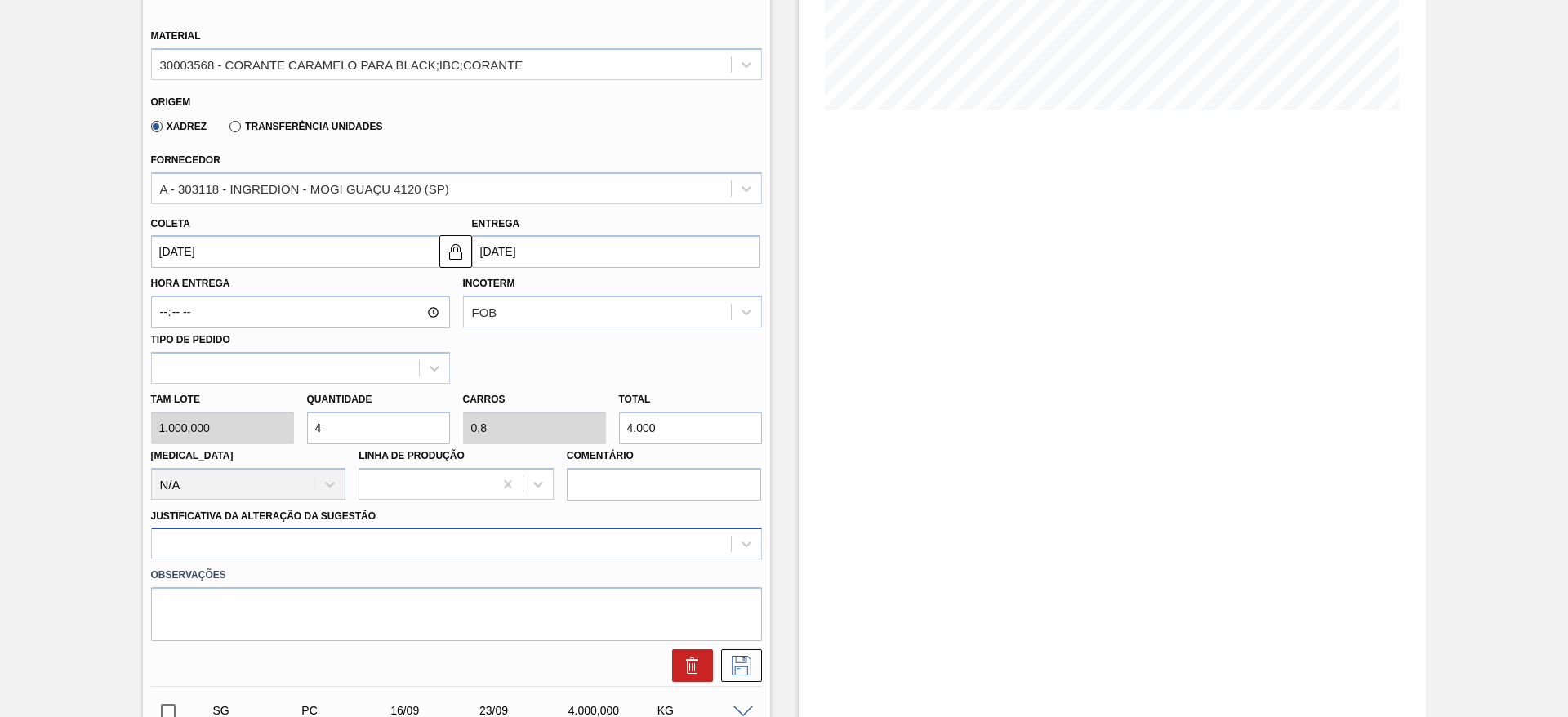
click at [679, 542] on div at bounding box center [456, 544] width 610 height 31
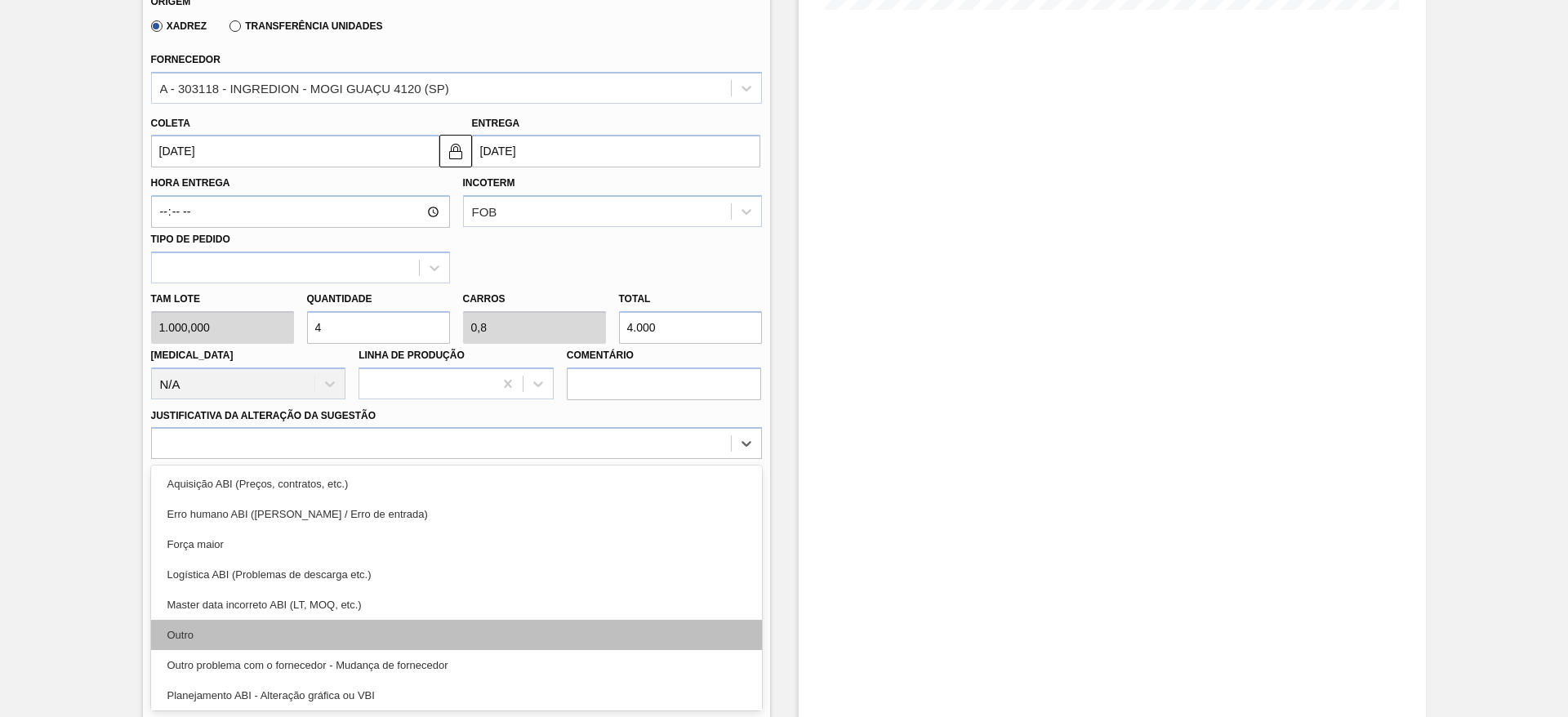
click at [673, 622] on div "Outro" at bounding box center [456, 635] width 610 height 31
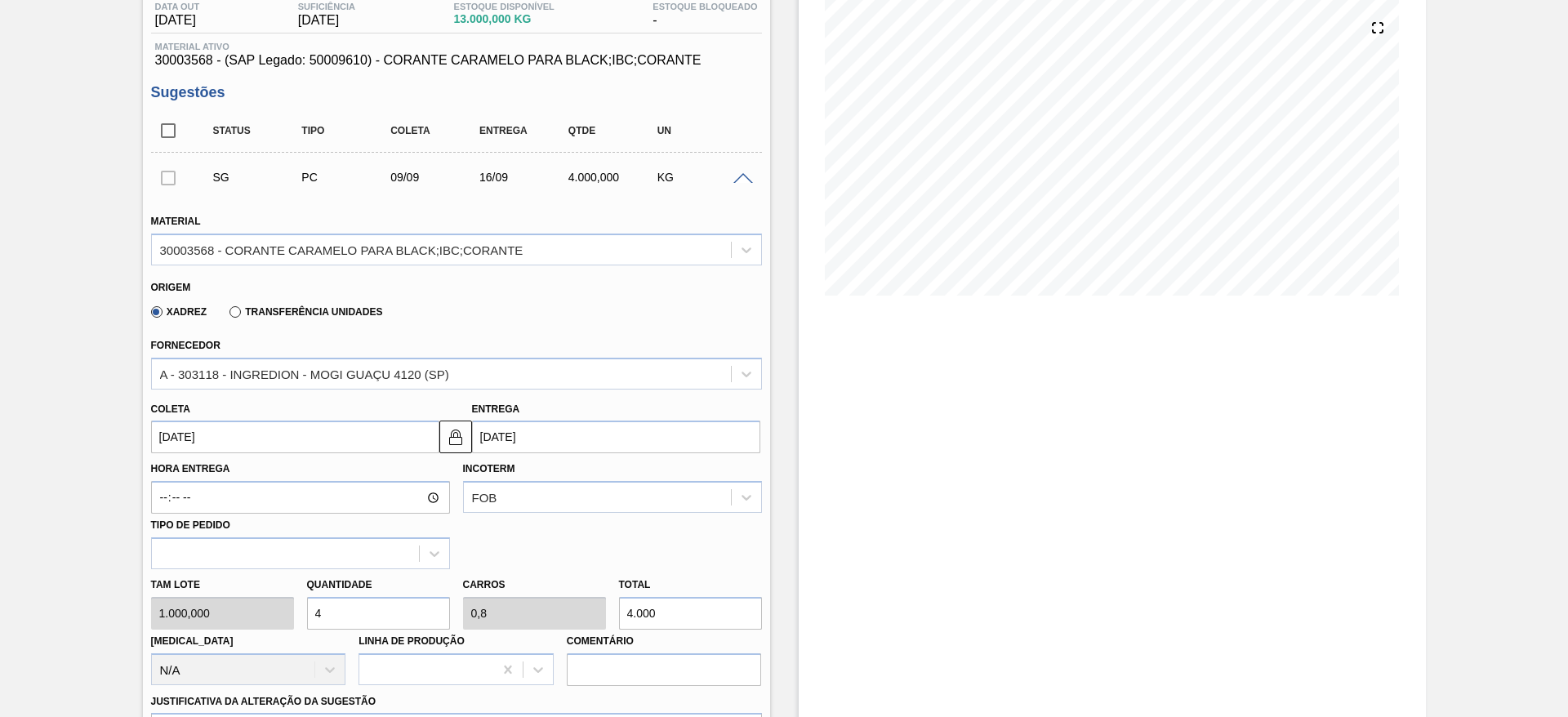
scroll to position [0, 0]
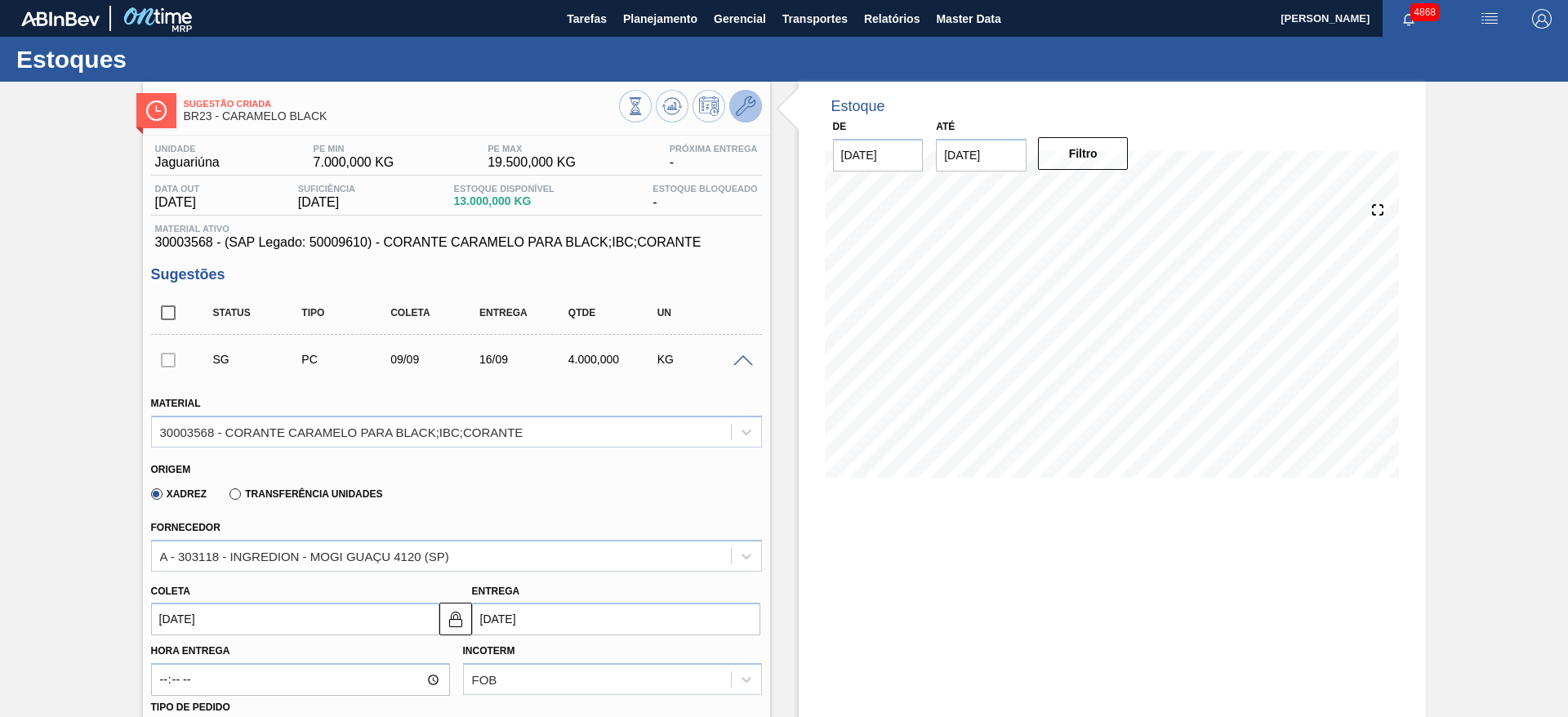
click at [750, 103] on icon at bounding box center [745, 106] width 19 height 19
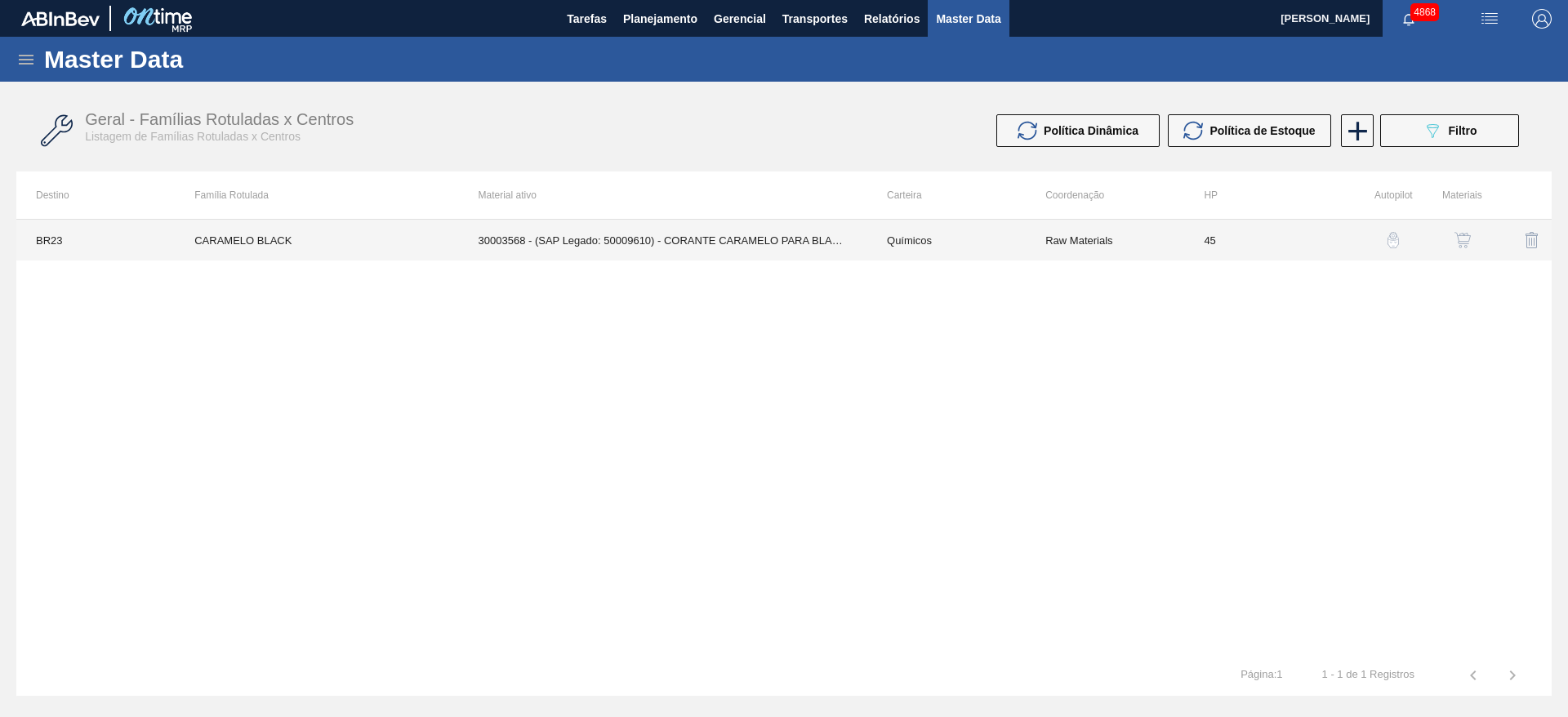
click at [865, 252] on td "30003568 - (SAP Legado: 50009610) - CORANTE CARAMELO PARA BLACK;IBC;CORANTE" at bounding box center [662, 240] width 408 height 41
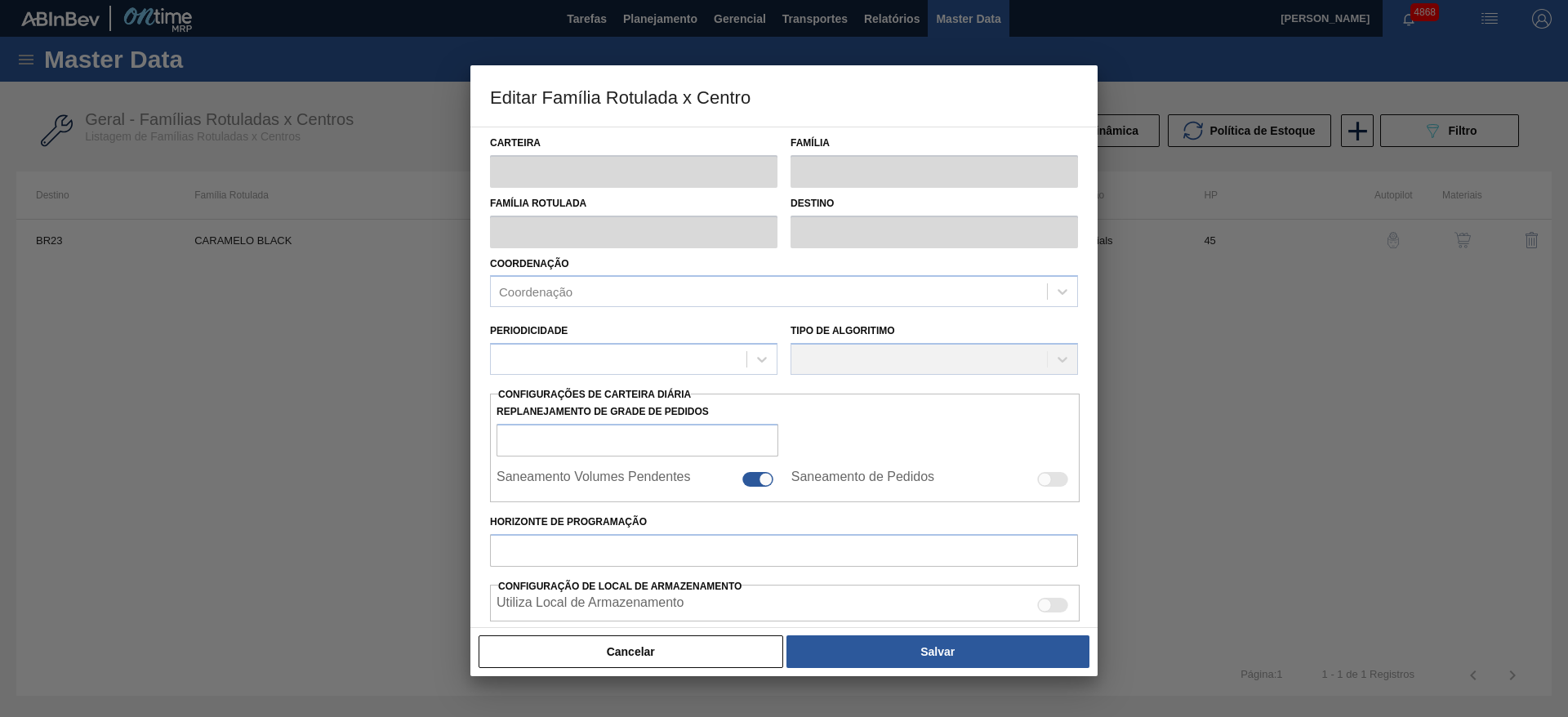
type input "Químicos"
type input "Caramelo"
type input "CARAMELO BLACK"
type input "BR23 - Jaguariúna"
type input "45"
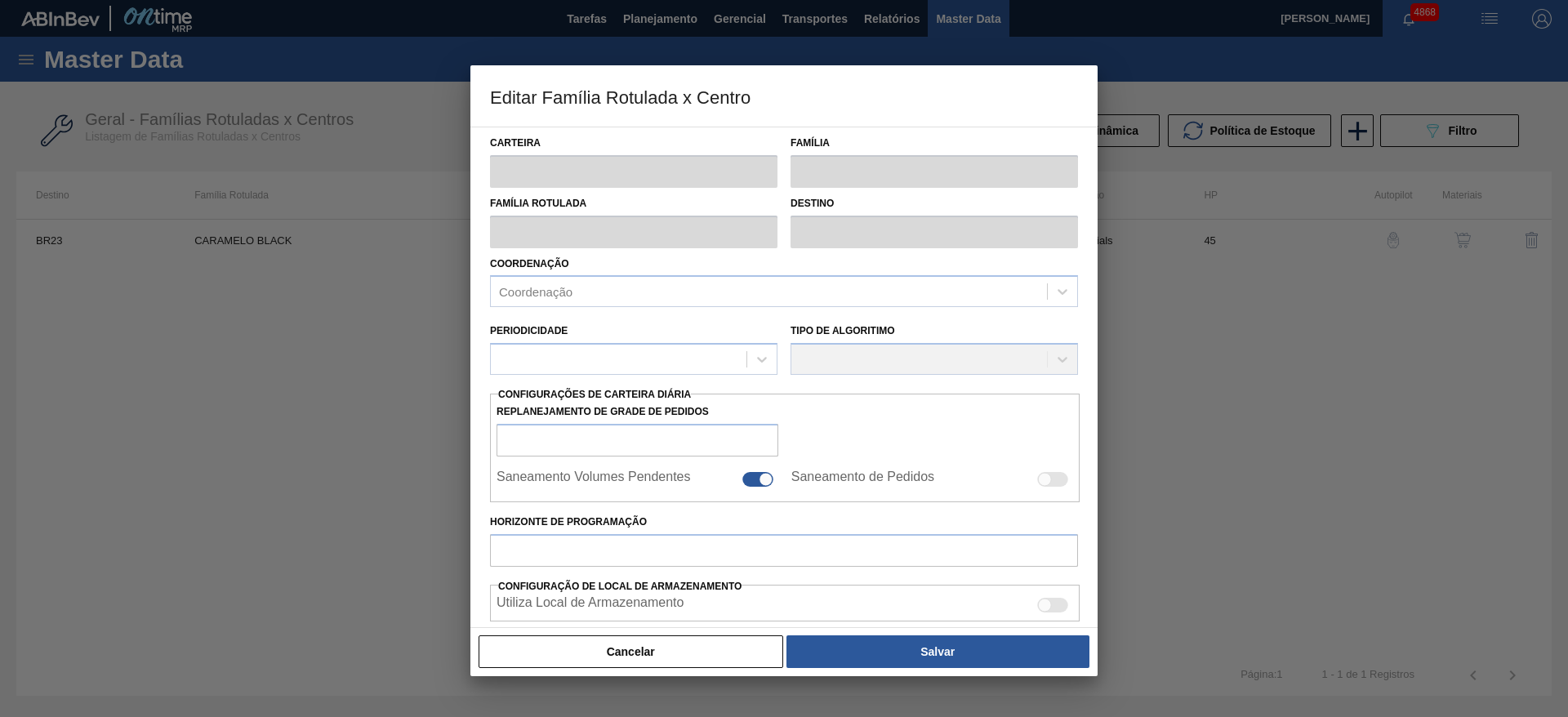
type input "7.000"
type input "19.500"
type input "50"
type input "13.250,000"
checkbox input "true"
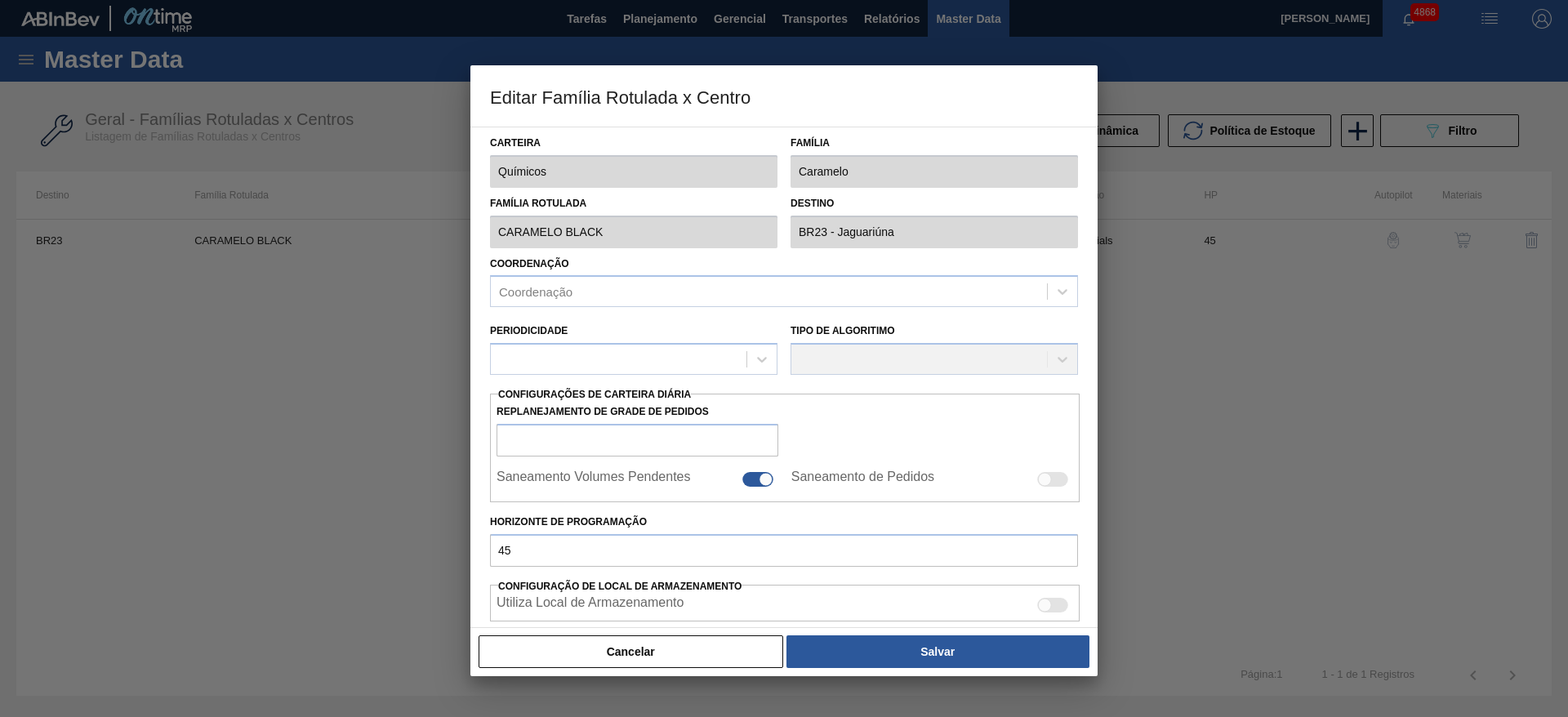
checkbox input "true"
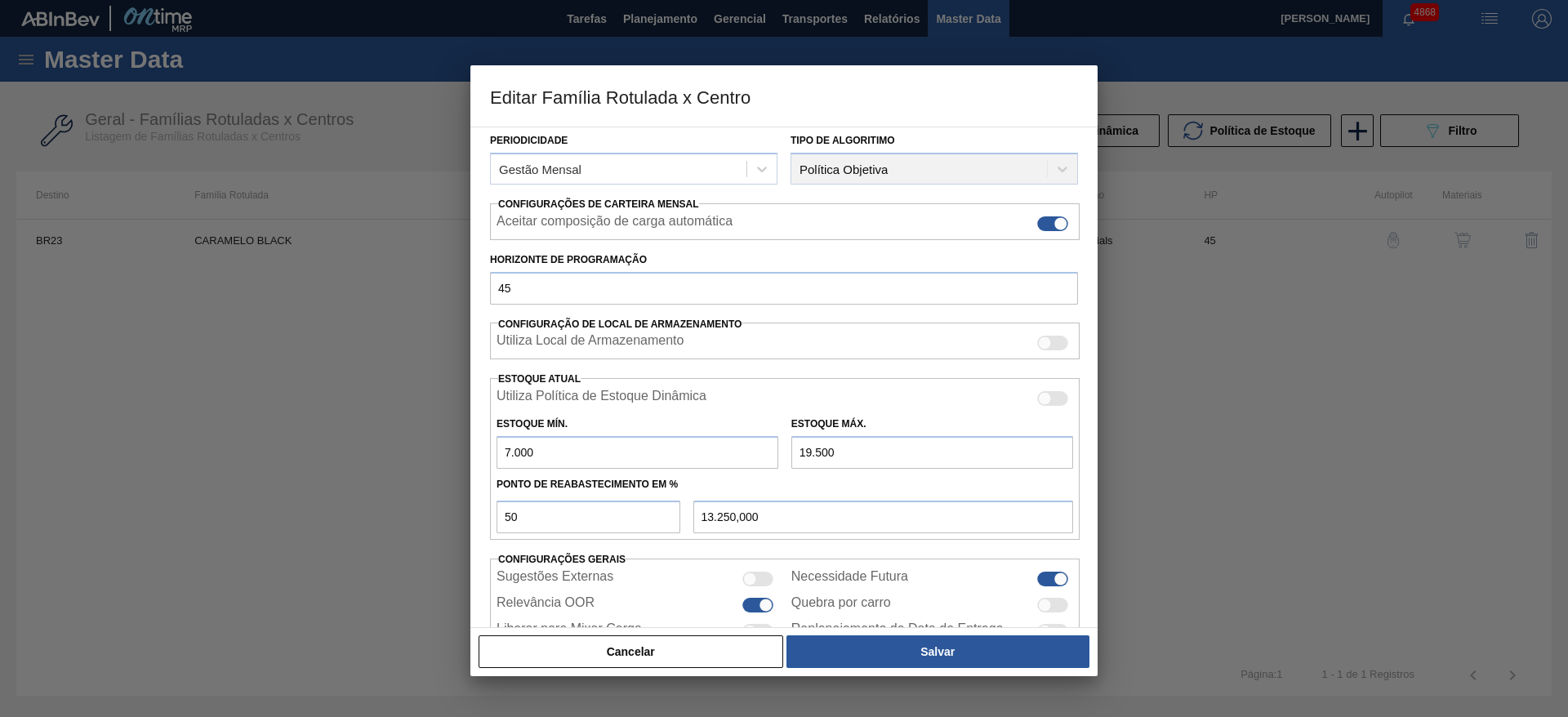
scroll to position [245, 0]
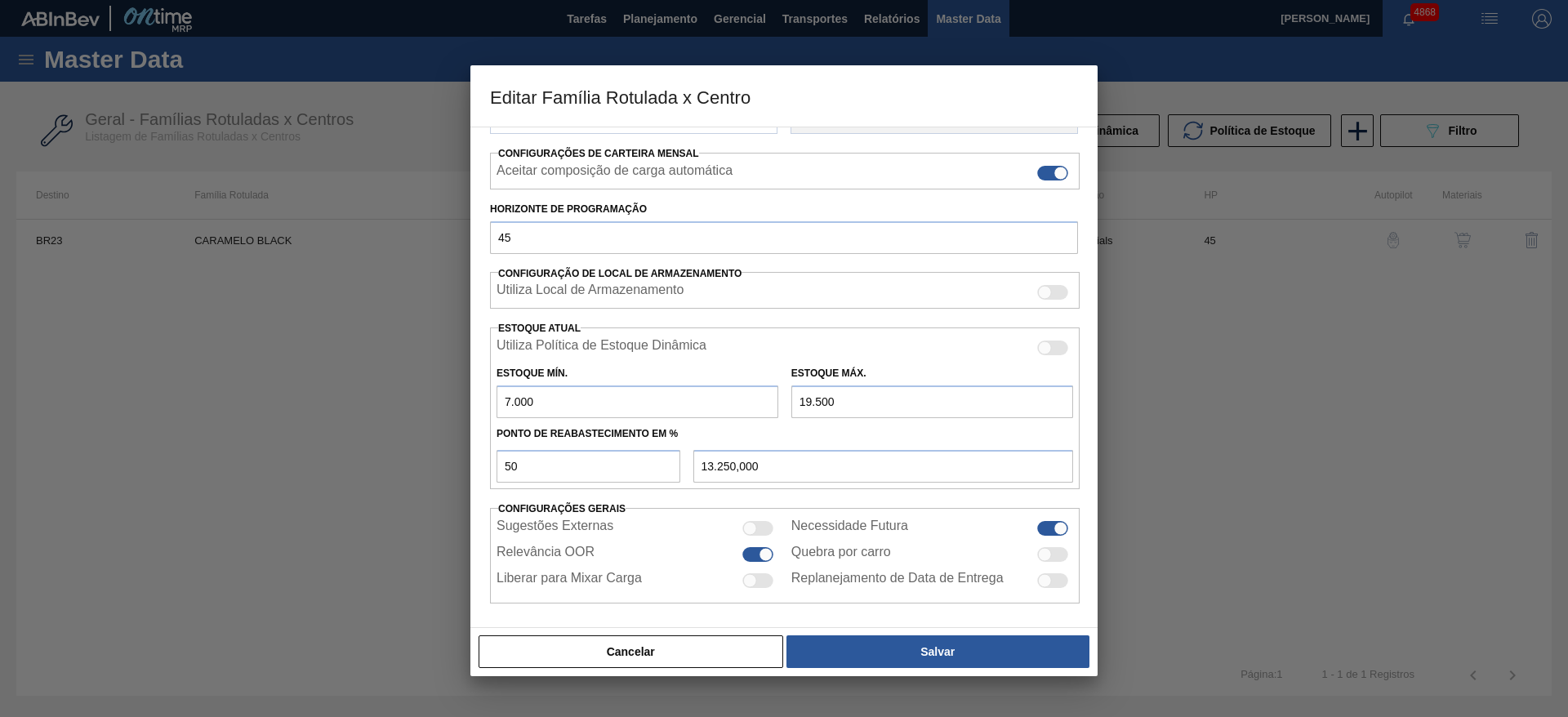
drag, startPoint x: 810, startPoint y: 400, endPoint x: 791, endPoint y: 400, distance: 19.0
click at [791, 400] on input "19.500" at bounding box center [932, 401] width 282 height 32
type input "2.500"
type input "4.750,000"
type input "25.002"
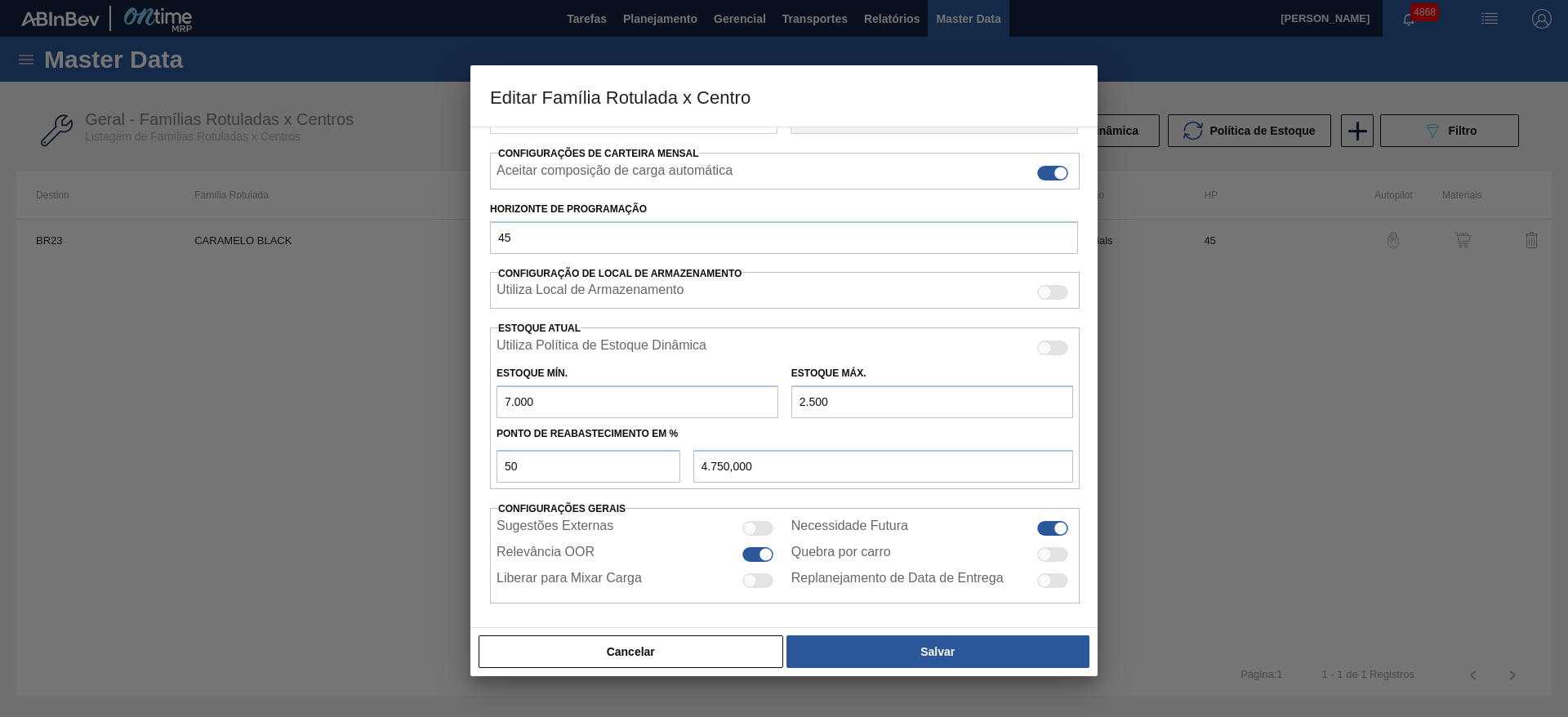
type input "16.001,000"
drag, startPoint x: 833, startPoint y: 402, endPoint x: 773, endPoint y: 416, distance: 61.6
click at [773, 416] on div "Estoque Mín. 7.000 Estoque Máx. 25.002" at bounding box center [784, 387] width 590 height 60
type input "2"
type input "3.501,000"
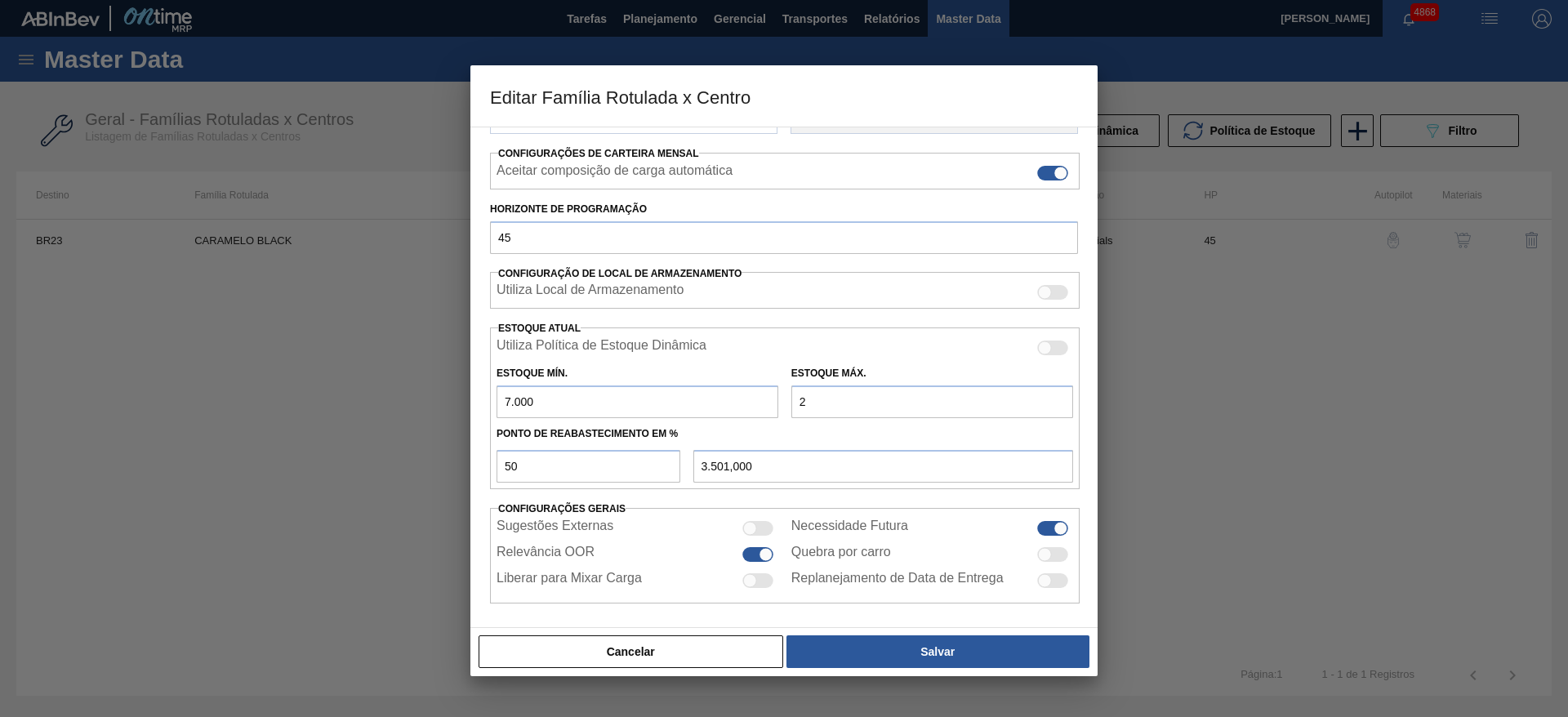
type input "22"
type input "3.511,000"
type input "225"
type input "3.612,500"
type input "2.250"
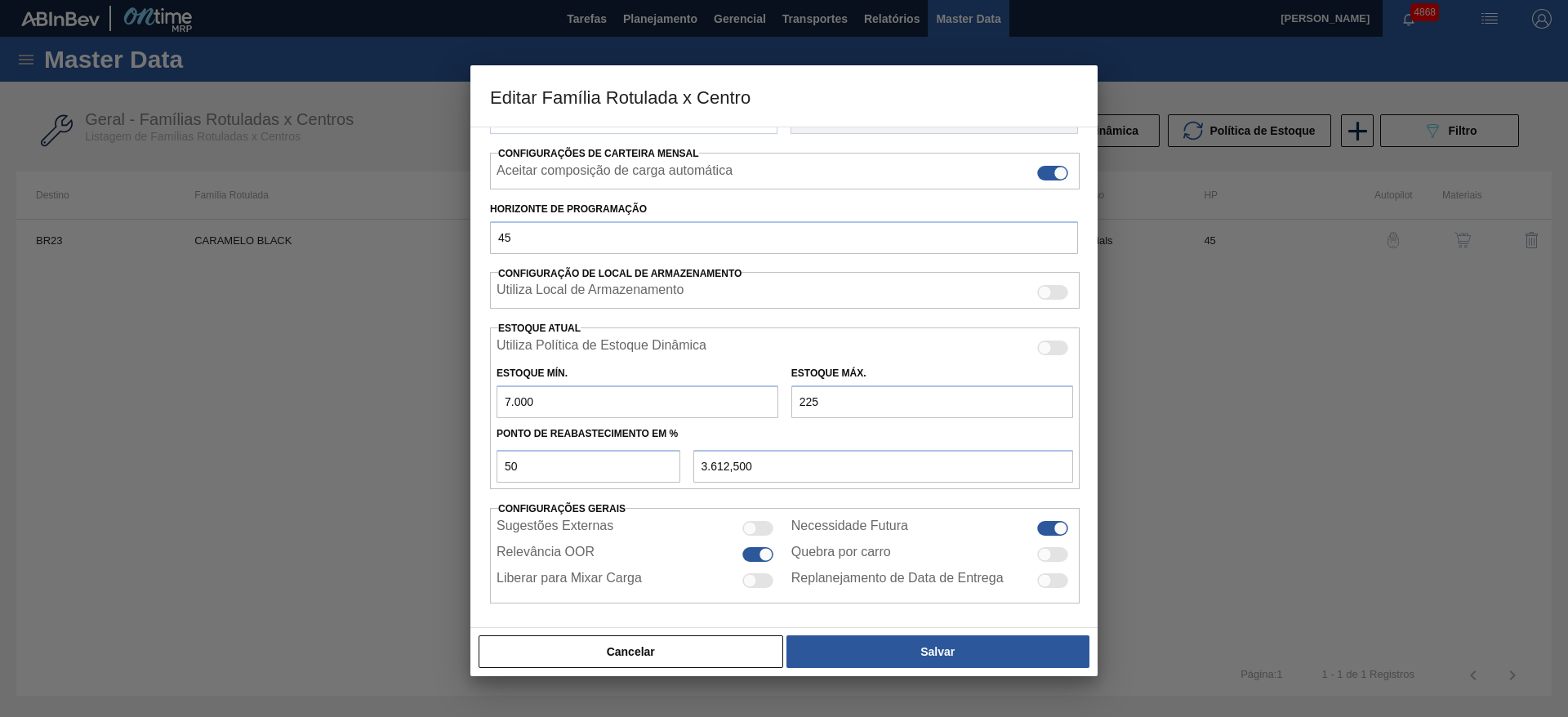
type input "4.625,000"
type input "22.500"
type input "14.750,000"
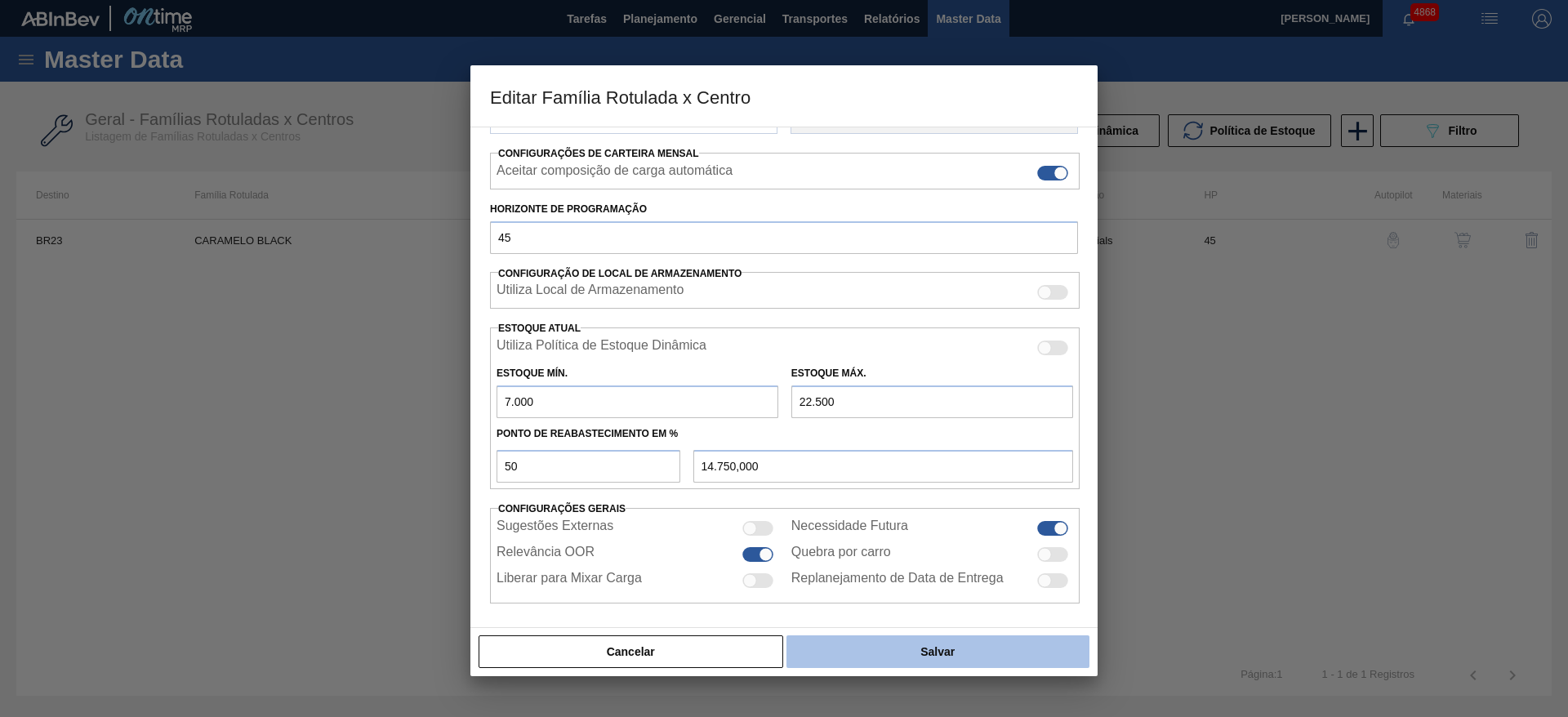
type input "22.500"
click at [1045, 638] on button "Salvar" at bounding box center [937, 651] width 303 height 32
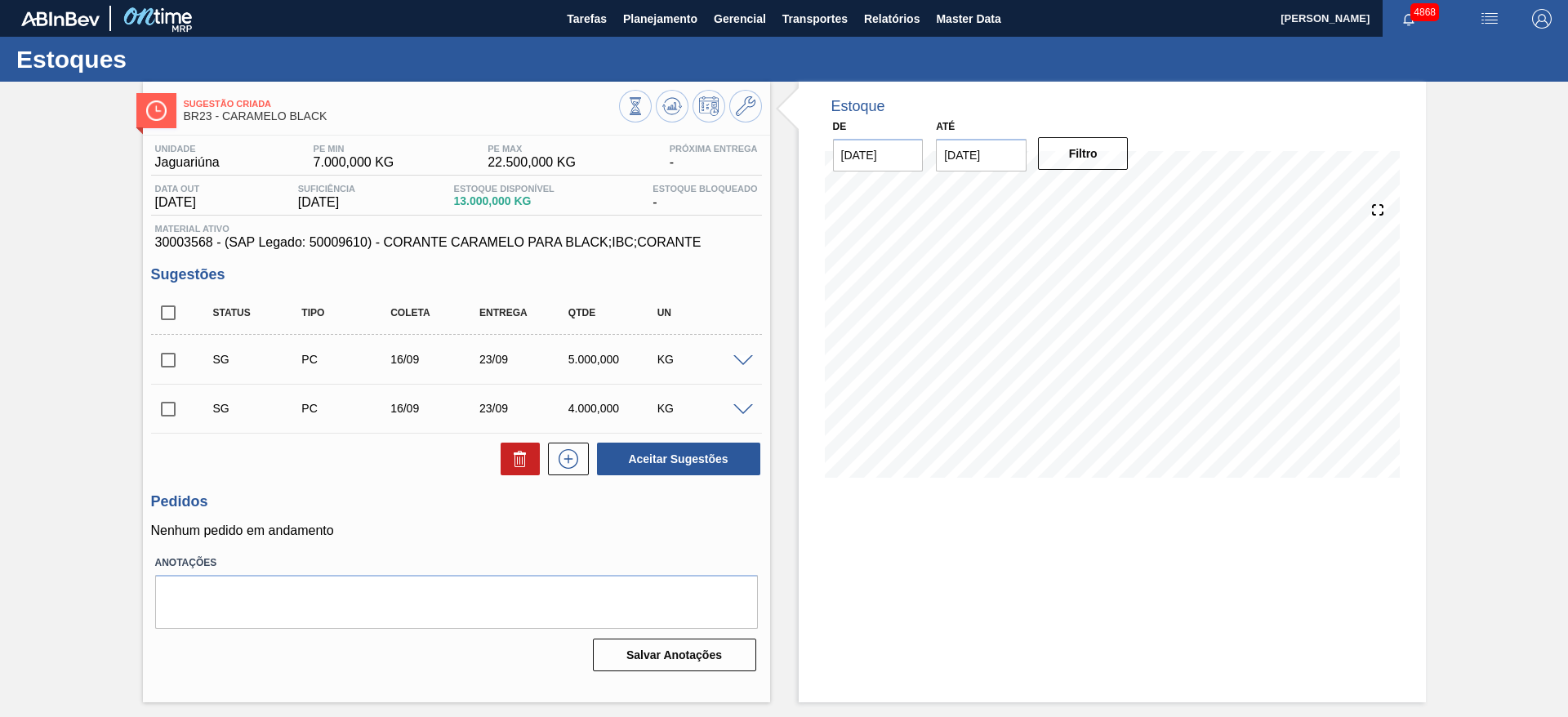
click at [745, 359] on span at bounding box center [743, 360] width 19 height 12
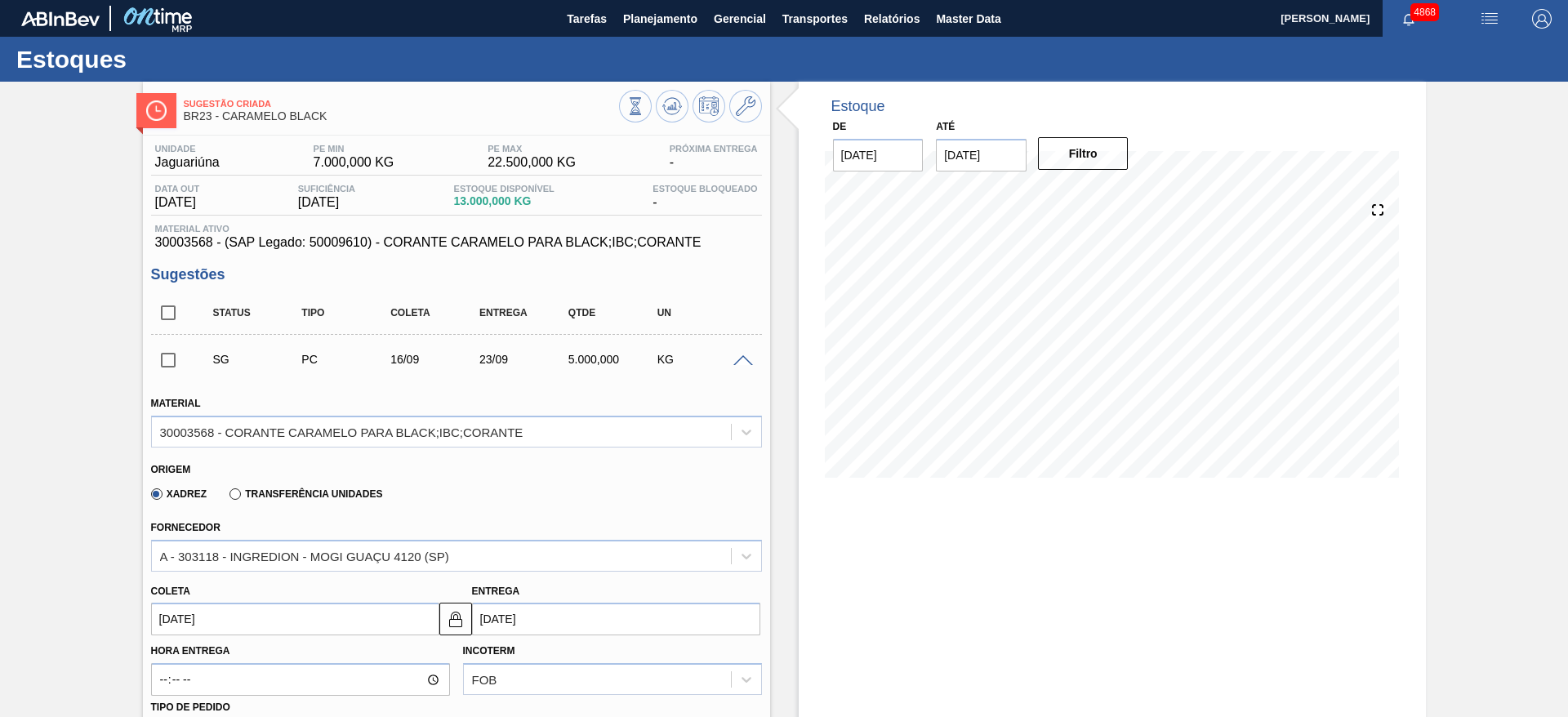
scroll to position [245, 0]
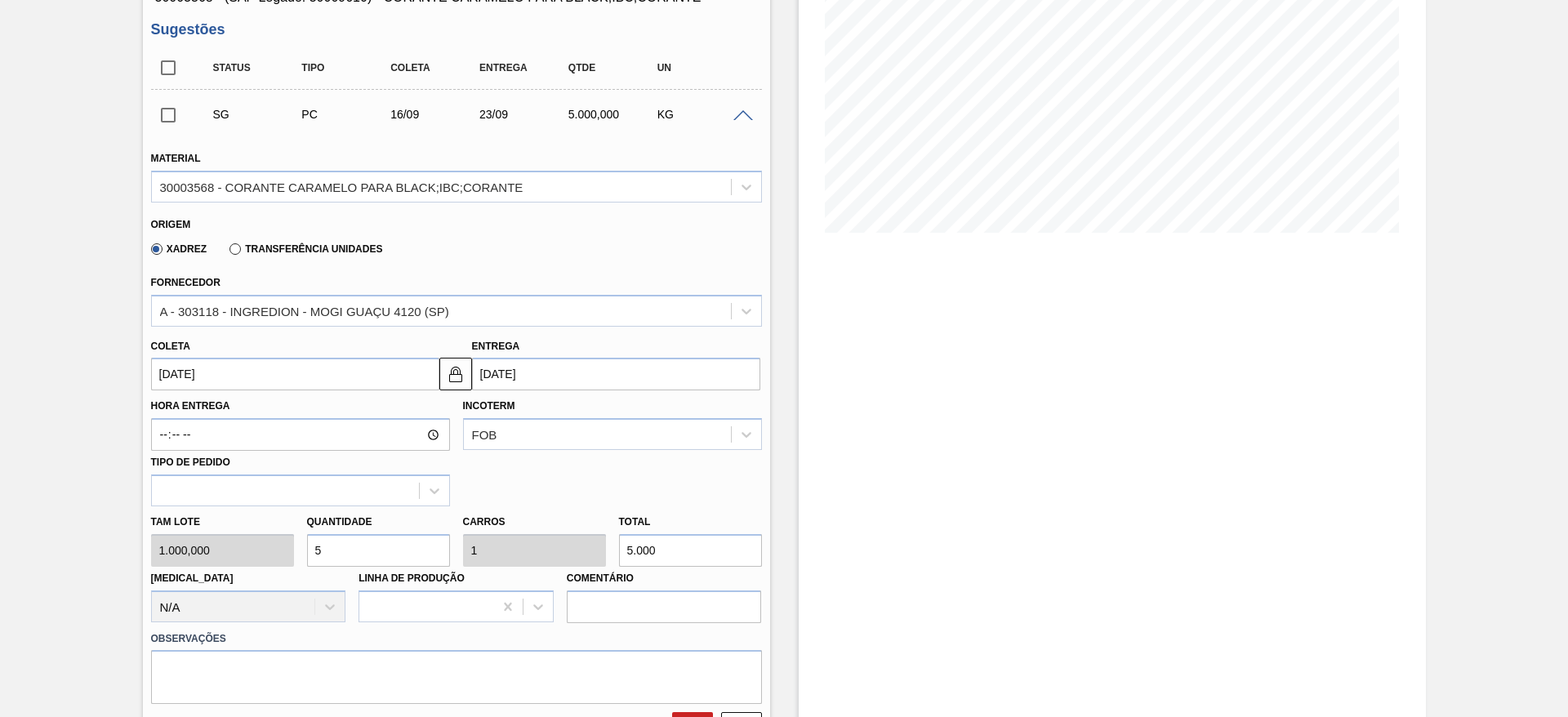
click at [272, 384] on input "16/09/2025" at bounding box center [295, 373] width 288 height 32
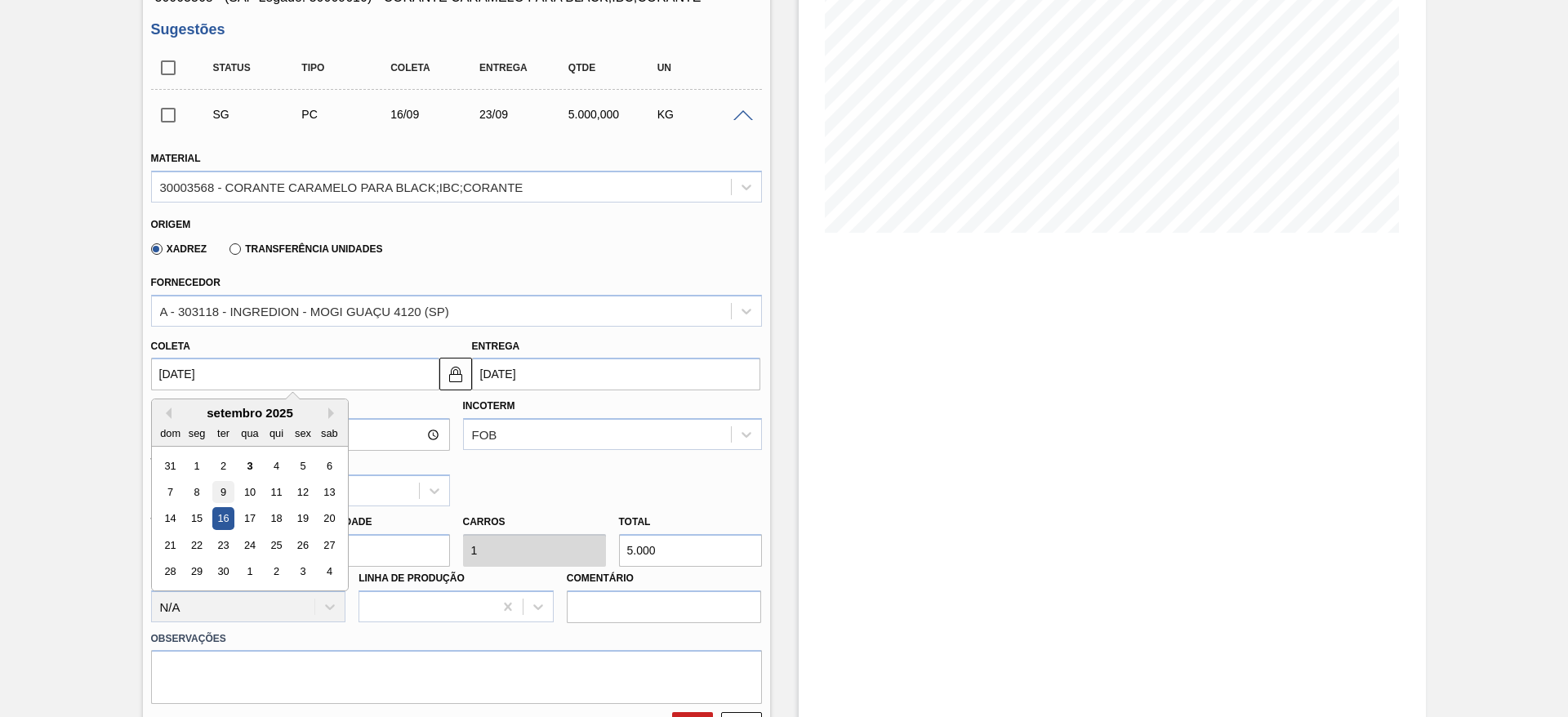
click at [224, 486] on div "9" at bounding box center [222, 492] width 22 height 22
type input "09/09/2025"
type input "16/09/2025"
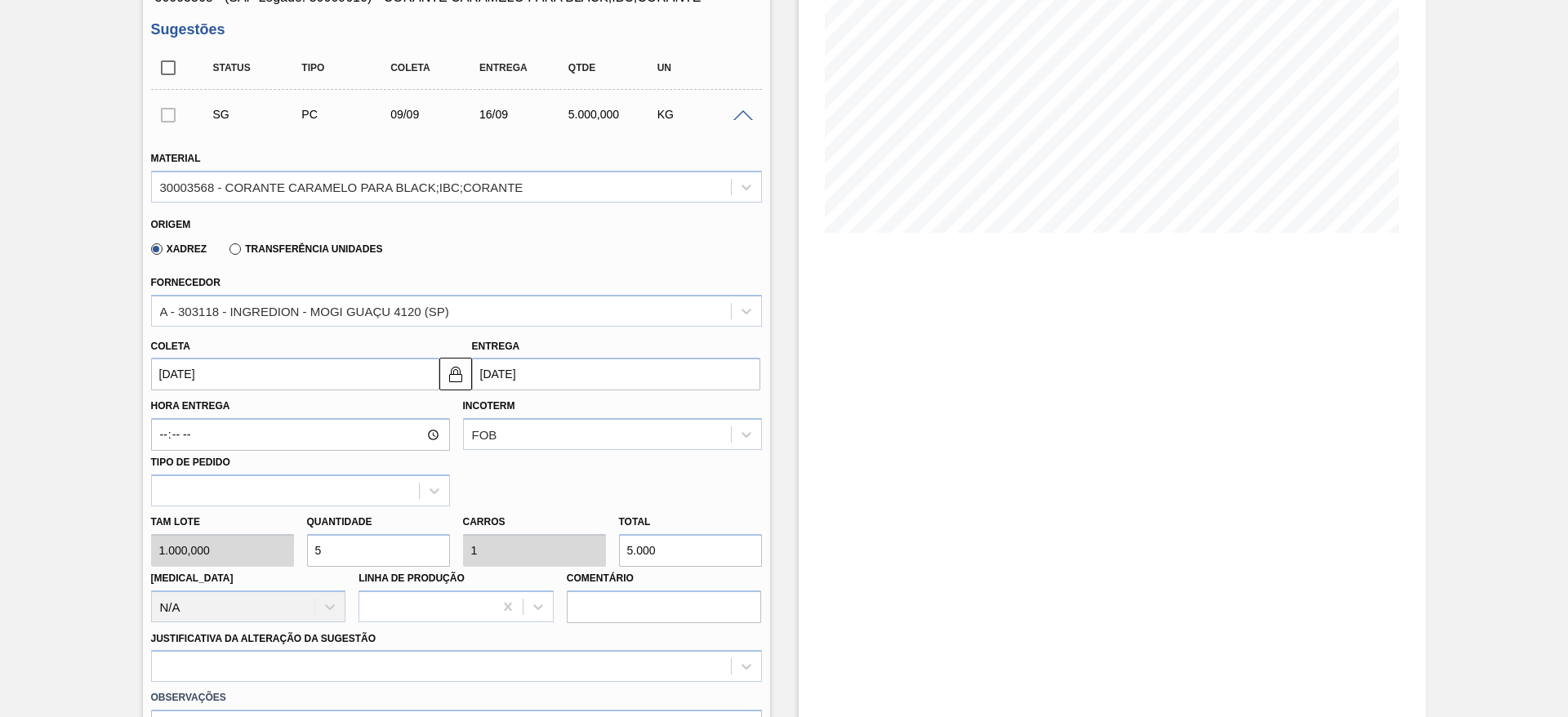
drag, startPoint x: 324, startPoint y: 543, endPoint x: 311, endPoint y: 556, distance: 18.4
click at [311, 556] on input "5" at bounding box center [378, 550] width 143 height 32
type input "6"
type input "1,2"
type input "6.000"
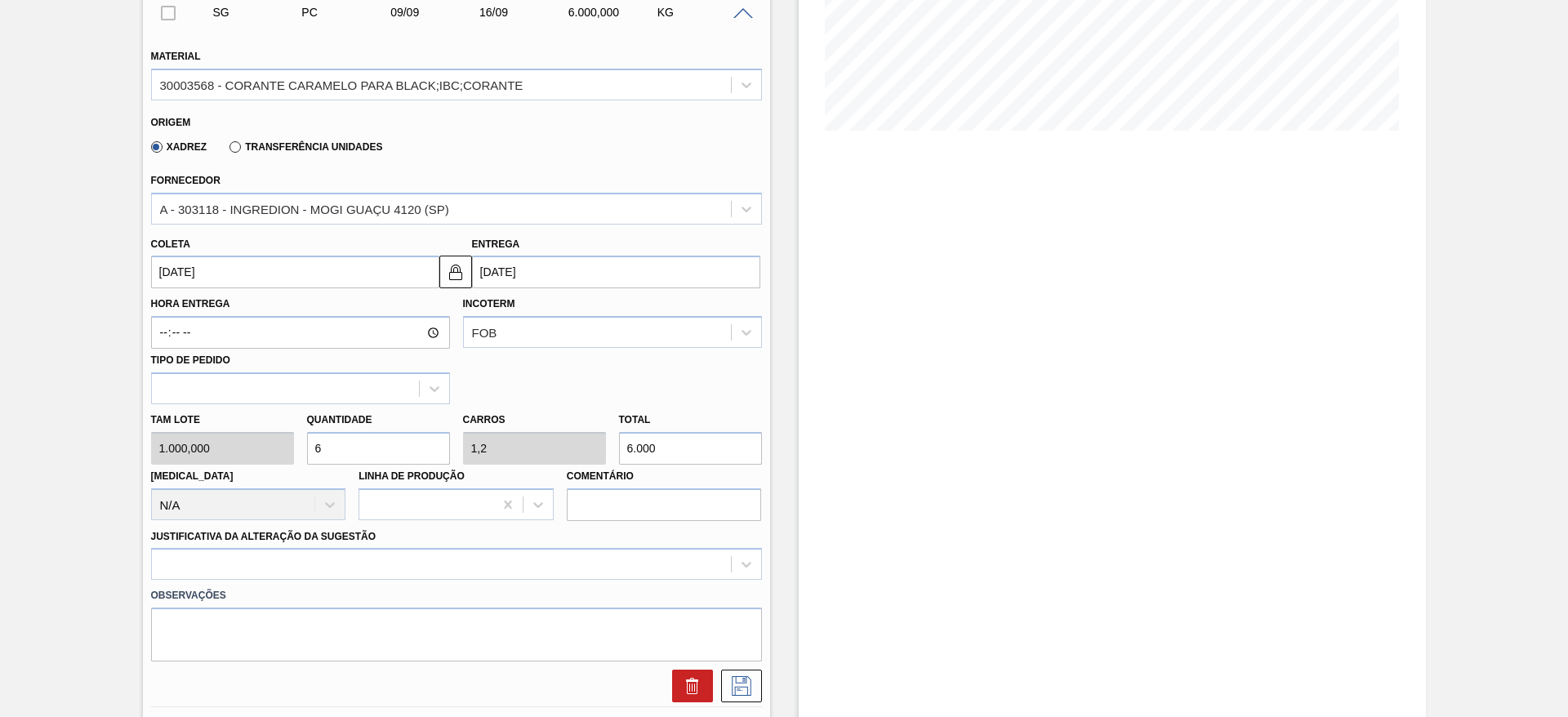
scroll to position [490, 0]
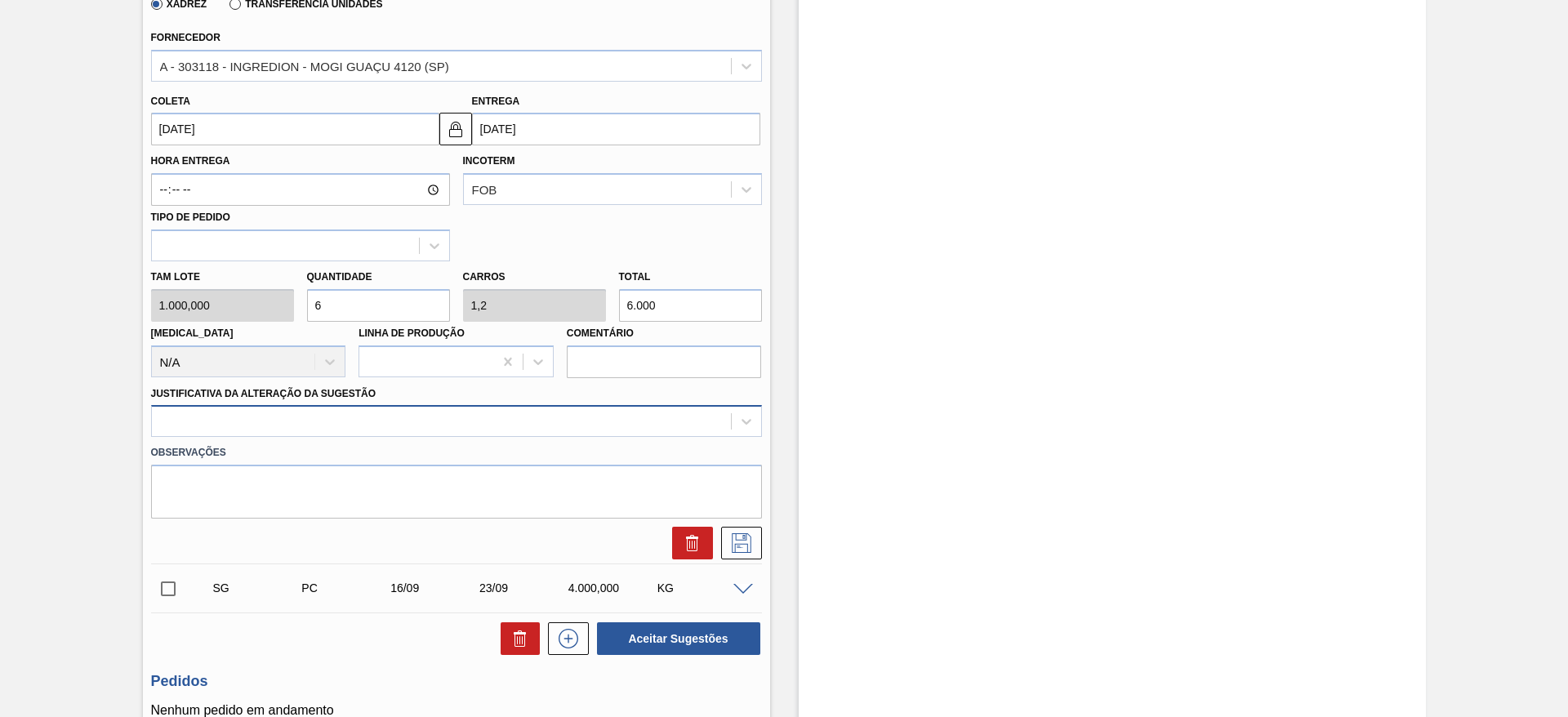
type input "6"
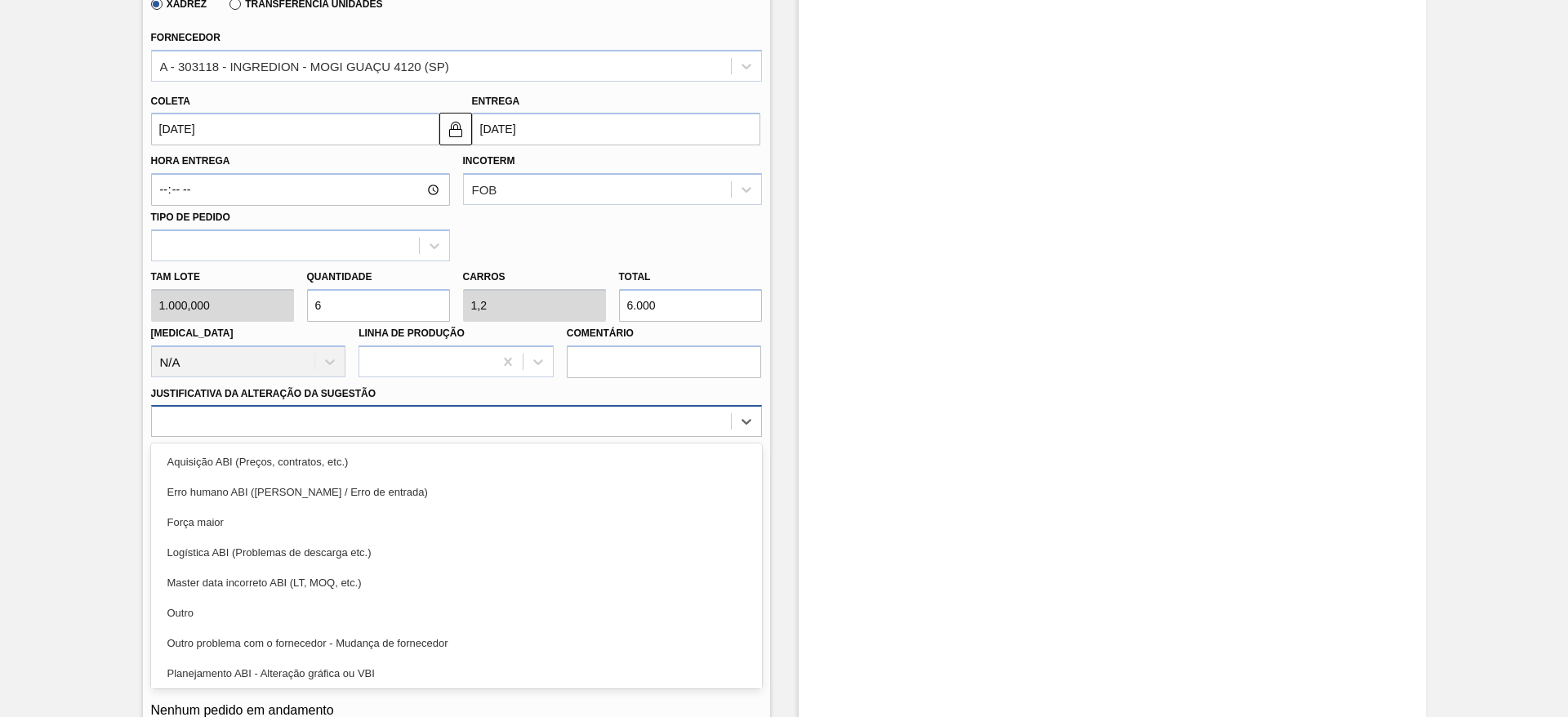
click at [539, 431] on div at bounding box center [441, 422] width 579 height 24
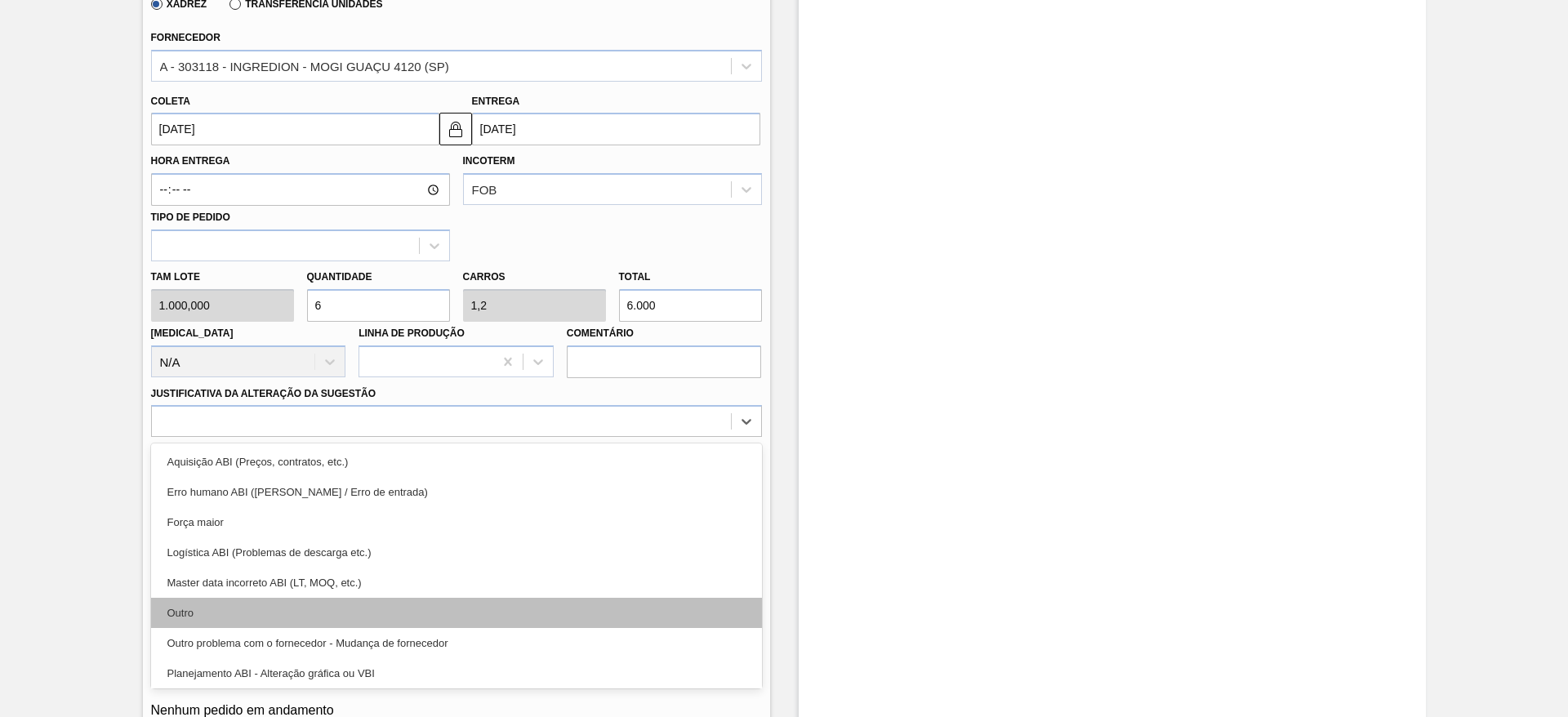
click at [466, 603] on div "Outro" at bounding box center [456, 612] width 610 height 31
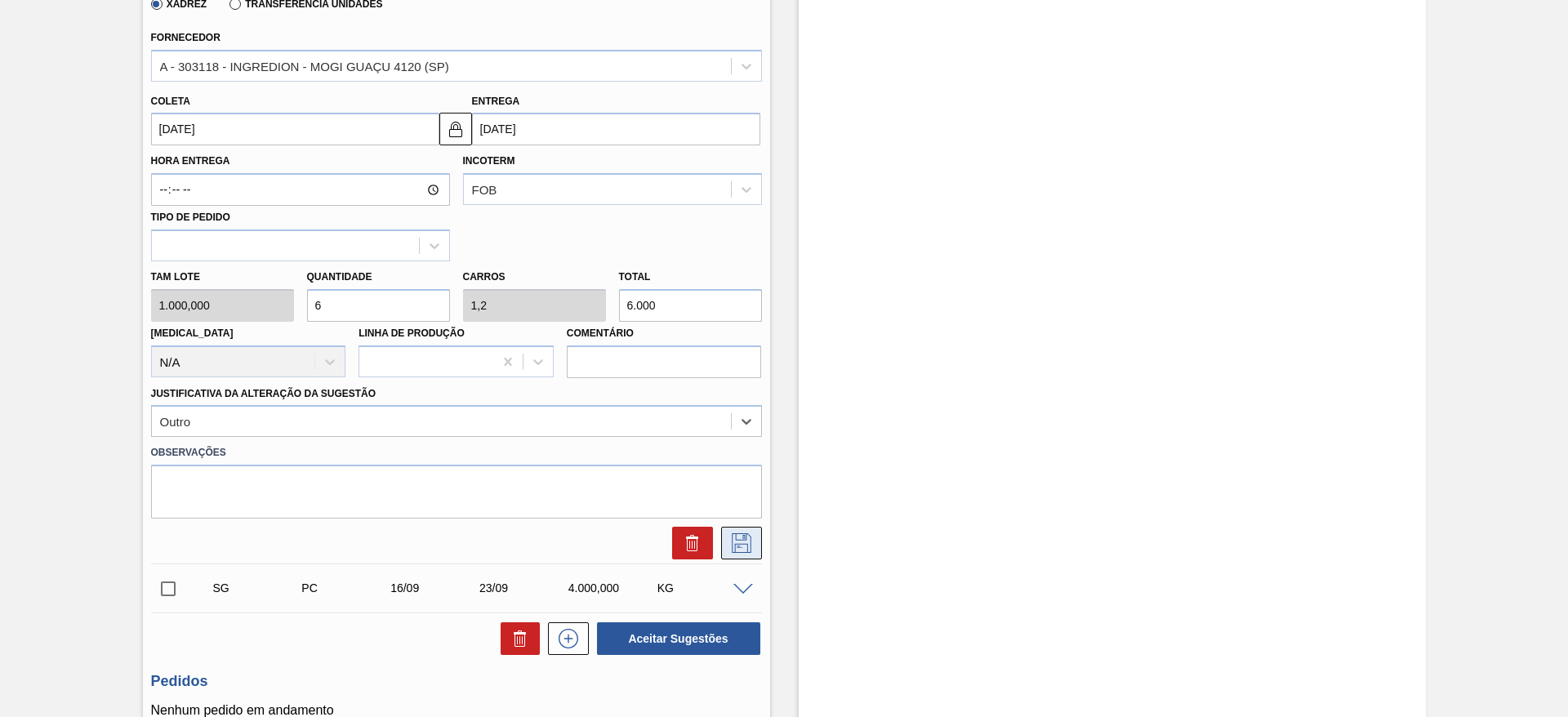
click at [736, 535] on icon at bounding box center [741, 543] width 26 height 19
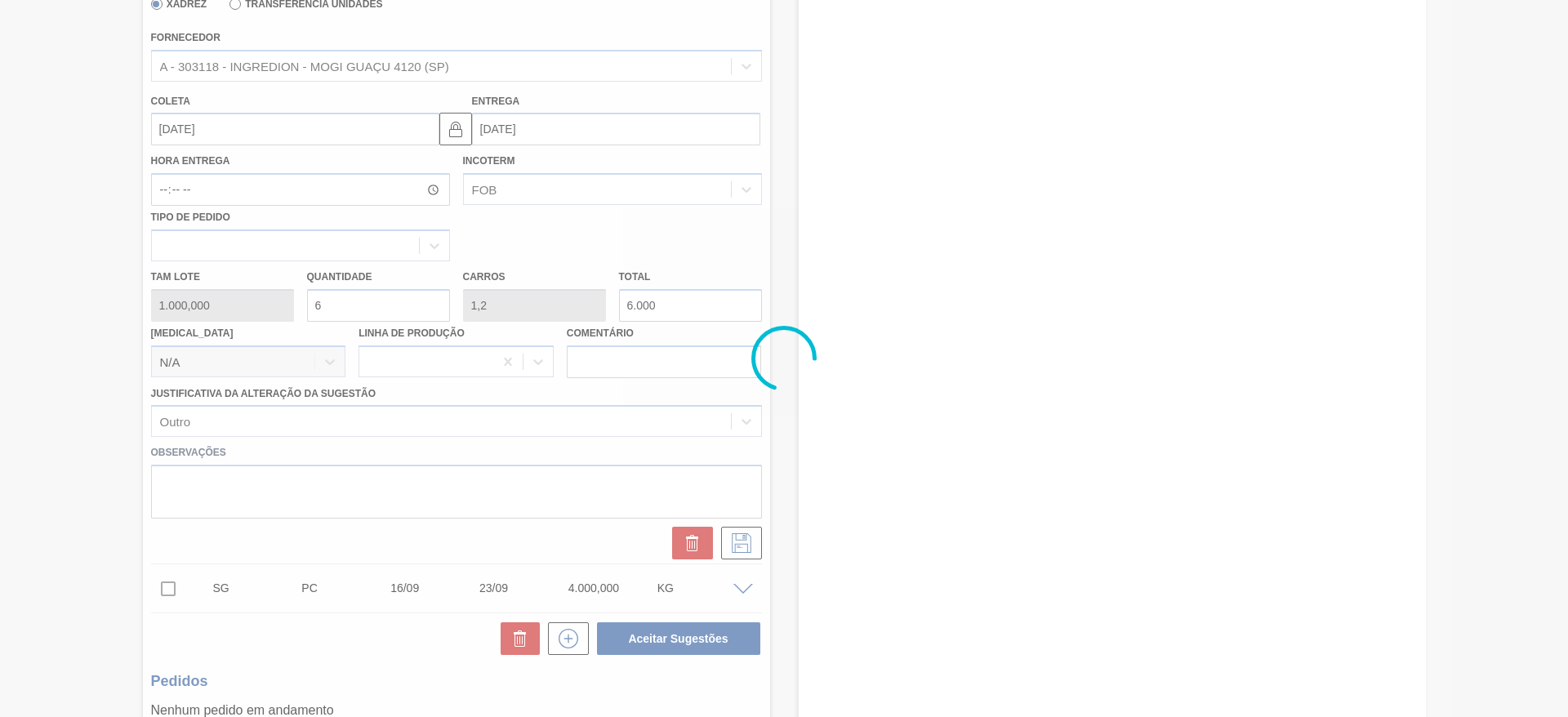
scroll to position [0, 0]
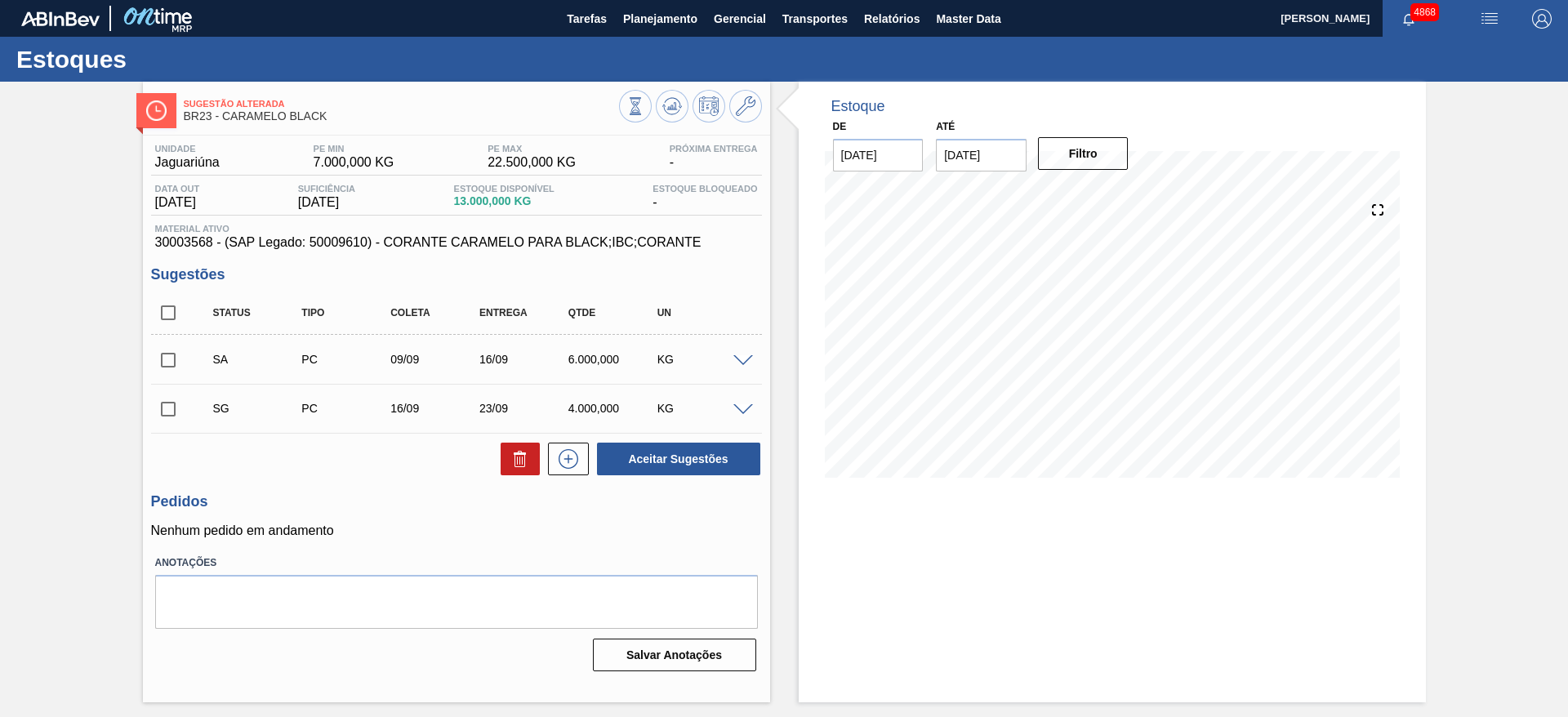
click at [169, 352] on input "checkbox" at bounding box center [168, 359] width 34 height 34
click at [740, 457] on button "Aceitar Sugestões" at bounding box center [678, 459] width 163 height 32
checkbox input "false"
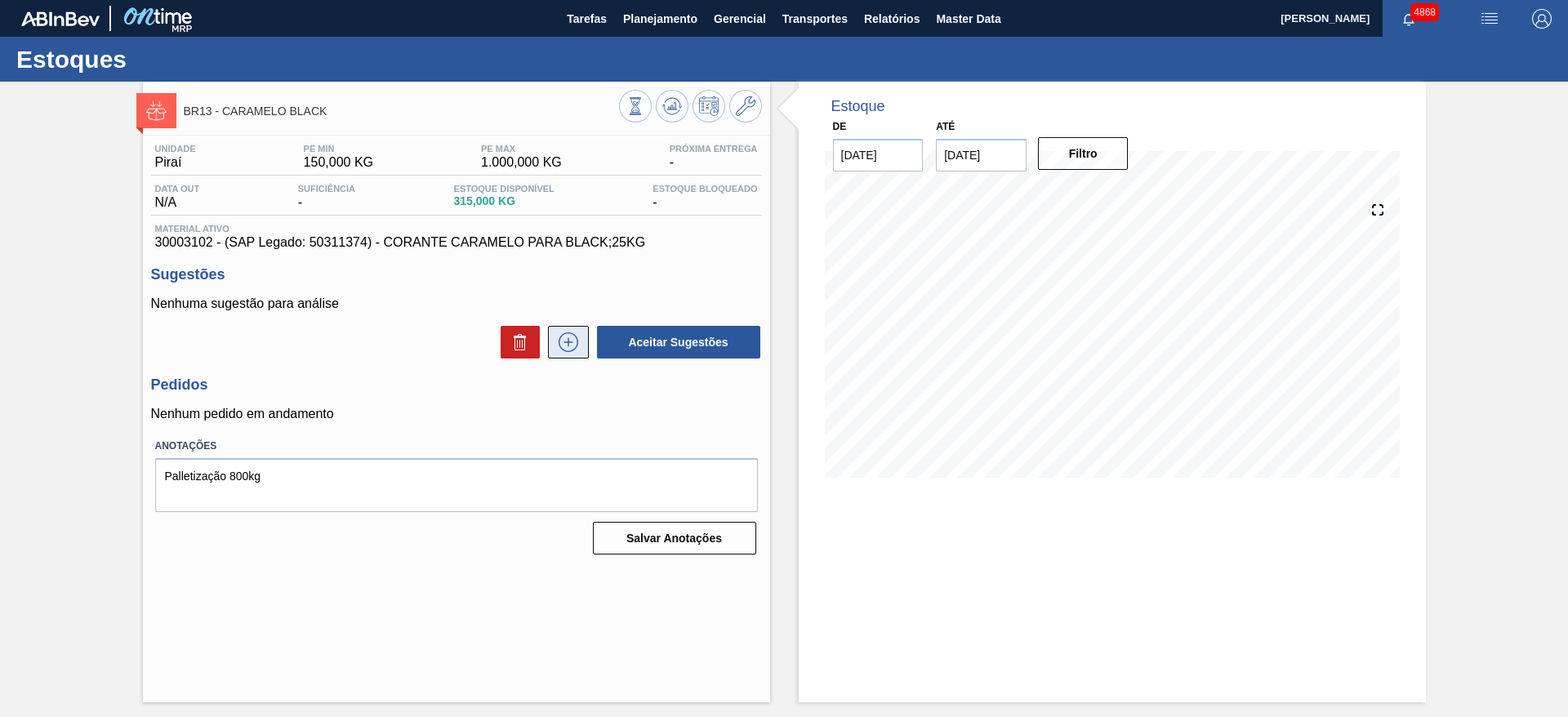
click at [582, 334] on button at bounding box center [569, 342] width 41 height 32
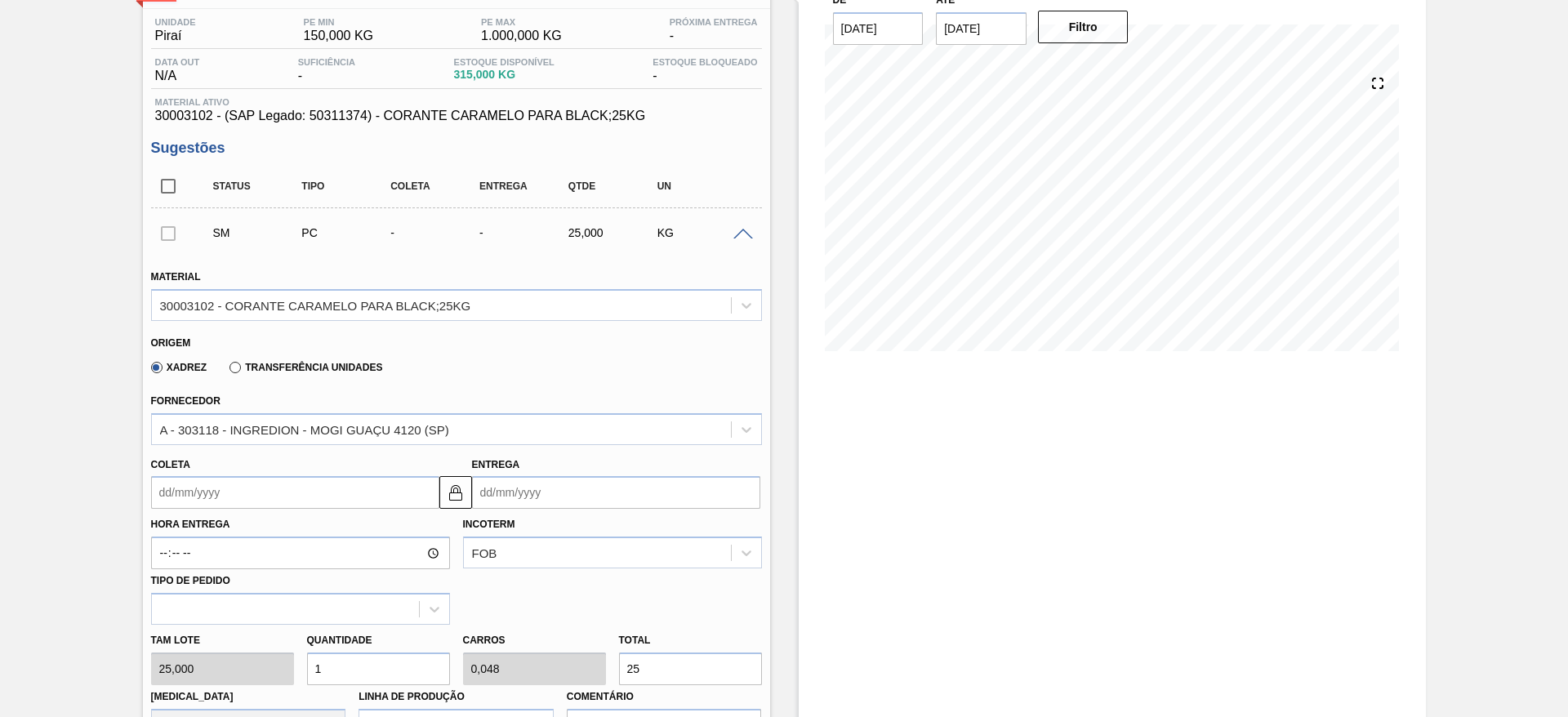
scroll to position [245, 0]
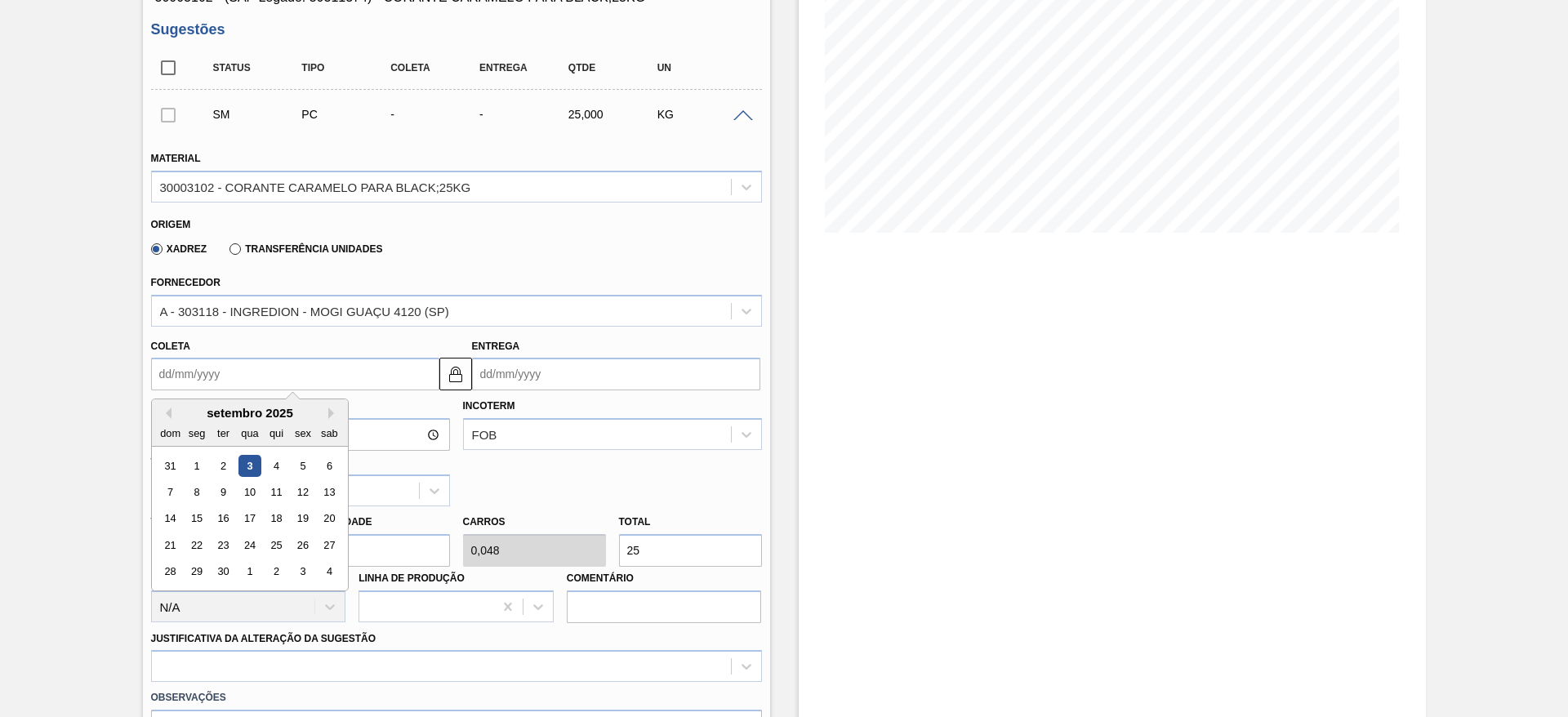
click at [307, 363] on input "Coleta" at bounding box center [295, 373] width 288 height 32
click at [224, 487] on div "9" at bounding box center [222, 492] width 22 height 22
type input "[DATE]"
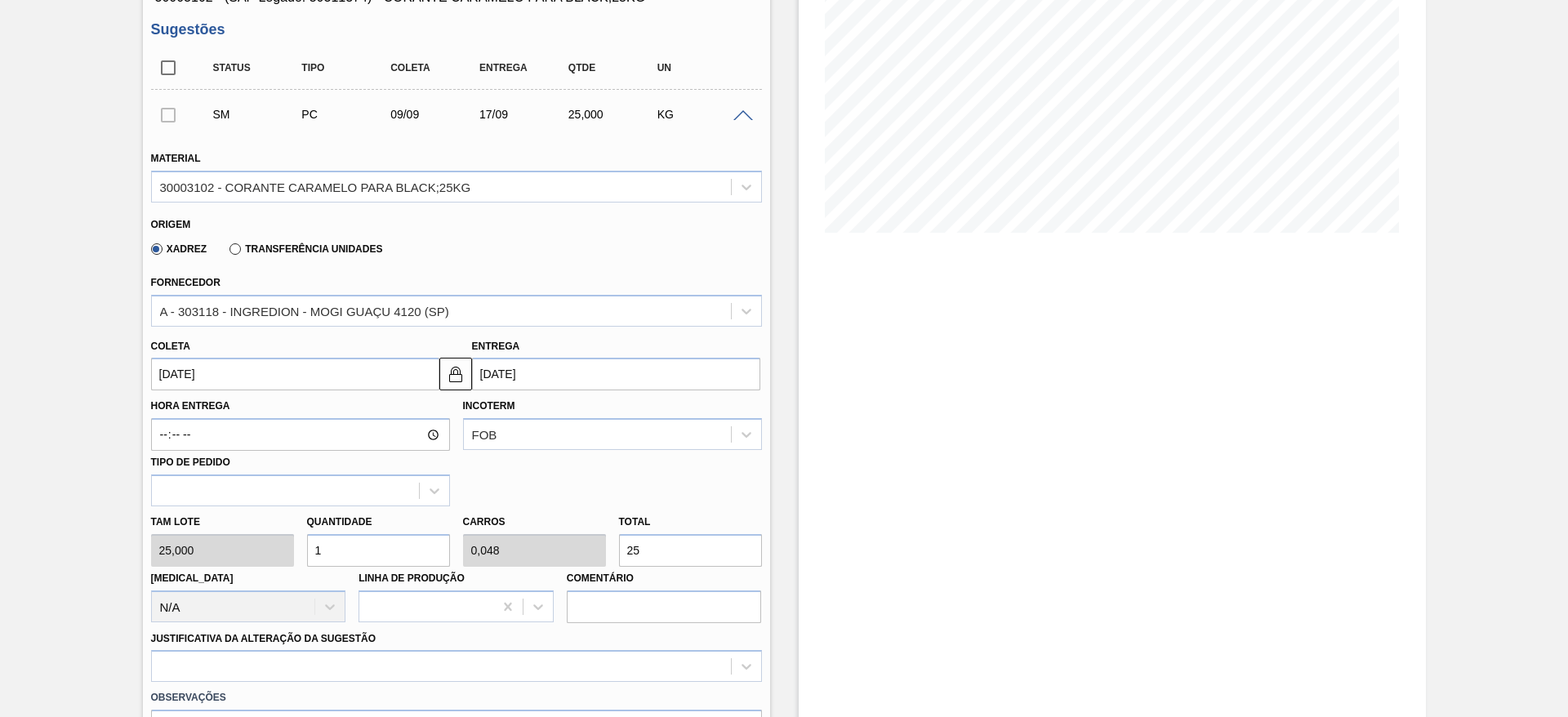
click at [283, 537] on div "Tam lote 25,000 Quantidade 1 Carros 0,048 Total 25 [MEDICAL_DATA] N/A Linha de …" at bounding box center [457, 565] width 624 height 117
type input "5"
type input "0,238"
type input "125"
click at [279, 550] on div "Tam lote 25,000 Quantidade 5 Carros 0,238 Total 125 [MEDICAL_DATA] N/A Linha de…" at bounding box center [457, 565] width 624 height 117
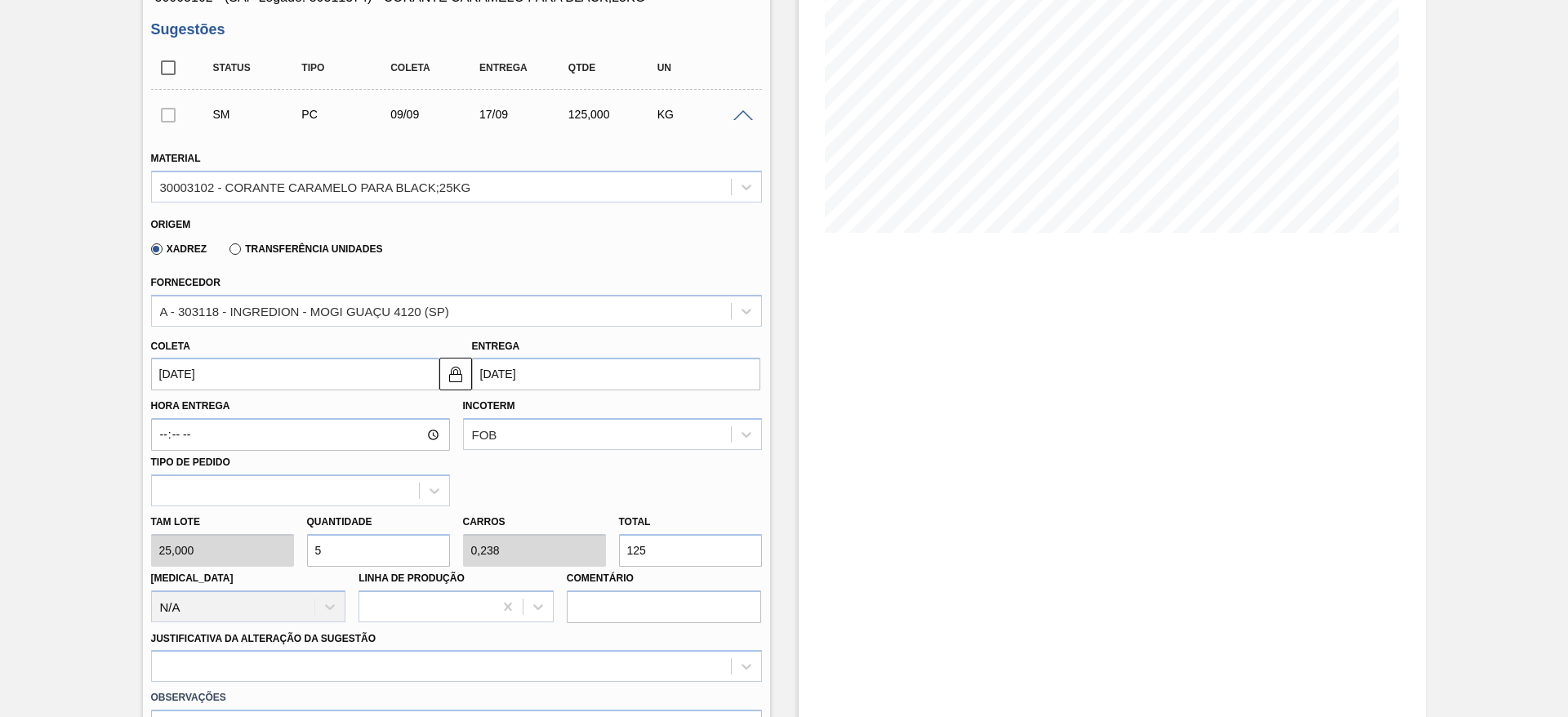
type input "6"
type input "0,286"
type input "150"
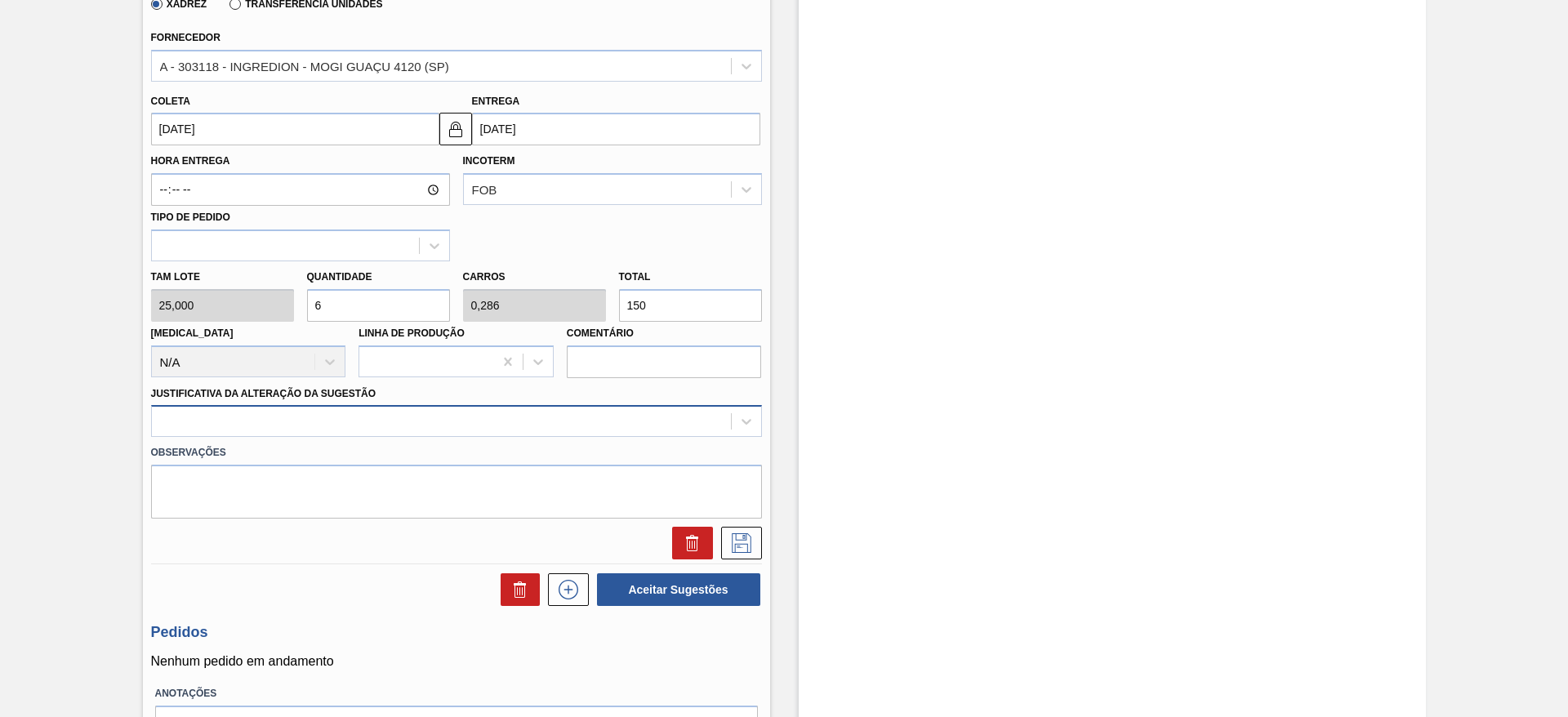
click at [407, 417] on div at bounding box center [441, 422] width 579 height 24
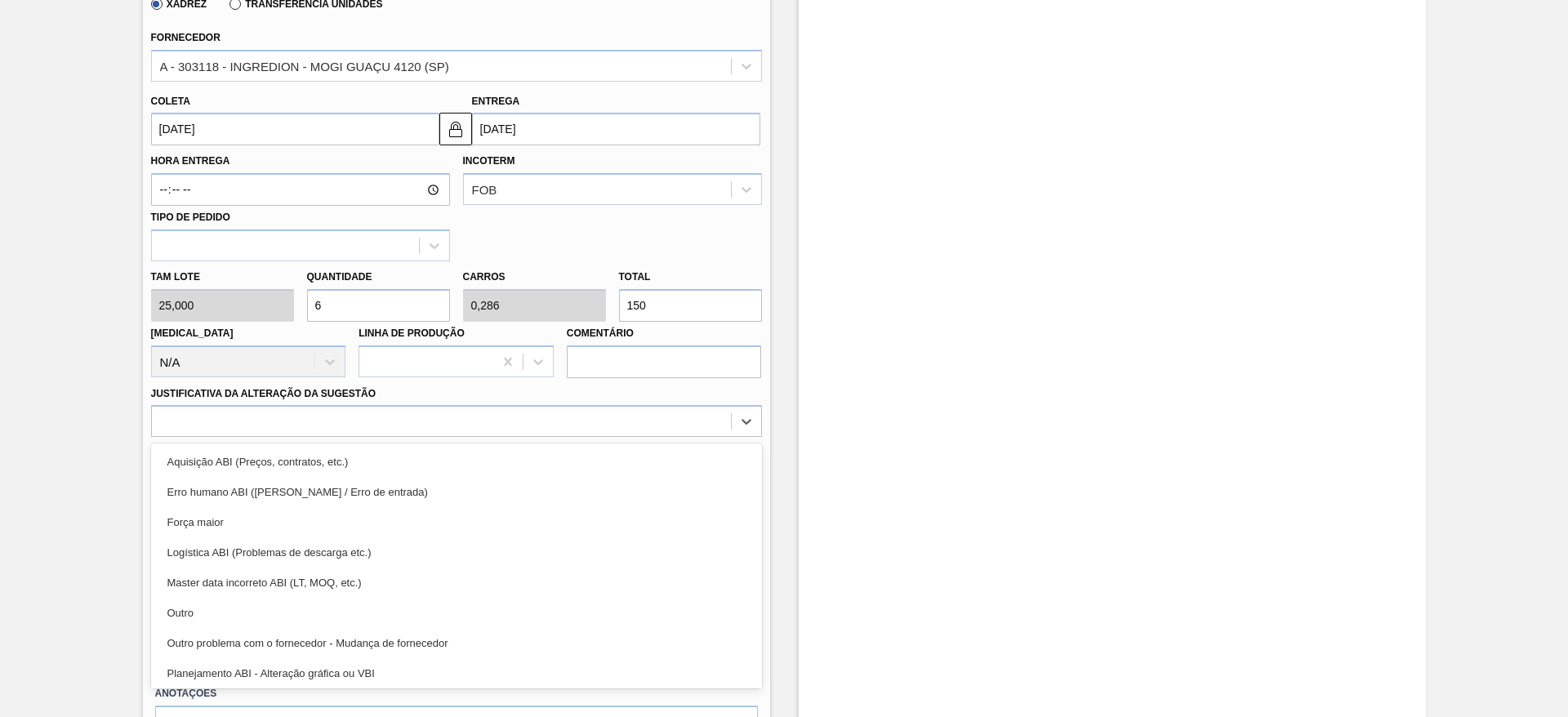
click at [355, 610] on div "Outro" at bounding box center [456, 612] width 610 height 31
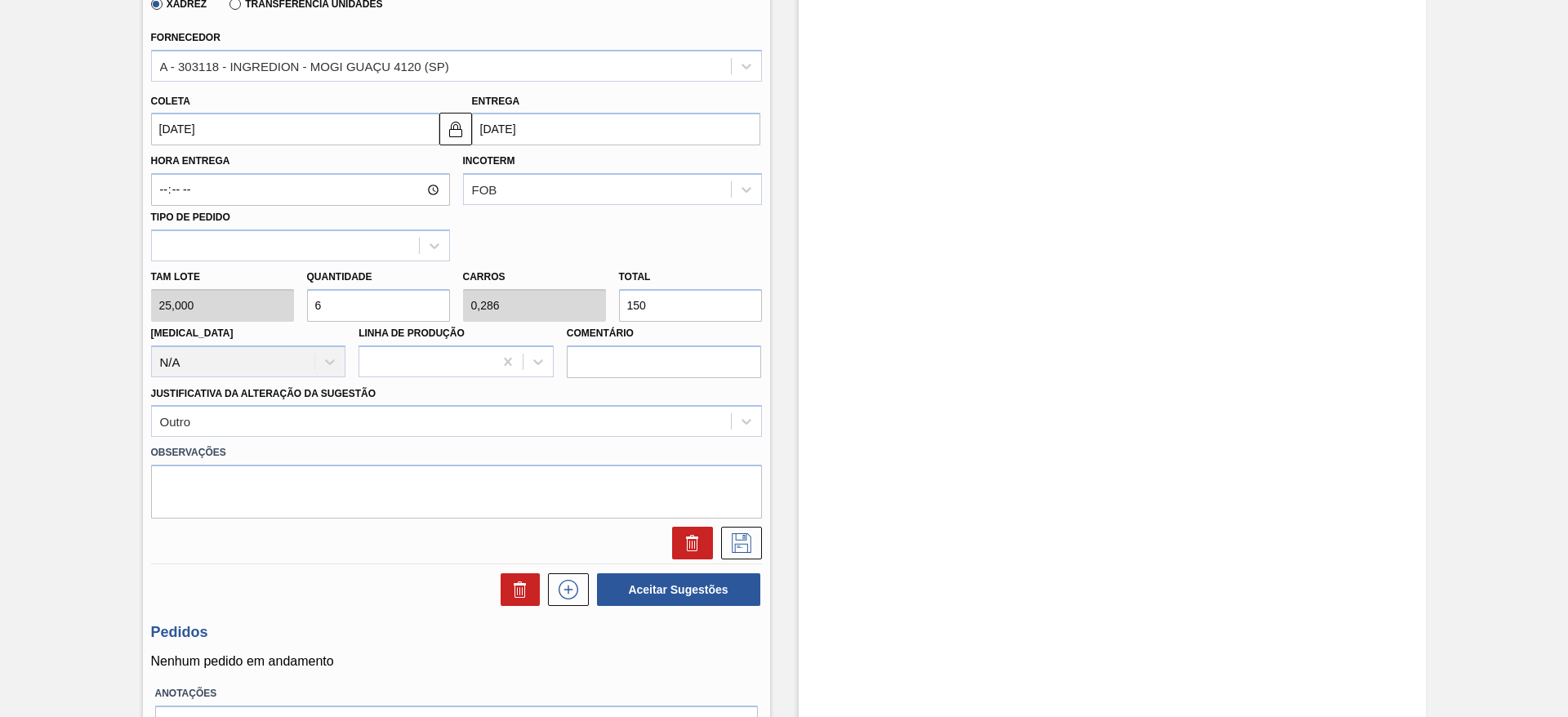
click at [287, 301] on div "Tam lote 25,000 Quantidade 6 Carros 0,286 Total 150 Doca N/A Linha de Produção …" at bounding box center [457, 320] width 624 height 117
type input "8"
type input "0,381"
type input "200"
type input "8"
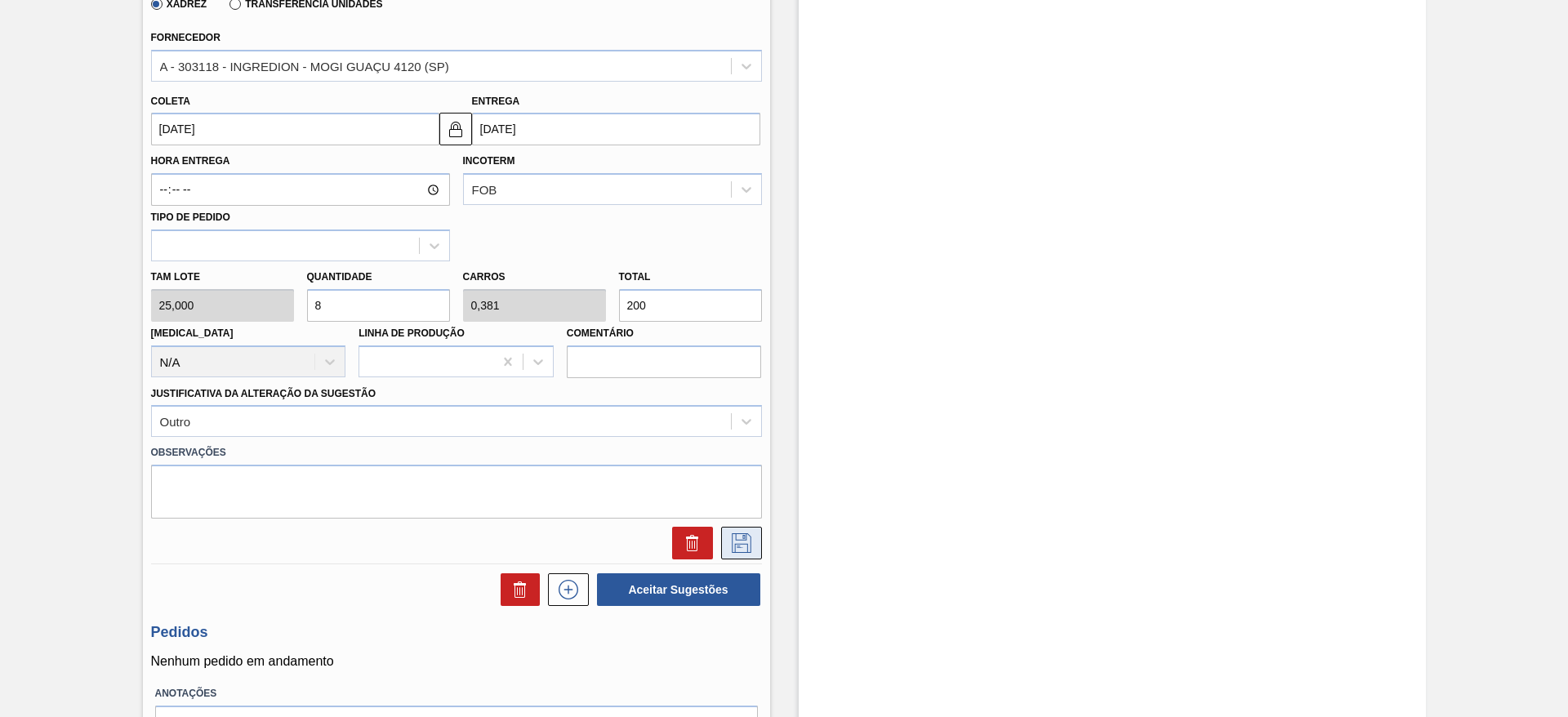
click at [728, 545] on icon at bounding box center [741, 543] width 26 height 19
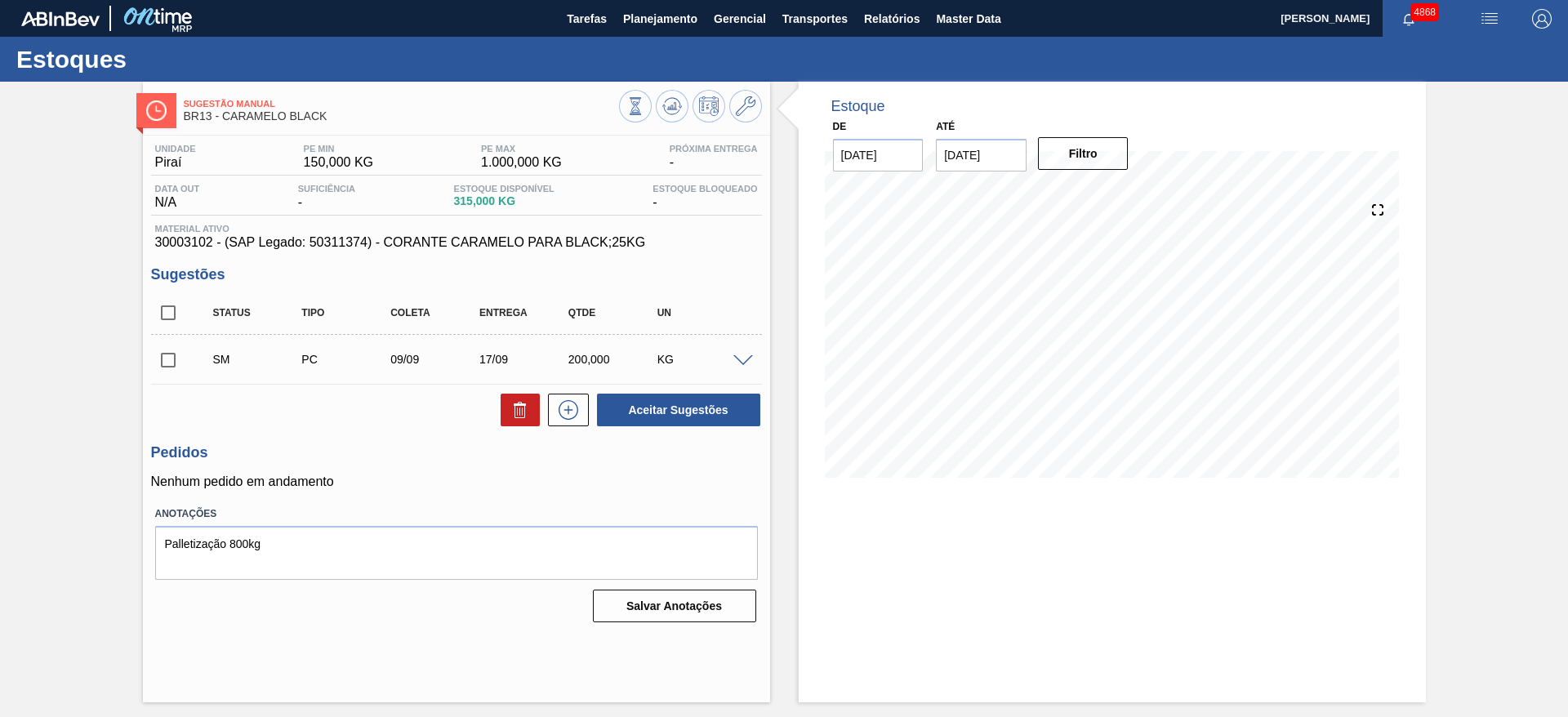
scroll to position [0, 0]
click at [165, 356] on input "checkbox" at bounding box center [168, 359] width 34 height 34
click at [646, 416] on button "Aceitar Sugestões" at bounding box center [678, 409] width 163 height 32
checkbox input "false"
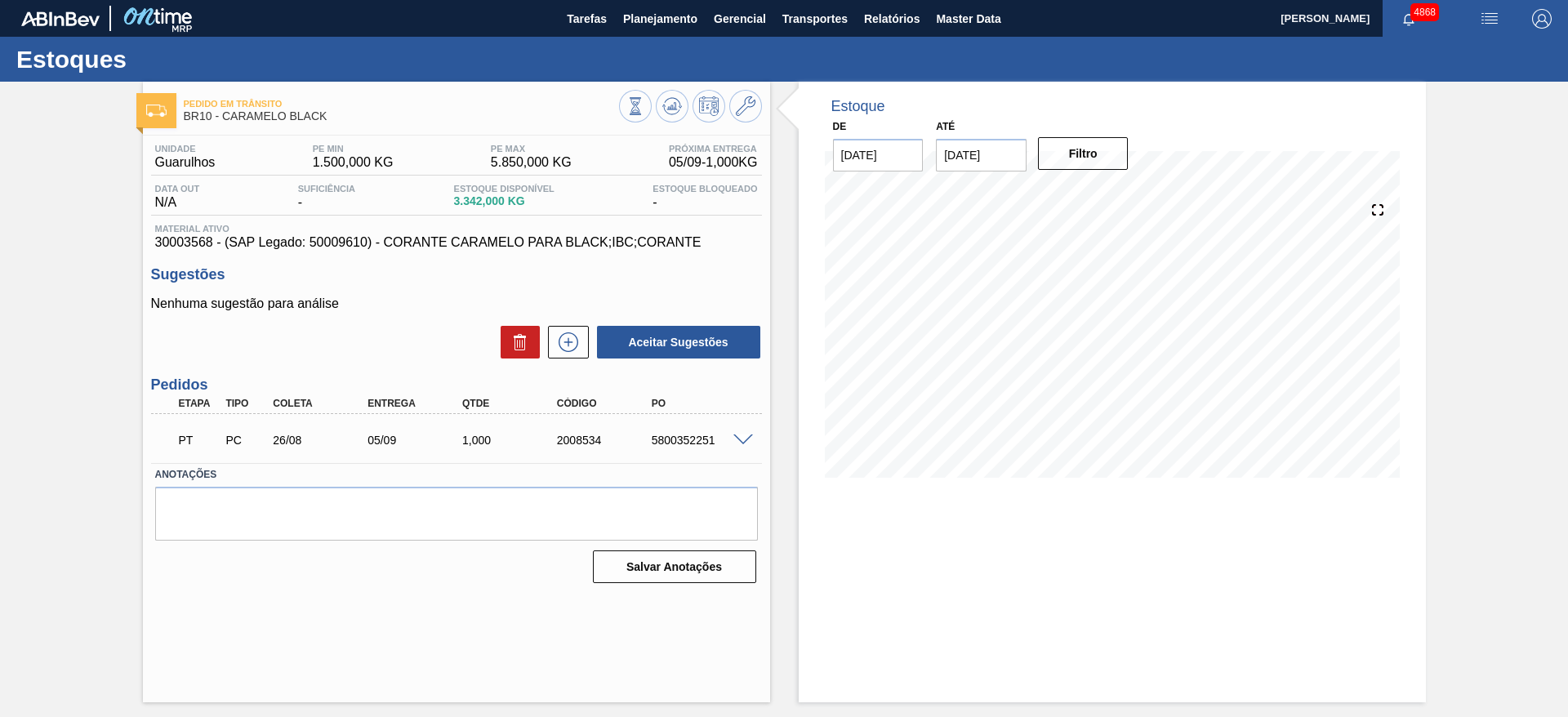
click at [746, 433] on div at bounding box center [745, 438] width 32 height 12
click at [750, 438] on span at bounding box center [743, 440] width 19 height 12
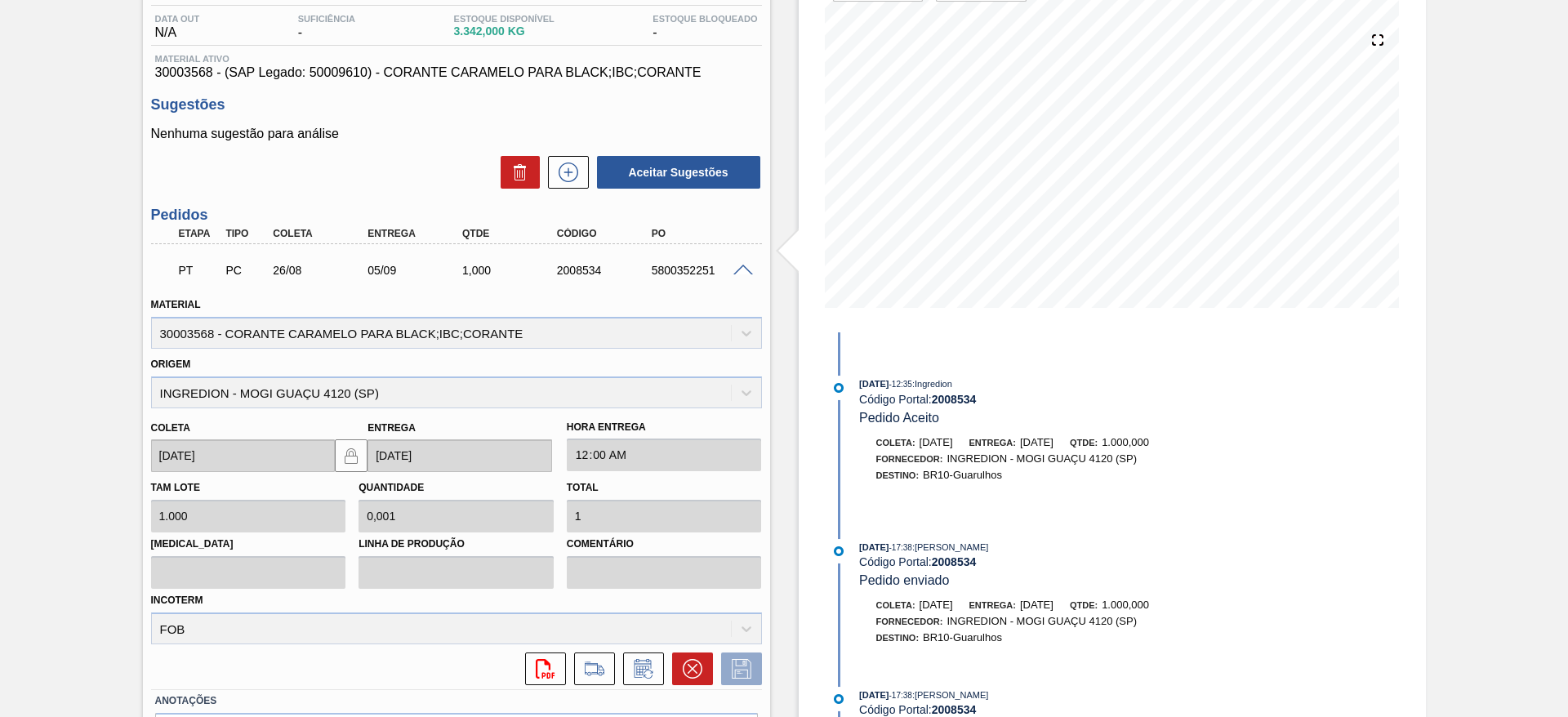
scroll to position [31, 0]
